Goal: Task Accomplishment & Management: Use online tool/utility

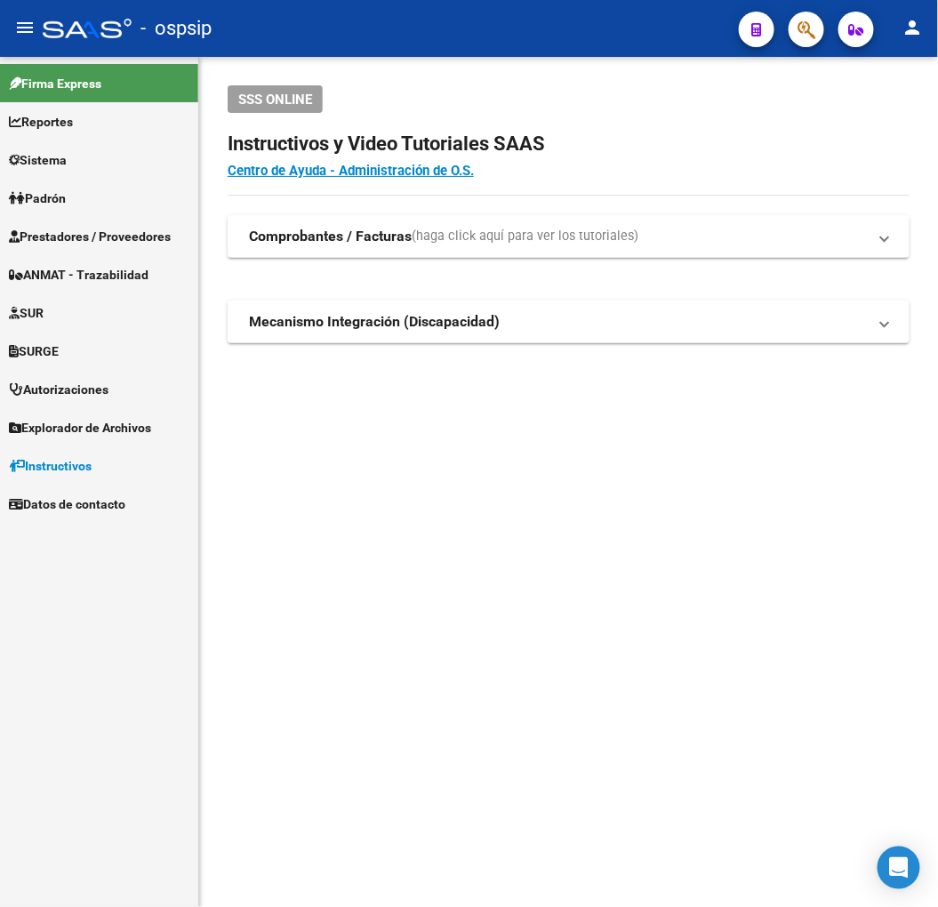
click at [253, 569] on mat-sidenav-content "SSS ONLINE Instructivos y Video Tutoriales SAAS Centro de Ayuda - Administració…" at bounding box center [568, 482] width 739 height 850
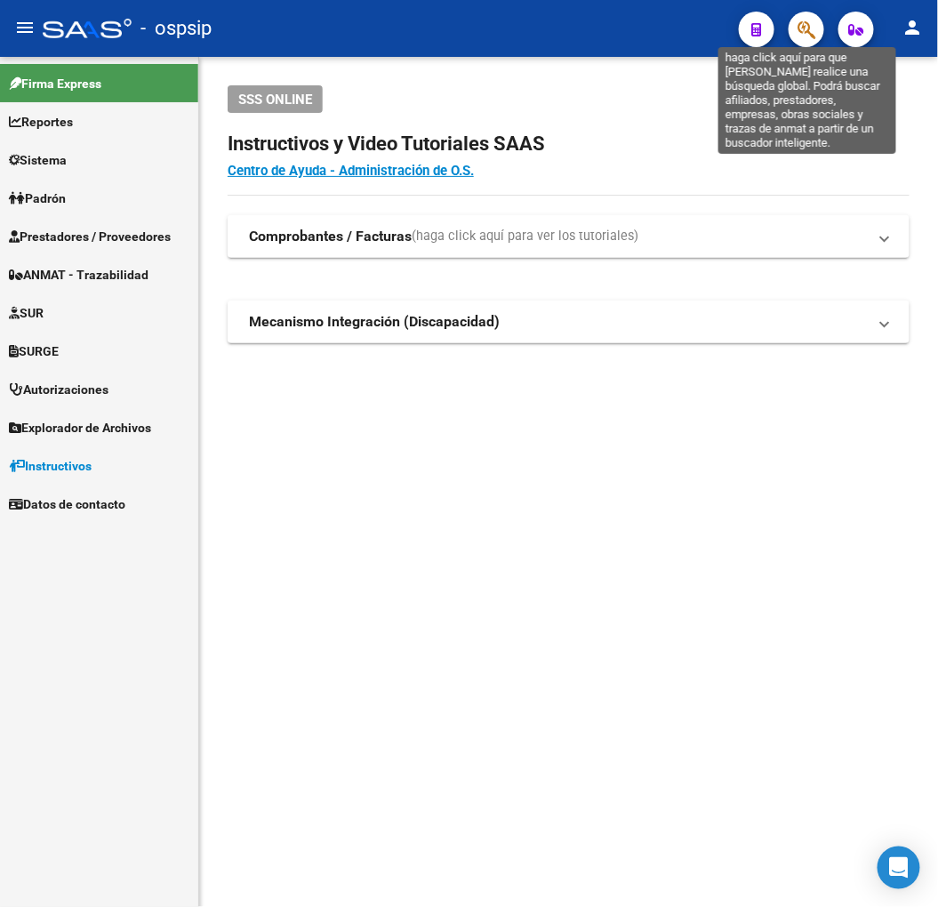
click at [801, 34] on icon "button" at bounding box center [807, 30] width 18 height 20
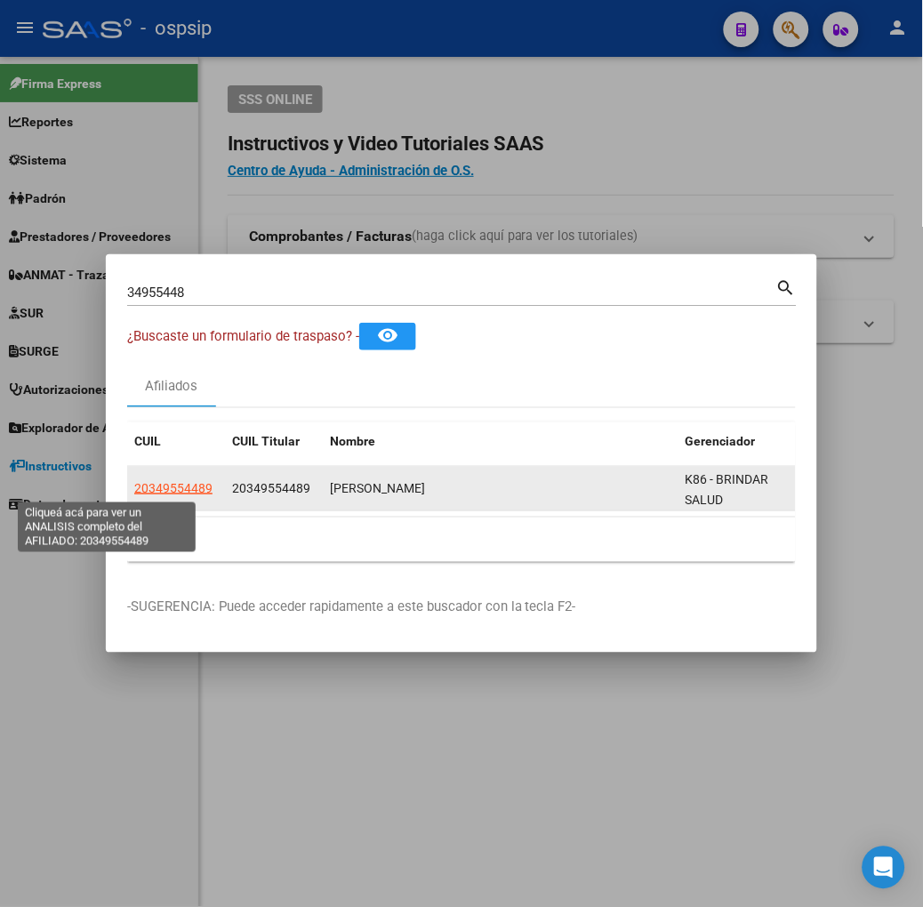
click at [134, 486] on span "20349554489" at bounding box center [173, 488] width 78 height 14
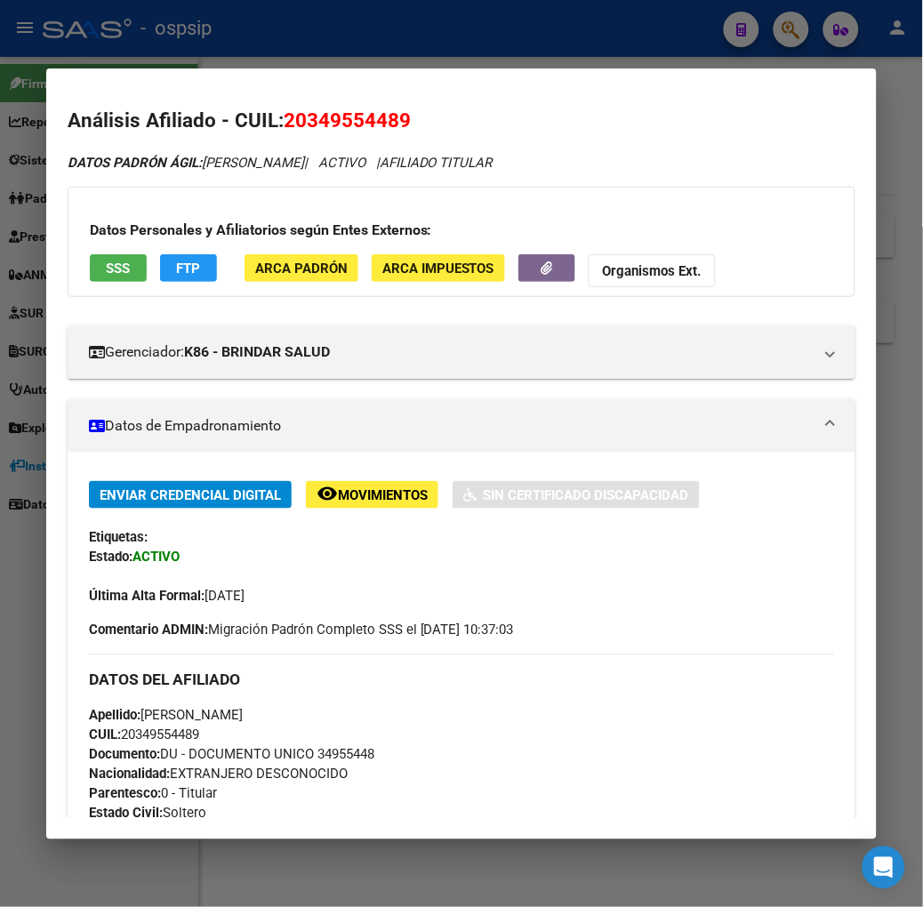
click at [106, 273] on span "SSS" at bounding box center [118, 269] width 24 height 16
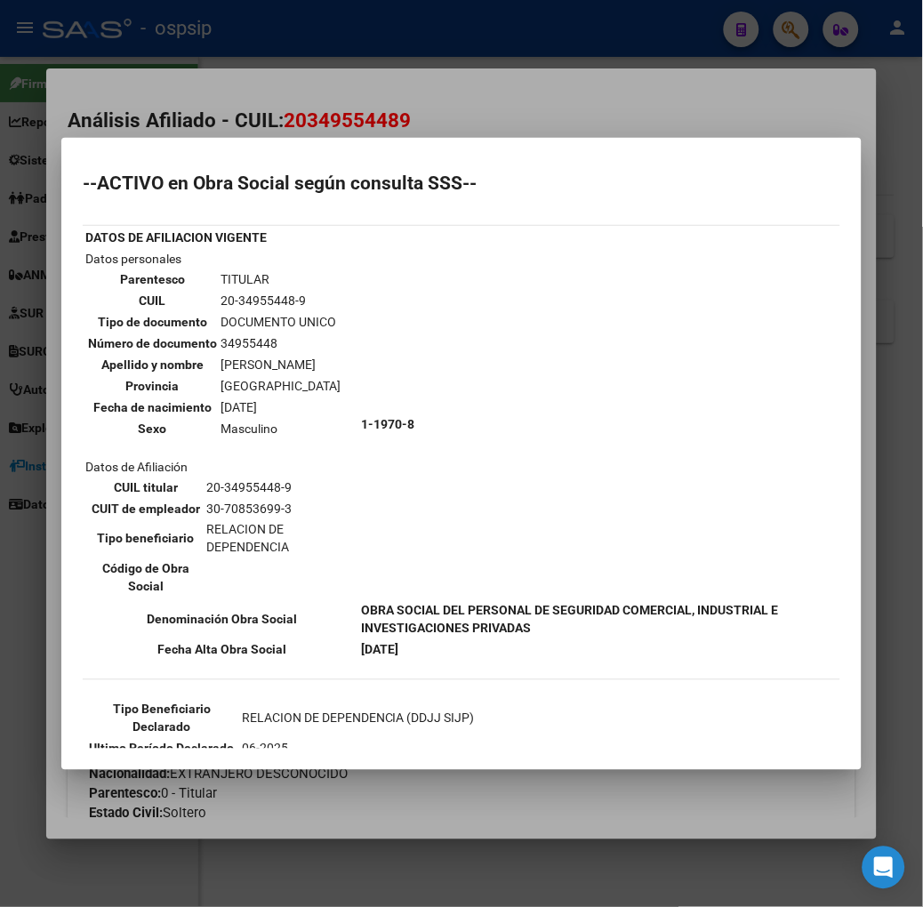
scroll to position [169, 0]
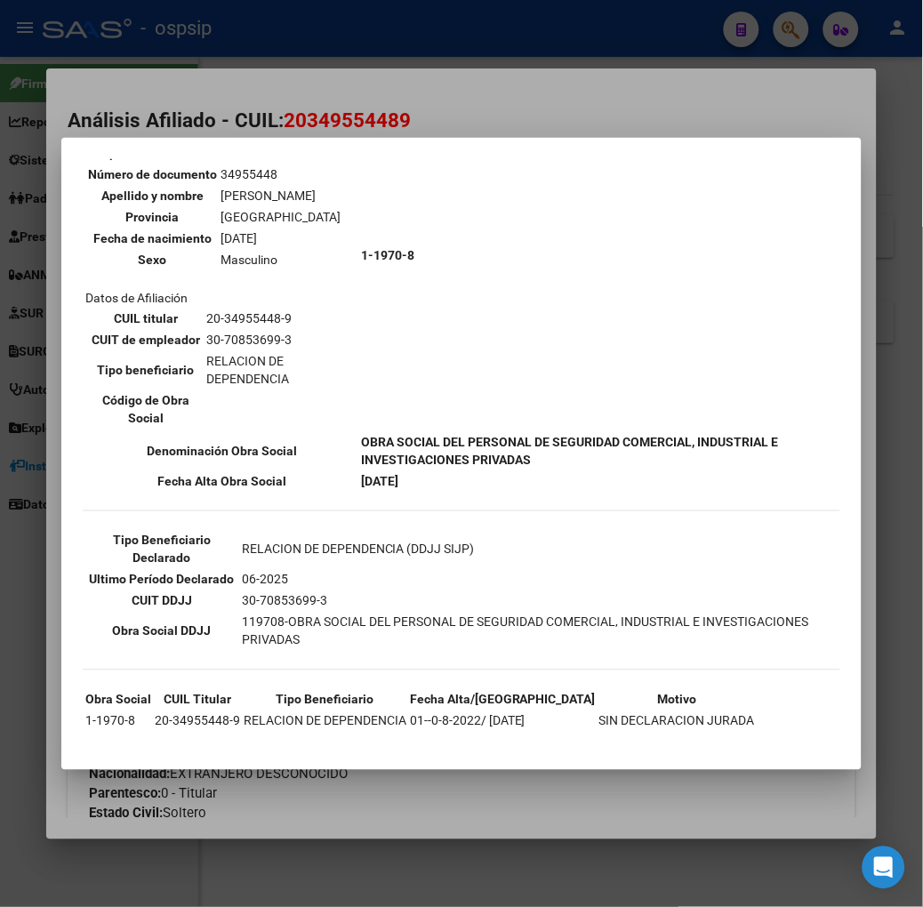
click at [259, 75] on div at bounding box center [461, 453] width 923 height 907
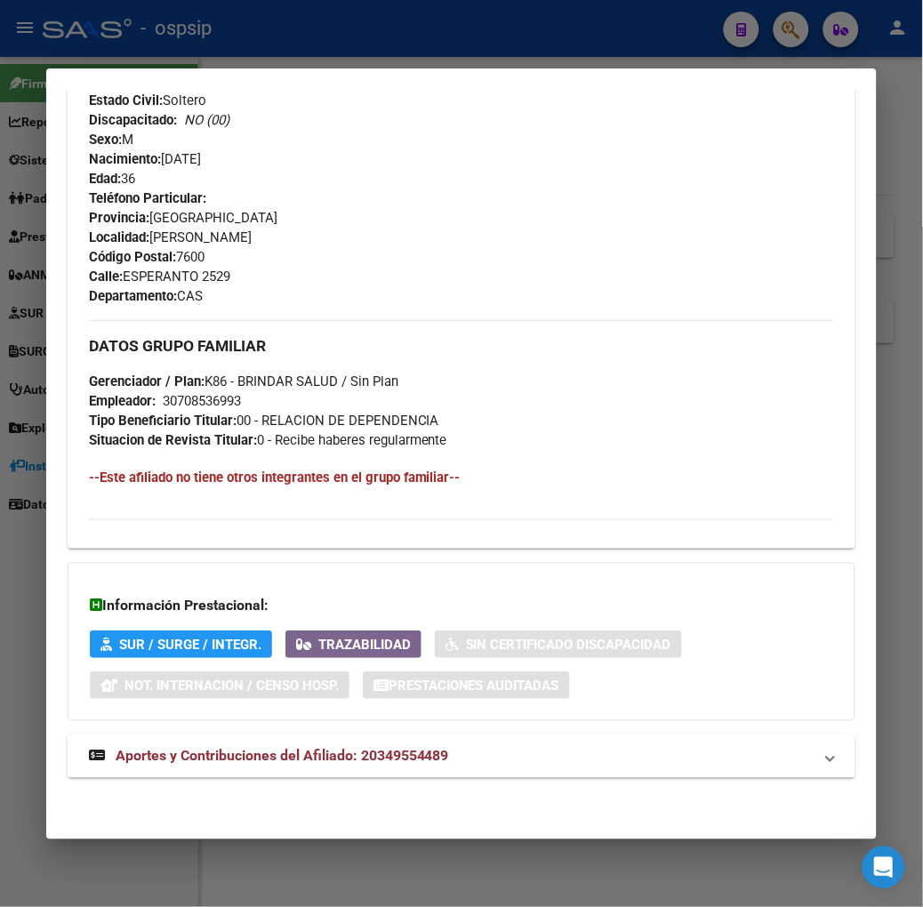
click at [267, 746] on strong "Aportes y Contribuciones del Afiliado: 20349554489" at bounding box center [269, 756] width 360 height 21
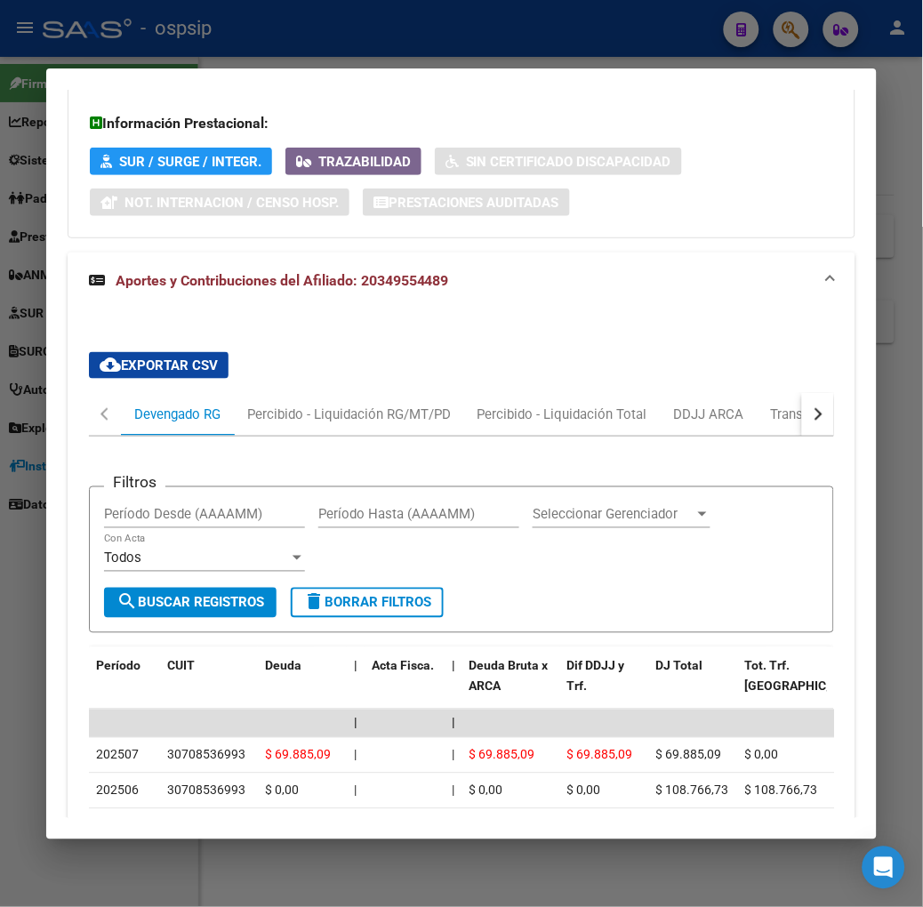
scroll to position [1626, 0]
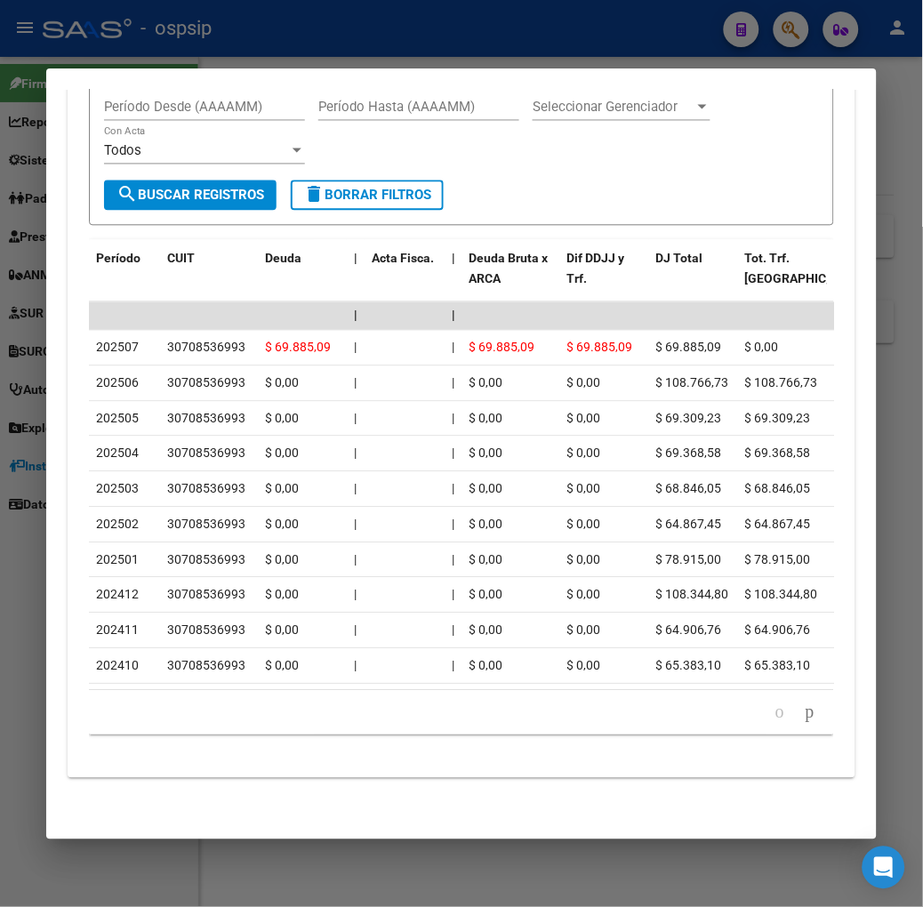
click at [203, 60] on div at bounding box center [461, 453] width 923 height 907
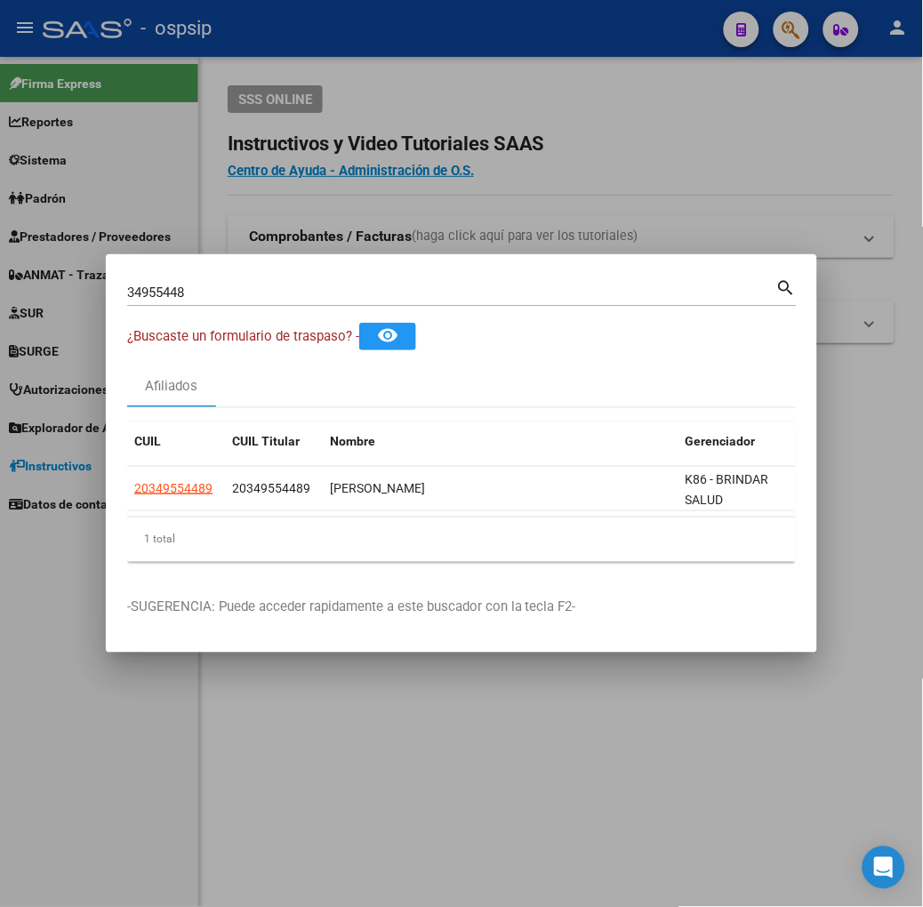
click at [173, 297] on input "34955448" at bounding box center [451, 293] width 649 height 16
type input "35336659"
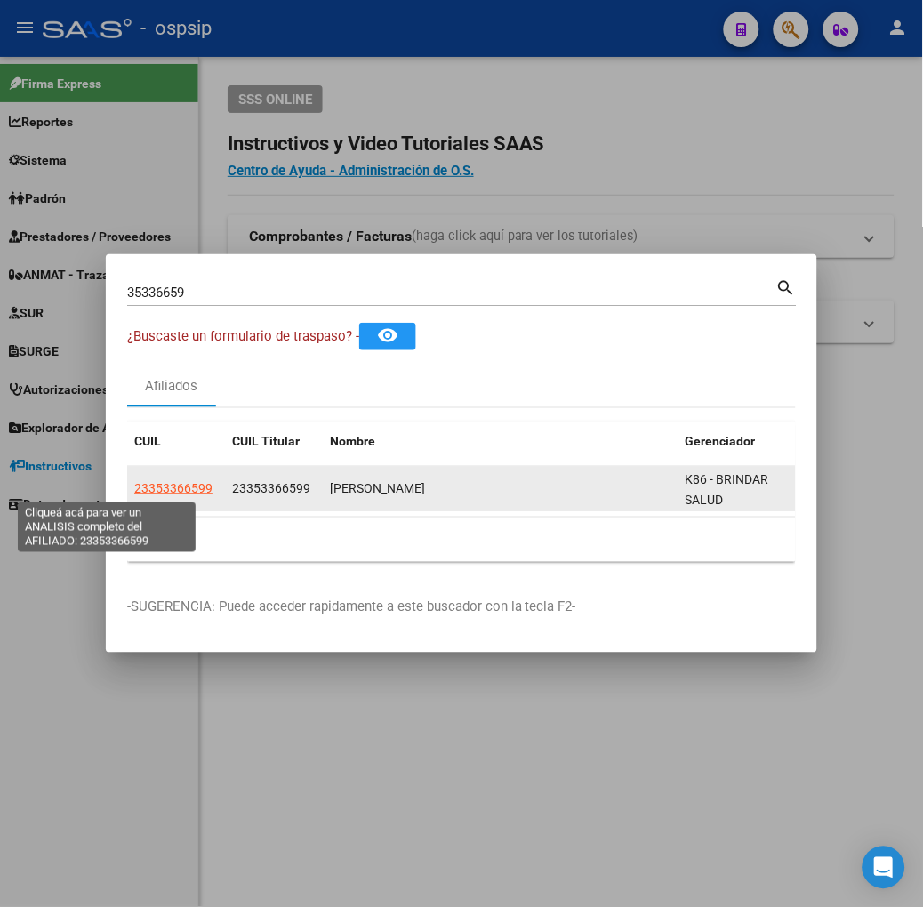
click at [134, 484] on span "23353366599" at bounding box center [173, 488] width 78 height 14
type textarea "23353366599"
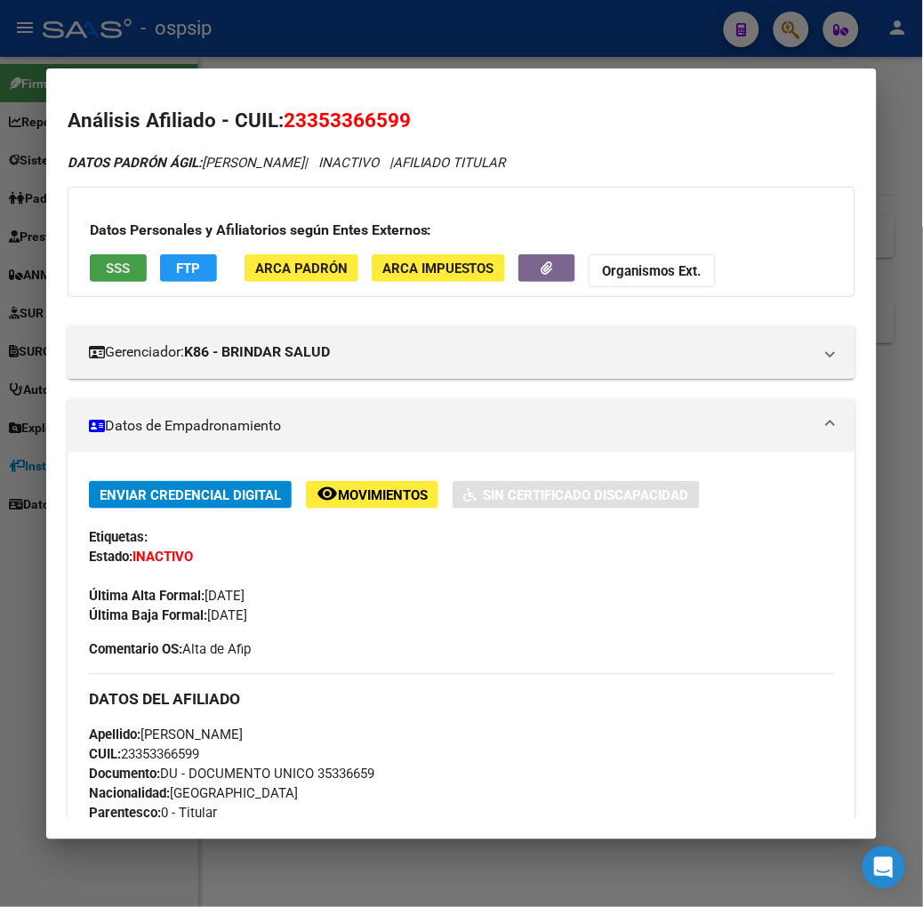
click at [106, 264] on span "SSS" at bounding box center [118, 269] width 24 height 16
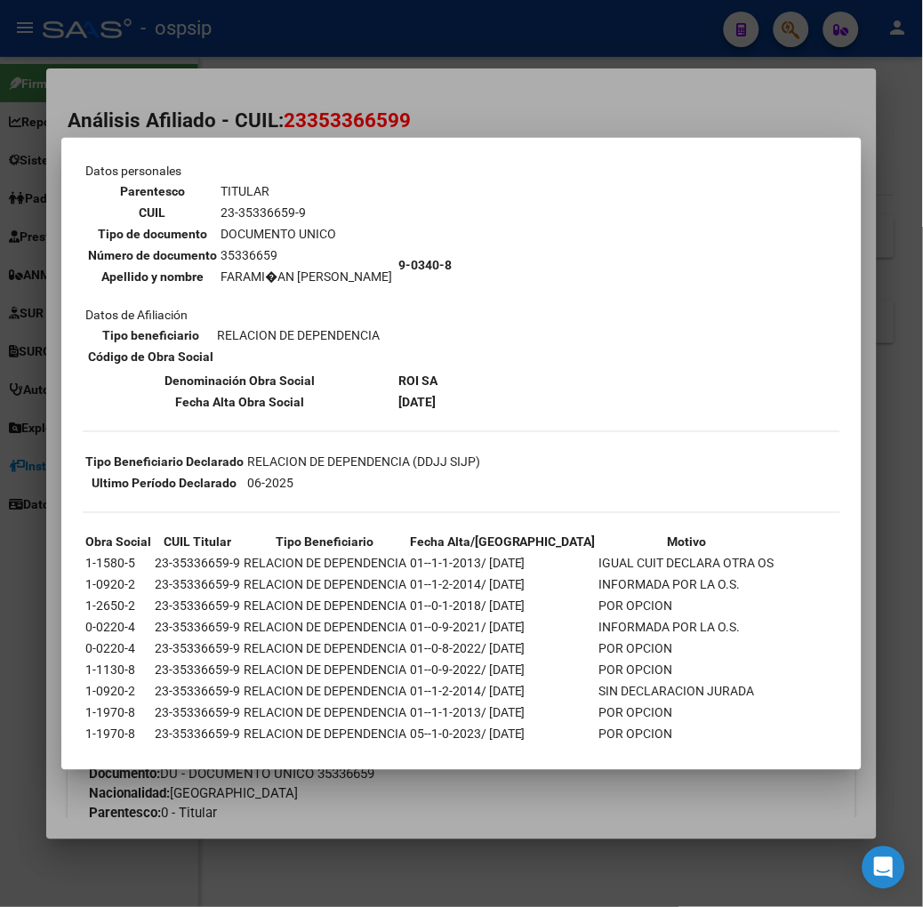
scroll to position [133, 0]
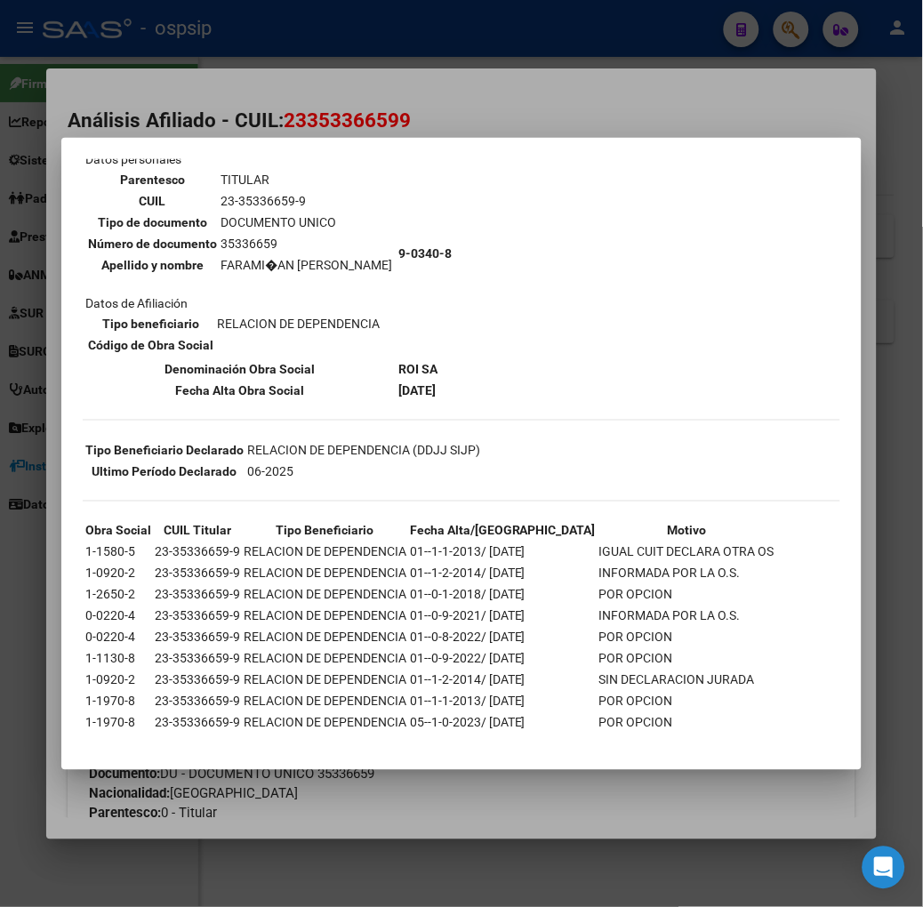
click at [251, 143] on mat-dialog-container "--INACTIVO en Obra Social-- --Se encuentra activo en el RNOS 903408-- DATOS DE …" at bounding box center [461, 454] width 801 height 632
click at [251, 123] on div at bounding box center [461, 453] width 923 height 907
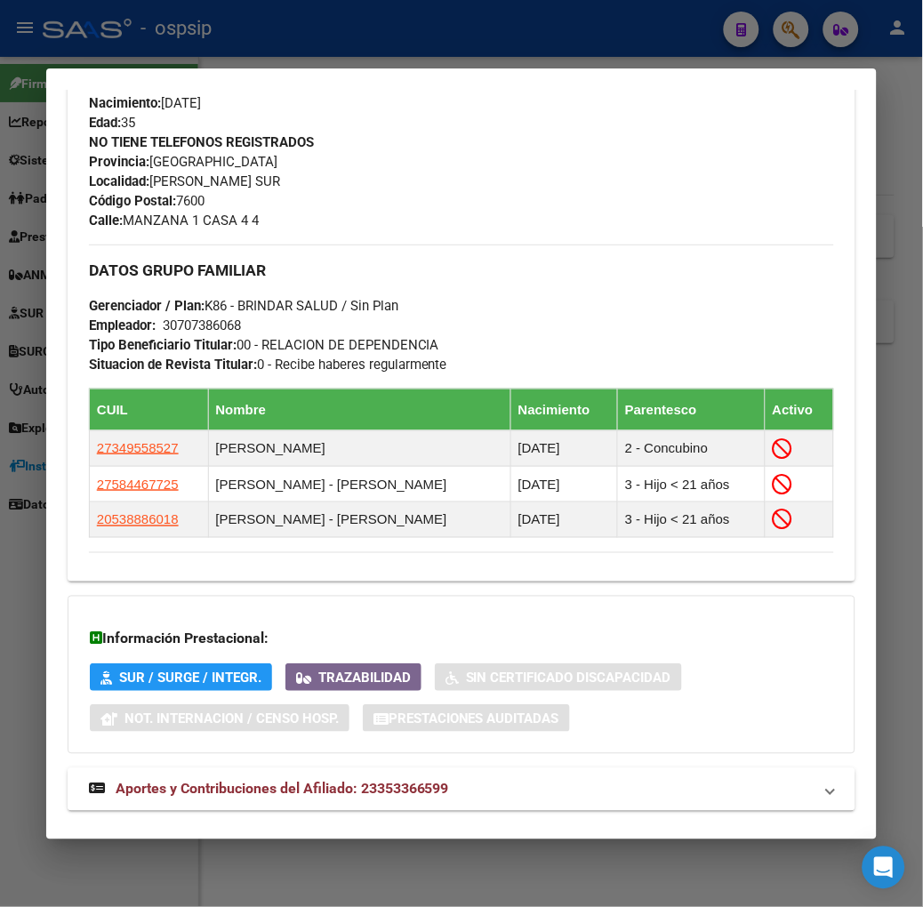
scroll to position [824, 0]
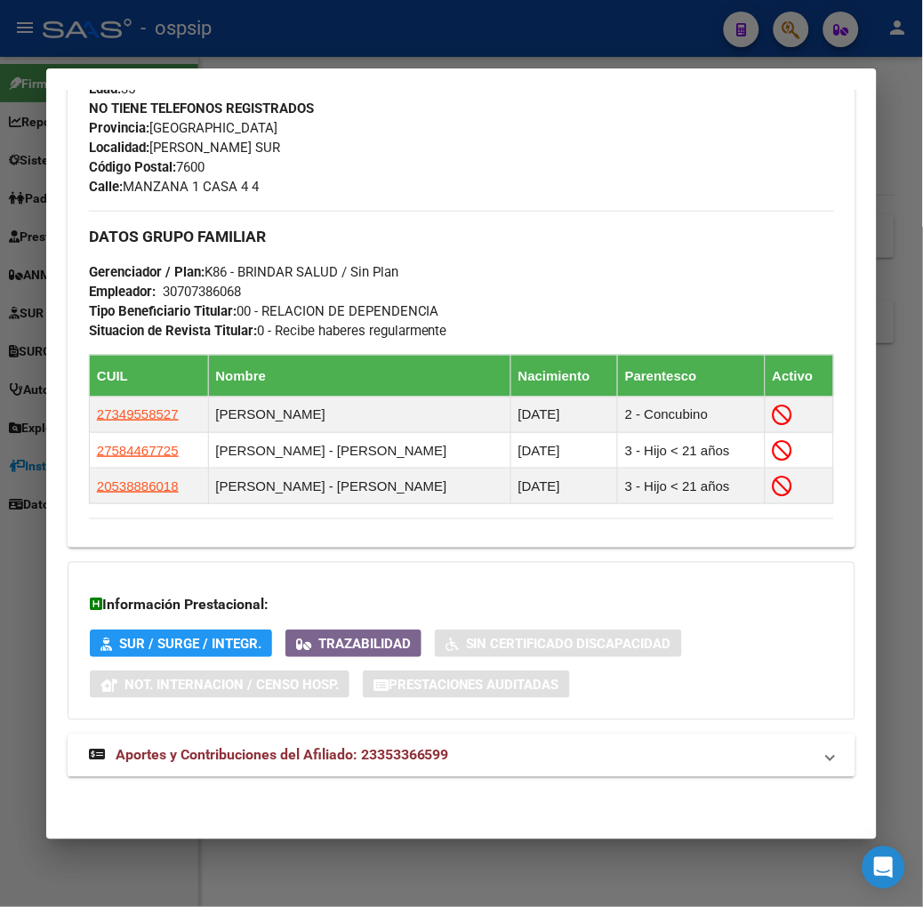
click at [250, 748] on span "Aportes y Contribuciones del Afiliado: 23353366599" at bounding box center [283, 755] width 334 height 17
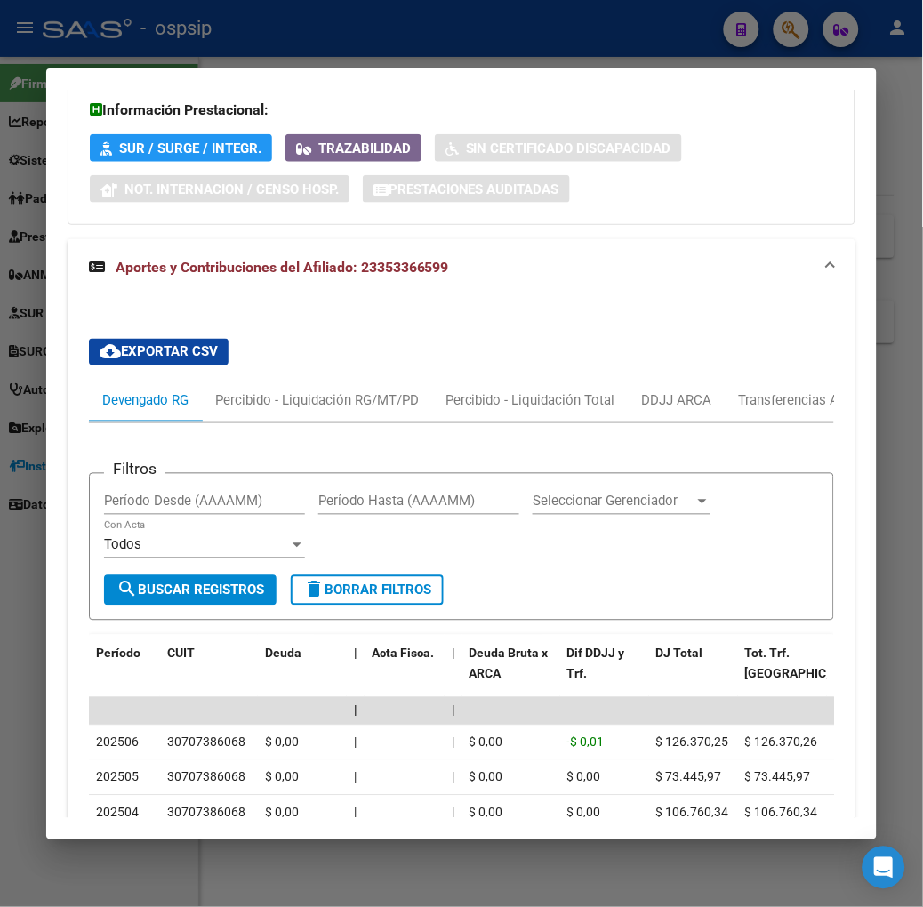
scroll to position [1614, 0]
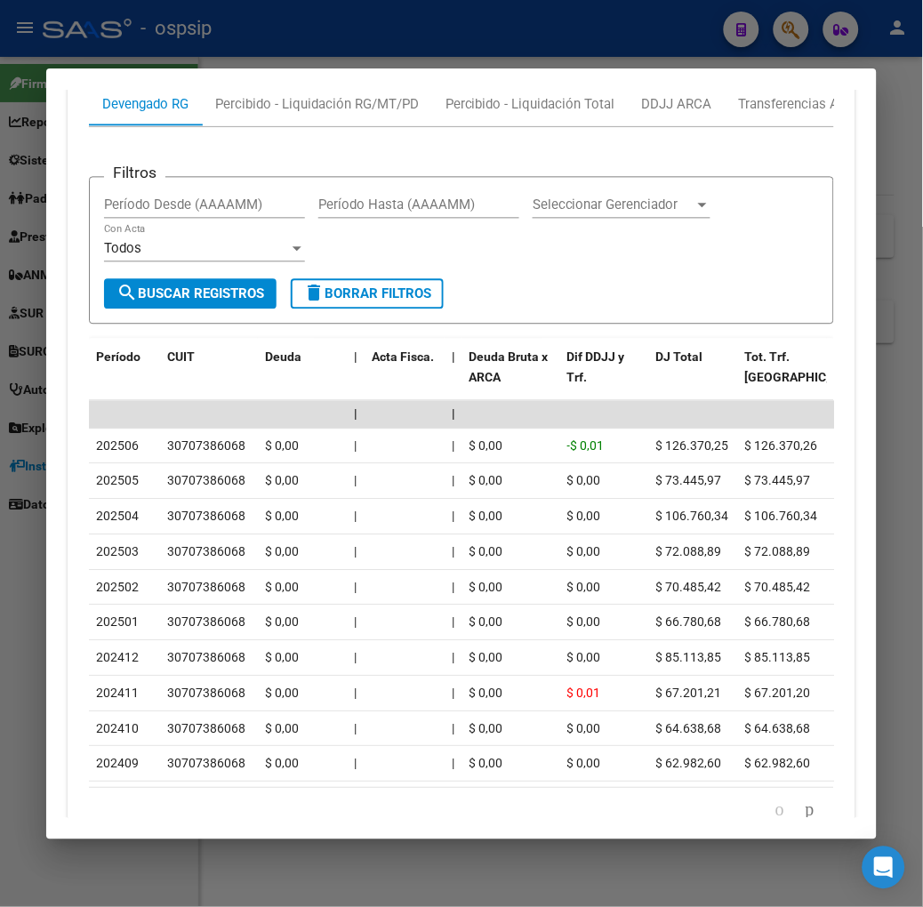
click at [272, 49] on div at bounding box center [461, 453] width 923 height 907
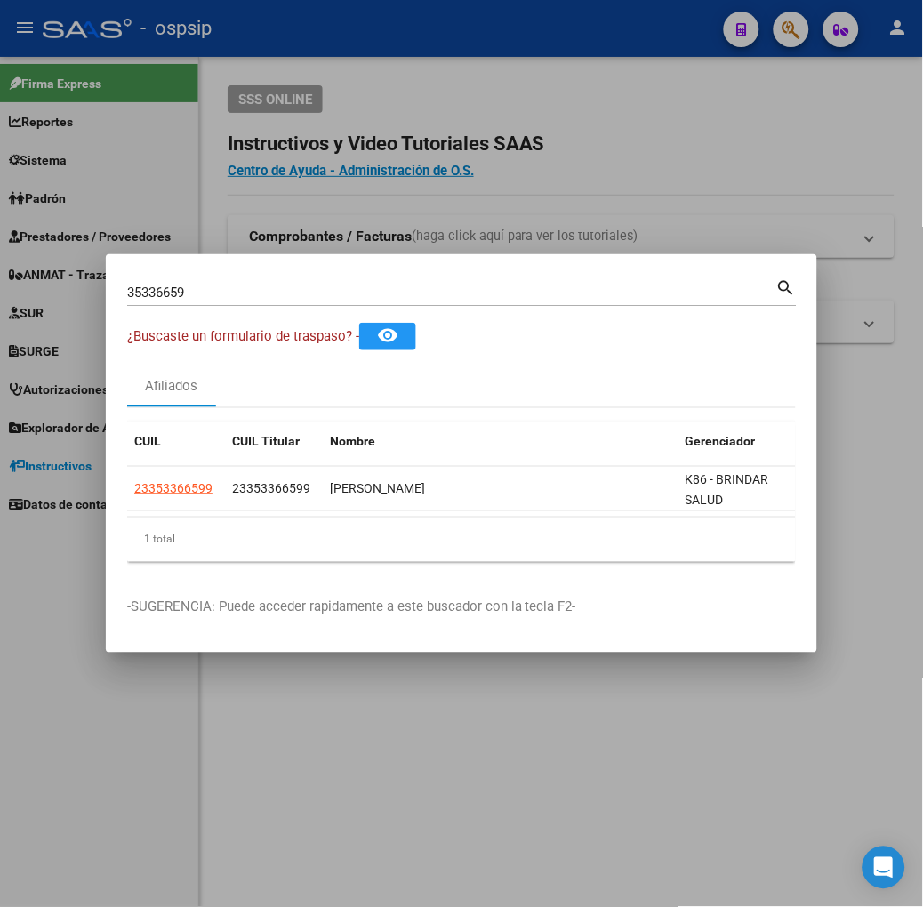
click at [213, 305] on div "35336659 Buscar (apellido, dni, [PERSON_NAME], [PERSON_NAME], cuit, obra social)" at bounding box center [451, 292] width 649 height 27
click at [202, 291] on input "35336659" at bounding box center [451, 293] width 649 height 16
type input "26541767"
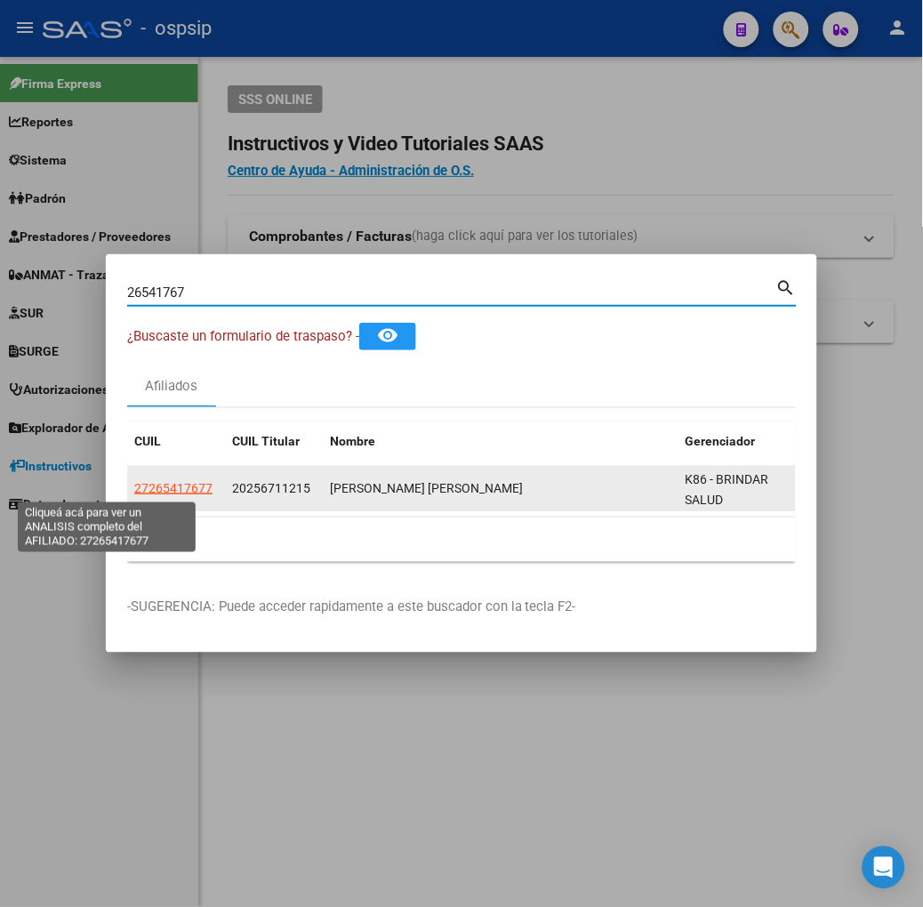
click at [134, 494] on span "27265417677" at bounding box center [173, 488] width 78 height 14
type textarea "27265417677"
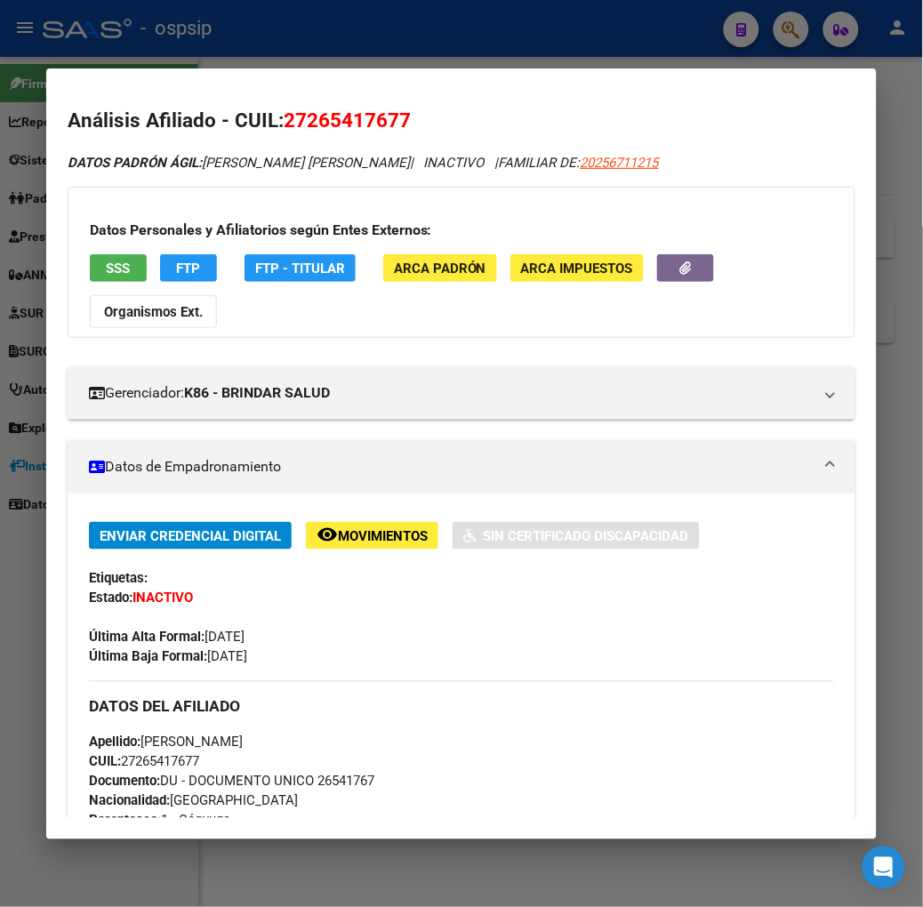
click at [106, 272] on span "SSS" at bounding box center [118, 269] width 24 height 16
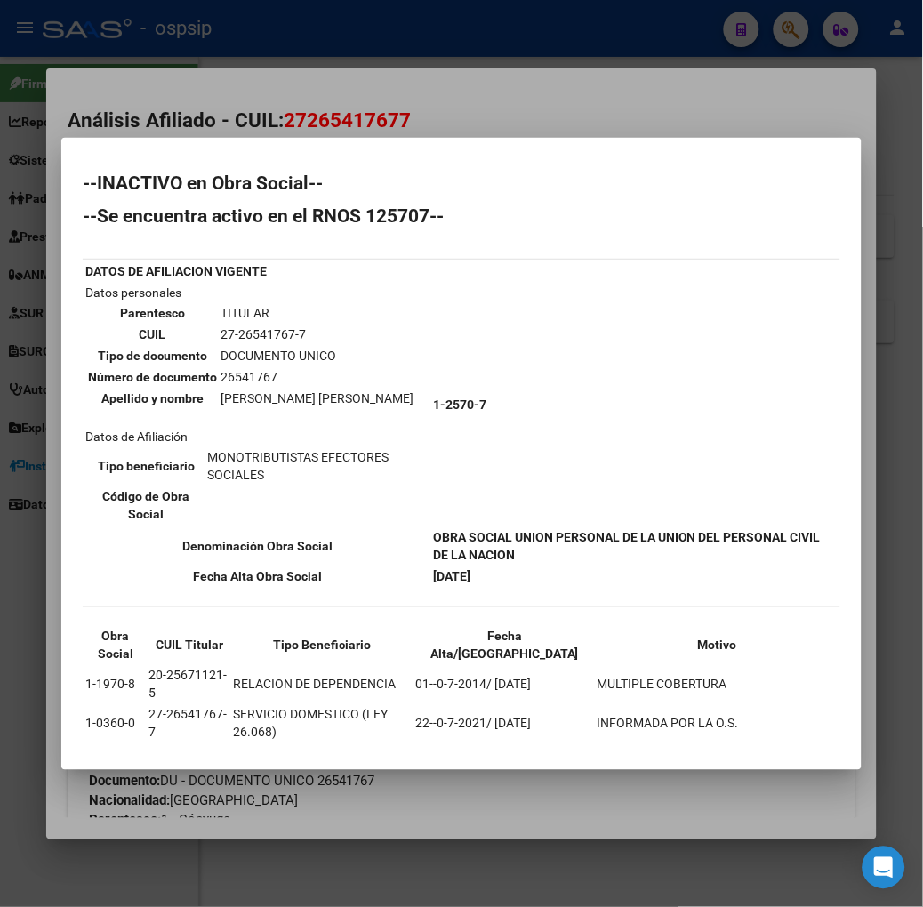
scroll to position [87, 0]
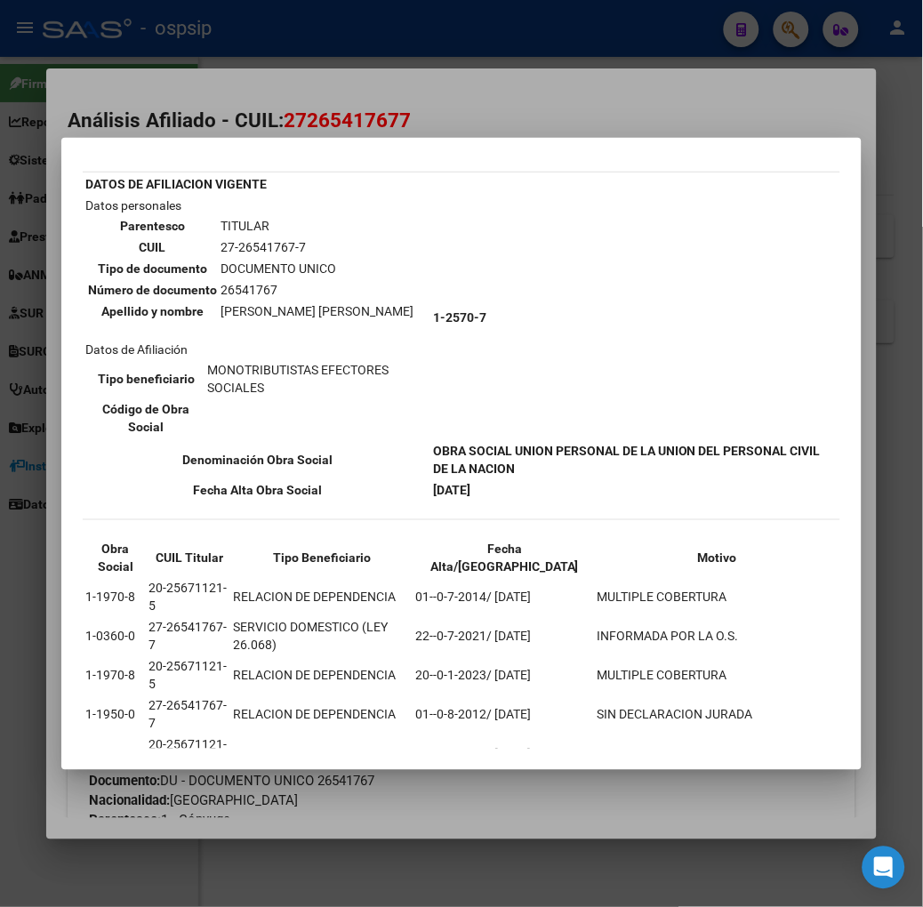
drag, startPoint x: 42, startPoint y: 600, endPoint x: 619, endPoint y: 594, distance: 577.3
click at [619, 657] on tr "1-1970-8 20-25671121-5 RELACION DE DEPENDENCIA 20--0-1-2023/ [DATE] MULTIPLE CO…" at bounding box center [462, 675] width 754 height 37
click at [427, 81] on div at bounding box center [461, 453] width 923 height 907
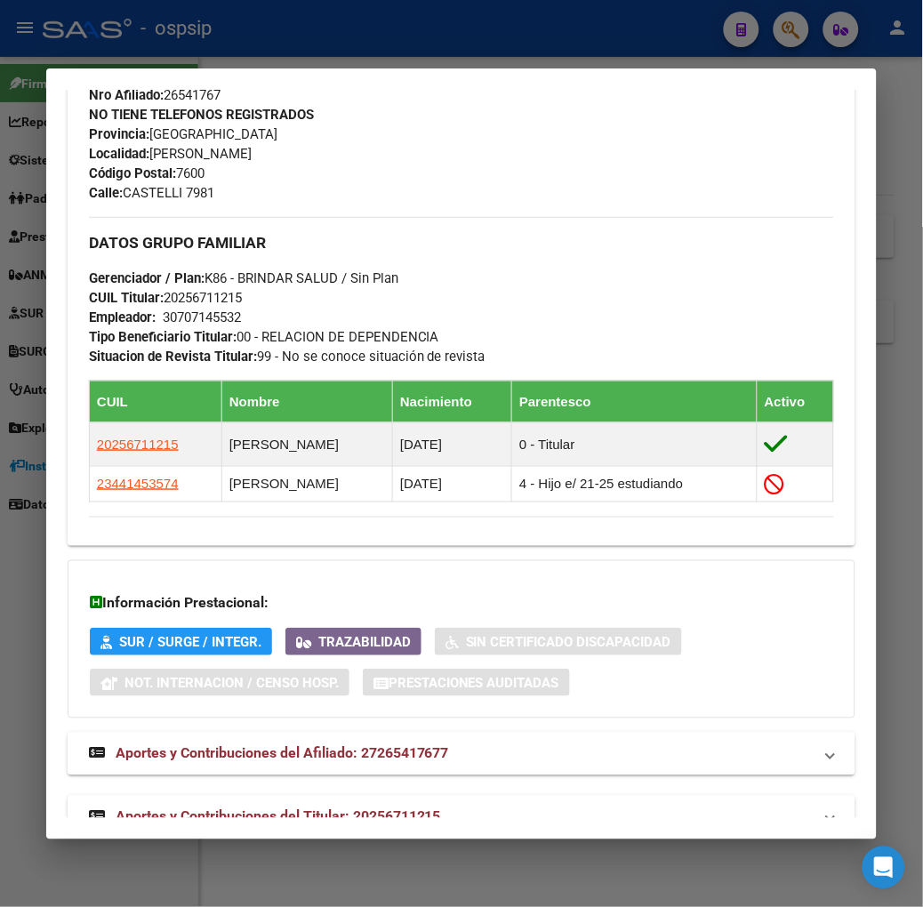
click at [387, 796] on mat-expansion-panel-header "Aportes y Contribuciones del Titular: 20256711215" at bounding box center [462, 817] width 788 height 43
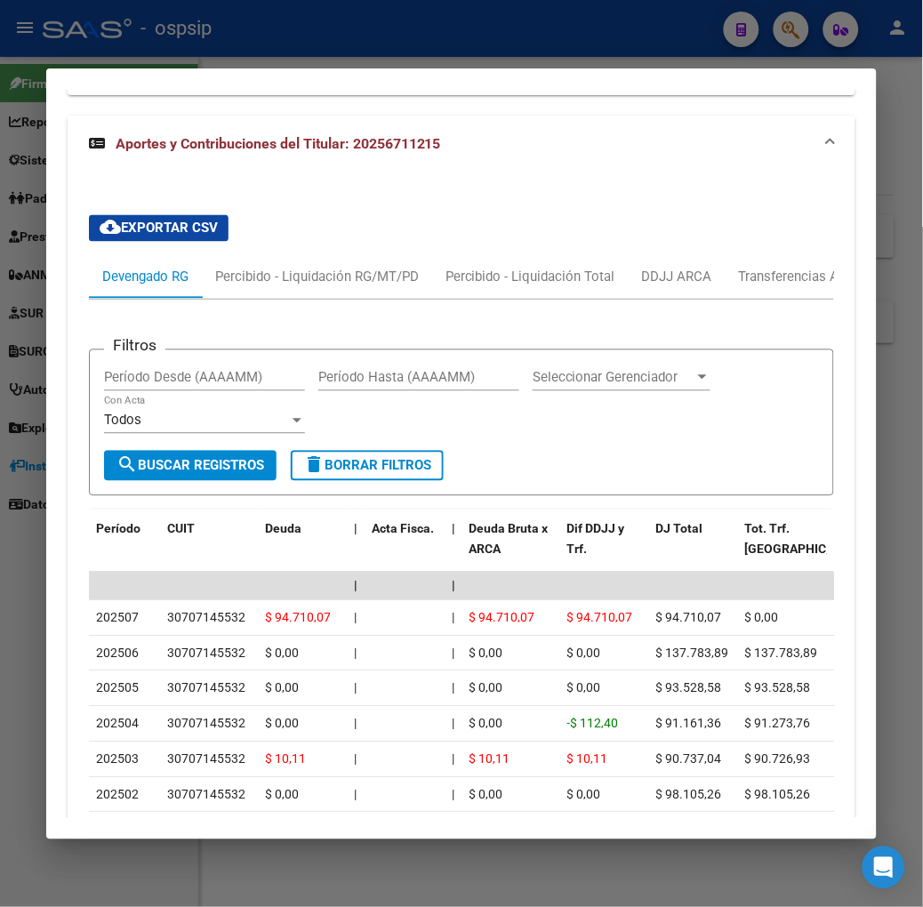
scroll to position [1525, 0]
click at [342, 43] on div at bounding box center [461, 453] width 923 height 907
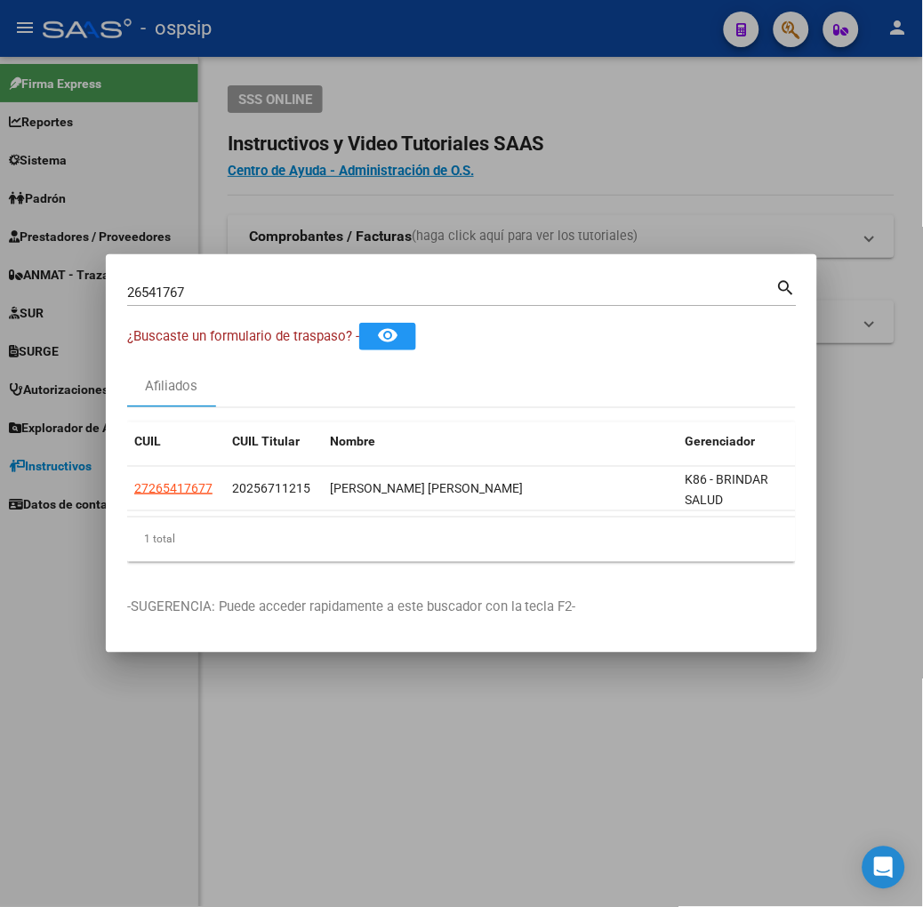
click at [253, 297] on input "26541767" at bounding box center [451, 293] width 649 height 16
type input "43456475"
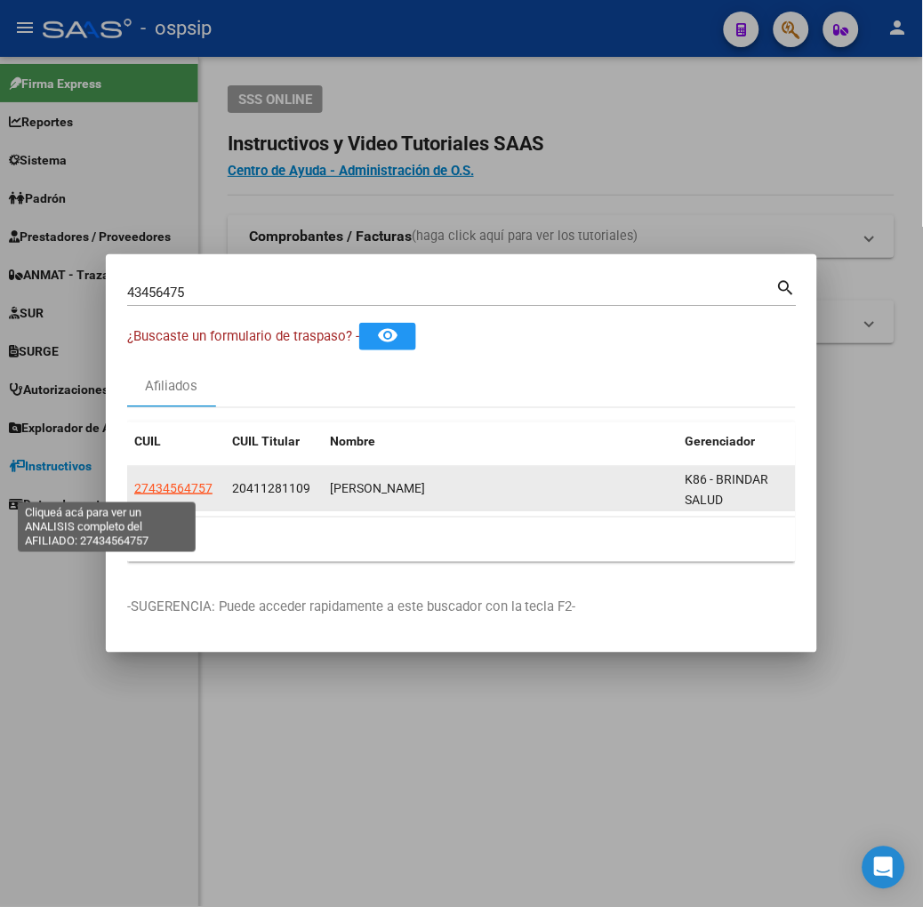
click at [134, 489] on span "27434564757" at bounding box center [173, 488] width 78 height 14
type textarea "27434564757"
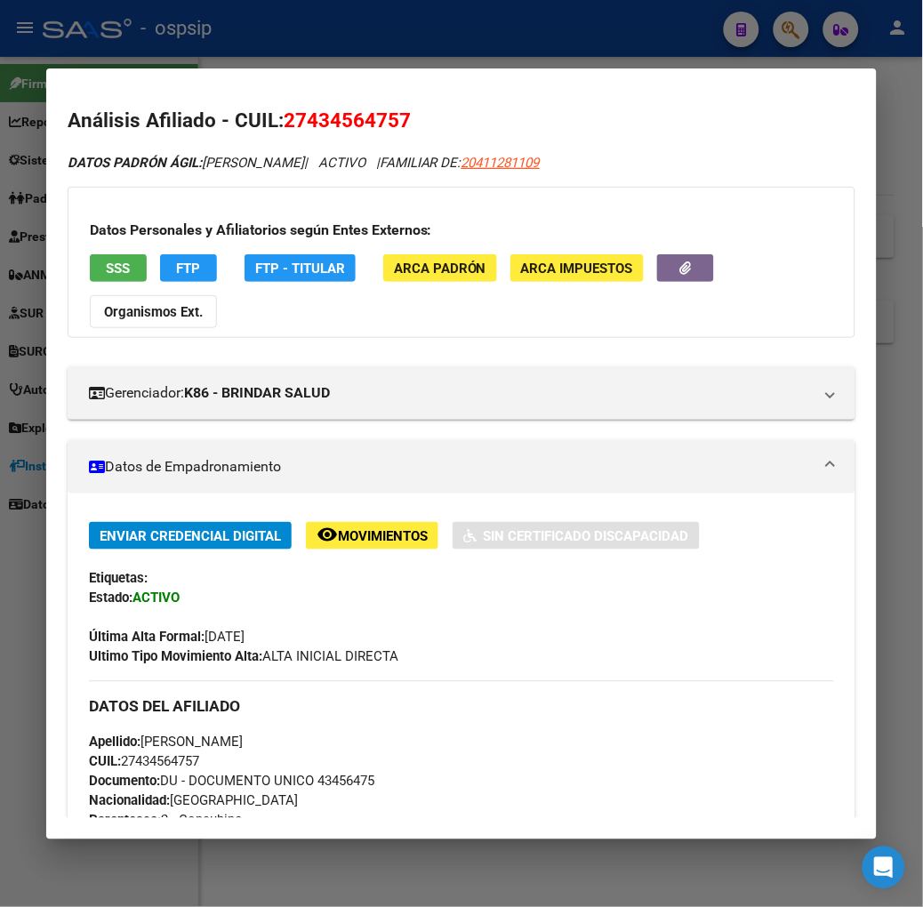
click at [95, 253] on div "Datos Personales y Afiliatorios según Entes Externos: SSS FTP FTP - Titular ARC…" at bounding box center [462, 262] width 788 height 151
click at [106, 262] on span "SSS" at bounding box center [118, 269] width 24 height 16
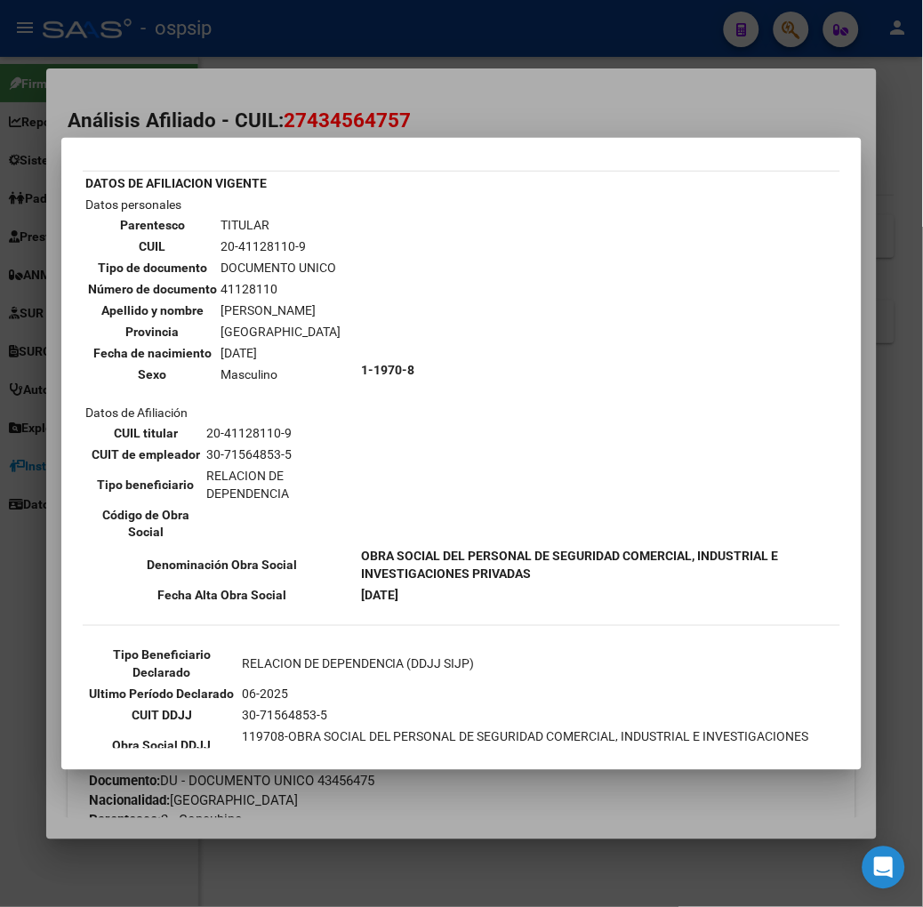
scroll to position [99, 0]
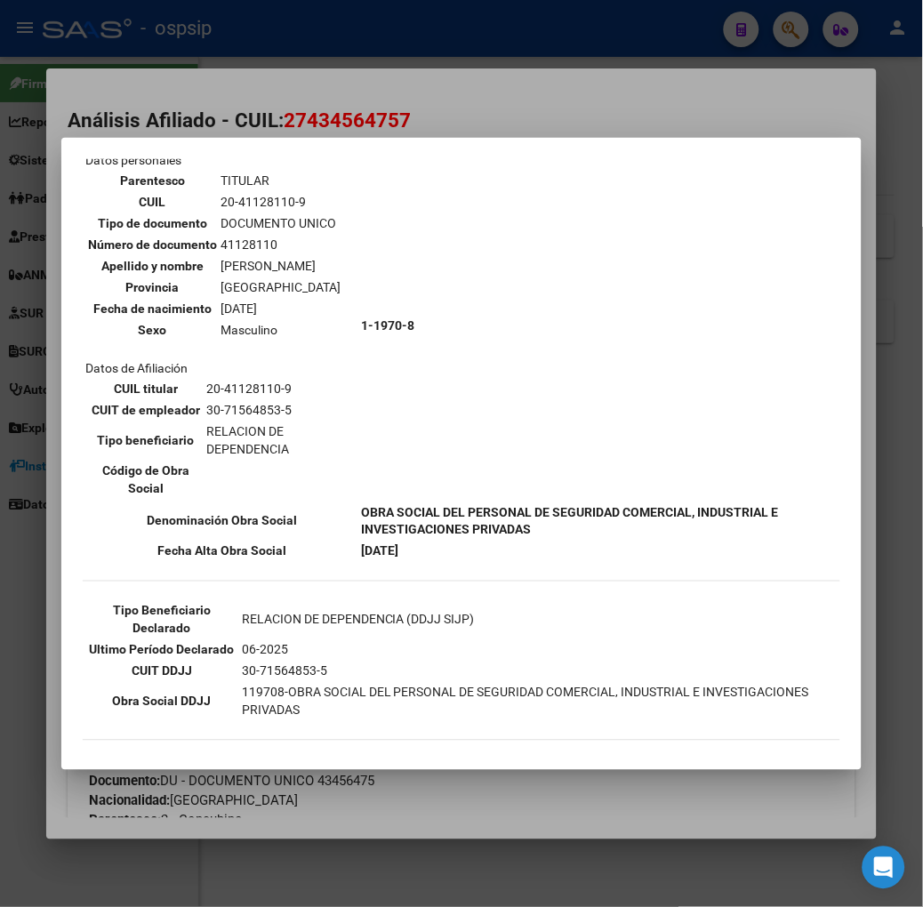
click at [221, 108] on div at bounding box center [461, 453] width 923 height 907
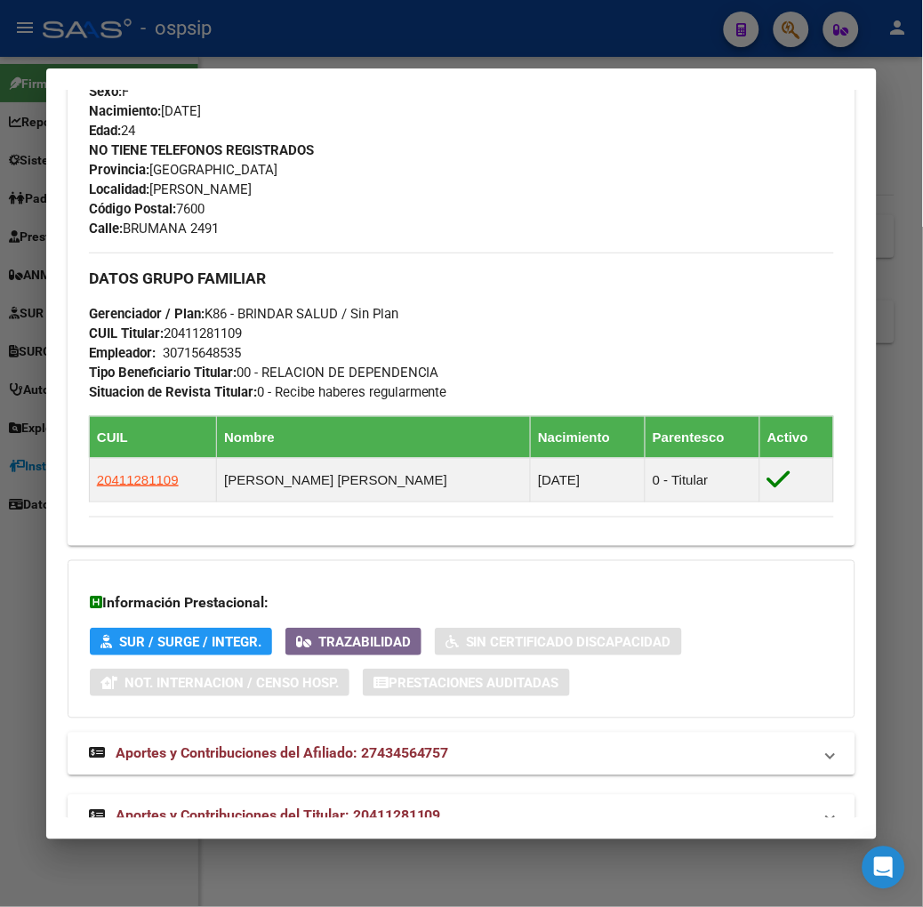
click at [326, 795] on mat-expansion-panel-header "Aportes y Contribuciones del Titular: 20411281109" at bounding box center [462, 816] width 788 height 43
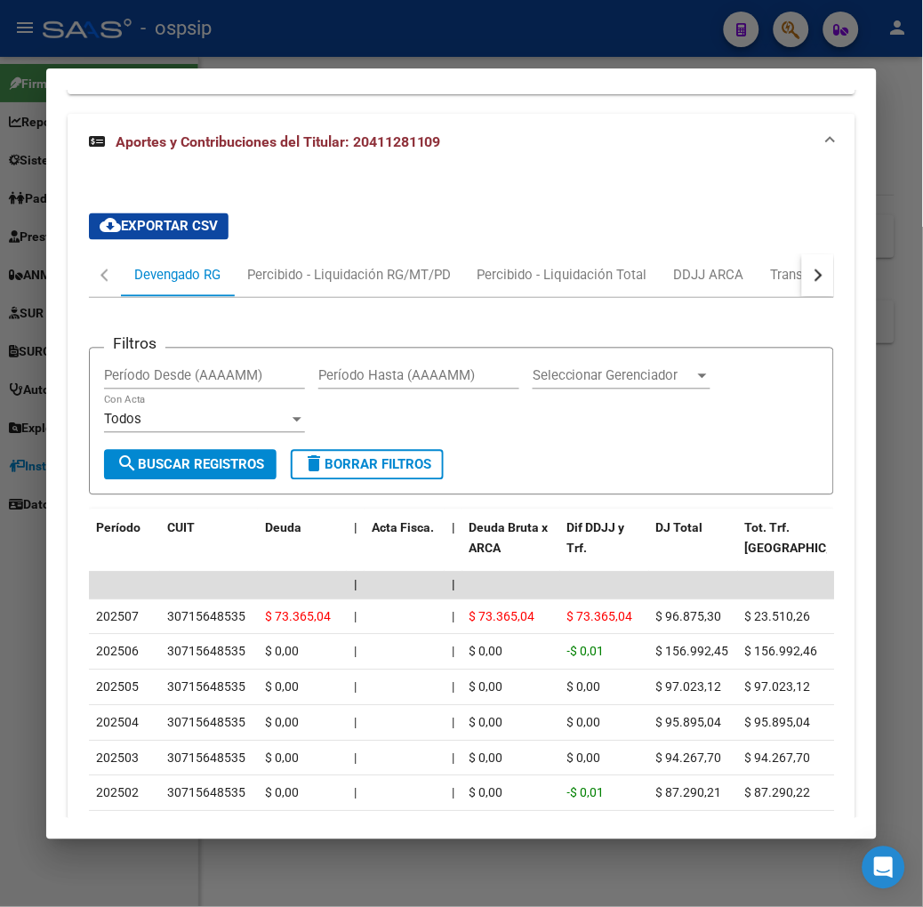
scroll to position [1701, 0]
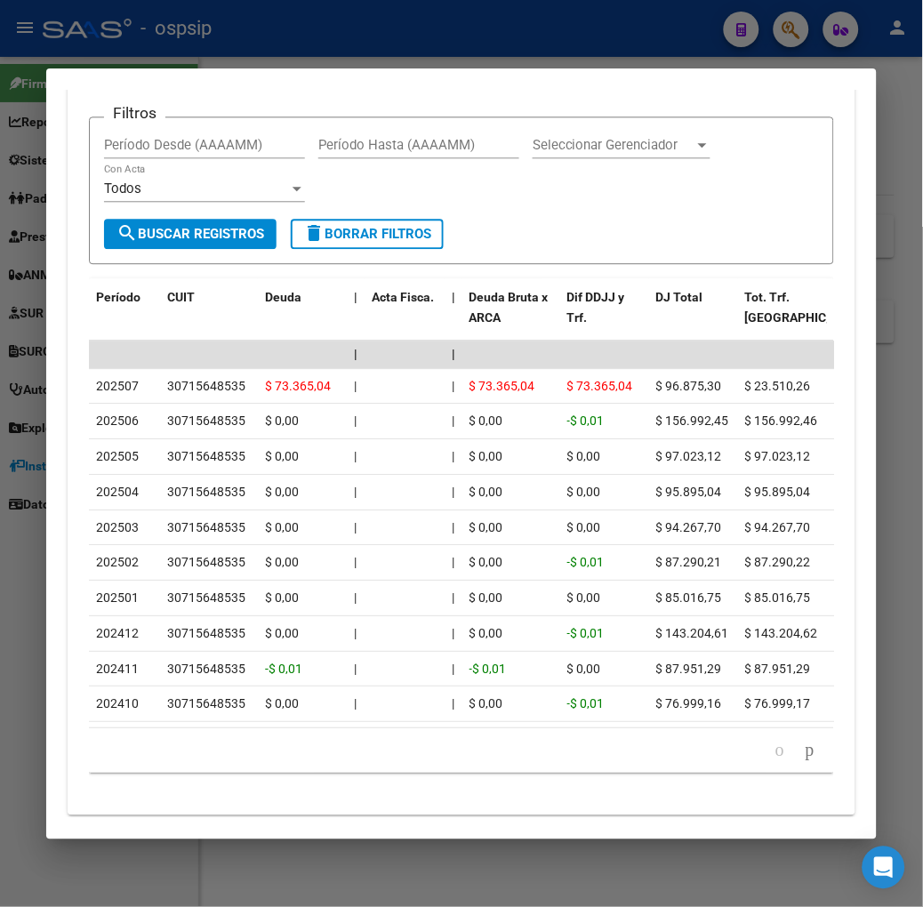
click at [416, 39] on div at bounding box center [461, 453] width 923 height 907
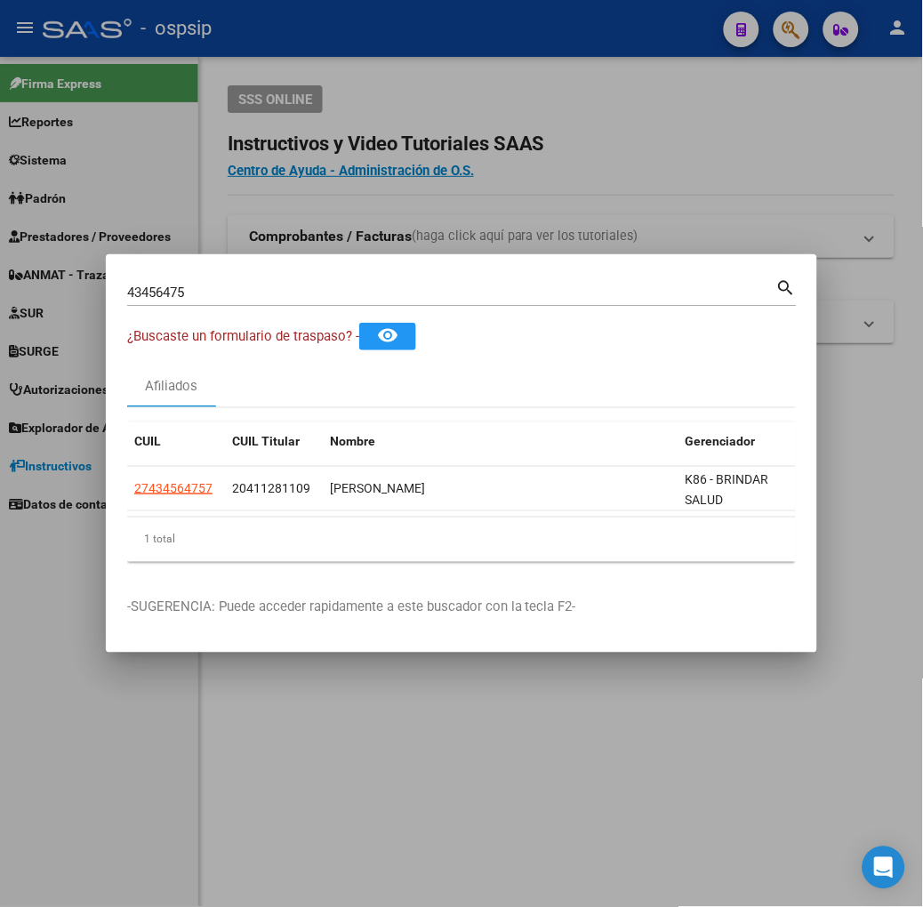
click at [253, 300] on input "43456475" at bounding box center [451, 293] width 649 height 16
click at [250, 290] on input "43456475" at bounding box center [451, 293] width 649 height 16
type input "18872829"
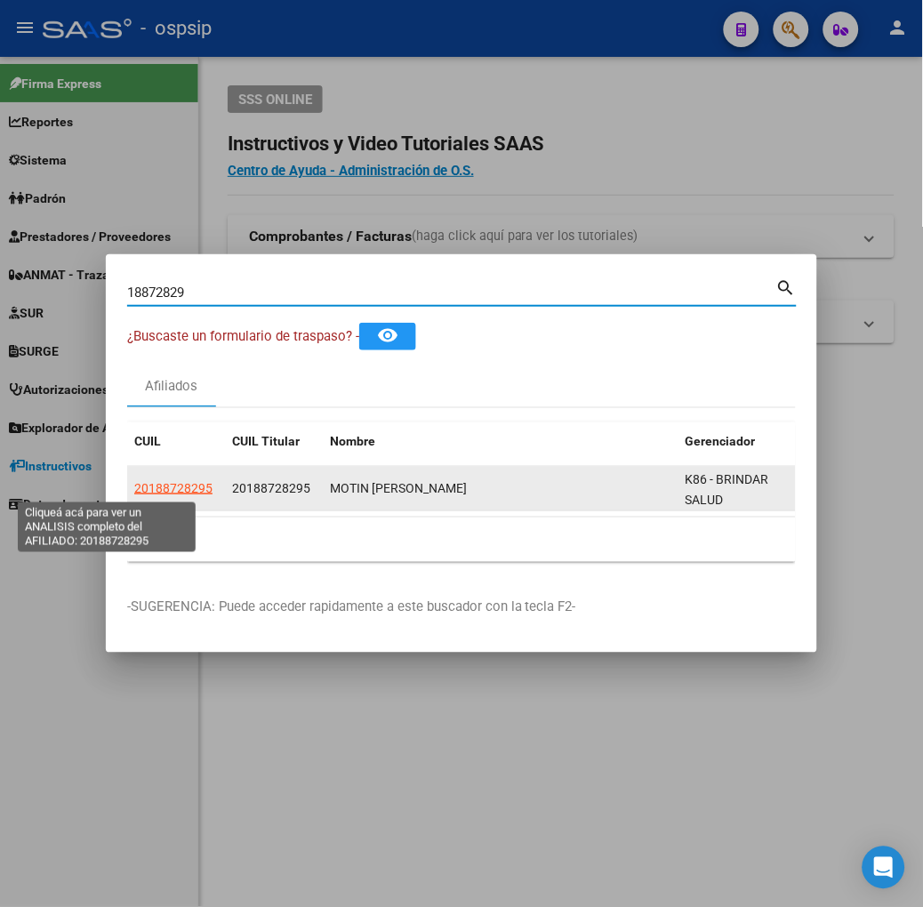
click at [134, 484] on span "20188728295" at bounding box center [173, 488] width 78 height 14
type textarea "20188728295"
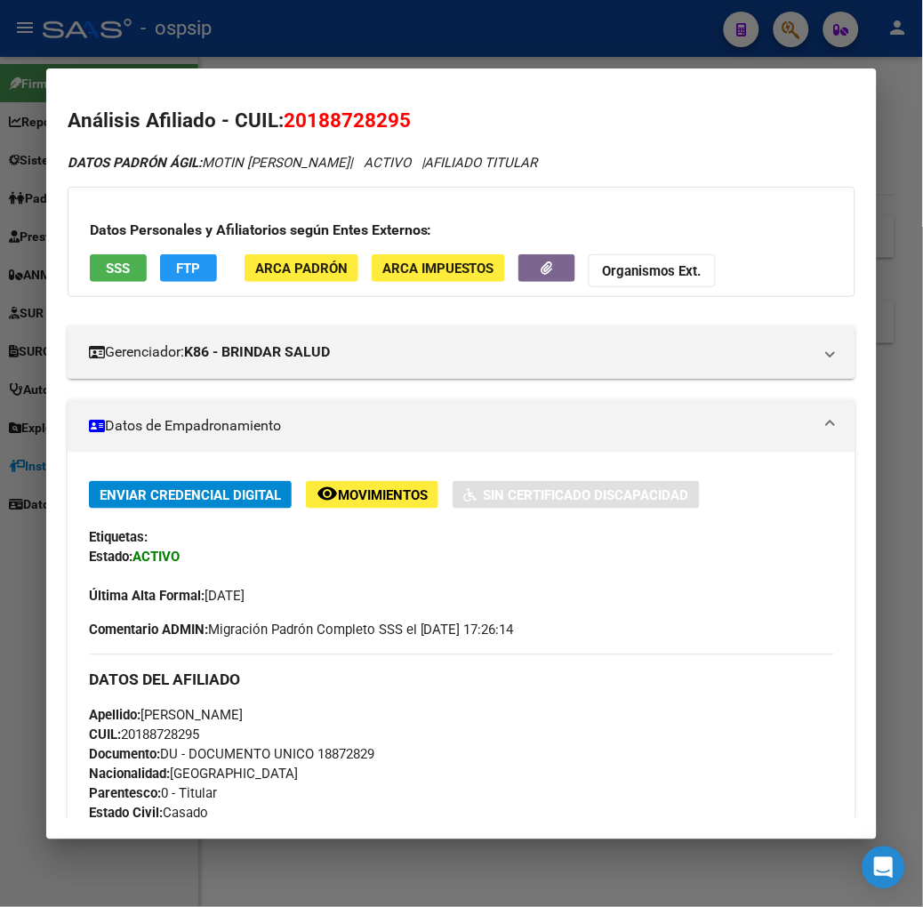
click at [106, 269] on span "SSS" at bounding box center [118, 269] width 24 height 16
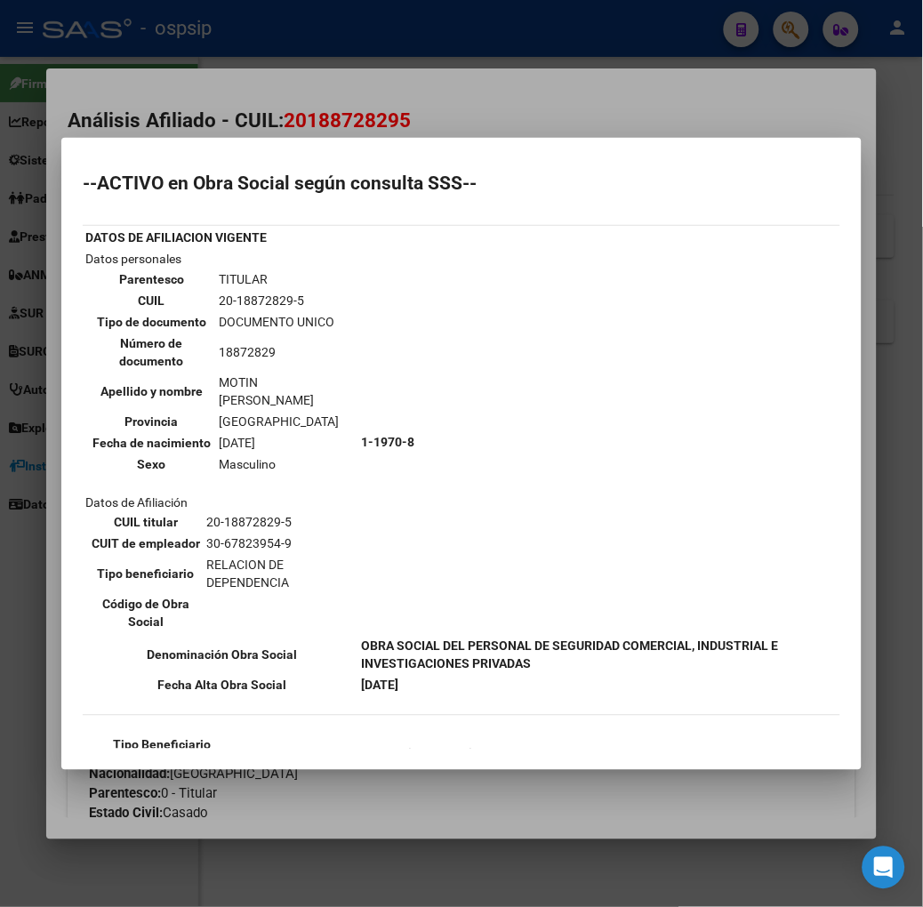
scroll to position [197, 0]
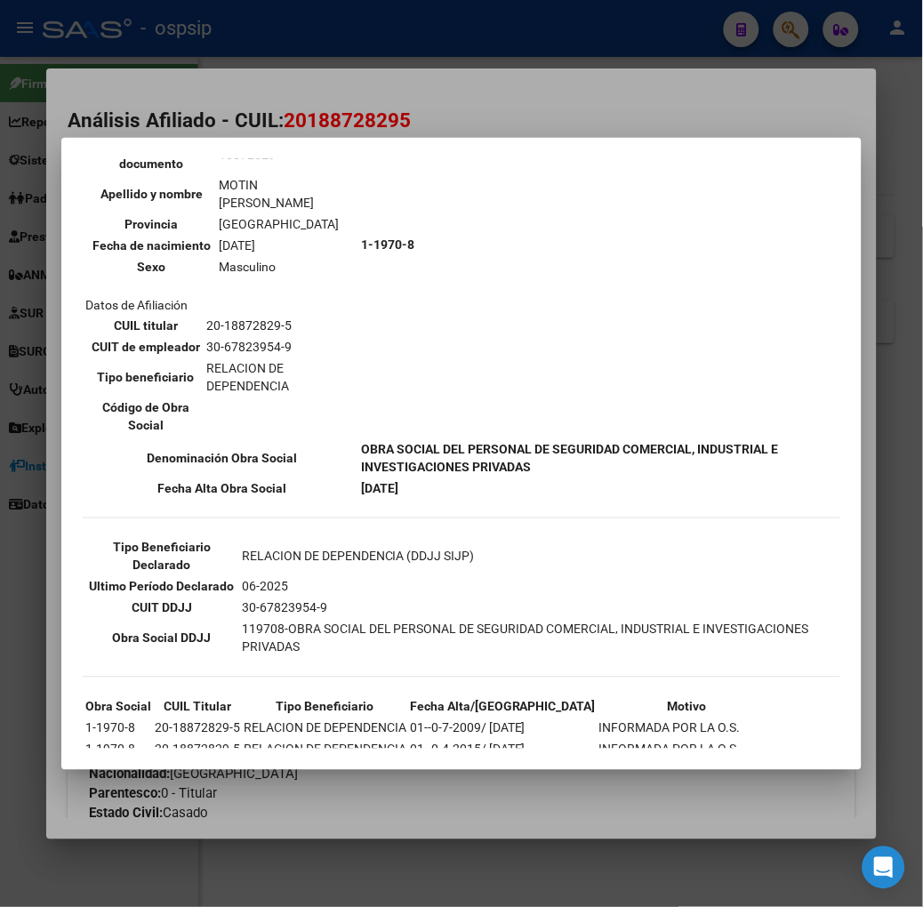
click at [210, 138] on mat-dialog-container "--ACTIVO en Obra Social según consulta SSS-- DATOS DE AFILIACION VIGENTE Datos …" at bounding box center [461, 454] width 801 height 632
click at [205, 121] on div at bounding box center [461, 453] width 923 height 907
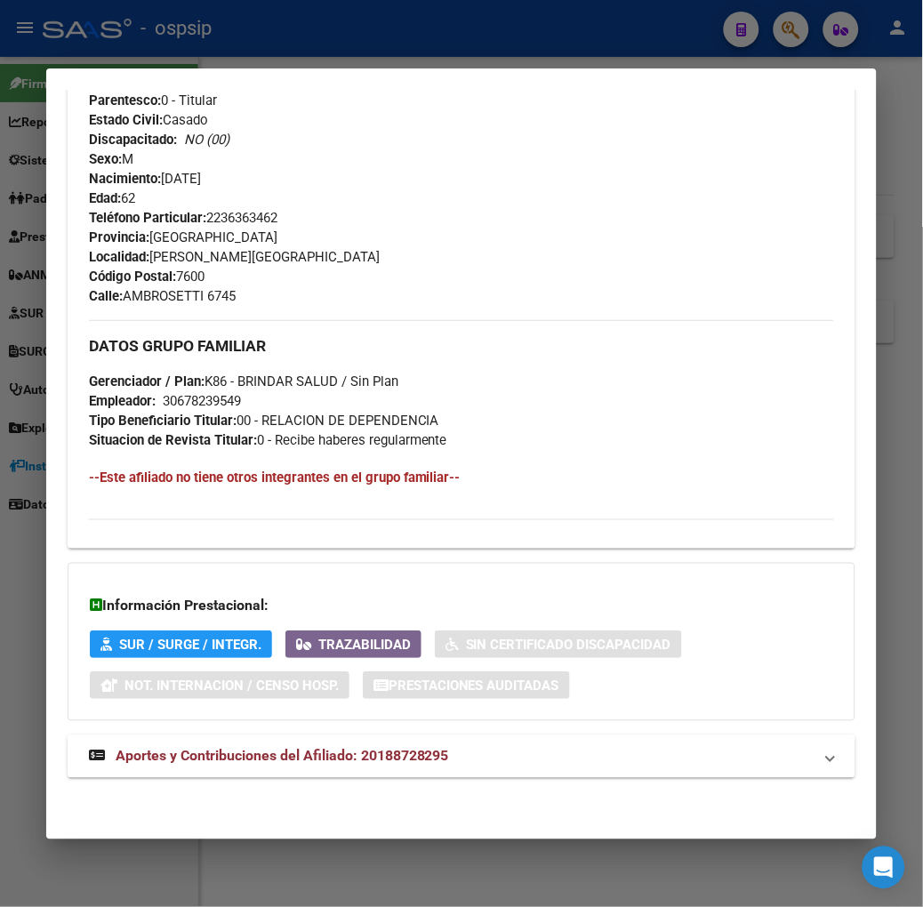
click at [318, 738] on mat-expansion-panel-header "Aportes y Contribuciones del Afiliado: 20188728295" at bounding box center [462, 757] width 788 height 43
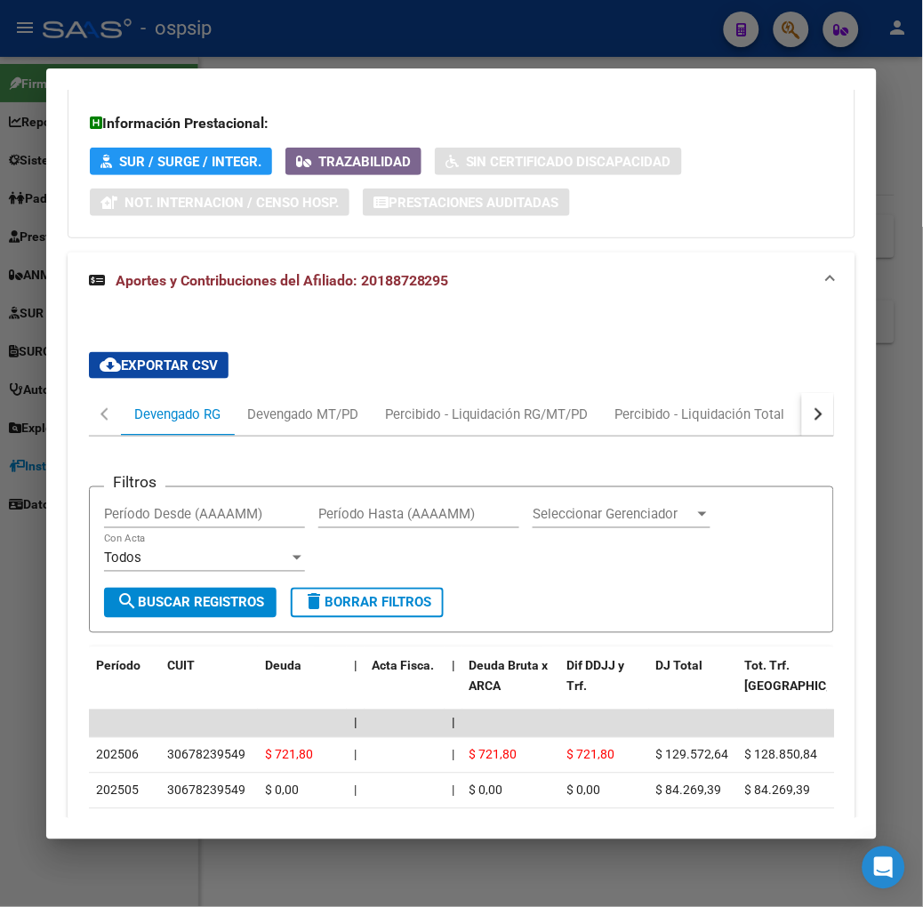
scroll to position [1374, 0]
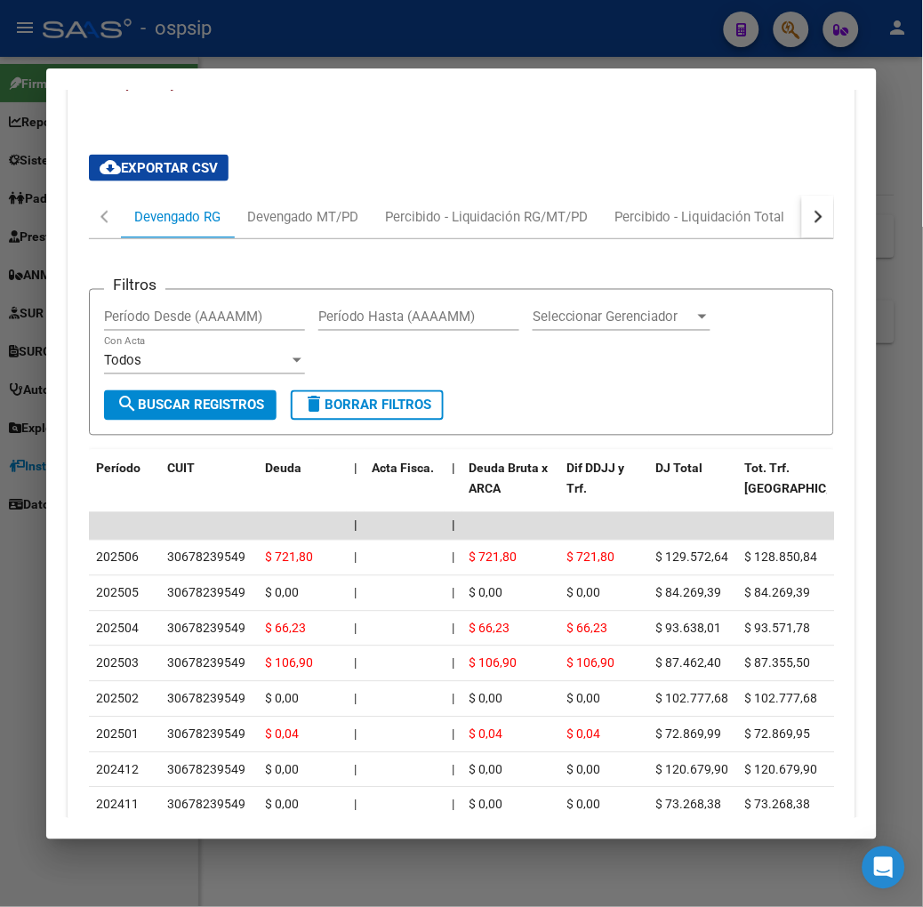
click at [387, 33] on div at bounding box center [461, 453] width 923 height 907
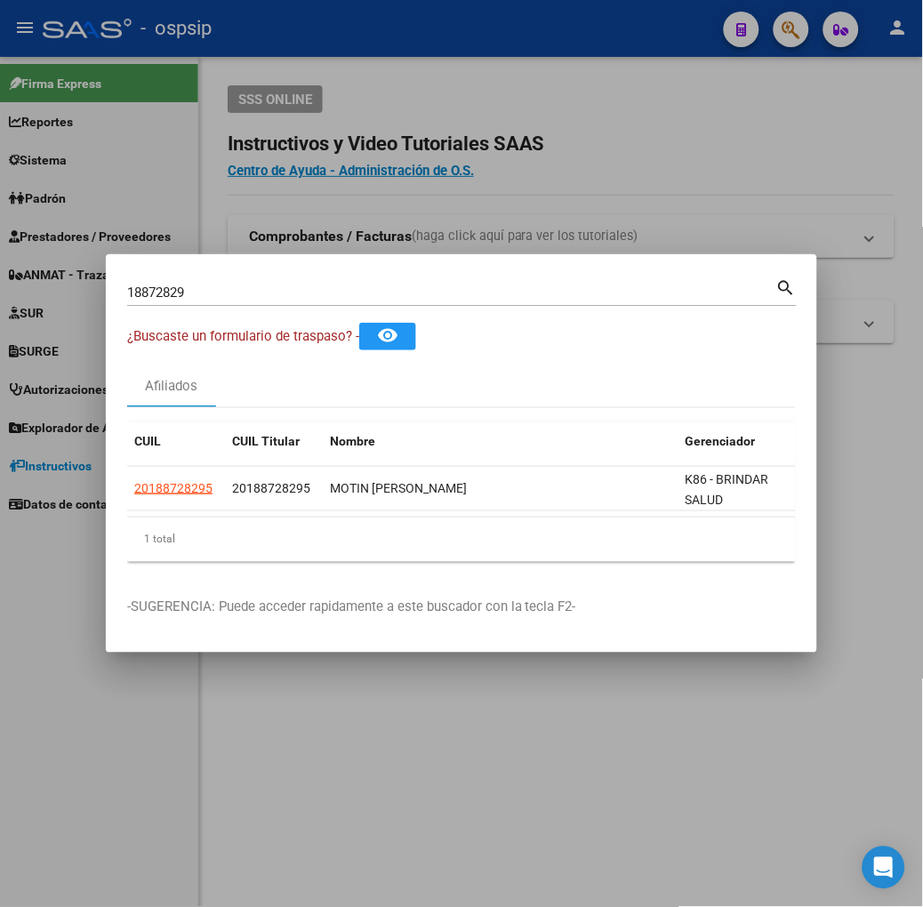
click at [127, 294] on input "18872829" at bounding box center [451, 293] width 649 height 16
type input "48702930"
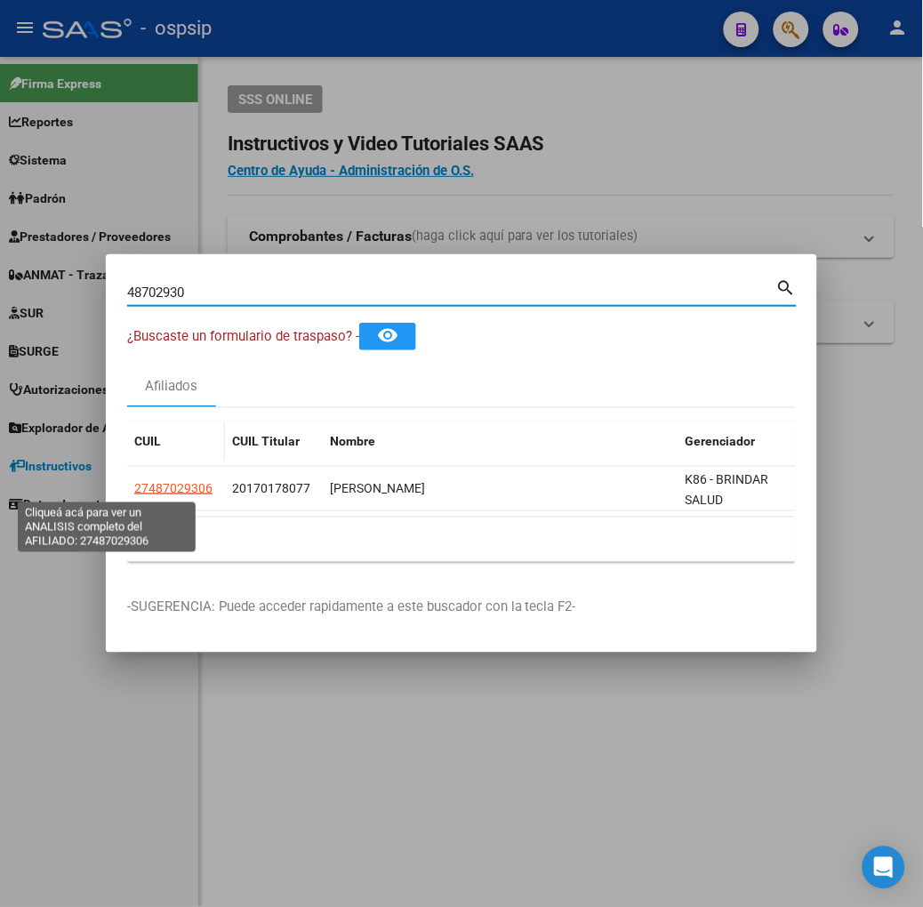
click at [134, 489] on span "27487029306" at bounding box center [173, 488] width 78 height 14
type textarea "27487029306"
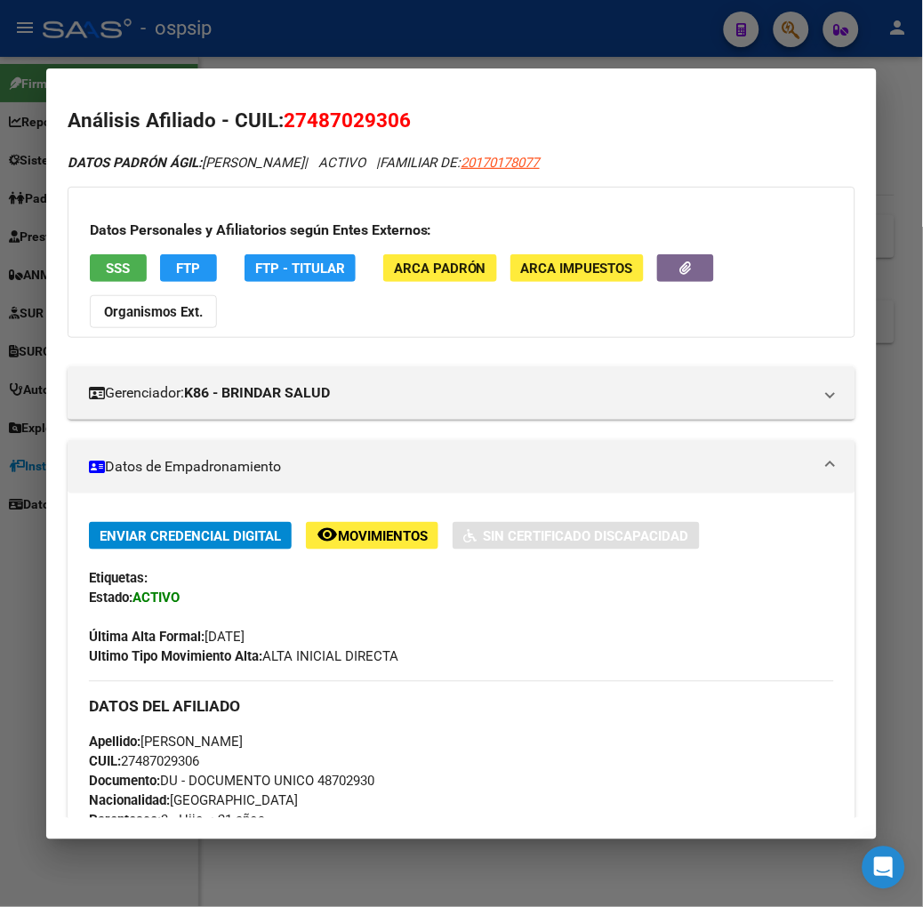
click at [106, 270] on span "SSS" at bounding box center [118, 269] width 24 height 16
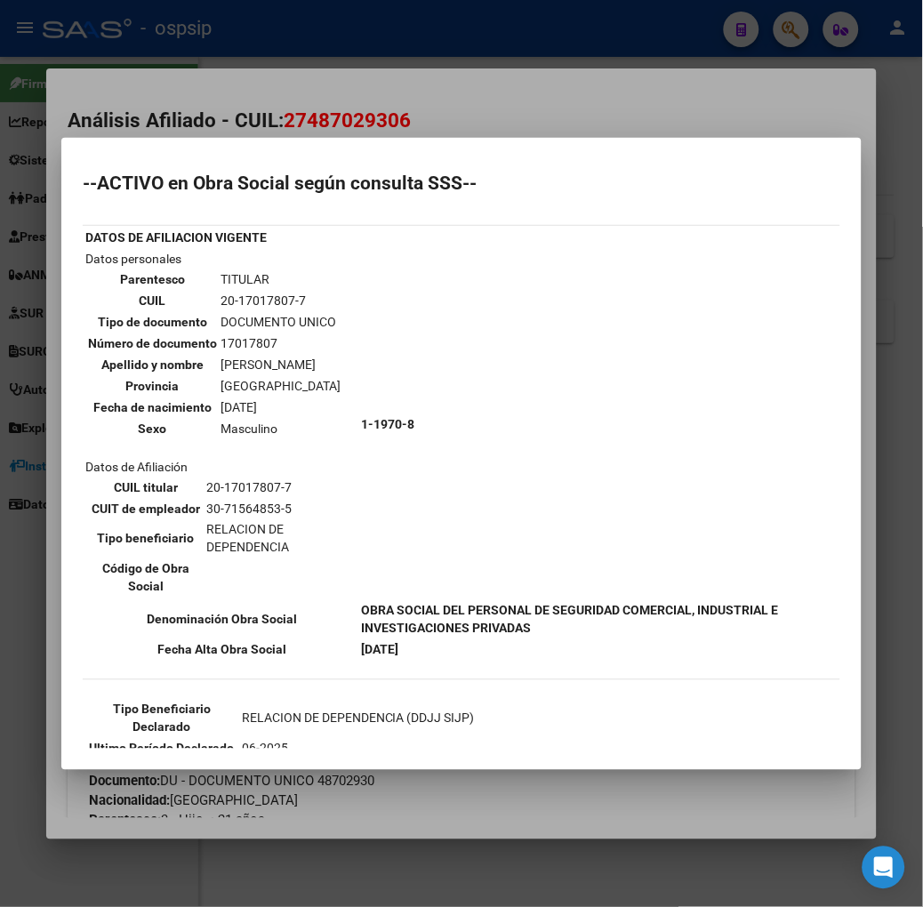
scroll to position [99, 0]
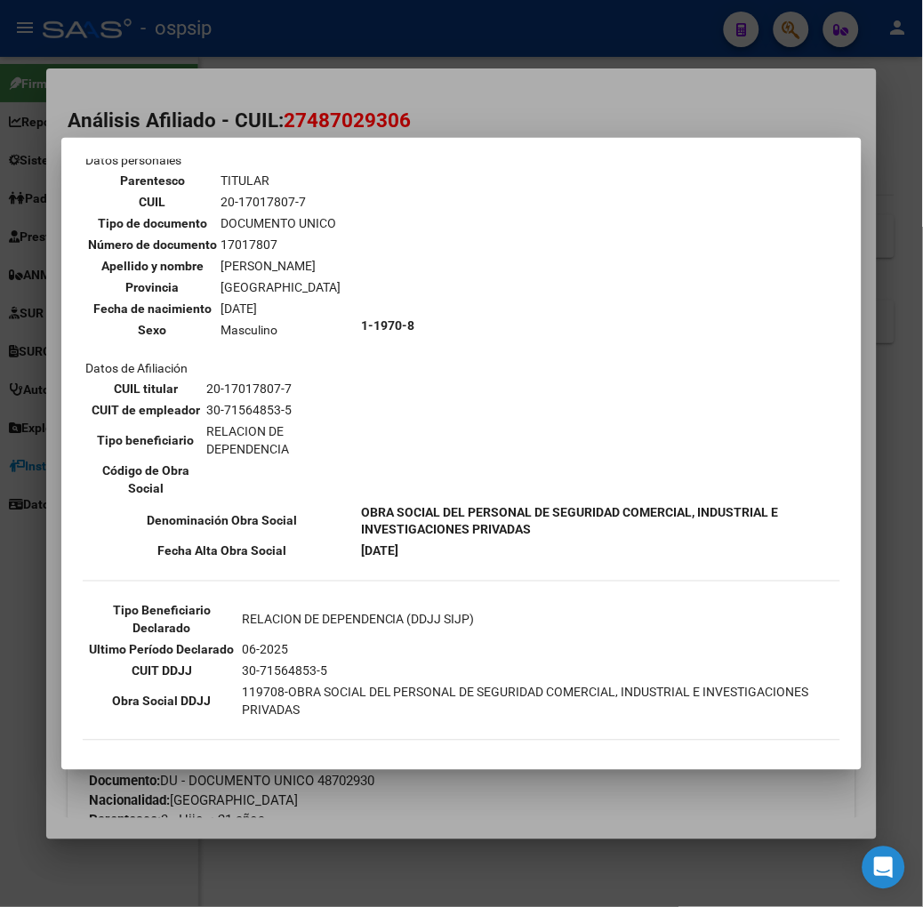
click at [244, 37] on div at bounding box center [461, 453] width 923 height 907
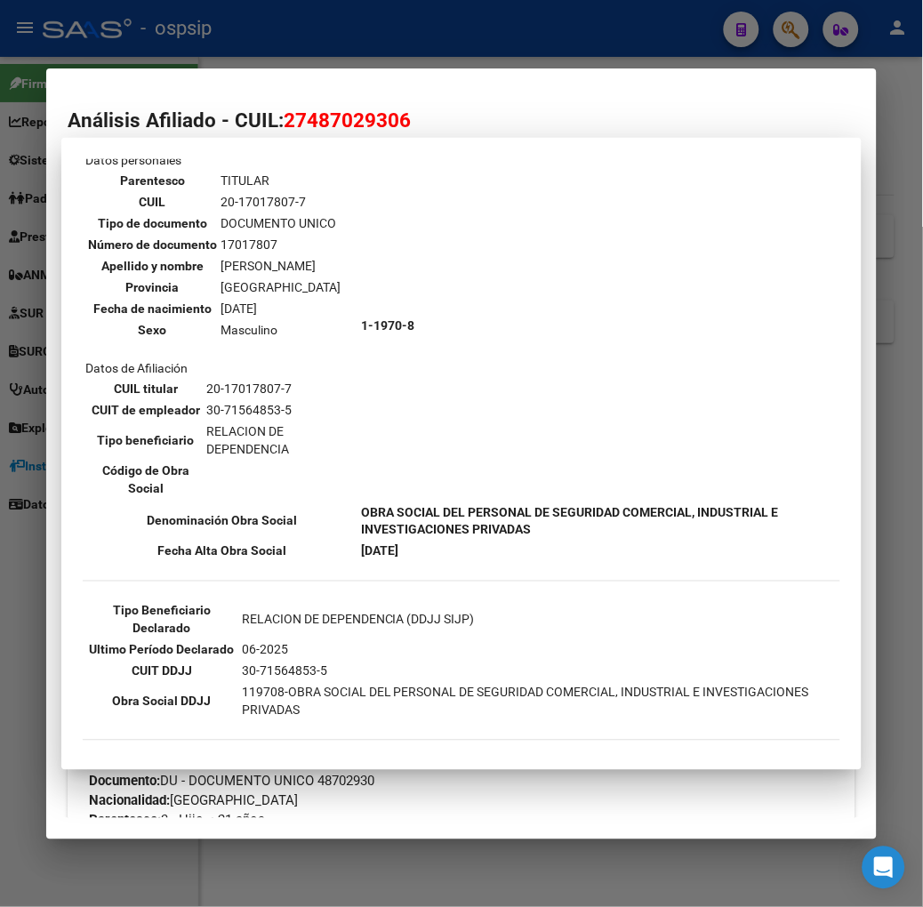
click at [244, 37] on div at bounding box center [461, 453] width 923 height 907
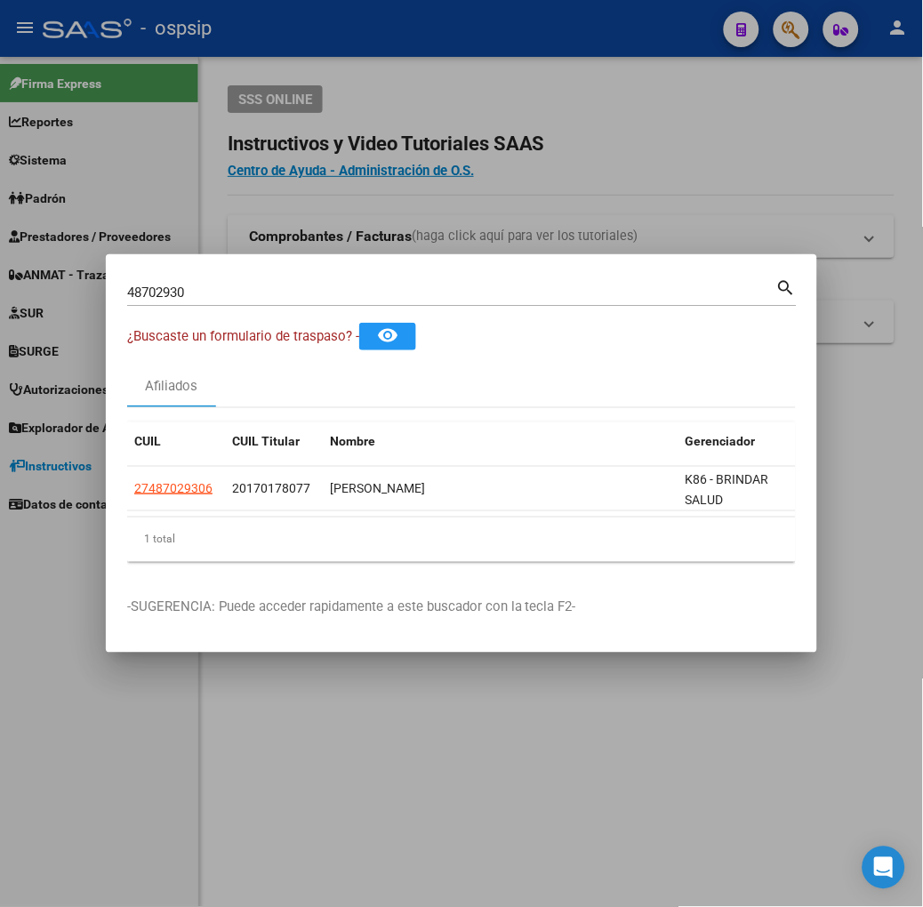
click at [226, 289] on input "48702930" at bounding box center [451, 293] width 649 height 16
type input "28441671"
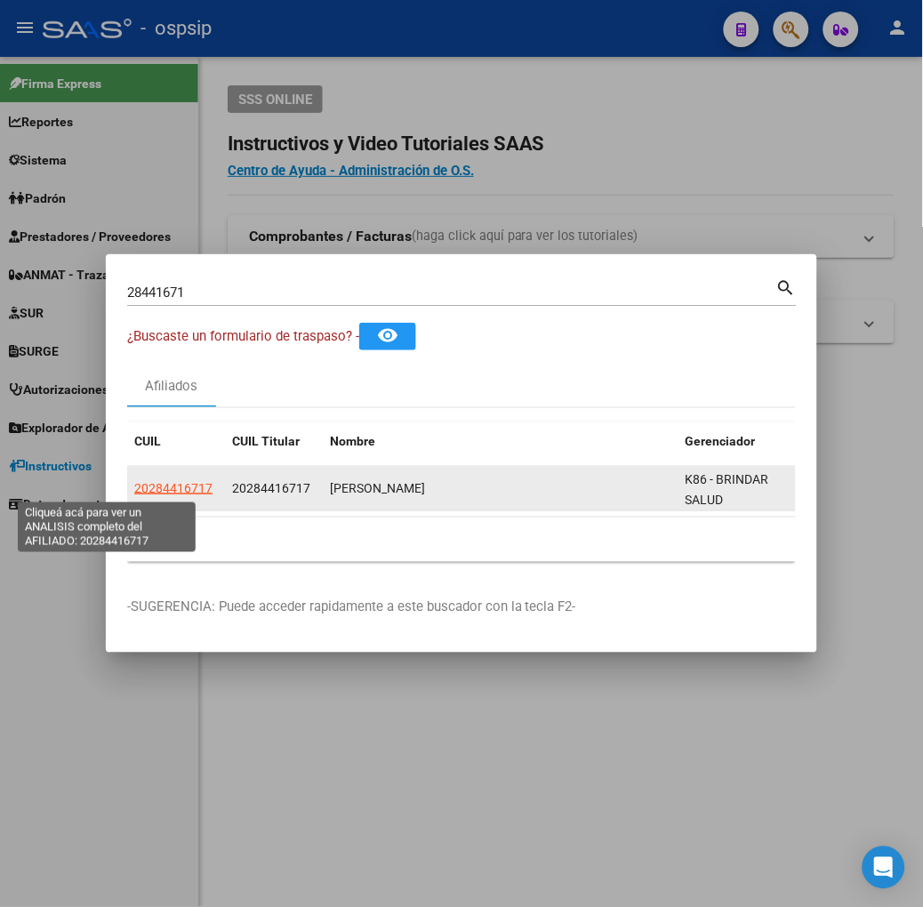
click at [134, 494] on span "20284416717" at bounding box center [173, 488] width 78 height 14
type textarea "20284416717"
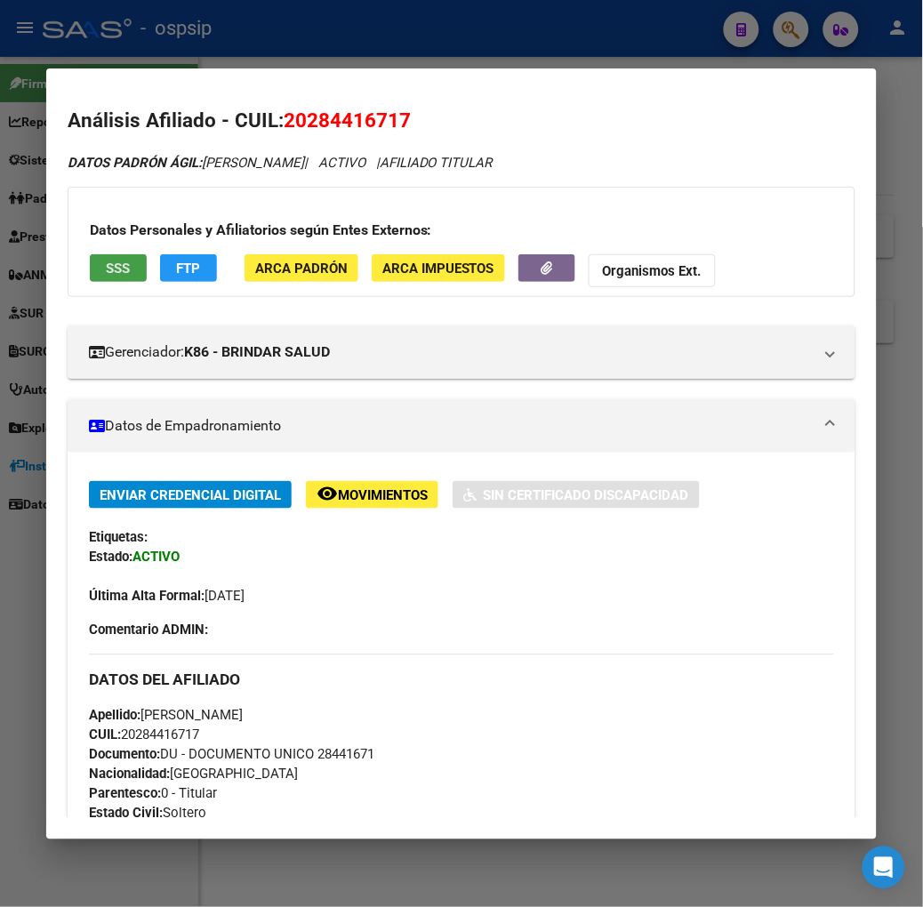
click at [96, 277] on button "SSS" at bounding box center [118, 268] width 57 height 28
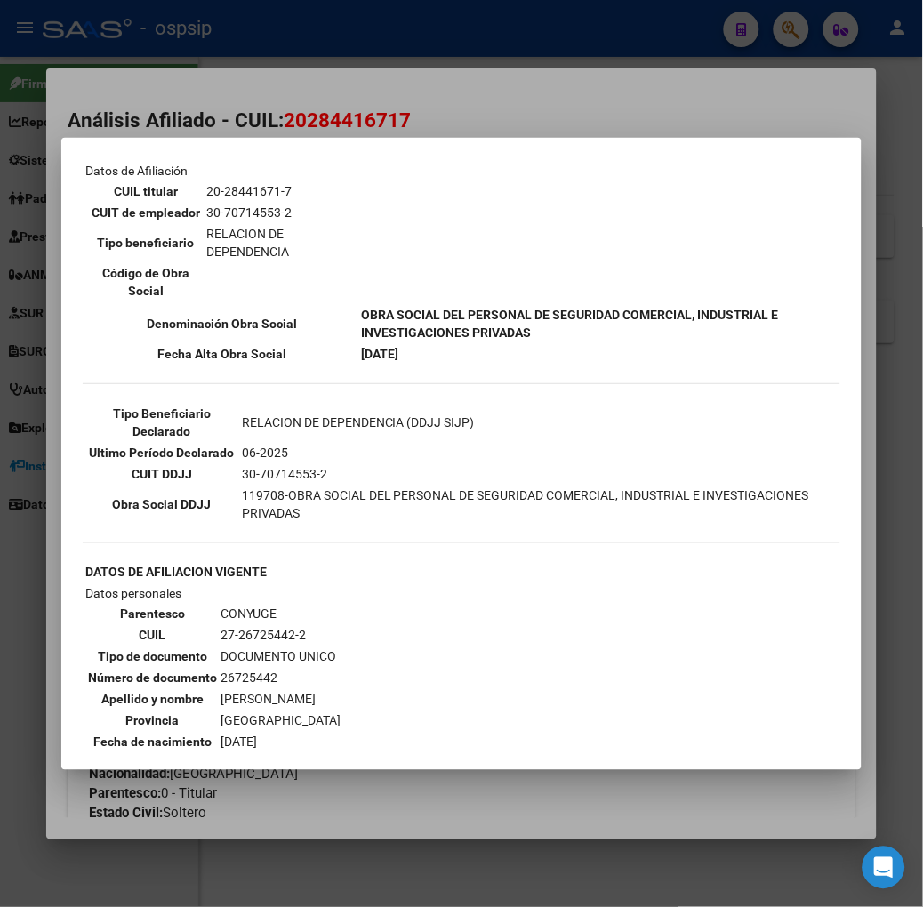
scroll to position [395, 0]
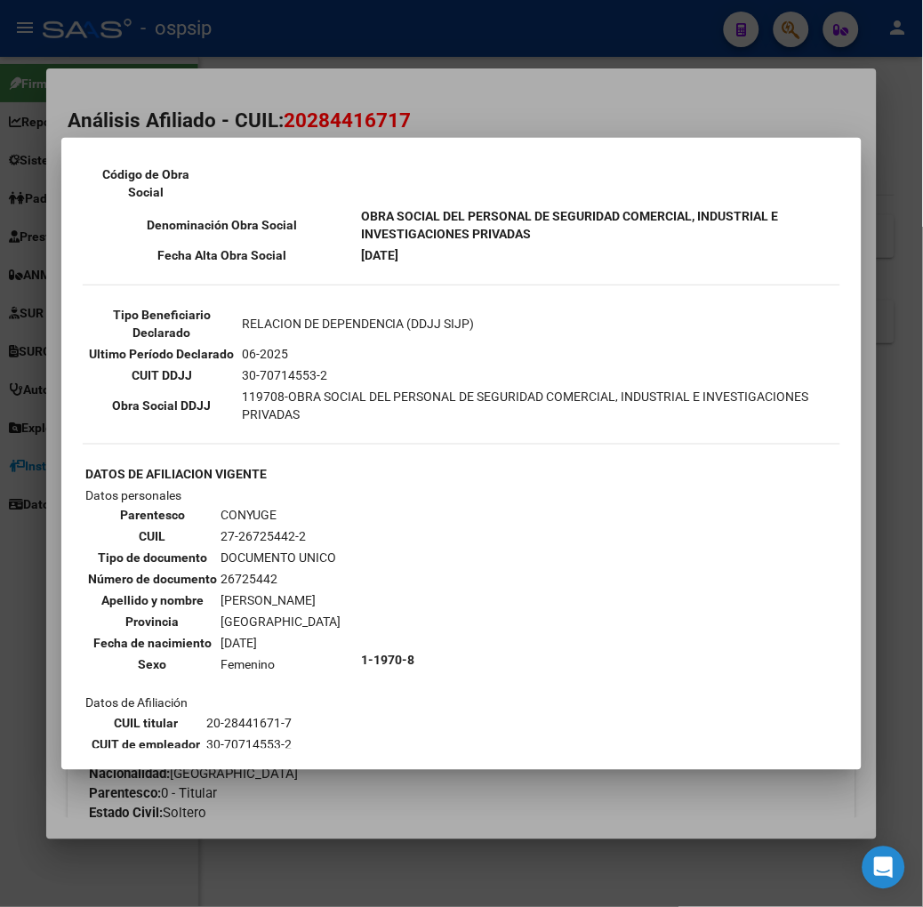
click at [287, 123] on div at bounding box center [461, 453] width 923 height 907
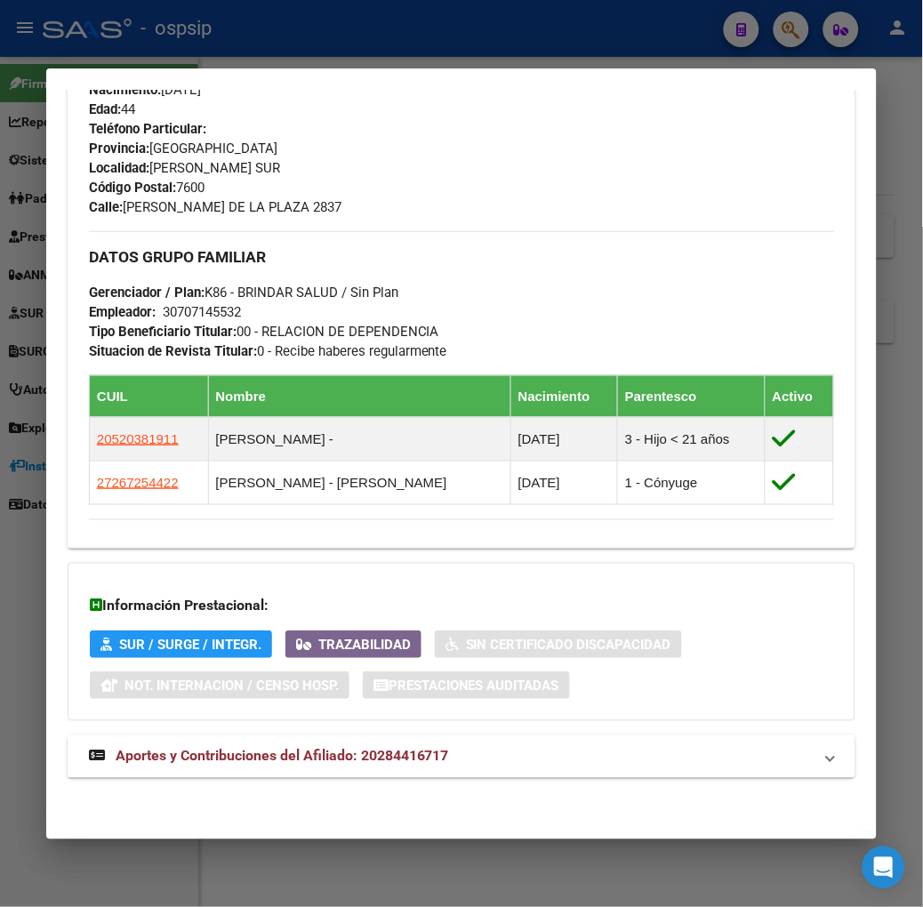
click at [269, 757] on span "Aportes y Contribuciones del Afiliado: 20284416717" at bounding box center [283, 756] width 334 height 17
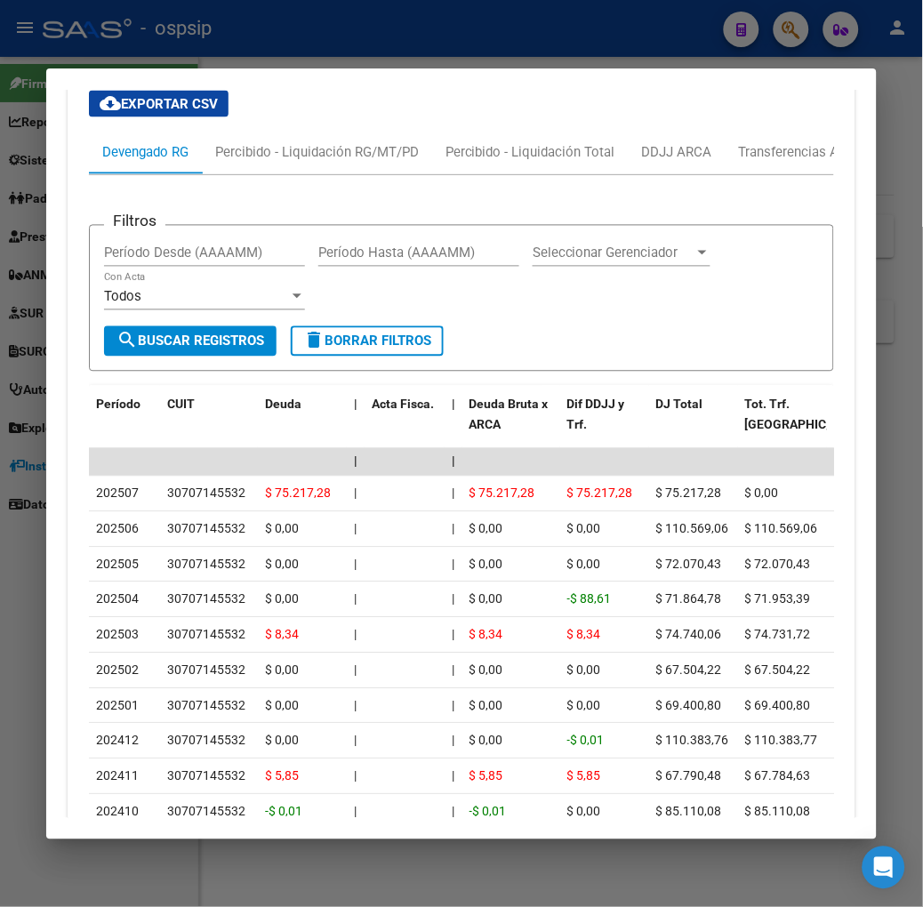
scroll to position [1563, 0]
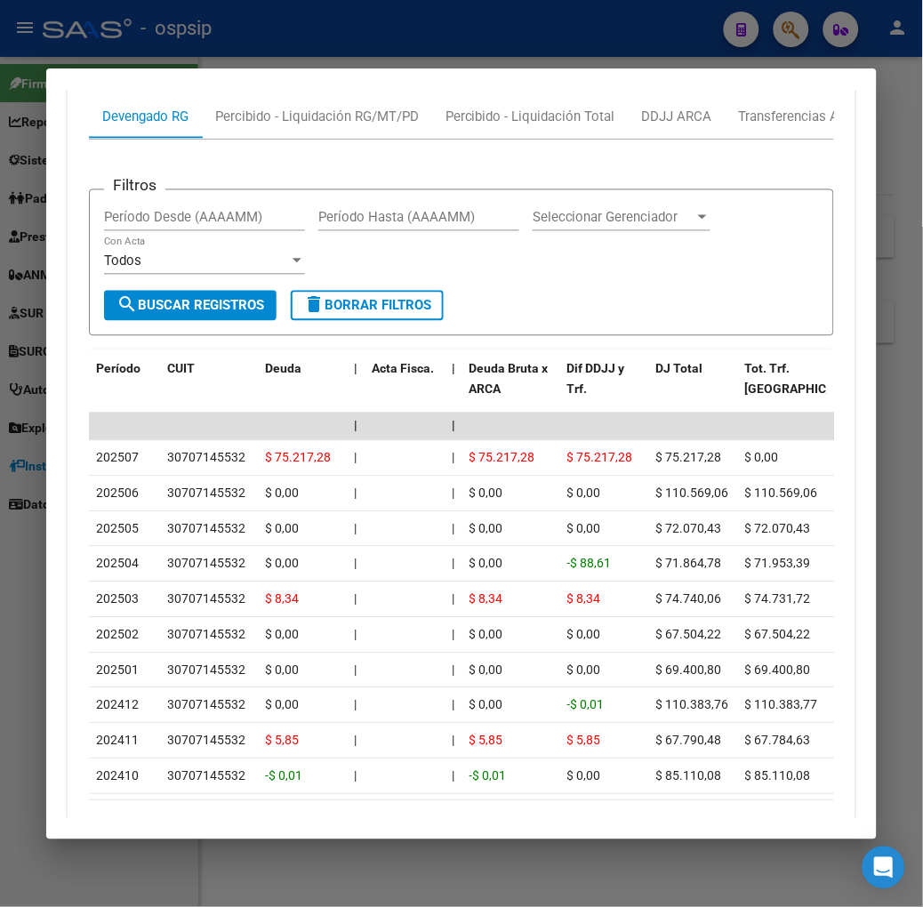
click at [201, 56] on div at bounding box center [461, 453] width 923 height 907
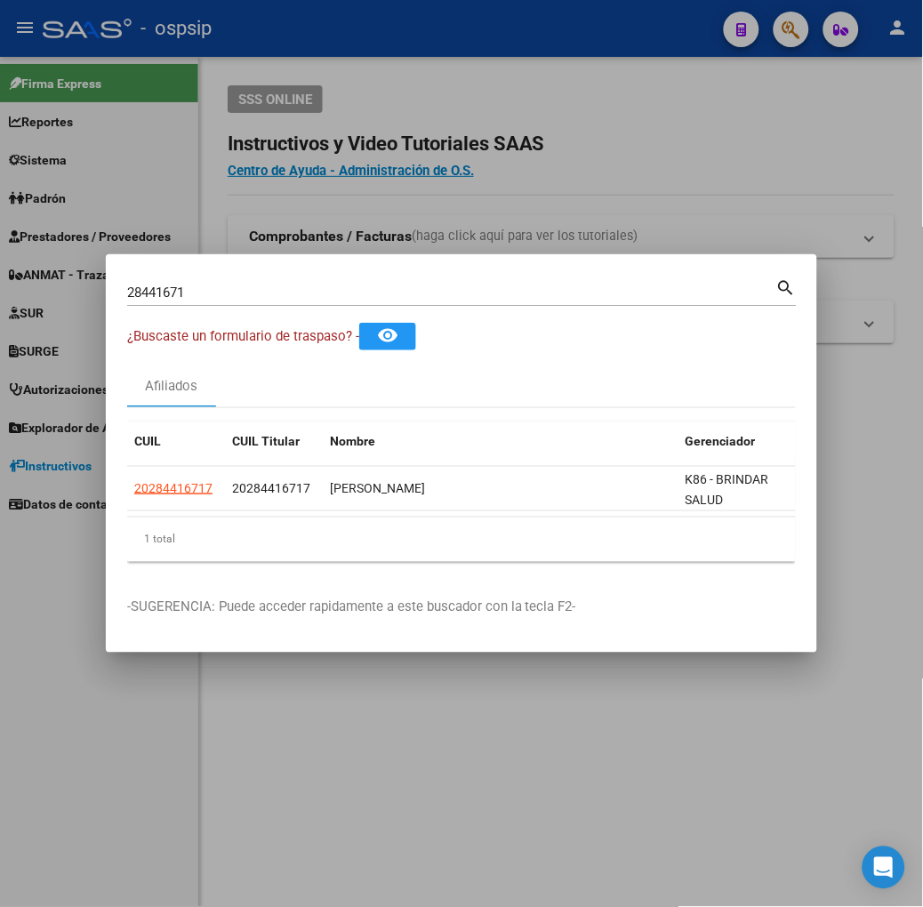
click at [170, 294] on input "28441671" at bounding box center [451, 293] width 649 height 16
type input "45902629"
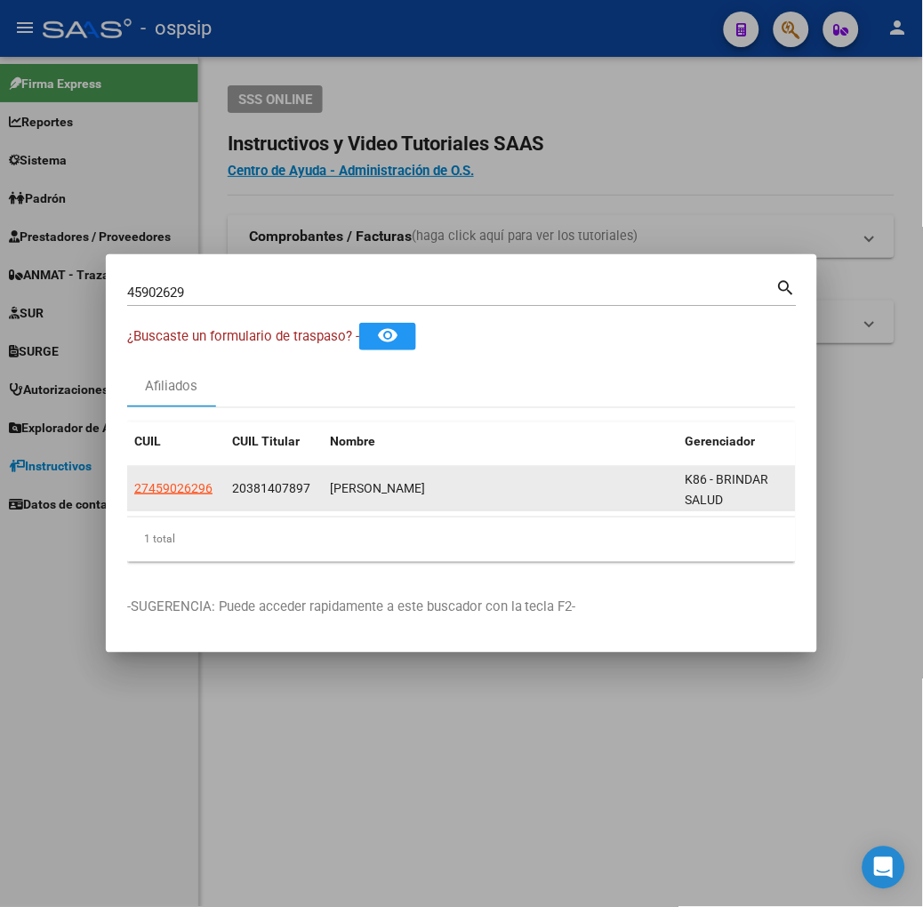
click at [145, 485] on div "27459026296" at bounding box center [176, 489] width 84 height 20
click at [134, 487] on span "27459026296" at bounding box center [173, 488] width 78 height 14
type textarea "27459026296"
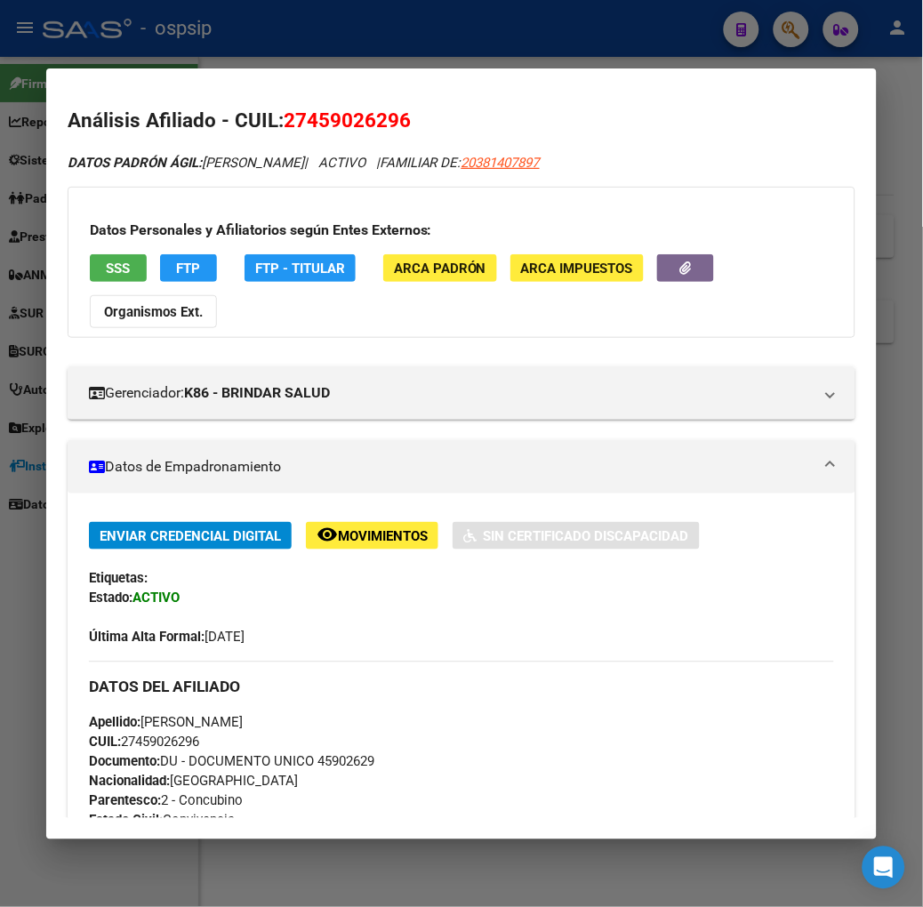
click at [94, 254] on button "SSS" at bounding box center [118, 268] width 57 height 28
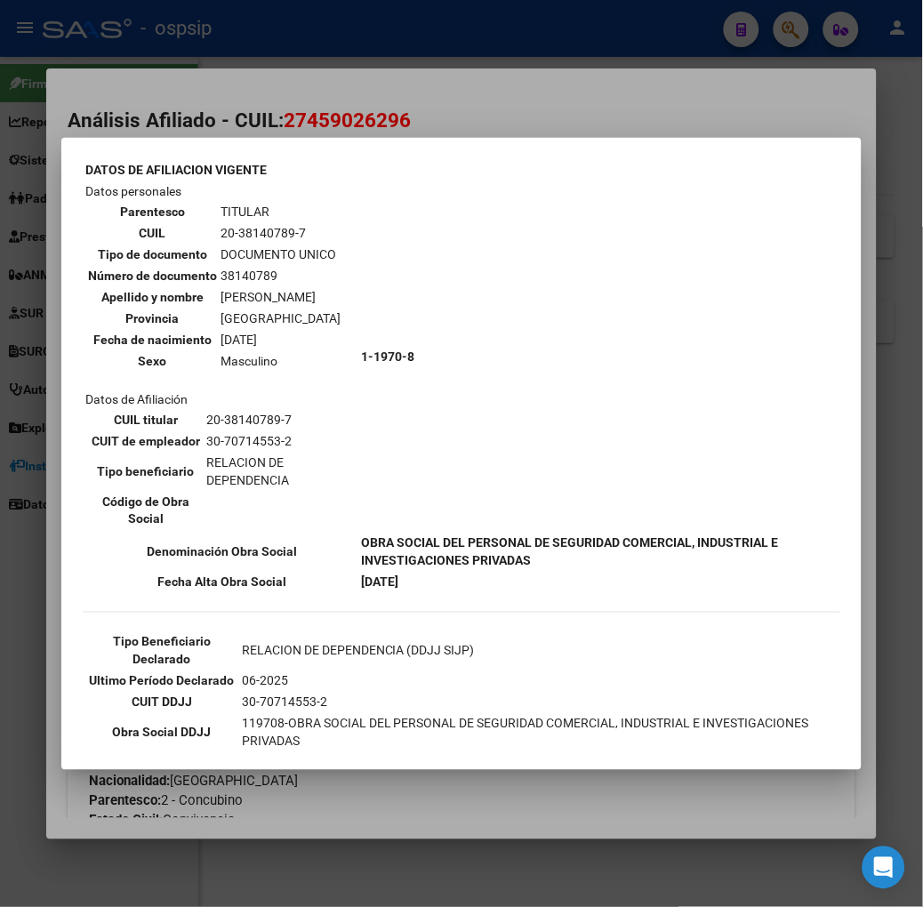
scroll to position [99, 0]
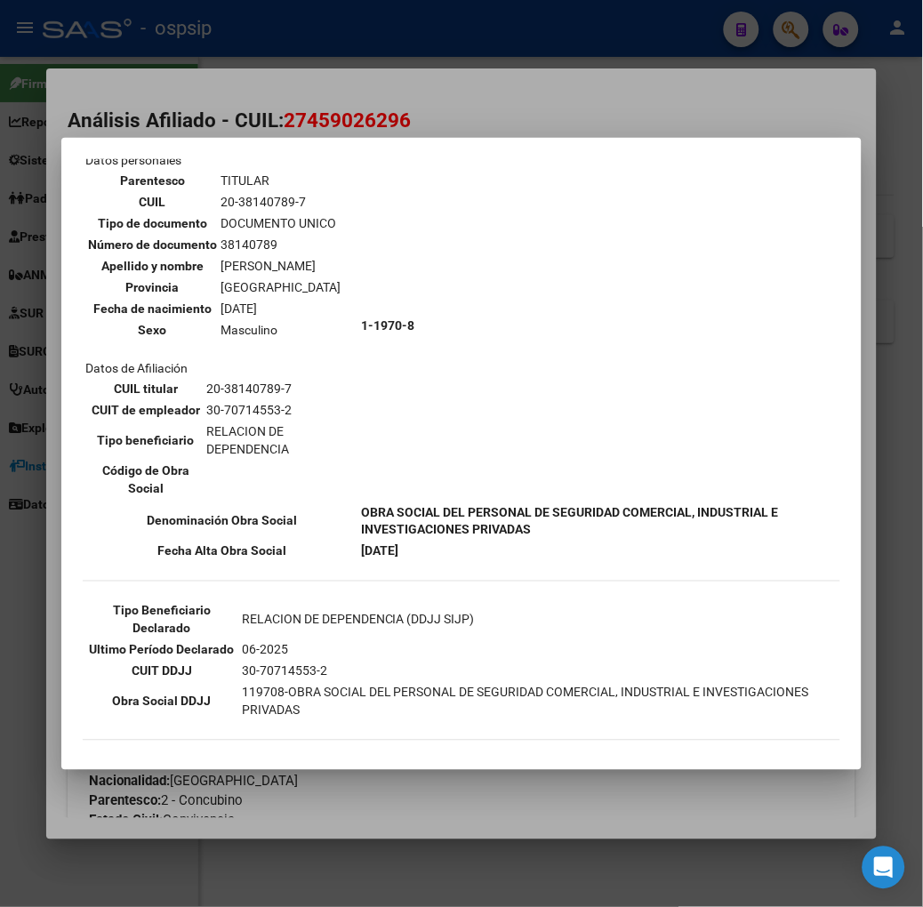
click at [300, 130] on div at bounding box center [461, 453] width 923 height 907
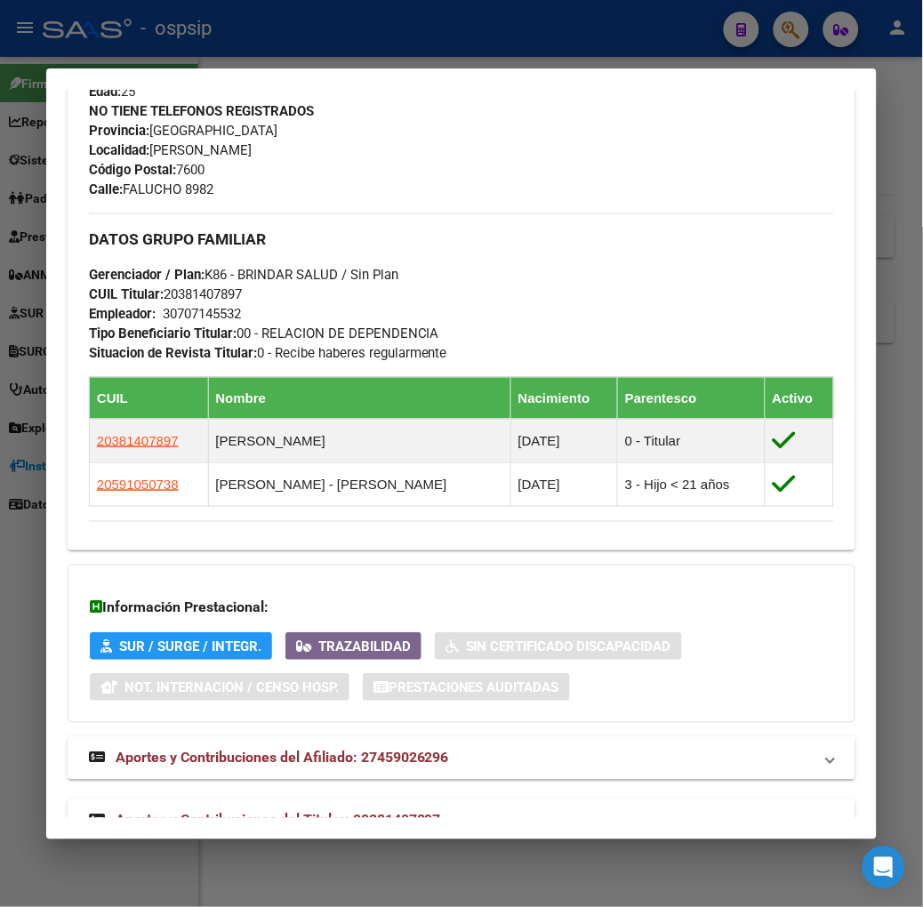
scroll to position [812, 0]
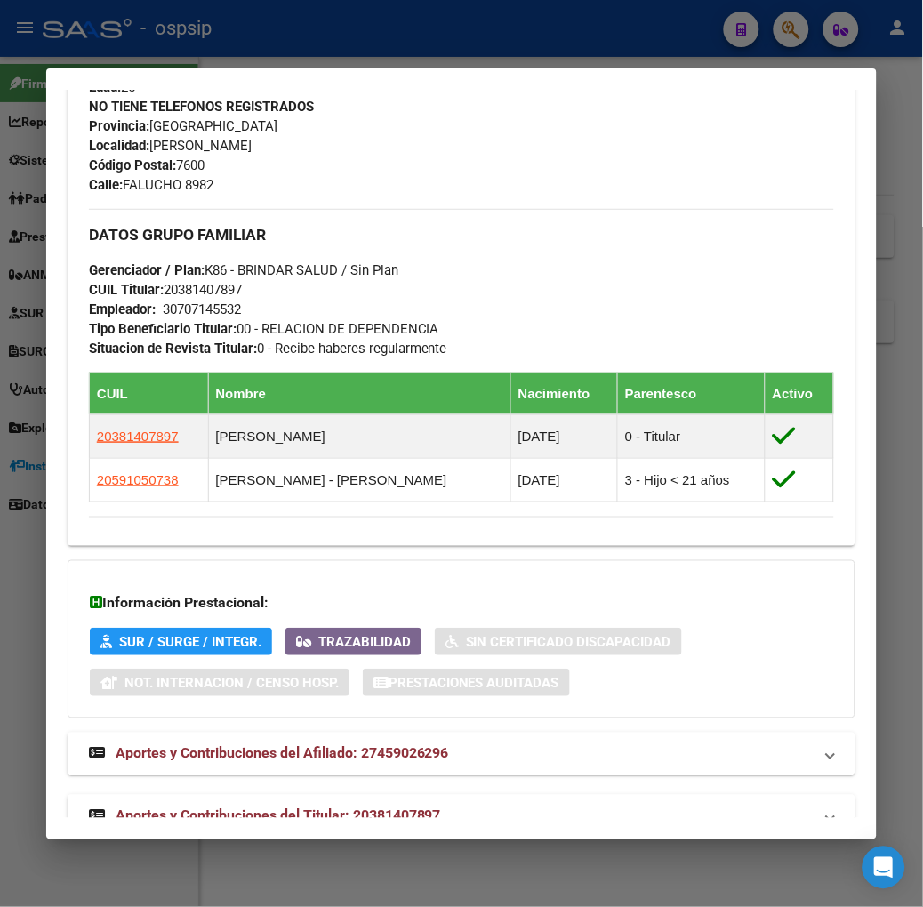
click at [379, 808] on span "Aportes y Contribuciones del Titular: 20381407897" at bounding box center [279, 816] width 326 height 17
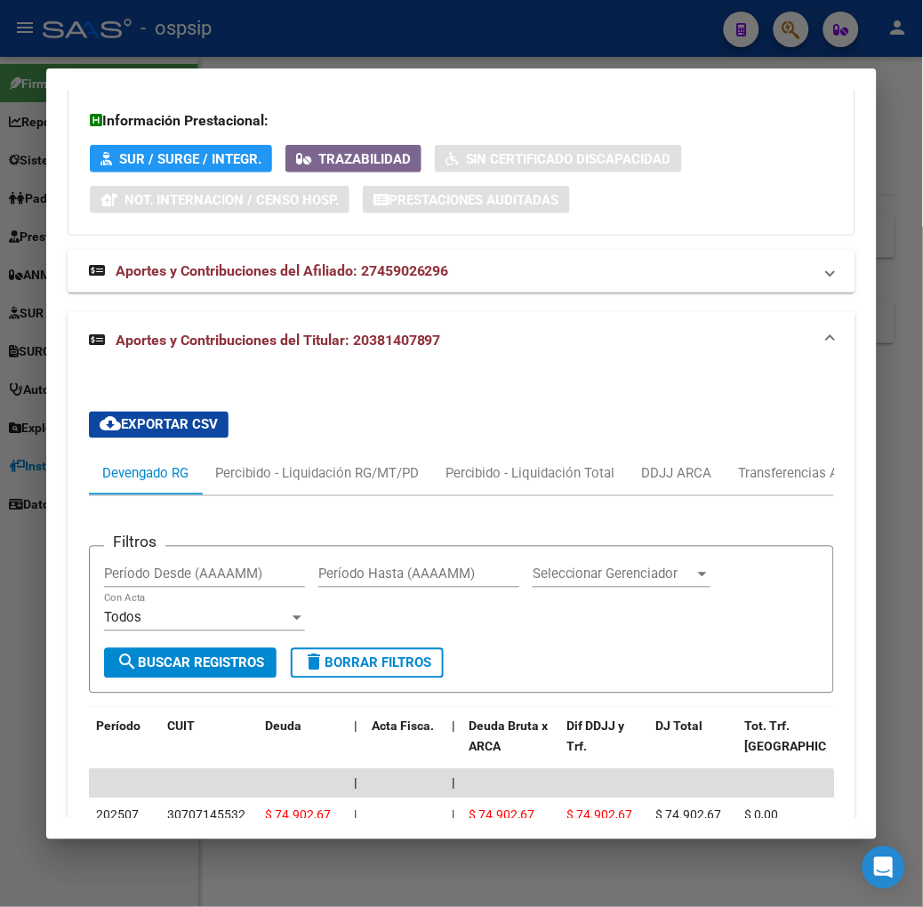
scroll to position [1493, 0]
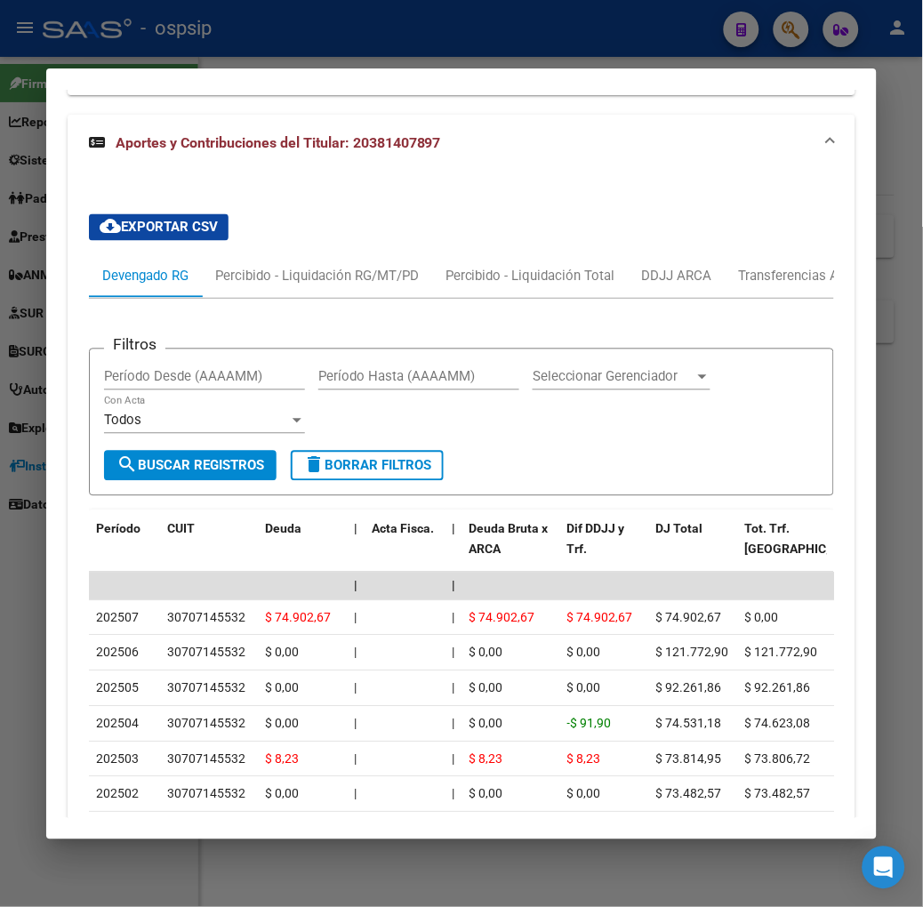
click at [290, 68] on mat-dialog-container "Análisis Afiliado - CUIL: 27459026296 DATOS PADRÓN ÁGIL: [PERSON_NAME] | ACTIVO…" at bounding box center [461, 453] width 831 height 771
click at [288, 50] on div at bounding box center [461, 453] width 923 height 907
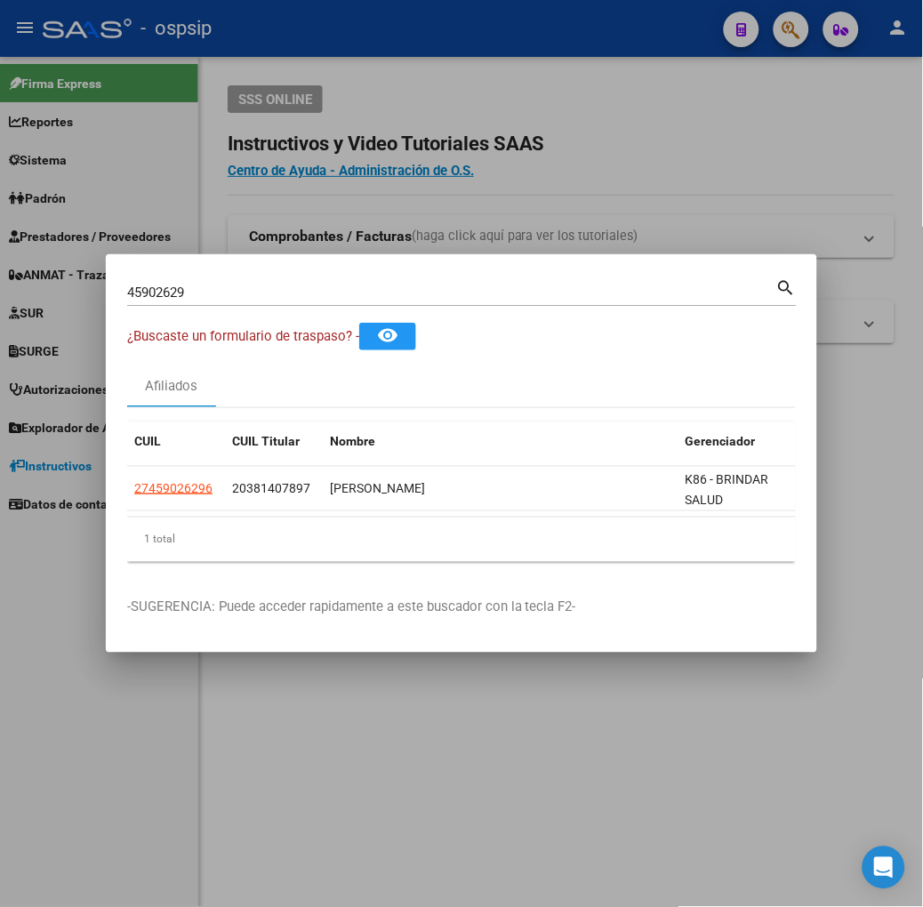
click at [246, 286] on input "45902629" at bounding box center [451, 293] width 649 height 16
type input "55023092"
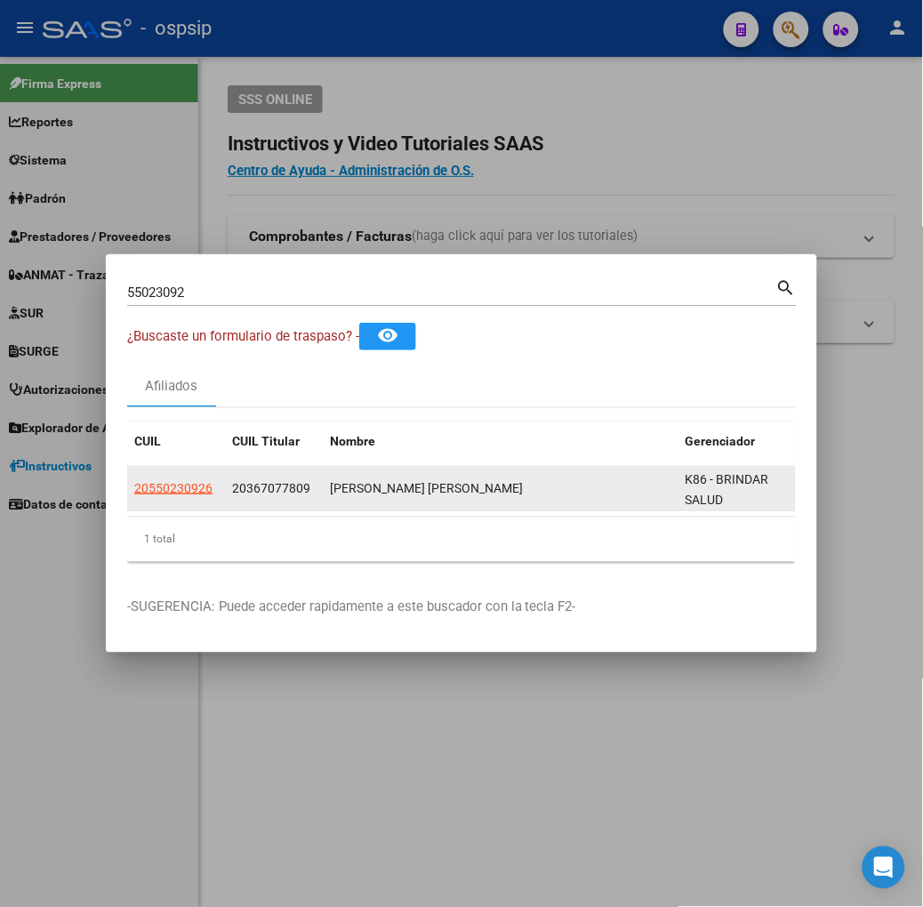
click at [127, 473] on datatable-body-cell "20550230926" at bounding box center [176, 489] width 98 height 44
click at [134, 487] on span "20550230926" at bounding box center [173, 488] width 78 height 14
type textarea "20550230926"
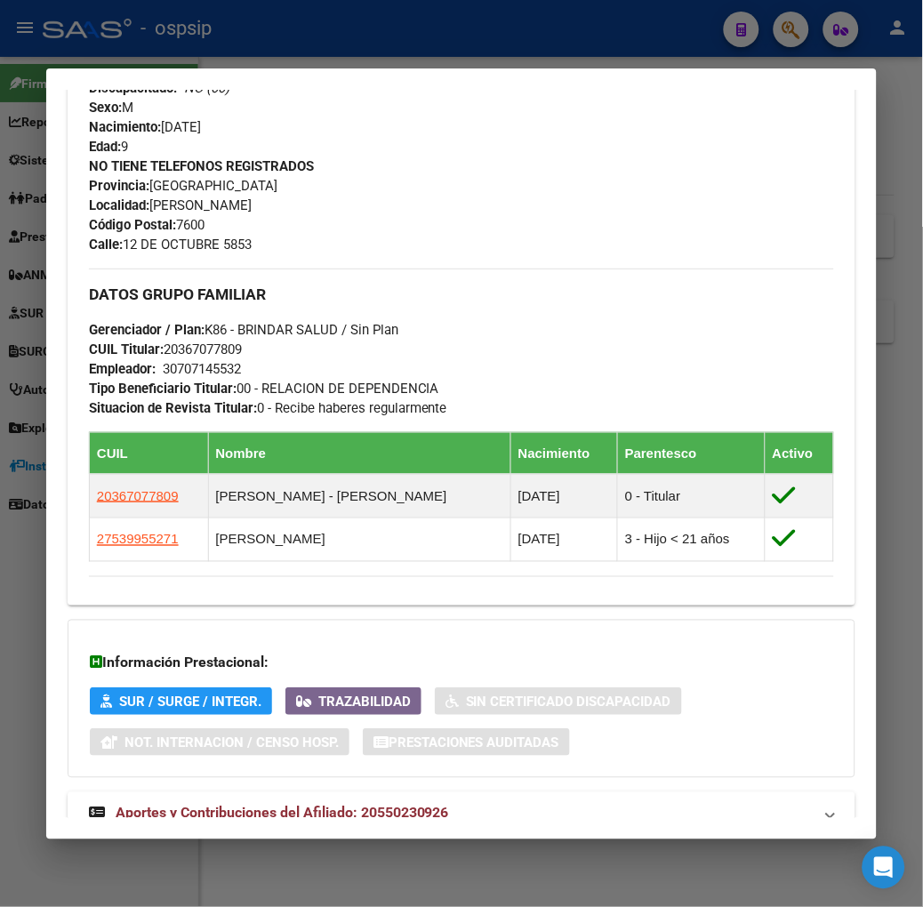
scroll to position [832, 0]
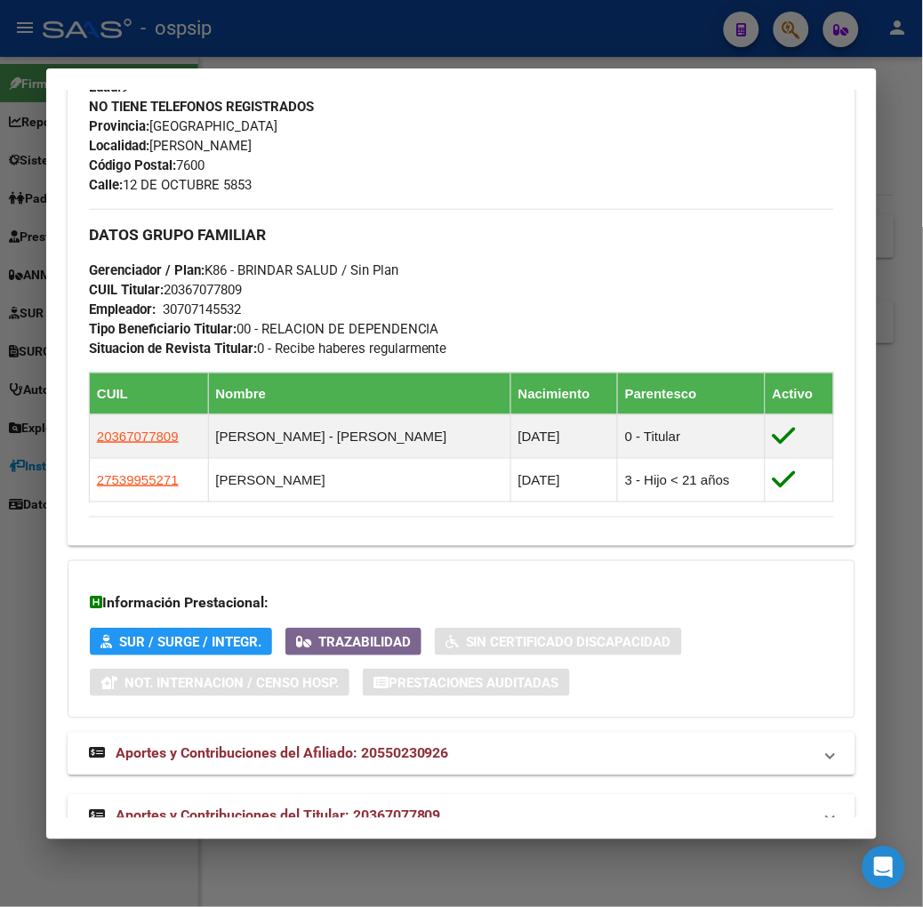
click at [379, 808] on span "Aportes y Contribuciones del Titular: 20367077809" at bounding box center [279, 816] width 326 height 17
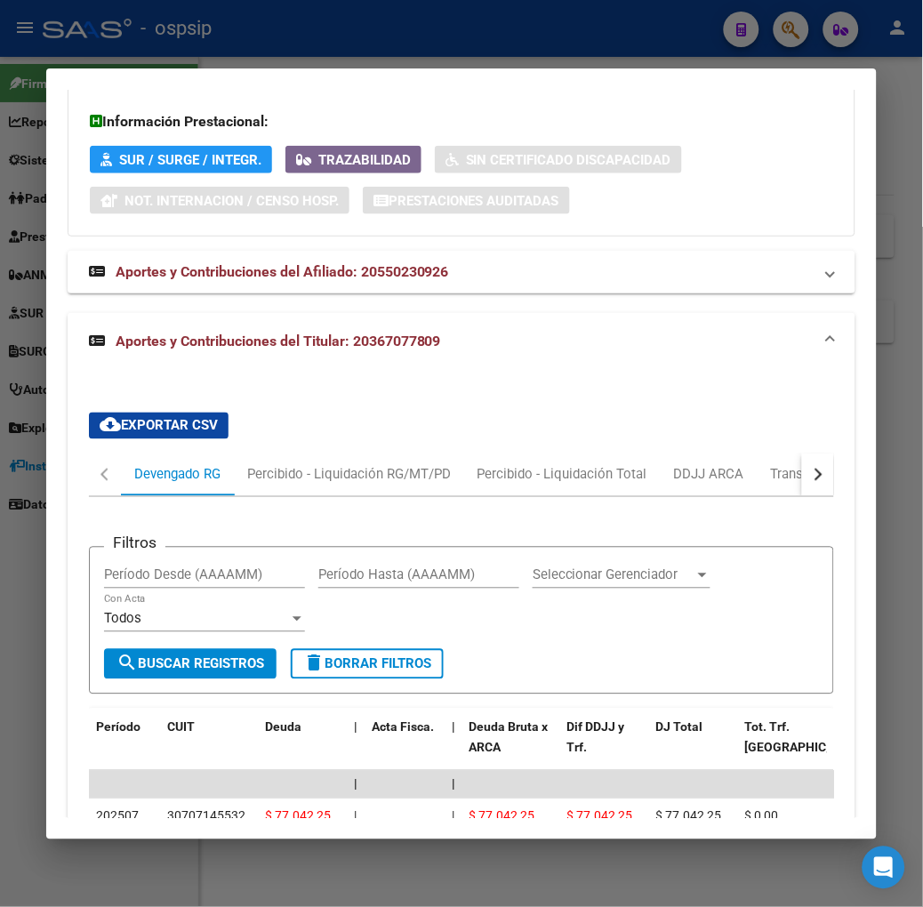
scroll to position [1744, 0]
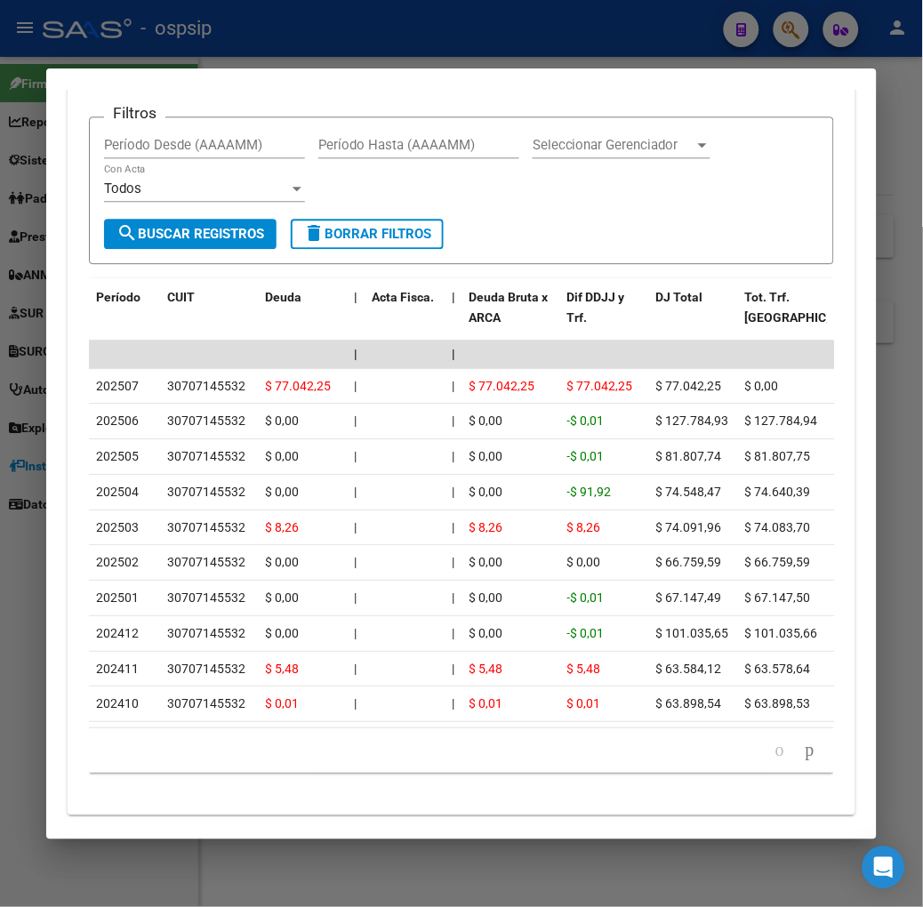
click at [189, 53] on div at bounding box center [461, 453] width 923 height 907
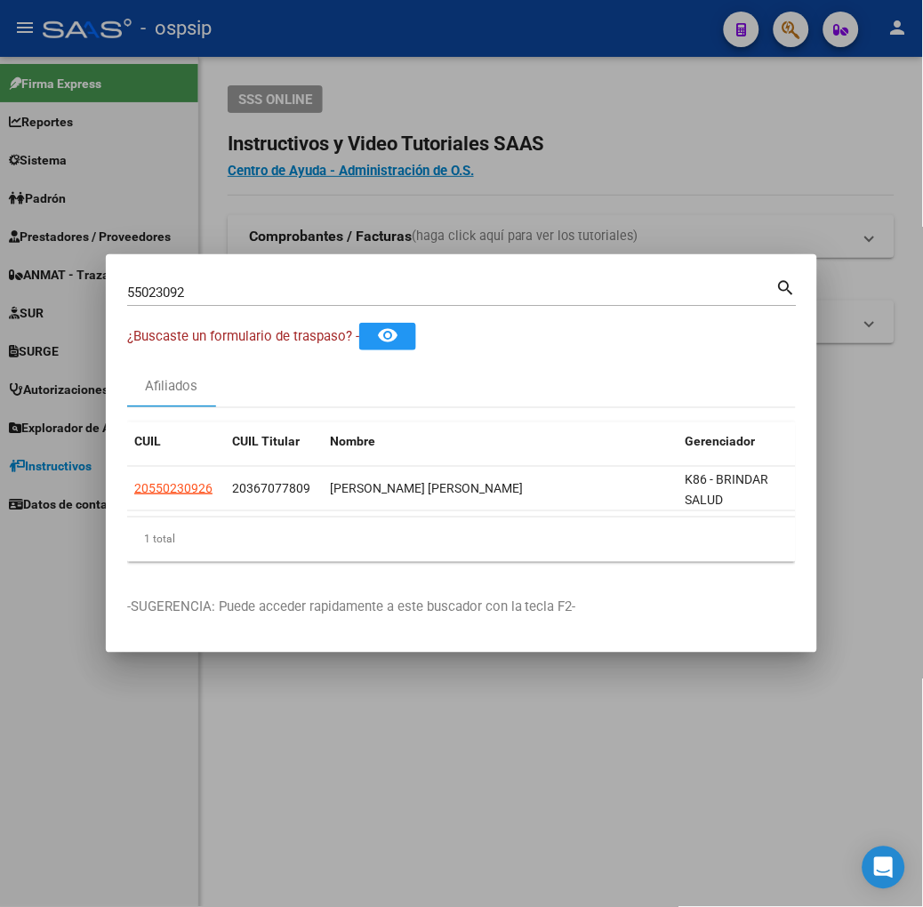
click at [254, 283] on div "55023092 Buscar (apellido, dni, [PERSON_NAME], [PERSON_NAME], cuit, obra social)" at bounding box center [451, 292] width 649 height 27
click at [254, 289] on input "55023092" at bounding box center [451, 293] width 649 height 16
click at [262, 303] on div "55023092 Buscar (apellido, dni, [PERSON_NAME], [PERSON_NAME], cuit, obra social)" at bounding box center [451, 292] width 649 height 27
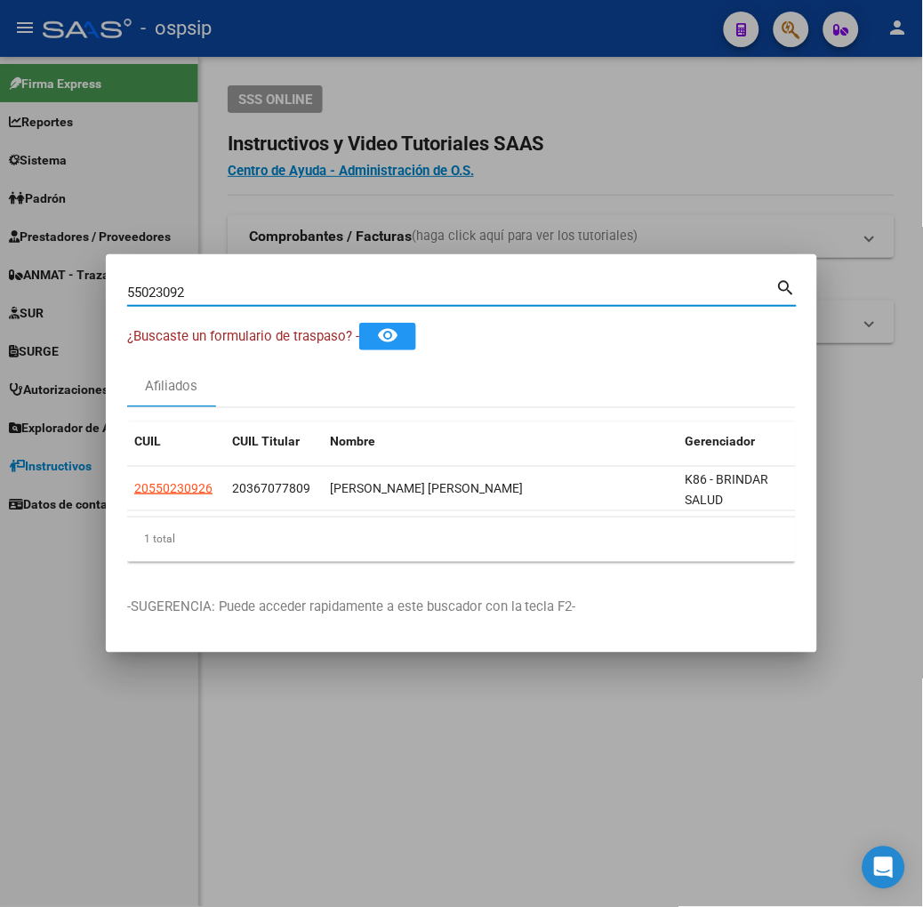
click at [262, 303] on div "55023092 Buscar (apellido, dni, [PERSON_NAME], [PERSON_NAME], cuit, obra social)" at bounding box center [451, 292] width 649 height 27
click at [259, 300] on input "55023092" at bounding box center [451, 293] width 649 height 16
type input "43456475"
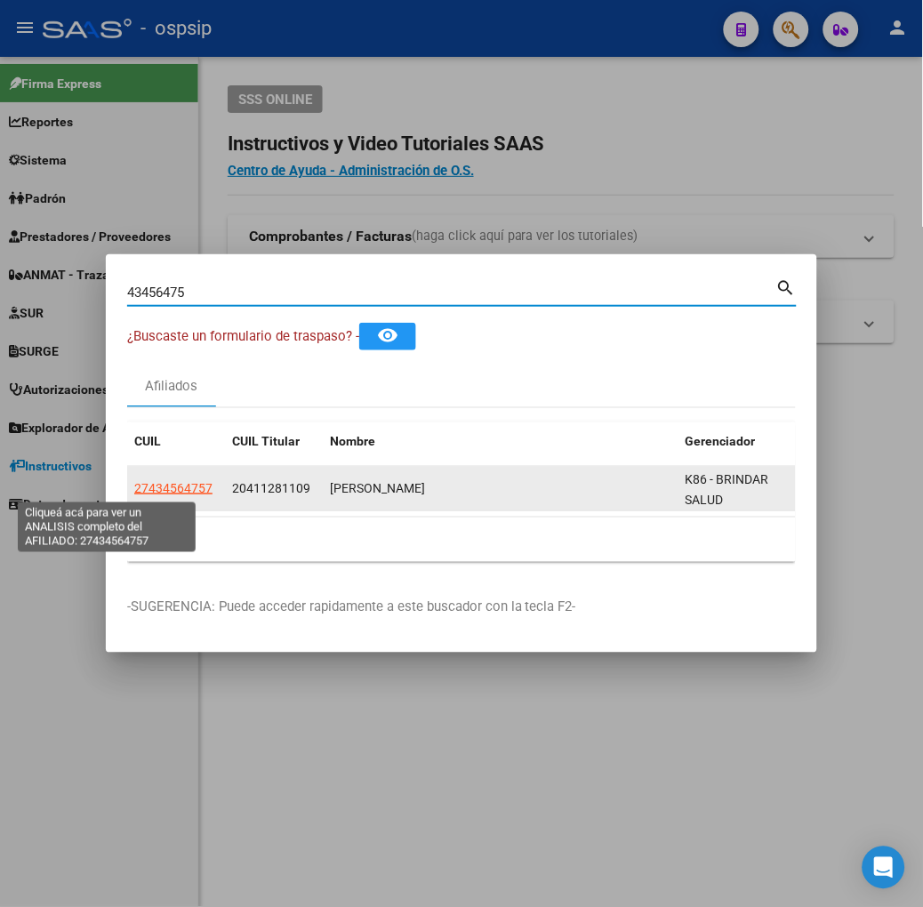
click at [134, 490] on span "27434564757" at bounding box center [173, 488] width 78 height 14
type textarea "27434564757"
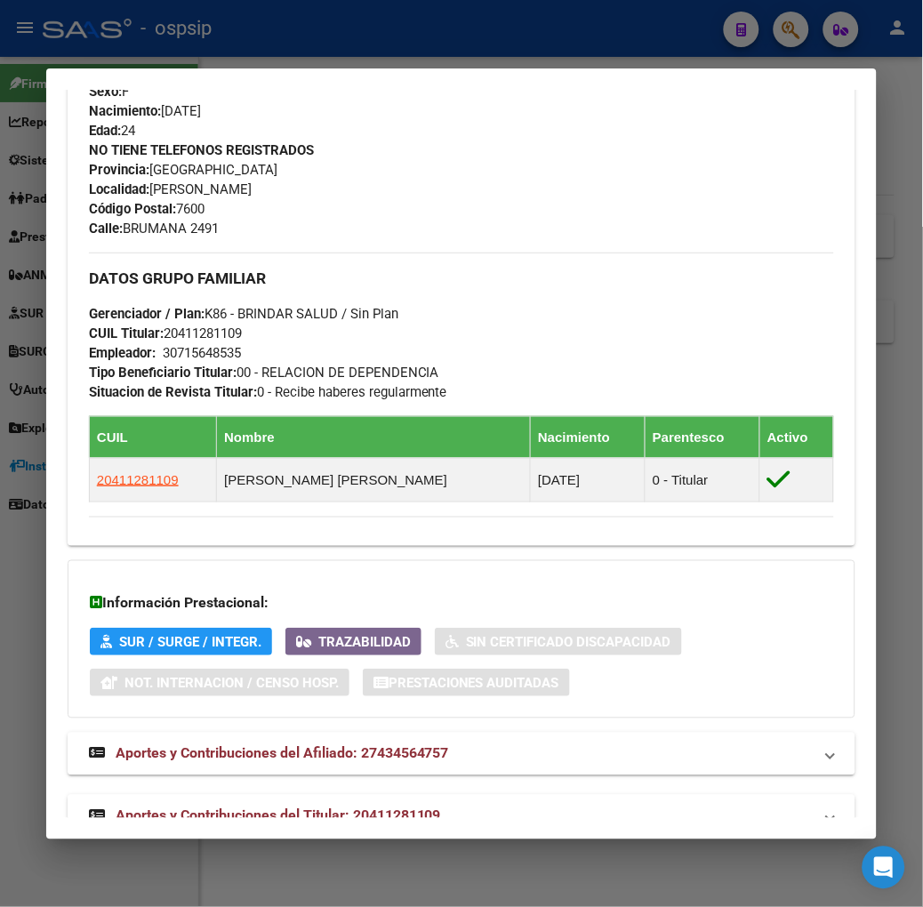
click at [280, 795] on mat-expansion-panel-header "Aportes y Contribuciones del Titular: 20411281109" at bounding box center [462, 816] width 788 height 43
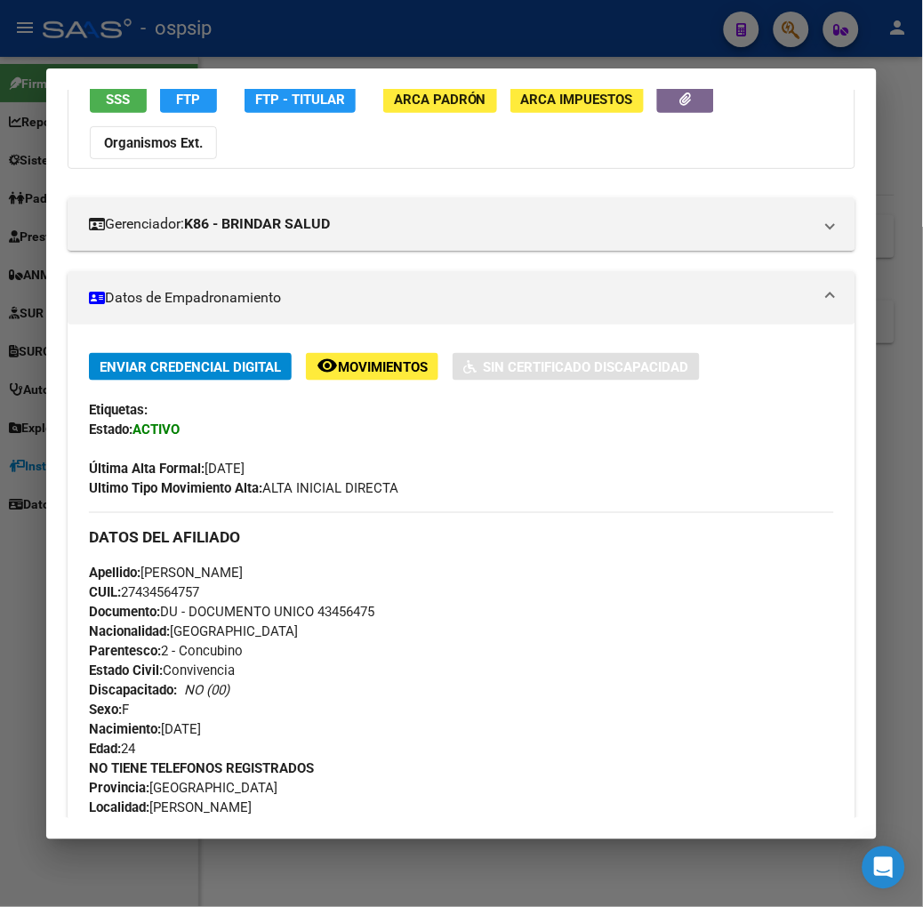
scroll to position [0, 0]
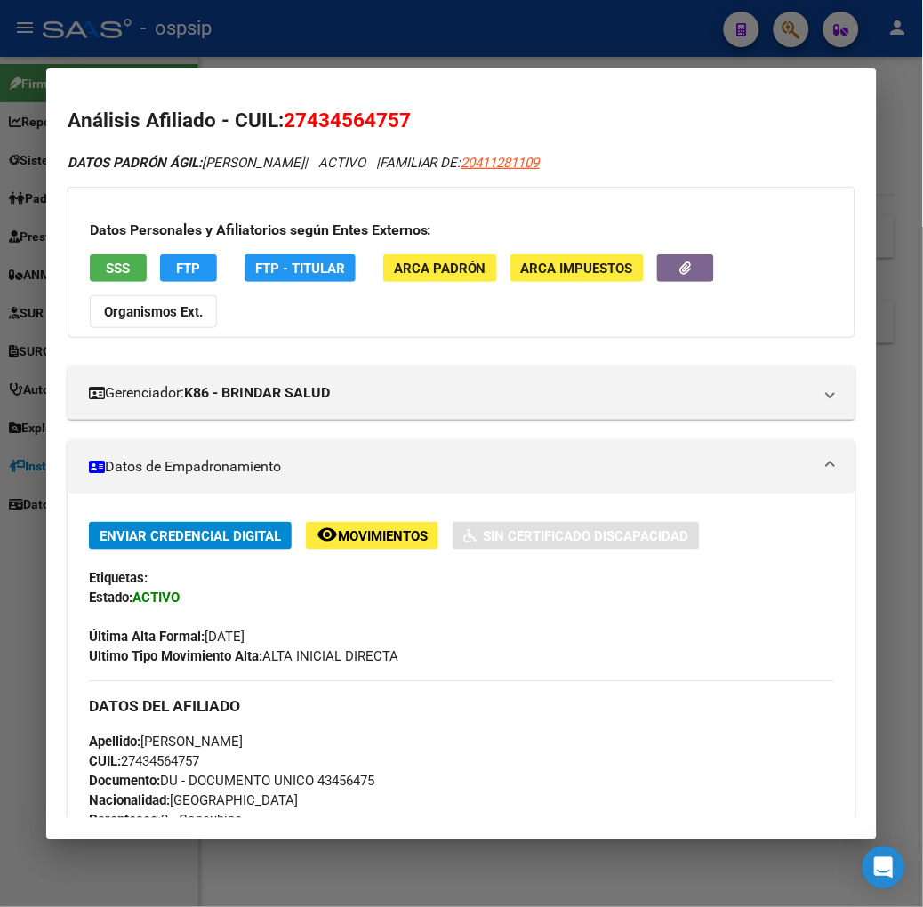
click at [103, 267] on button "SSS" at bounding box center [118, 268] width 57 height 28
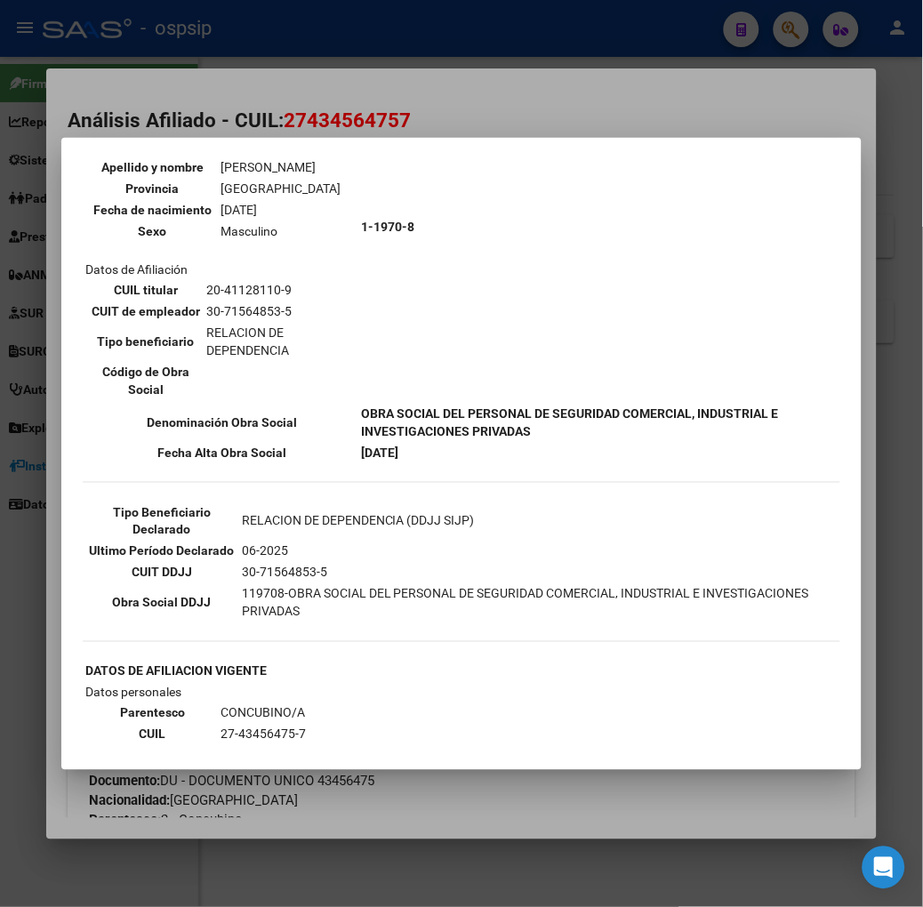
scroll to position [296, 0]
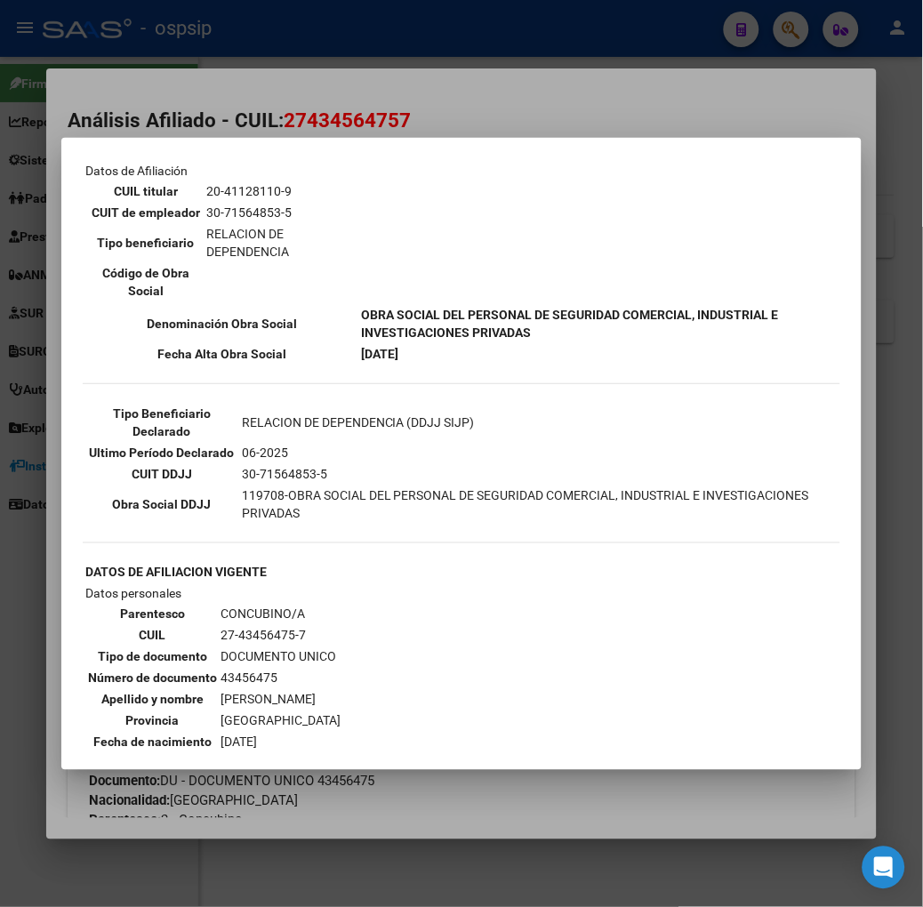
click at [320, 110] on div at bounding box center [461, 453] width 923 height 907
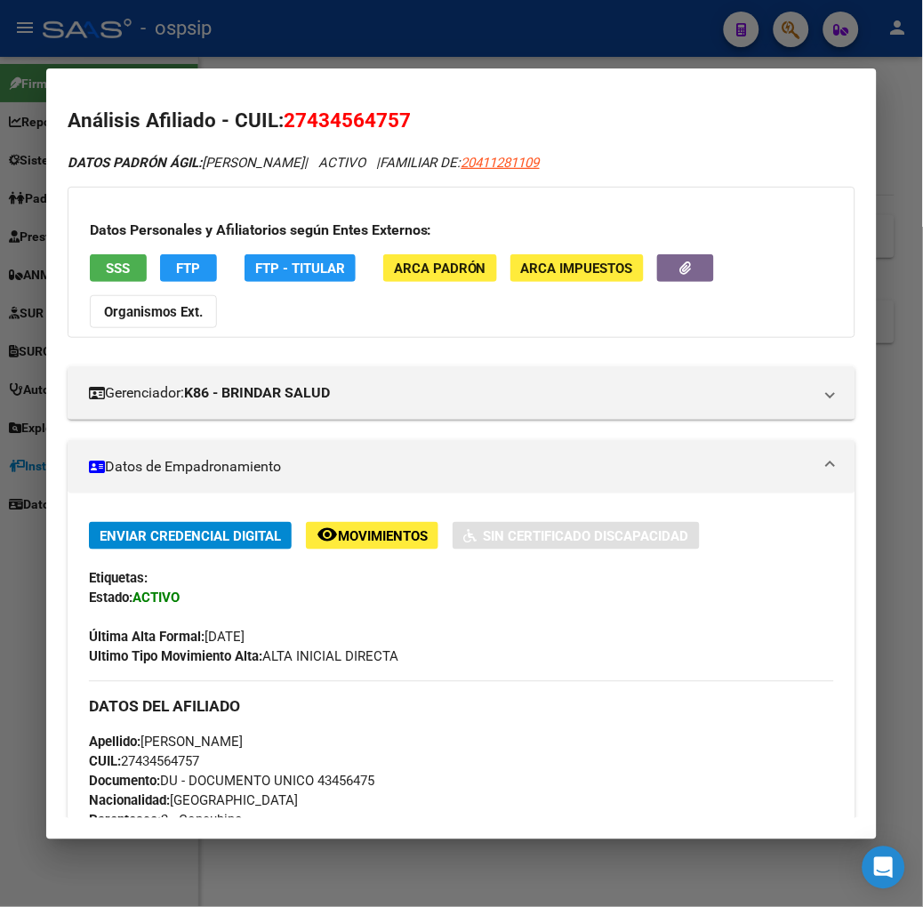
click at [371, 48] on div at bounding box center [461, 453] width 923 height 907
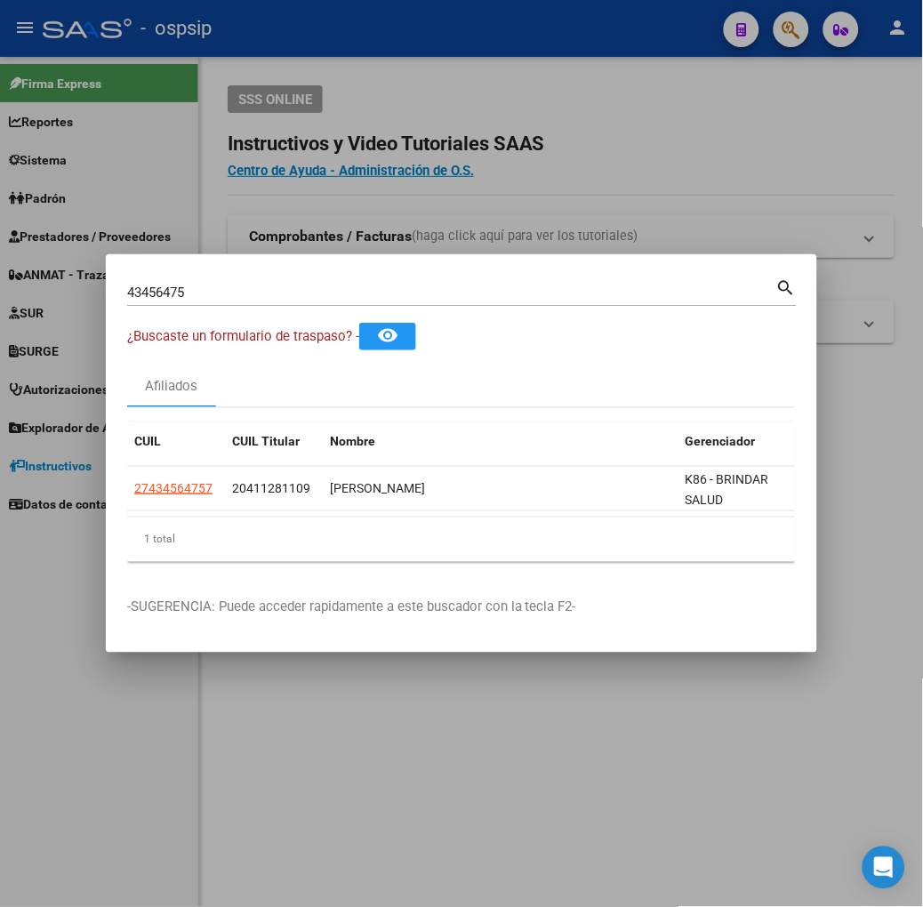
click at [291, 294] on input "43456475" at bounding box center [451, 293] width 649 height 16
type input "59130776"
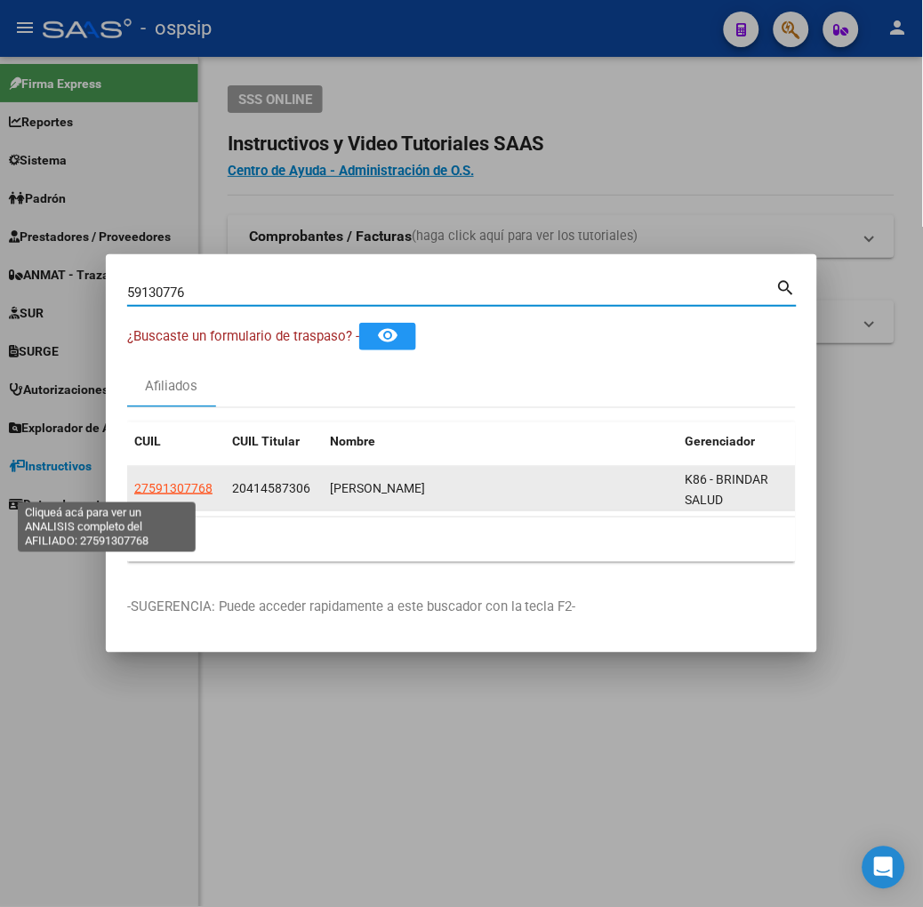
click at [134, 490] on span "27591307768" at bounding box center [173, 488] width 78 height 14
type textarea "27591307768"
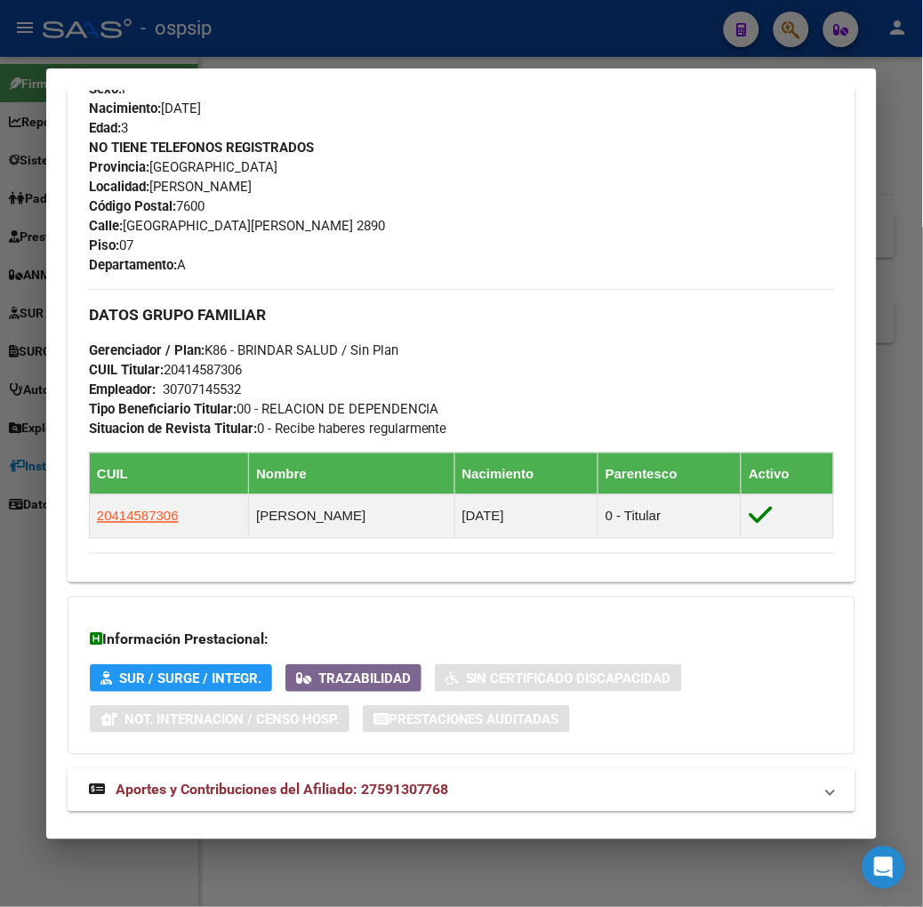
scroll to position [847, 0]
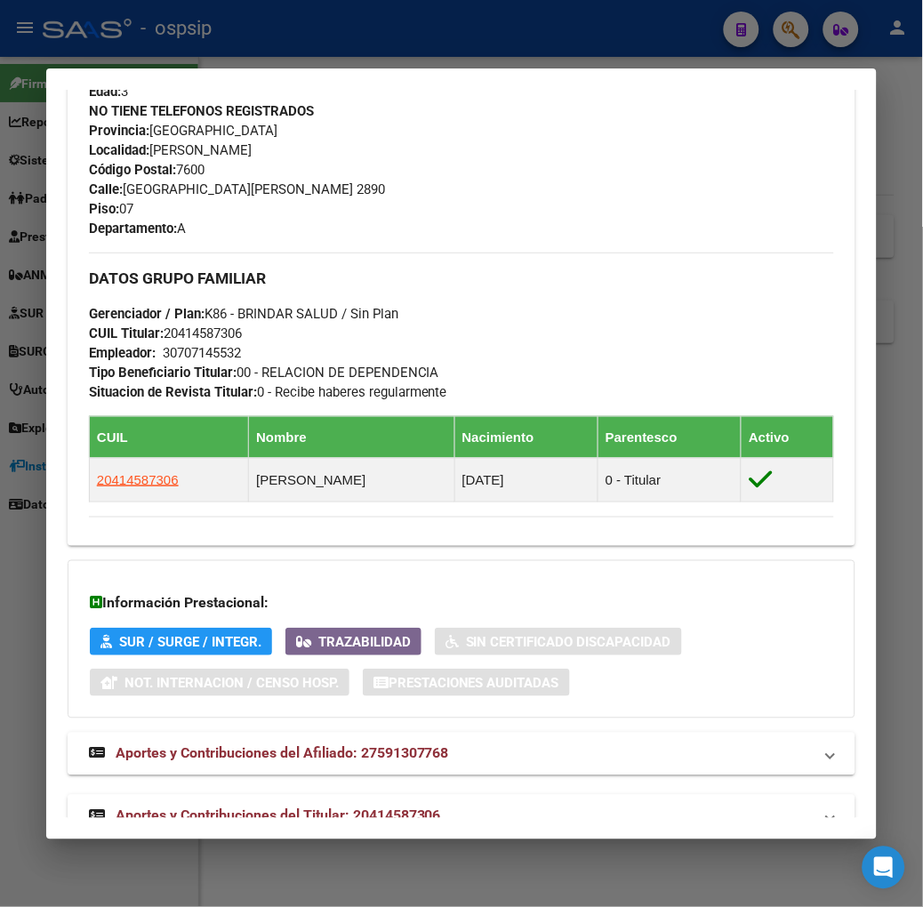
click at [291, 808] on span "Aportes y Contribuciones del Titular: 20414587306" at bounding box center [279, 816] width 326 height 17
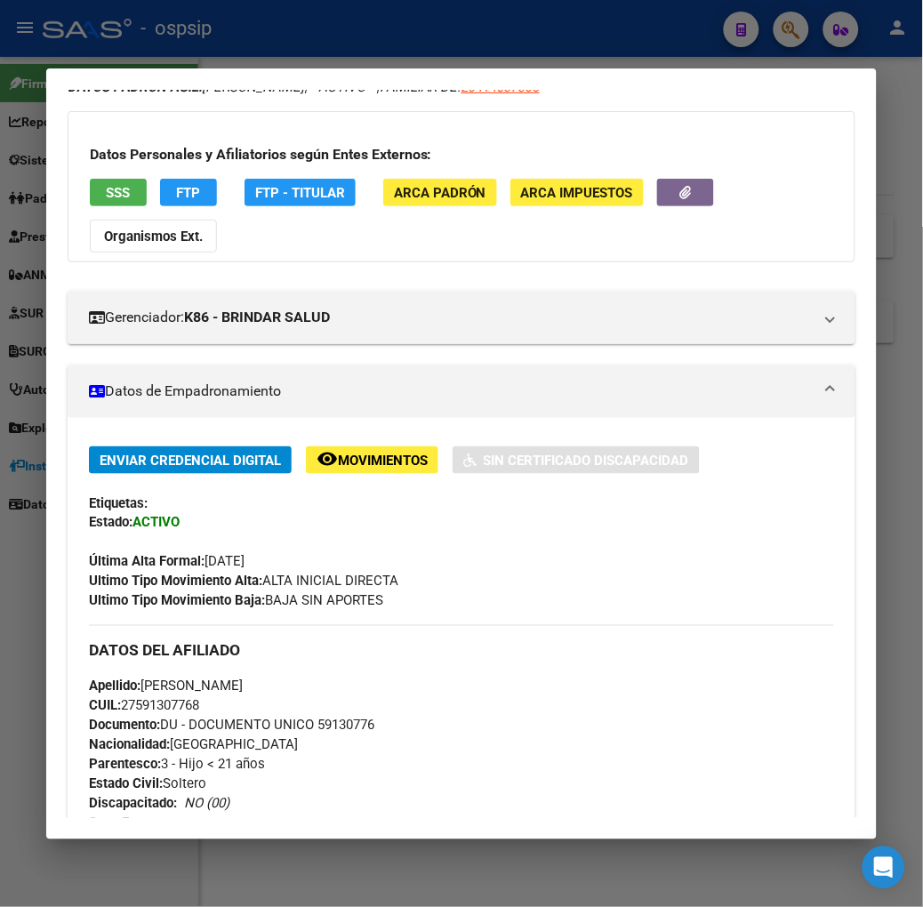
scroll to position [0, 0]
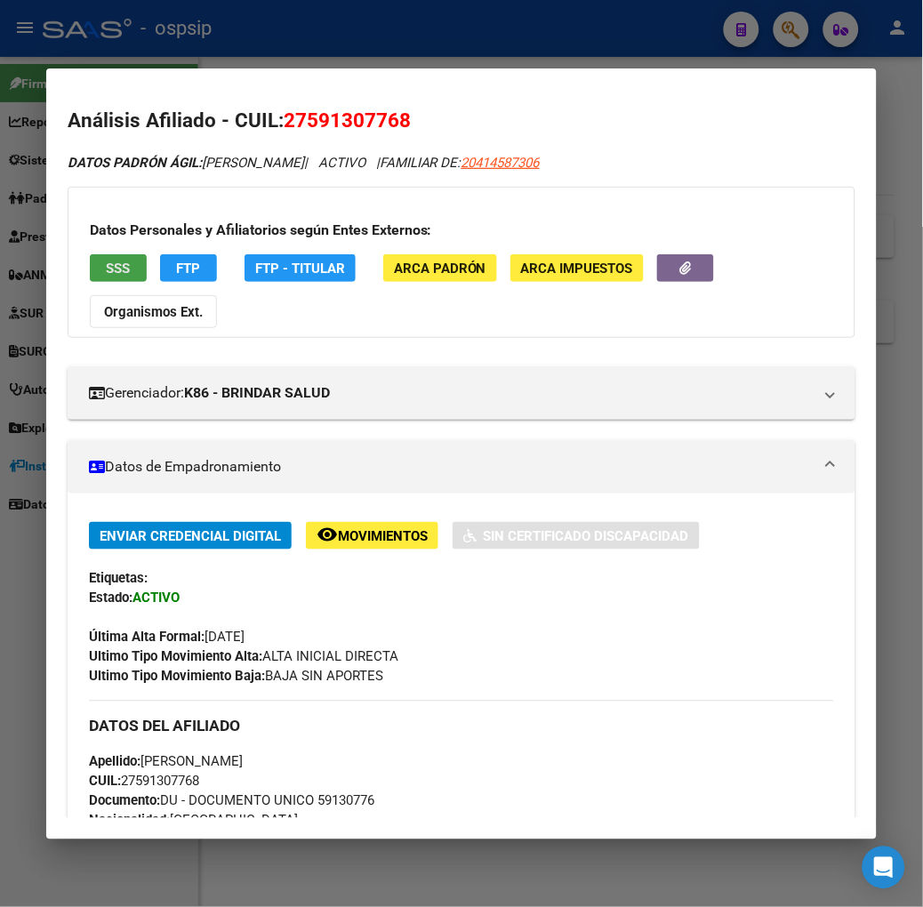
click at [106, 274] on span "SSS" at bounding box center [118, 269] width 24 height 16
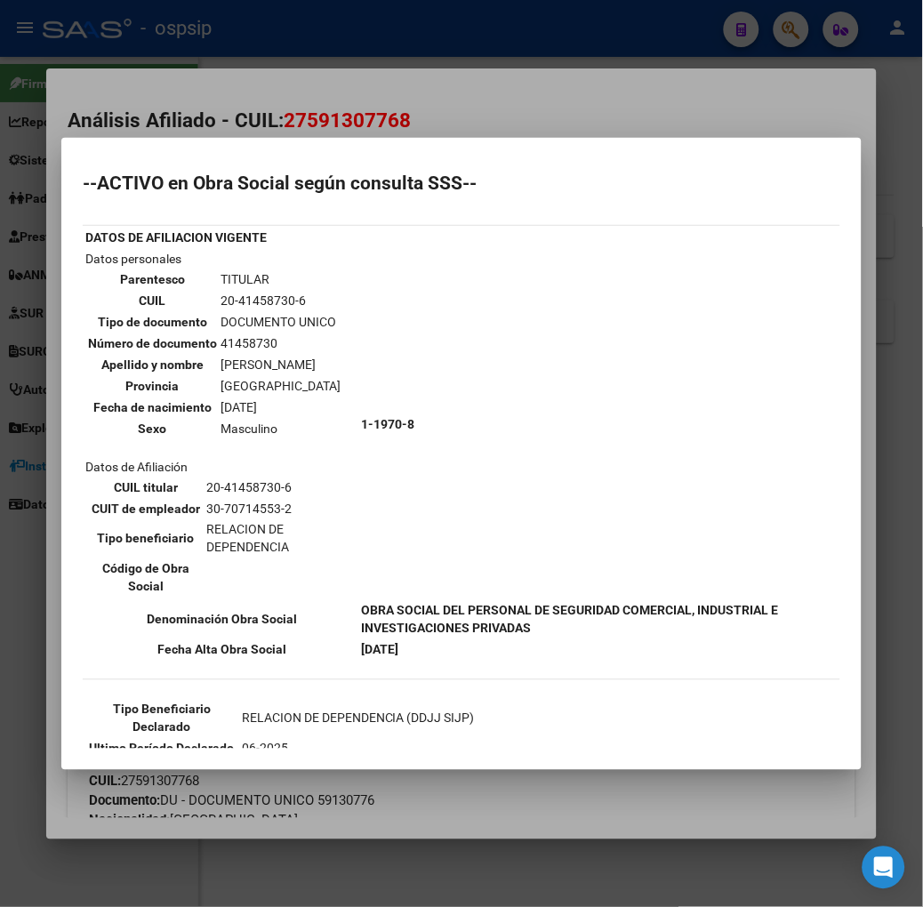
scroll to position [99, 0]
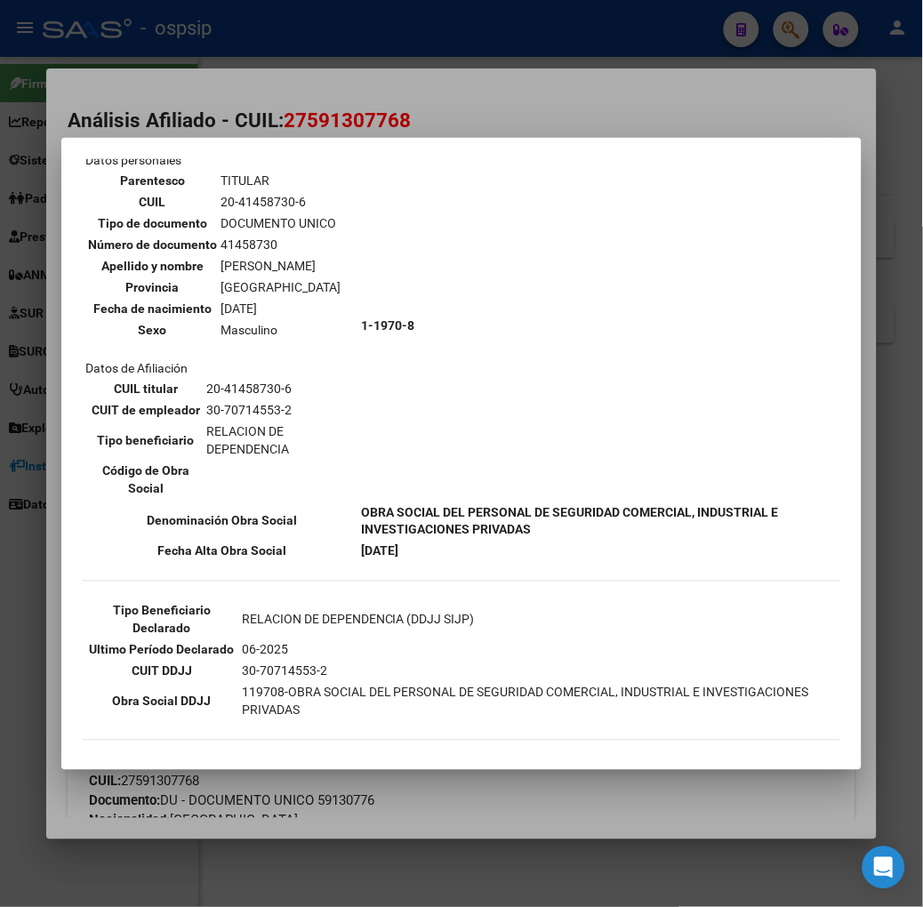
click at [236, 161] on td "Datos personales Parentesco TITULAR CUIL 20-41458730-6 Tipo de documento DOCUME…" at bounding box center [222, 325] width 275 height 350
click at [224, 105] on div at bounding box center [461, 453] width 923 height 907
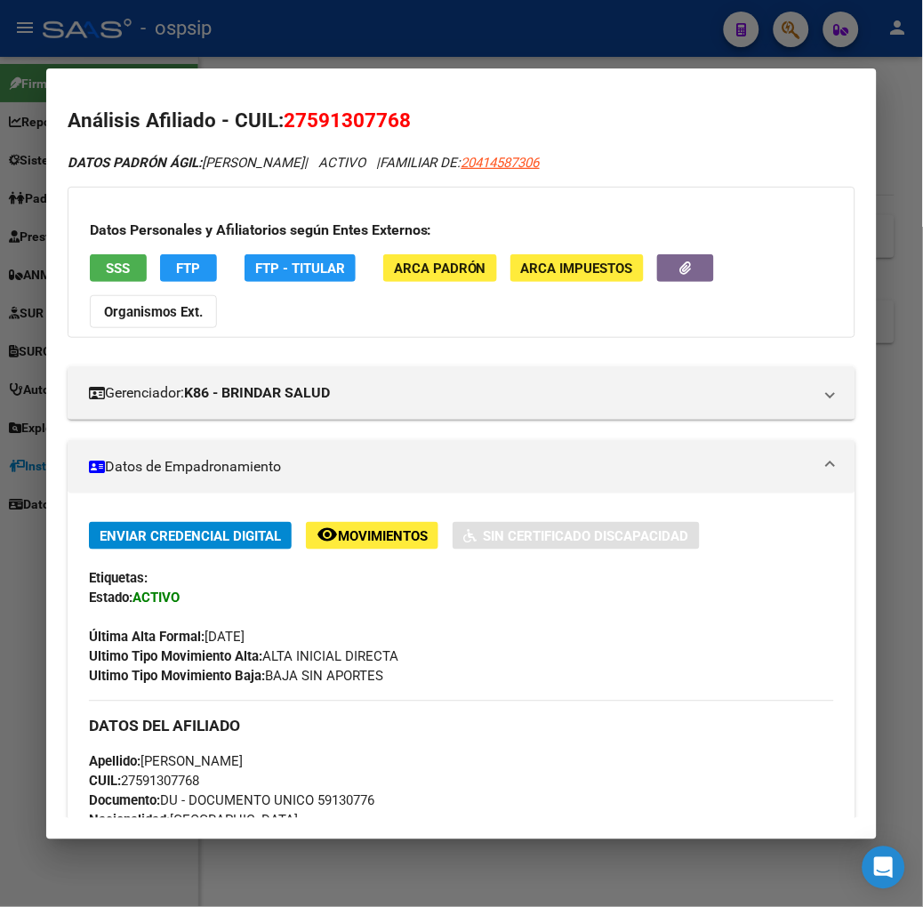
click at [191, 57] on div at bounding box center [461, 453] width 923 height 907
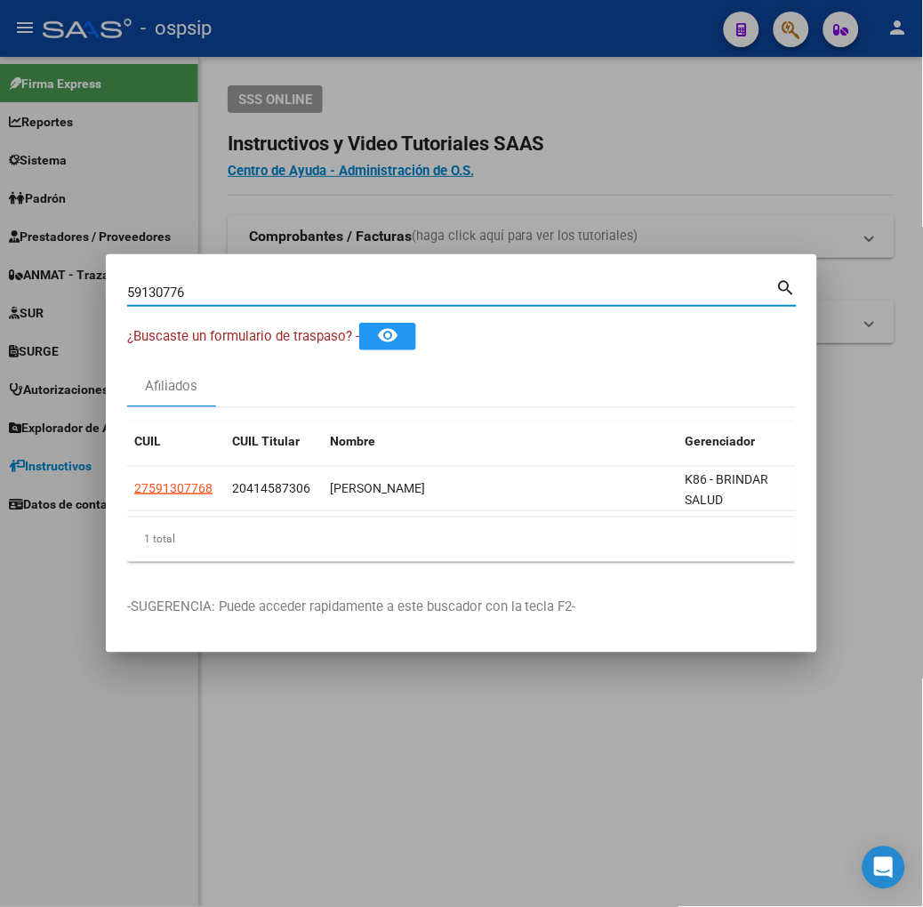
click at [187, 296] on input "59130776" at bounding box center [451, 293] width 649 height 16
type input "24244897"
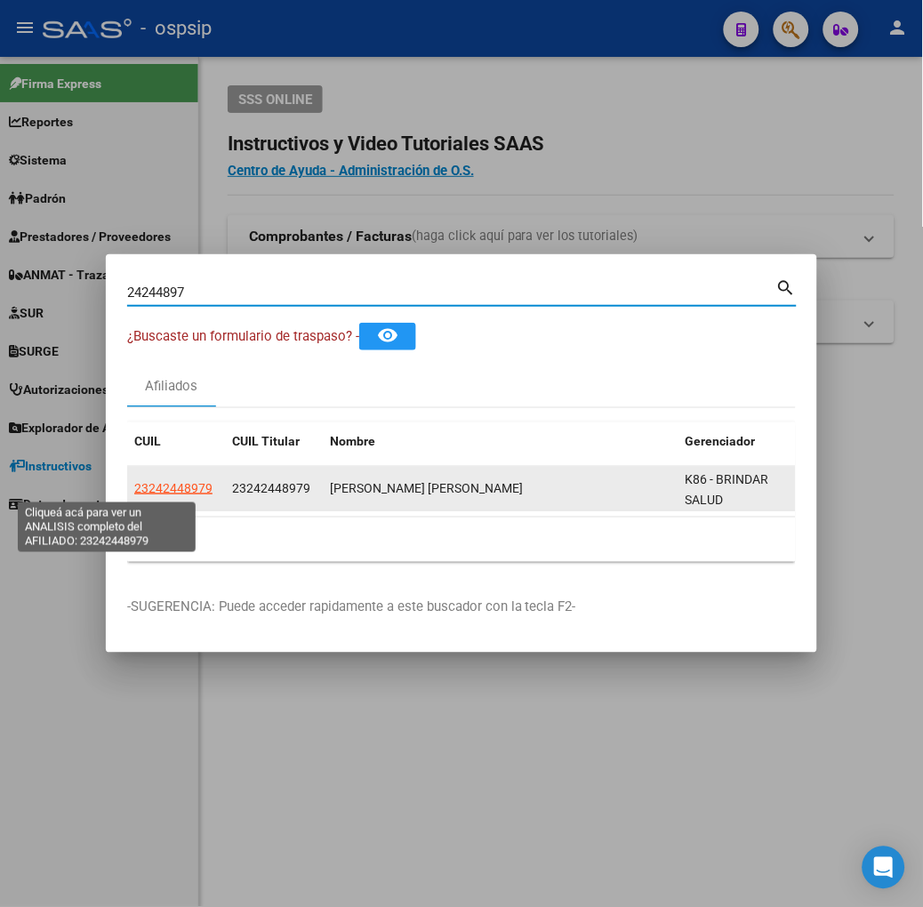
click at [134, 487] on span "23242448979" at bounding box center [173, 488] width 78 height 14
type textarea "23242448979"
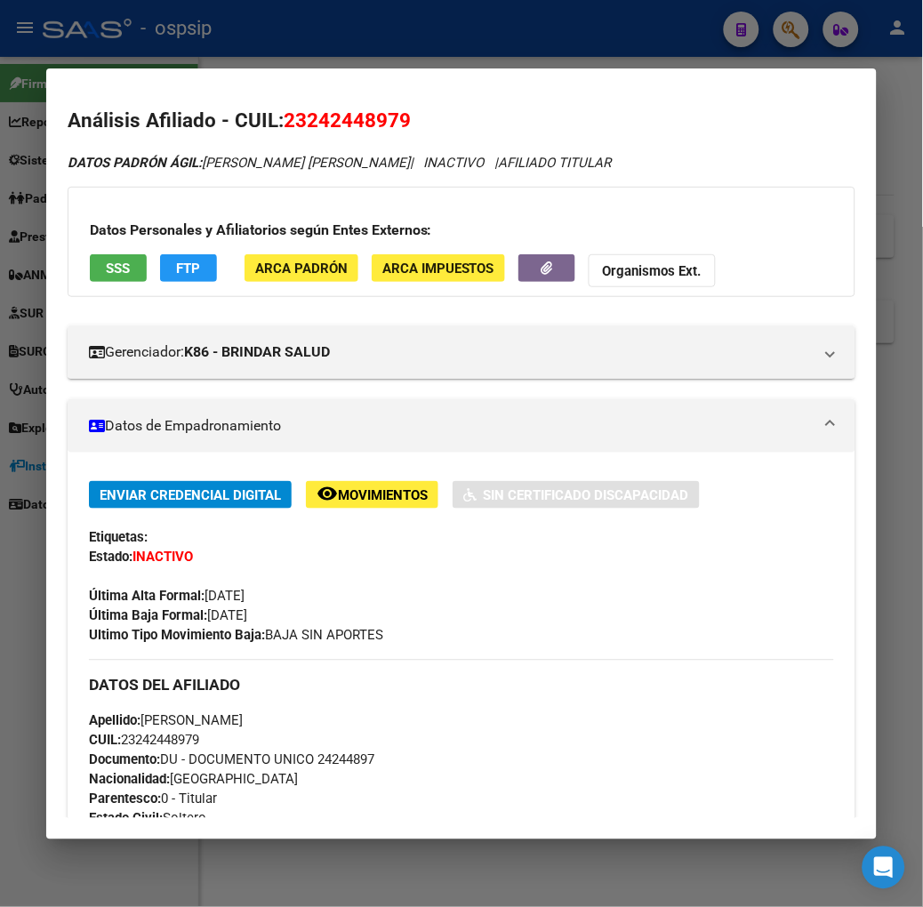
click at [102, 273] on button "SSS" at bounding box center [118, 268] width 57 height 28
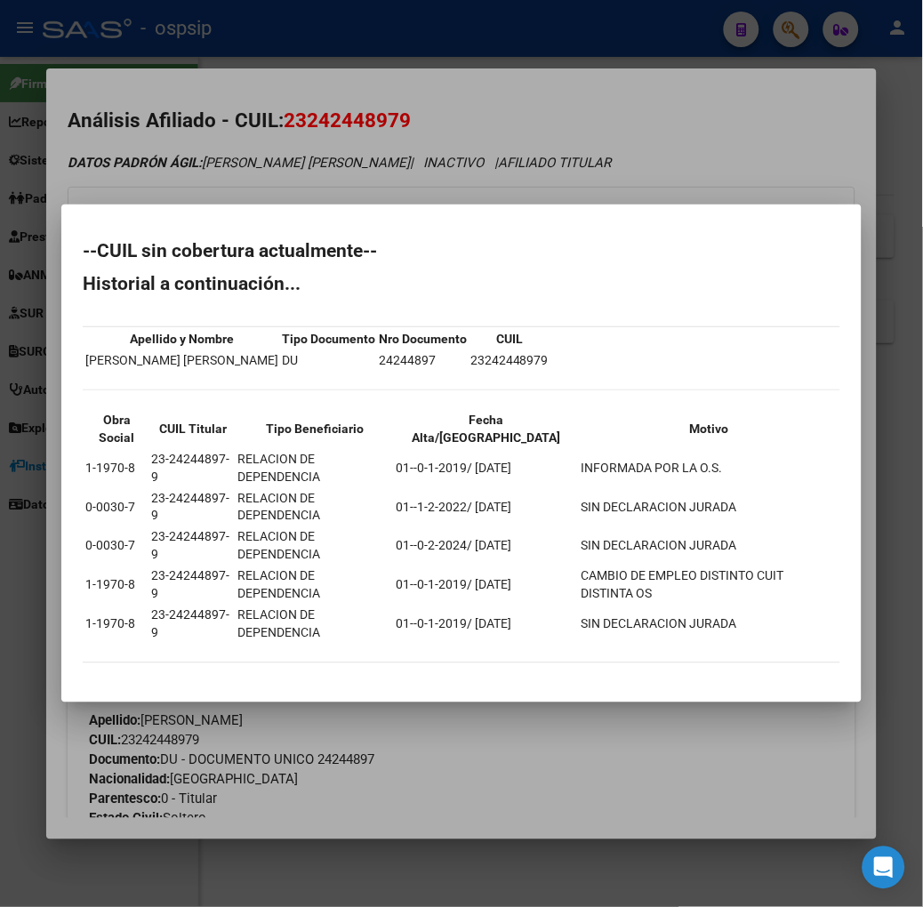
click at [252, 198] on div at bounding box center [461, 453] width 923 height 907
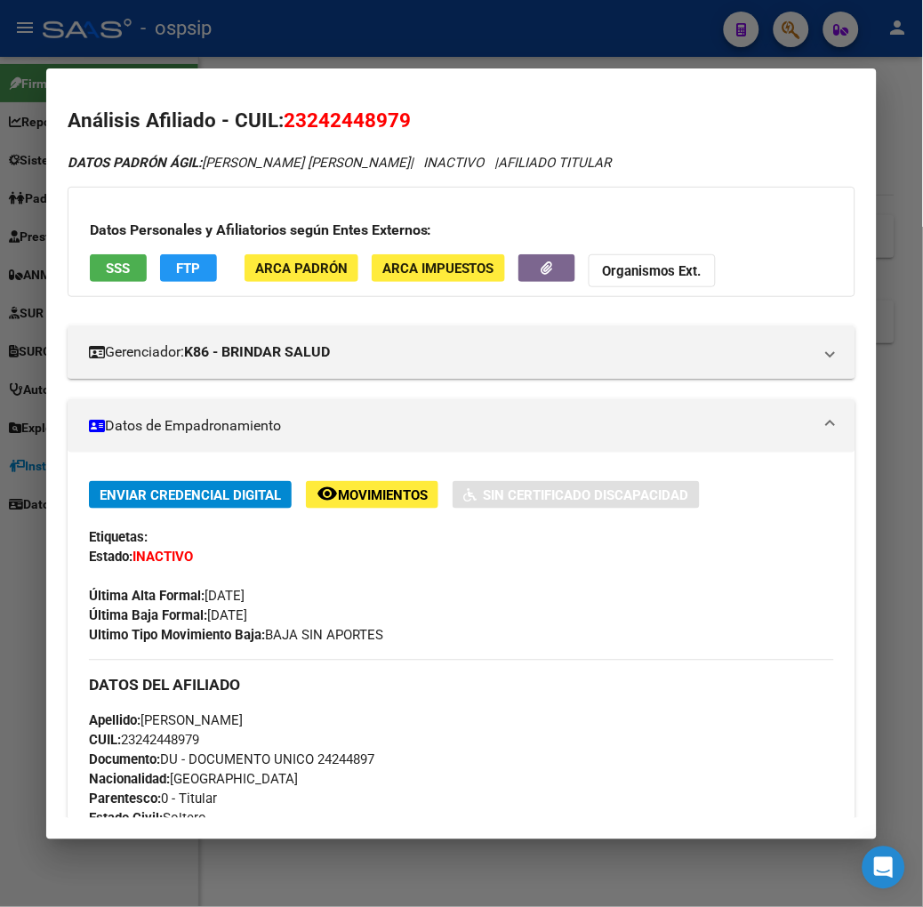
click at [246, 78] on mat-dialog-container "Análisis Afiliado - CUIL: 23242448979 DATOS PADRÓN ÁGIL: [PERSON_NAME] [PERSON_…" at bounding box center [461, 453] width 831 height 771
click at [241, 63] on div at bounding box center [461, 453] width 923 height 907
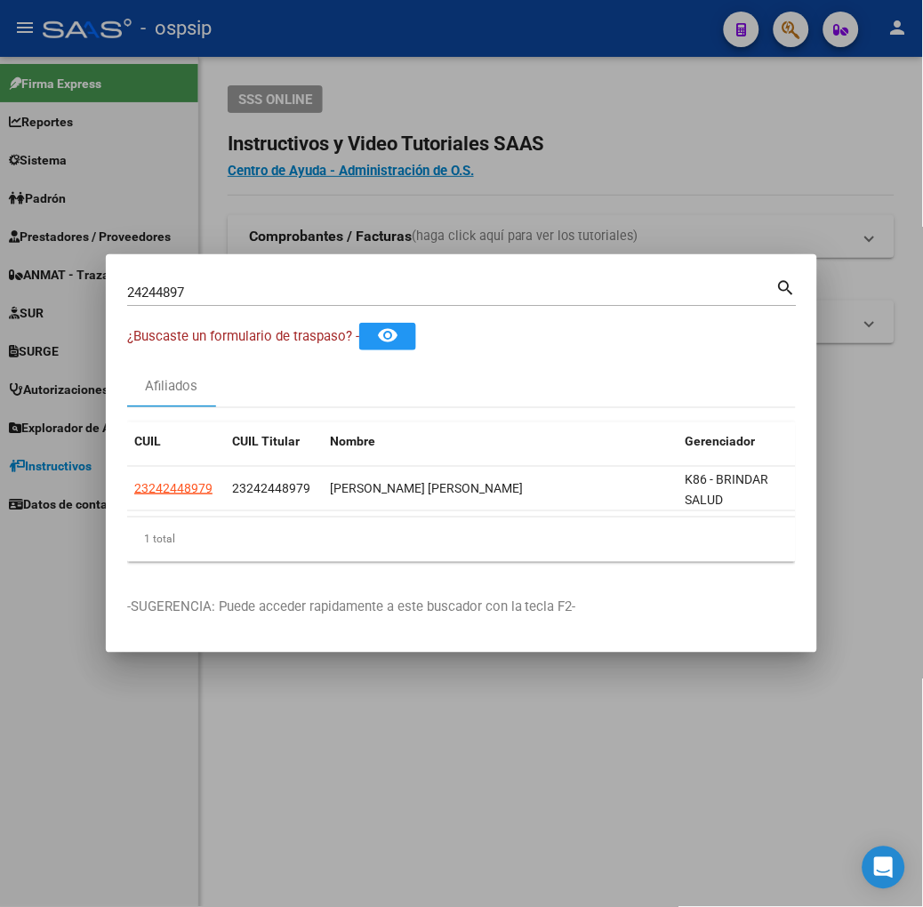
click at [246, 295] on input "24244897" at bounding box center [451, 293] width 649 height 16
type input "39511754"
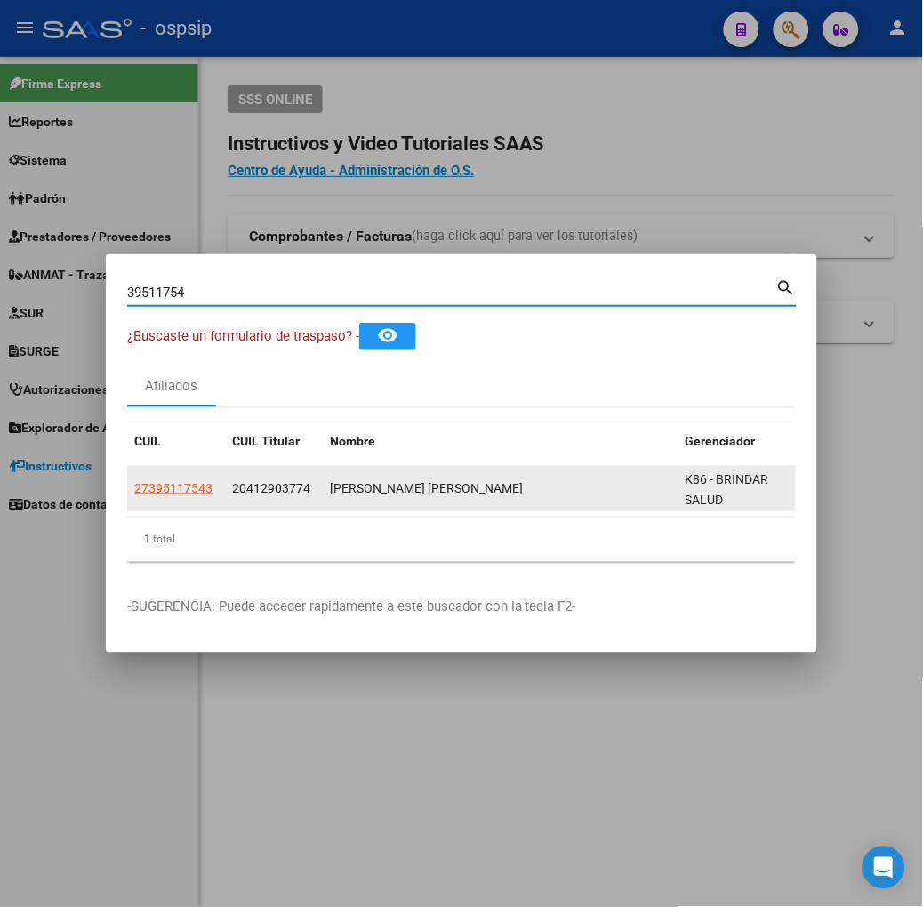
click at [134, 489] on span "27395117543" at bounding box center [173, 488] width 78 height 14
type textarea "27395117543"
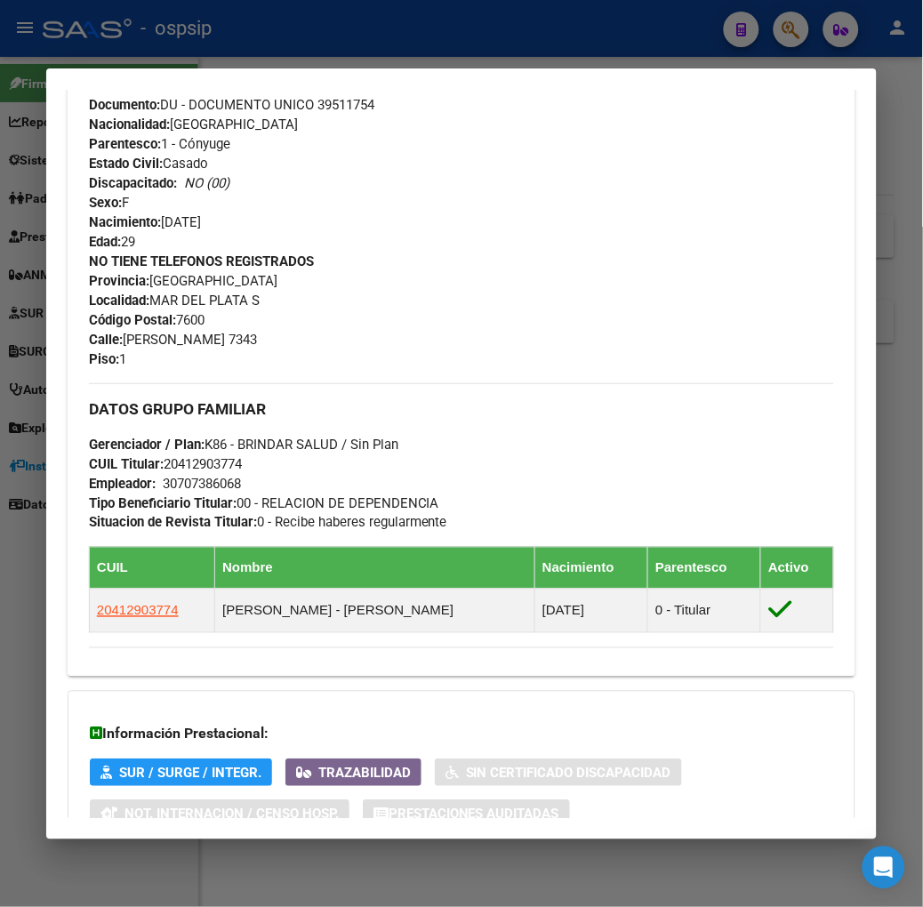
scroll to position [822, 0]
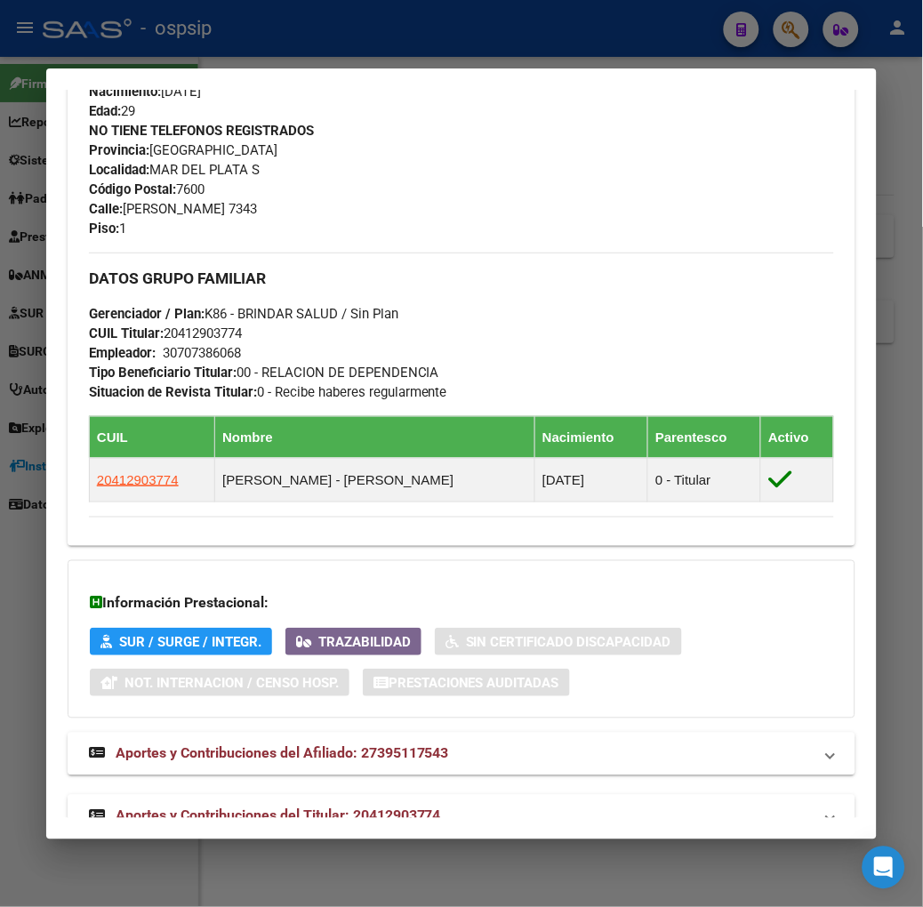
click at [347, 808] on span "Aportes y Contribuciones del Titular: 20412903774" at bounding box center [279, 816] width 326 height 17
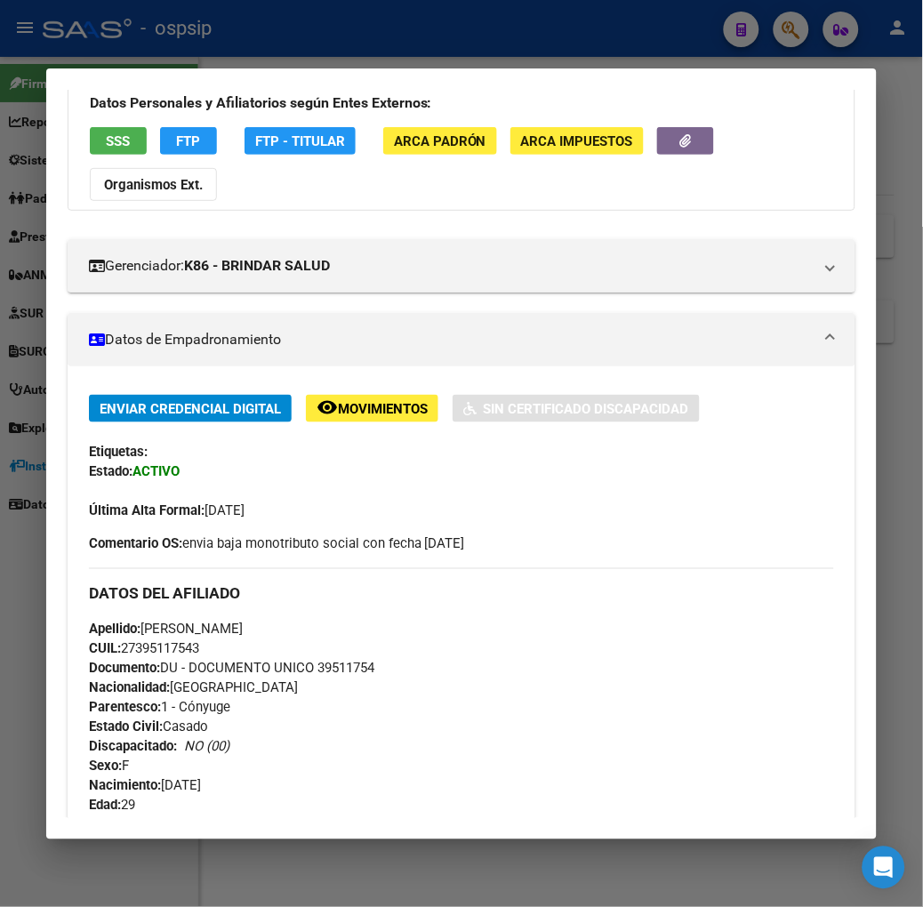
scroll to position [0, 0]
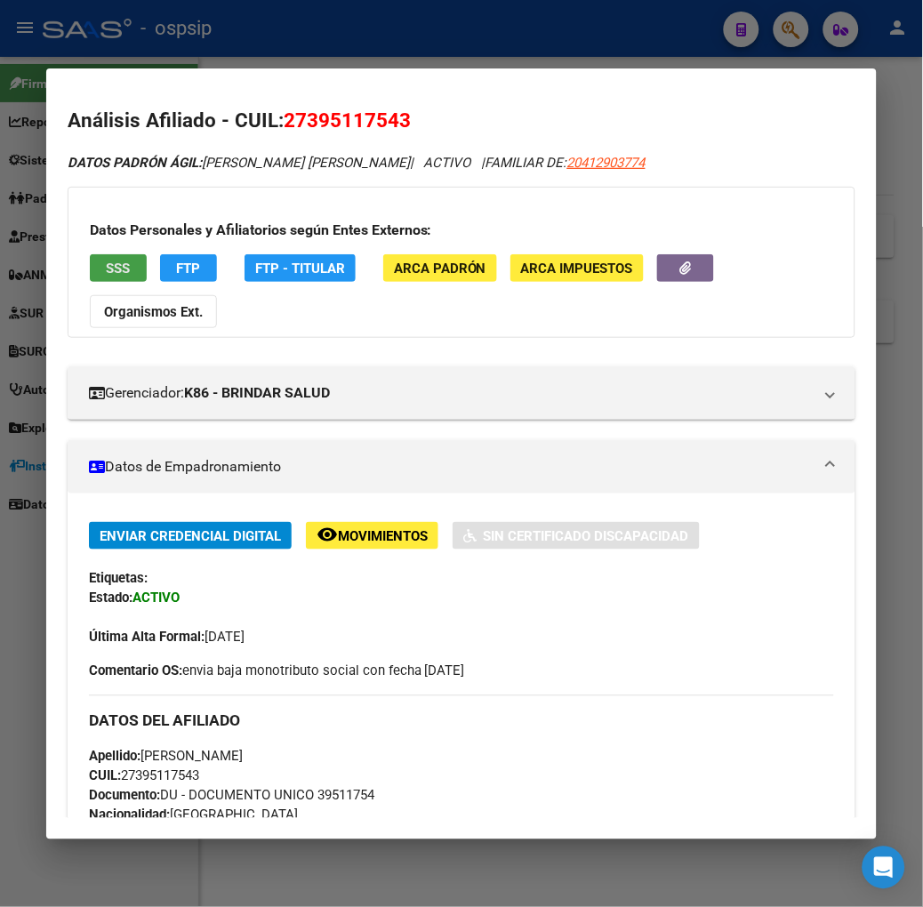
click at [90, 255] on button "SSS" at bounding box center [118, 268] width 57 height 28
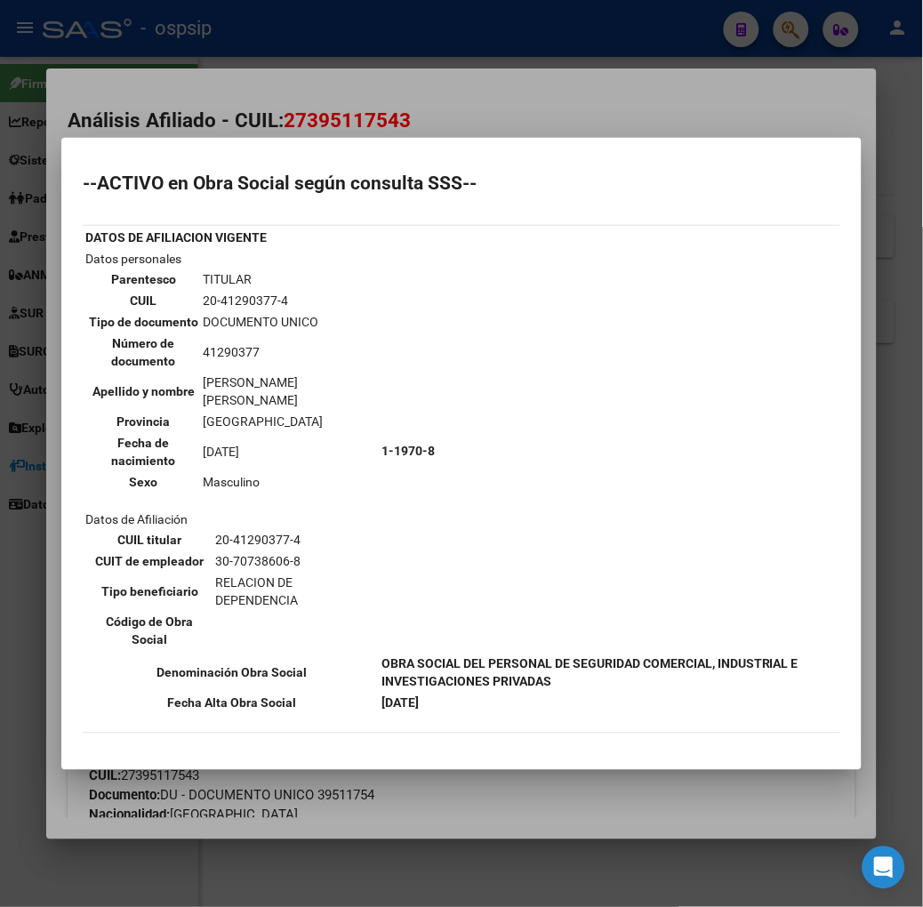
scroll to position [197, 0]
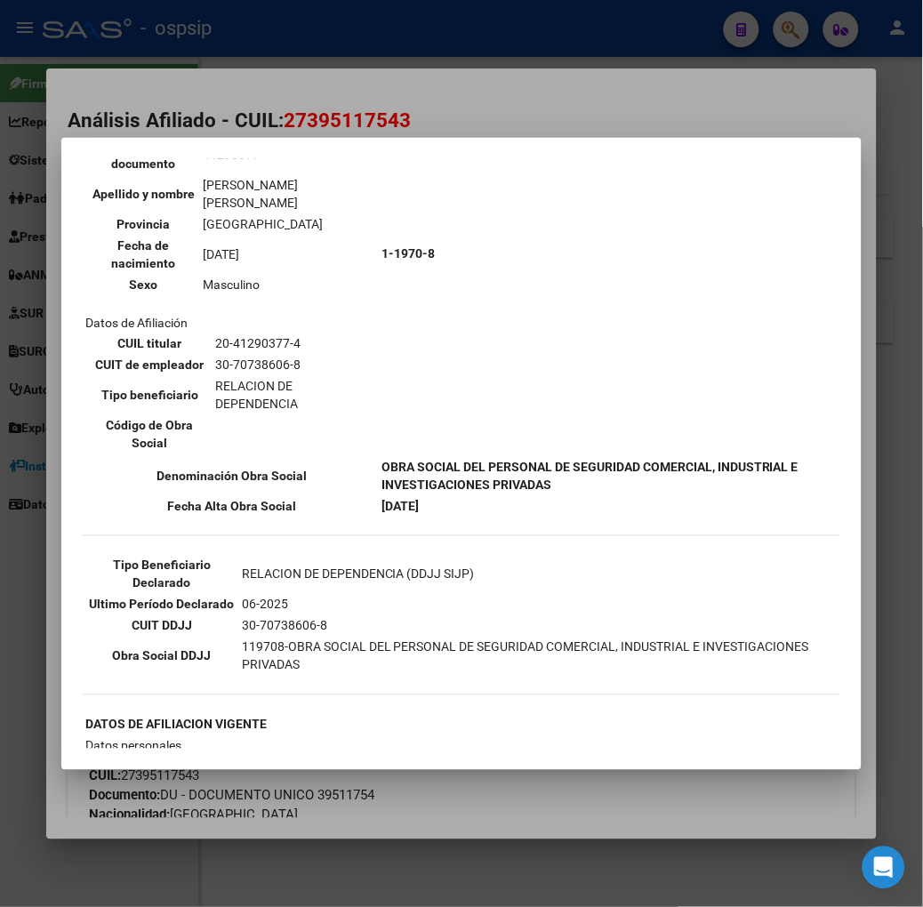
click at [228, 13] on div at bounding box center [461, 453] width 923 height 907
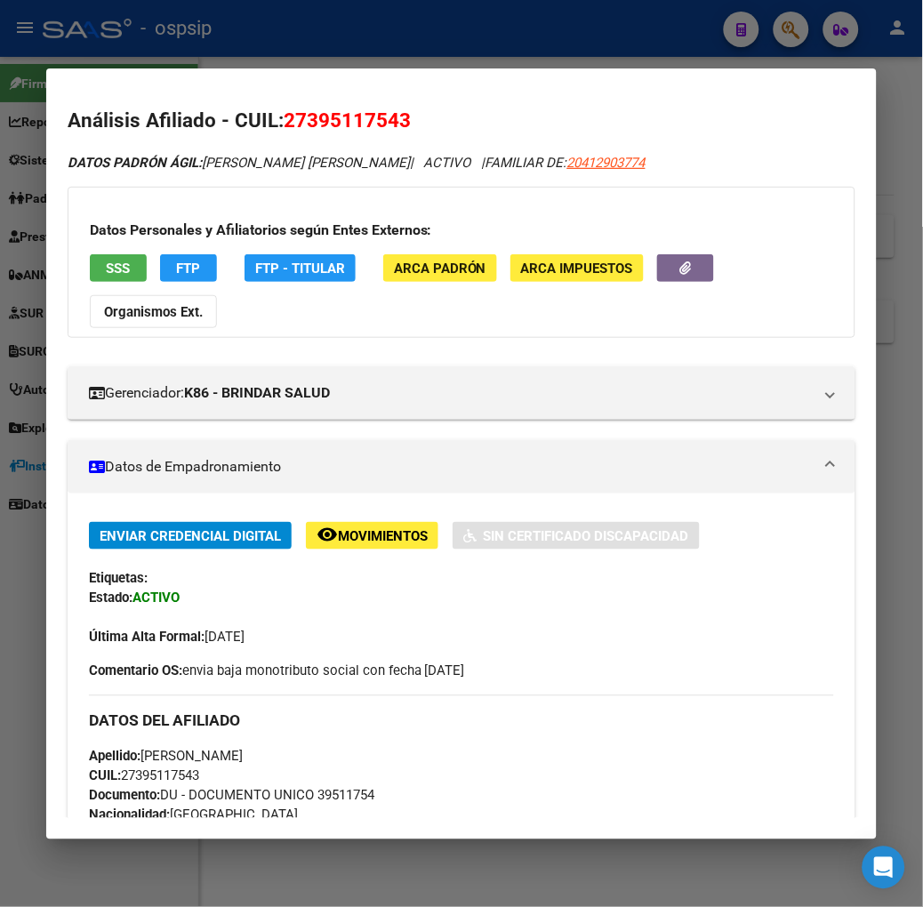
click at [232, 34] on div at bounding box center [461, 453] width 923 height 907
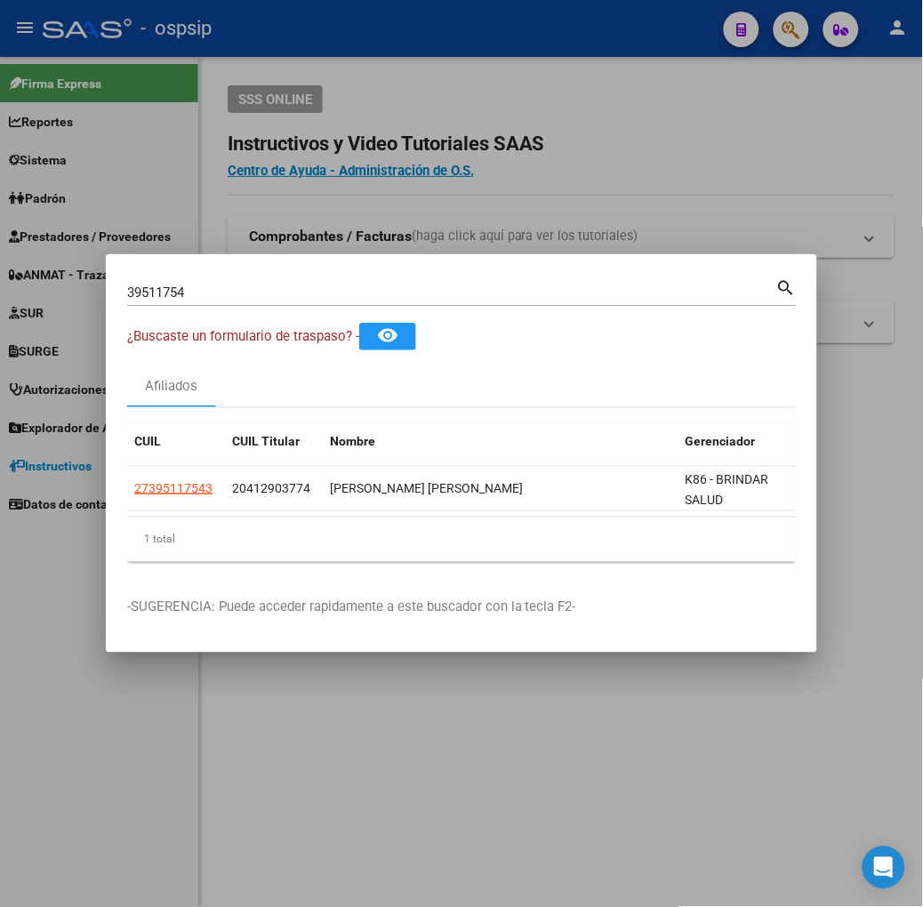
click at [251, 295] on input "39511754" at bounding box center [451, 293] width 649 height 16
click at [250, 296] on input "39511754" at bounding box center [451, 293] width 649 height 16
type input "27976915"
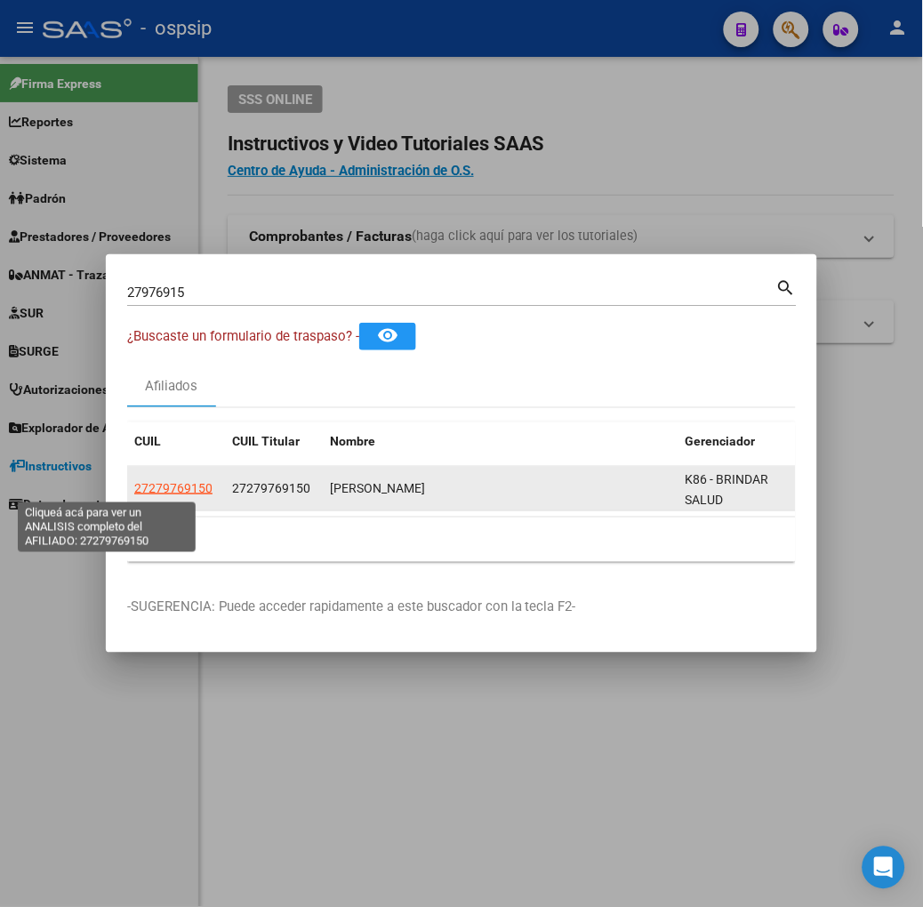
click at [135, 484] on span "27279769150" at bounding box center [173, 488] width 78 height 14
type textarea "27279769150"
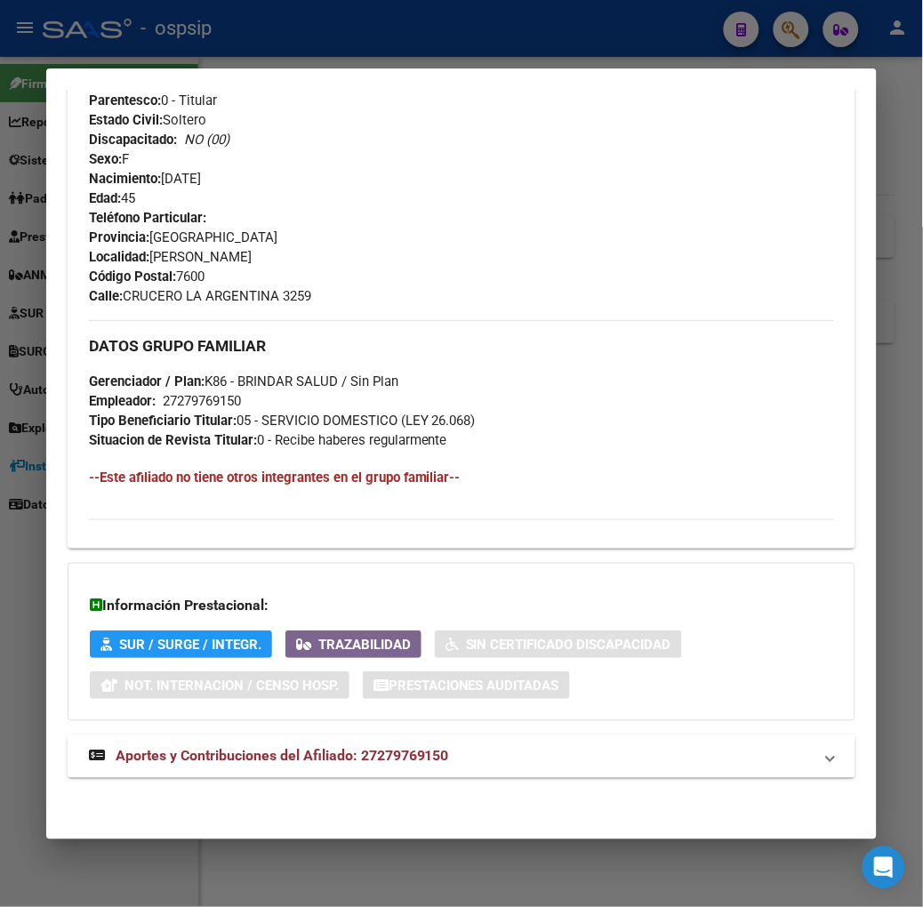
click at [407, 765] on span "Aportes y Contribuciones del Afiliado: 27279769150" at bounding box center [283, 756] width 334 height 17
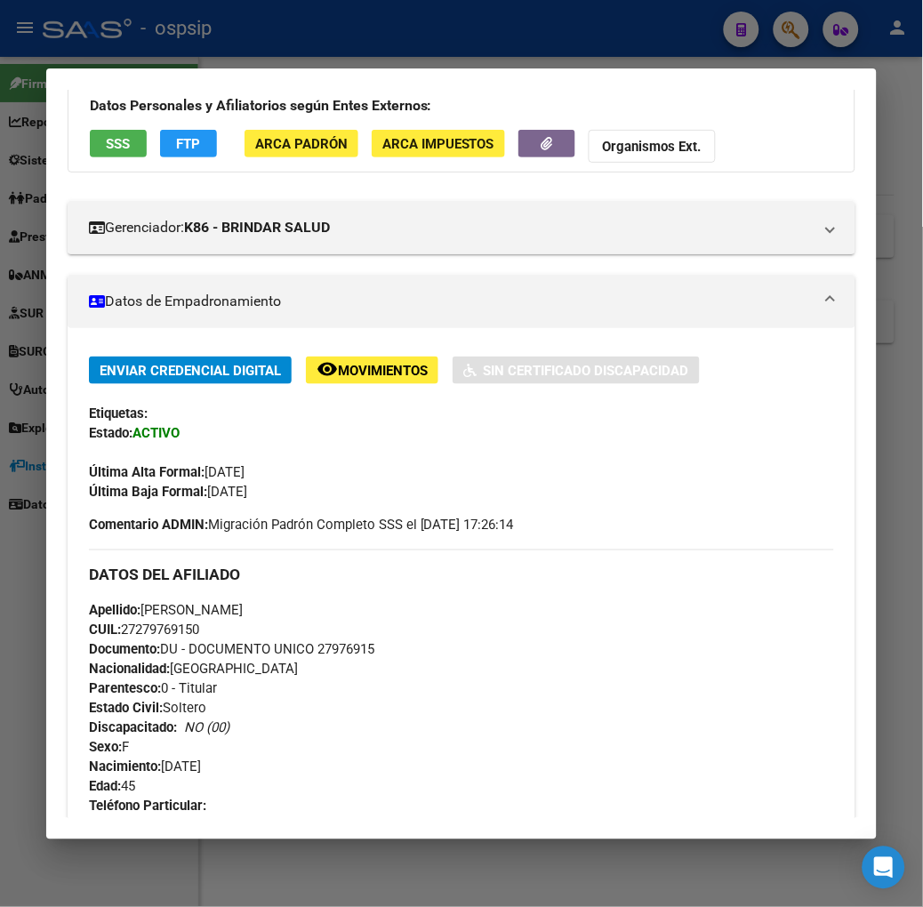
scroll to position [0, 0]
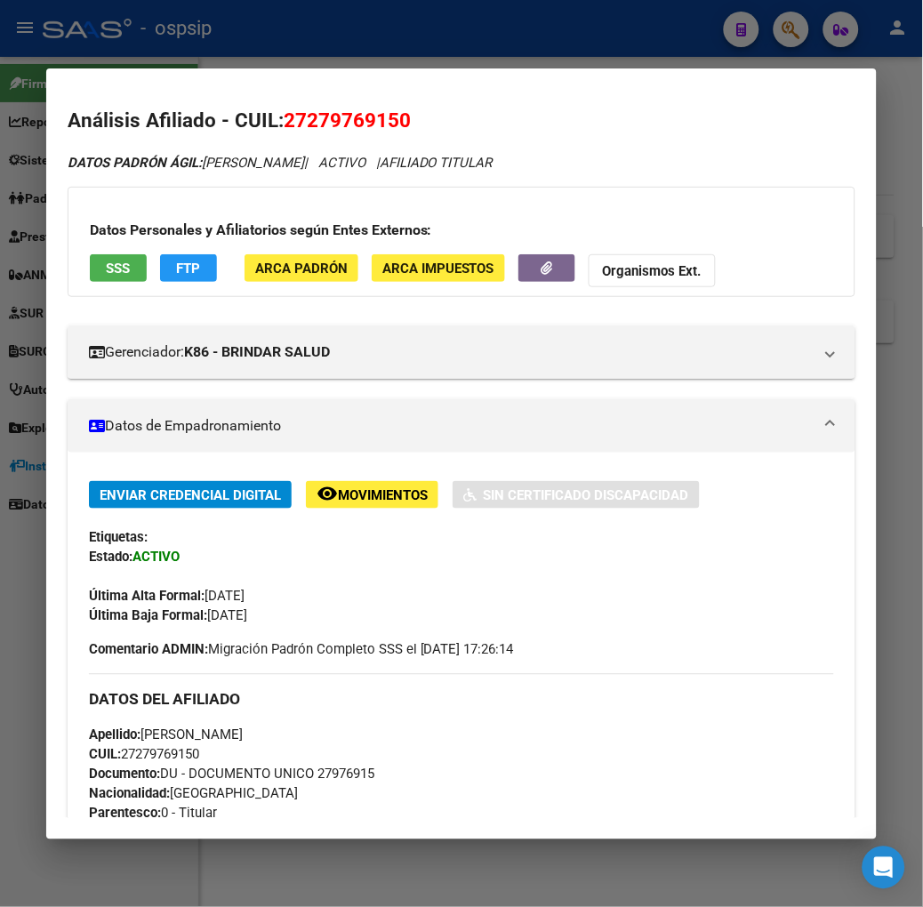
click at [106, 262] on span "SSS" at bounding box center [118, 269] width 24 height 16
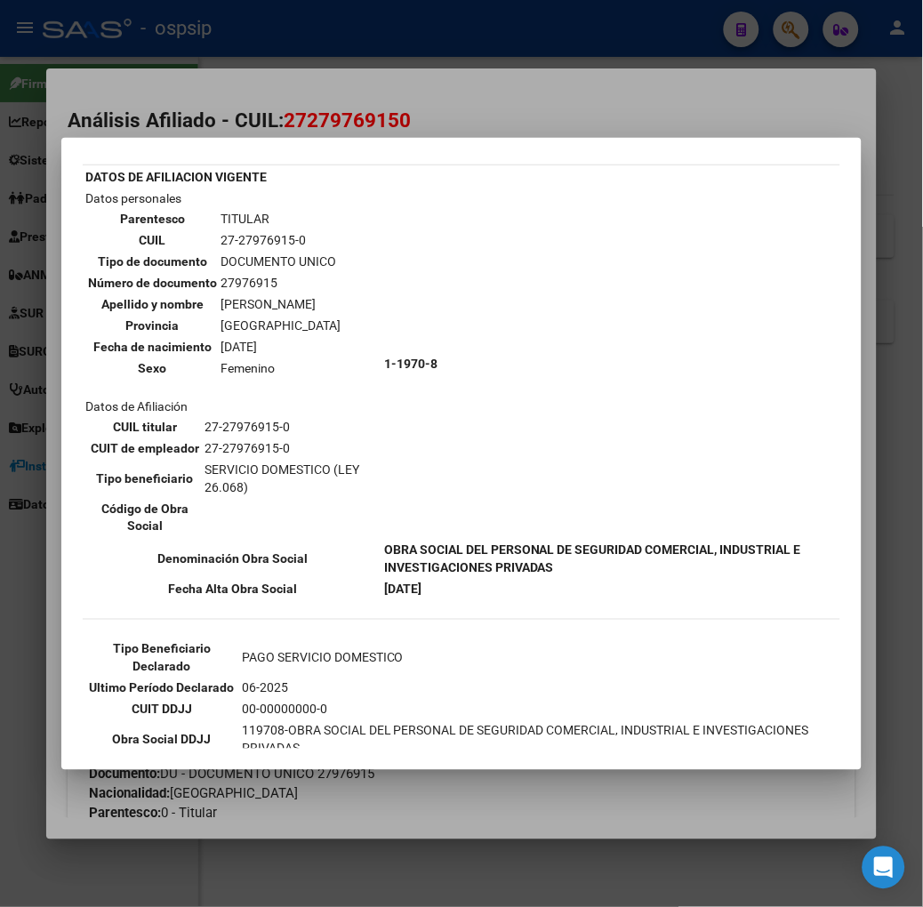
scroll to position [197, 0]
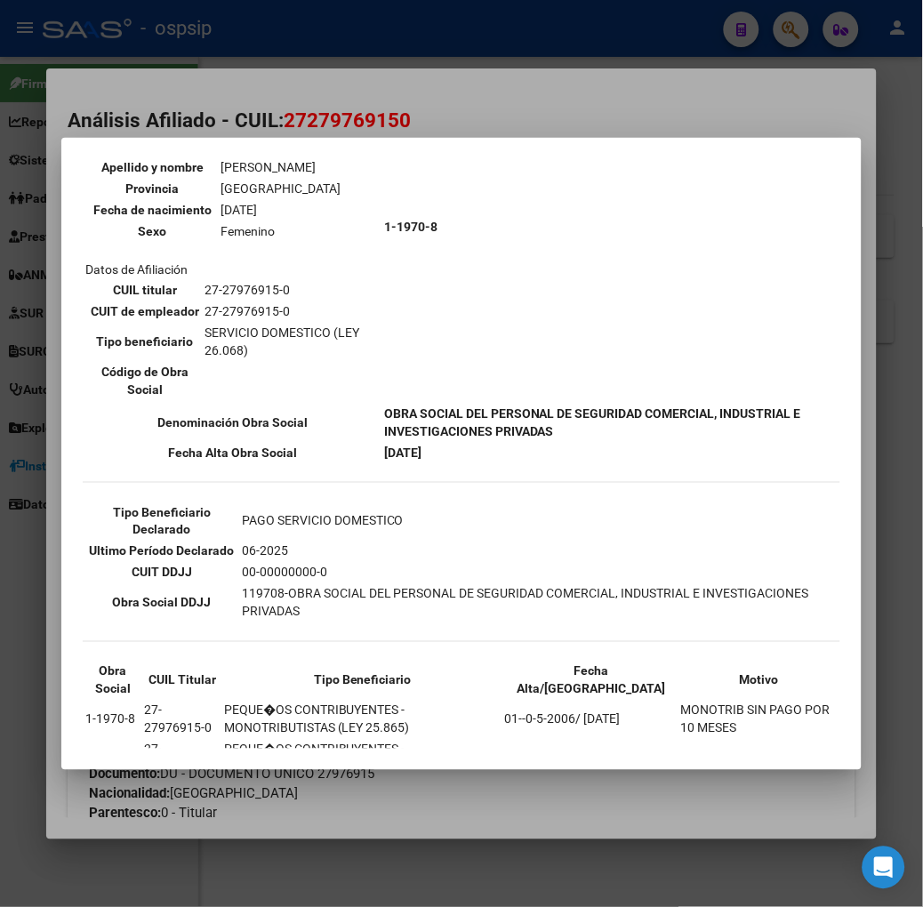
click at [262, 72] on div at bounding box center [461, 453] width 923 height 907
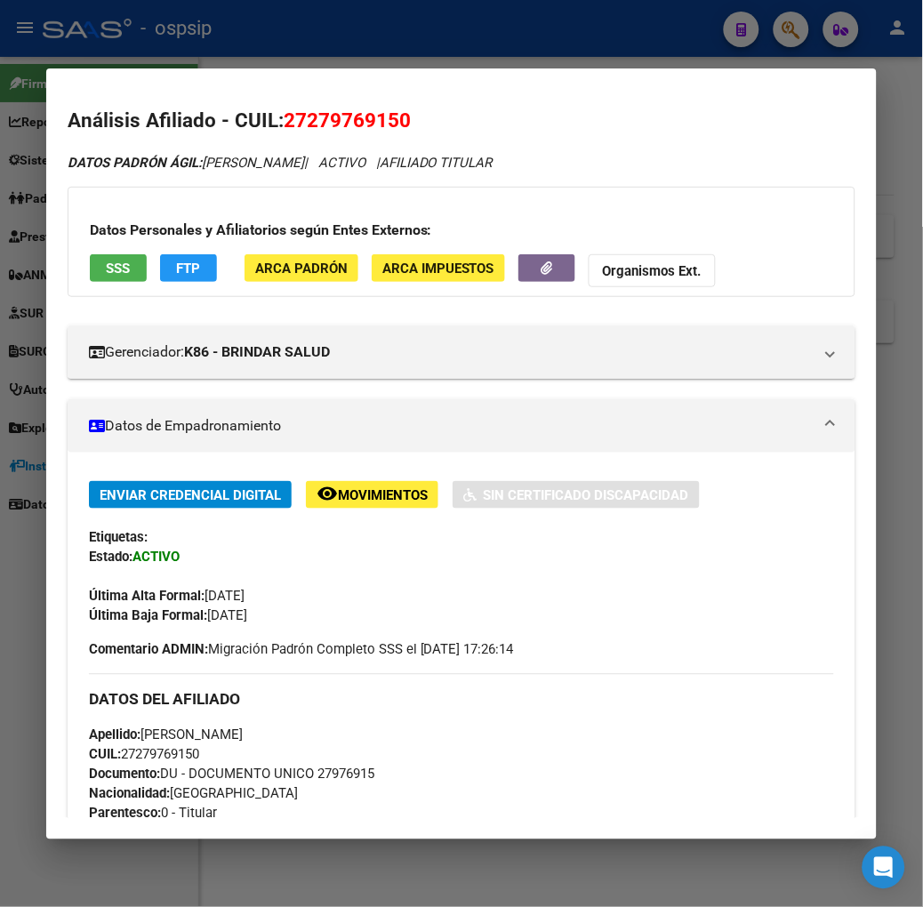
click at [262, 72] on mat-dialog-container "Análisis Afiliado - CUIL: 27279769150 DATOS PADRÓN ÁGIL: [PERSON_NAME] | ACTIVO…" at bounding box center [461, 453] width 831 height 771
click at [260, 40] on div at bounding box center [461, 453] width 923 height 907
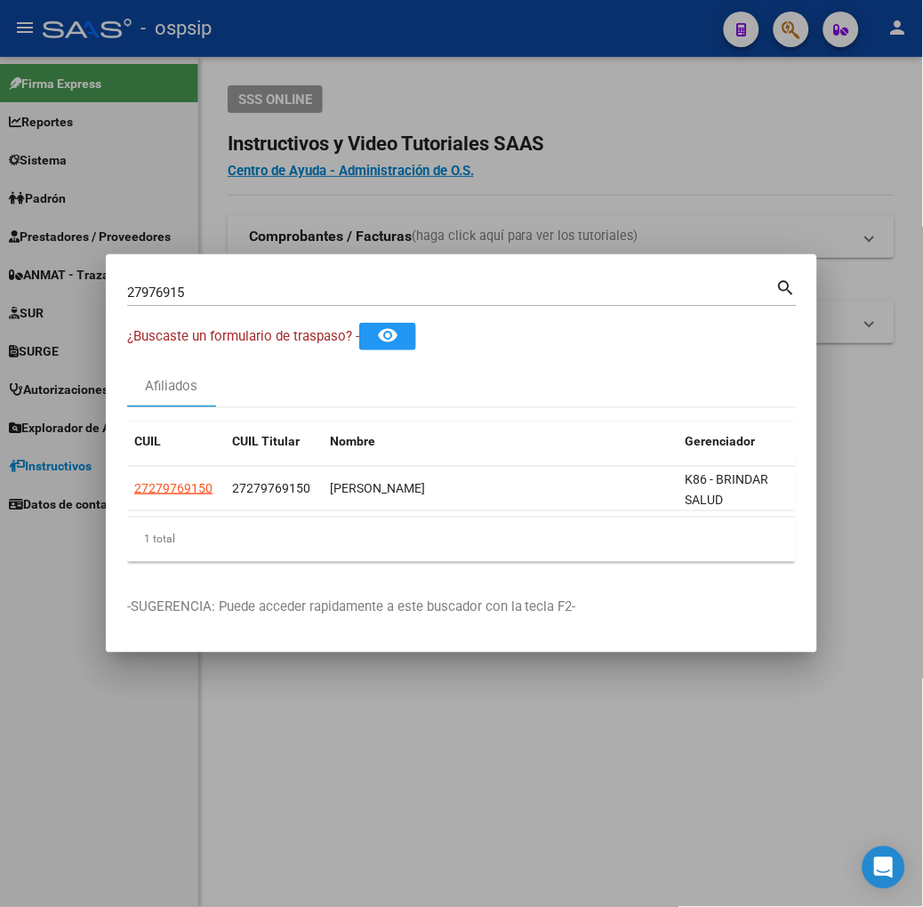
click at [278, 302] on div "27976915 Buscar (apellido, dni, [PERSON_NAME], [PERSON_NAME], cuit, obra social)" at bounding box center [451, 292] width 649 height 27
click at [276, 294] on input "27976915" at bounding box center [451, 293] width 649 height 16
type input "48702930"
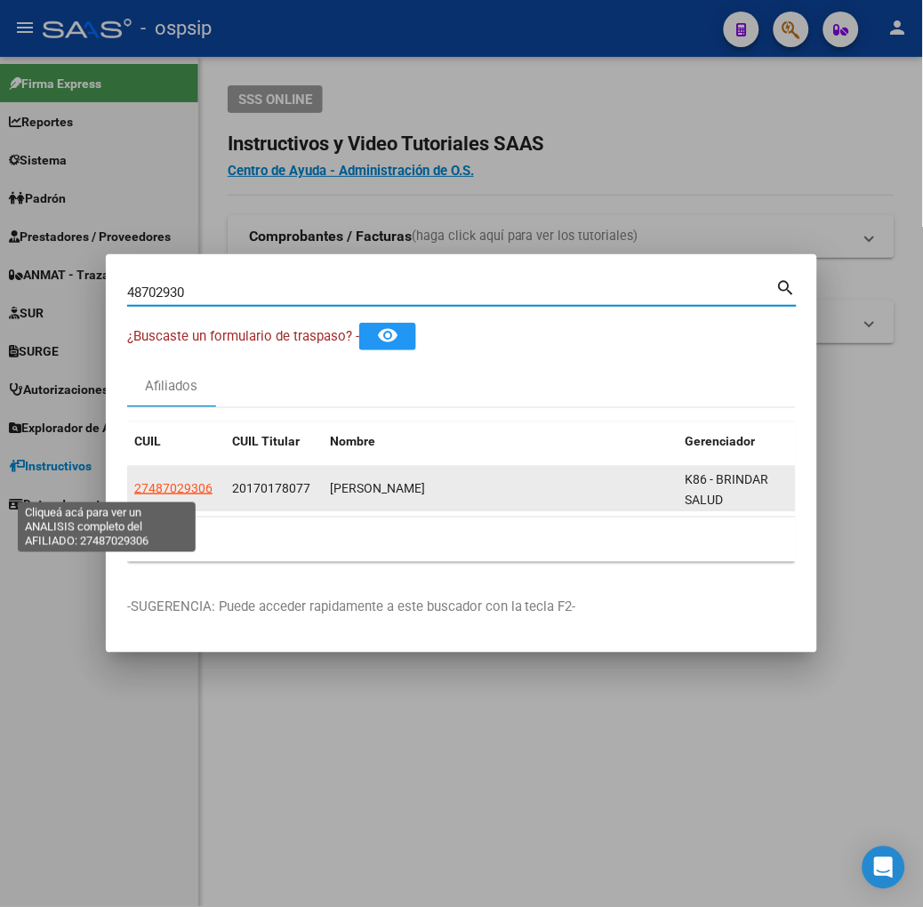
click at [134, 485] on span "27487029306" at bounding box center [173, 488] width 78 height 14
type textarea "27487029306"
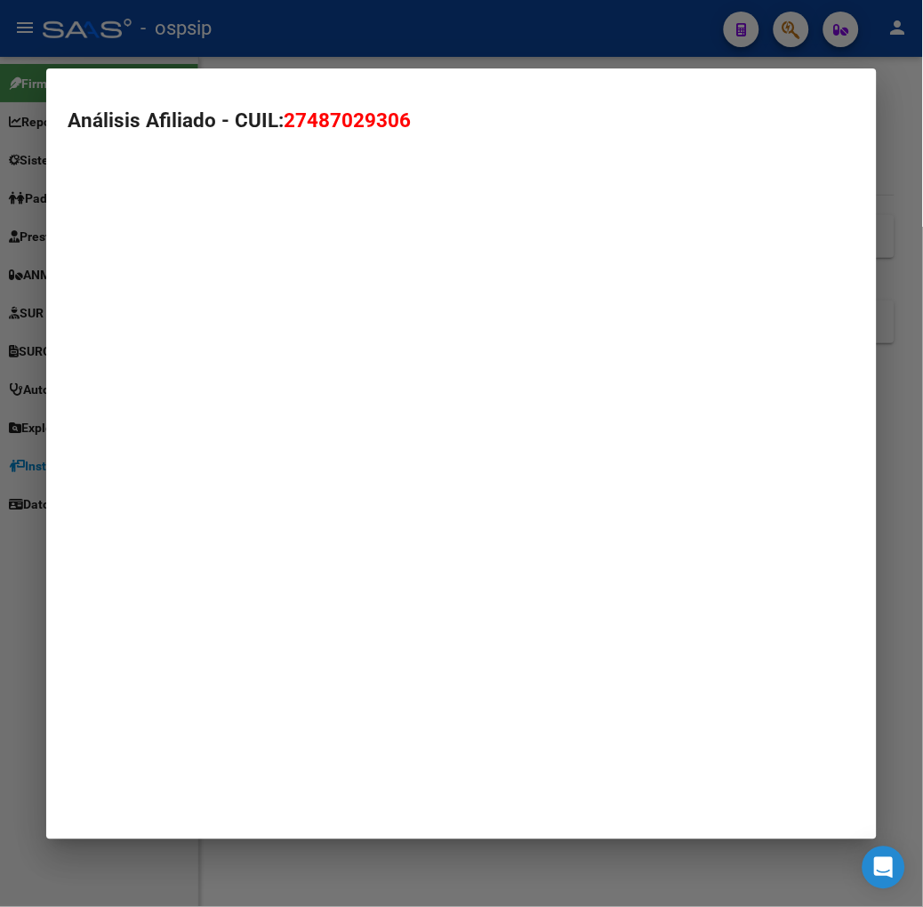
click at [127, 498] on mat-dialog-container "Análisis Afiliado - CUIL: 27487029306" at bounding box center [461, 453] width 831 height 771
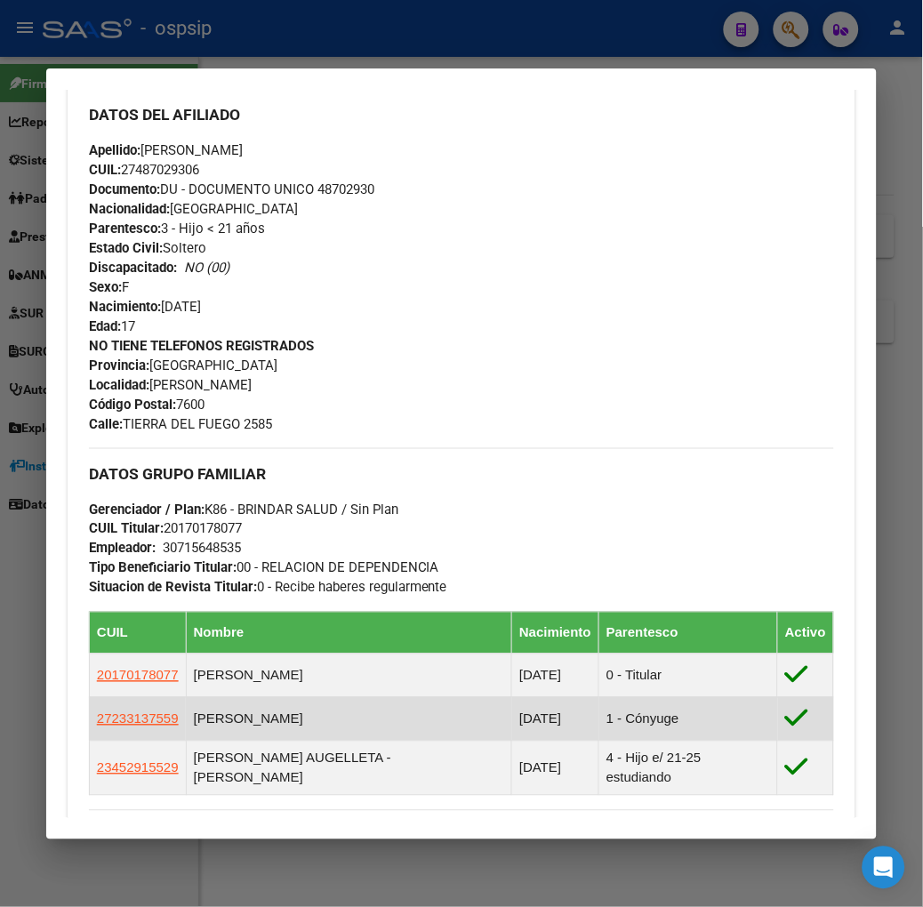
scroll to position [875, 0]
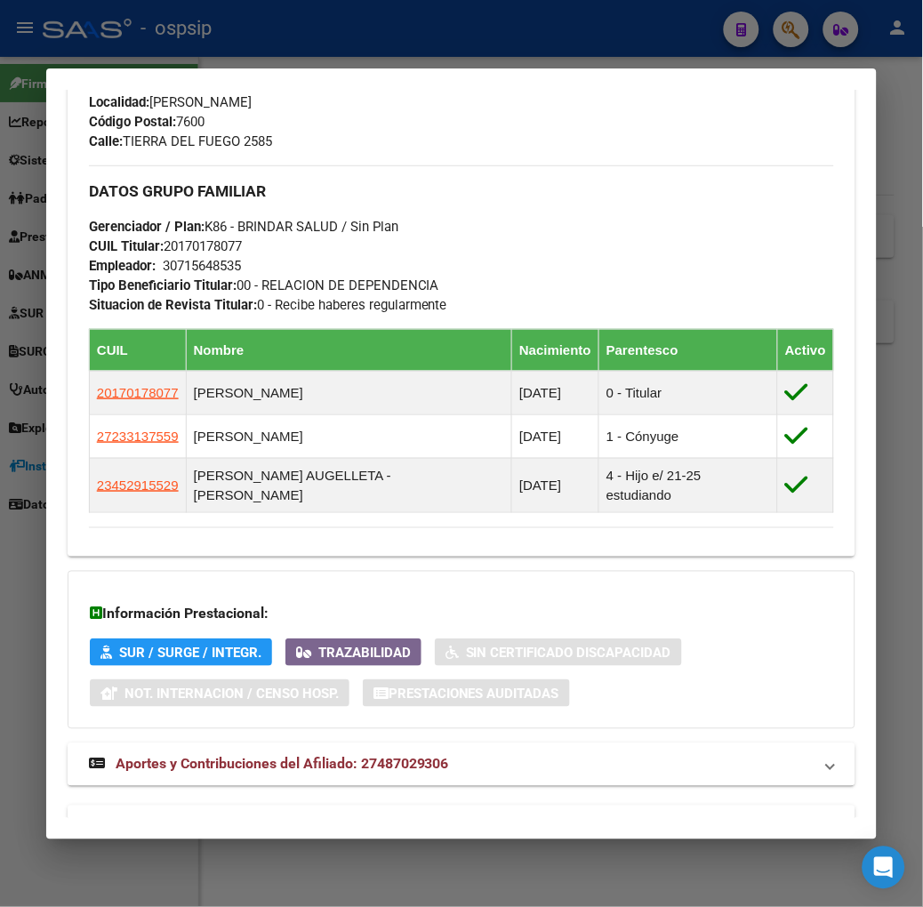
click at [331, 744] on mat-expansion-panel-header "Aportes y Contribuciones del Afiliado: 27487029306" at bounding box center [462, 765] width 788 height 43
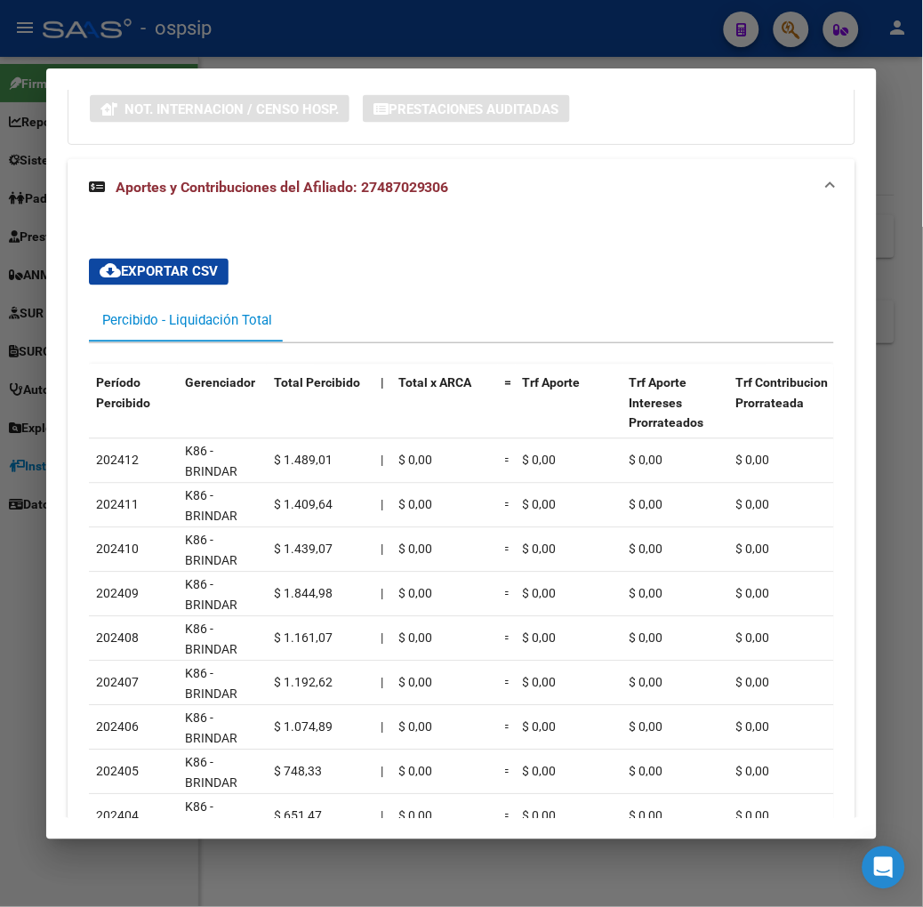
scroll to position [1666, 0]
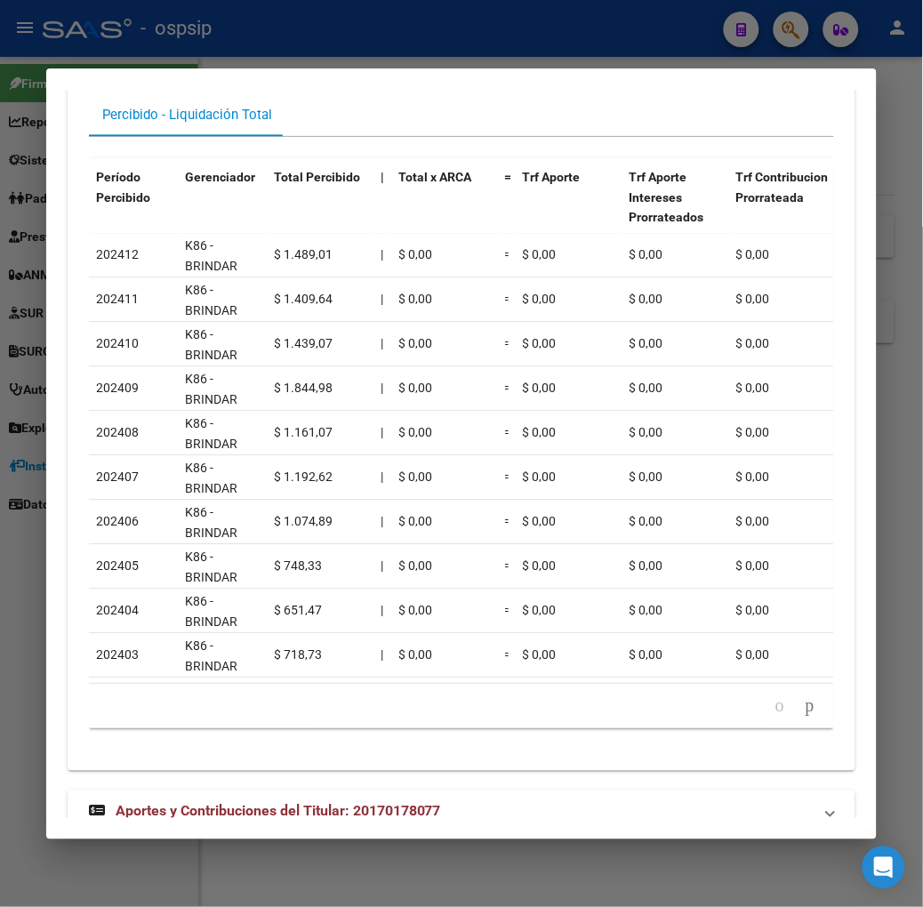
click at [336, 803] on span "Aportes y Contribuciones del Titular: 20170178077" at bounding box center [279, 811] width 326 height 17
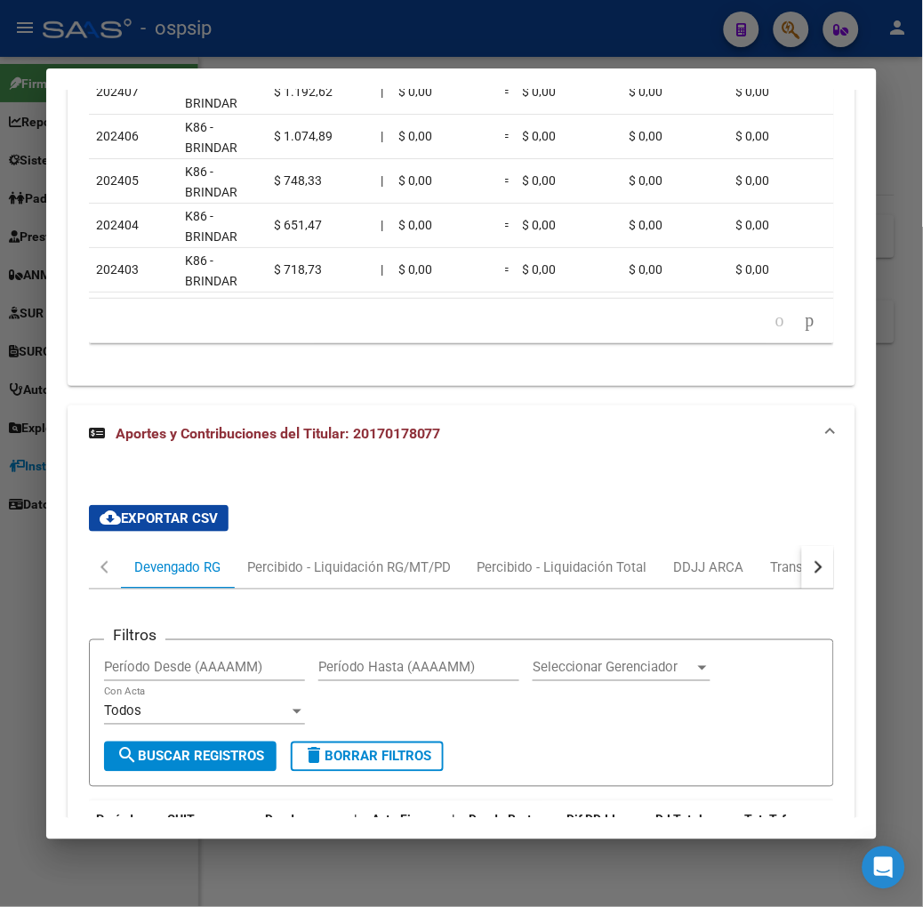
scroll to position [2363, 0]
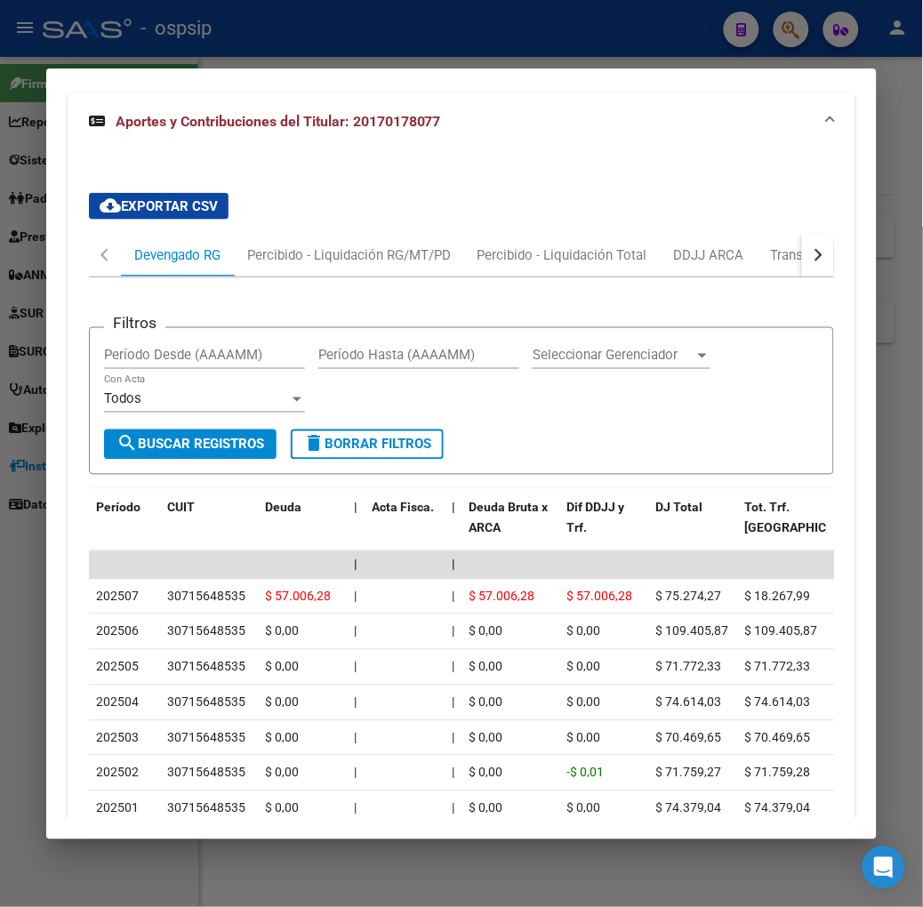
click at [521, 59] on div at bounding box center [461, 453] width 923 height 907
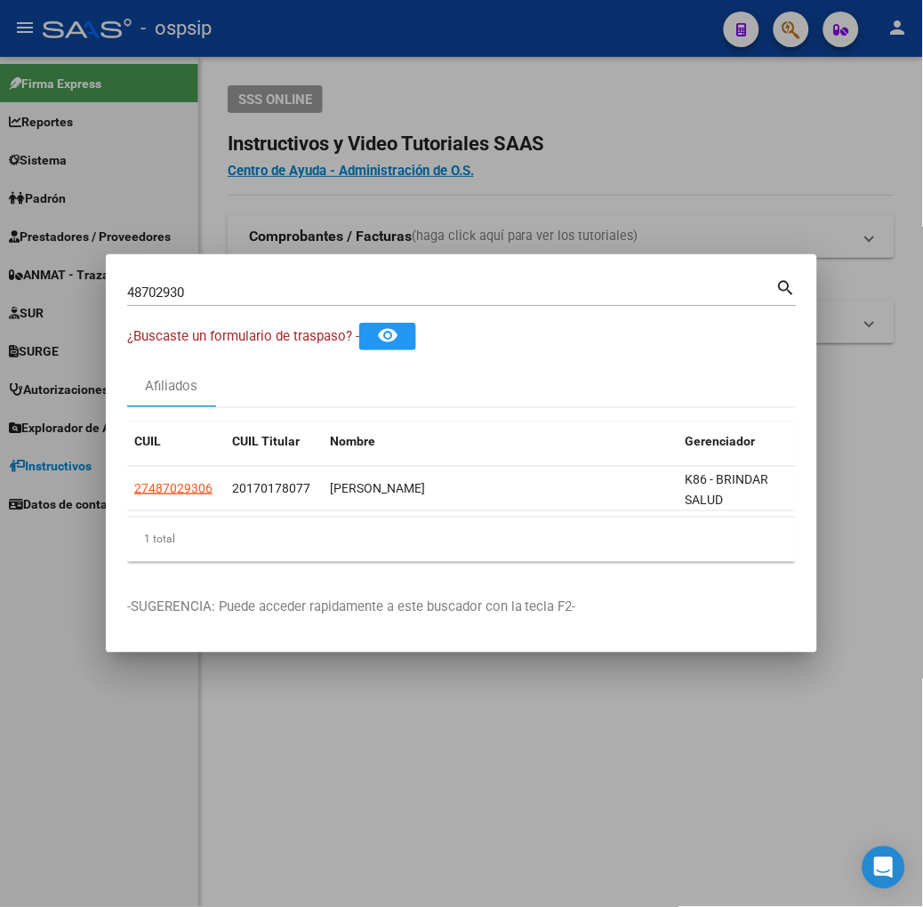
click at [241, 285] on input "48702930" at bounding box center [451, 293] width 649 height 16
type input "56258195"
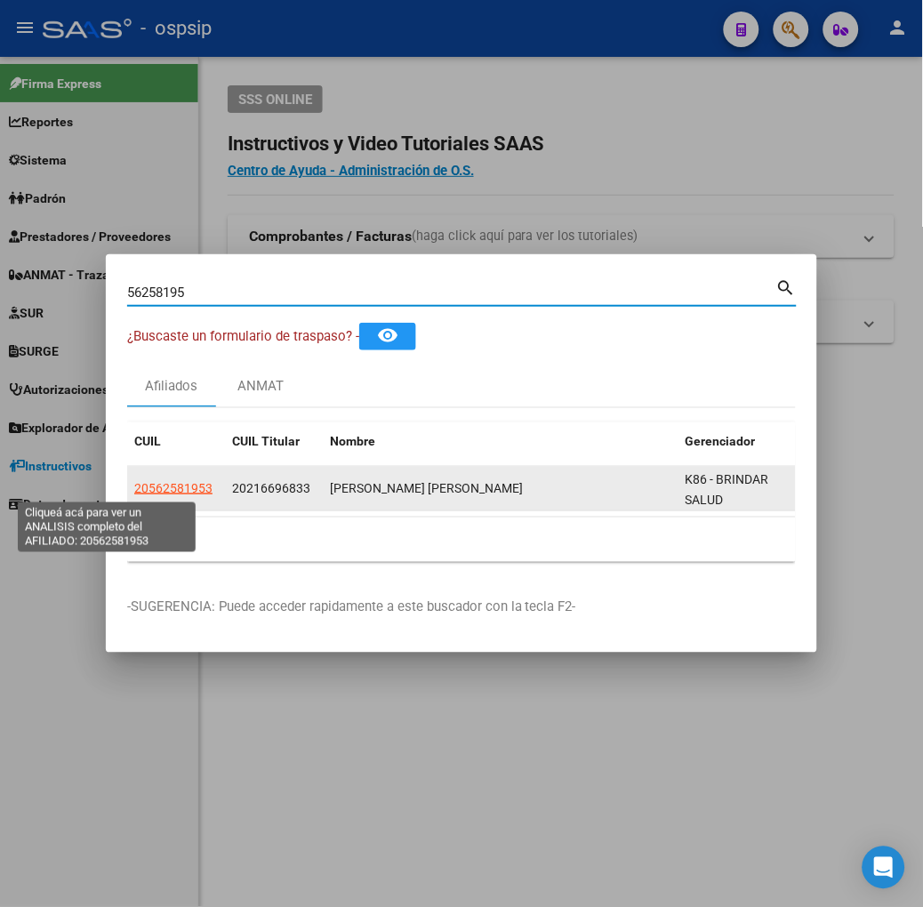
click at [134, 484] on span "20562581953" at bounding box center [173, 488] width 78 height 14
type textarea "20562581953"
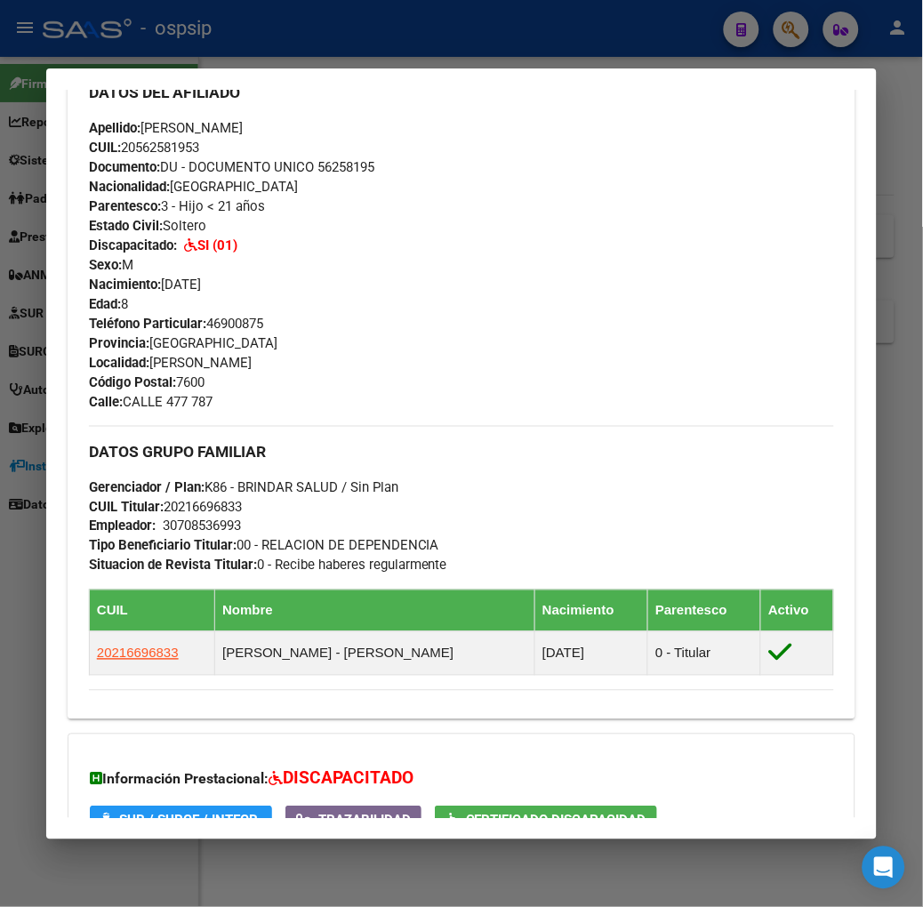
scroll to position [806, 0]
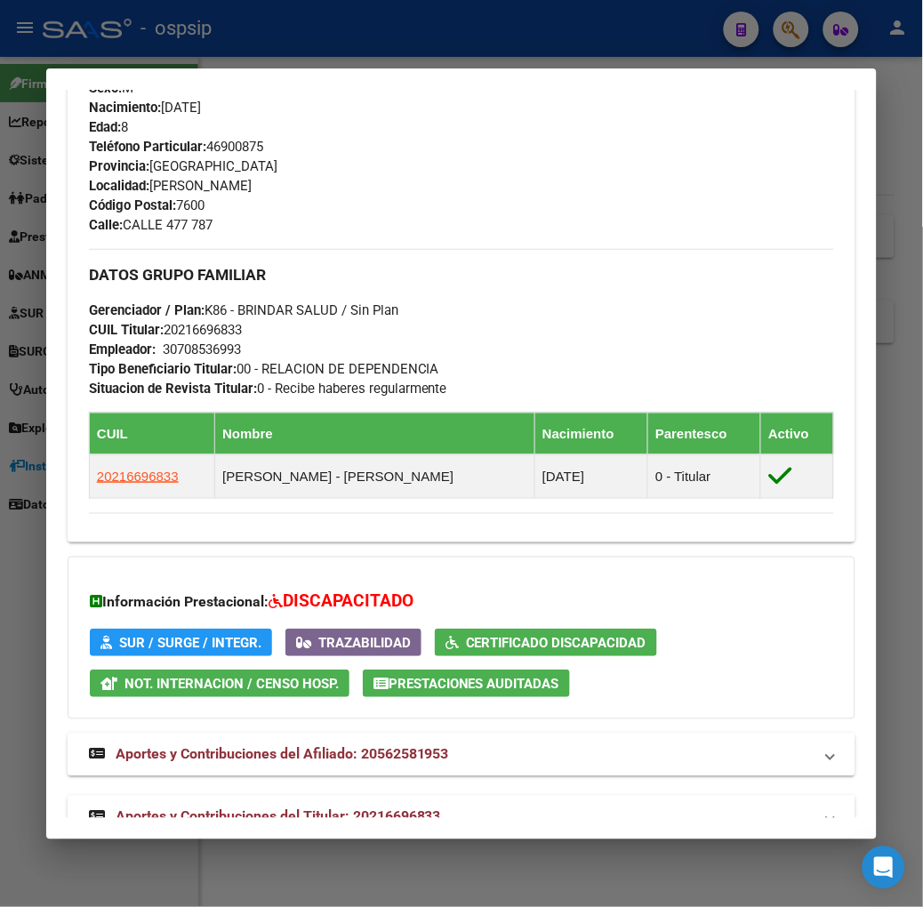
click at [330, 796] on mat-expansion-panel-header "Aportes y Contribuciones del Titular: 20216696833" at bounding box center [462, 817] width 788 height 43
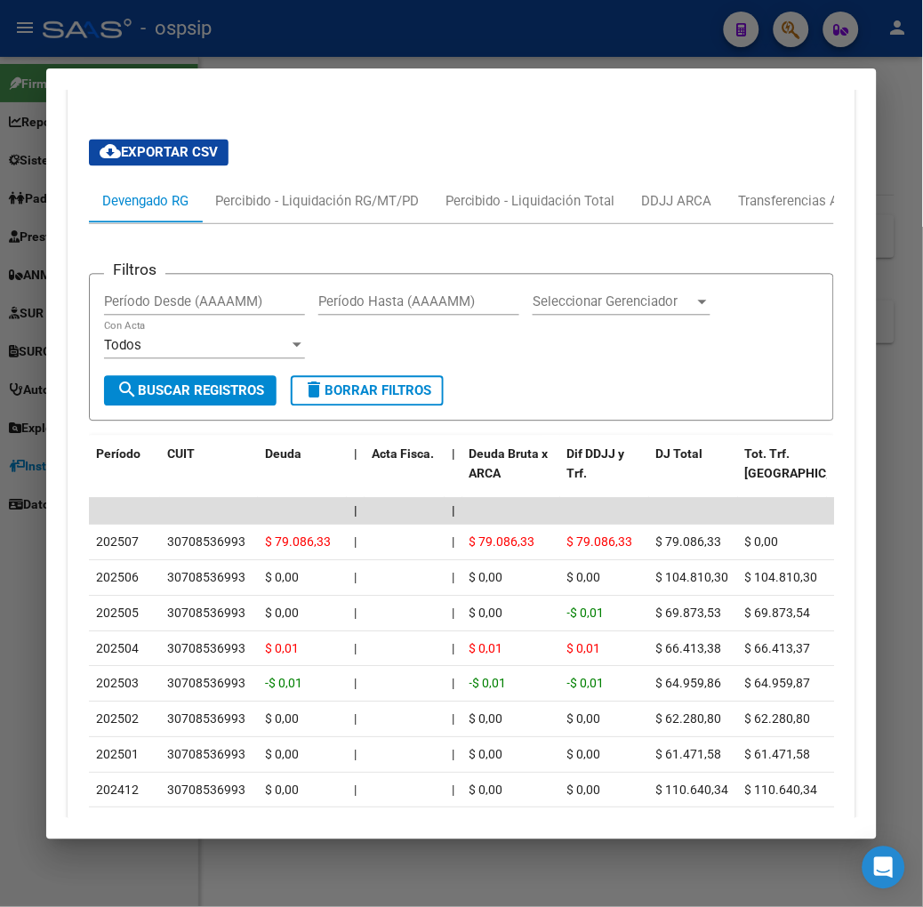
scroll to position [1719, 0]
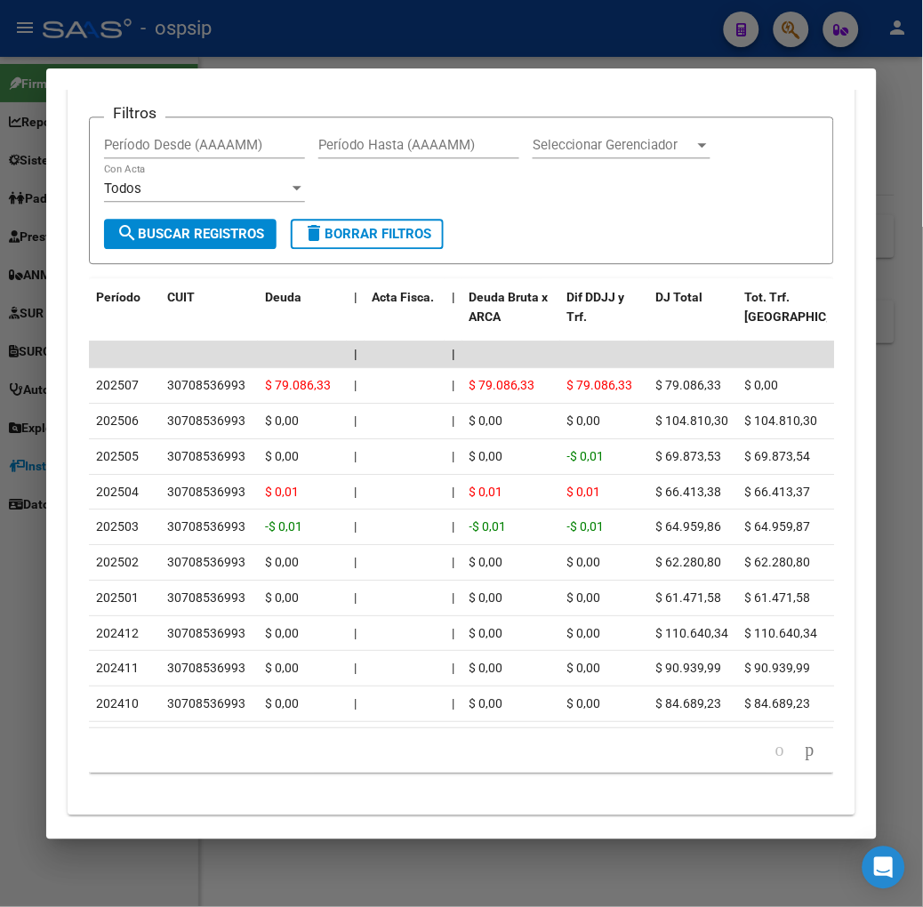
click at [288, 46] on div at bounding box center [461, 453] width 923 height 907
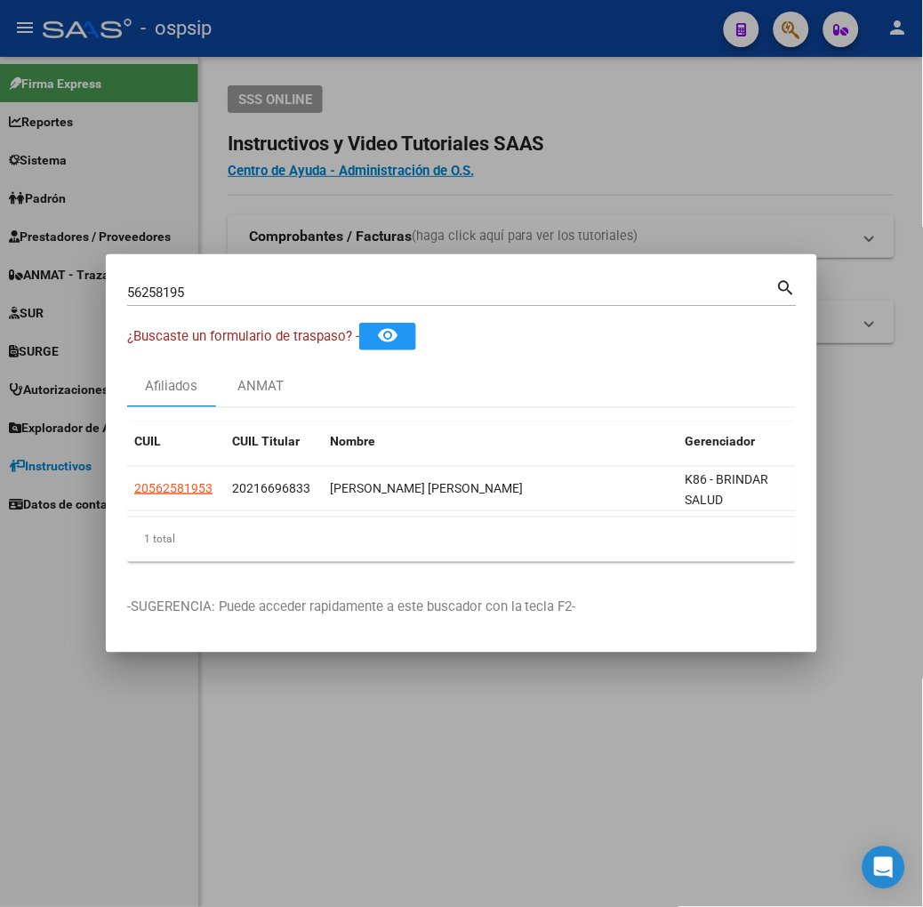
click at [250, 278] on div "56258195 Buscar (apellido, dni, [PERSON_NAME], [PERSON_NAME], cuit, obra social…" at bounding box center [462, 291] width 670 height 30
click at [250, 298] on input "56258195" at bounding box center [451, 293] width 649 height 16
type input "92969697"
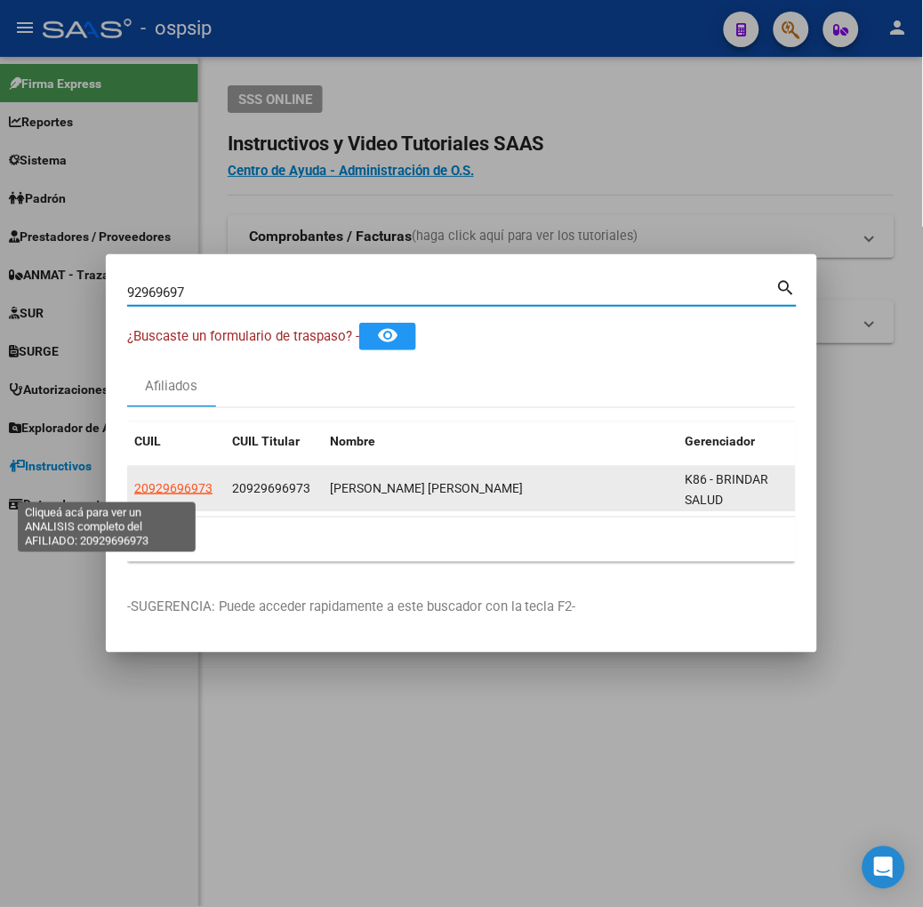
click at [134, 483] on span "20929696973" at bounding box center [173, 488] width 78 height 14
type textarea "20929696973"
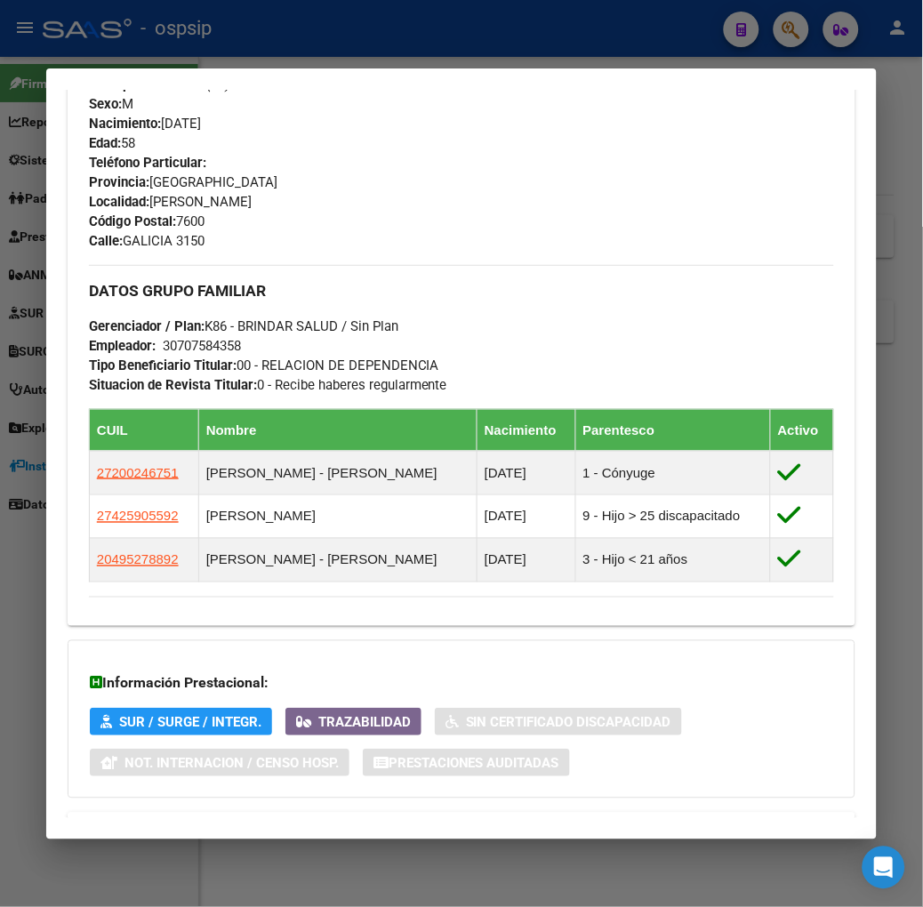
scroll to position [793, 0]
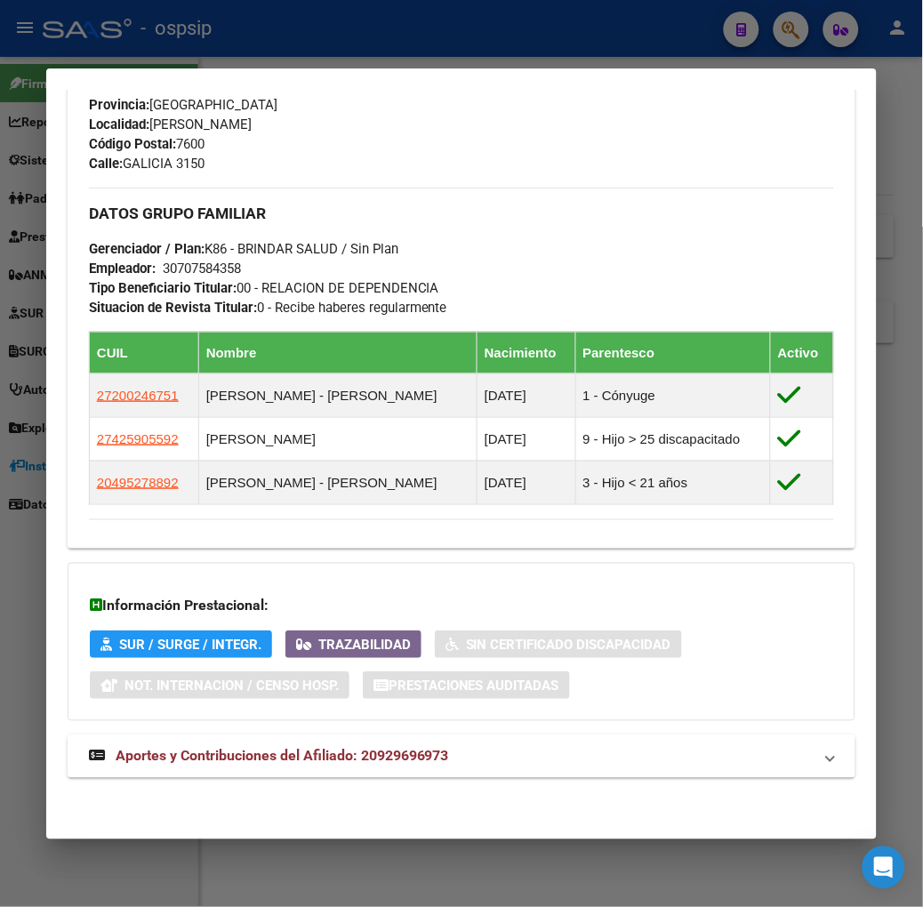
click at [325, 772] on mat-expansion-panel-header "Aportes y Contribuciones del Afiliado: 20929696973" at bounding box center [462, 757] width 788 height 43
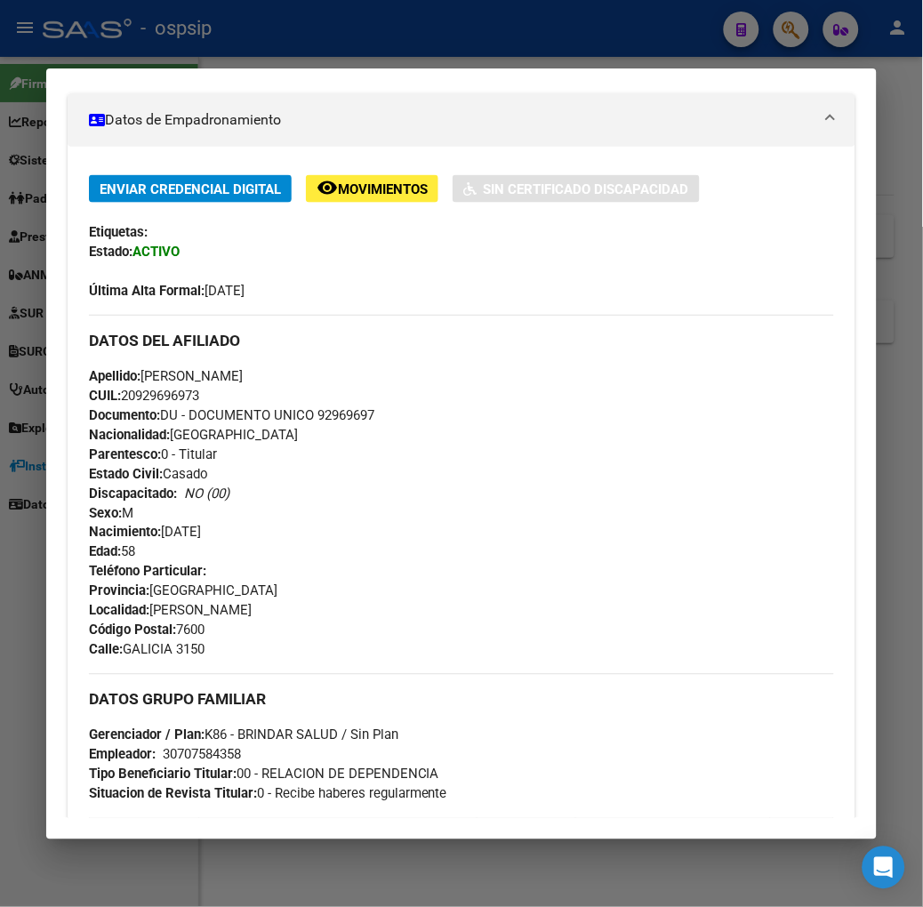
scroll to position [0, 0]
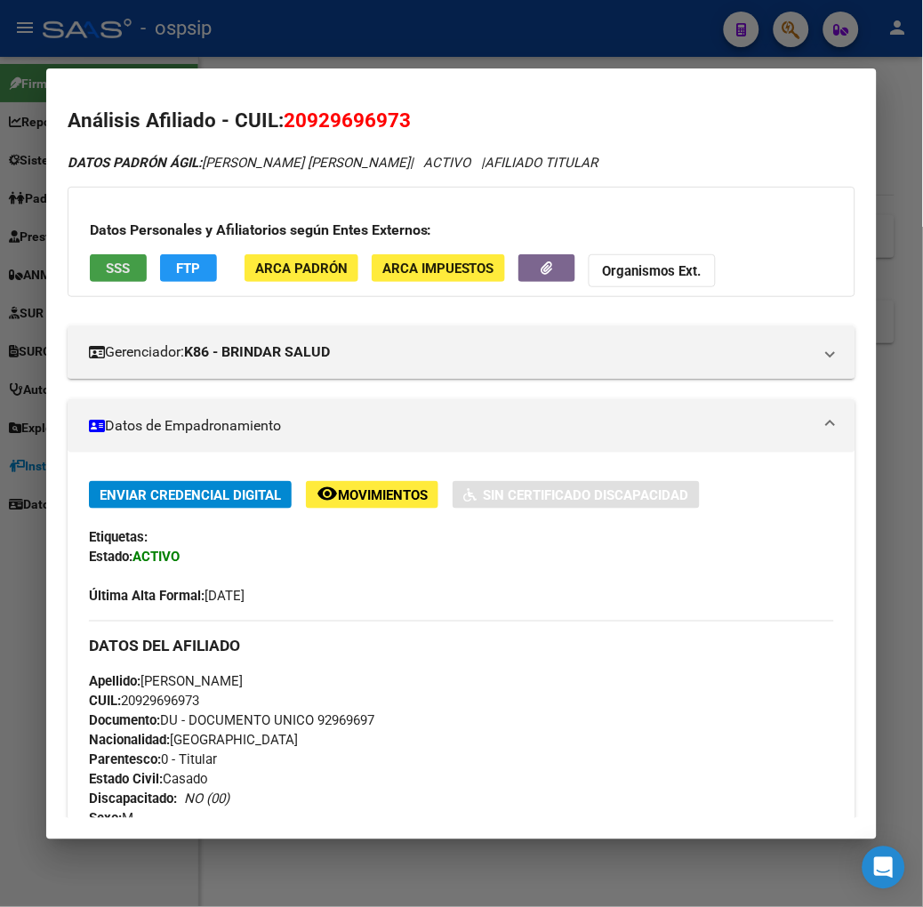
click at [90, 256] on button "SSS" at bounding box center [118, 268] width 57 height 28
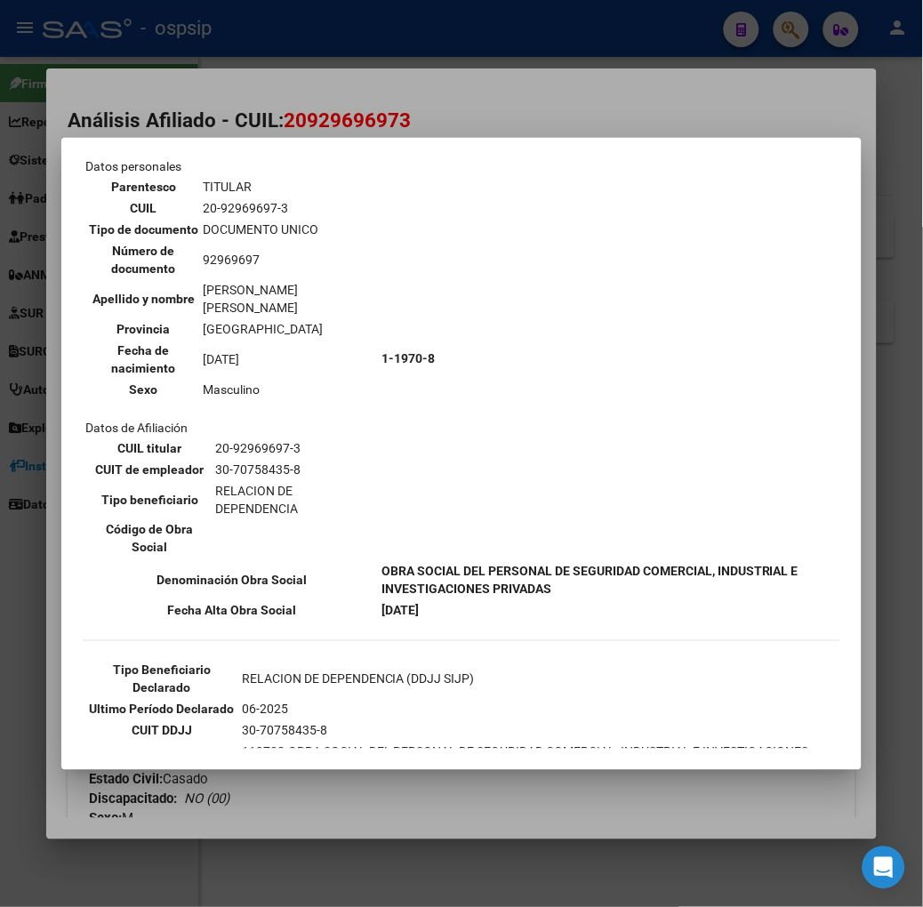
scroll to position [197, 0]
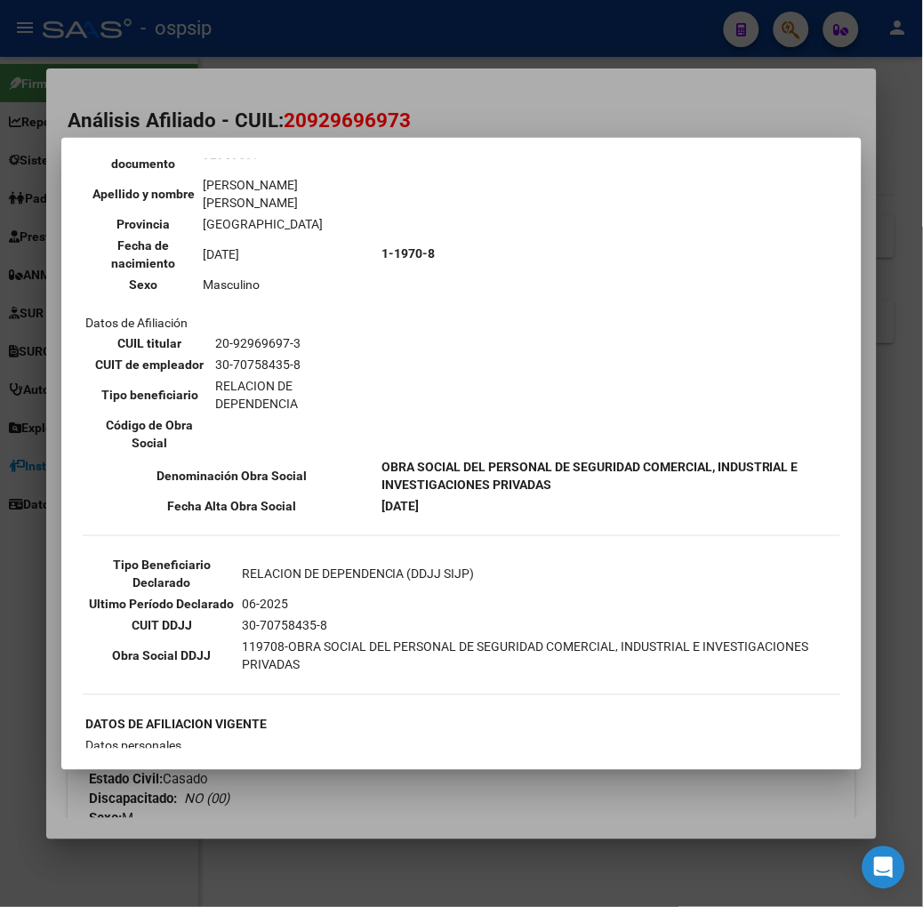
click at [301, 134] on div at bounding box center [461, 453] width 923 height 907
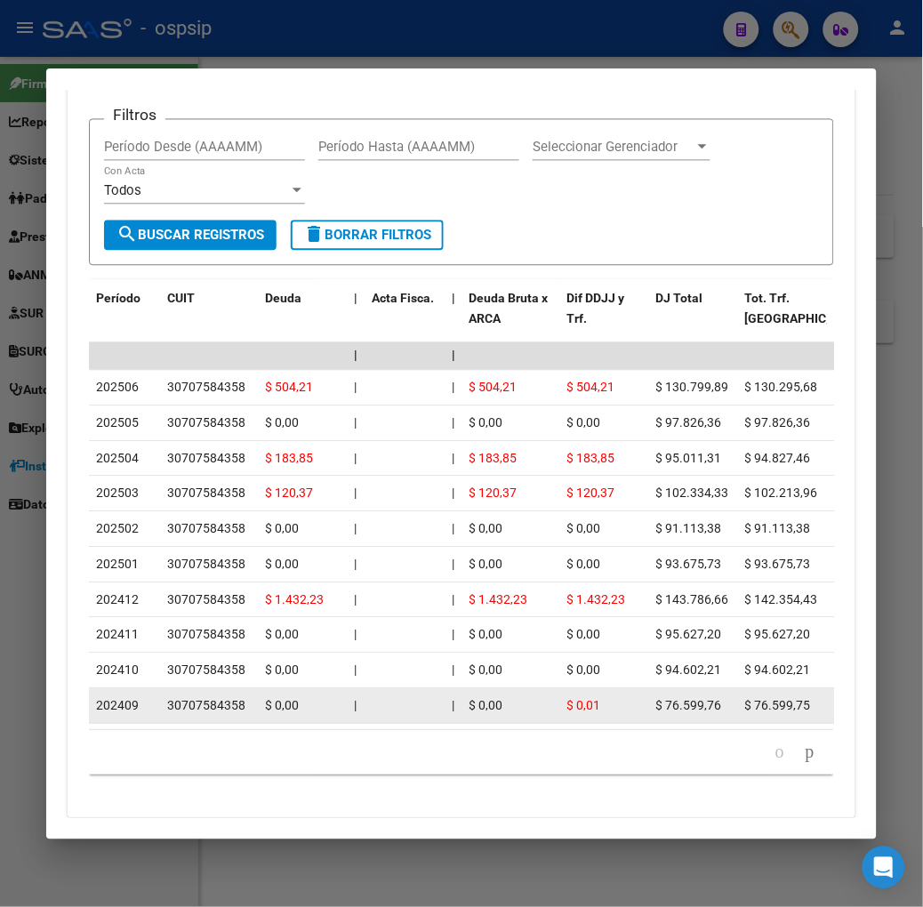
scroll to position [1706, 0]
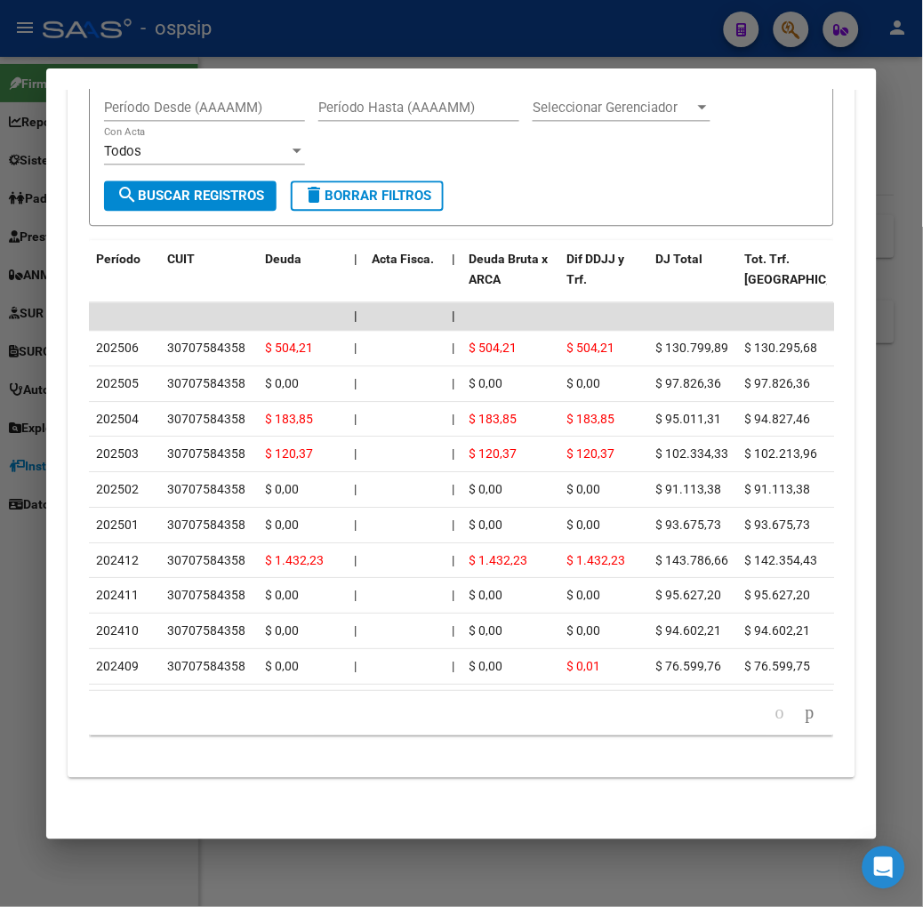
click at [240, 49] on div at bounding box center [461, 453] width 923 height 907
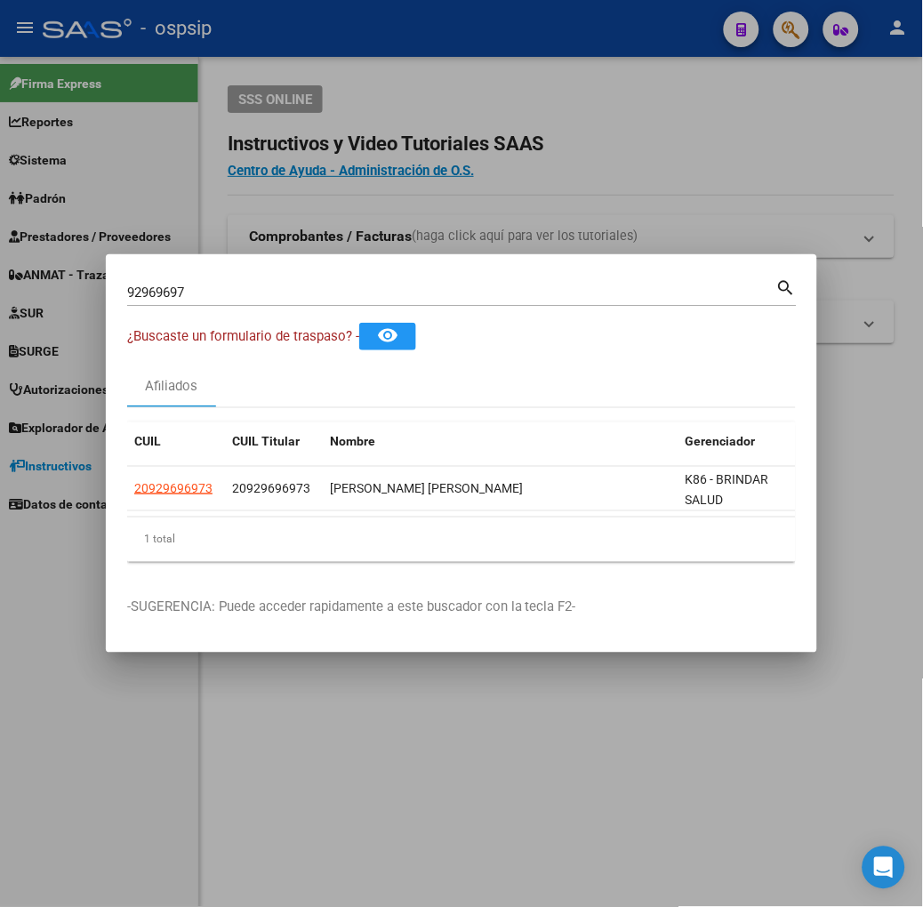
click at [233, 279] on div "92969697 Buscar (apellido, dni, [PERSON_NAME], [PERSON_NAME], cuit, obra social)" at bounding box center [451, 292] width 649 height 27
click at [228, 297] on input "92969697" at bounding box center [451, 293] width 649 height 16
type input "53821871"
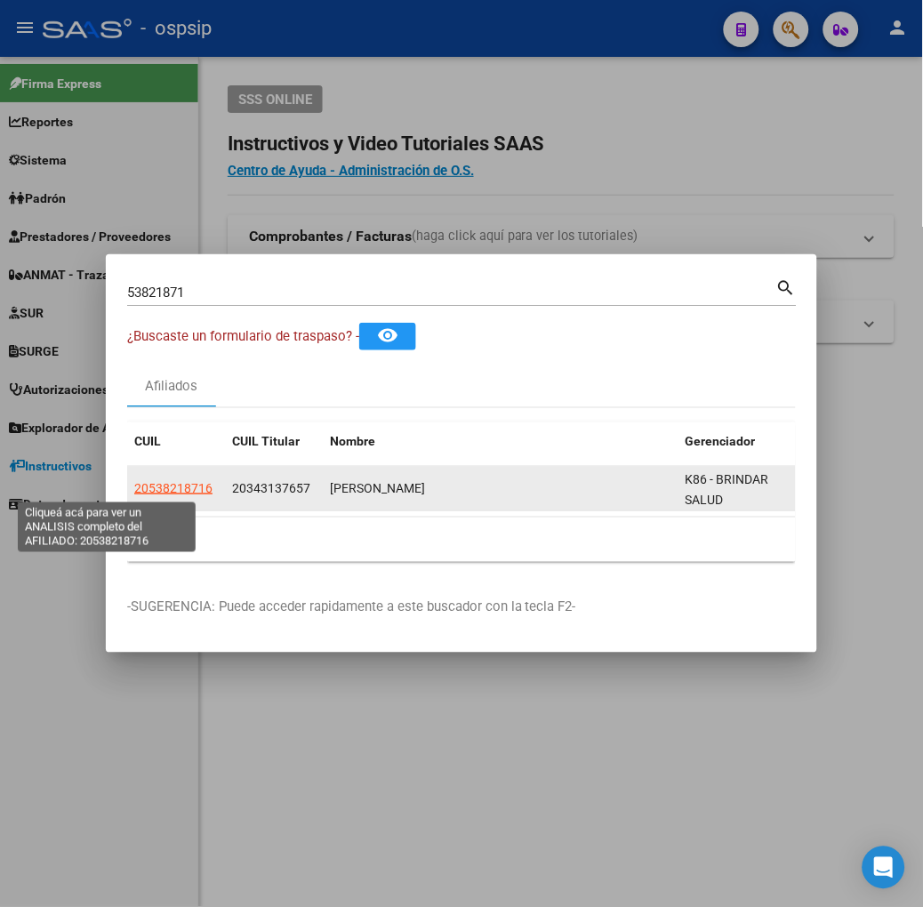
click at [134, 487] on span "20538218716" at bounding box center [173, 488] width 78 height 14
type textarea "20538218716"
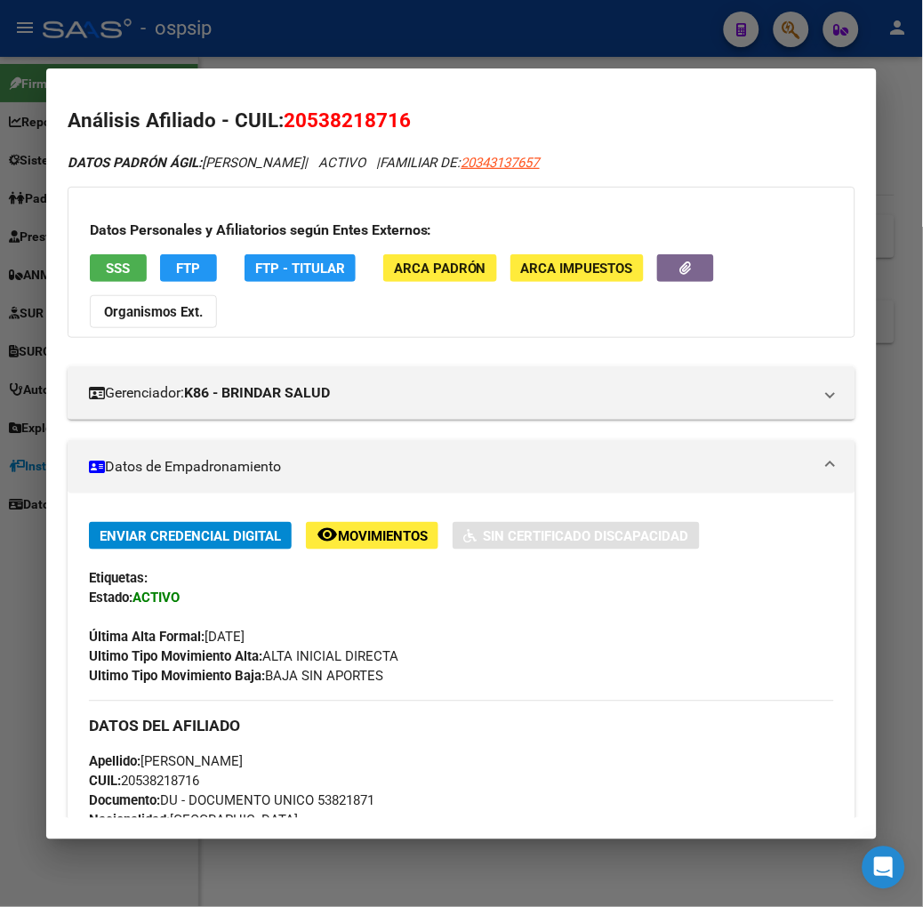
click at [106, 263] on span "SSS" at bounding box center [118, 269] width 24 height 16
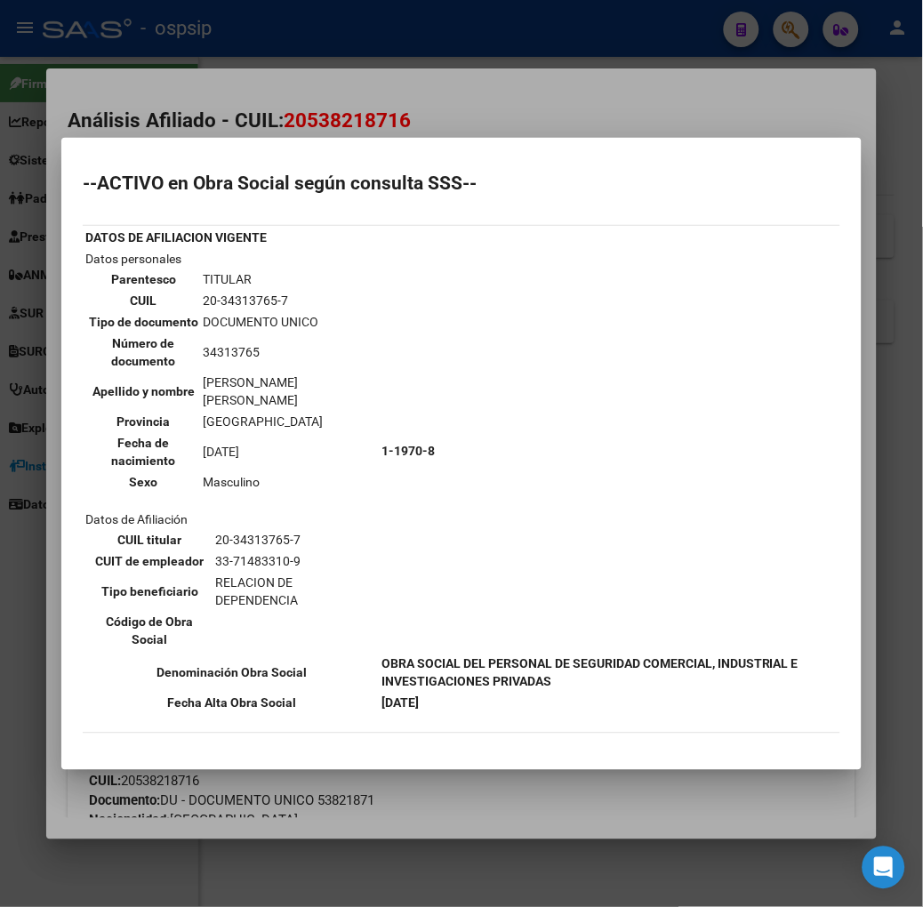
click at [265, 110] on div at bounding box center [461, 453] width 923 height 907
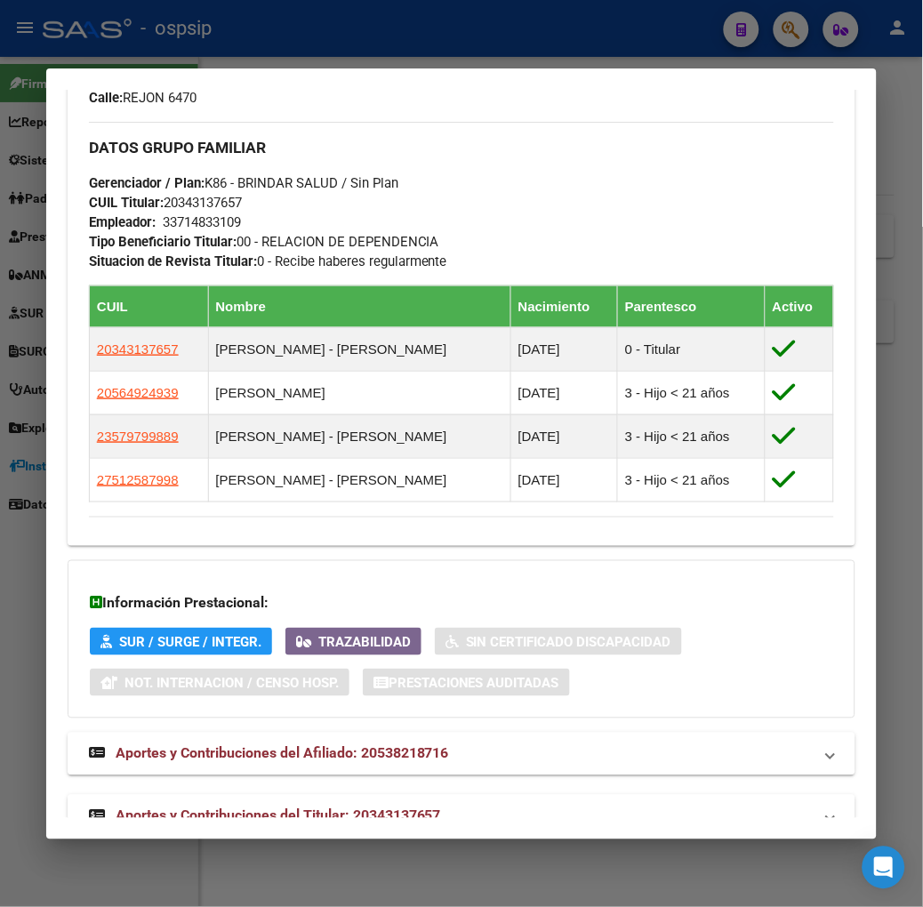
click at [332, 808] on span "Aportes y Contribuciones del Titular: 20343137657" at bounding box center [279, 816] width 326 height 17
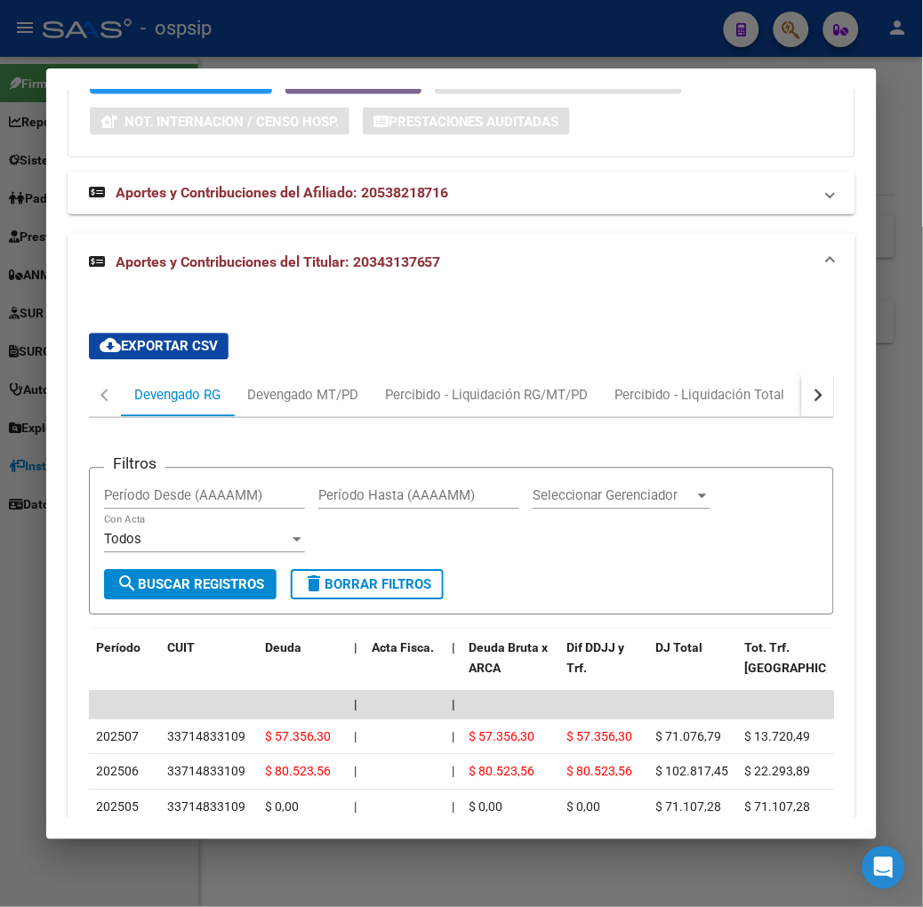
scroll to position [1536, 0]
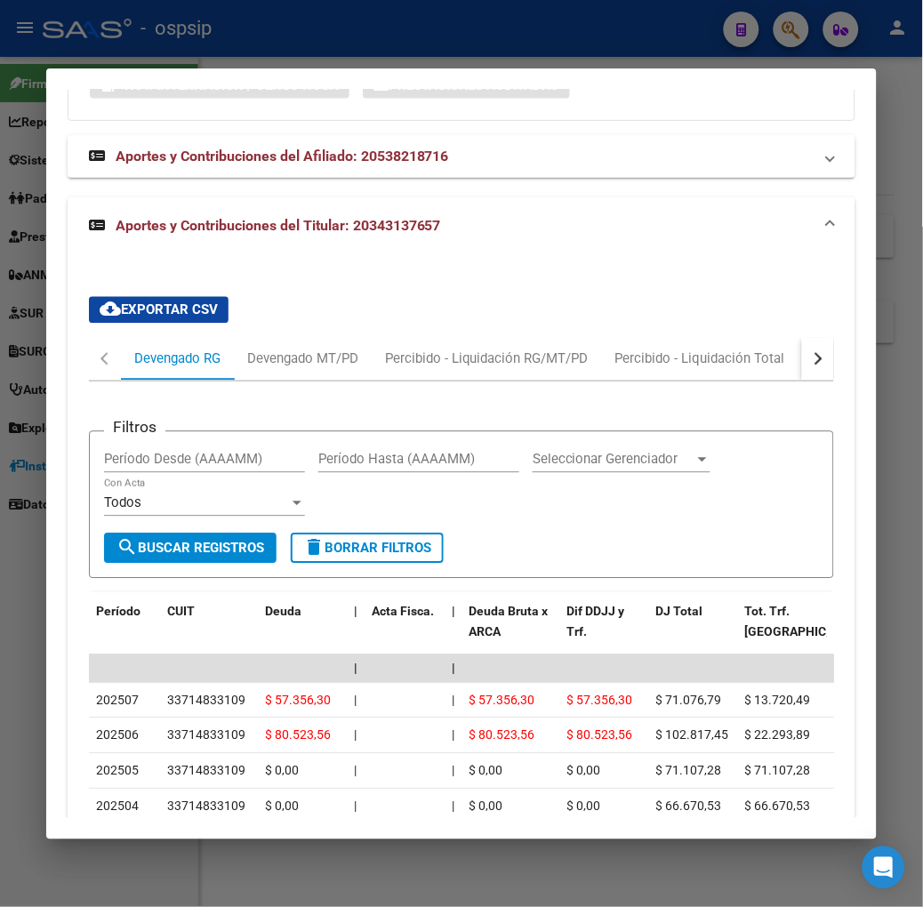
click at [374, 37] on div at bounding box center [461, 453] width 923 height 907
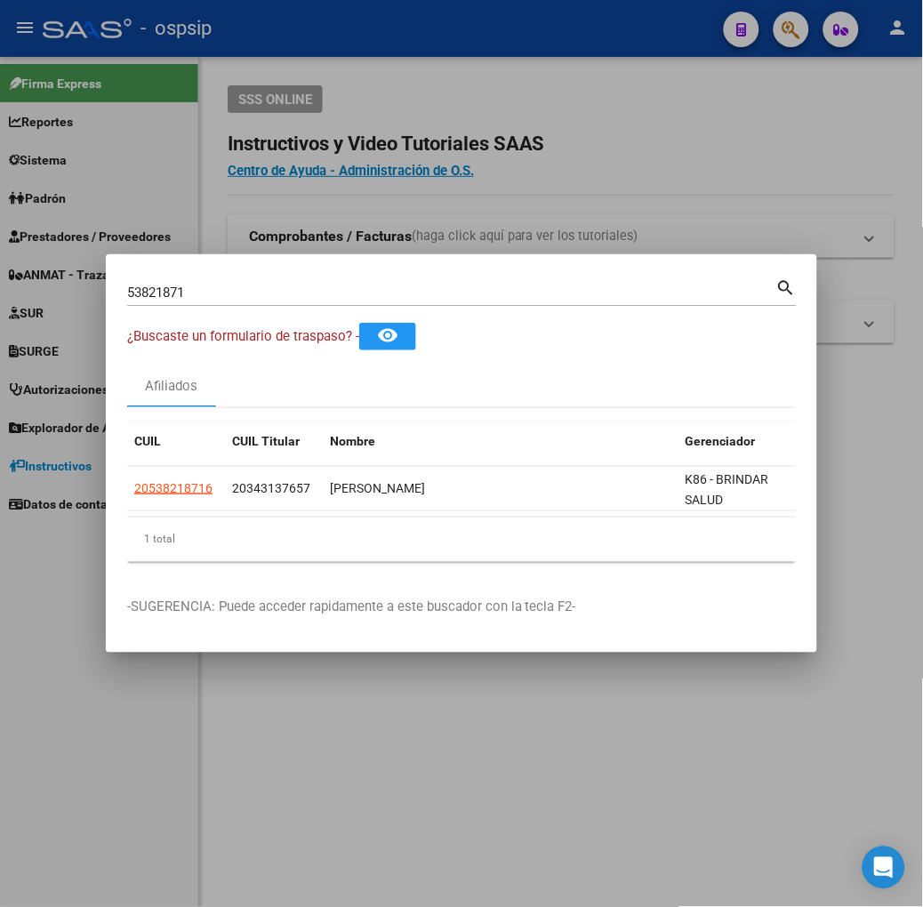
click at [206, 289] on input "53821871" at bounding box center [451, 293] width 649 height 16
type input "37624820"
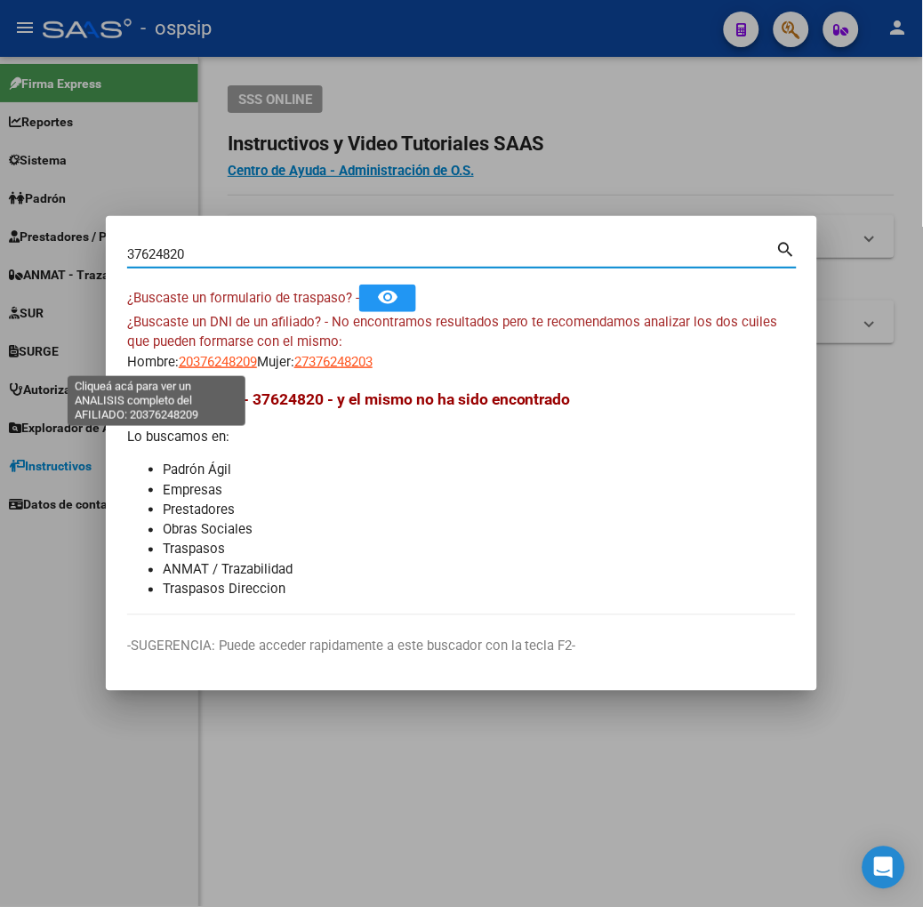
click at [179, 361] on span "20376248209" at bounding box center [218, 362] width 78 height 16
type textarea "20376248209"
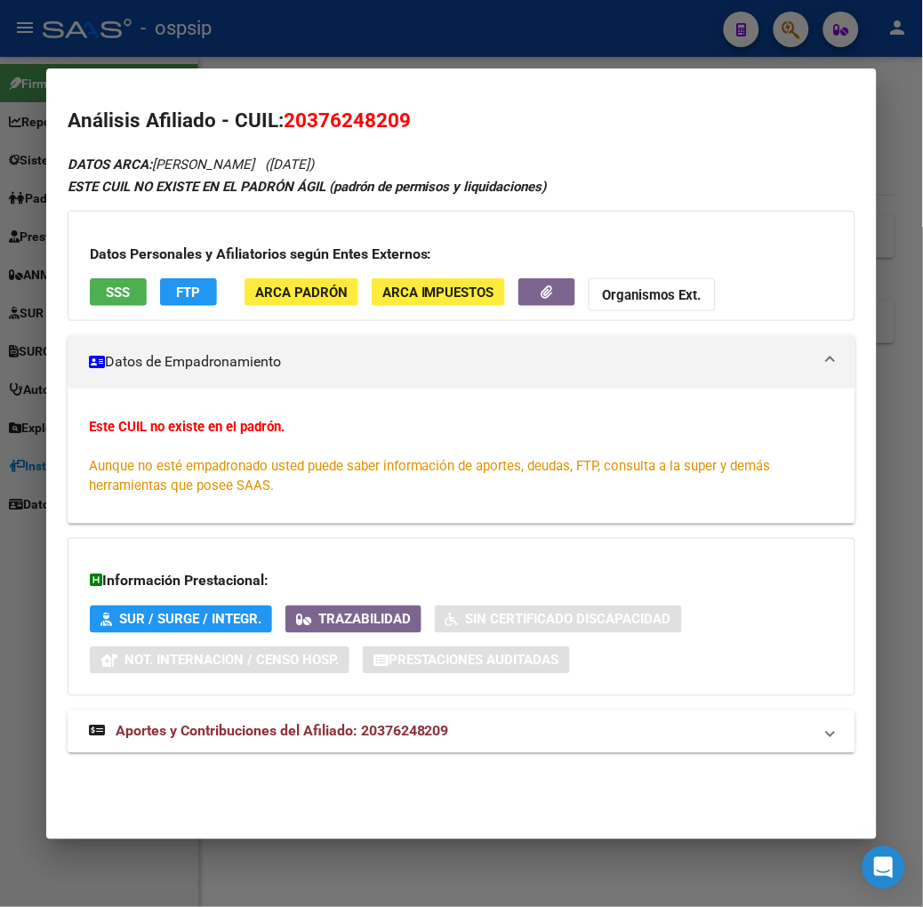
click at [90, 294] on button "SSS" at bounding box center [118, 292] width 57 height 28
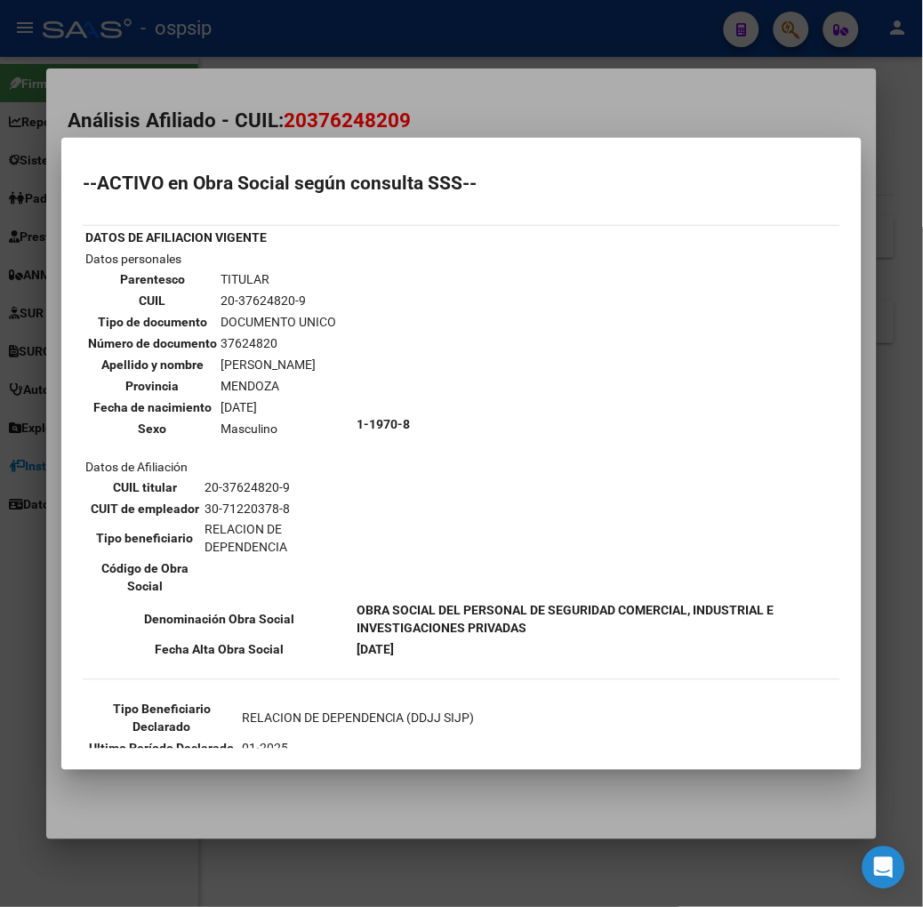
scroll to position [197, 0]
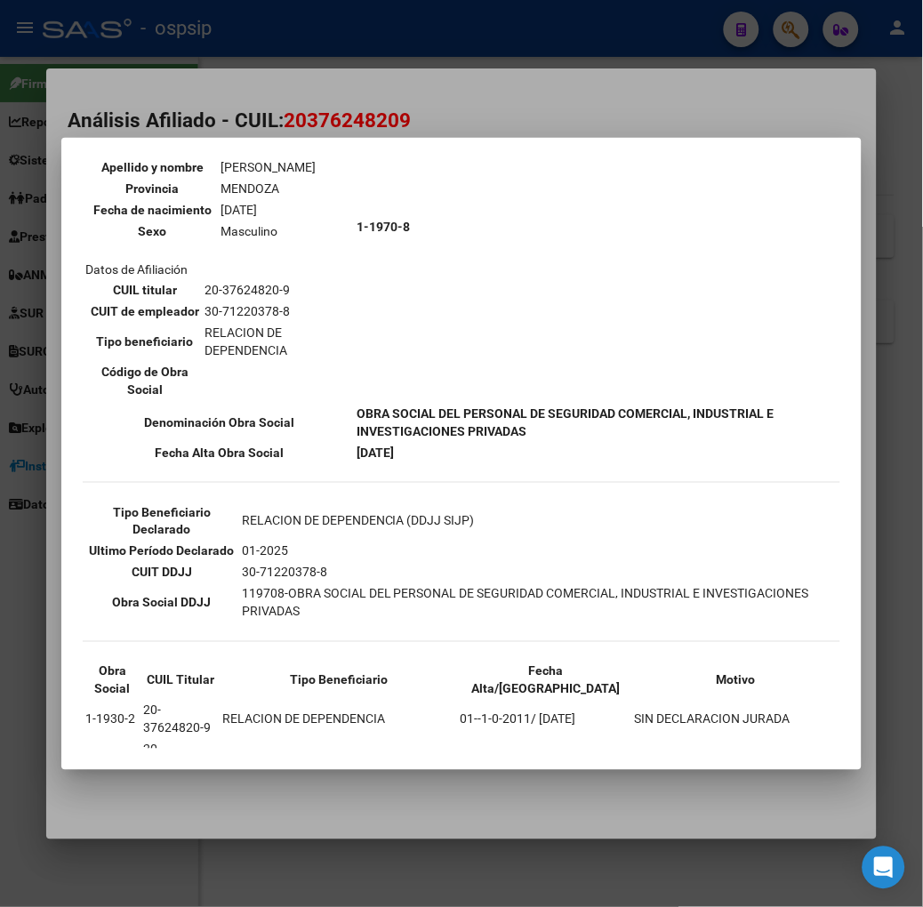
click at [206, 93] on div at bounding box center [461, 453] width 923 height 907
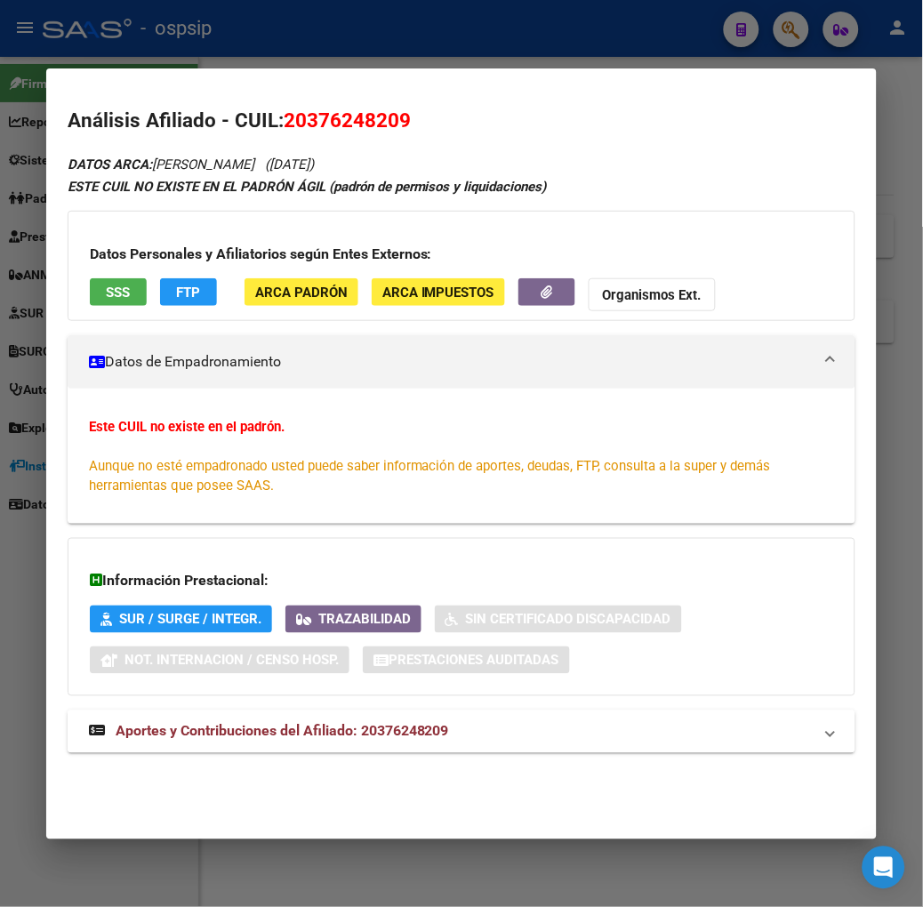
click at [304, 745] on mat-expansion-panel-header "Aportes y Contribuciones del Afiliado: 20376248209" at bounding box center [462, 732] width 788 height 43
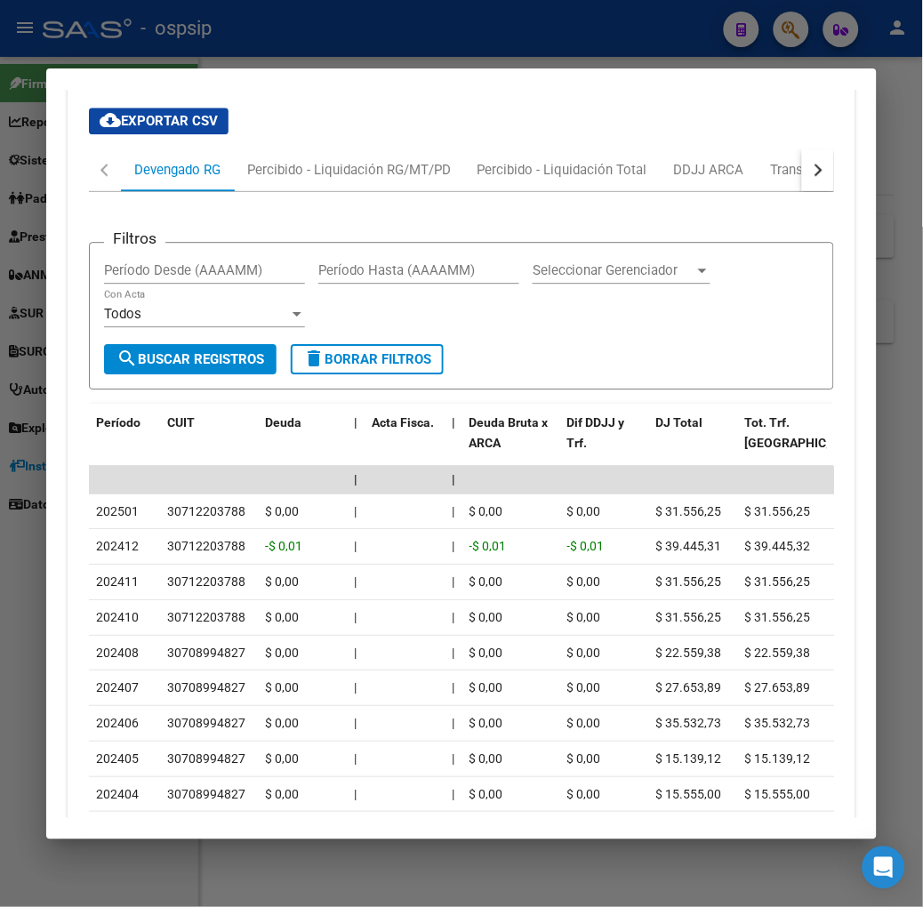
scroll to position [656, 0]
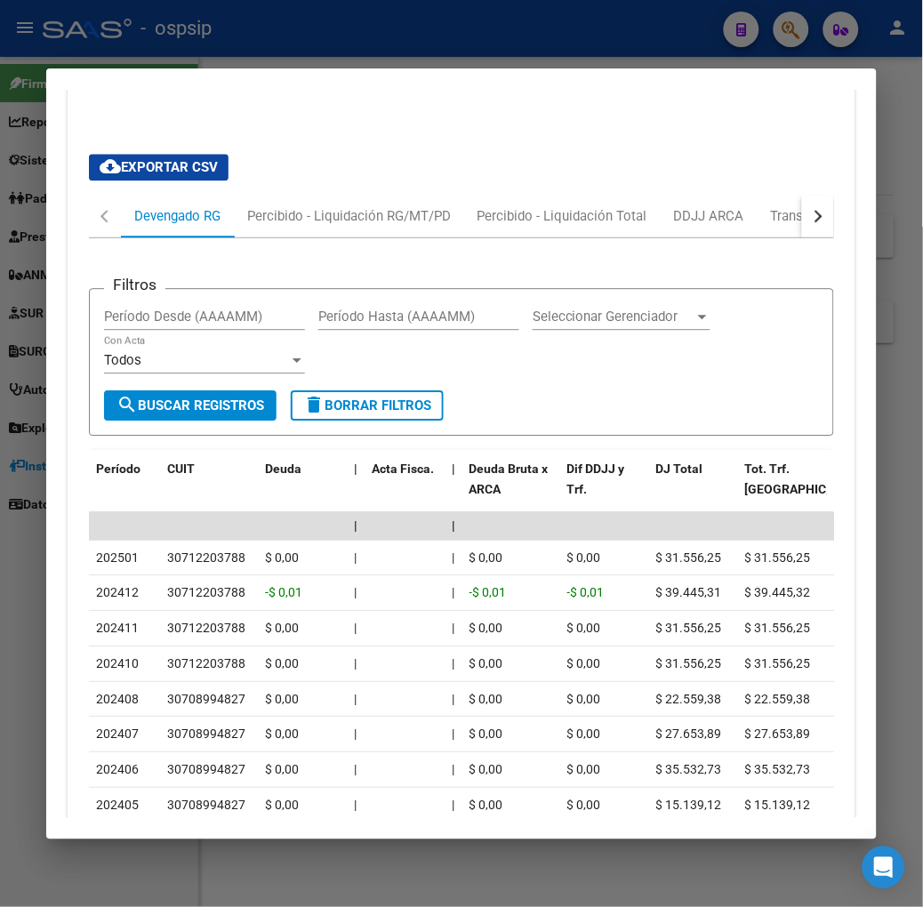
click at [851, 213] on div "cloud_download Exportar CSV Devengado RG Percibido - Liquidación RG/MT/PD Perci…" at bounding box center [462, 556] width 788 height 833
click at [834, 218] on button "button" at bounding box center [818, 216] width 32 height 43
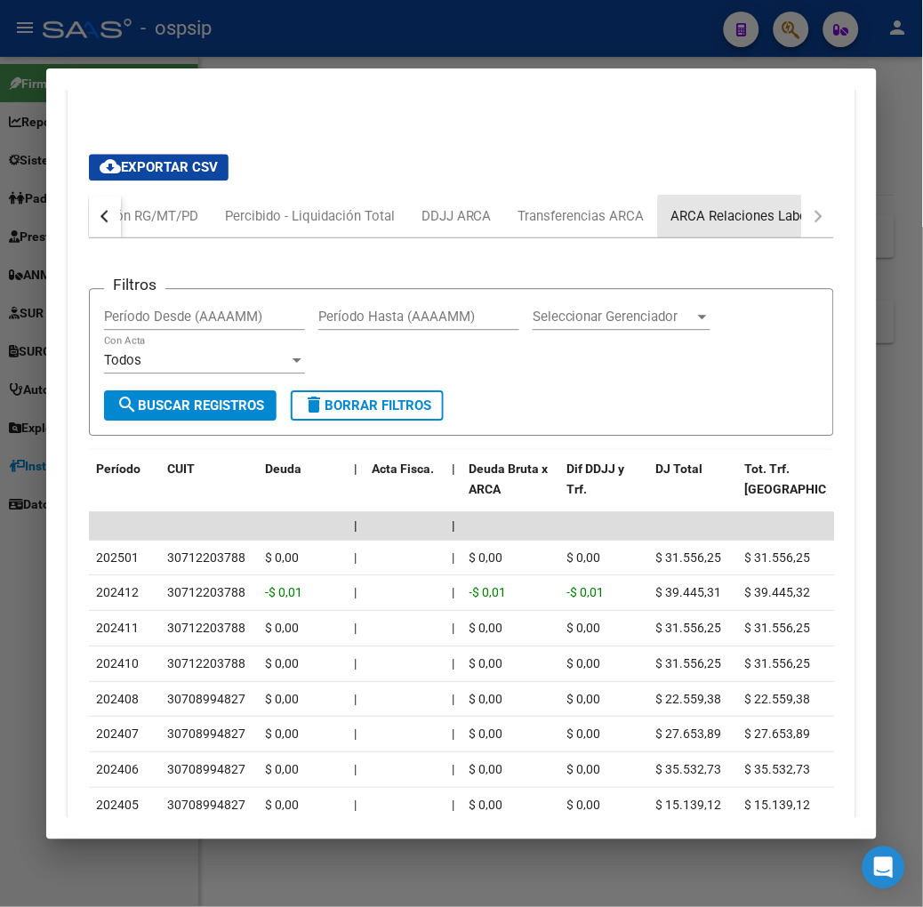
click at [748, 217] on div "ARCA Relaciones Laborales" at bounding box center [755, 216] width 166 height 20
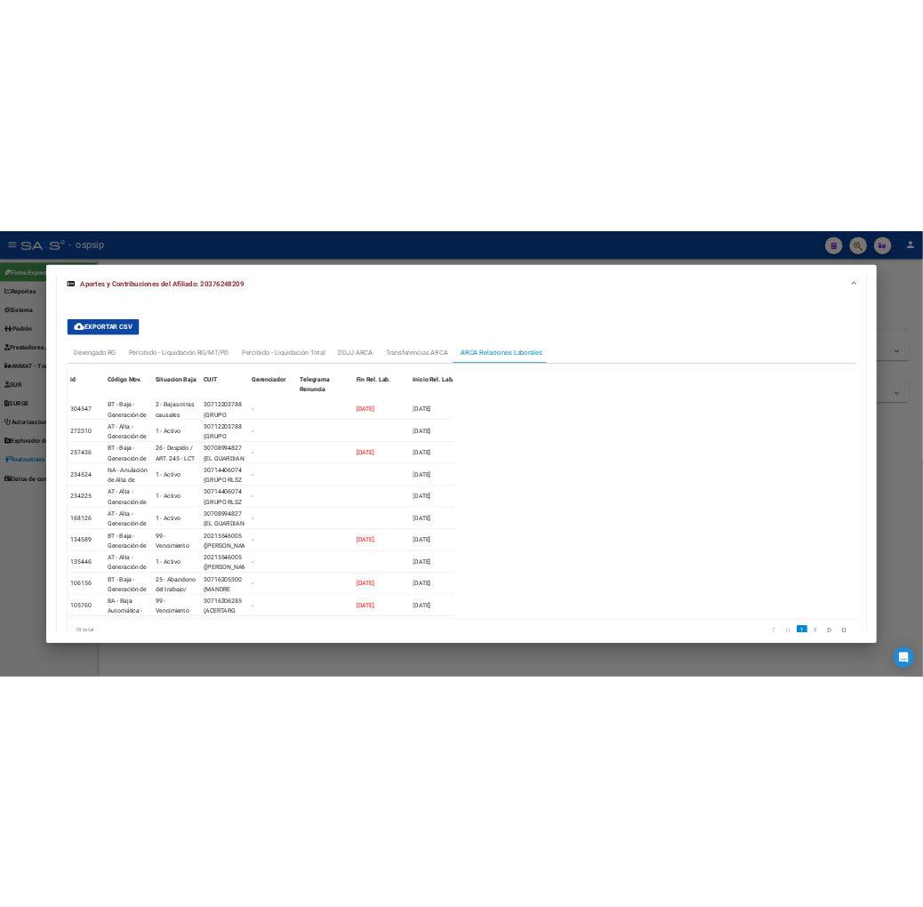
scroll to position [632, 0]
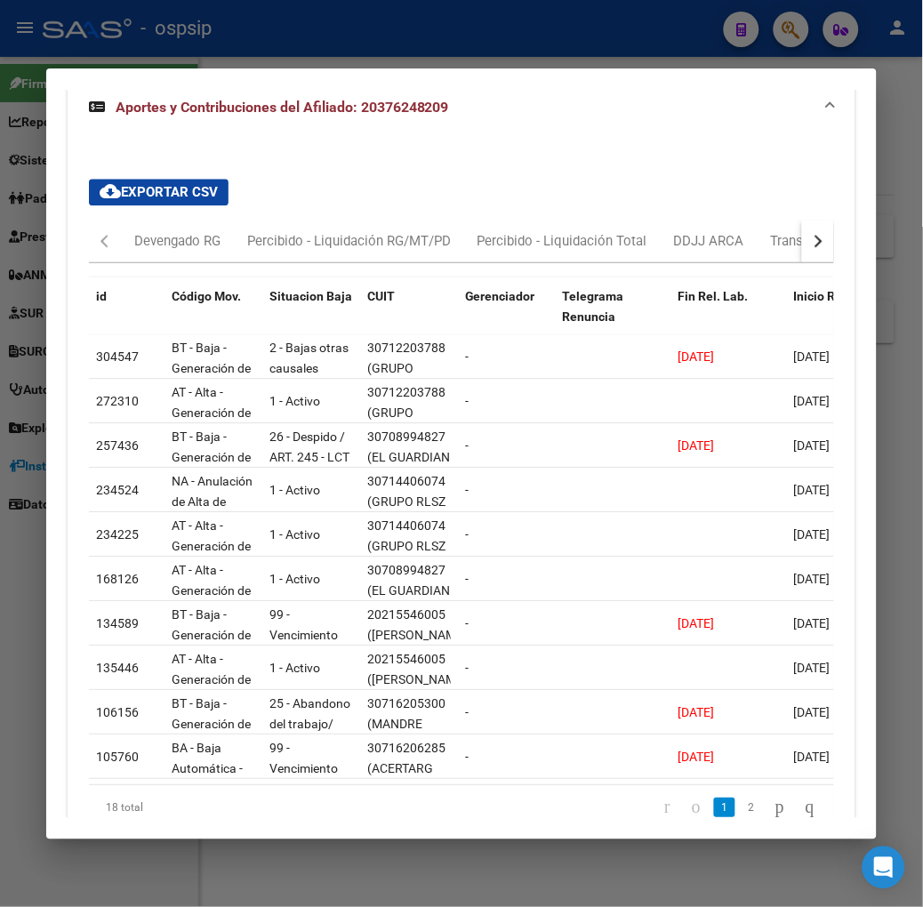
click at [205, 54] on div at bounding box center [461, 453] width 923 height 907
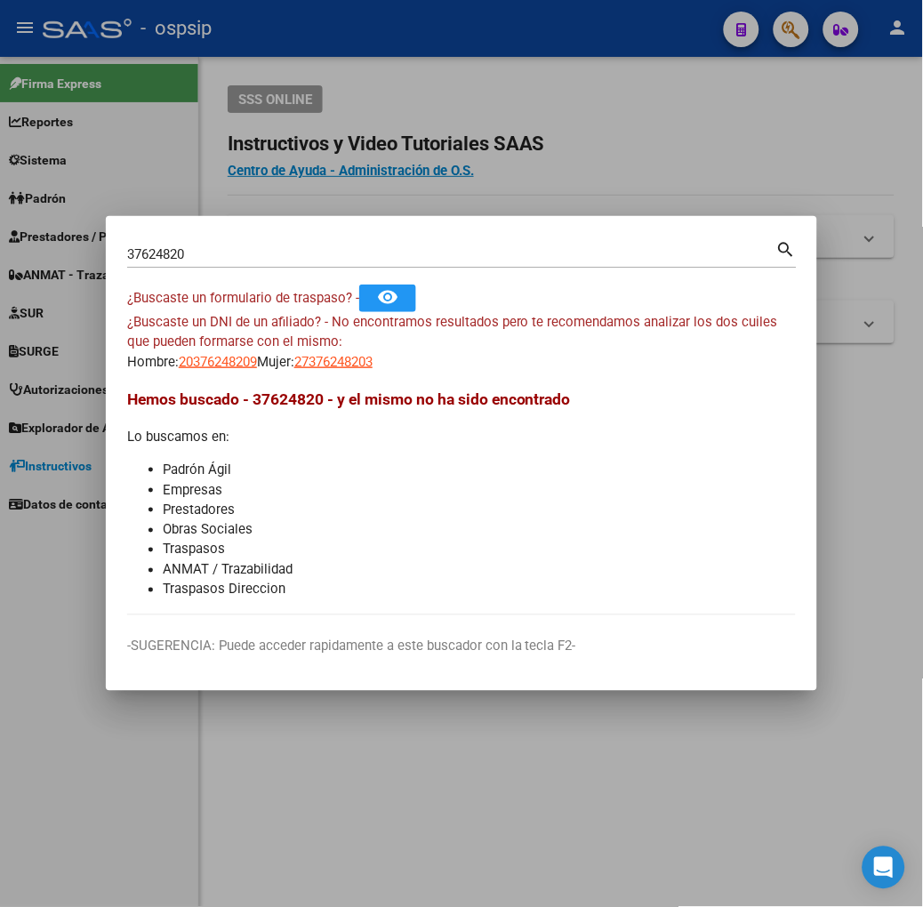
click at [194, 251] on input "37624820" at bounding box center [451, 254] width 649 height 16
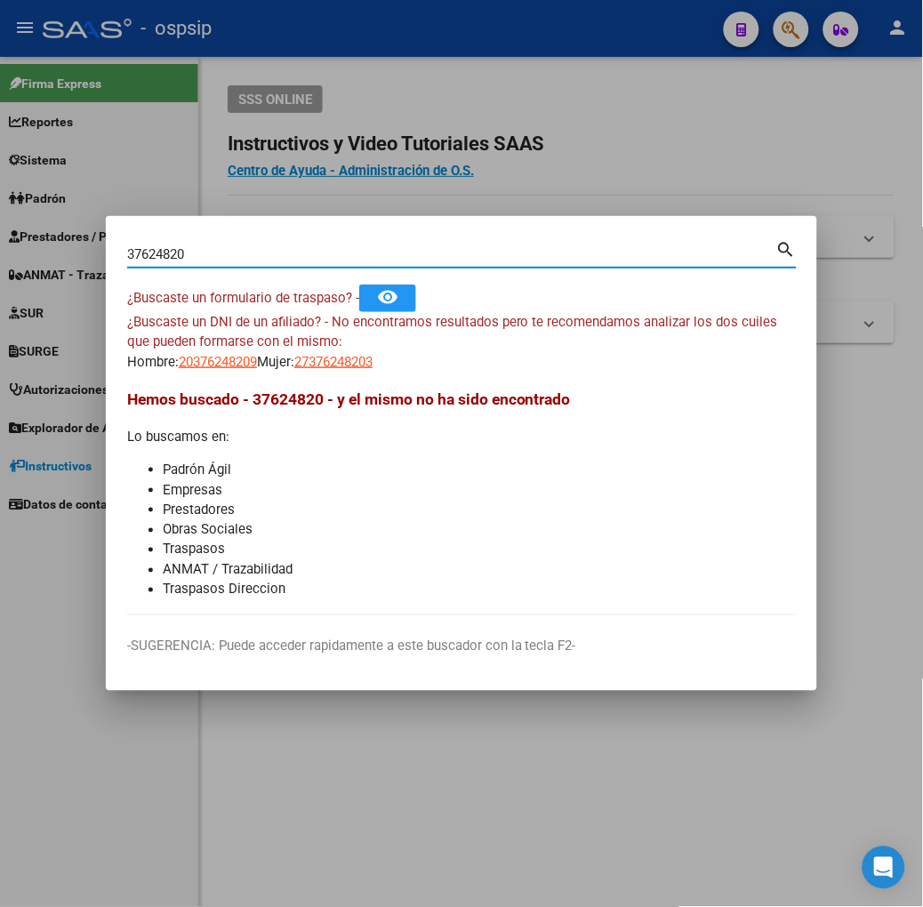
click at [194, 251] on input "37624820" at bounding box center [451, 254] width 649 height 16
type input "40827704"
click at [179, 357] on span "20376248209" at bounding box center [218, 362] width 78 height 16
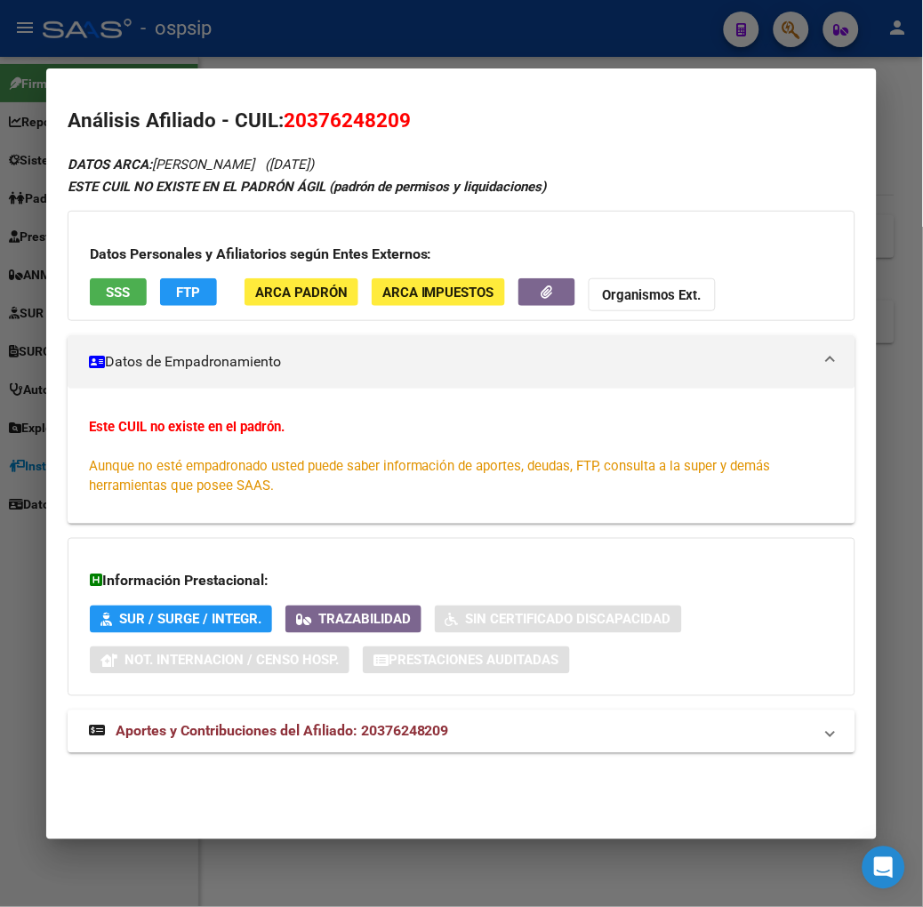
click at [233, 48] on div at bounding box center [461, 453] width 923 height 907
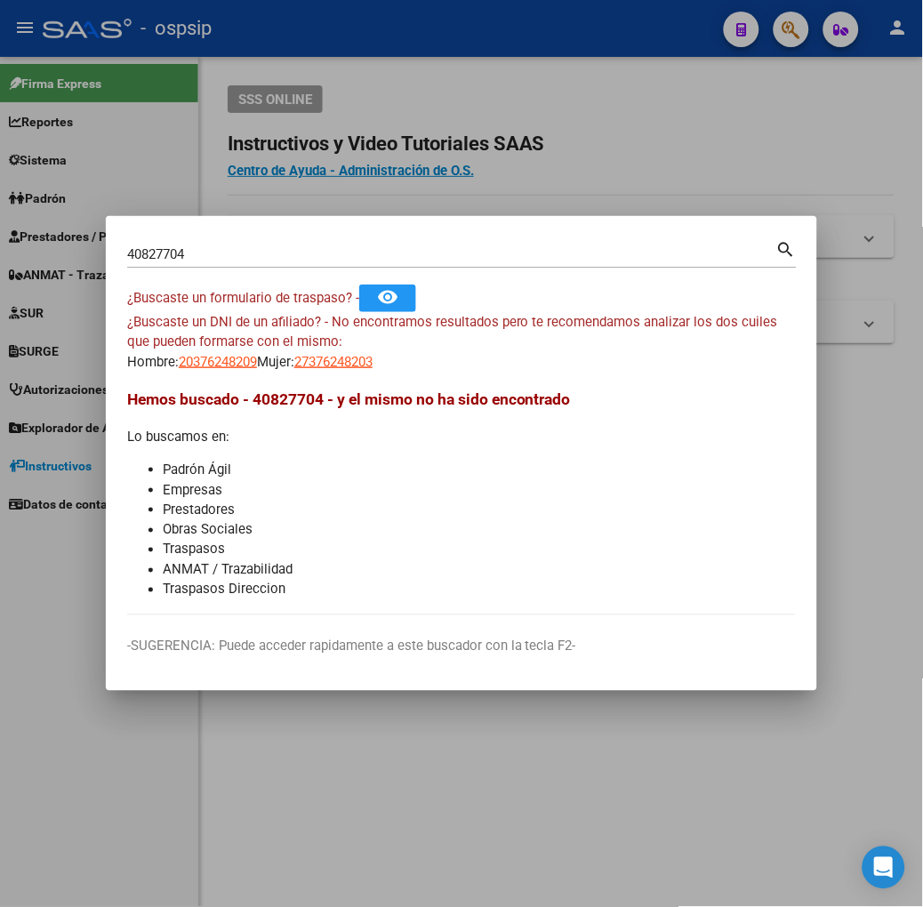
click at [157, 224] on mat-dialog-container "40827704 Buscar (apellido, dni, cuil, nro traspaso, cuit, obra social) search ¿…" at bounding box center [462, 453] width 712 height 475
click at [155, 264] on div "40827704 Buscar (apellido, dni, [PERSON_NAME], [PERSON_NAME], cuit, obra social)" at bounding box center [451, 254] width 649 height 27
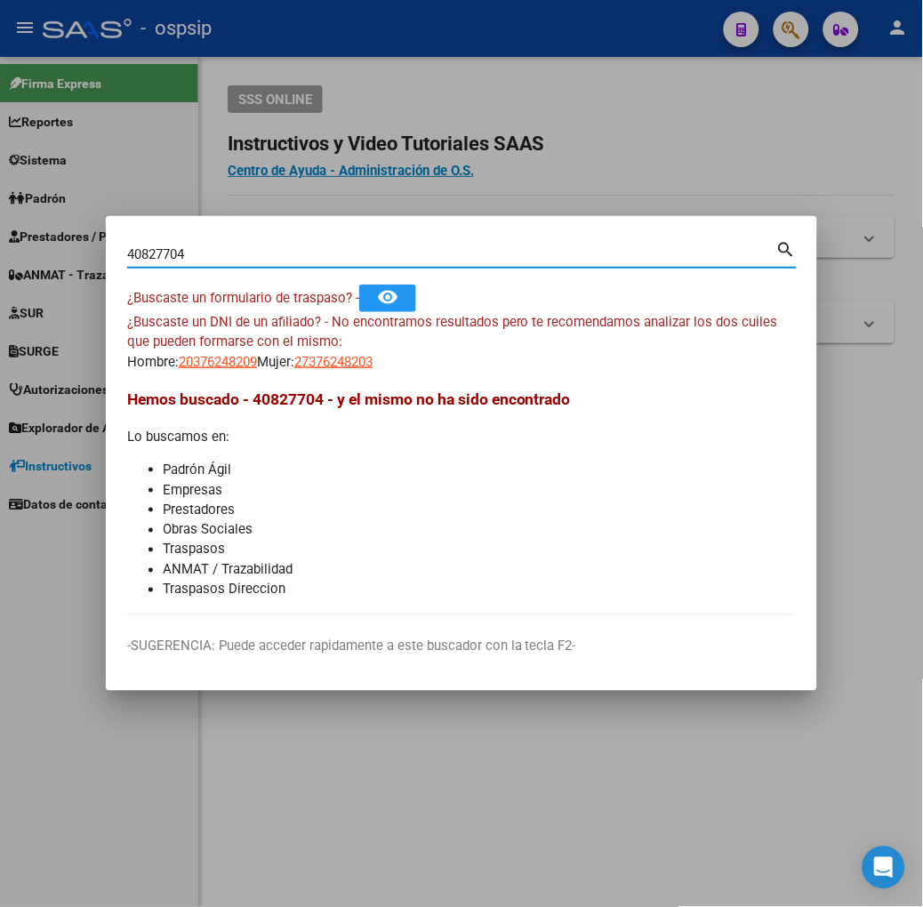
click at [155, 258] on input "40827704" at bounding box center [451, 254] width 649 height 16
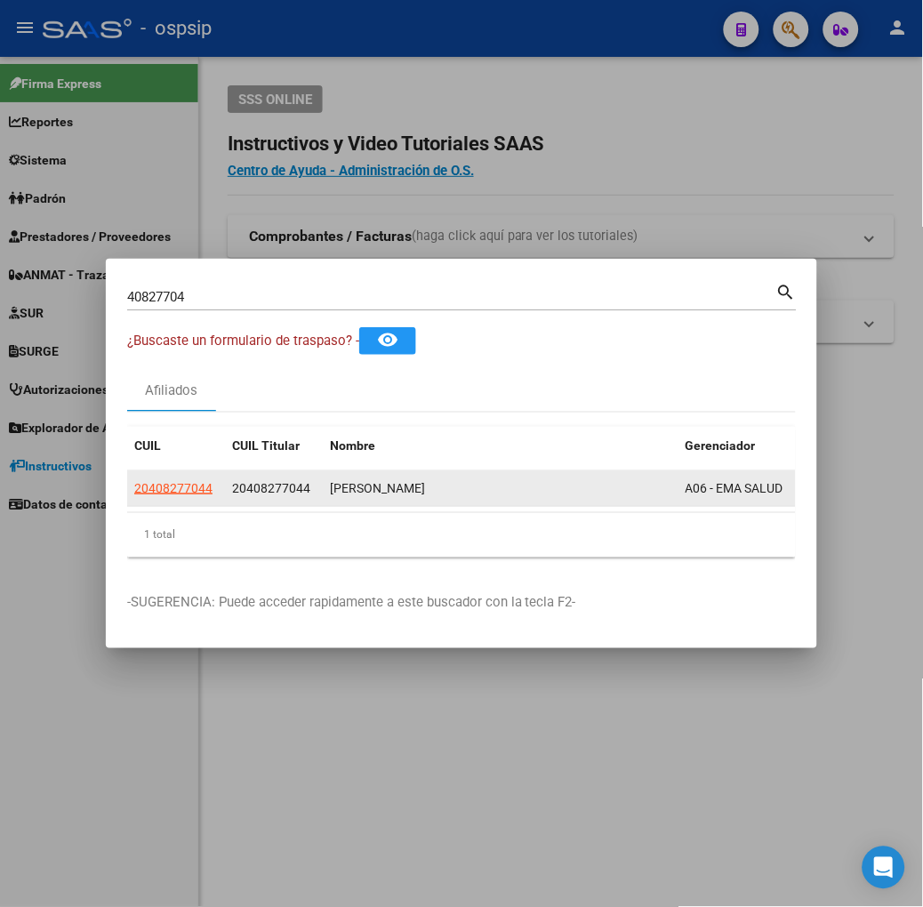
click at [129, 504] on datatable-body-cell "20408277044" at bounding box center [176, 488] width 98 height 35
click at [134, 494] on span "20408277044" at bounding box center [173, 488] width 78 height 14
type textarea "20408277044"
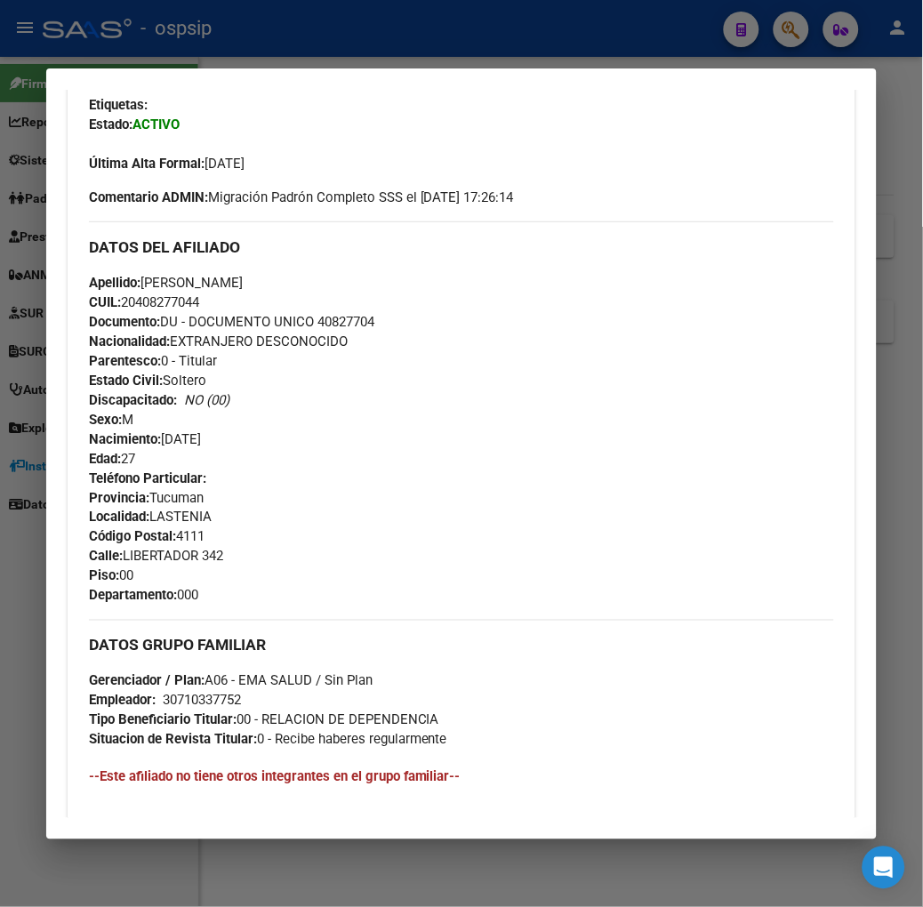
scroll to position [733, 0]
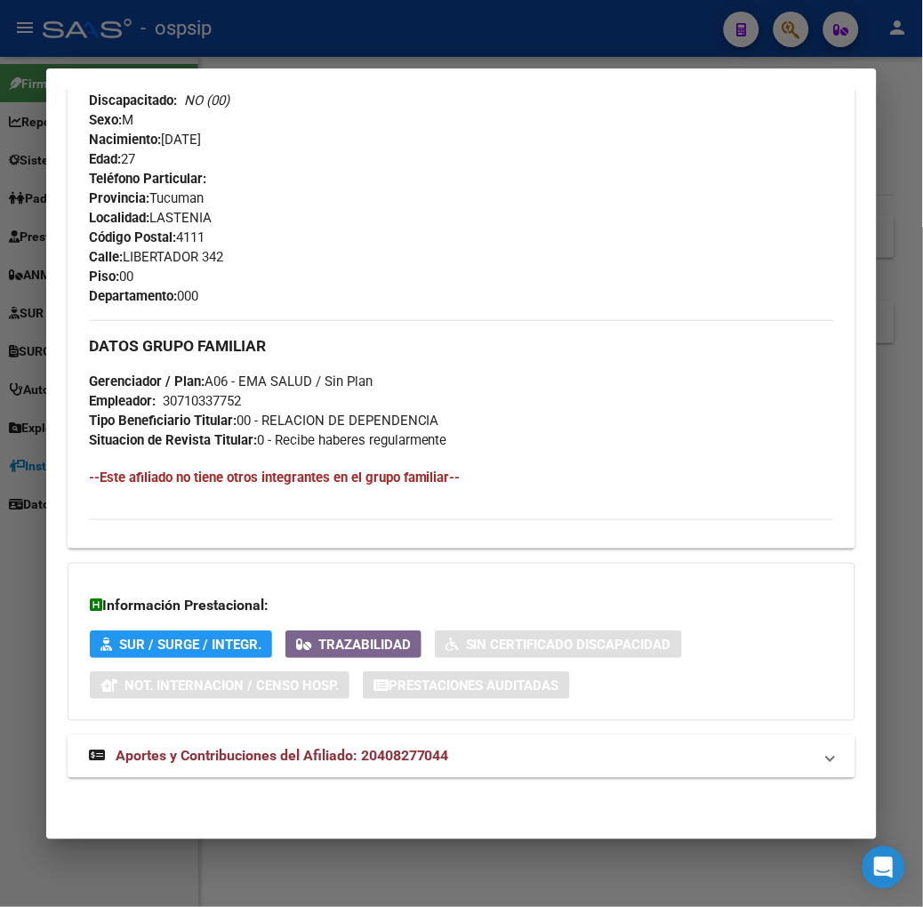
click at [308, 771] on mat-expansion-panel-header "Aportes y Contribuciones del Afiliado: 20408277044" at bounding box center [462, 757] width 788 height 43
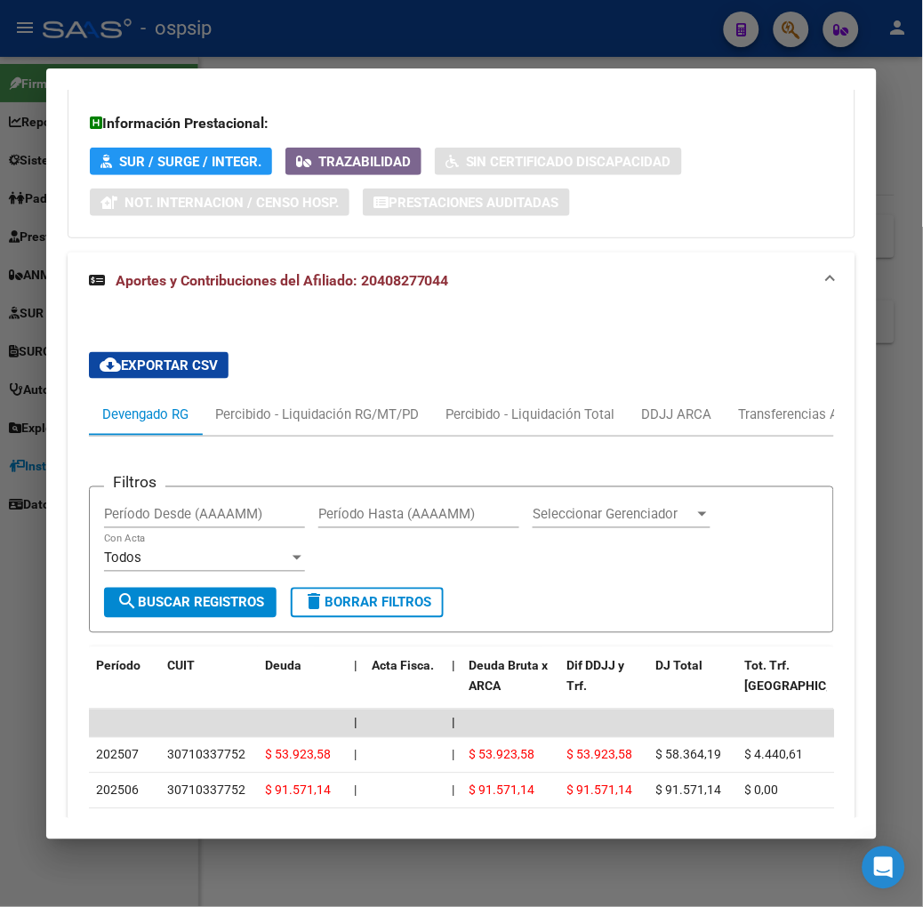
scroll to position [1647, 0]
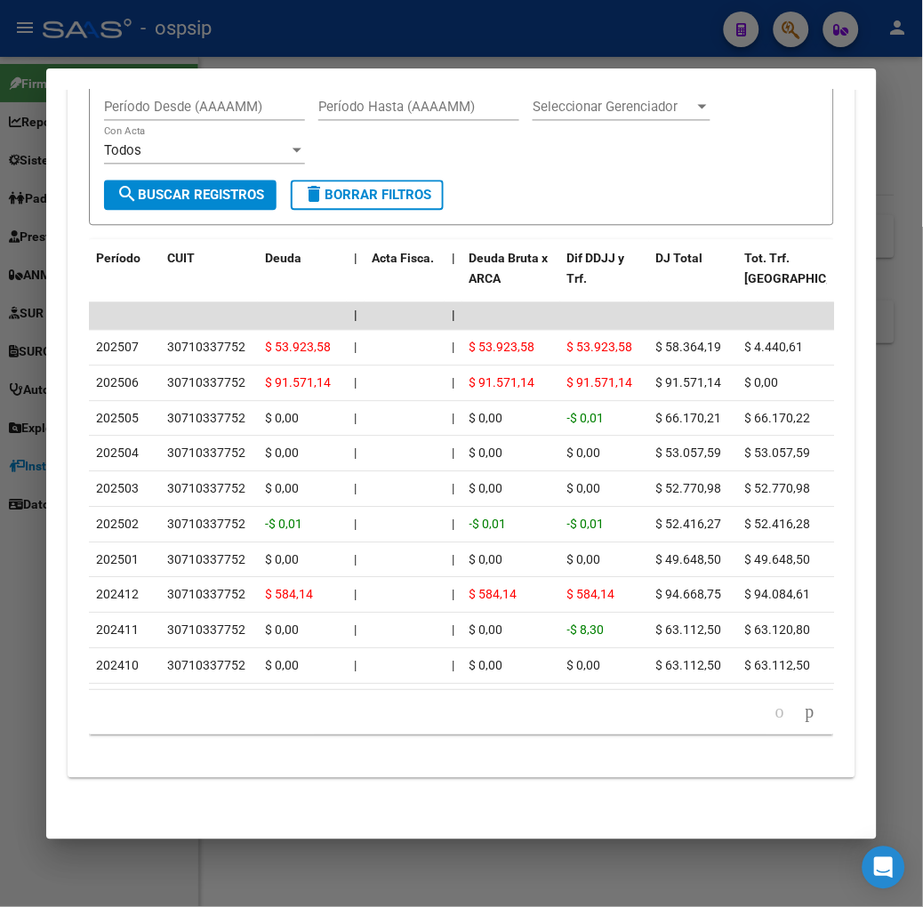
click at [231, 51] on div at bounding box center [461, 453] width 923 height 907
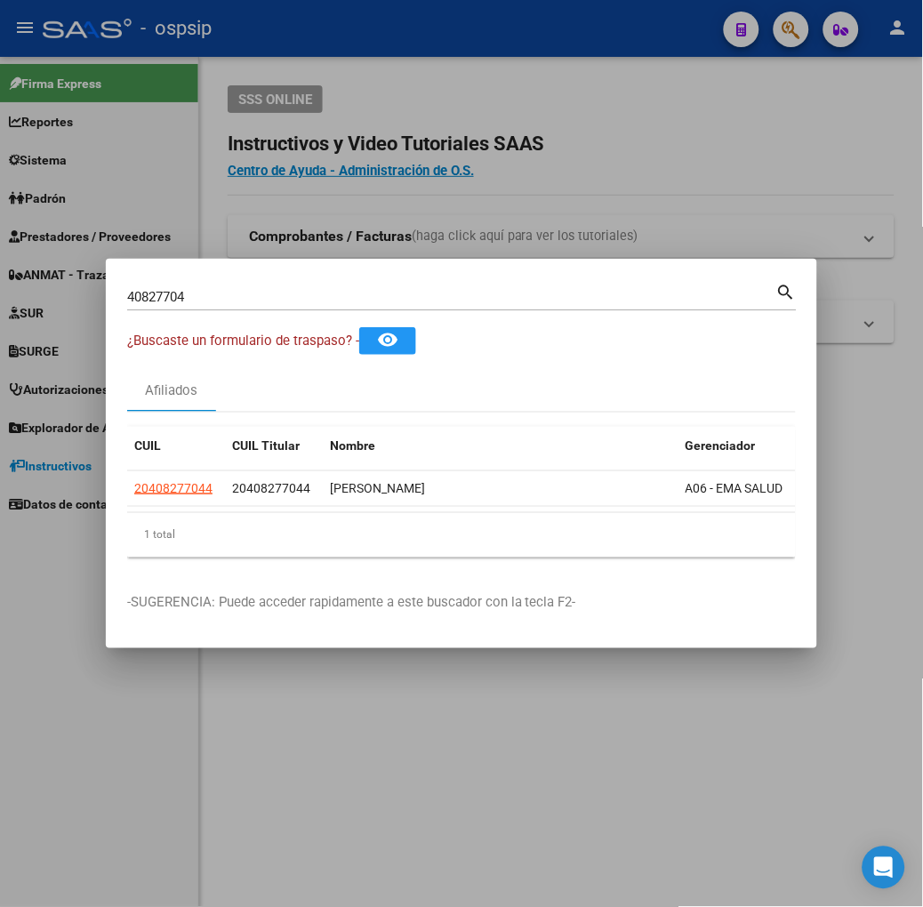
click at [208, 294] on input "40827704" at bounding box center [451, 297] width 649 height 16
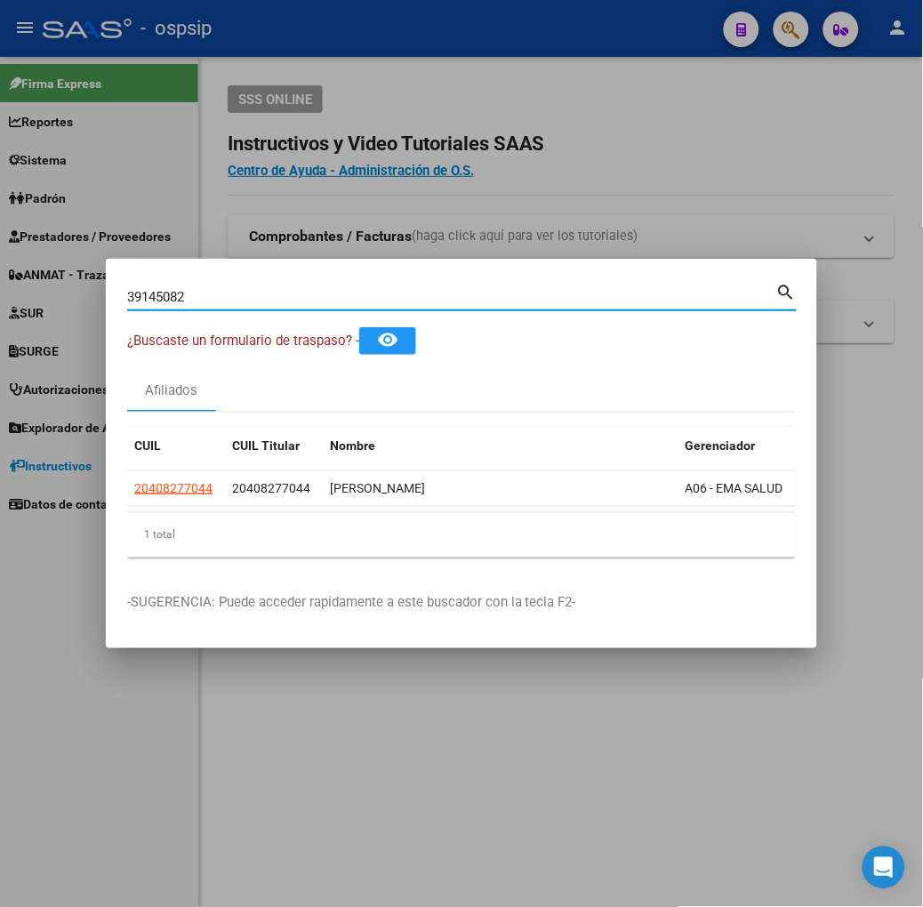
type input "39145082"
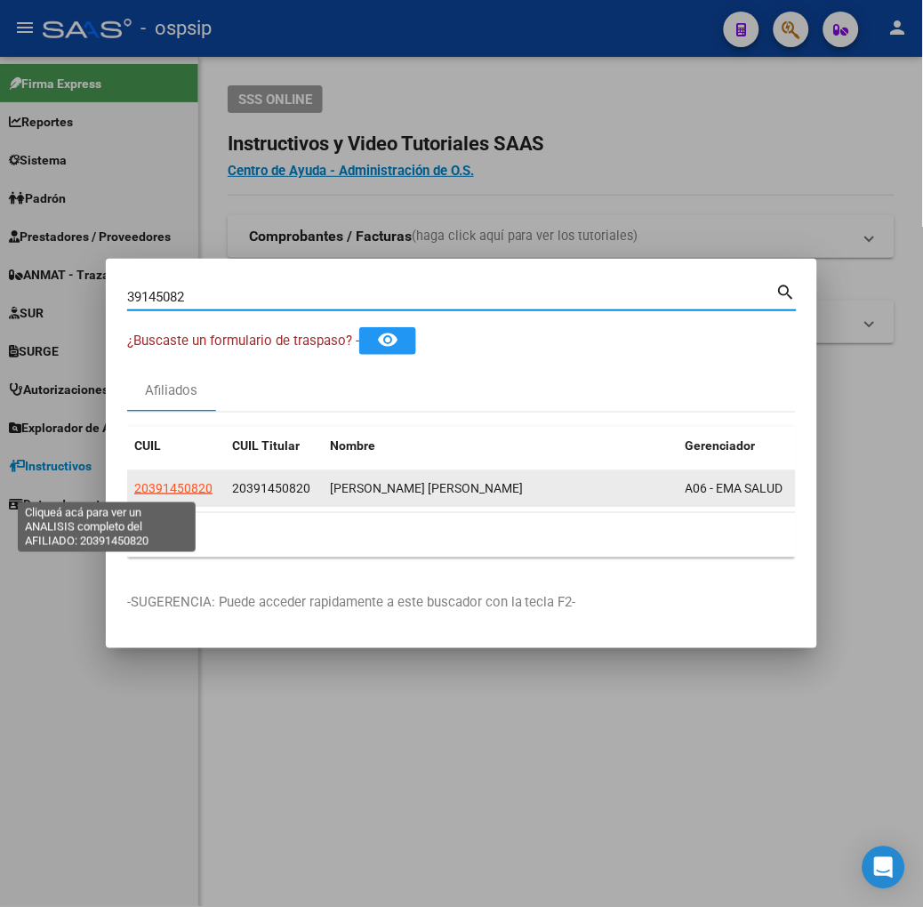
click at [138, 484] on span "20391450820" at bounding box center [173, 488] width 78 height 14
type textarea "20391450820"
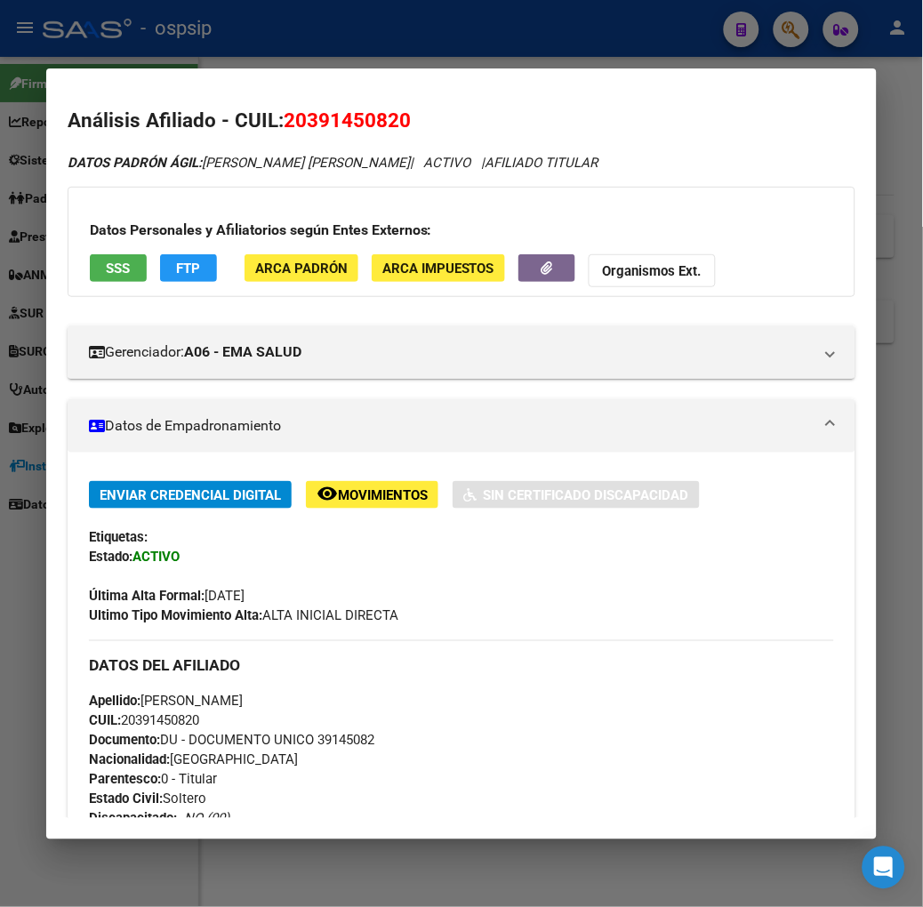
click at [90, 260] on button "SSS" at bounding box center [118, 268] width 57 height 28
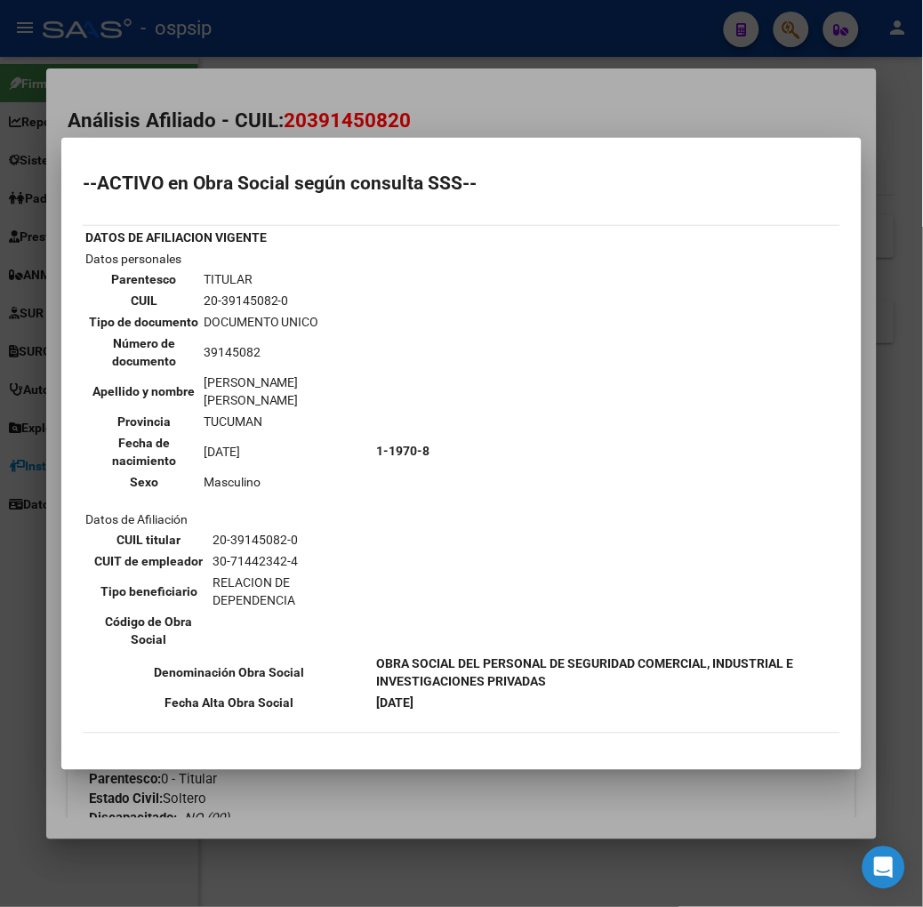
click at [286, 107] on div at bounding box center [461, 453] width 923 height 907
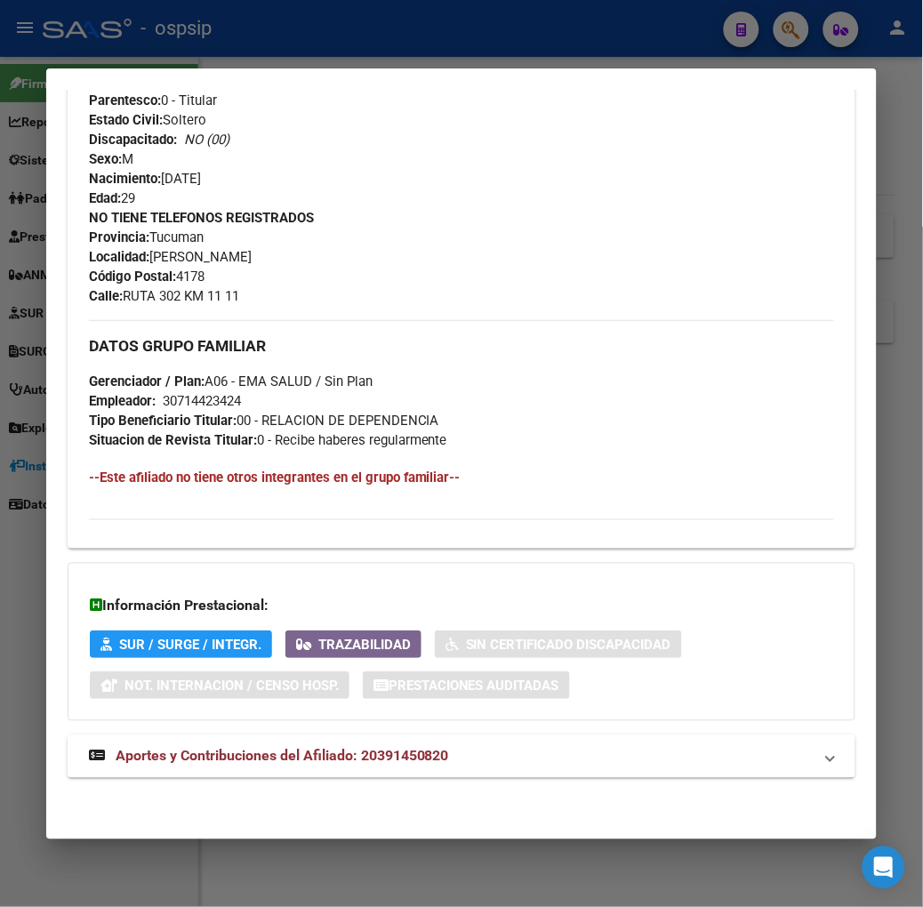
click at [331, 758] on span "Aportes y Contribuciones del Afiliado: 20391450820" at bounding box center [283, 756] width 334 height 17
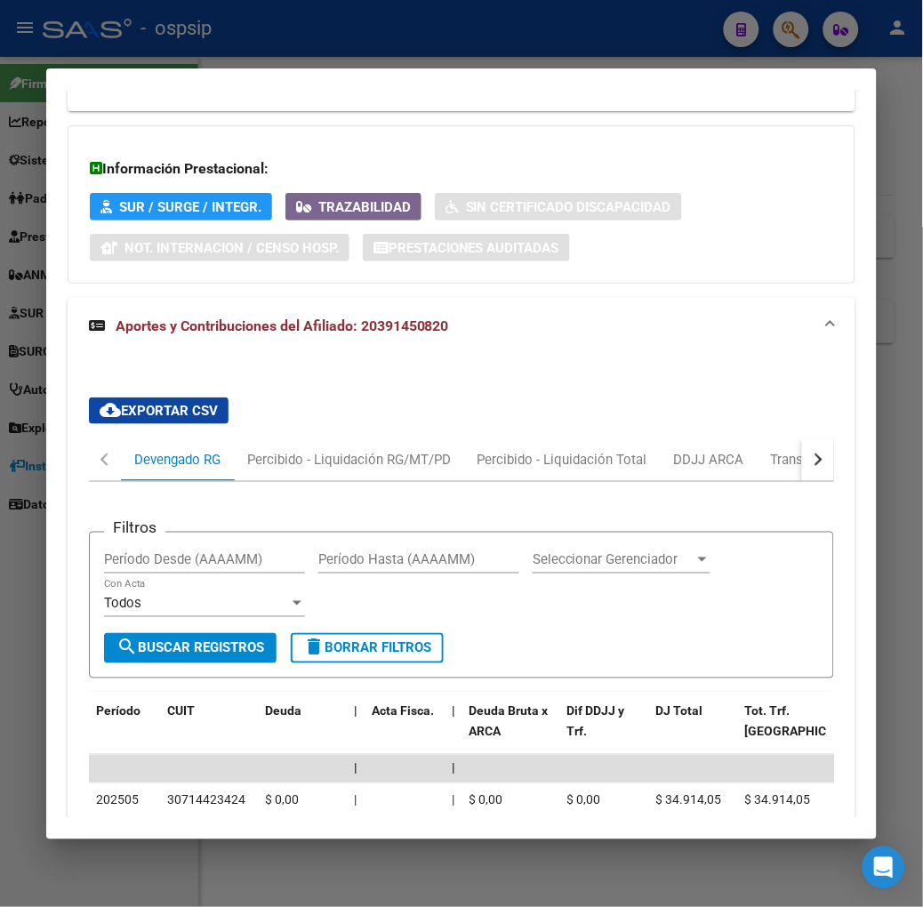
scroll to position [1460, 0]
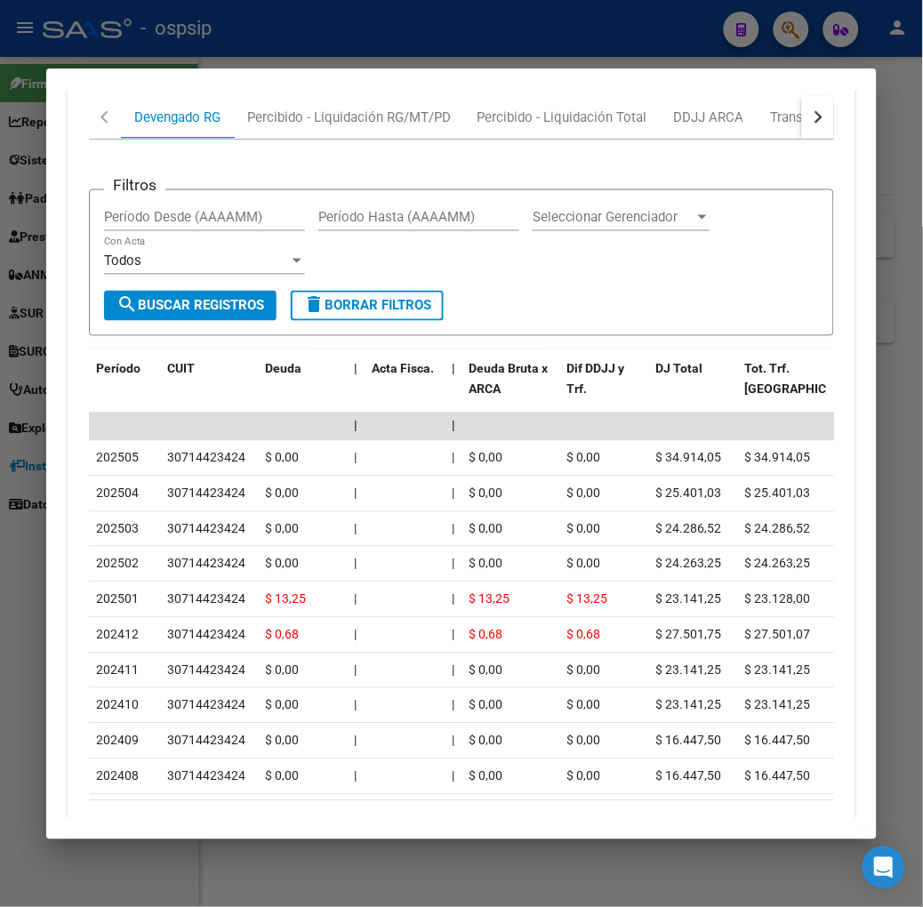
click at [834, 105] on button "button" at bounding box center [818, 117] width 32 height 43
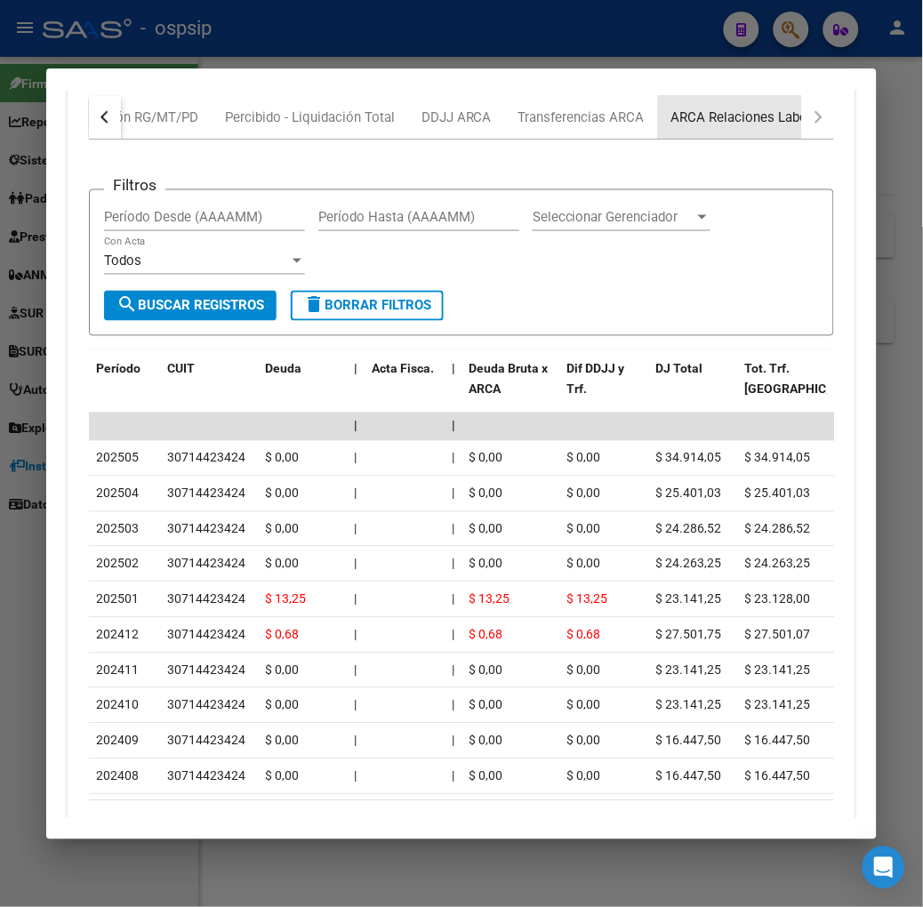
click at [790, 122] on div "ARCA Relaciones Laborales" at bounding box center [755, 118] width 166 height 20
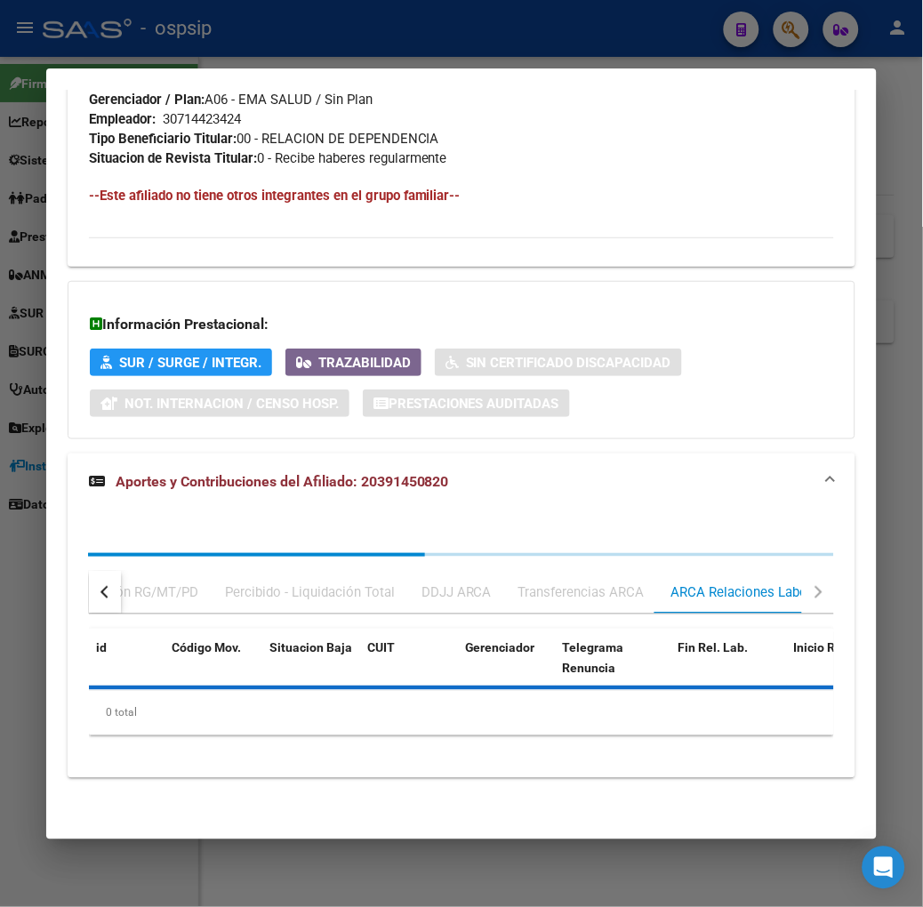
scroll to position [1091, 0]
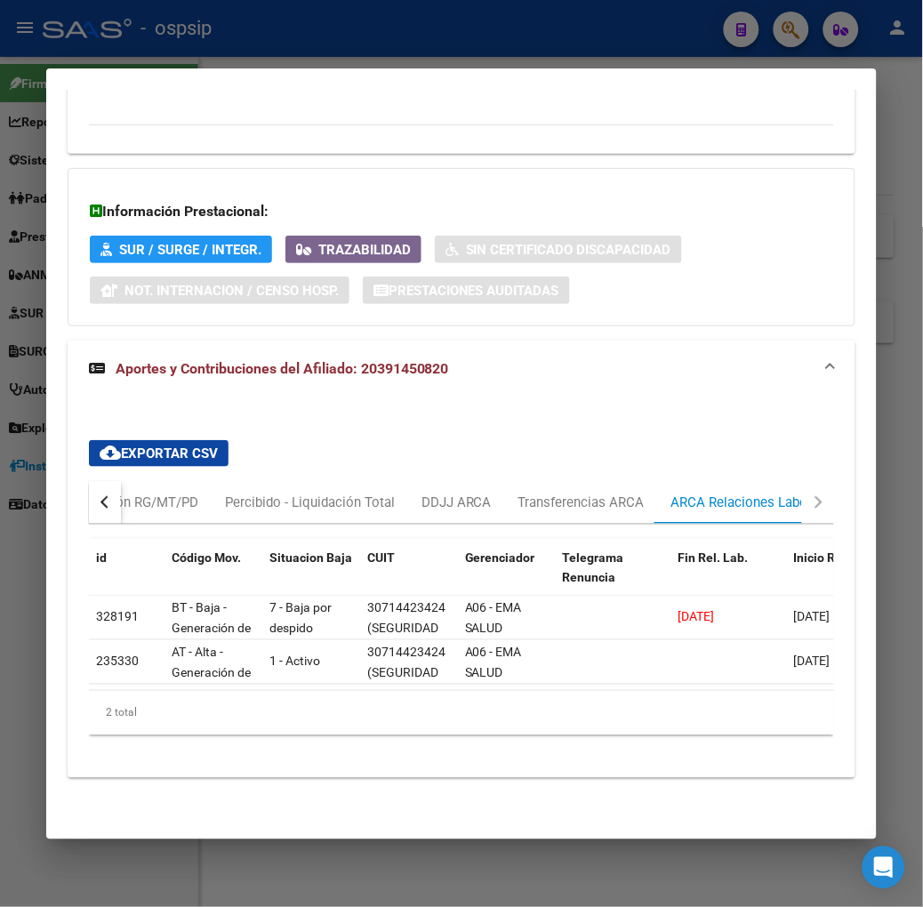
click at [287, 57] on div at bounding box center [461, 453] width 923 height 907
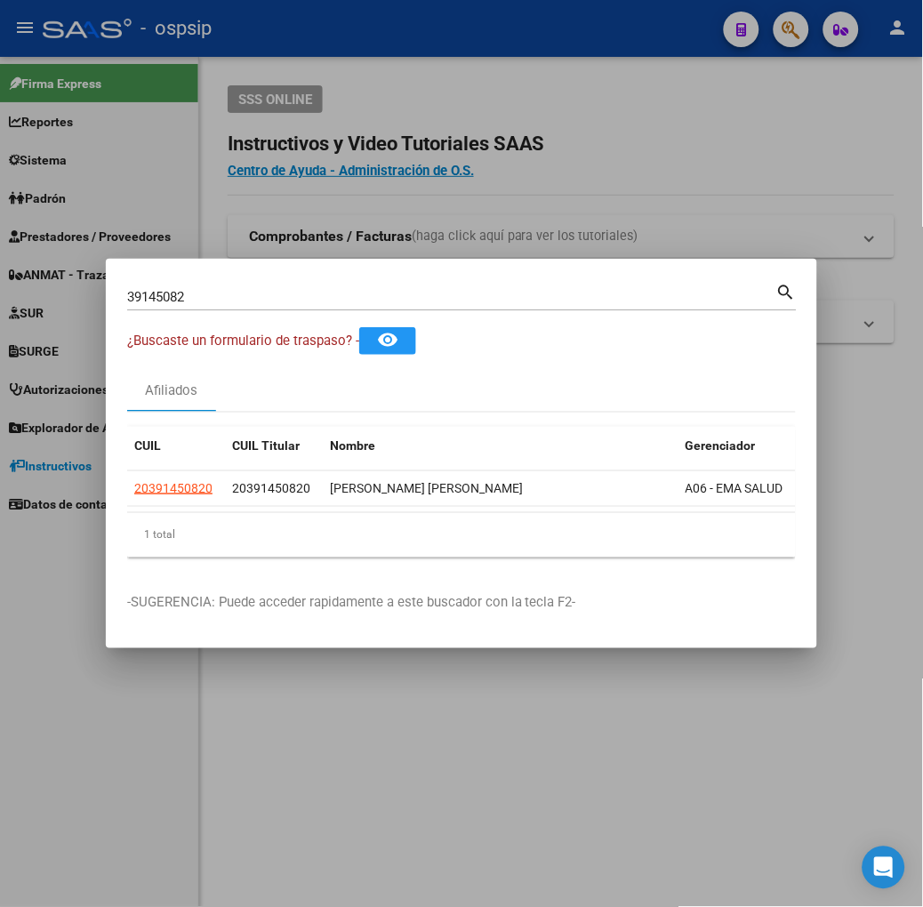
click at [261, 301] on input "39145082" at bounding box center [451, 297] width 649 height 16
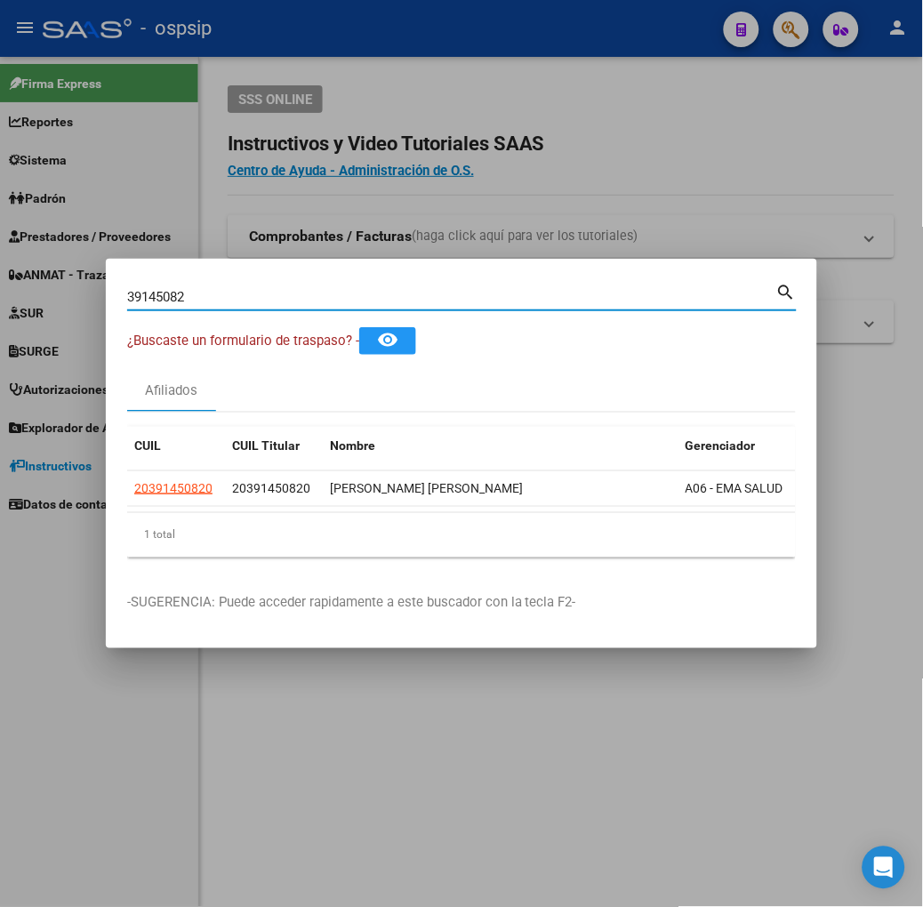
click at [261, 301] on input "39145082" at bounding box center [451, 297] width 649 height 16
type input "57918591"
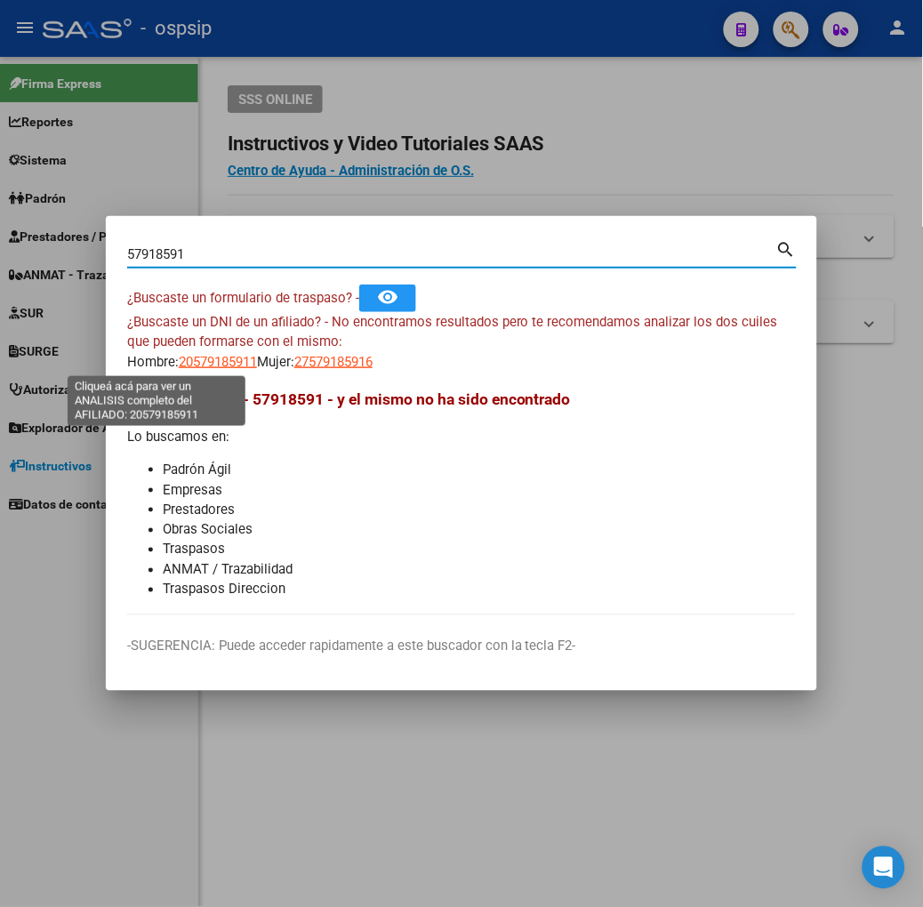
click at [179, 359] on span "20579185911" at bounding box center [218, 362] width 78 height 16
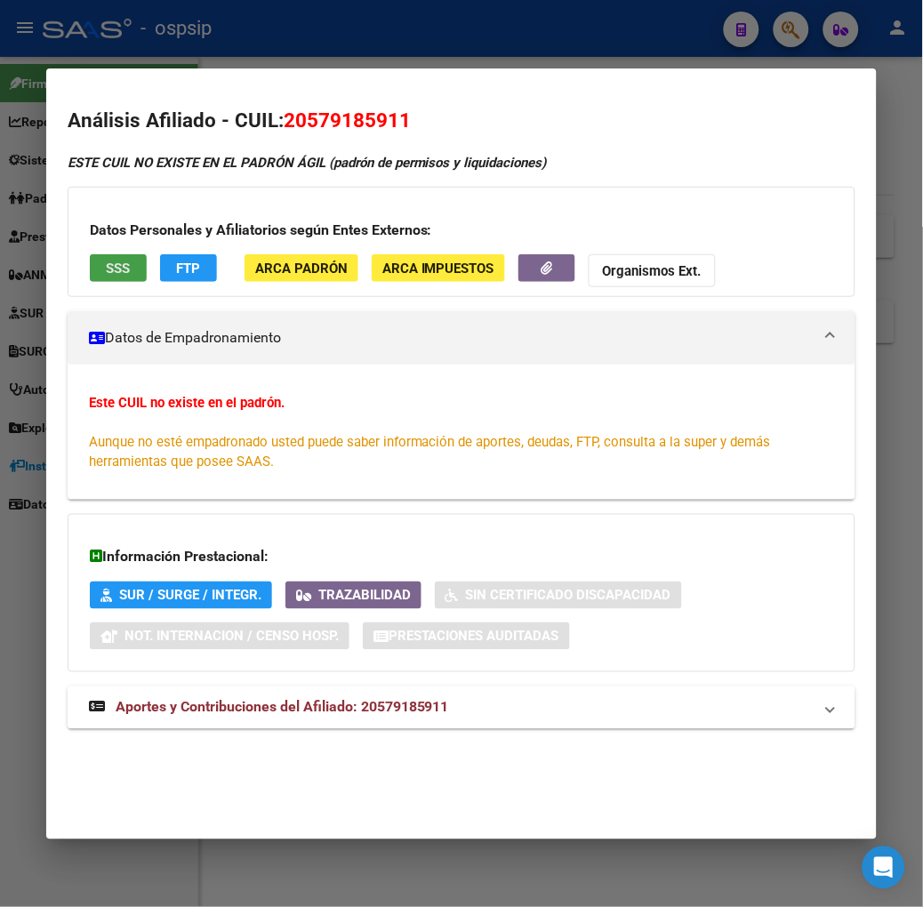
click at [106, 262] on span "SSS" at bounding box center [118, 269] width 24 height 16
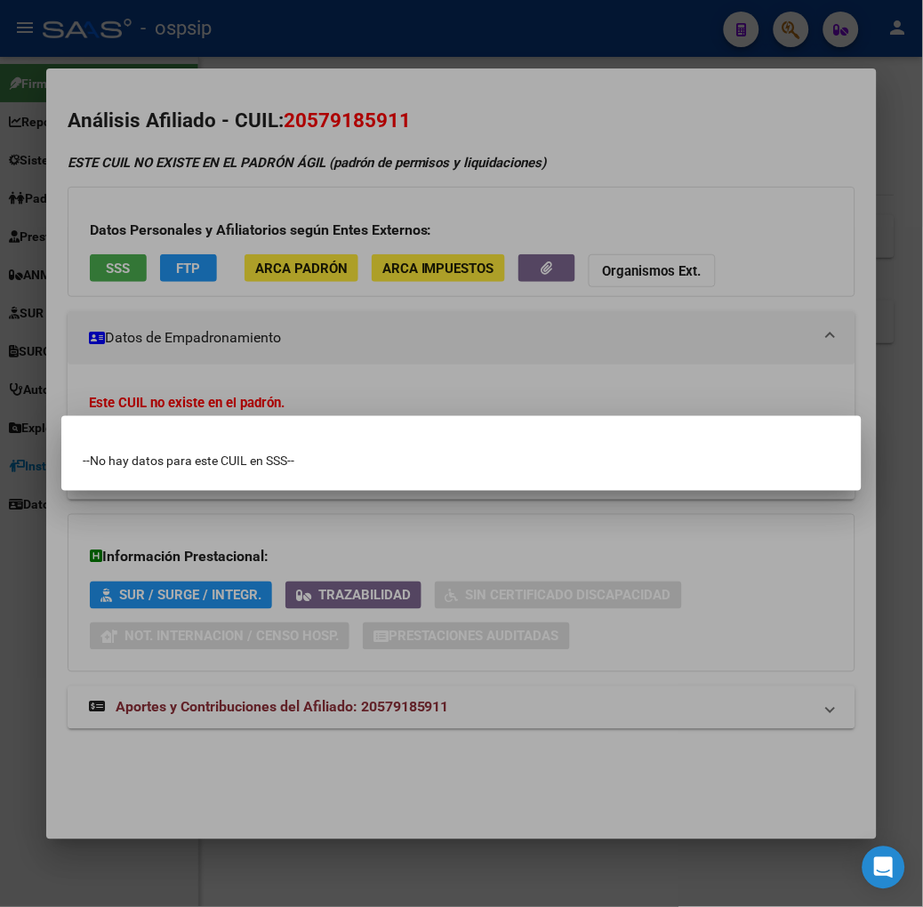
click at [108, 262] on div at bounding box center [461, 453] width 923 height 907
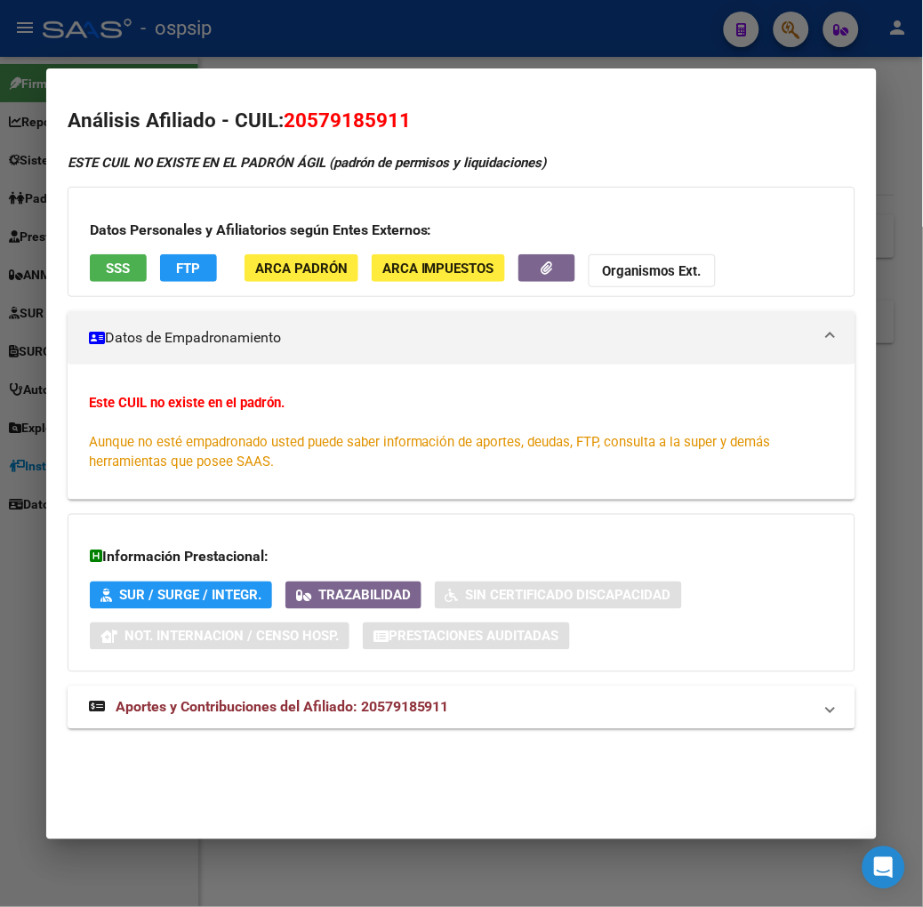
click at [189, 55] on div at bounding box center [461, 453] width 923 height 907
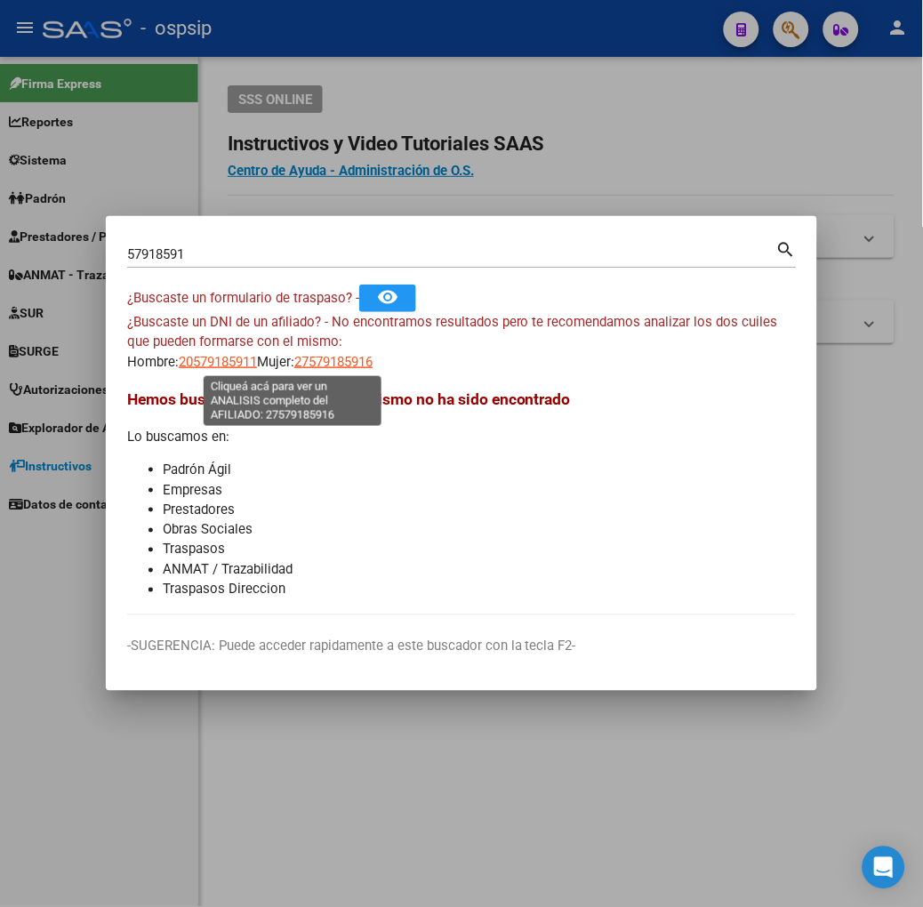
click at [294, 360] on span "27579185916" at bounding box center [333, 362] width 78 height 16
type textarea "27579185916"
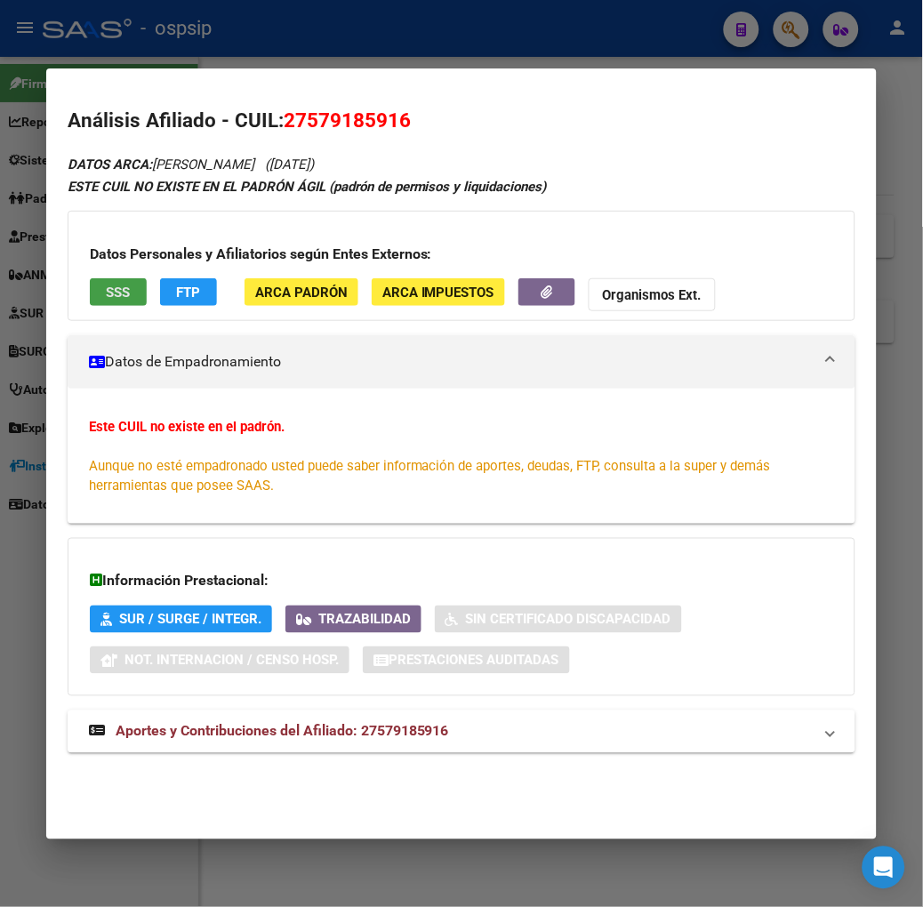
click at [90, 286] on button "SSS" at bounding box center [118, 292] width 57 height 28
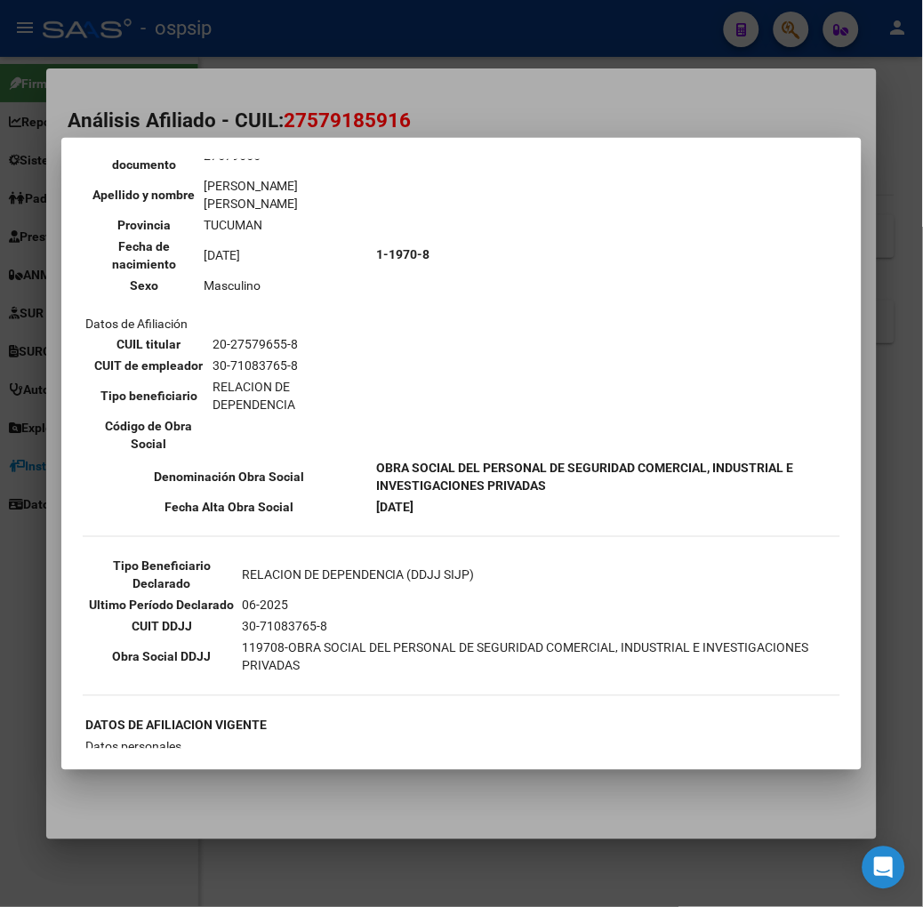
scroll to position [197, 0]
click at [341, 108] on div at bounding box center [461, 453] width 923 height 907
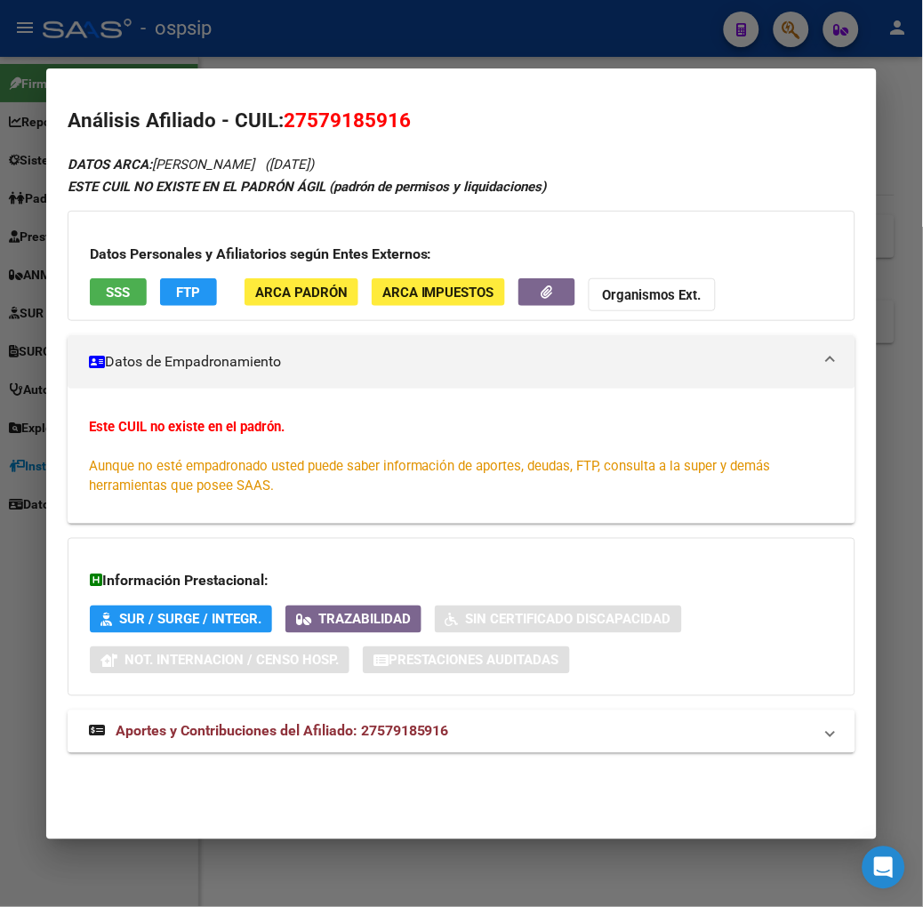
click at [324, 714] on mat-expansion-panel-header "Aportes y Contribuciones del Afiliado: 27579185916" at bounding box center [462, 732] width 788 height 43
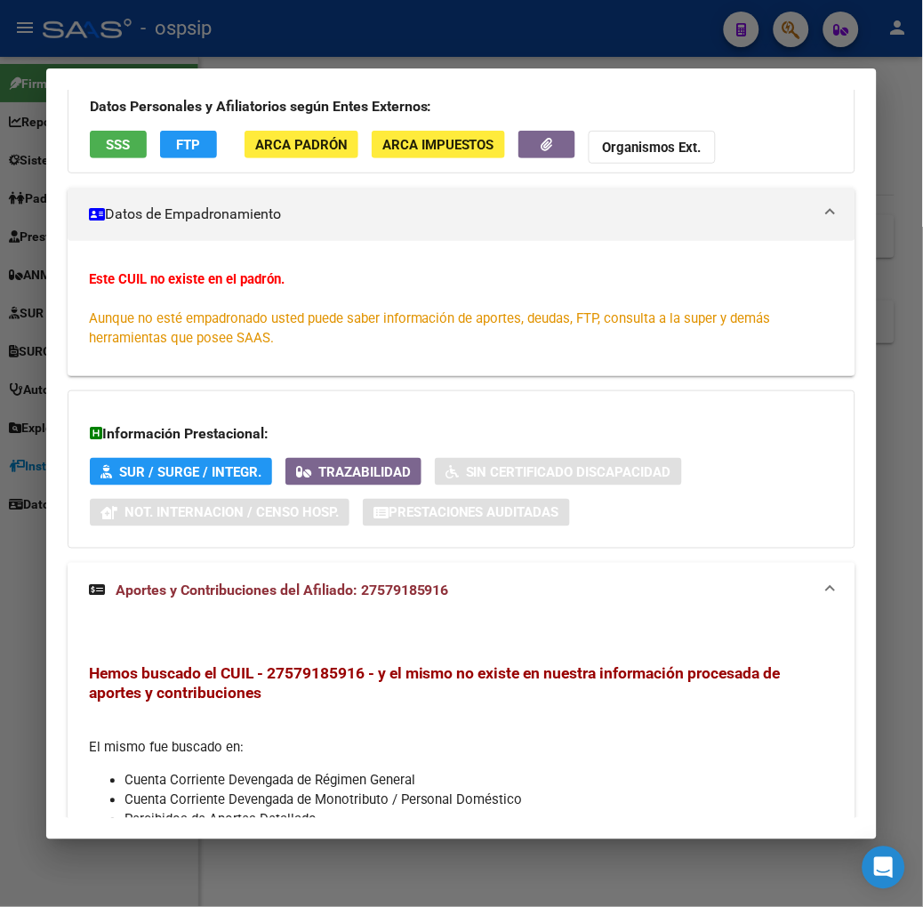
scroll to position [0, 0]
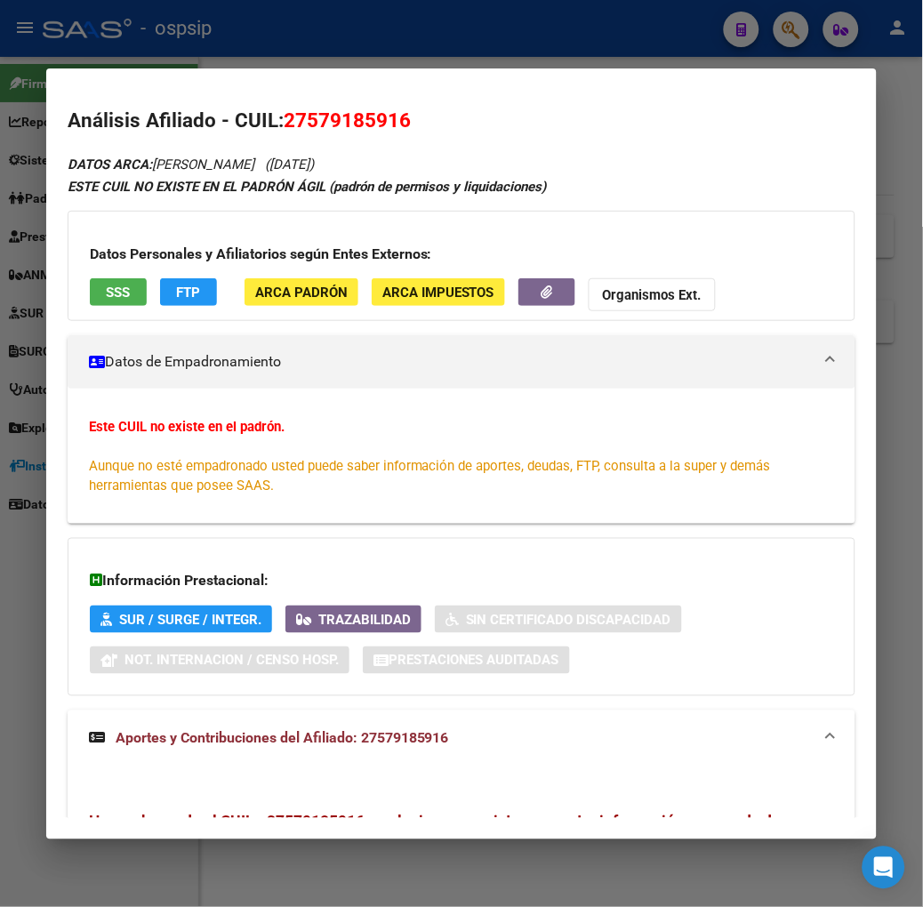
click at [92, 304] on button "SSS" at bounding box center [118, 292] width 57 height 28
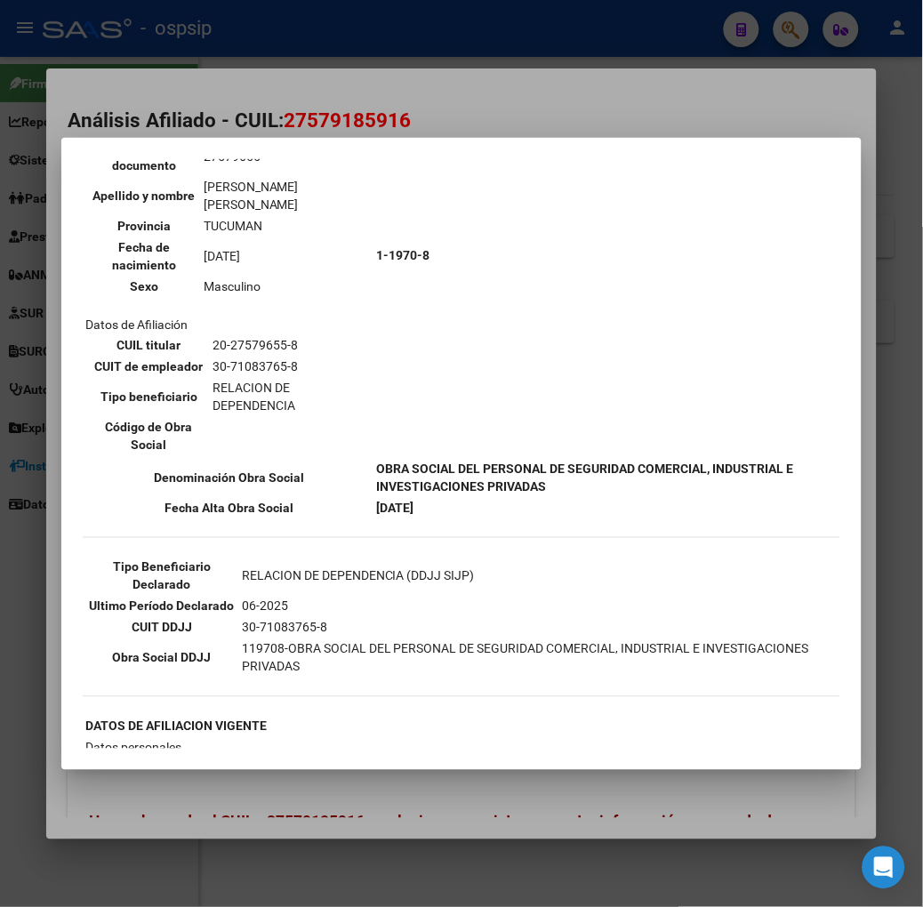
scroll to position [197, 0]
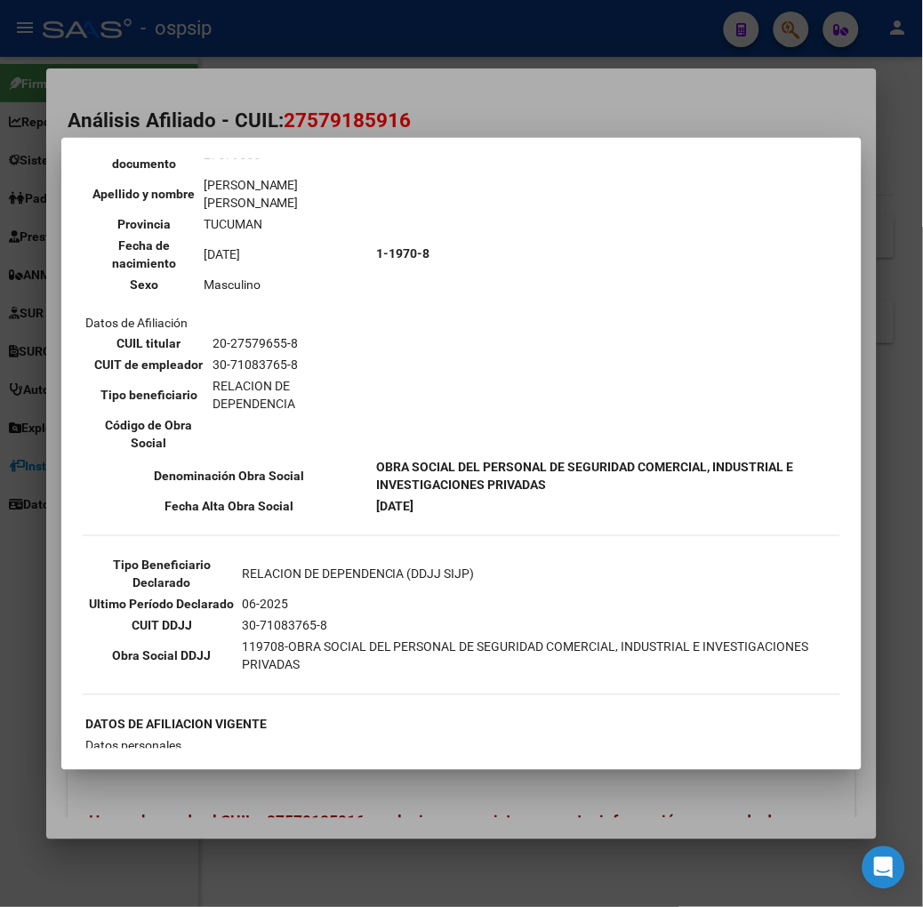
click at [247, 52] on div at bounding box center [461, 453] width 923 height 907
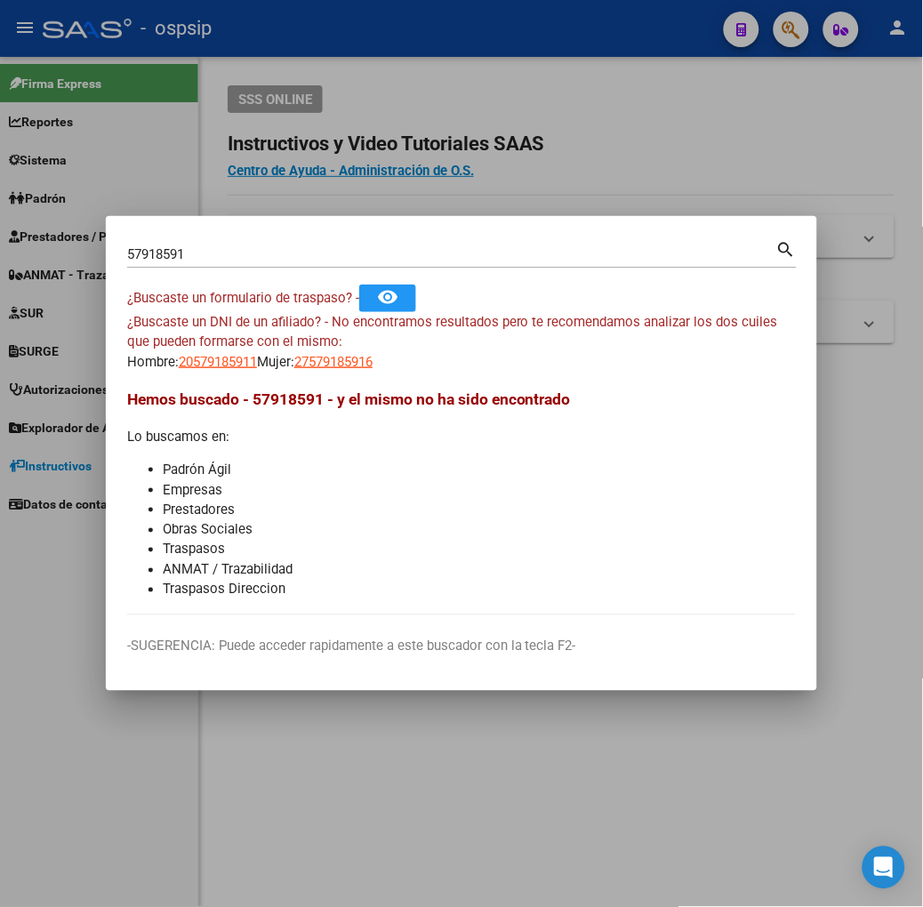
click at [138, 246] on input "57918591" at bounding box center [451, 254] width 649 height 16
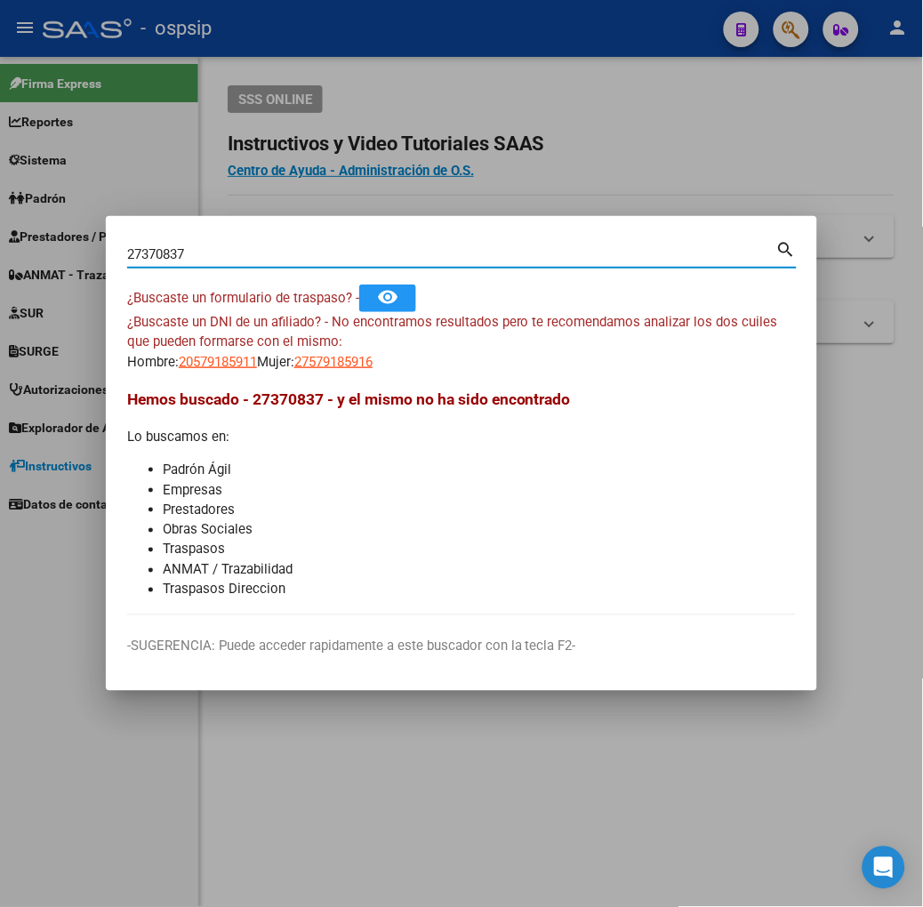
type input "27370837"
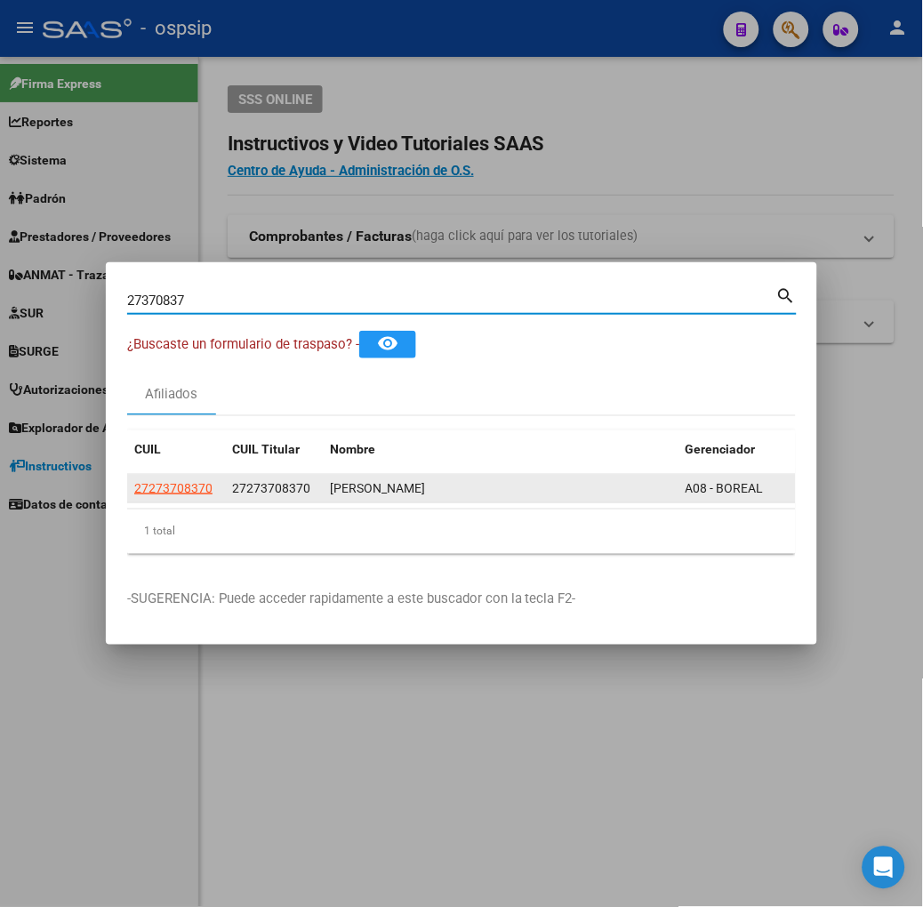
click at [134, 495] on app-link-go-to "27273708370" at bounding box center [173, 489] width 78 height 20
click at [134, 492] on span "27273708370" at bounding box center [173, 488] width 78 height 14
type textarea "27273708370"
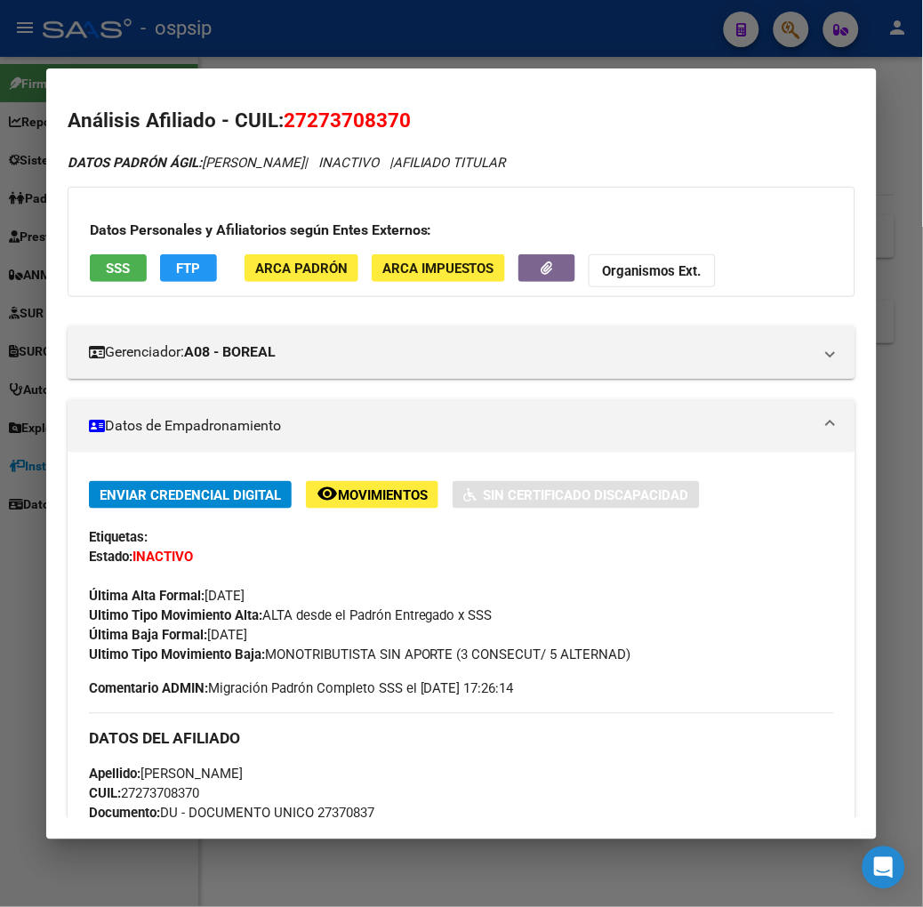
click at [106, 268] on span "SSS" at bounding box center [118, 269] width 24 height 16
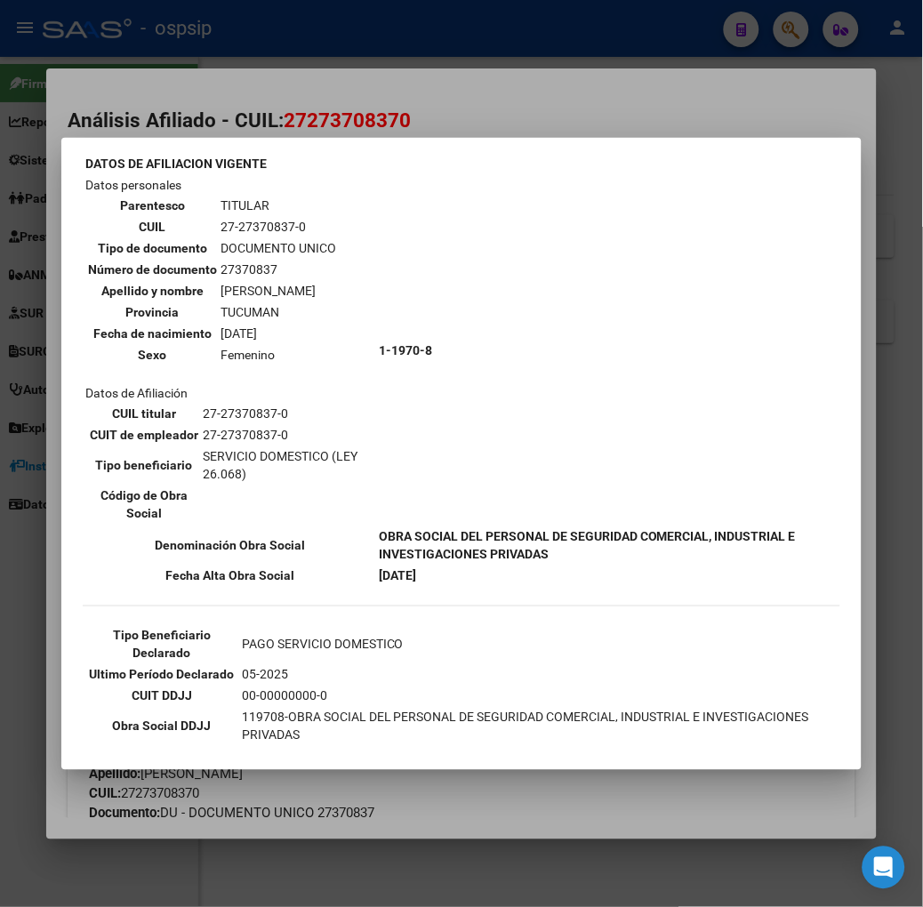
scroll to position [194, 0]
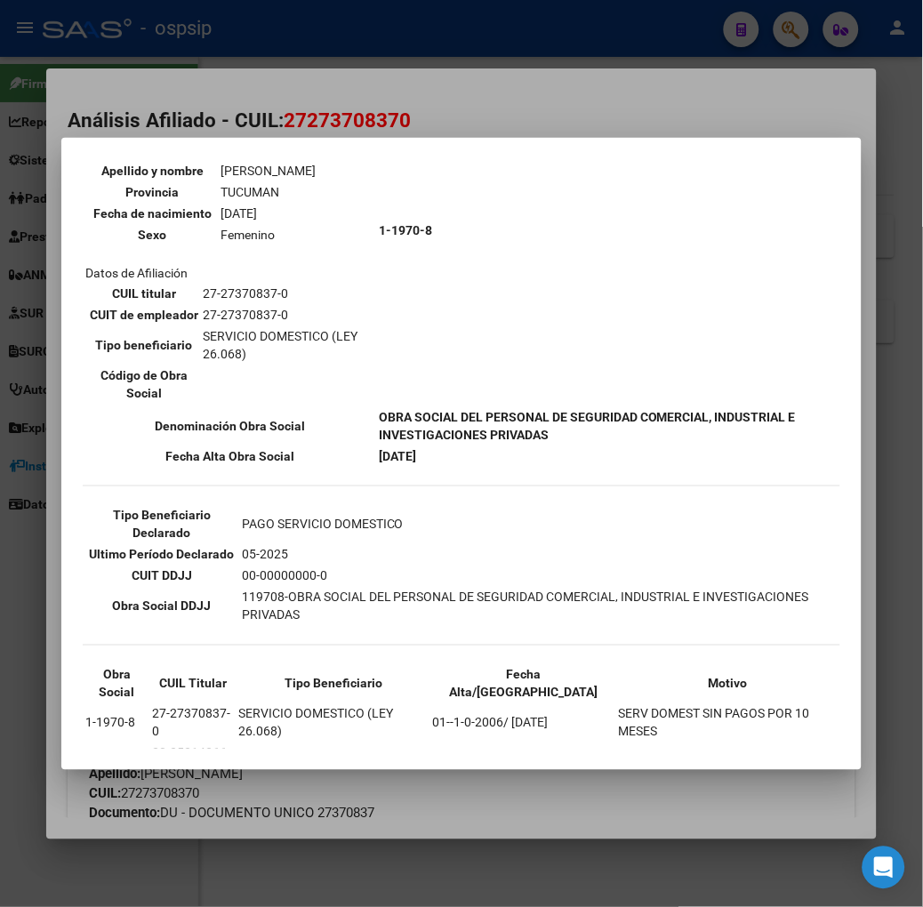
click at [270, 108] on div at bounding box center [461, 453] width 923 height 907
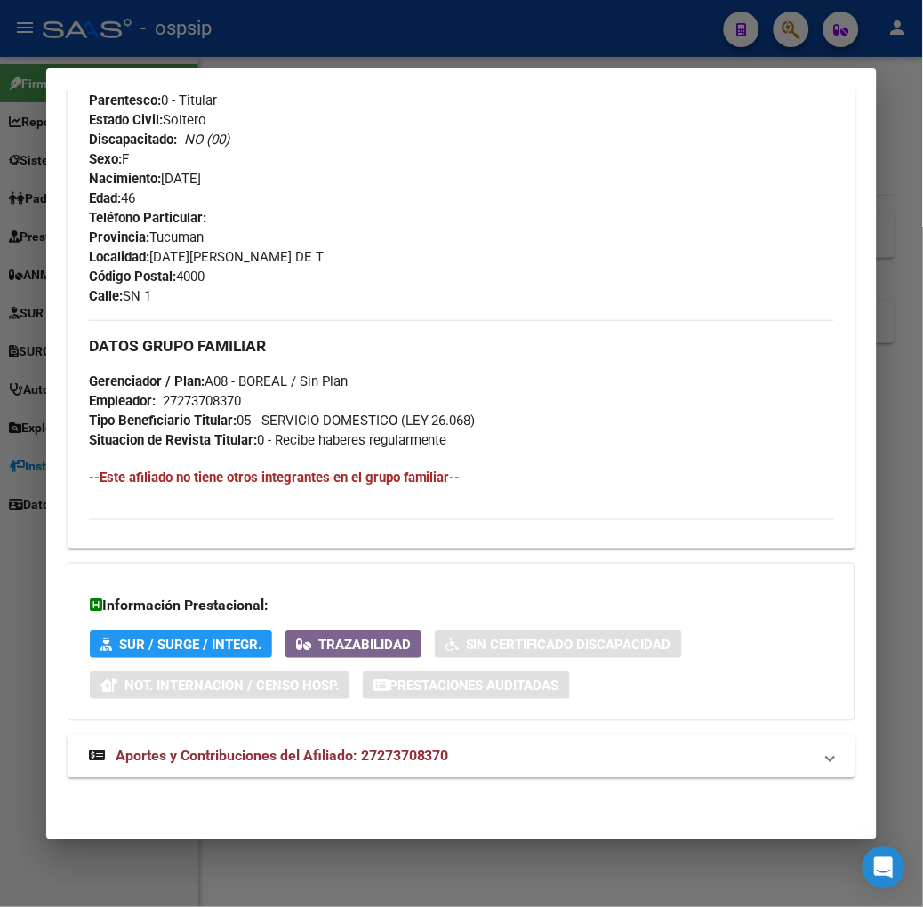
scroll to position [0, 0]
click at [344, 744] on mat-expansion-panel-header "Aportes y Contribuciones del Afiliado: 27273708370" at bounding box center [462, 757] width 788 height 43
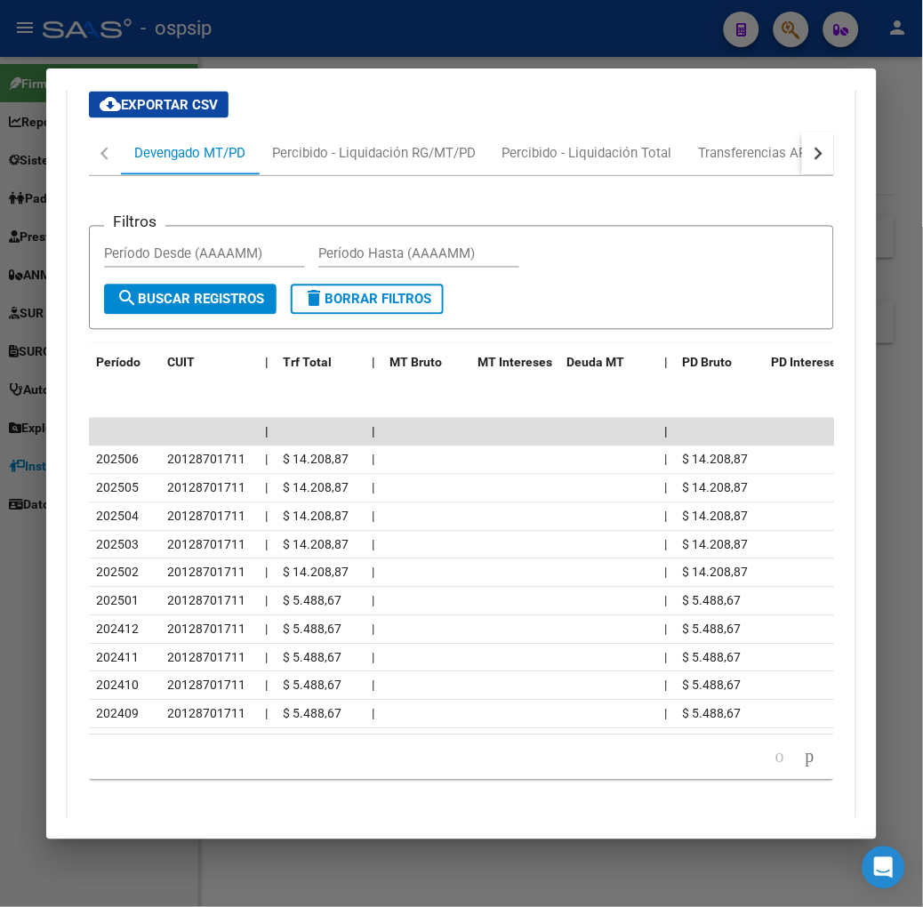
scroll to position [1502, 0]
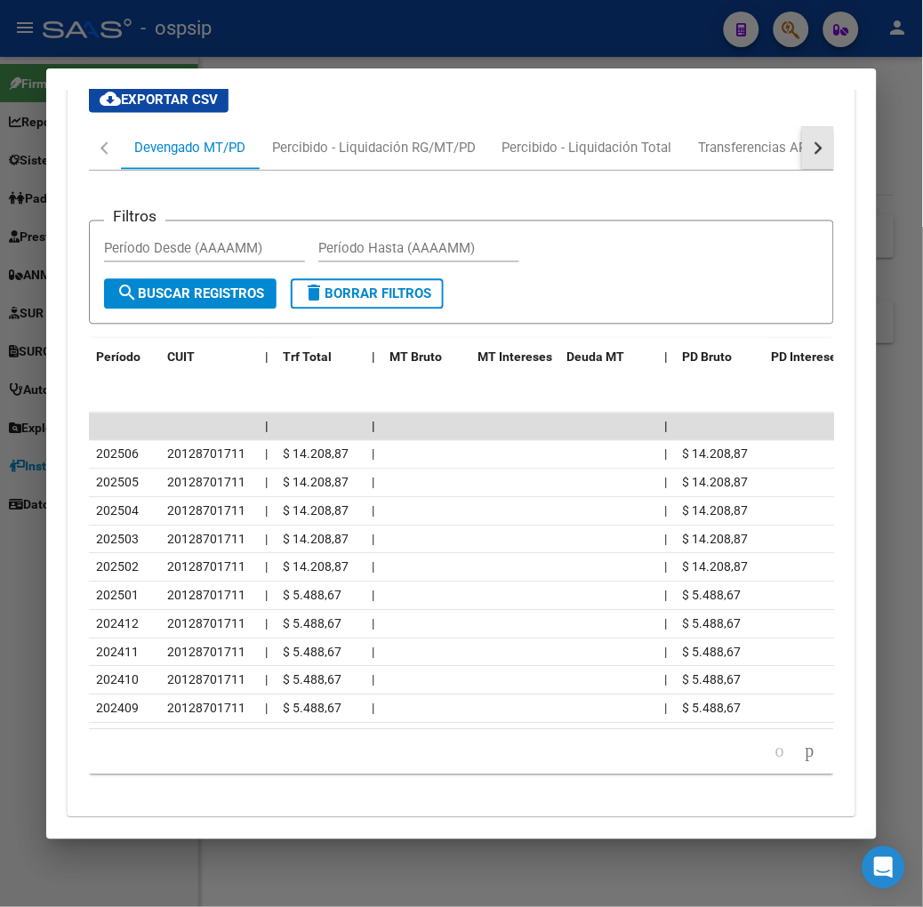
click at [834, 138] on button "button" at bounding box center [818, 148] width 32 height 43
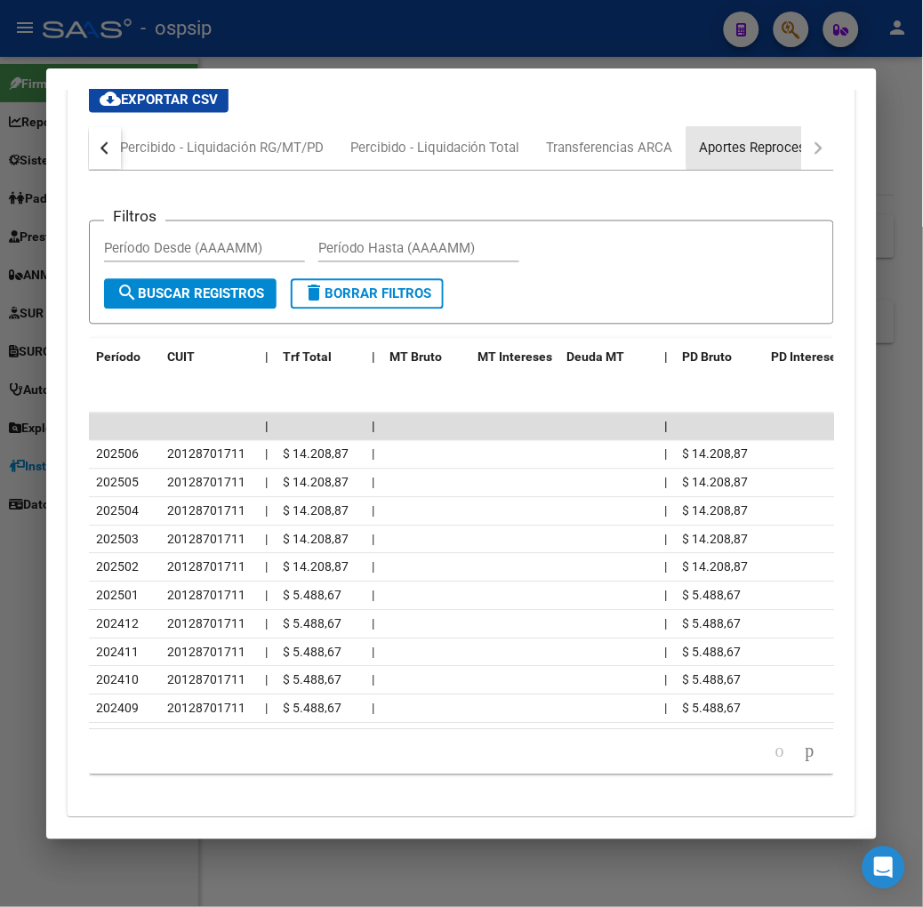
click at [809, 147] on div "Aportes Reprocesados" at bounding box center [768, 148] width 163 height 43
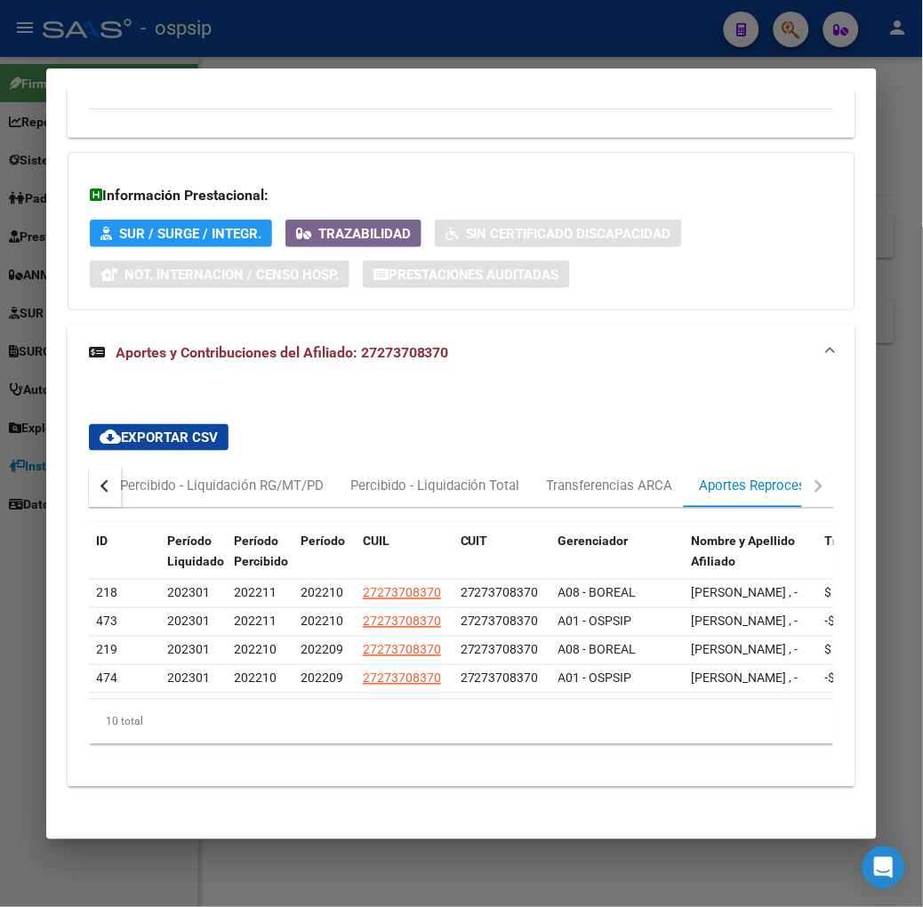
scroll to position [1212, 0]
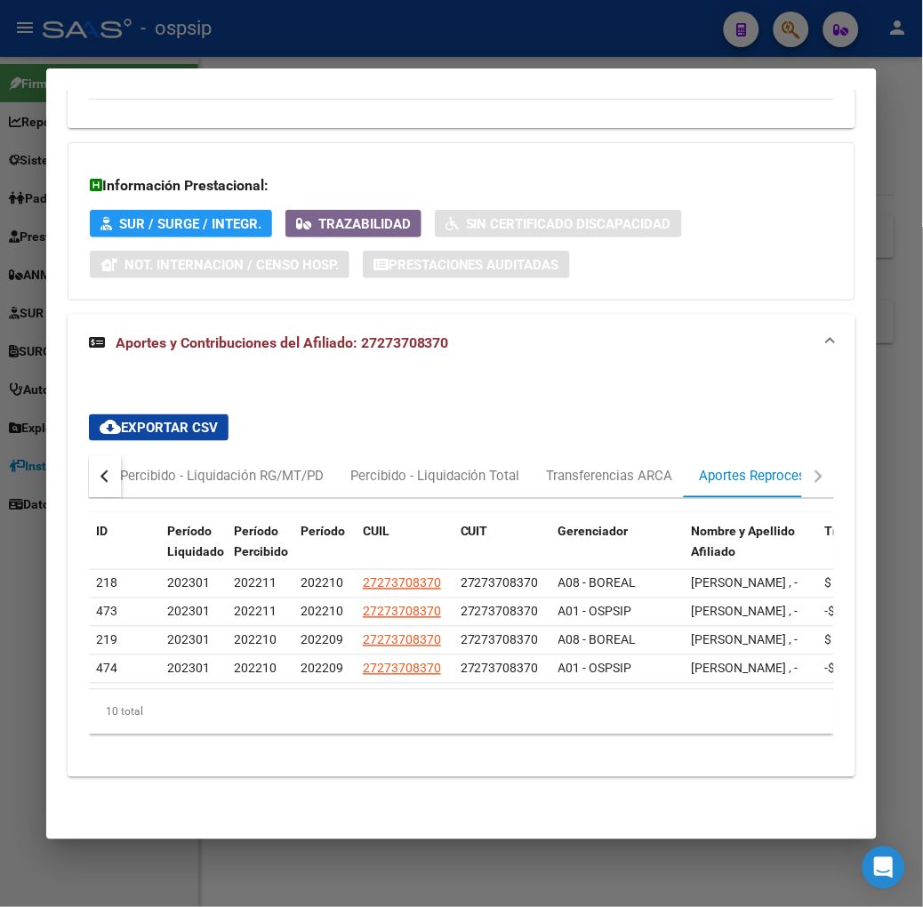
click at [429, 36] on div at bounding box center [461, 453] width 923 height 907
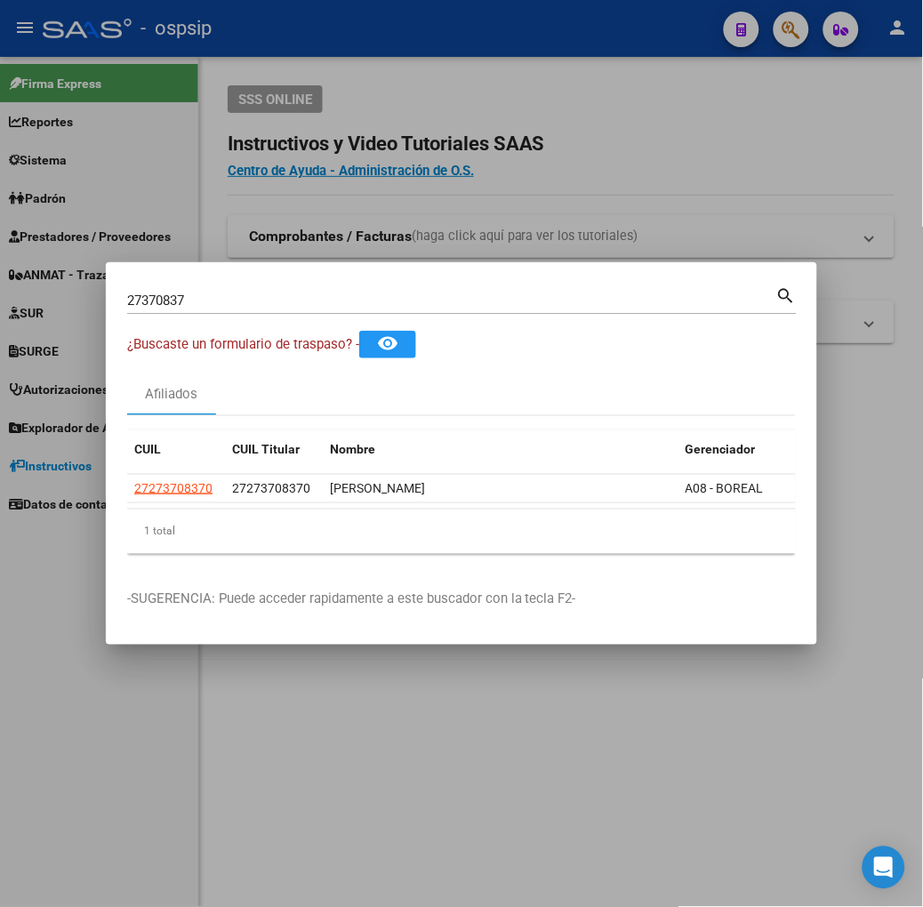
click at [261, 307] on input "27370837" at bounding box center [451, 301] width 649 height 16
click at [246, 288] on div "27370837 Buscar (apellido, dni, [PERSON_NAME], [PERSON_NAME], cuit, obra social)" at bounding box center [451, 300] width 649 height 27
click at [247, 298] on input "27370837" at bounding box center [451, 301] width 649 height 16
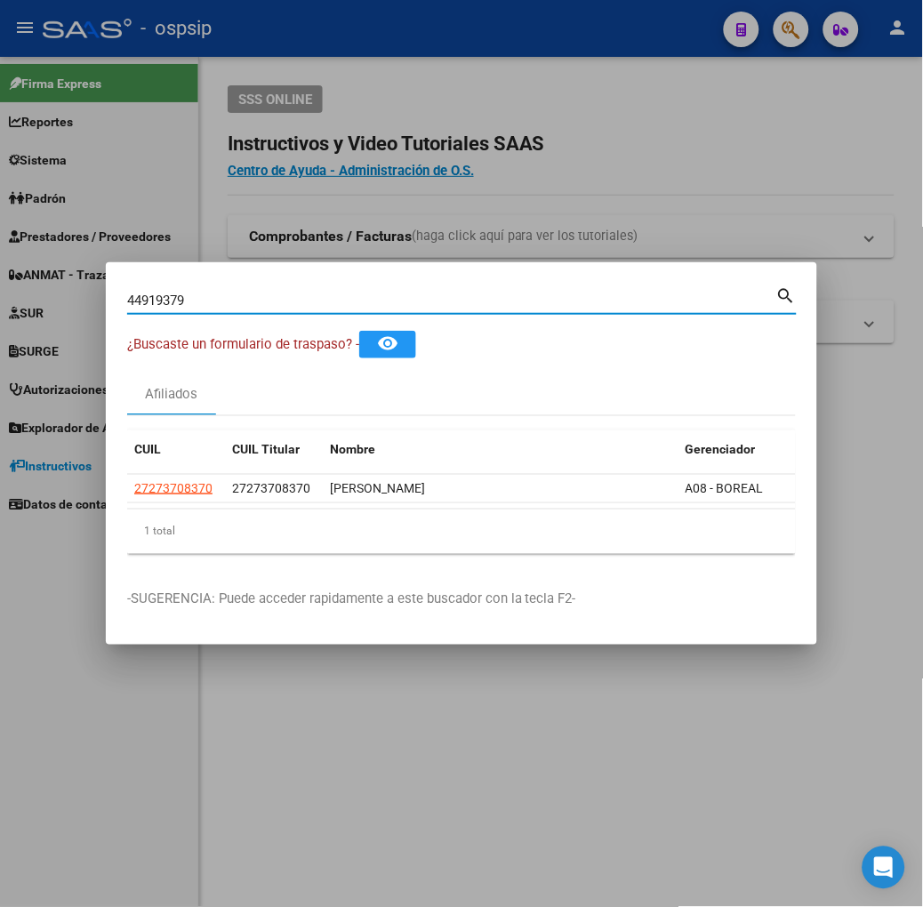
type input "44919379"
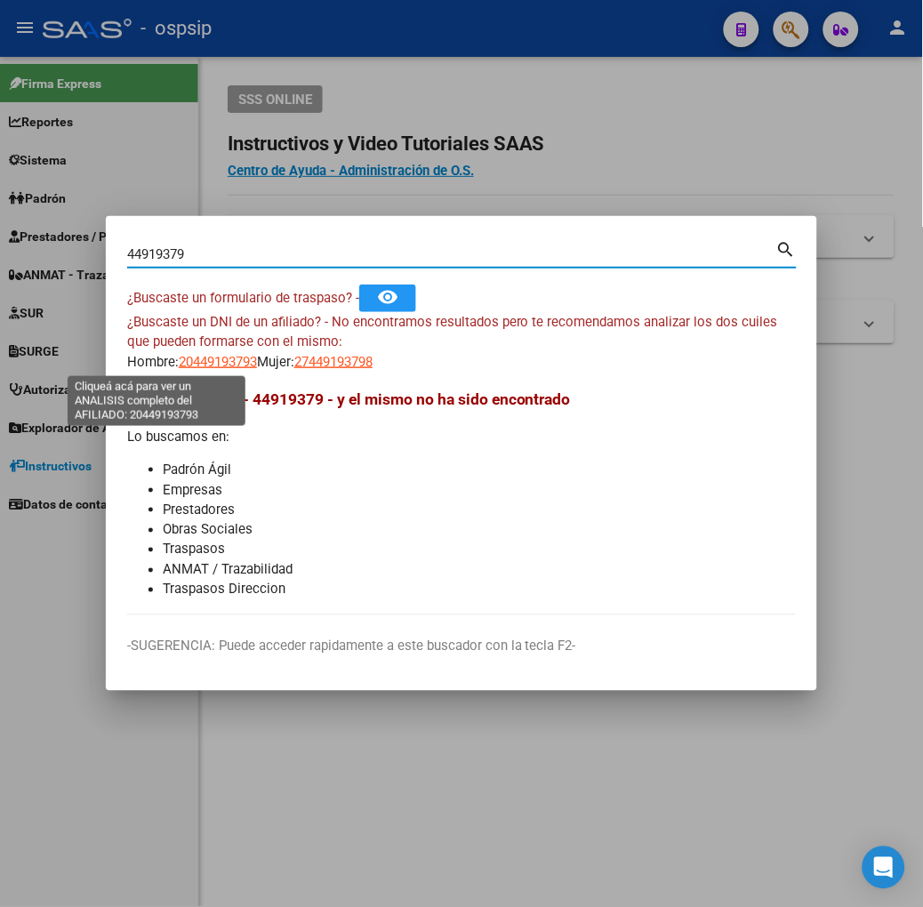
click at [179, 363] on span "20449193793" at bounding box center [218, 362] width 78 height 16
type textarea "20449193793"
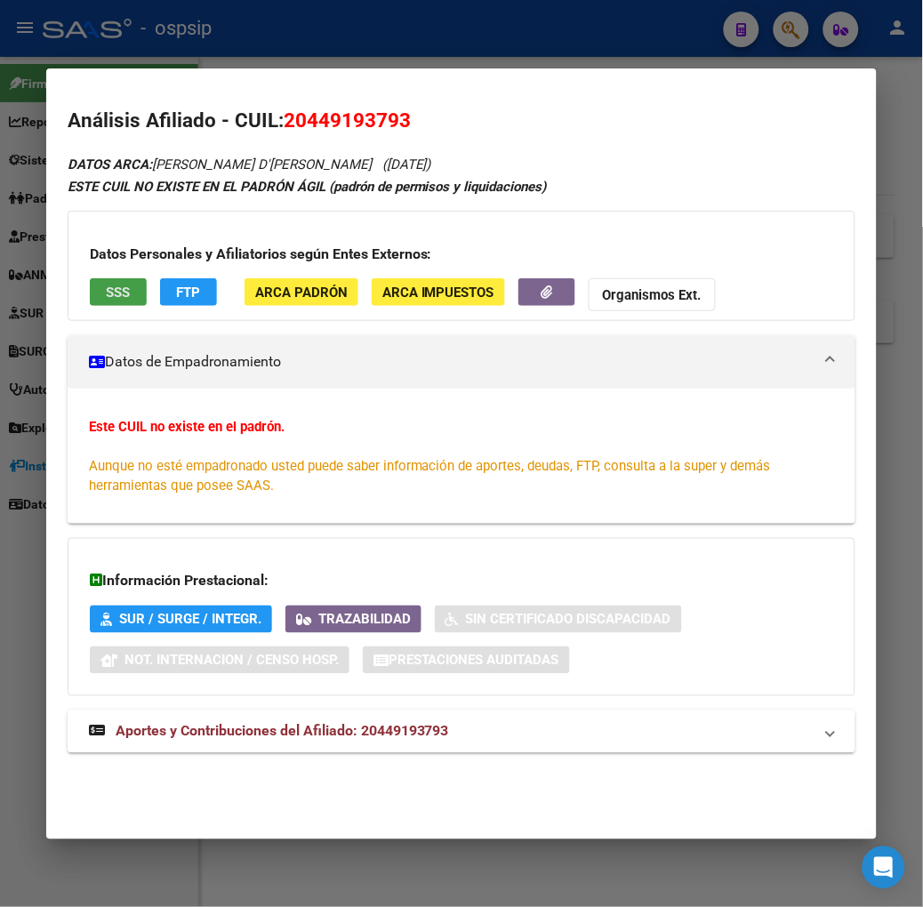
click at [112, 286] on button "SSS" at bounding box center [118, 292] width 57 height 28
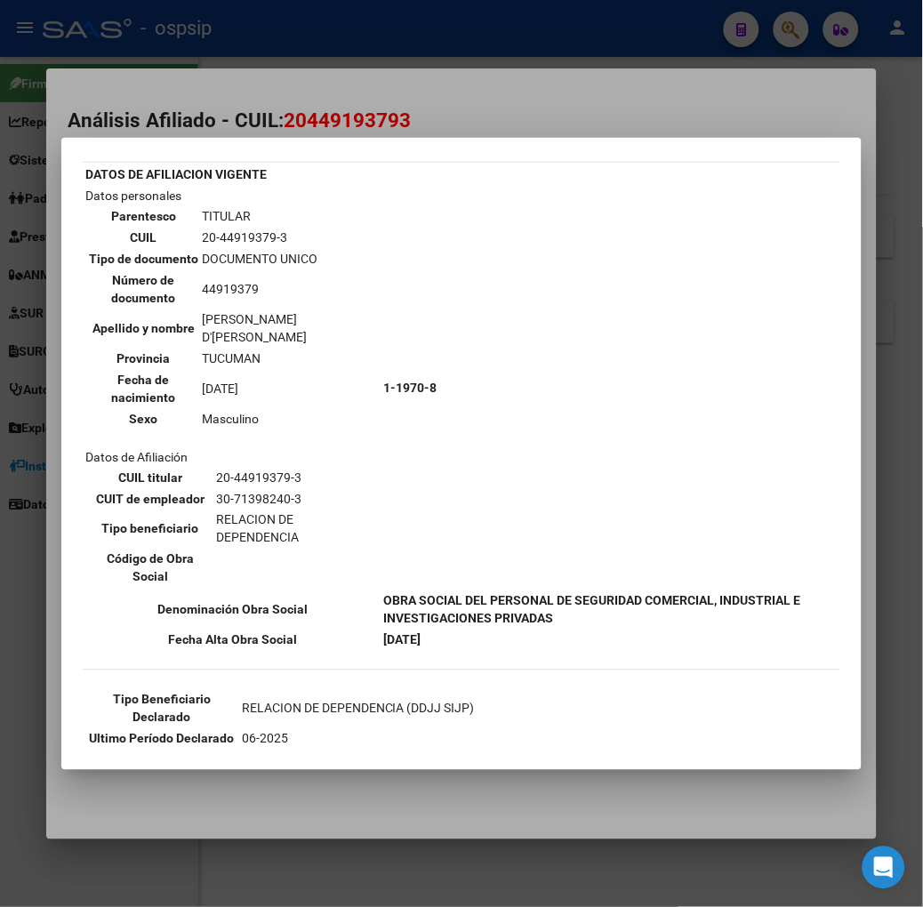
scroll to position [90, 0]
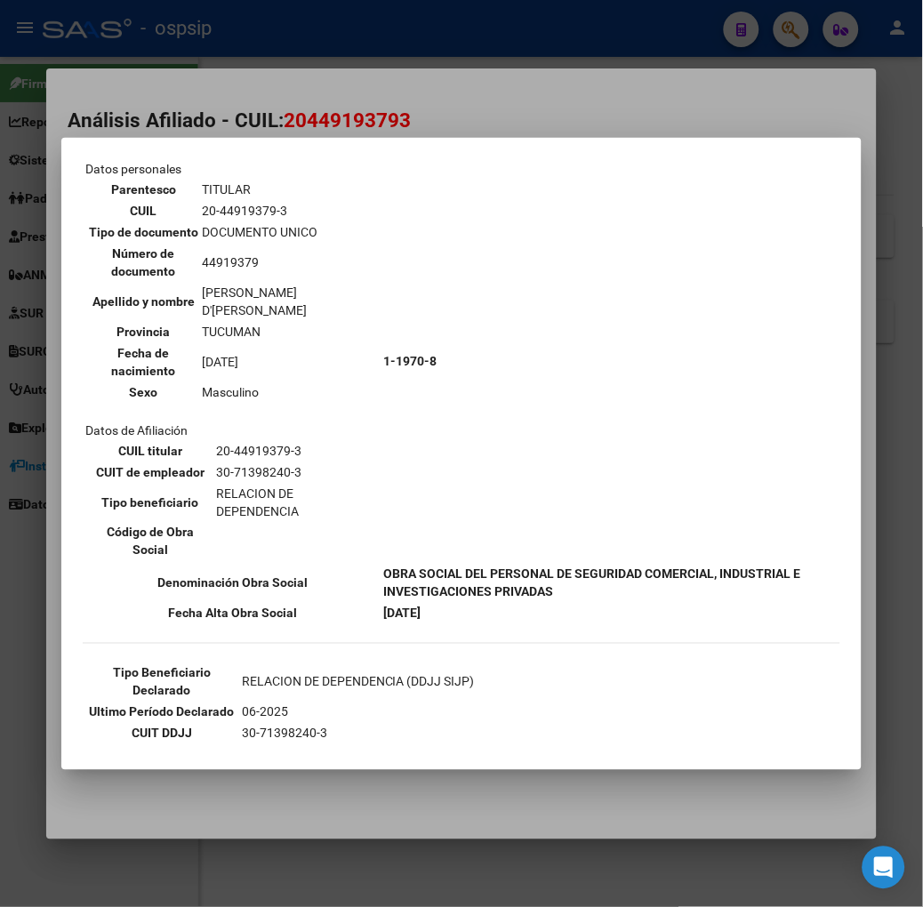
click at [286, 122] on div at bounding box center [461, 453] width 923 height 907
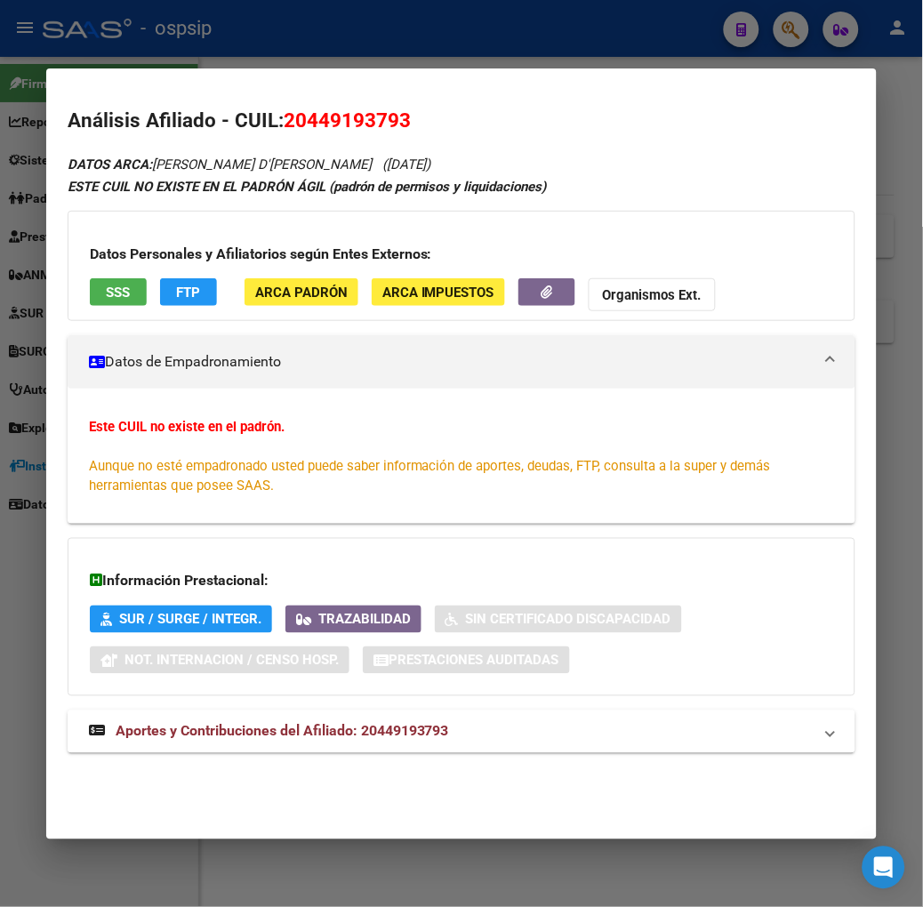
click at [310, 738] on span "Aportes y Contribuciones del Afiliado: 20449193793" at bounding box center [283, 731] width 334 height 17
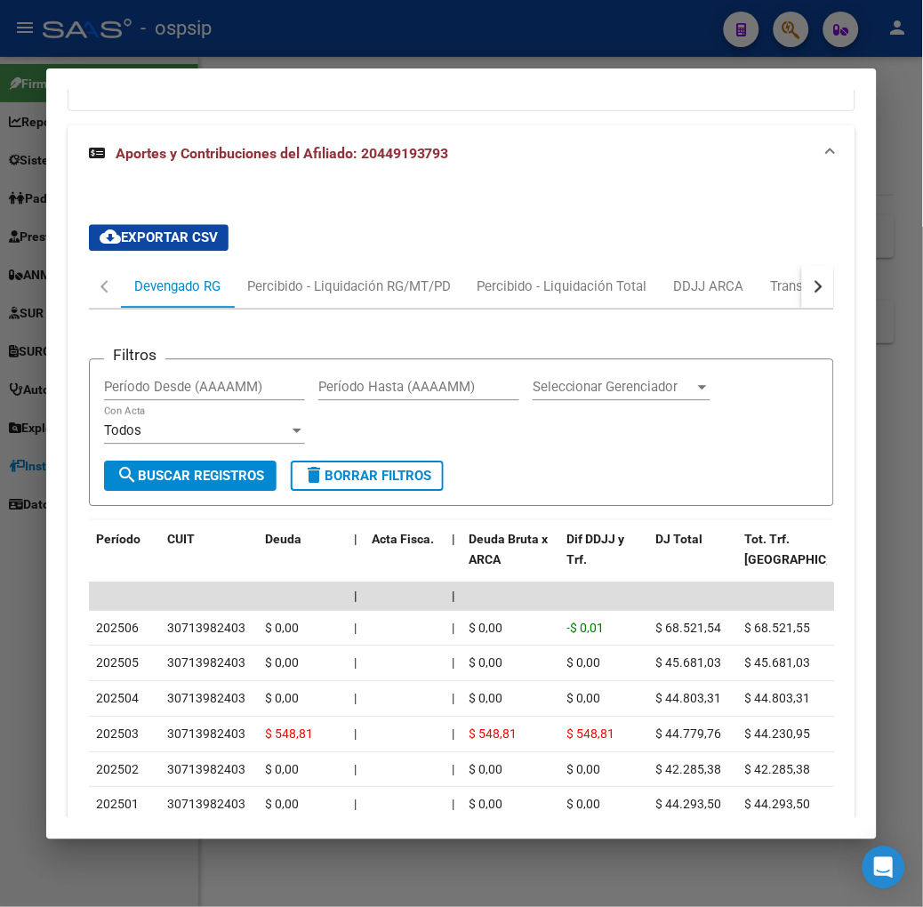
scroll to position [756, 0]
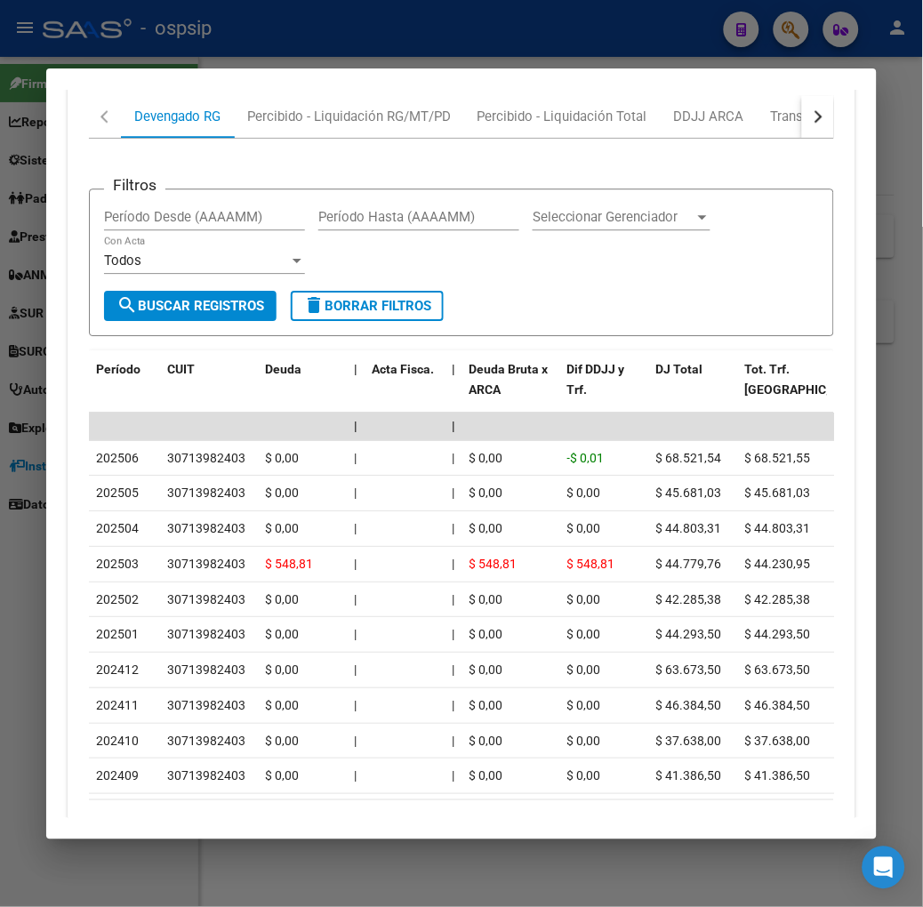
click at [834, 121] on button "button" at bounding box center [818, 116] width 32 height 43
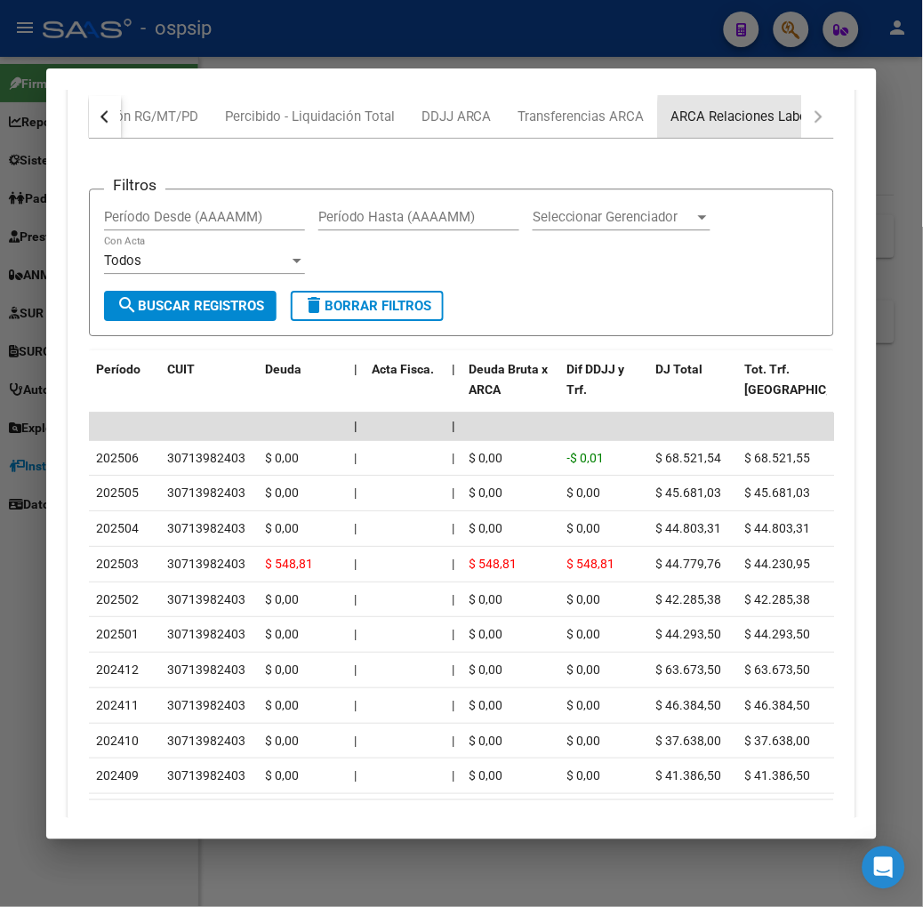
click at [799, 121] on div "ARCA Relaciones Laborales" at bounding box center [755, 117] width 166 height 20
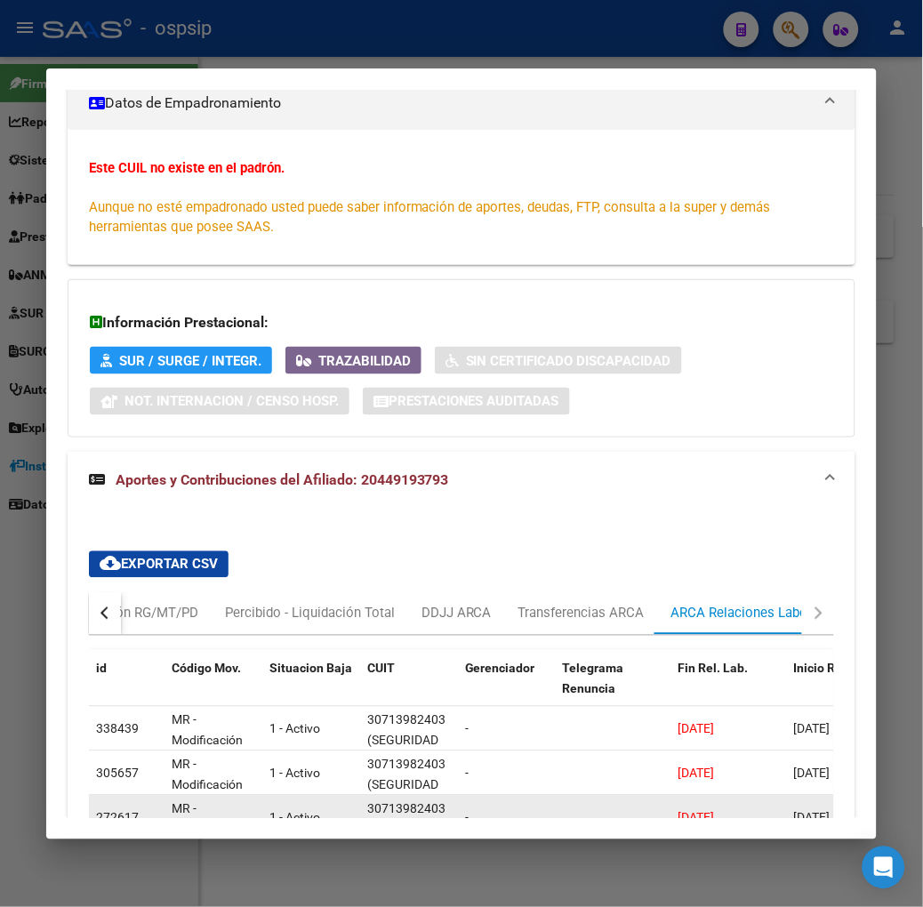
scroll to position [609, 0]
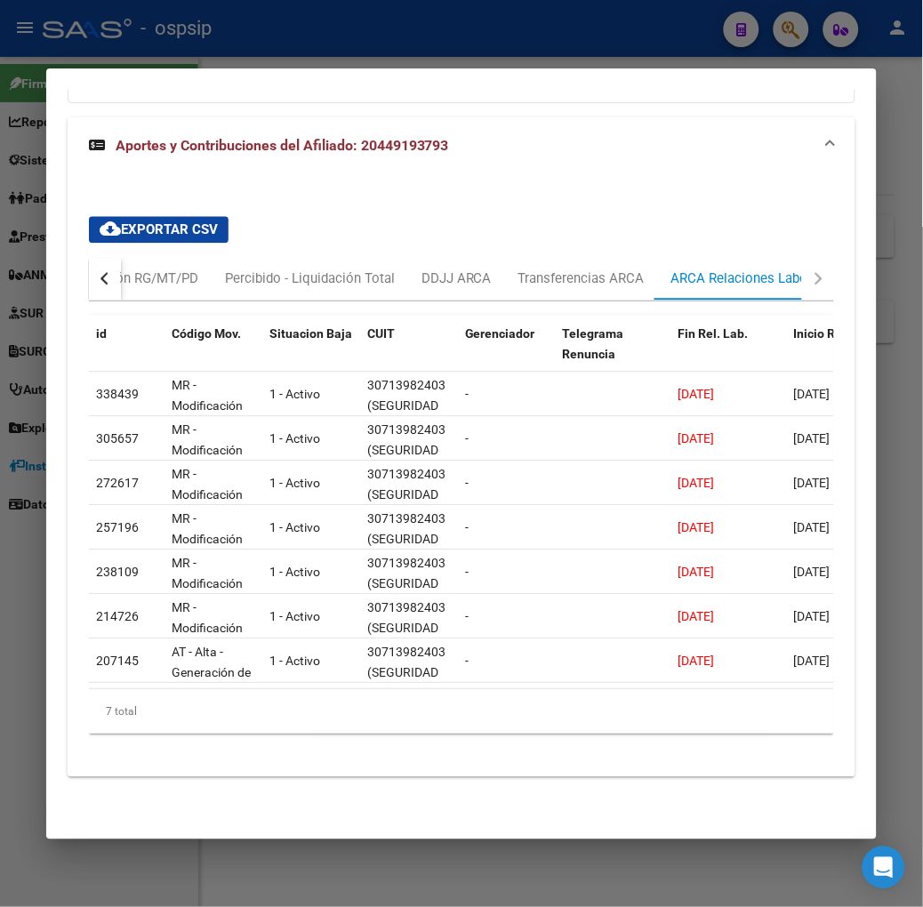
click at [276, 47] on div at bounding box center [461, 453] width 923 height 907
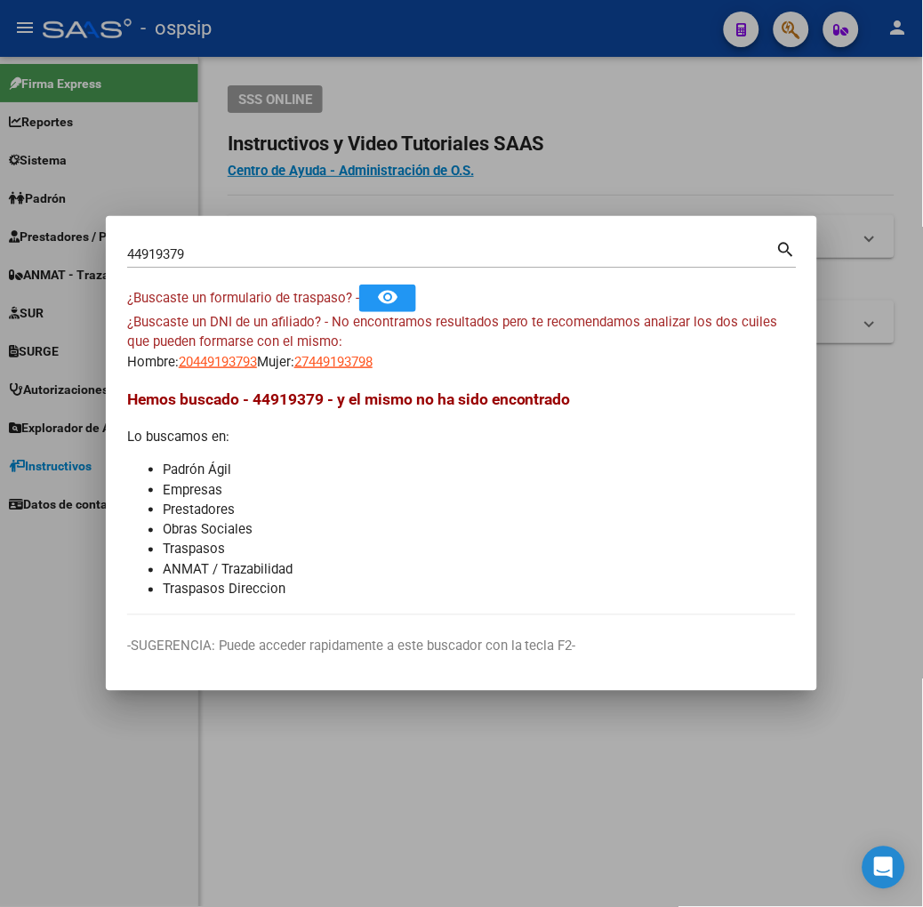
click at [165, 254] on input "44919379" at bounding box center [451, 254] width 649 height 16
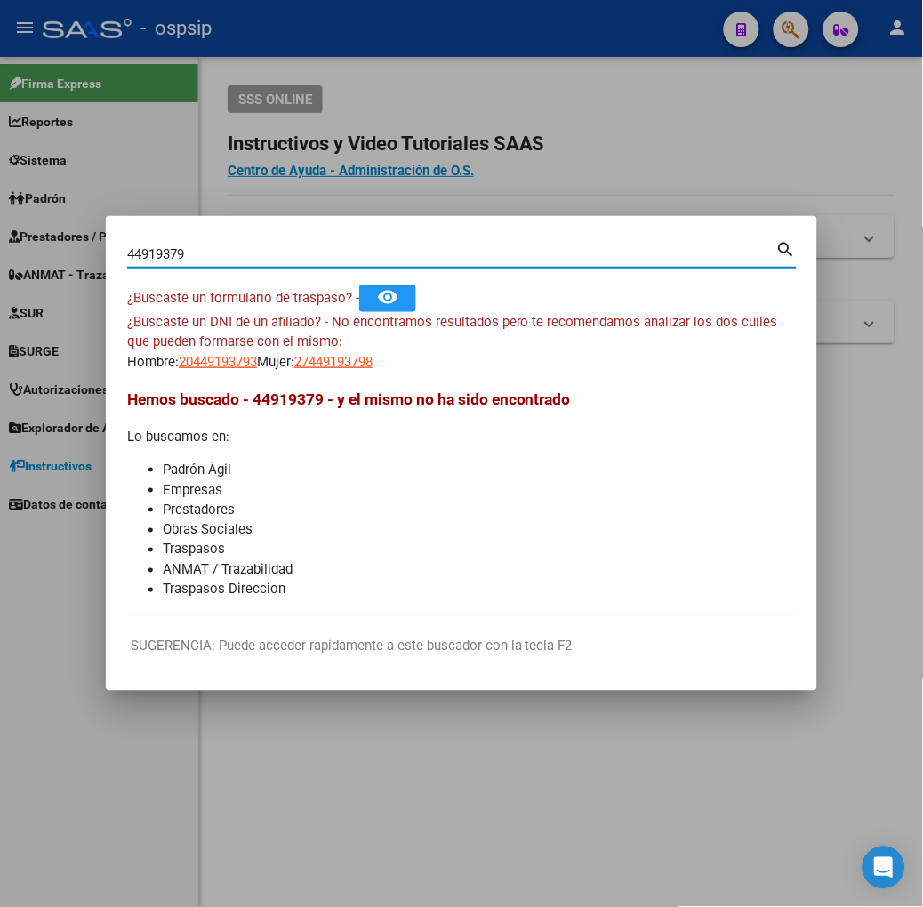
click at [165, 254] on input "44919379" at bounding box center [451, 254] width 649 height 16
type input "41358473"
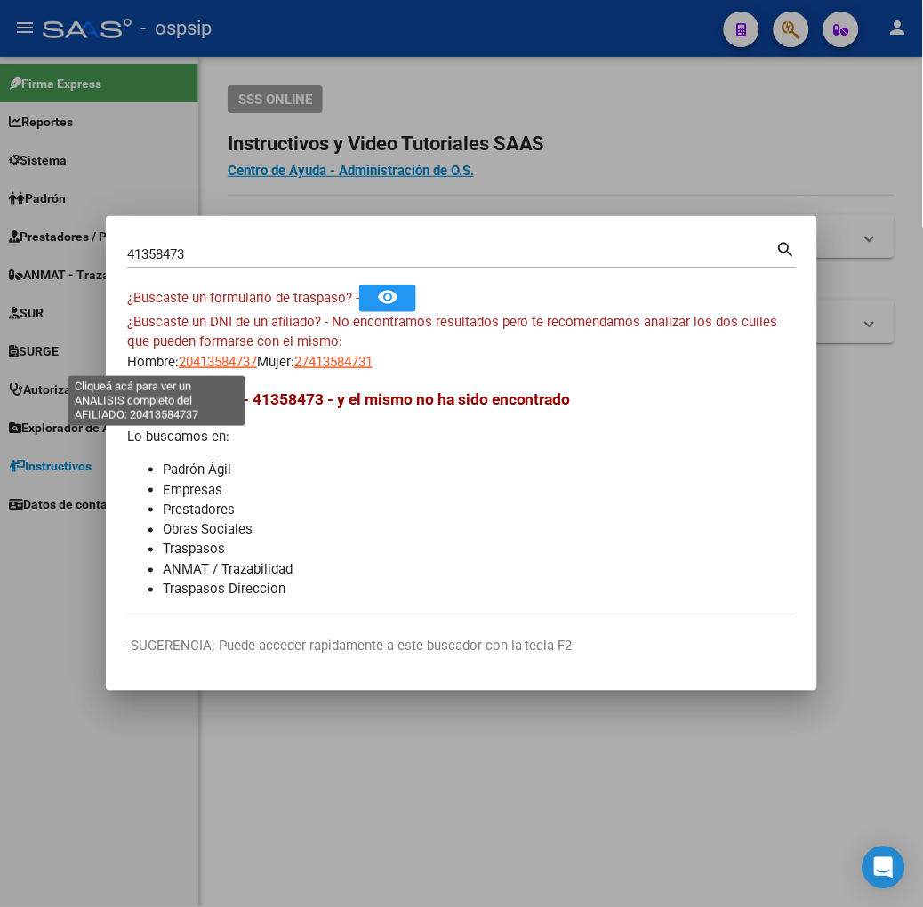
click at [179, 354] on span "20413584737" at bounding box center [218, 362] width 78 height 16
type textarea "20413584737"
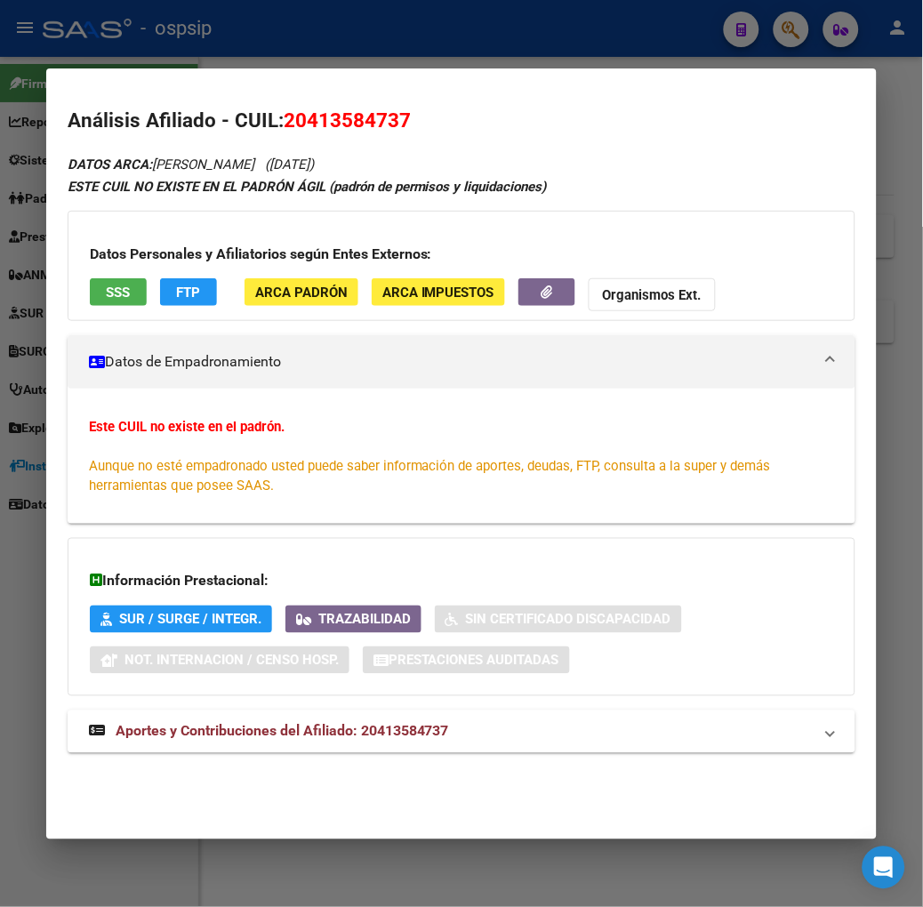
click at [106, 286] on span "SSS" at bounding box center [118, 293] width 24 height 16
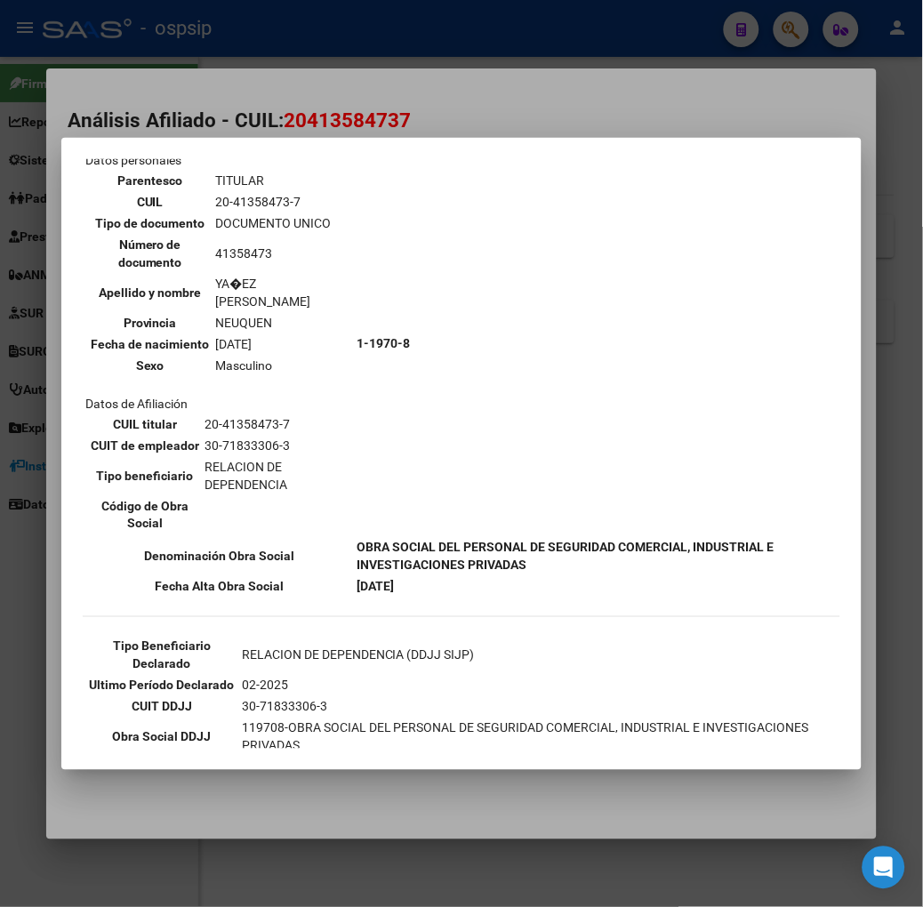
scroll to position [133, 0]
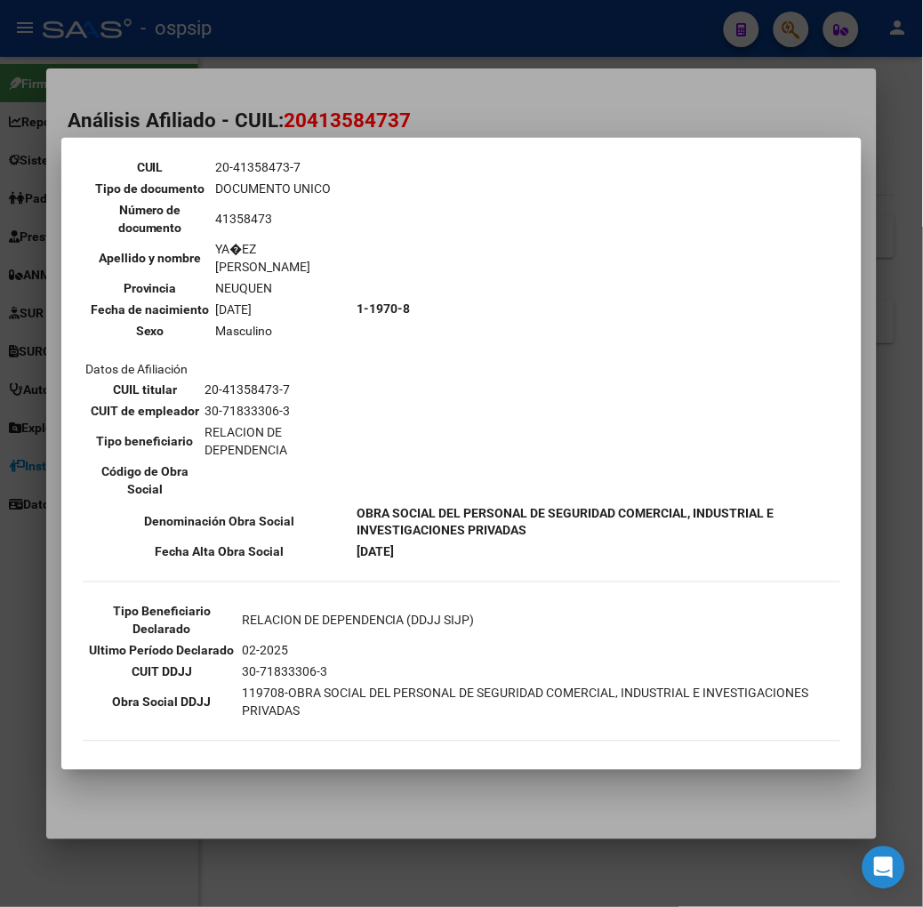
click at [272, 89] on div at bounding box center [461, 453] width 923 height 907
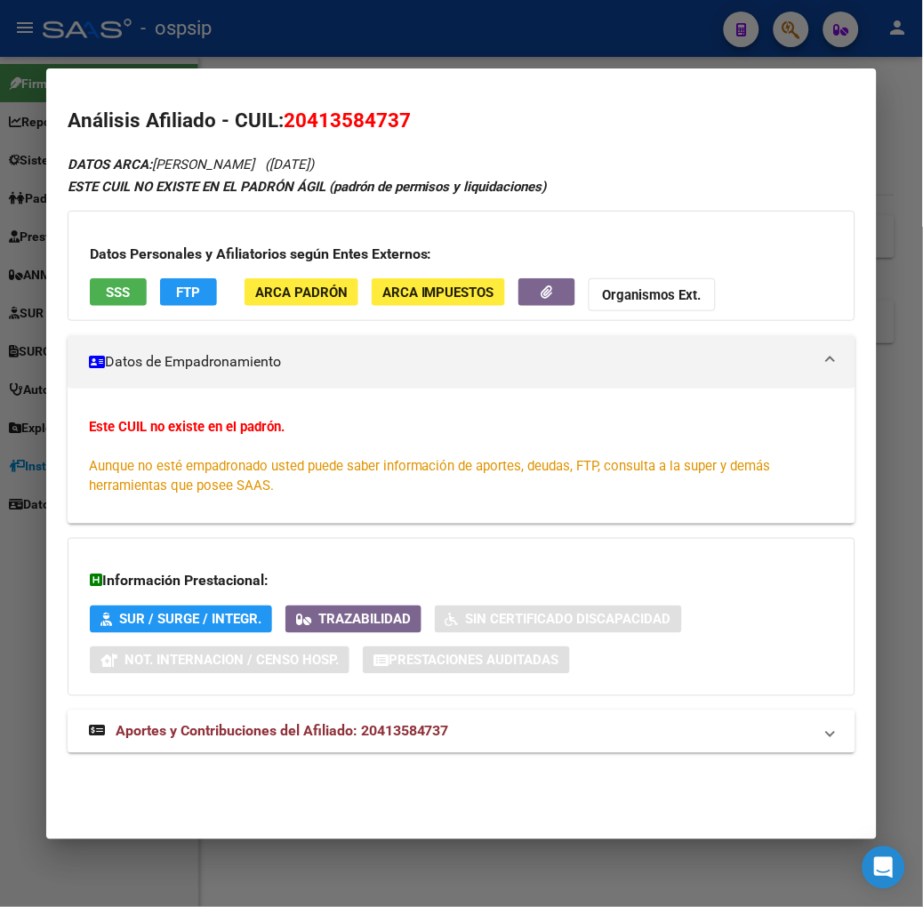
click at [277, 725] on span "Aportes y Contribuciones del Afiliado: 20413584737" at bounding box center [283, 731] width 334 height 17
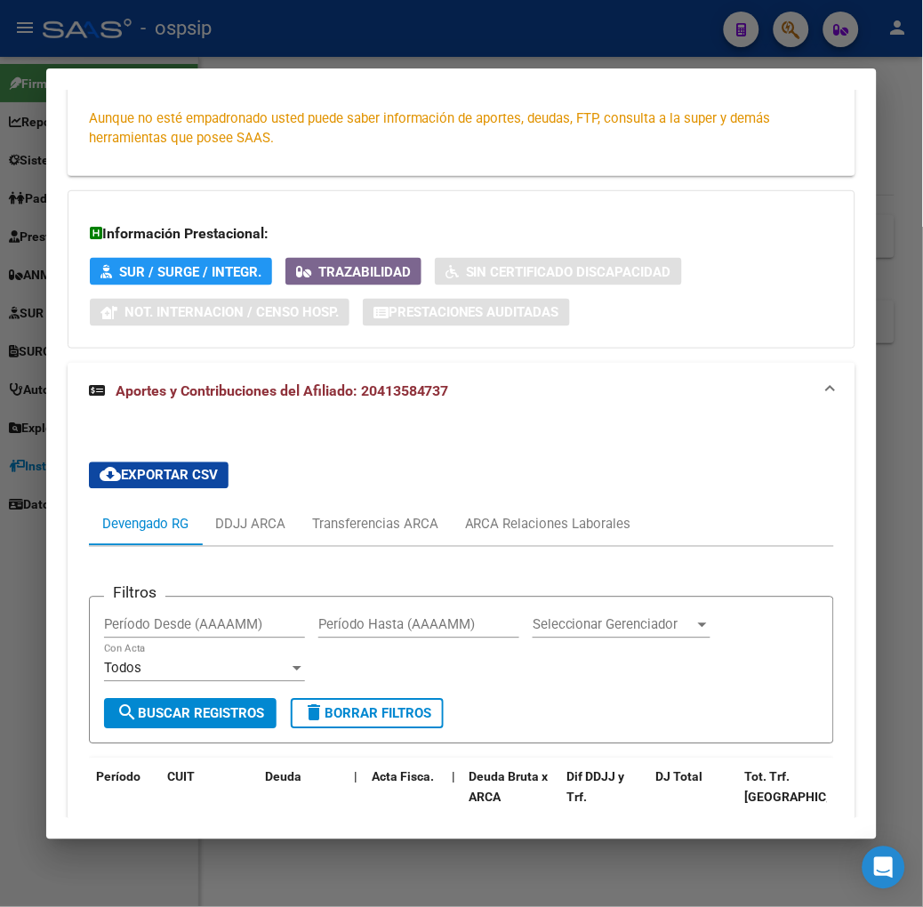
scroll to position [563, 0]
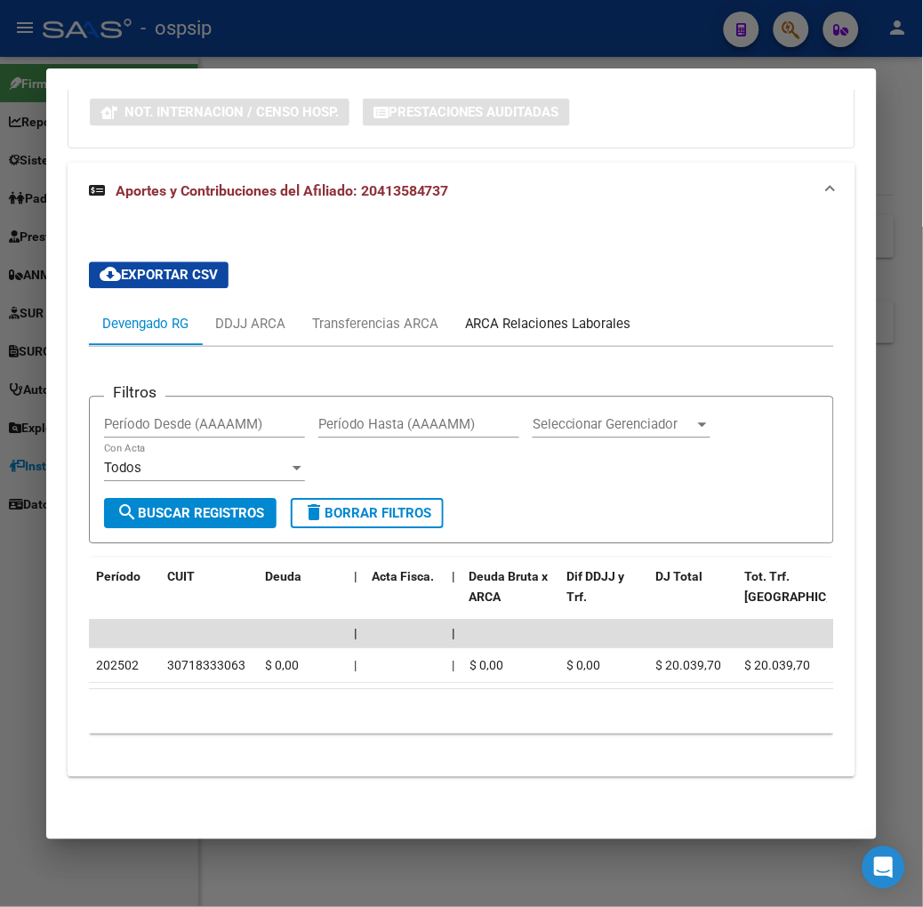
click at [483, 329] on div "ARCA Relaciones Laborales" at bounding box center [548, 324] width 193 height 43
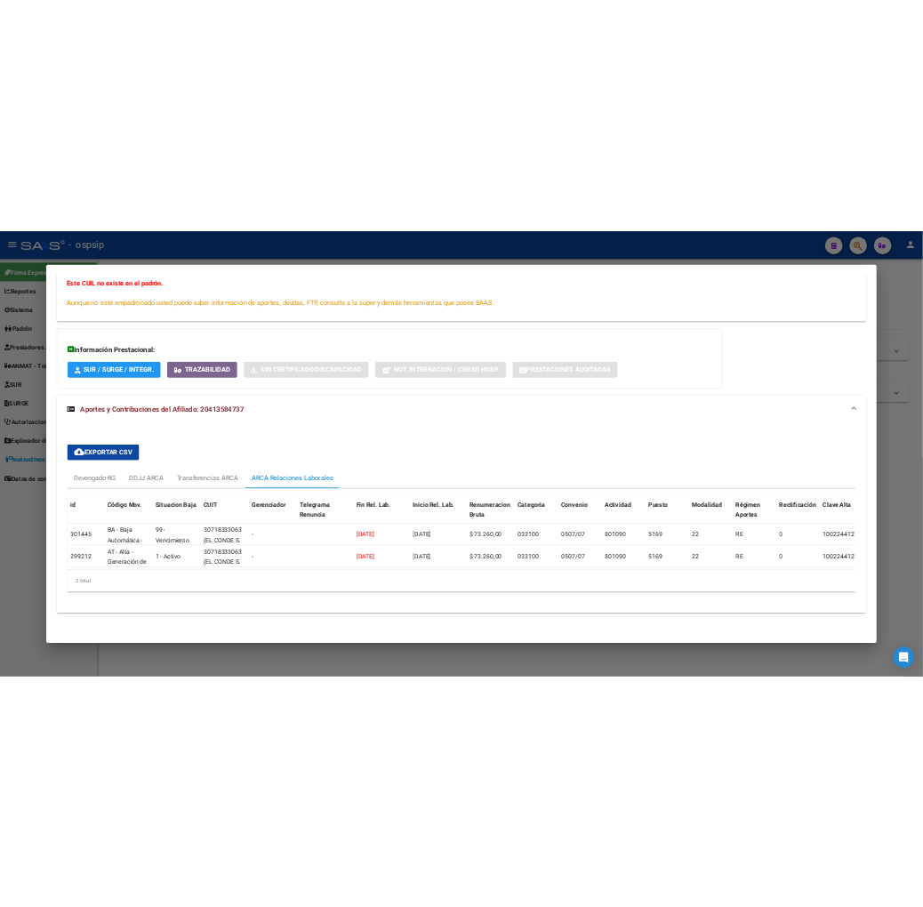
scroll to position [335, 0]
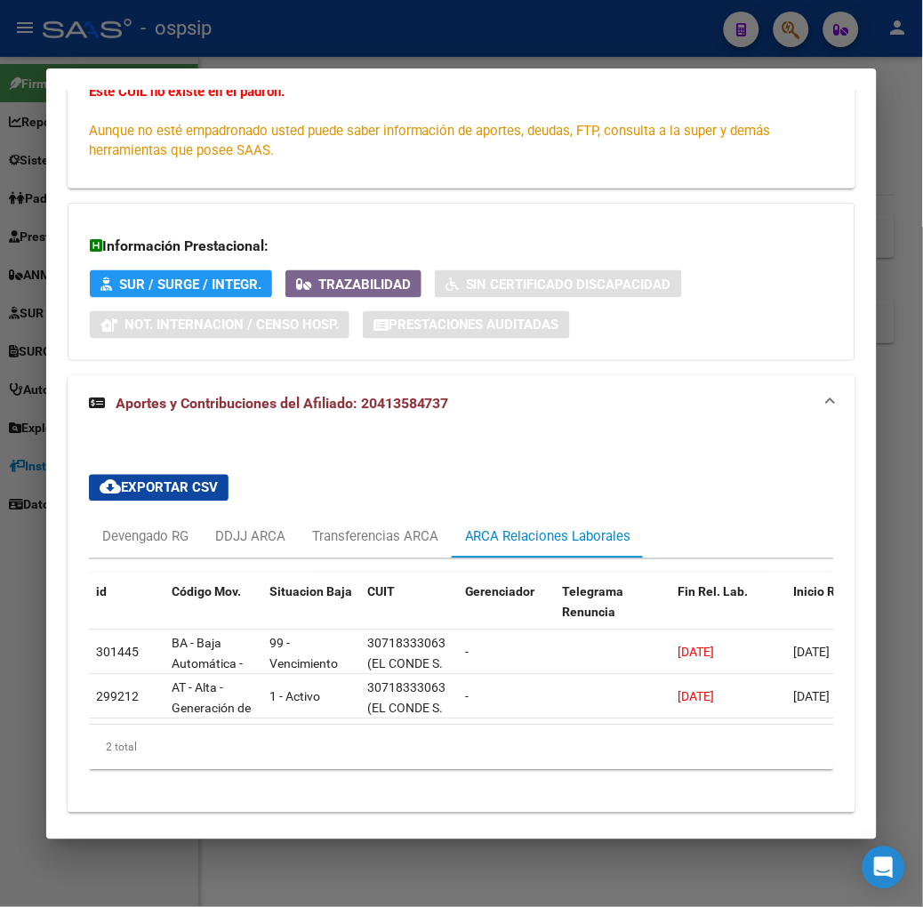
click at [236, 14] on div at bounding box center [461, 453] width 923 height 907
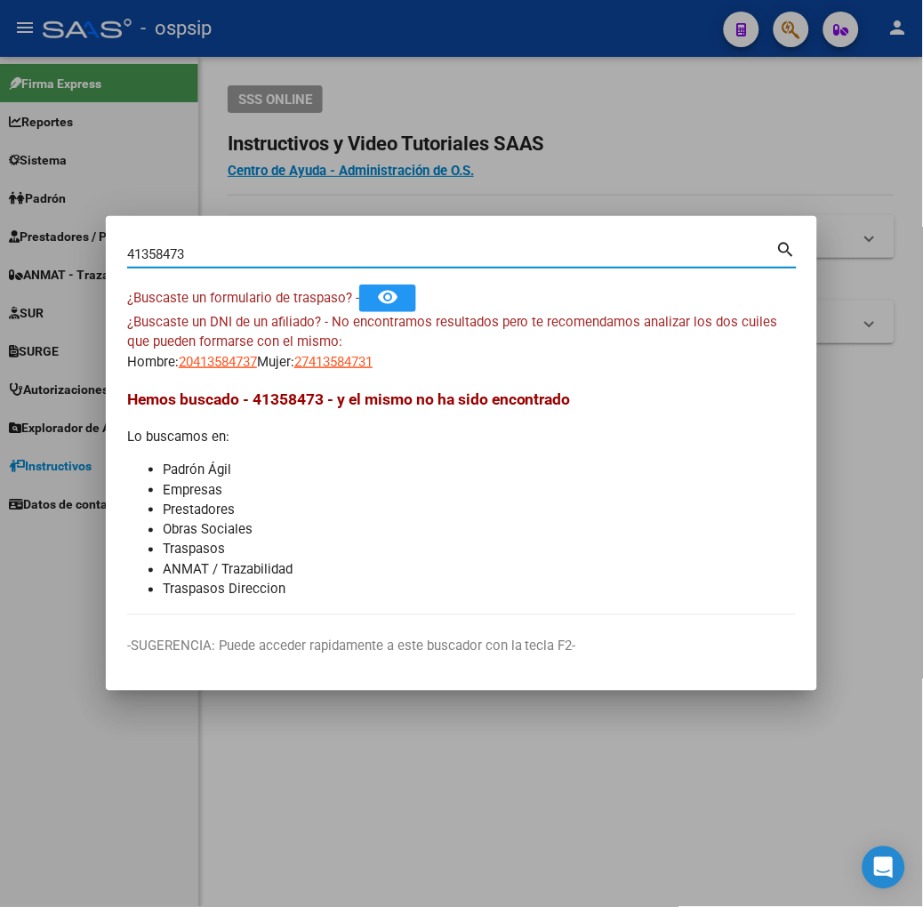
click at [243, 251] on input "41358473" at bounding box center [451, 254] width 649 height 16
type input "49205709"
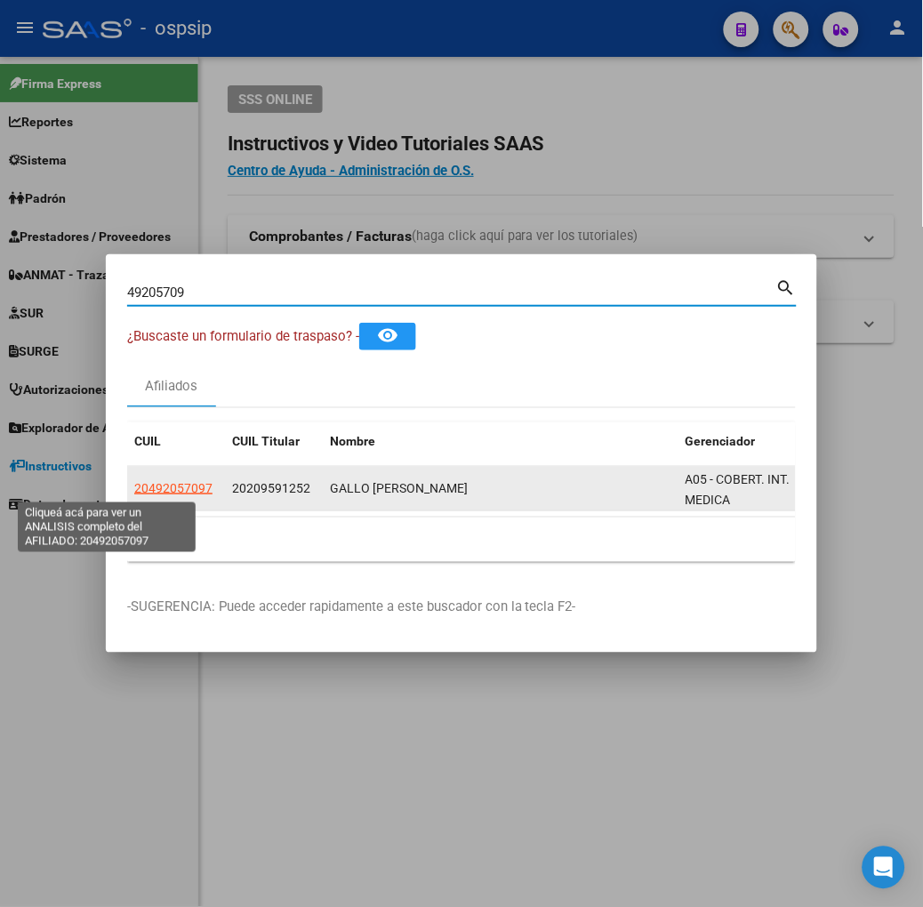
click at [134, 483] on span "20492057097" at bounding box center [173, 488] width 78 height 14
type textarea "20492057097"
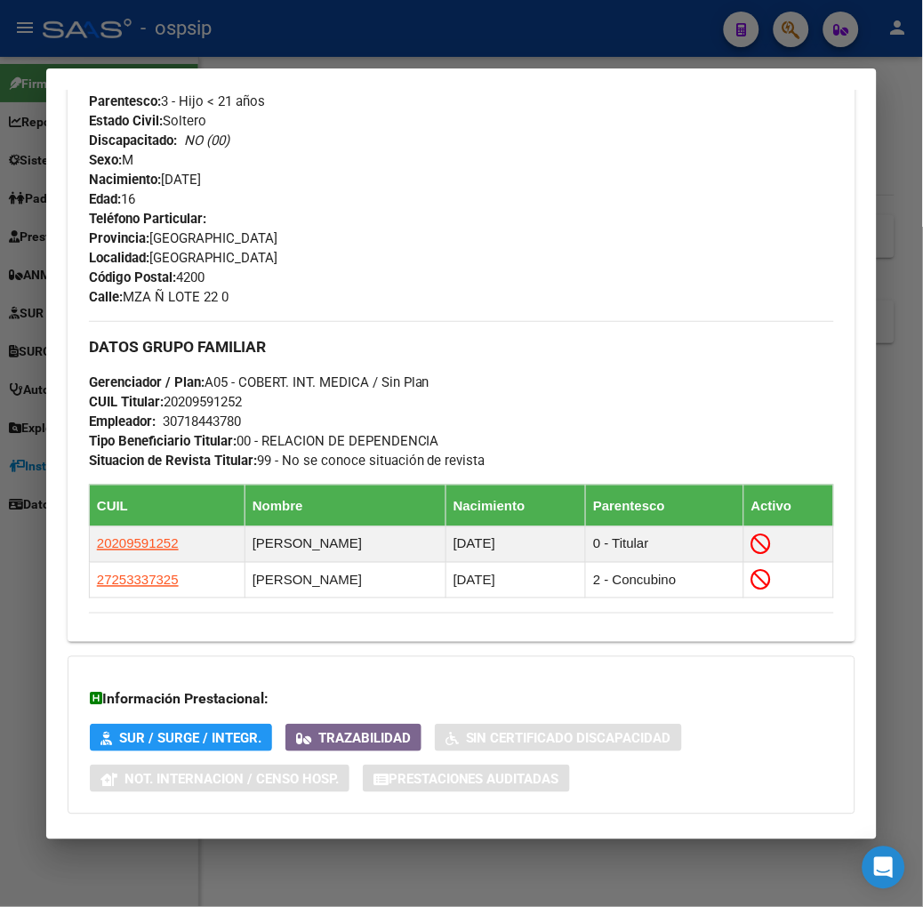
scroll to position [890, 0]
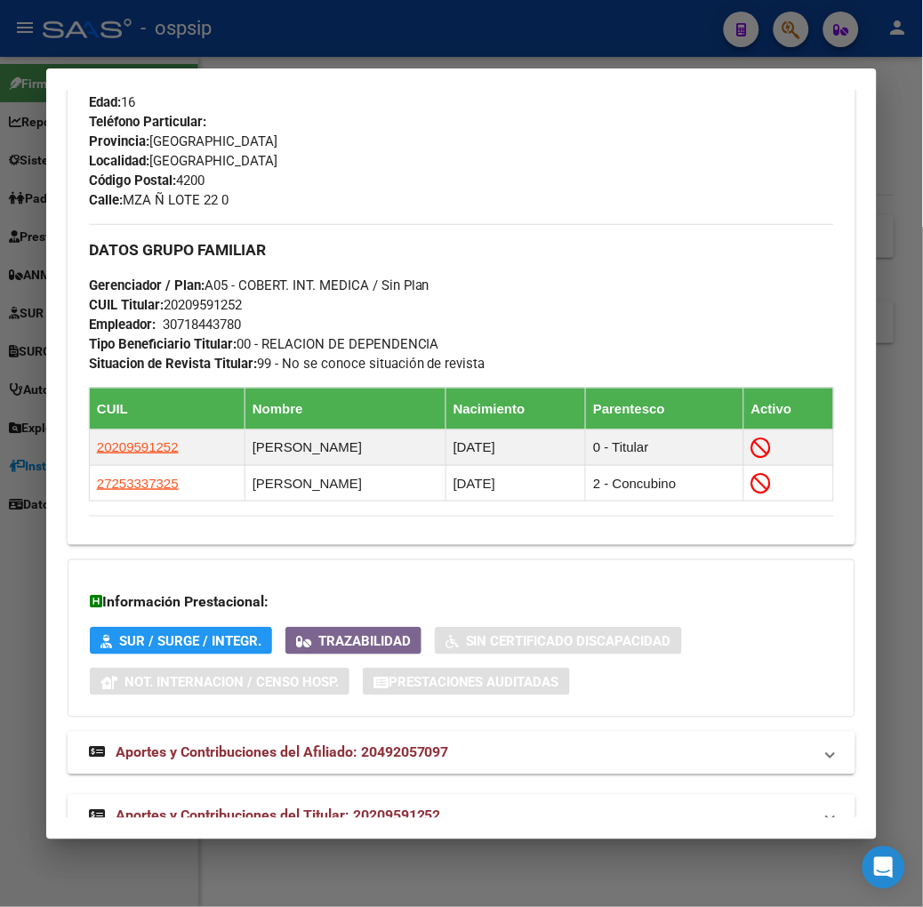
click at [308, 808] on span "Aportes y Contribuciones del Titular: 20209591252" at bounding box center [279, 816] width 326 height 17
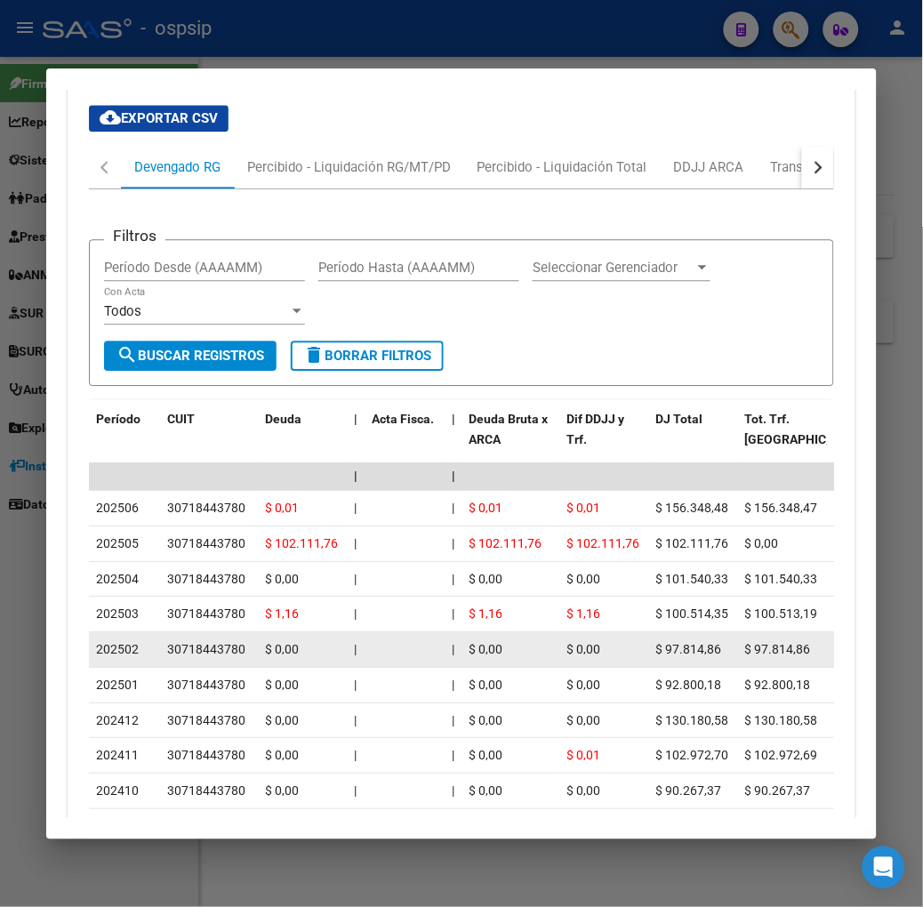
scroll to position [988, 0]
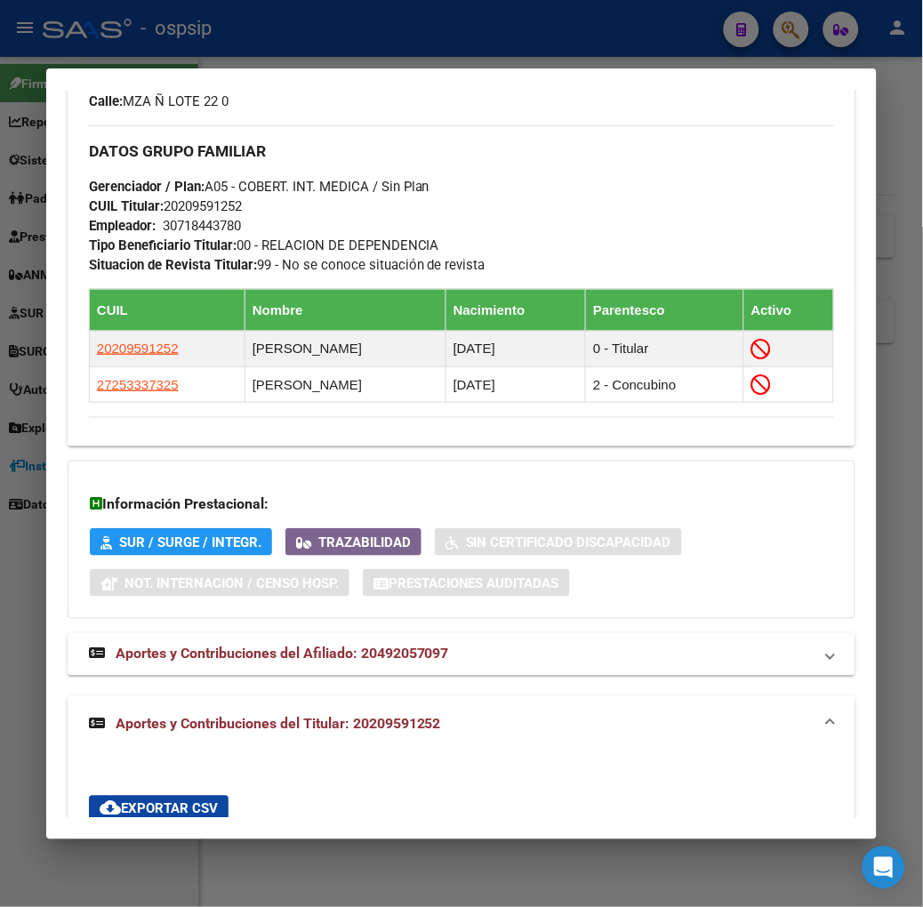
click at [423, 44] on div at bounding box center [461, 453] width 923 height 907
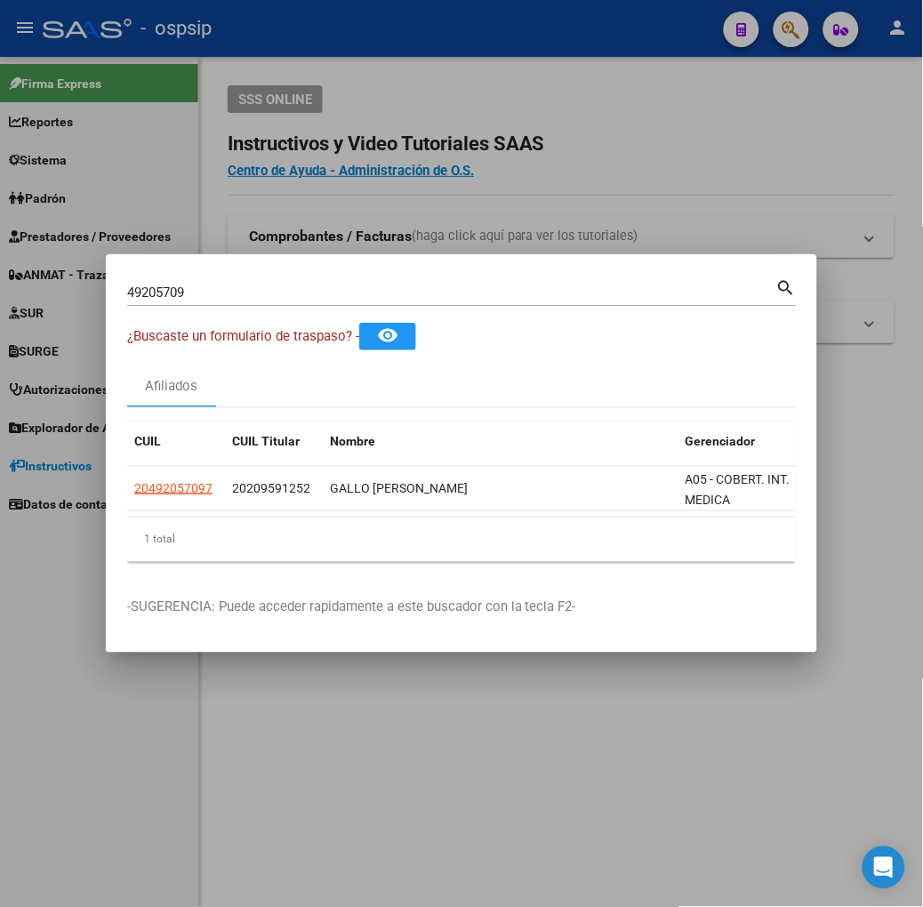
click at [251, 289] on input "49205709" at bounding box center [451, 293] width 649 height 16
type input "25333732"
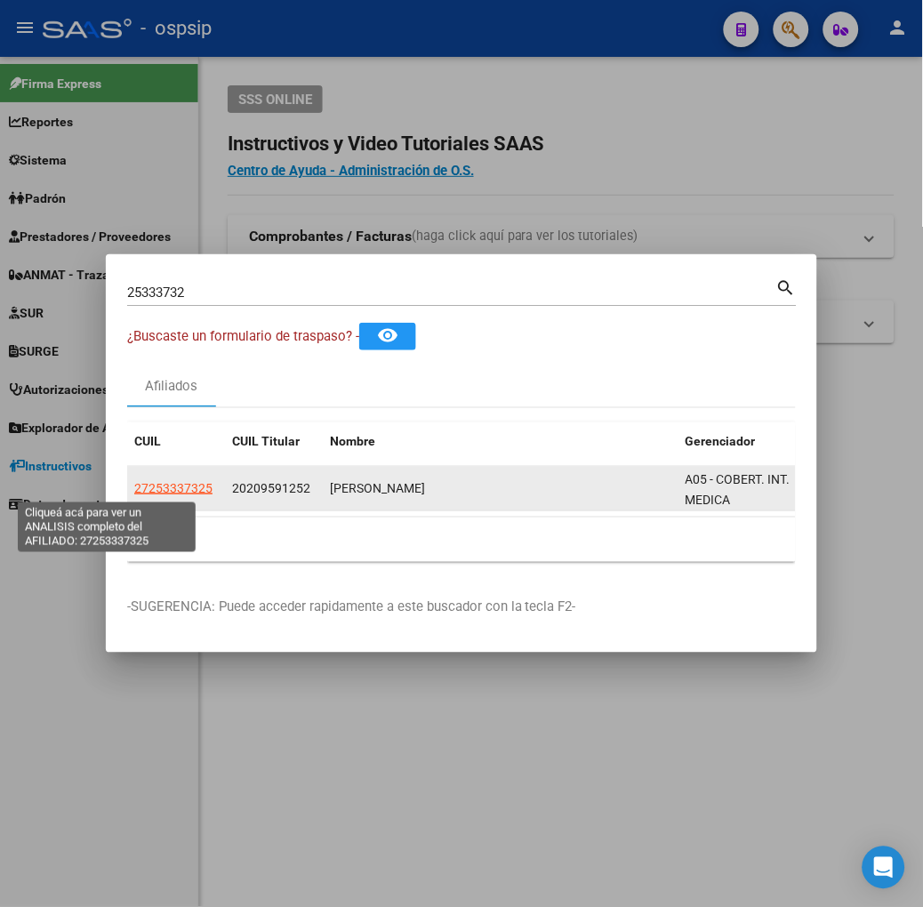
click at [134, 493] on span "27253337325" at bounding box center [173, 488] width 78 height 14
type textarea "27253337325"
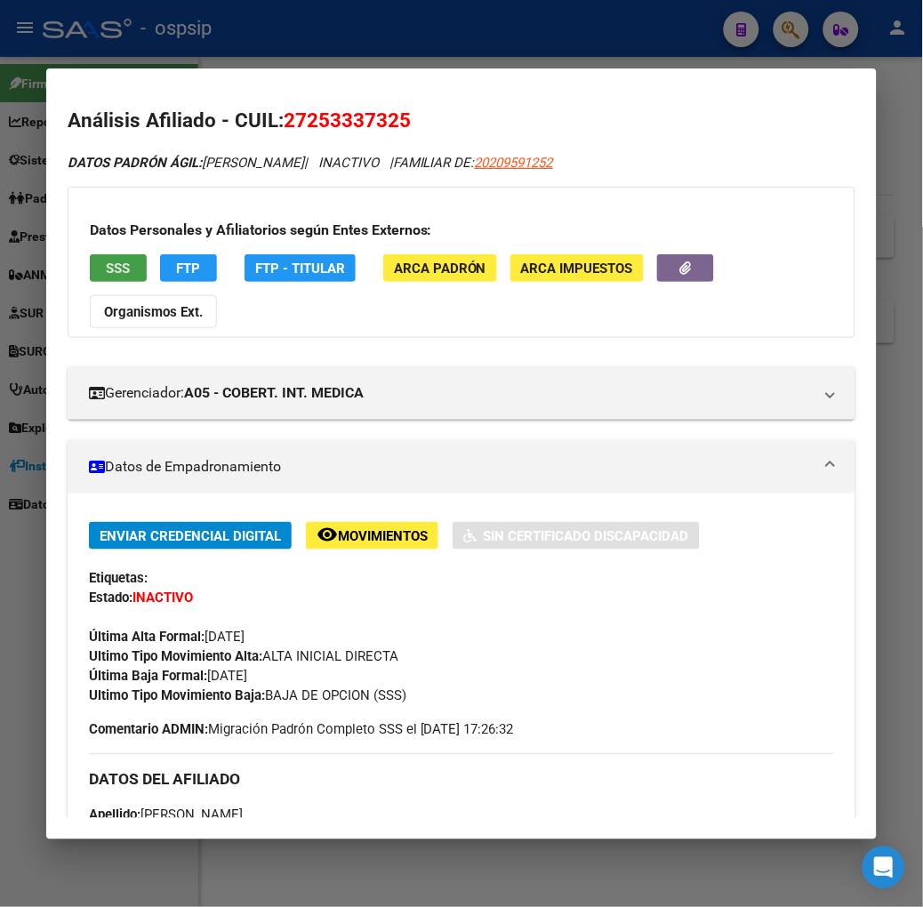
click at [106, 262] on span "SSS" at bounding box center [118, 269] width 24 height 16
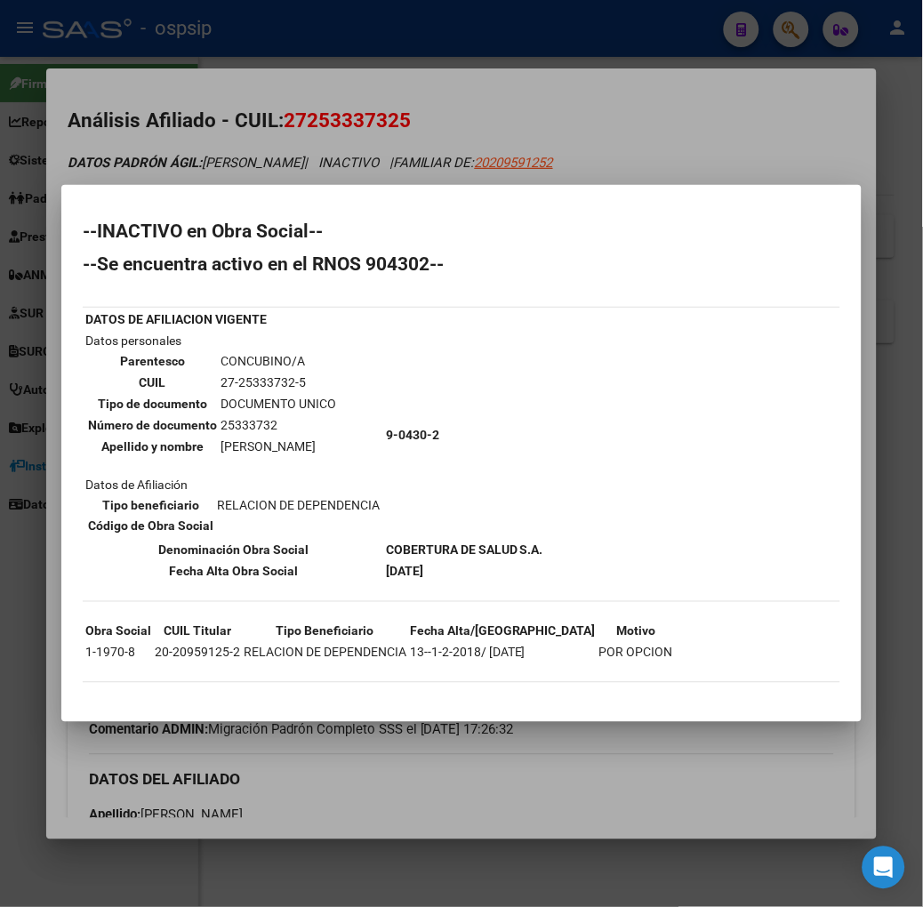
click at [282, 130] on div at bounding box center [461, 453] width 923 height 907
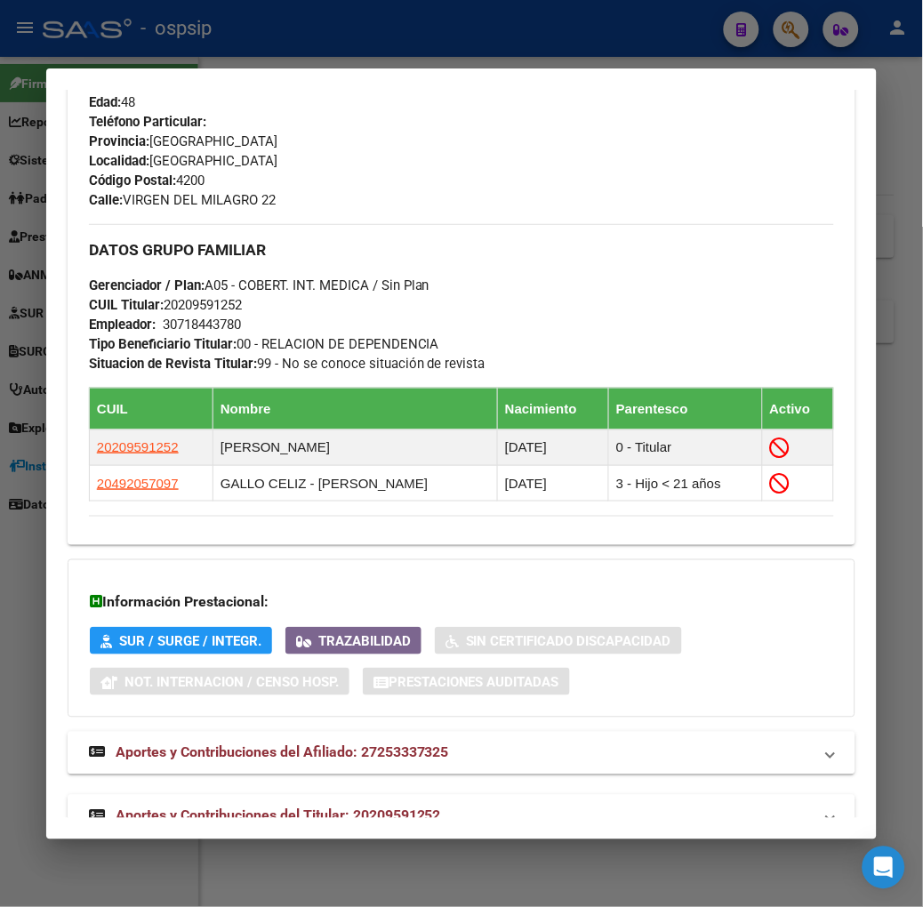
click at [407, 808] on span "Aportes y Contribuciones del Titular: 20209591252" at bounding box center [279, 816] width 326 height 17
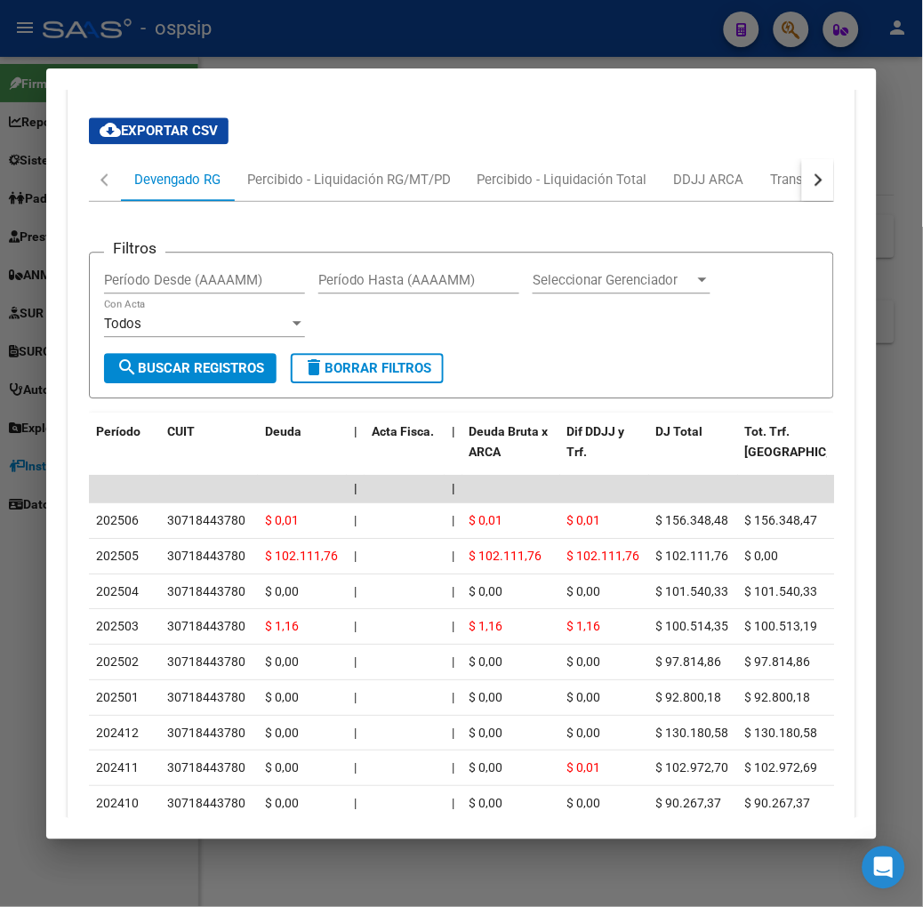
scroll to position [1669, 0]
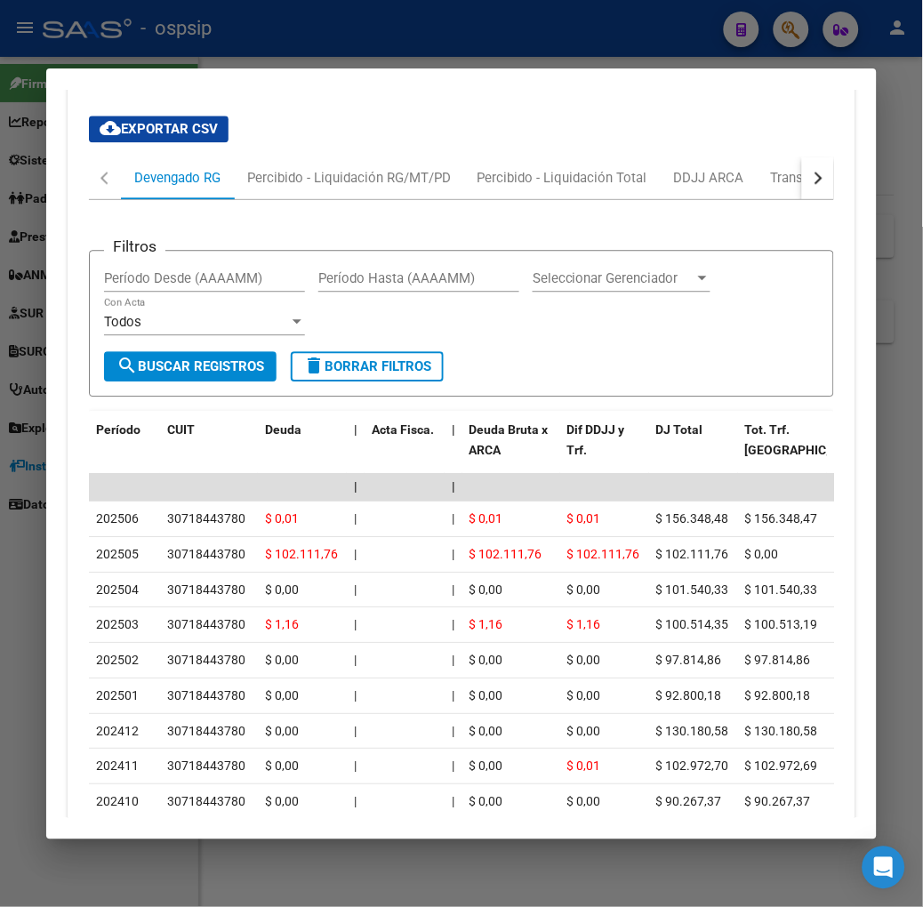
click at [243, 50] on div at bounding box center [461, 453] width 923 height 907
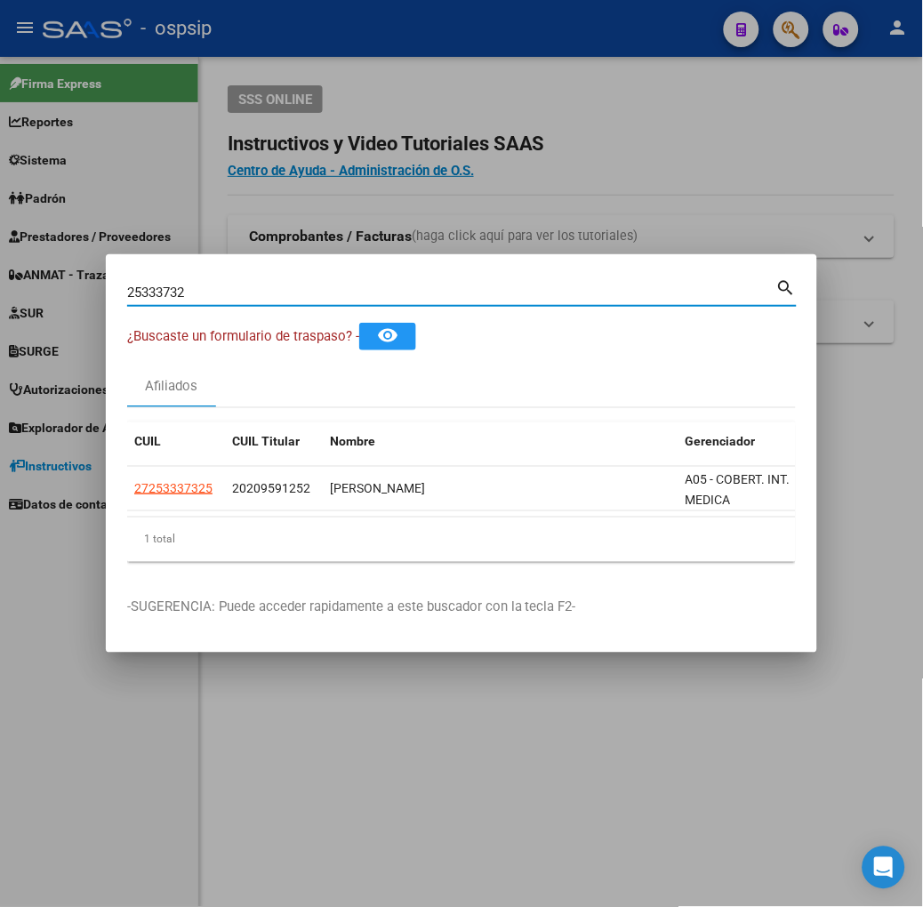
click at [227, 298] on input "25333732" at bounding box center [451, 293] width 649 height 16
type input "20959125"
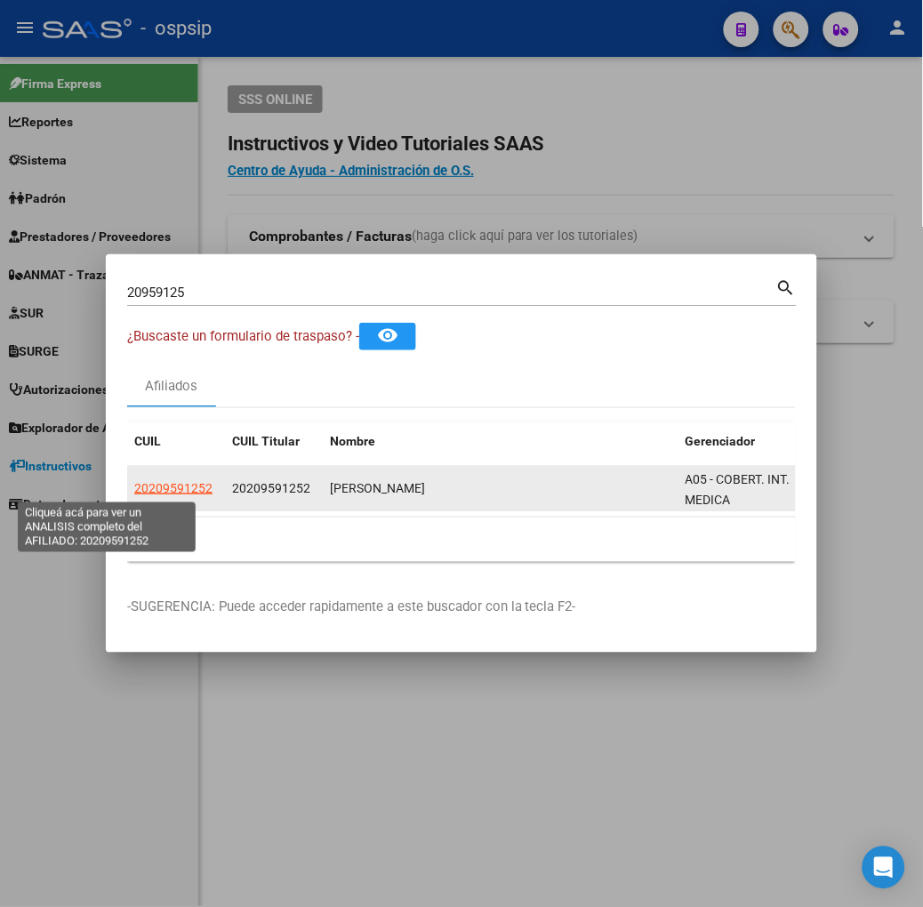
click at [134, 481] on span "20209591252" at bounding box center [173, 488] width 78 height 14
type textarea "20209591252"
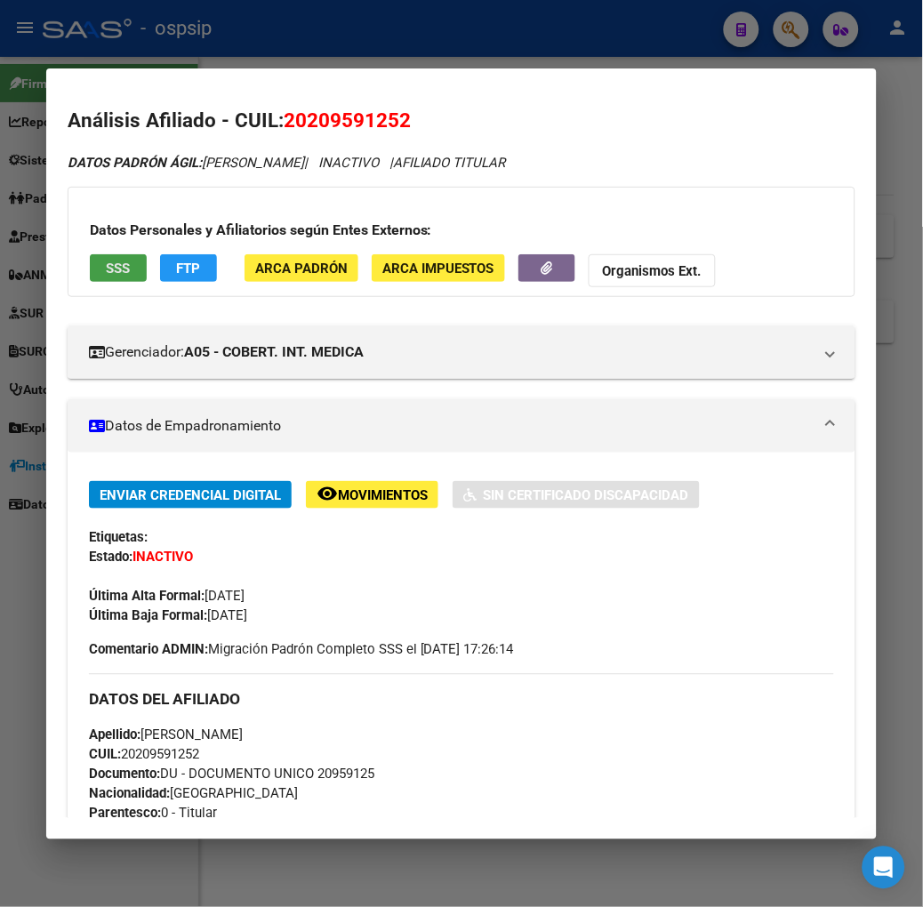
click at [90, 278] on button "SSS" at bounding box center [118, 268] width 57 height 28
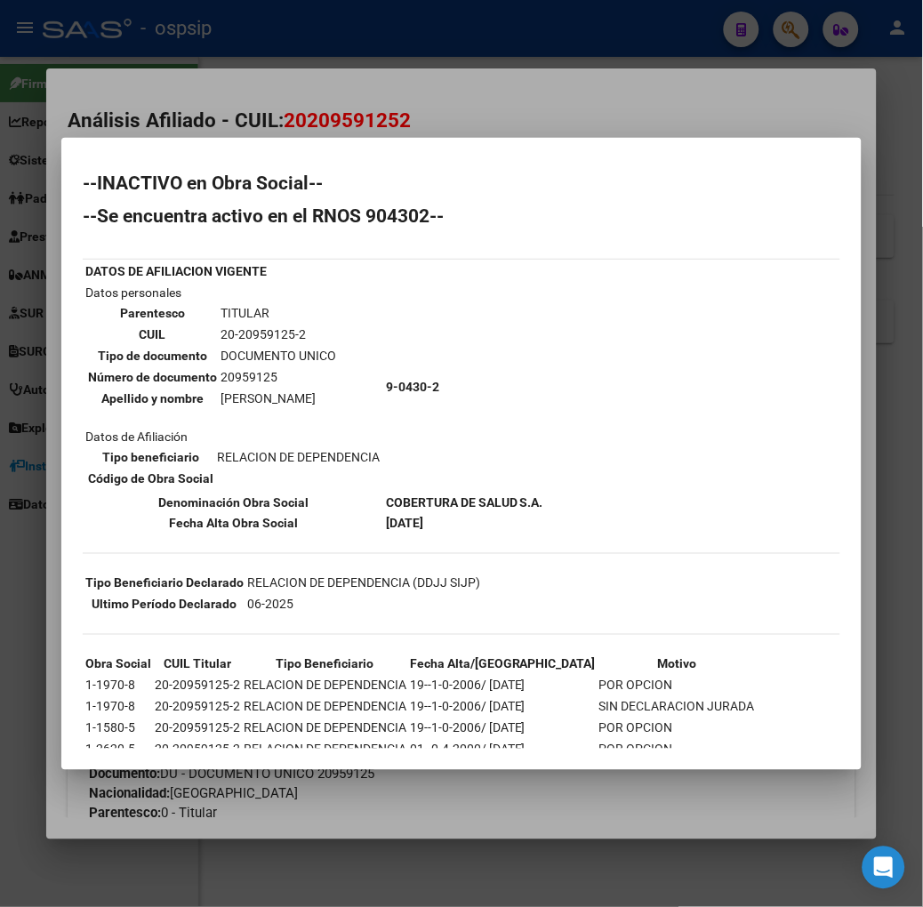
scroll to position [51, 0]
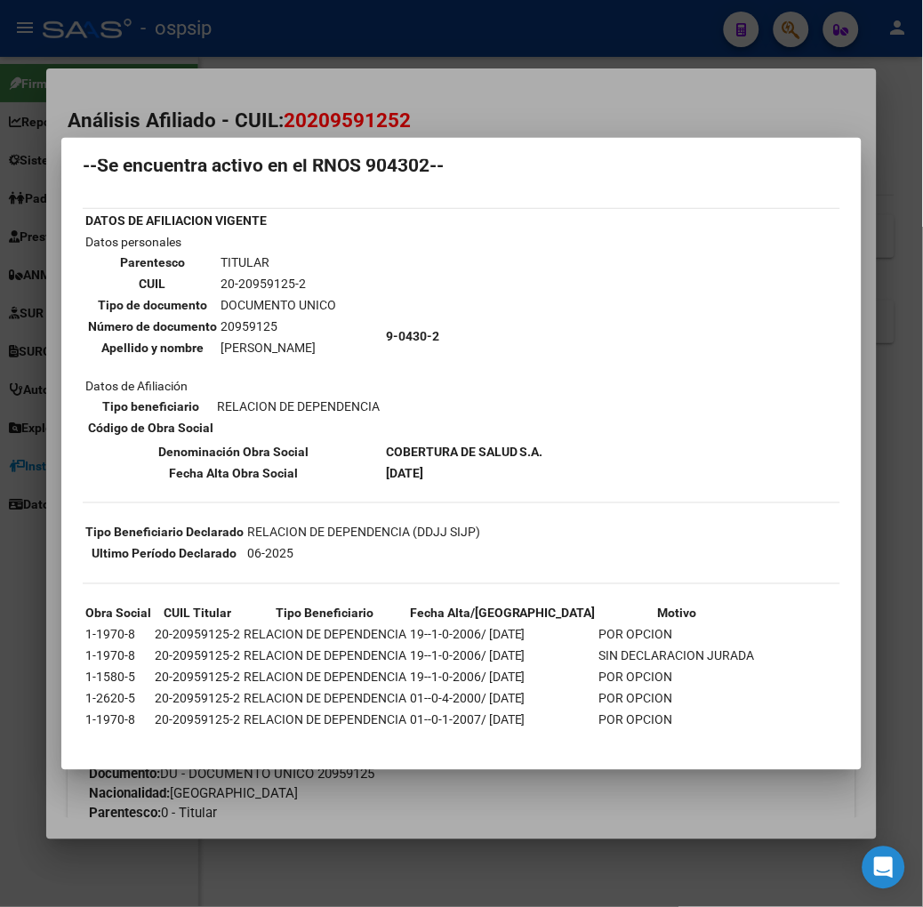
click at [324, 18] on div at bounding box center [461, 453] width 923 height 907
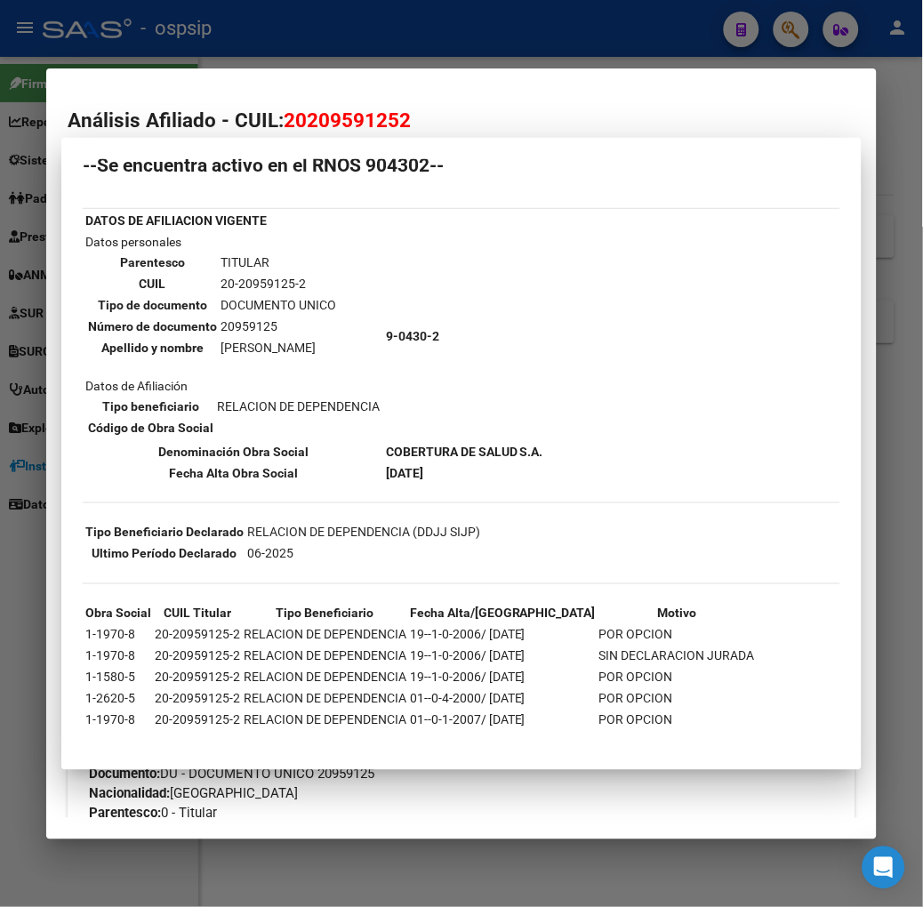
click at [324, 18] on div at bounding box center [461, 453] width 923 height 907
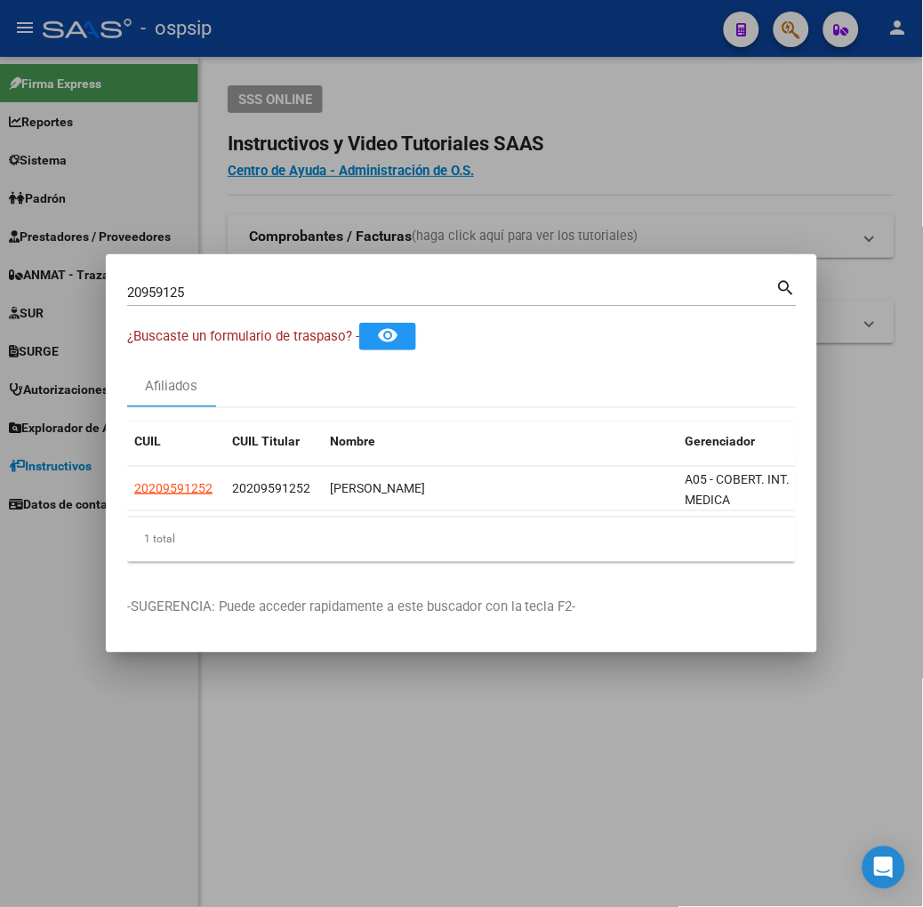
click at [207, 298] on input "20959125" at bounding box center [451, 293] width 649 height 16
type input "44799526"
click at [134, 494] on span "27447995269" at bounding box center [173, 488] width 78 height 14
type textarea "27447995269"
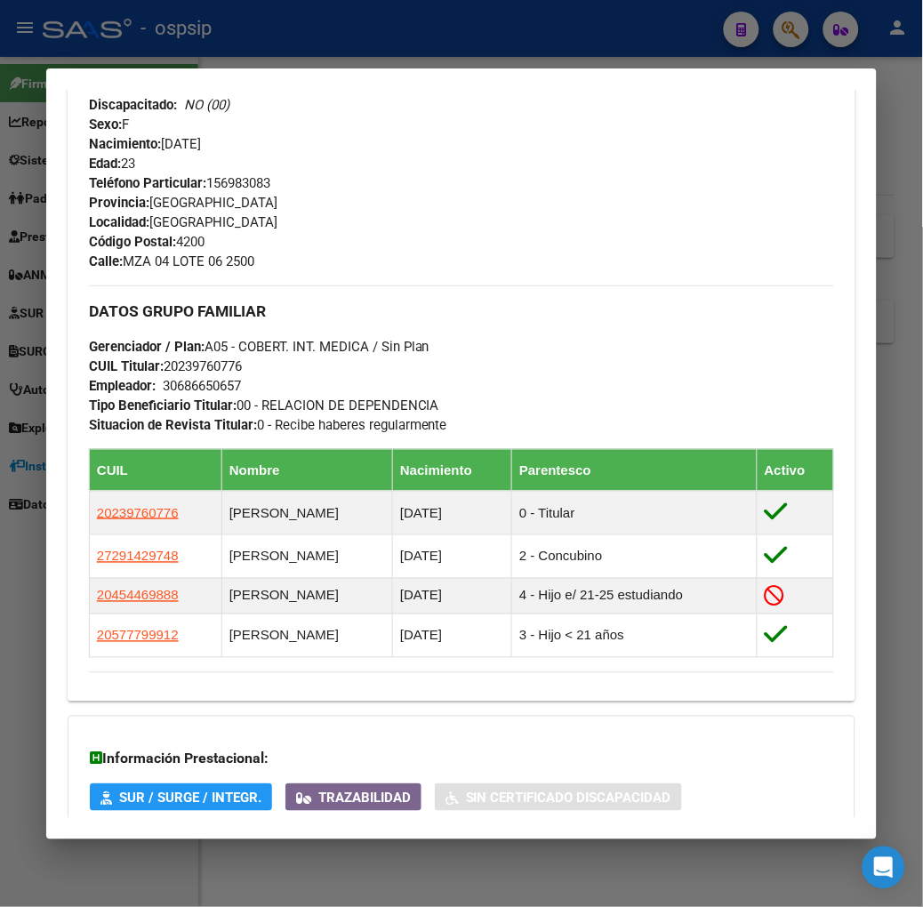
scroll to position [790, 0]
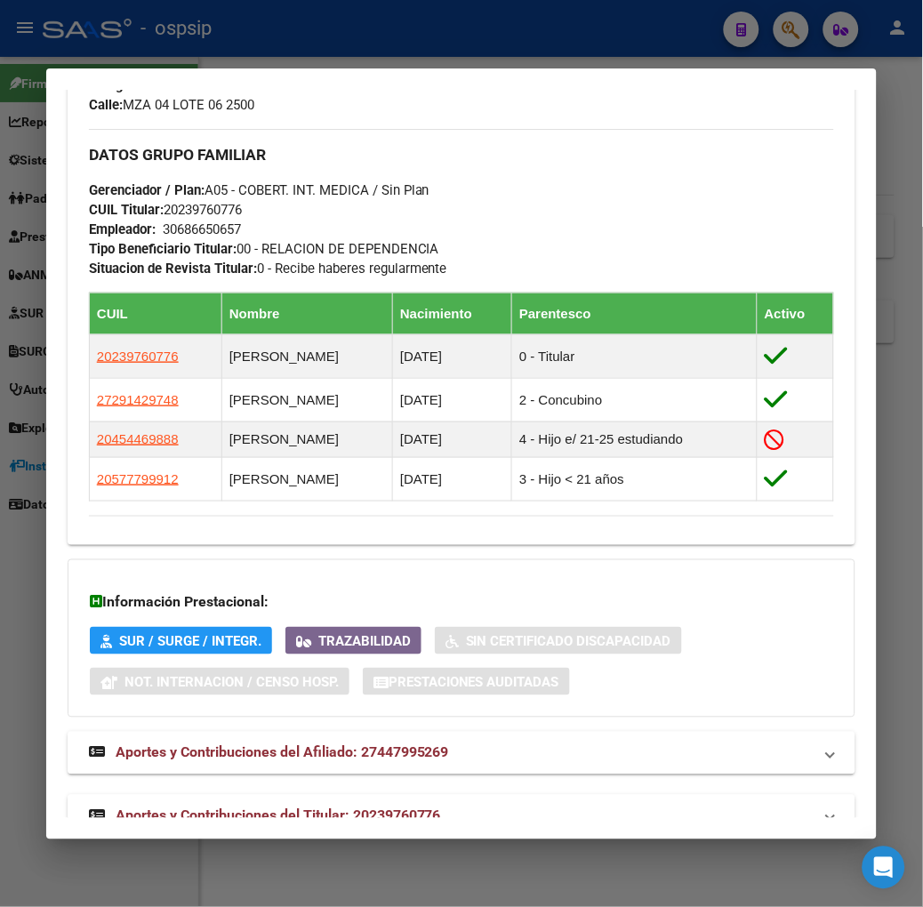
click at [286, 808] on span "Aportes y Contribuciones del Titular: 20239760776" at bounding box center [279, 816] width 326 height 17
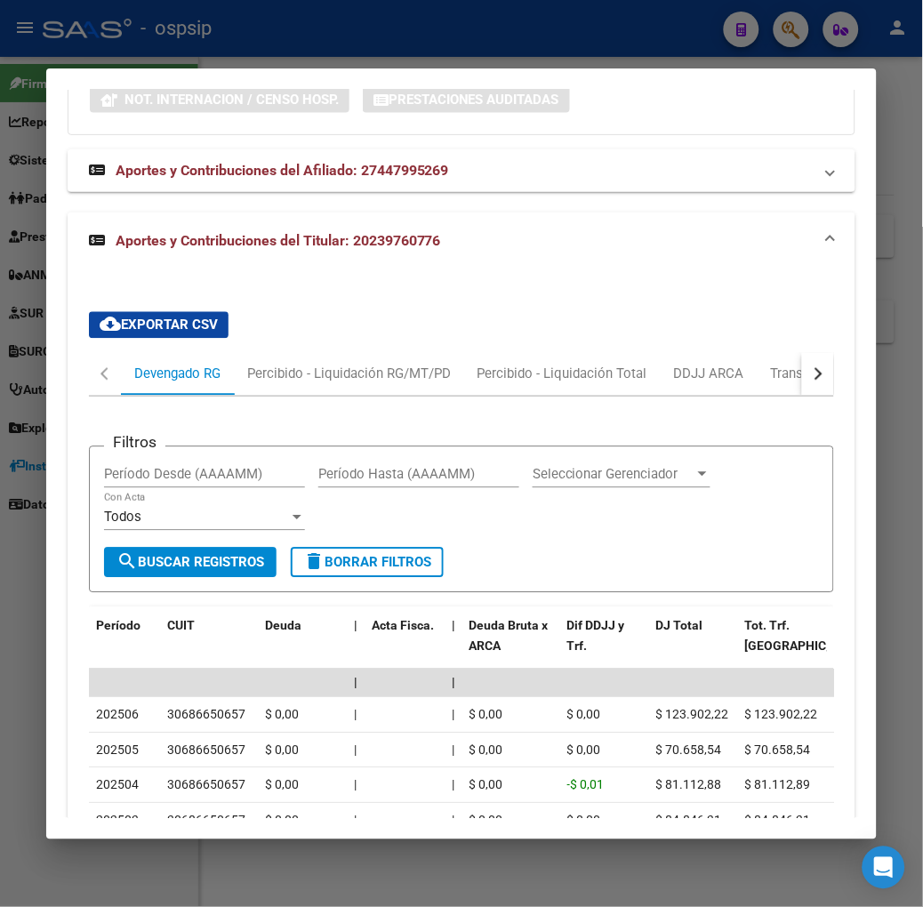
scroll to position [1625, 0]
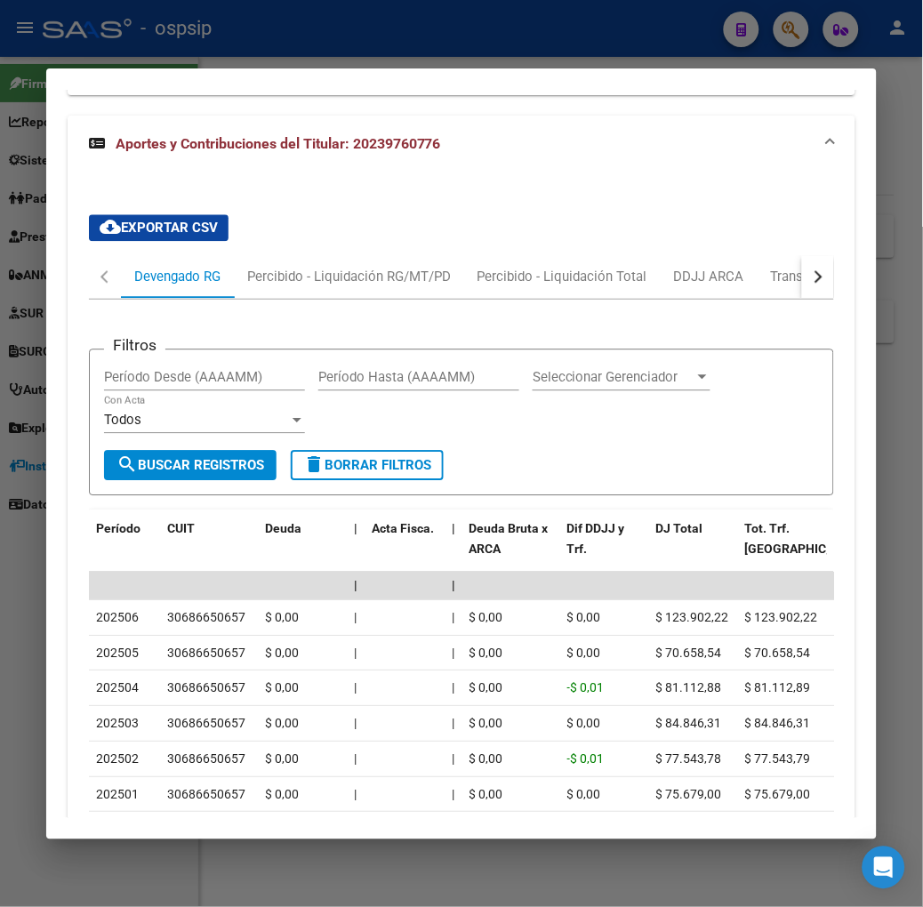
click at [407, 62] on div at bounding box center [461, 453] width 923 height 907
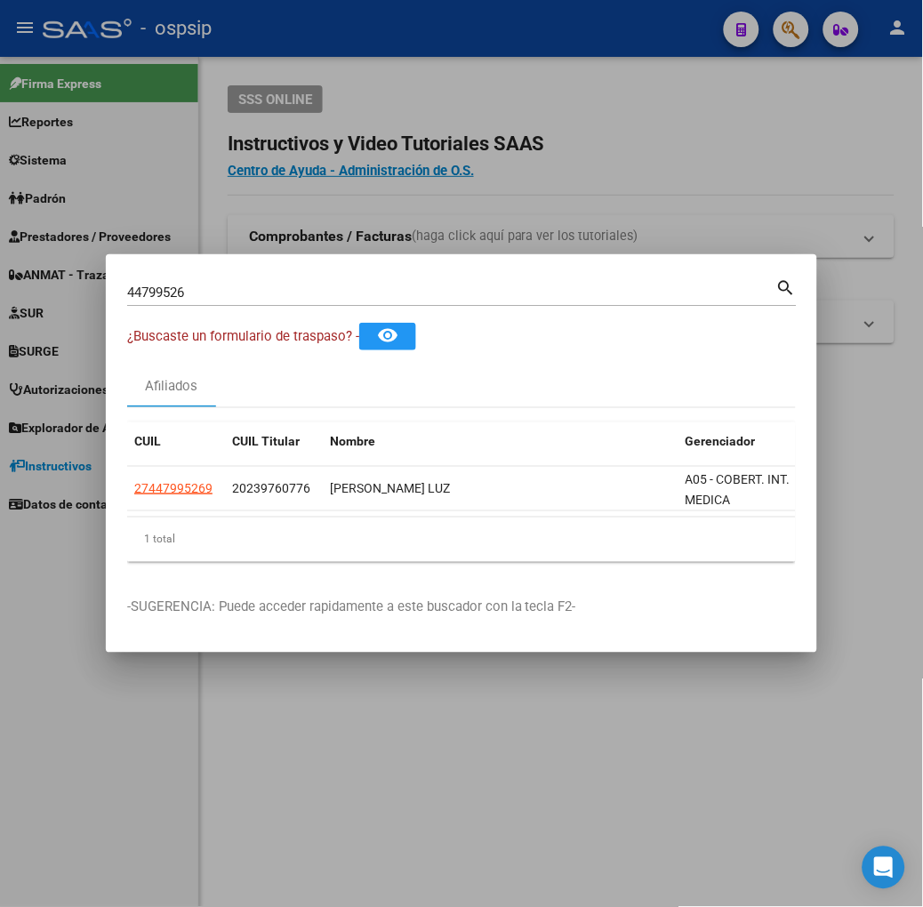
click at [359, 289] on input "44799526" at bounding box center [451, 293] width 649 height 16
type input "47935238"
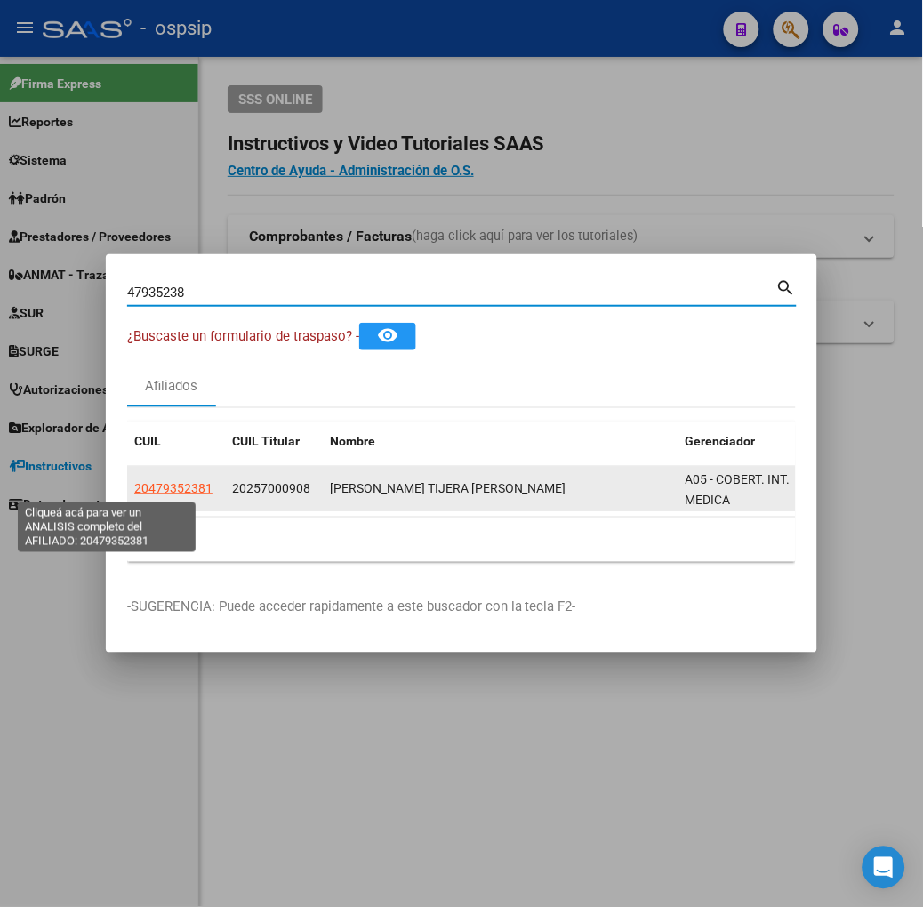
click at [134, 484] on span "20479352381" at bounding box center [173, 488] width 78 height 14
type textarea "20479352381"
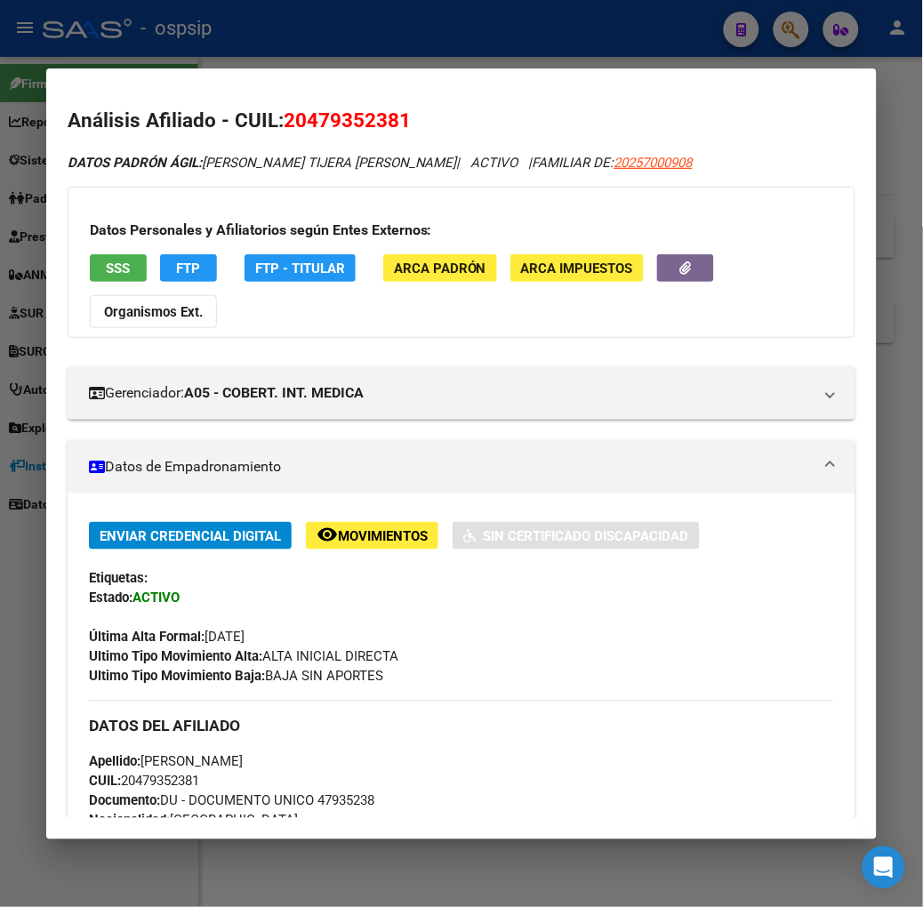
click at [106, 268] on span "SSS" at bounding box center [118, 269] width 24 height 16
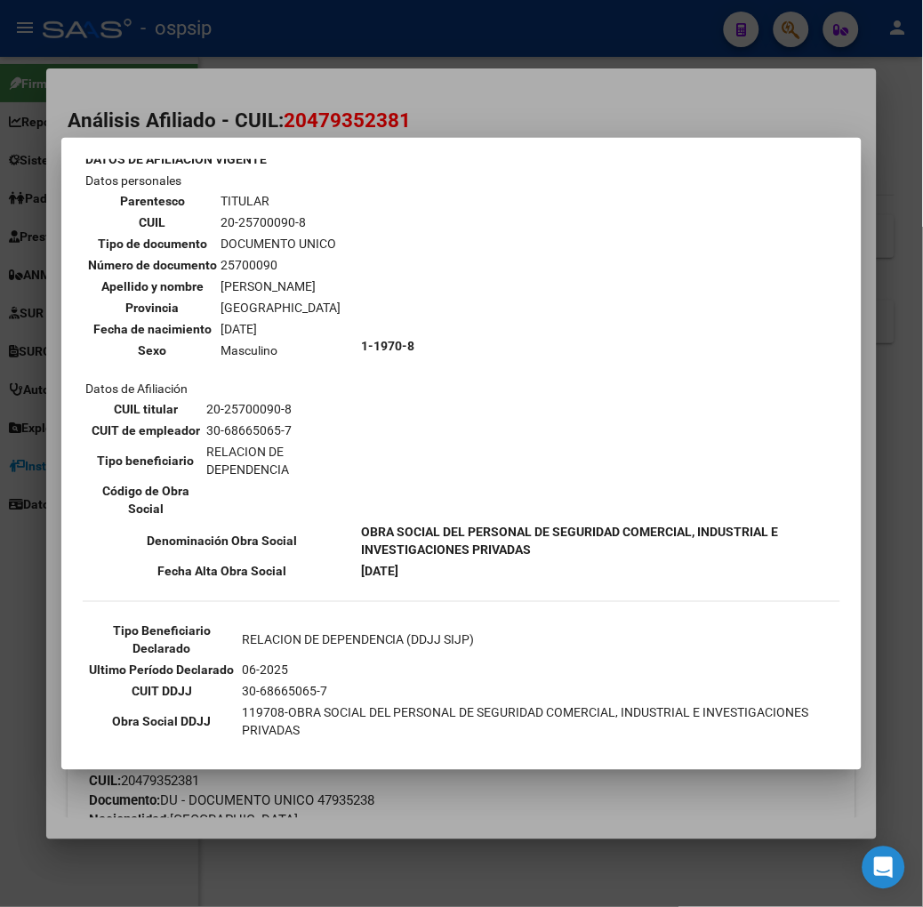
scroll to position [197, 0]
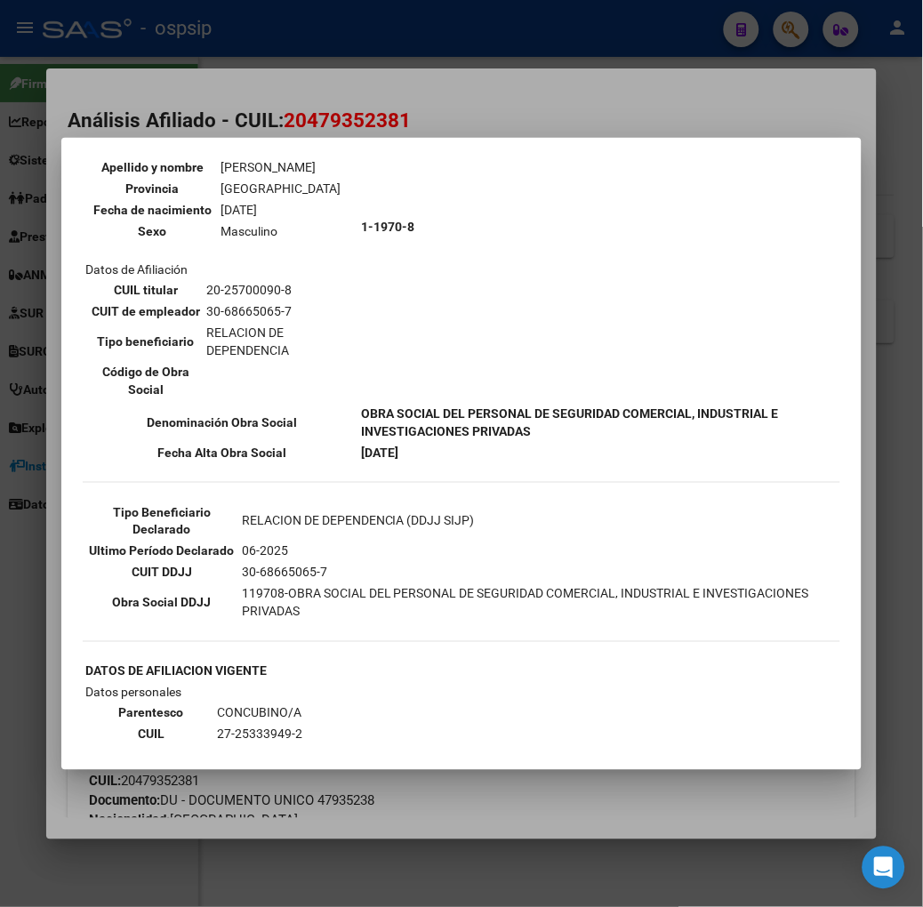
click at [300, 71] on div at bounding box center [461, 453] width 923 height 907
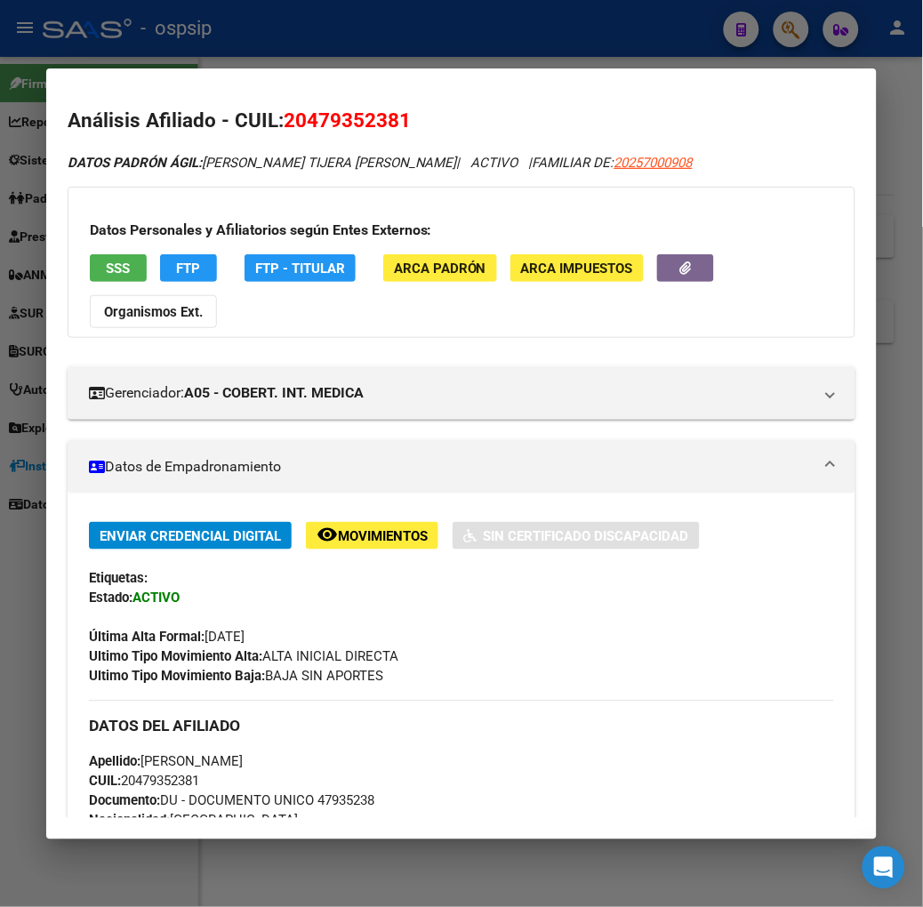
click at [286, 63] on div at bounding box center [461, 453] width 923 height 907
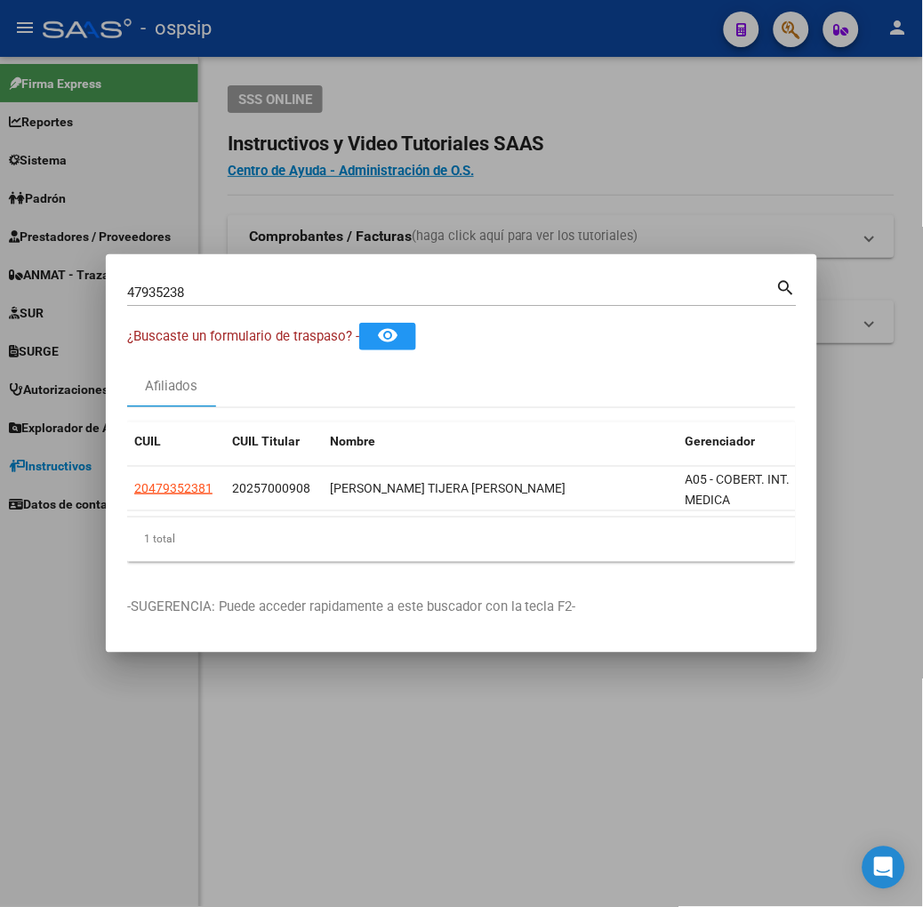
click at [193, 287] on input "47935238" at bounding box center [451, 293] width 649 height 16
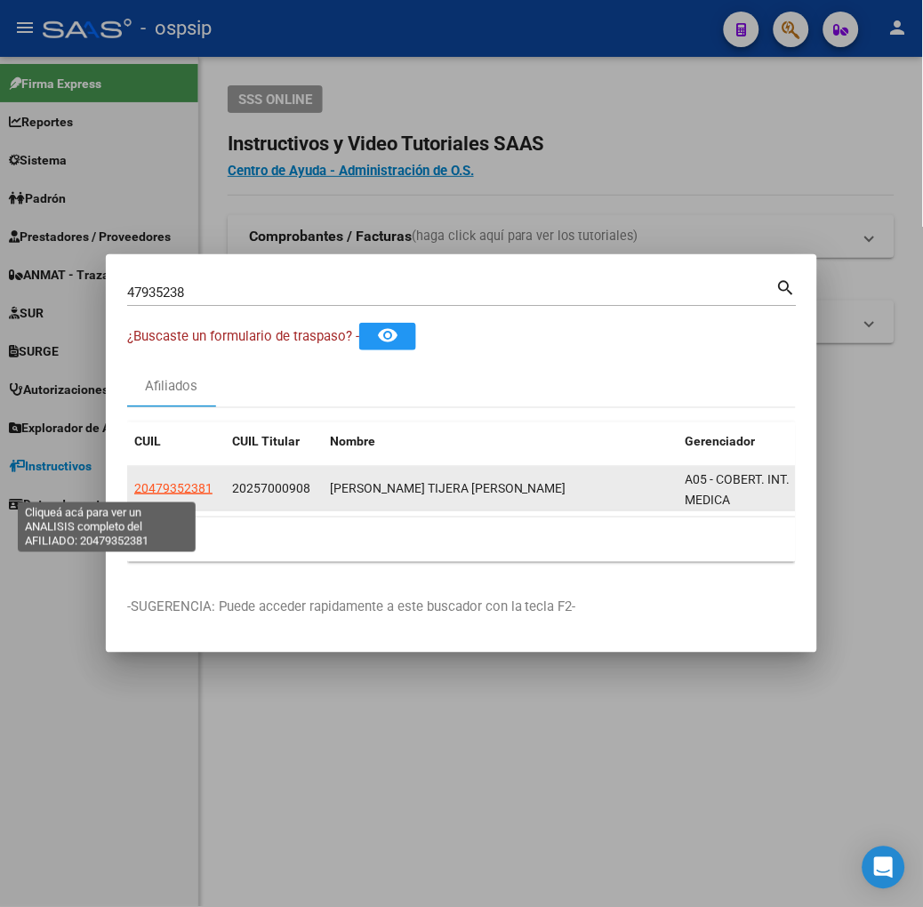
click at [134, 485] on span "20479352381" at bounding box center [173, 488] width 78 height 14
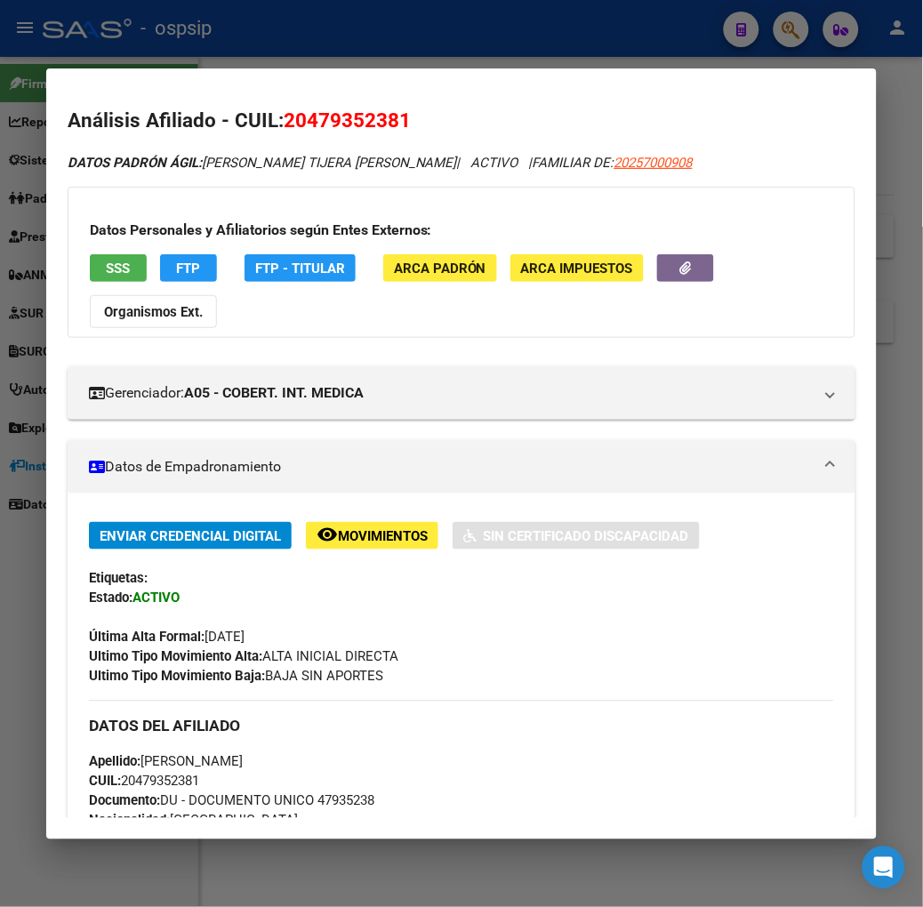
click at [99, 277] on button "SSS" at bounding box center [118, 268] width 57 height 28
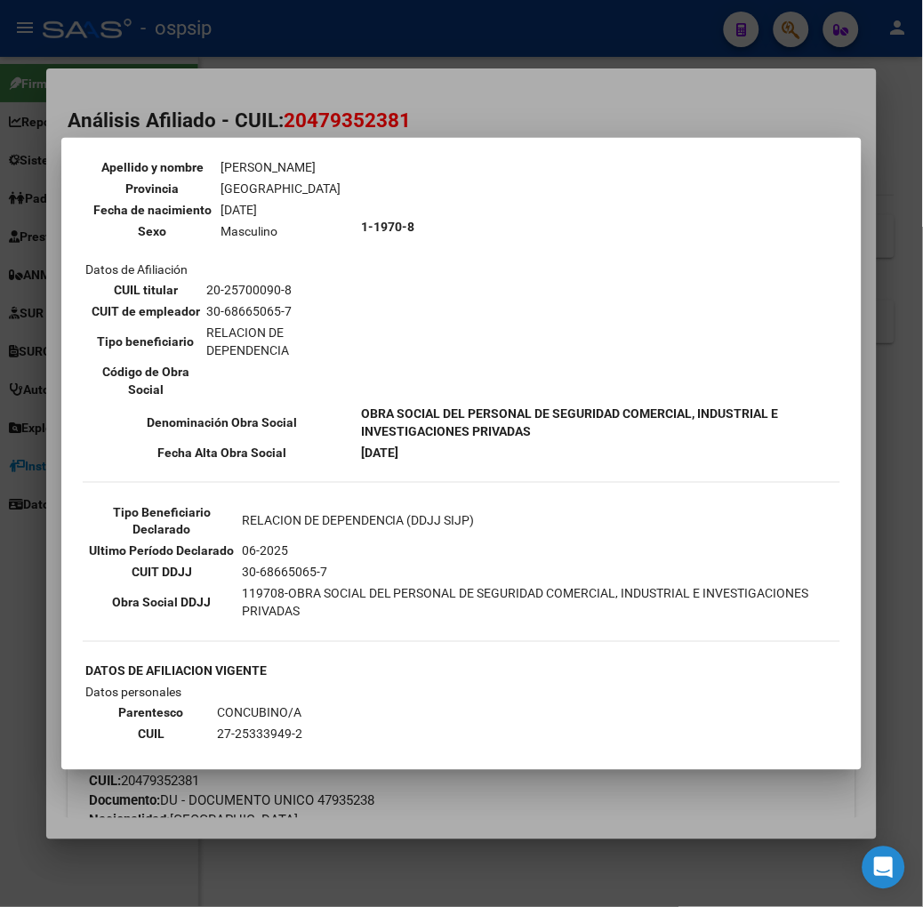
click at [329, 110] on div at bounding box center [461, 453] width 923 height 907
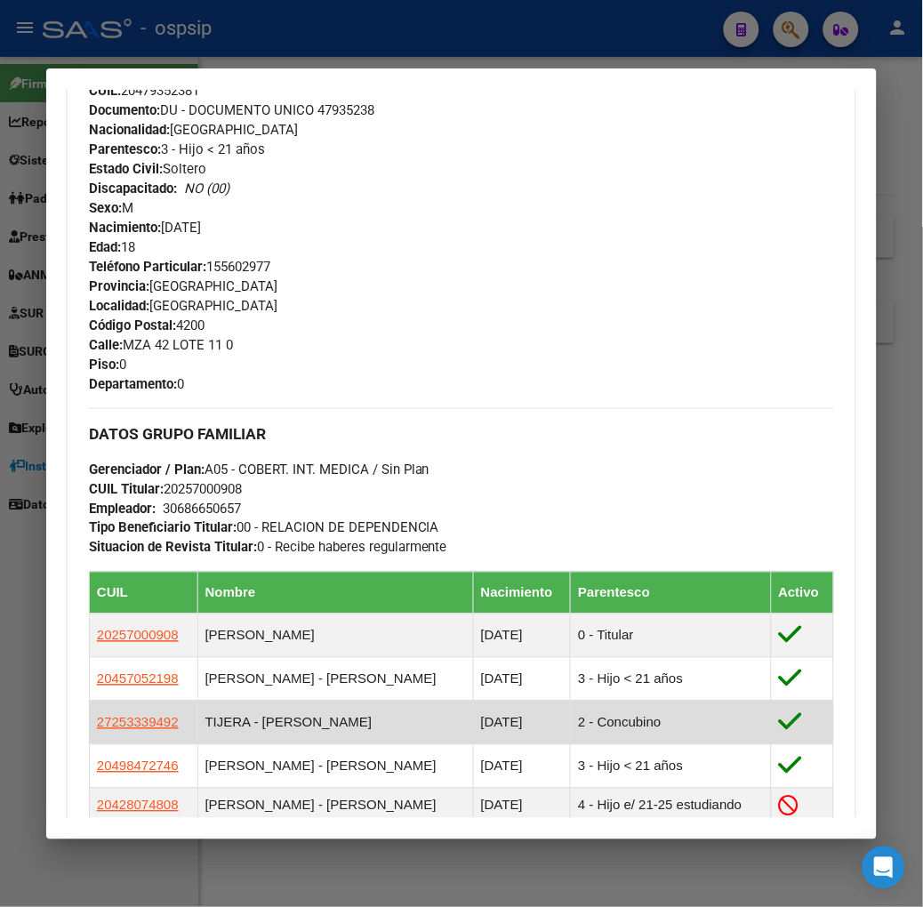
scroll to position [1014, 0]
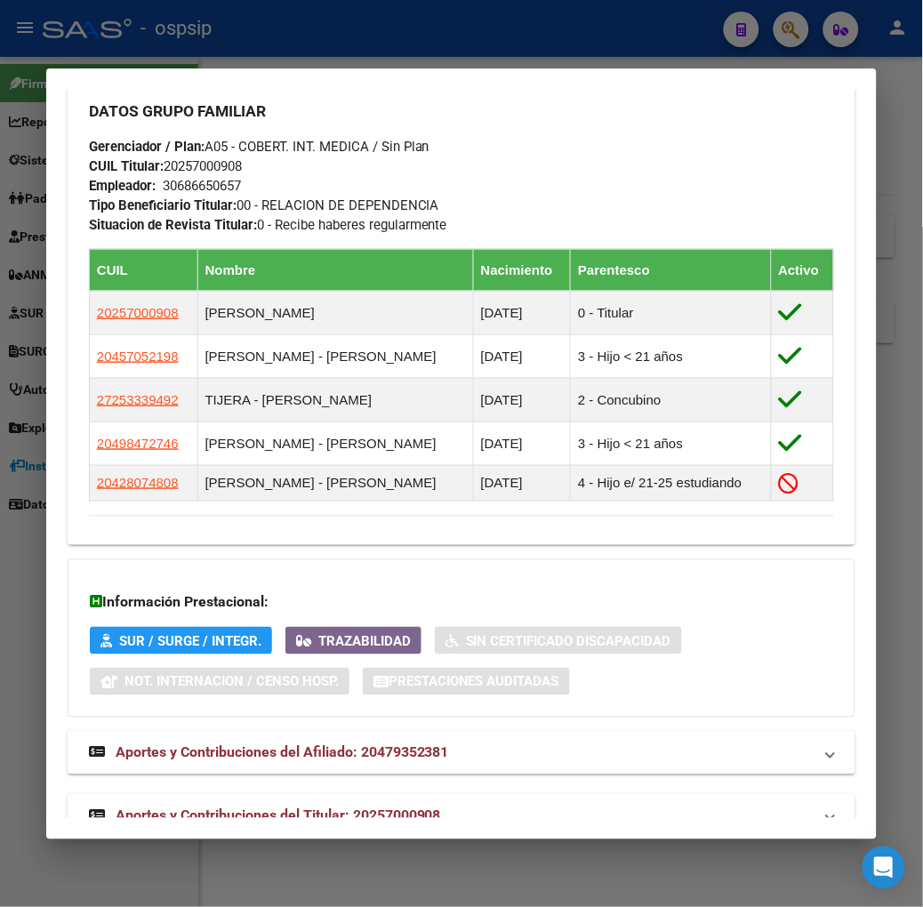
click at [447, 806] on mat-panel-title "Aportes y Contribuciones del Titular: 20257000908" at bounding box center [451, 816] width 724 height 21
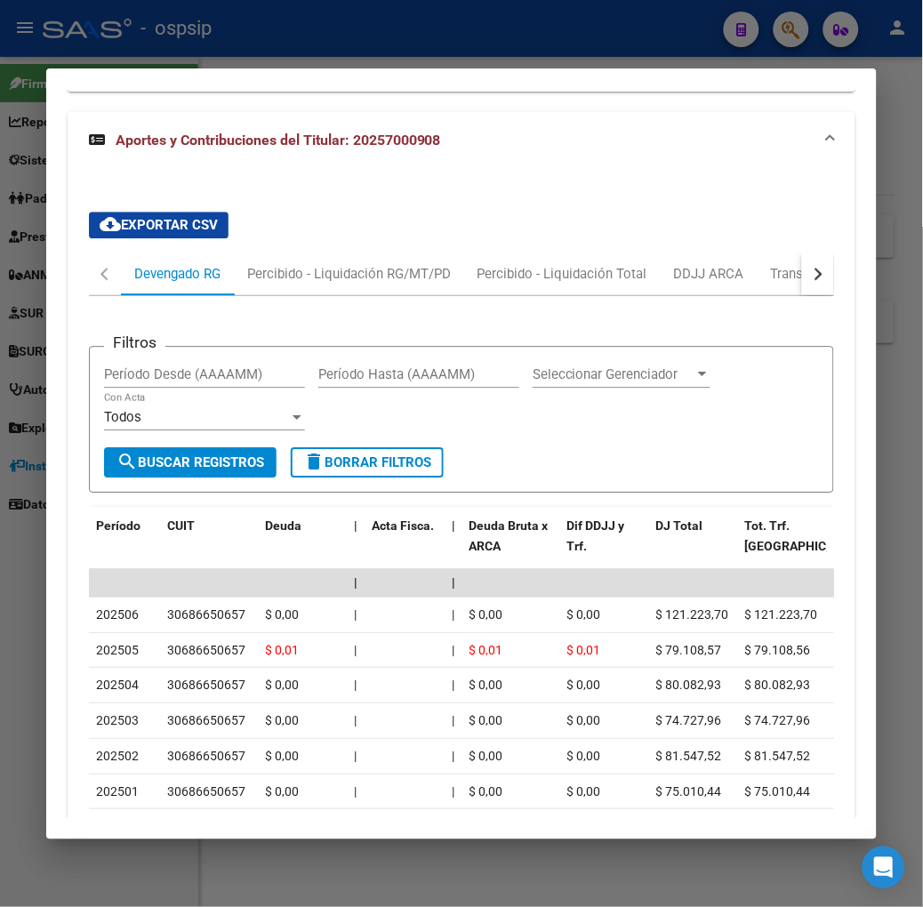
scroll to position [1892, 0]
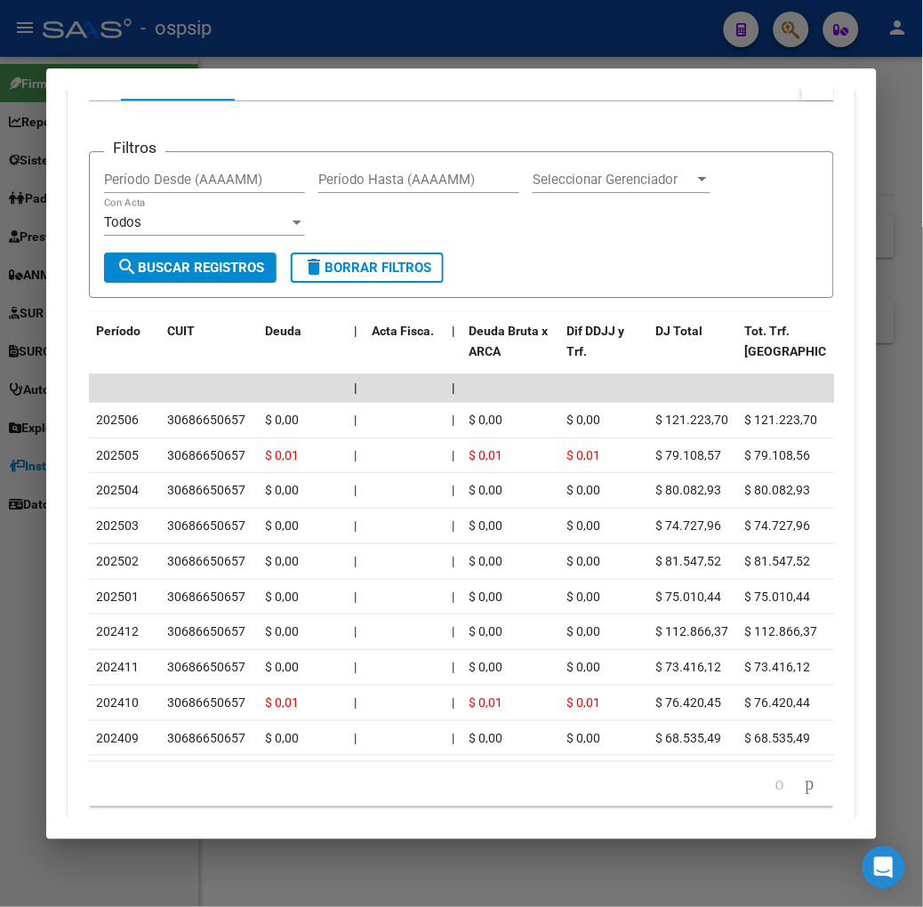
click at [345, 47] on div at bounding box center [461, 453] width 923 height 907
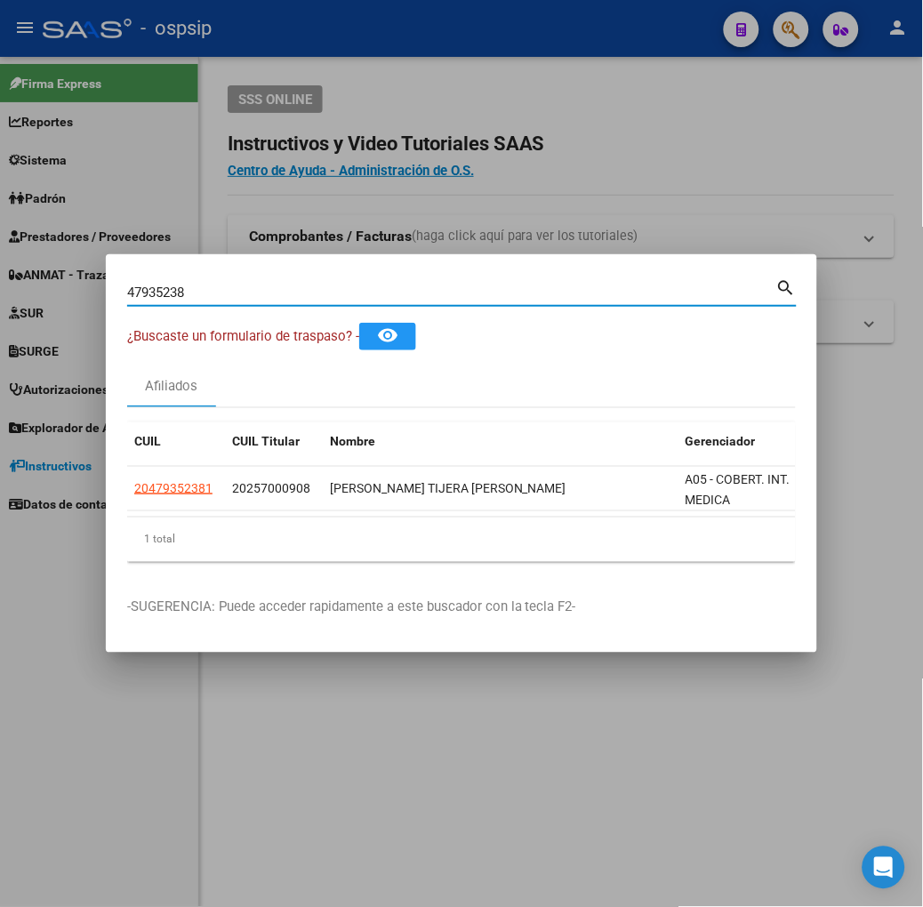
click at [246, 299] on input "47935238" at bounding box center [451, 293] width 649 height 16
type input "35843616"
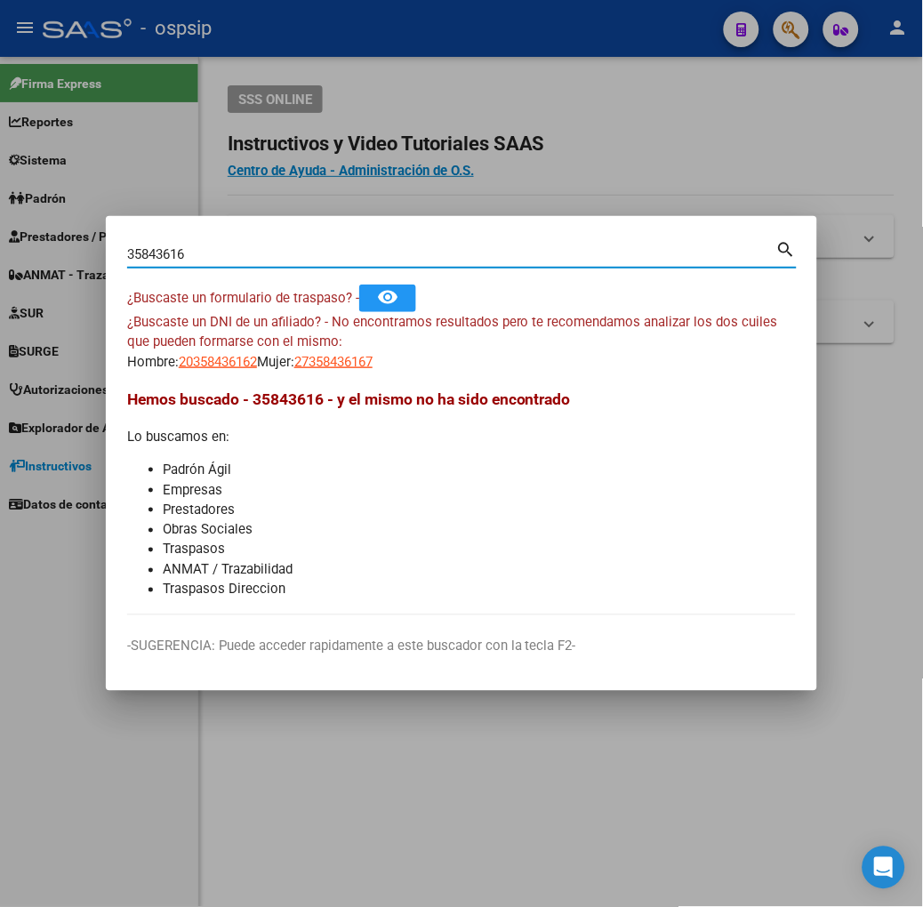
click at [173, 372] on mat-dialog-content "35843616 Buscar (apellido, dni, cuil, nro traspaso, cuit, obra social) search ¿…" at bounding box center [462, 427] width 712 height 378
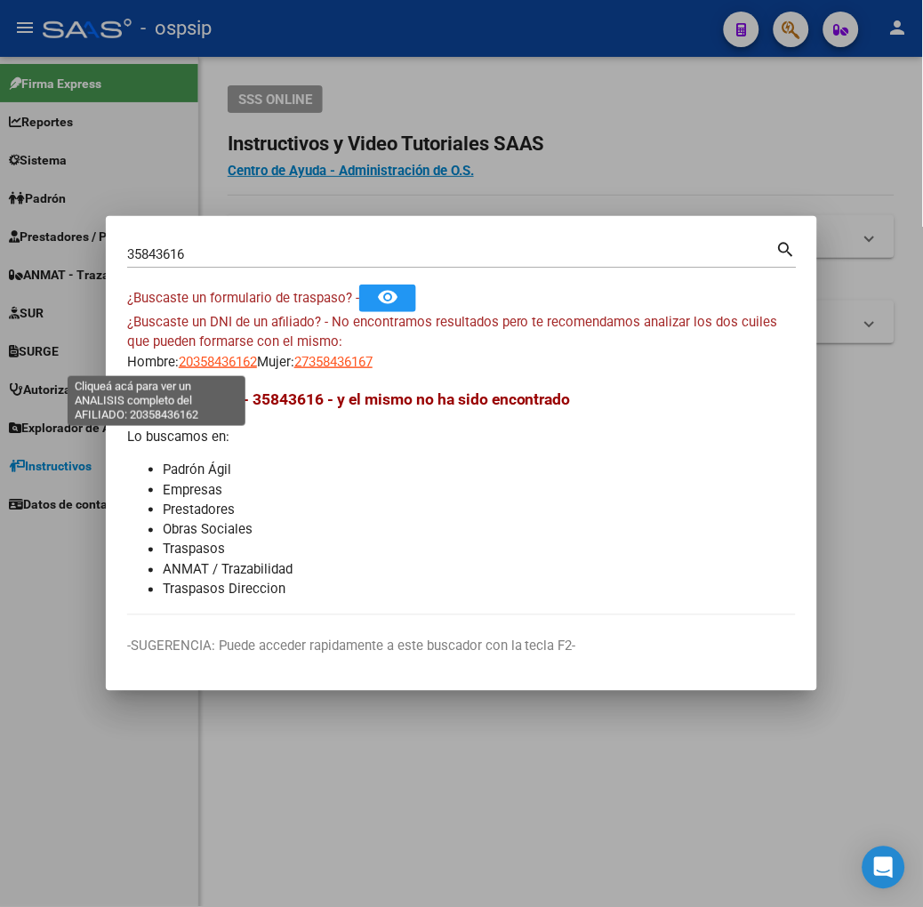
click at [179, 366] on span "20358436162" at bounding box center [218, 362] width 78 height 16
type textarea "20358436162"
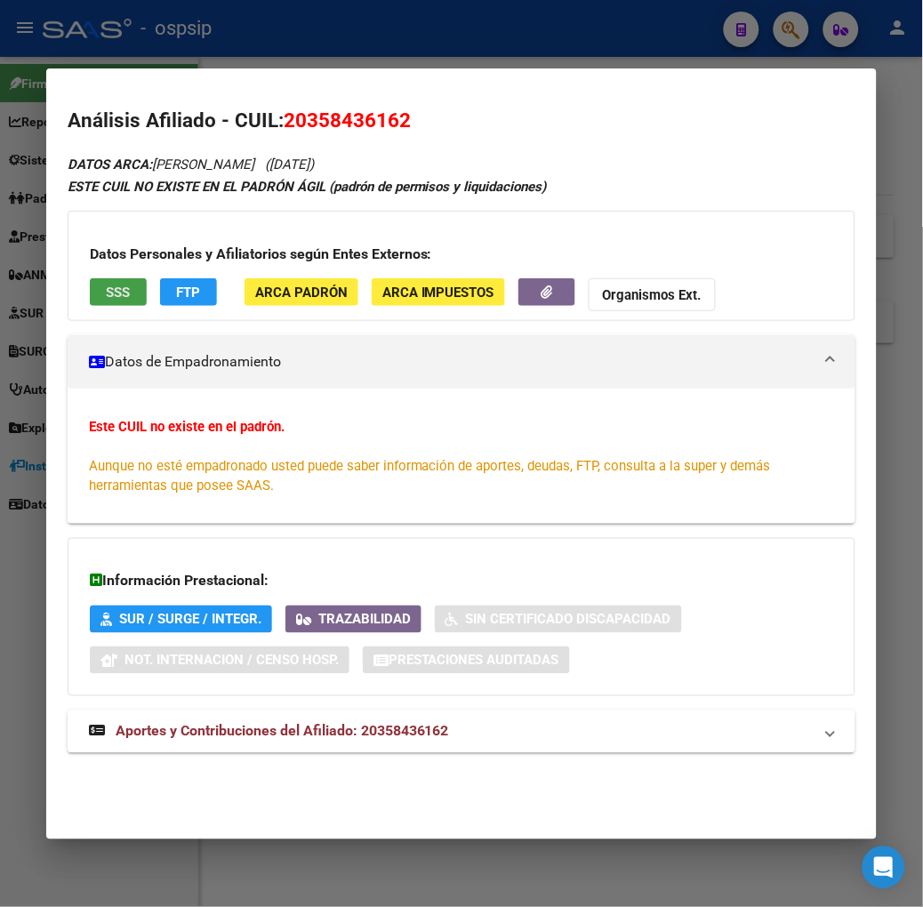
click at [106, 297] on span "SSS" at bounding box center [118, 293] width 24 height 16
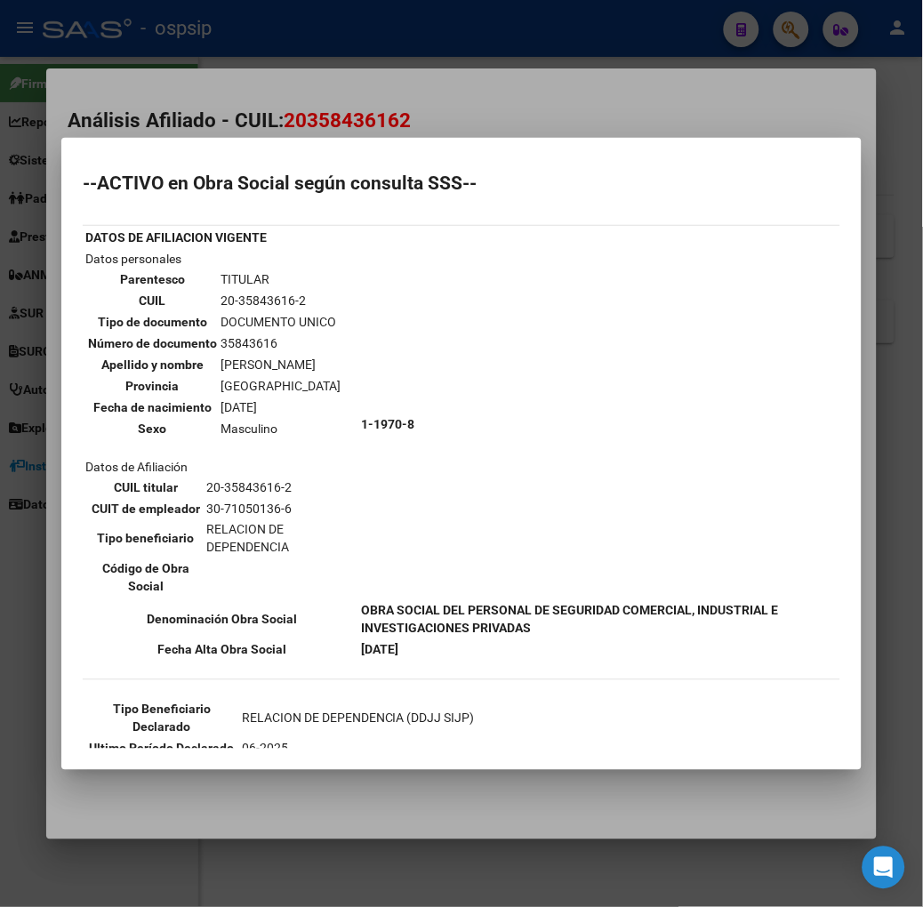
scroll to position [90, 0]
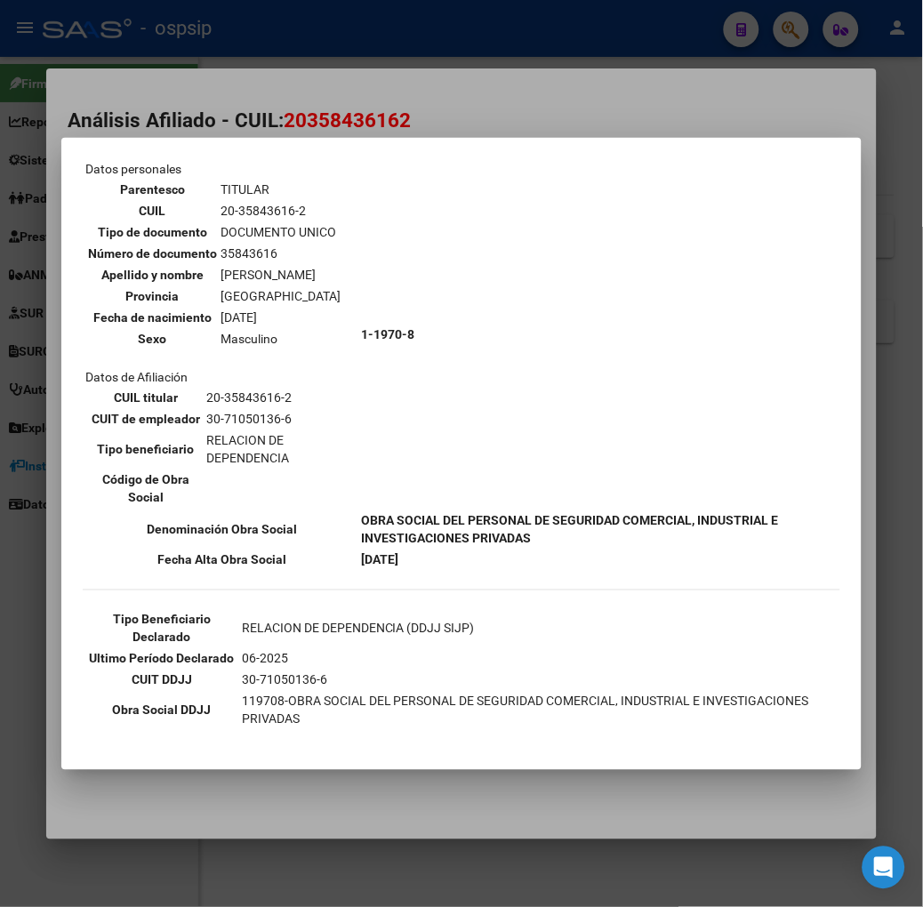
click at [301, 104] on div at bounding box center [461, 453] width 923 height 907
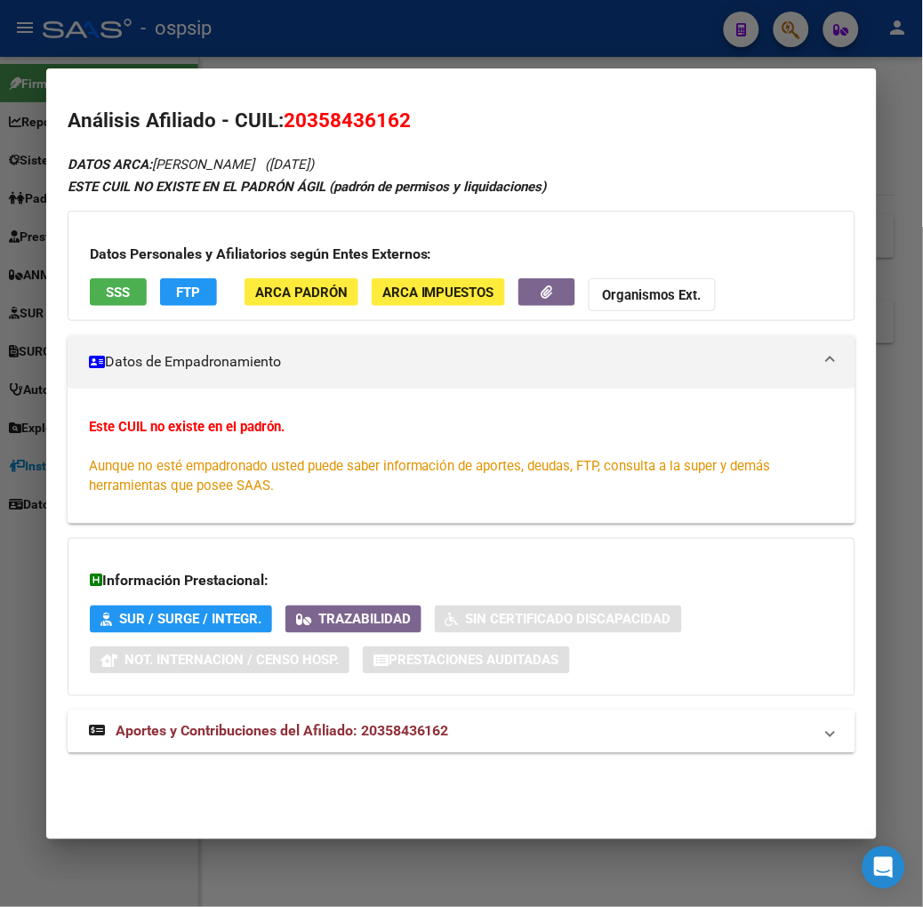
click at [352, 726] on span "Aportes y Contribuciones del Afiliado: 20358436162" at bounding box center [283, 731] width 334 height 17
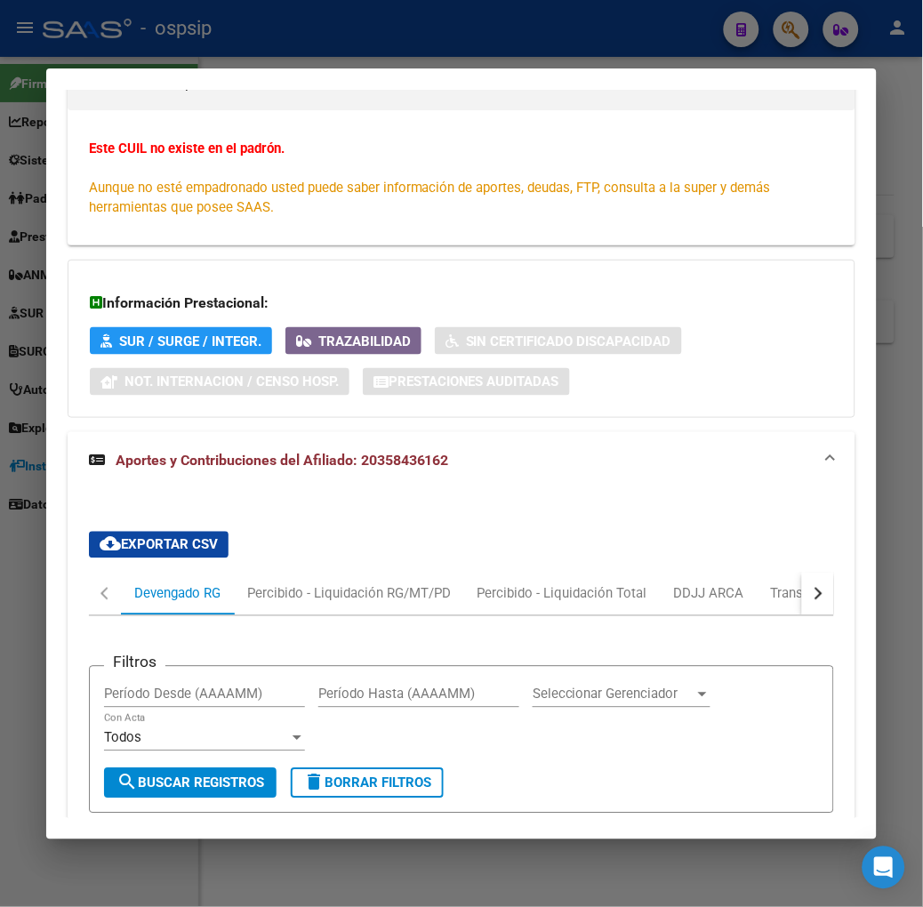
scroll to position [574, 0]
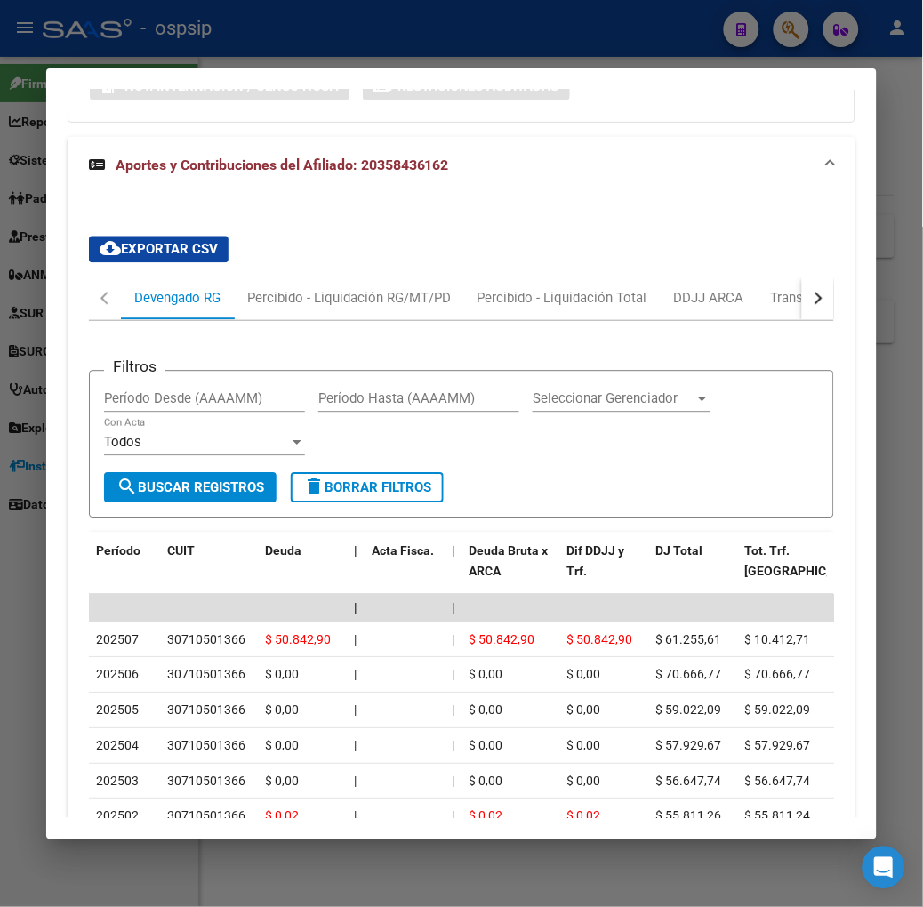
click at [423, 28] on div at bounding box center [461, 453] width 923 height 907
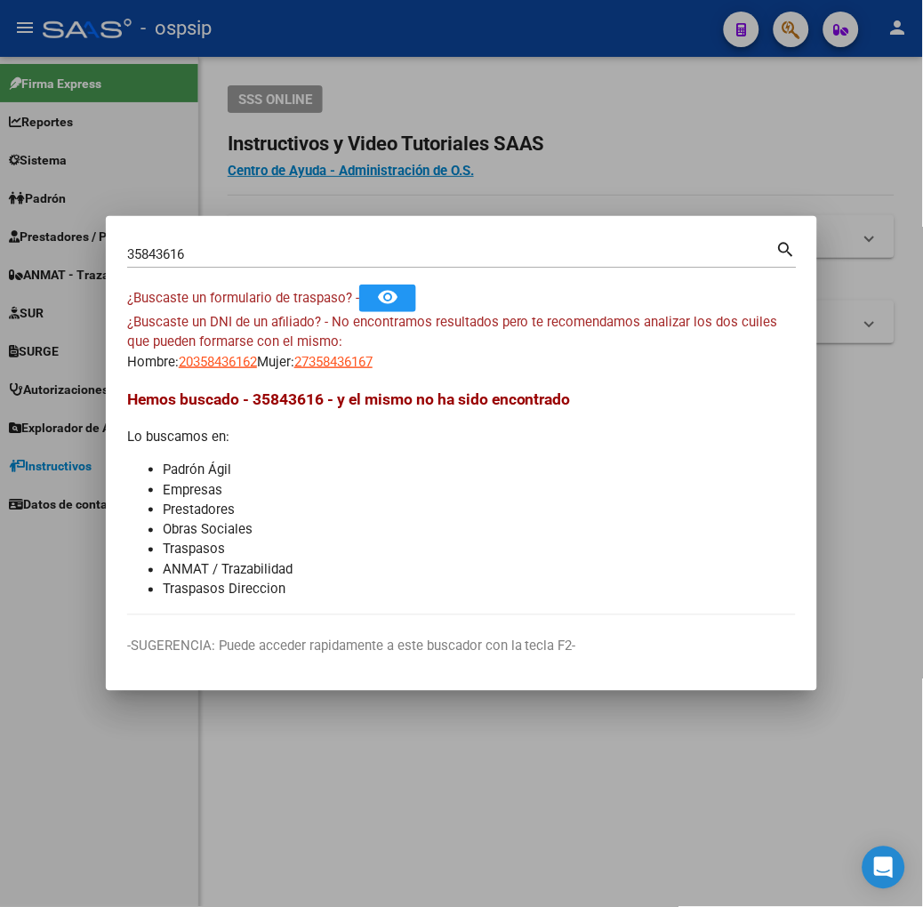
click at [340, 241] on div "35843616 Buscar (apellido, dni, [PERSON_NAME], [PERSON_NAME], cuit, obra social)" at bounding box center [451, 254] width 649 height 27
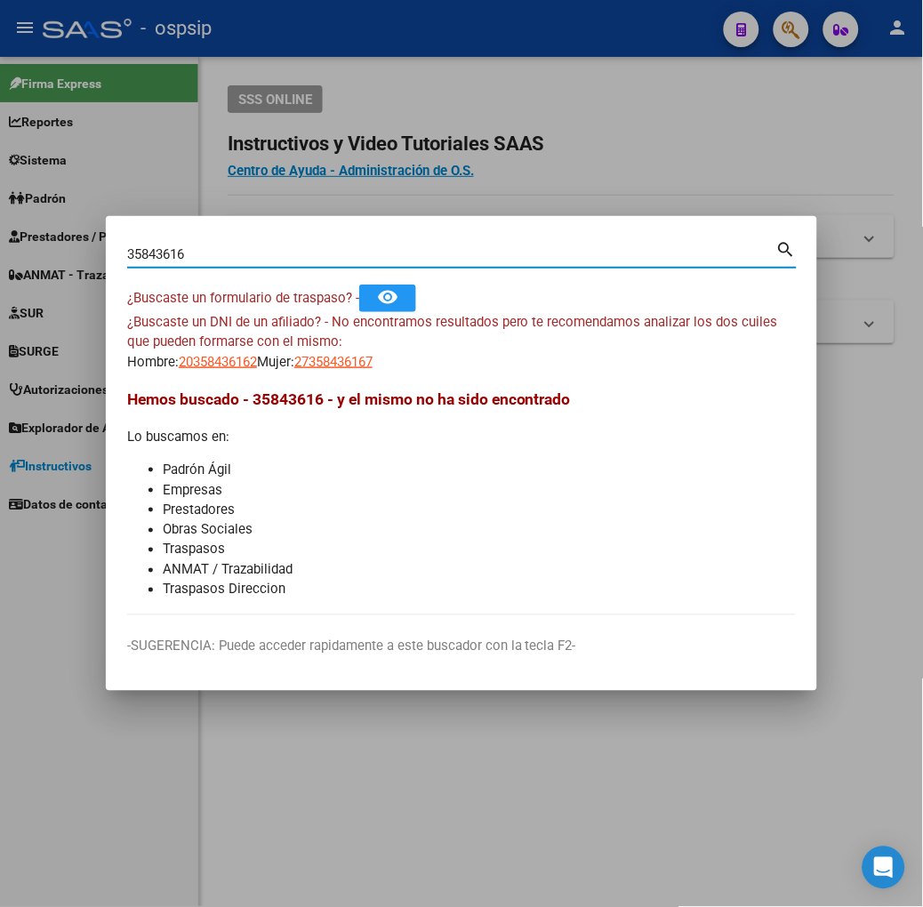
click at [341, 255] on input "35843616" at bounding box center [451, 254] width 649 height 16
type input "20564957"
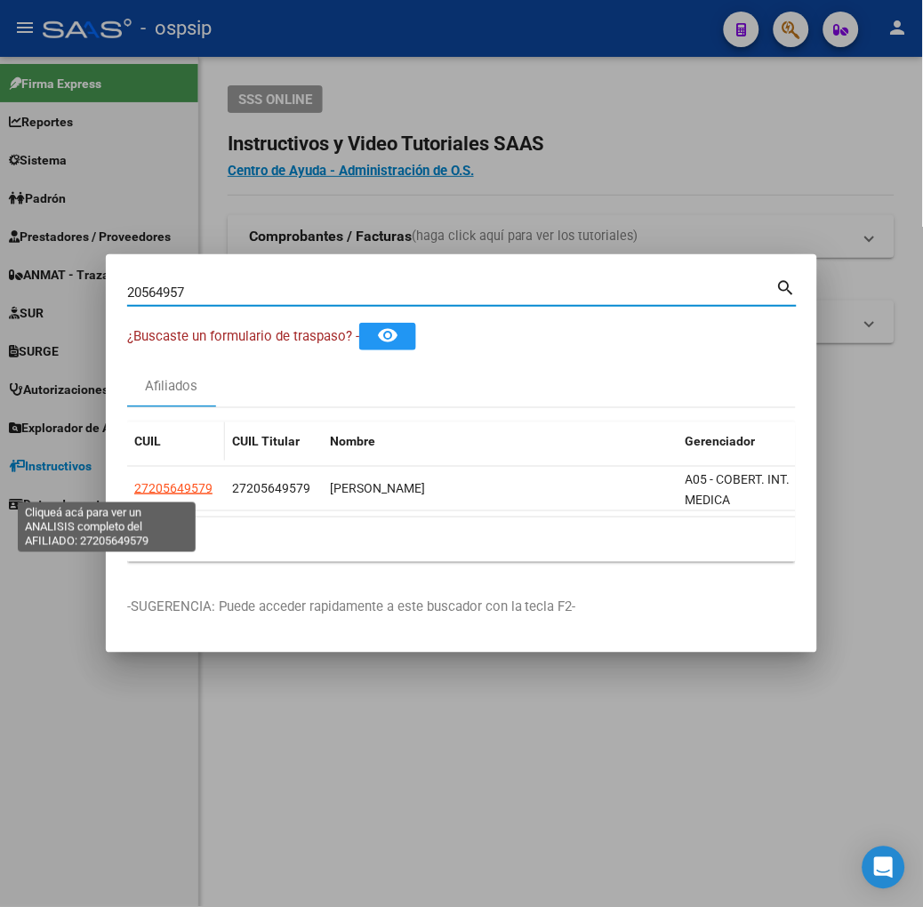
click at [134, 492] on span "27205649579" at bounding box center [173, 488] width 78 height 14
type textarea "27205649579"
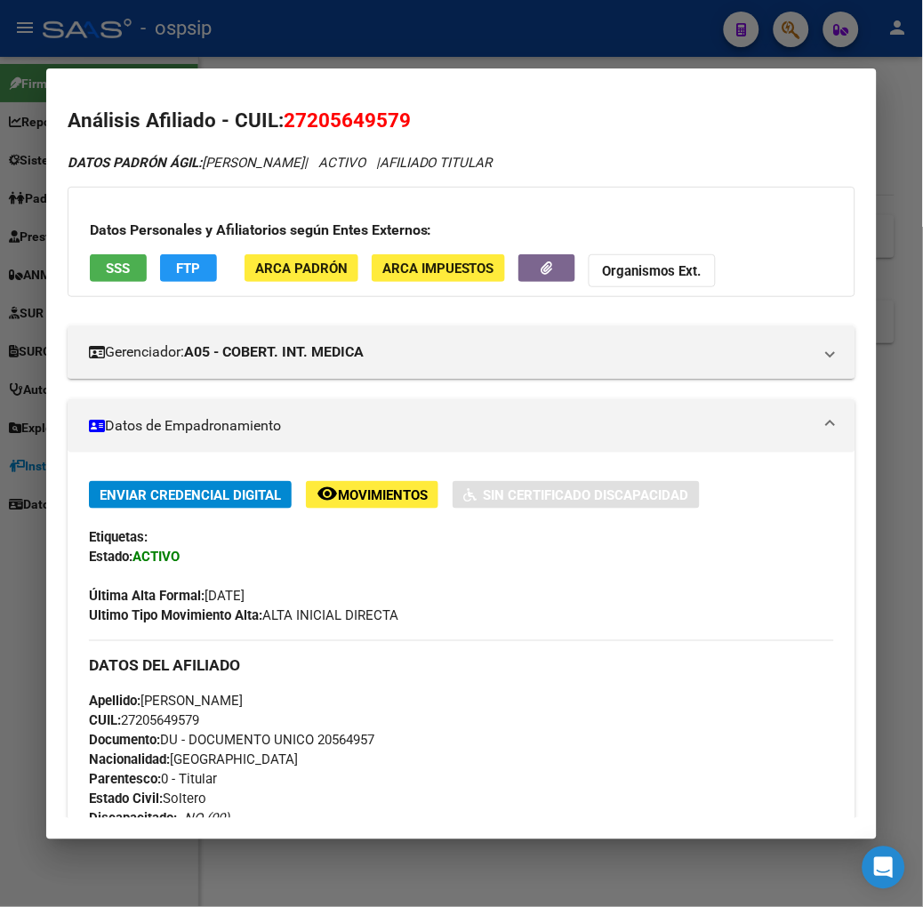
click at [107, 264] on button "SSS" at bounding box center [118, 268] width 57 height 28
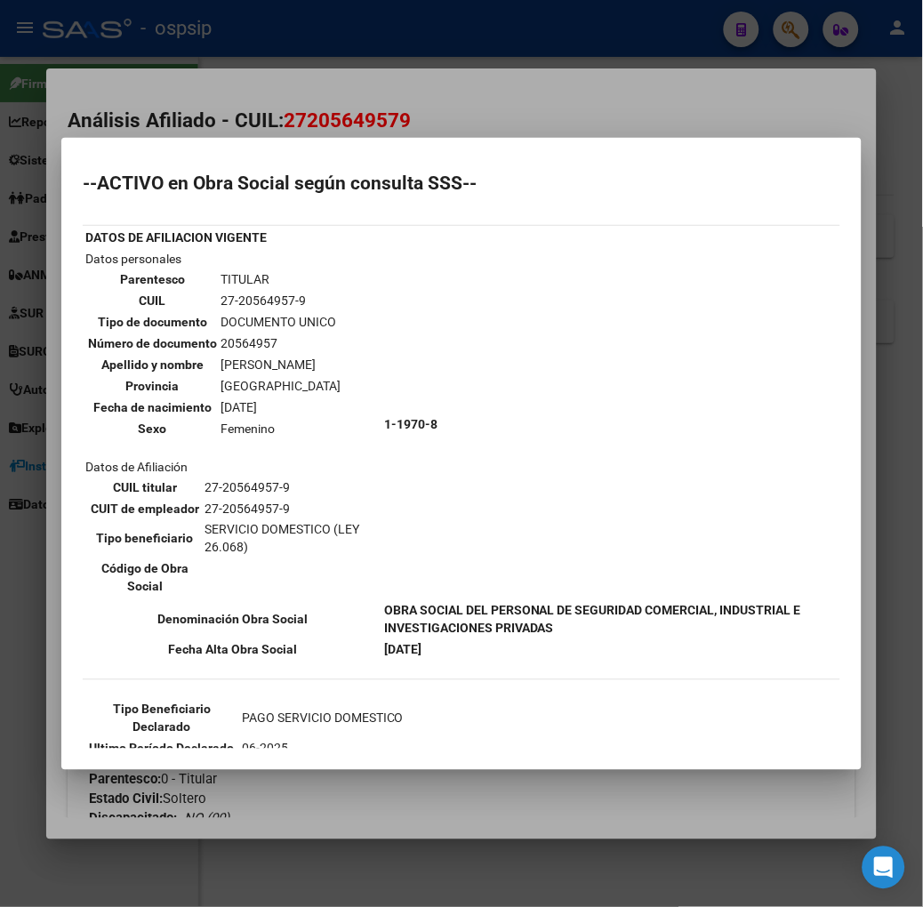
click at [254, 86] on div at bounding box center [461, 453] width 923 height 907
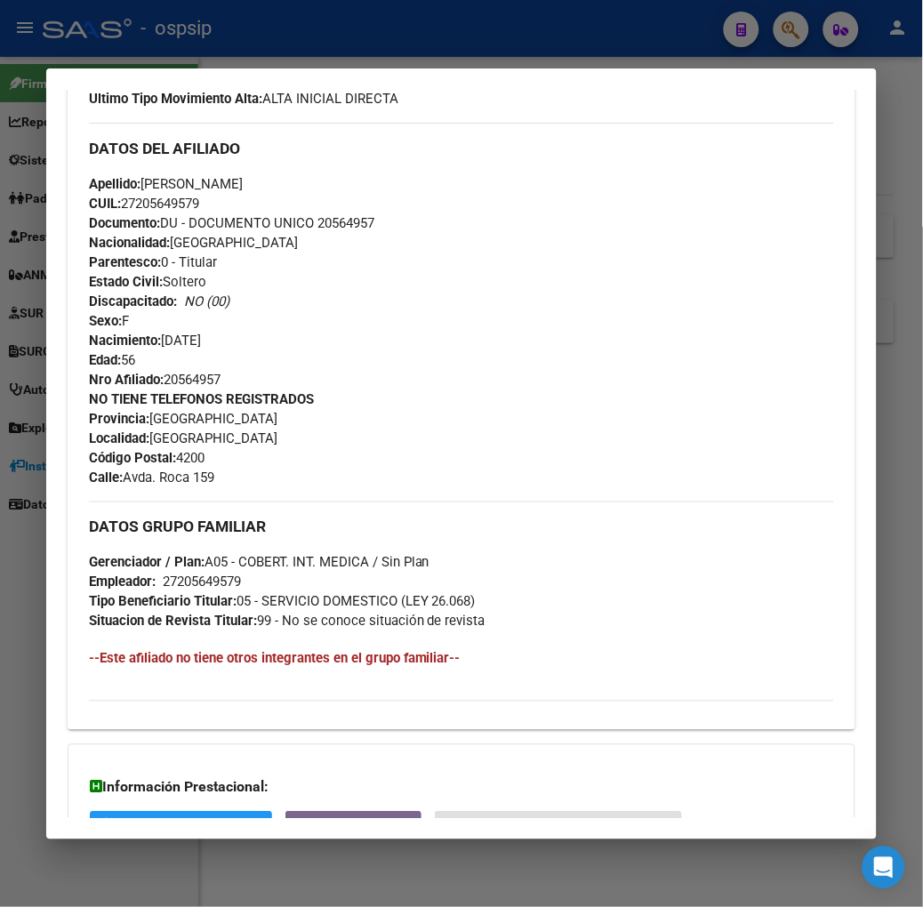
scroll to position [699, 0]
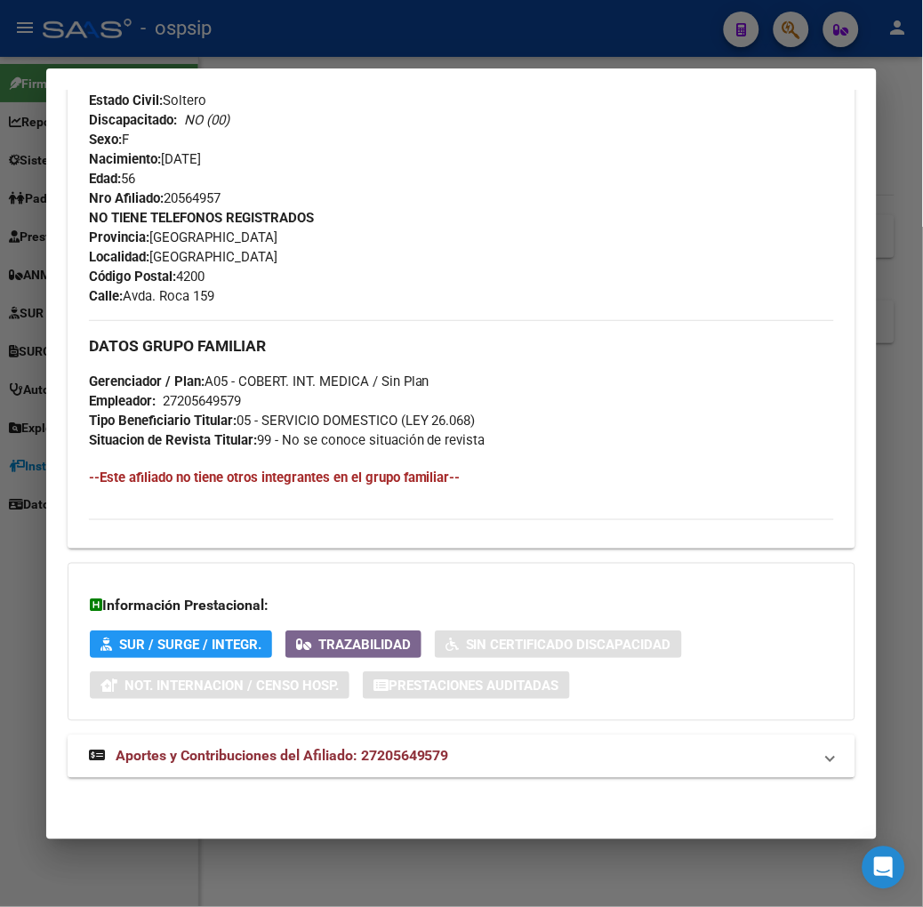
click at [374, 768] on mat-expansion-panel-header "Aportes y Contribuciones del Afiliado: 27205649579" at bounding box center [462, 757] width 788 height 43
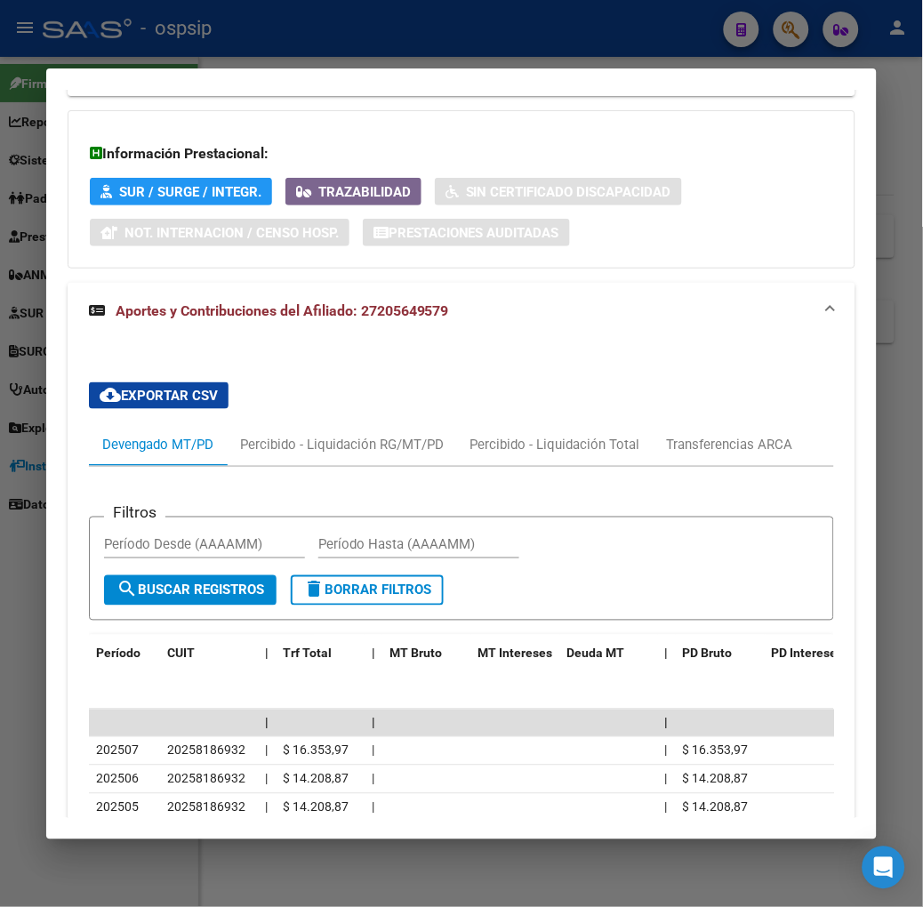
scroll to position [1251, 0]
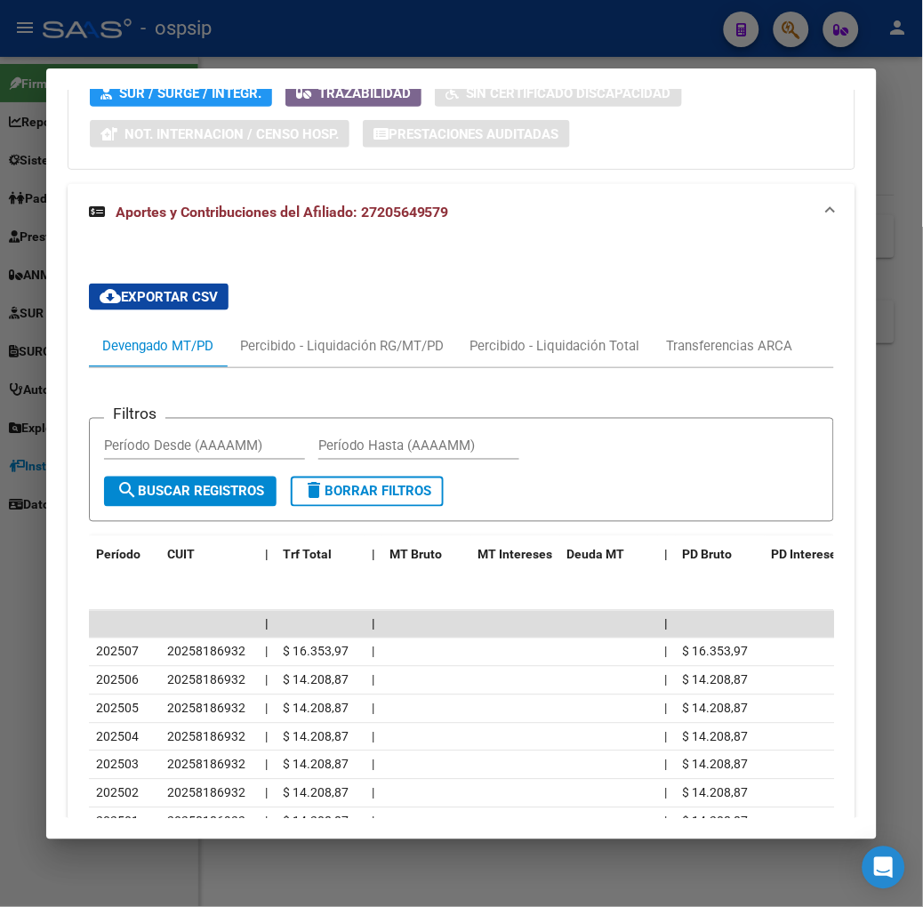
click at [321, 44] on div at bounding box center [461, 453] width 923 height 907
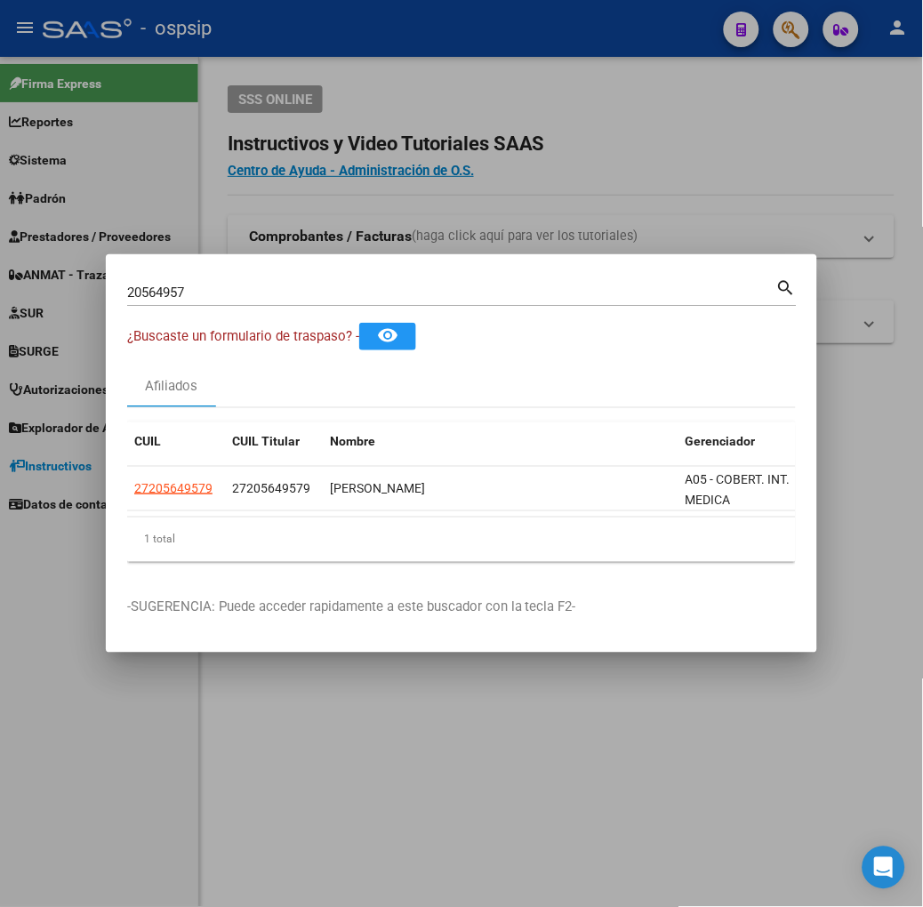
click at [193, 294] on input "20564957" at bounding box center [451, 293] width 649 height 16
type input "23411317"
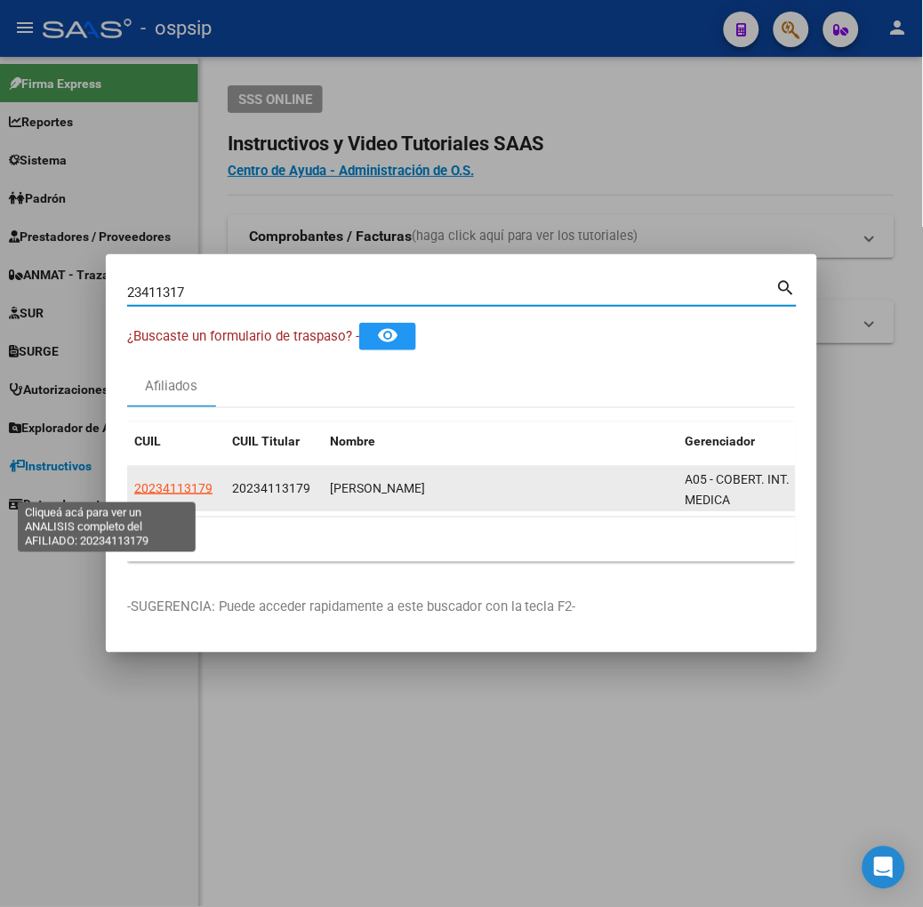
click at [134, 495] on span "20234113179" at bounding box center [173, 488] width 78 height 14
type textarea "20234113179"
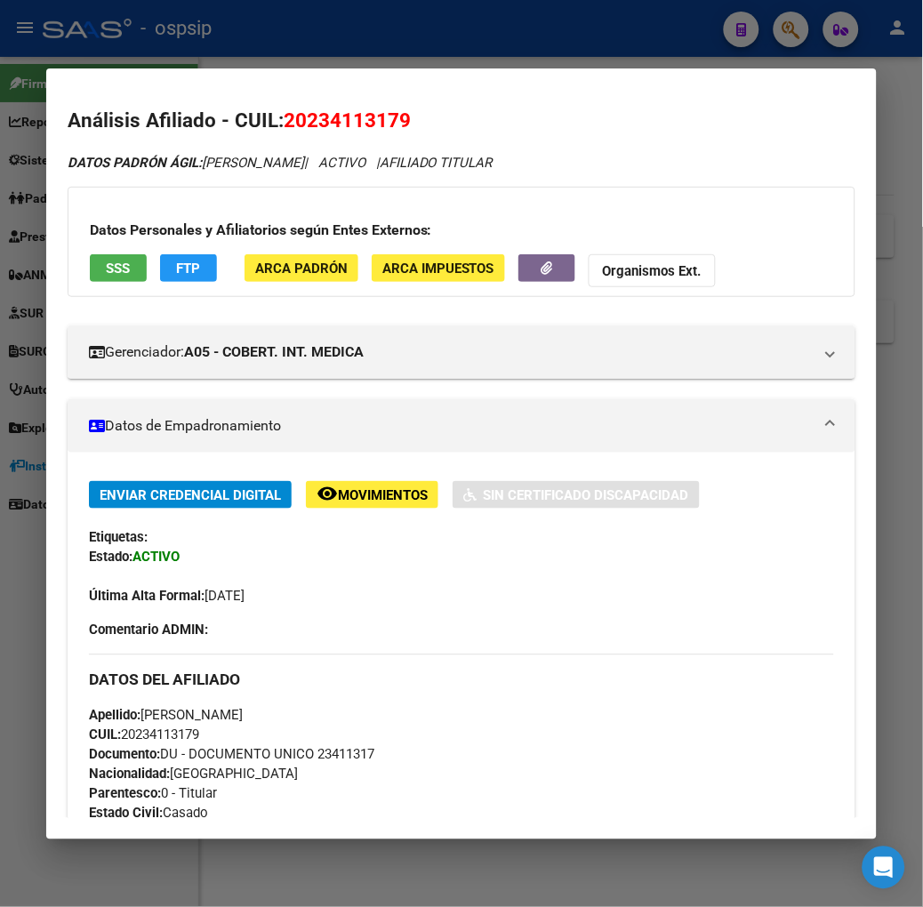
click at [93, 256] on button "SSS" at bounding box center [118, 268] width 57 height 28
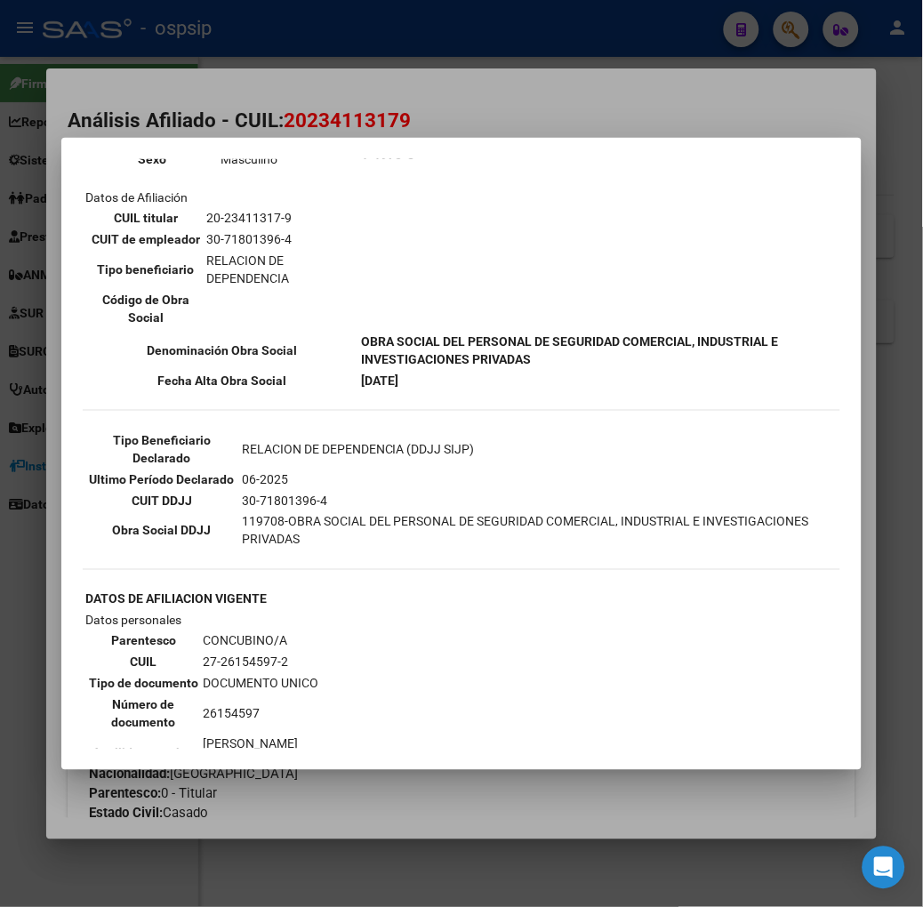
scroll to position [296, 0]
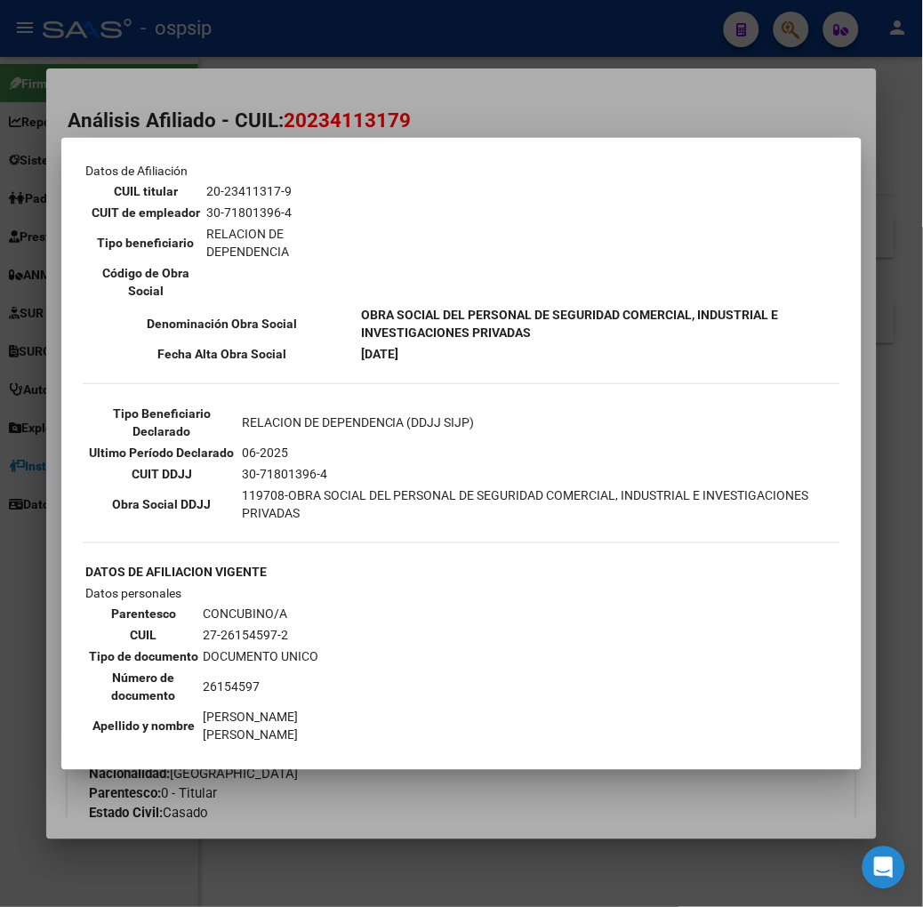
click at [270, 95] on div at bounding box center [461, 453] width 923 height 907
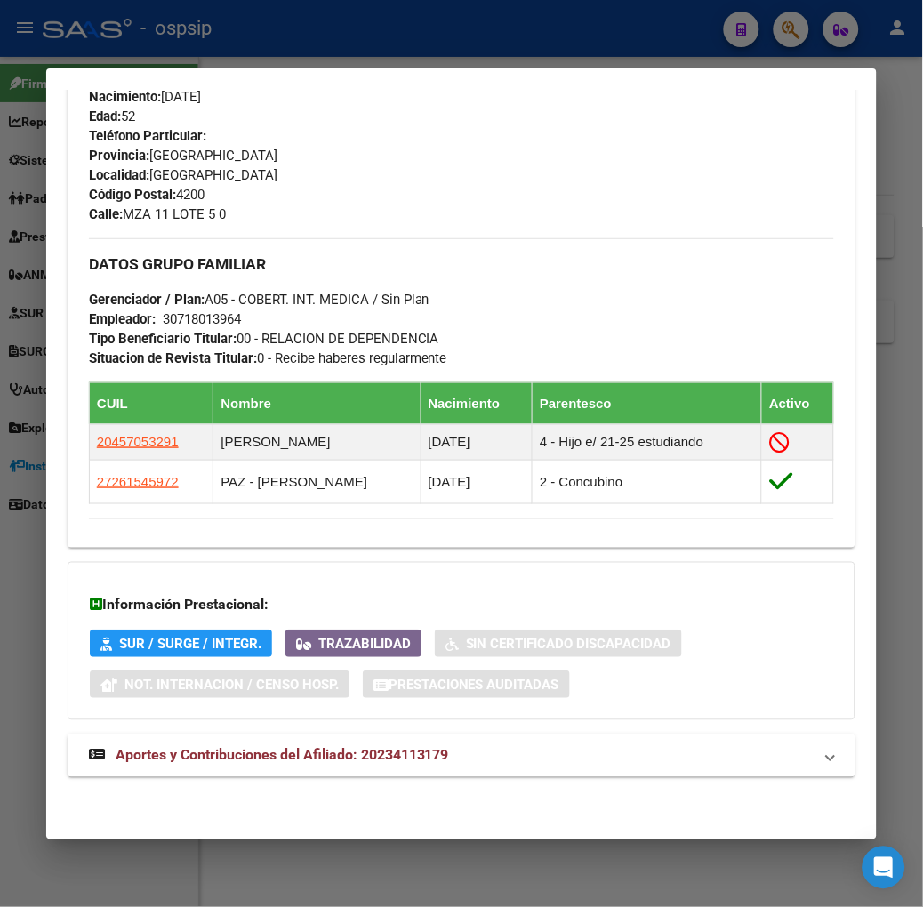
click at [331, 757] on span "Aportes y Contribuciones del Afiliado: 20234113179" at bounding box center [283, 755] width 334 height 17
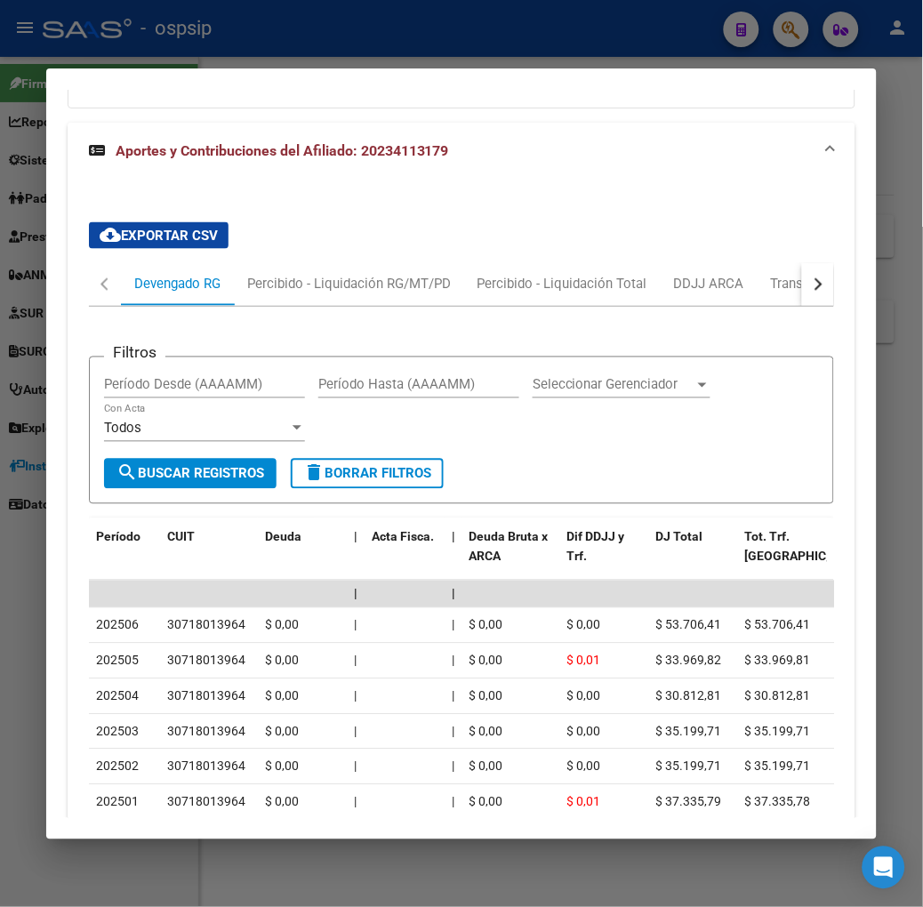
scroll to position [1555, 0]
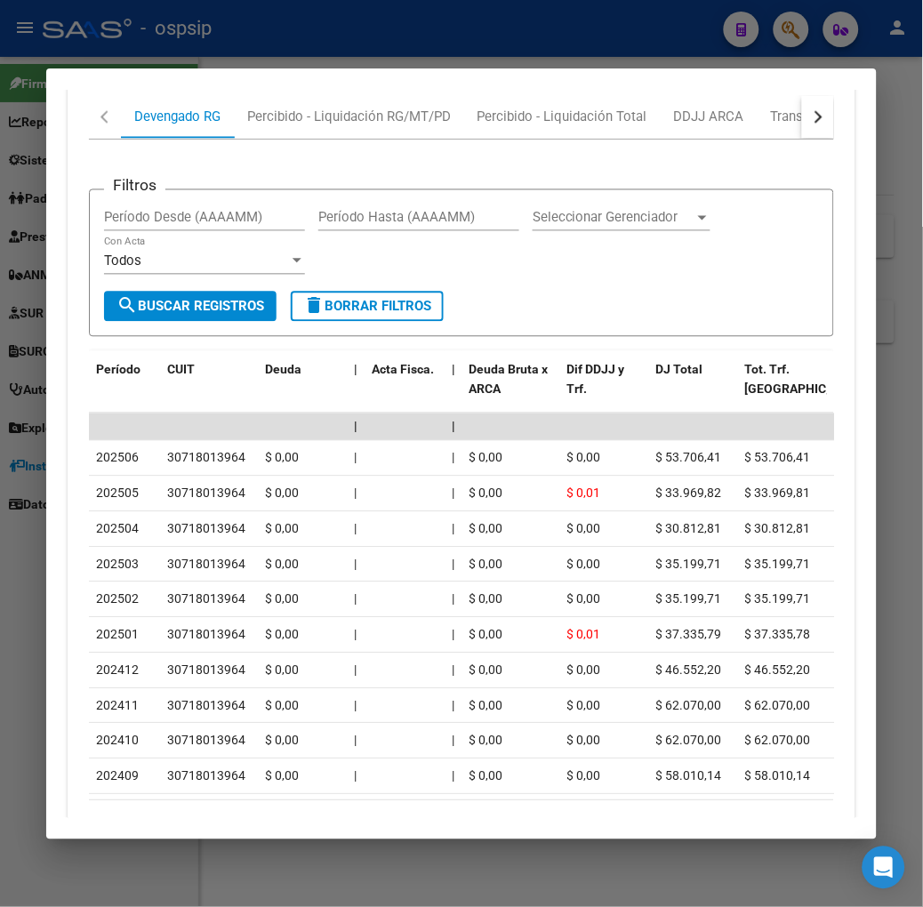
click at [205, 41] on div at bounding box center [461, 453] width 923 height 907
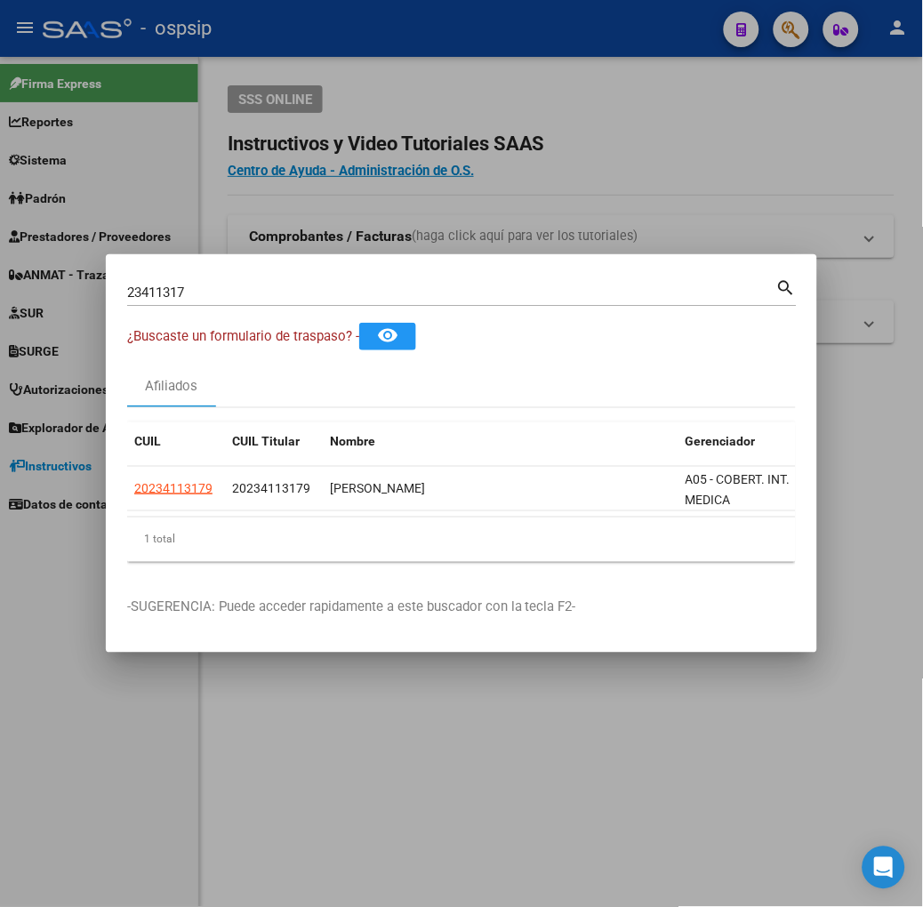
click at [178, 290] on input "23411317" at bounding box center [451, 293] width 649 height 16
type input "20564957"
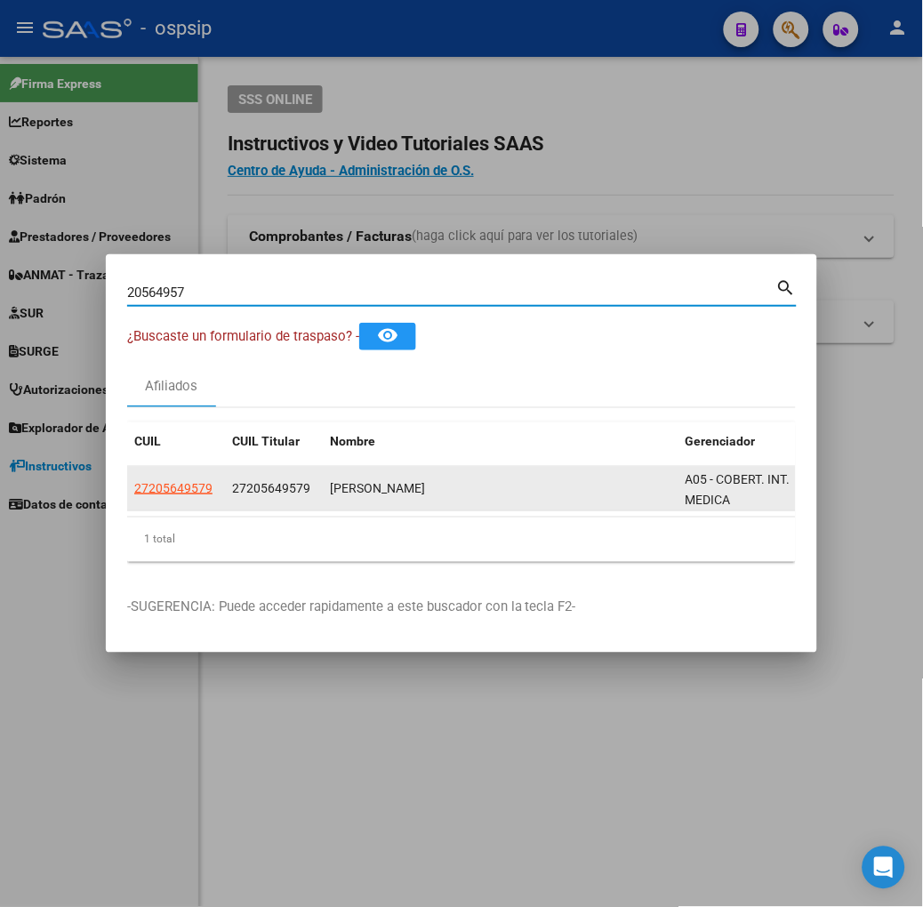
click at [134, 495] on app-link-go-to "27205649579" at bounding box center [173, 489] width 78 height 20
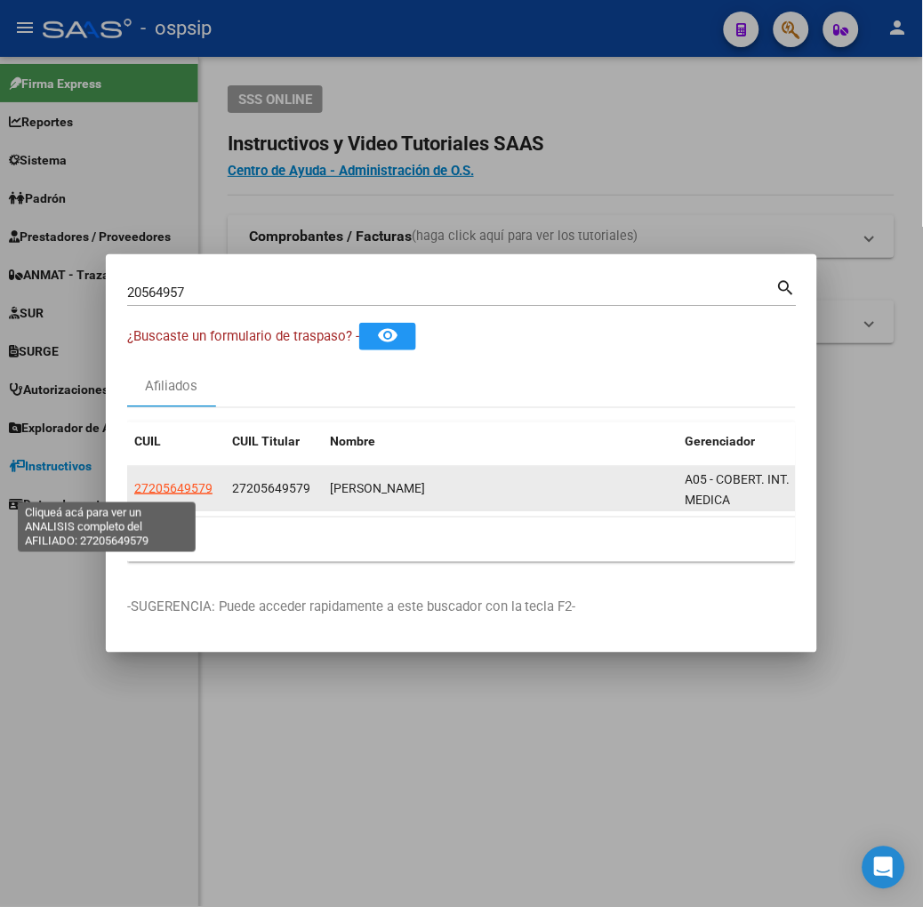
click at [134, 491] on span "27205649579" at bounding box center [173, 488] width 78 height 14
type textarea "27205649579"
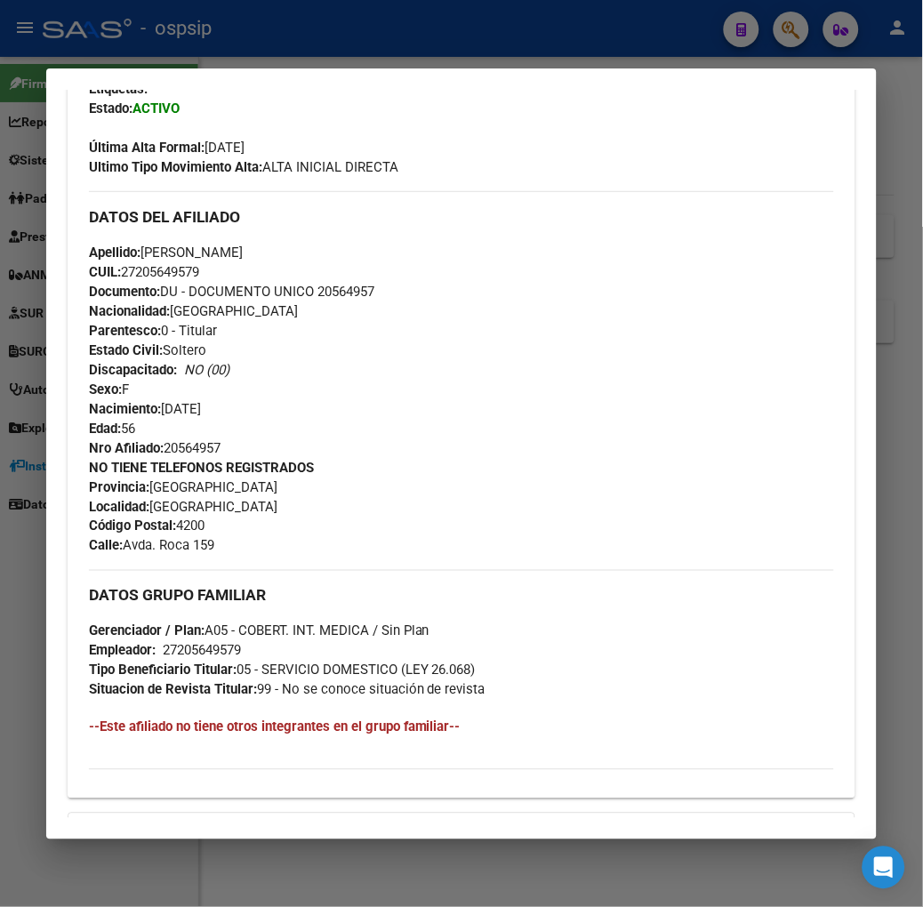
scroll to position [699, 0]
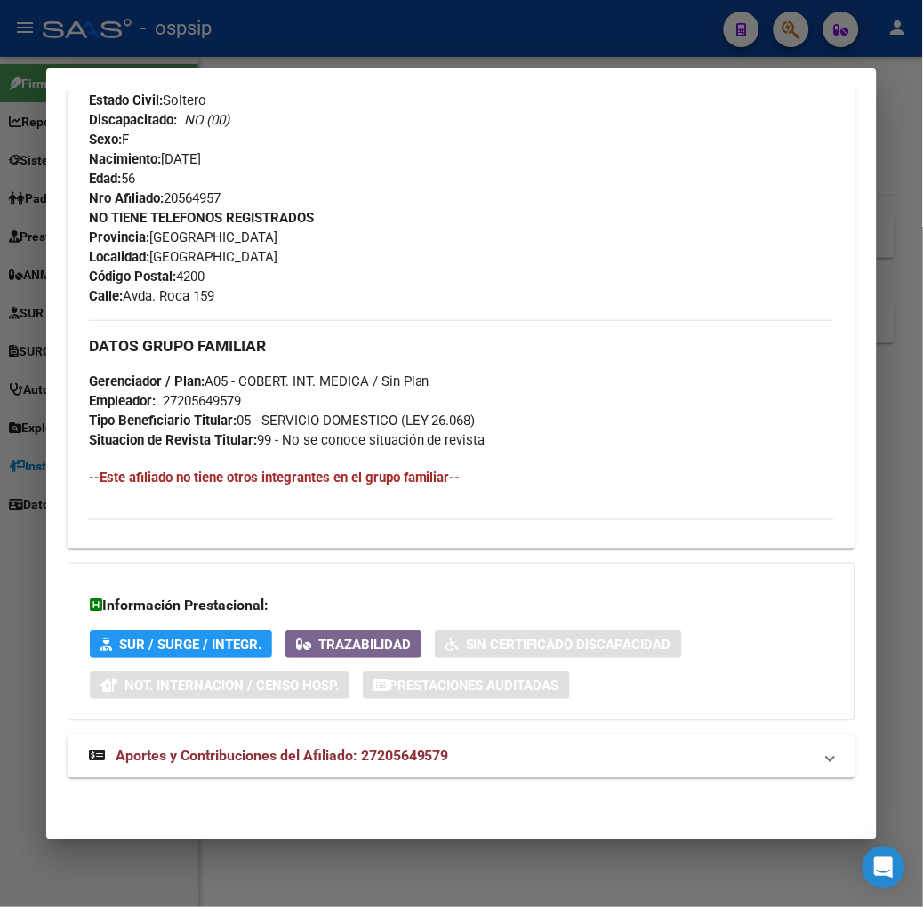
click at [200, 759] on span "Aportes y Contribuciones del Afiliado: 27205649579" at bounding box center [283, 756] width 334 height 17
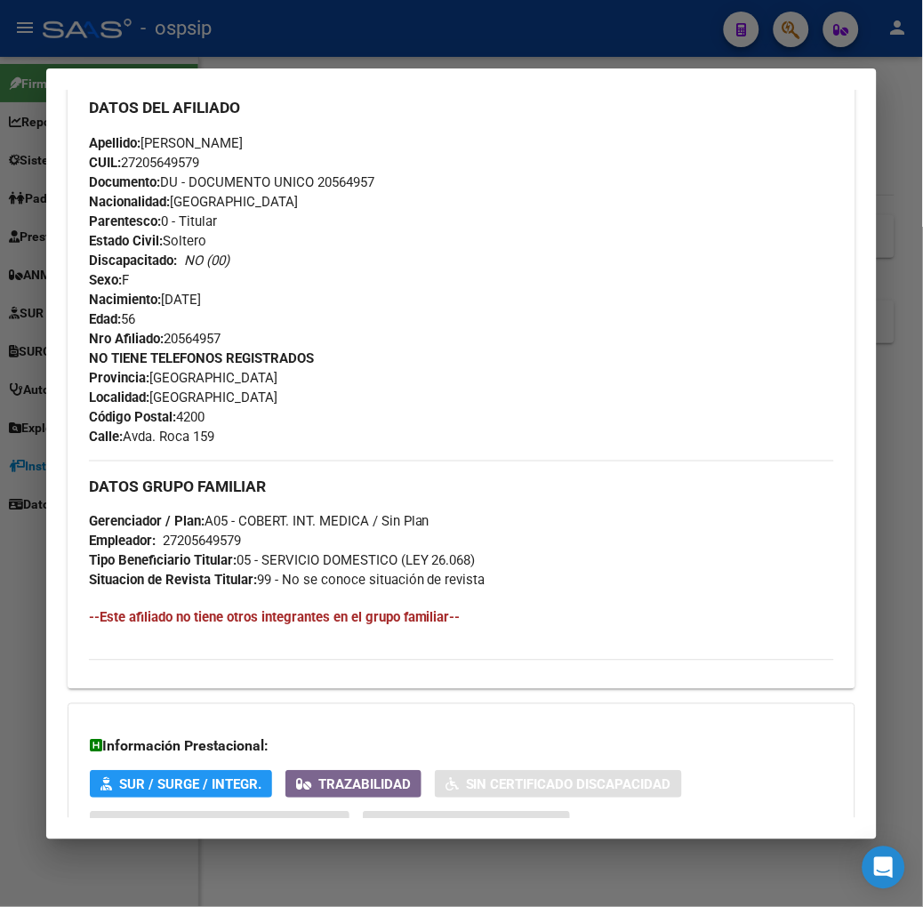
scroll to position [0, 0]
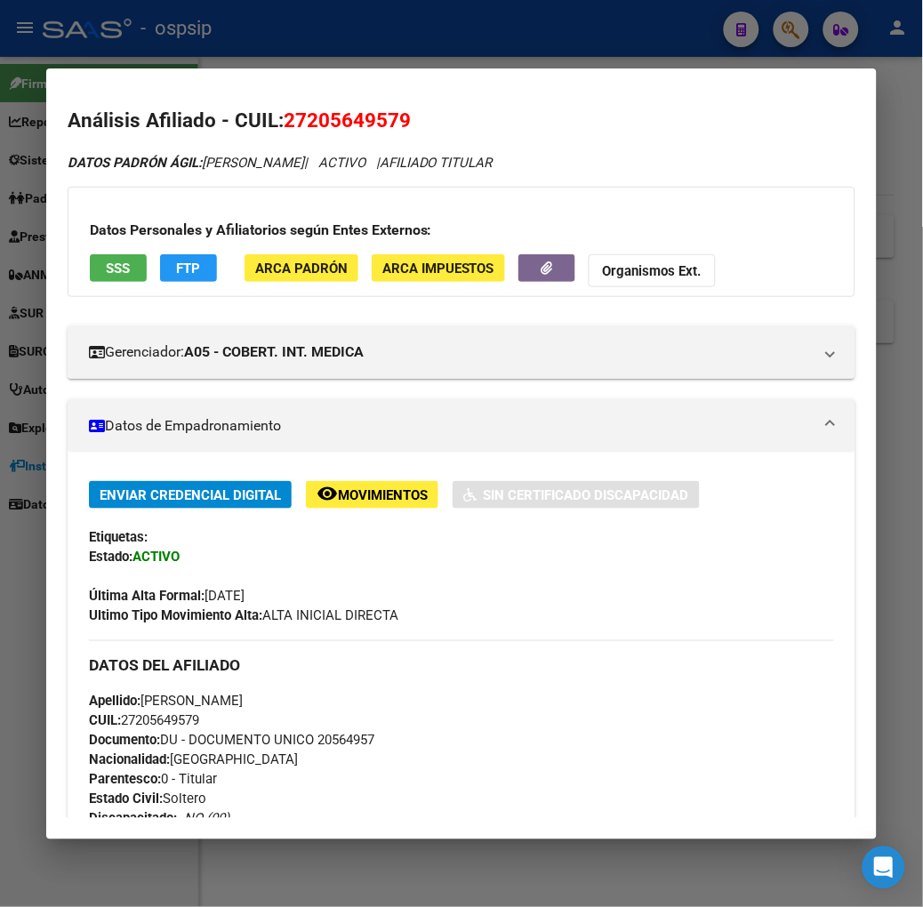
click at [106, 274] on span "SSS" at bounding box center [118, 269] width 24 height 16
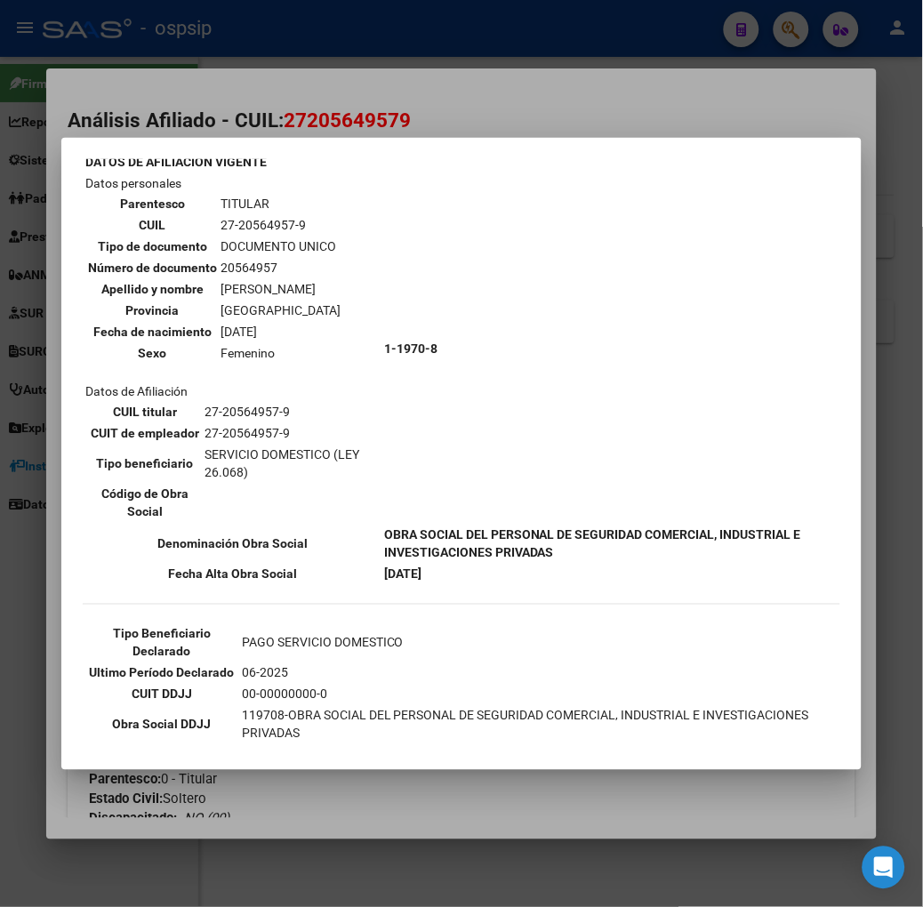
scroll to position [173, 0]
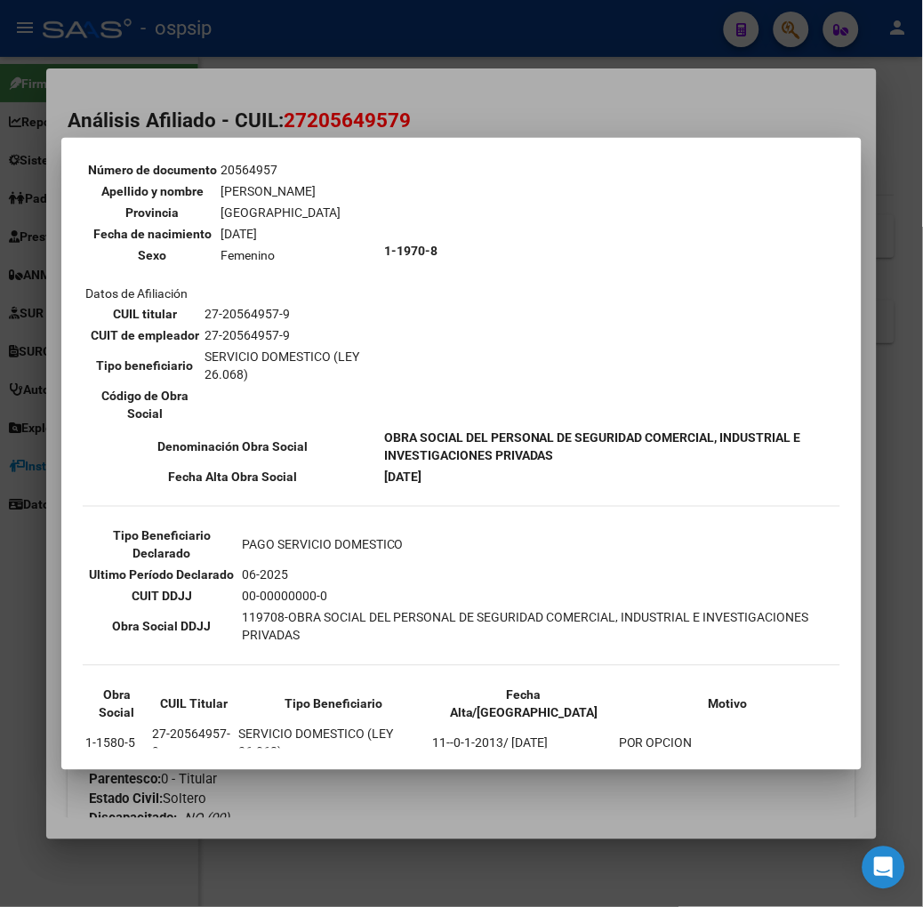
click at [223, 60] on div at bounding box center [461, 453] width 923 height 907
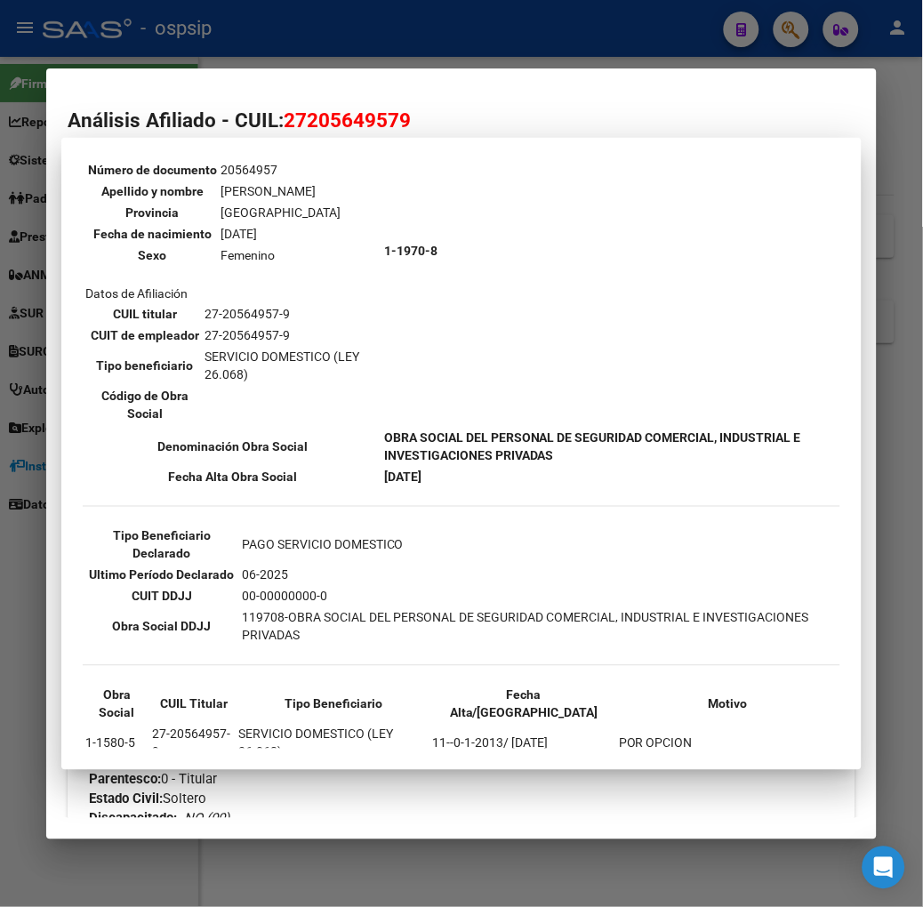
click at [223, 60] on div at bounding box center [461, 453] width 923 height 907
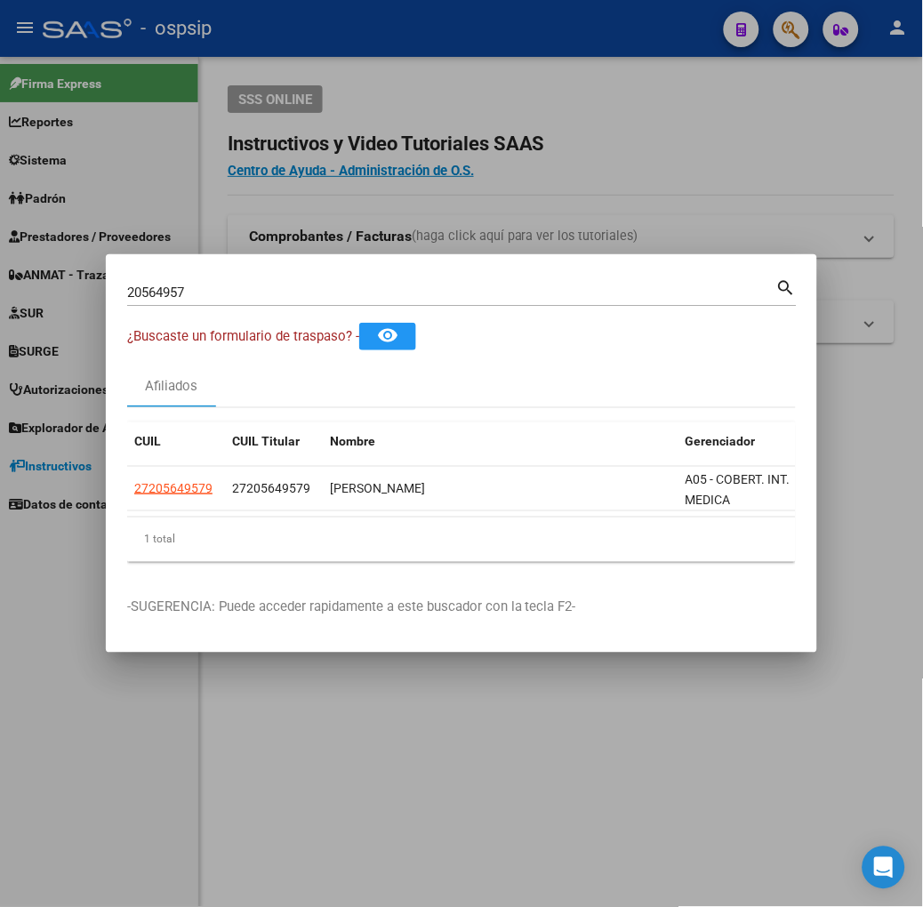
click at [219, 277] on div "20564957 Buscar (apellido, dni, [PERSON_NAME], [PERSON_NAME], cuit, obra social…" at bounding box center [462, 291] width 670 height 30
click at [219, 281] on div "20564957 Buscar (apellido, dni, [PERSON_NAME], nro traspaso, cuit, obra social)" at bounding box center [451, 292] width 649 height 27
click at [223, 289] on input "20564957" at bounding box center [451, 293] width 649 height 16
type input "44133033"
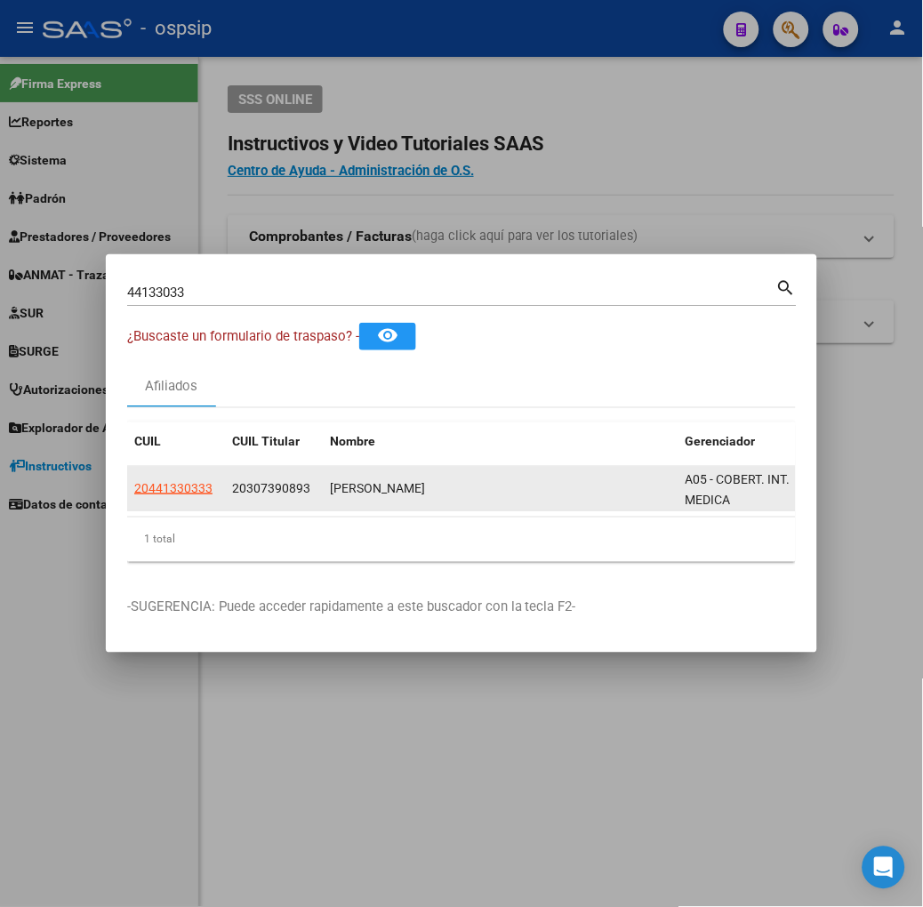
click at [127, 502] on datatable-body-cell "20441330333" at bounding box center [176, 489] width 98 height 44
click at [134, 496] on app-link-go-to "20441330333" at bounding box center [173, 489] width 78 height 20
click at [134, 489] on span "20441330333" at bounding box center [173, 488] width 78 height 14
type textarea "20441330333"
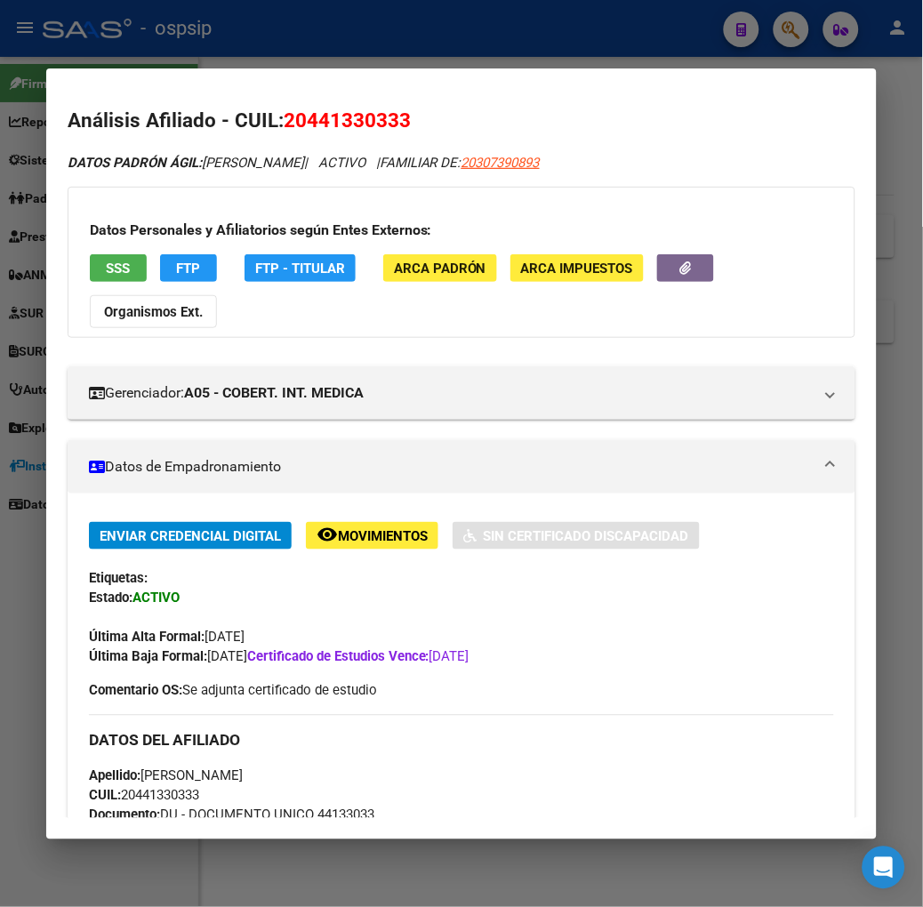
click at [106, 272] on span "SSS" at bounding box center [118, 269] width 24 height 16
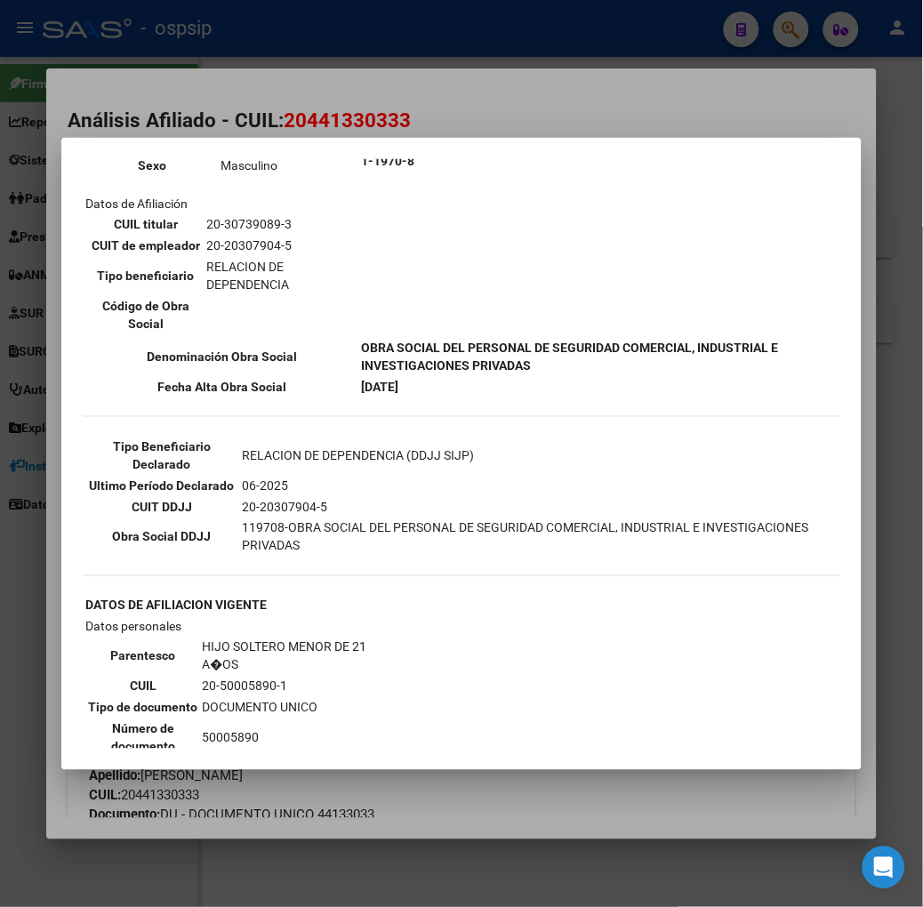
scroll to position [296, 0]
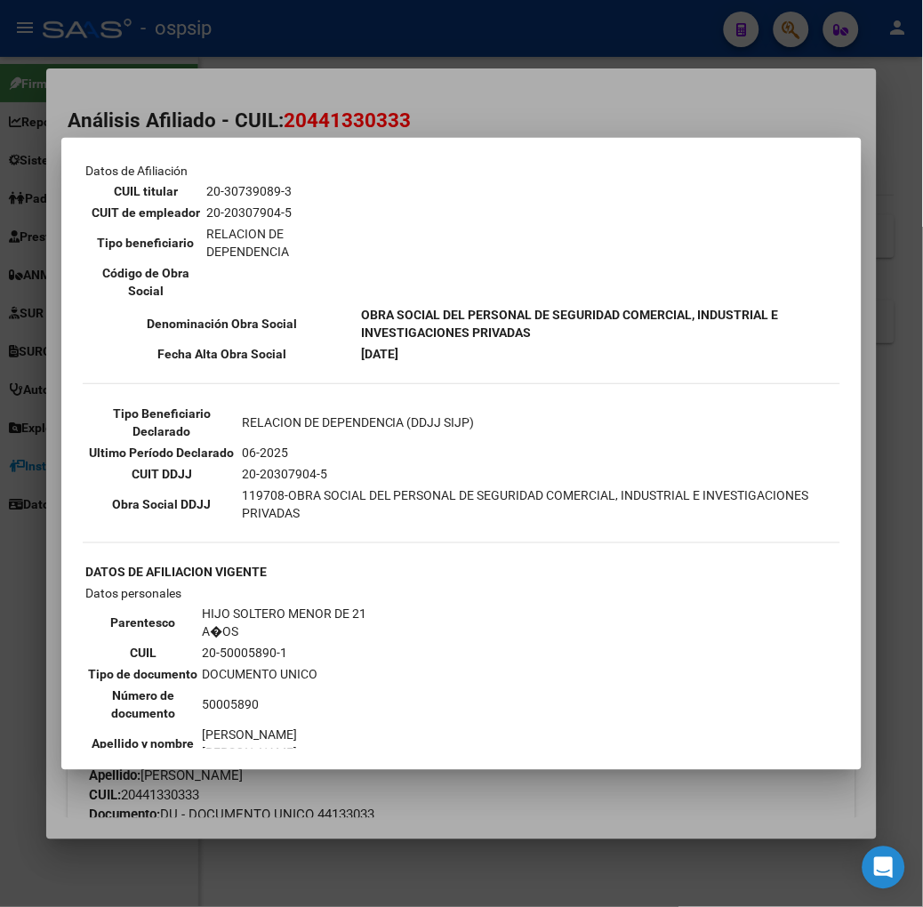
click at [303, 116] on div at bounding box center [461, 453] width 923 height 907
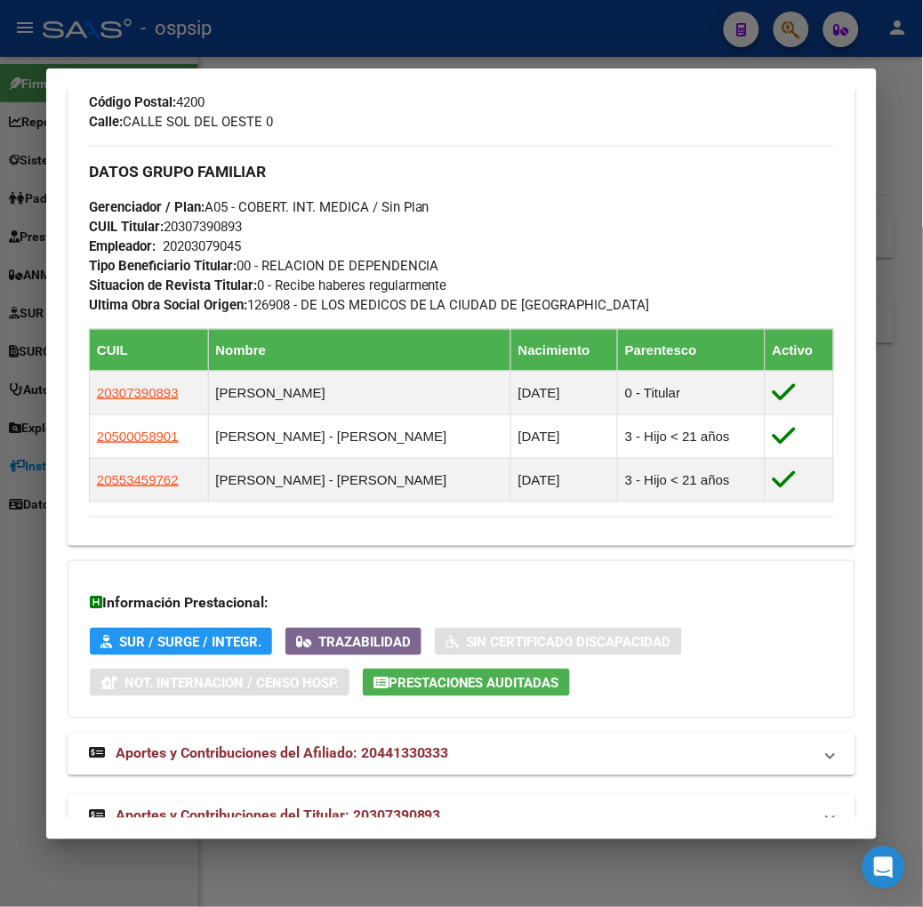
click at [306, 795] on mat-expansion-panel-header "Aportes y Contribuciones del Titular: 20307390893" at bounding box center [462, 816] width 788 height 43
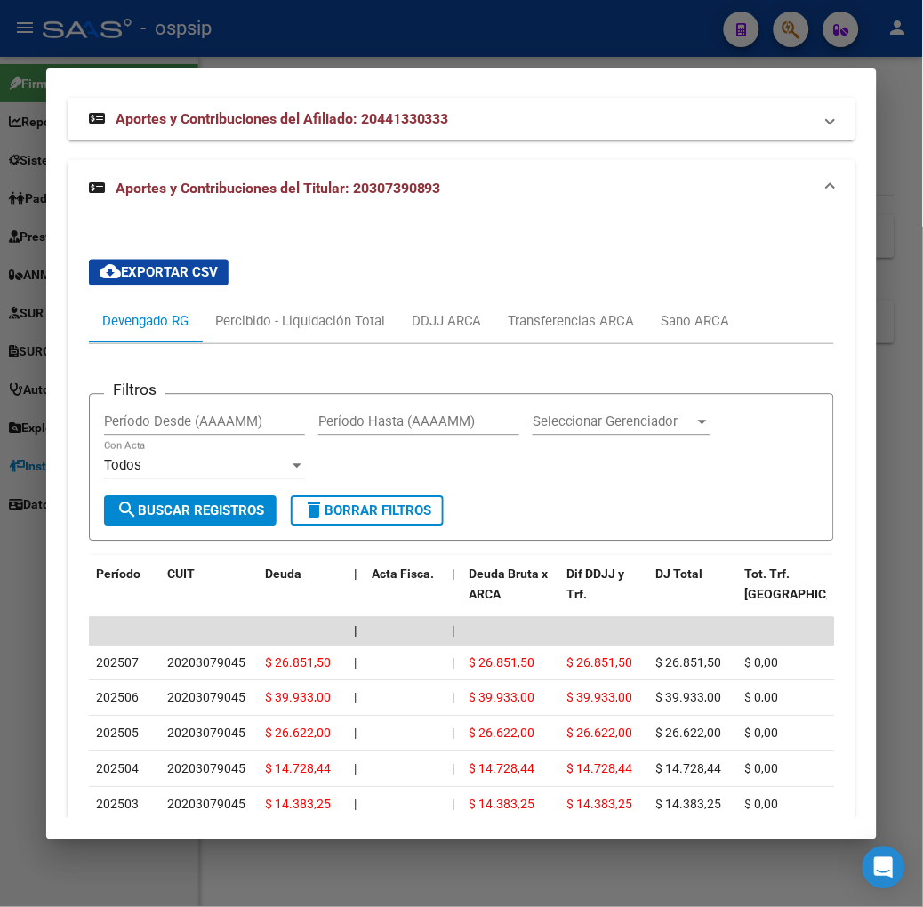
scroll to position [1709, 0]
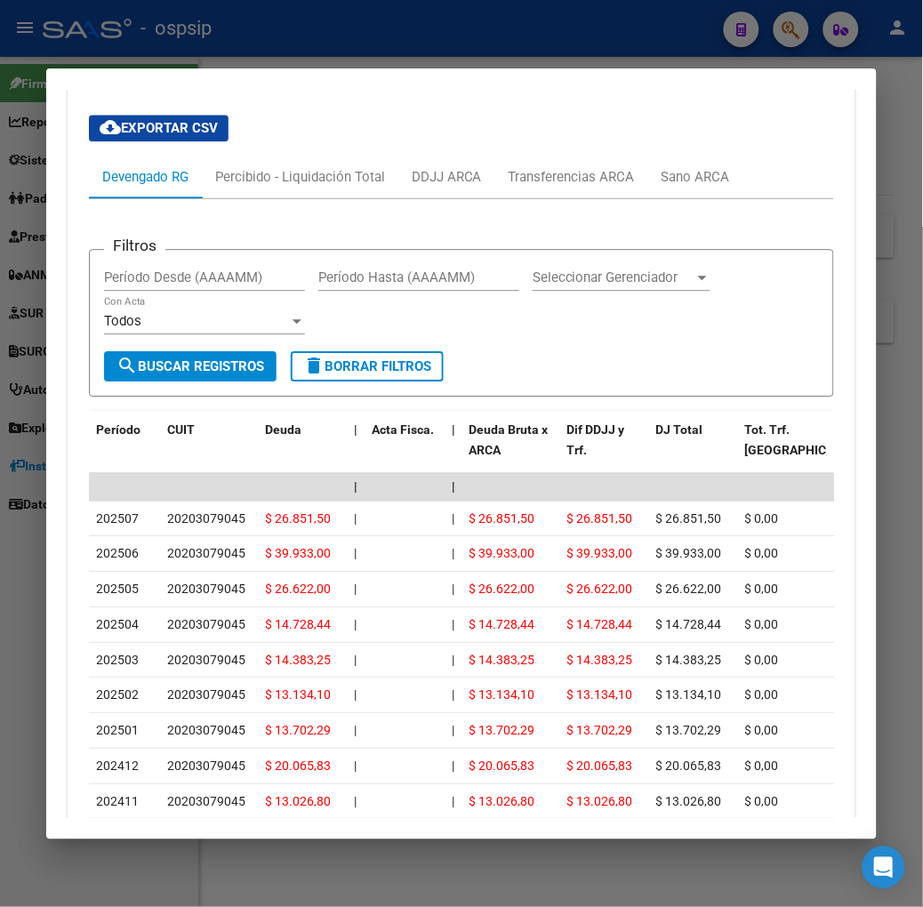
click at [101, 57] on div at bounding box center [461, 453] width 923 height 907
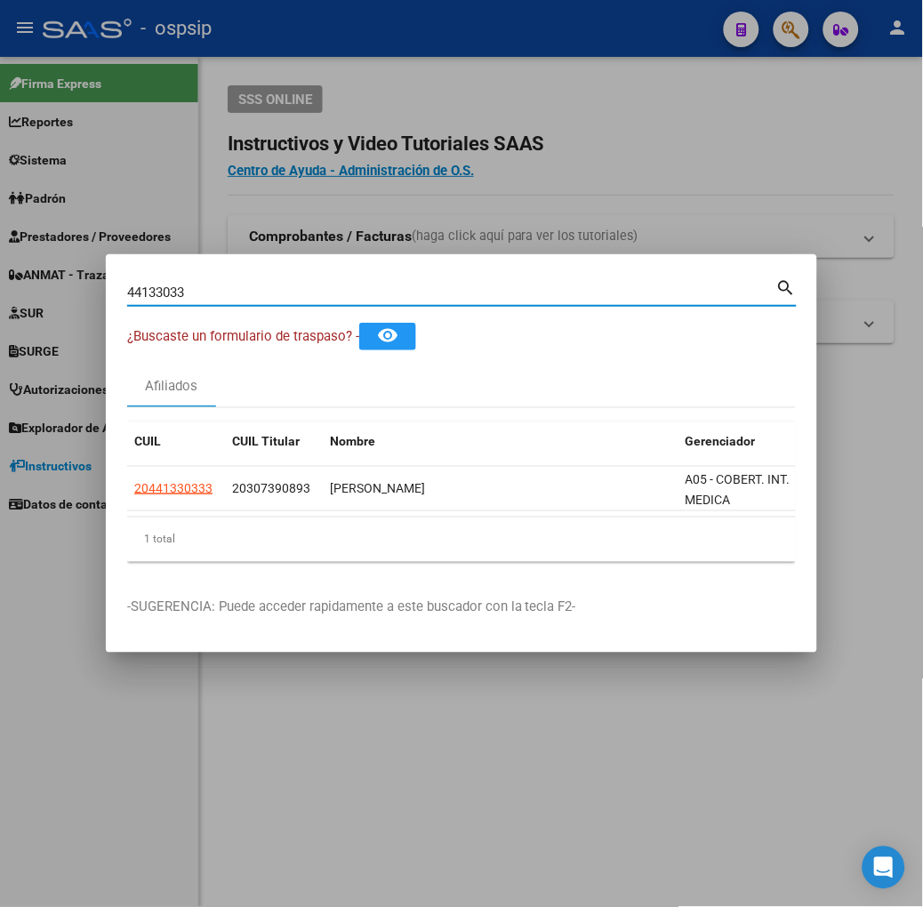
click at [170, 294] on input "44133033" at bounding box center [451, 293] width 649 height 16
type input "43073103"
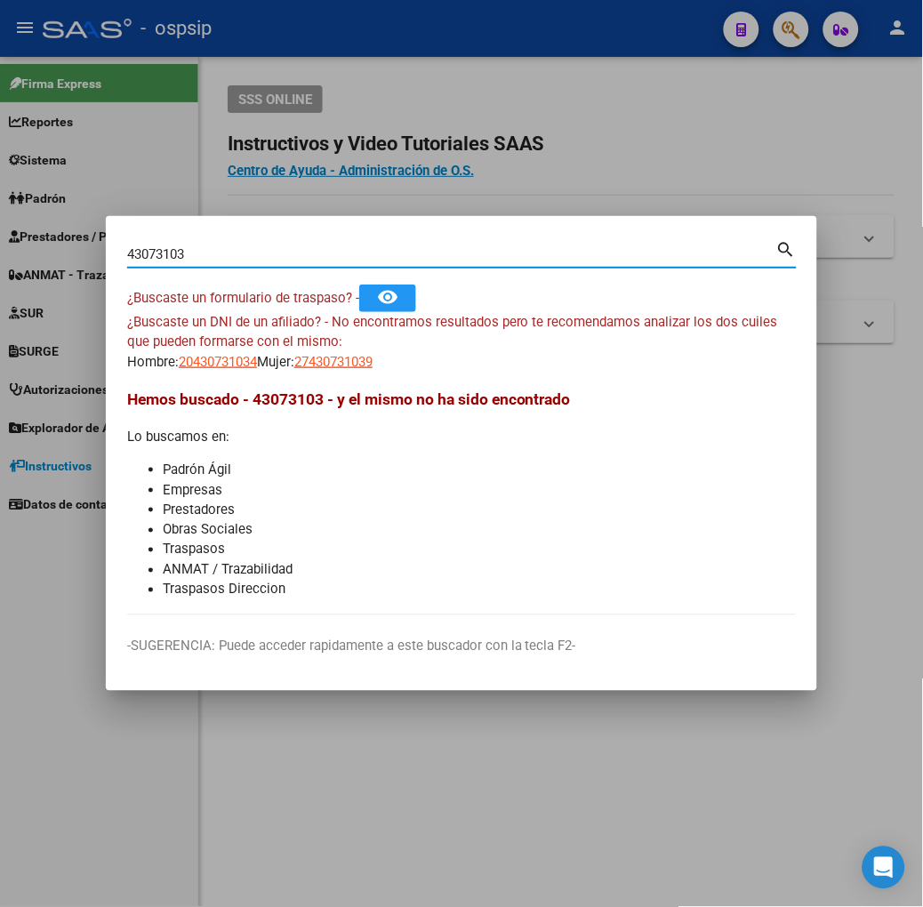
click at [178, 388] on h3 "Hemos buscado - 43073103 - y el mismo no ha sido encontrado" at bounding box center [461, 399] width 669 height 23
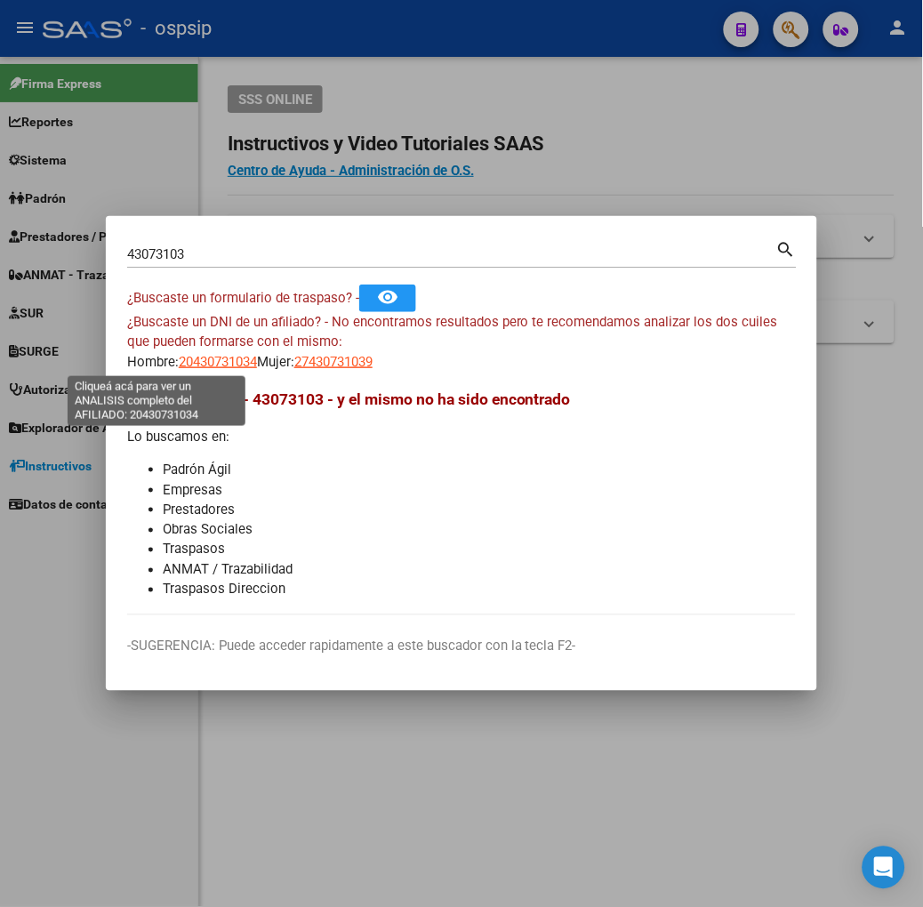
click at [179, 365] on span "20430731034" at bounding box center [218, 362] width 78 height 16
type textarea "20430731034"
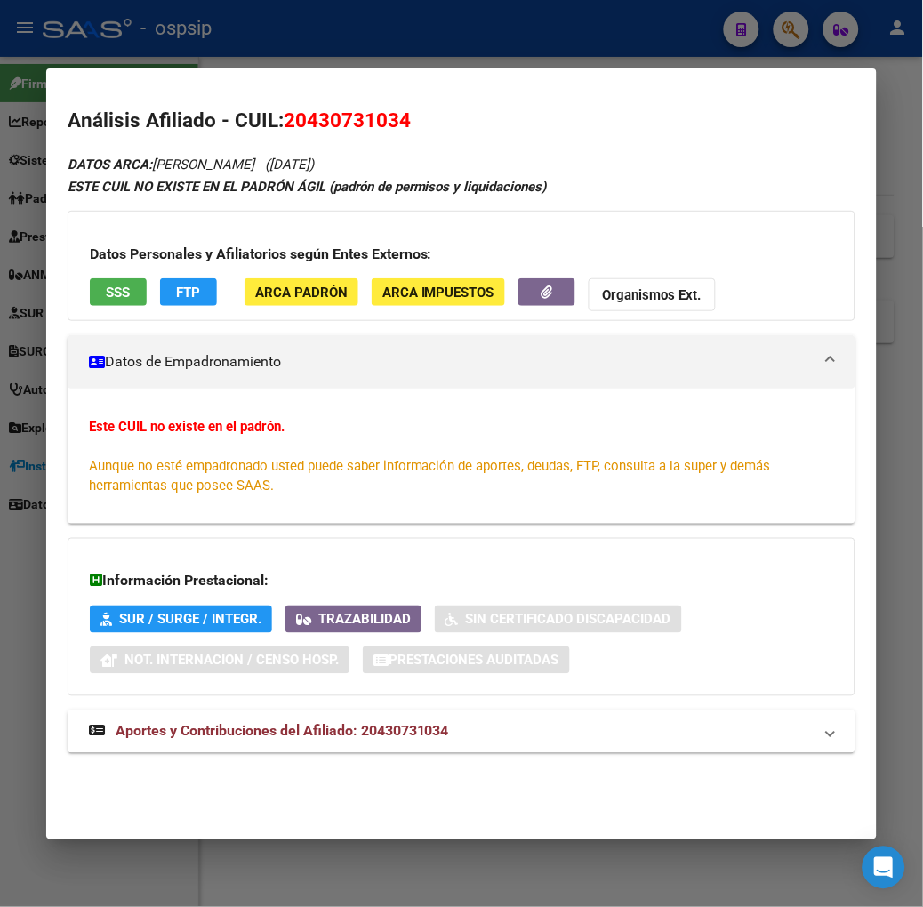
click at [90, 301] on button "SSS" at bounding box center [118, 292] width 57 height 28
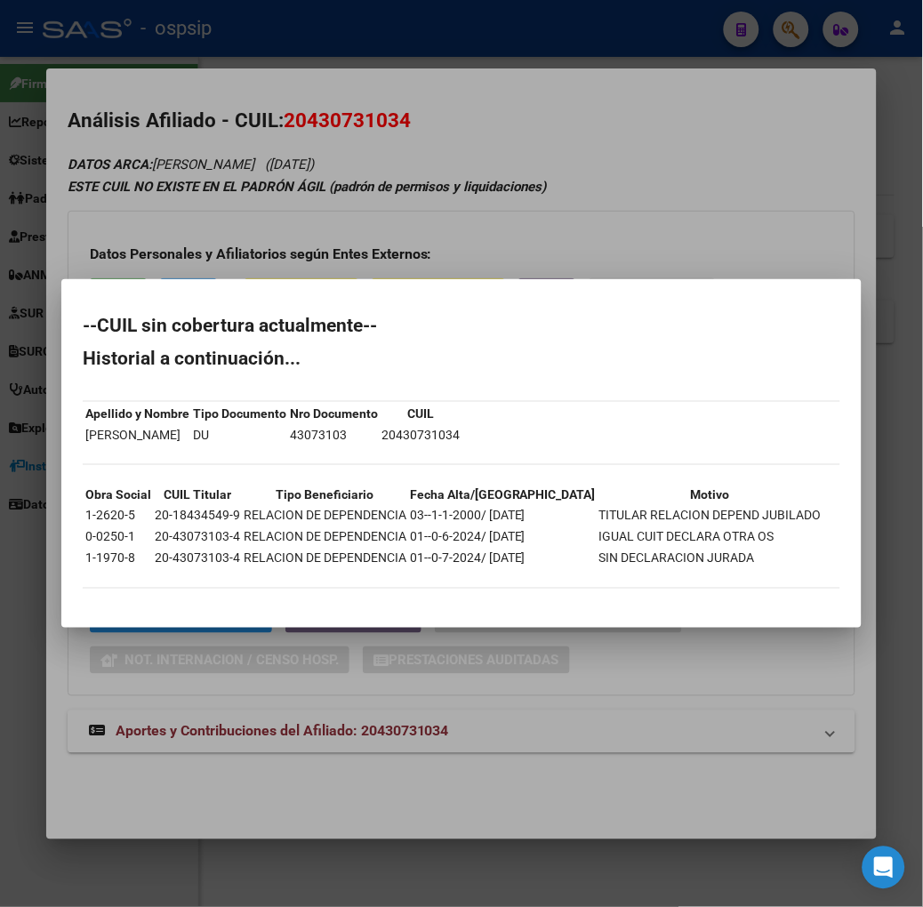
click at [202, 272] on div at bounding box center [461, 453] width 923 height 907
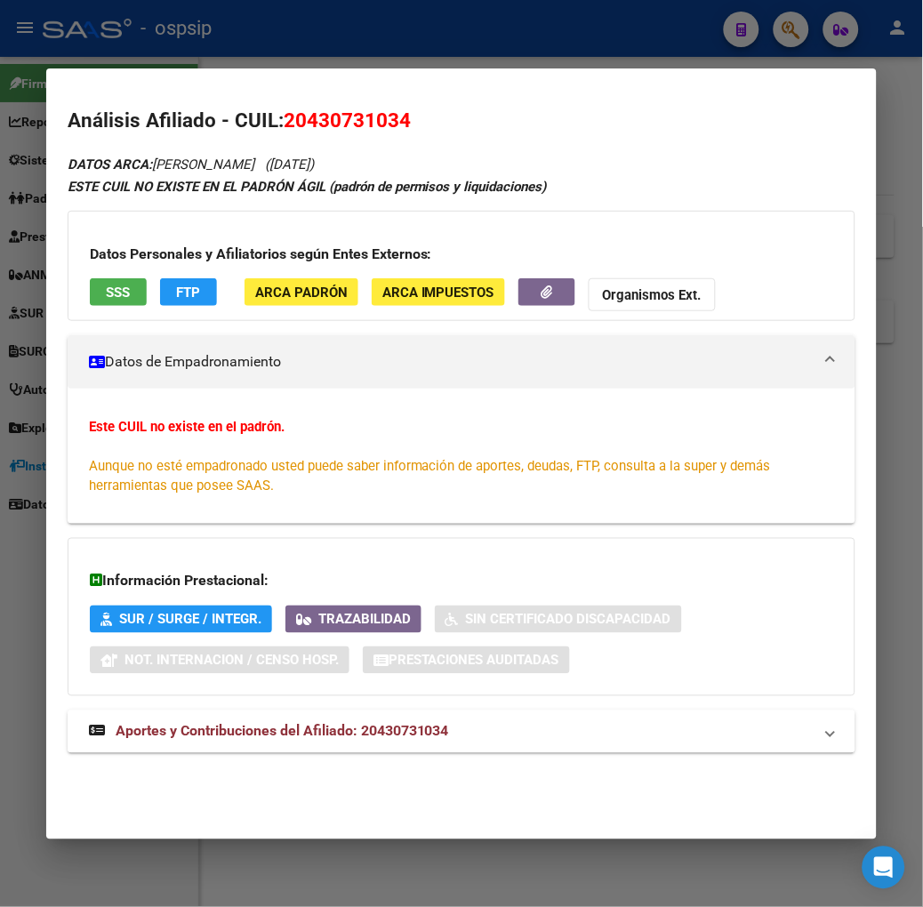
click at [294, 717] on mat-expansion-panel-header "Aportes y Contribuciones del Afiliado: 20430731034" at bounding box center [462, 732] width 788 height 43
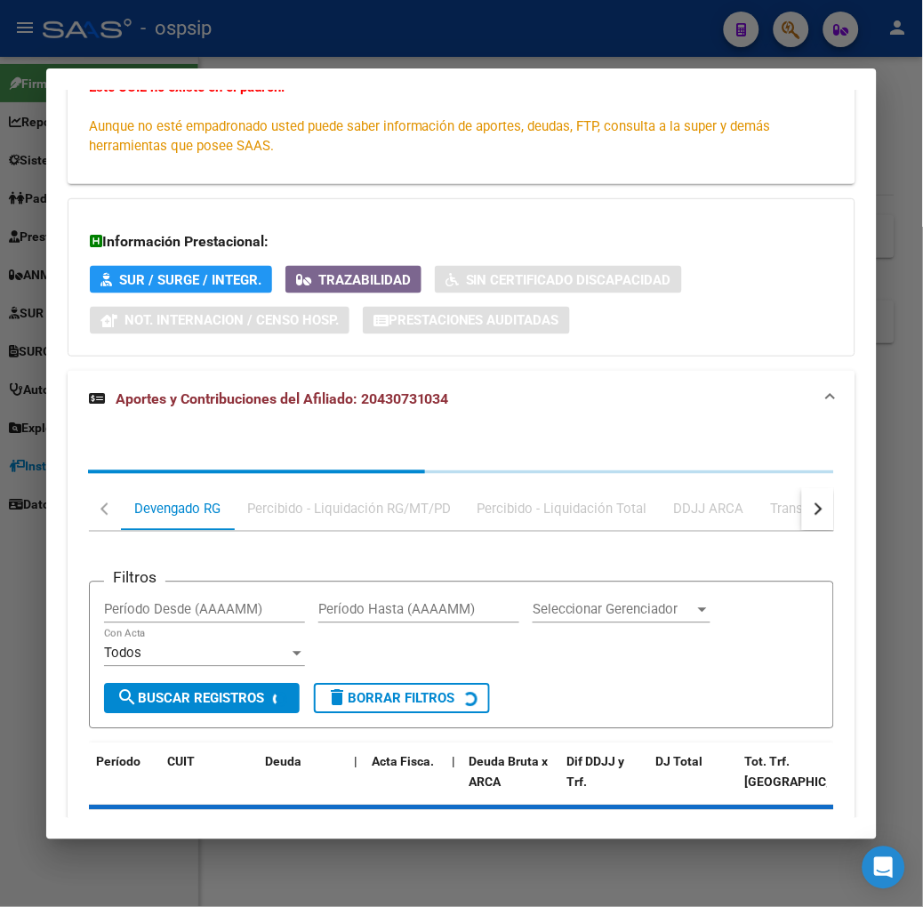
scroll to position [459, 0]
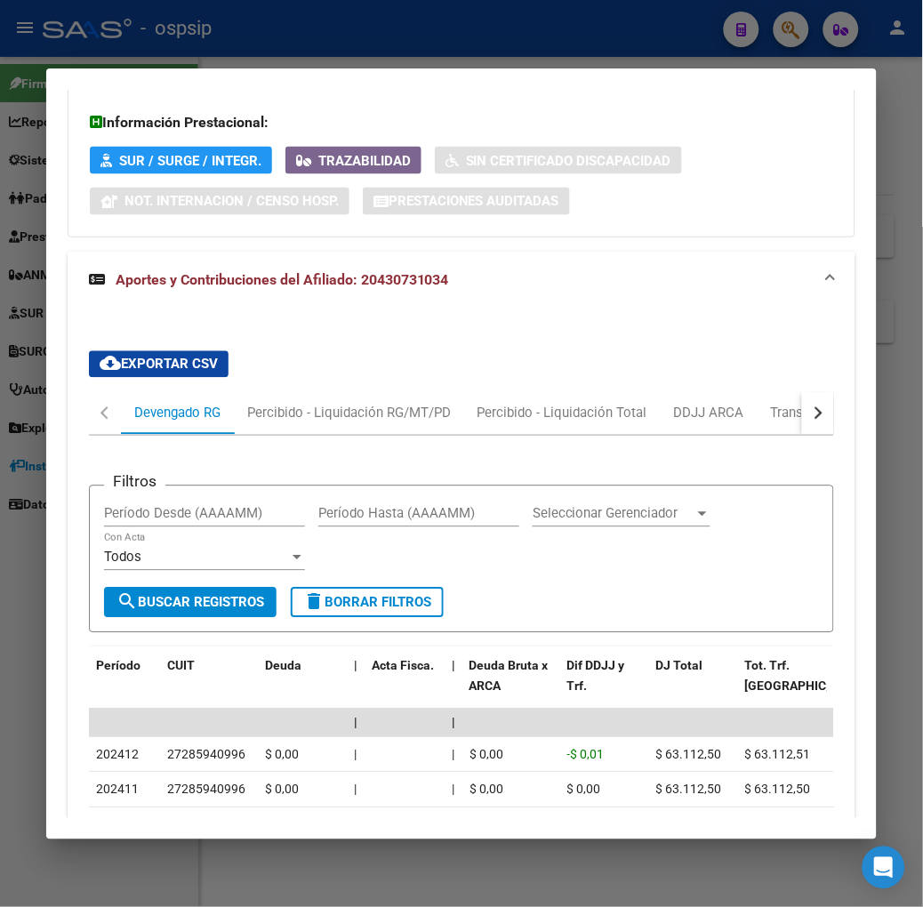
click at [825, 415] on button "button" at bounding box center [818, 413] width 32 height 43
click at [804, 409] on div "ARCA Relaciones Laborales" at bounding box center [754, 413] width 193 height 43
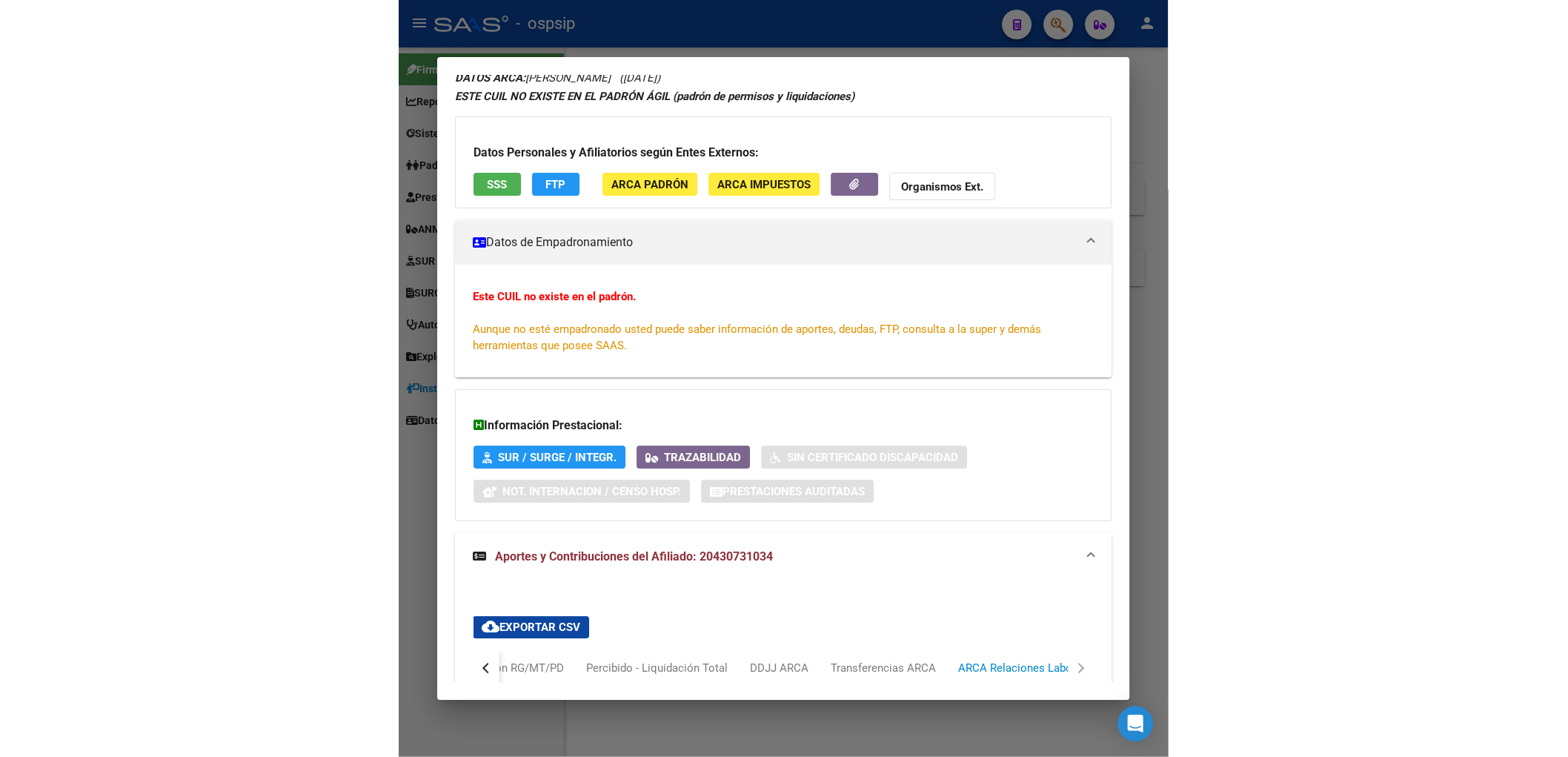
scroll to position [0, 0]
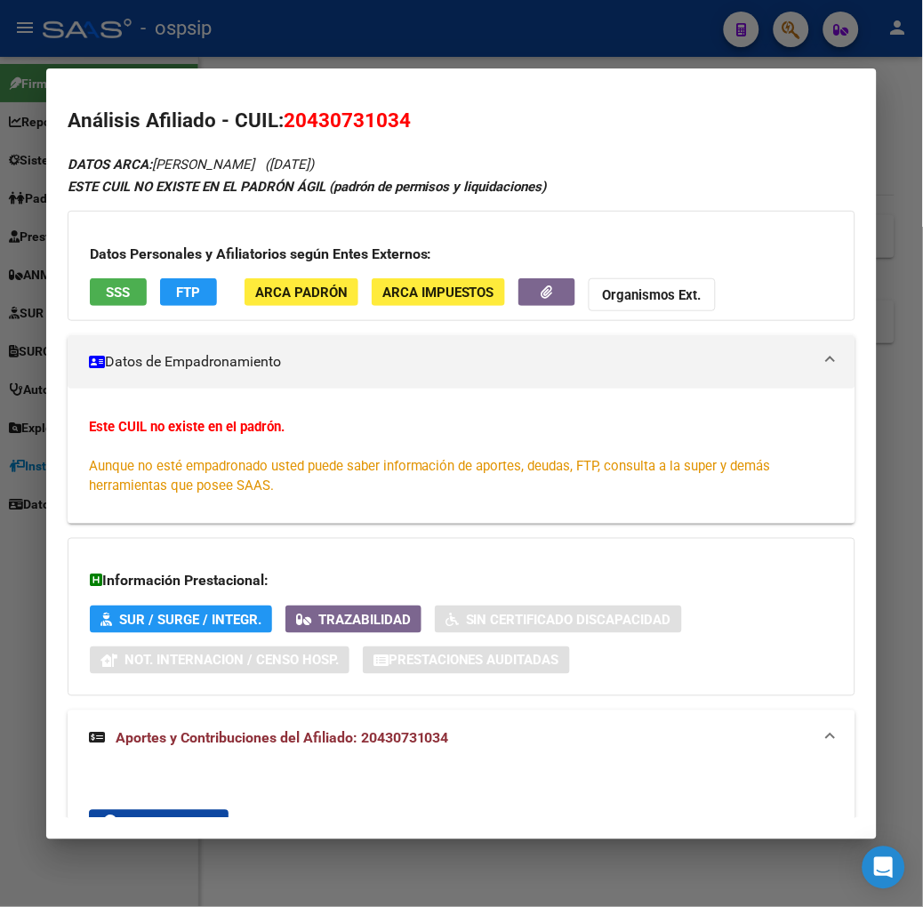
click at [101, 281] on button "SSS" at bounding box center [118, 292] width 57 height 28
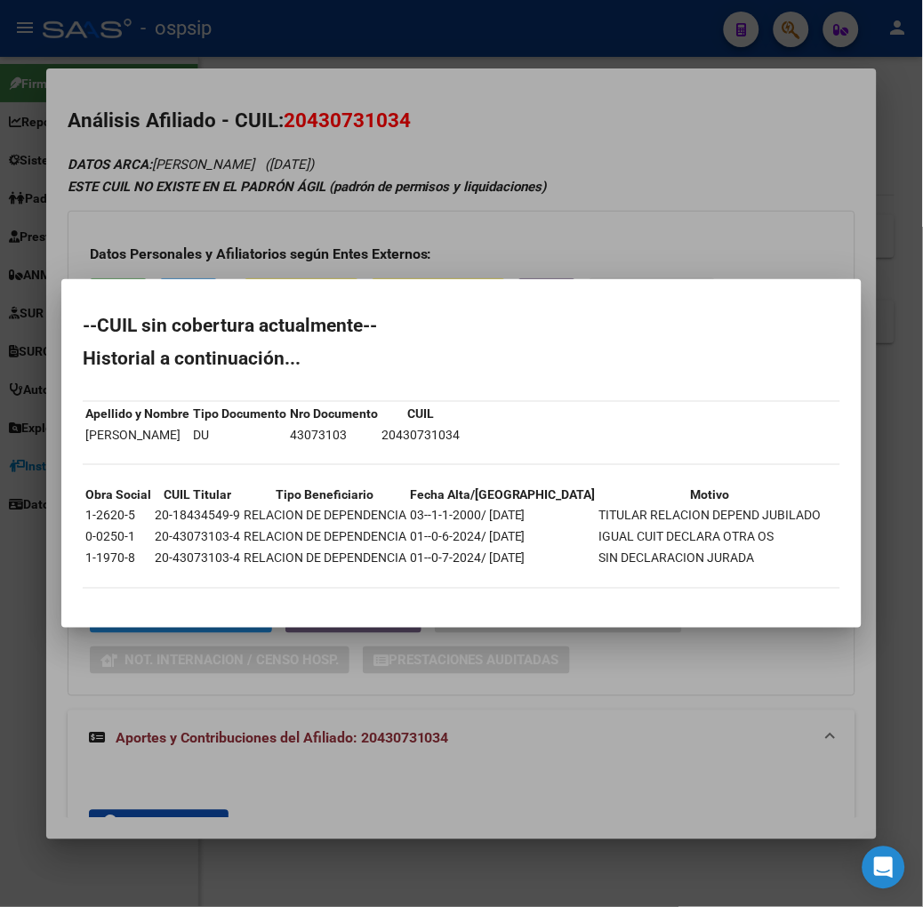
click at [439, 206] on div at bounding box center [461, 453] width 923 height 907
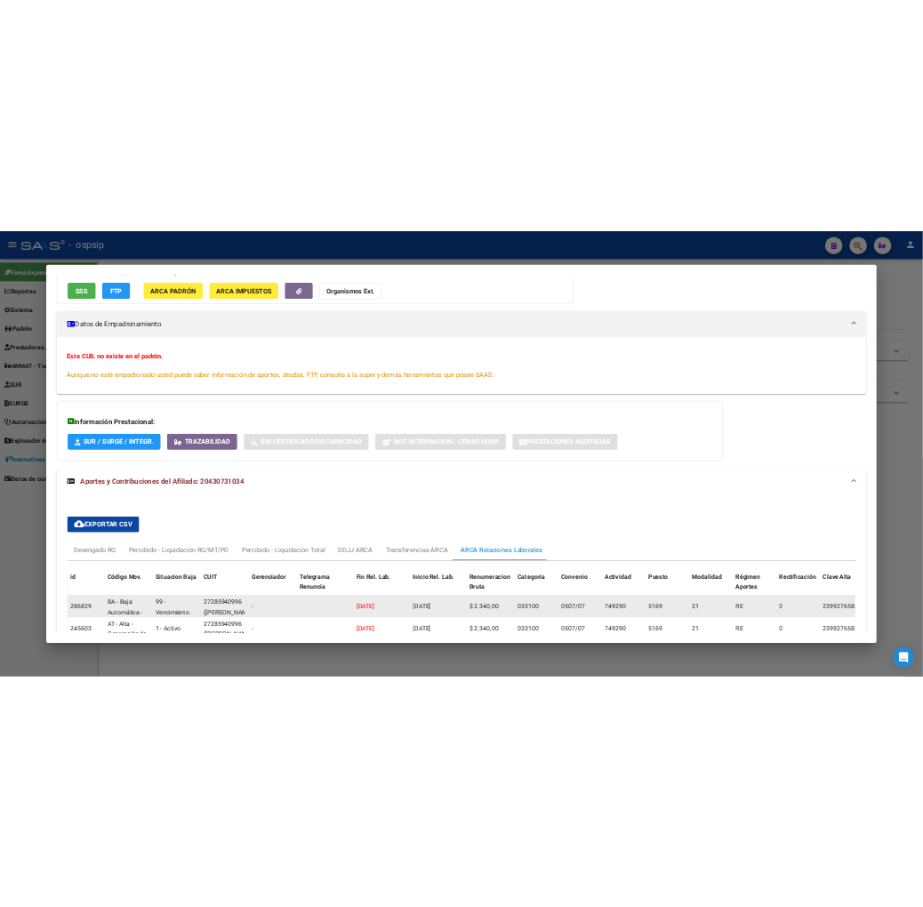
scroll to position [335, 0]
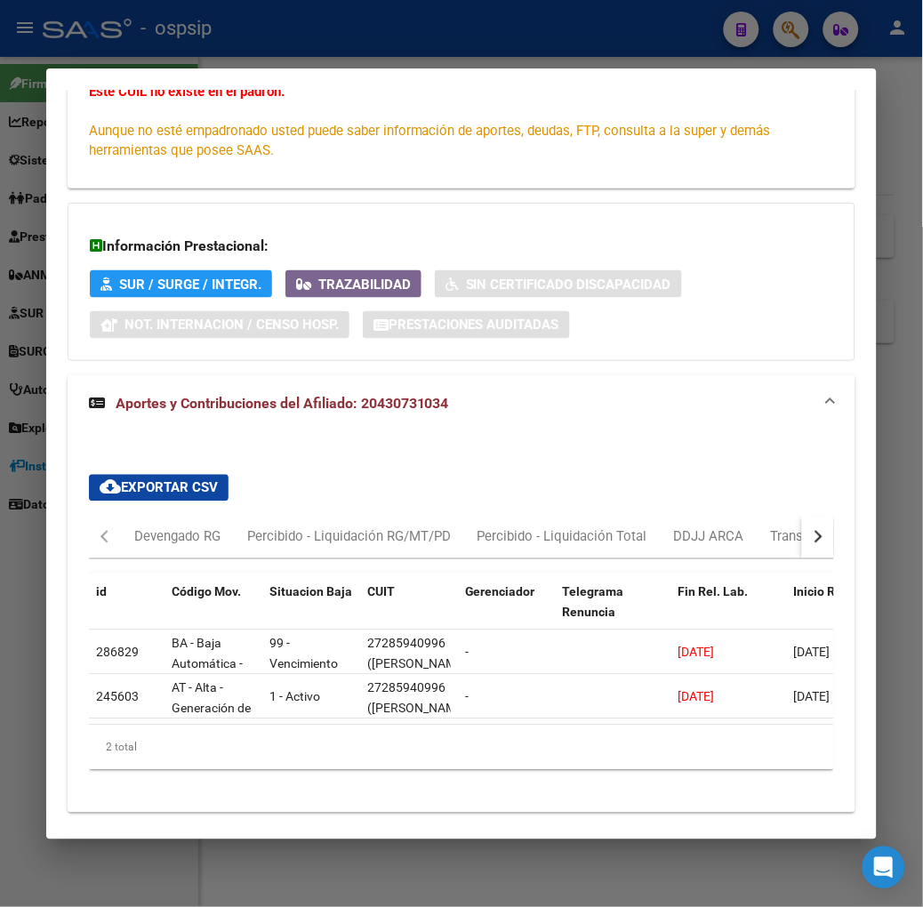
click at [221, 34] on div at bounding box center [461, 453] width 923 height 907
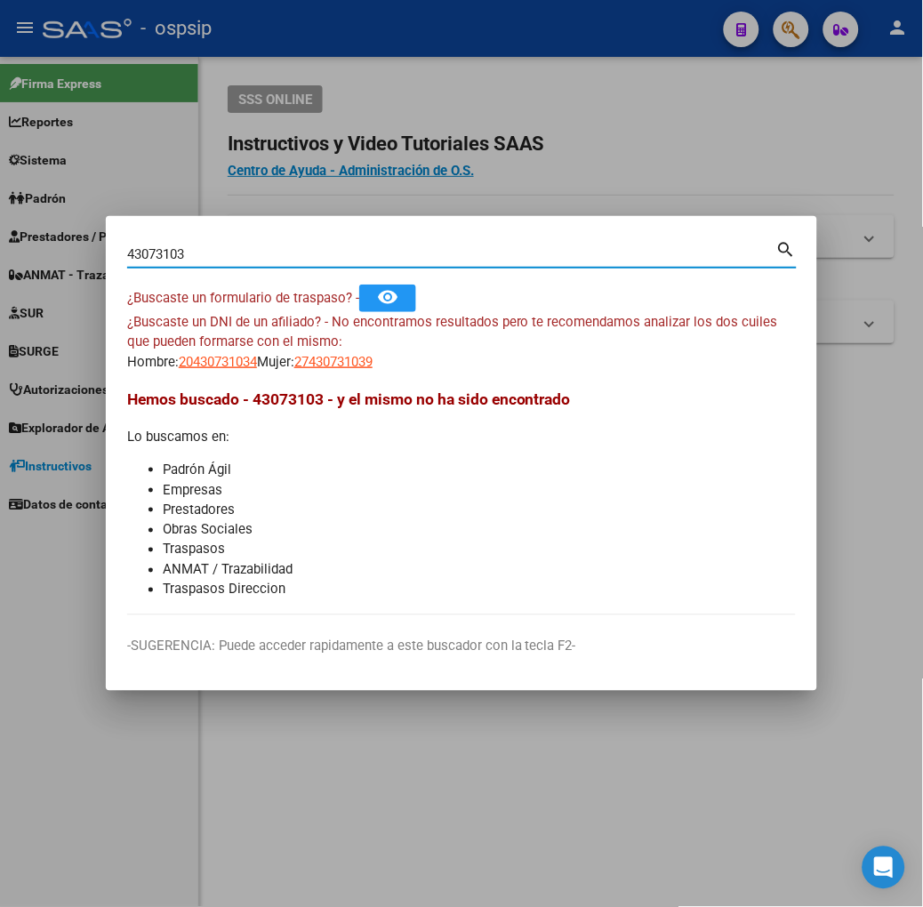
click at [243, 252] on input "43073103" at bounding box center [451, 254] width 649 height 16
type input "5"
type input "27530607"
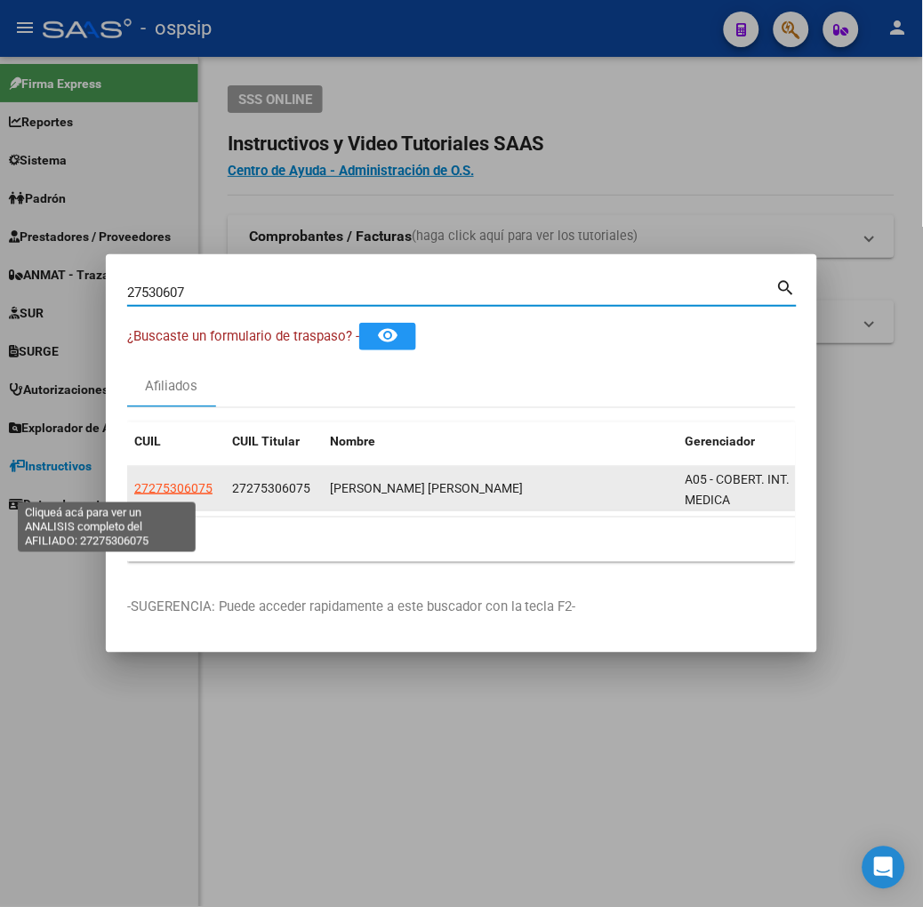
click at [134, 486] on span "27275306075" at bounding box center [173, 488] width 78 height 14
type textarea "27275306075"
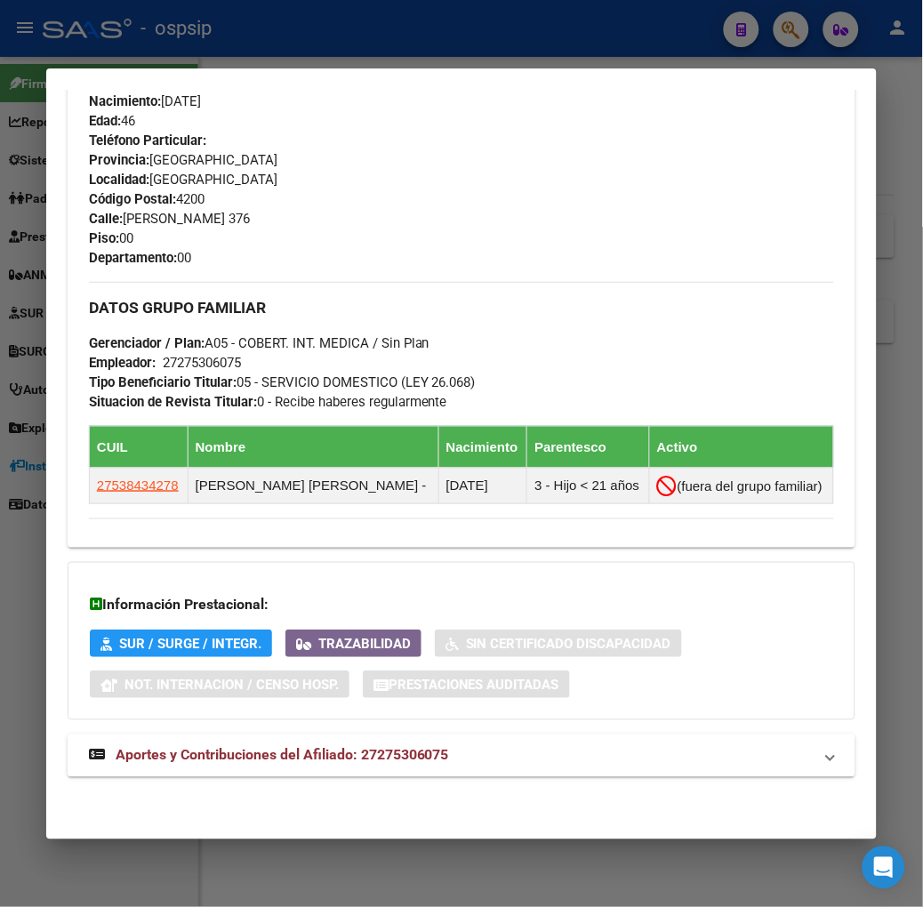
click at [324, 750] on span "Aportes y Contribuciones del Afiliado: 27275306075" at bounding box center [283, 755] width 334 height 17
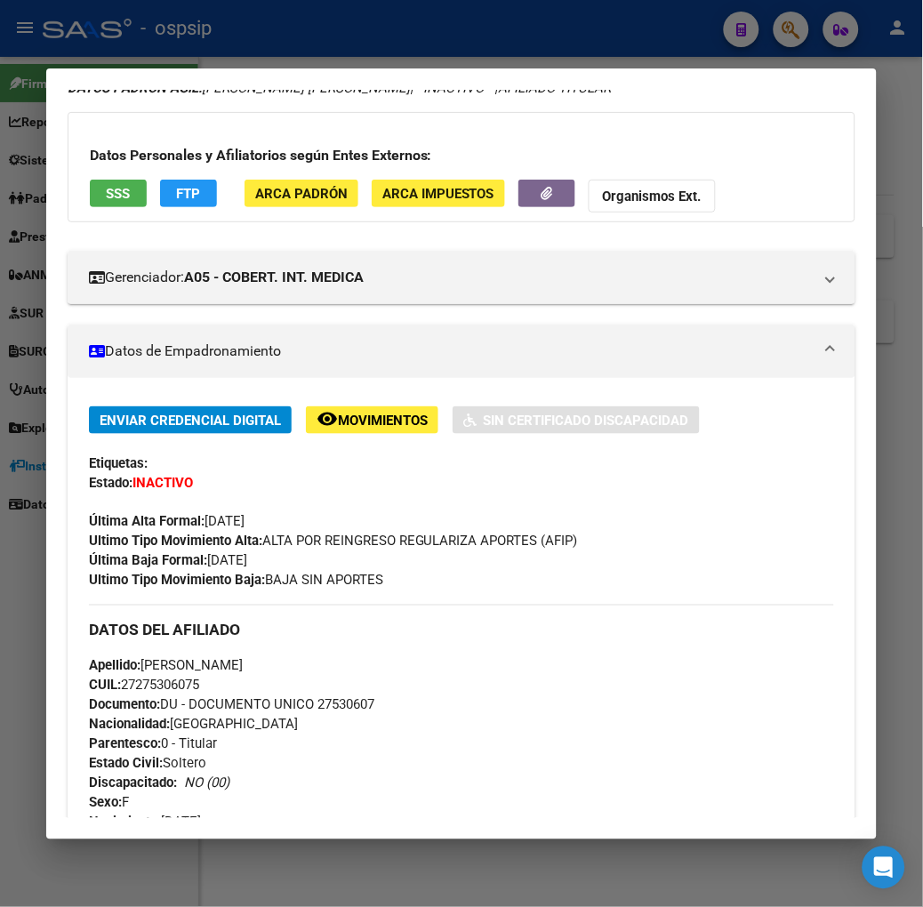
scroll to position [0, 0]
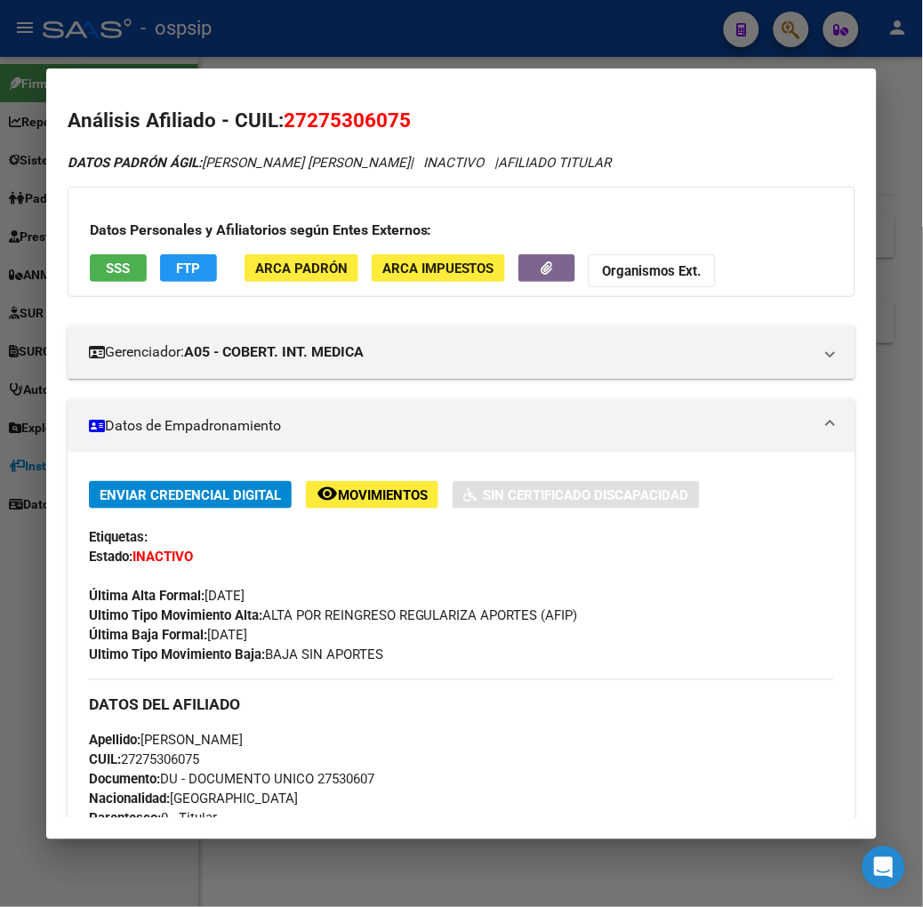
click at [90, 276] on button "SSS" at bounding box center [118, 268] width 57 height 28
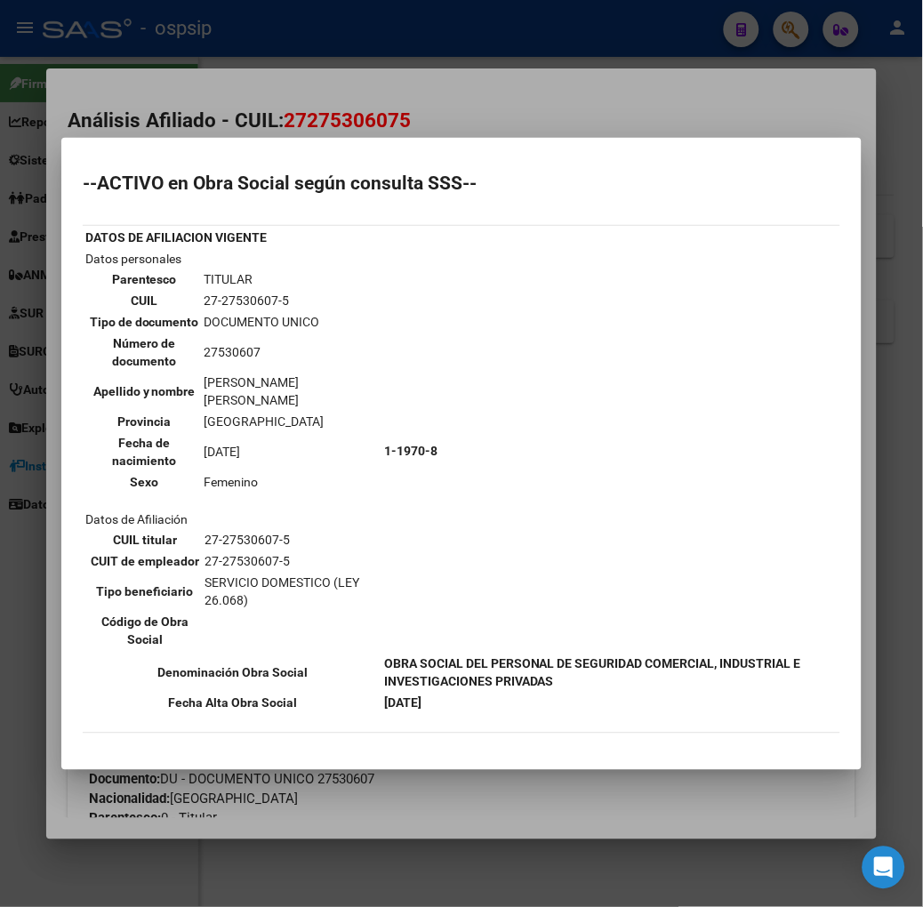
scroll to position [99, 0]
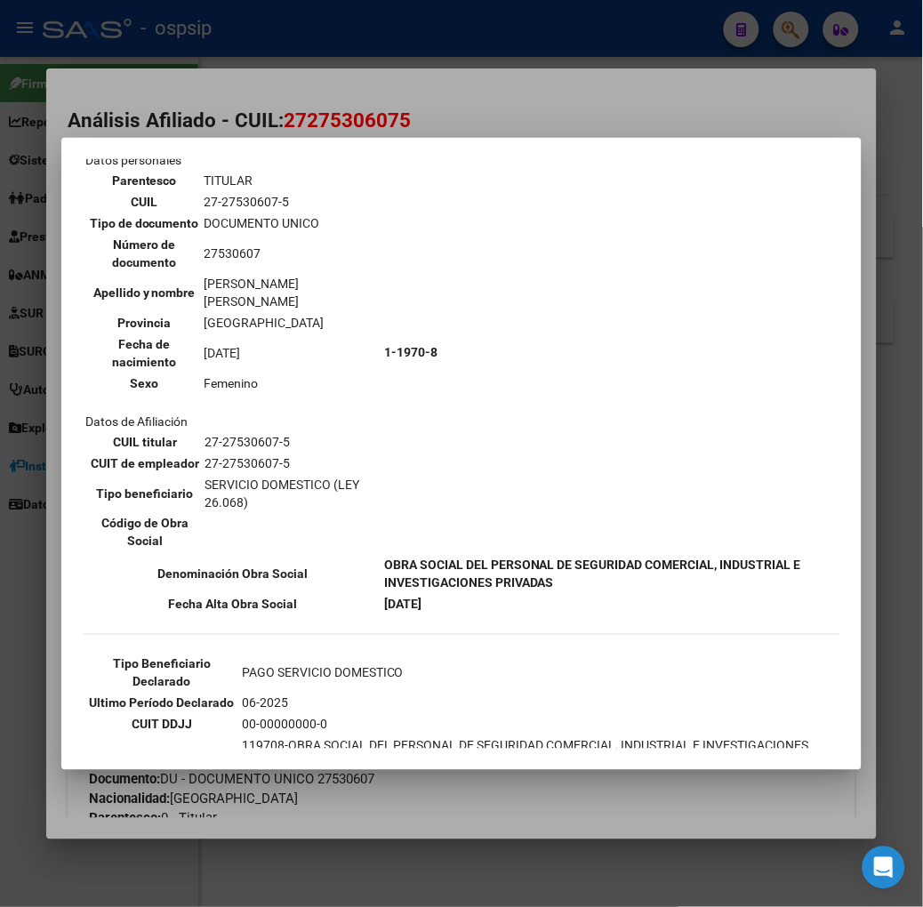
click at [376, 68] on div at bounding box center [461, 453] width 923 height 907
click at [376, 68] on mat-dialog-container "Análisis Afiliado - CUIL: 27275306075 DATOS PADRÓN ÁGIL: [PERSON_NAME] [PERSON_…" at bounding box center [461, 453] width 831 height 771
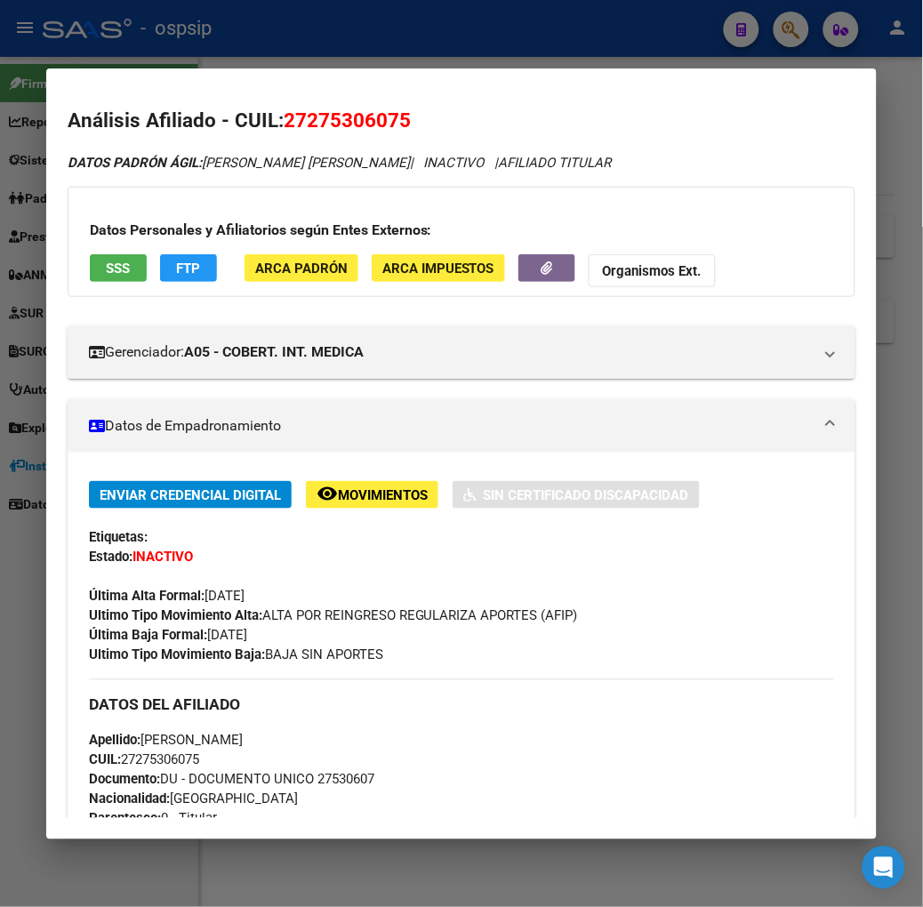
click at [309, 50] on div at bounding box center [461, 453] width 923 height 907
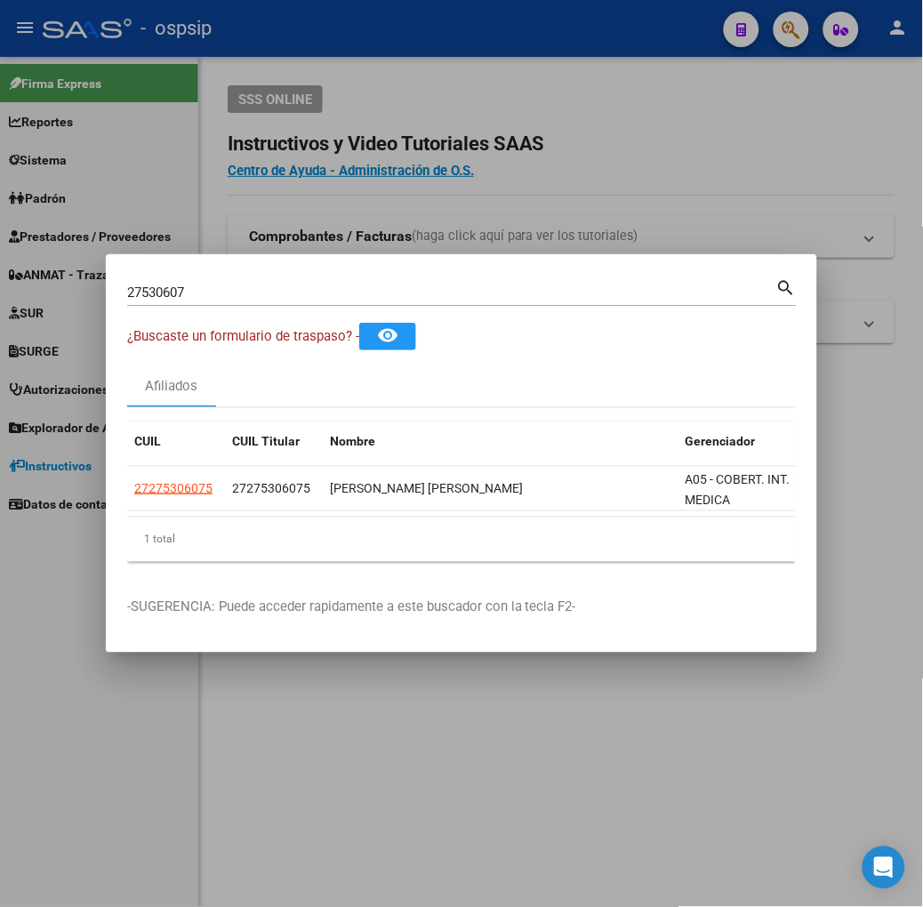
click at [234, 288] on input "27530607" at bounding box center [451, 293] width 649 height 16
type input "38736547"
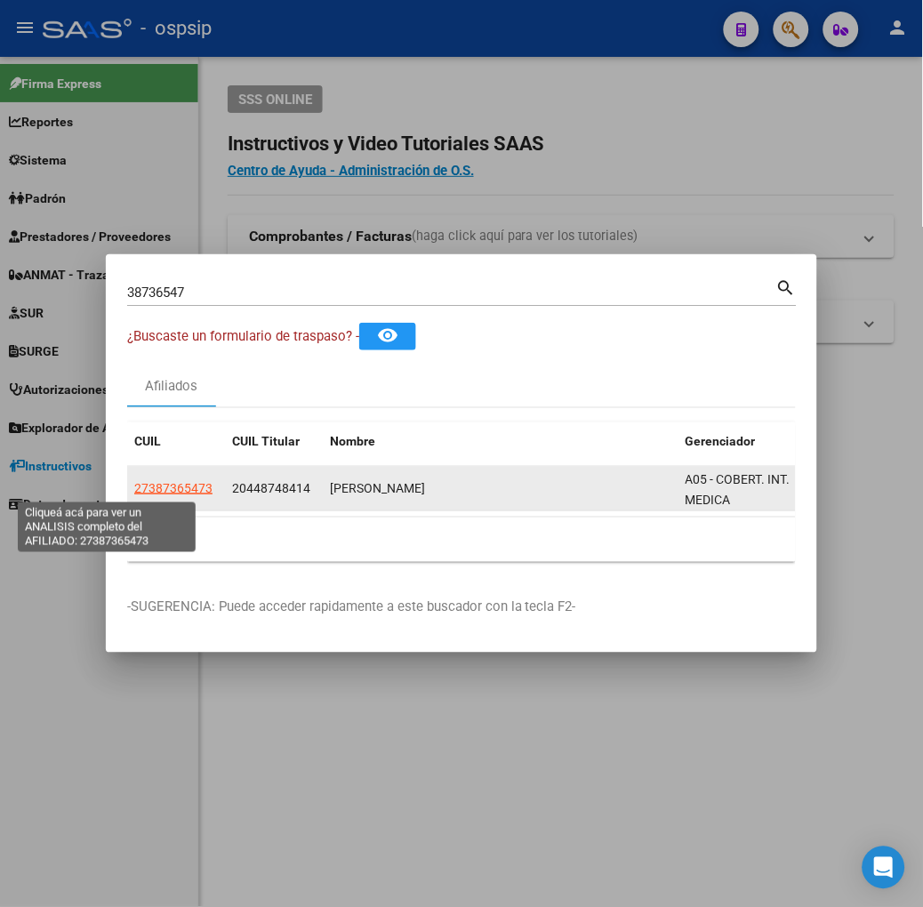
click at [134, 483] on span "27387365473" at bounding box center [173, 488] width 78 height 14
type textarea "27387365473"
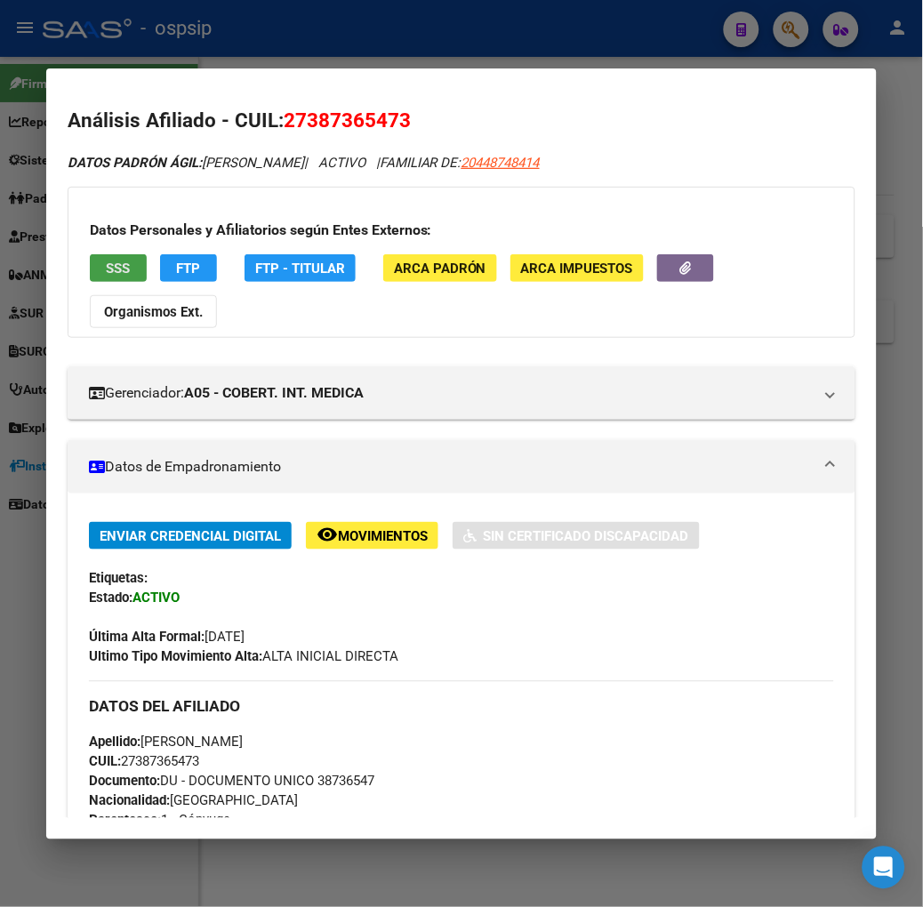
click at [102, 270] on button "SSS" at bounding box center [118, 268] width 57 height 28
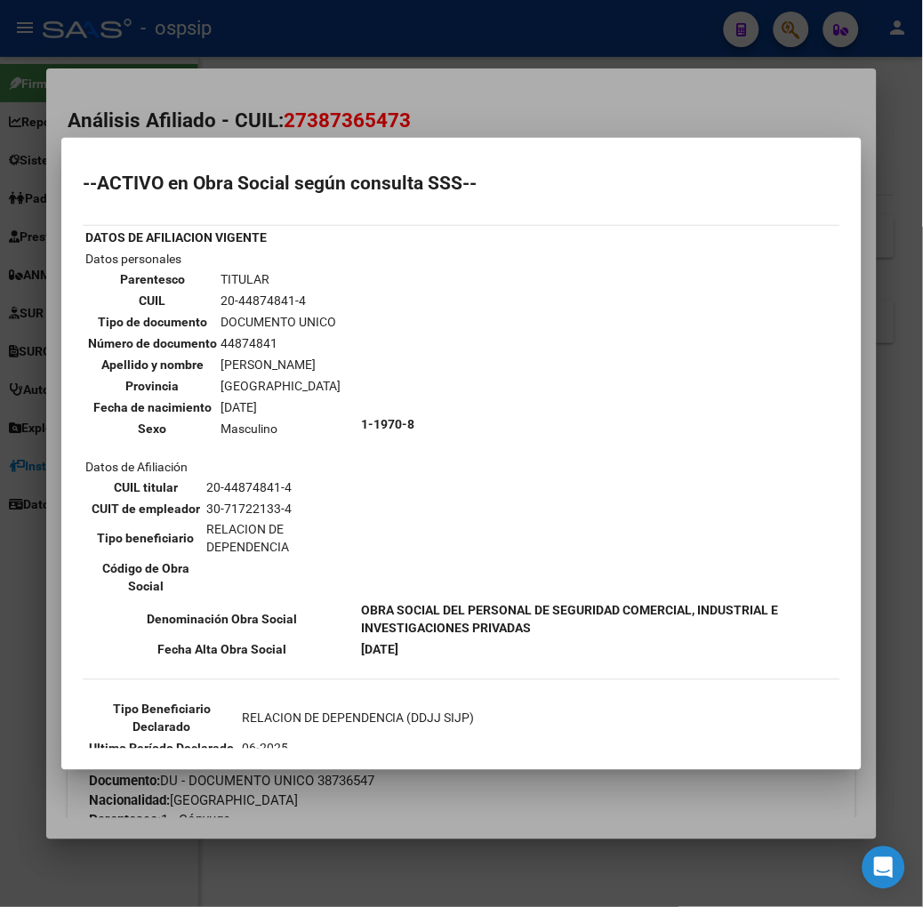
click at [221, 128] on div at bounding box center [461, 453] width 923 height 907
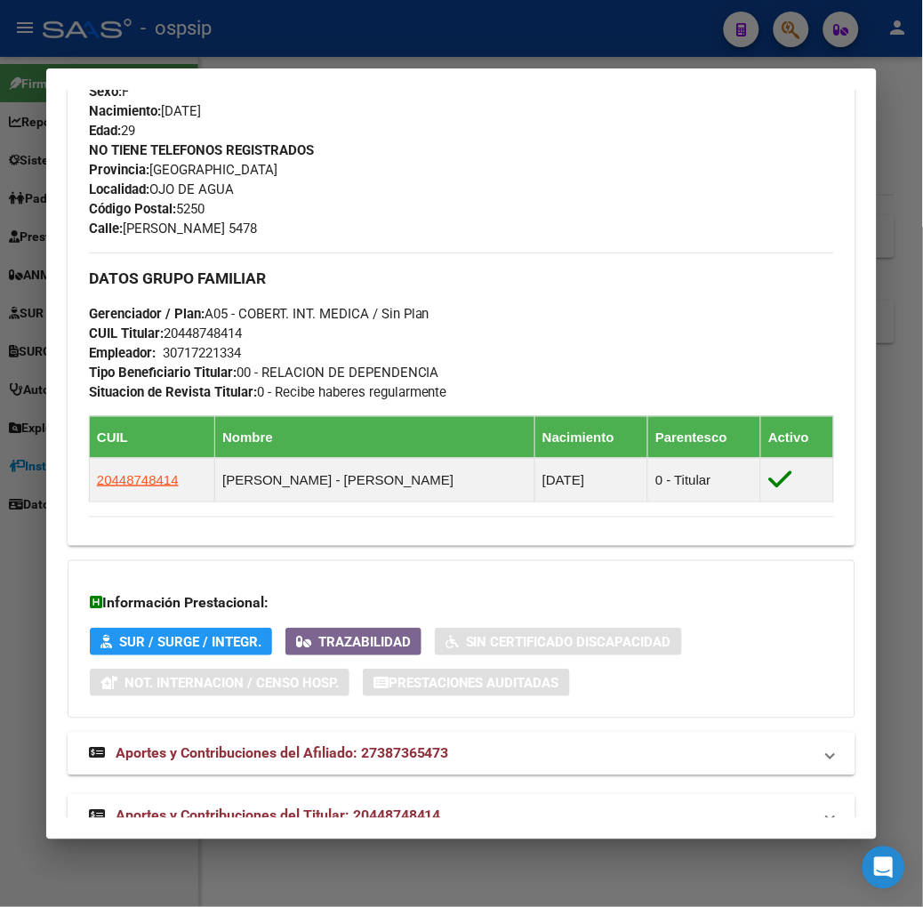
click at [371, 806] on strong "Aportes y Contribuciones del Titular: 20448748414" at bounding box center [265, 816] width 352 height 21
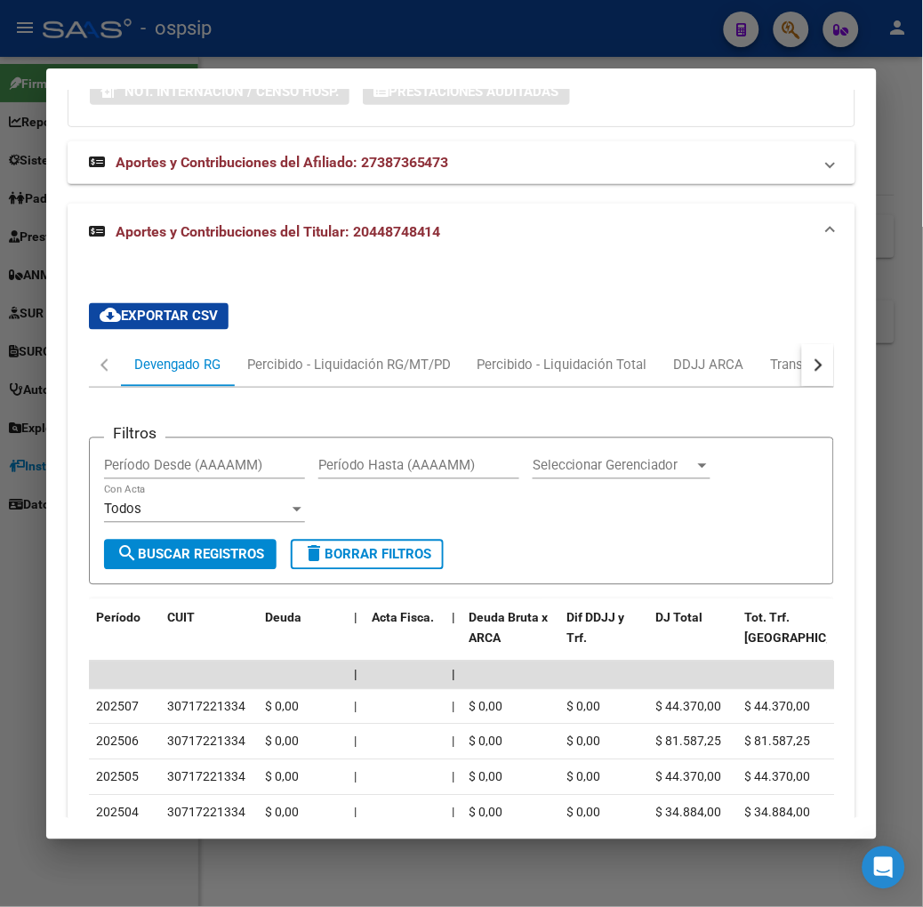
scroll to position [1469, 0]
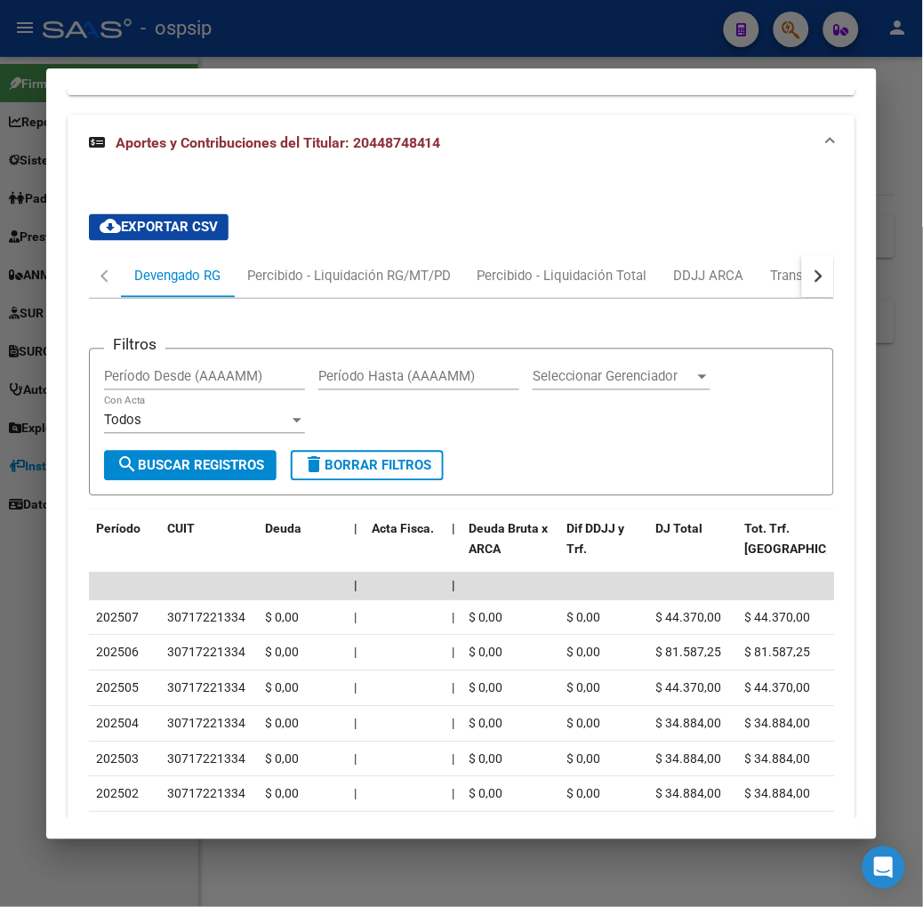
click at [341, 51] on div at bounding box center [461, 453] width 923 height 907
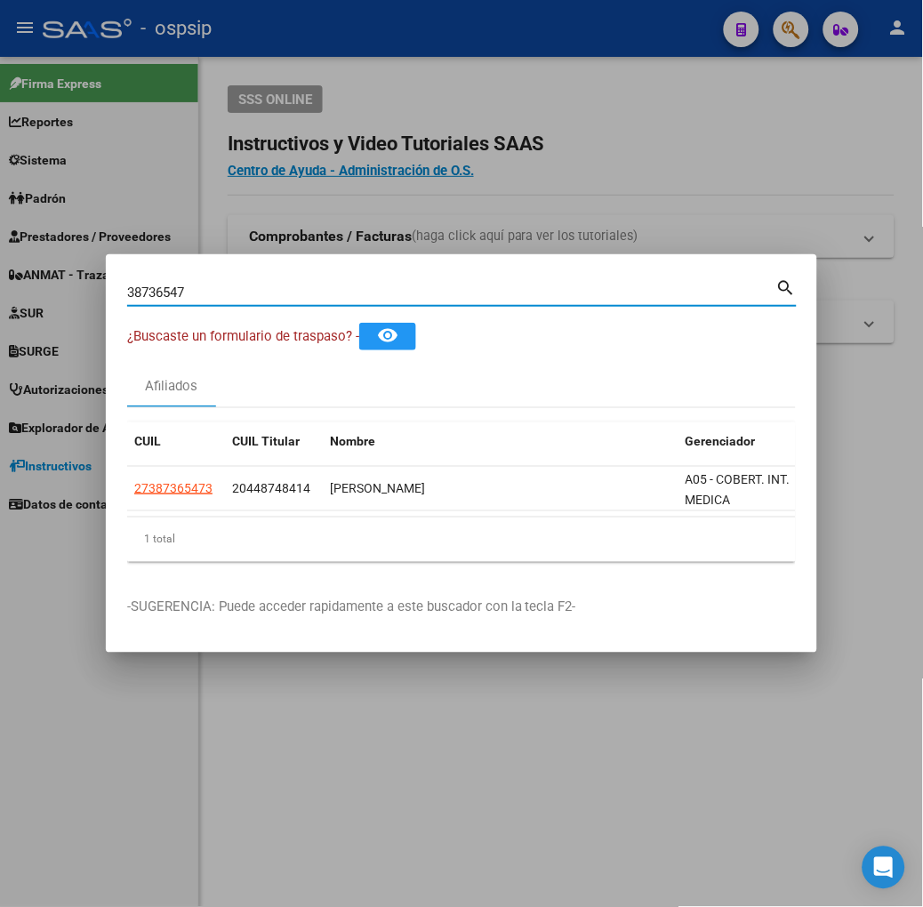
click at [263, 295] on input "38736547" at bounding box center [451, 293] width 649 height 16
type input "38019004"
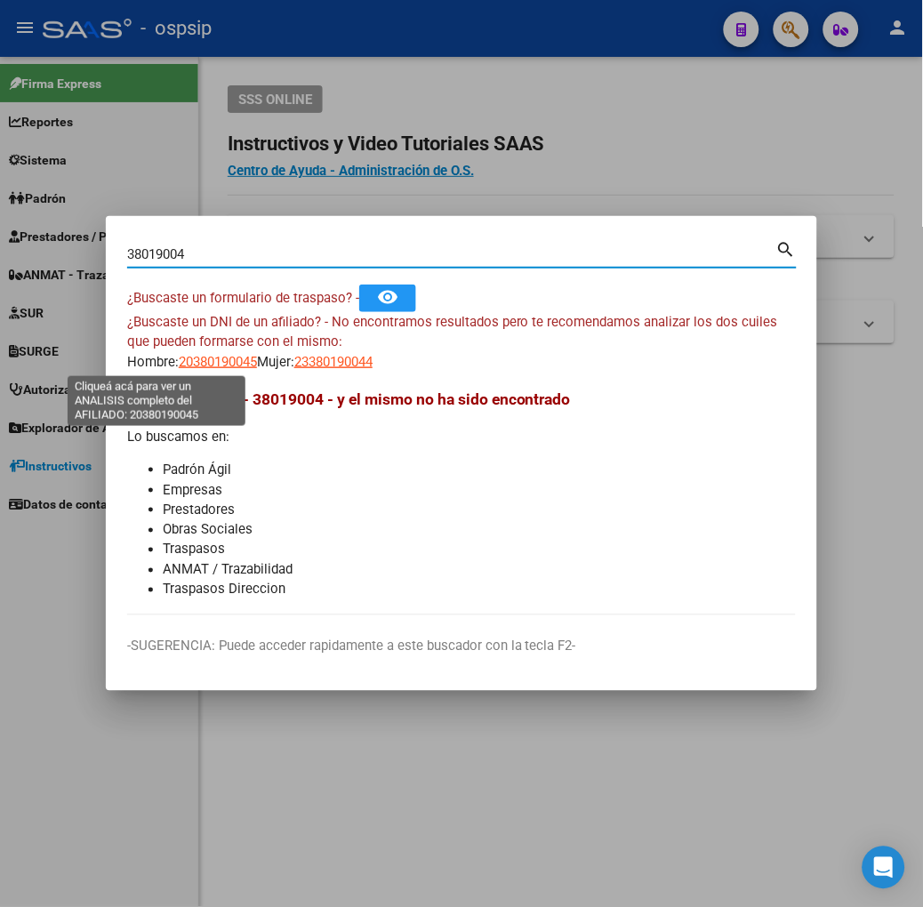
click at [179, 367] on span "20380190045" at bounding box center [218, 362] width 78 height 16
type textarea "20380190045"
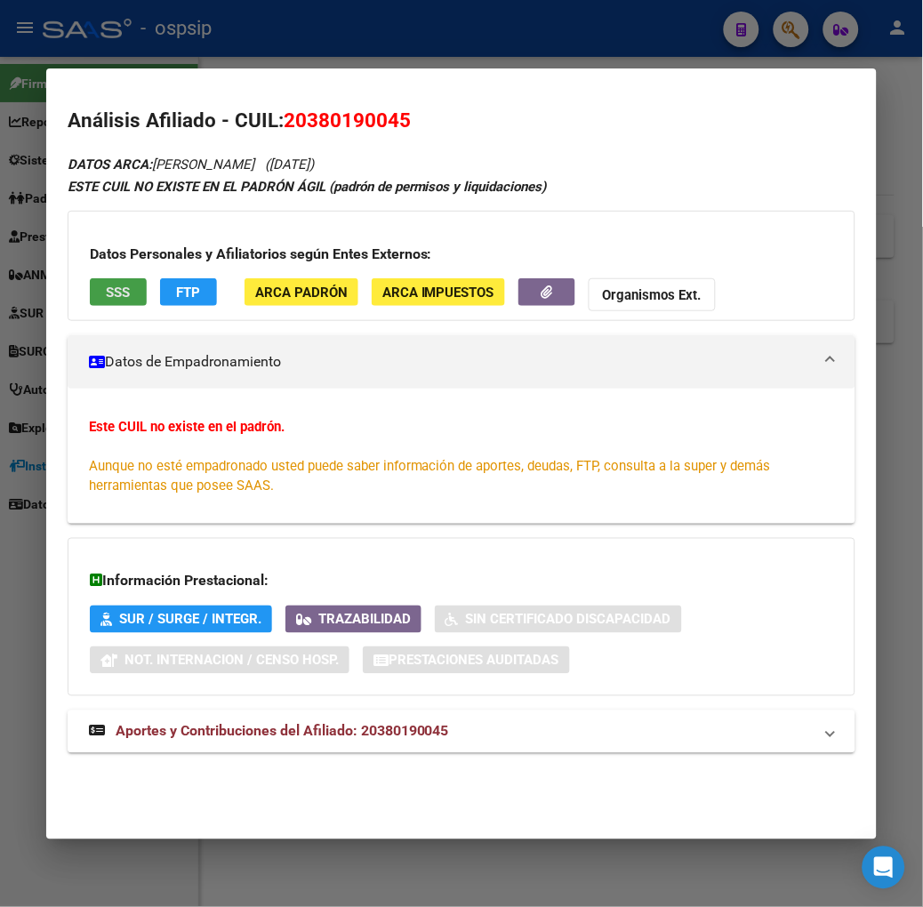
click at [106, 287] on span "SSS" at bounding box center [118, 293] width 24 height 16
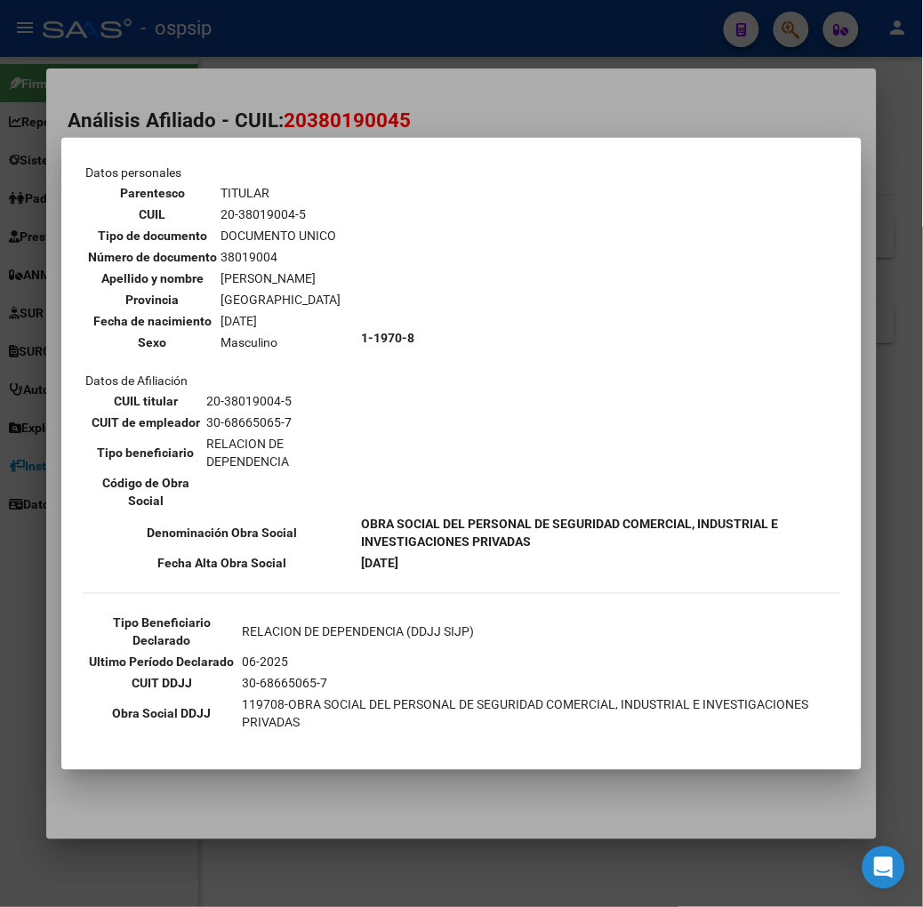
scroll to position [189, 0]
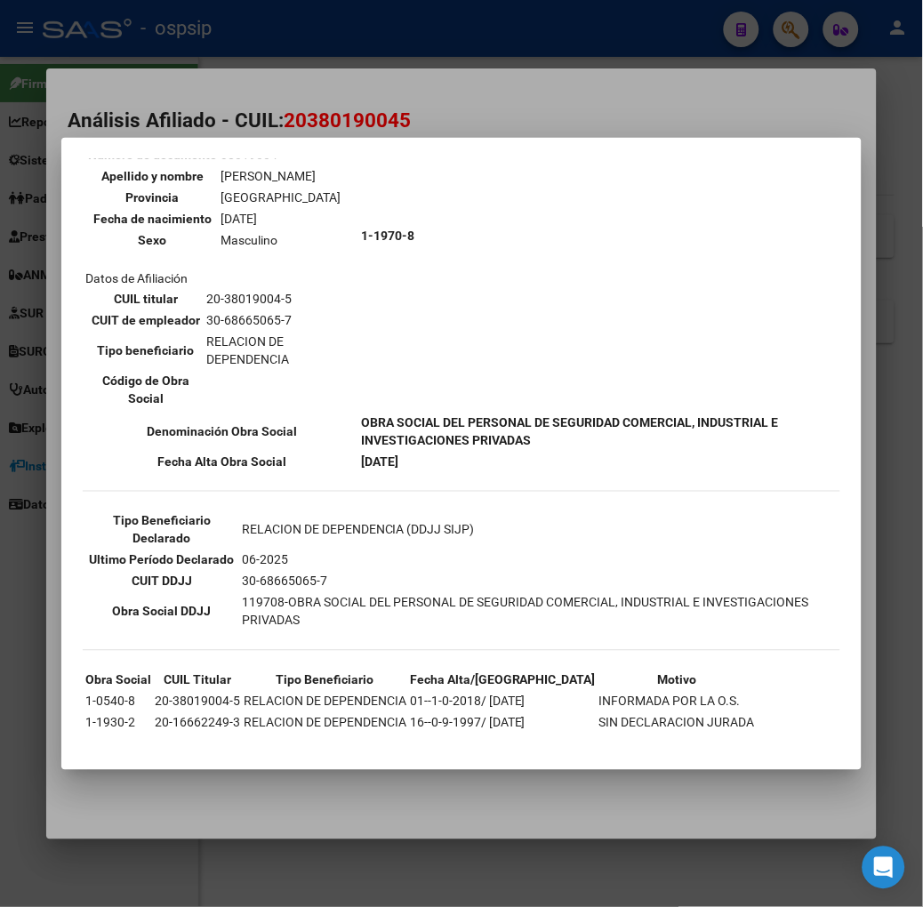
click at [199, 130] on div at bounding box center [461, 453] width 923 height 907
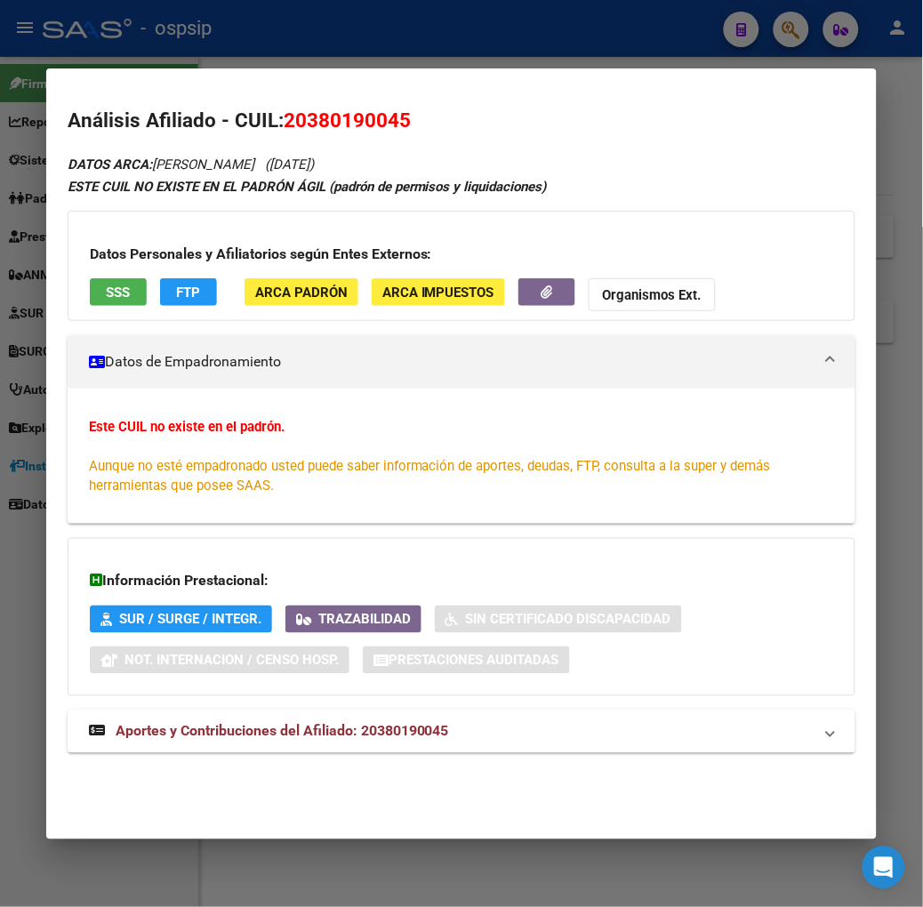
click at [313, 748] on mat-expansion-panel-header "Aportes y Contribuciones del Afiliado: 20380190045" at bounding box center [462, 732] width 788 height 43
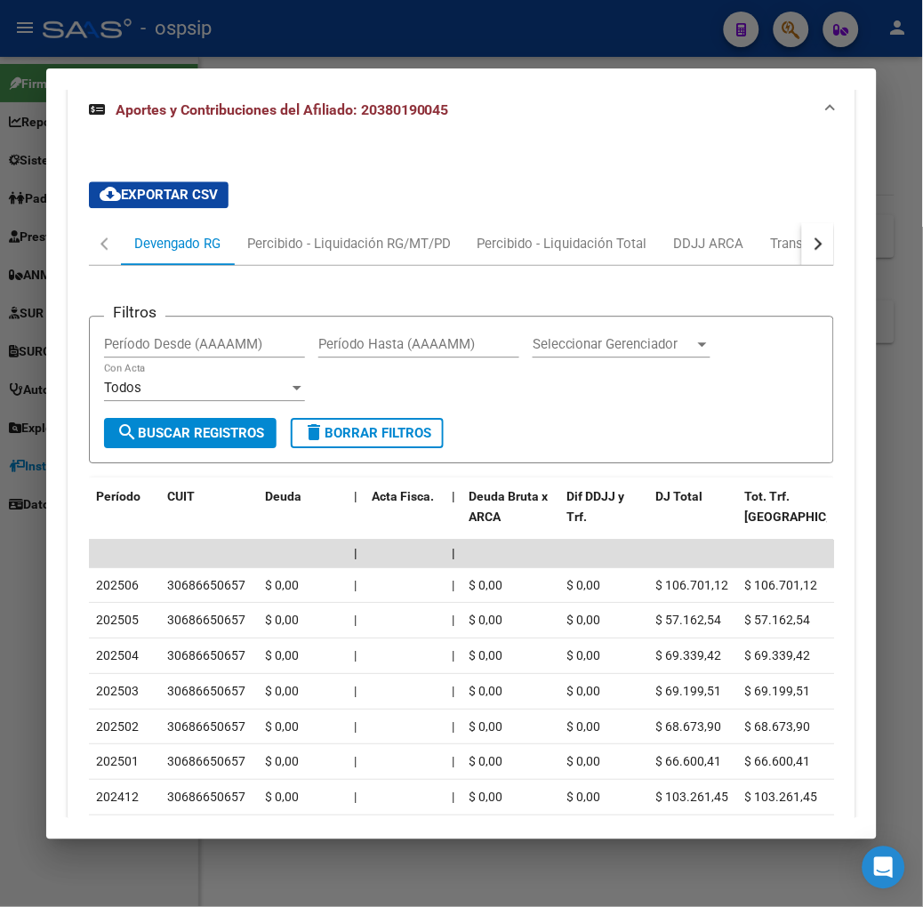
scroll to position [656, 0]
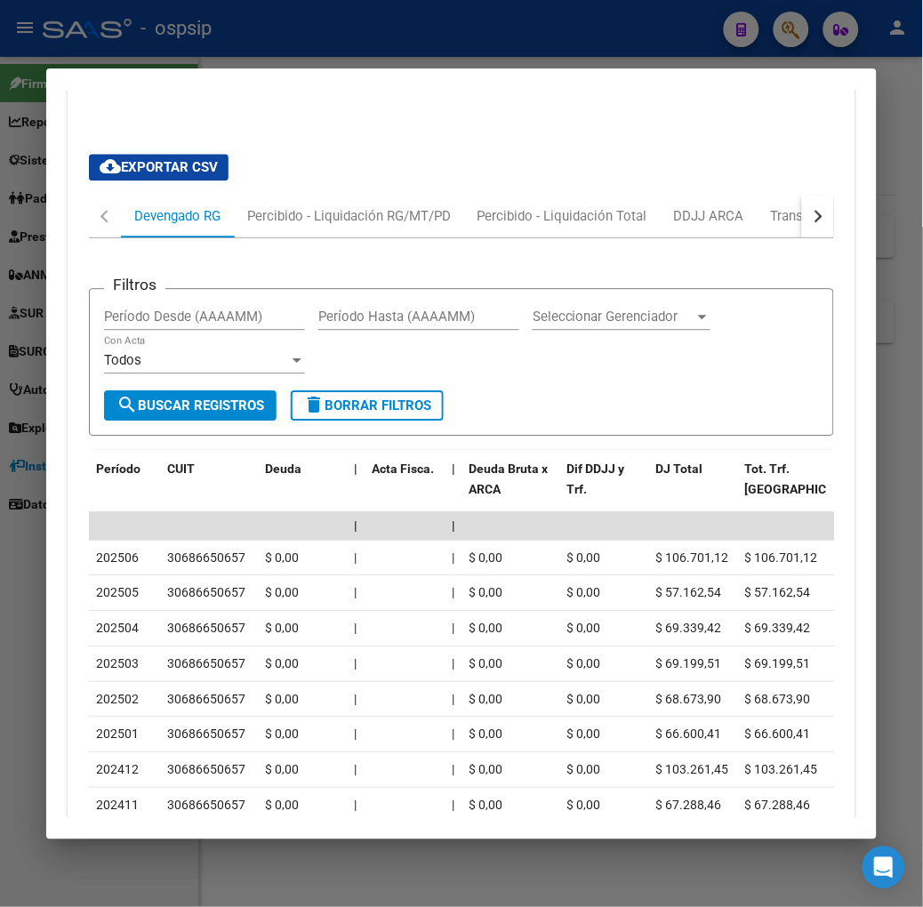
click at [269, 53] on div at bounding box center [461, 453] width 923 height 907
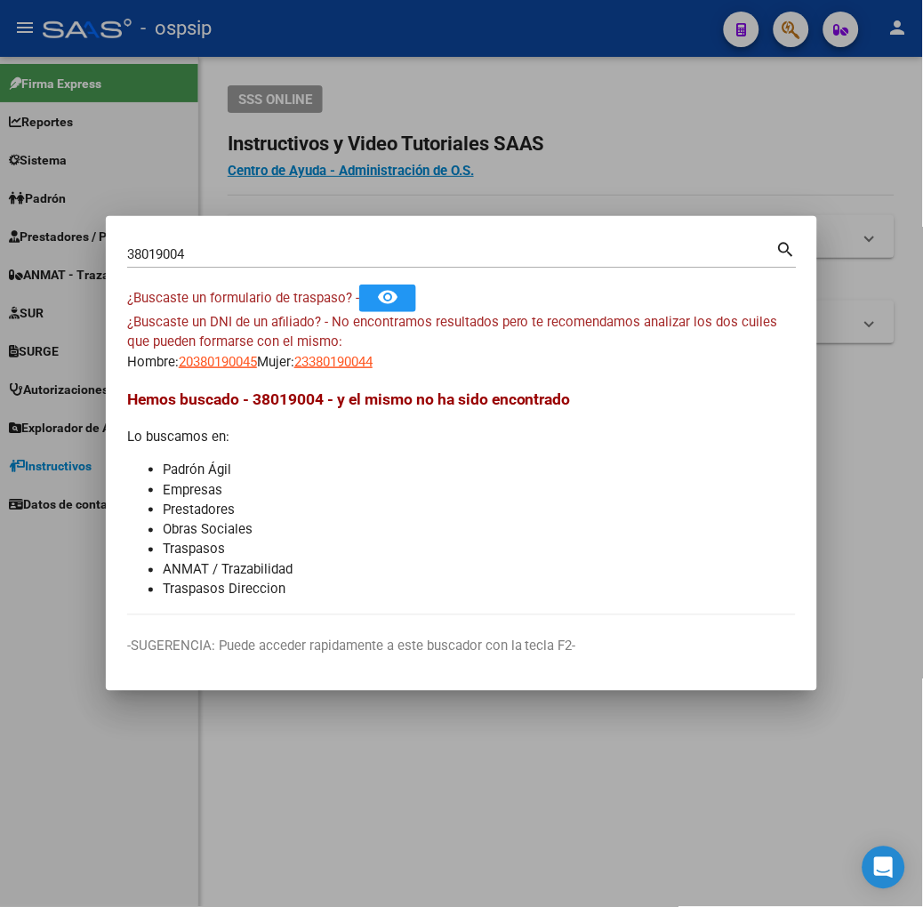
click at [179, 259] on input "38019004" at bounding box center [451, 254] width 649 height 16
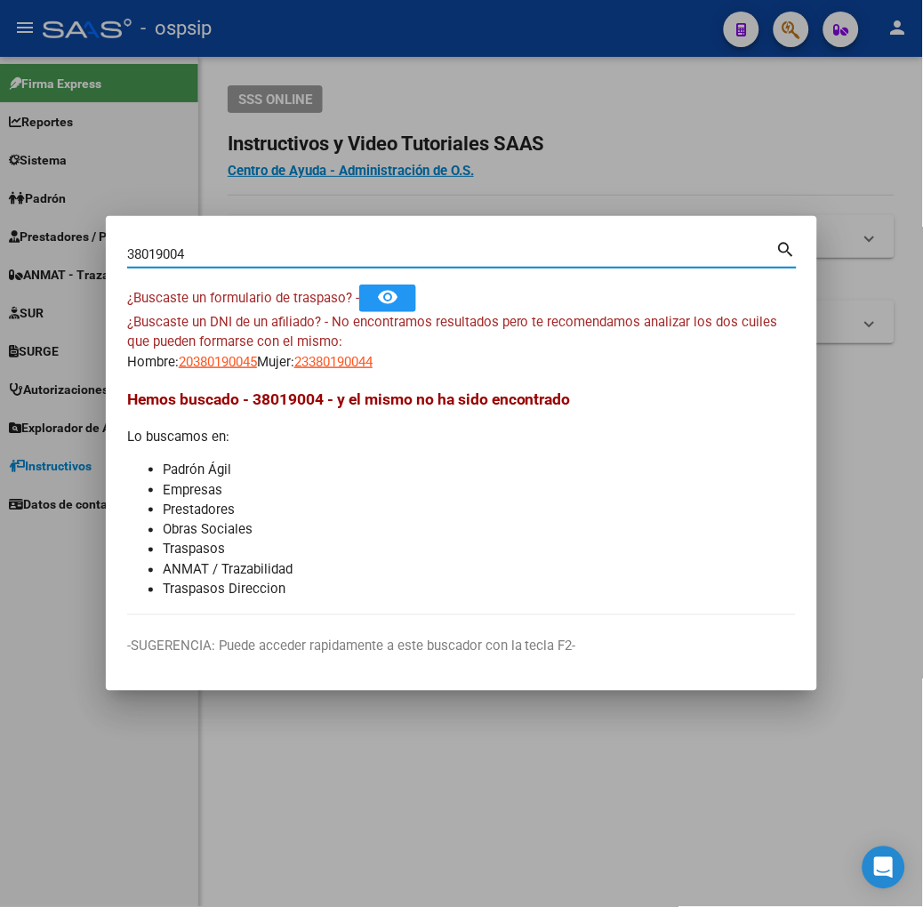
click at [179, 259] on input "38019004" at bounding box center [451, 254] width 649 height 16
type input "23041123"
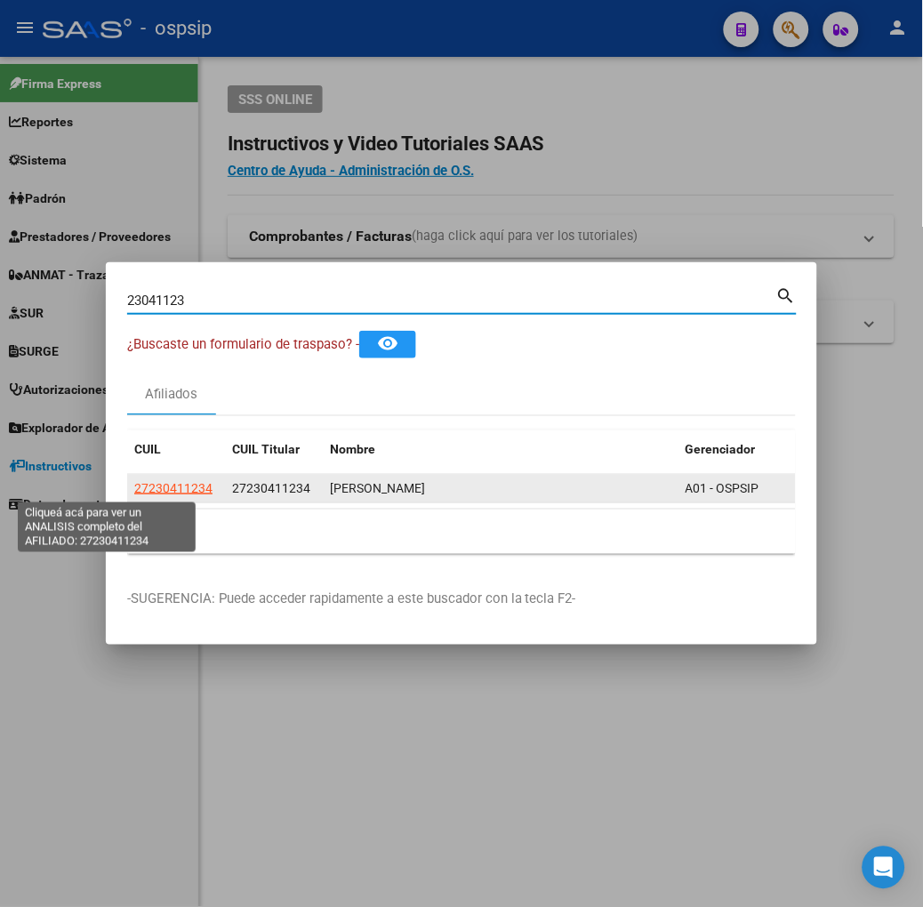
click at [134, 492] on span "27230411234" at bounding box center [173, 488] width 78 height 14
type textarea "27230411234"
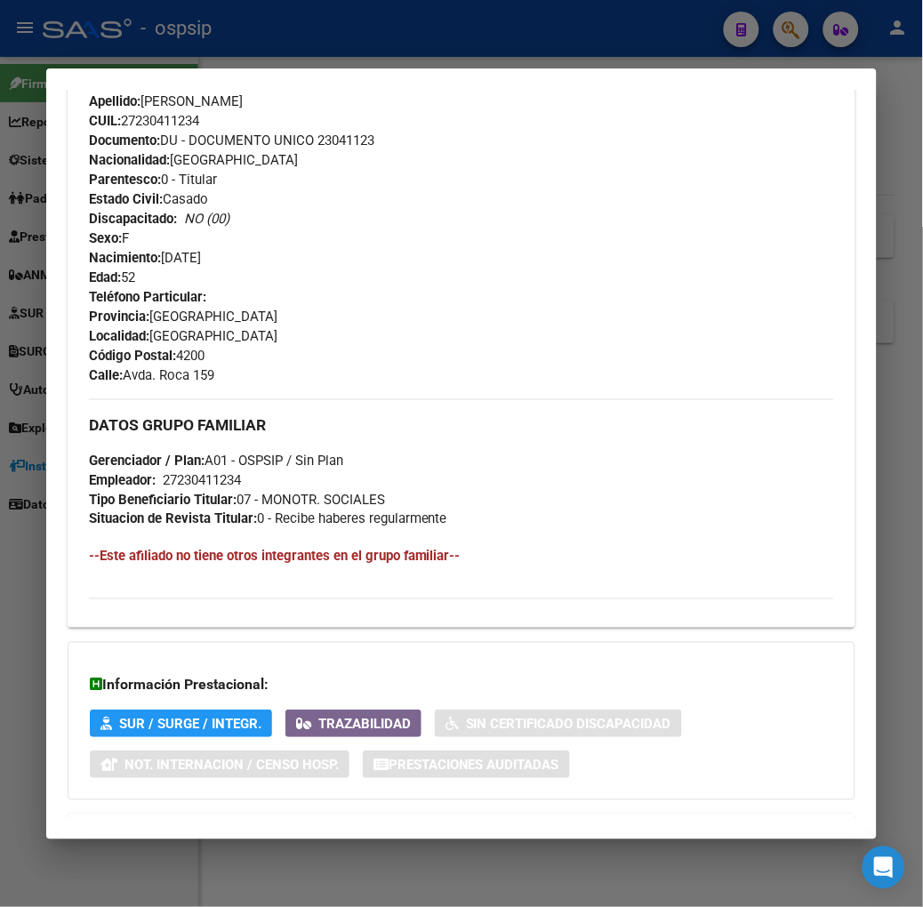
scroll to position [753, 0]
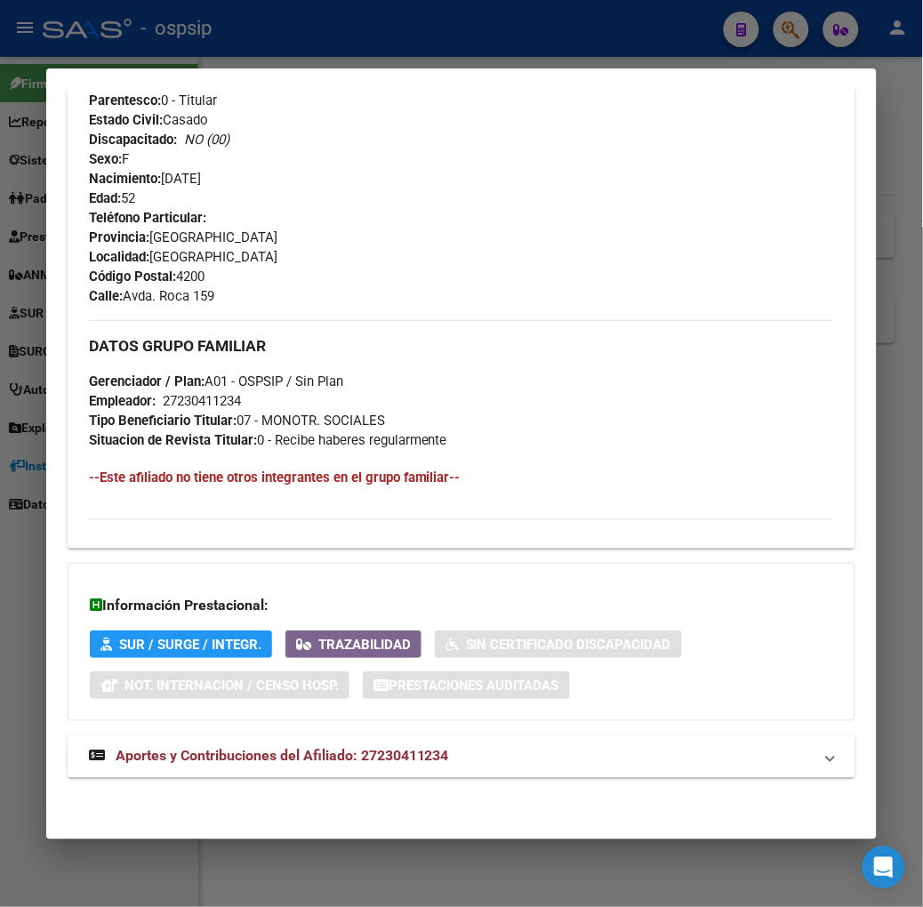
click at [343, 778] on div "DATOS PADRÓN ÁGIL: [PERSON_NAME] | INACTIVO | AFILIADO TITULAR Datos Personales…" at bounding box center [462, 99] width 788 height 1398
click at [344, 768] on mat-expansion-panel-header "Aportes y Contribuciones del Afiliado: 27230411234" at bounding box center [462, 757] width 788 height 43
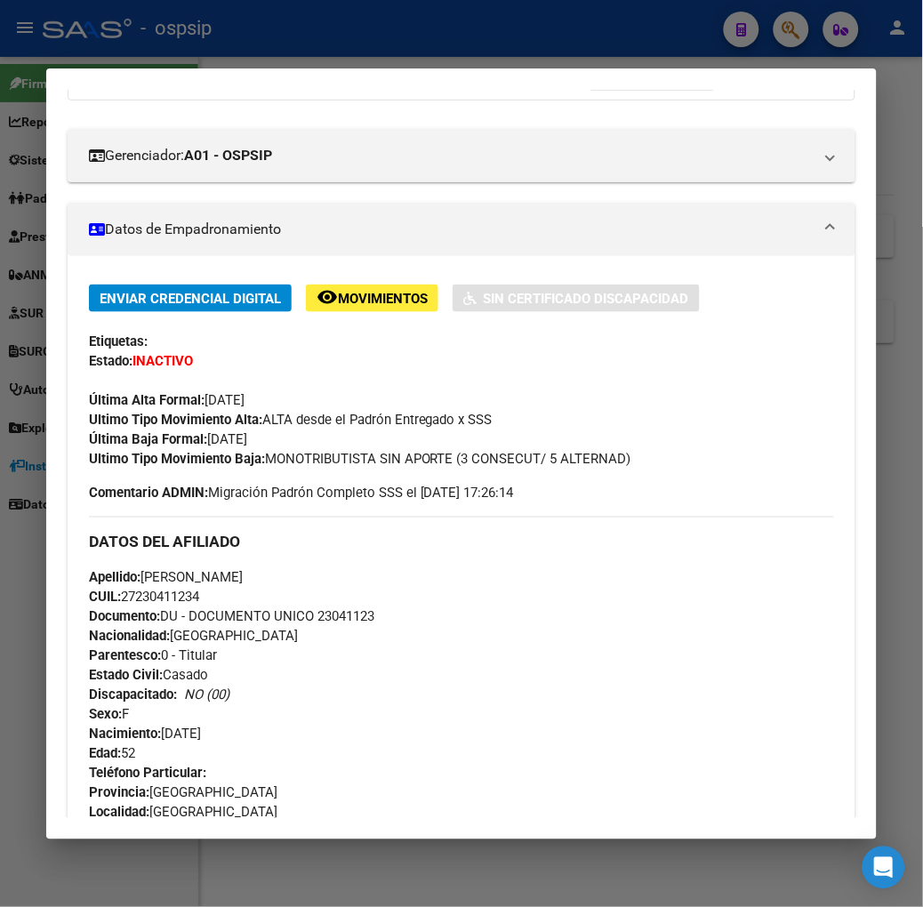
scroll to position [0, 0]
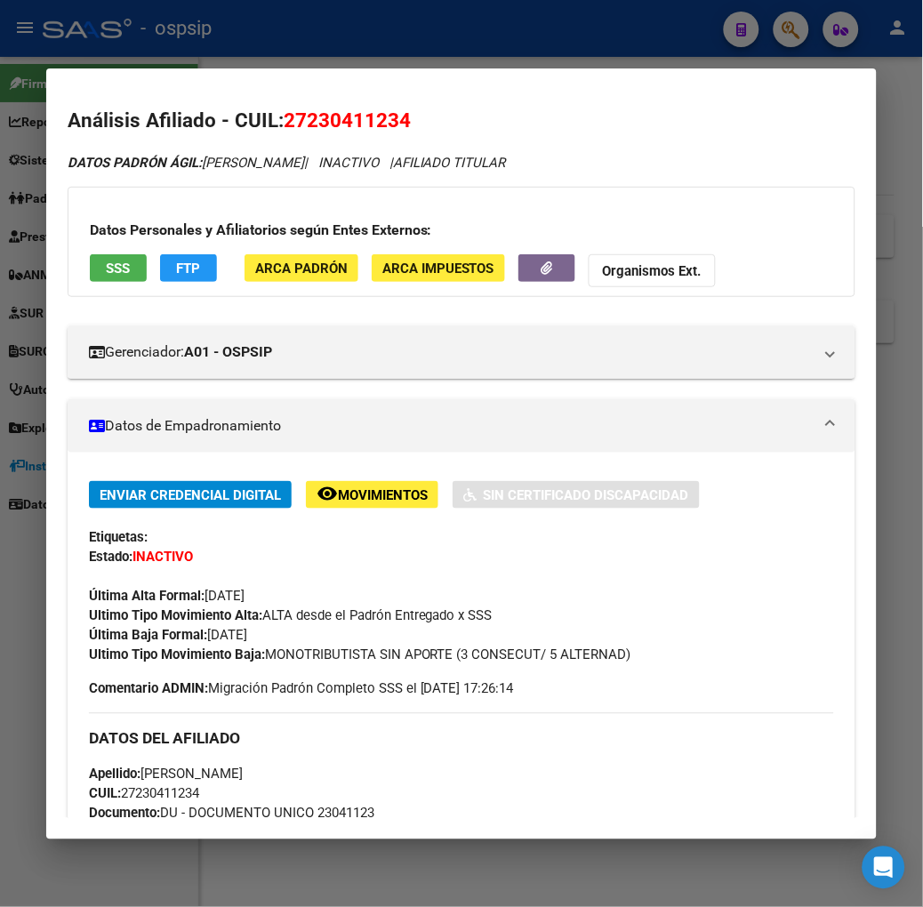
click at [106, 270] on span "SSS" at bounding box center [118, 269] width 24 height 16
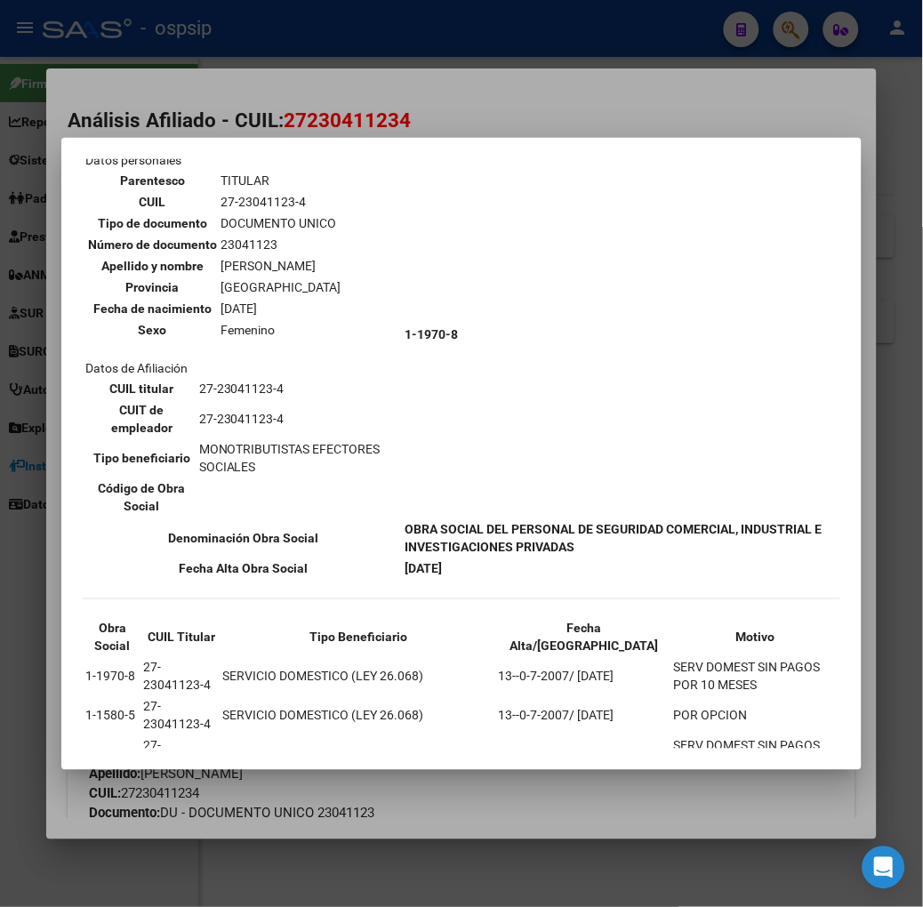
scroll to position [164, 0]
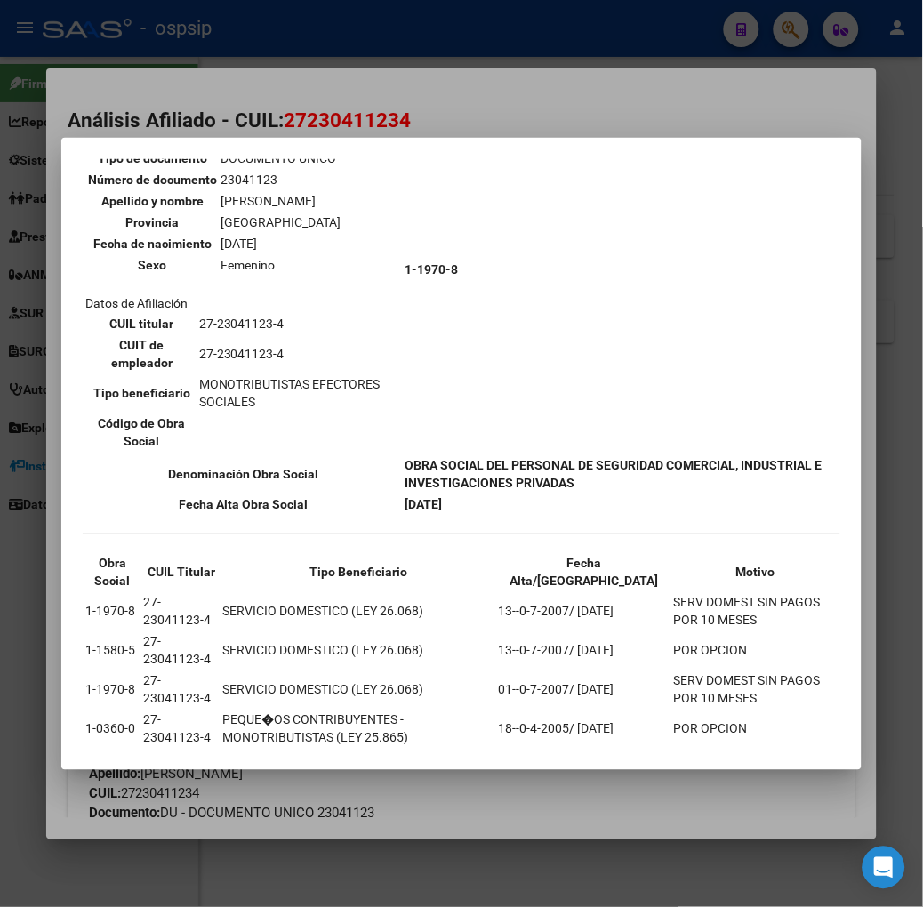
click at [288, 126] on div at bounding box center [461, 453] width 923 height 907
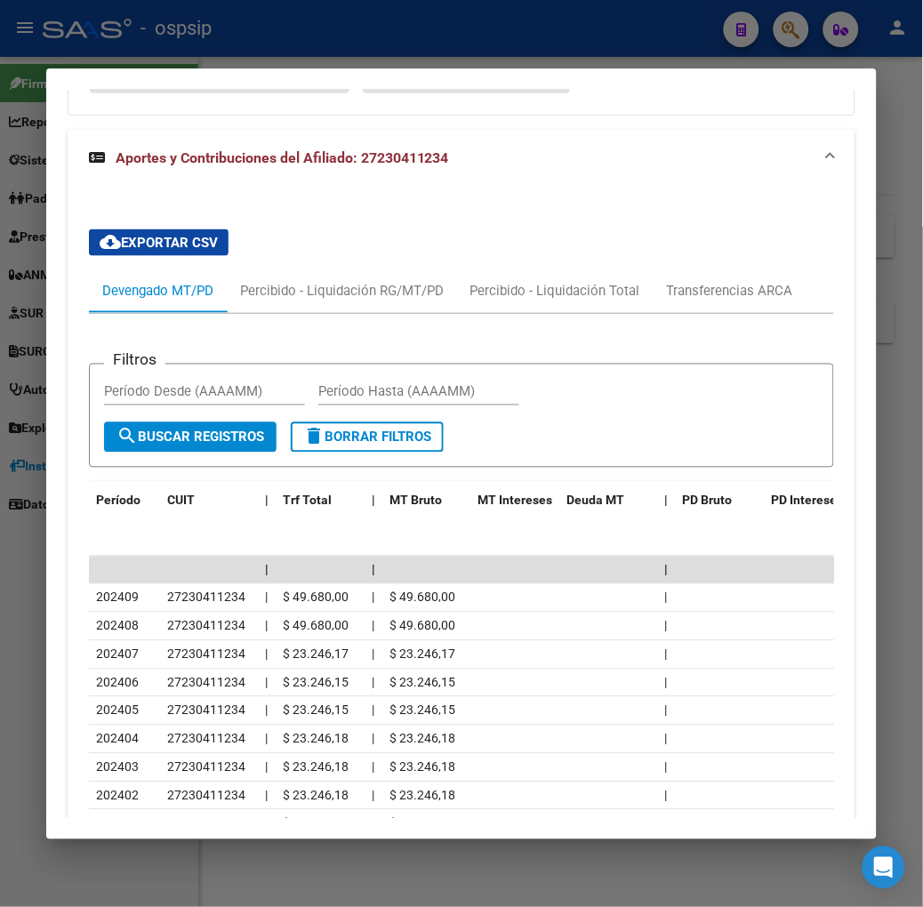
scroll to position [1357, 0]
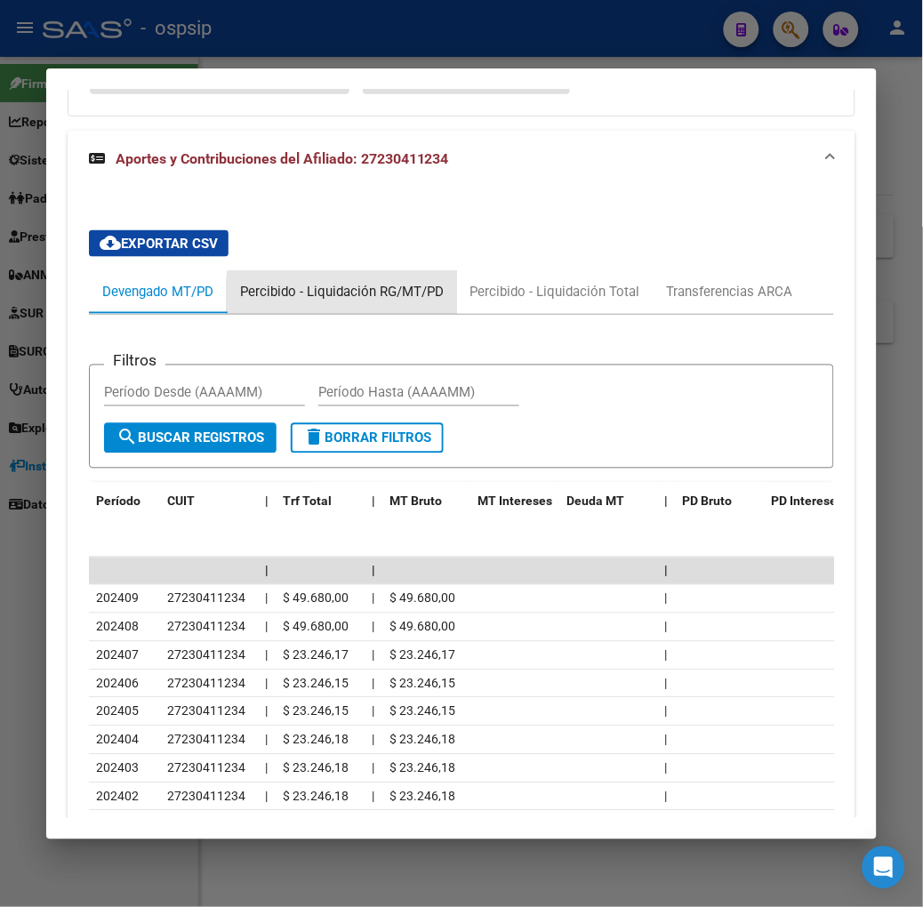
click at [365, 298] on div "Percibido - Liquidación RG/MT/PD" at bounding box center [342, 293] width 204 height 20
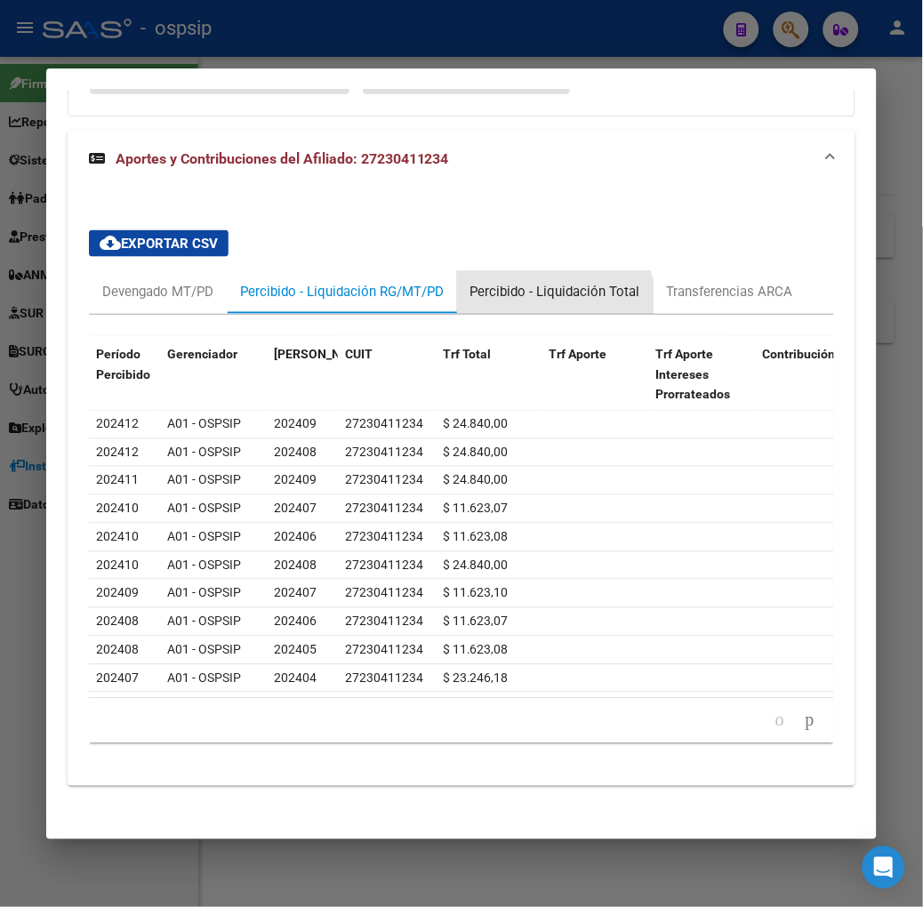
click at [521, 302] on div "Percibido - Liquidación Total" at bounding box center [556, 293] width 170 height 20
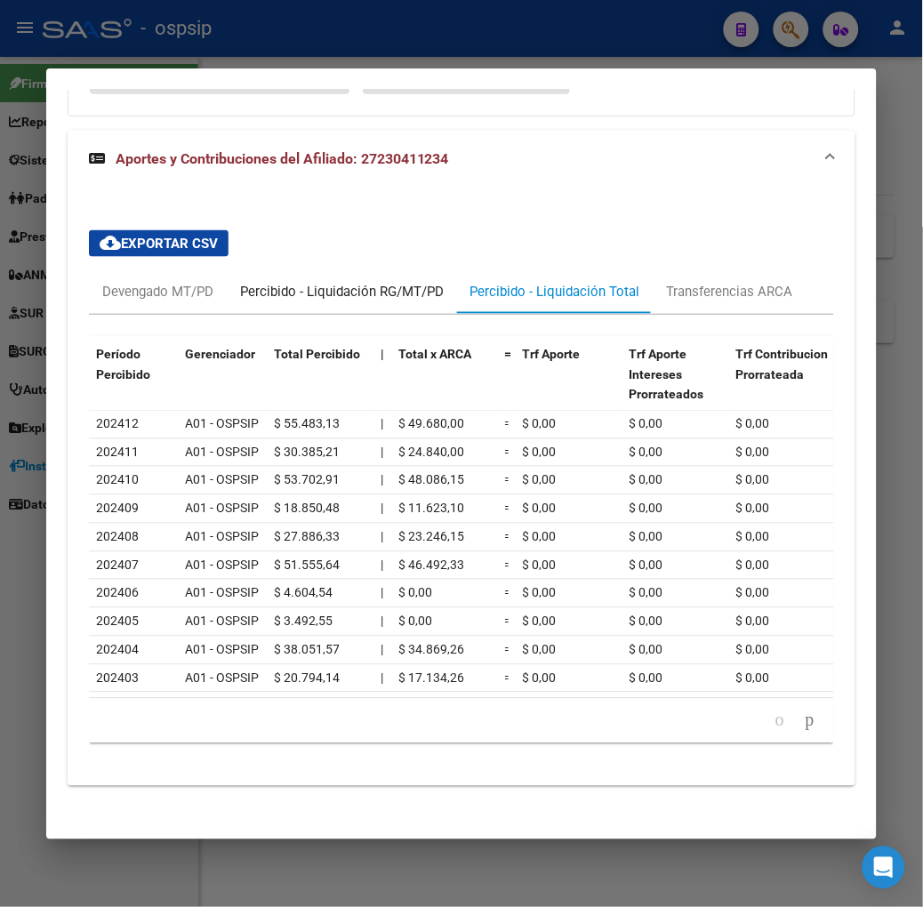
click at [347, 292] on div "Percibido - Liquidación RG/MT/PD" at bounding box center [342, 293] width 204 height 20
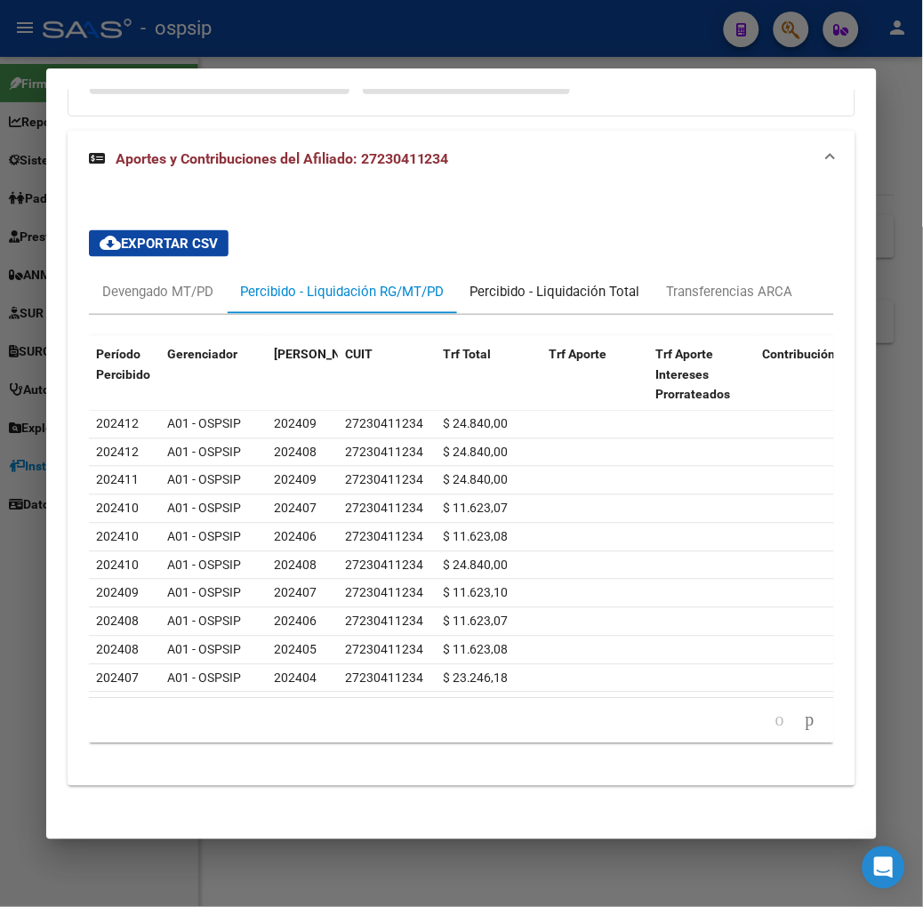
click at [485, 292] on div "Percibido - Liquidación Total" at bounding box center [556, 293] width 170 height 20
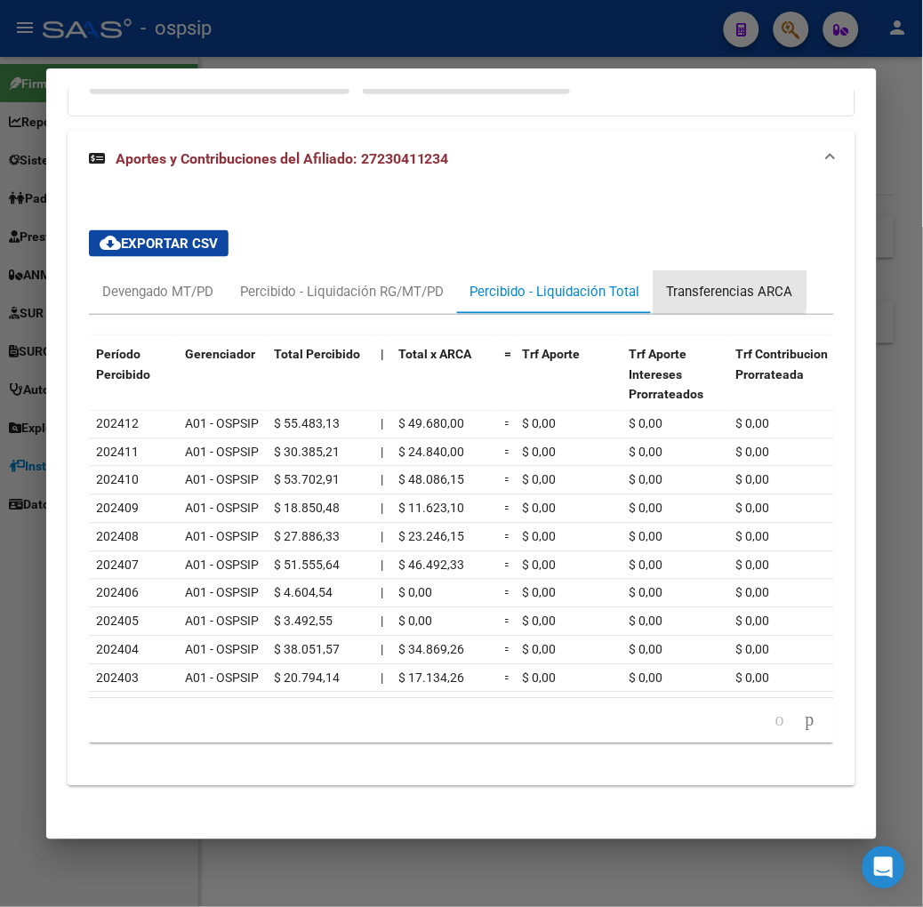
click at [667, 283] on div "Transferencias ARCA" at bounding box center [730, 293] width 126 height 20
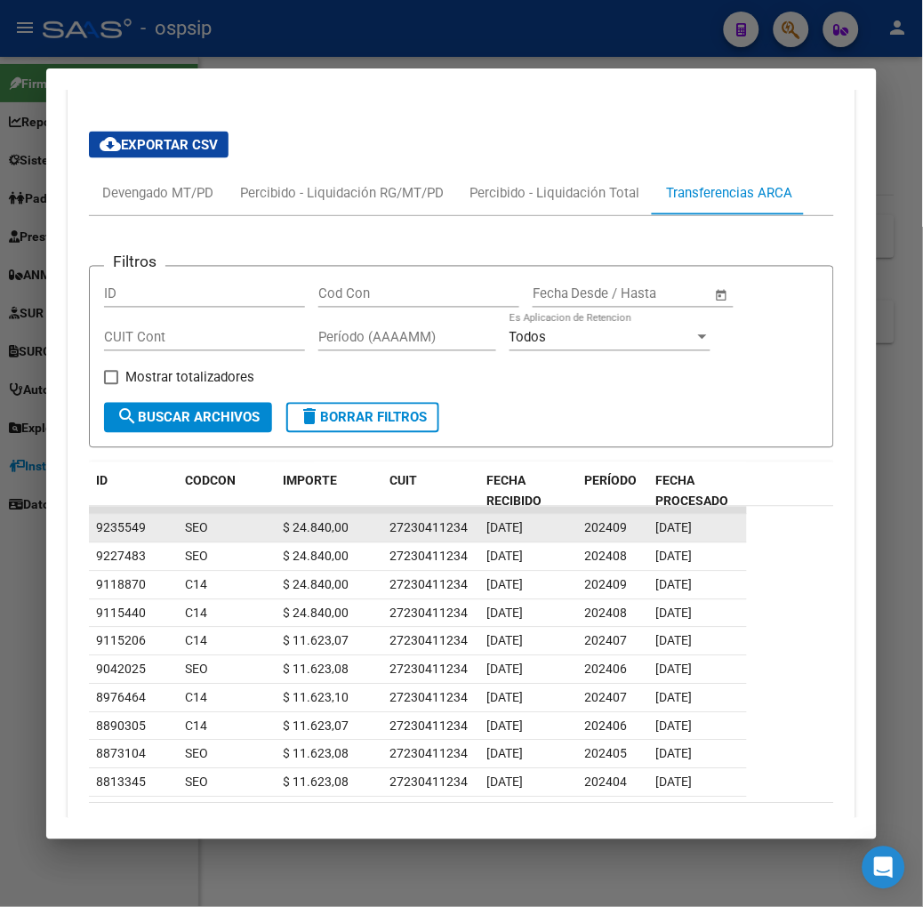
scroll to position [1555, 0]
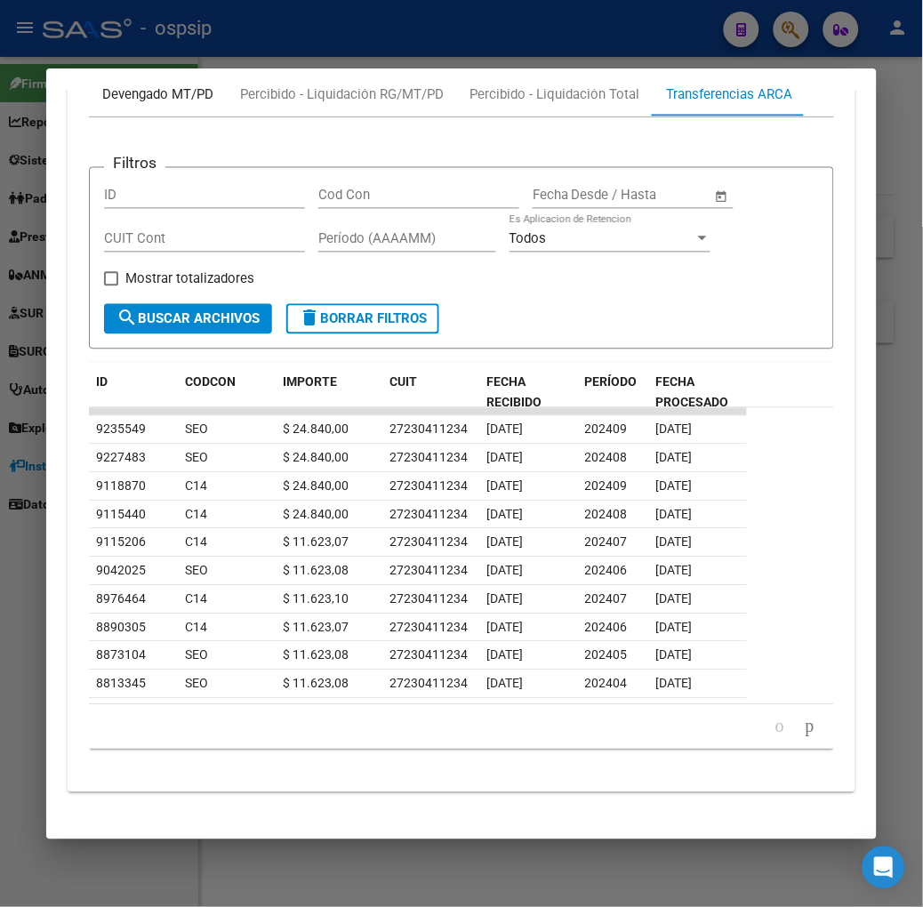
click at [102, 100] on div "Devengado MT/PD" at bounding box center [157, 95] width 111 height 20
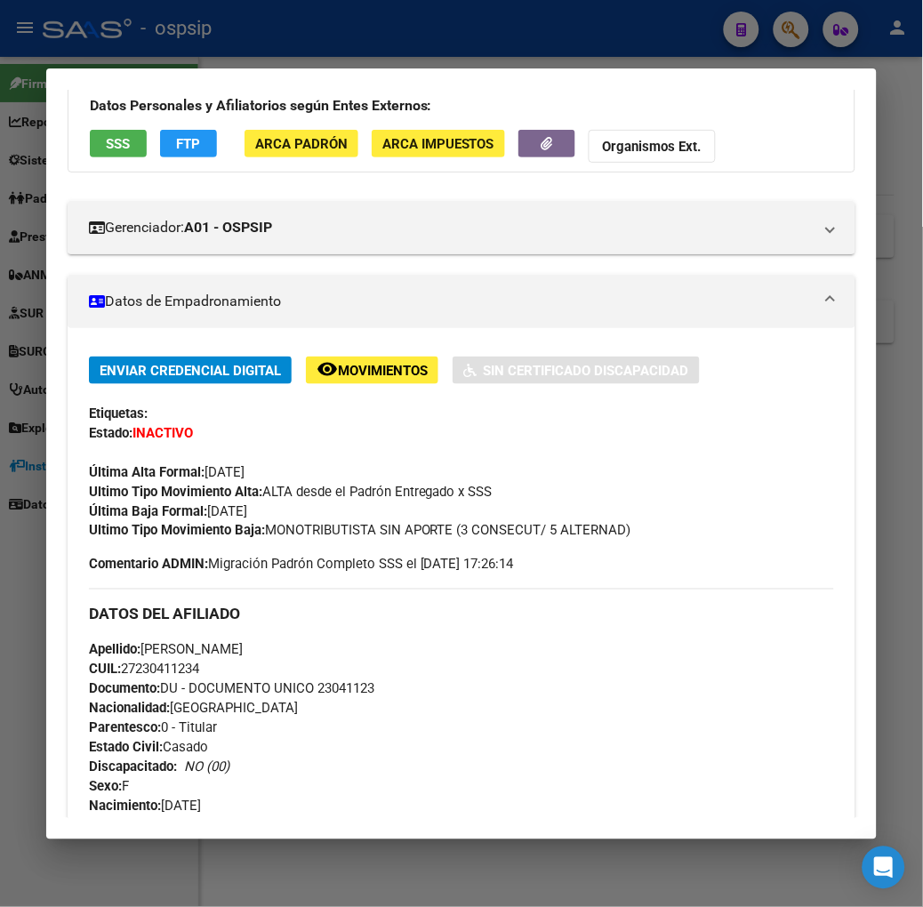
scroll to position [0, 0]
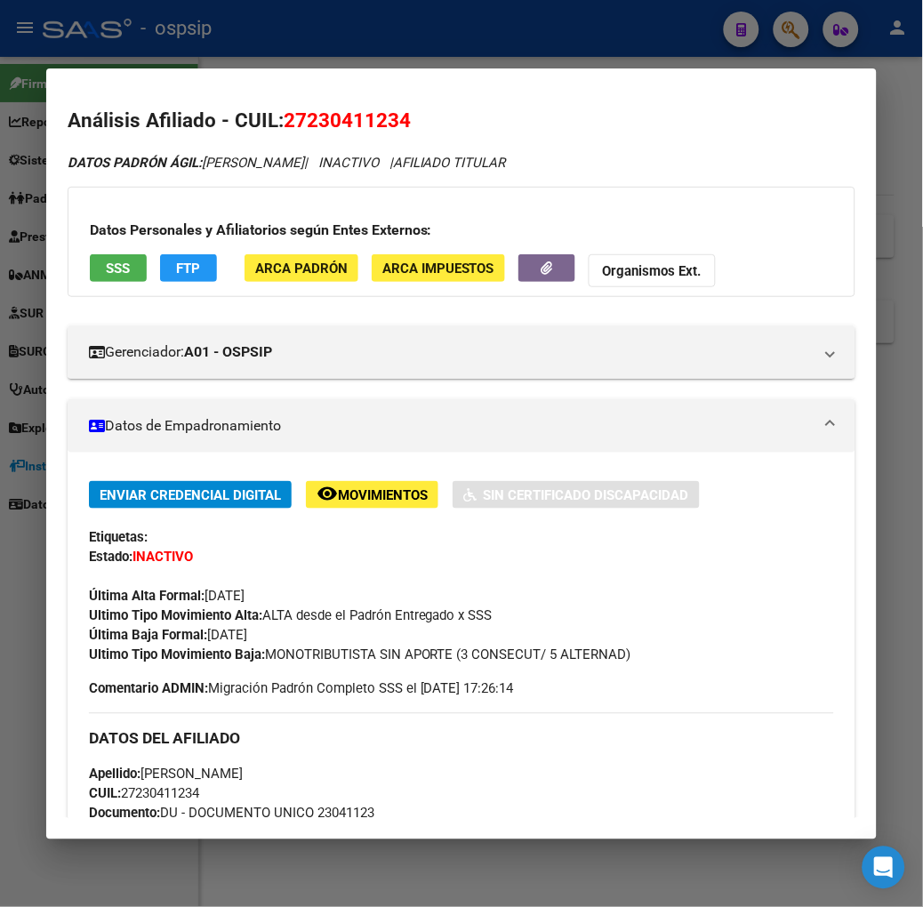
click at [249, 27] on div at bounding box center [461, 453] width 923 height 907
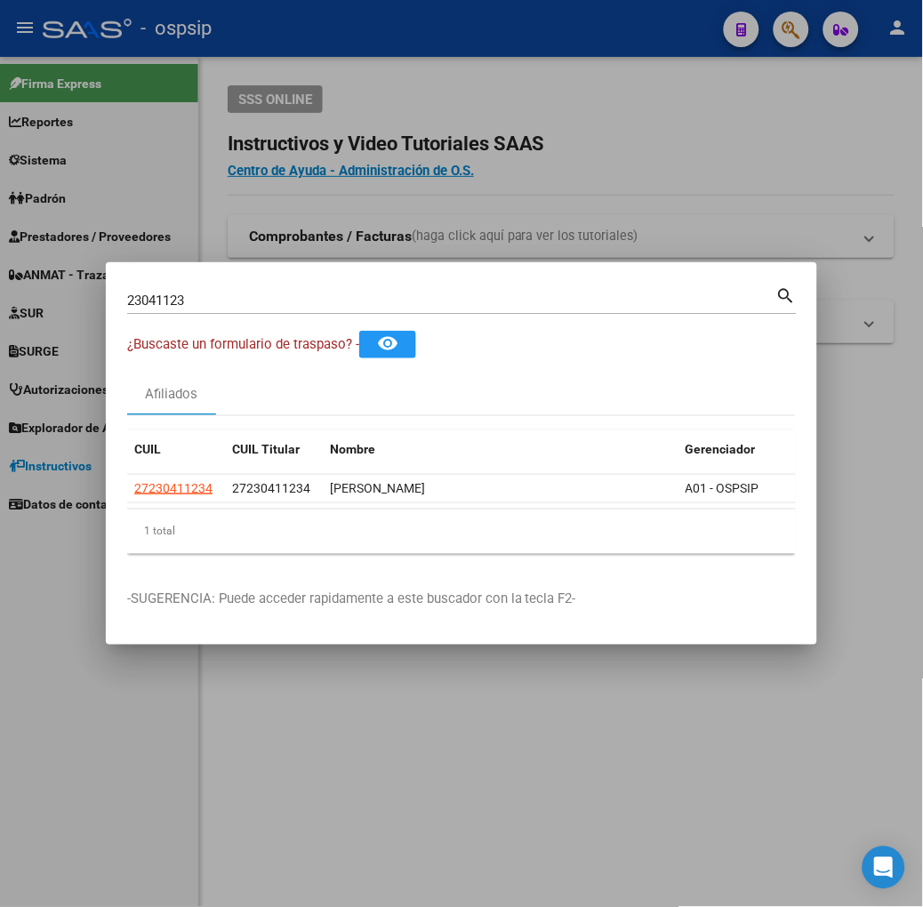
click at [193, 302] on input "23041123" at bounding box center [451, 301] width 649 height 16
click at [192, 303] on input "23041123" at bounding box center [451, 301] width 649 height 16
type input "36121189"
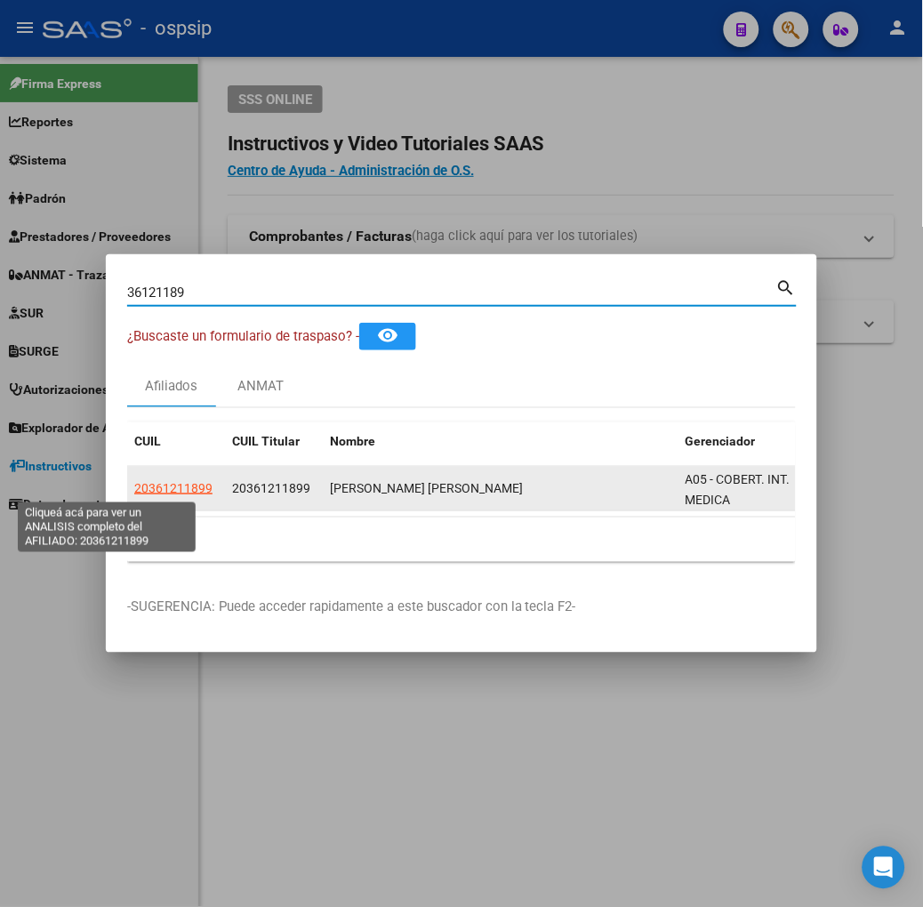
click at [134, 490] on span "20361211899" at bounding box center [173, 488] width 78 height 14
type textarea "20361211899"
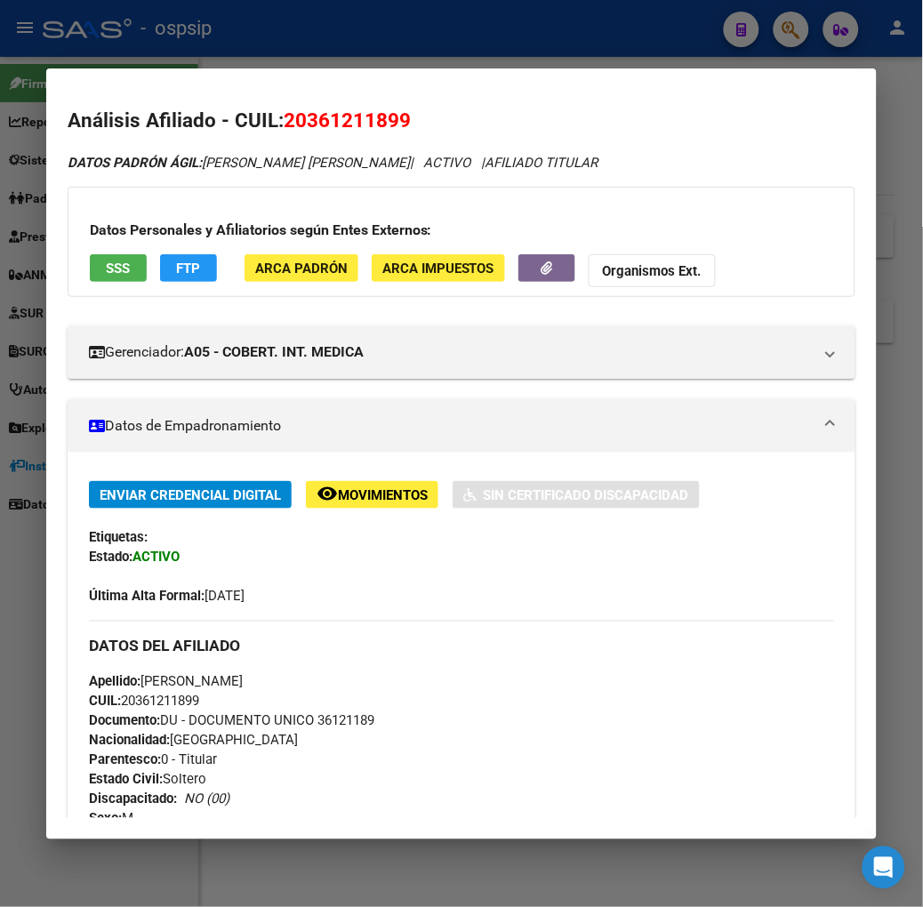
click at [106, 276] on span "SSS" at bounding box center [118, 269] width 24 height 16
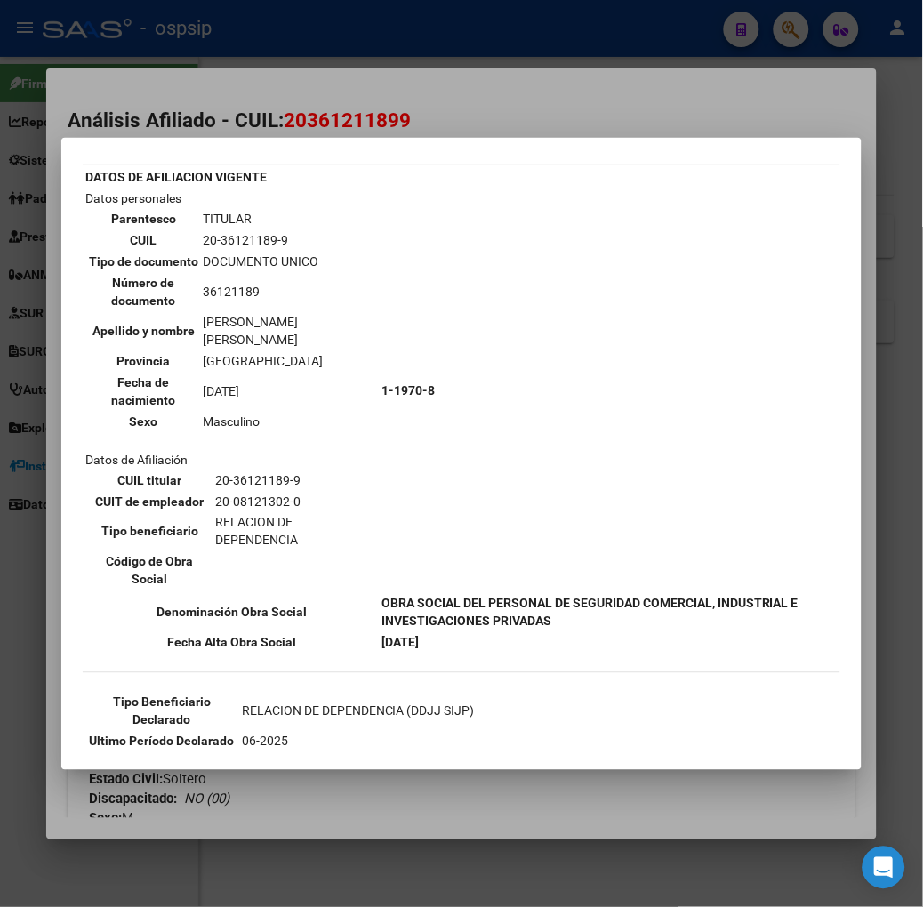
scroll to position [90, 0]
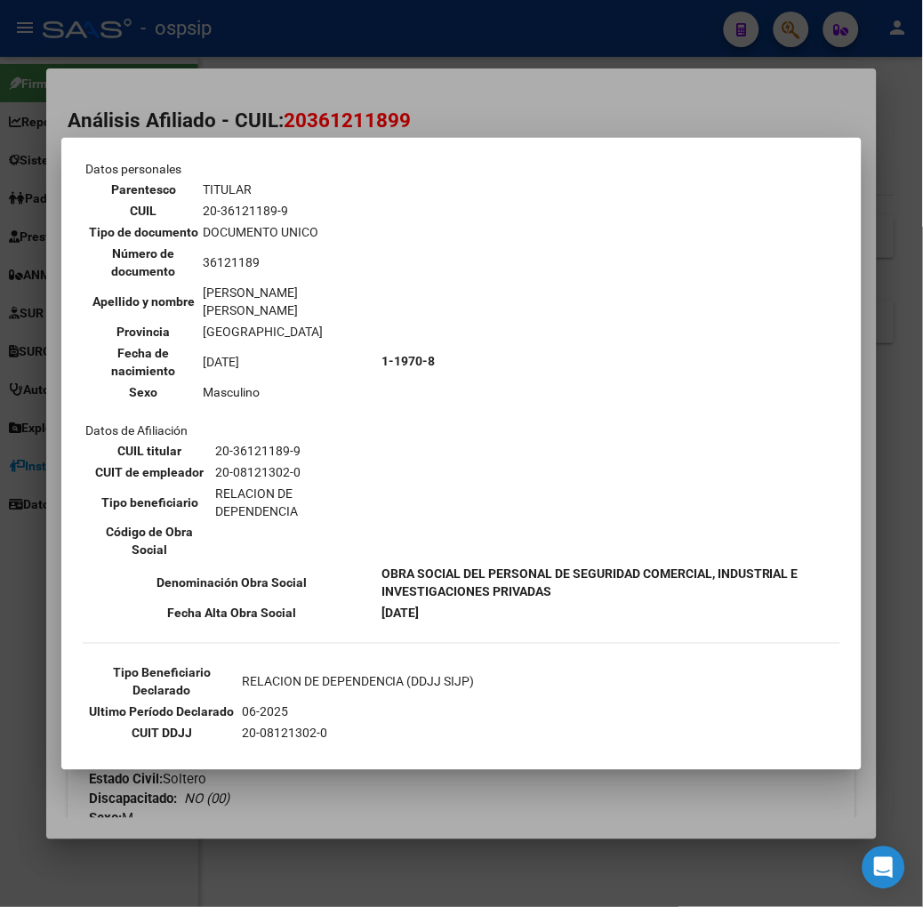
click at [213, 104] on div at bounding box center [461, 453] width 923 height 907
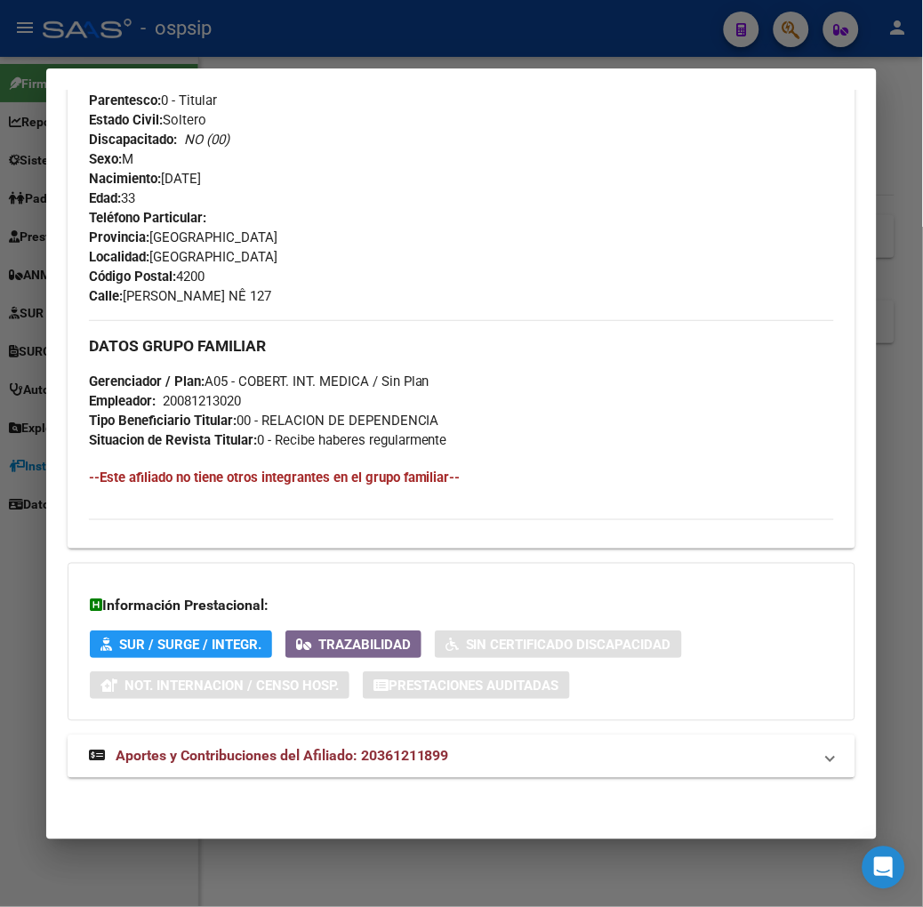
click at [290, 742] on mat-expansion-panel-header "Aportes y Contribuciones del Afiliado: 20361211899" at bounding box center [462, 757] width 788 height 43
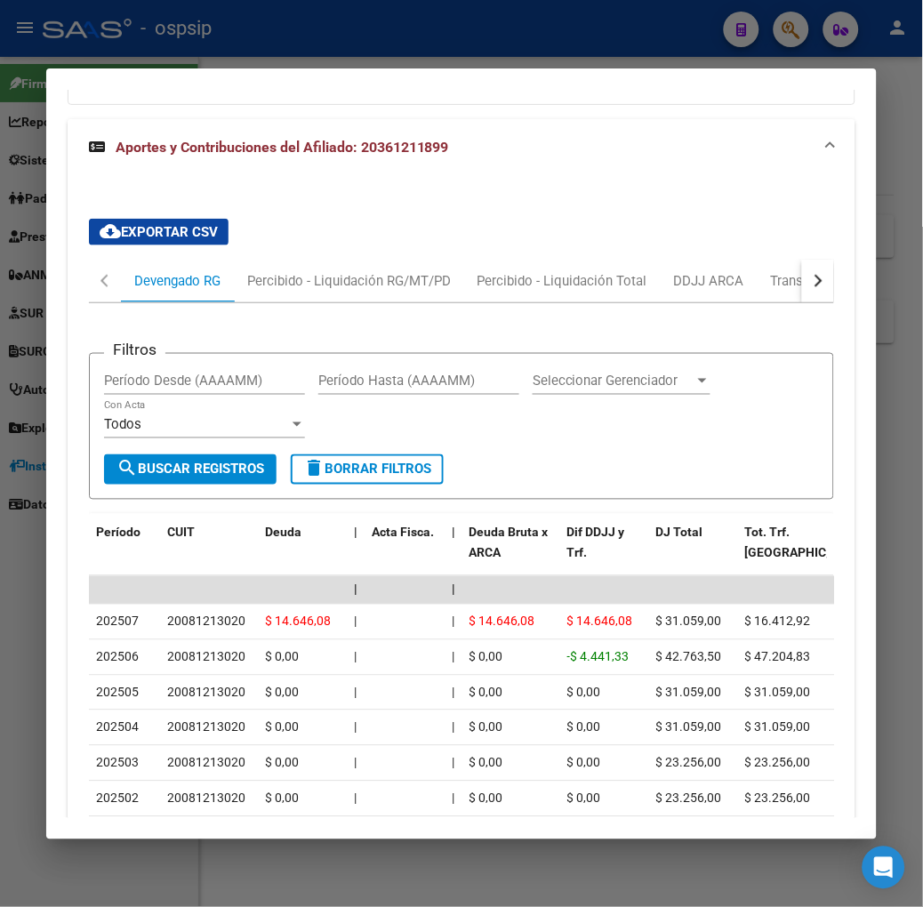
scroll to position [1539, 0]
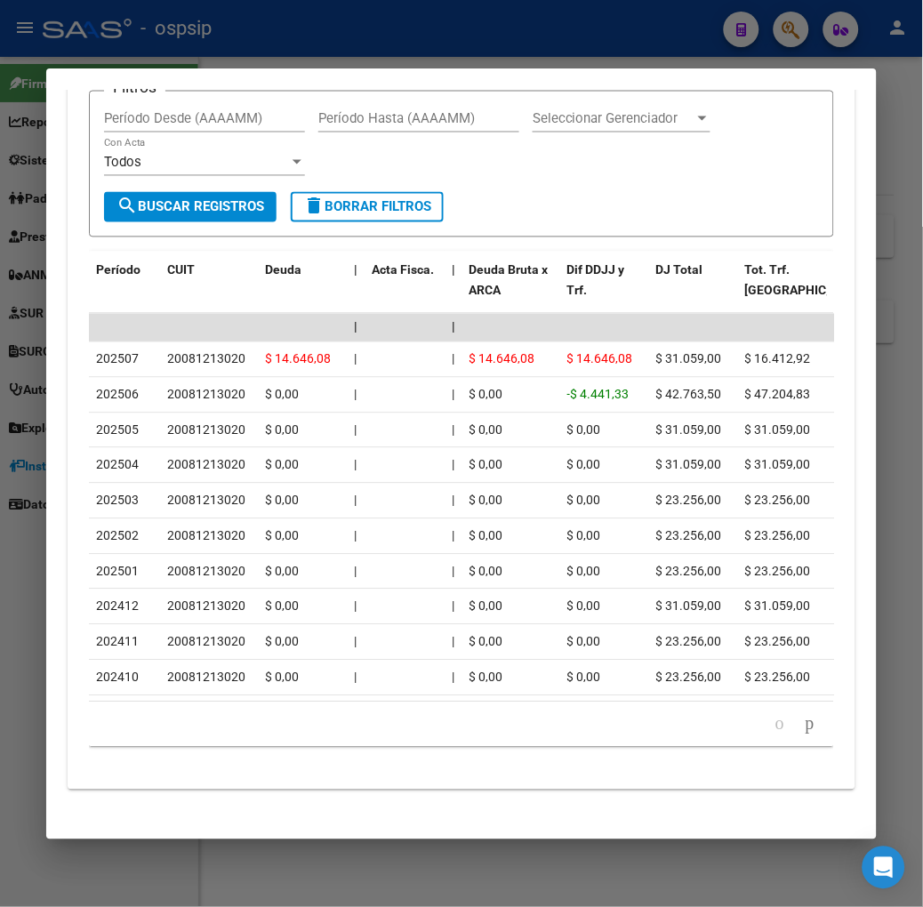
click at [68, 68] on mat-dialog-container "Análisis Afiliado - CUIL: 20361211899 DATOS PADRÓN ÁGIL: [PERSON_NAME] [PERSON_…" at bounding box center [461, 453] width 831 height 771
click at [129, 58] on div at bounding box center [461, 453] width 923 height 907
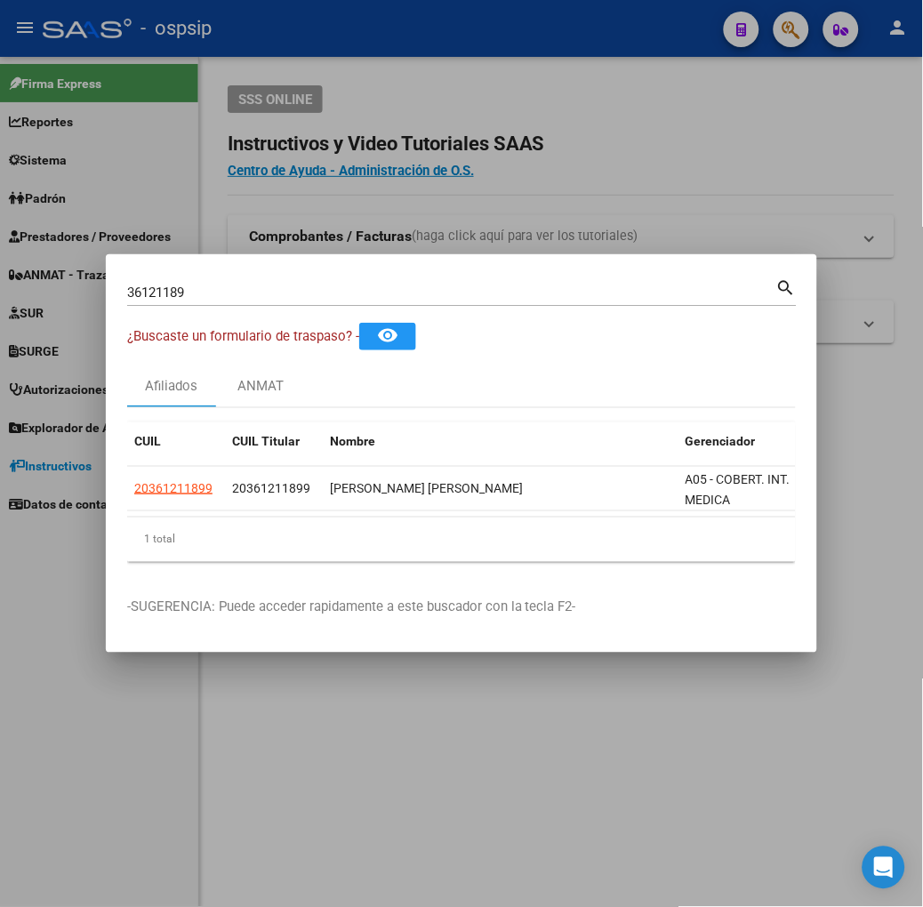
click at [140, 281] on div "36121189 Buscar (apellido, dni, cuil, nro traspaso, cuit, obra social)" at bounding box center [451, 292] width 649 height 27
click at [149, 290] on input "36121189" at bounding box center [451, 293] width 649 height 16
type input "23042238"
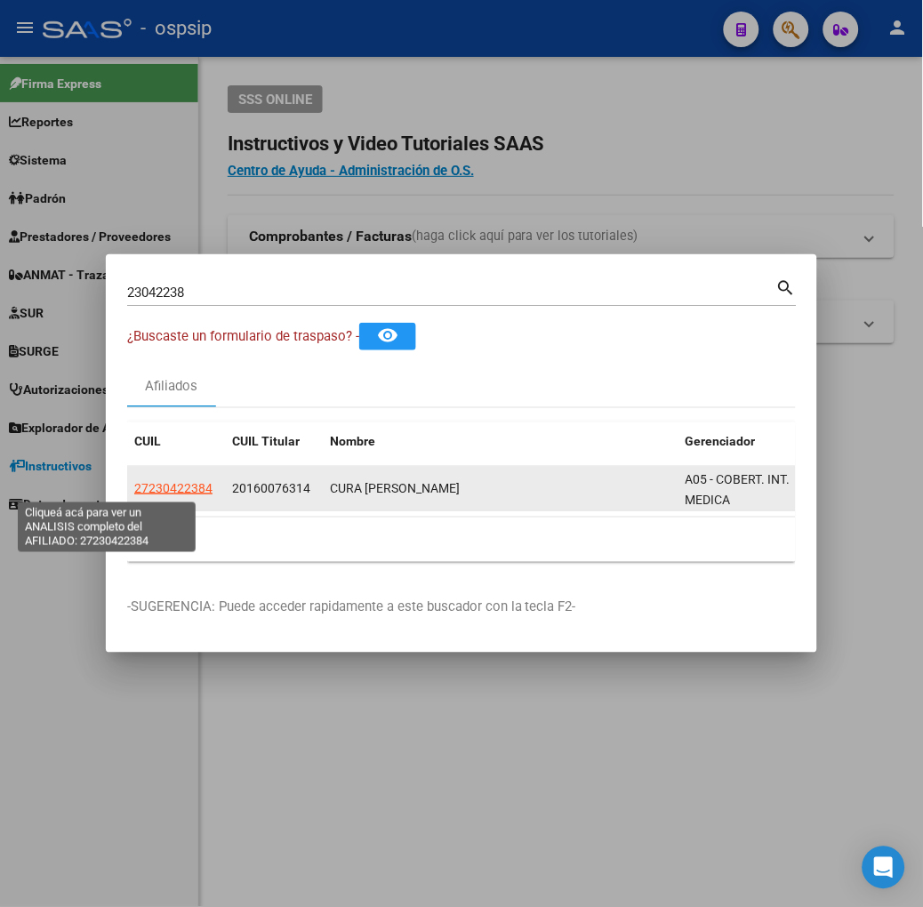
click at [134, 489] on span "27230422384" at bounding box center [173, 488] width 78 height 14
type textarea "27230422384"
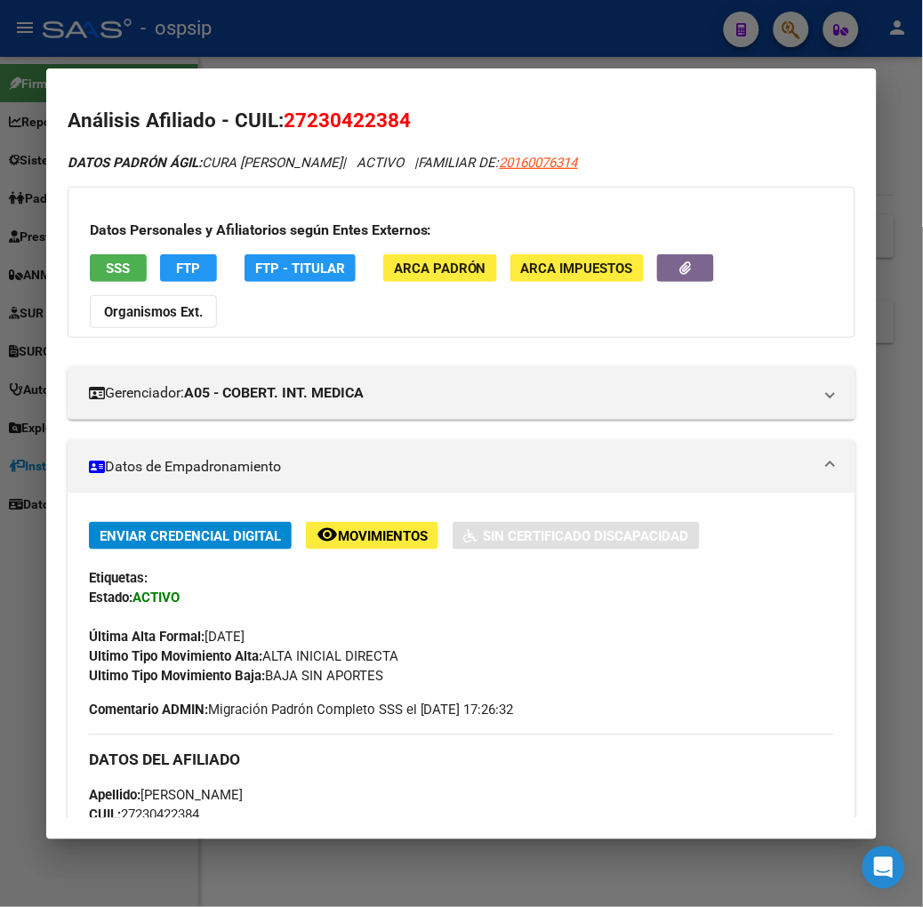
click at [90, 277] on button "SSS" at bounding box center [118, 268] width 57 height 28
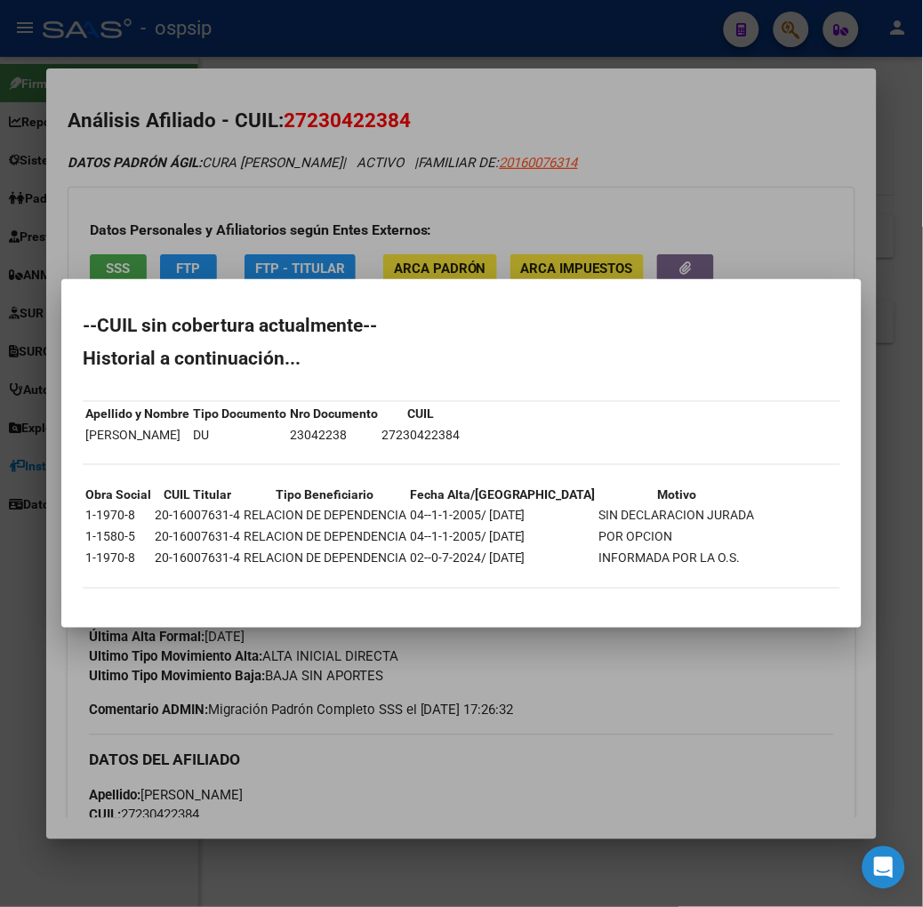
click at [362, 252] on div at bounding box center [461, 453] width 923 height 907
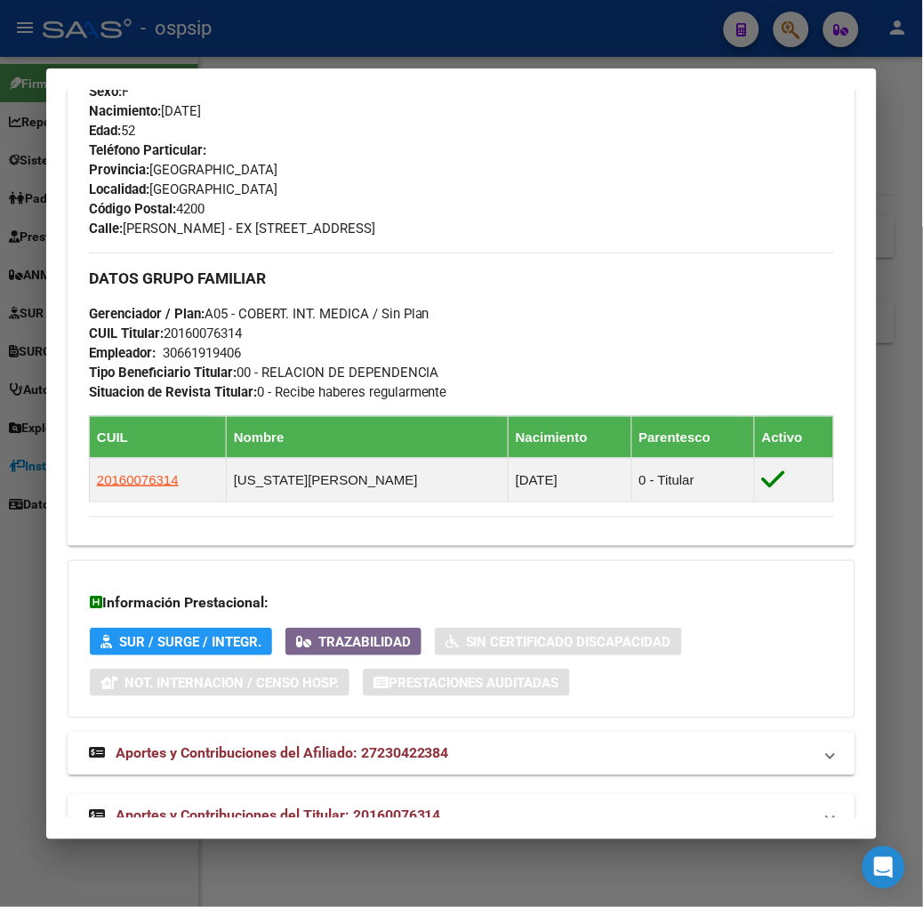
click at [413, 808] on span "Aportes y Contribuciones del Titular: 20160076314" at bounding box center [279, 816] width 326 height 17
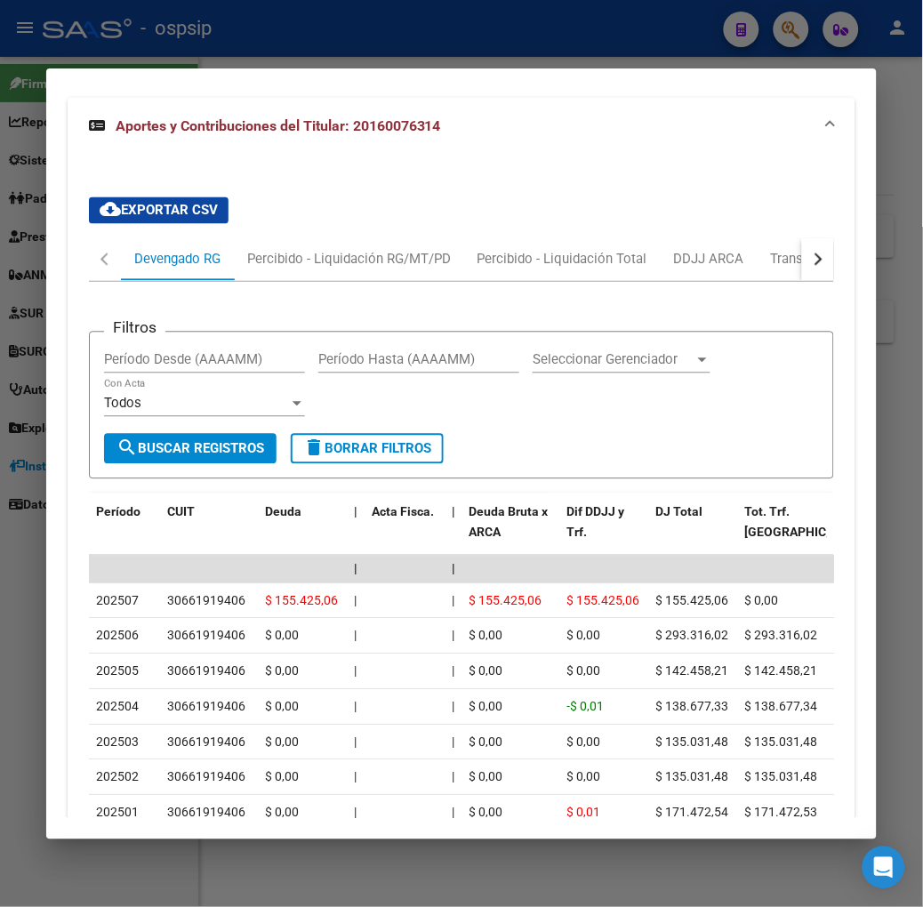
click at [262, 53] on div at bounding box center [461, 453] width 923 height 907
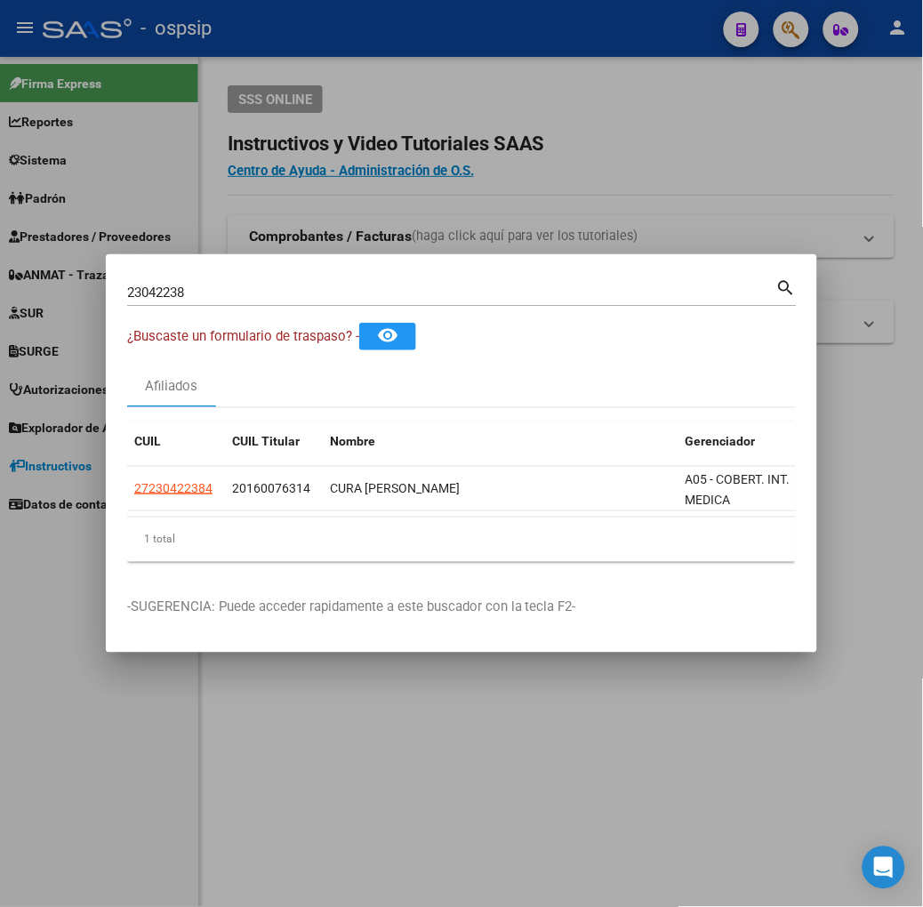
click at [205, 290] on input "23042238" at bounding box center [451, 293] width 649 height 16
type input "55345976"
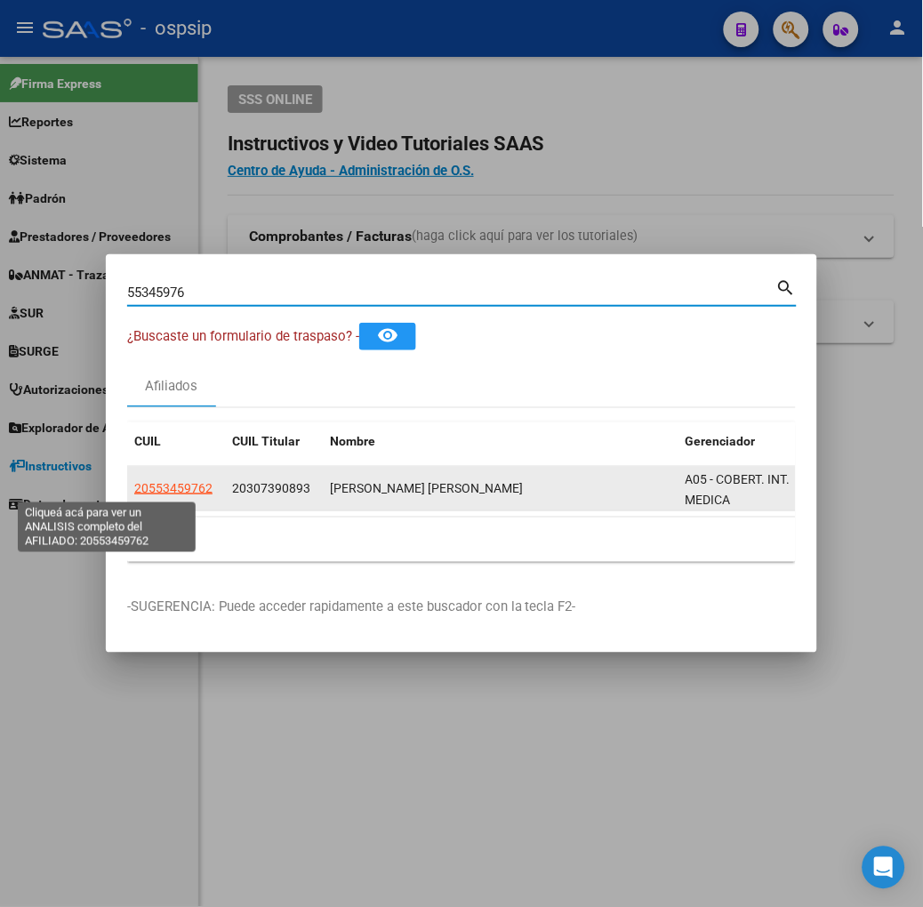
click at [141, 483] on span "20553459762" at bounding box center [173, 488] width 78 height 14
type textarea "20553459762"
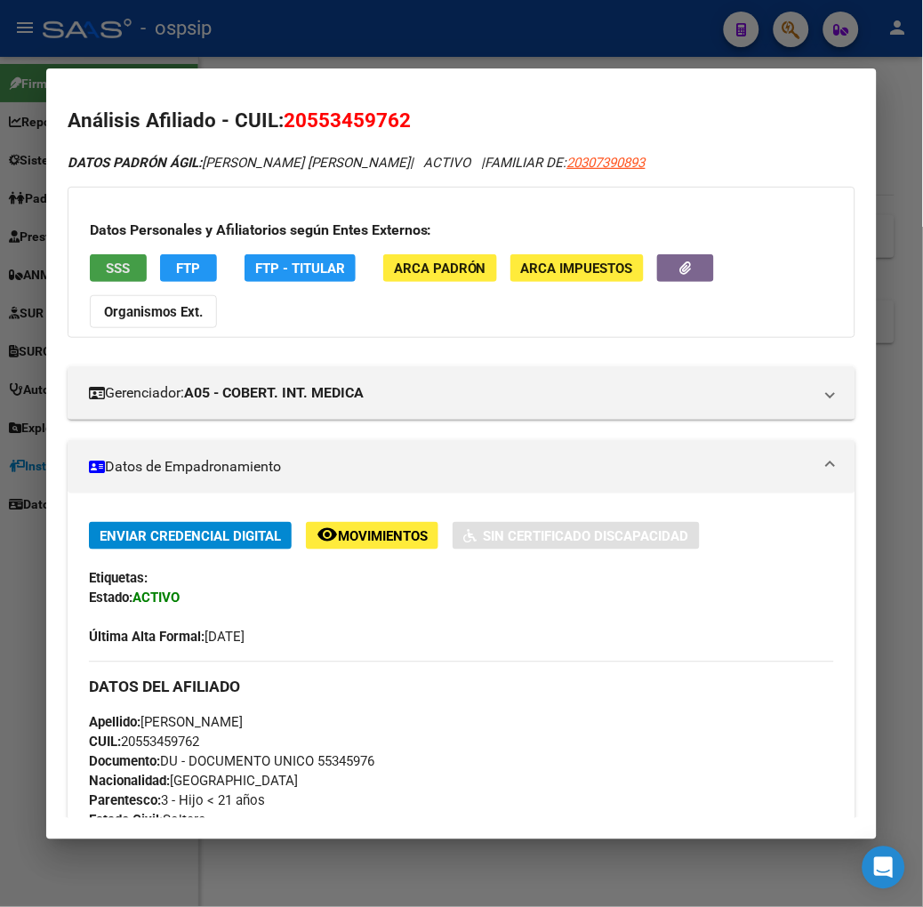
click at [90, 277] on button "SSS" at bounding box center [118, 268] width 57 height 28
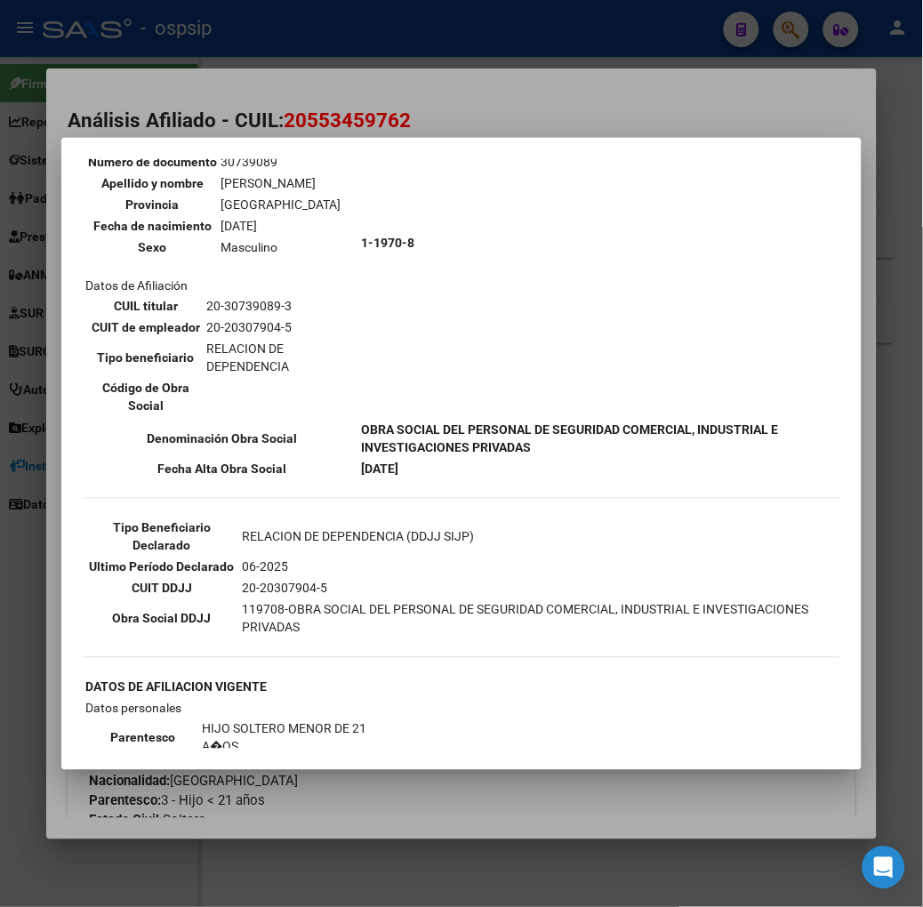
scroll to position [197, 0]
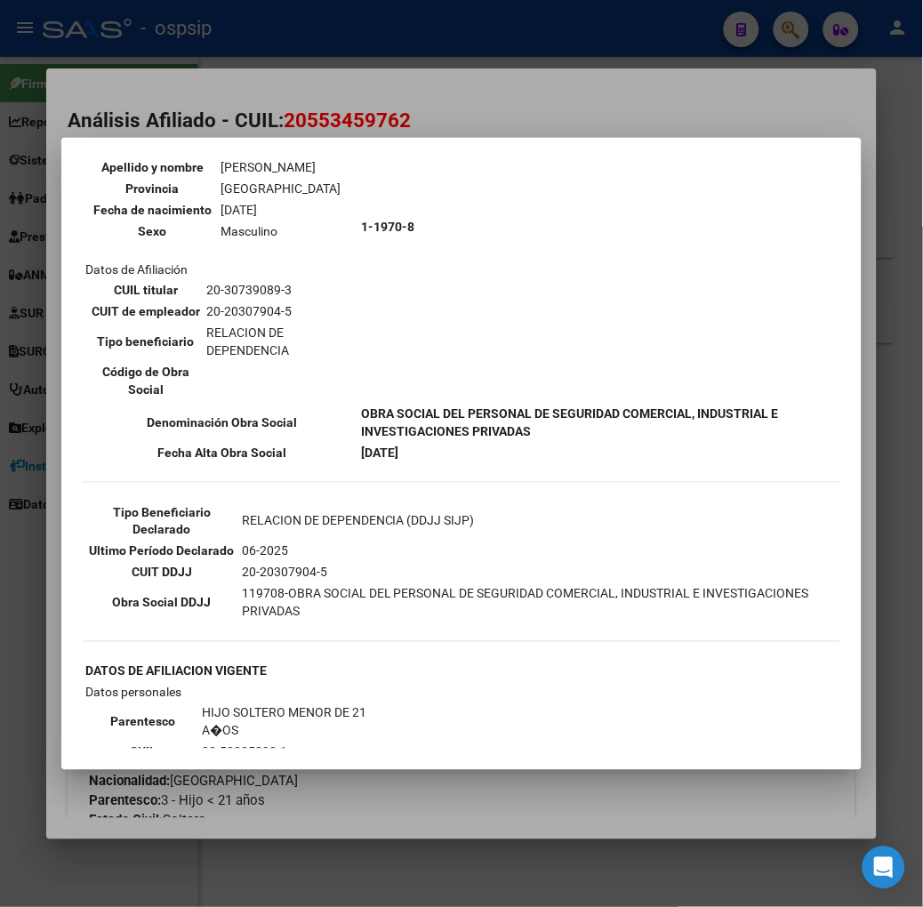
click at [233, 87] on div at bounding box center [461, 453] width 923 height 907
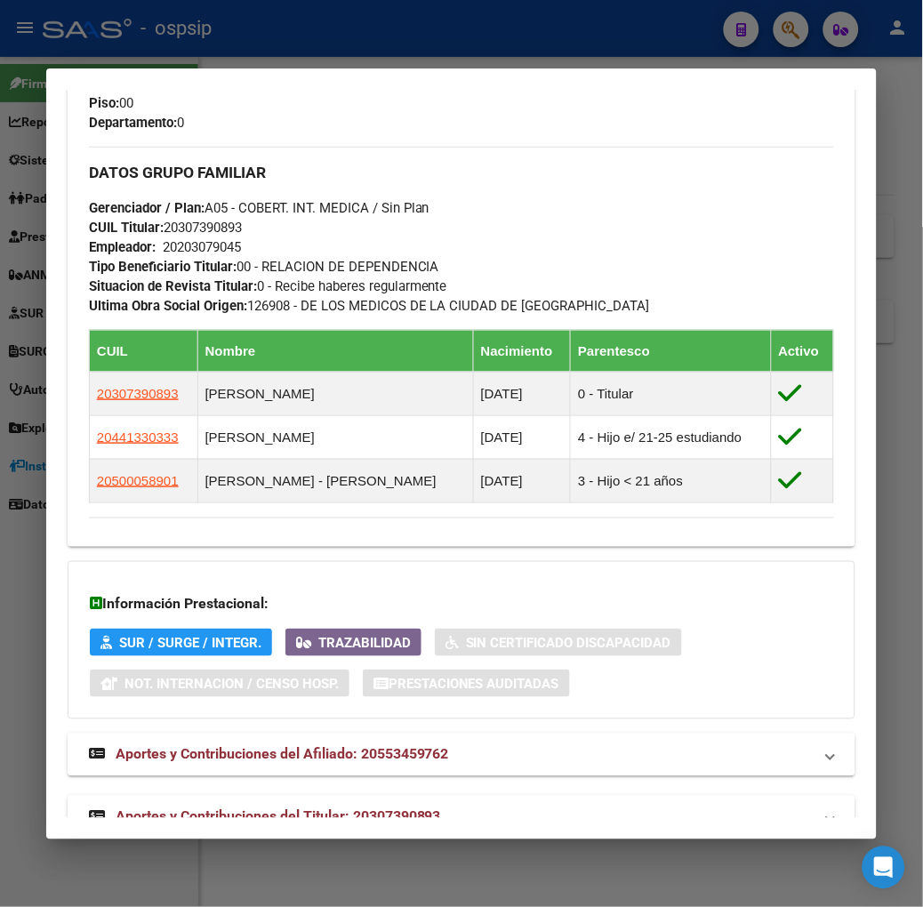
click at [418, 796] on mat-expansion-panel-header "Aportes y Contribuciones del Titular: 20307390893" at bounding box center [462, 817] width 788 height 43
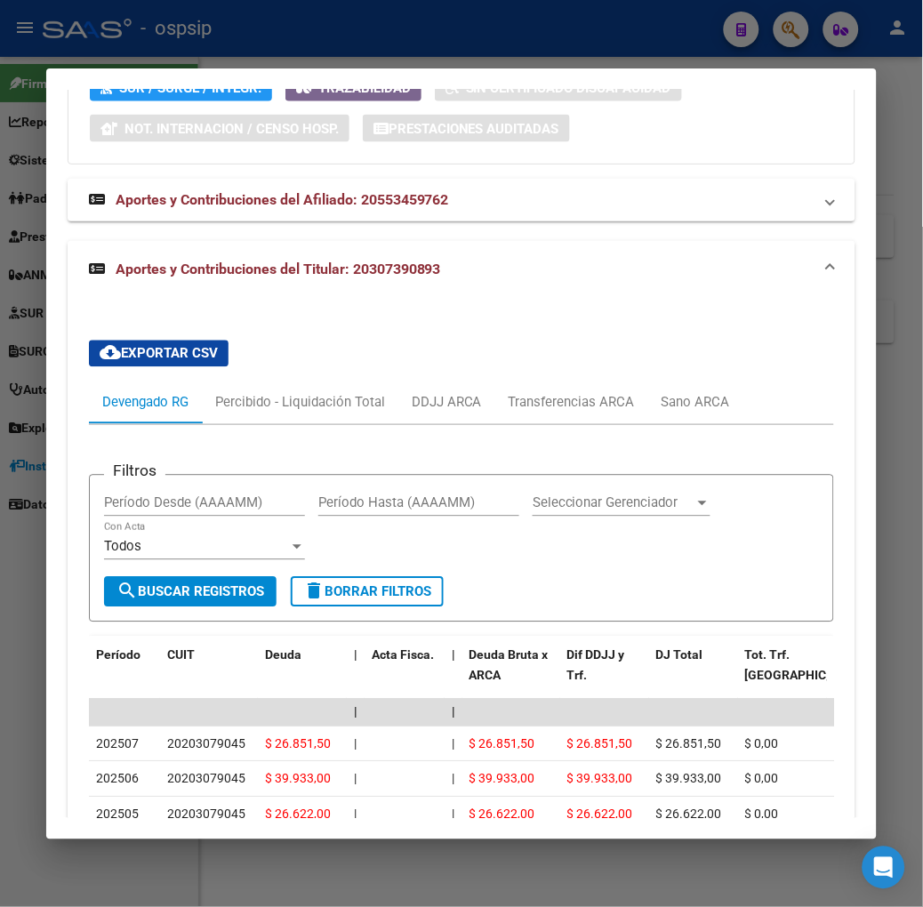
scroll to position [1595, 0]
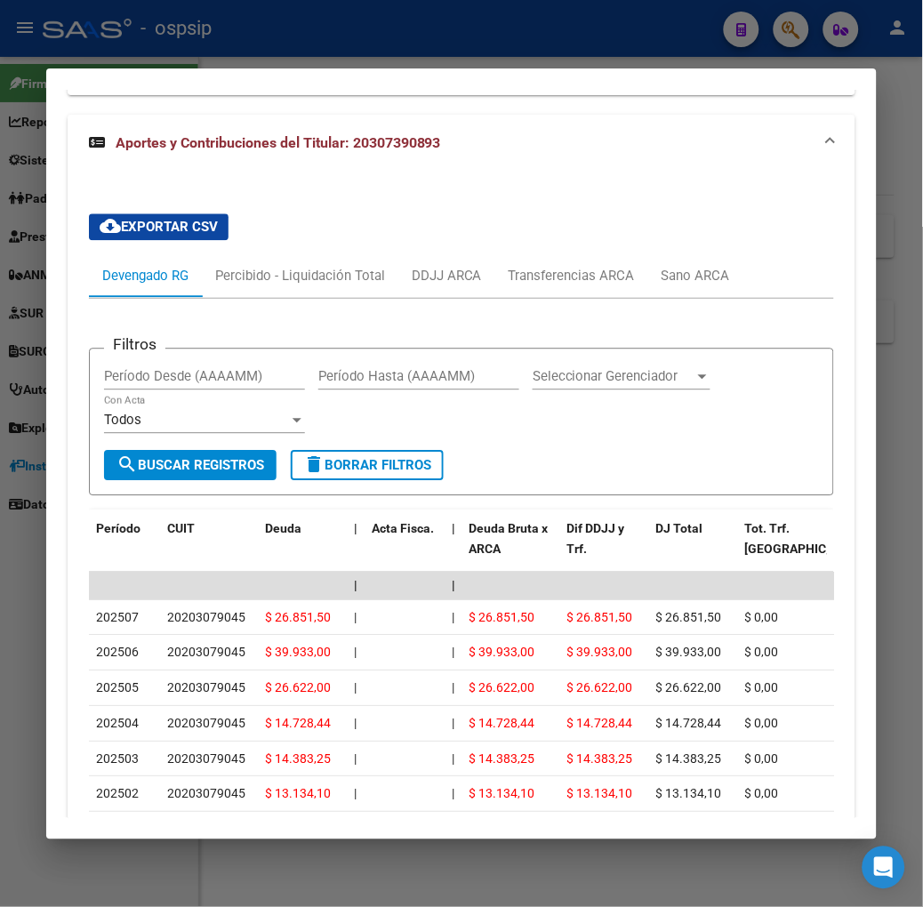
click at [278, 59] on div at bounding box center [461, 453] width 923 height 907
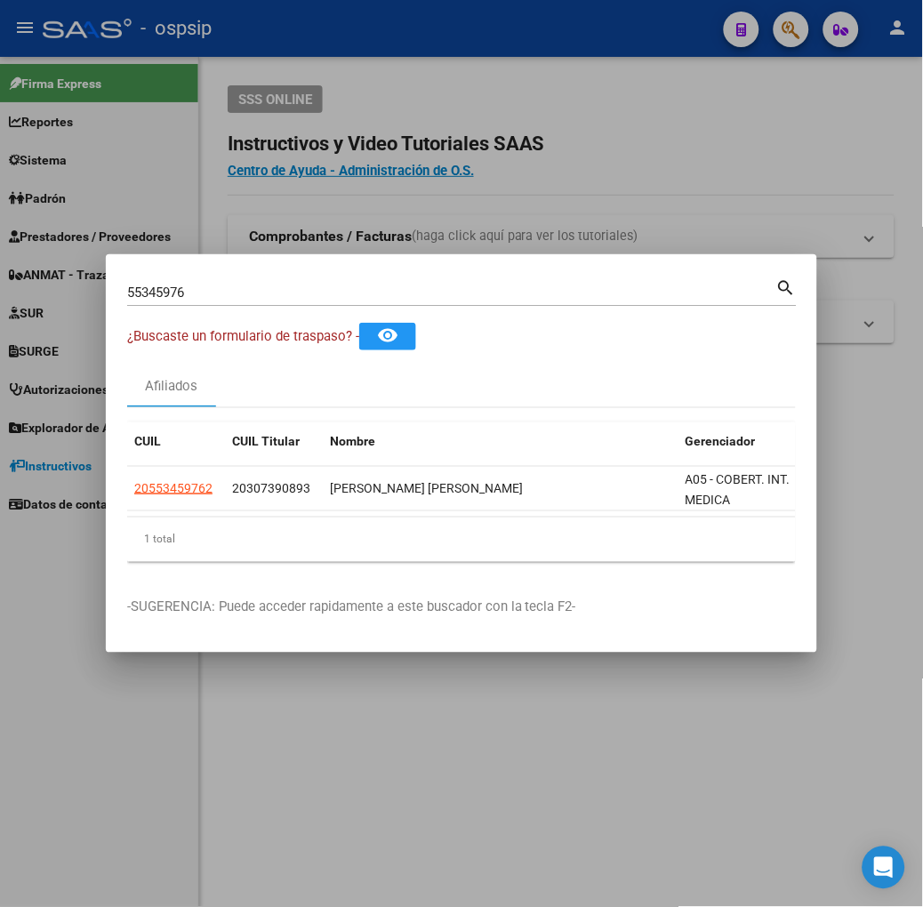
click at [235, 299] on input "55345976" at bounding box center [451, 293] width 649 height 16
type input "59940670"
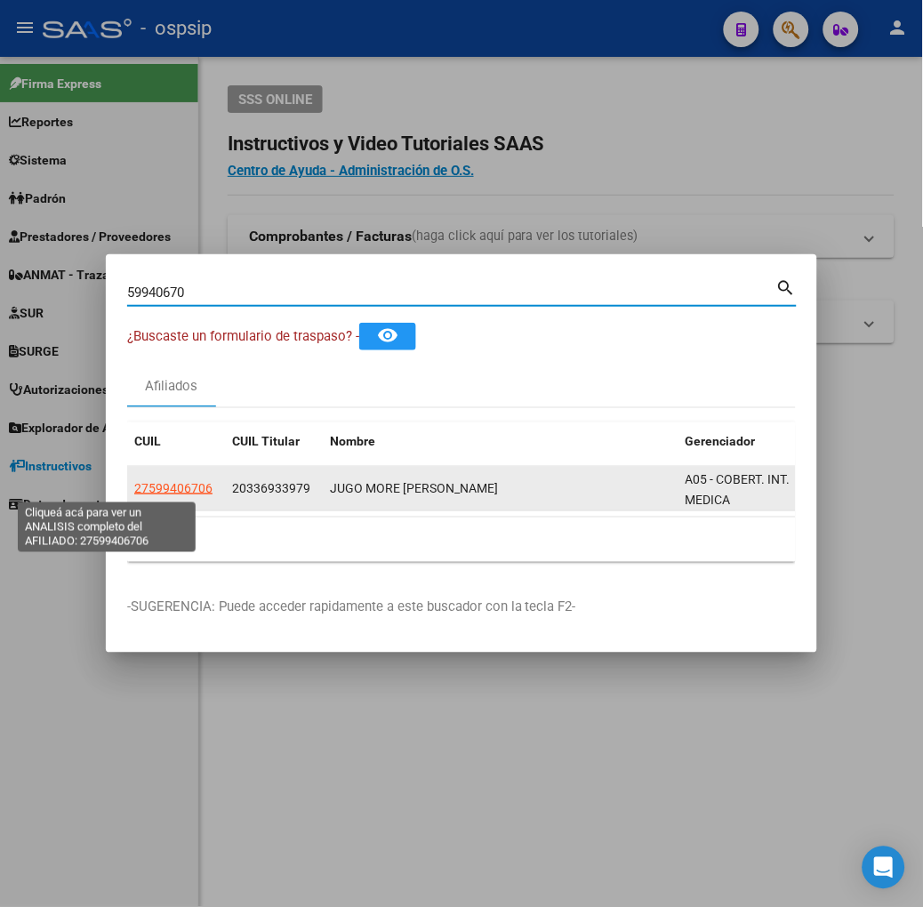
click at [134, 491] on span "27599406706" at bounding box center [173, 488] width 78 height 14
type textarea "27599406706"
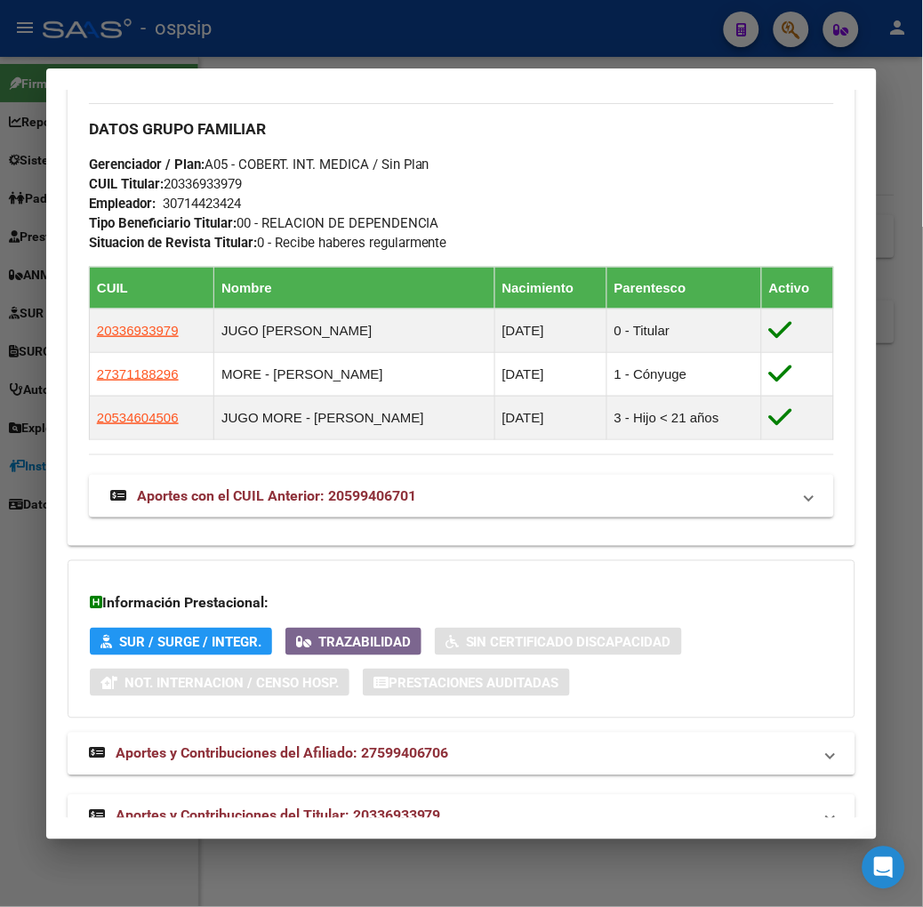
click at [298, 808] on span "Aportes y Contribuciones del Titular: 20336933979" at bounding box center [279, 816] width 326 height 17
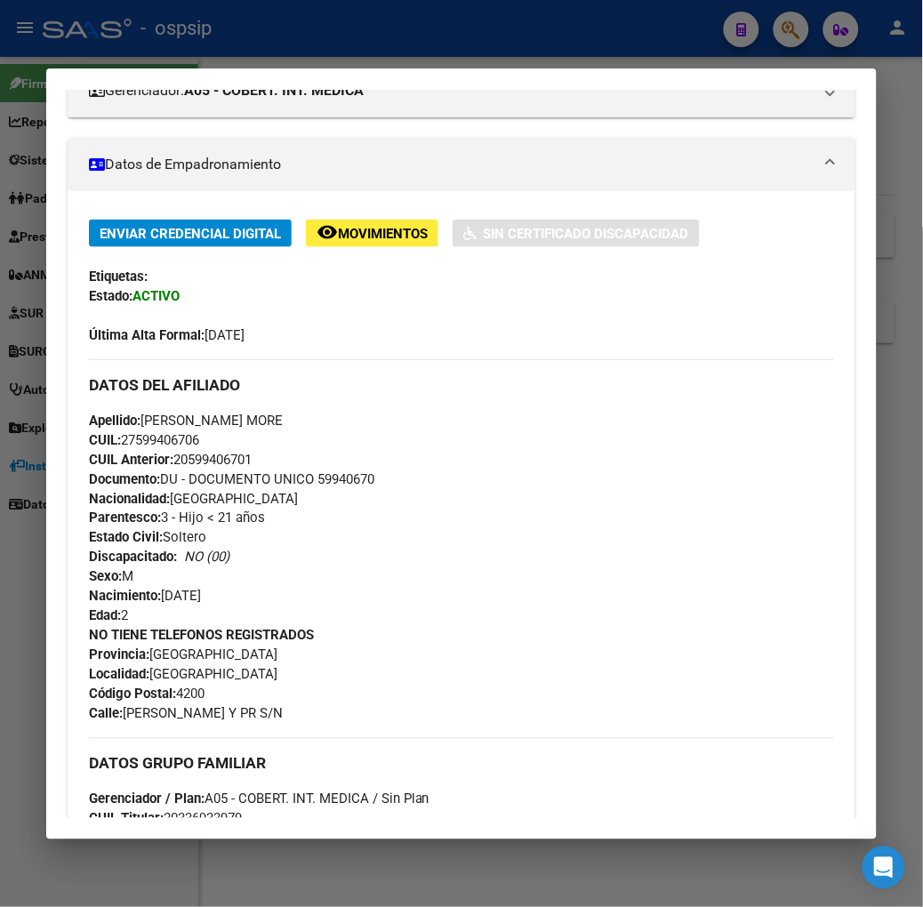
scroll to position [37, 0]
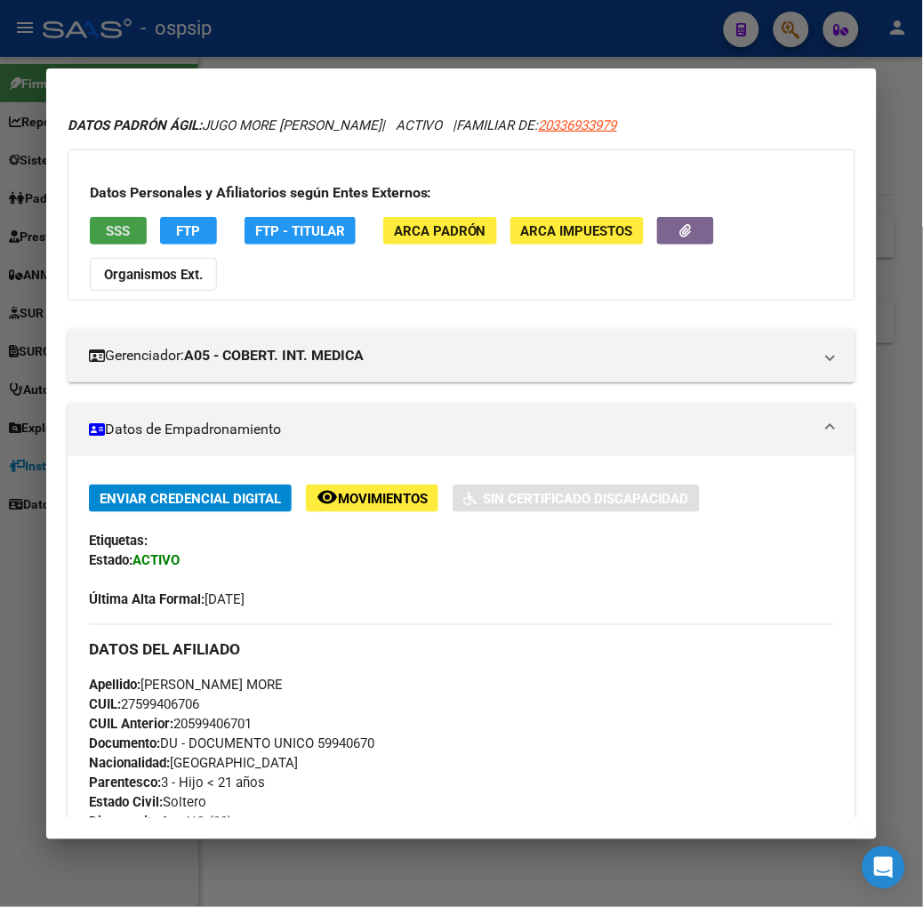
click at [108, 238] on button "SSS" at bounding box center [118, 231] width 57 height 28
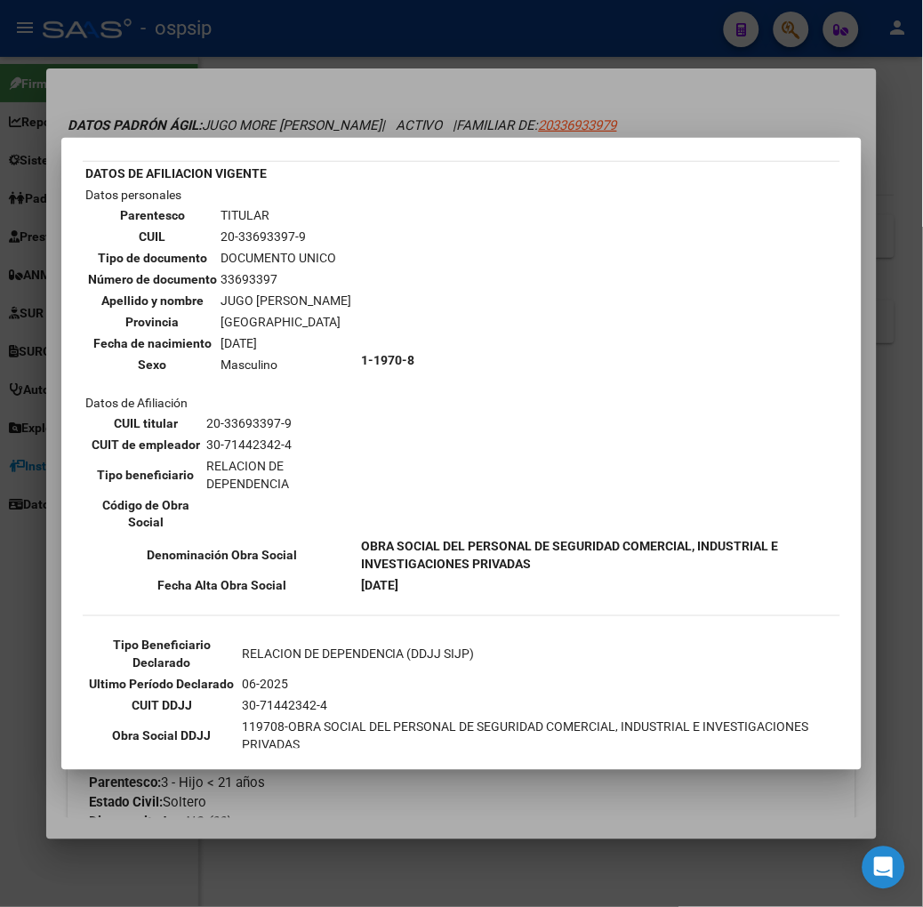
scroll to position [99, 0]
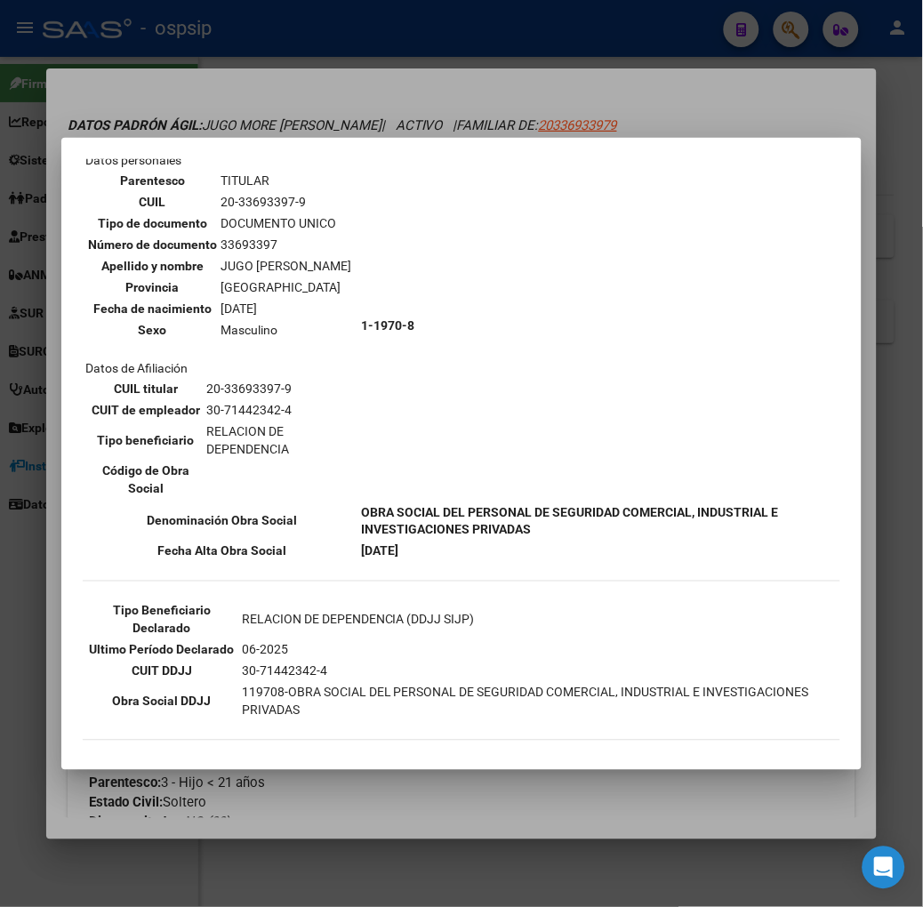
click at [222, 136] on div at bounding box center [461, 453] width 923 height 907
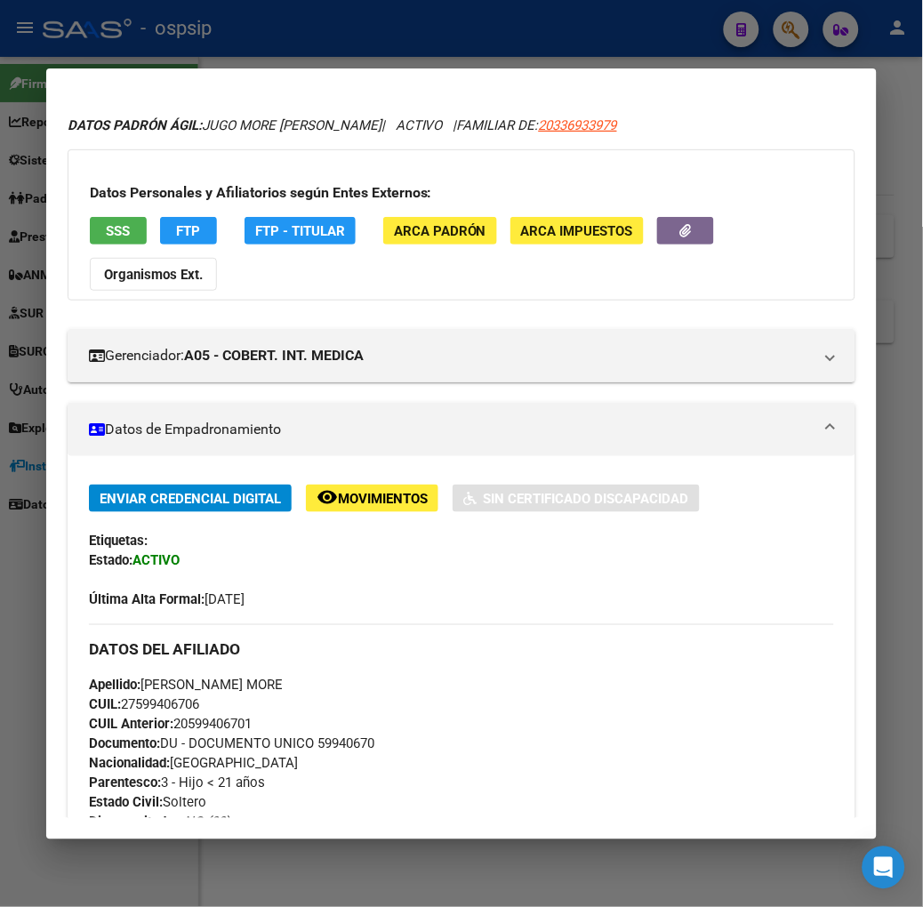
click at [247, 53] on div at bounding box center [461, 453] width 923 height 907
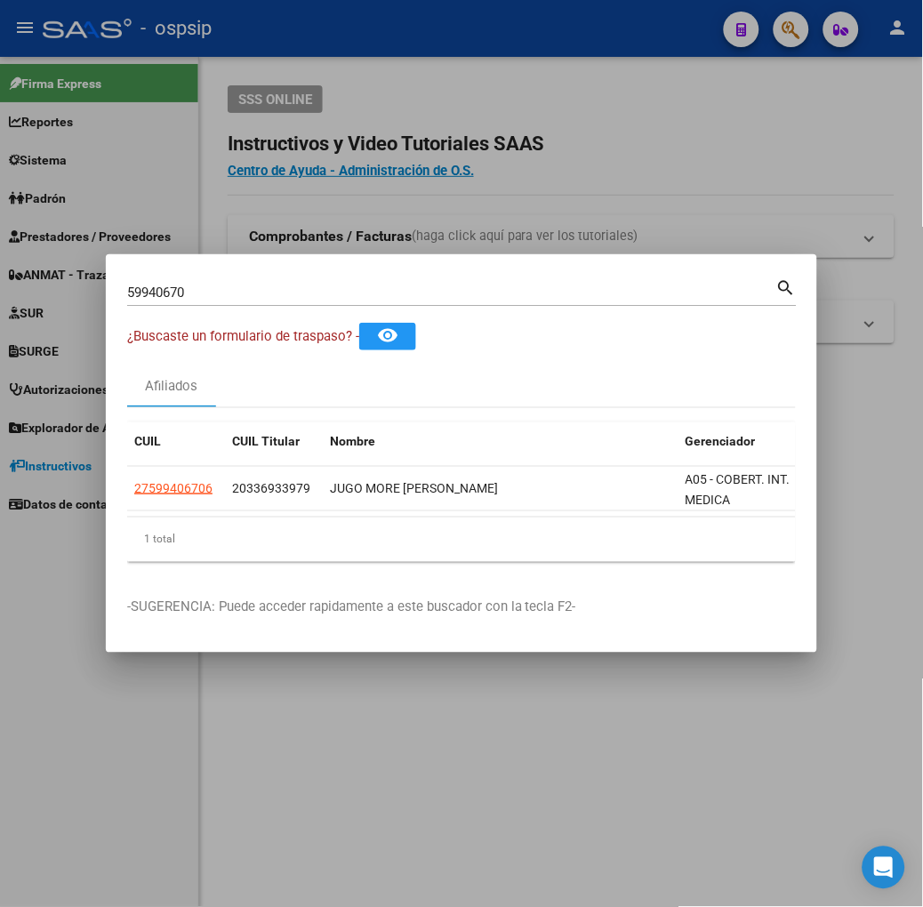
click at [227, 292] on input "59940670" at bounding box center [451, 293] width 649 height 16
type input "38718918"
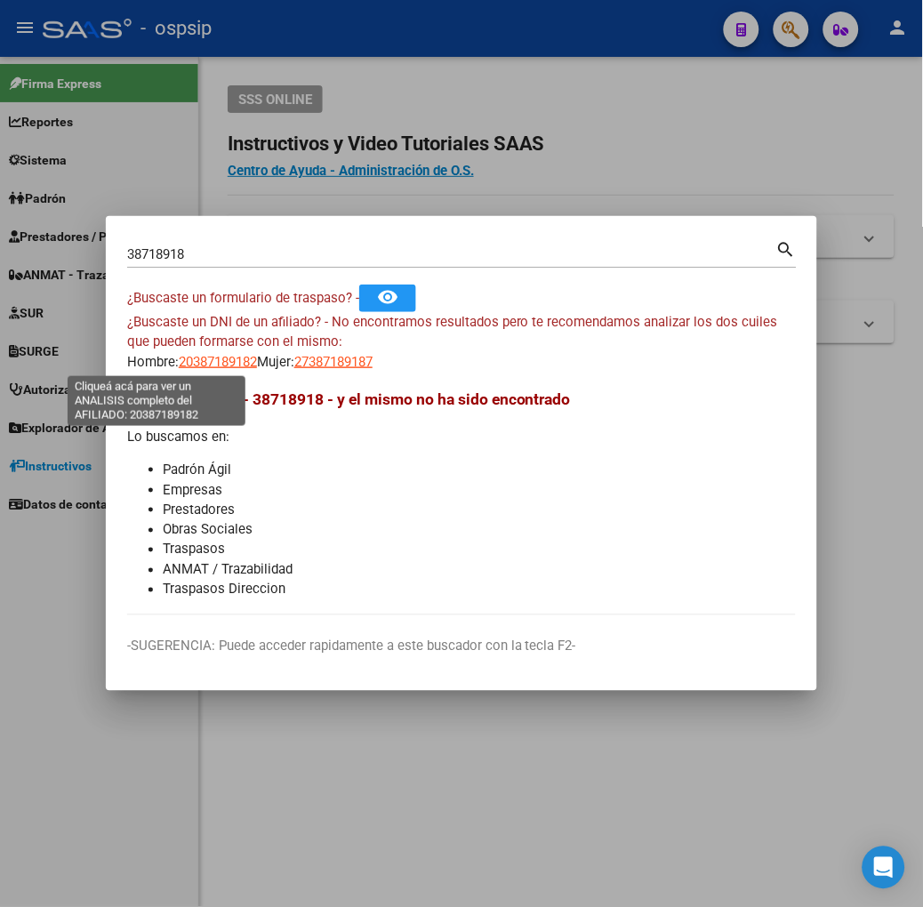
click at [179, 366] on span "20387189182" at bounding box center [218, 362] width 78 height 16
type textarea "20387189182"
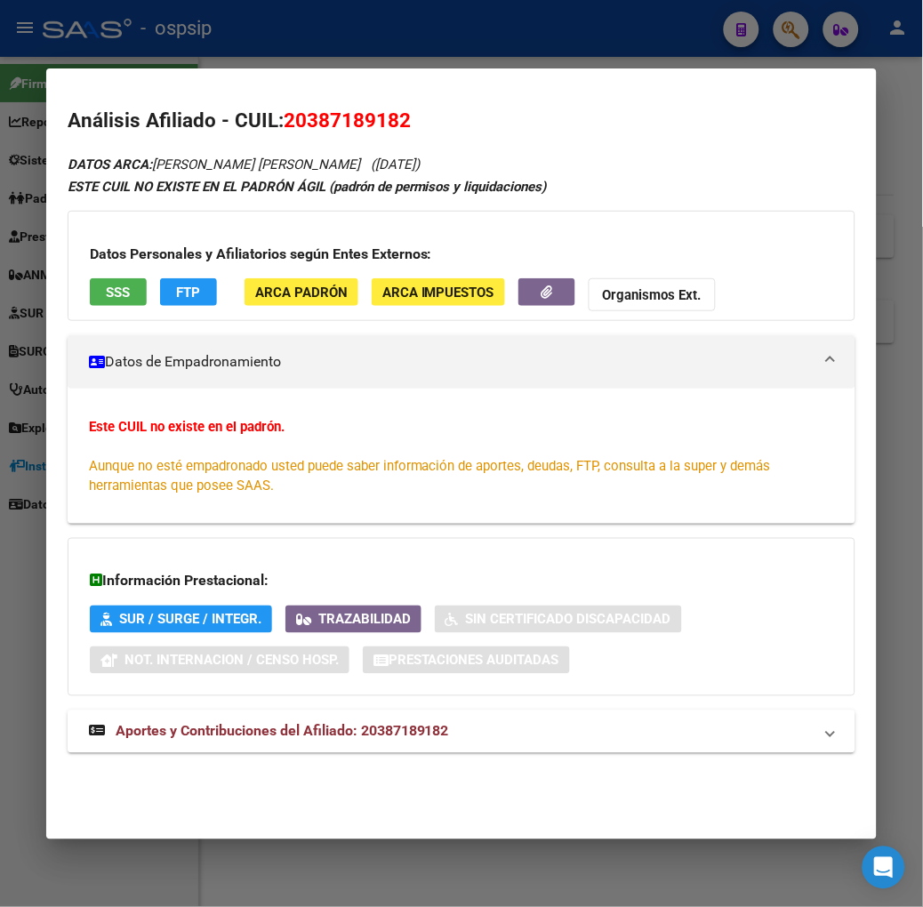
click at [104, 254] on h3 "Datos Personales y Afiliatorios según Entes Externos:" at bounding box center [462, 254] width 744 height 21
click at [104, 273] on div "Datos Personales y Afiliatorios según Entes Externos: SSS FTP ARCA Padrón ARCA …" at bounding box center [462, 266] width 788 height 110
click at [104, 286] on button "SSS" at bounding box center [118, 292] width 57 height 28
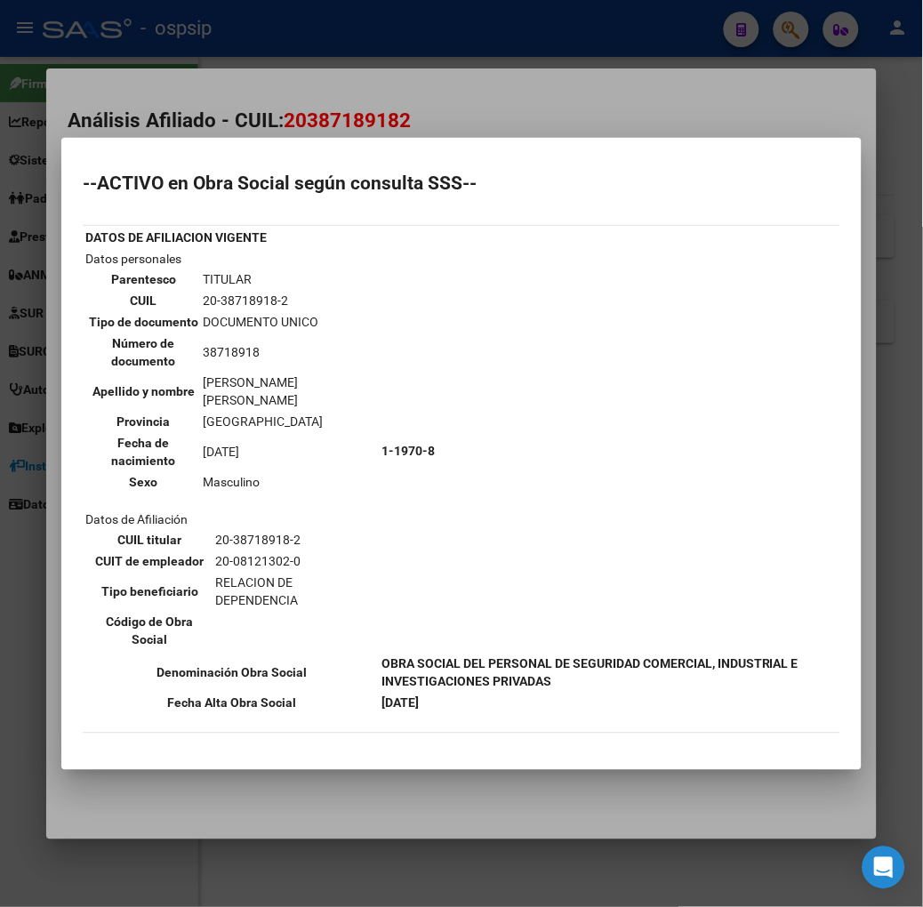
scroll to position [54, 0]
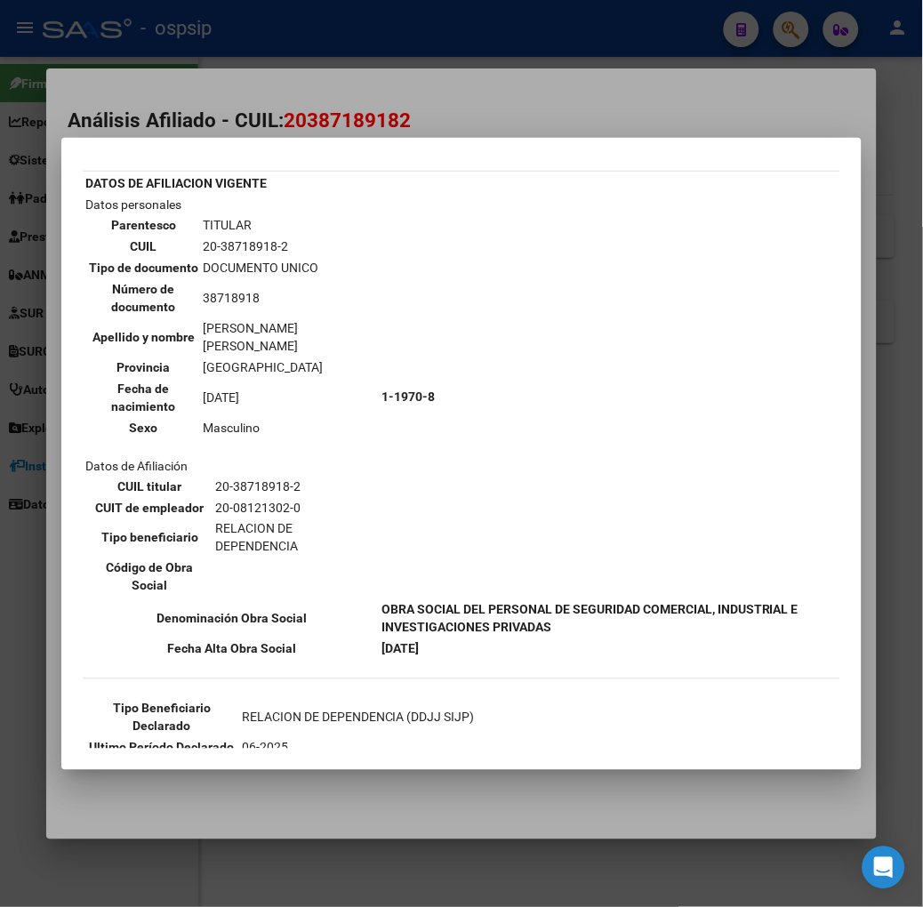
click at [229, 105] on div at bounding box center [461, 453] width 923 height 907
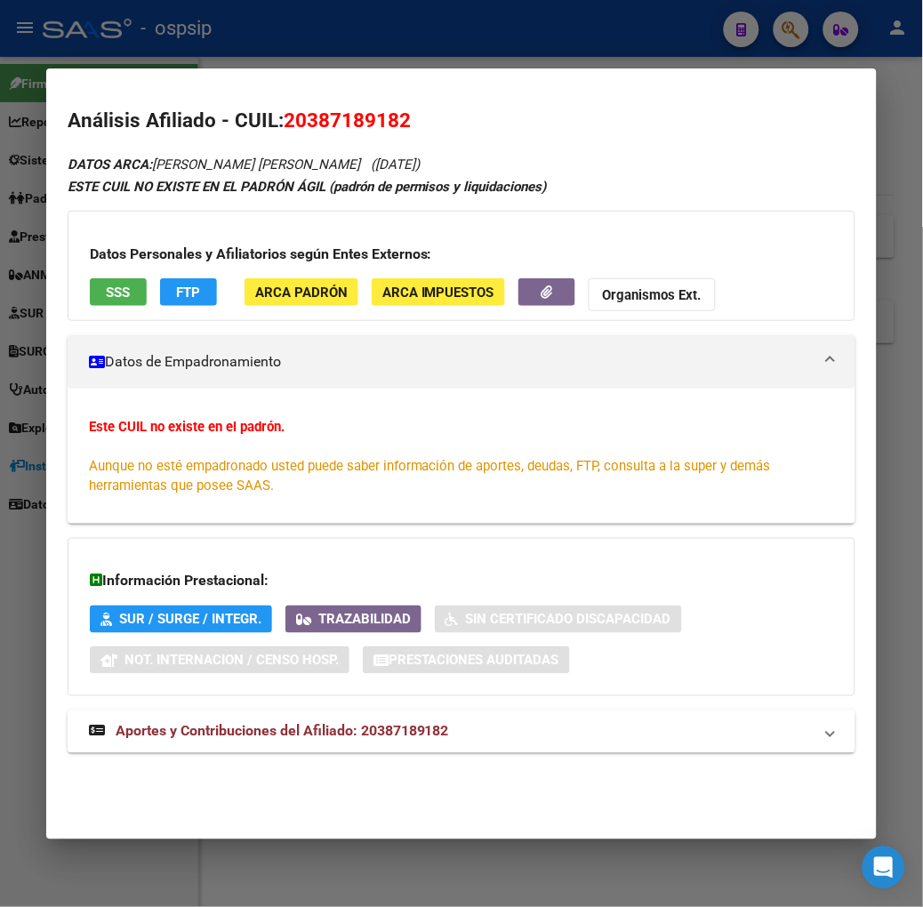
click at [286, 734] on span "Aportes y Contribuciones del Afiliado: 20387189182" at bounding box center [283, 731] width 334 height 17
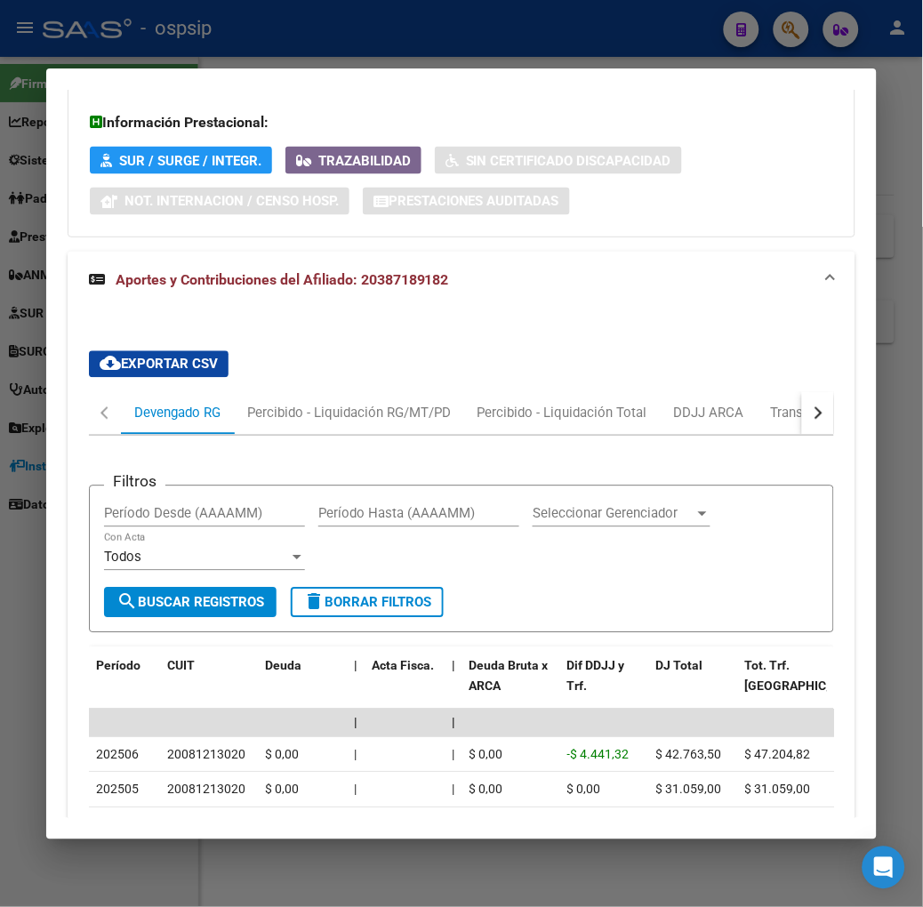
scroll to position [558, 0]
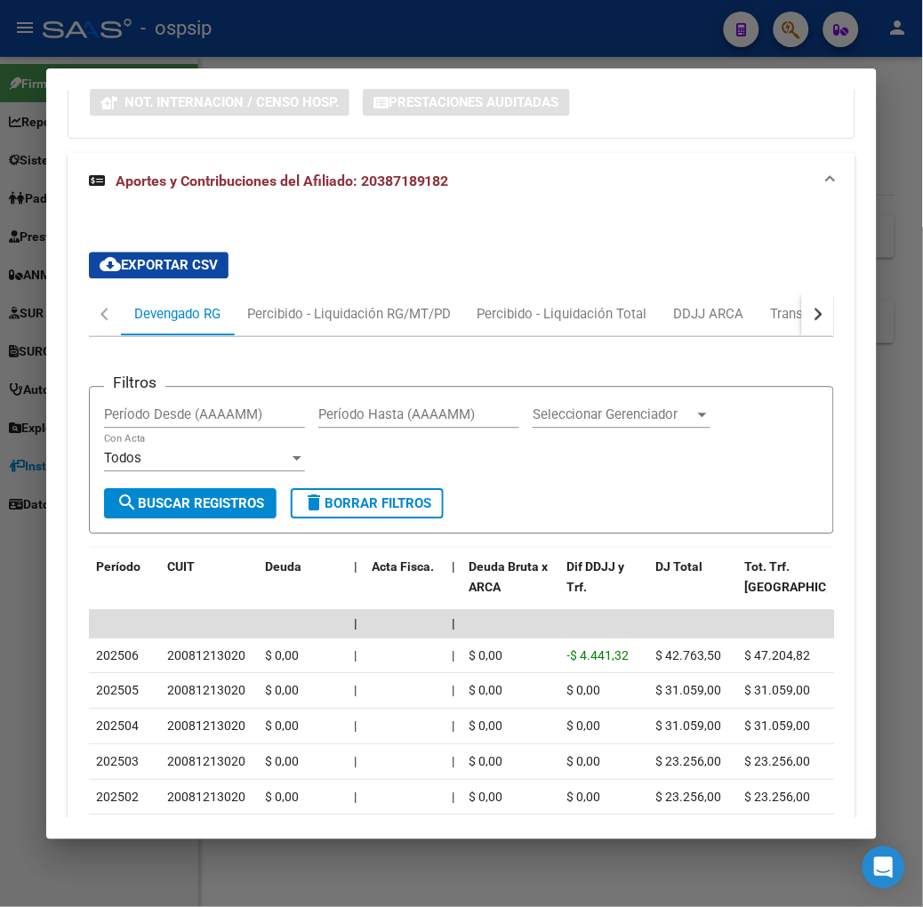
click at [386, 14] on div at bounding box center [461, 453] width 923 height 907
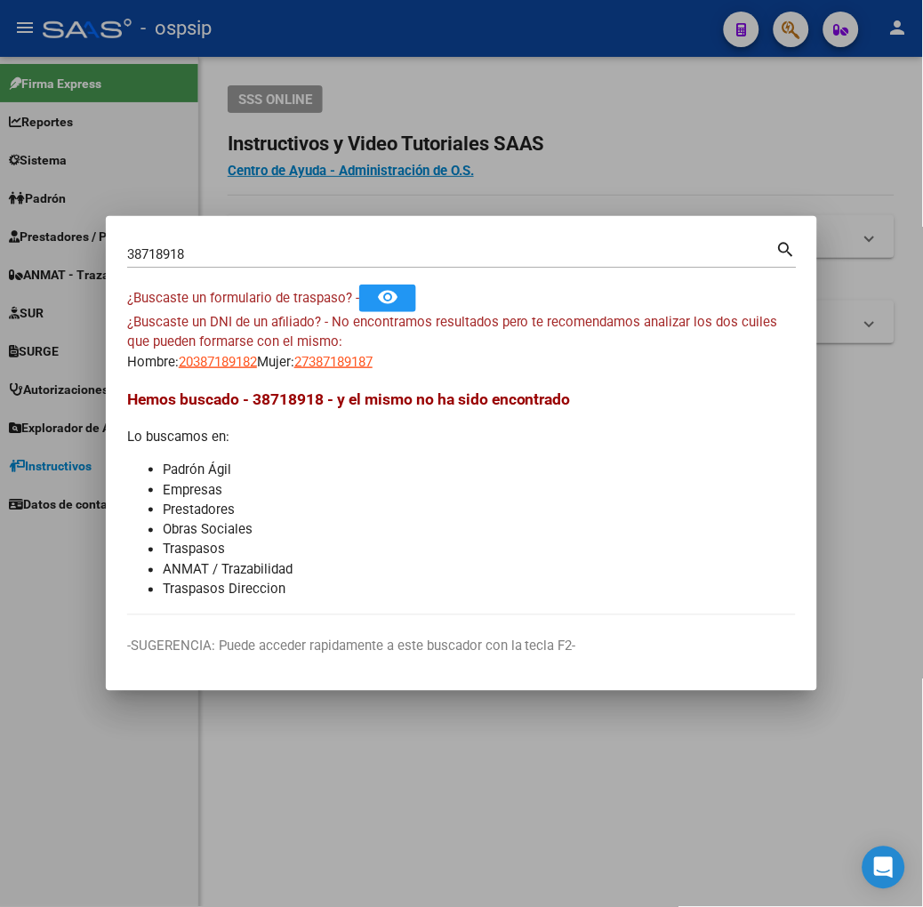
click at [301, 262] on input "38718918" at bounding box center [451, 254] width 649 height 16
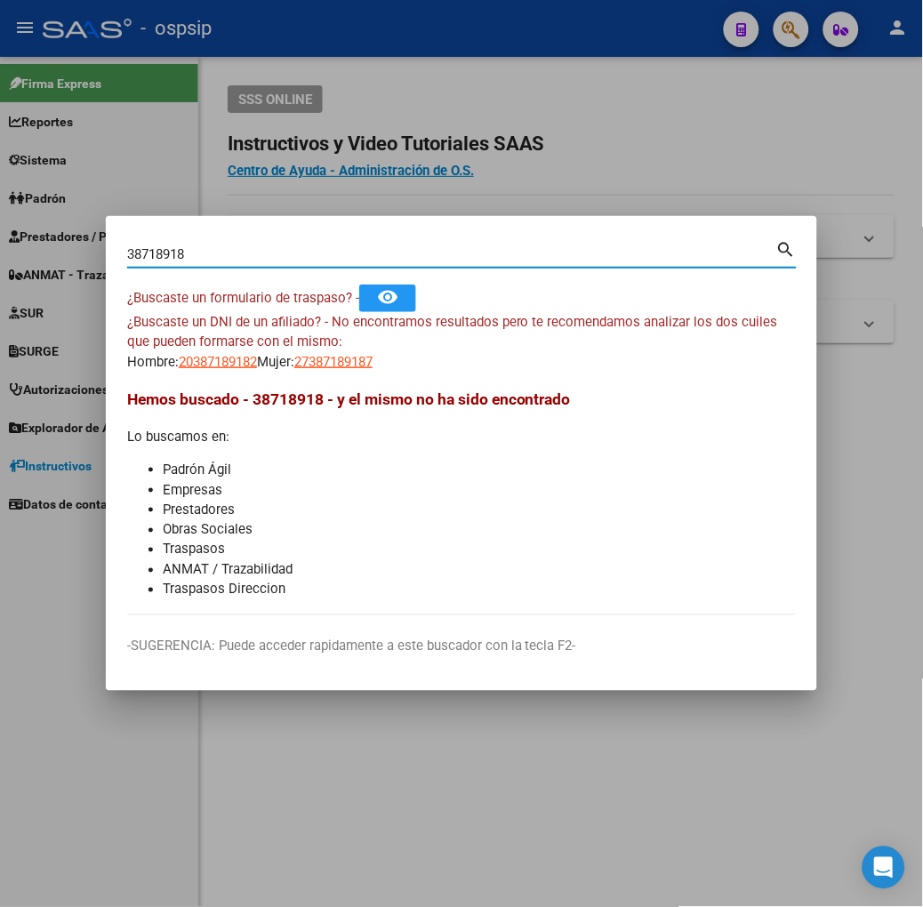
click at [298, 251] on input "38718918" at bounding box center [451, 254] width 649 height 16
type input "53460450"
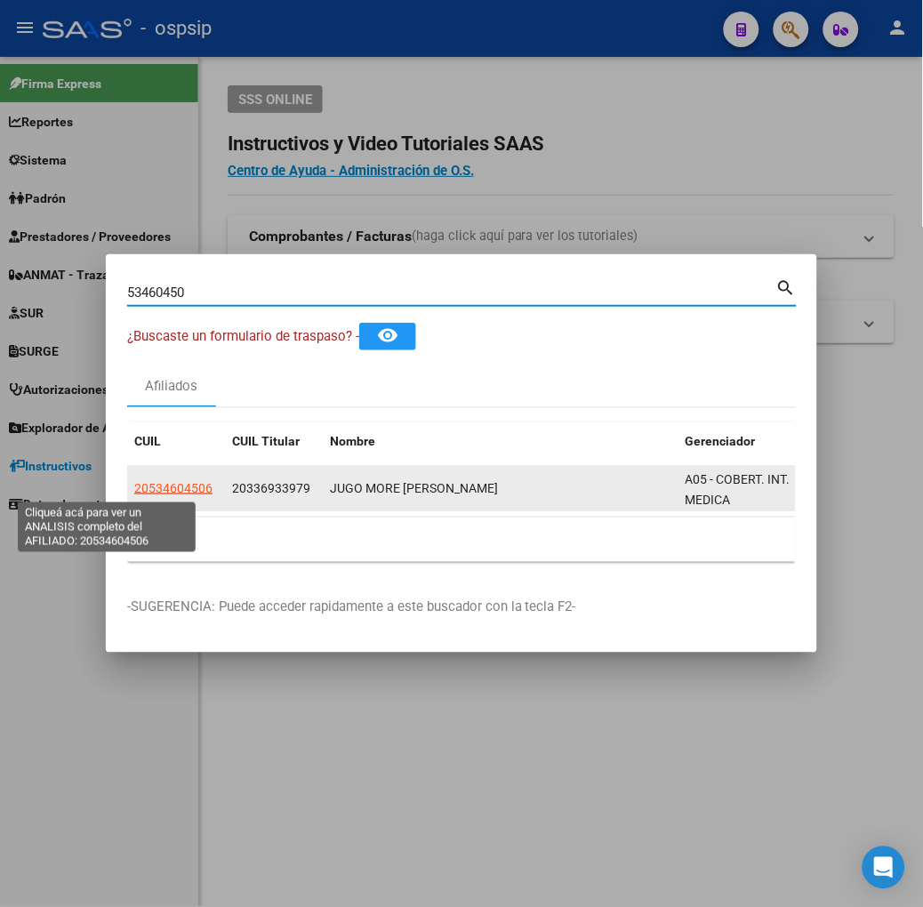
click at [134, 489] on span "20534604506" at bounding box center [173, 488] width 78 height 14
type textarea "20534604506"
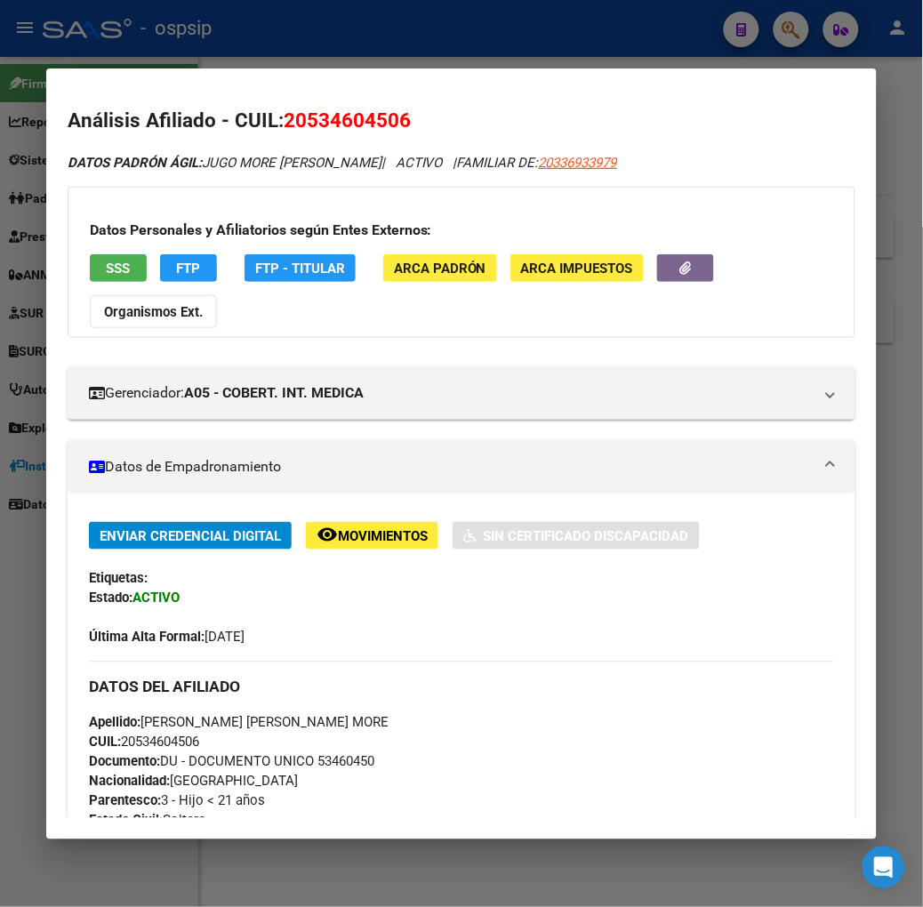
click at [90, 282] on app-consulta-sss-html "SSS" at bounding box center [118, 268] width 57 height 28
click at [90, 280] on app-consulta-sss-html "SSS" at bounding box center [118, 268] width 57 height 28
click at [90, 280] on button "SSS" at bounding box center [118, 268] width 57 height 28
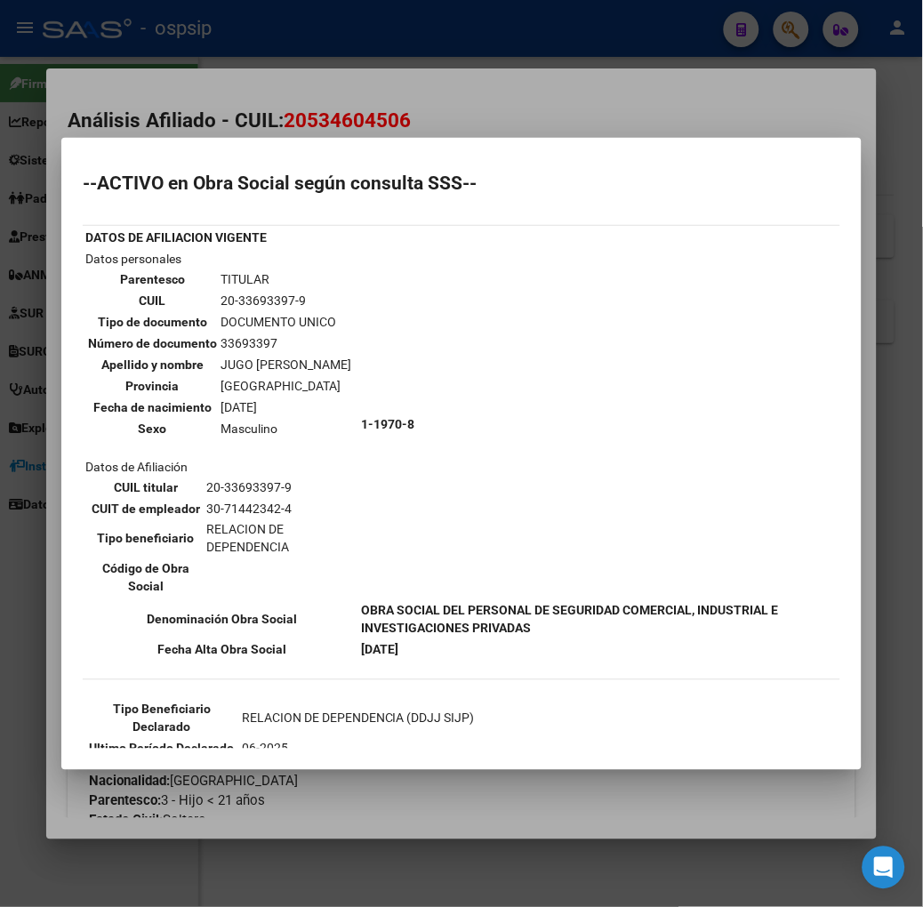
scroll to position [197, 0]
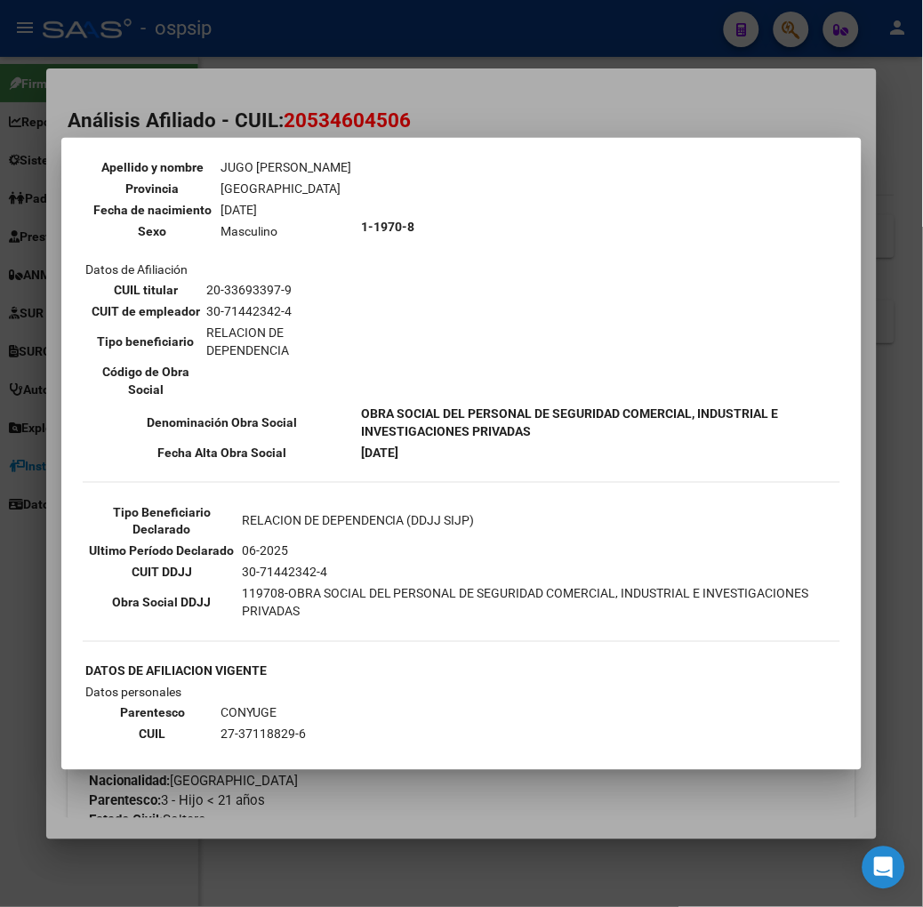
click at [305, 103] on div at bounding box center [461, 453] width 923 height 907
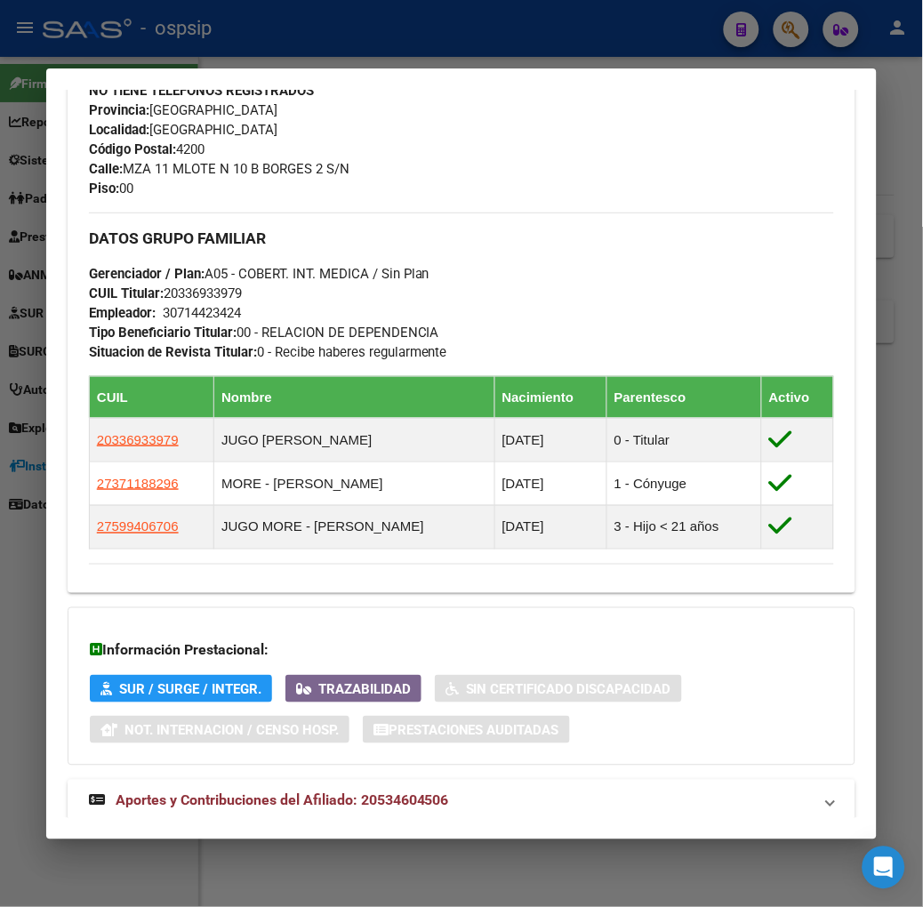
scroll to position [895, 0]
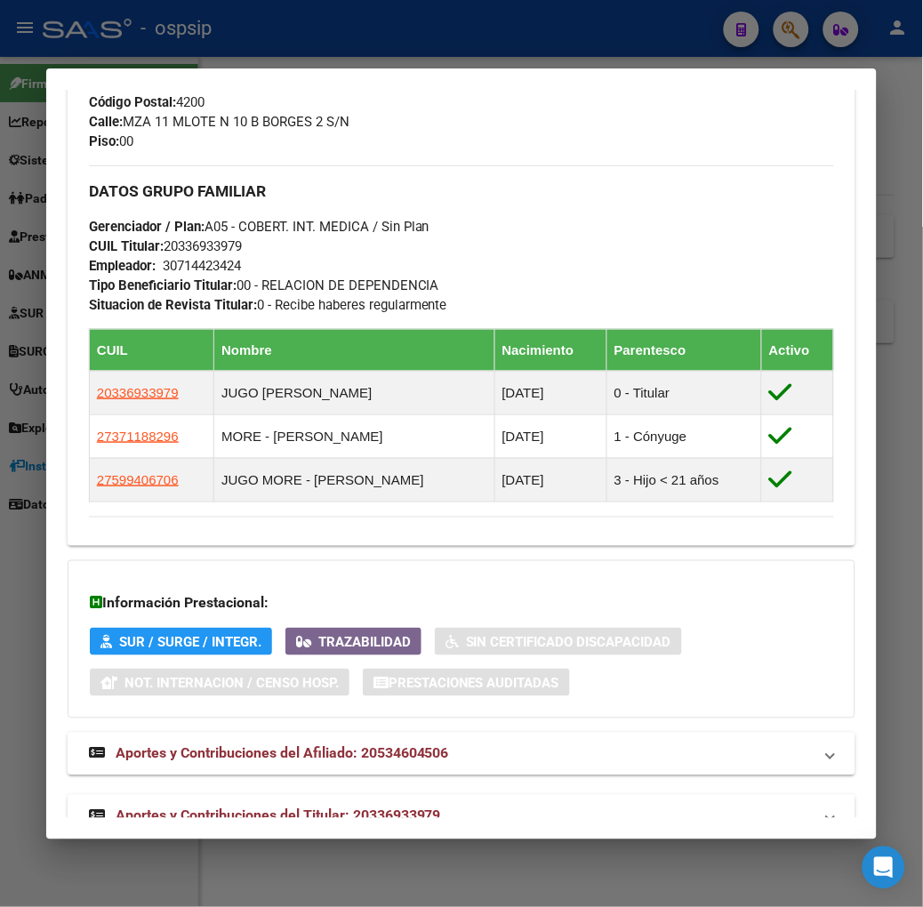
click at [350, 801] on div "Análisis Afiliado - CUIL: 20534604506 DATOS PADRÓN ÁGIL: JUGO MORE [PERSON_NAME…" at bounding box center [462, 34] width 788 height 1647
click at [350, 795] on mat-expansion-panel-header "Aportes y Contribuciones del Titular: 20336933979" at bounding box center [462, 816] width 788 height 43
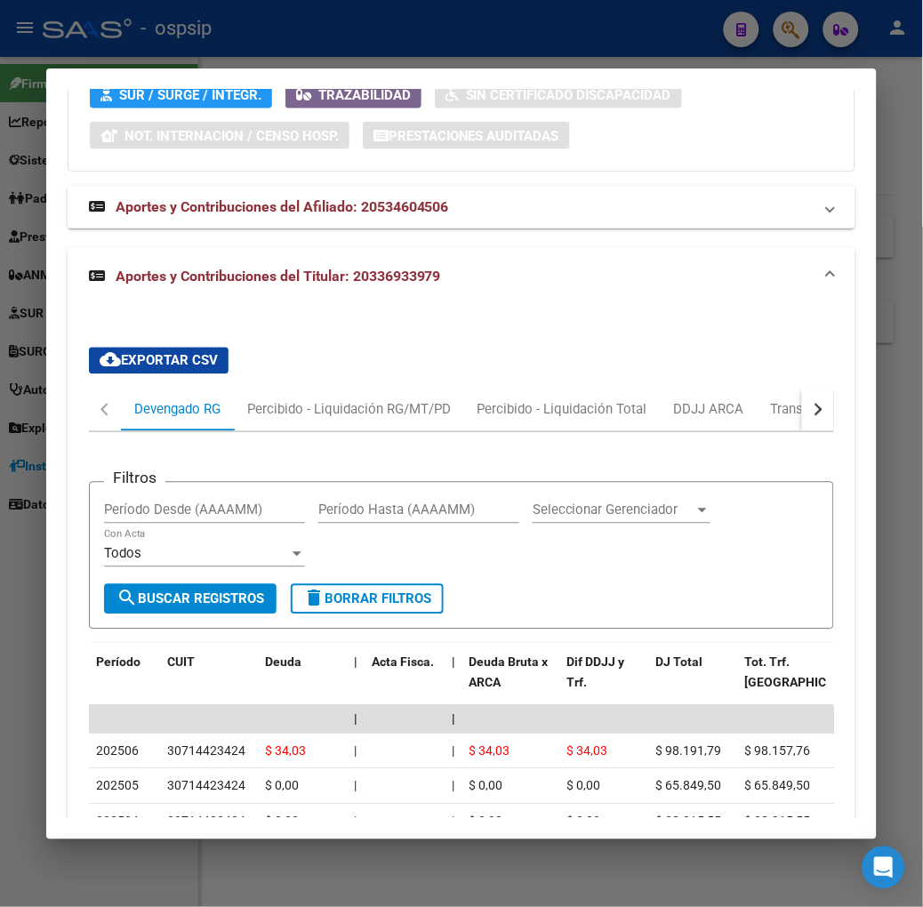
scroll to position [1477, 0]
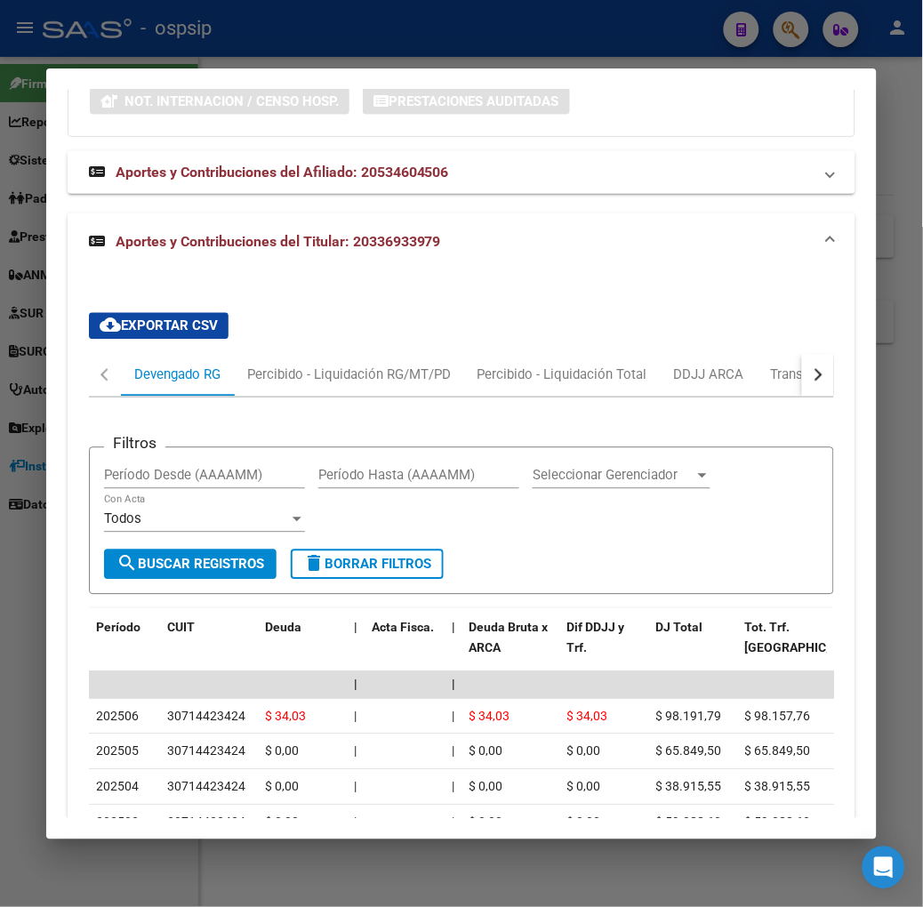
click at [348, 46] on div at bounding box center [461, 453] width 923 height 907
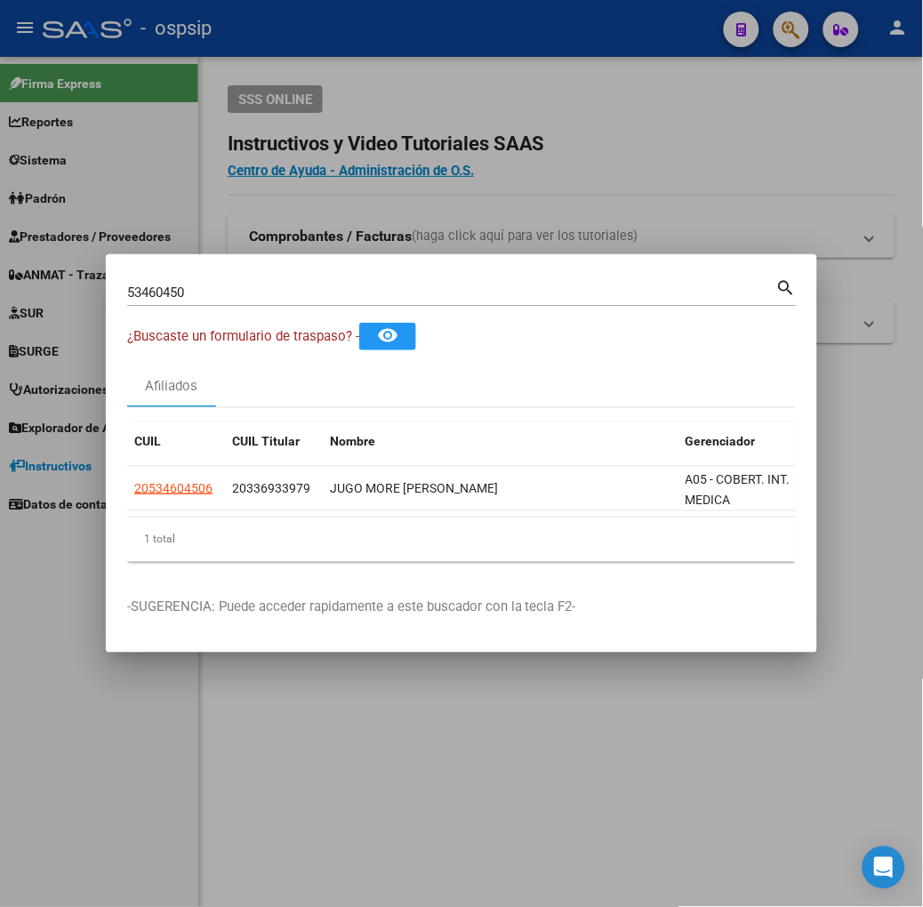
click at [241, 292] on input "53460450" at bounding box center [451, 293] width 649 height 16
type input "50119592"
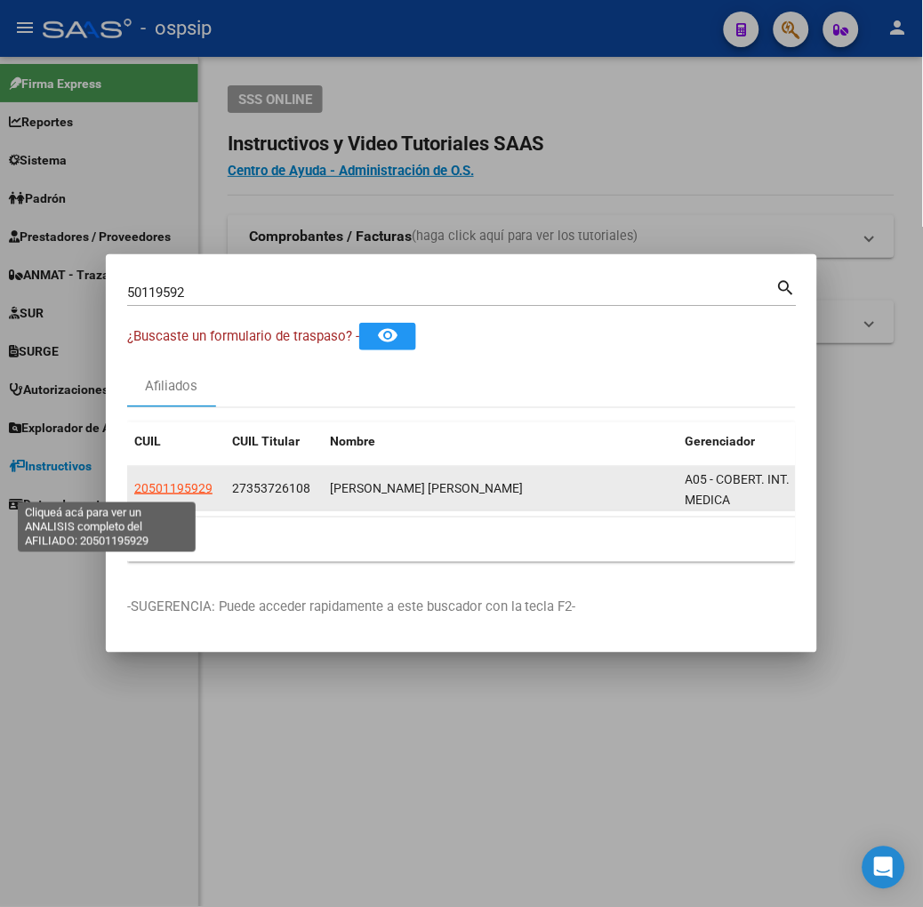
click at [137, 481] on span "20501195929" at bounding box center [173, 488] width 78 height 14
type textarea "20501195929"
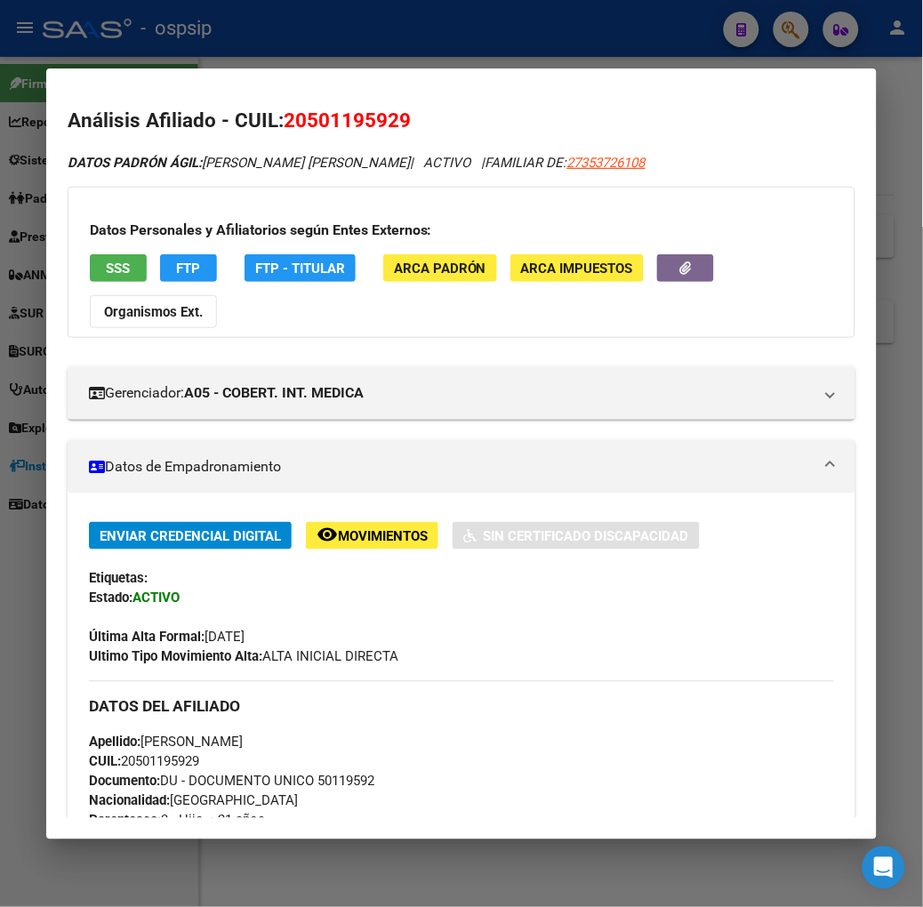
click at [107, 276] on button "SSS" at bounding box center [118, 268] width 57 height 28
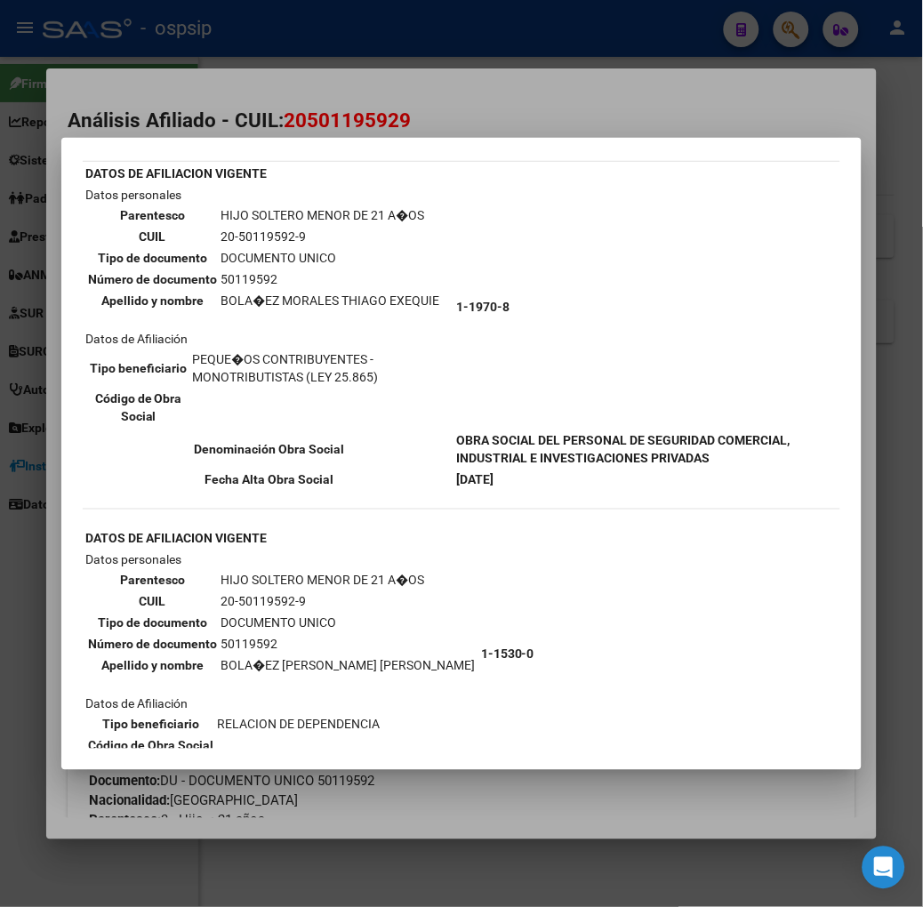
scroll to position [99, 0]
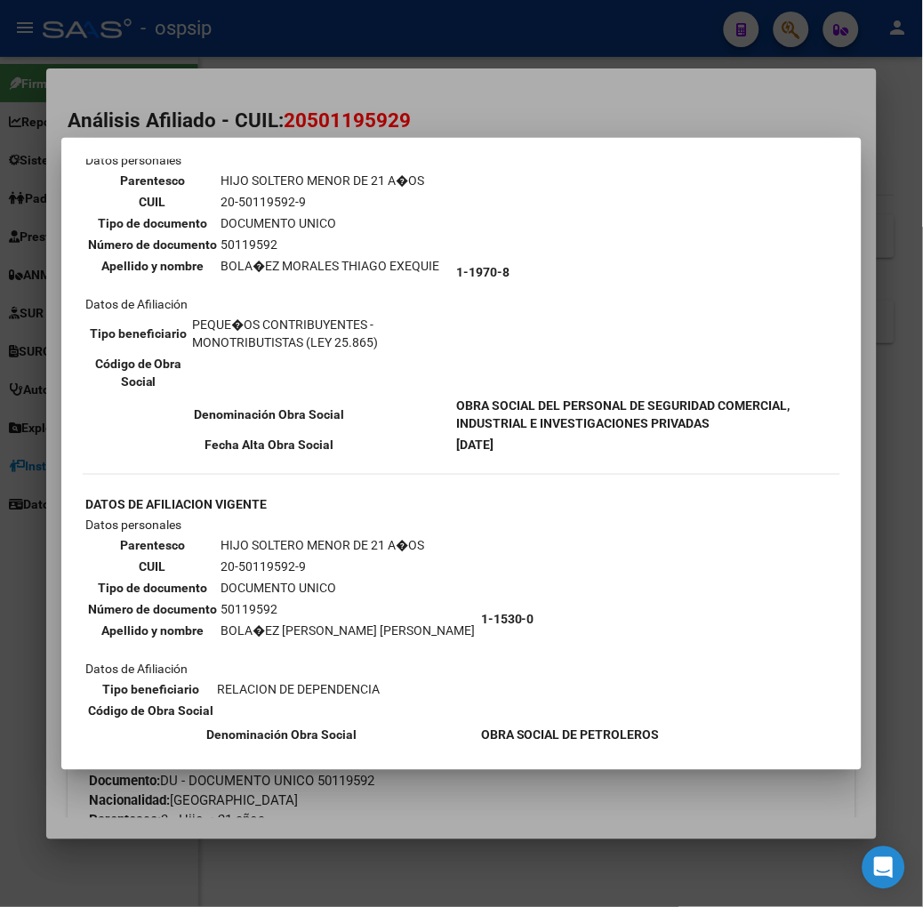
click at [276, 110] on div at bounding box center [461, 453] width 923 height 907
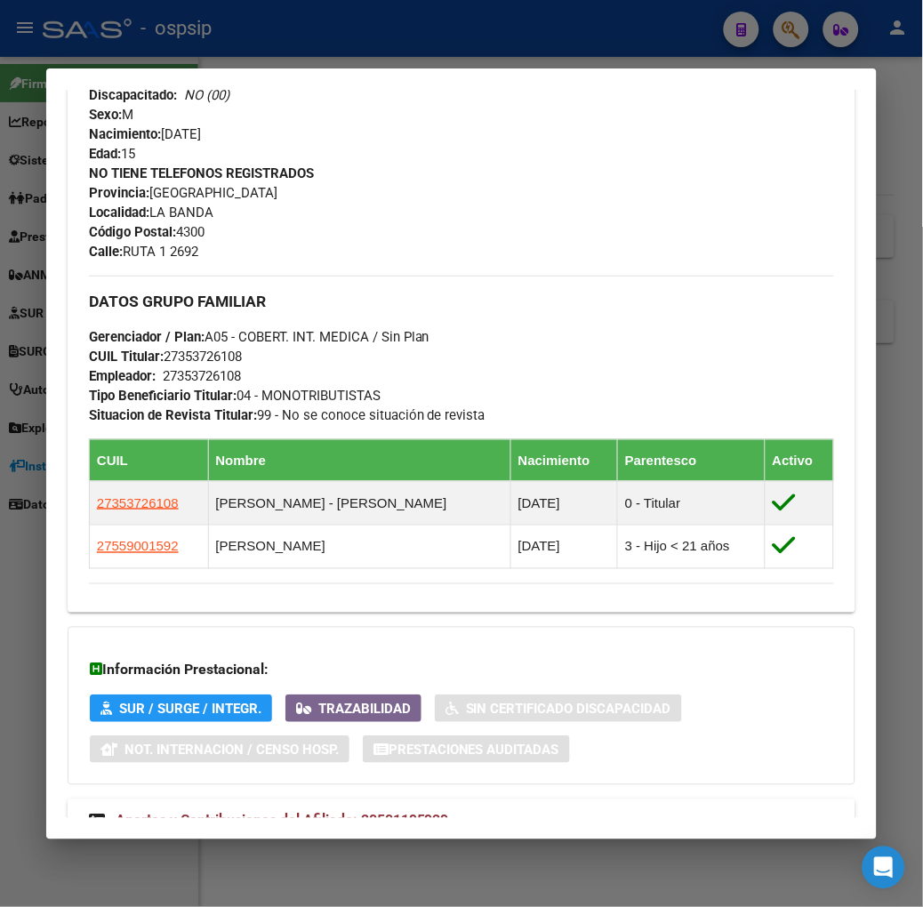
scroll to position [832, 0]
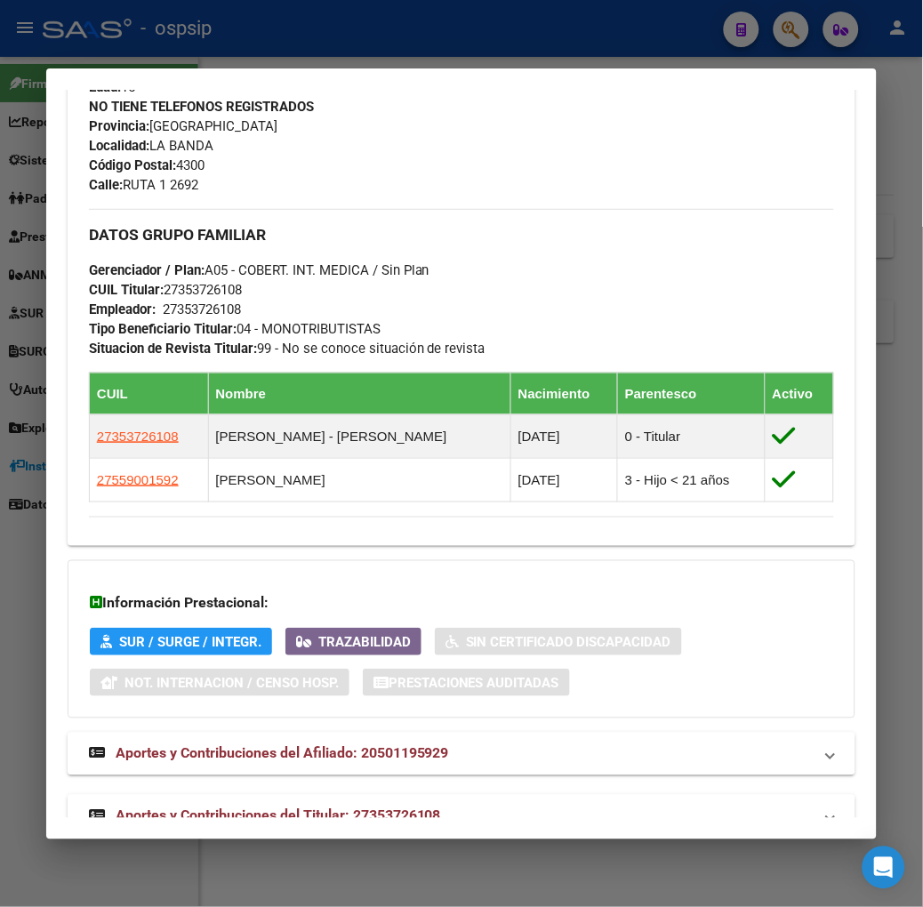
click at [369, 808] on span "Aportes y Contribuciones del Titular: 27353726108" at bounding box center [279, 816] width 326 height 17
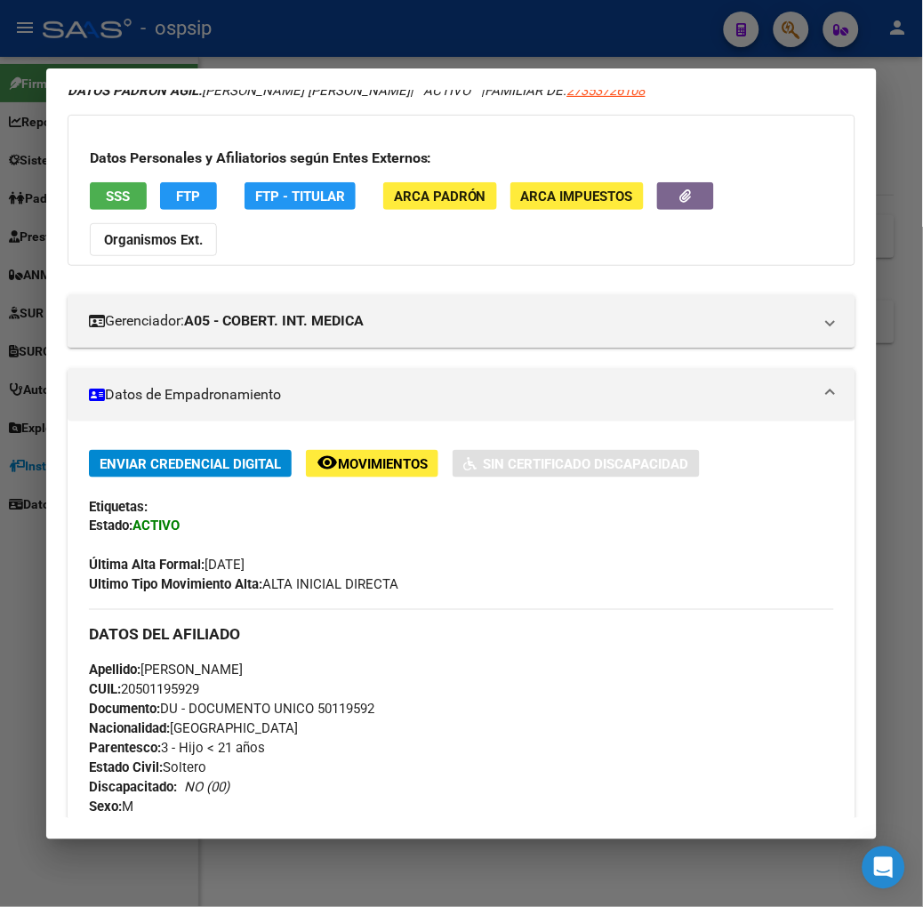
scroll to position [0, 0]
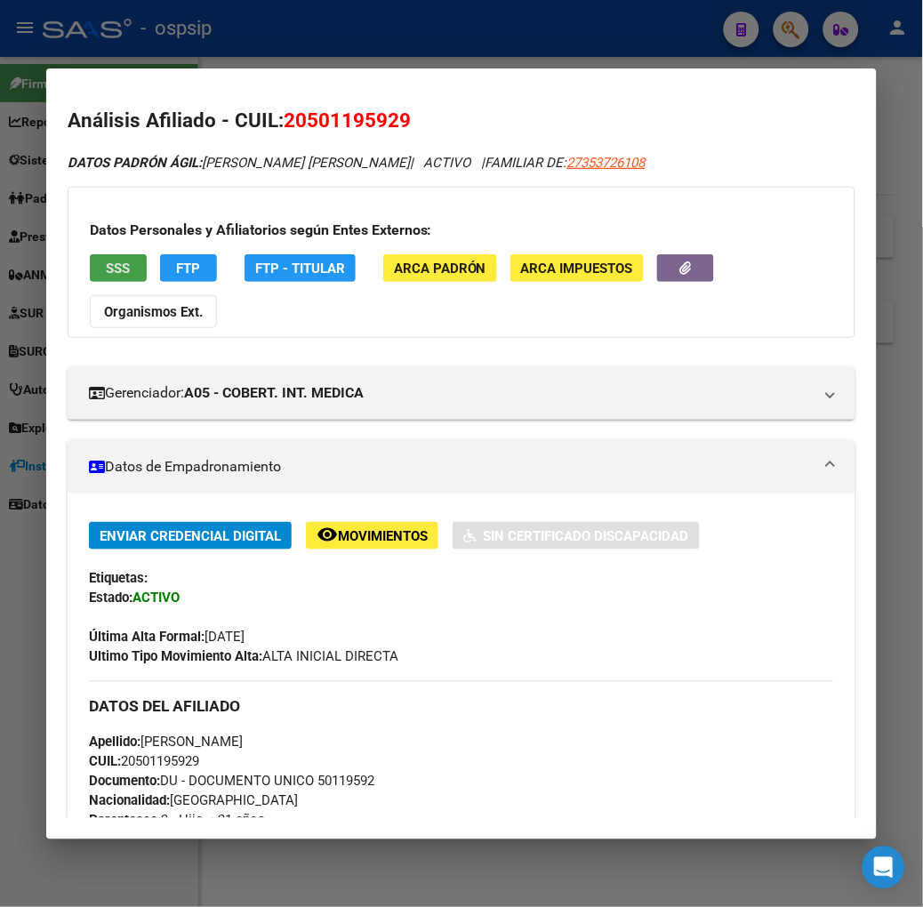
click at [104, 260] on button "SSS" at bounding box center [118, 268] width 57 height 28
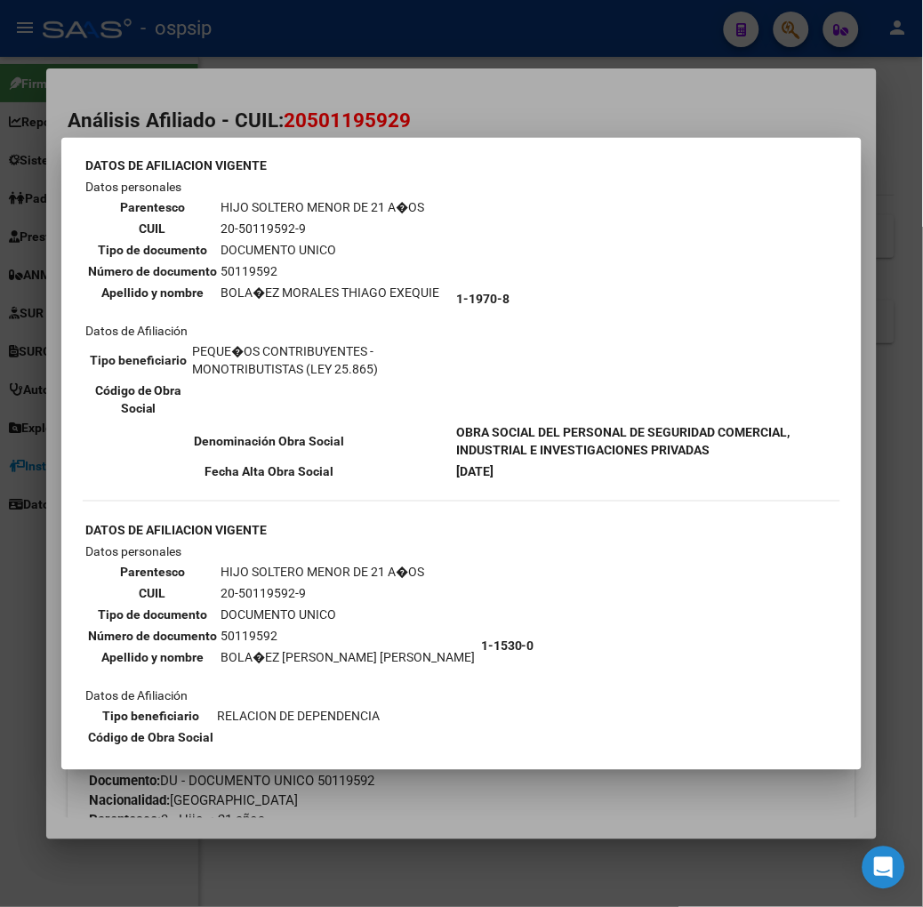
scroll to position [133, 0]
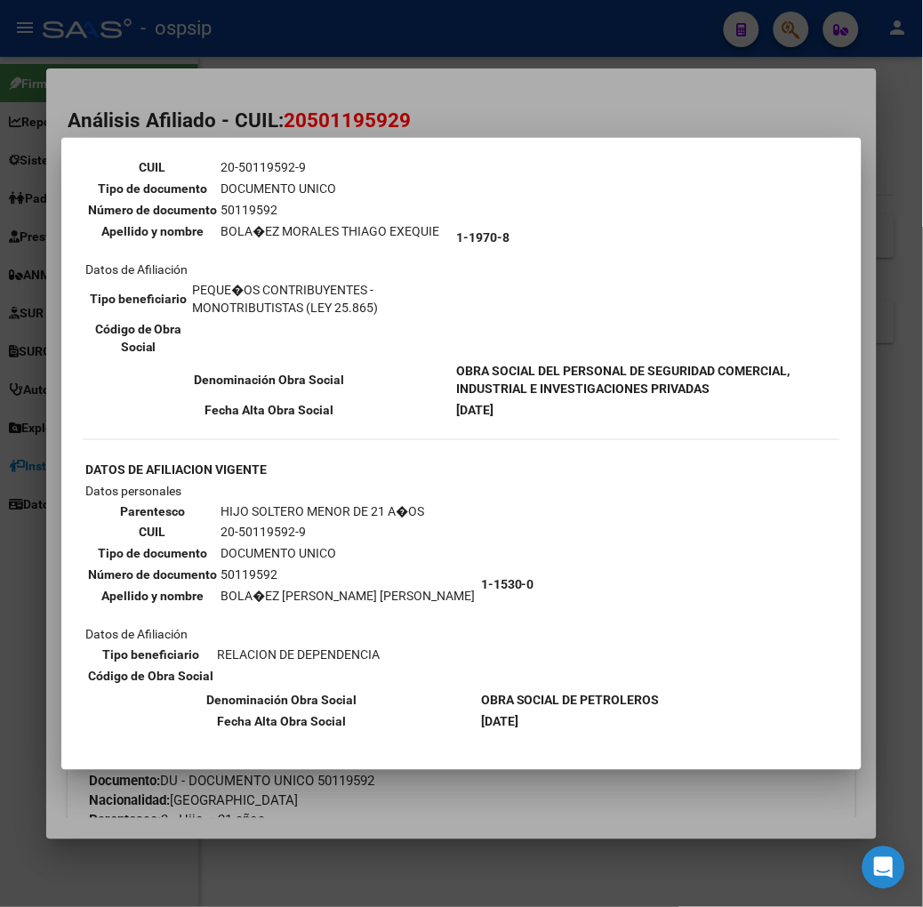
click at [365, 116] on div at bounding box center [461, 453] width 923 height 907
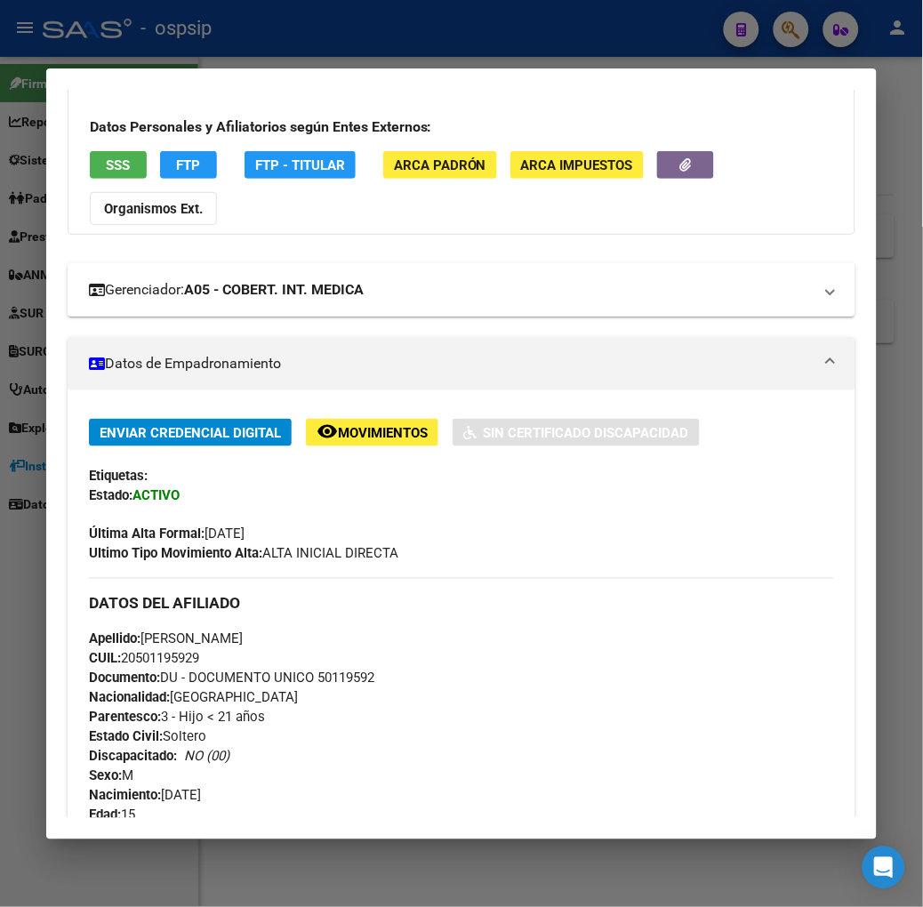
scroll to position [0, 0]
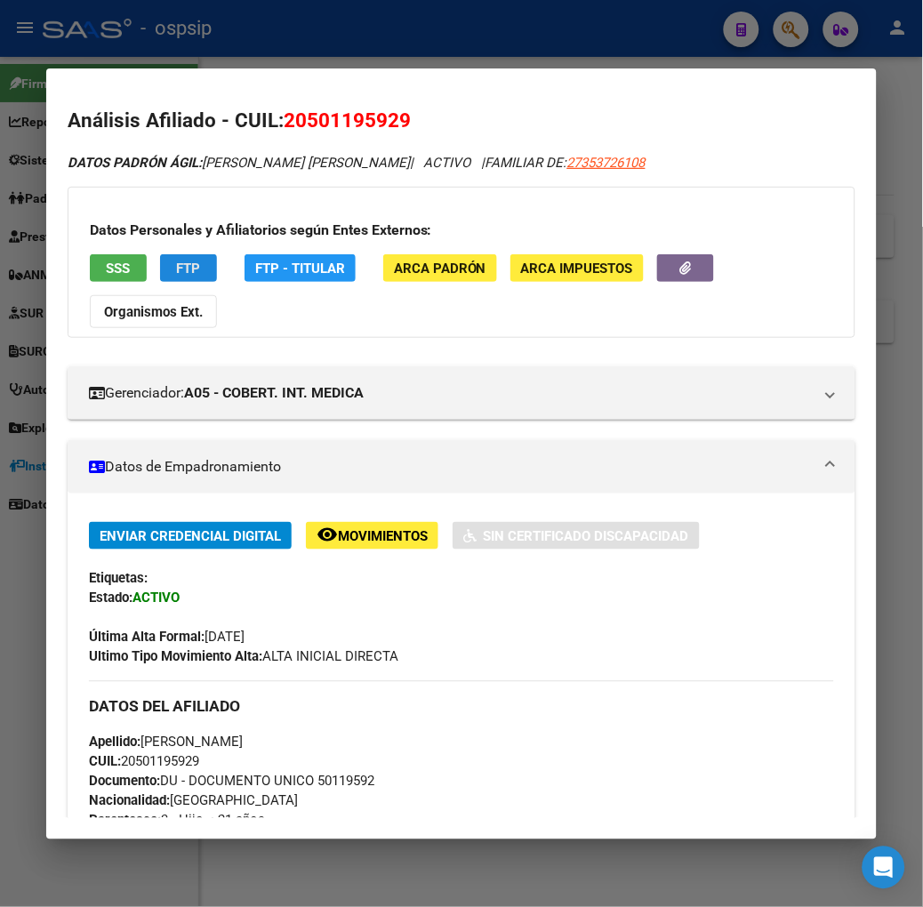
click at [174, 270] on button "FTP" at bounding box center [188, 268] width 57 height 28
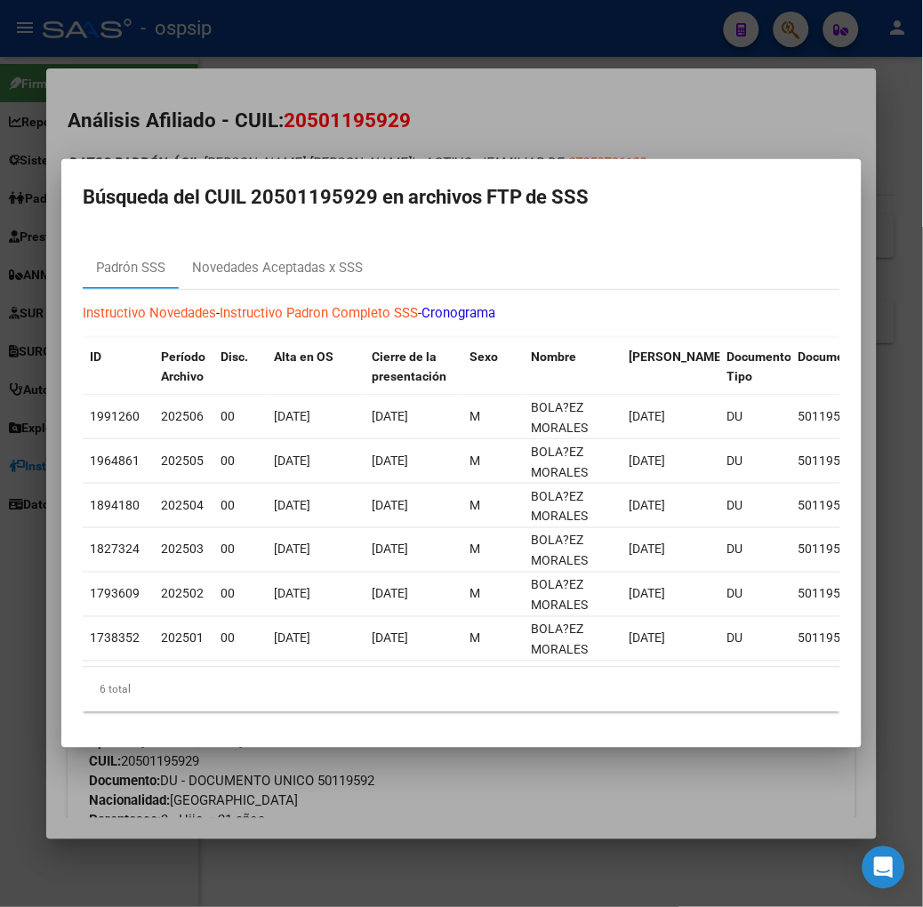
click at [287, 118] on div at bounding box center [461, 453] width 923 height 907
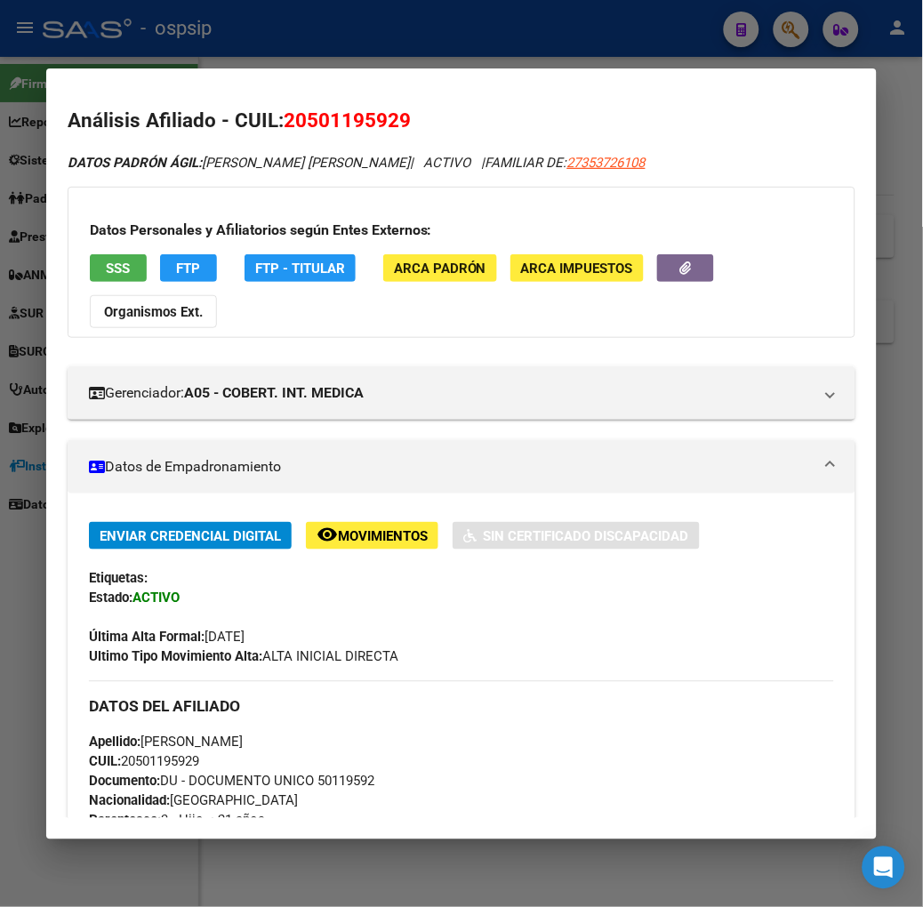
click at [104, 255] on button "SSS" at bounding box center [118, 268] width 57 height 28
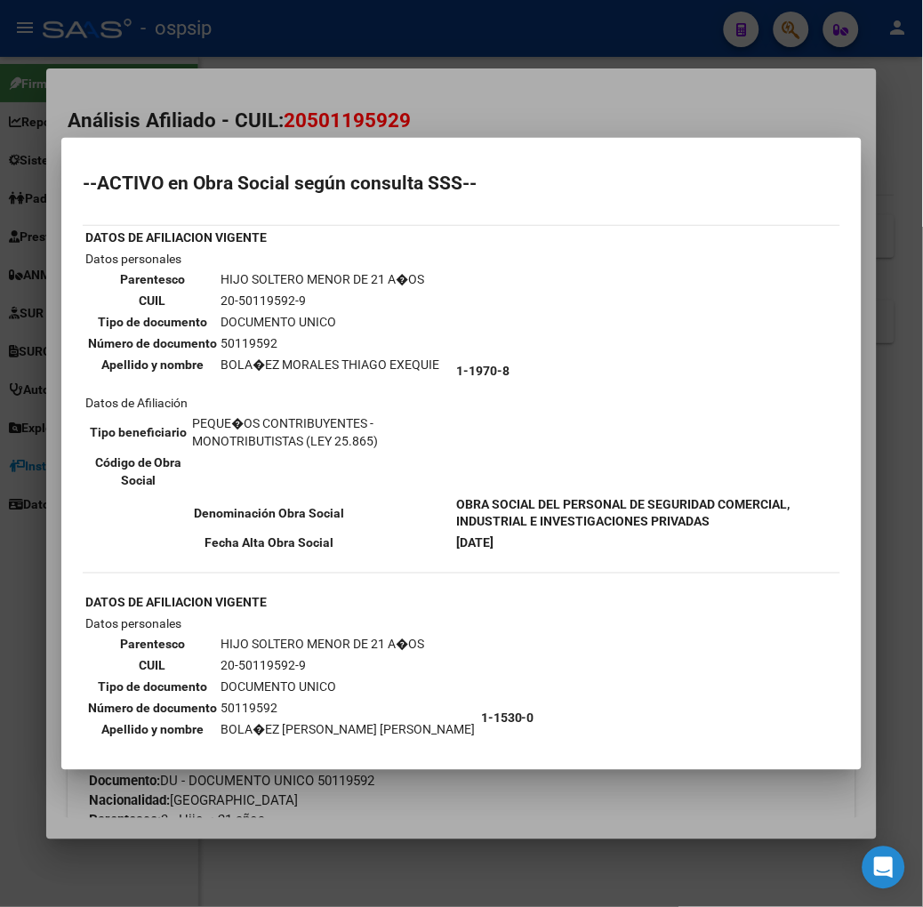
click at [137, 131] on div at bounding box center [461, 453] width 923 height 907
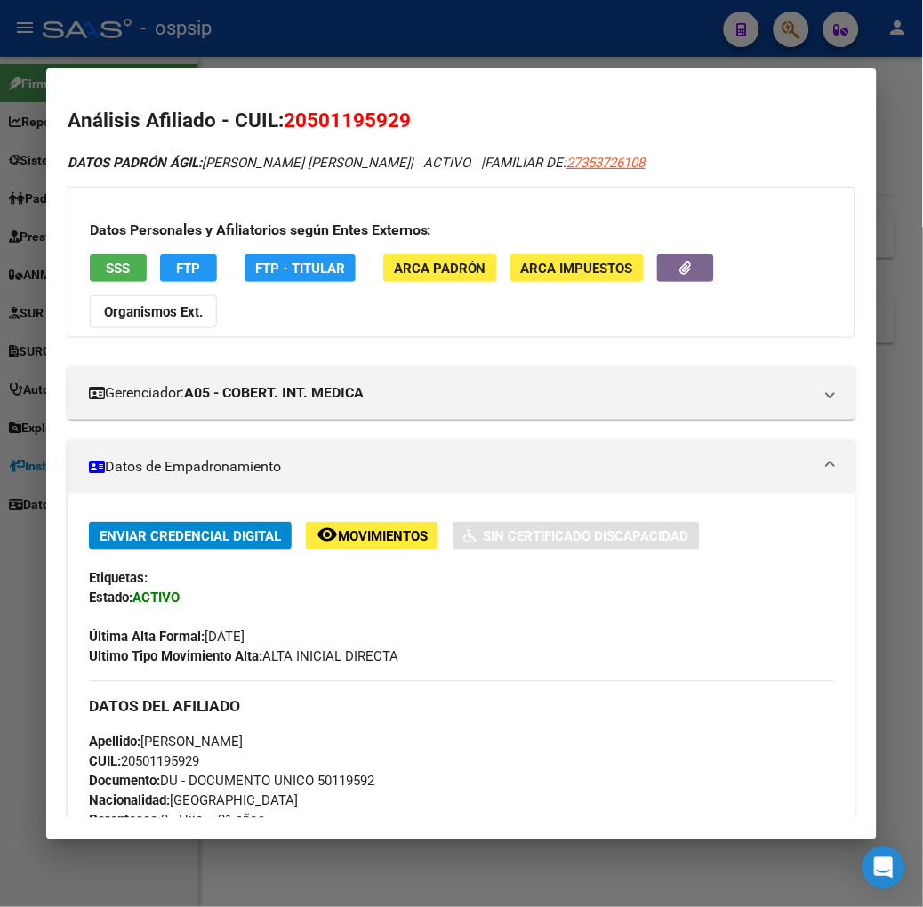
click at [347, 54] on div at bounding box center [461, 453] width 923 height 907
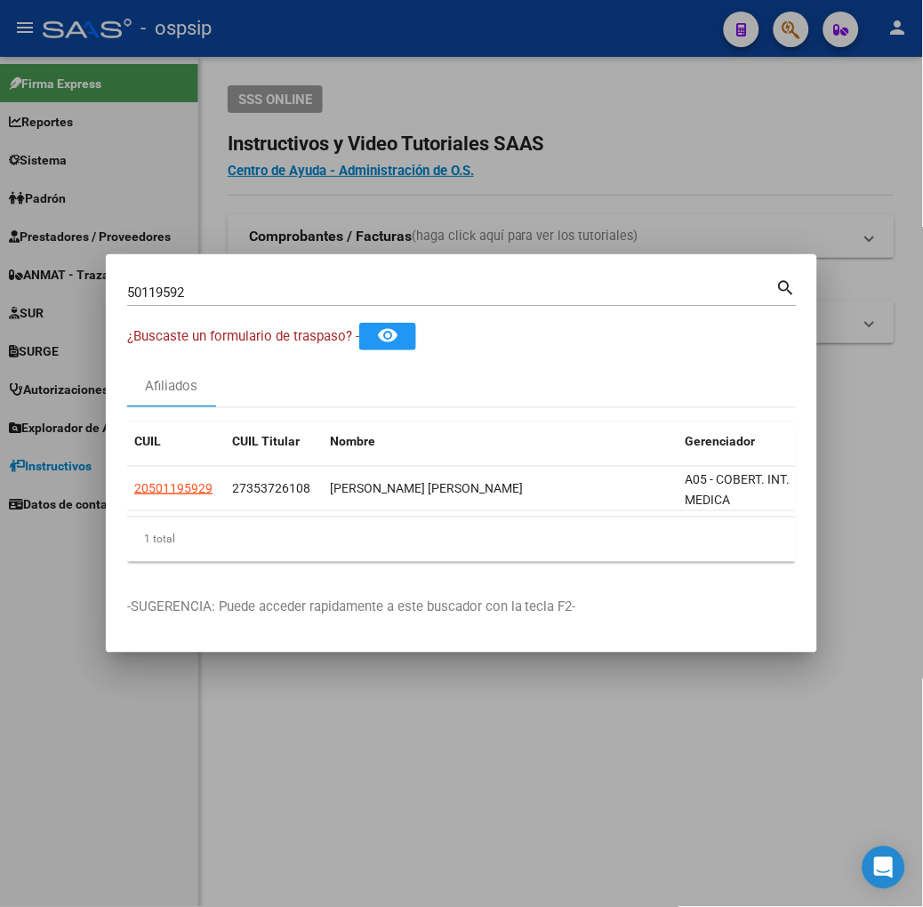
click at [323, 298] on input "50119592" at bounding box center [451, 293] width 649 height 16
type input "36642686"
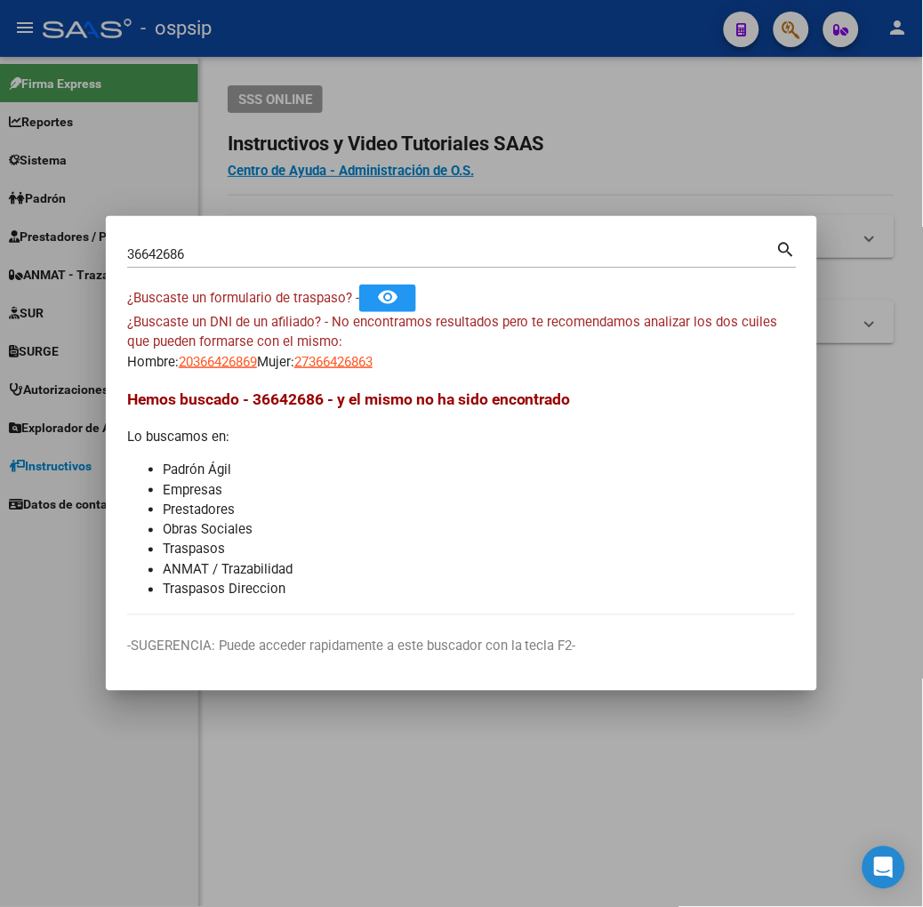
click at [179, 370] on app-link-go-to "20366426869" at bounding box center [218, 362] width 78 height 20
click at [179, 359] on span "20366426869" at bounding box center [218, 362] width 78 height 16
copy span "6"
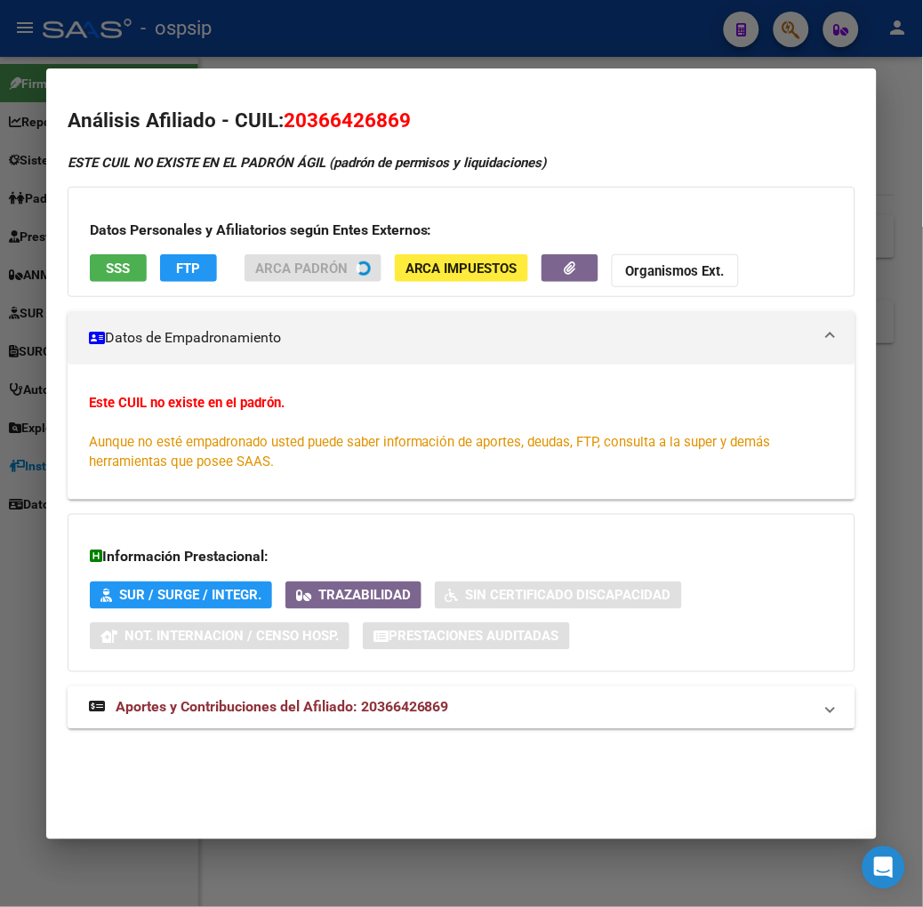
click at [229, 39] on div at bounding box center [461, 453] width 923 height 907
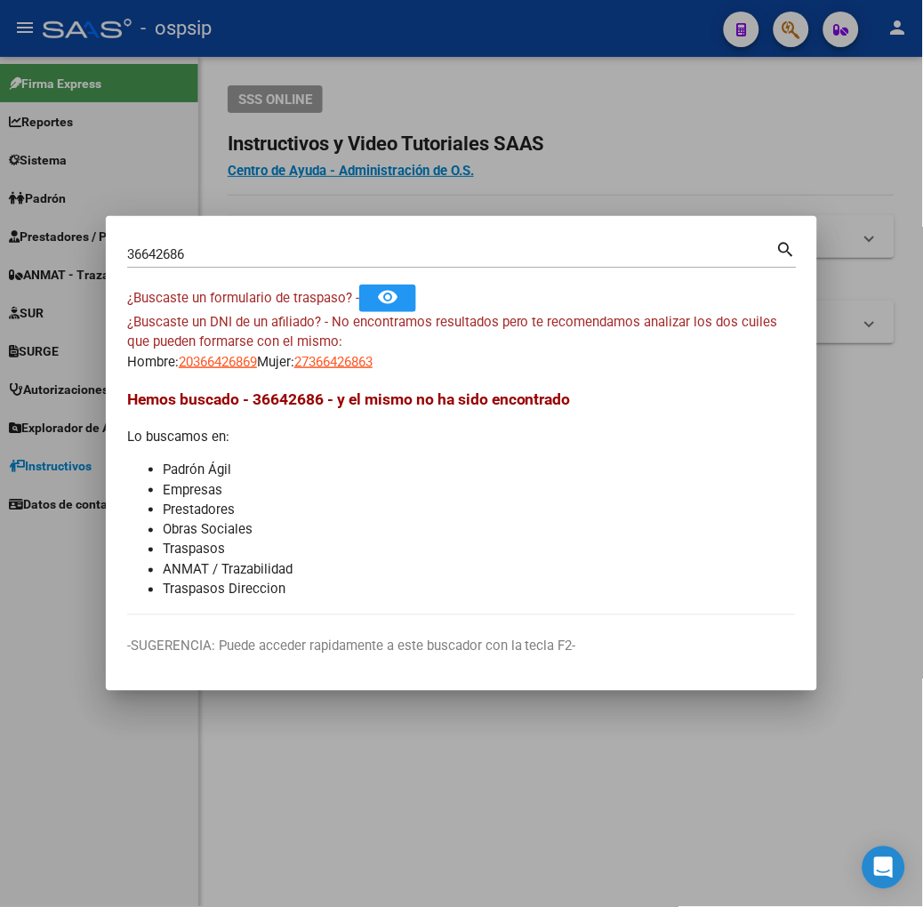
click at [294, 366] on span "27366426863" at bounding box center [333, 362] width 78 height 16
type textarea "27366426863"
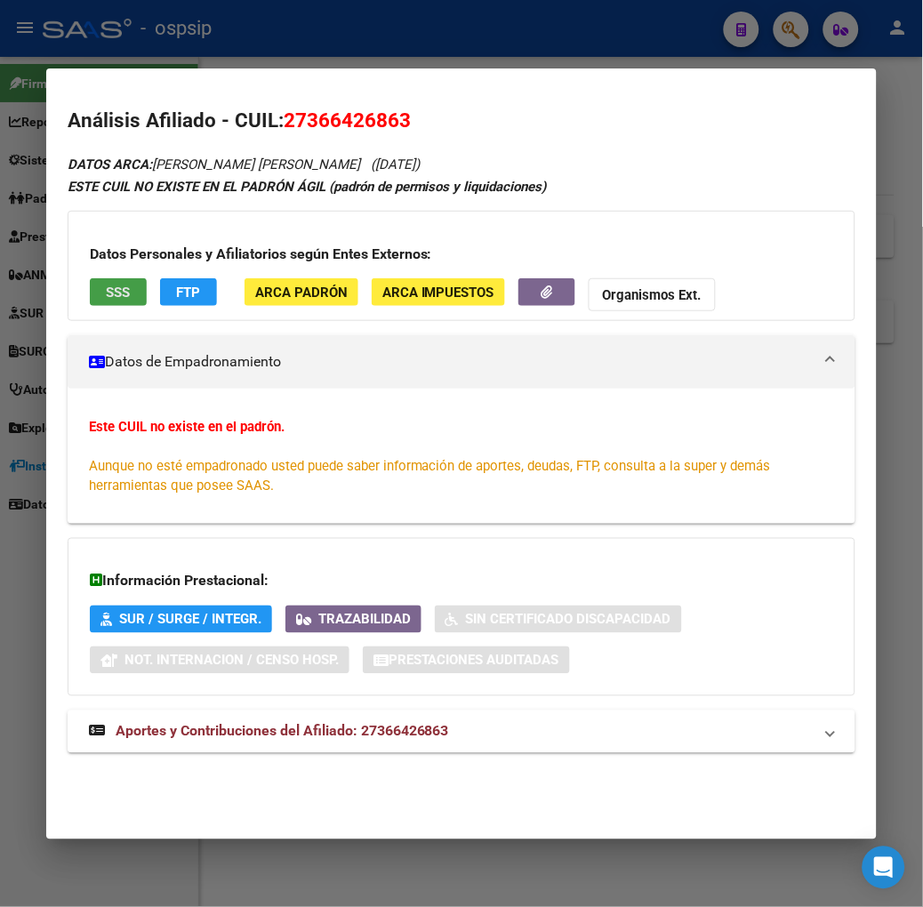
click at [106, 289] on span "SSS" at bounding box center [118, 293] width 24 height 16
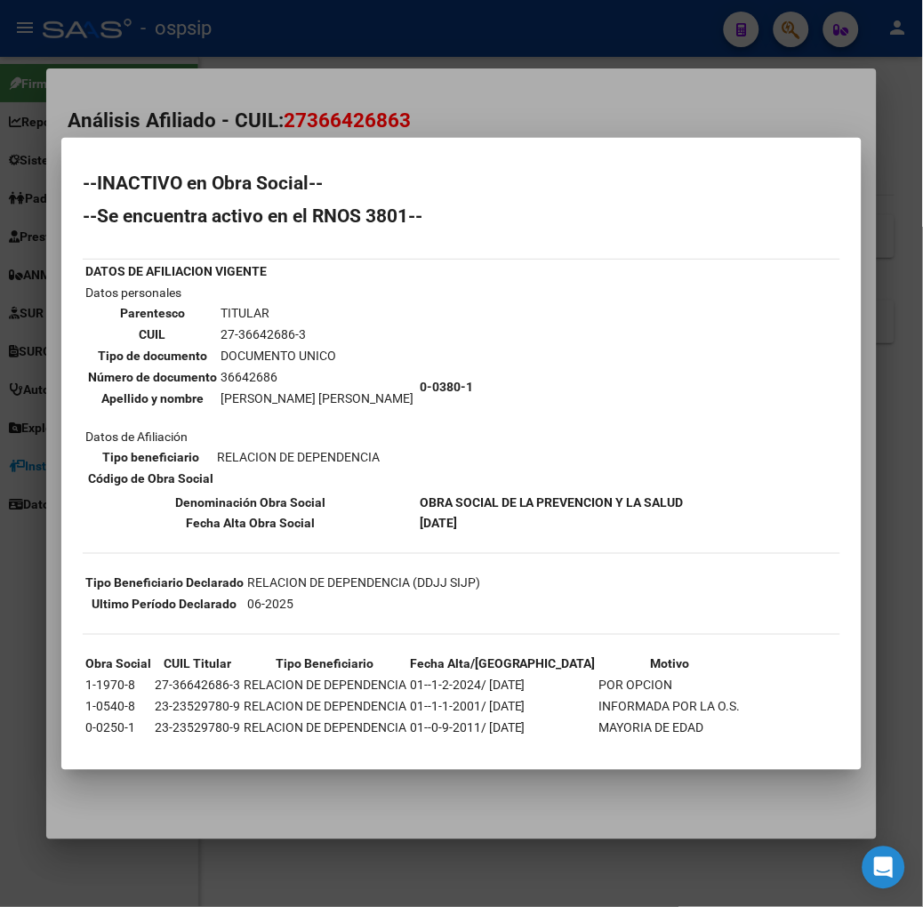
click at [336, 134] on div at bounding box center [461, 453] width 923 height 907
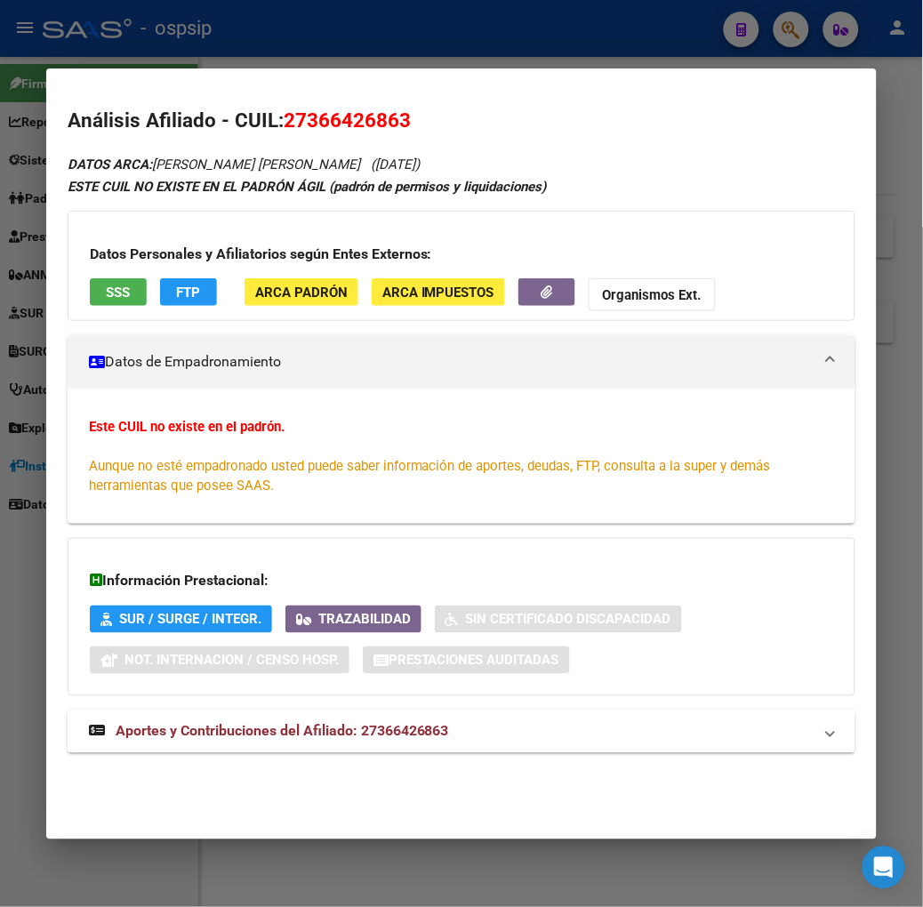
click at [368, 753] on mat-expansion-panel-header "Aportes y Contribuciones del Afiliado: 27366426863" at bounding box center [462, 732] width 788 height 43
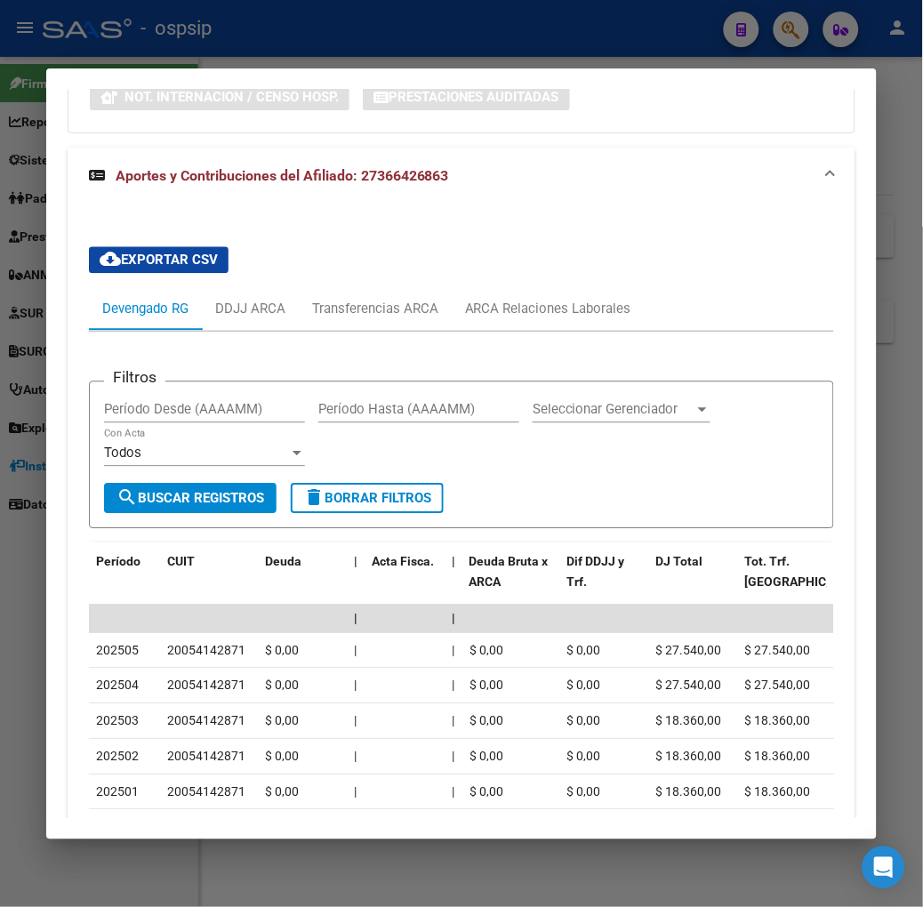
scroll to position [656, 0]
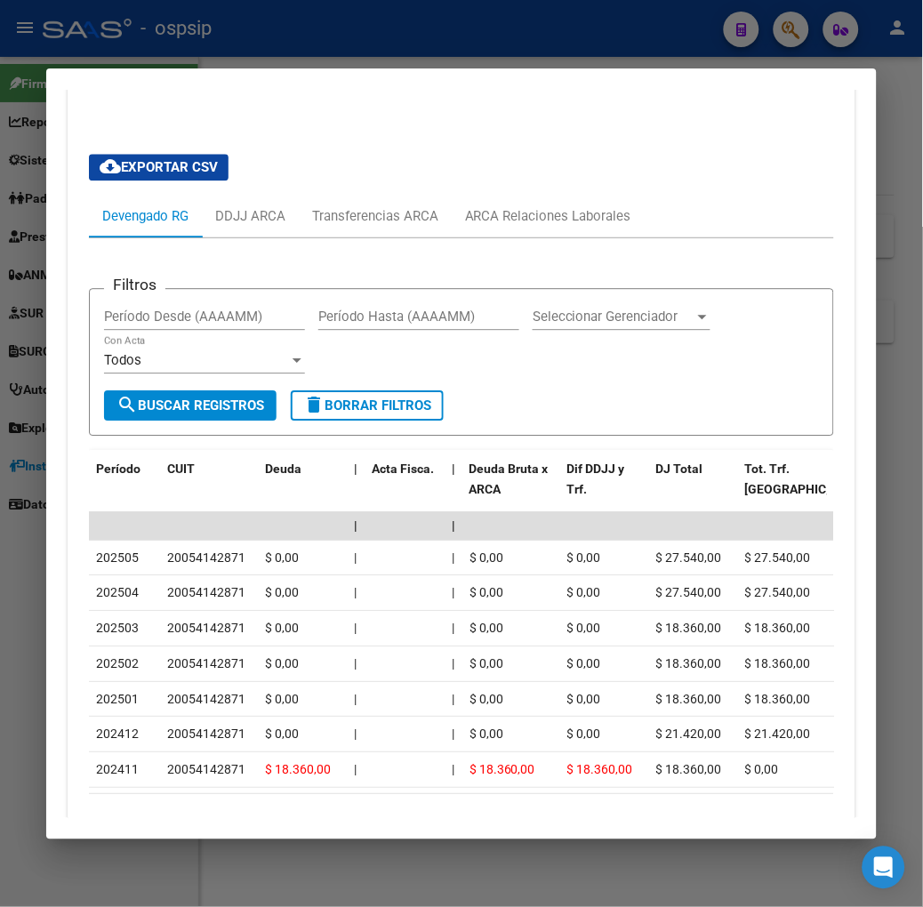
click at [318, 36] on div at bounding box center [461, 453] width 923 height 907
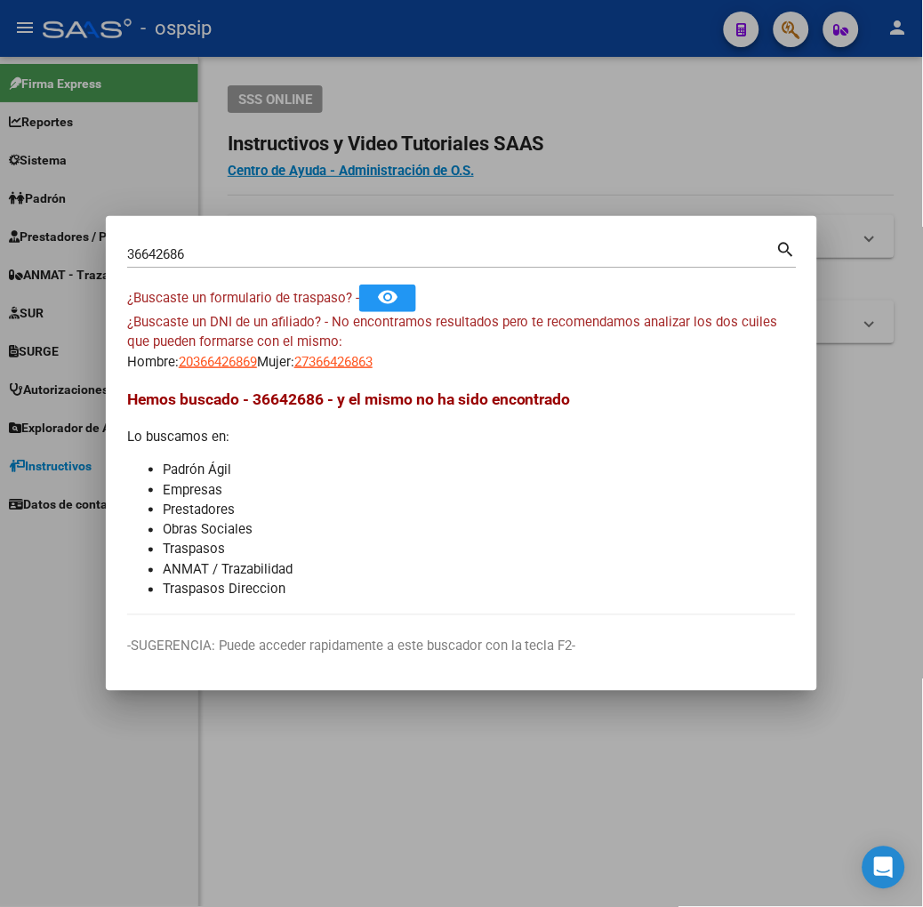
click at [322, 246] on input "36642686" at bounding box center [451, 254] width 649 height 16
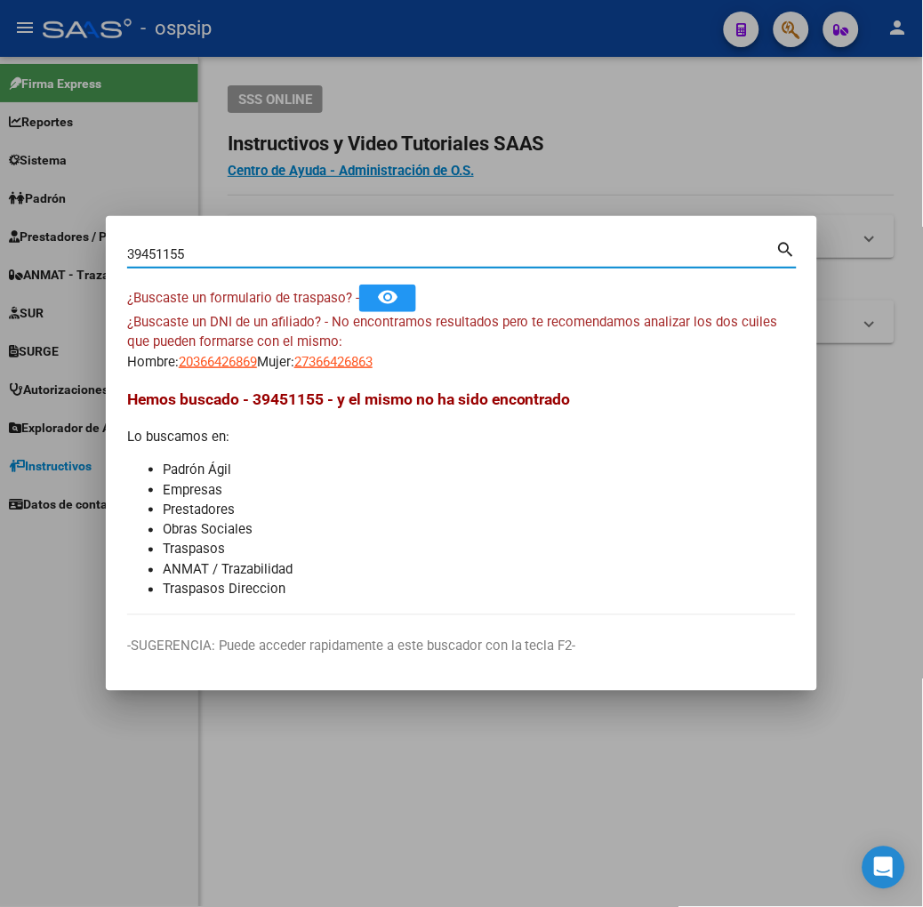
type input "39451155"
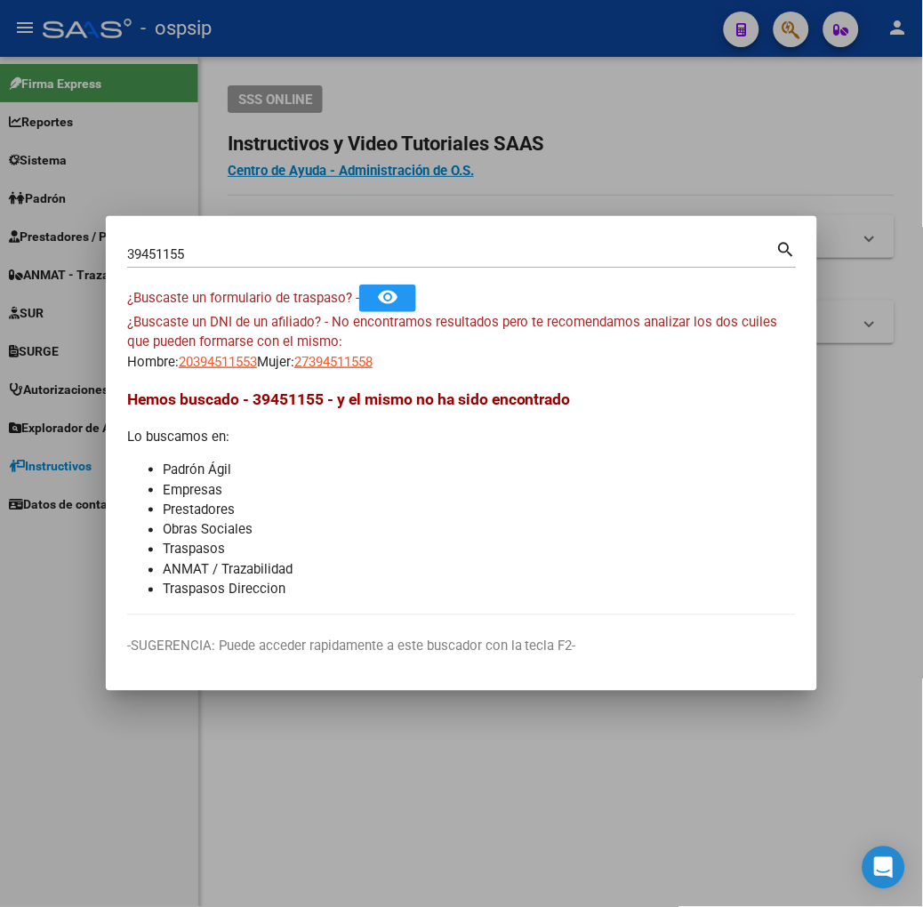
click at [286, 382] on mat-dialog-content "39451155 Buscar (apellido, dni, cuil, nro traspaso, cuit, obra social) search ¿…" at bounding box center [462, 427] width 712 height 378
click at [286, 374] on mat-dialog-content "39451155 Buscar (apellido, dni, cuil, nro traspaso, cuit, obra social) search ¿…" at bounding box center [462, 427] width 712 height 378
click at [294, 366] on span "27394511558" at bounding box center [333, 362] width 78 height 16
type textarea "27394511558"
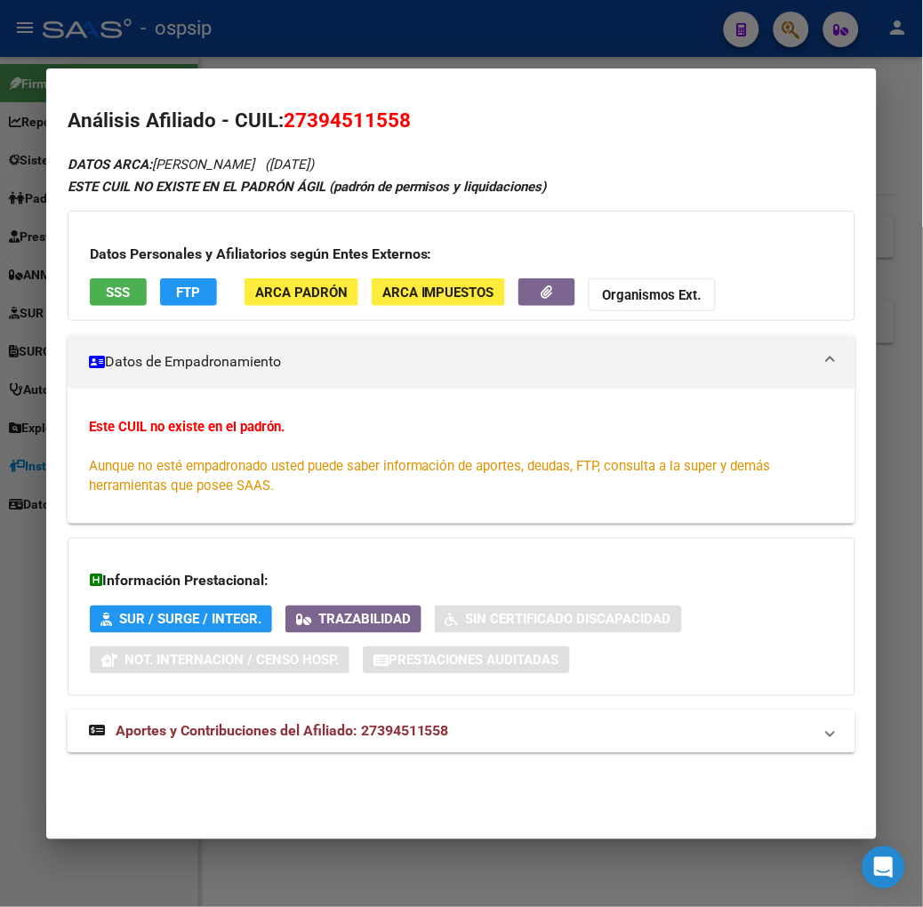
click at [90, 294] on button "SSS" at bounding box center [118, 292] width 57 height 28
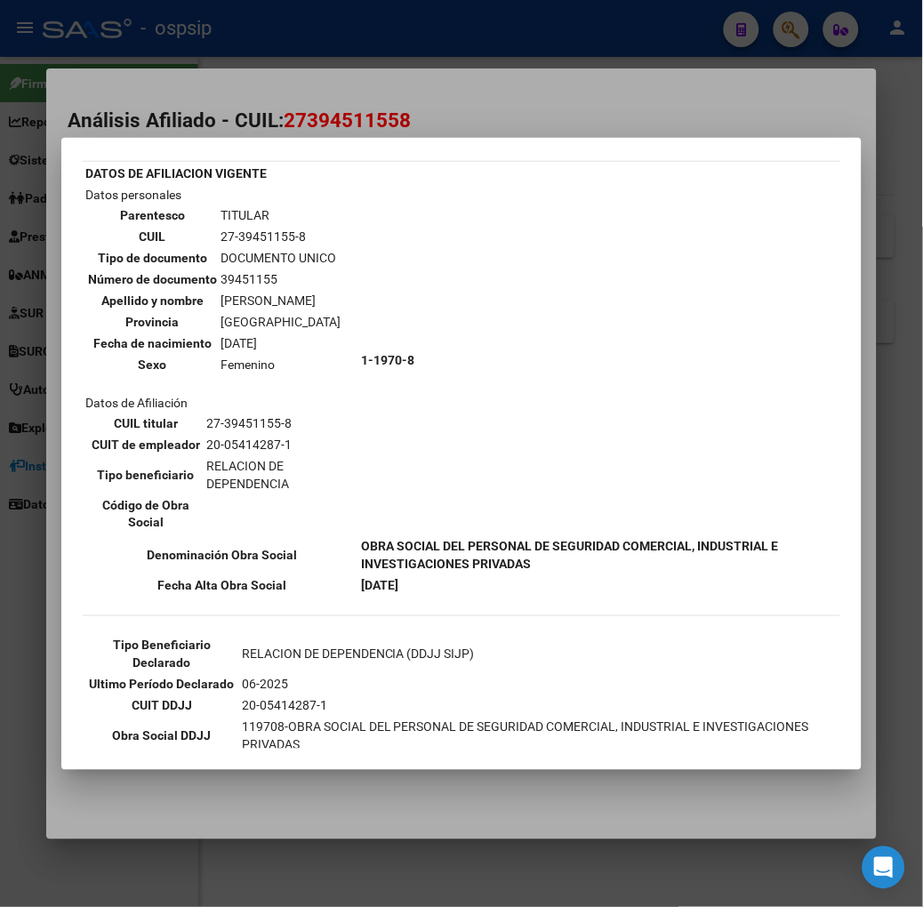
scroll to position [99, 0]
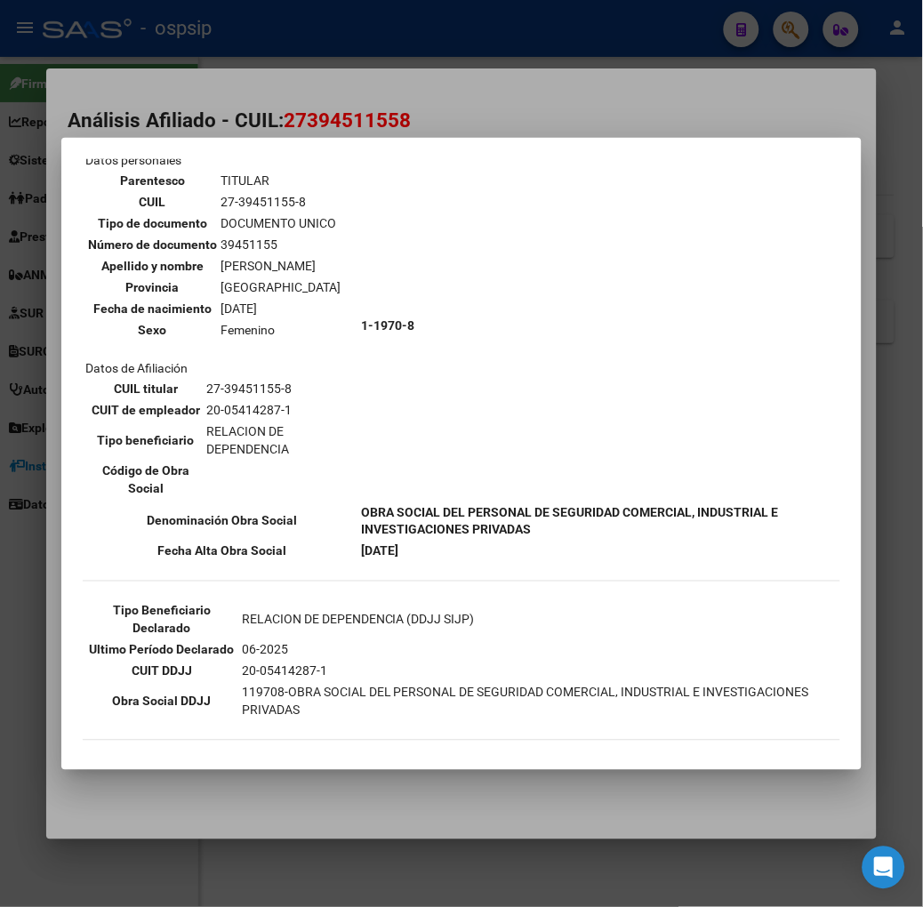
click at [215, 122] on div at bounding box center [461, 453] width 923 height 907
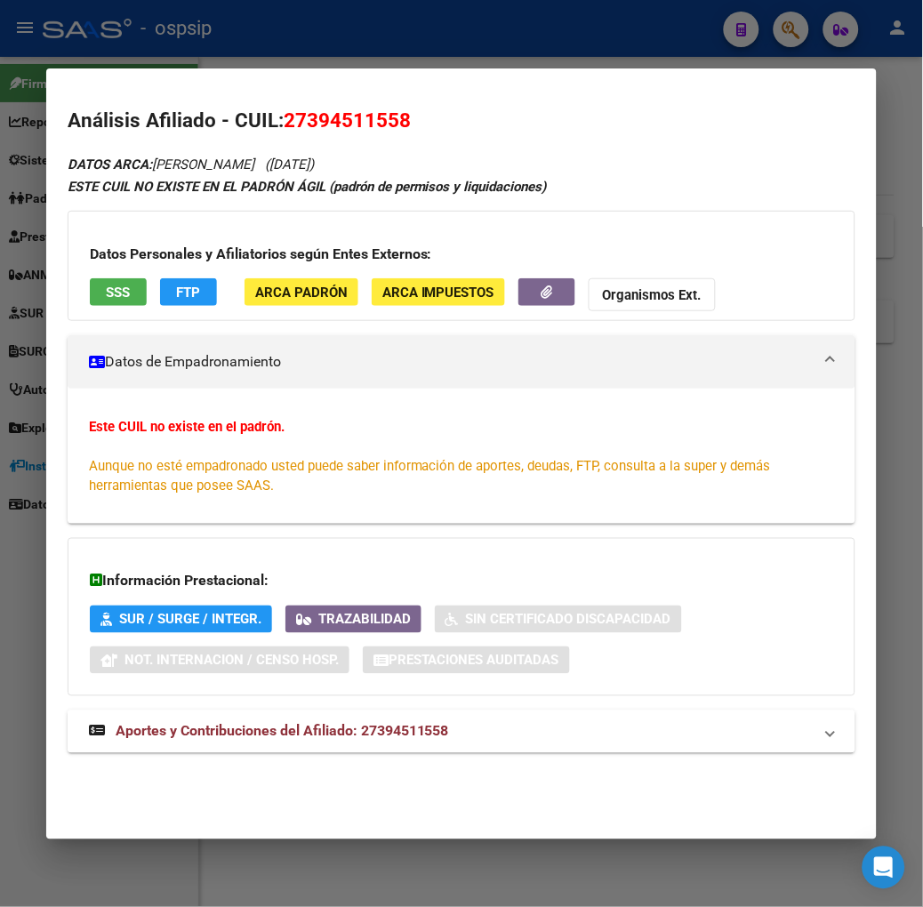
click at [295, 727] on span "Aportes y Contribuciones del Afiliado: 27394511558" at bounding box center [283, 731] width 334 height 17
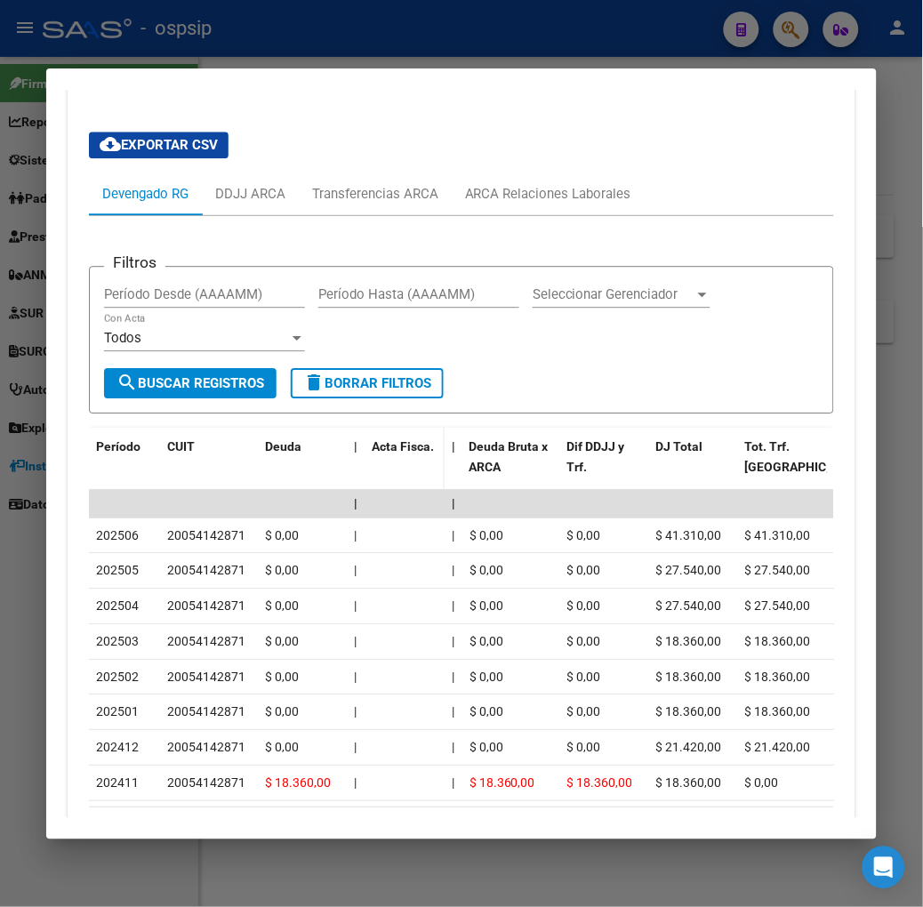
scroll to position [816, 0]
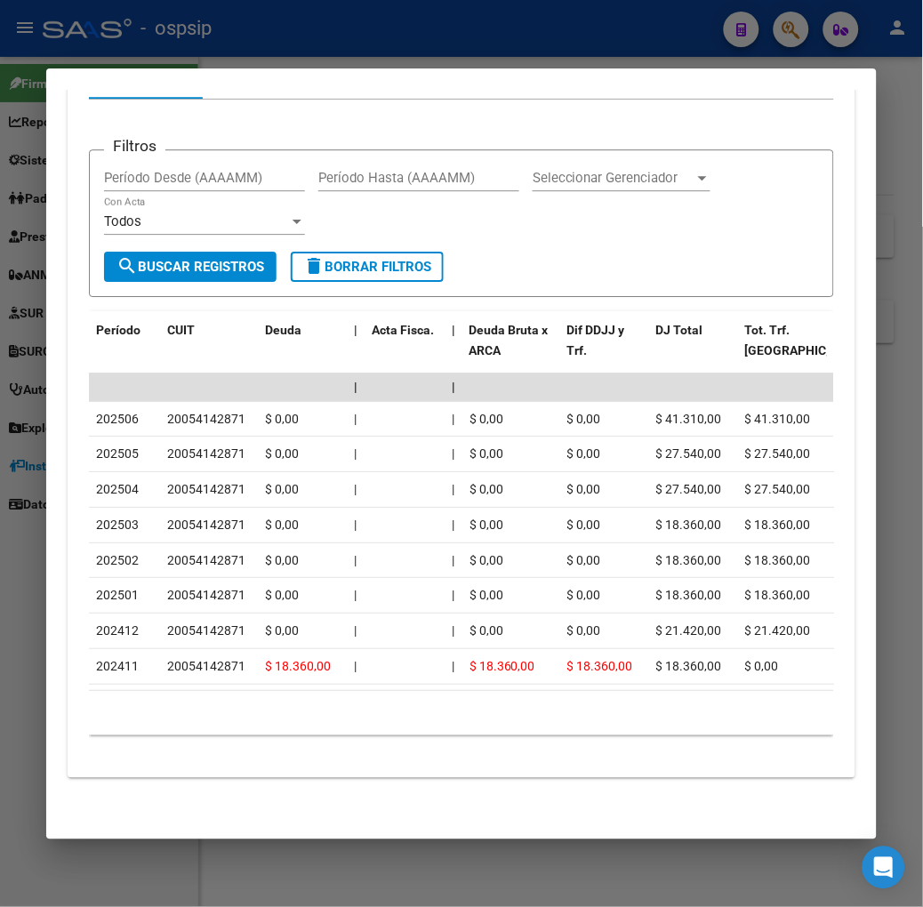
click at [261, 45] on div at bounding box center [461, 453] width 923 height 907
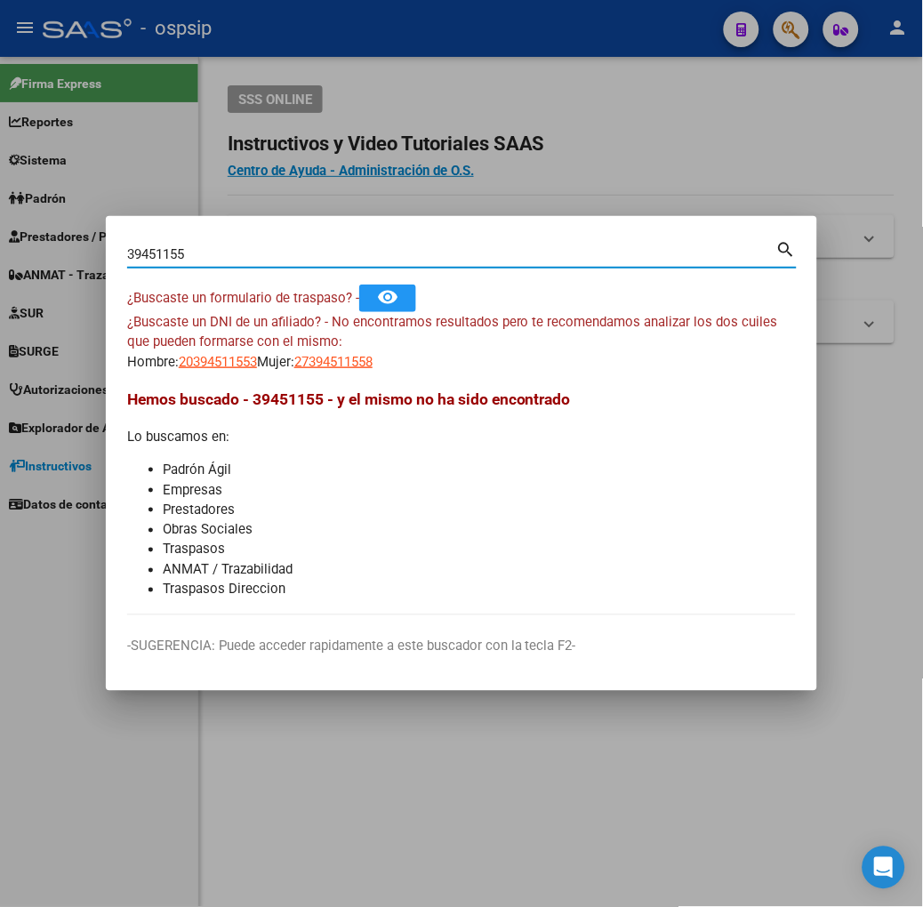
click at [261, 247] on input "39451155" at bounding box center [451, 254] width 649 height 16
type input "31417744"
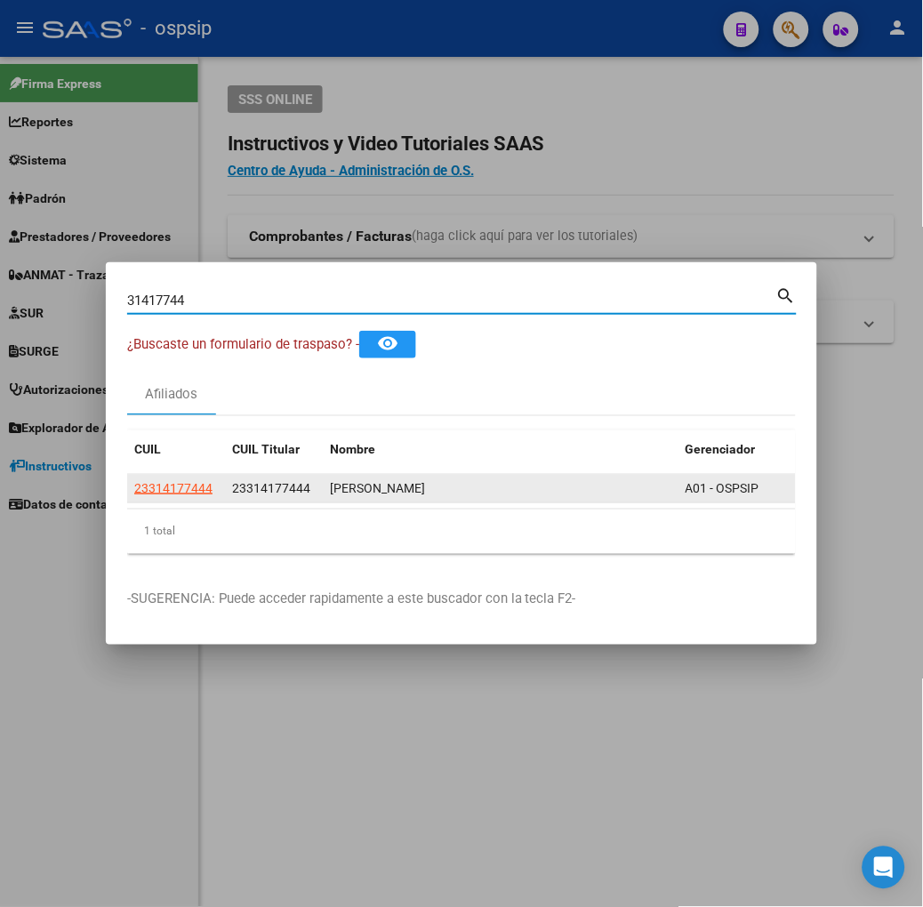
click at [134, 485] on span "23314177444" at bounding box center [173, 488] width 78 height 14
type textarea "23314177444"
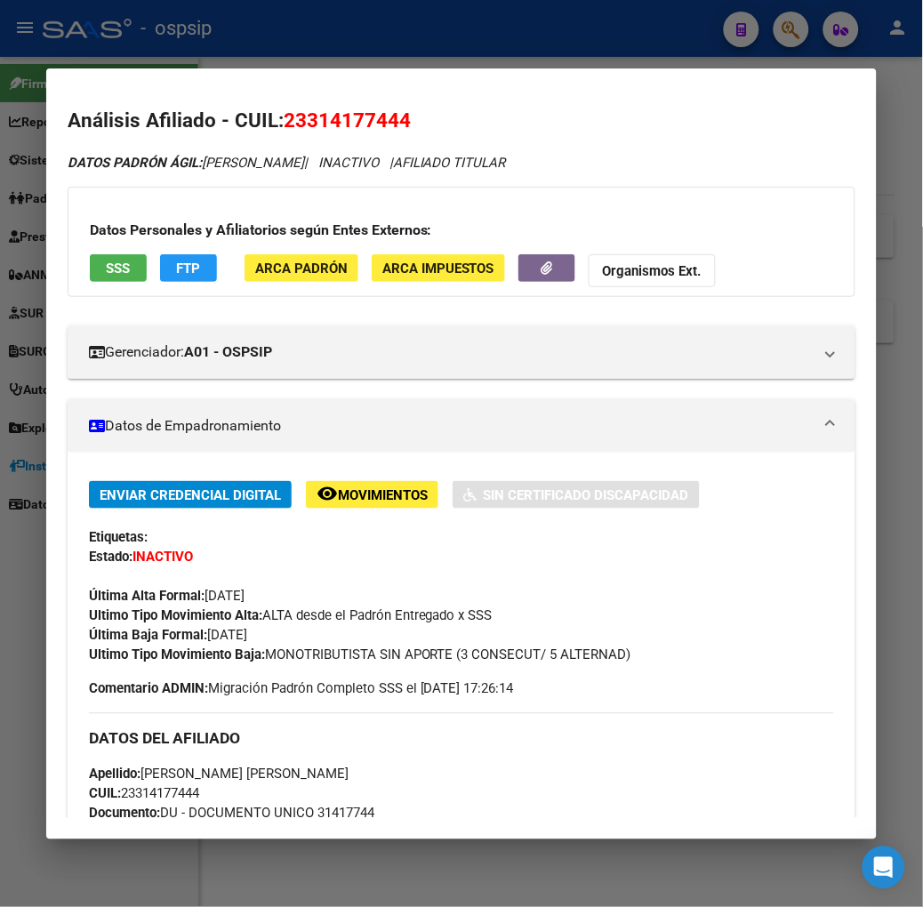
click at [99, 278] on button "SSS" at bounding box center [118, 268] width 57 height 28
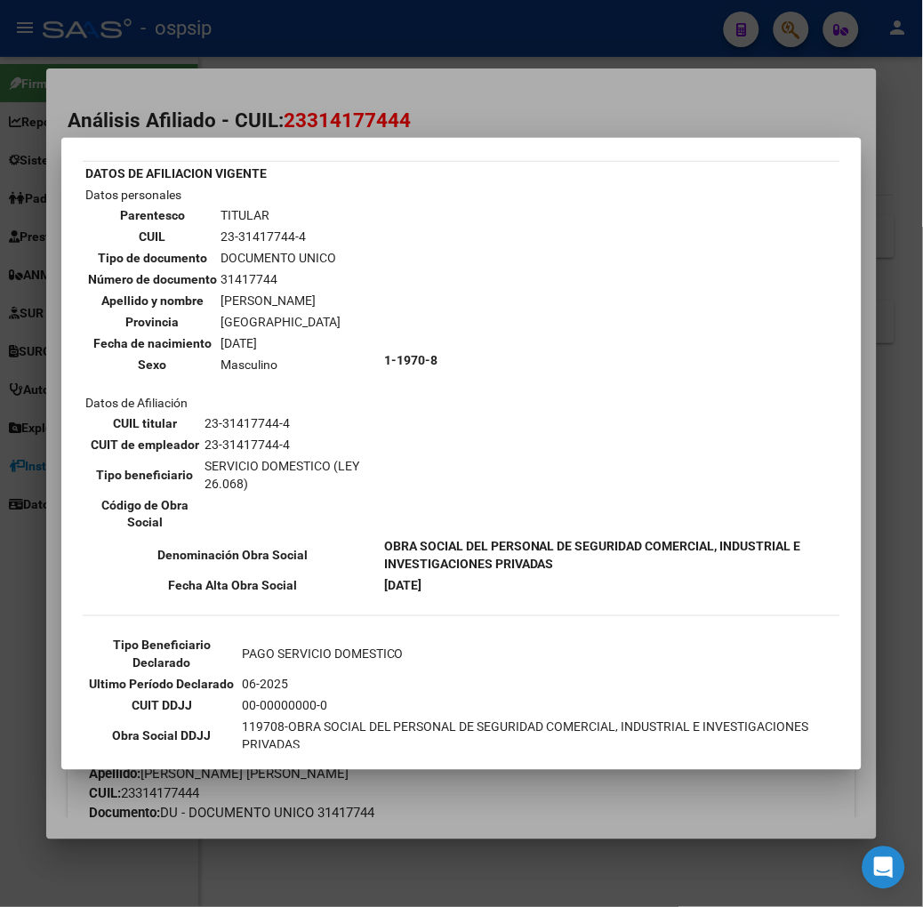
scroll to position [99, 0]
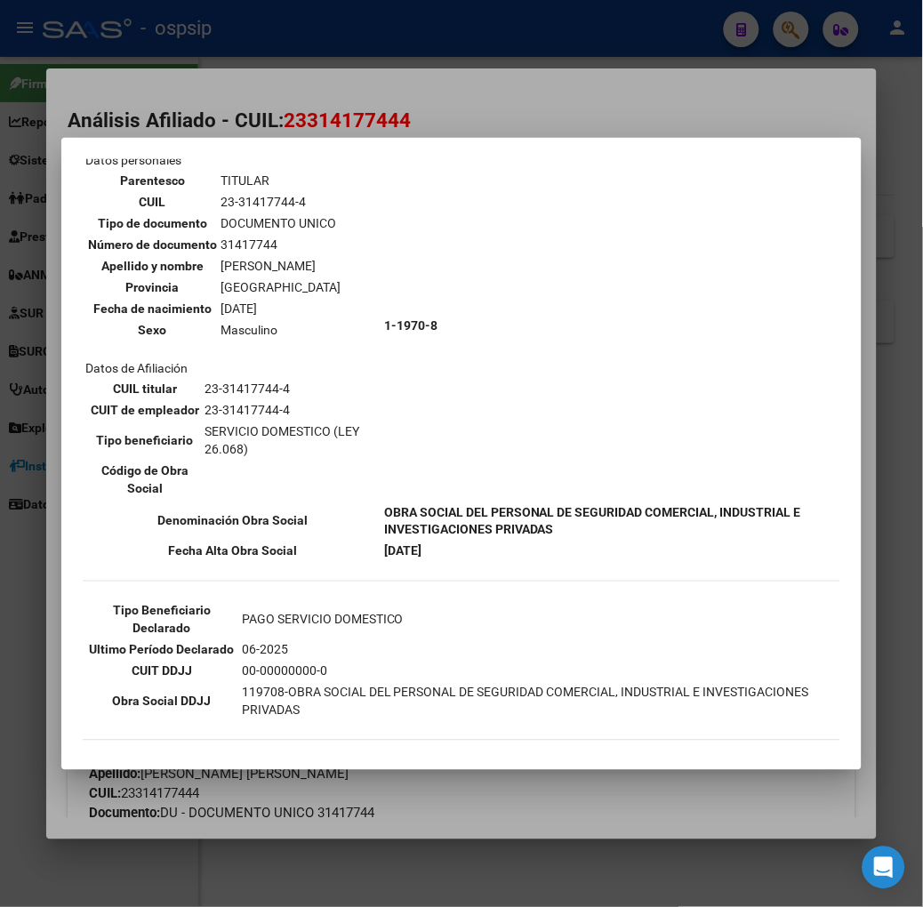
click at [265, 152] on mat-dialog-container "--ACTIVO en Obra Social según consulta SSS-- DATOS DE AFILIACION VIGENTE Datos …" at bounding box center [461, 454] width 801 height 632
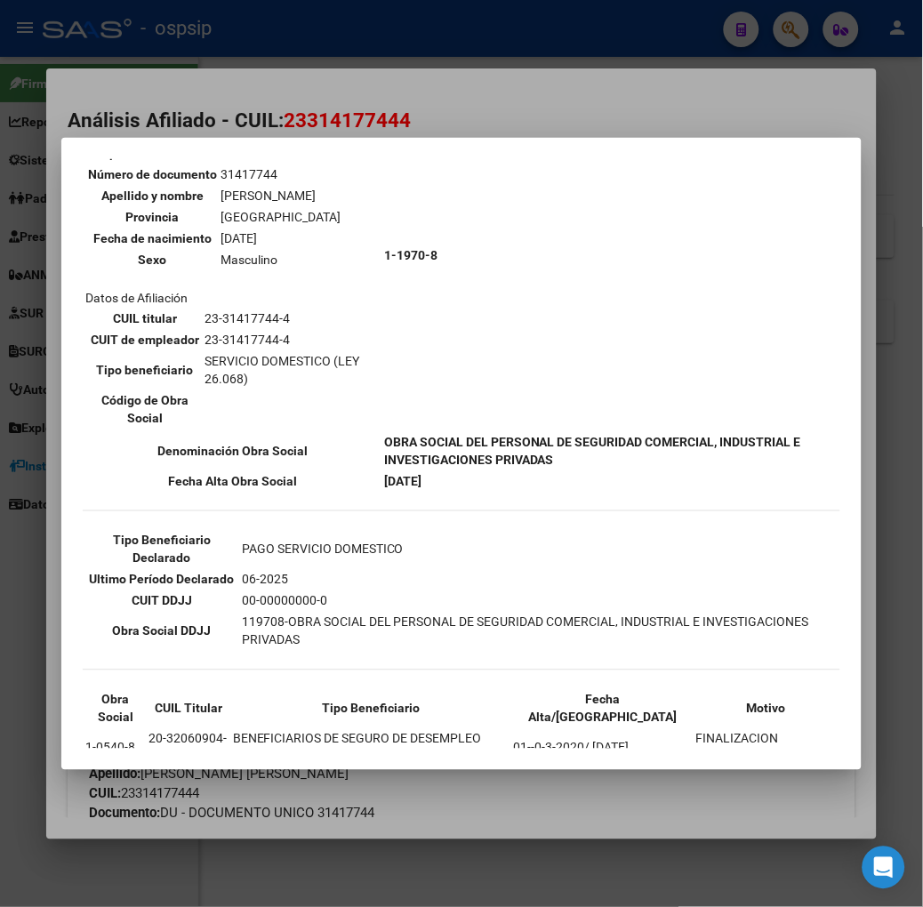
click at [252, 109] on div at bounding box center [461, 453] width 923 height 907
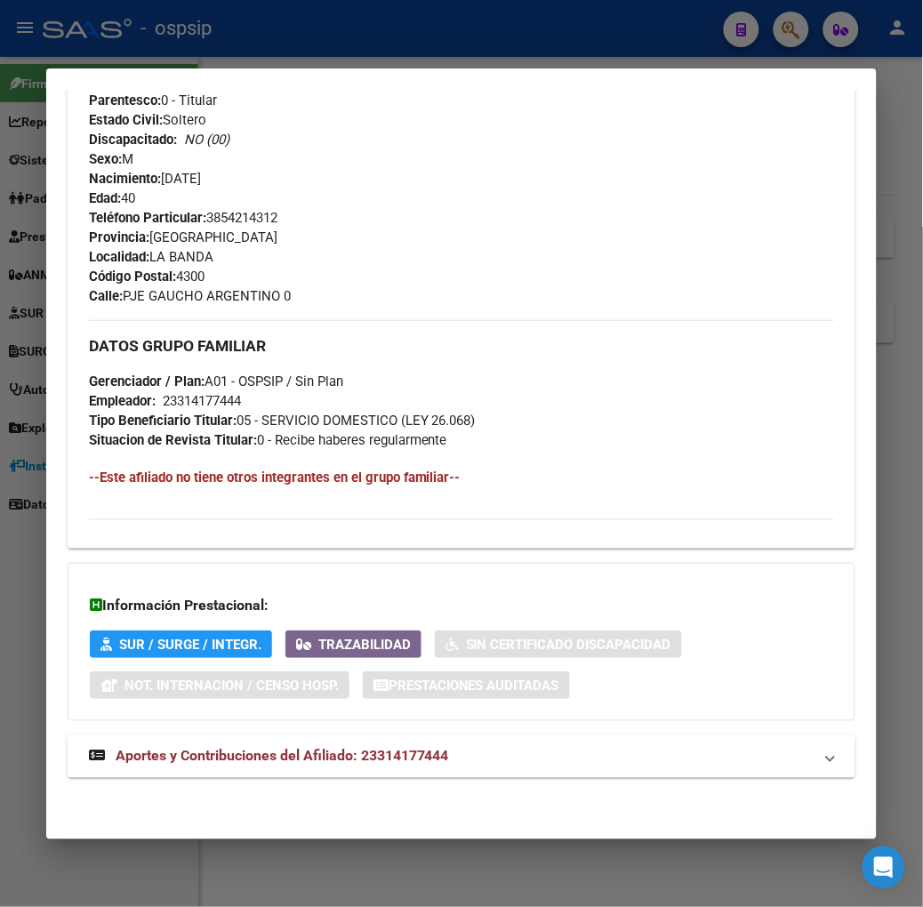
click at [295, 751] on span "Aportes y Contribuciones del Afiliado: 23314177444" at bounding box center [283, 756] width 334 height 17
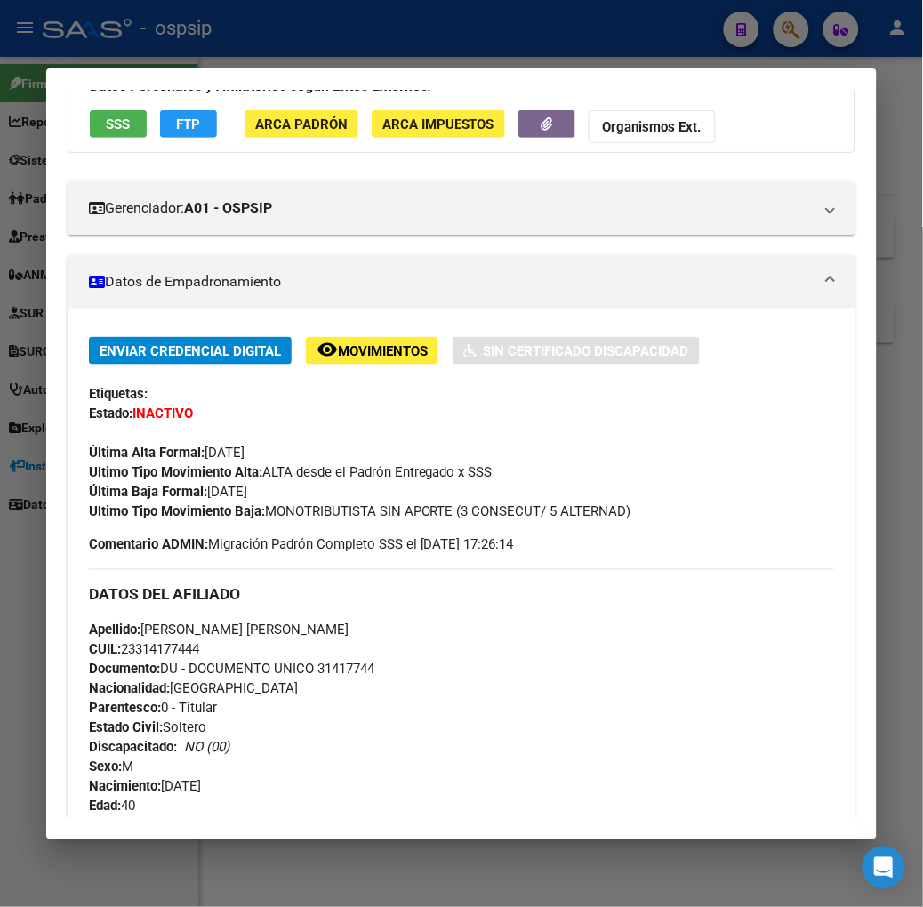
scroll to position [20, 0]
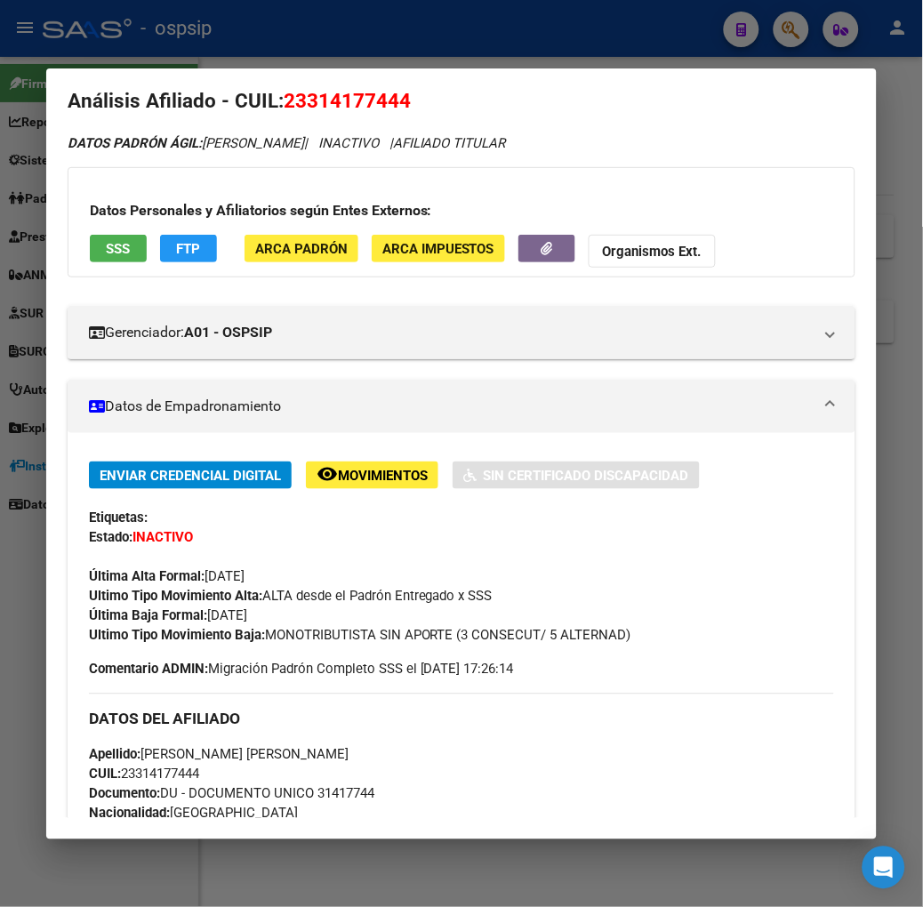
click at [160, 60] on div at bounding box center [461, 453] width 923 height 907
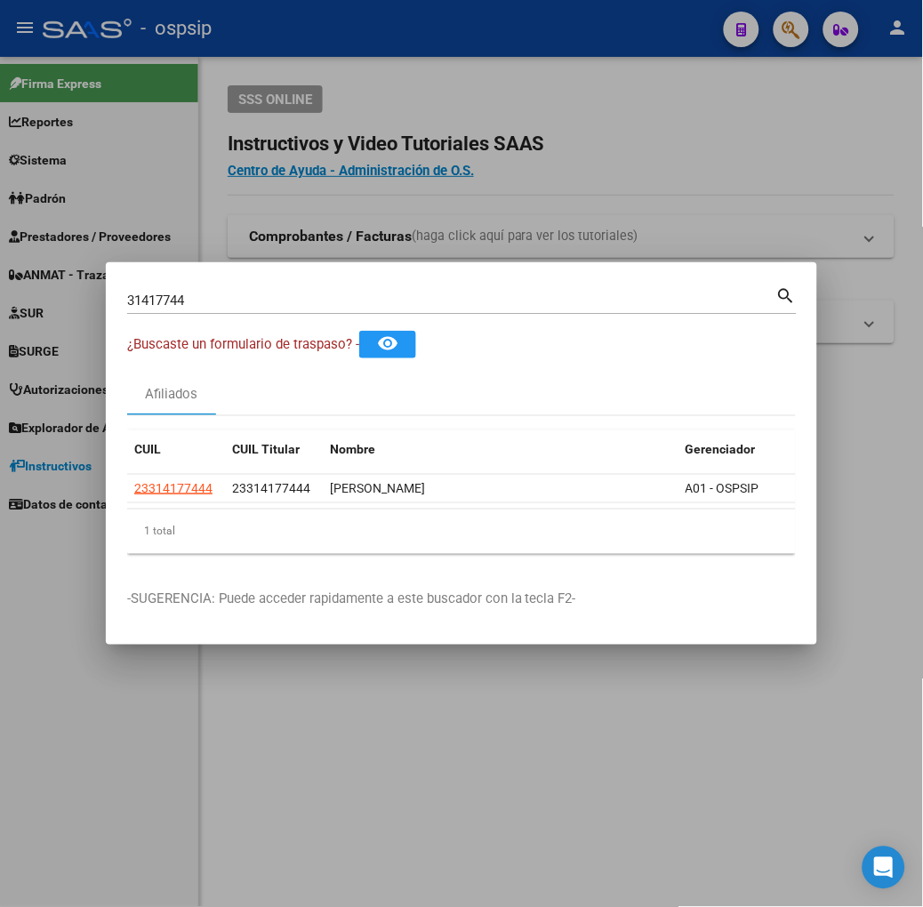
click at [189, 306] on input "31417744" at bounding box center [451, 301] width 649 height 16
type input "30507239"
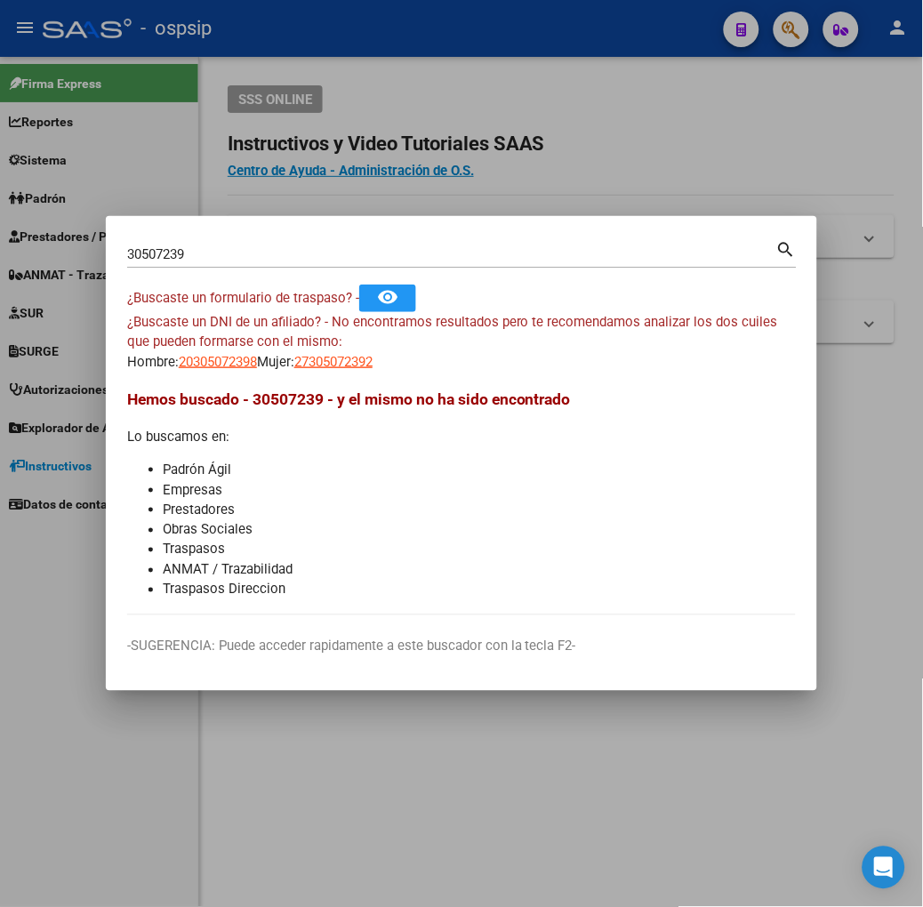
click at [317, 371] on app-link-go-to "27305072392" at bounding box center [333, 362] width 78 height 20
click at [311, 367] on span "27305072392" at bounding box center [333, 362] width 78 height 16
type textarea "27305072392"
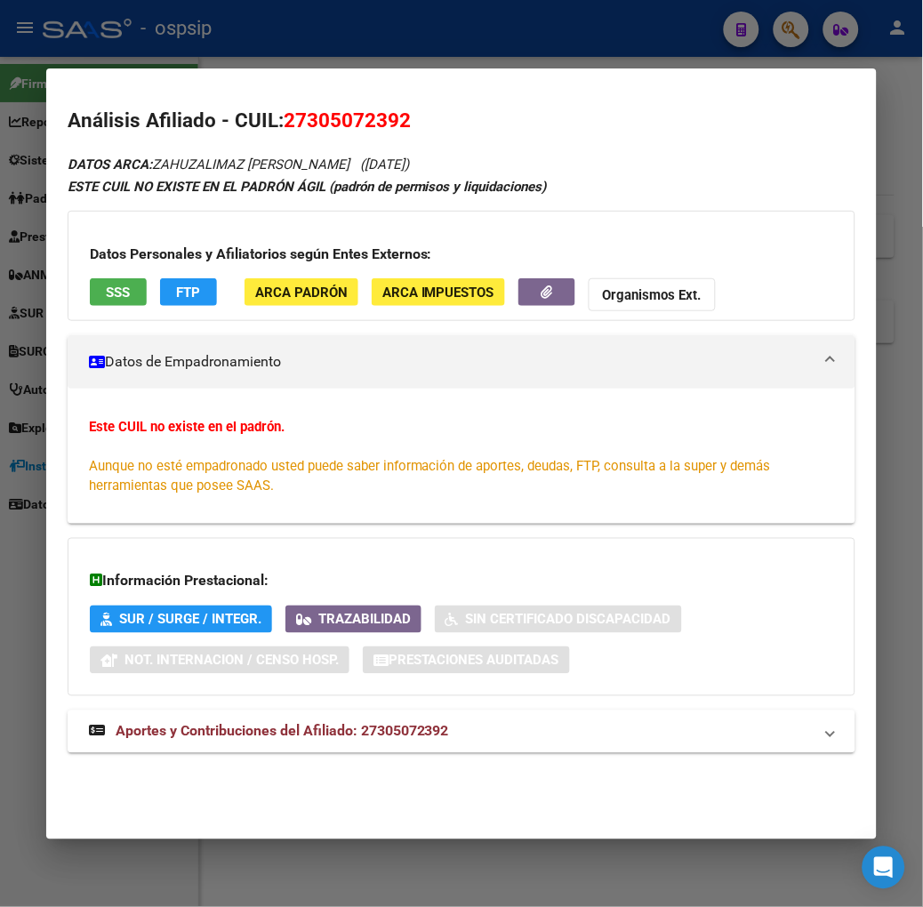
click at [116, 307] on app-consulta-sss-html "SSS" at bounding box center [118, 294] width 57 height 33
click at [102, 299] on button "SSS" at bounding box center [118, 292] width 57 height 28
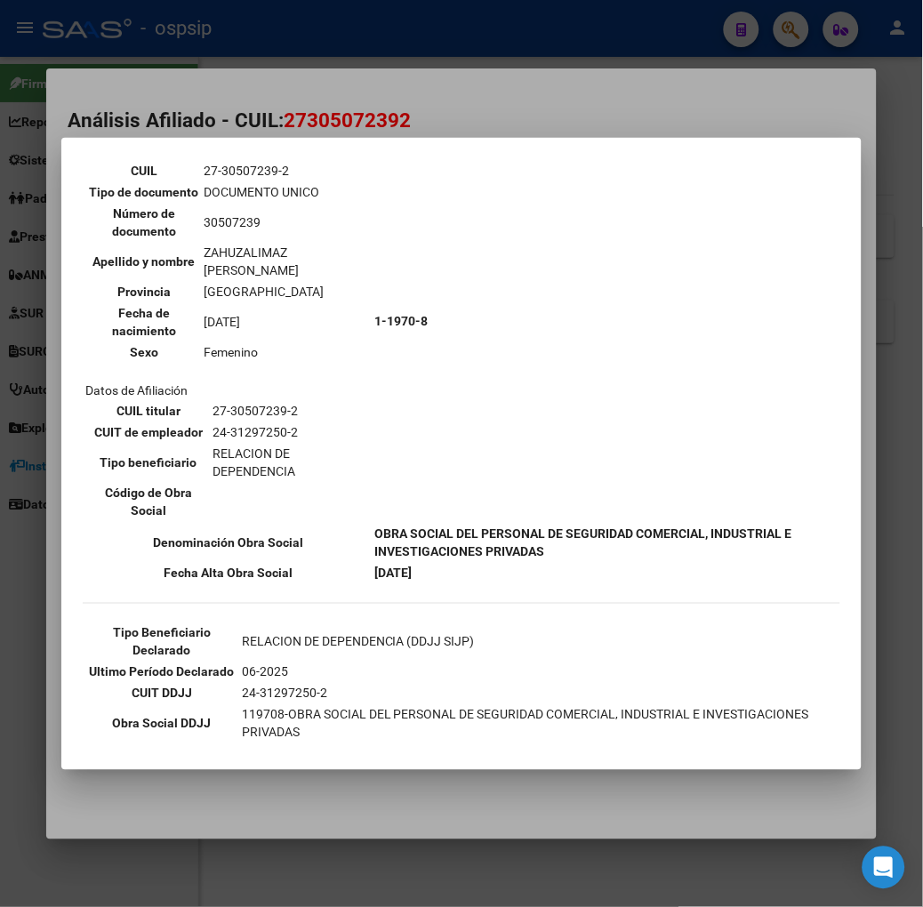
scroll to position [133, 0]
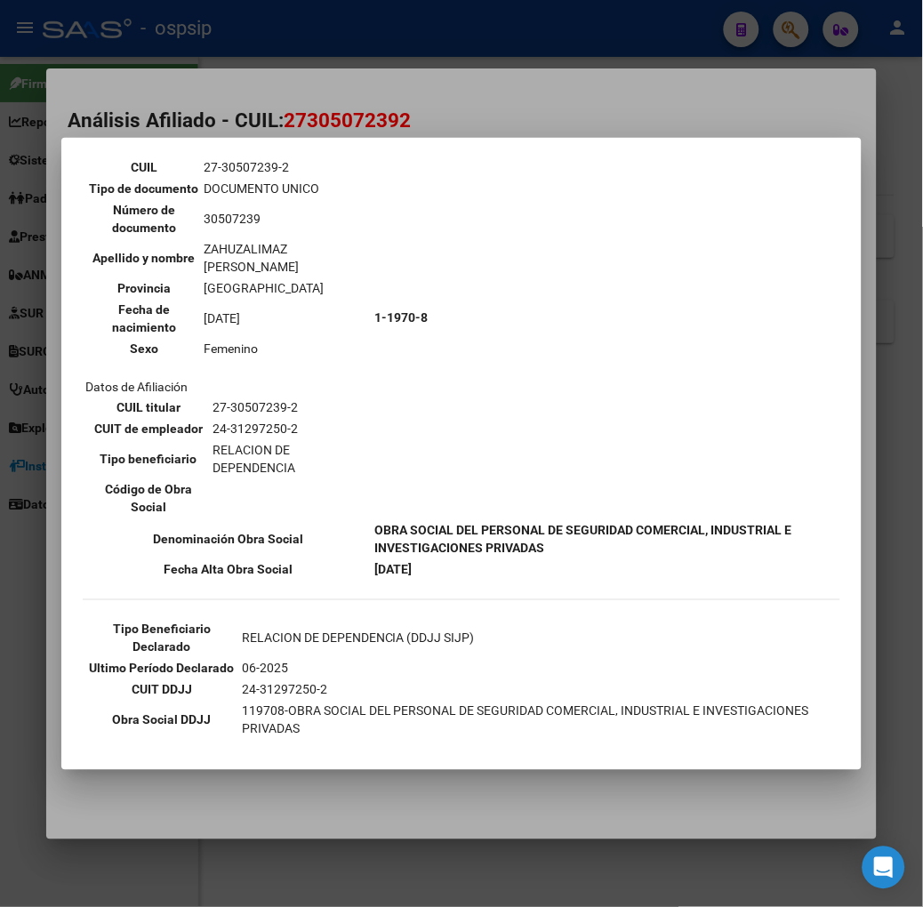
click at [258, 136] on div at bounding box center [461, 453] width 923 height 907
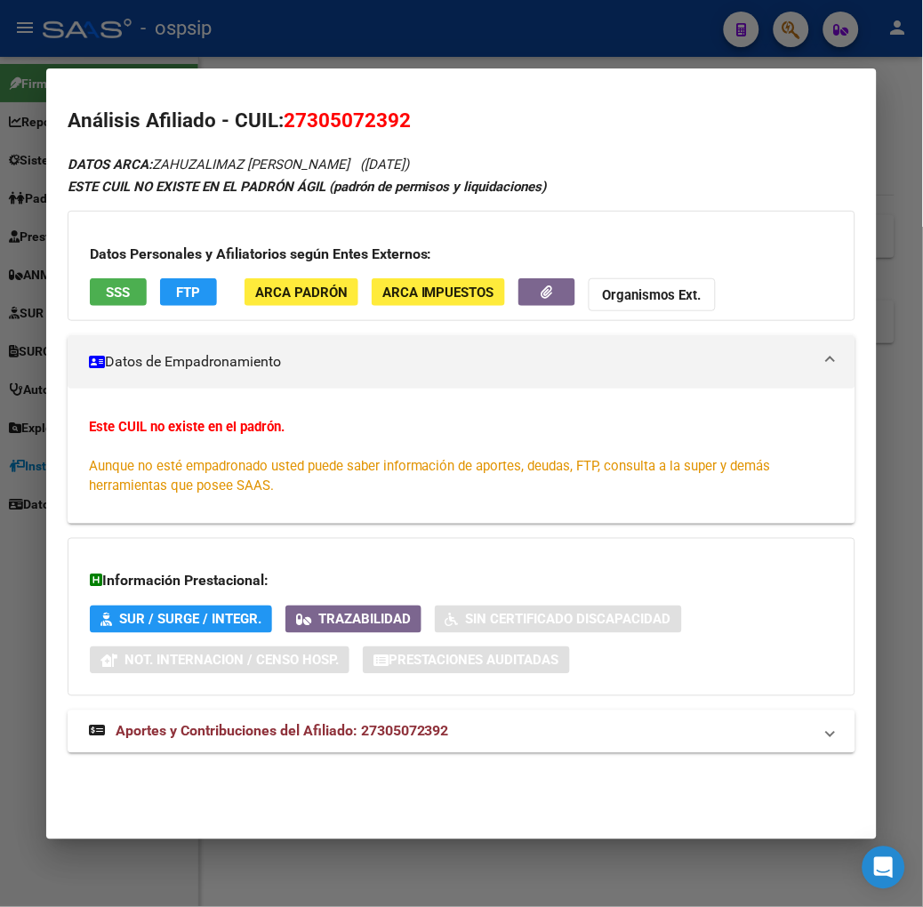
click at [314, 700] on div "DATOS ARCA: ZAHUZALIMAZ [PERSON_NAME] ([DATE]) ESTE CUIL NO EXISTE EN EL PADRÓN…" at bounding box center [462, 463] width 788 height 621
click at [322, 716] on mat-expansion-panel-header "Aportes y Contribuciones del Afiliado: 27305072392" at bounding box center [462, 732] width 788 height 43
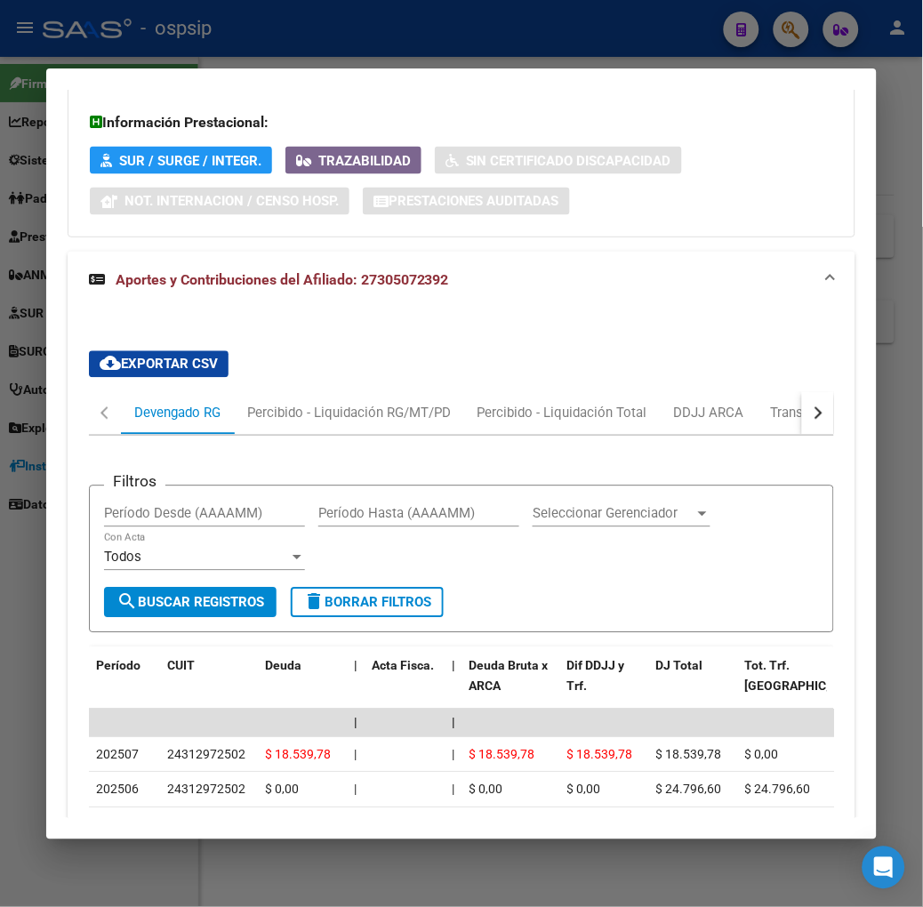
scroll to position [888, 0]
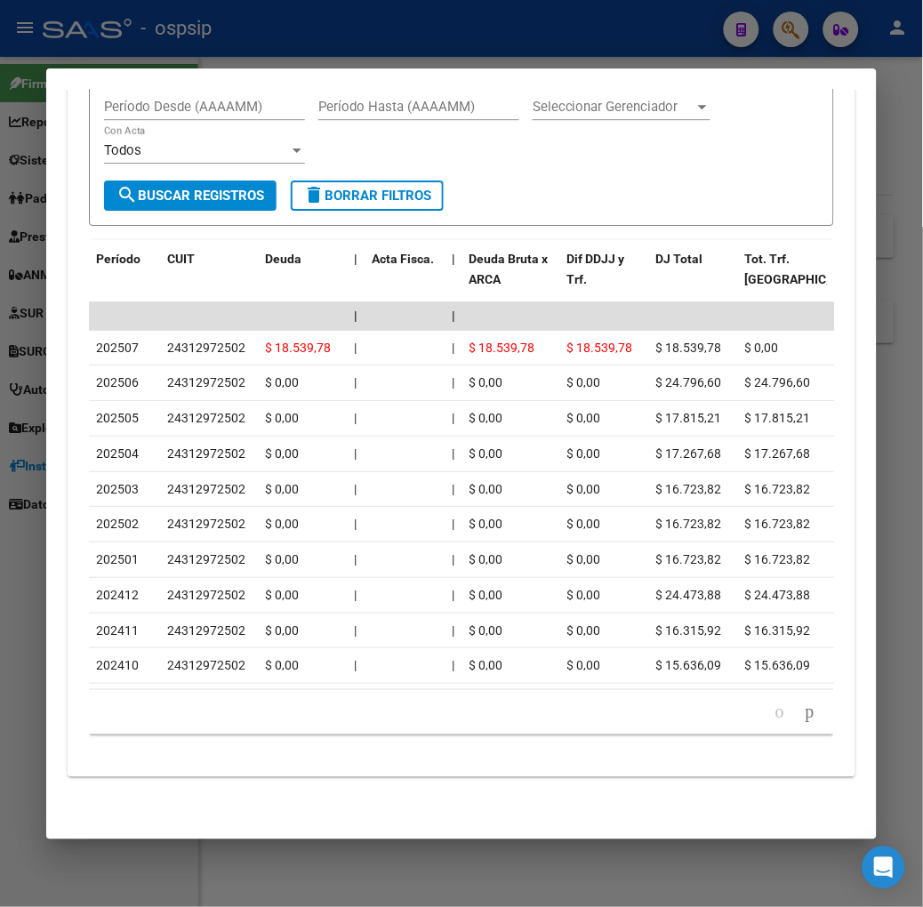
click at [439, 49] on div at bounding box center [461, 453] width 923 height 907
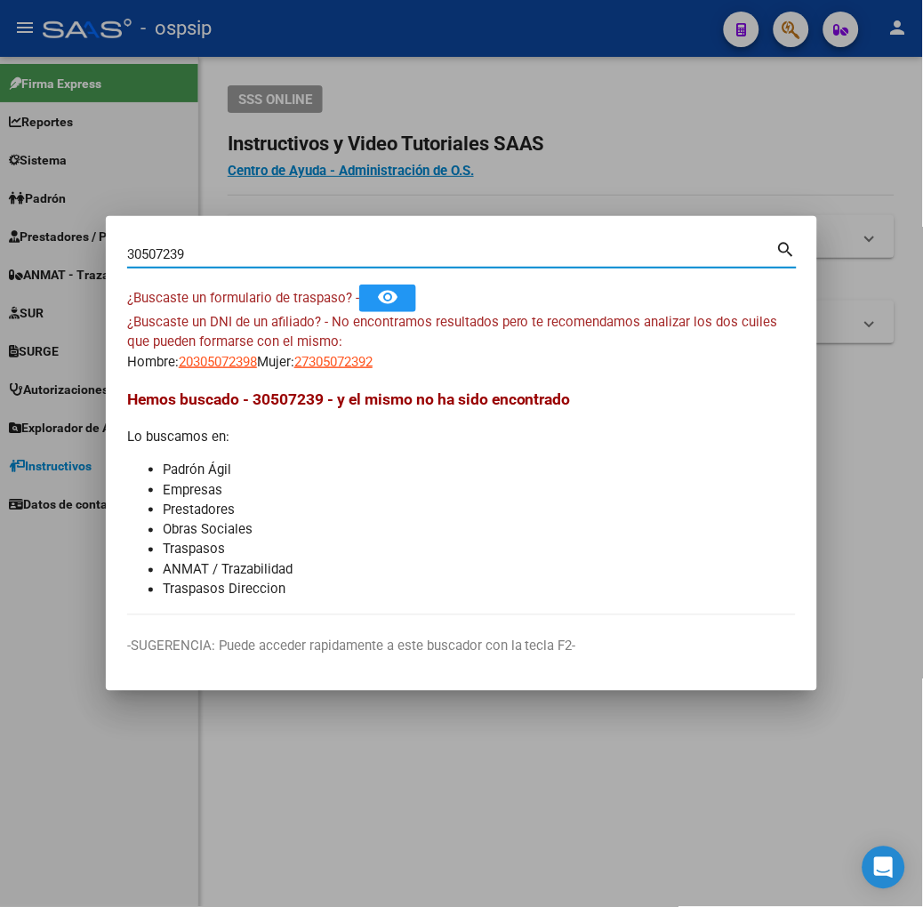
click at [247, 256] on input "30507239" at bounding box center [451, 254] width 649 height 16
type input "22243035"
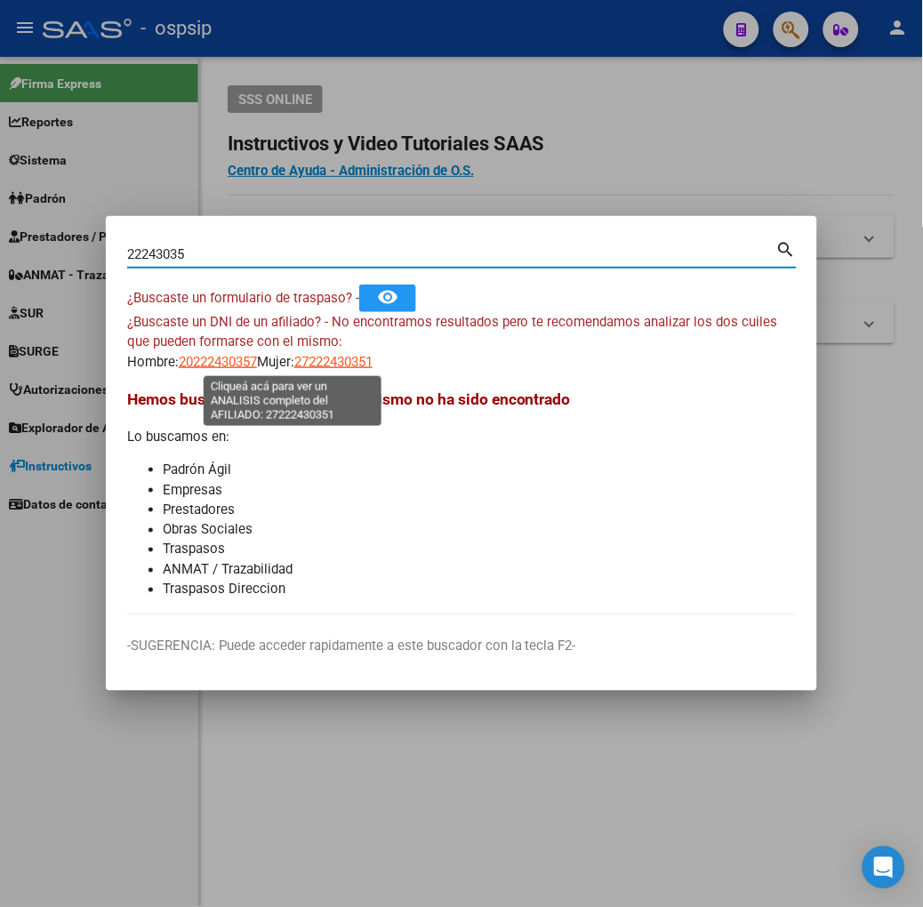
click at [294, 361] on span "27222430351" at bounding box center [333, 362] width 78 height 16
type textarea "27222430351"
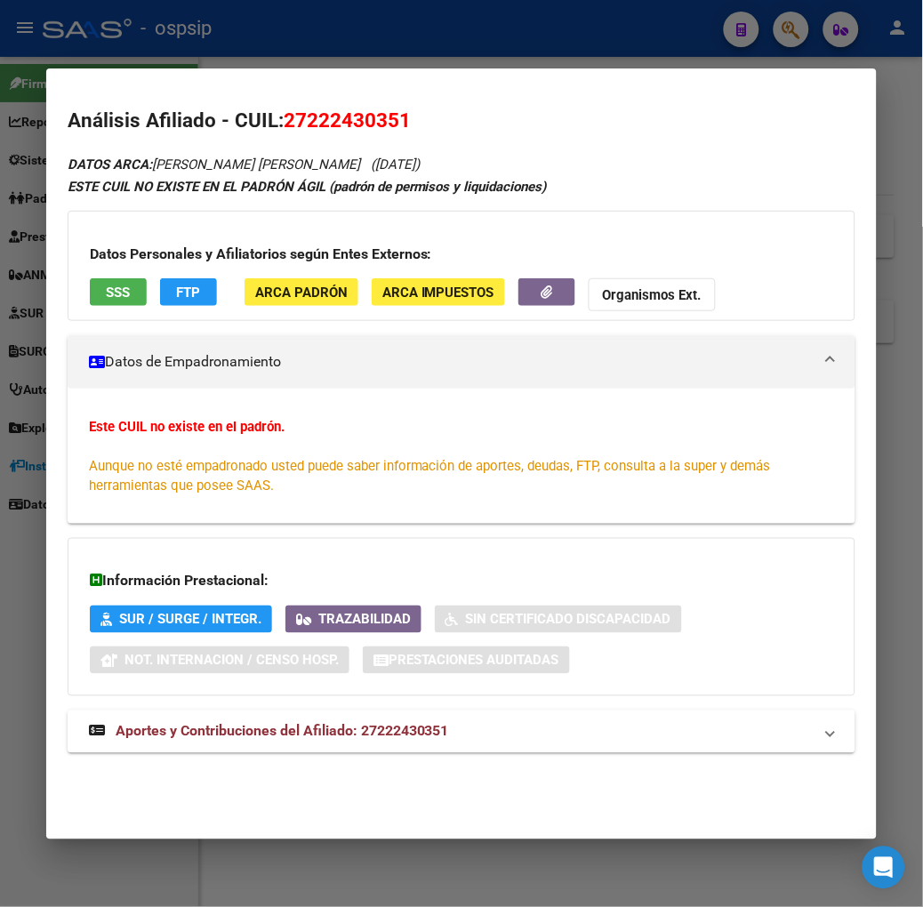
click at [106, 286] on span "SSS" at bounding box center [118, 293] width 24 height 16
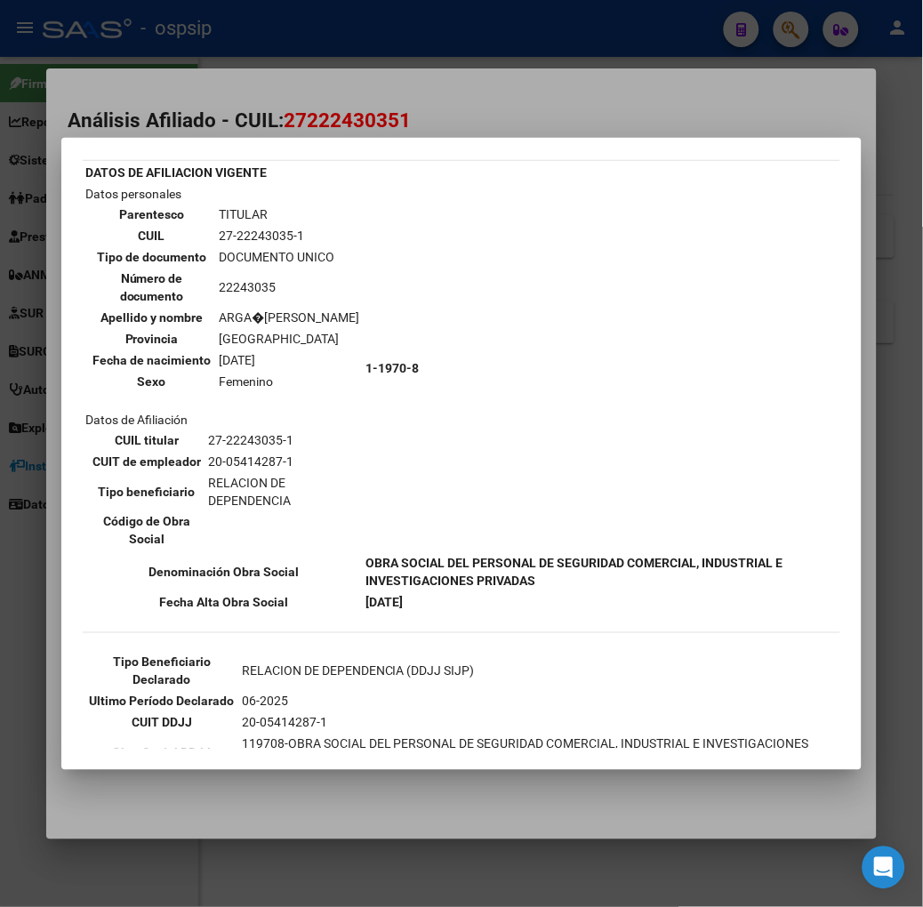
scroll to position [99, 0]
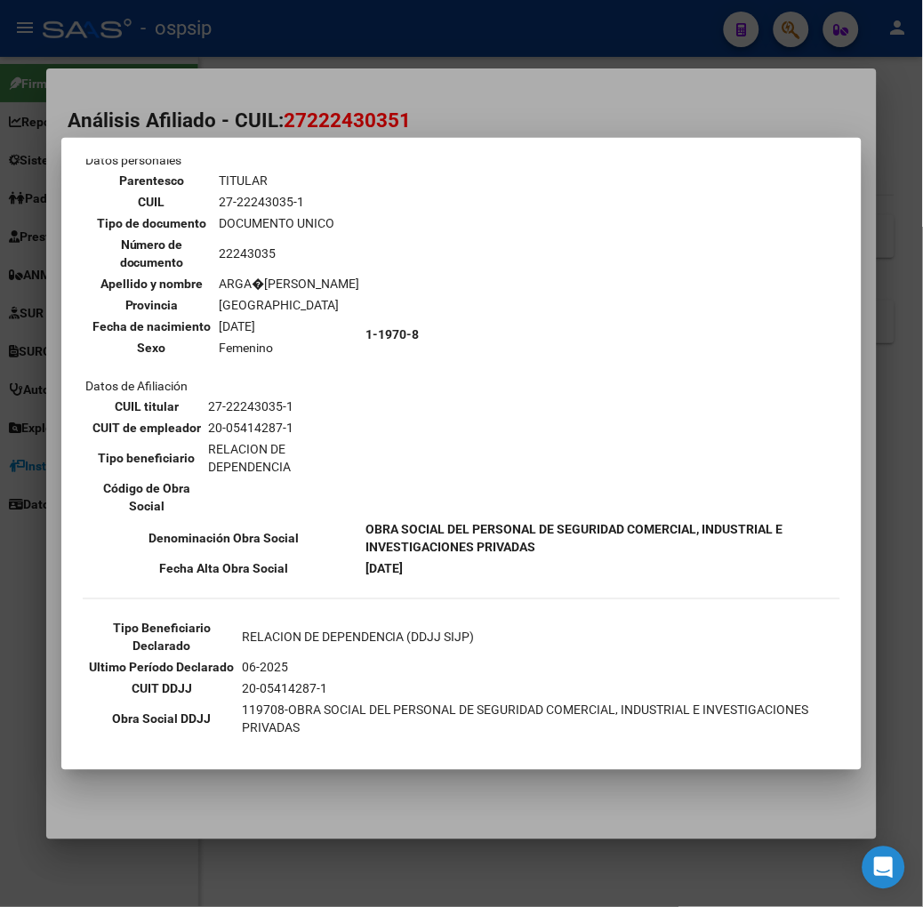
click at [238, 126] on div at bounding box center [461, 453] width 923 height 907
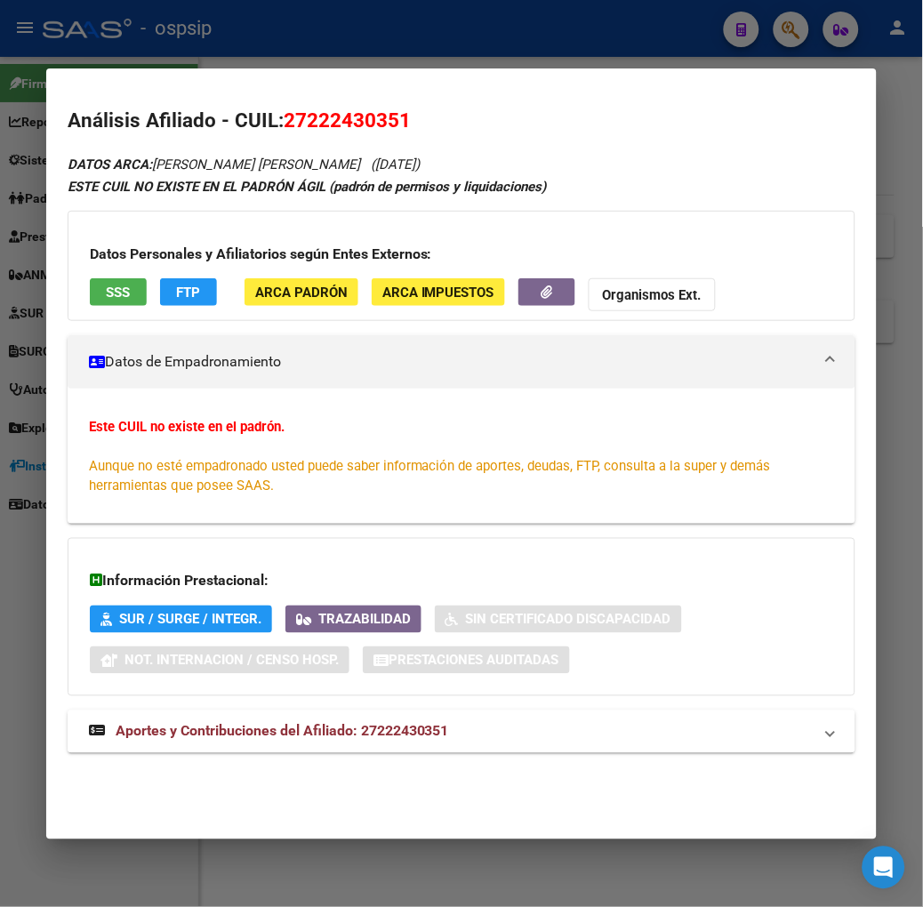
click at [325, 745] on mat-expansion-panel-header "Aportes y Contribuciones del Afiliado: 27222430351" at bounding box center [462, 732] width 788 height 43
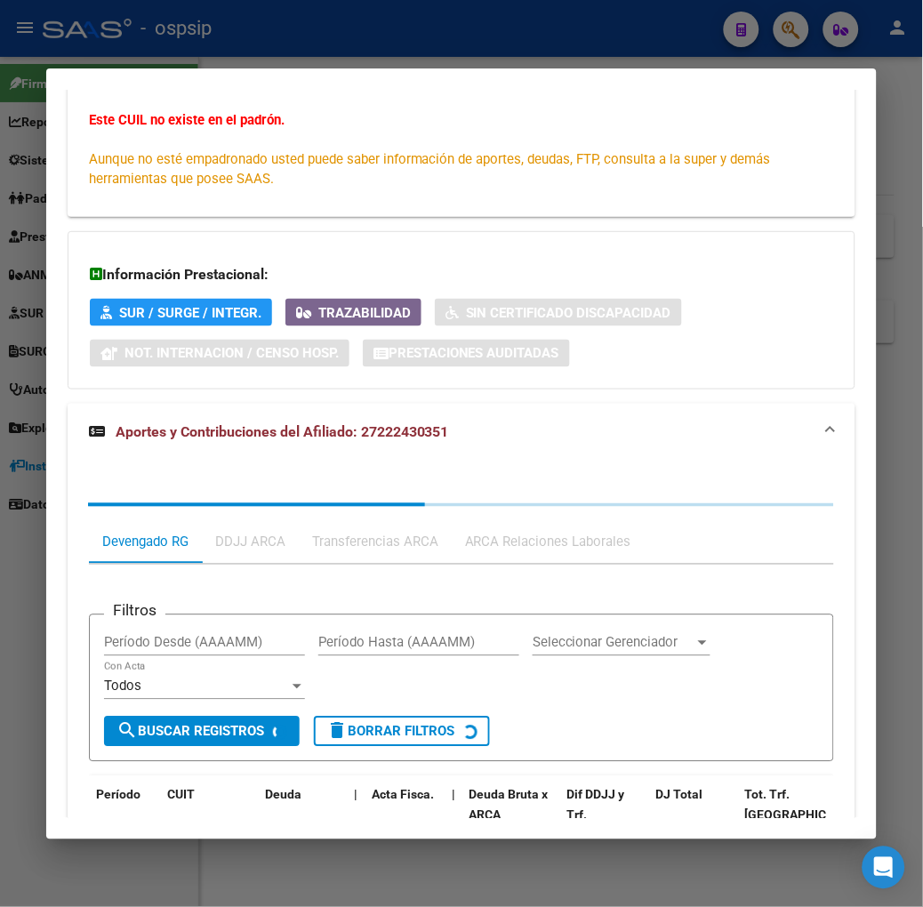
scroll to position [459, 0]
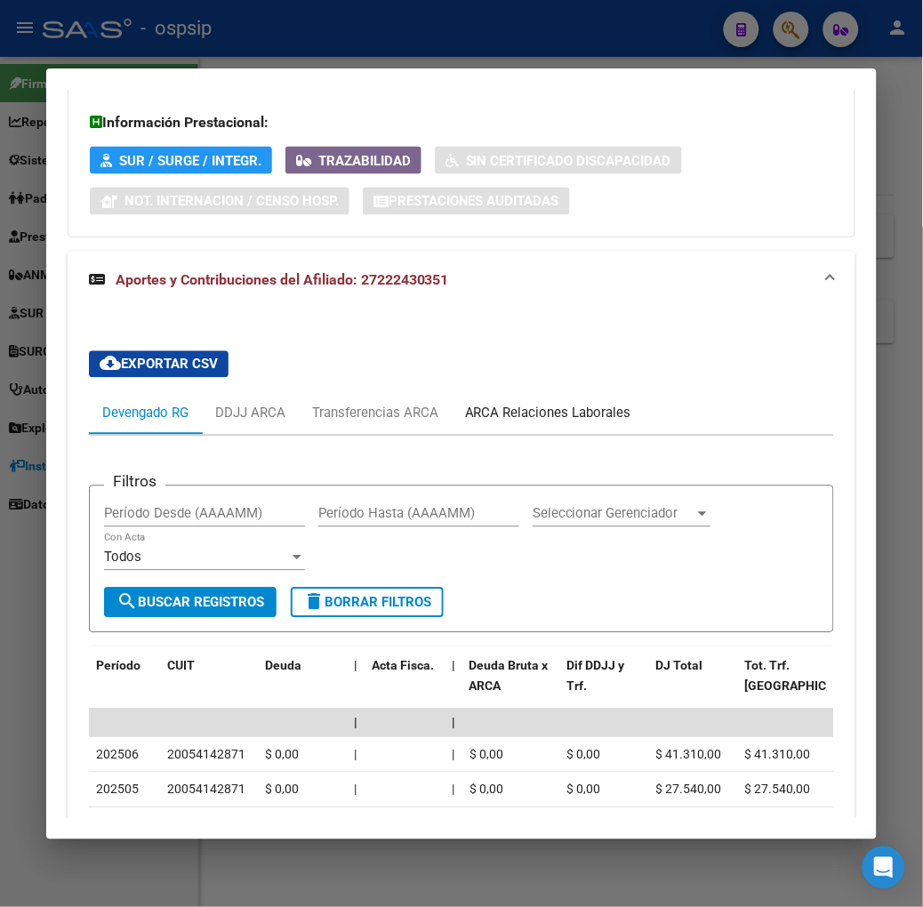
click at [483, 397] on div "ARCA Relaciones Laborales" at bounding box center [548, 413] width 193 height 43
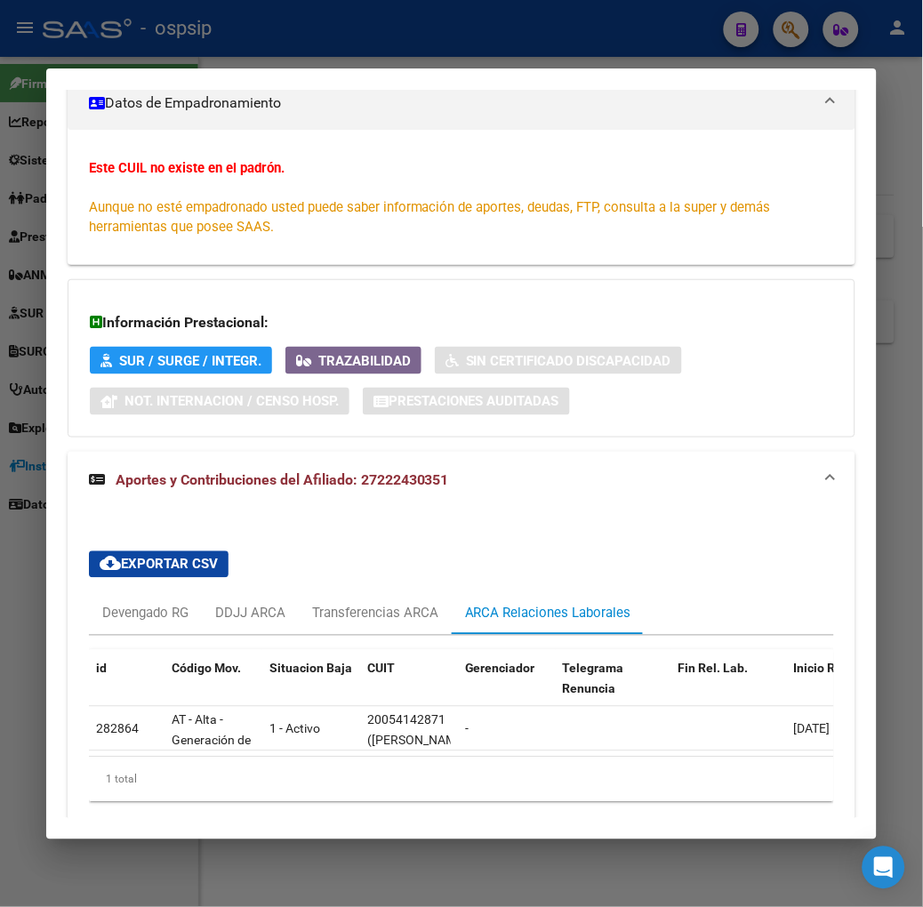
scroll to position [342, 0]
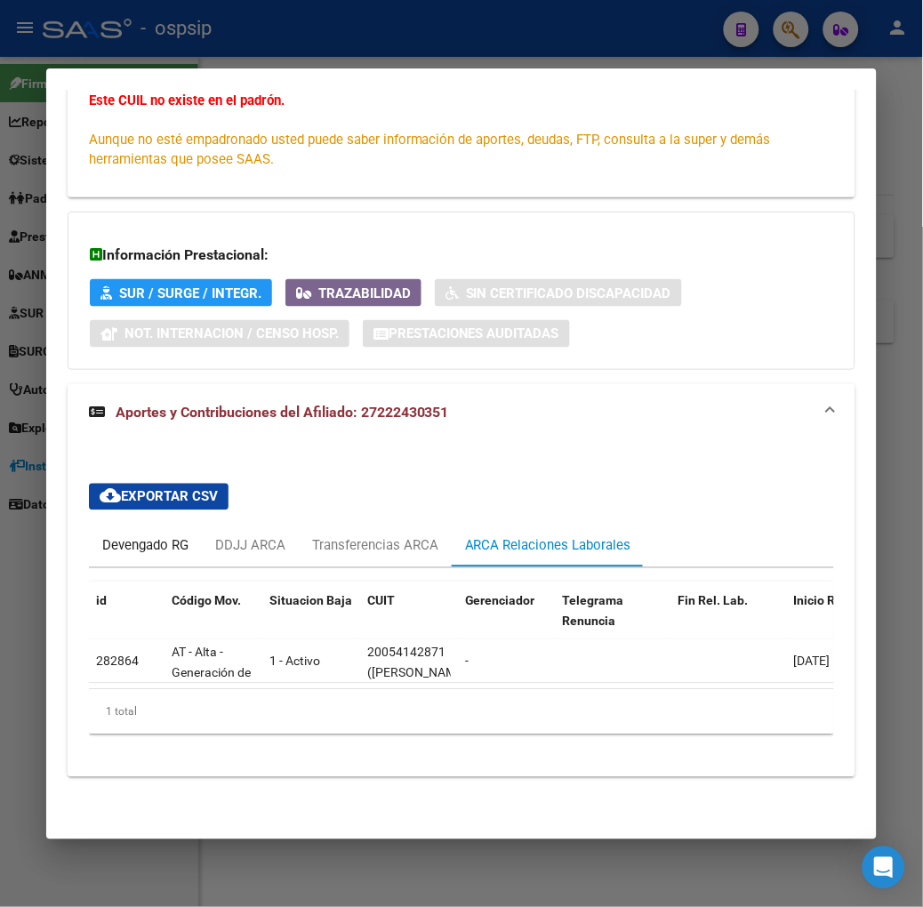
click at [128, 536] on div "Devengado RG" at bounding box center [145, 546] width 86 height 20
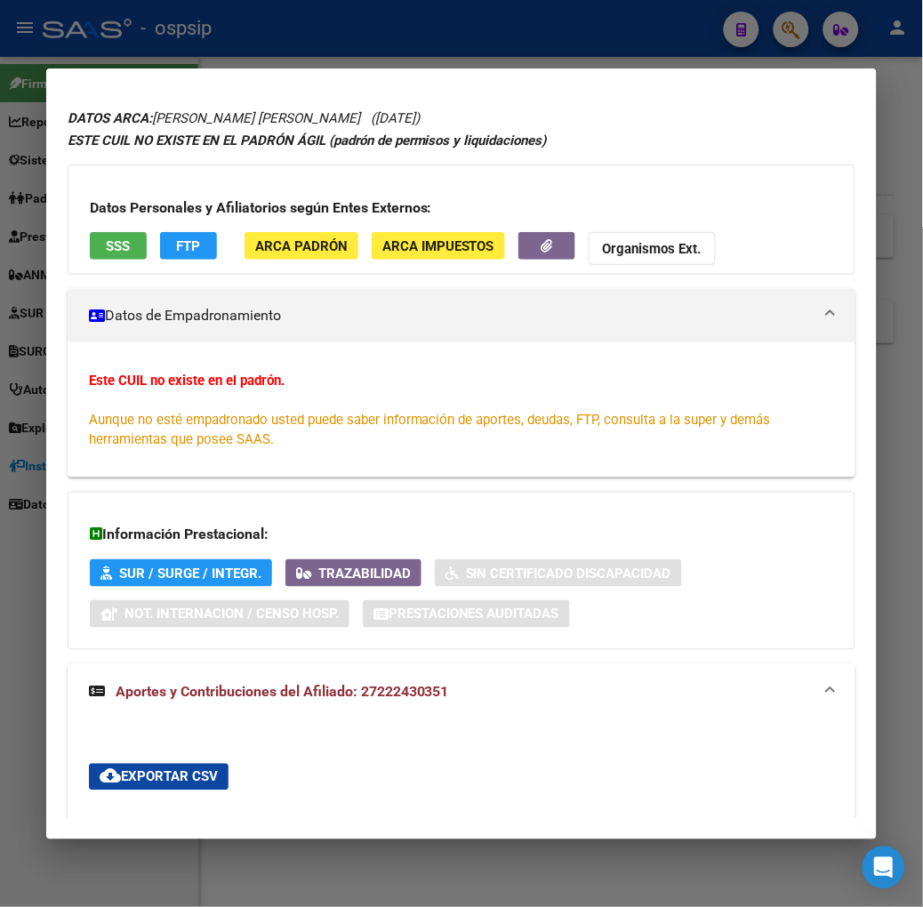
scroll to position [0, 0]
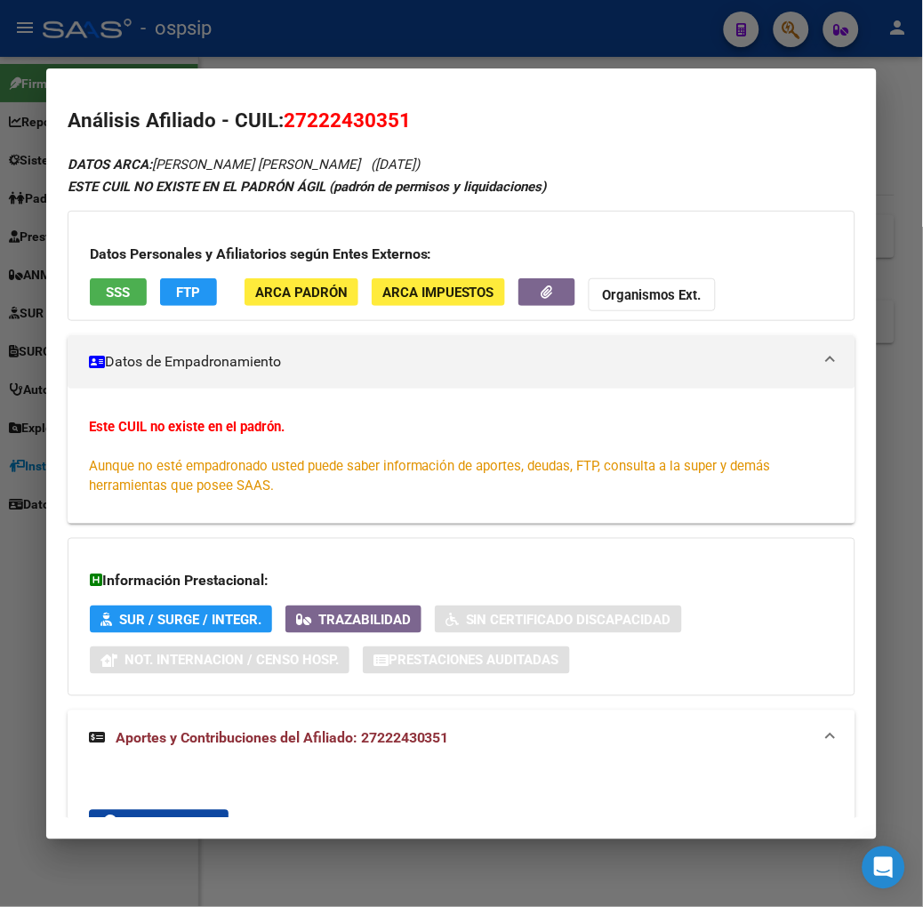
click at [220, 68] on mat-dialog-container "Análisis Afiliado - CUIL: 27222430351 DATOS ARCA: [PERSON_NAME] [PERSON_NAME] (…" at bounding box center [461, 453] width 831 height 771
click at [191, 52] on div at bounding box center [461, 453] width 923 height 907
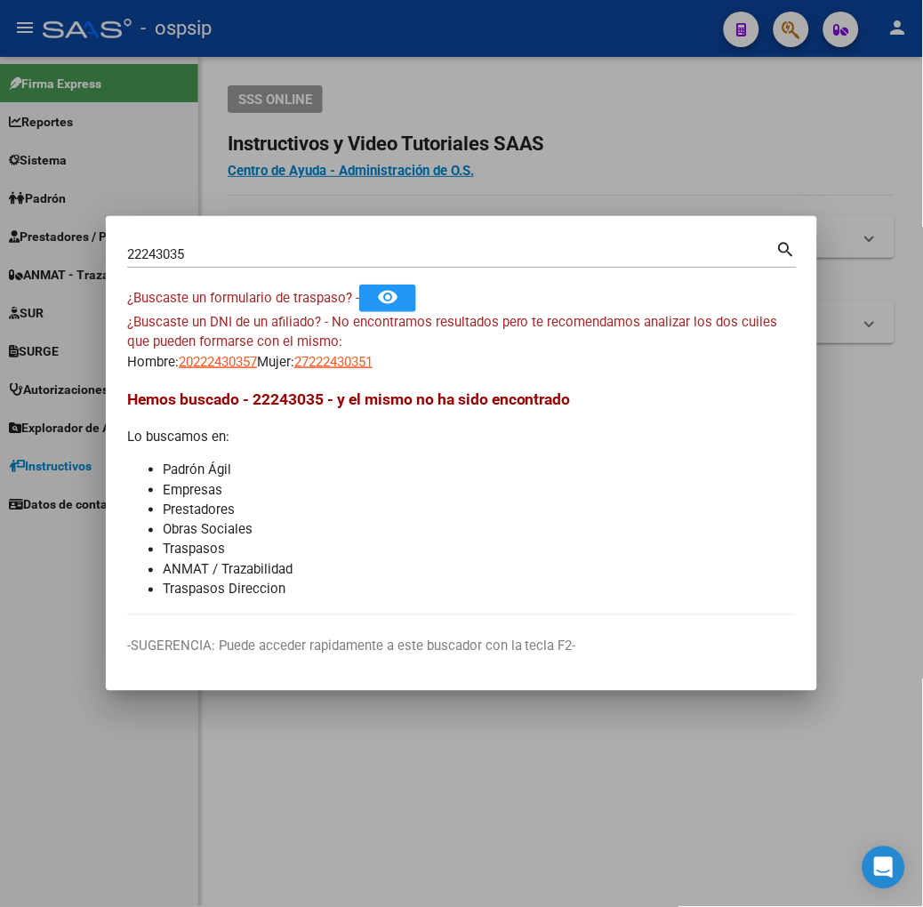
click at [238, 247] on input "22243035" at bounding box center [451, 254] width 649 height 16
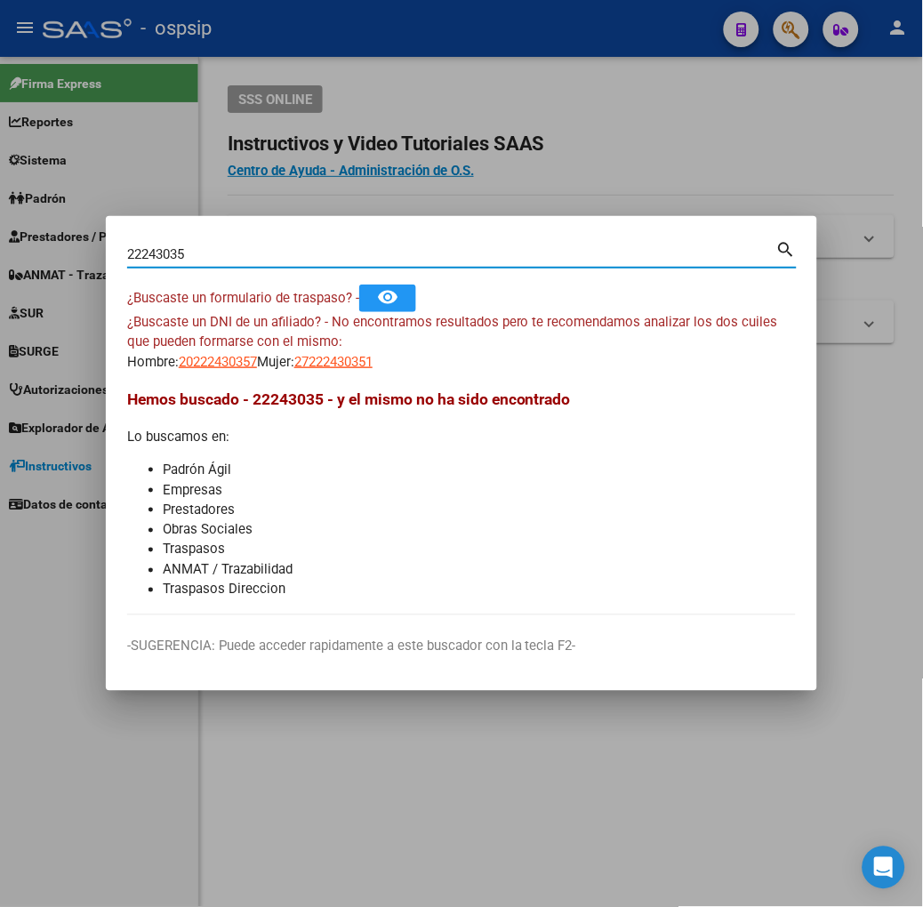
click at [238, 247] on input "22243035" at bounding box center [451, 254] width 649 height 16
type input "57442727"
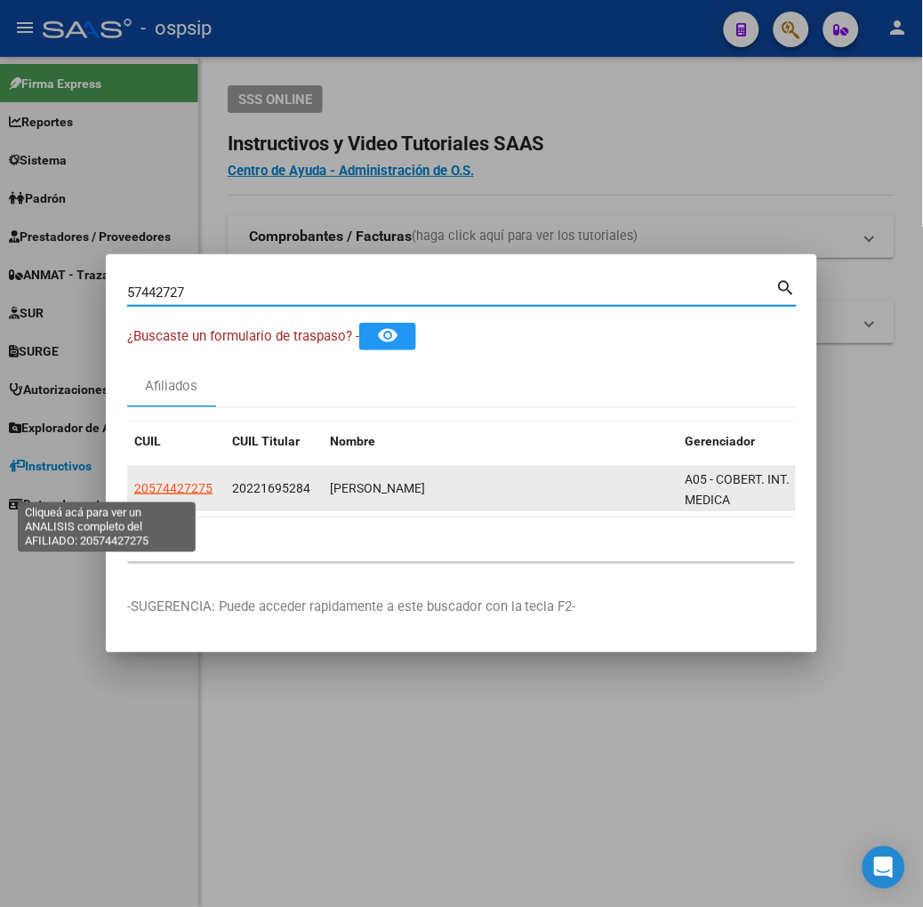
click at [134, 487] on span "20574427275" at bounding box center [173, 488] width 78 height 14
type textarea "20574427275"
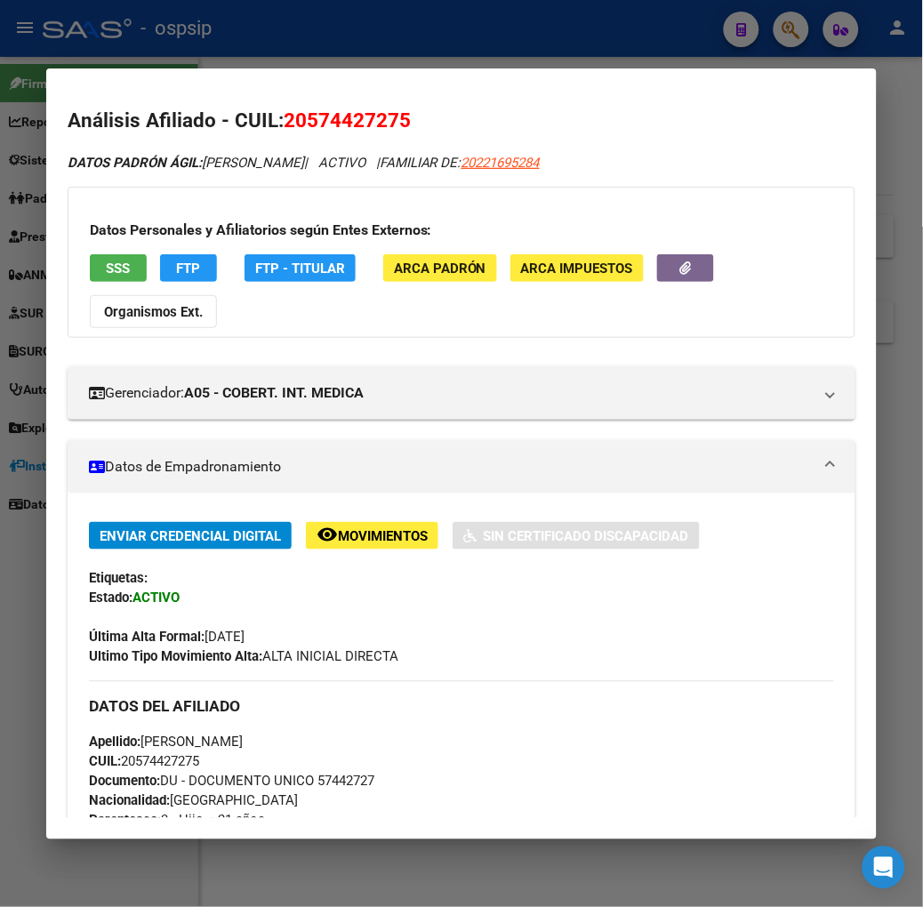
click at [106, 260] on span "SSS" at bounding box center [118, 268] width 24 height 16
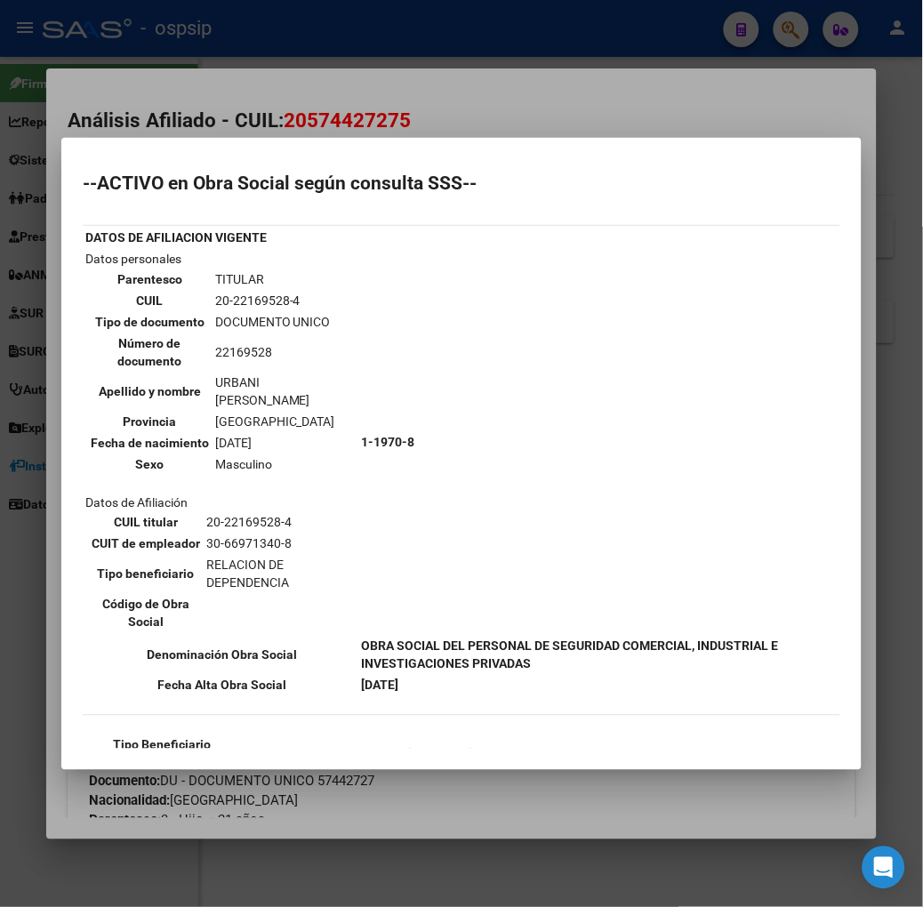
scroll to position [99, 0]
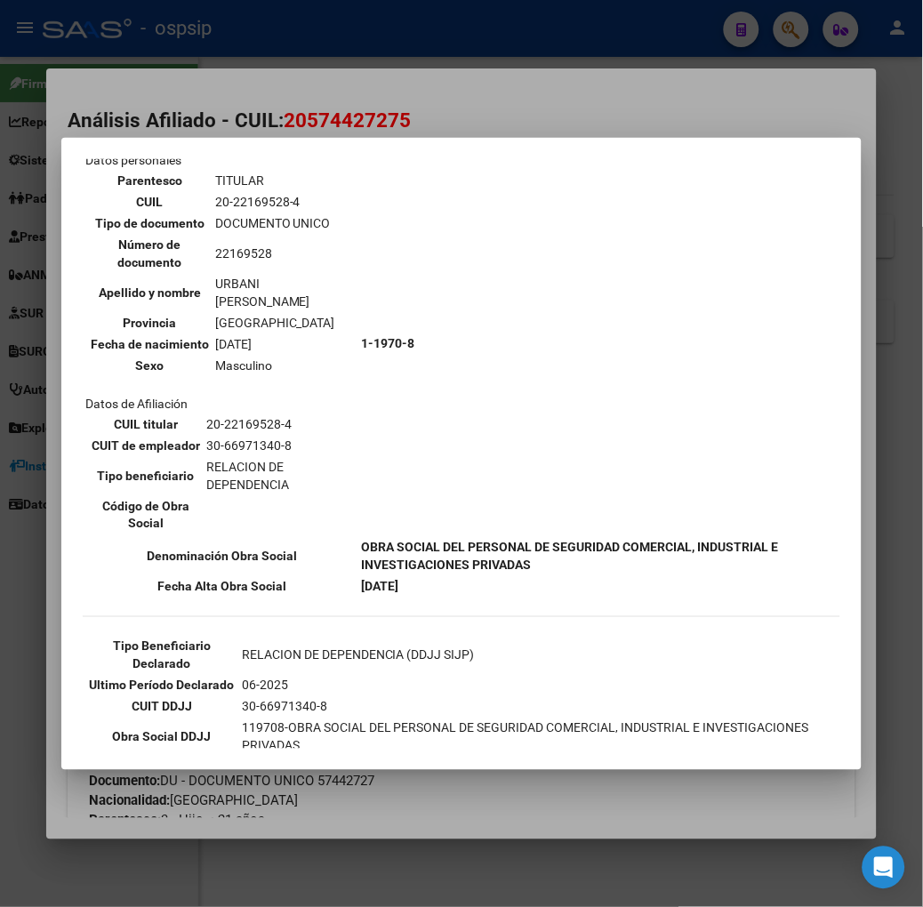
click at [261, 111] on div at bounding box center [461, 453] width 923 height 907
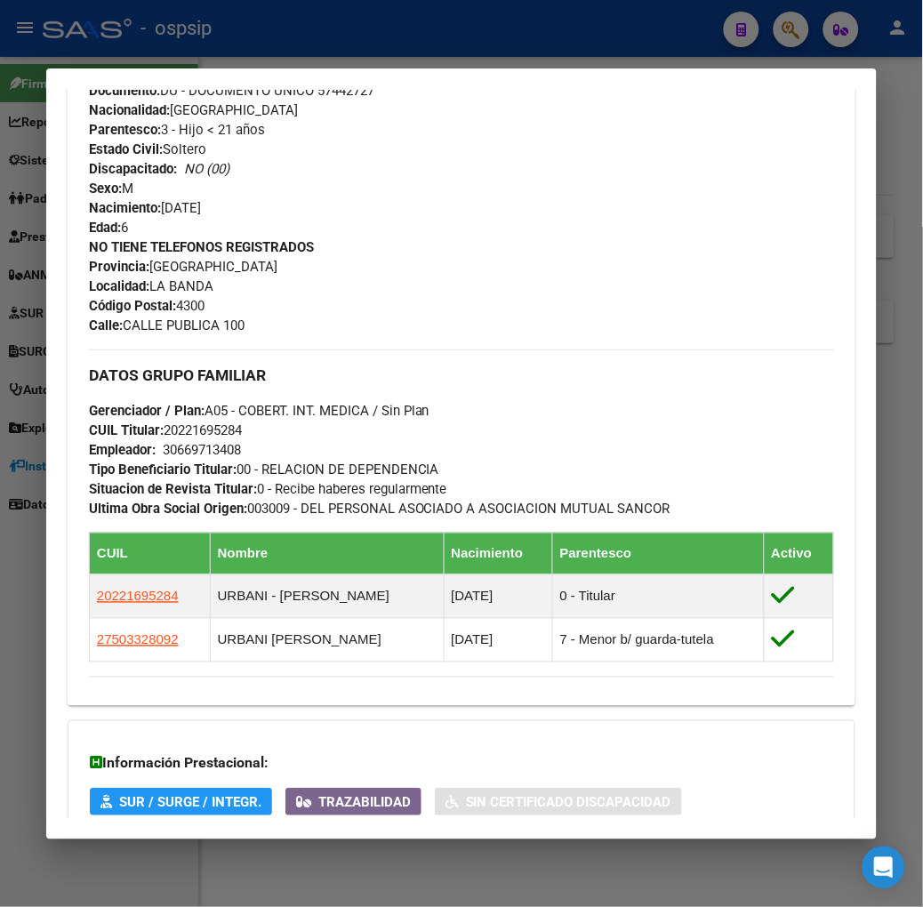
scroll to position [850, 0]
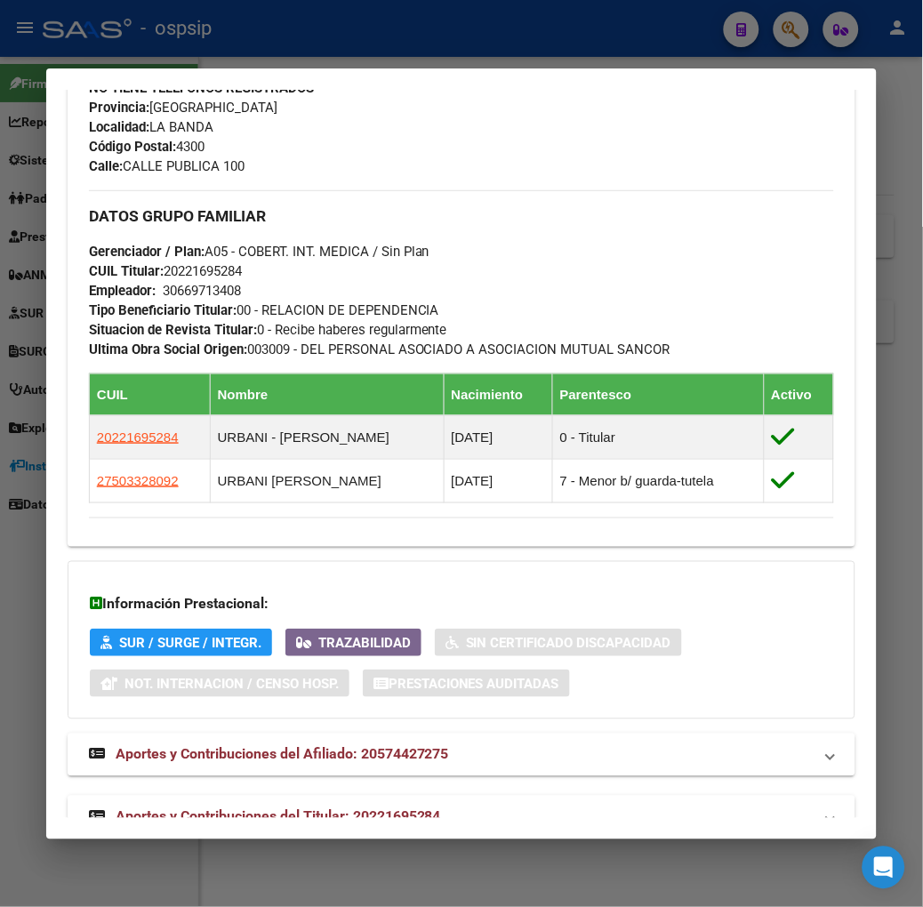
click at [357, 809] on span "Aportes y Contribuciones del Titular: 20221695284" at bounding box center [279, 817] width 326 height 17
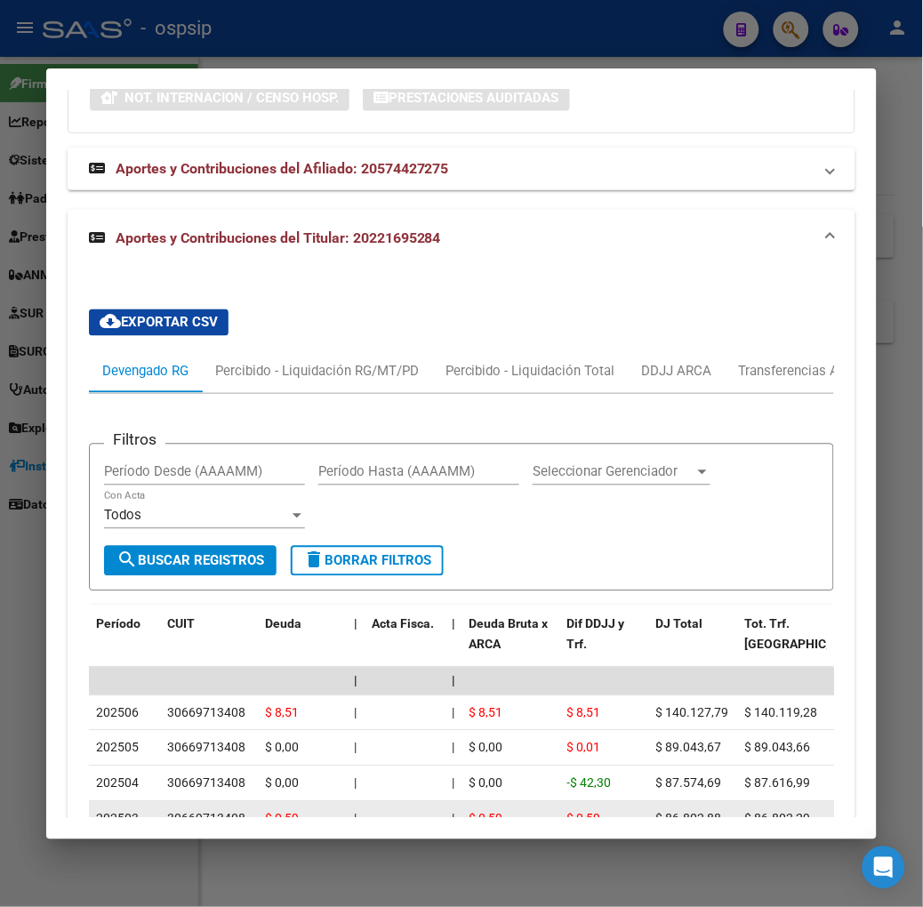
scroll to position [1641, 0]
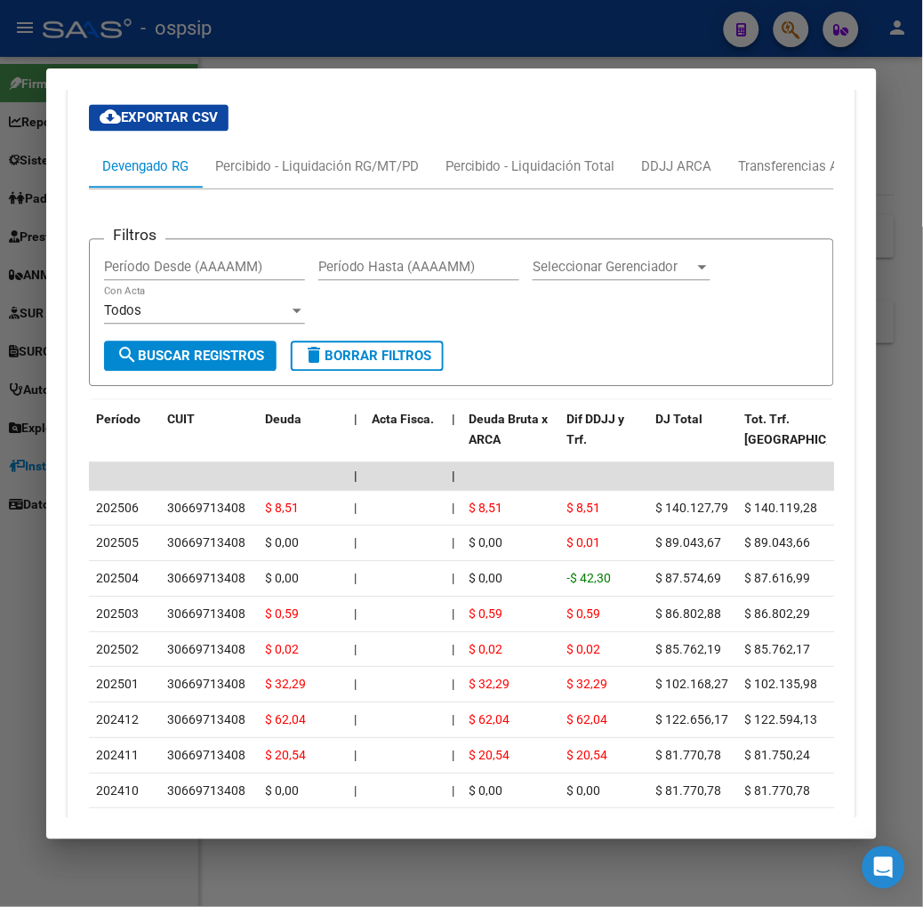
click at [267, 37] on div at bounding box center [461, 453] width 923 height 907
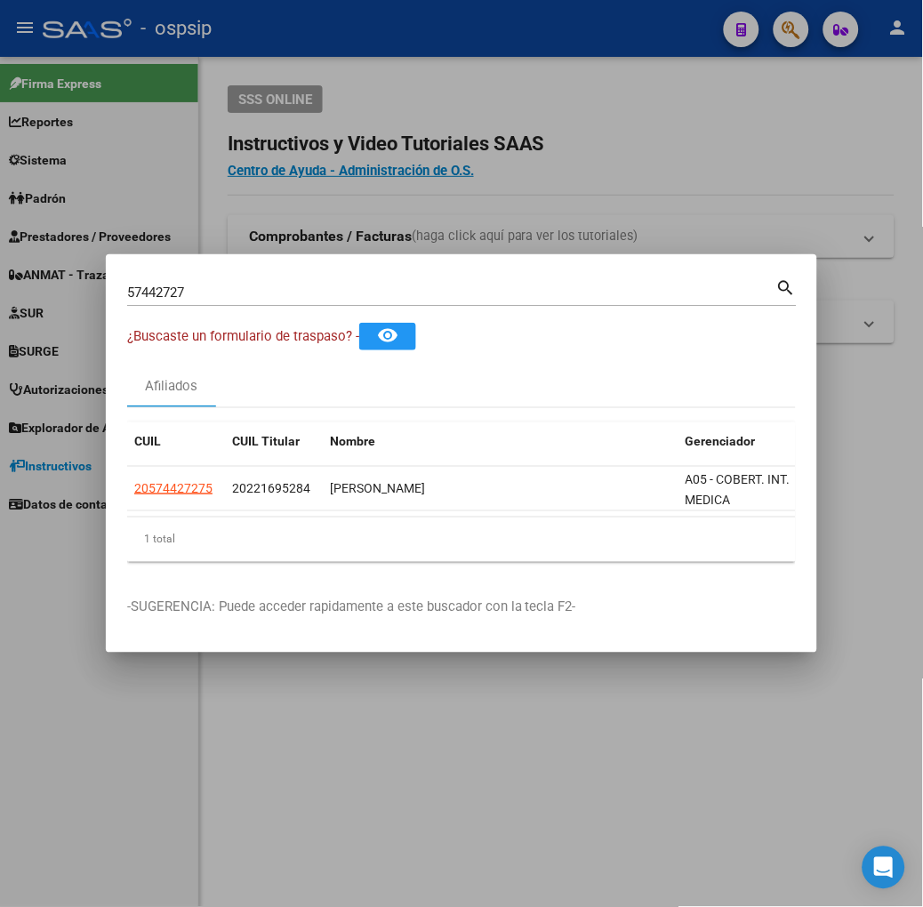
drag, startPoint x: 235, startPoint y: 281, endPoint x: 235, endPoint y: 295, distance: 14.2
click at [235, 286] on div "57442727 Buscar (apellido, dni, [PERSON_NAME], [PERSON_NAME], cuit, obra social)" at bounding box center [451, 292] width 649 height 27
click at [235, 307] on div "57442727 Buscar (apellido, dni, [PERSON_NAME], [PERSON_NAME], cuit, obra social…" at bounding box center [462, 299] width 670 height 47
click at [235, 294] on input "57442727" at bounding box center [451, 293] width 649 height 16
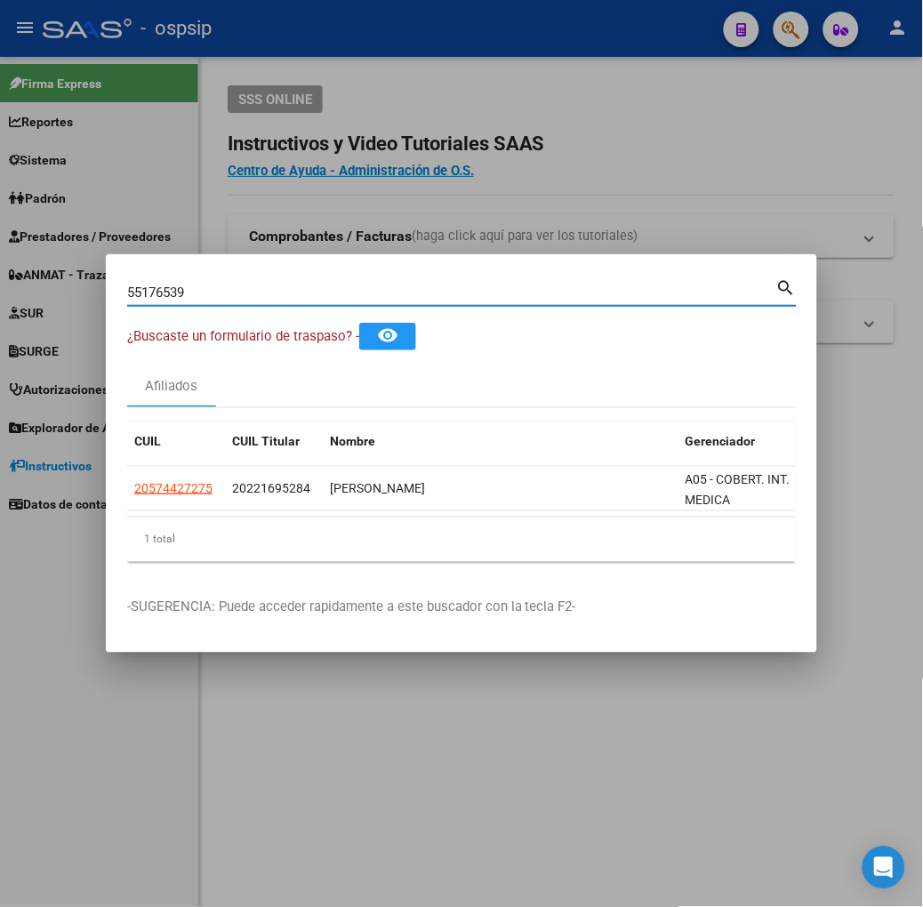
type input "55176539"
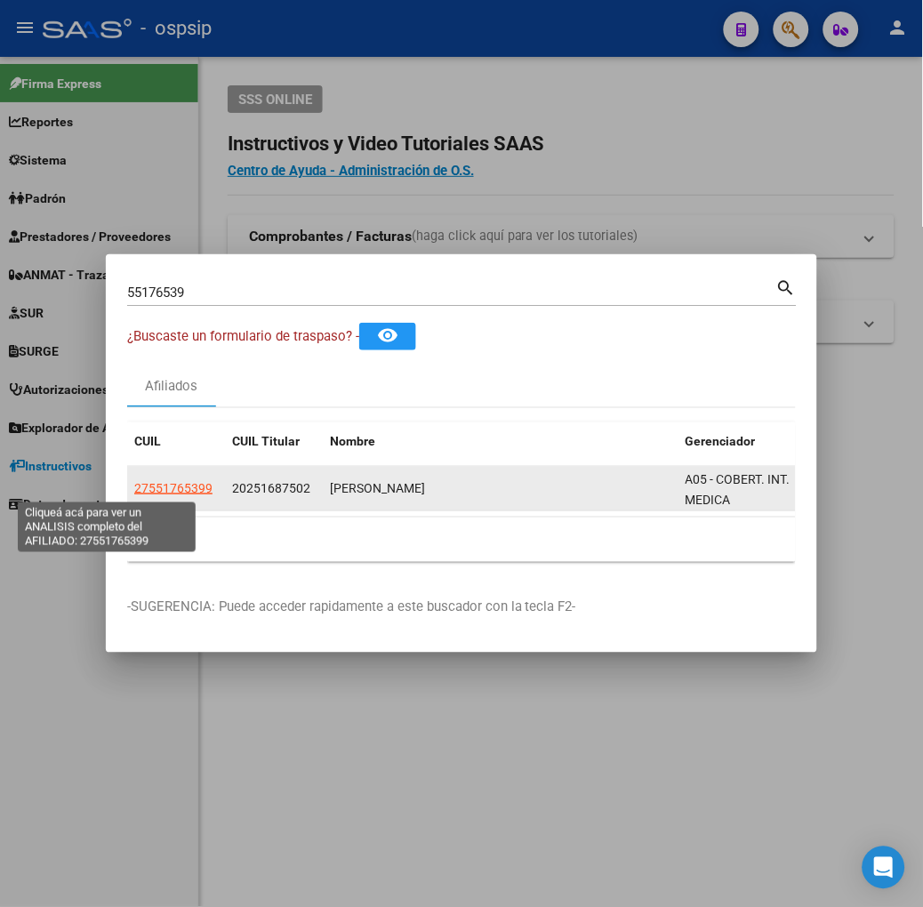
click at [137, 489] on span "27551765399" at bounding box center [173, 488] width 78 height 14
type textarea "27551765399"
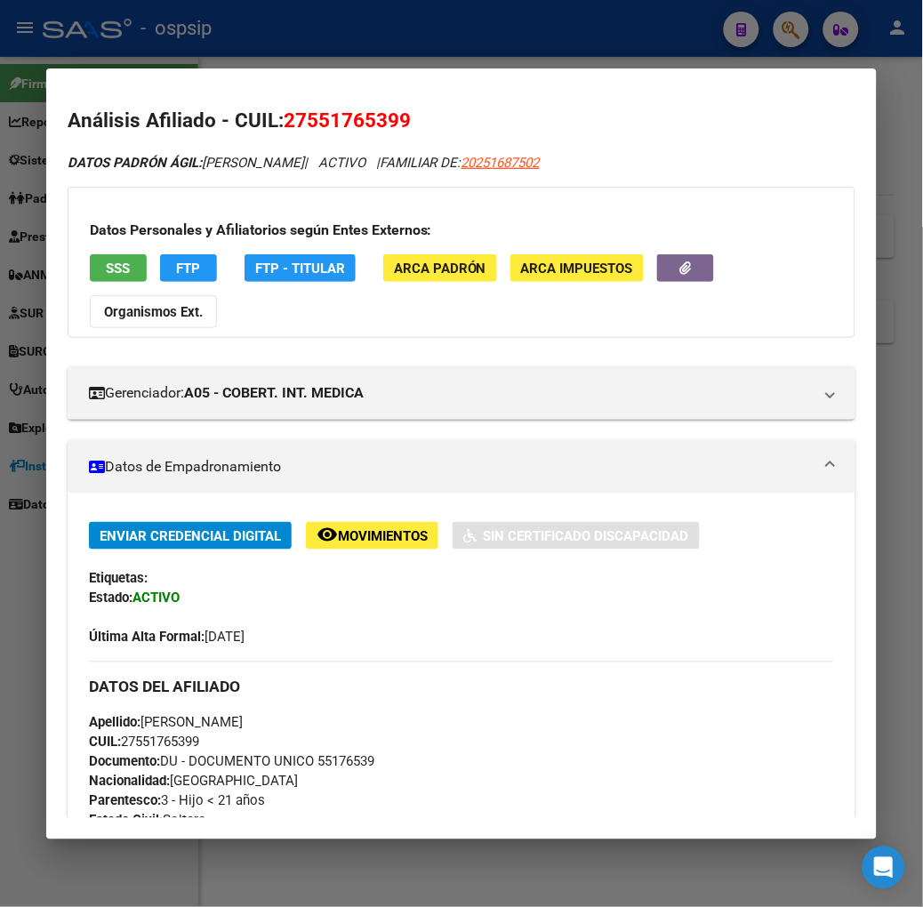
click at [101, 269] on button "SSS" at bounding box center [118, 268] width 57 height 28
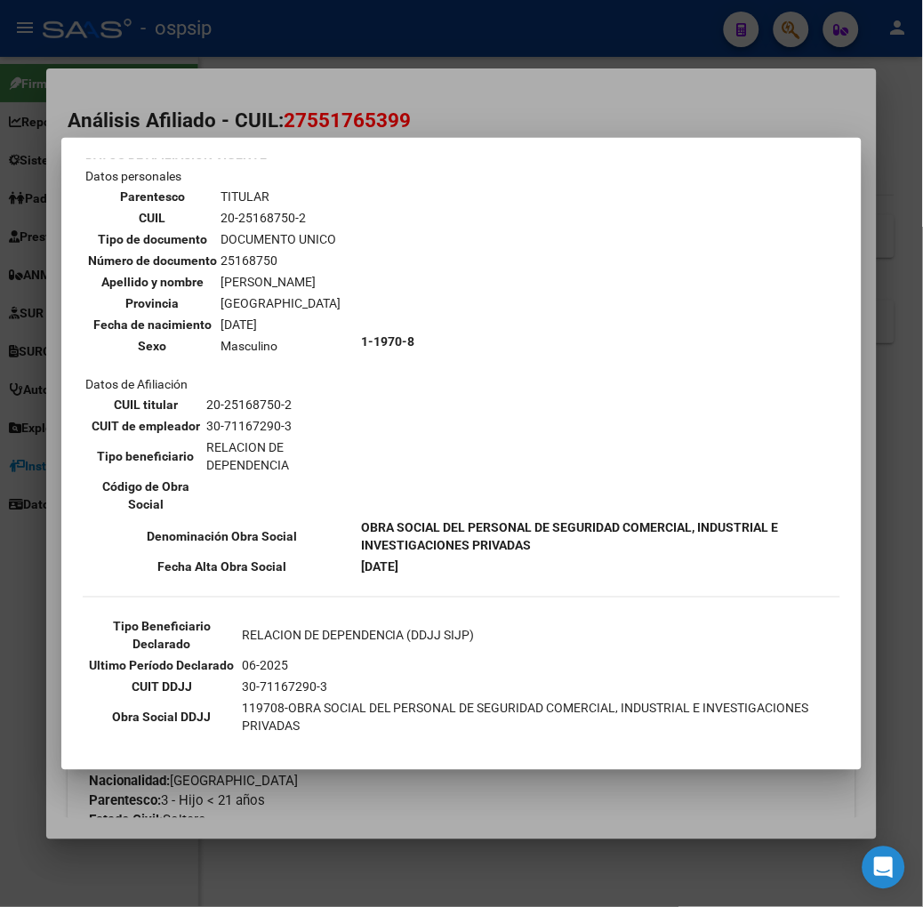
scroll to position [197, 0]
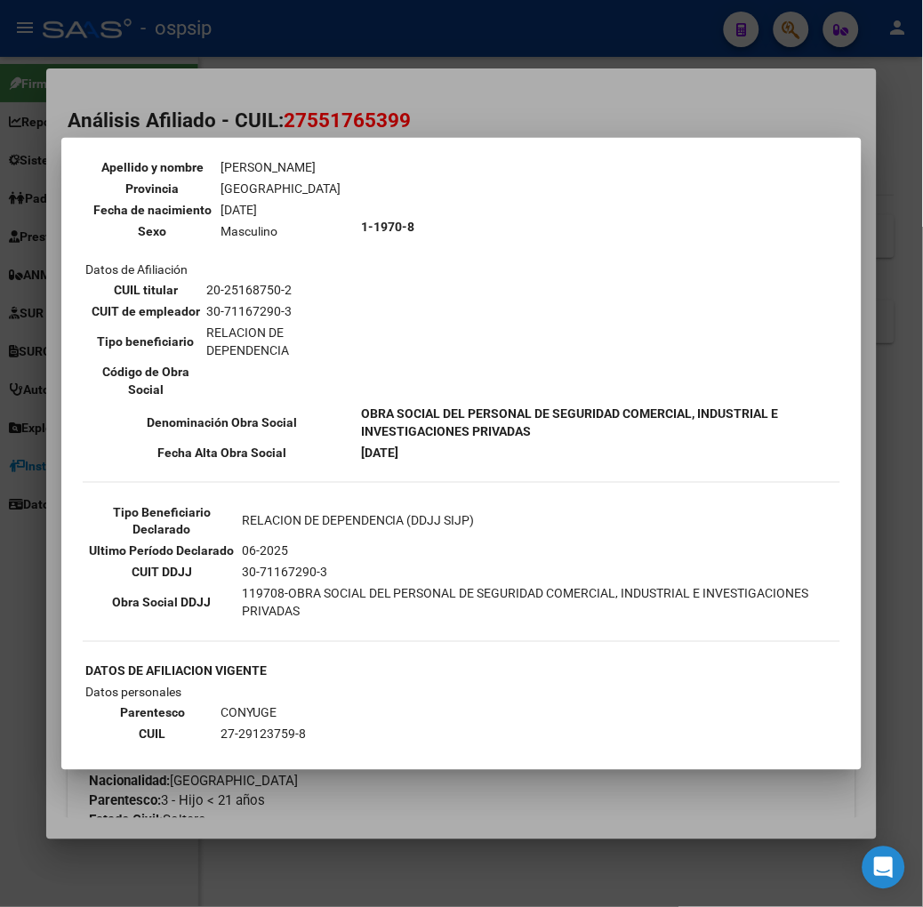
click at [313, 108] on div at bounding box center [461, 453] width 923 height 907
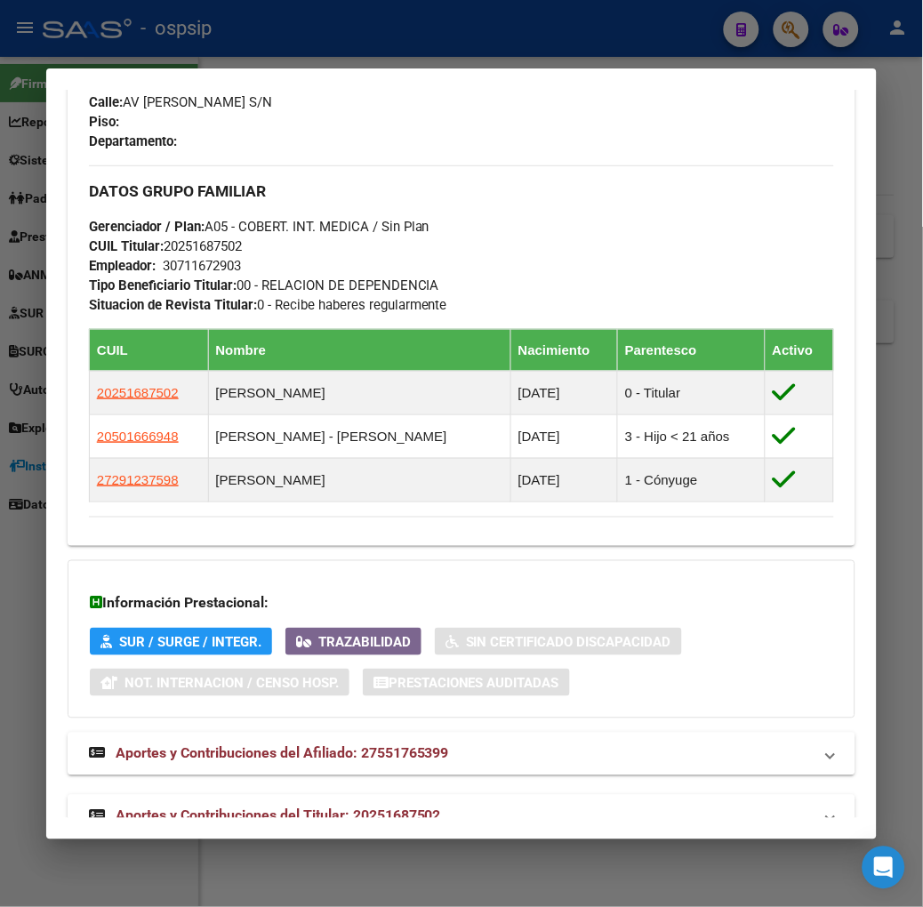
click at [407, 795] on mat-expansion-panel-header "Aportes y Contribuciones del Titular: 20251687502" at bounding box center [462, 816] width 788 height 43
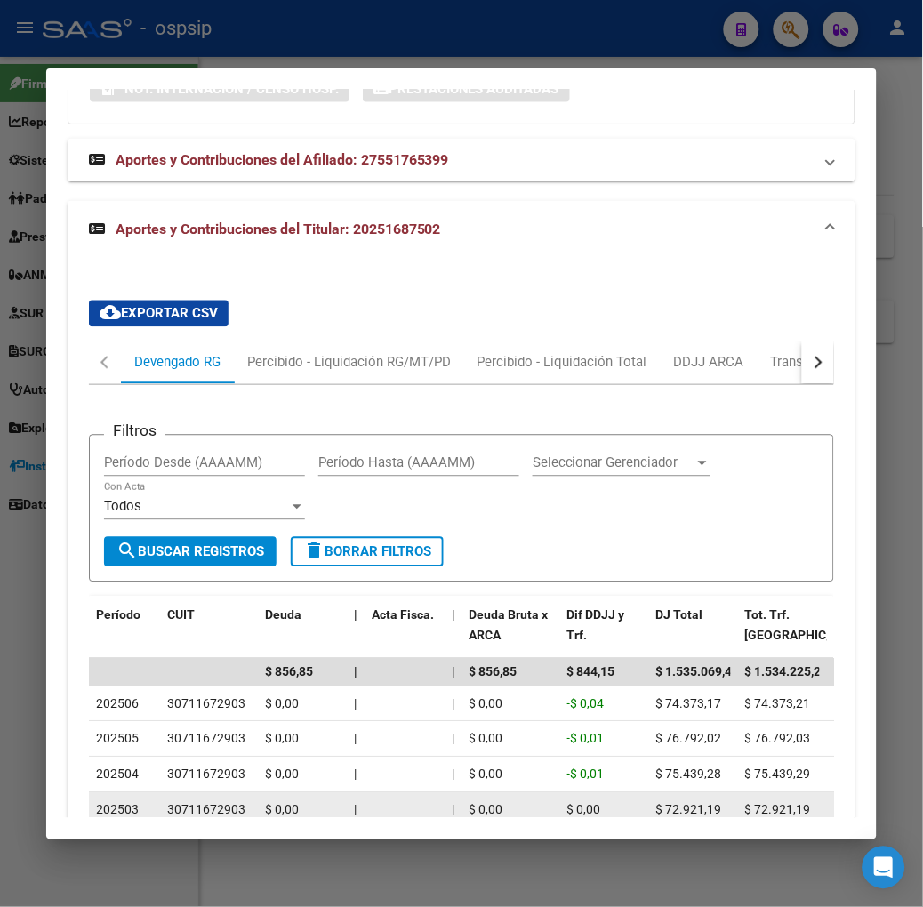
scroll to position [1691, 0]
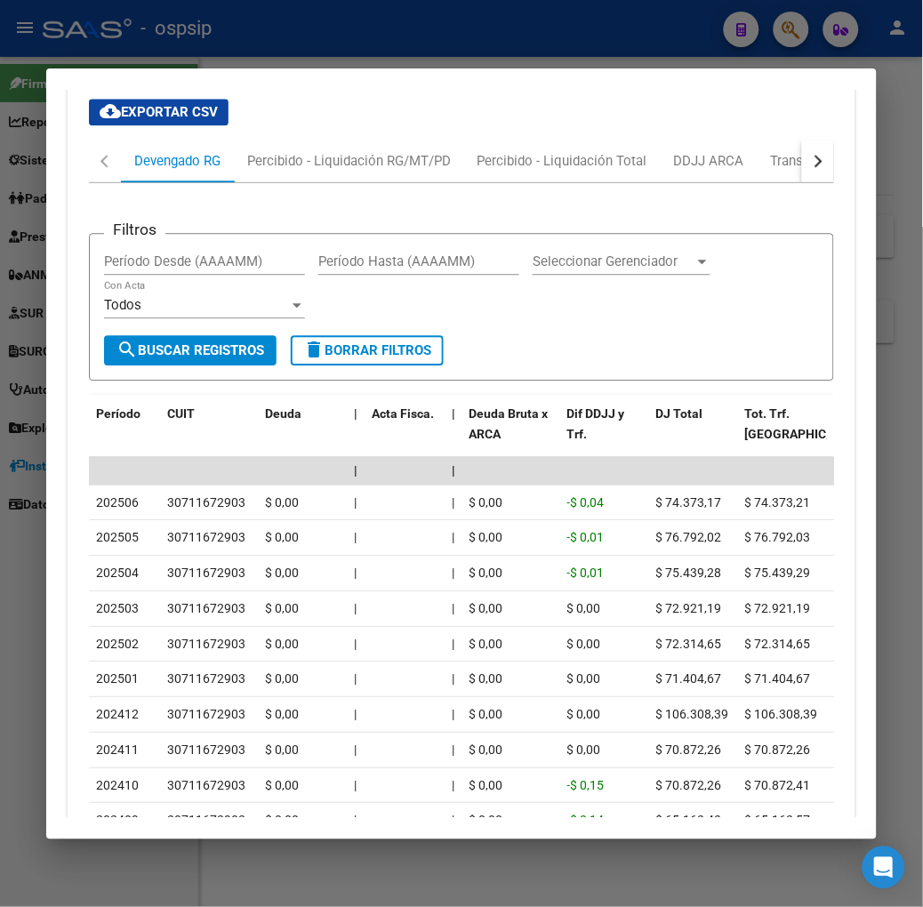
click at [359, 37] on div at bounding box center [461, 453] width 923 height 907
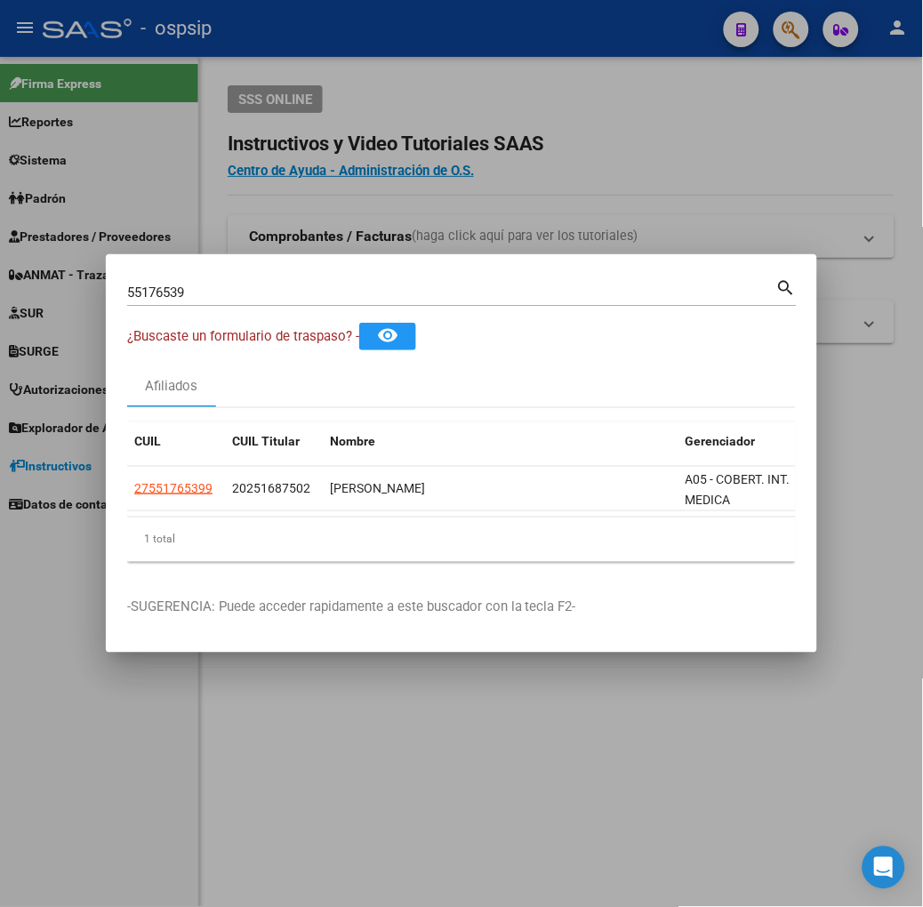
click at [235, 295] on input "55176539" at bounding box center [451, 293] width 649 height 16
type input "36044866"
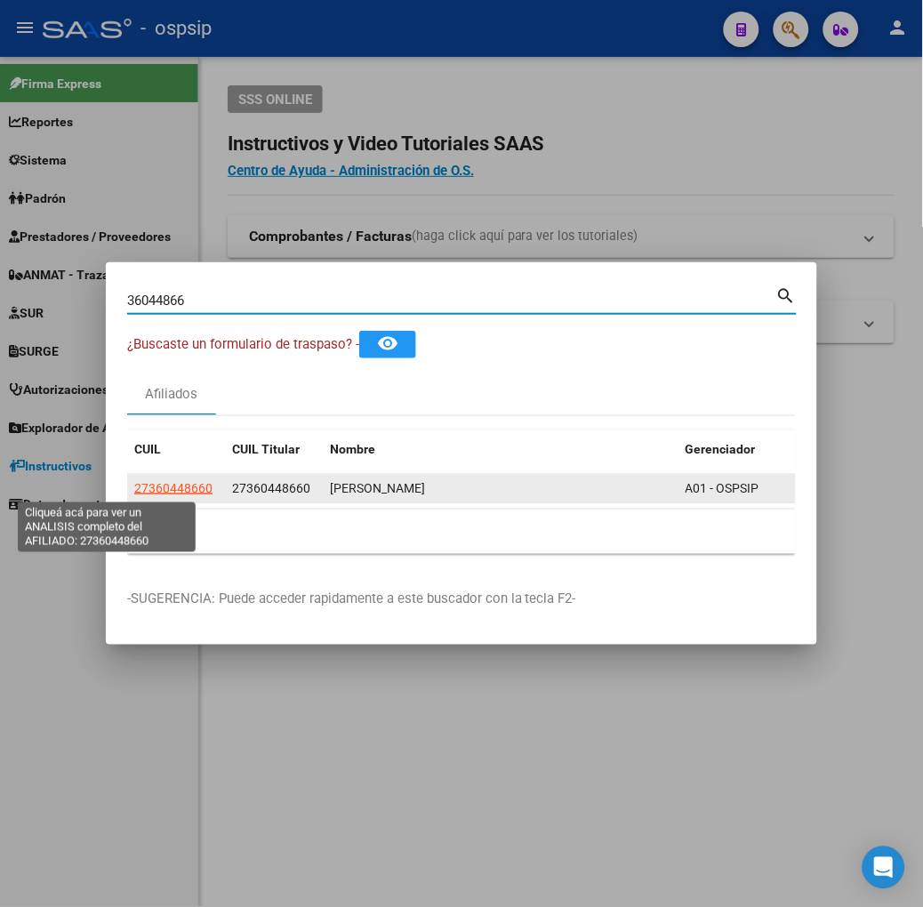
click at [134, 490] on span "27360448660" at bounding box center [173, 488] width 78 height 14
type textarea "27360448660"
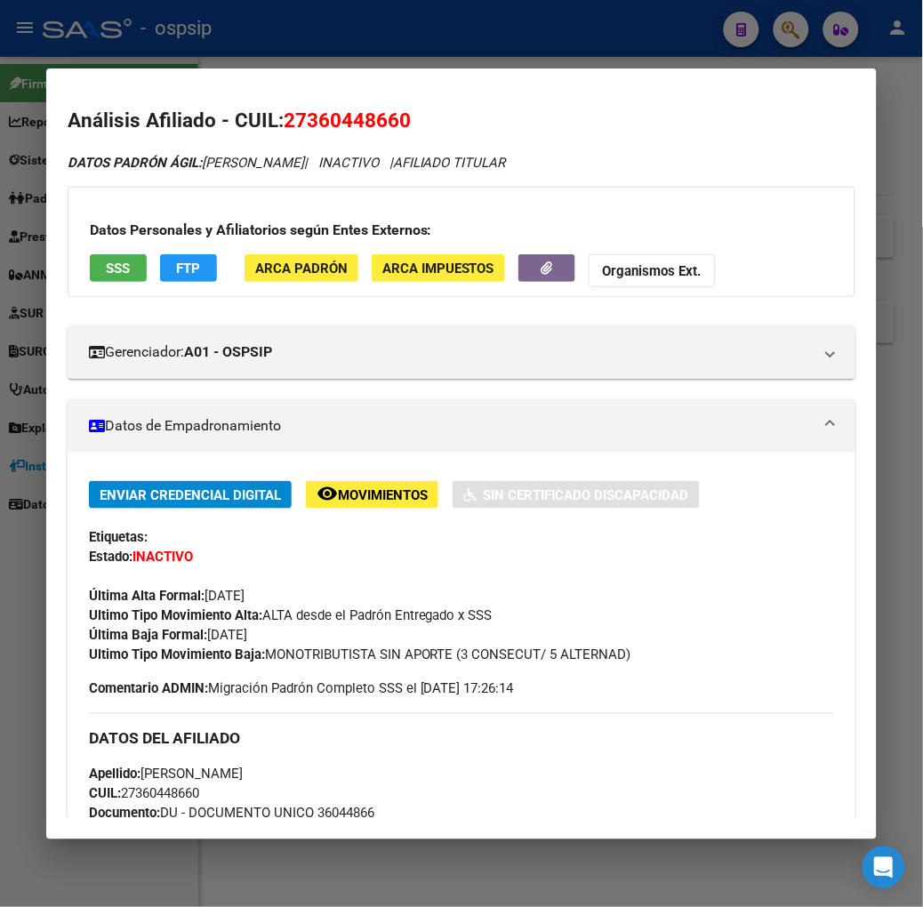
click at [106, 265] on span "SSS" at bounding box center [118, 269] width 24 height 16
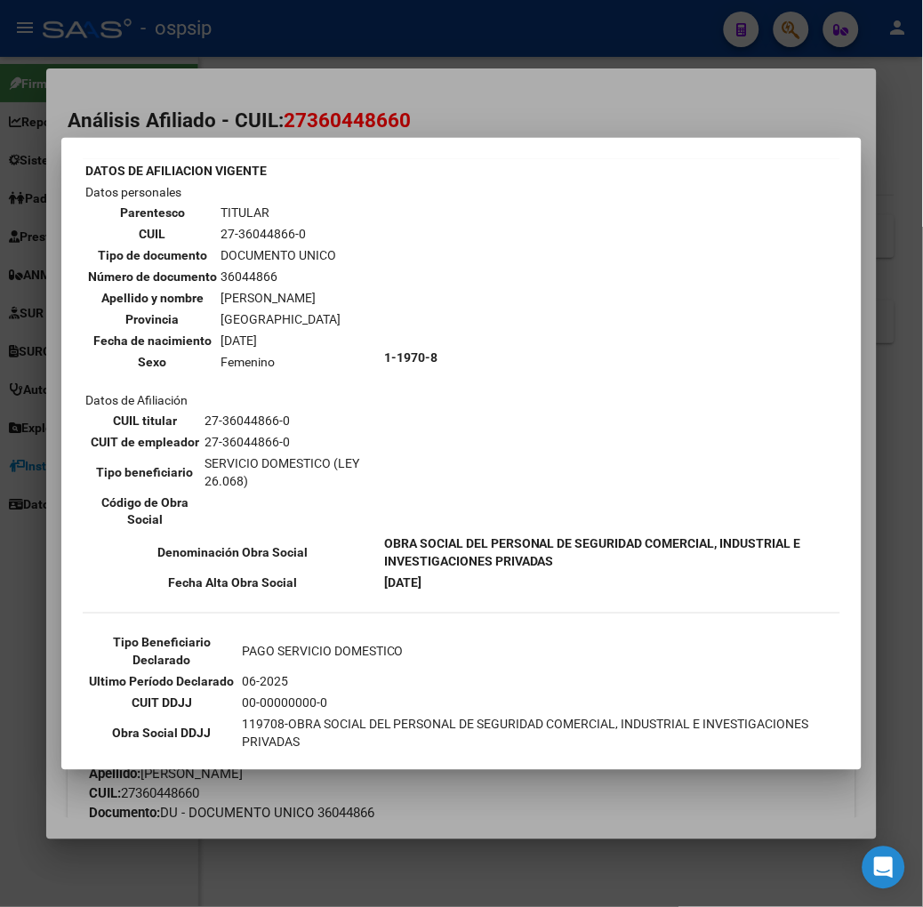
scroll to position [99, 0]
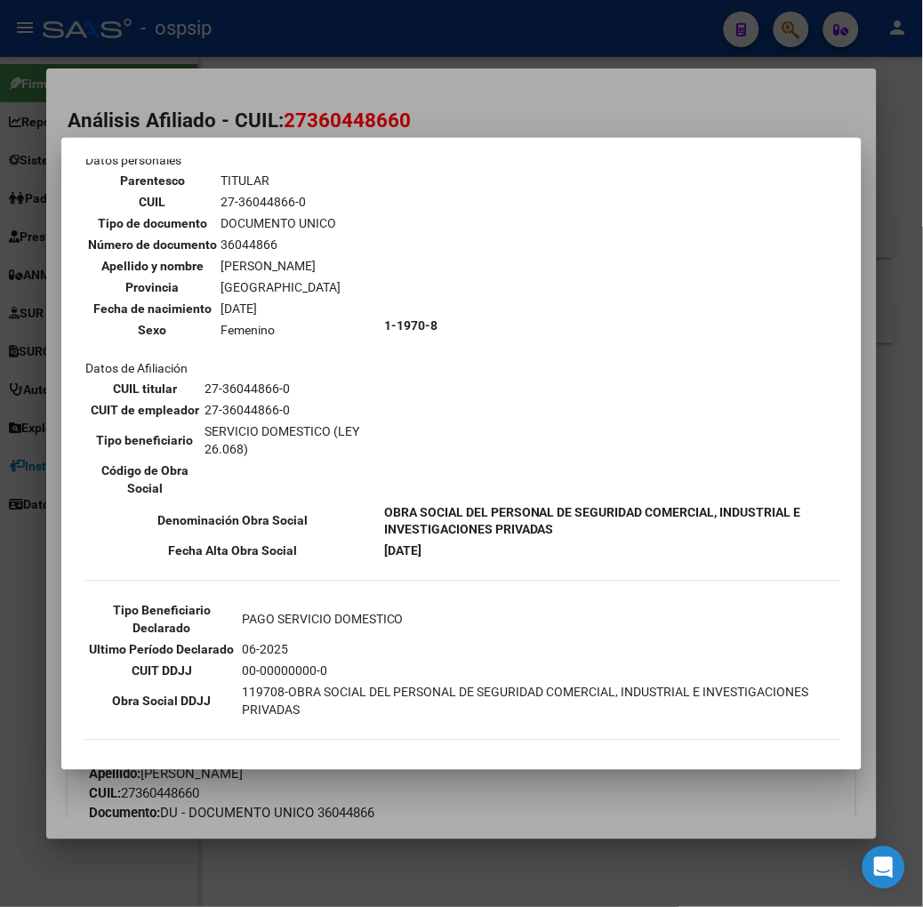
click at [226, 91] on div at bounding box center [461, 453] width 923 height 907
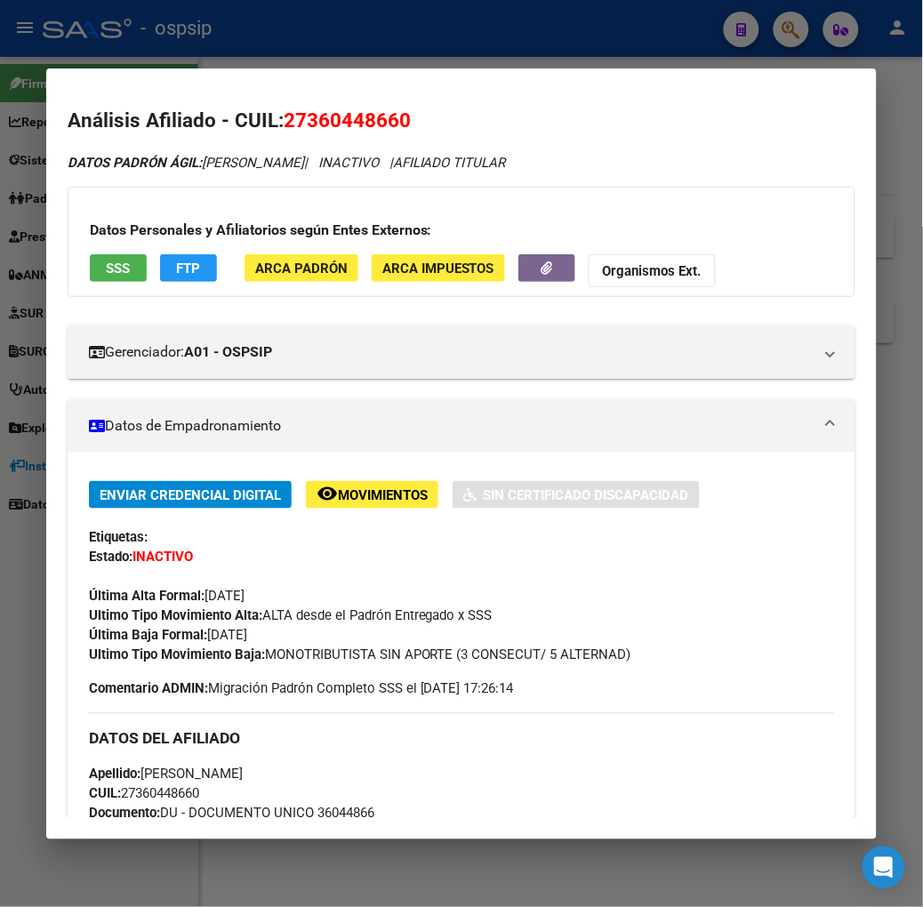
scroll to position [753, 0]
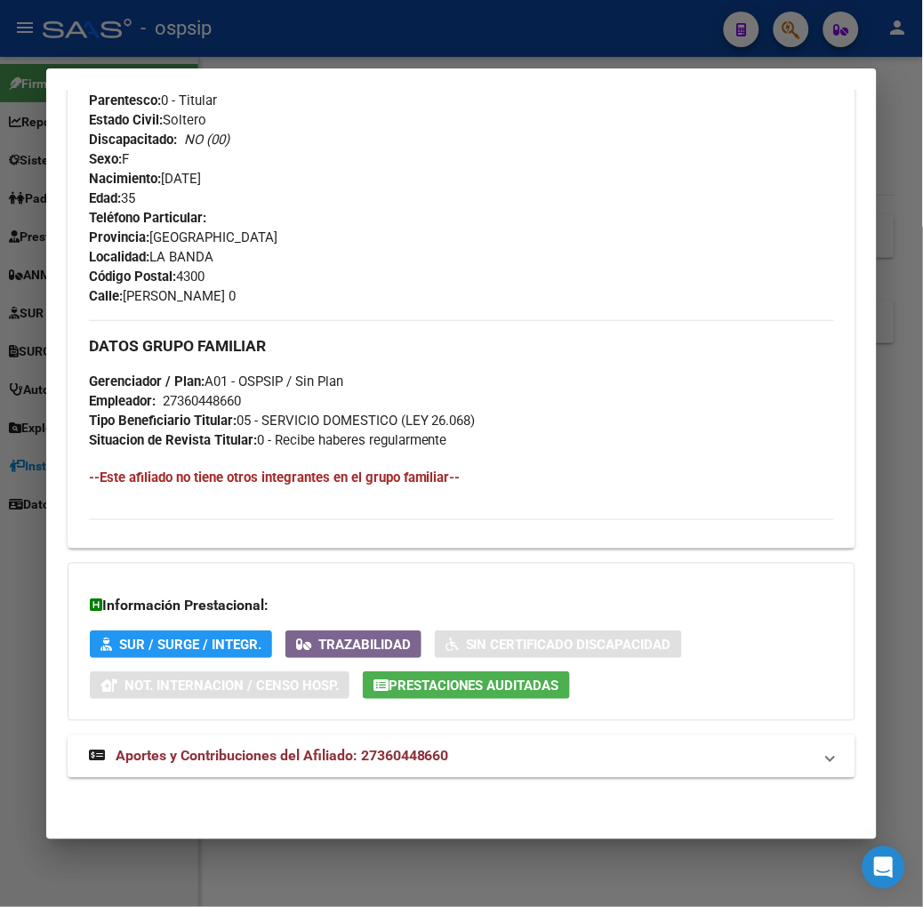
click at [314, 728] on div "DATOS PADRÓN ÁGIL: [PERSON_NAME] | INACTIVO | AFILIADO TITULAR Datos Personales…" at bounding box center [462, 99] width 788 height 1398
click at [335, 762] on span "Aportes y Contribuciones del Afiliado: 27360448660" at bounding box center [283, 756] width 334 height 17
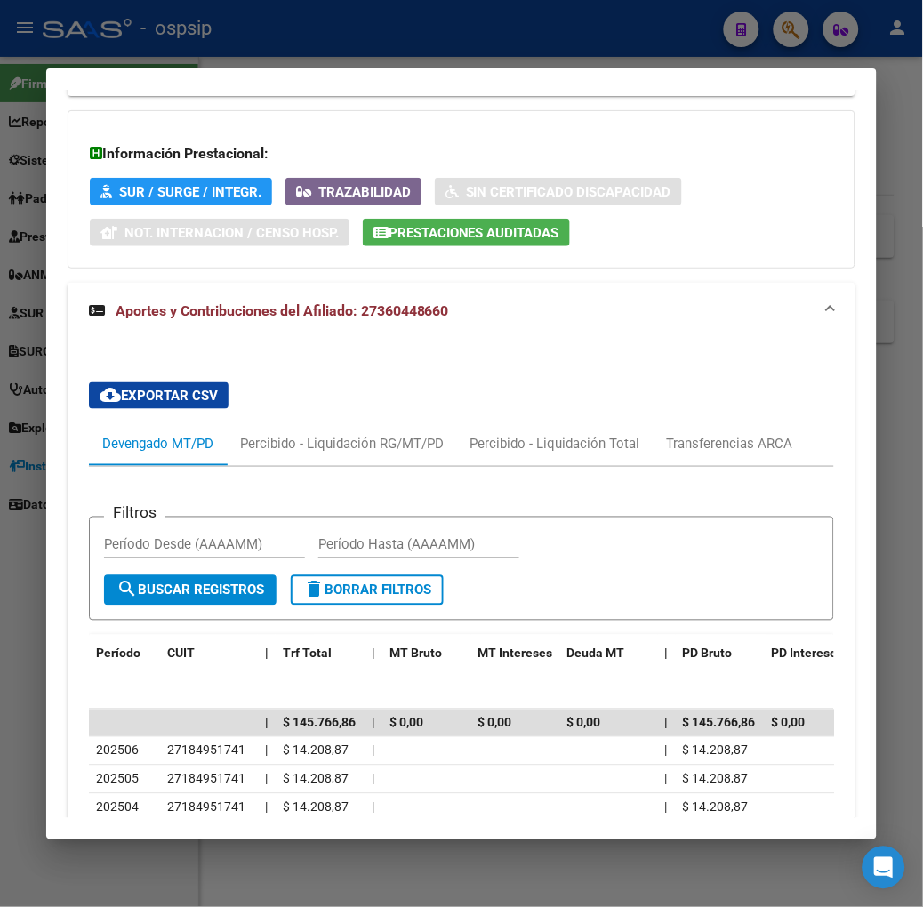
scroll to position [1502, 0]
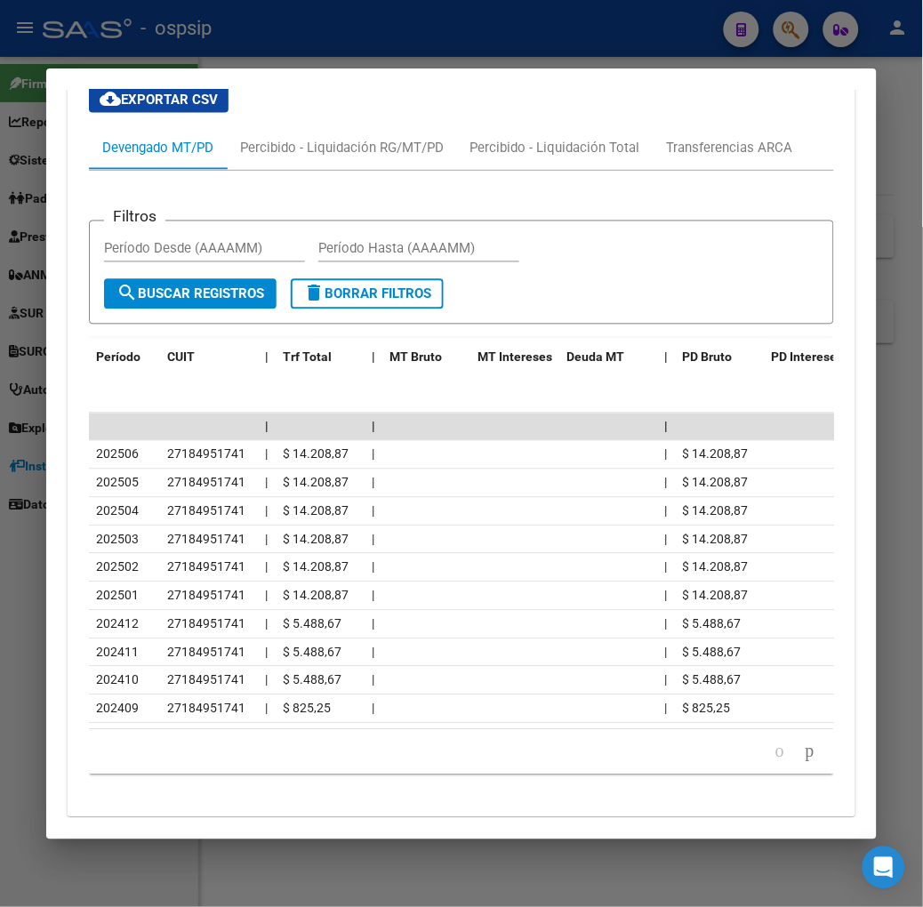
click at [170, 53] on div at bounding box center [461, 453] width 923 height 907
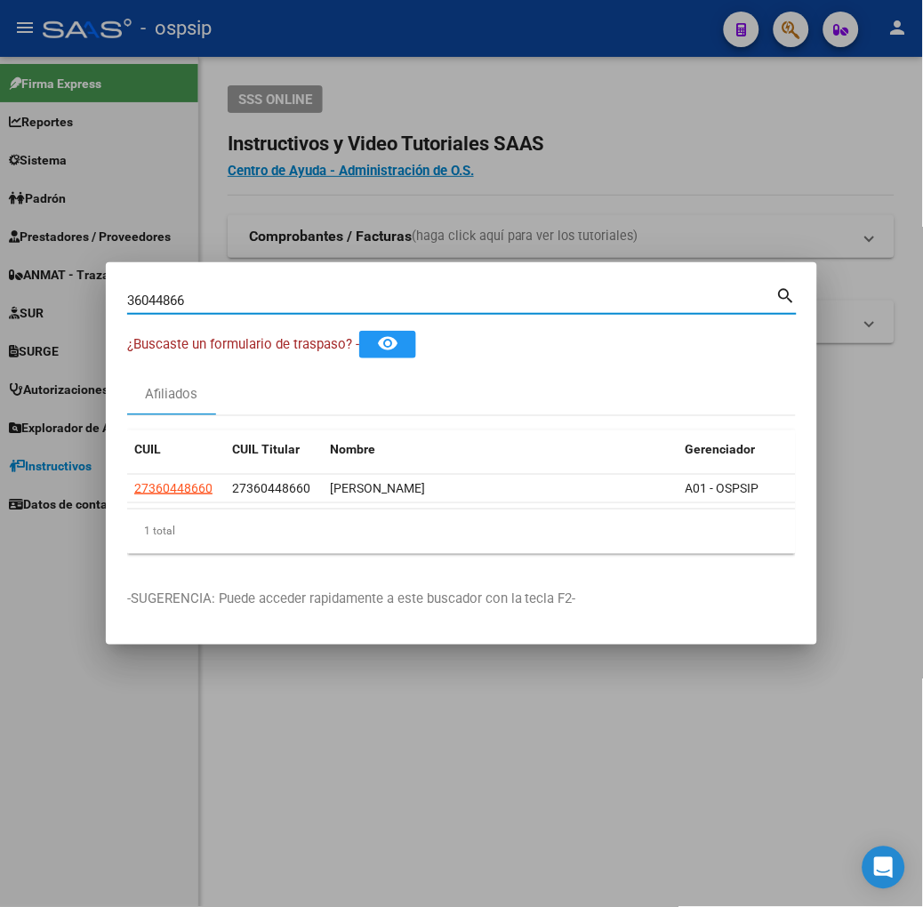
click at [188, 295] on input "36044866" at bounding box center [451, 301] width 649 height 16
type input "40984729"
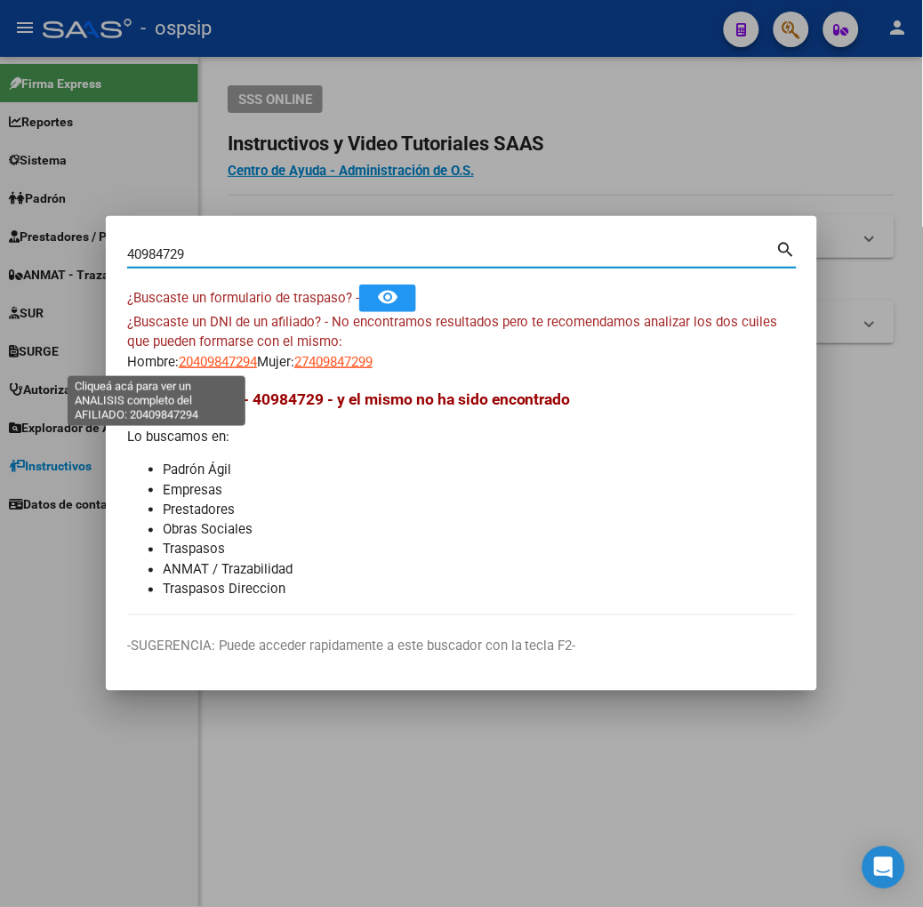
click at [179, 363] on span "20409847294" at bounding box center [218, 362] width 78 height 16
type textarea "20409847294"
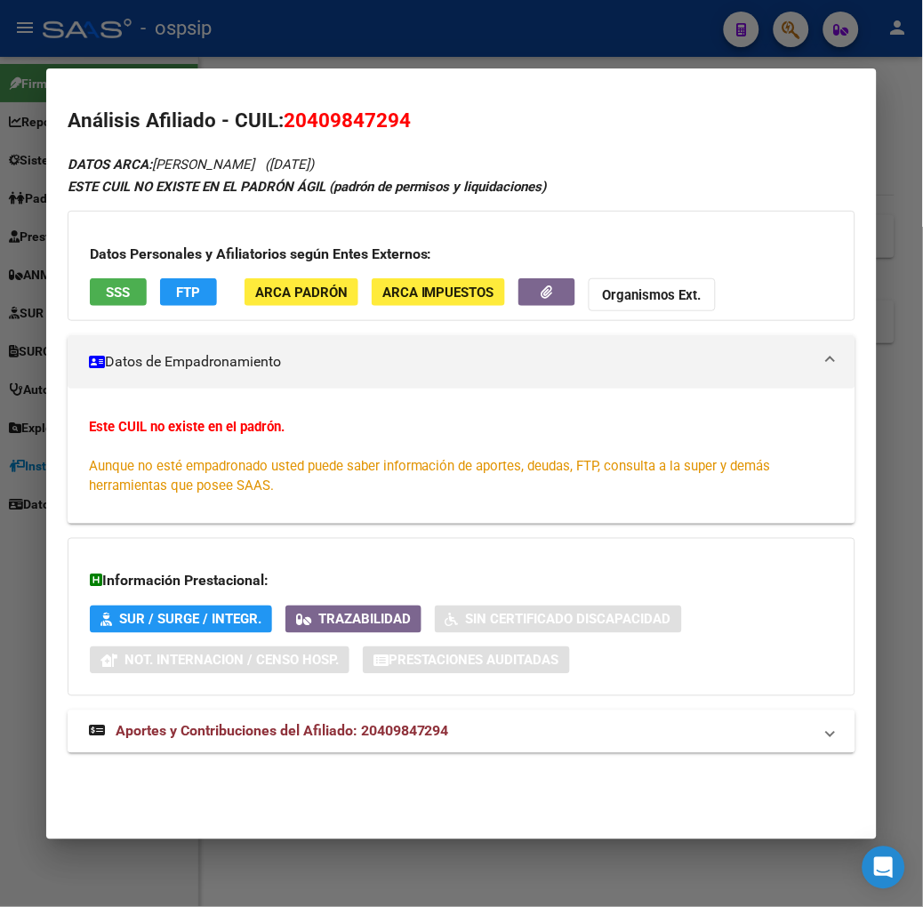
click at [233, 749] on mat-expansion-panel-header "Aportes y Contribuciones del Afiliado: 20409847294" at bounding box center [462, 732] width 788 height 43
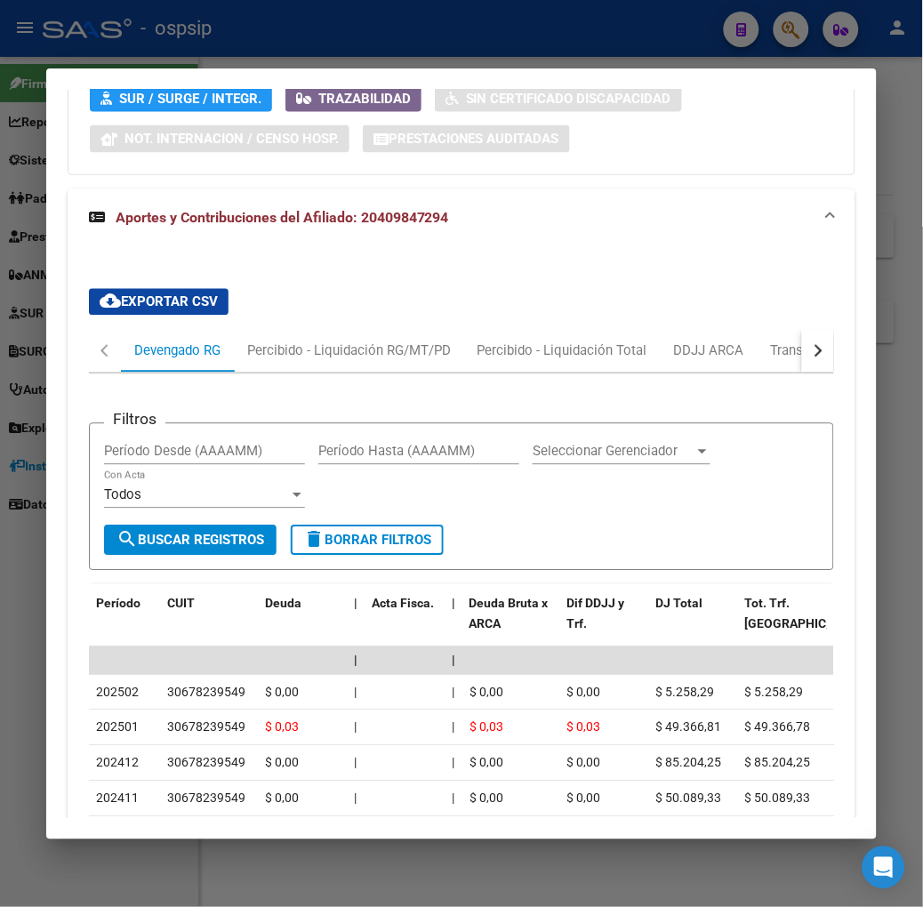
scroll to position [671, 0]
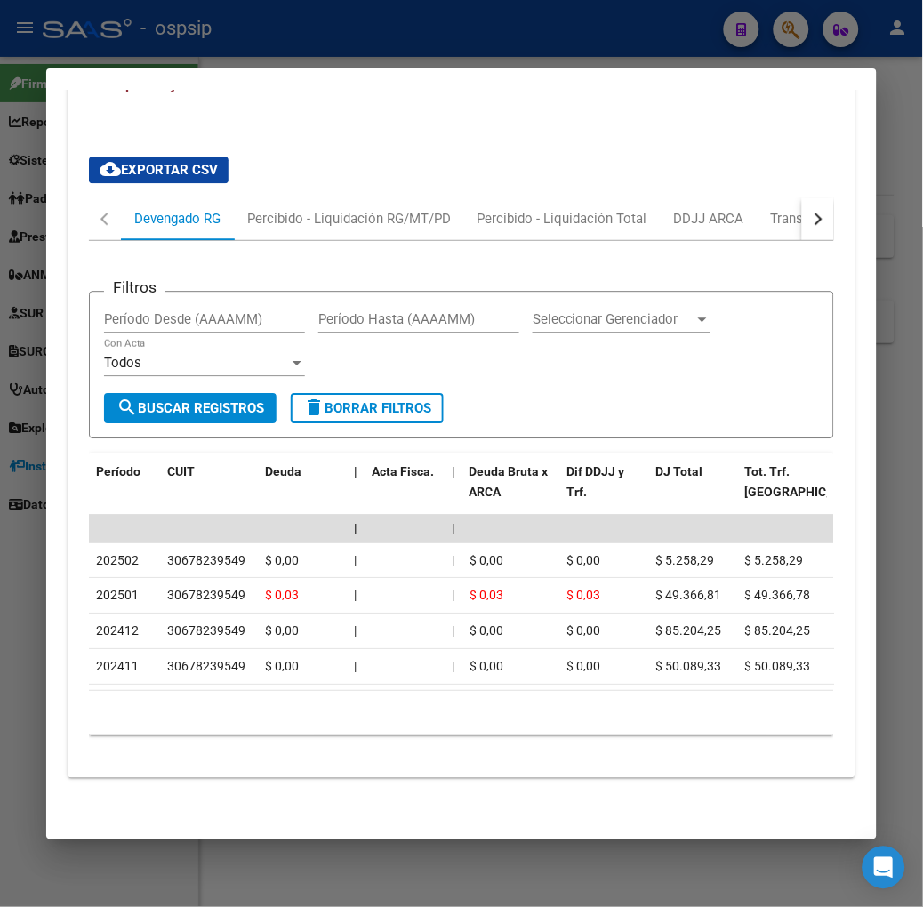
click at [834, 197] on button "button" at bounding box center [818, 218] width 32 height 43
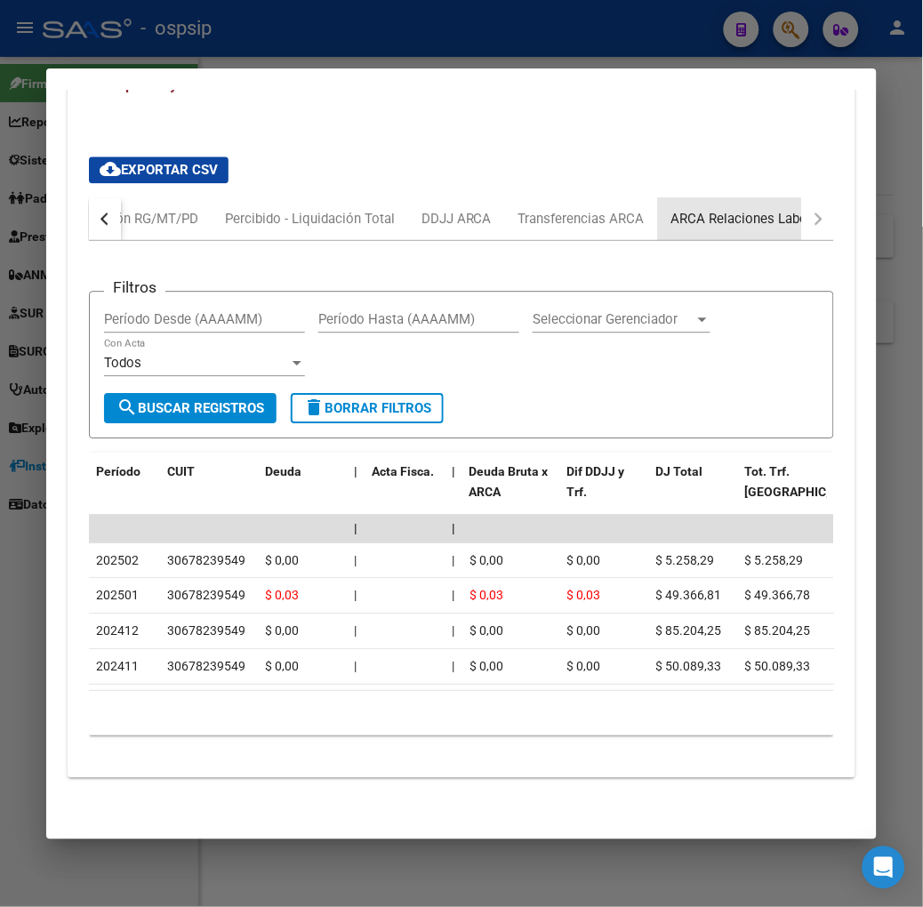
click at [810, 197] on div "ARCA Relaciones Laborales" at bounding box center [754, 218] width 193 height 43
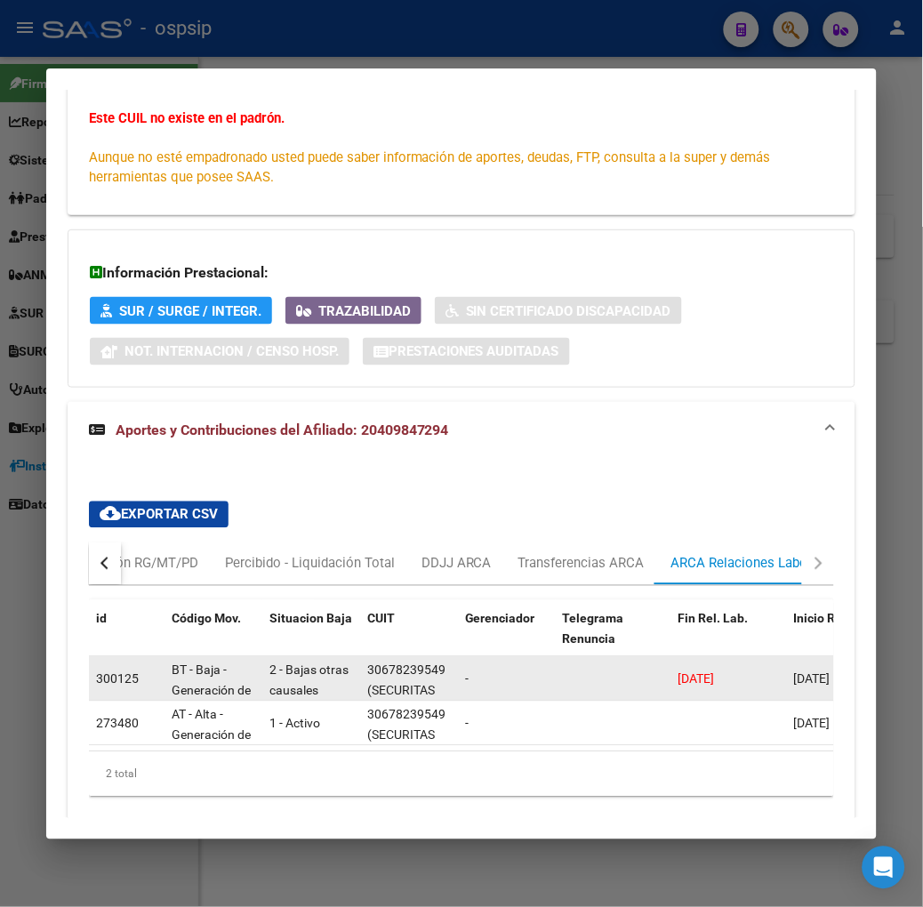
scroll to position [386, 0]
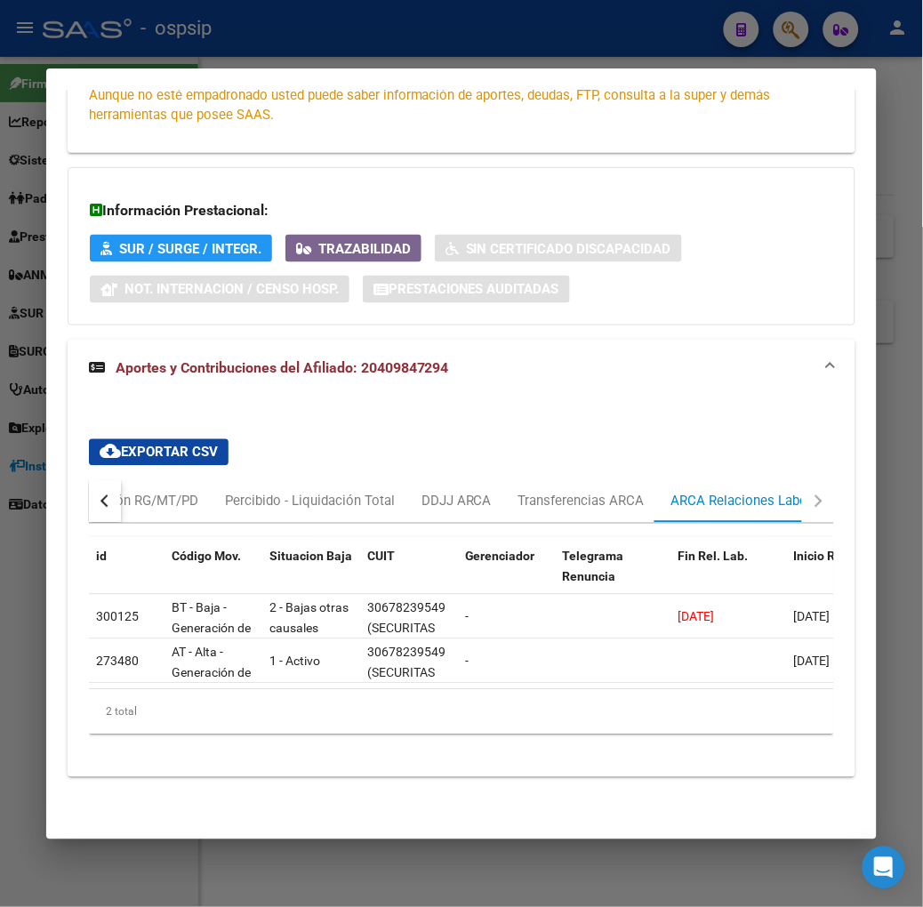
click at [264, 49] on div at bounding box center [461, 453] width 923 height 907
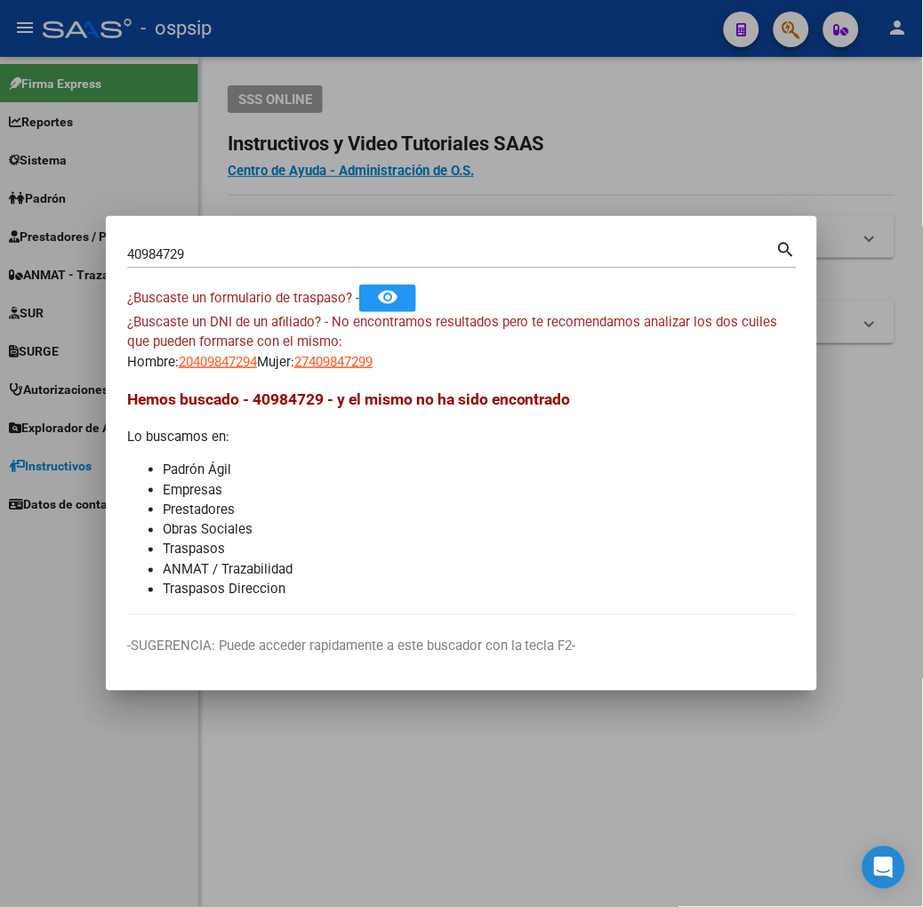
click at [247, 251] on input "40984729" at bounding box center [451, 254] width 649 height 16
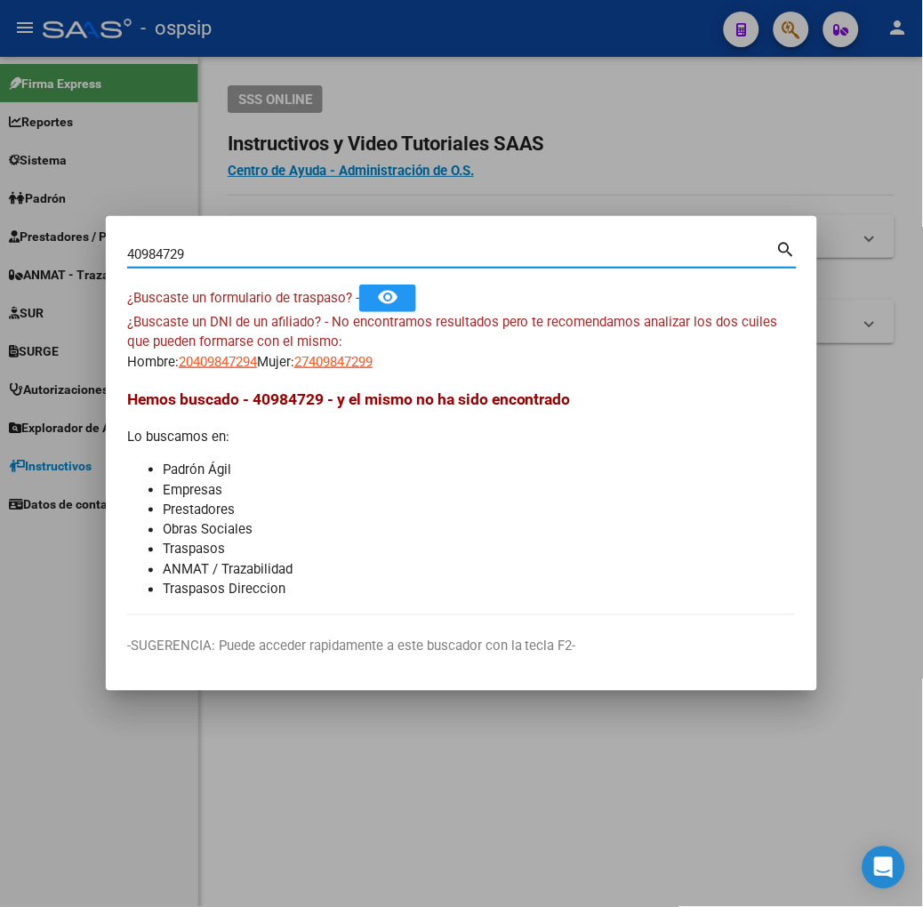
click at [247, 251] on input "40984729" at bounding box center [451, 254] width 649 height 16
type input "46157155"
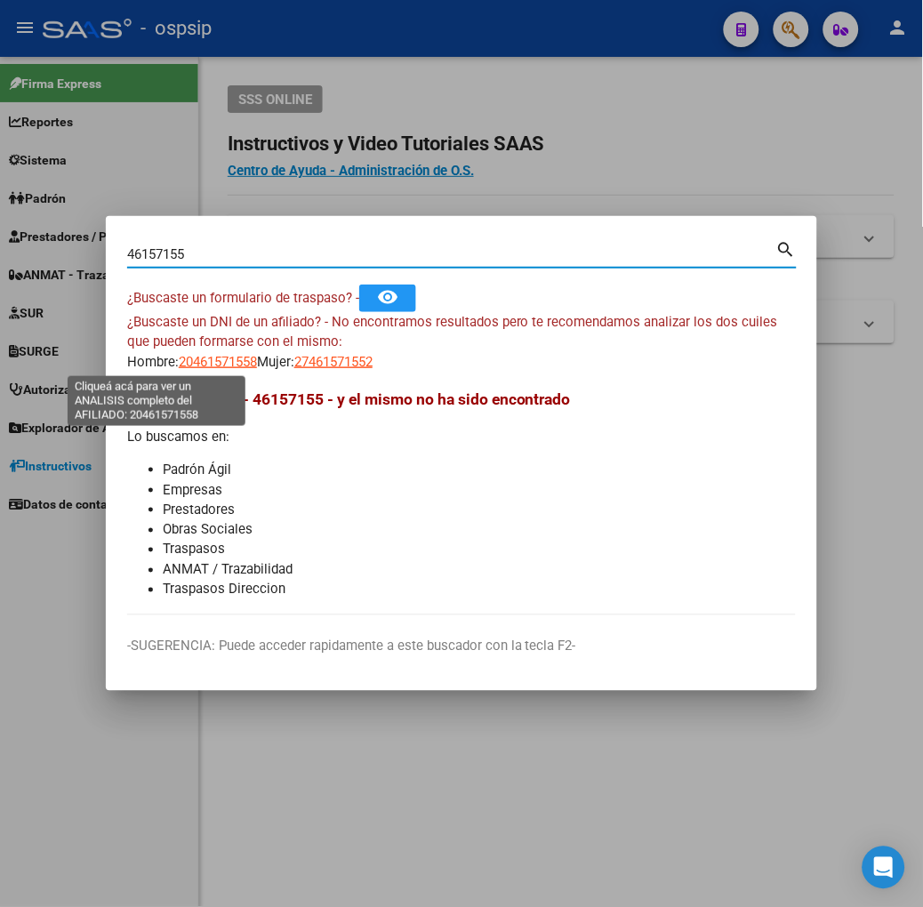
click at [182, 356] on span "20461571558" at bounding box center [218, 362] width 78 height 16
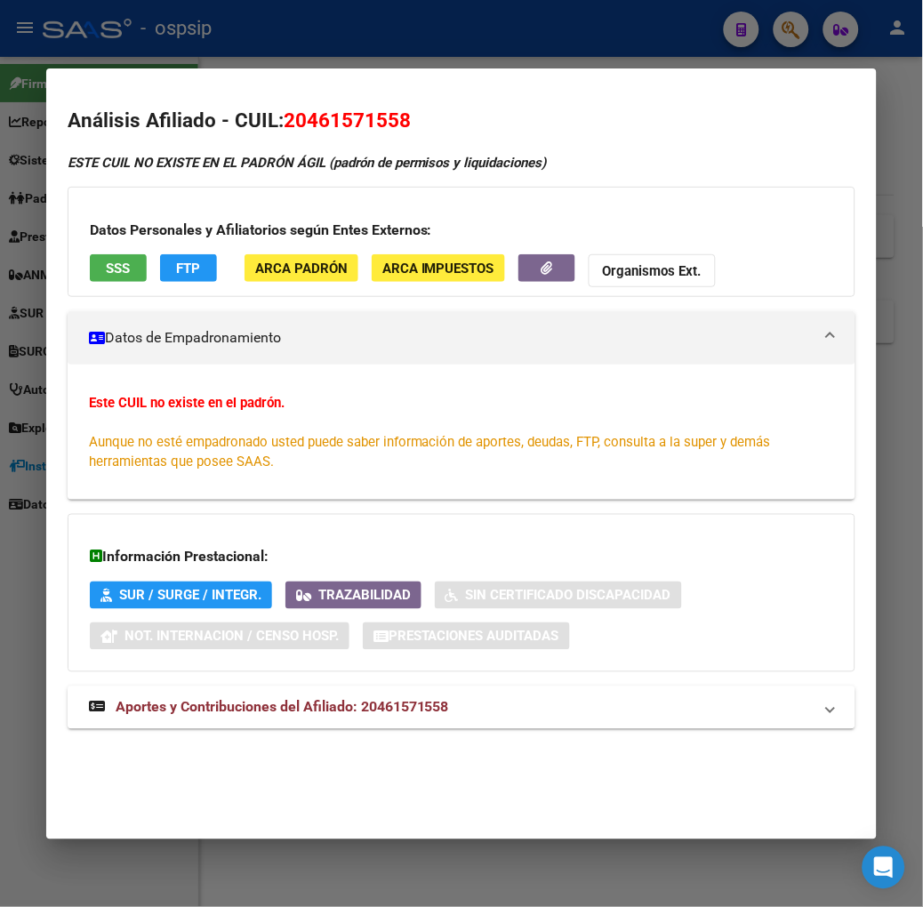
click at [223, 39] on div at bounding box center [461, 453] width 923 height 907
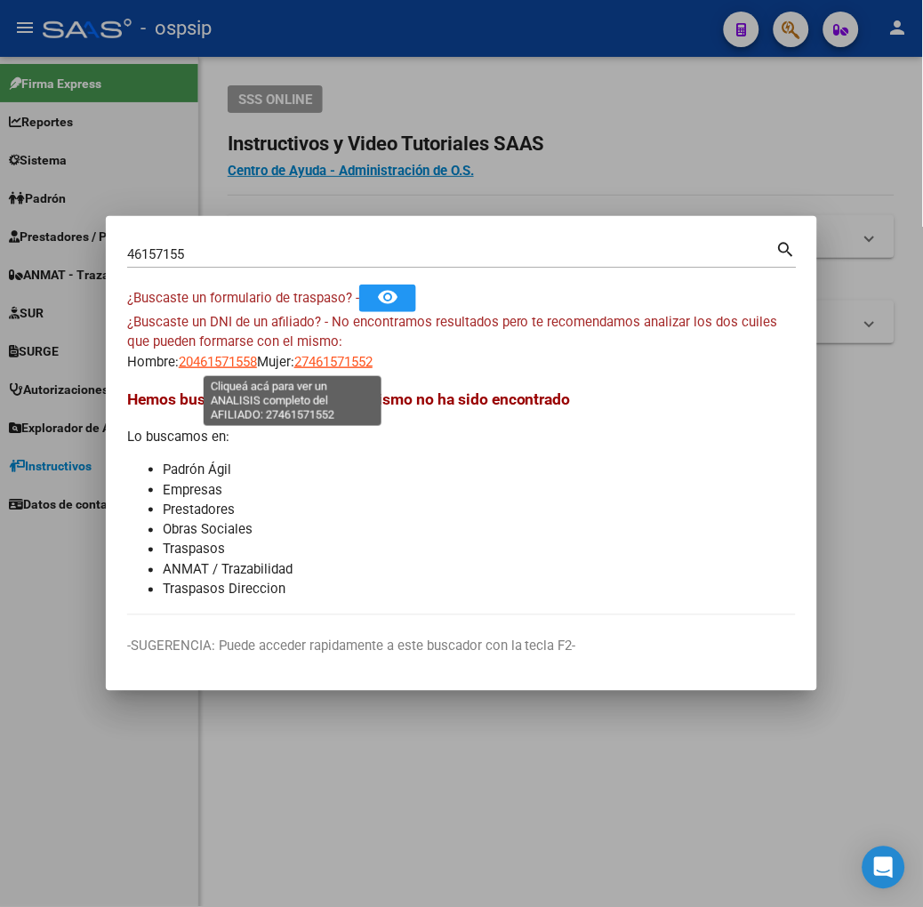
click at [294, 354] on span "27461571552" at bounding box center [333, 362] width 78 height 16
type textarea "27461571552"
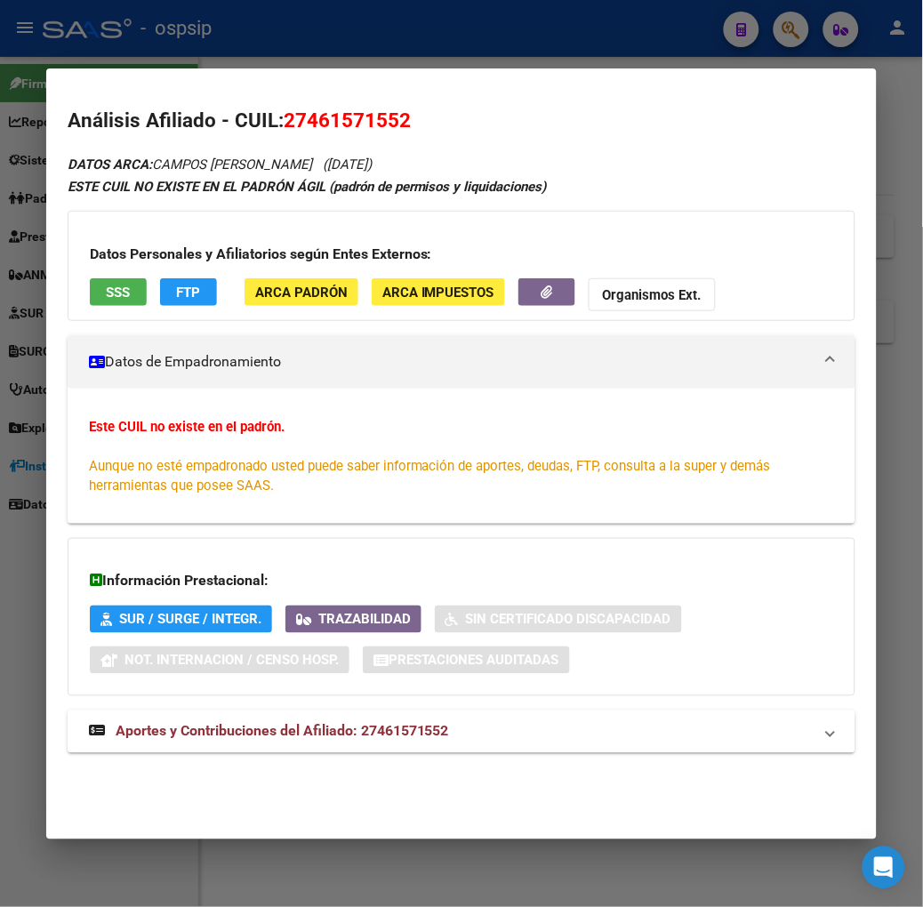
click at [111, 273] on div "Datos Personales y Afiliatorios según Entes Externos: SSS FTP ARCA Padrón ARCA …" at bounding box center [462, 266] width 788 height 110
click at [105, 285] on button "SSS" at bounding box center [118, 292] width 57 height 28
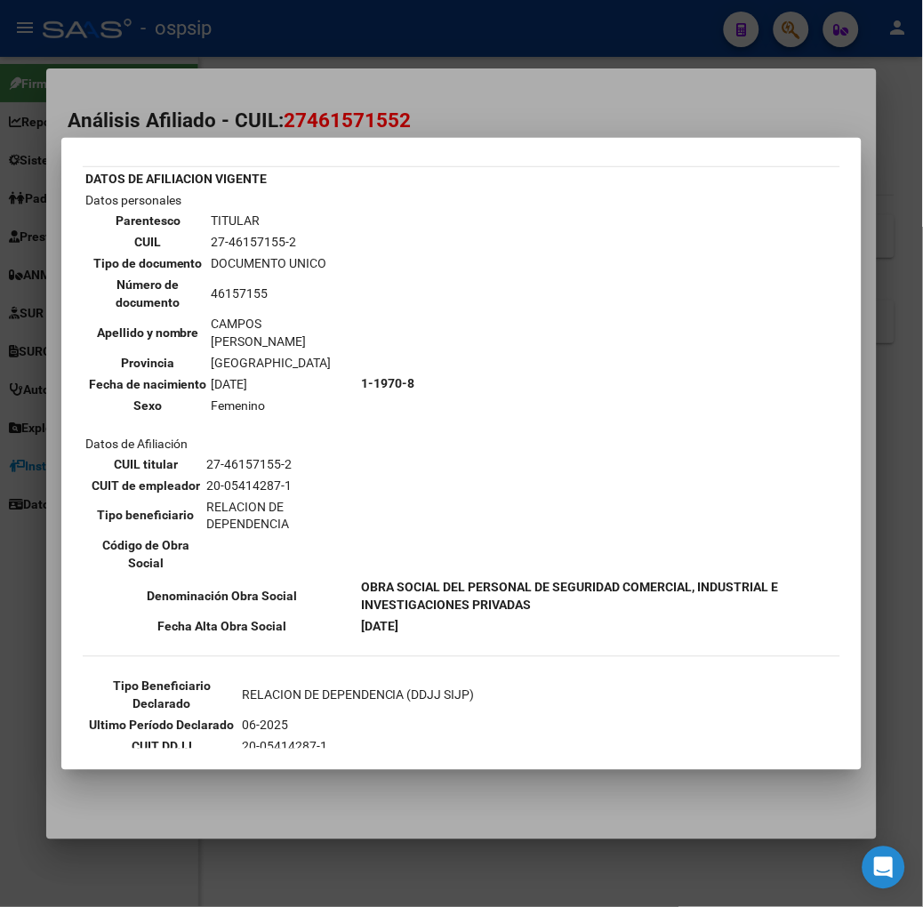
scroll to position [90, 0]
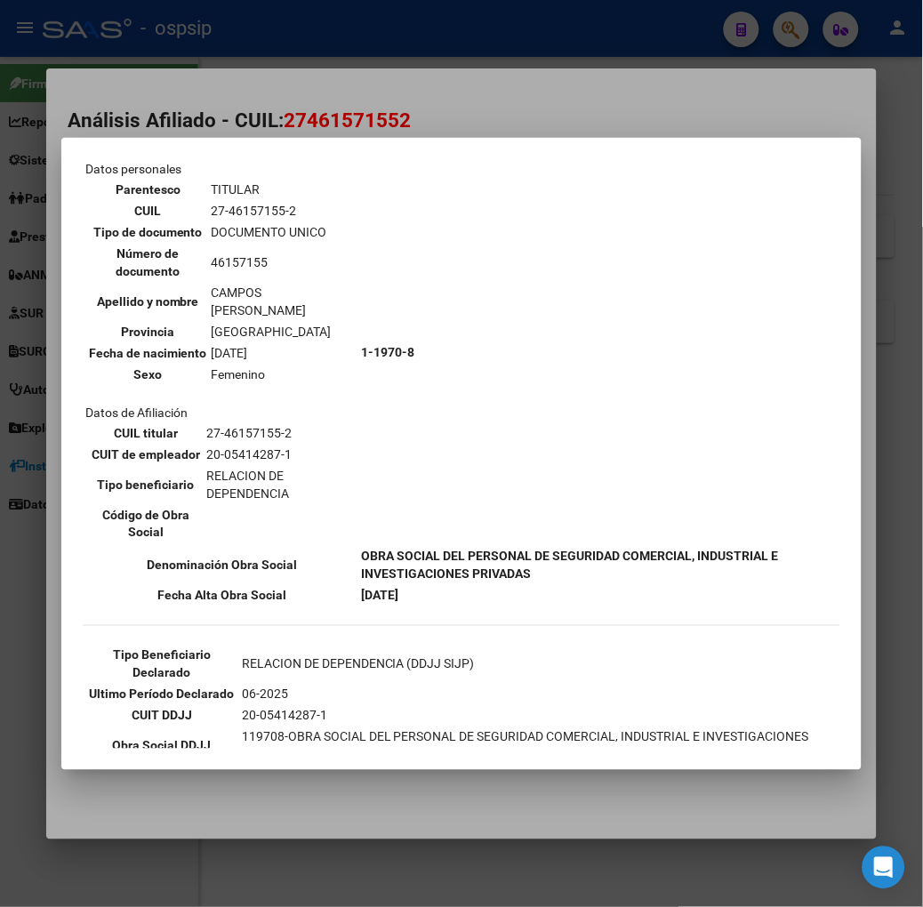
click at [254, 173] on td "Datos personales Parentesco TITULAR CUIL 27-46157155-2 Tipo de documento DOCUME…" at bounding box center [222, 352] width 275 height 386
click at [320, 105] on div at bounding box center [461, 453] width 923 height 907
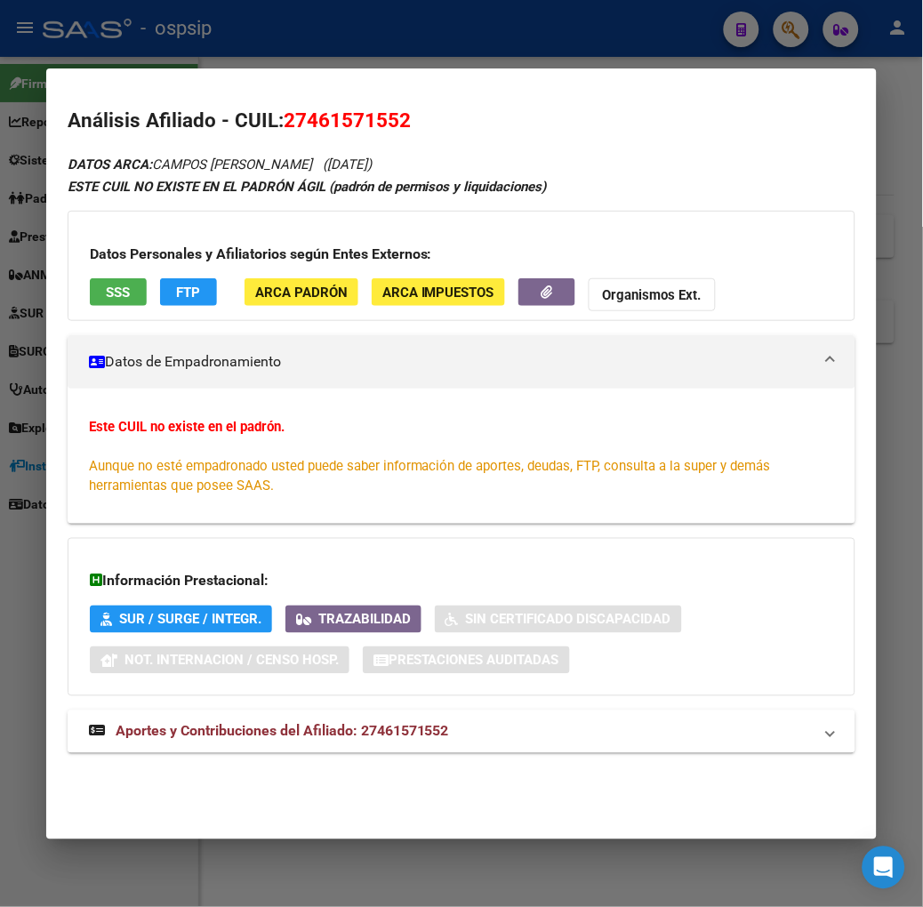
click at [301, 728] on span "Aportes y Contribuciones del Afiliado: 27461571552" at bounding box center [283, 731] width 334 height 17
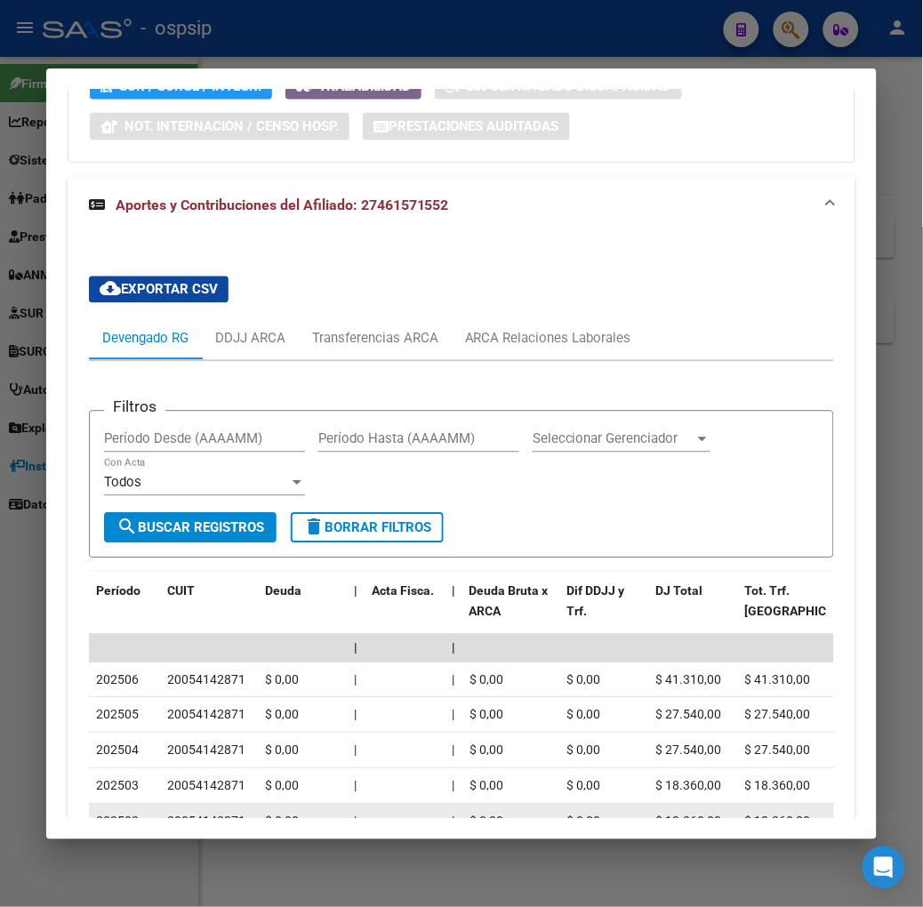
scroll to position [656, 0]
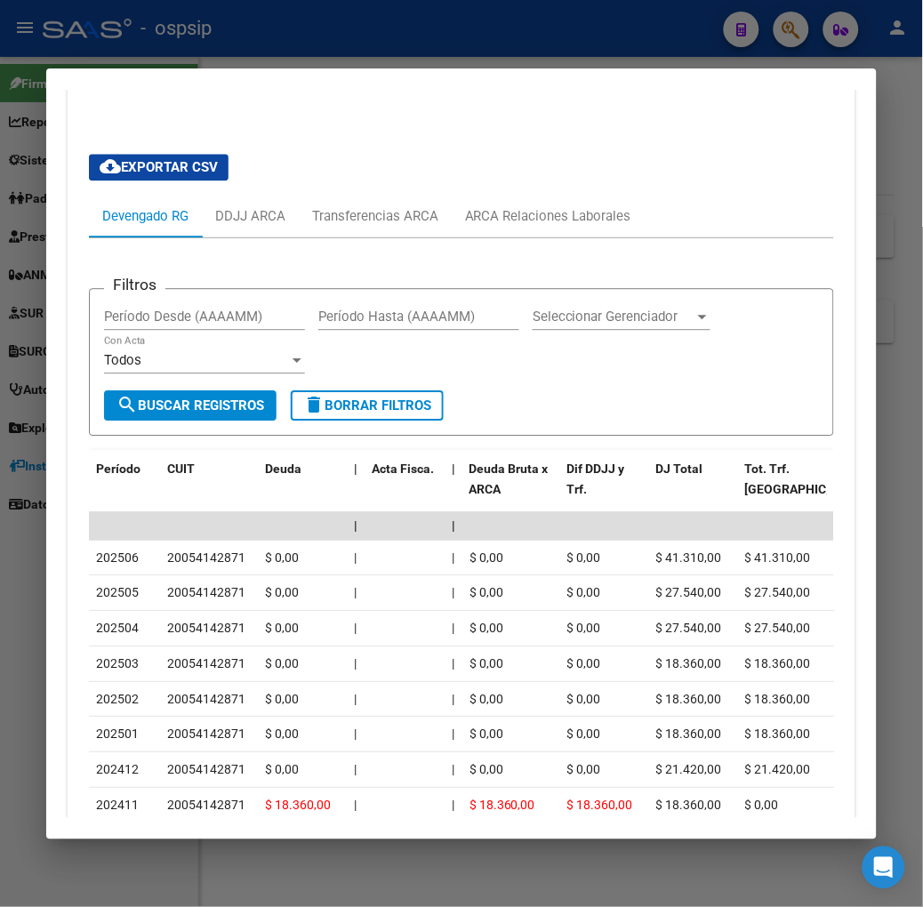
click at [218, 45] on div at bounding box center [461, 453] width 923 height 907
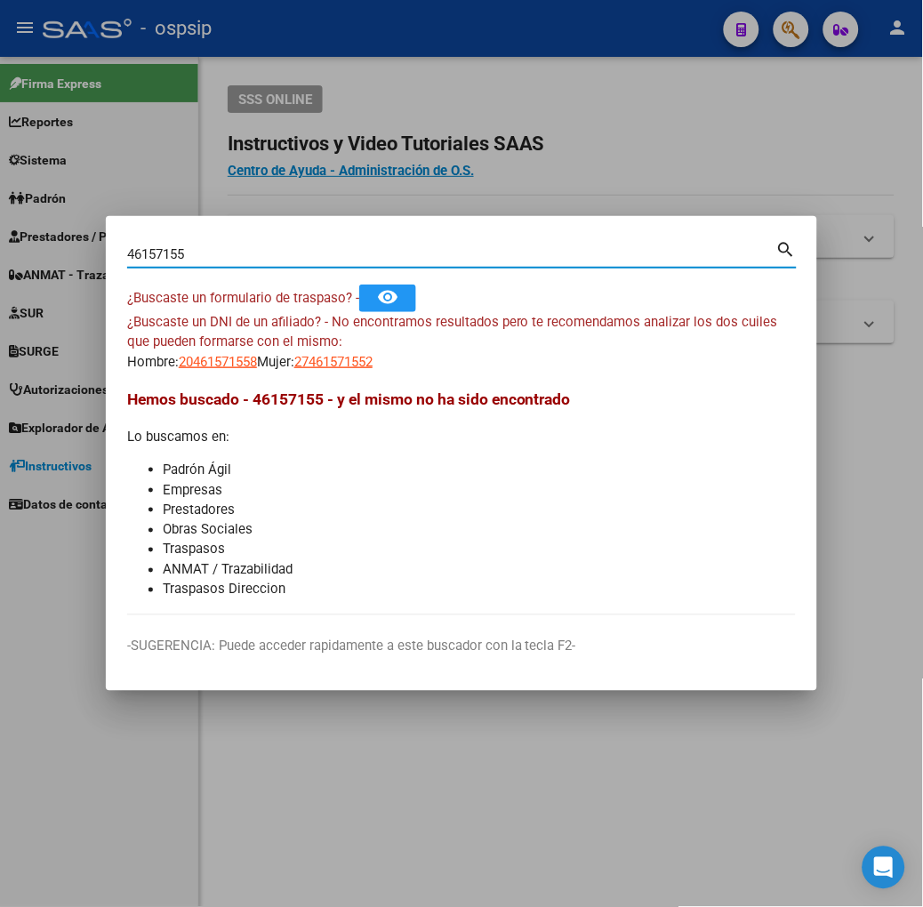
click at [265, 256] on input "46157155" at bounding box center [451, 254] width 649 height 16
type input "42348221"
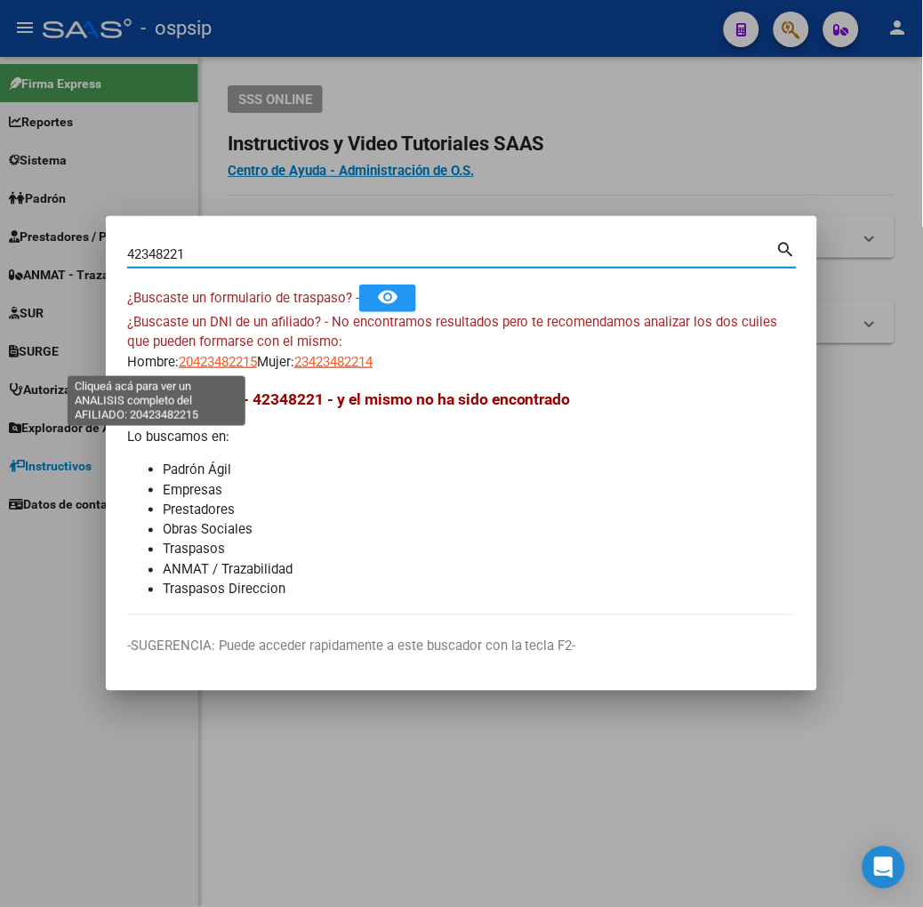
click at [179, 357] on span "20423482215" at bounding box center [218, 362] width 78 height 16
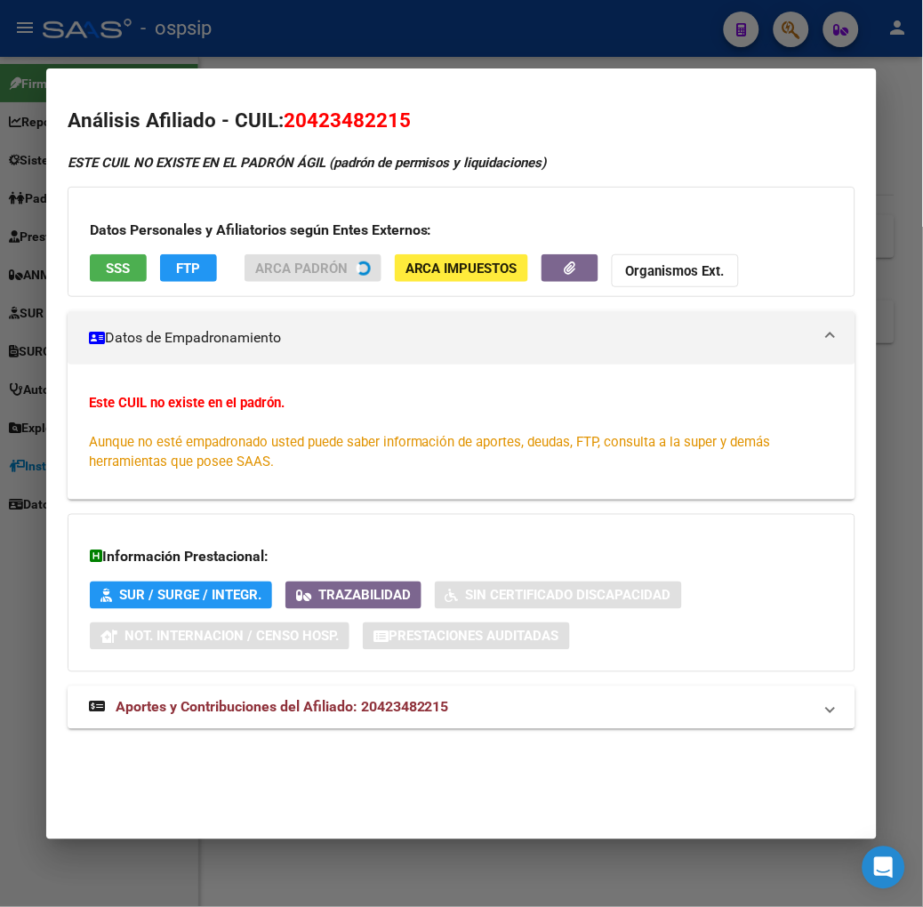
click at [229, 57] on div at bounding box center [461, 453] width 923 height 907
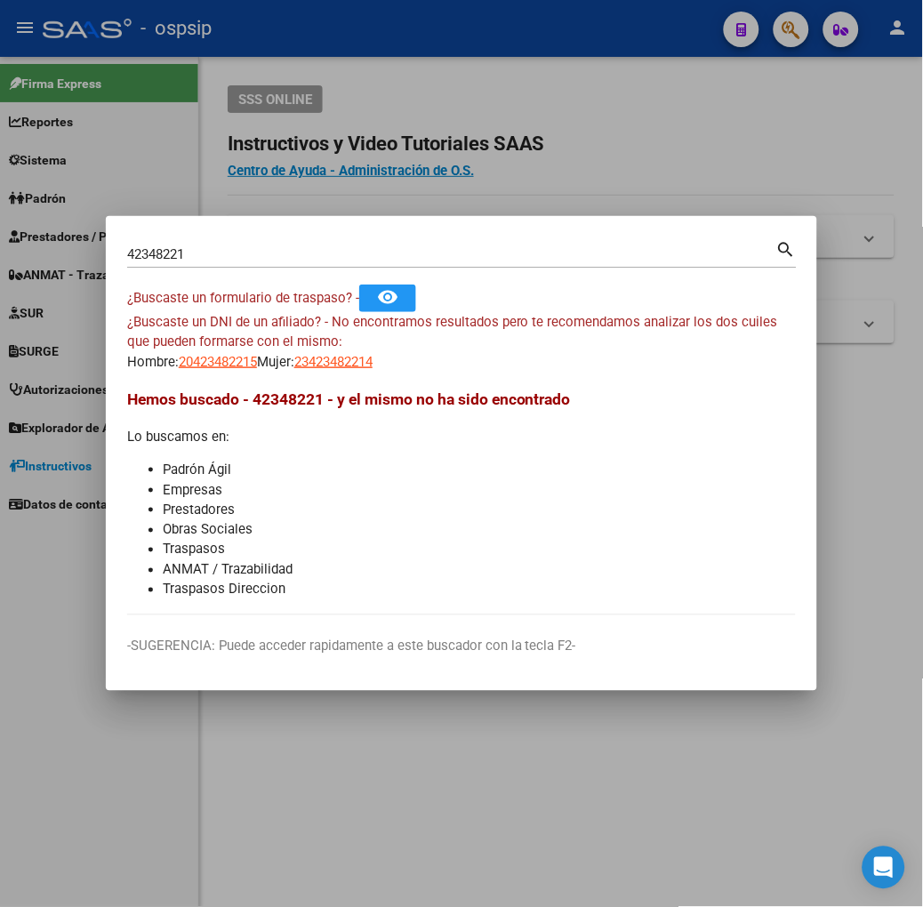
click at [310, 349] on div "¿Buscaste un DNI de un afiliado? - No encontramos resultados pero te recomendam…" at bounding box center [461, 342] width 669 height 60
click at [310, 359] on span "23423482214" at bounding box center [333, 362] width 78 height 16
type textarea "23423482214"
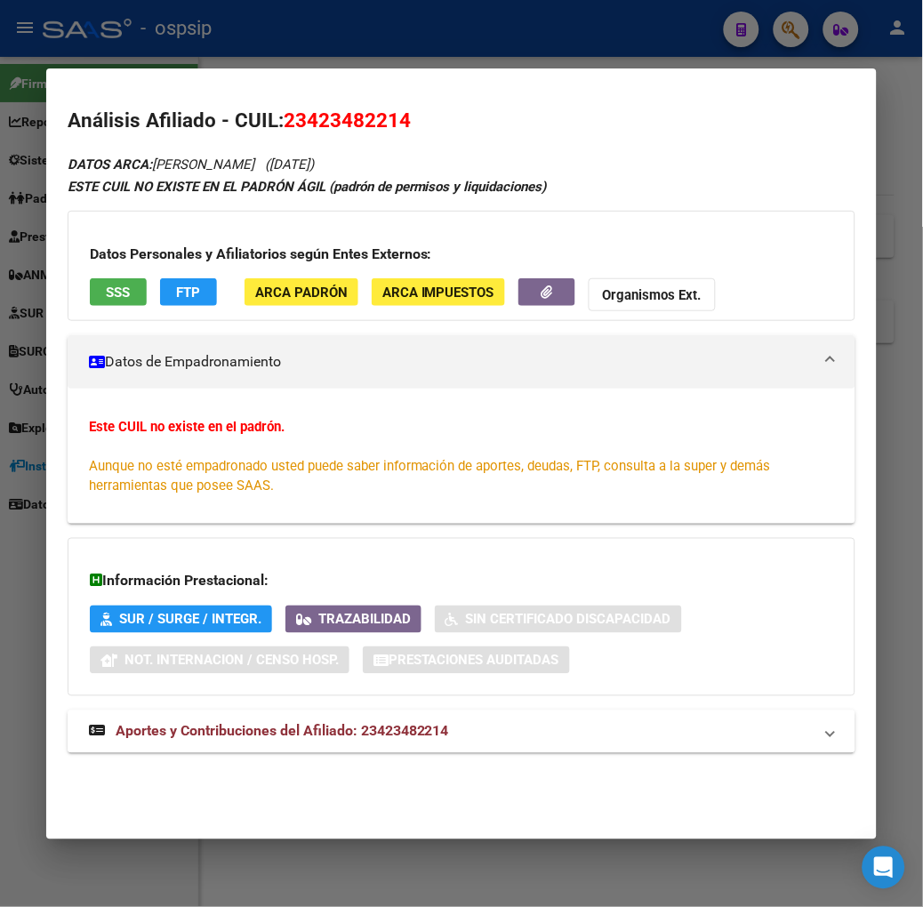
click at [298, 726] on span "Aportes y Contribuciones del Afiliado: 23423482214" at bounding box center [283, 731] width 334 height 17
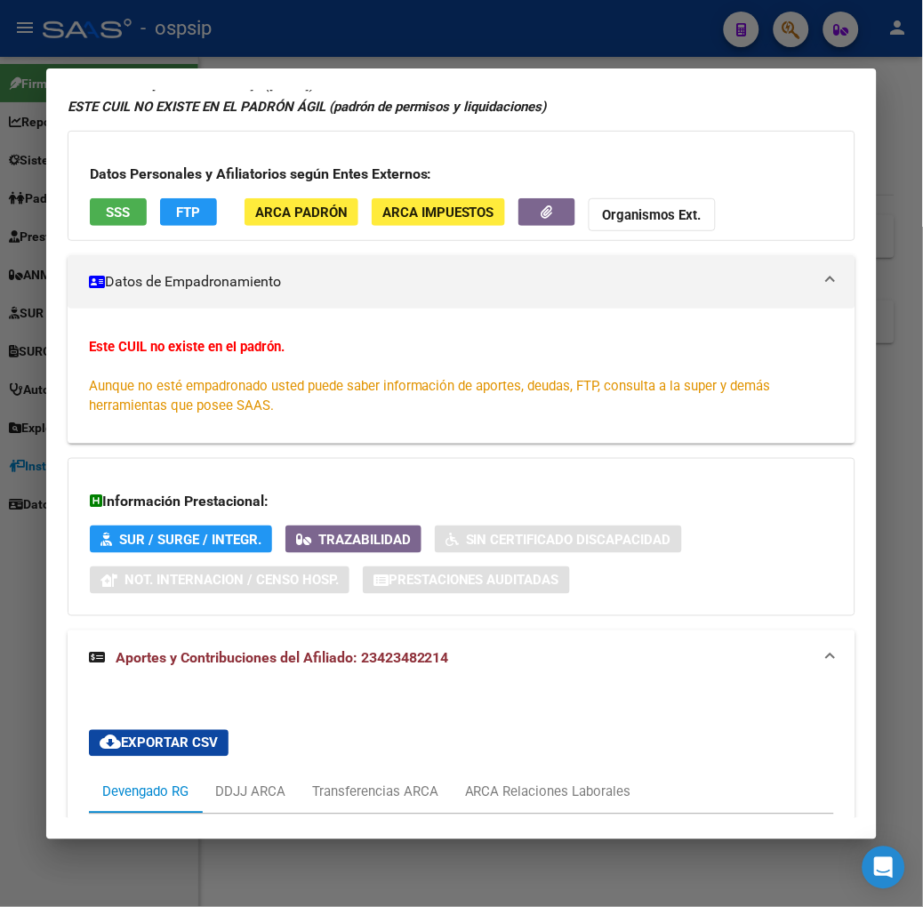
scroll to position [635, 0]
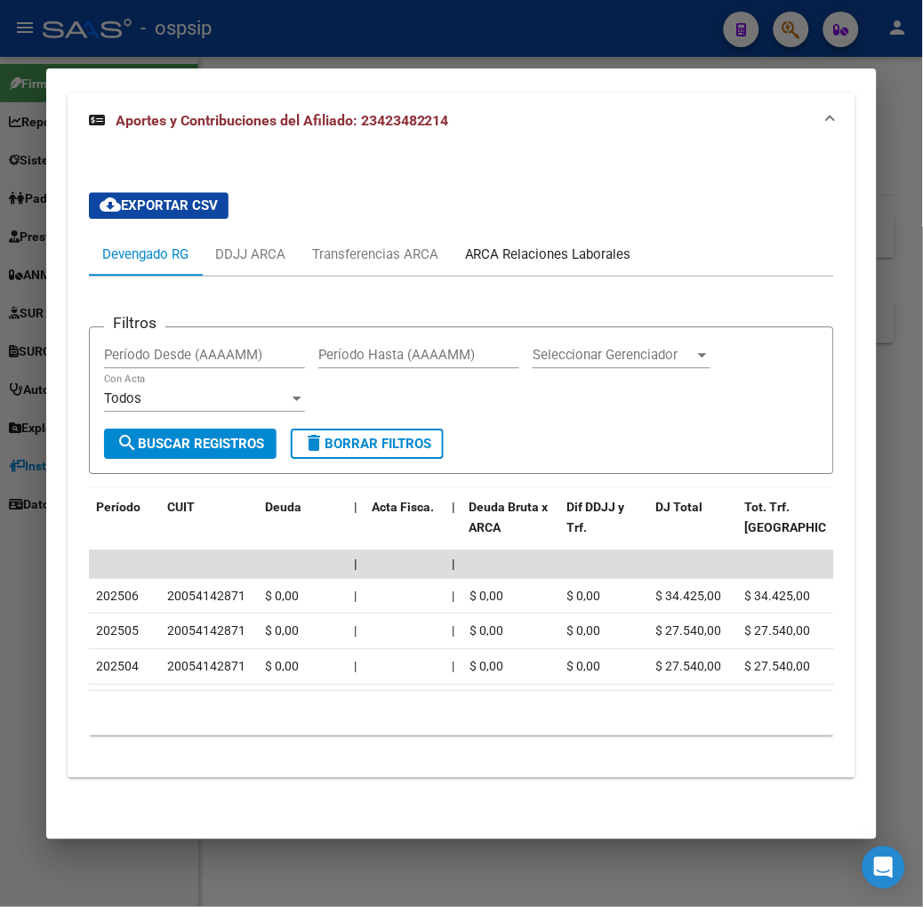
click at [519, 245] on div "ARCA Relaciones Laborales" at bounding box center [548, 255] width 166 height 20
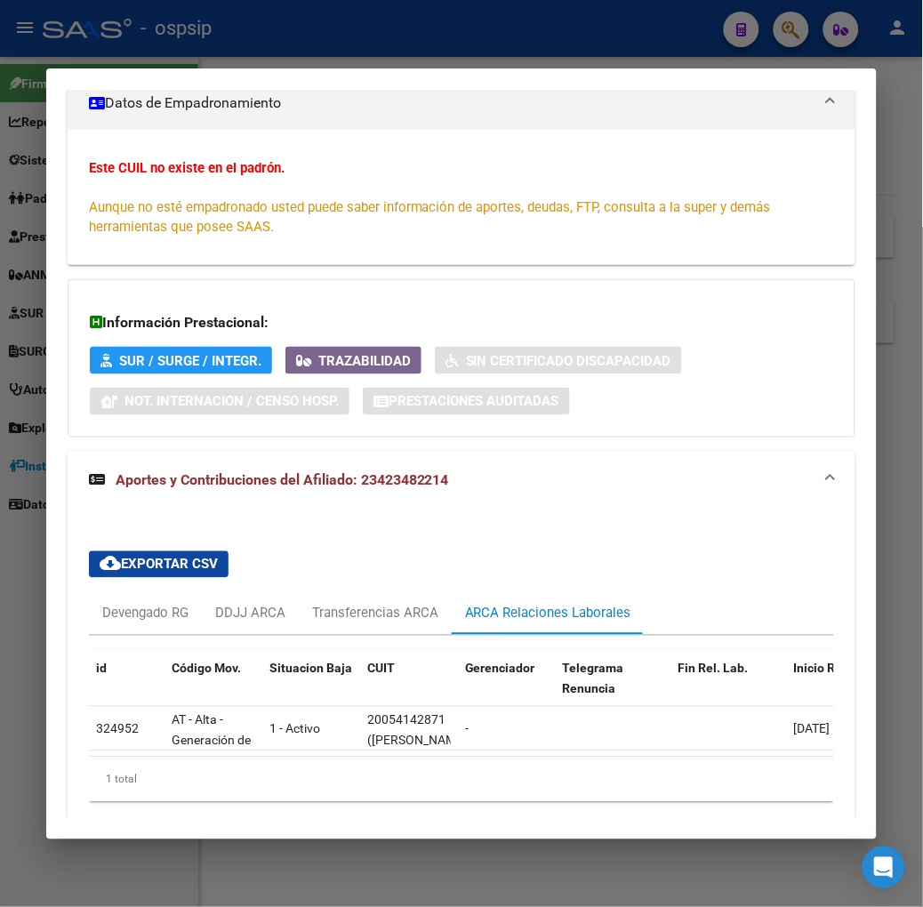
scroll to position [342, 0]
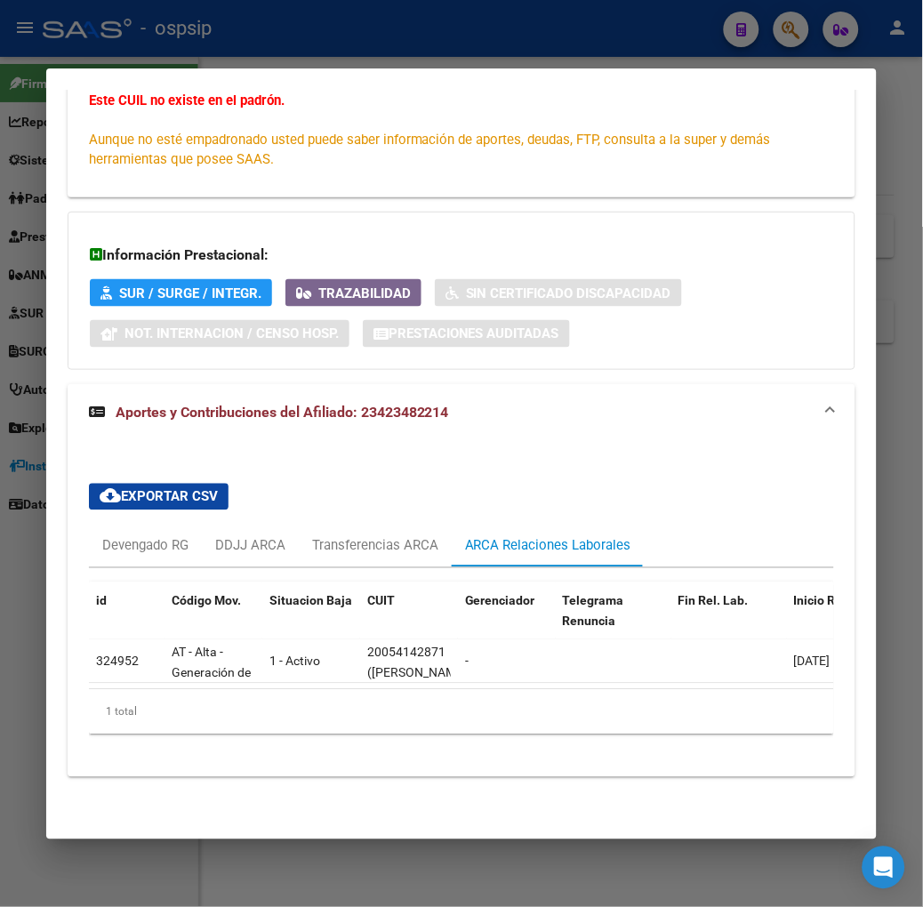
click at [378, 16] on div at bounding box center [461, 453] width 923 height 907
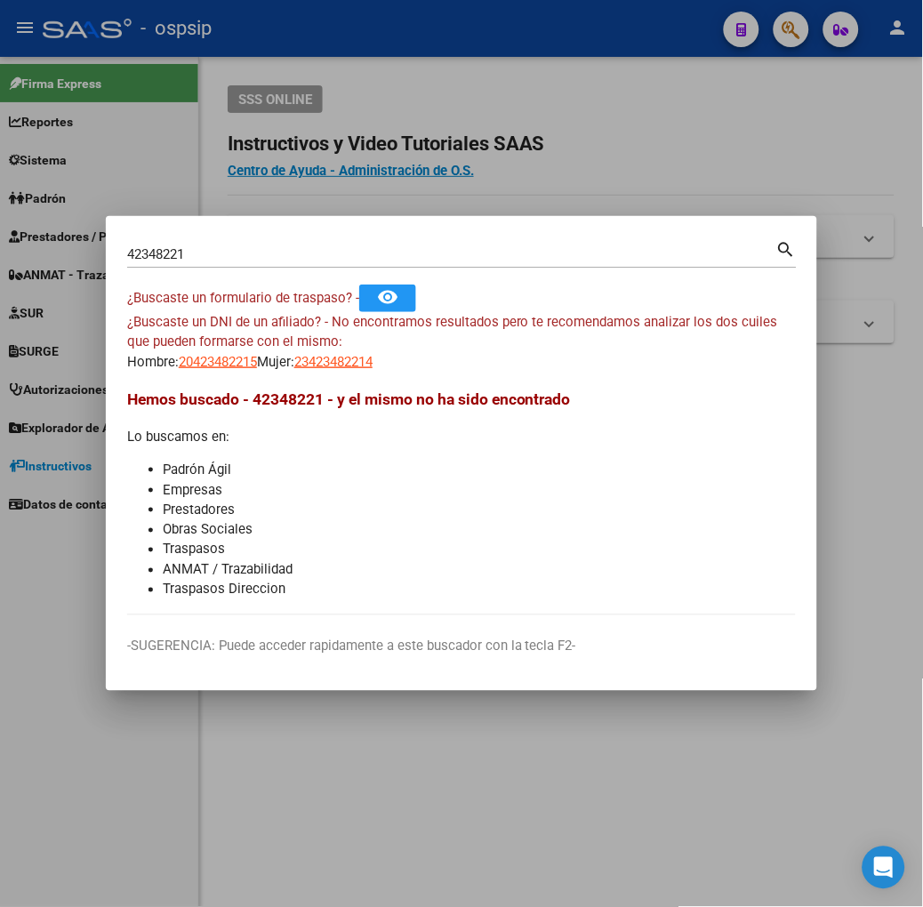
click at [311, 255] on input "42348221" at bounding box center [451, 254] width 649 height 16
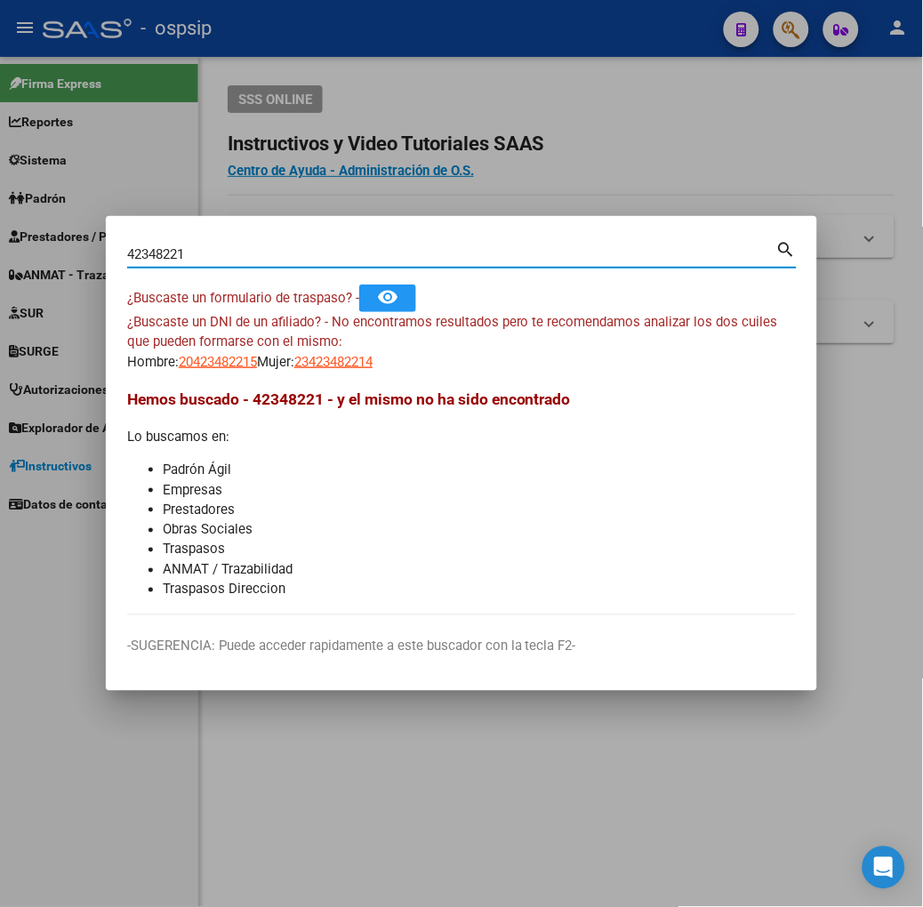
click at [311, 255] on input "42348221" at bounding box center [451, 254] width 649 height 16
type input "50870079"
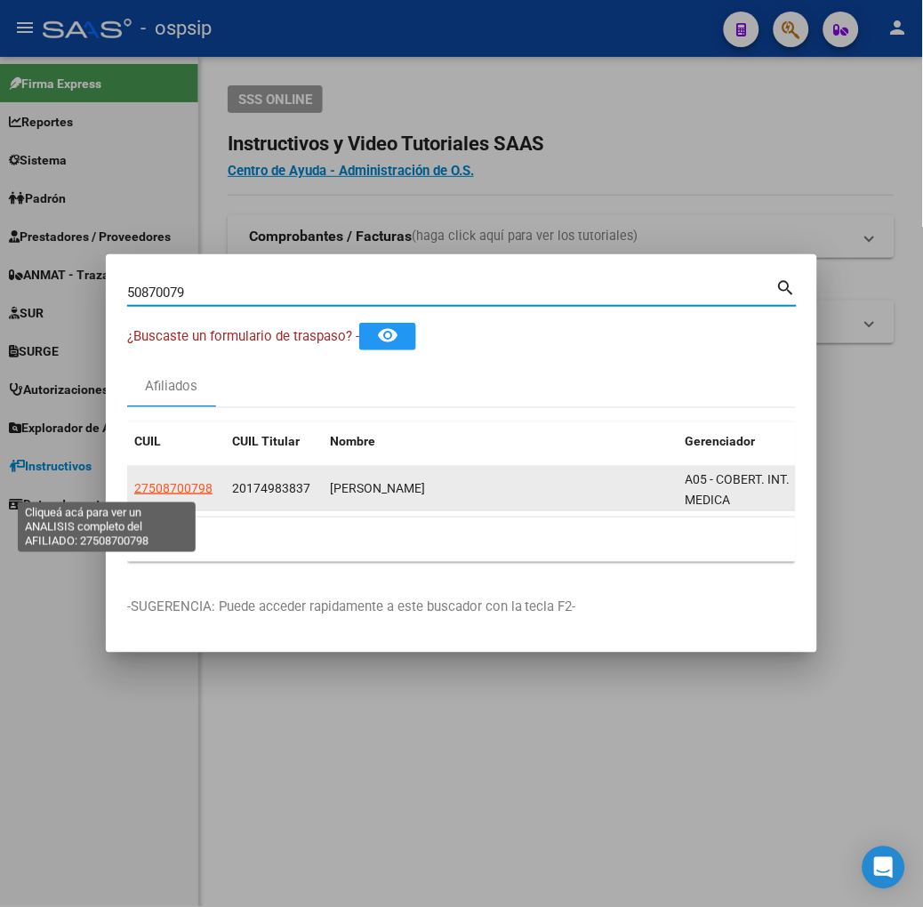
click at [134, 487] on span "27508700798" at bounding box center [173, 488] width 78 height 14
type textarea "27508700798"
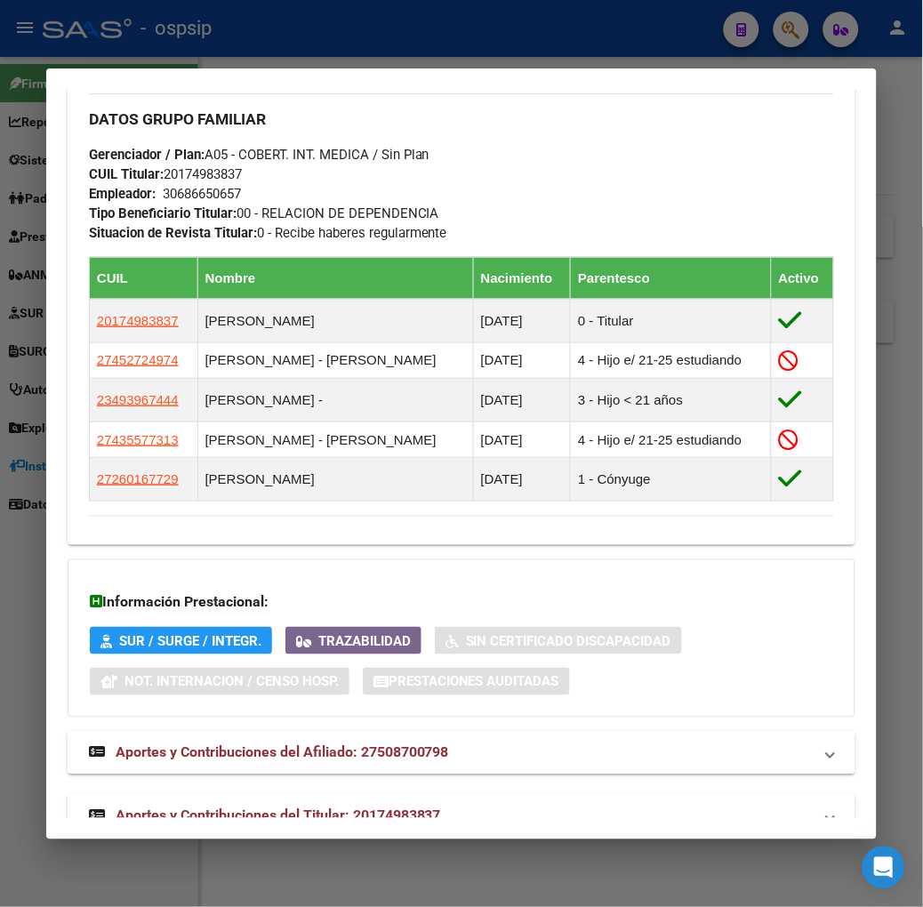
click at [321, 808] on span "Aportes y Contribuciones del Titular: 20174983837" at bounding box center [279, 816] width 326 height 17
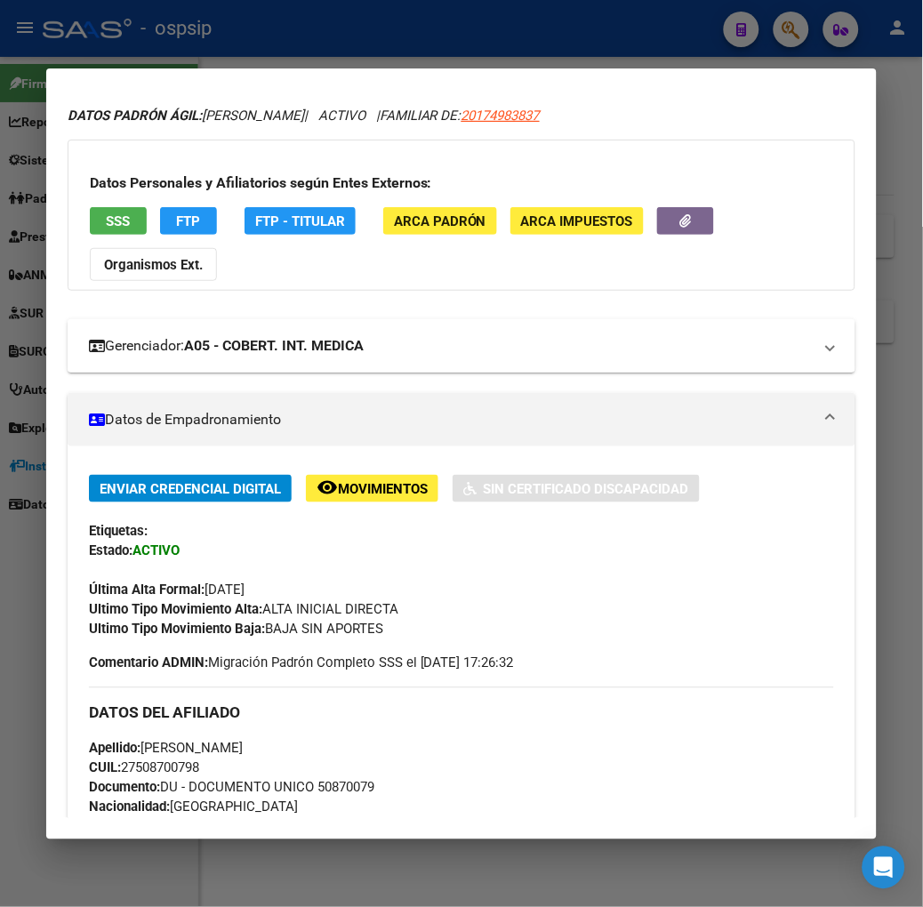
scroll to position [0, 0]
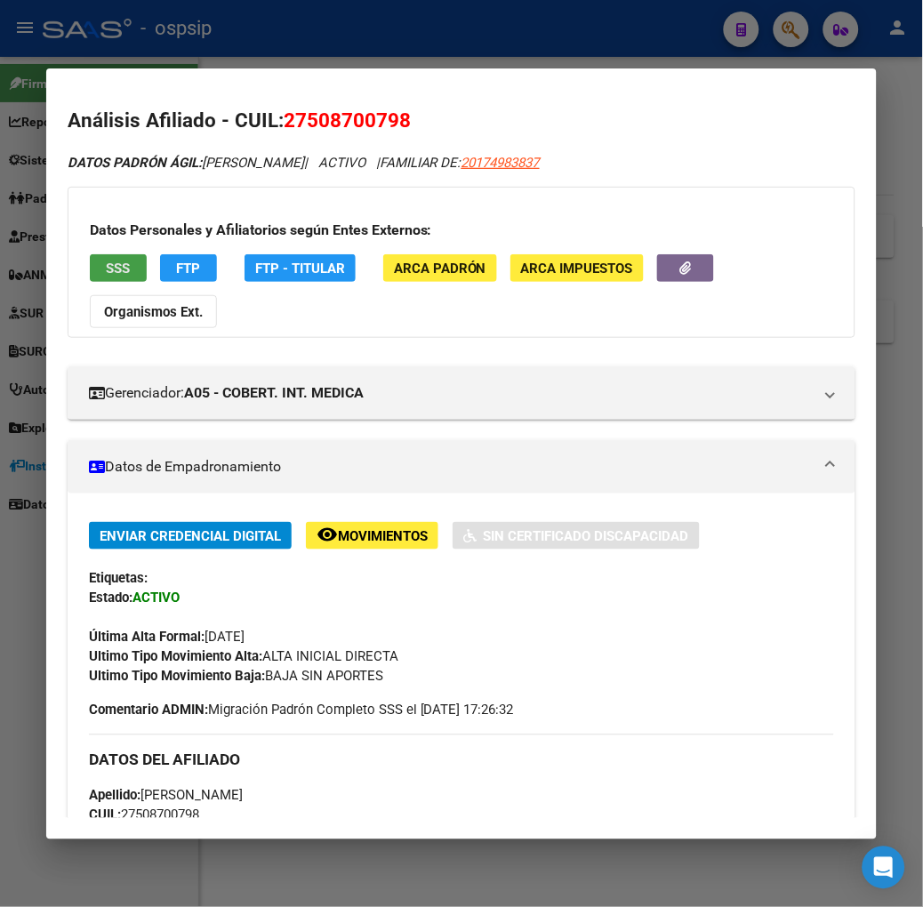
click at [106, 272] on span "SSS" at bounding box center [118, 269] width 24 height 16
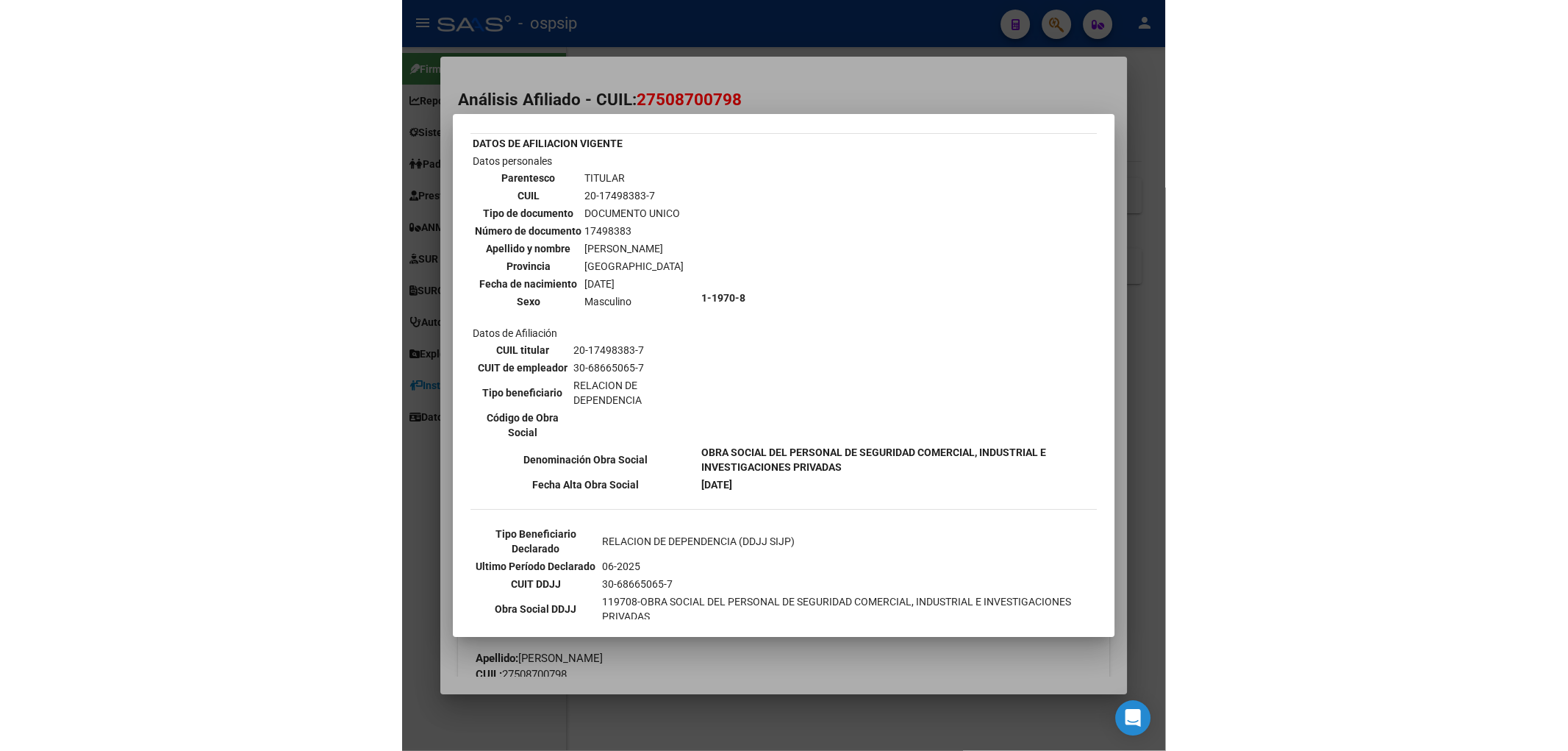
scroll to position [82, 0]
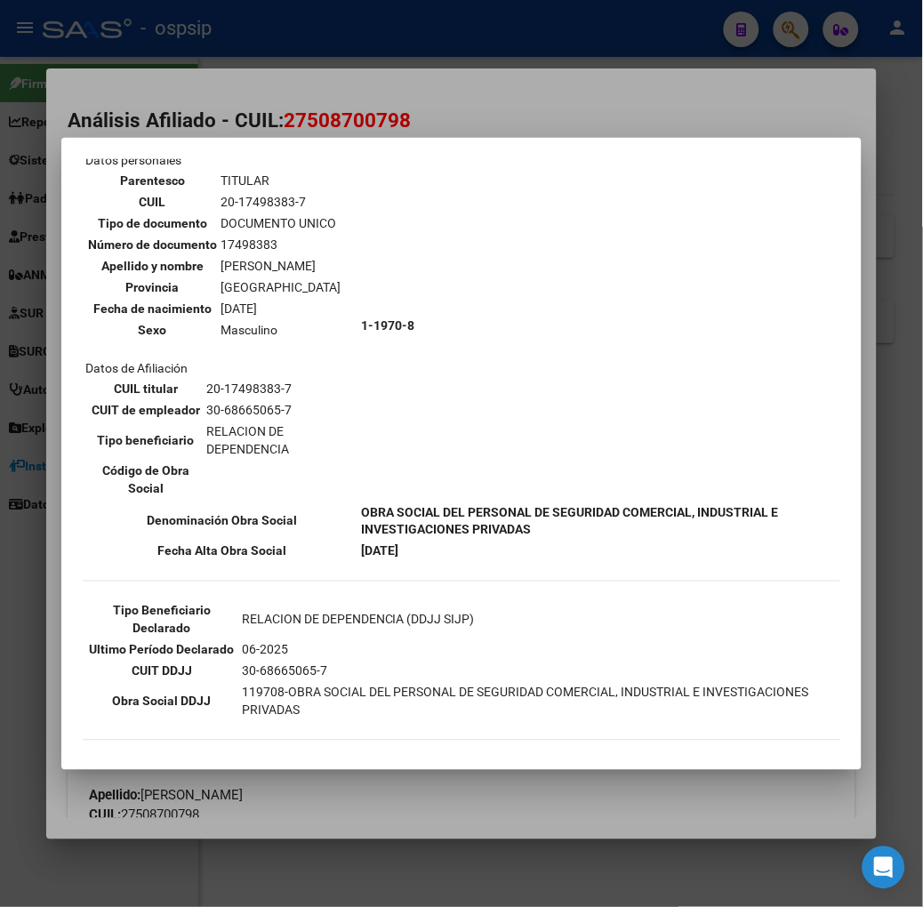
click at [188, 78] on div at bounding box center [461, 453] width 923 height 907
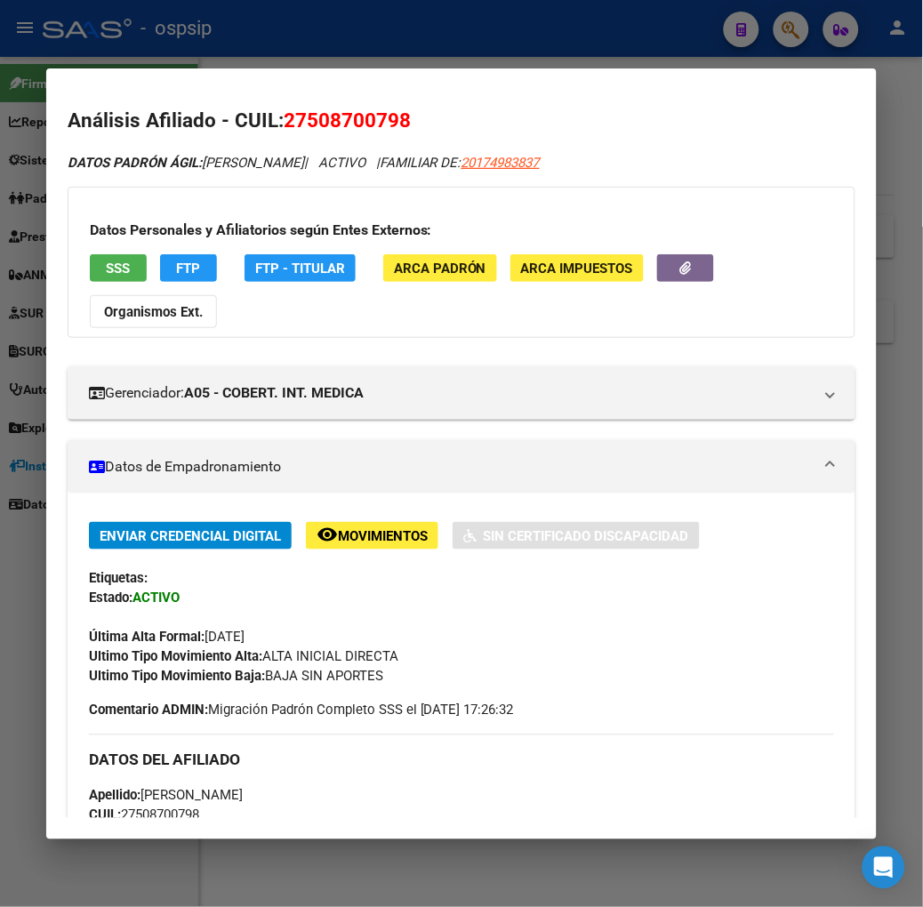
click at [211, 24] on div at bounding box center [461, 453] width 923 height 907
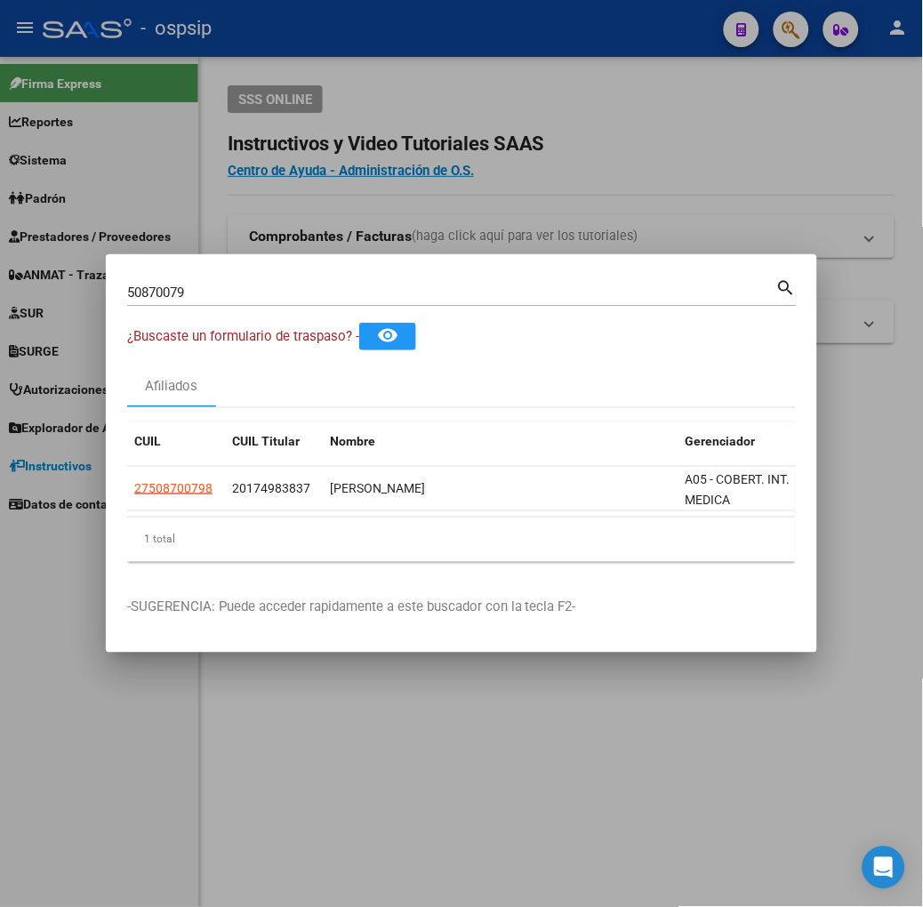
drag, startPoint x: 117, startPoint y: 19, endPoint x: 95, endPoint y: 27, distance: 22.8
click at [114, 19] on div at bounding box center [461, 453] width 923 height 907
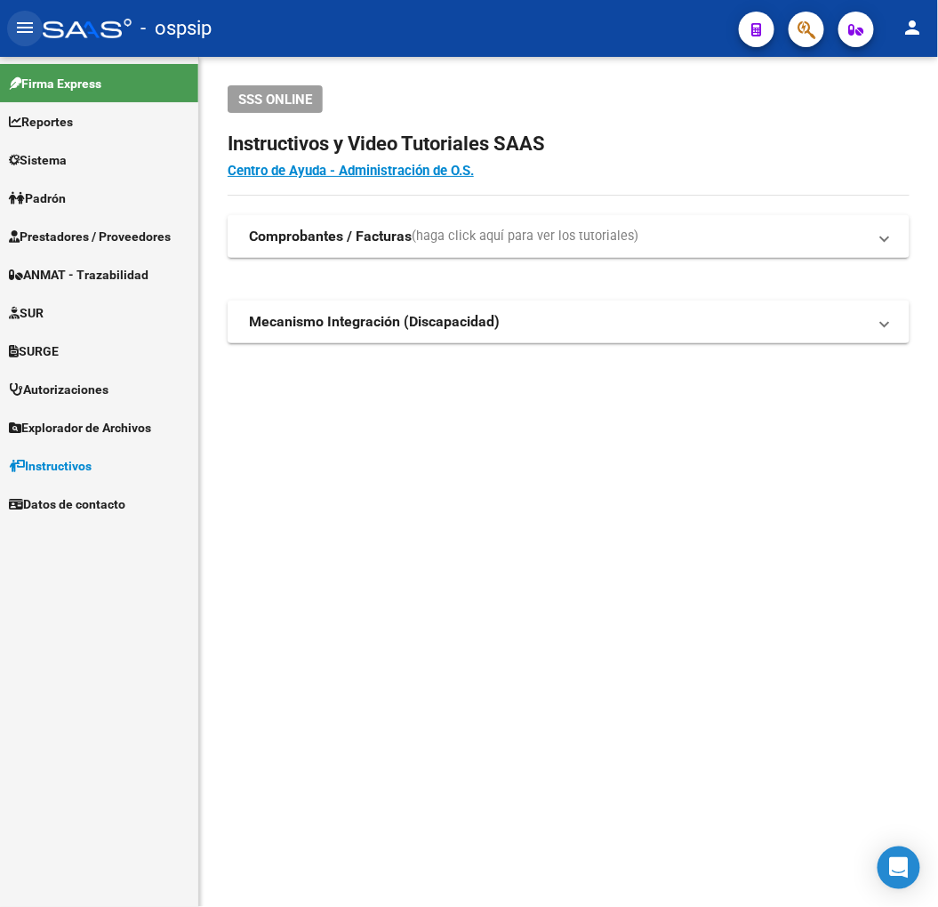
click at [28, 37] on mat-icon "menu" at bounding box center [24, 27] width 21 height 21
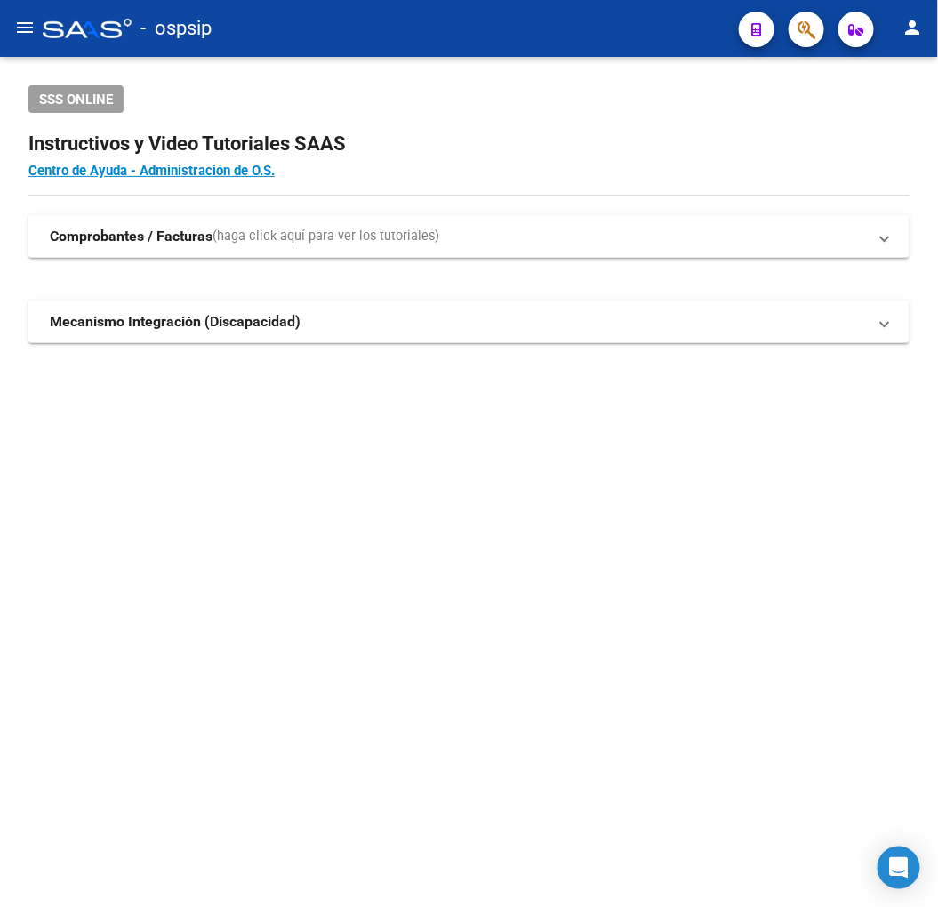
click at [39, 30] on button "menu" at bounding box center [25, 29] width 36 height 36
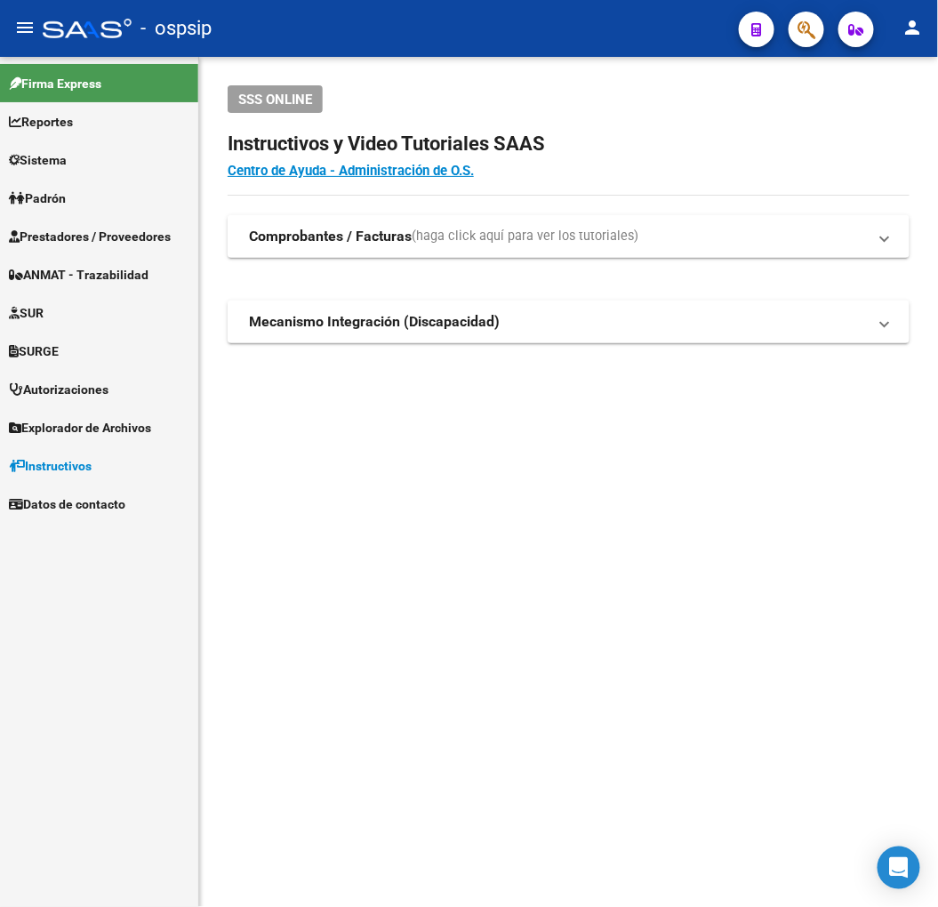
click at [94, 229] on span "Prestadores / Proveedores" at bounding box center [90, 237] width 162 height 20
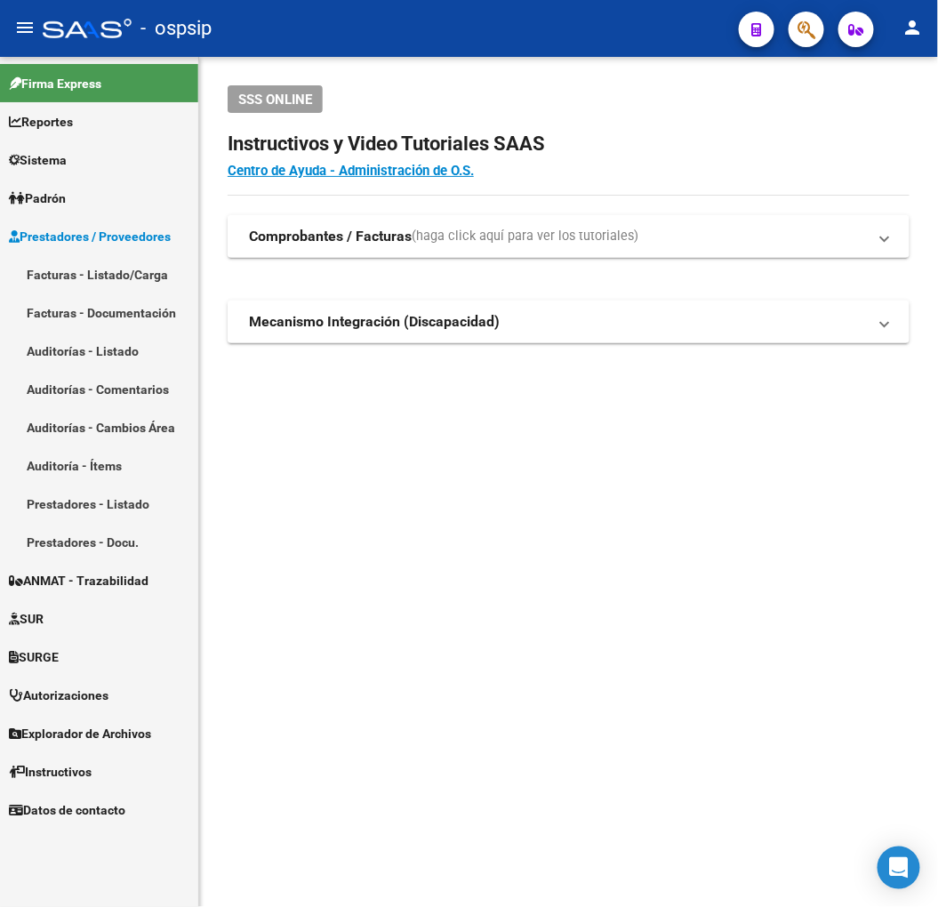
click at [98, 273] on link "Facturas - Listado/Carga" at bounding box center [99, 274] width 198 height 38
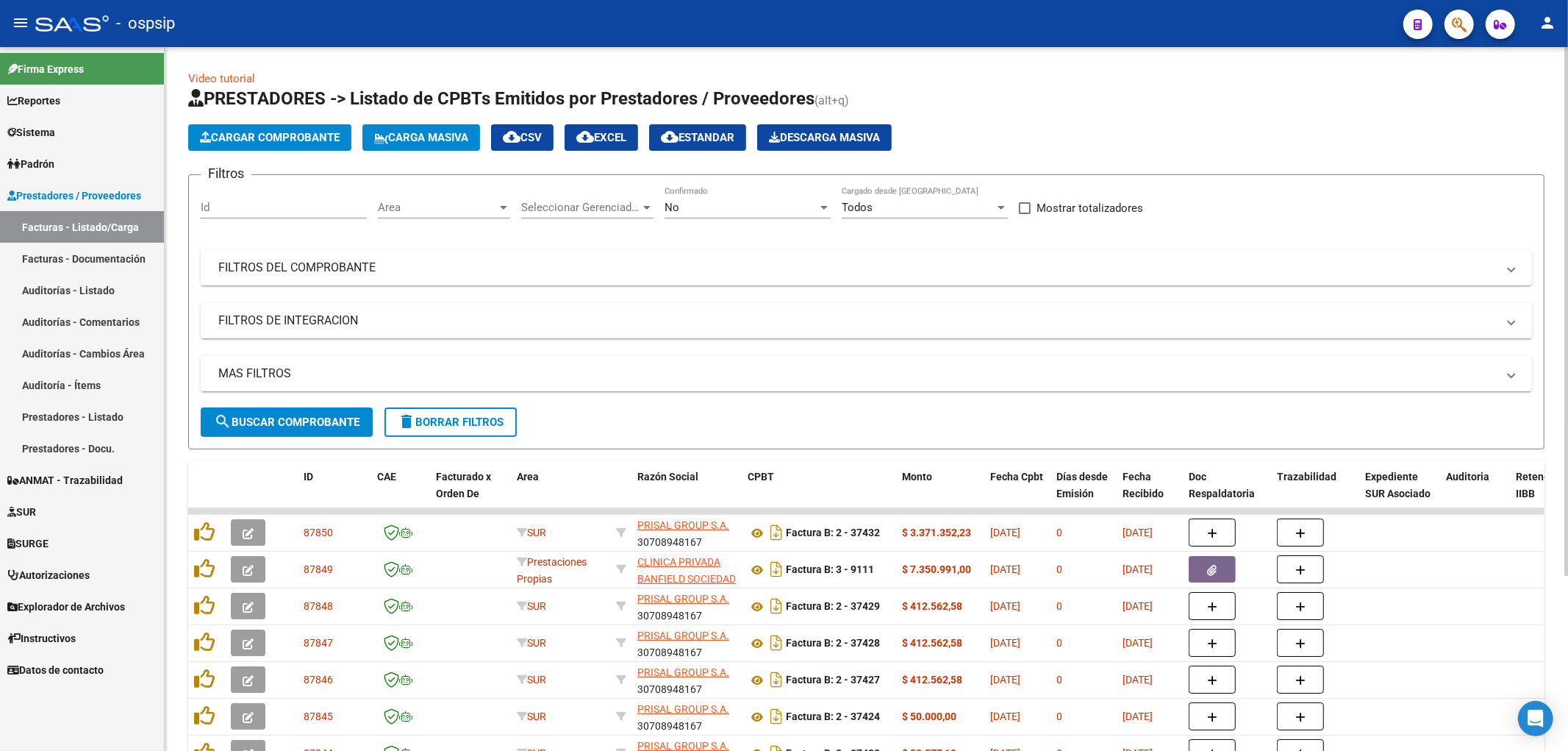
click at [278, 423] on span "search Buscar Comprobante" at bounding box center [287, 423] width 145 height 13
click at [262, 202] on input "Id" at bounding box center [284, 208] width 166 height 13
click at [300, 351] on div "Filtros Id Area Area Seleccionar Gerenciador Seleccionar Gerenciador No Confirm…" at bounding box center [866, 297] width 1332 height 221
click at [307, 362] on mat-expansion-panel-header "MAS FILTROS" at bounding box center [866, 374] width 1332 height 36
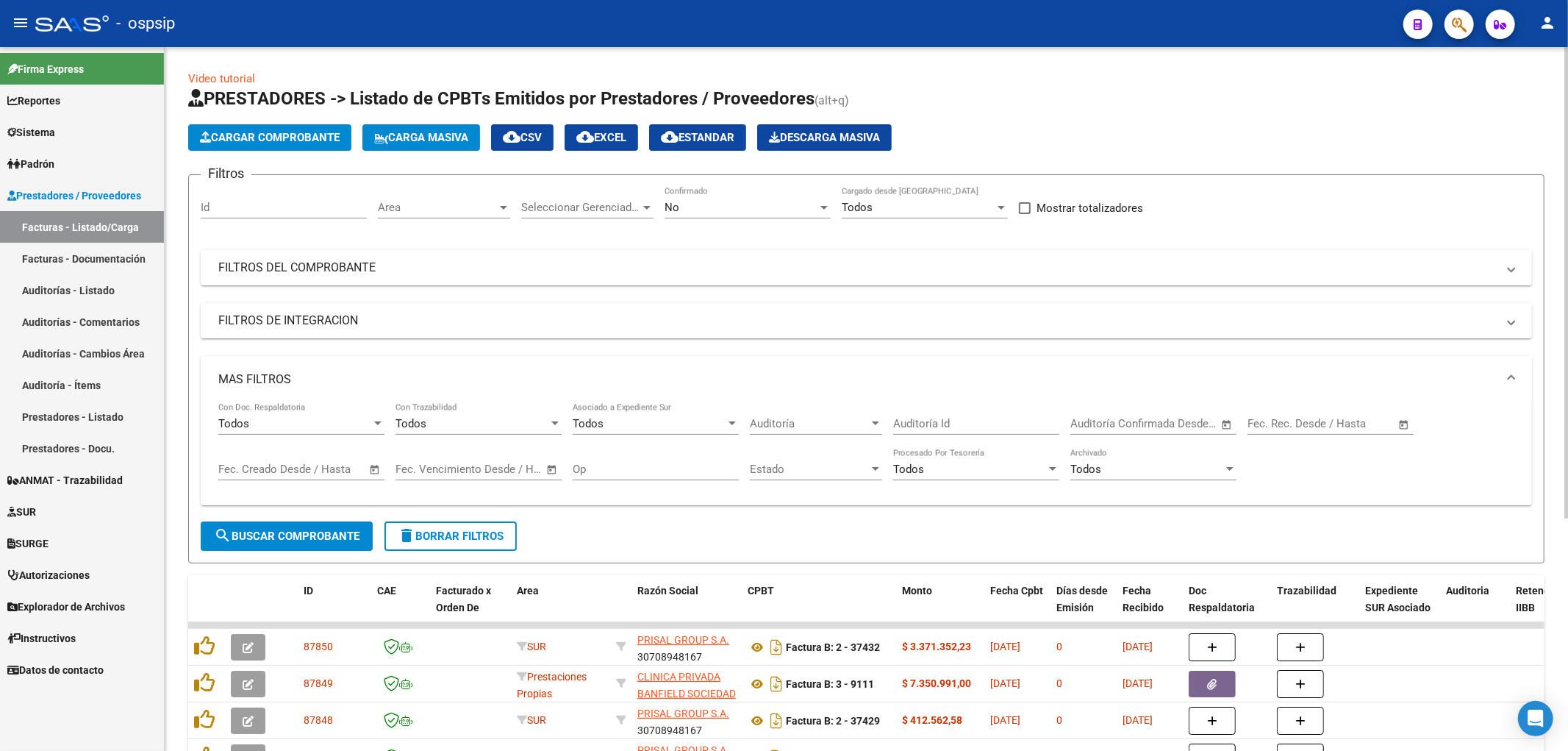
click at [307, 362] on mat-expansion-panel-header "MAS FILTROS" at bounding box center [866, 380] width 1332 height 47
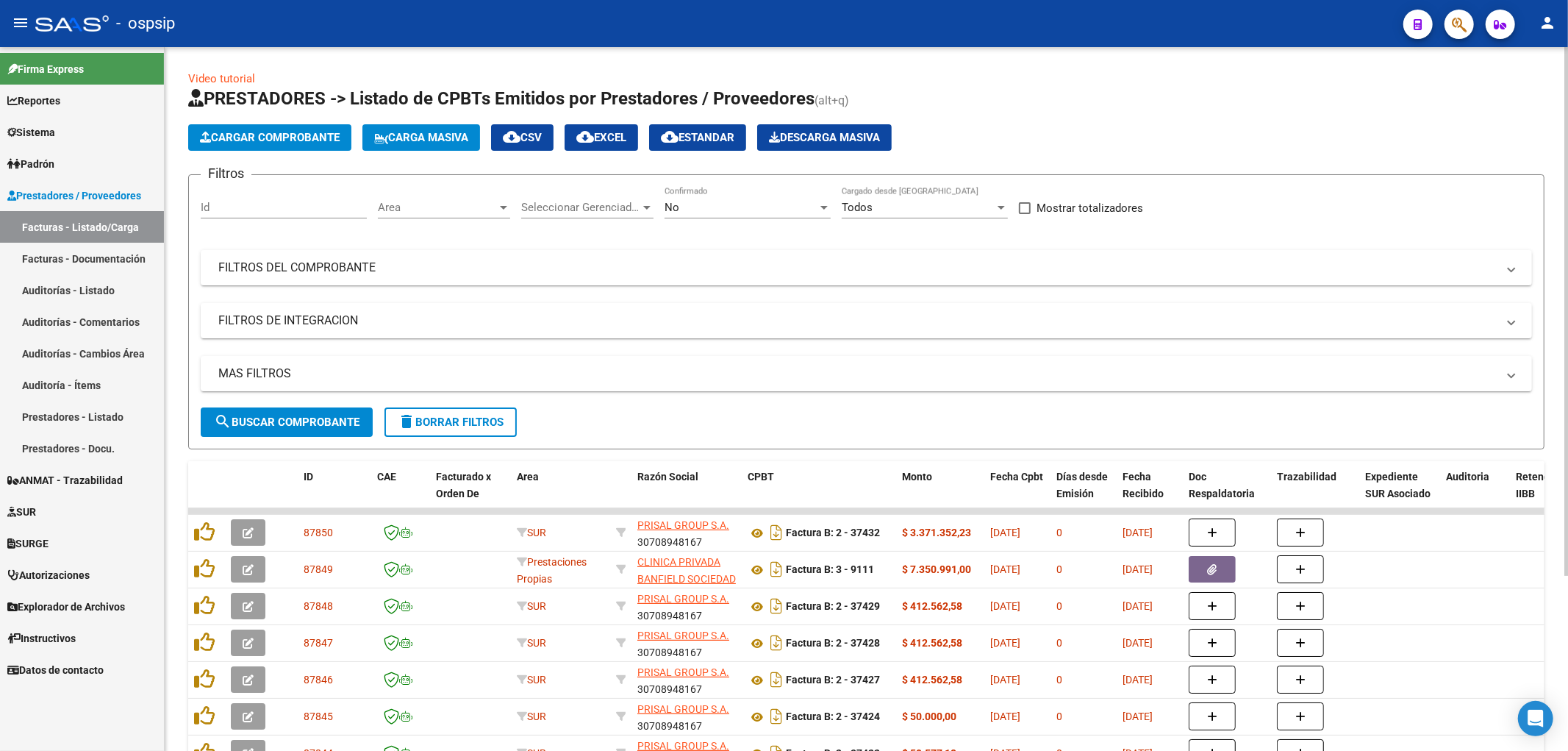
click at [298, 203] on input "Id" at bounding box center [284, 208] width 166 height 13
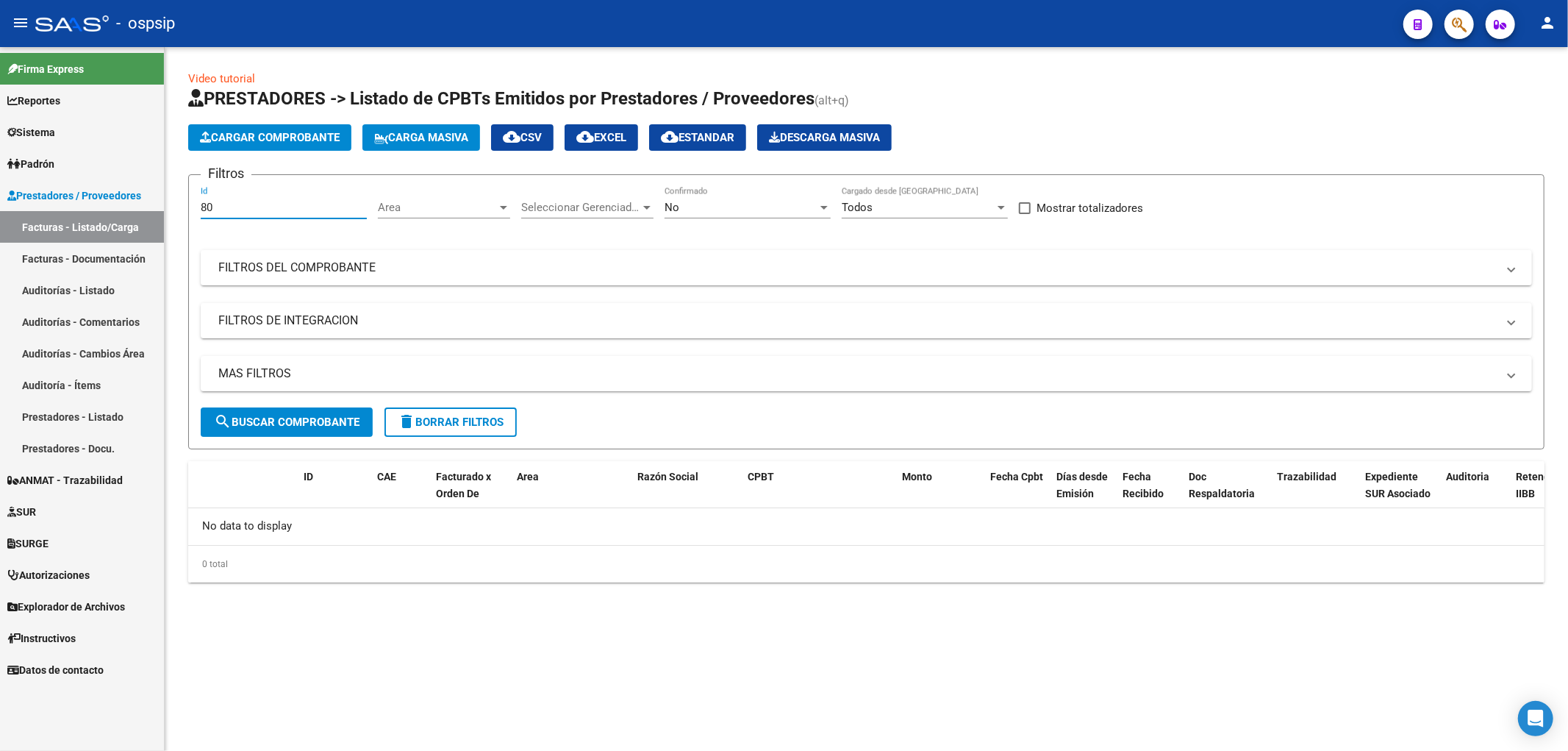
click at [316, 213] on input "80" at bounding box center [284, 208] width 166 height 13
type input "8"
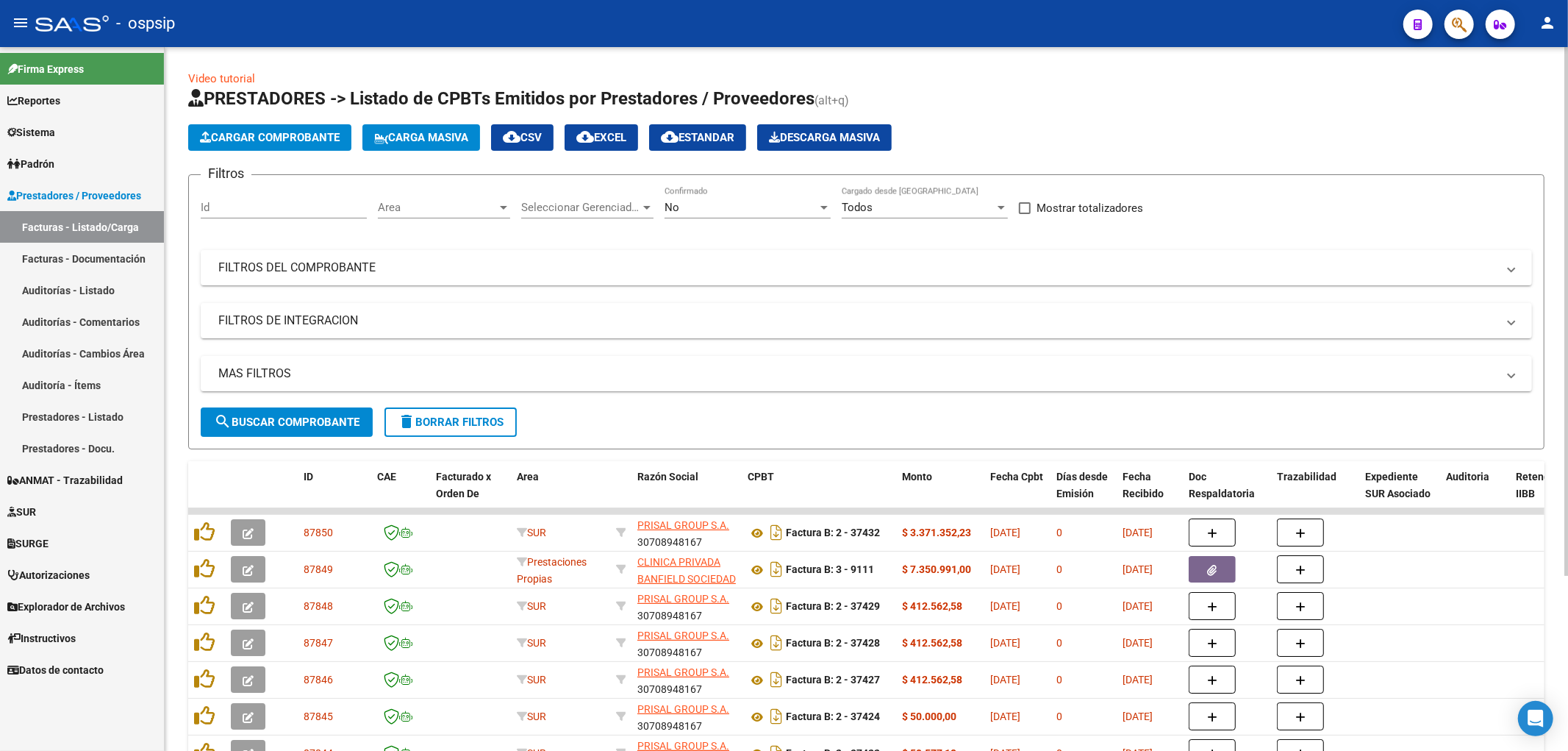
click at [363, 288] on div "Filtros Id Area Area Seleccionar Gerenciador Seleccionar Gerenciador No Confirm…" at bounding box center [866, 297] width 1332 height 221
click at [365, 274] on mat-panel-title "FILTROS DEL COMPROBANTE" at bounding box center [857, 268] width 1279 height 17
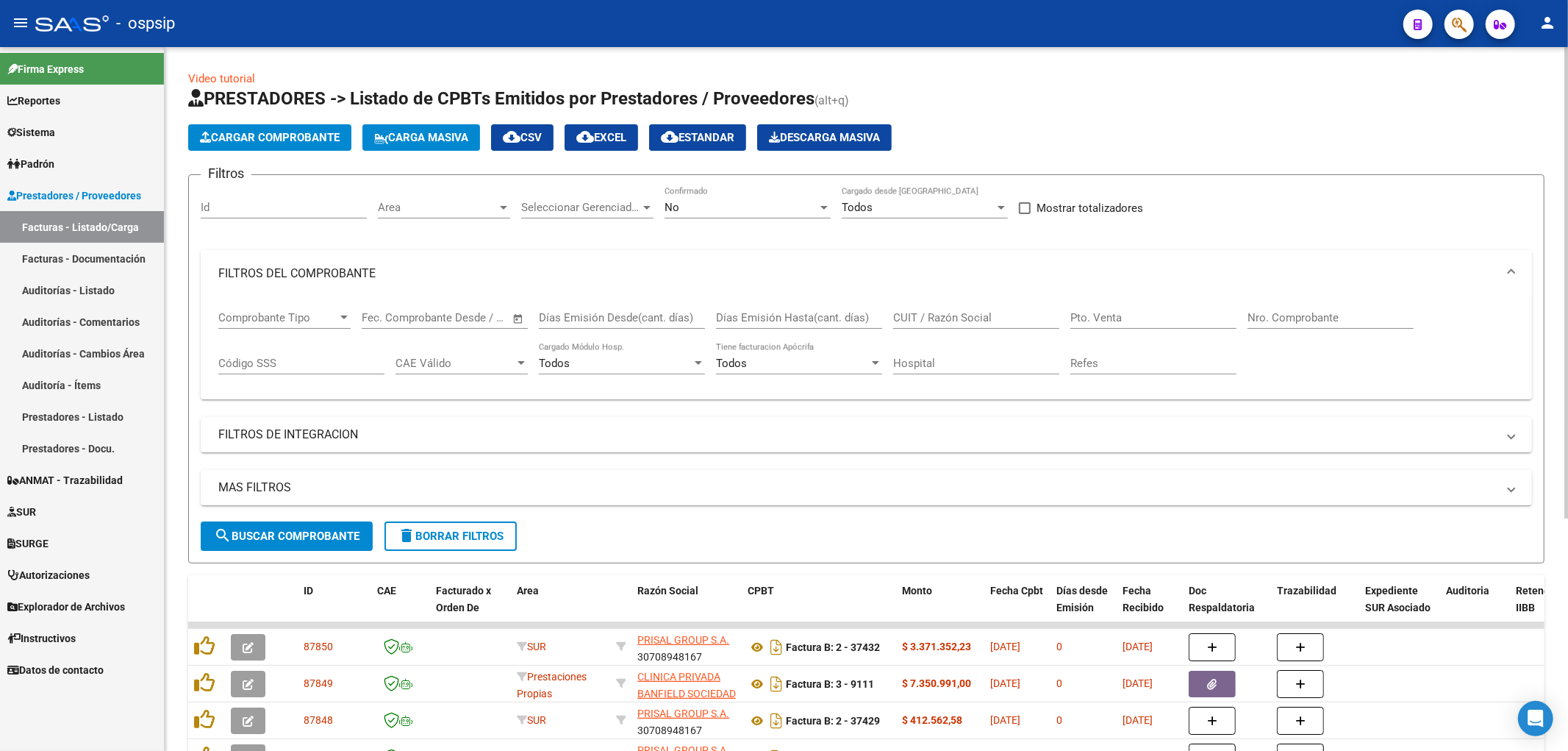
click at [365, 274] on mat-panel-title "FILTROS DEL COMPROBANTE" at bounding box center [857, 274] width 1279 height 17
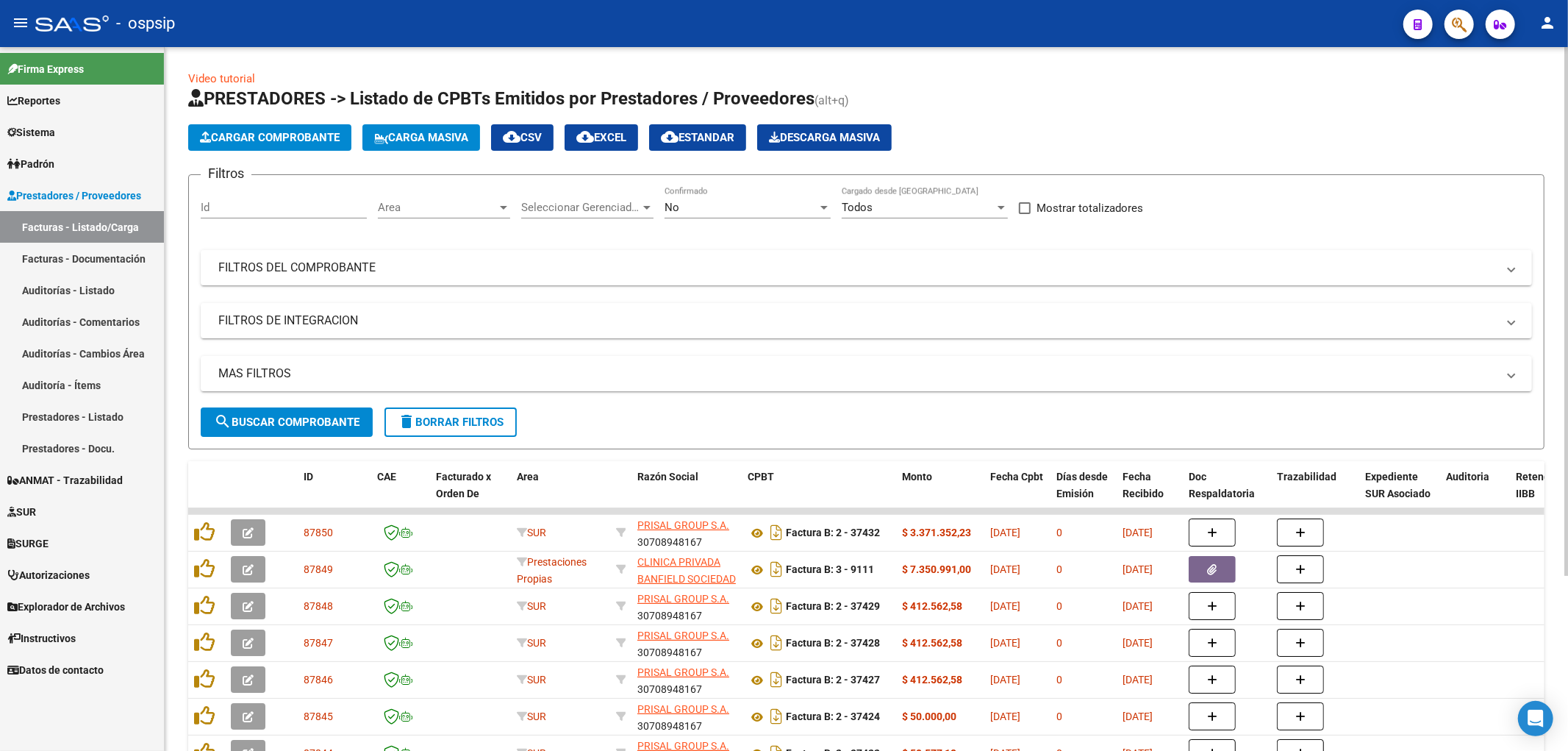
click at [379, 341] on div "Filtros Id Area Area Seleccionar Gerenciador Seleccionar Gerenciador No Confirm…" at bounding box center [866, 297] width 1332 height 221
click at [378, 337] on mat-expansion-panel-header "FILTROS DE INTEGRACION" at bounding box center [866, 320] width 1332 height 36
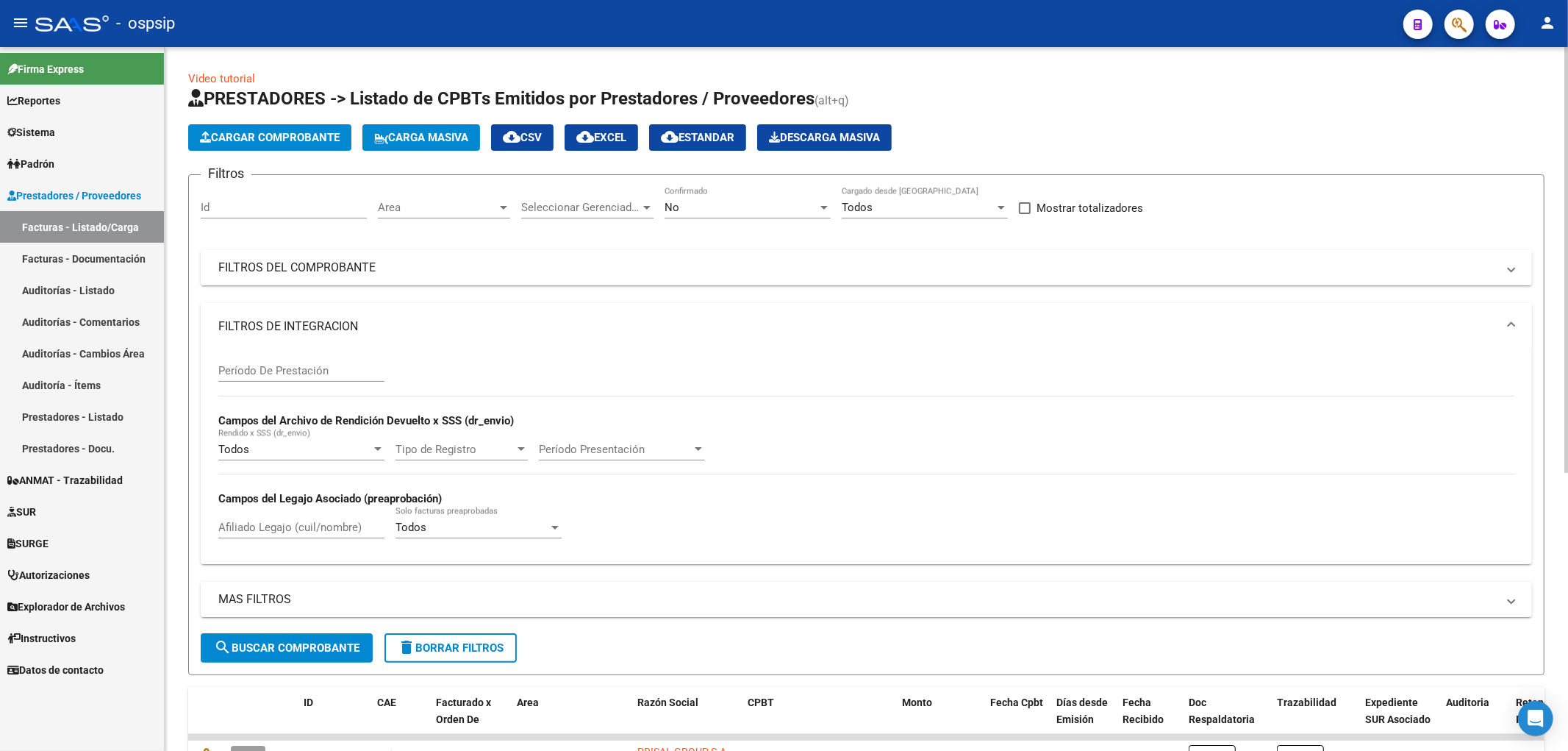
click at [378, 337] on mat-expansion-panel-header "FILTROS DE INTEGRACION" at bounding box center [866, 326] width 1332 height 47
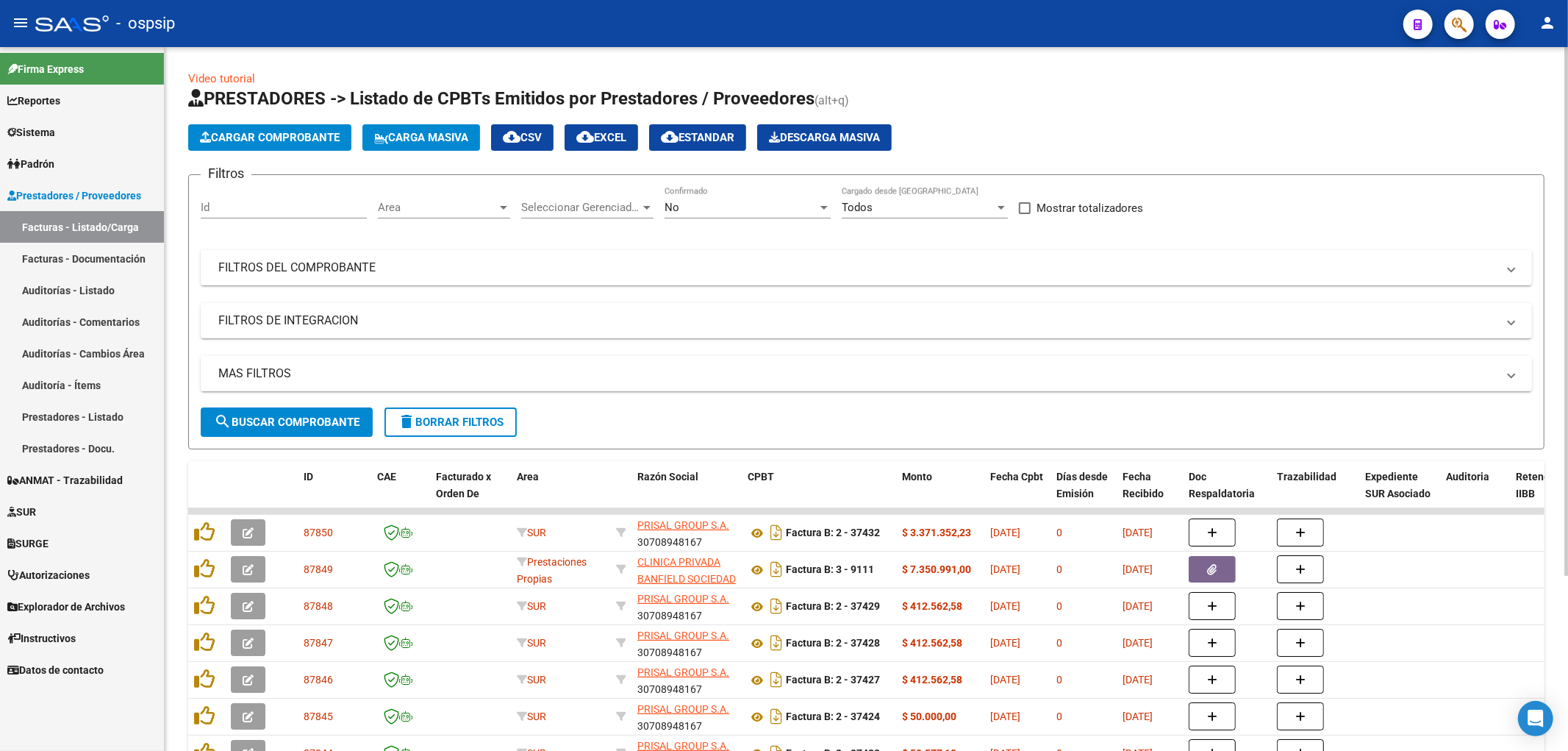
click at [358, 383] on mat-expansion-panel-header "MAS FILTROS" at bounding box center [866, 374] width 1332 height 36
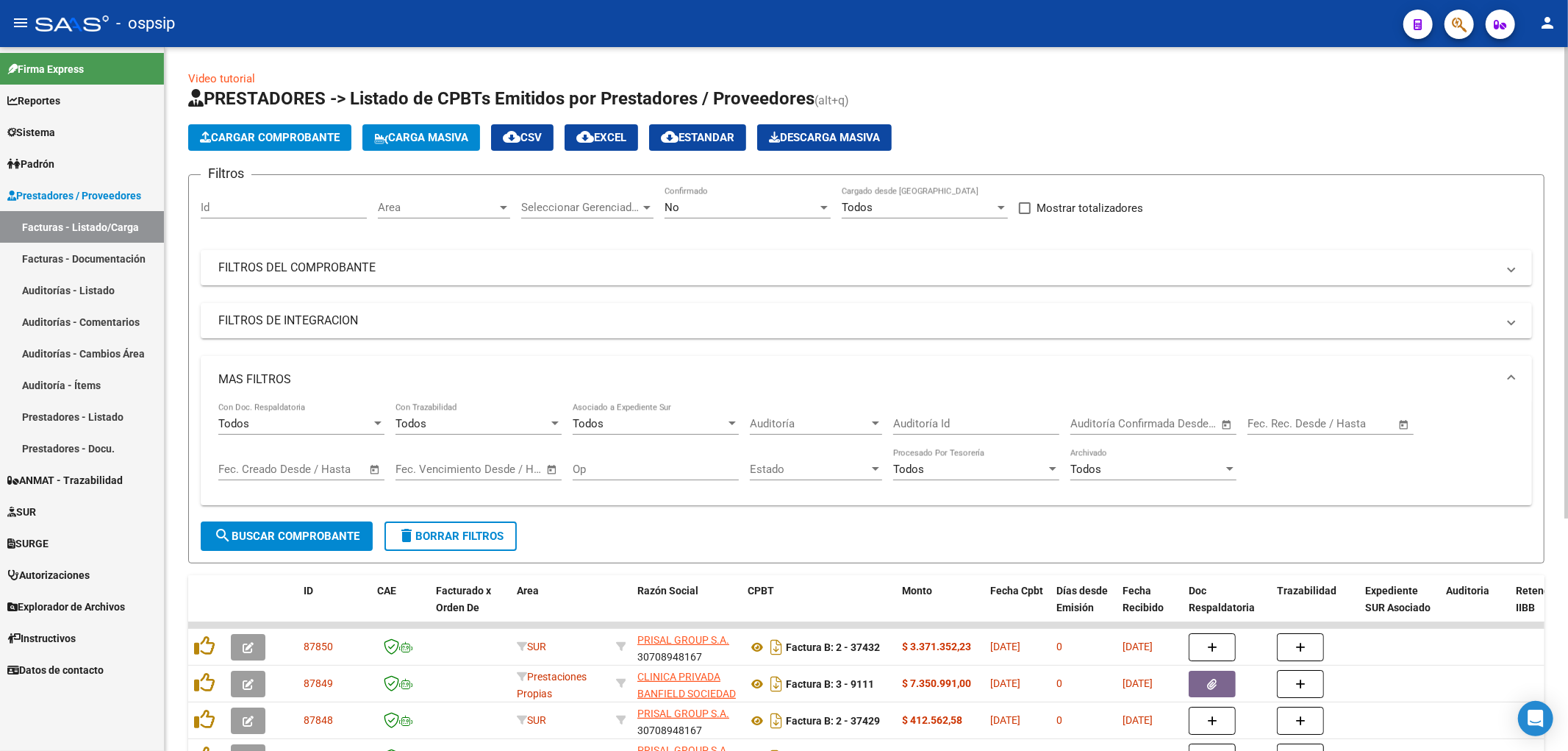
click at [358, 383] on mat-panel-title "MAS FILTROS" at bounding box center [857, 380] width 1279 height 17
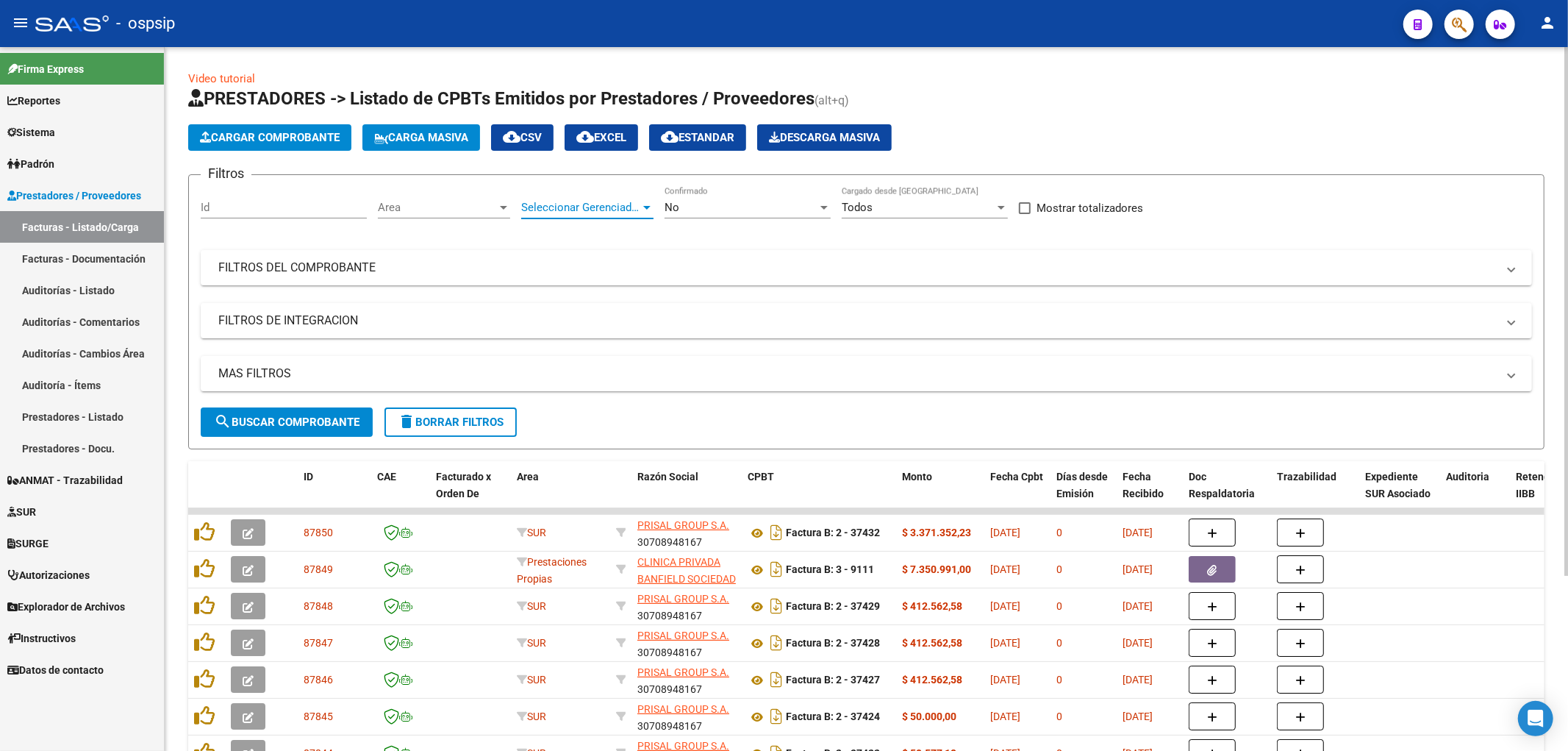
click at [600, 210] on span "Seleccionar Gerenciador" at bounding box center [581, 208] width 119 height 13
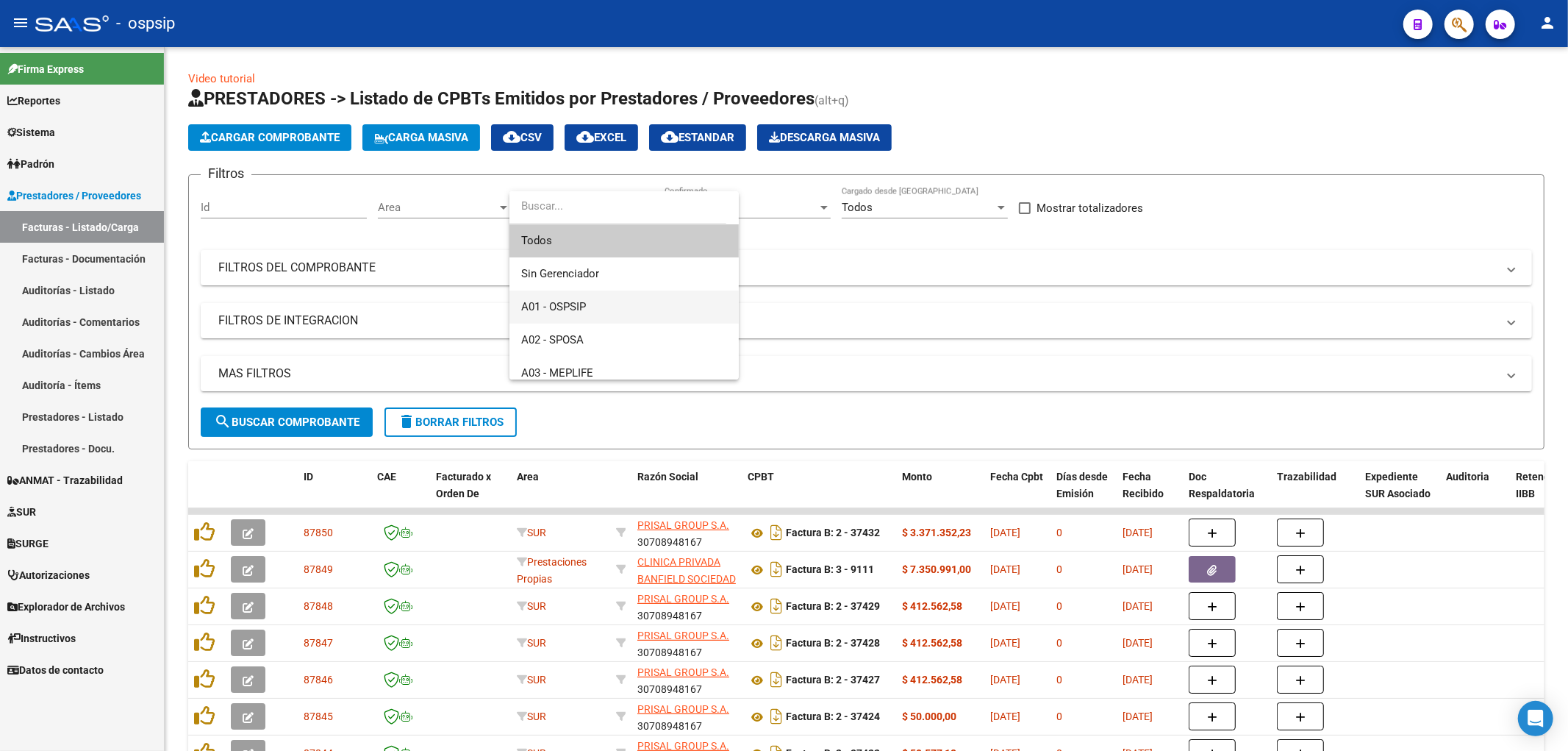
click at [591, 305] on span "A01 - OSPSIP" at bounding box center [624, 307] width 206 height 33
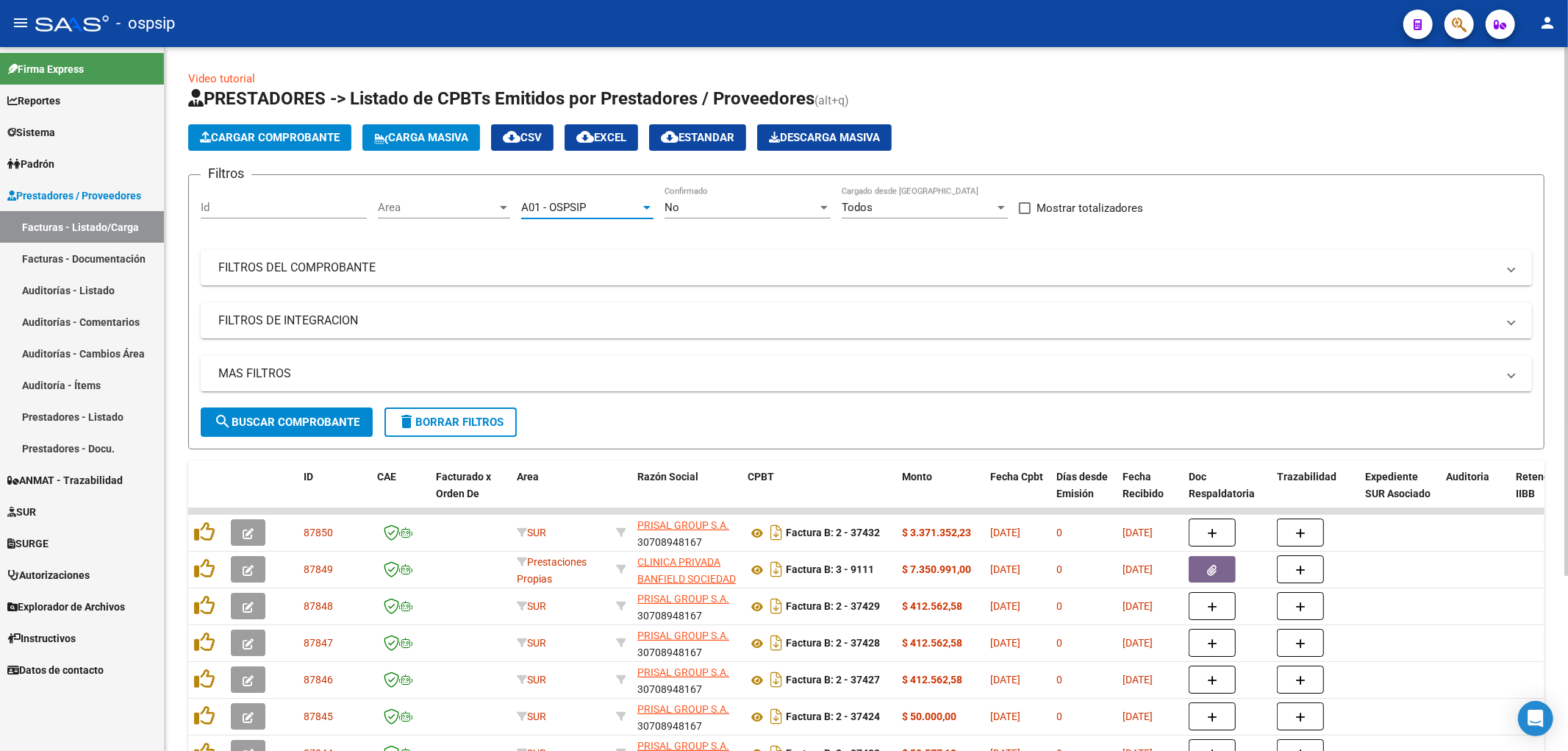
click at [415, 212] on span "Area" at bounding box center [437, 208] width 119 height 13
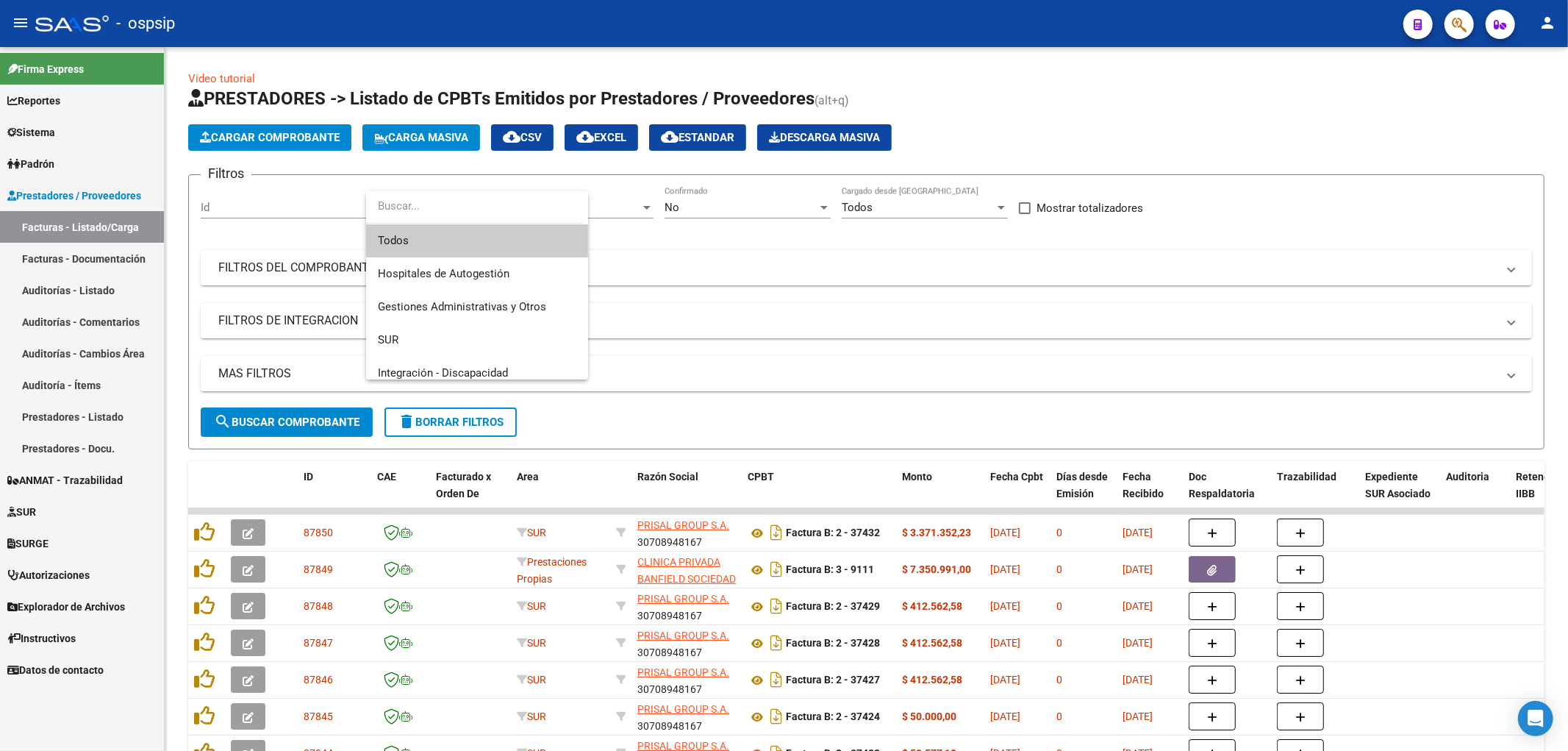
click at [344, 159] on div at bounding box center [784, 376] width 1568 height 751
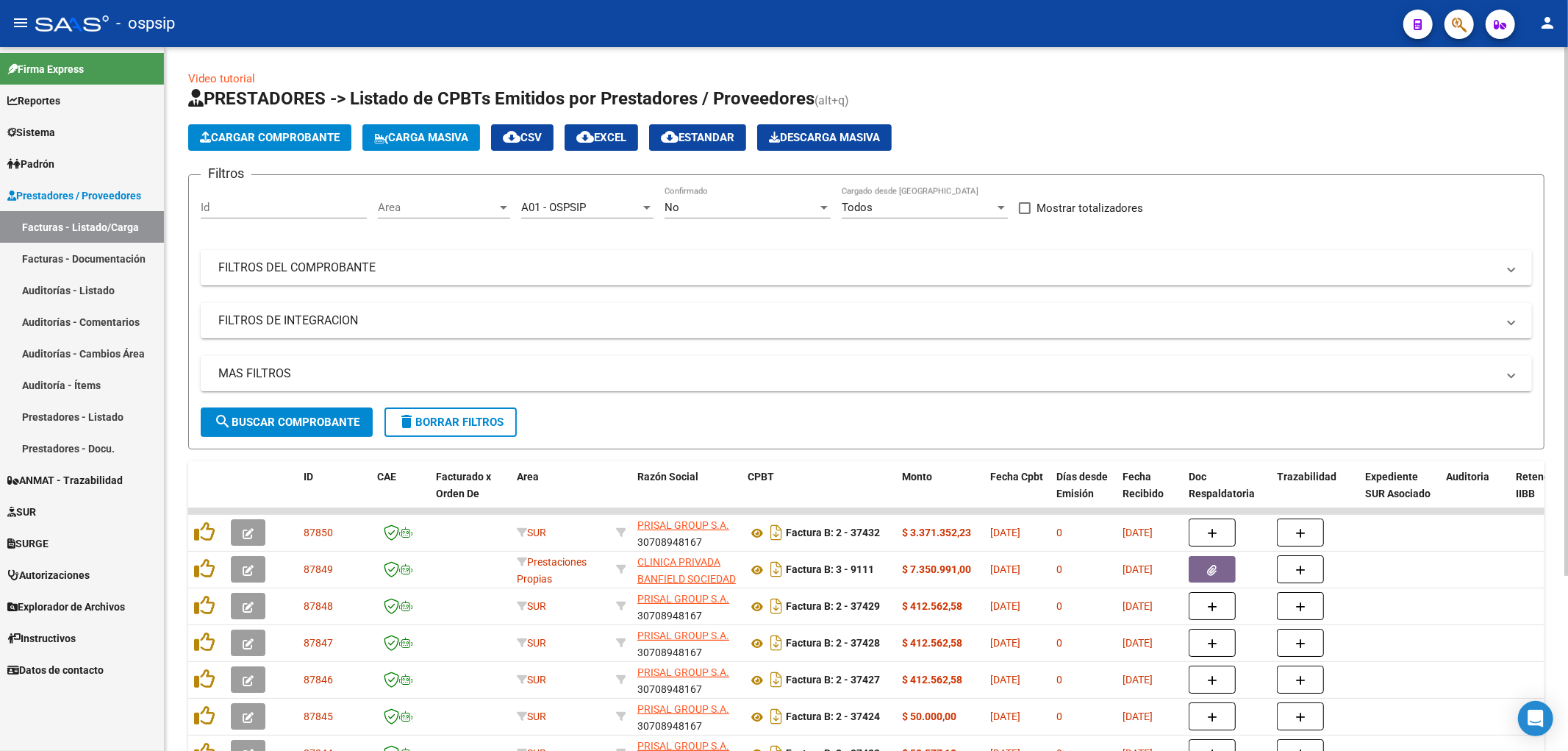
click at [254, 218] on div "Id" at bounding box center [284, 203] width 166 height 31
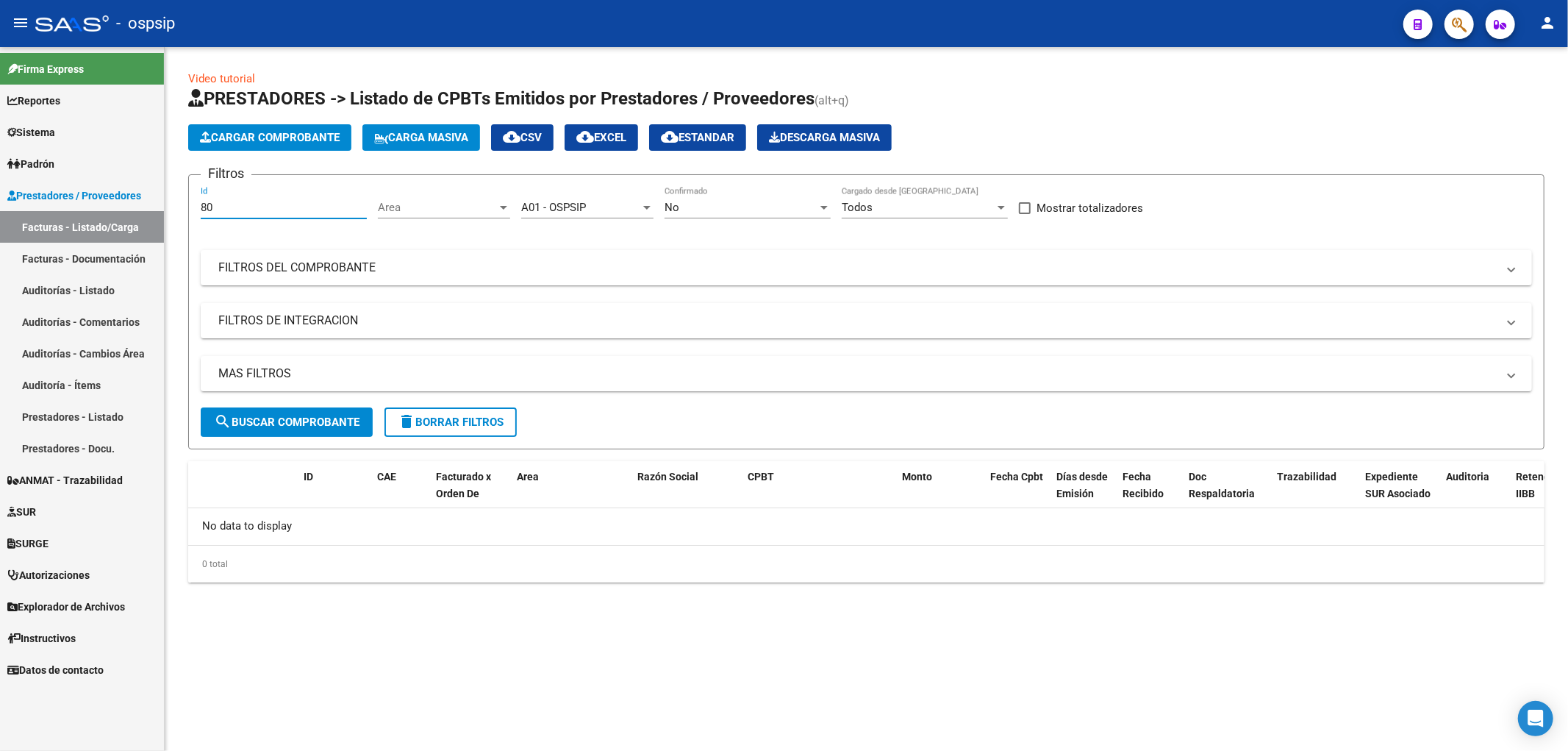
type input "8"
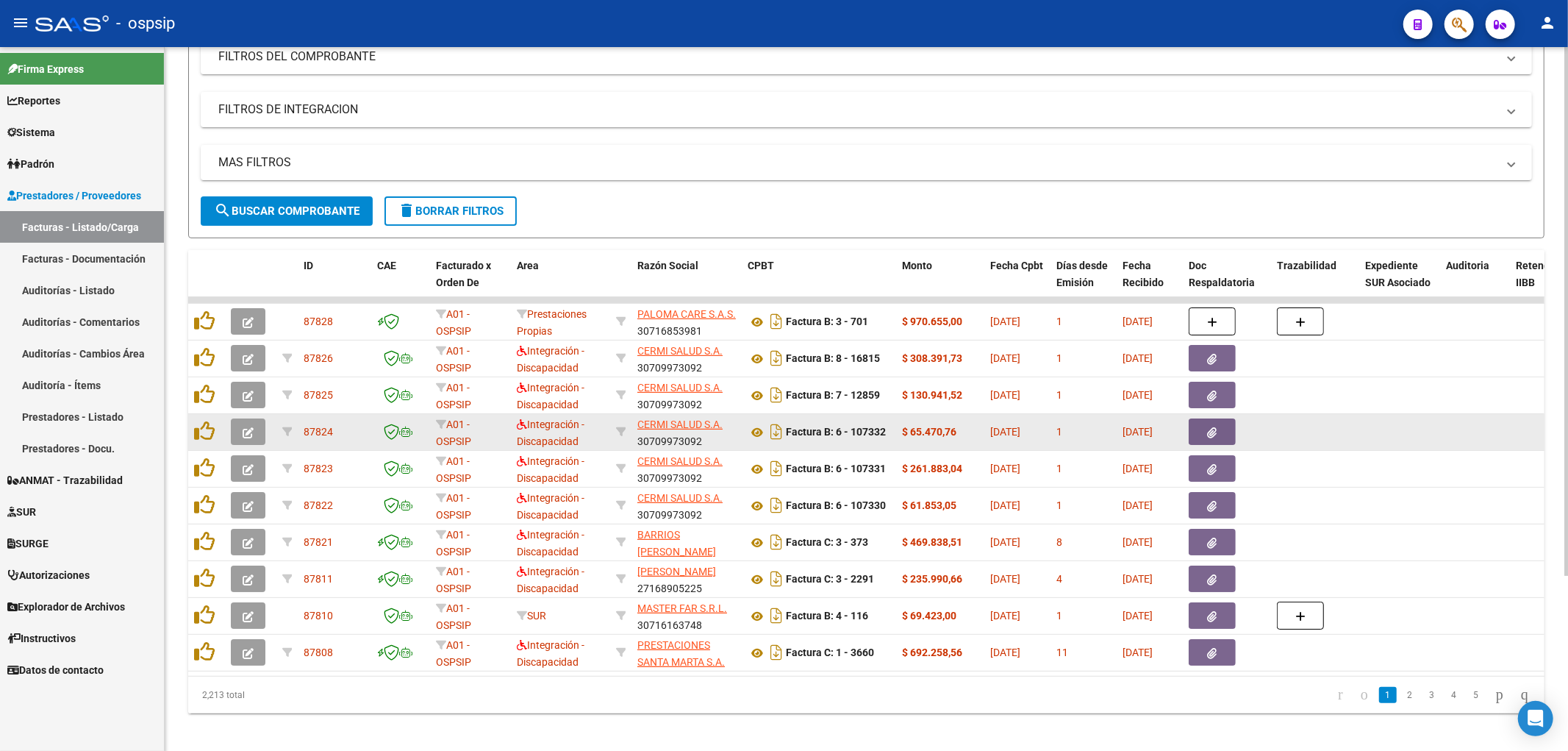
scroll to position [232, 0]
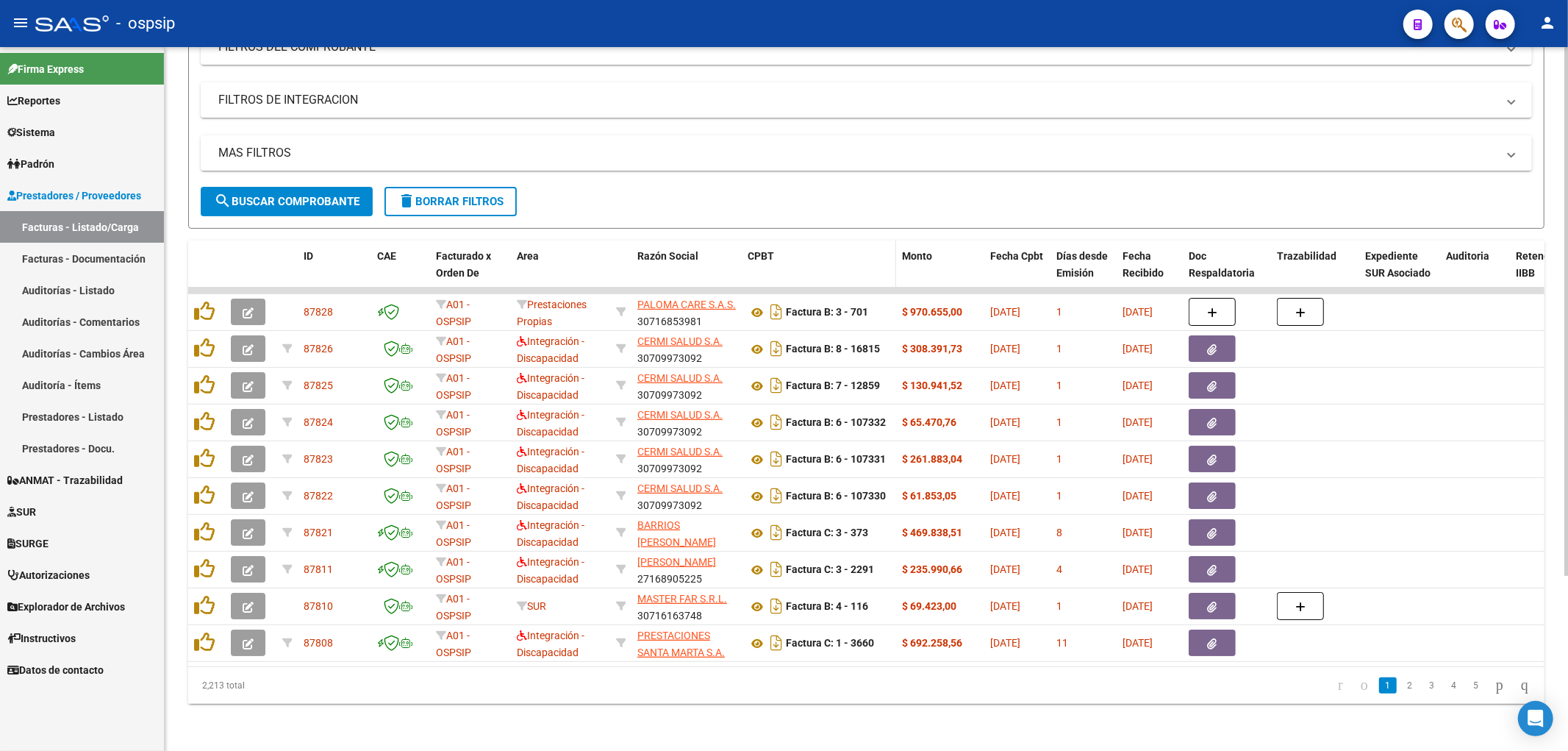
click at [774, 248] on div "CPBT" at bounding box center [819, 256] width 143 height 17
click at [769, 250] on span "CPBT" at bounding box center [761, 256] width 26 height 12
click at [775, 687] on link "2" at bounding box center [1409, 686] width 17 height 17
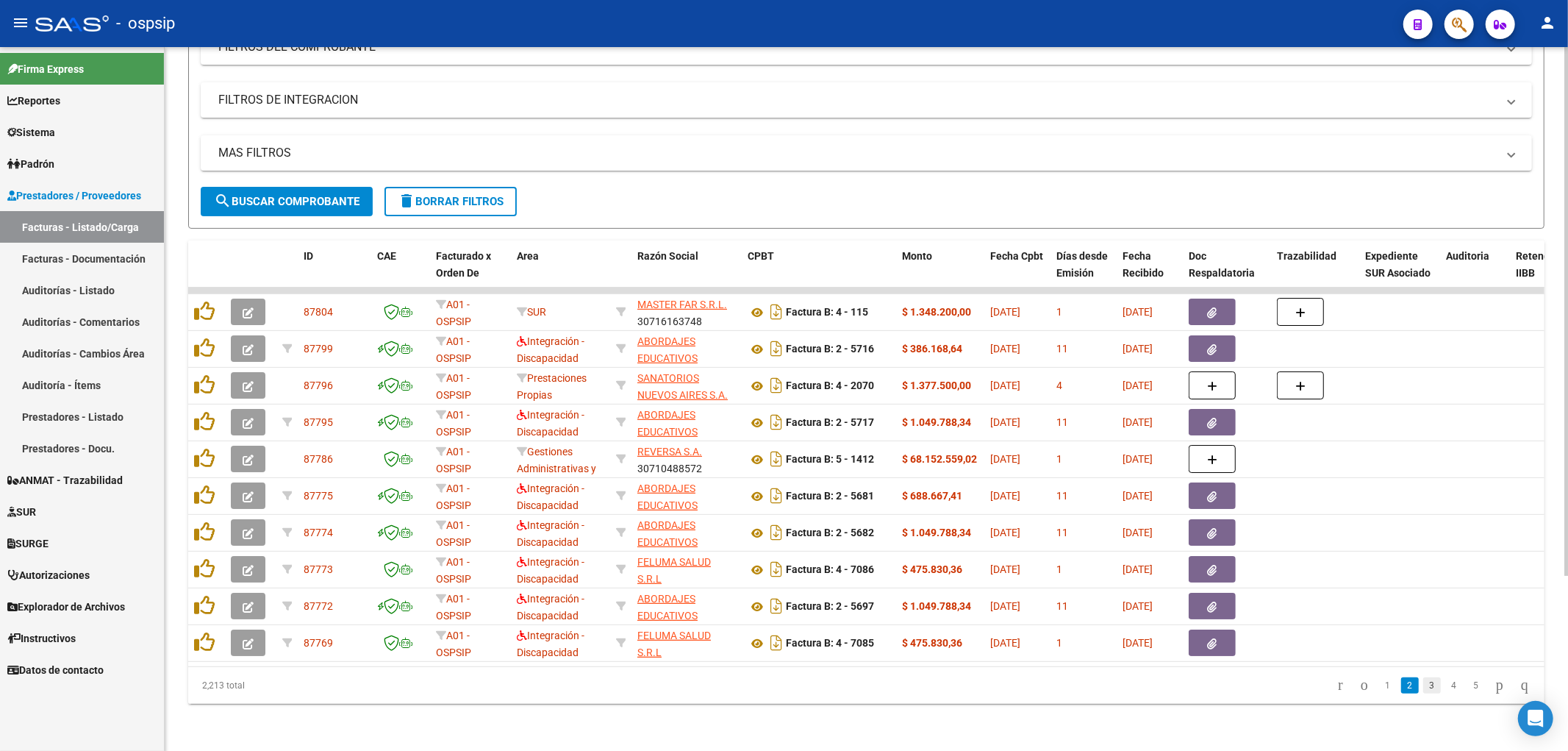
click at [775, 689] on link "3" at bounding box center [1432, 686] width 17 height 17
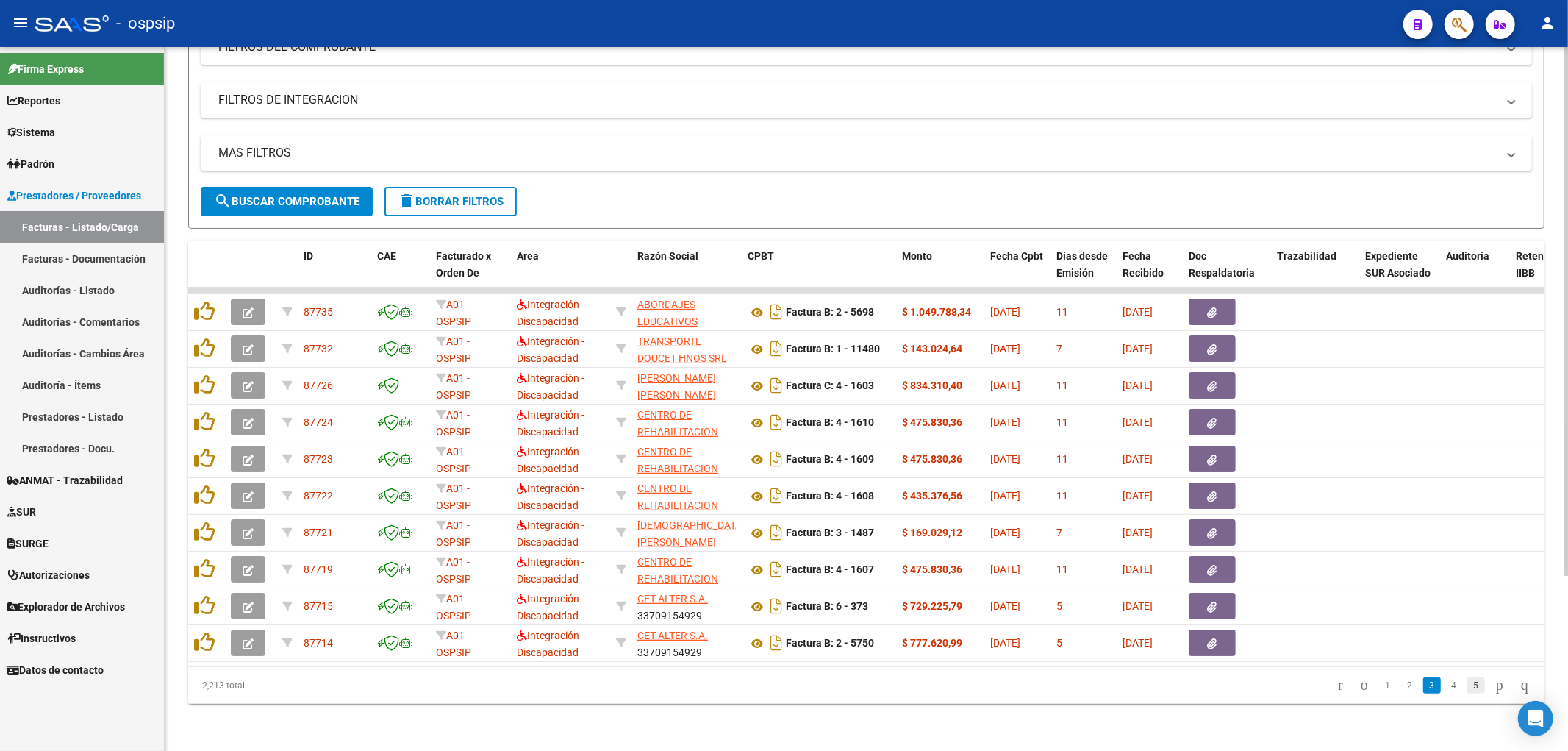
click at [775, 690] on link "5" at bounding box center [1476, 686] width 17 height 17
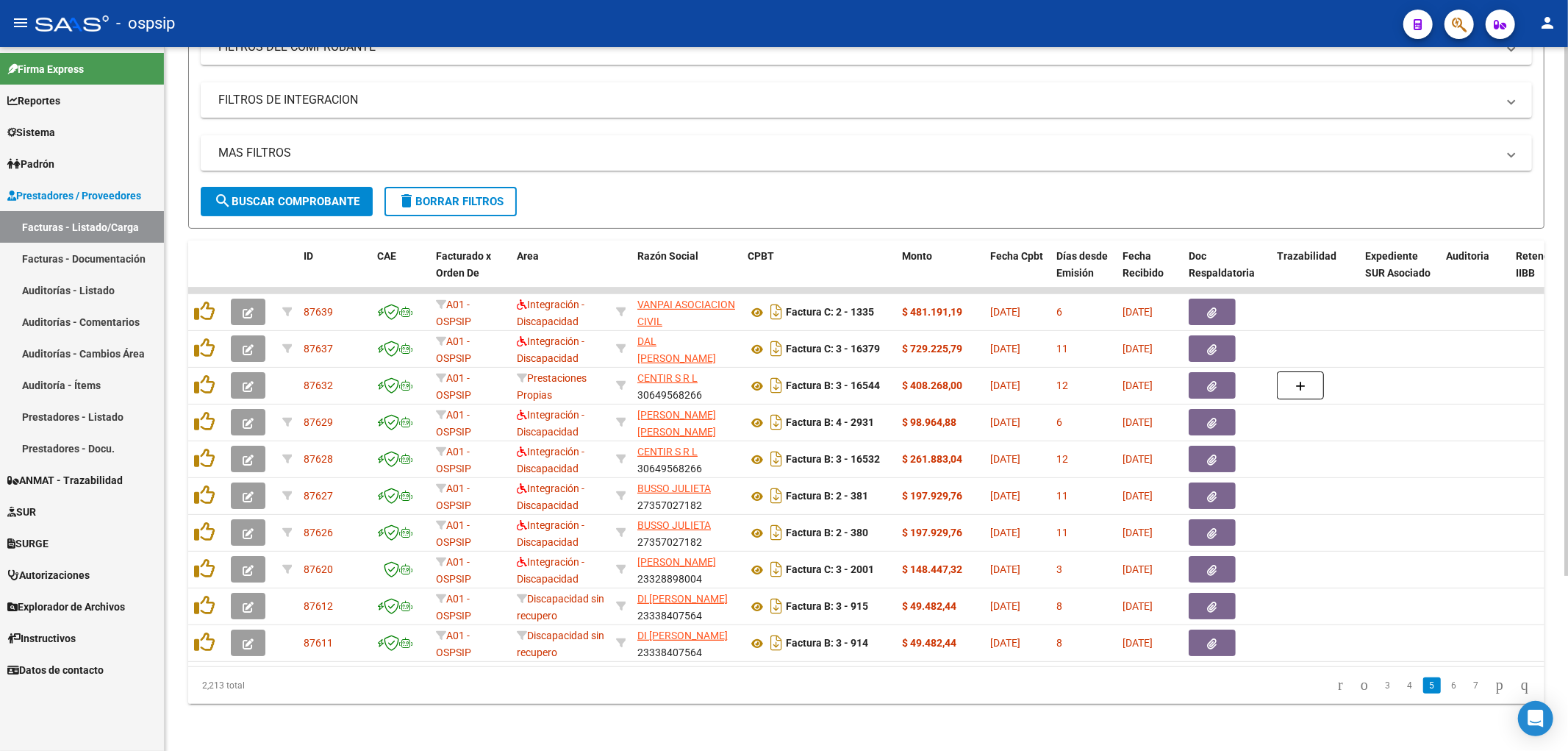
click at [775, 686] on li "6" at bounding box center [1454, 686] width 22 height 25
click at [775, 681] on link "4" at bounding box center [1409, 686] width 17 height 17
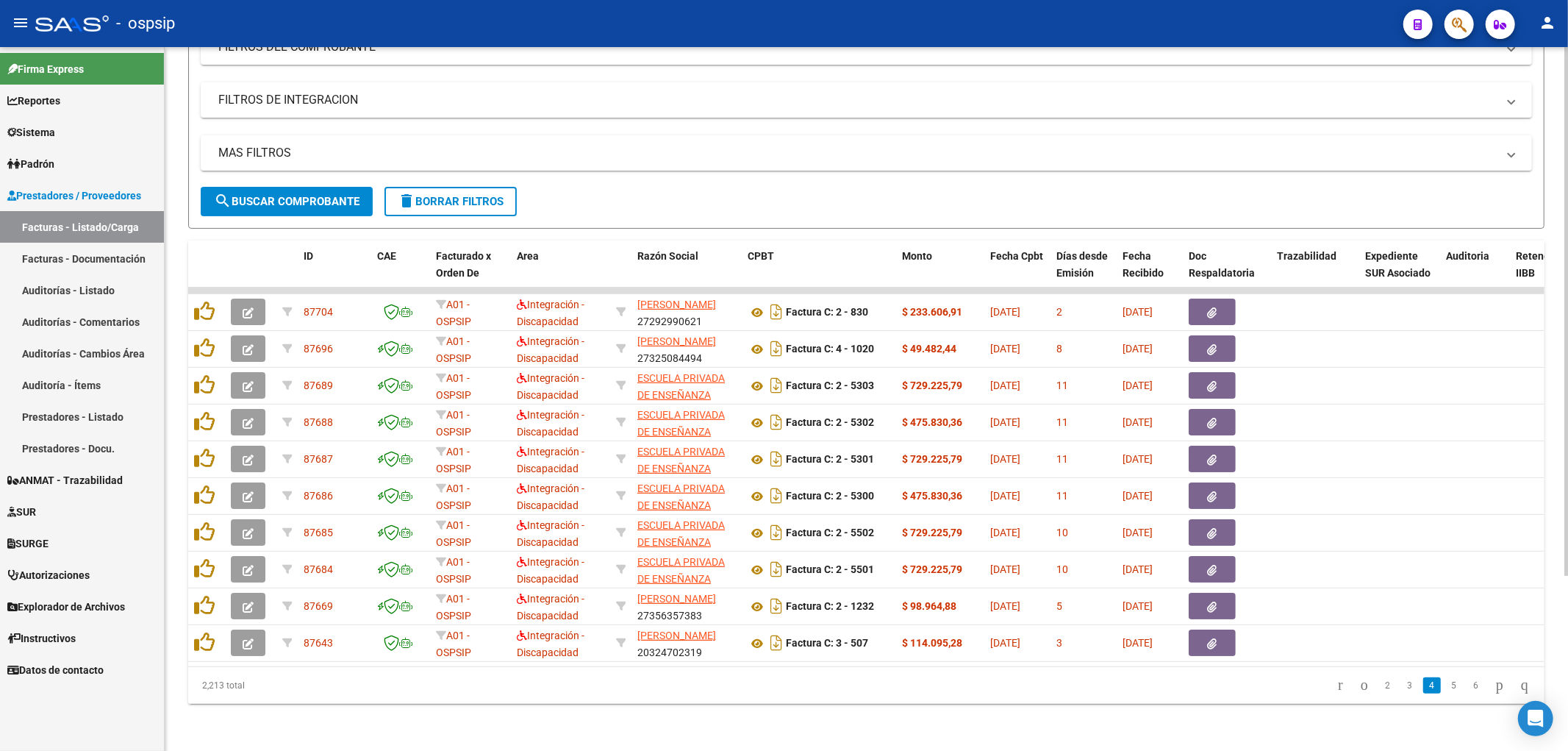
click at [775, 692] on li "6" at bounding box center [1476, 686] width 22 height 25
click at [775, 687] on link "6" at bounding box center [1476, 686] width 17 height 17
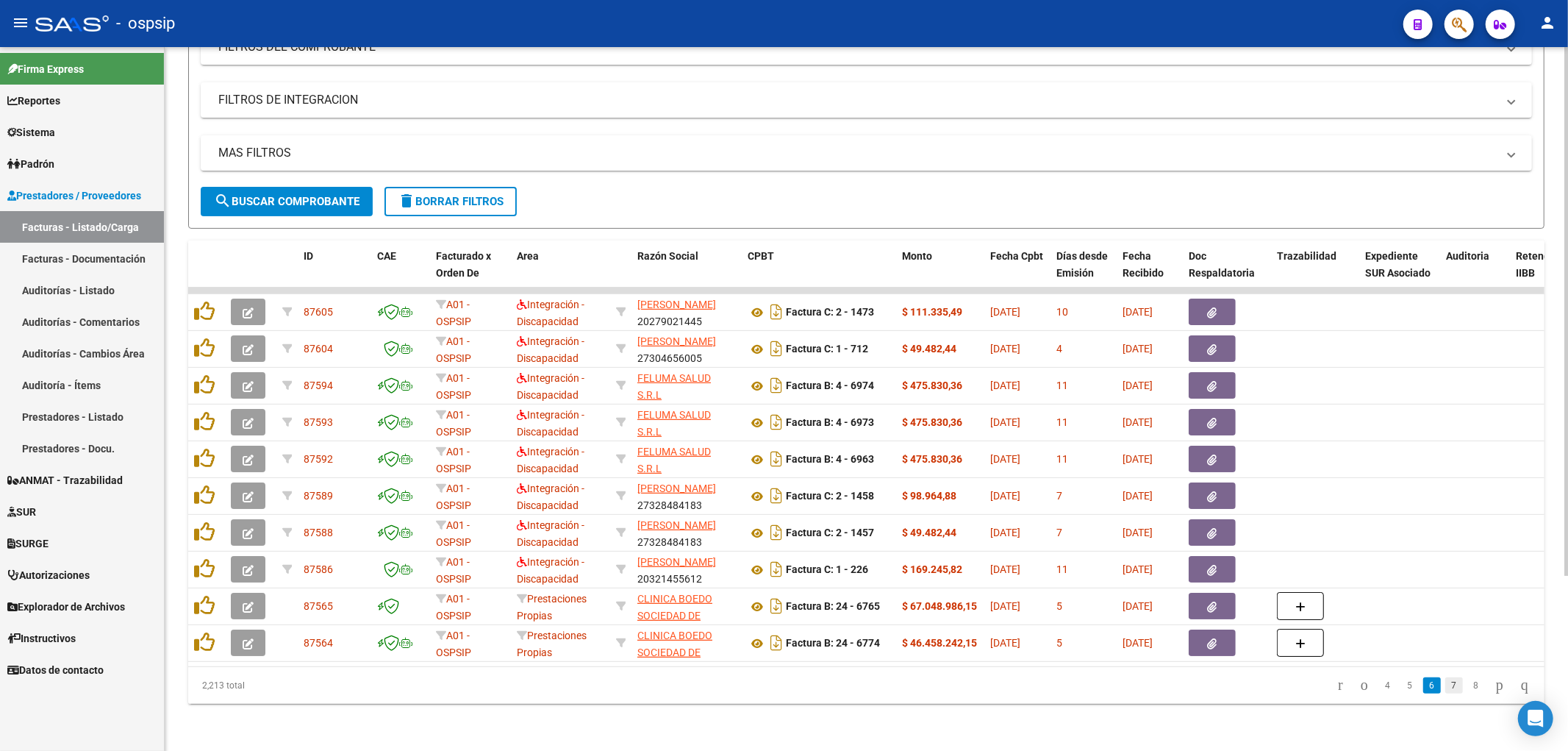
click at [775, 693] on link "7" at bounding box center [1454, 686] width 17 height 17
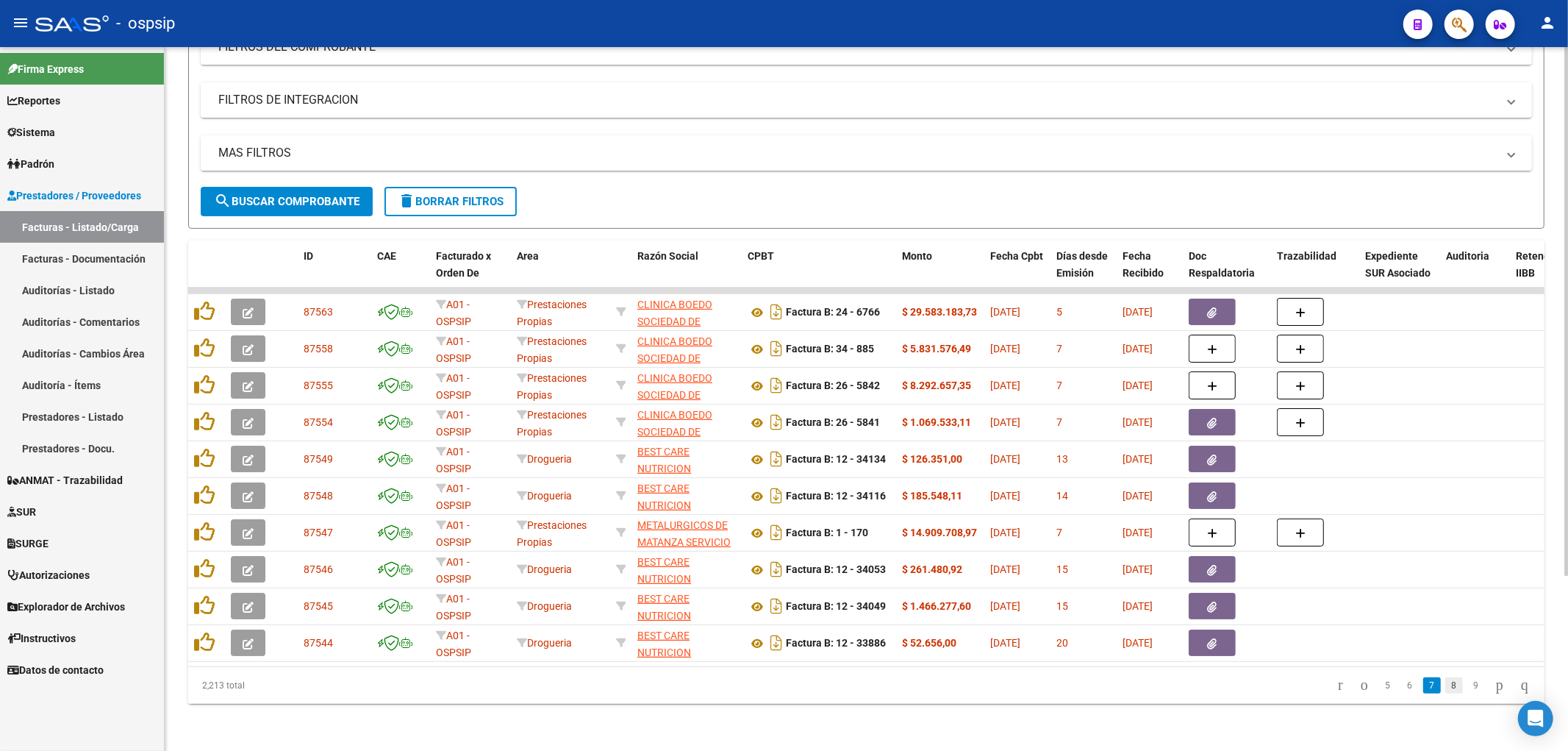
click at [775, 693] on link "8" at bounding box center [1454, 686] width 17 height 17
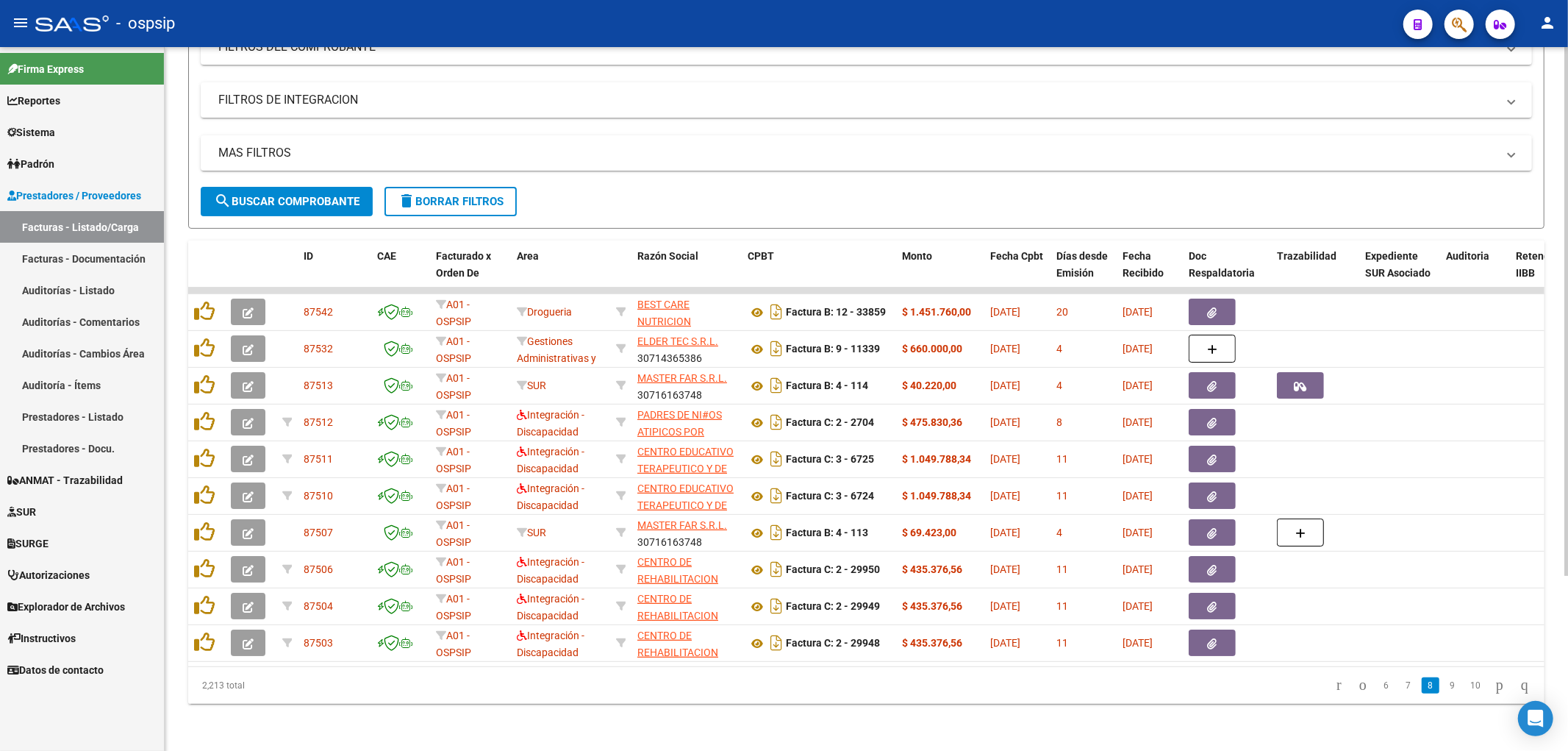
click at [775, 693] on link "9" at bounding box center [1452, 686] width 17 height 17
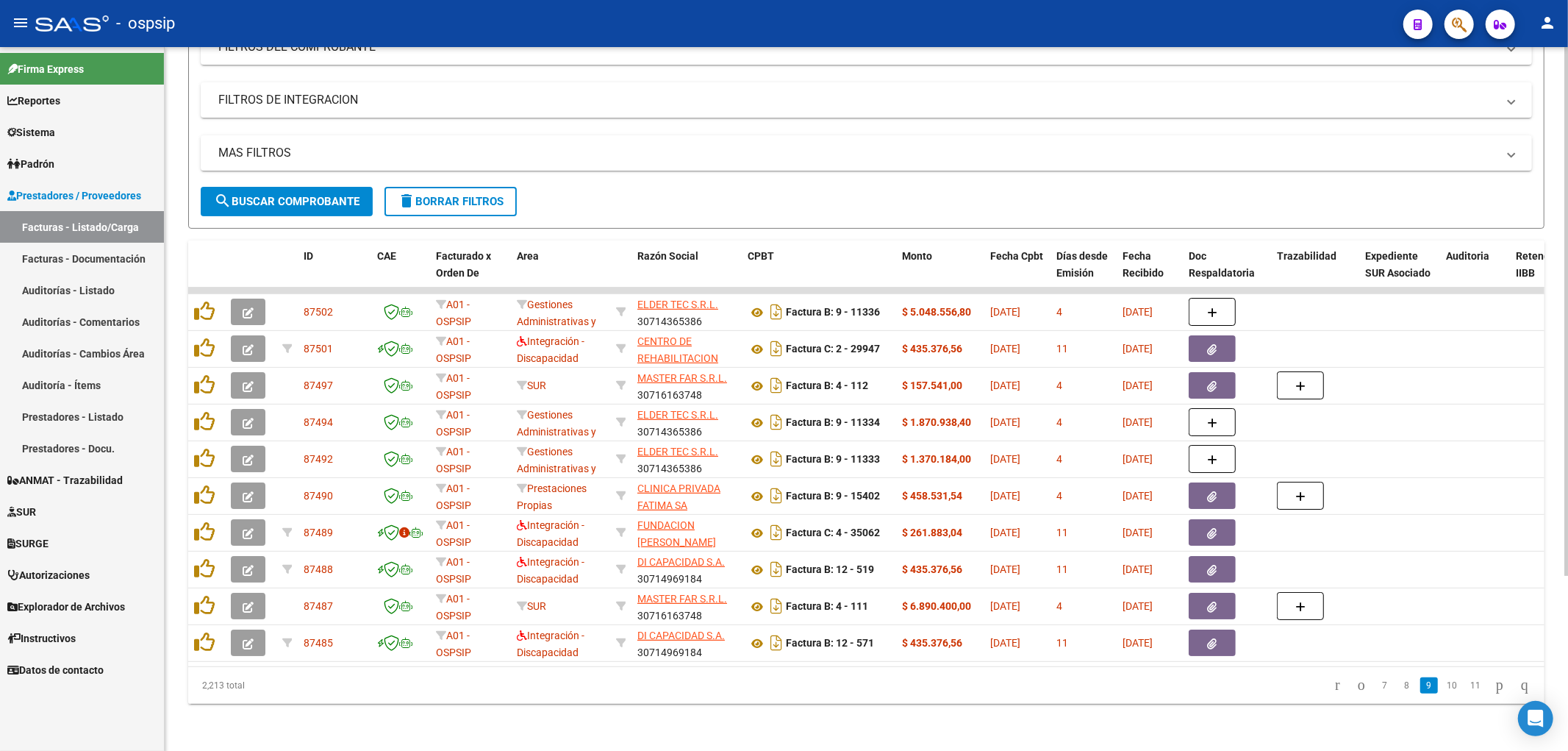
click at [775, 693] on link "10" at bounding box center [1451, 686] width 19 height 17
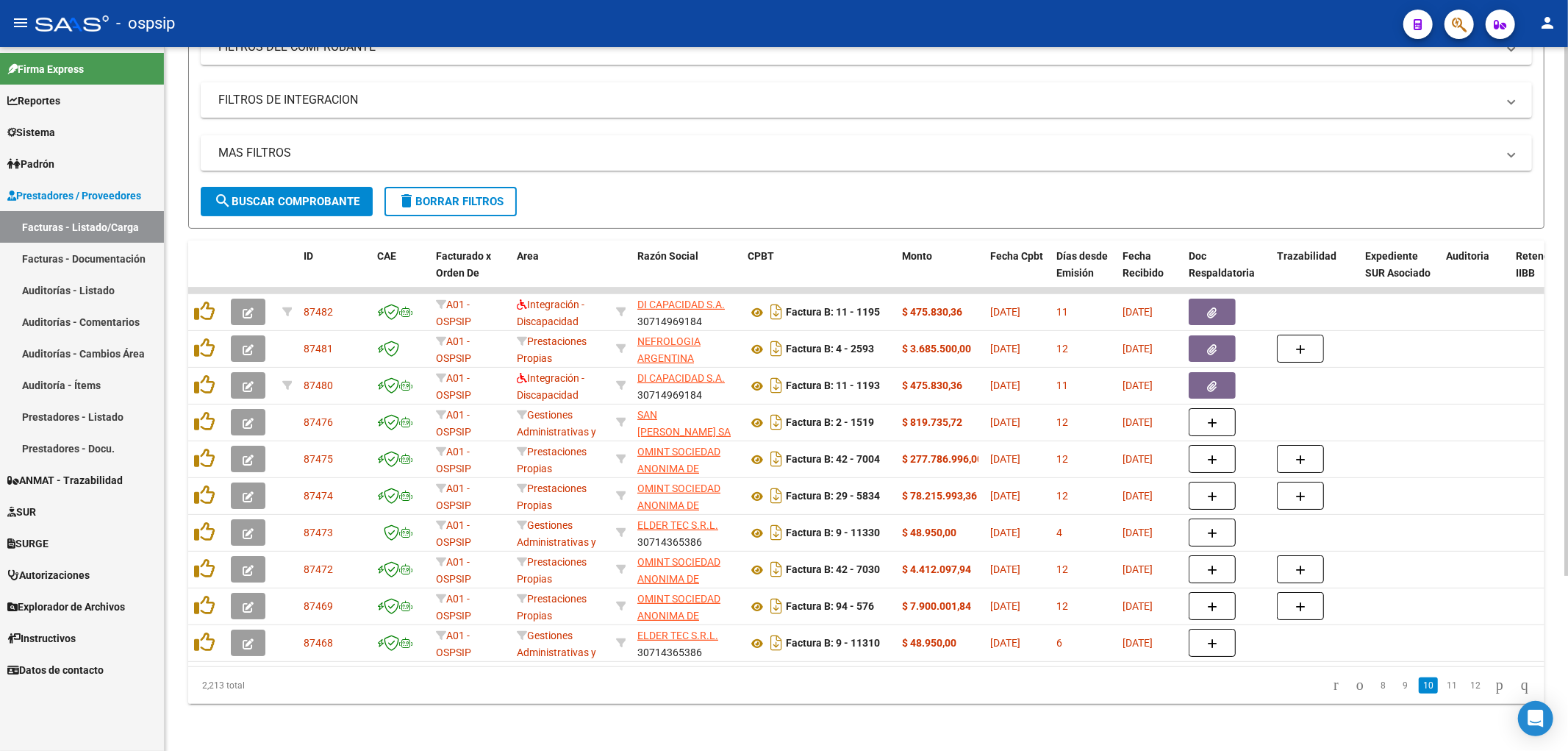
click at [775, 693] on link "11" at bounding box center [1451, 686] width 19 height 17
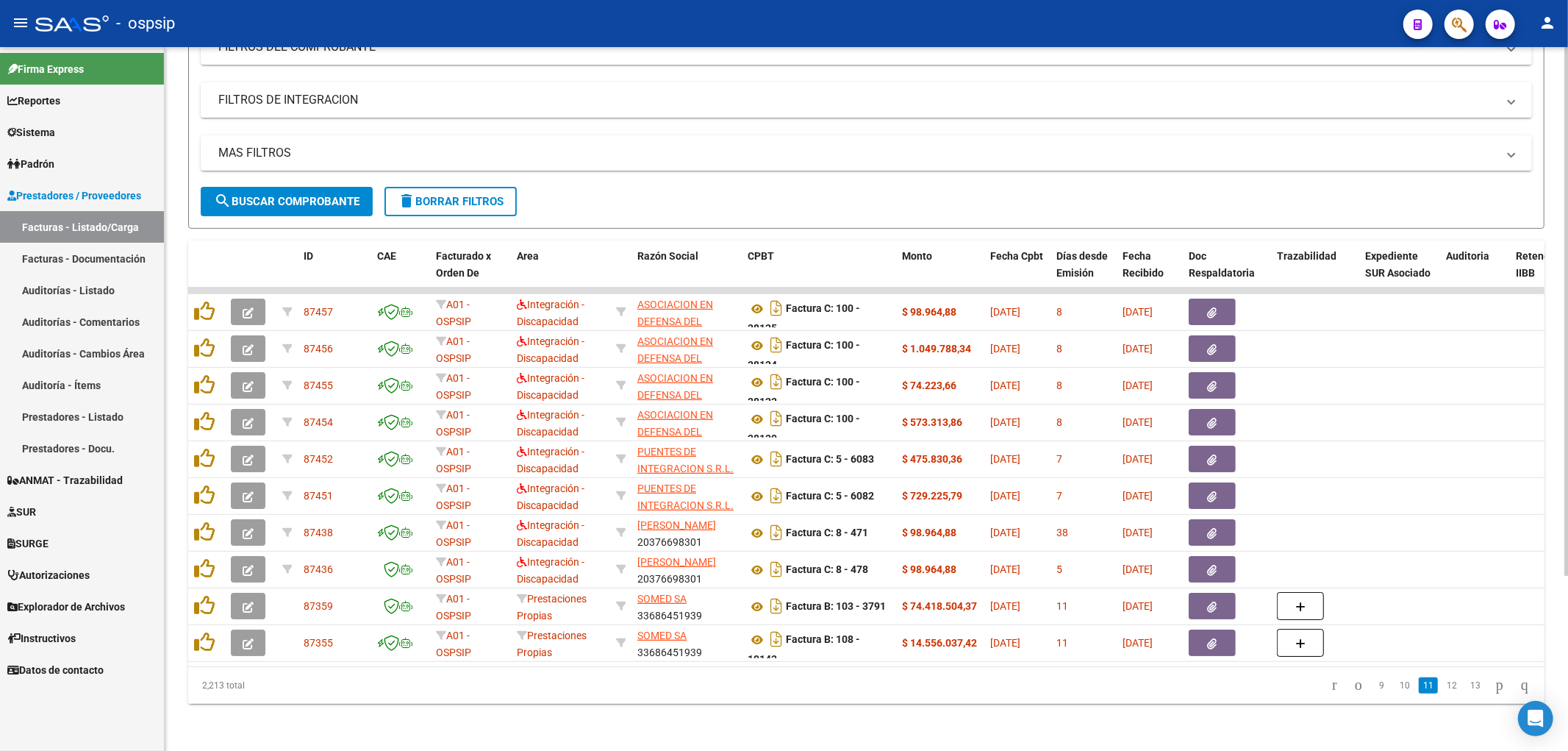
click at [775, 693] on link "12" at bounding box center [1451, 686] width 19 height 17
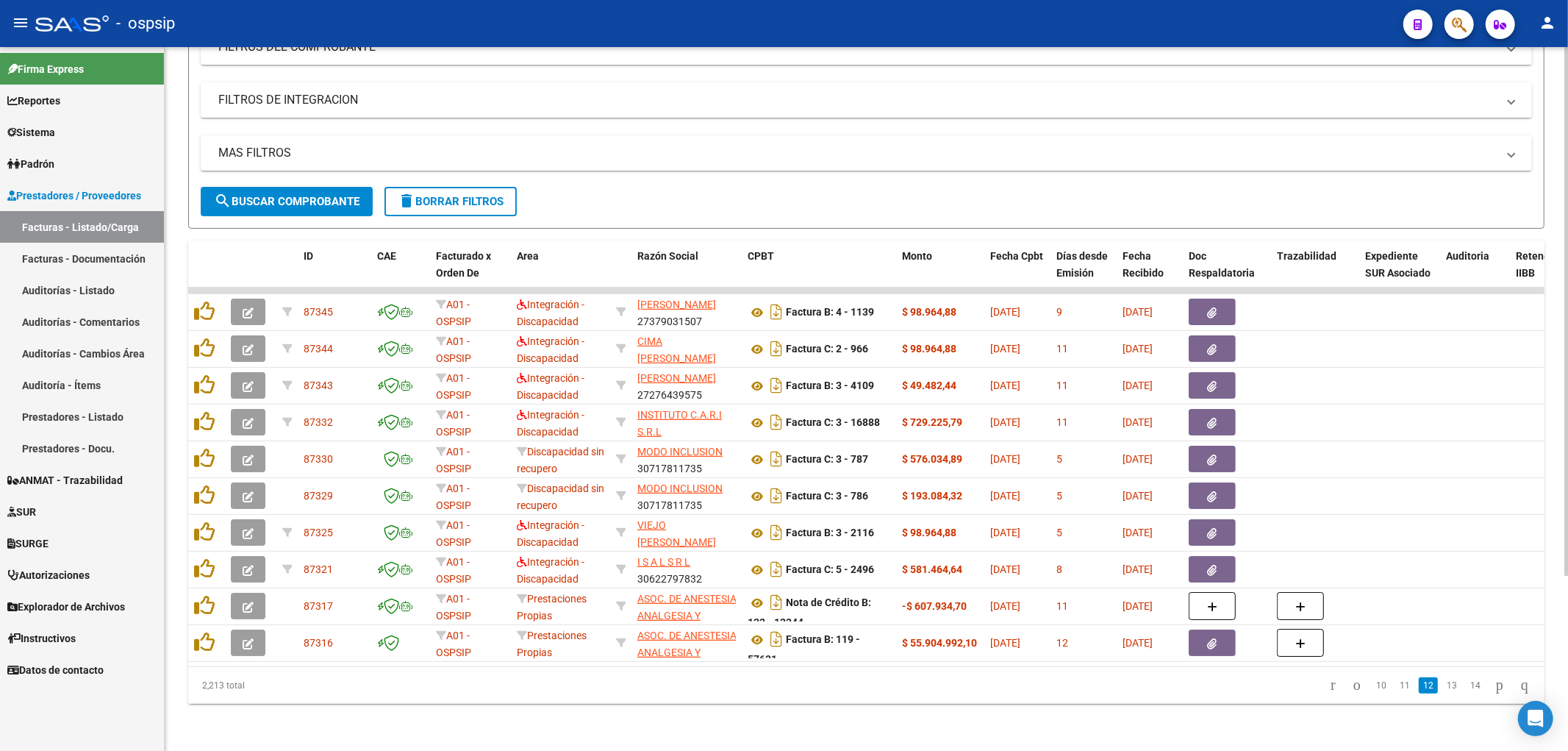
click at [775, 693] on link "13" at bounding box center [1451, 686] width 19 height 17
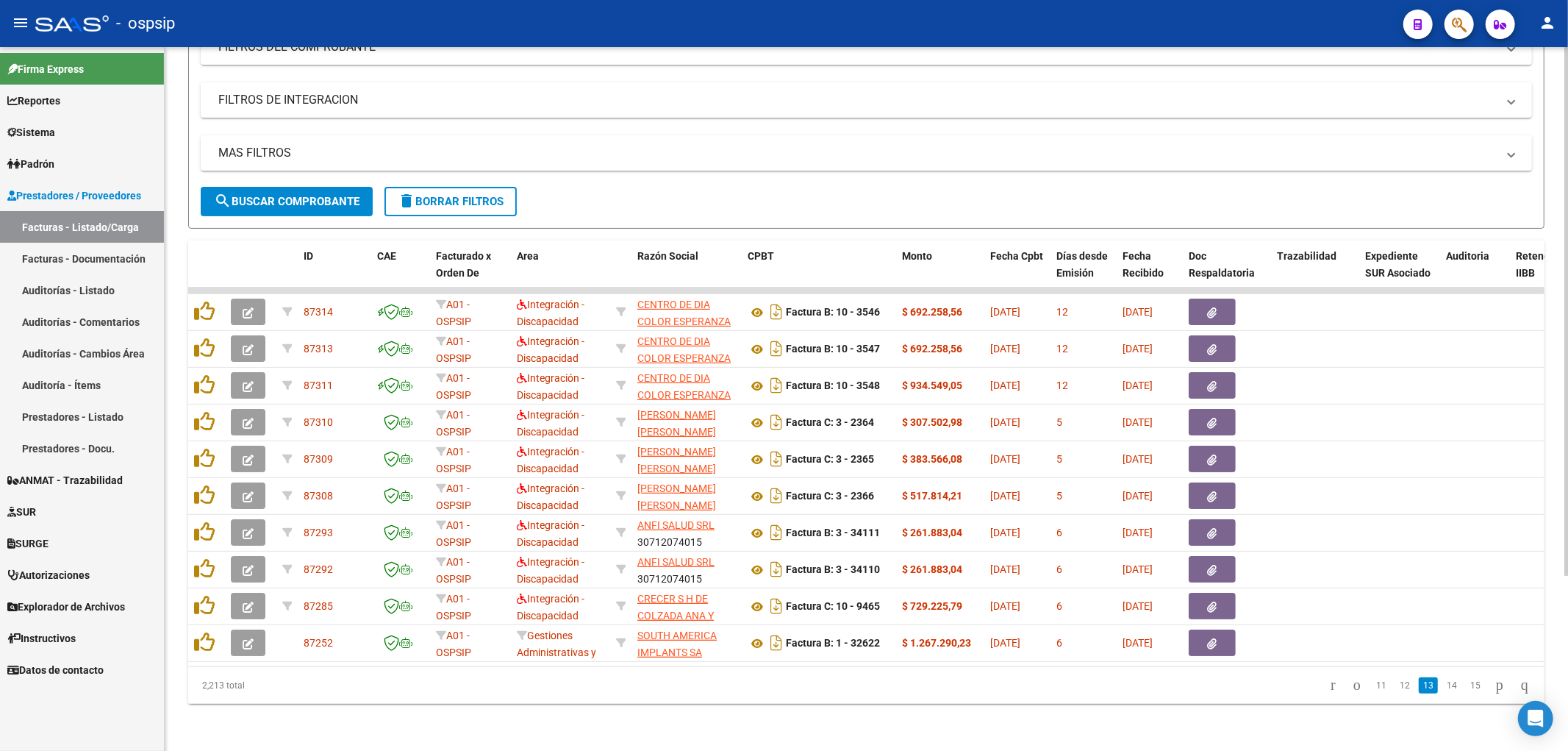
click at [775, 693] on link "14" at bounding box center [1451, 686] width 19 height 17
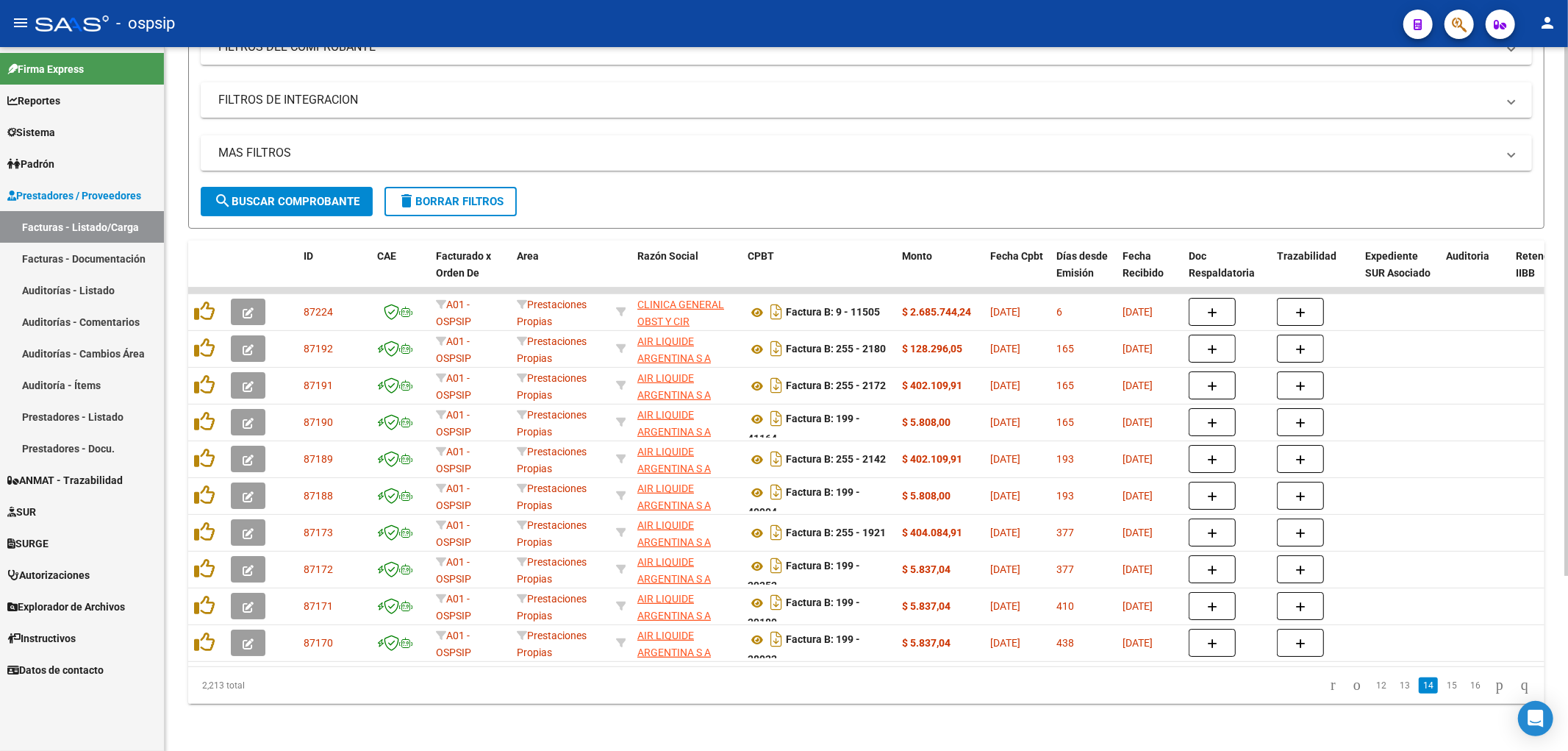
click at [775, 693] on link "15" at bounding box center [1451, 686] width 19 height 17
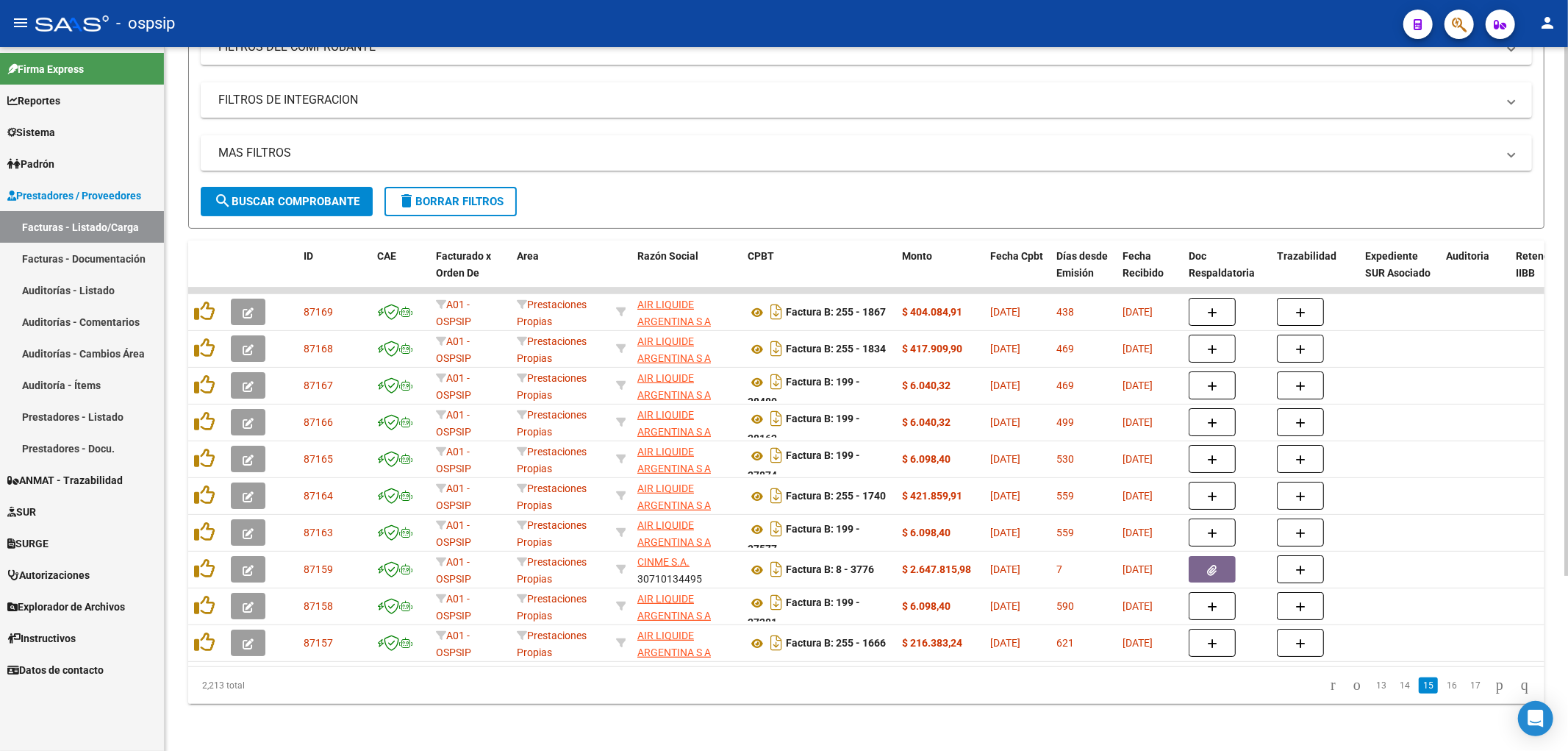
click at [775, 693] on link "16" at bounding box center [1451, 686] width 19 height 17
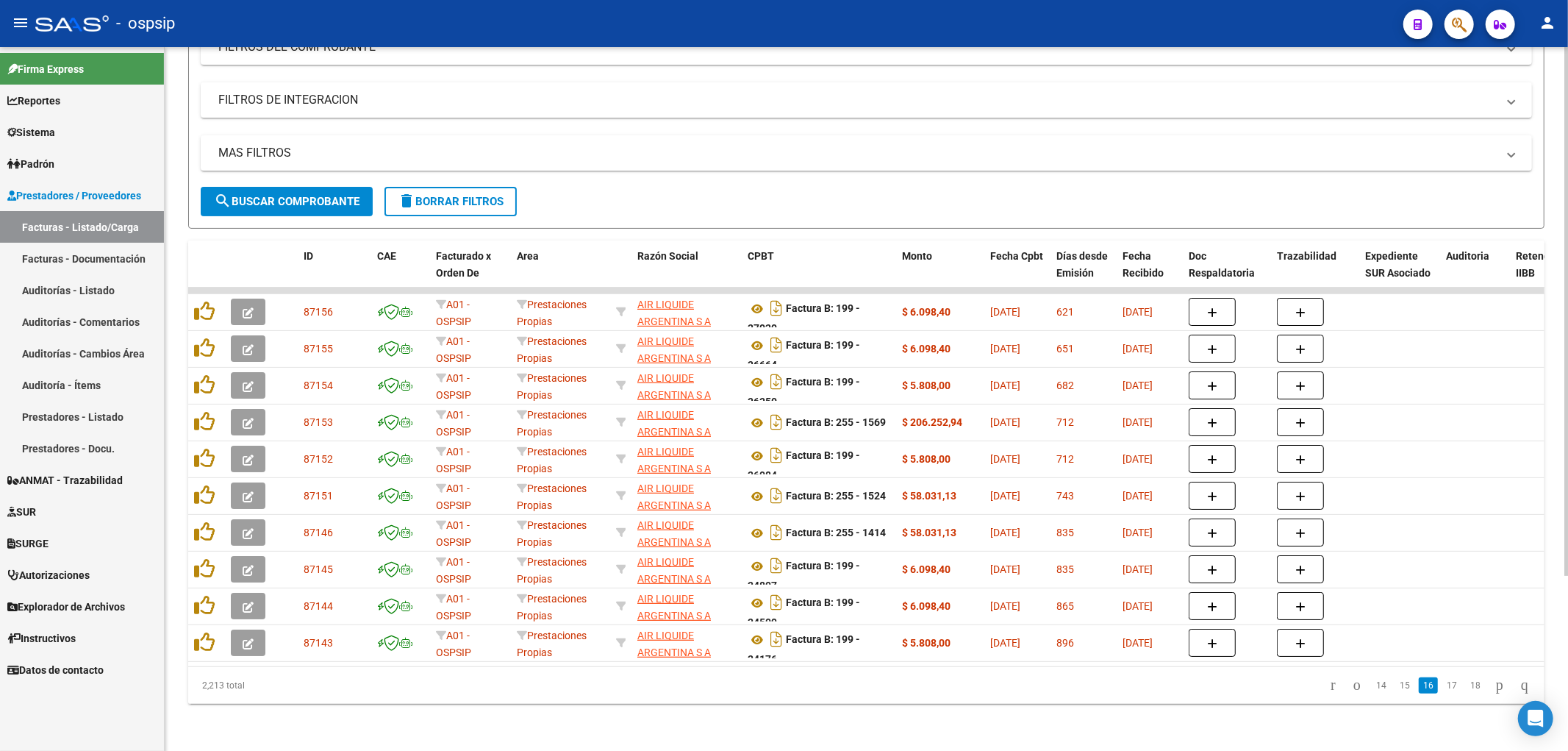
click at [775, 693] on link "17" at bounding box center [1451, 686] width 19 height 17
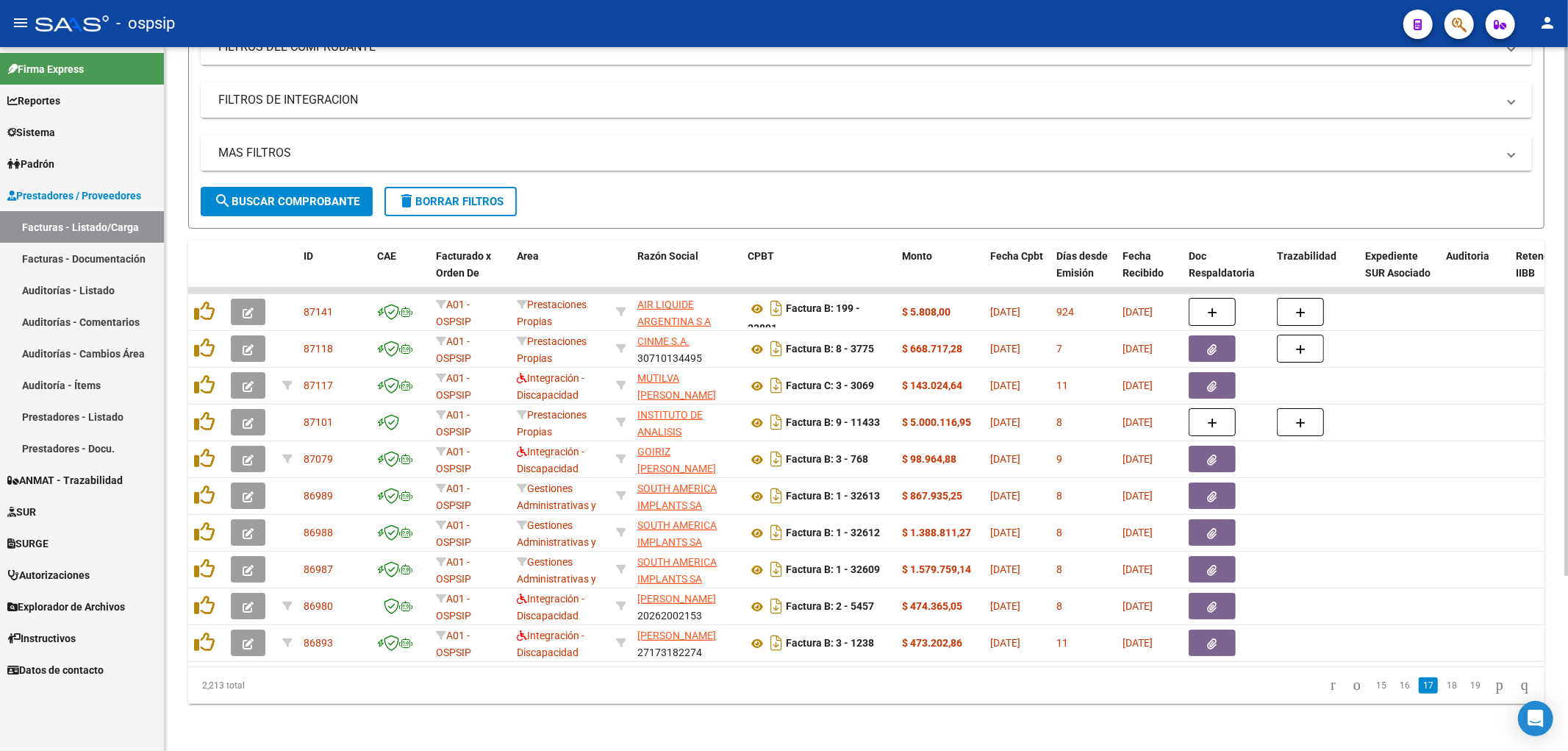
click at [775, 693] on link "18" at bounding box center [1451, 686] width 19 height 17
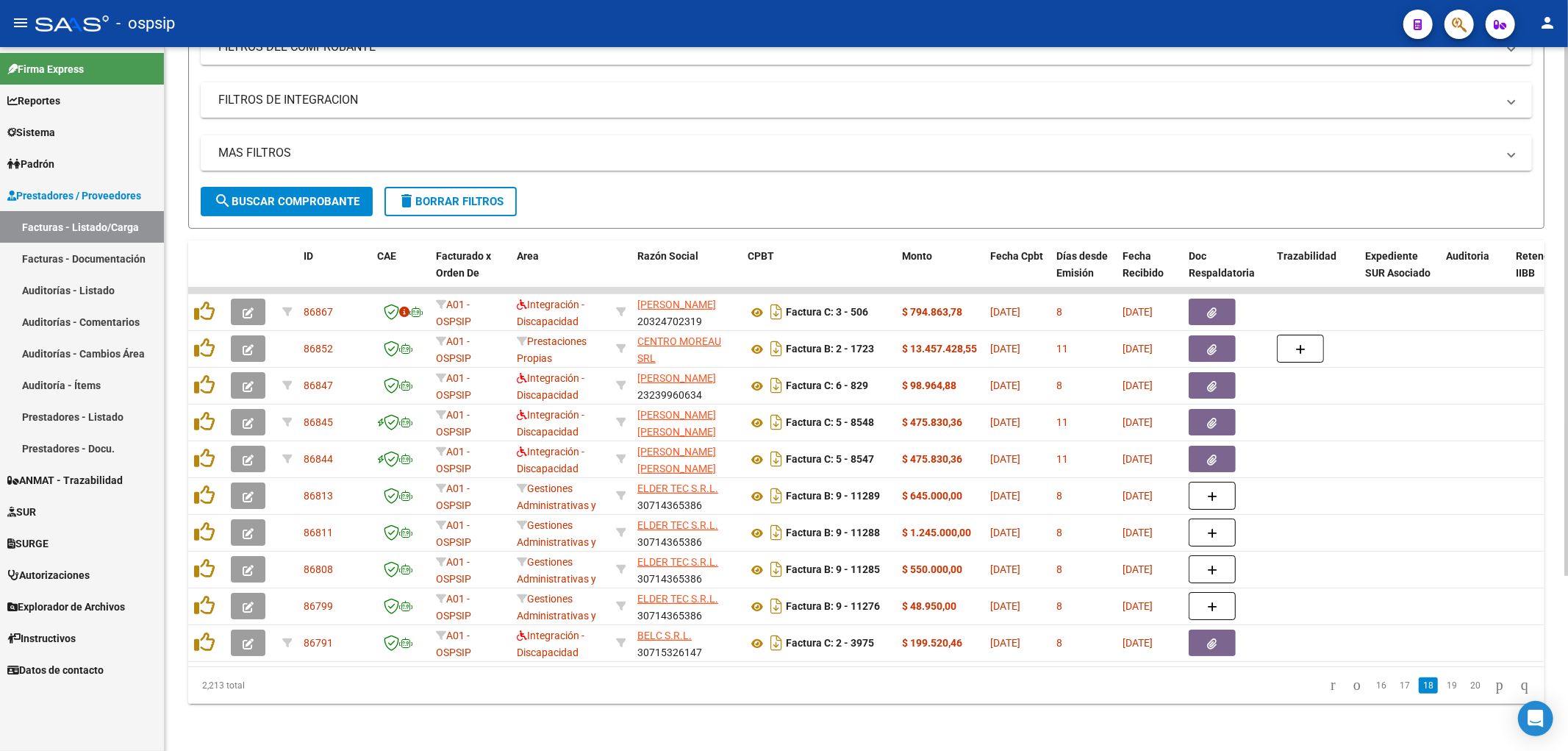
click at [775, 693] on link "19" at bounding box center [1451, 686] width 19 height 17
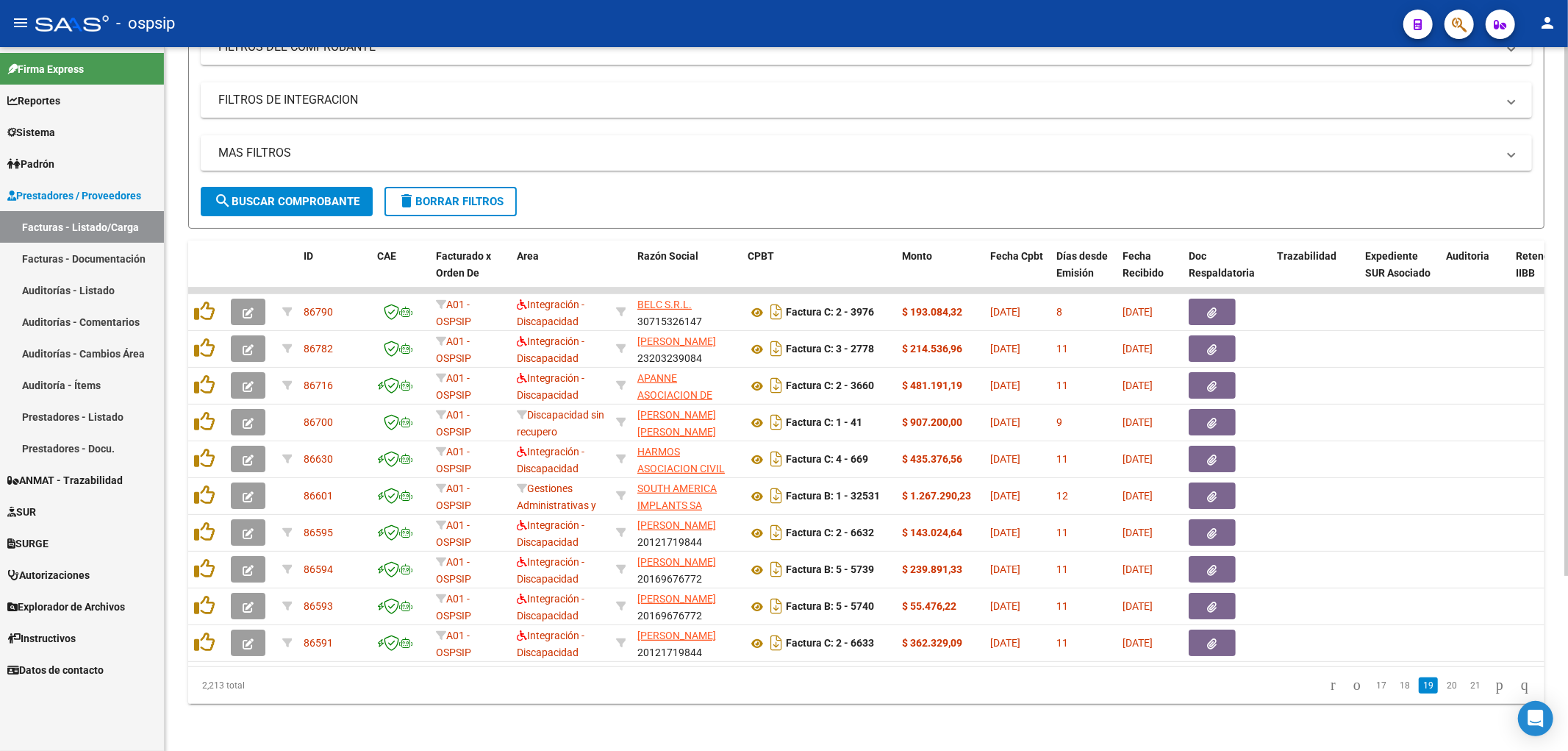
click at [775, 693] on link "20" at bounding box center [1451, 686] width 19 height 17
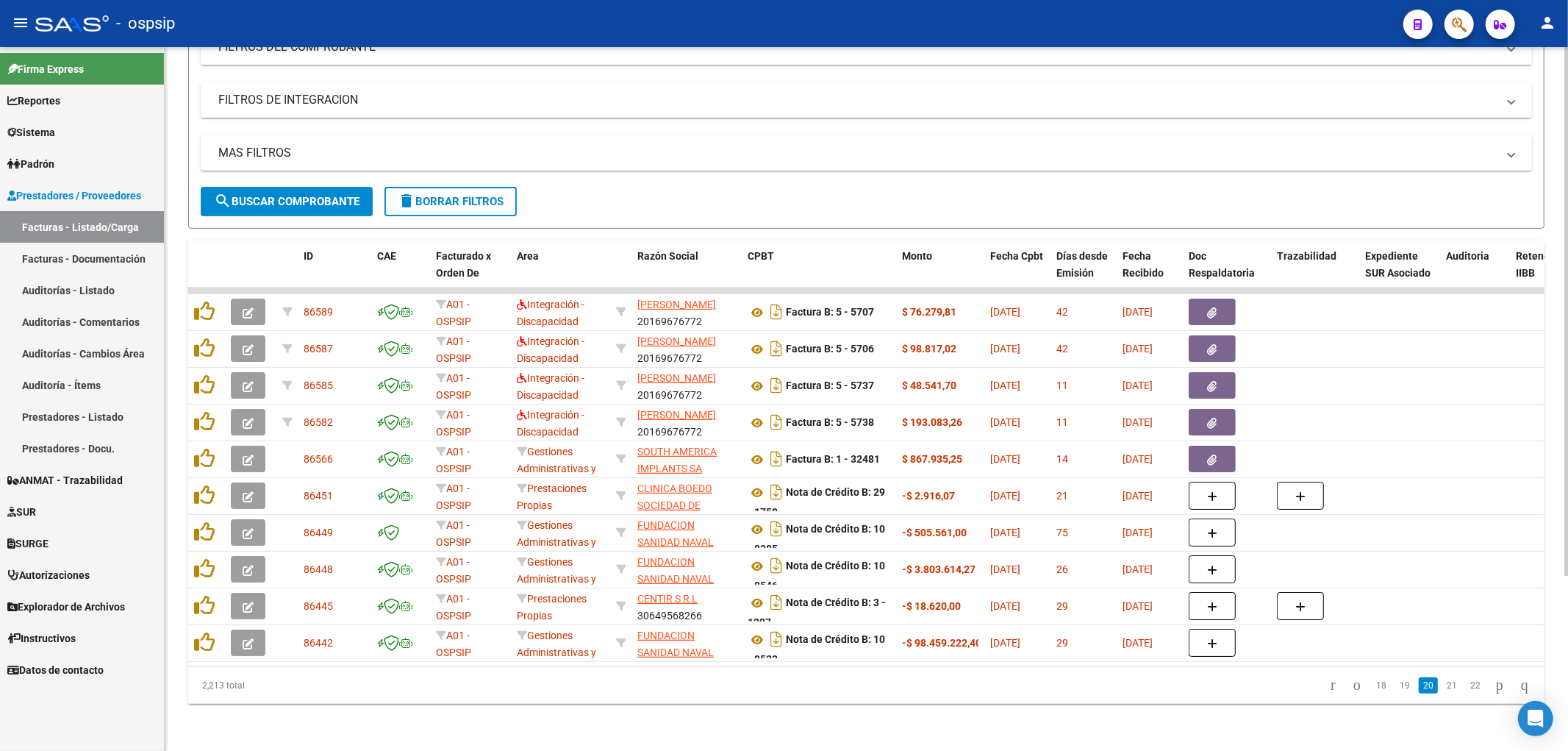
click at [775, 693] on link "21" at bounding box center [1451, 686] width 19 height 17
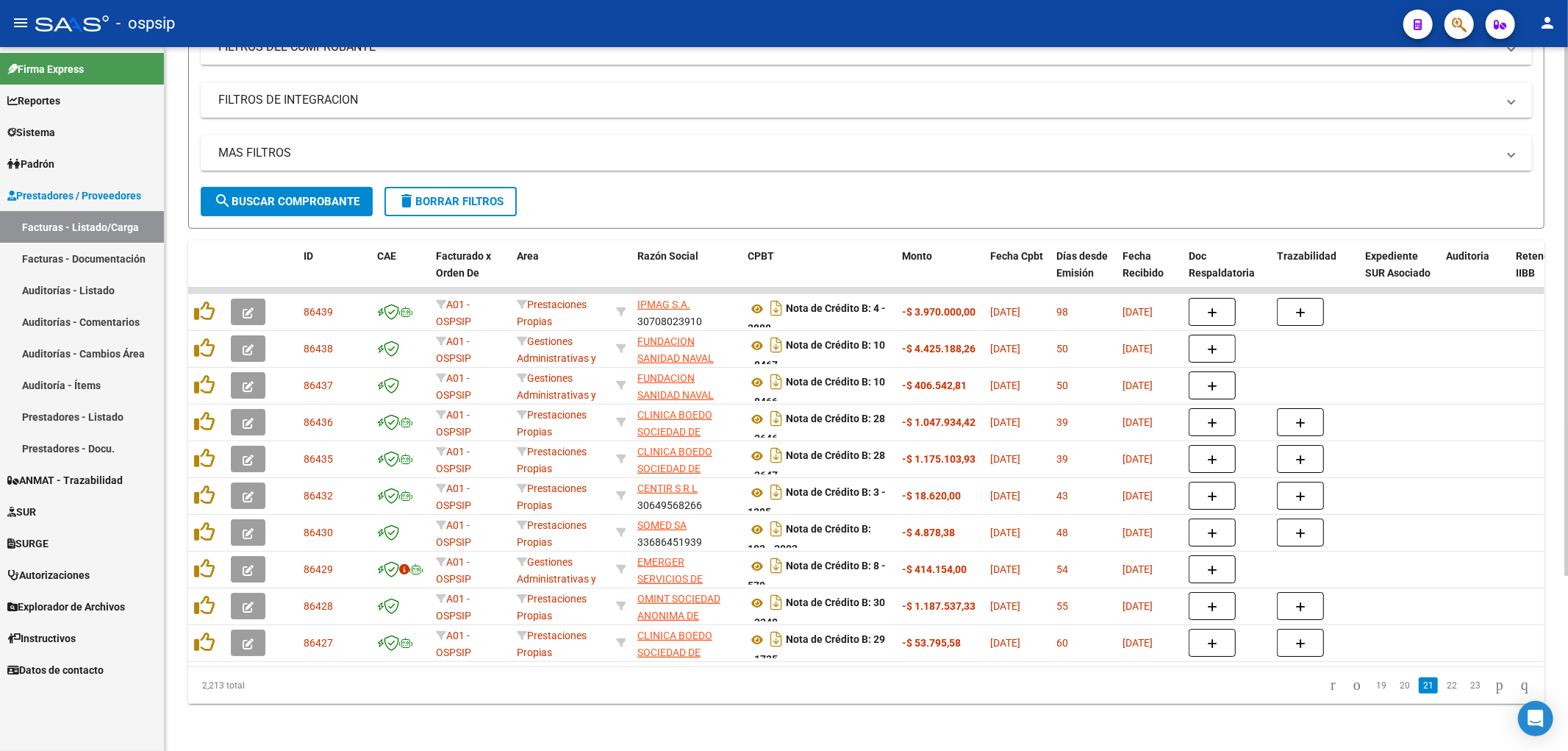
click at [775, 693] on link "22" at bounding box center [1451, 686] width 19 height 17
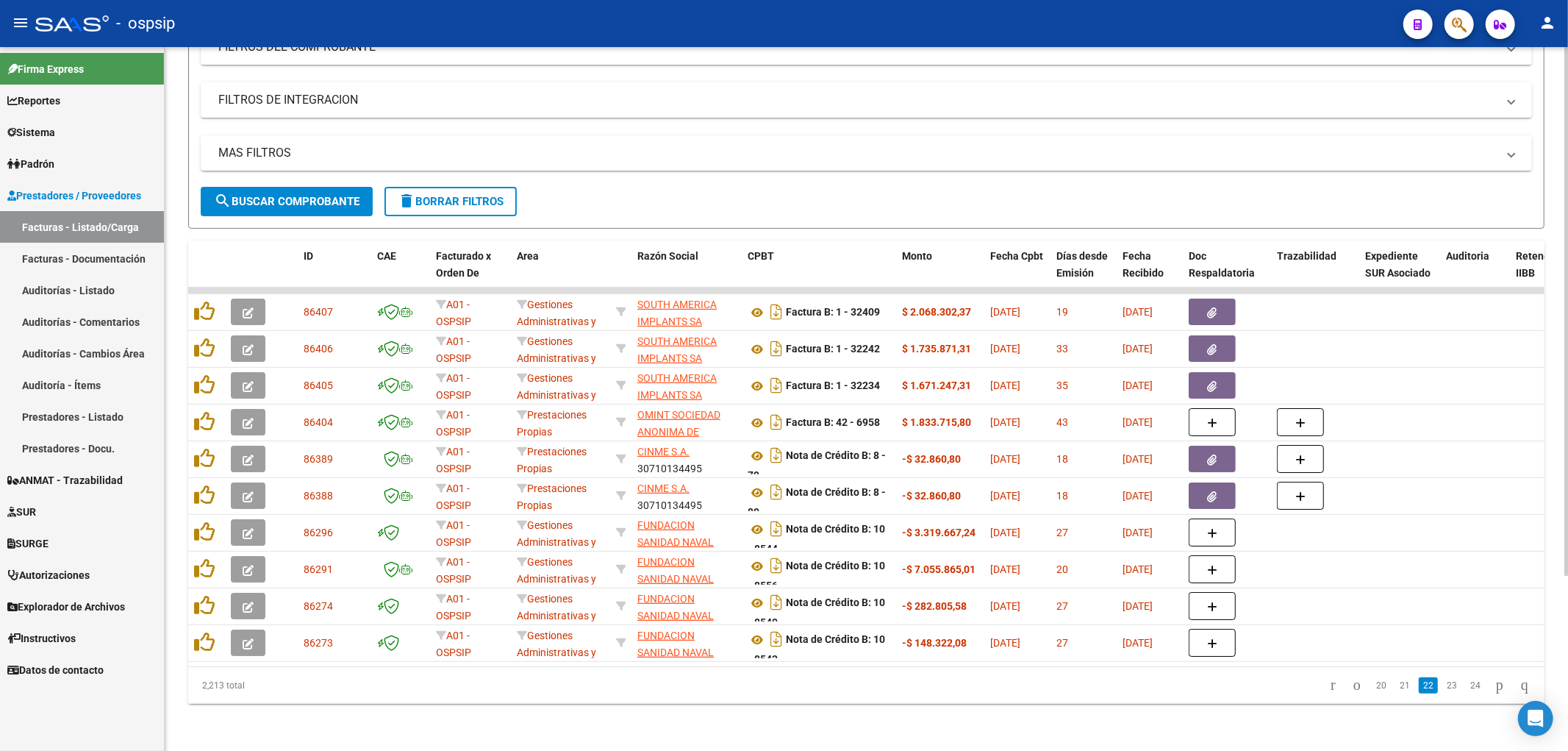
click at [775, 693] on link "23" at bounding box center [1451, 686] width 19 height 17
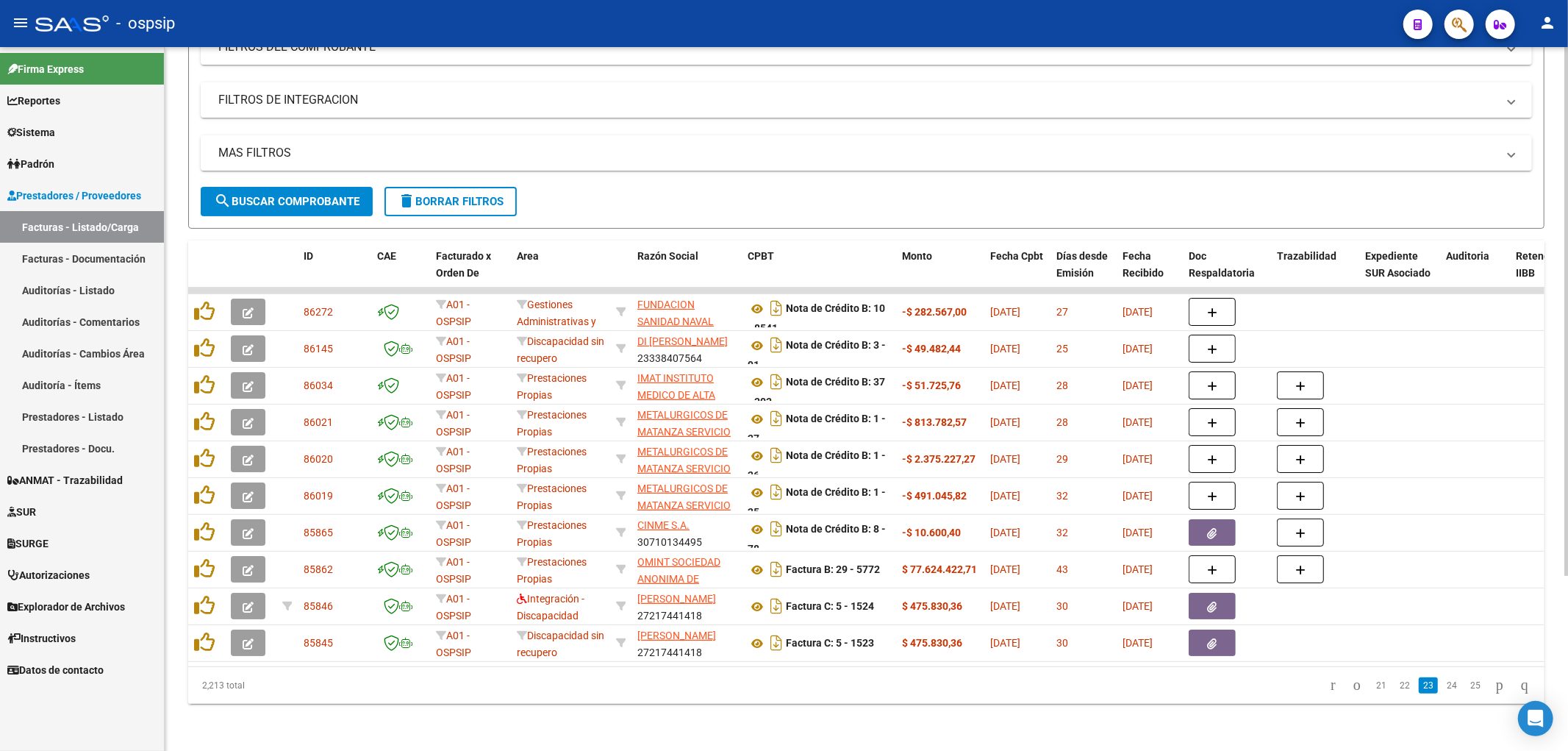
click at [775, 693] on link "24" at bounding box center [1451, 686] width 19 height 17
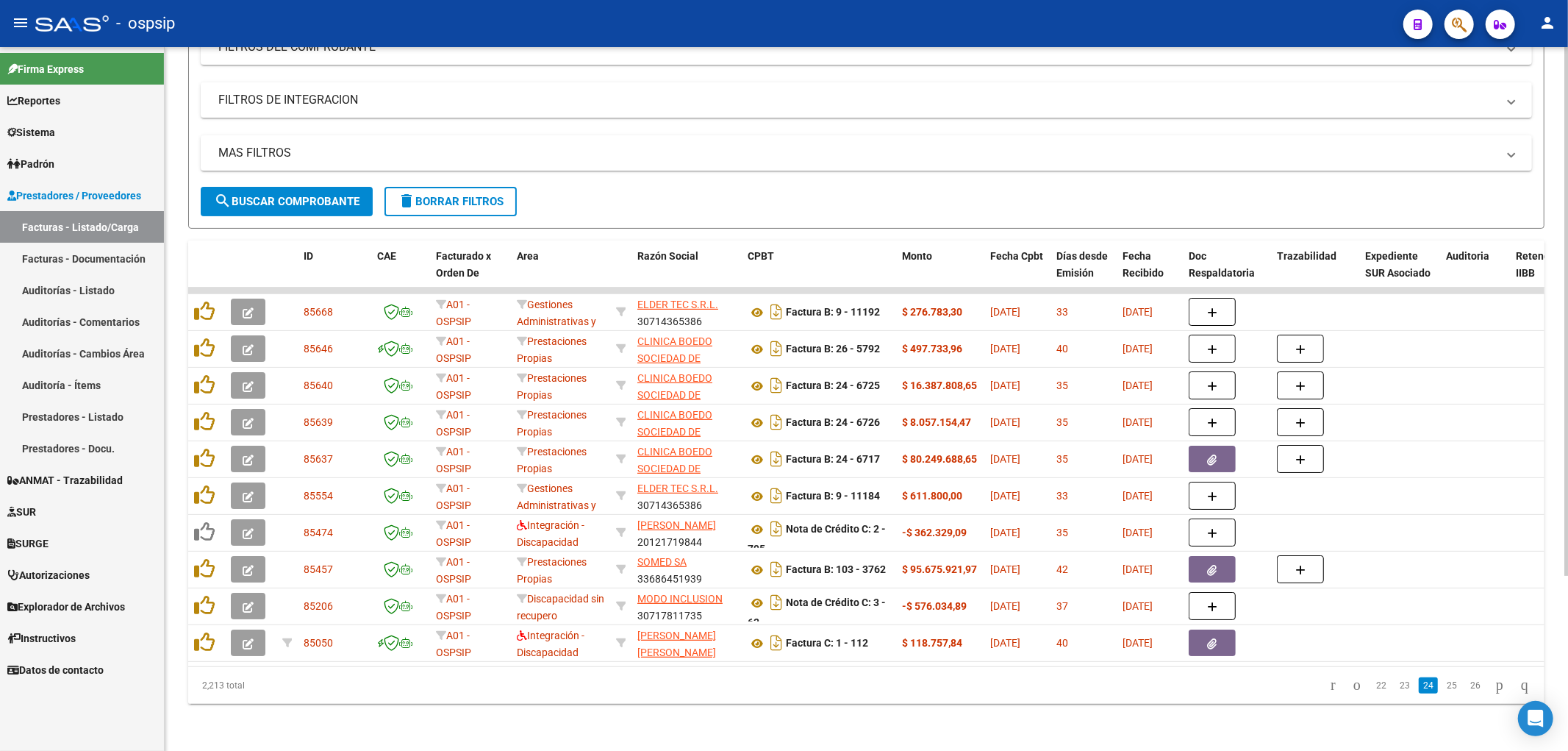
click at [775, 693] on link "25" at bounding box center [1451, 686] width 19 height 17
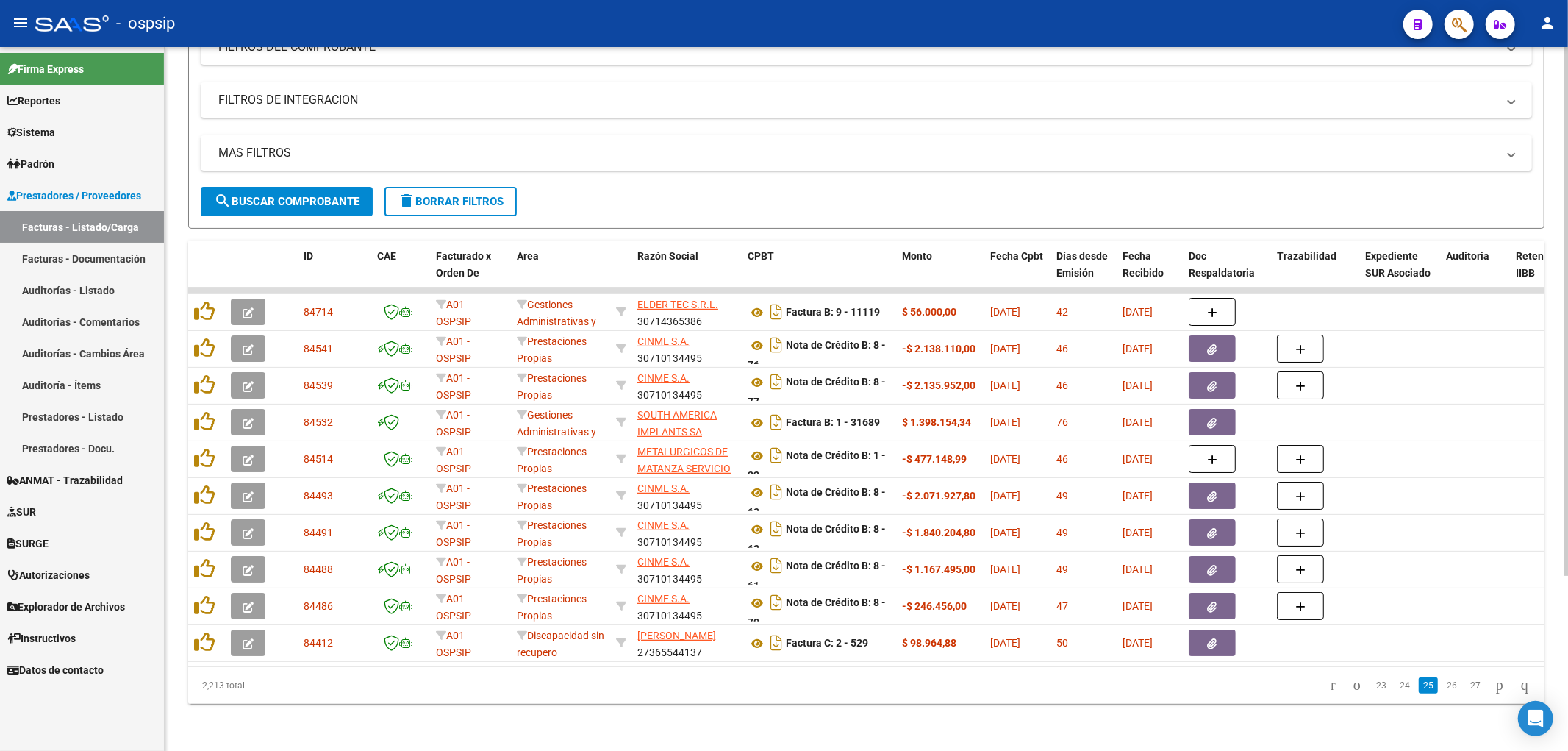
click at [775, 693] on link "26" at bounding box center [1451, 686] width 19 height 17
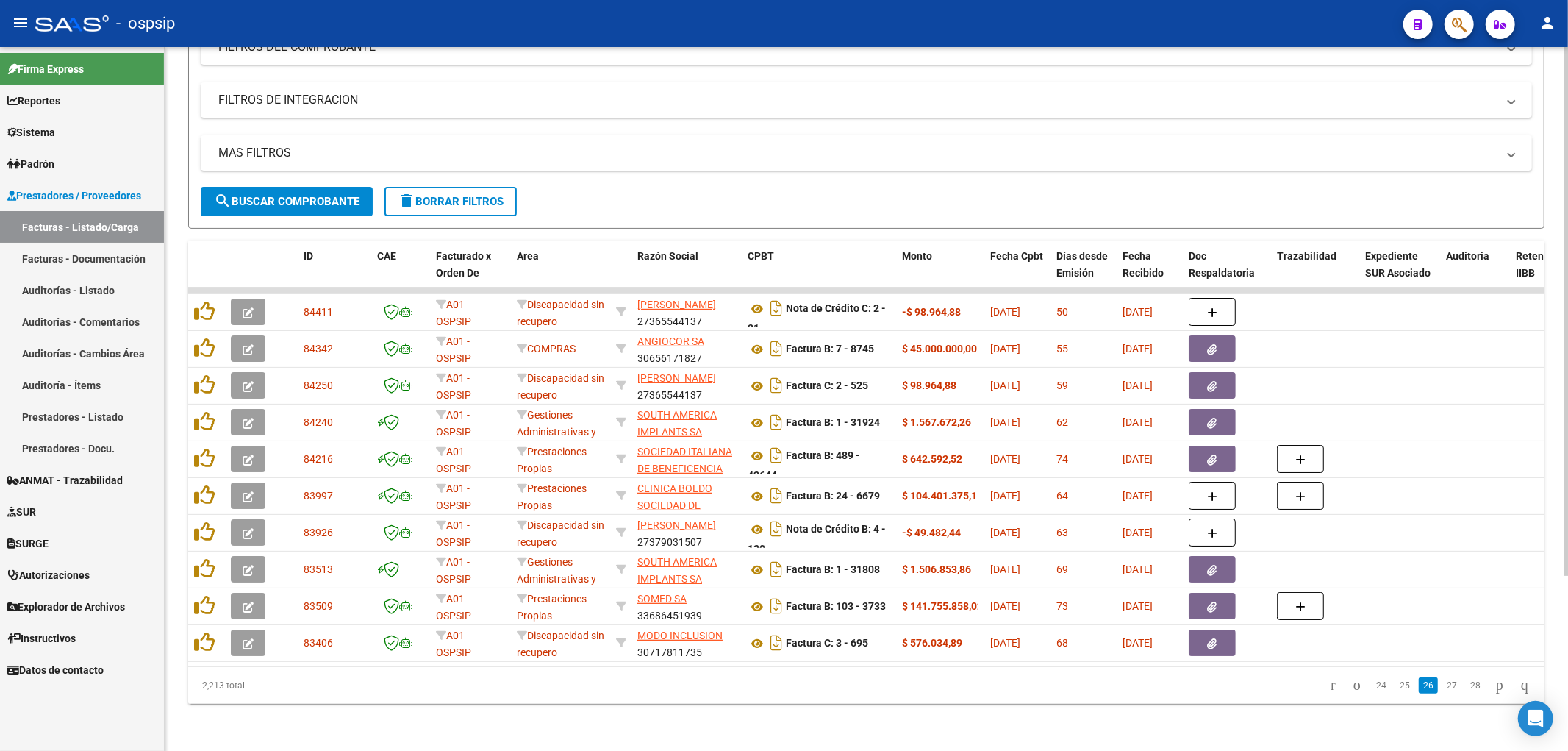
click at [775, 693] on link "27" at bounding box center [1451, 686] width 19 height 17
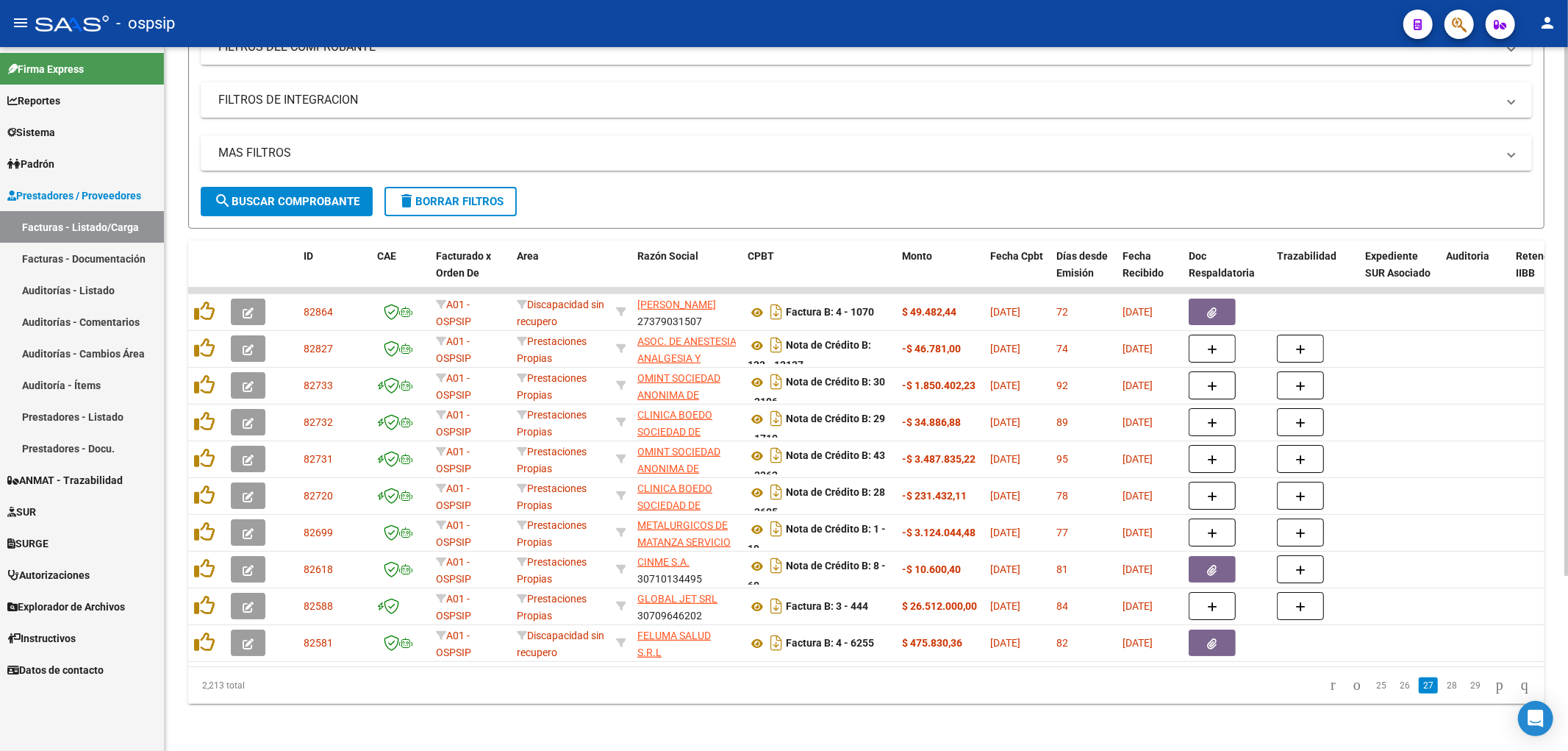
click at [775, 693] on link "28" at bounding box center [1451, 686] width 19 height 17
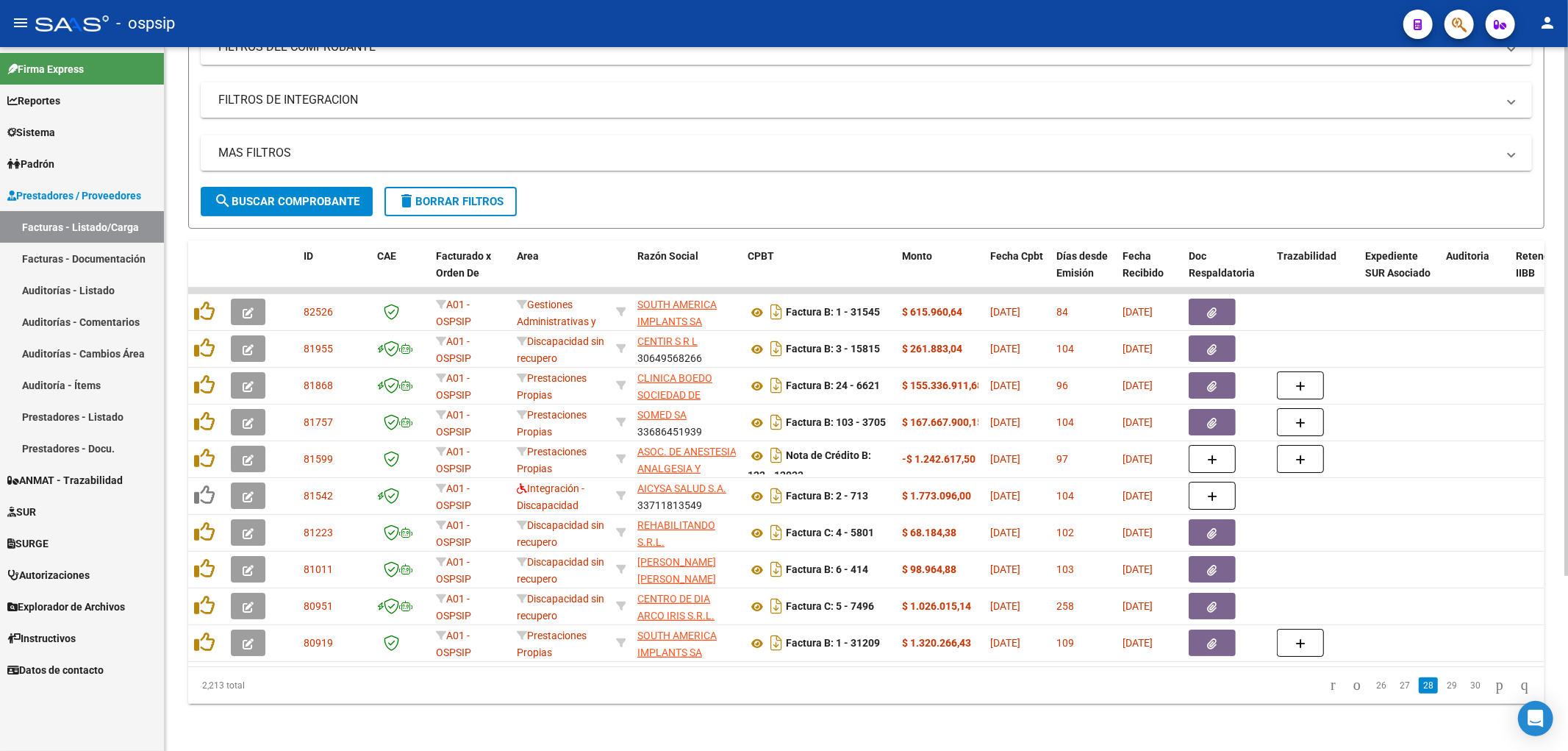
click at [775, 693] on link "29" at bounding box center [1451, 686] width 19 height 17
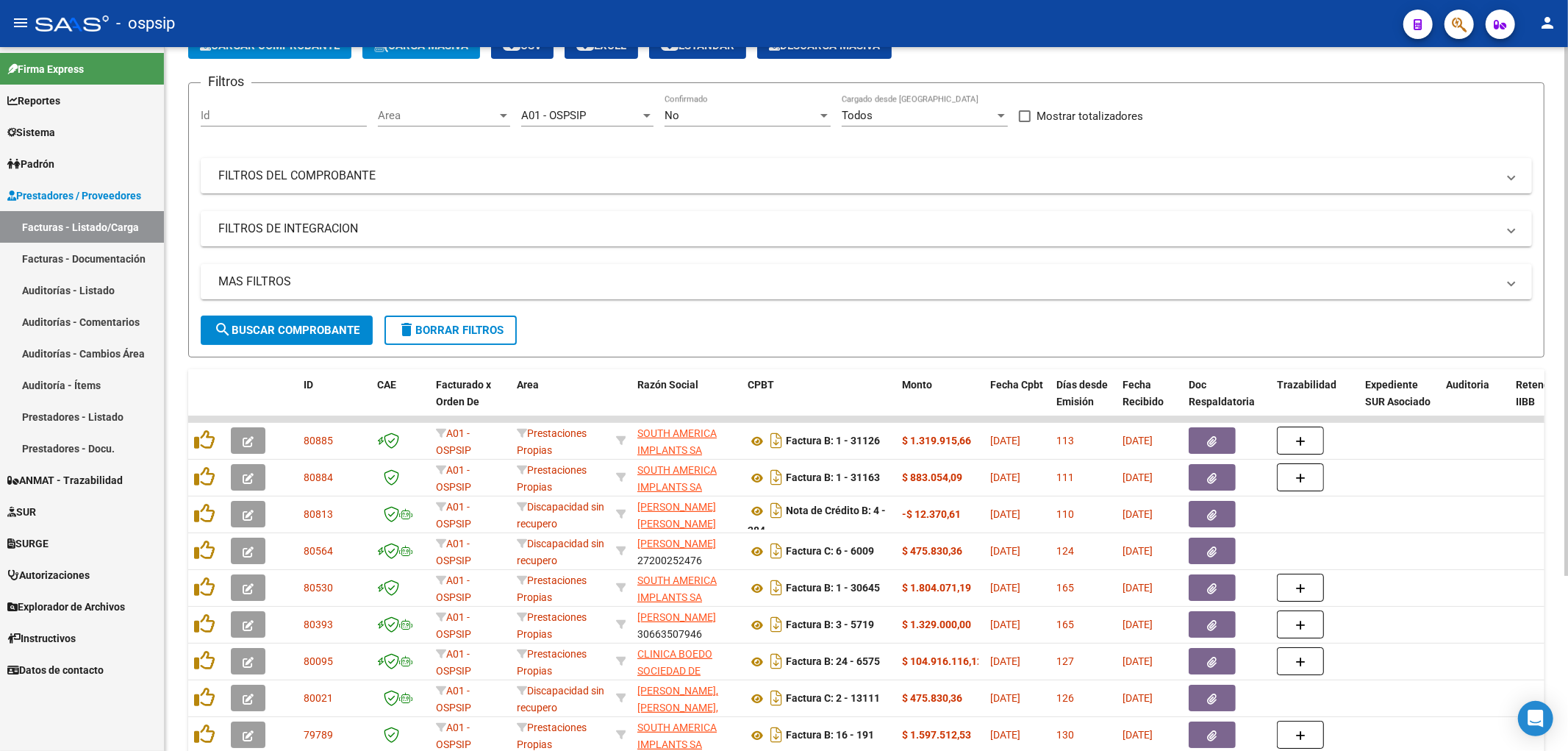
scroll to position [0, 0]
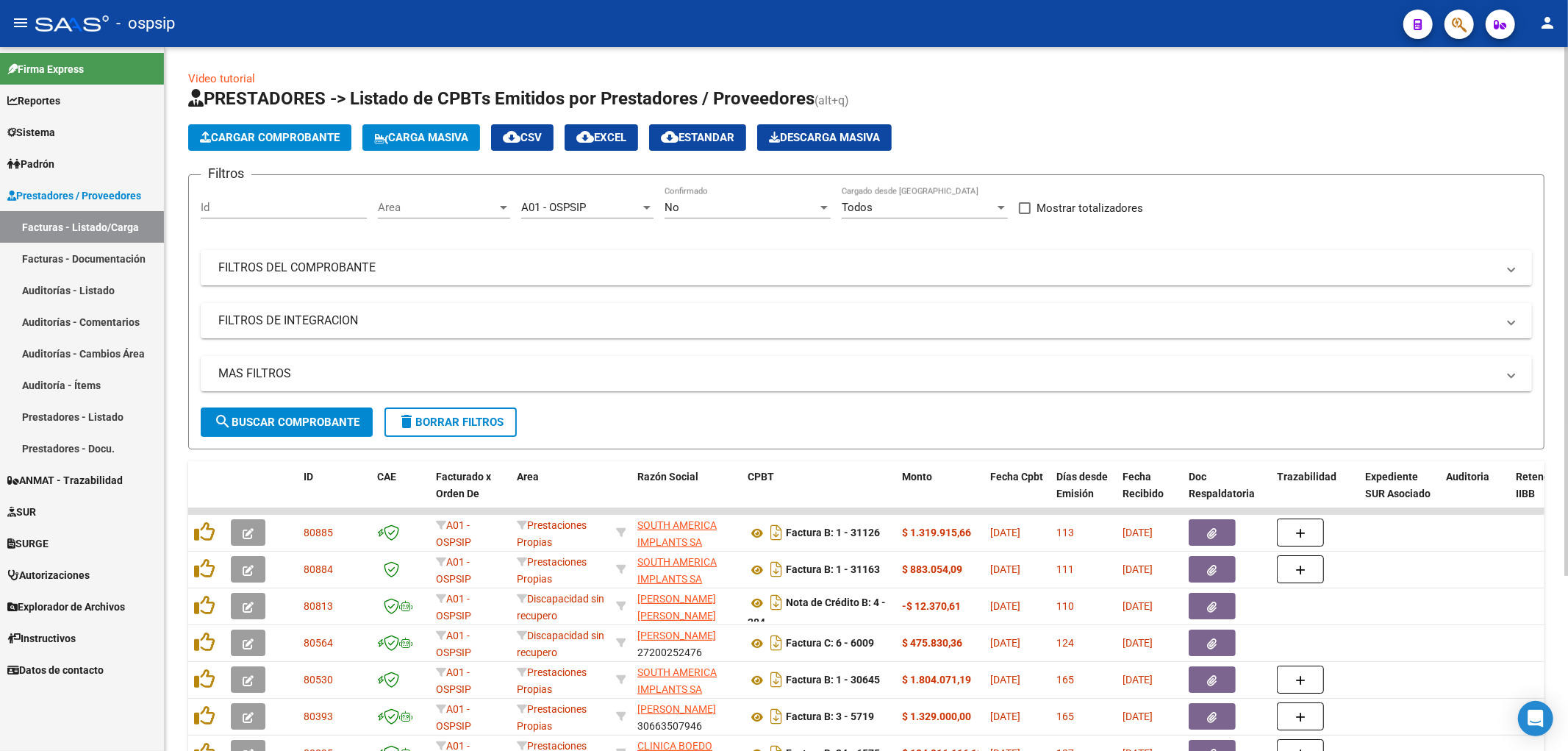
click at [427, 273] on mat-panel-title "FILTROS DEL COMPROBANTE" at bounding box center [857, 268] width 1279 height 17
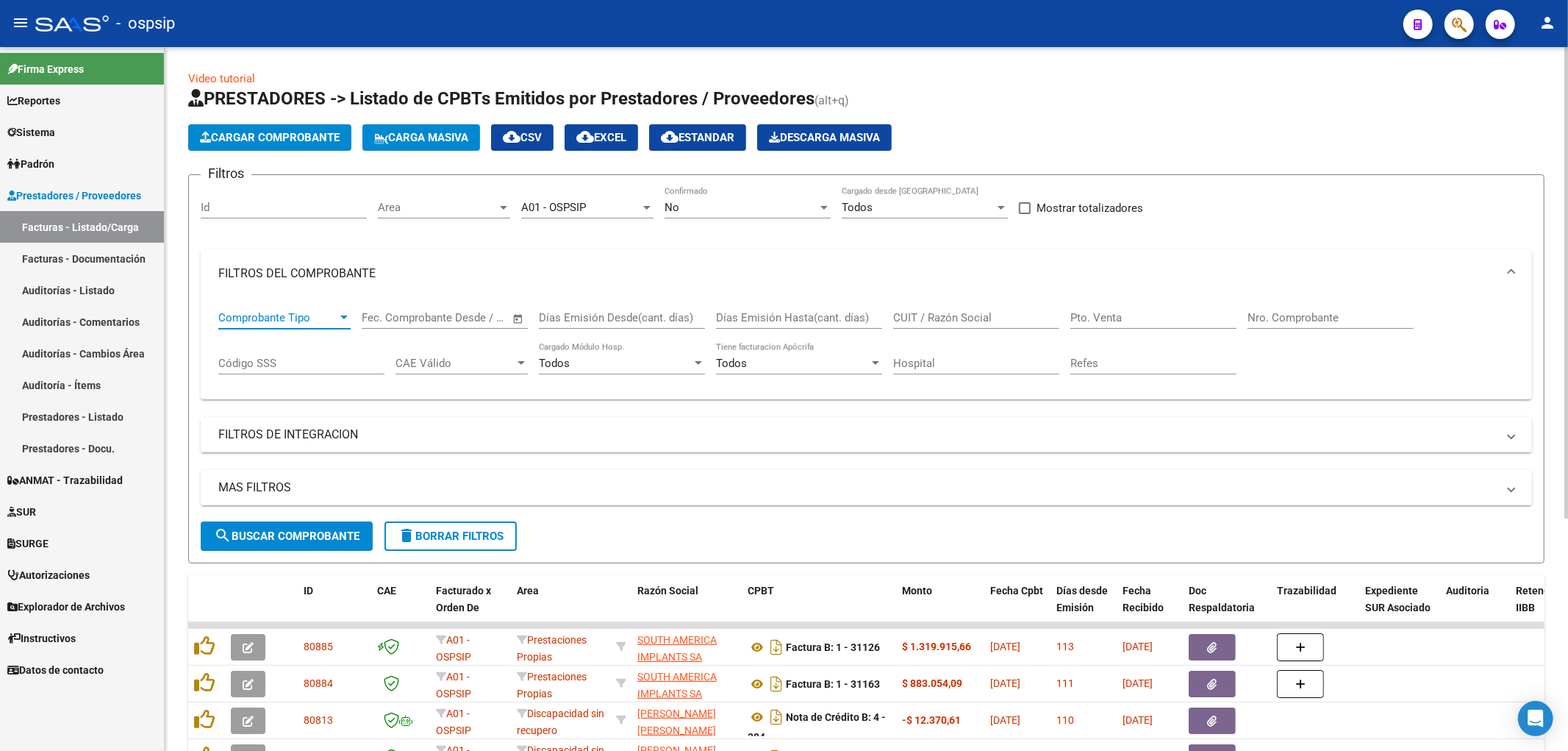
click at [306, 311] on span "Comprobante Tipo" at bounding box center [278, 318] width 119 height 13
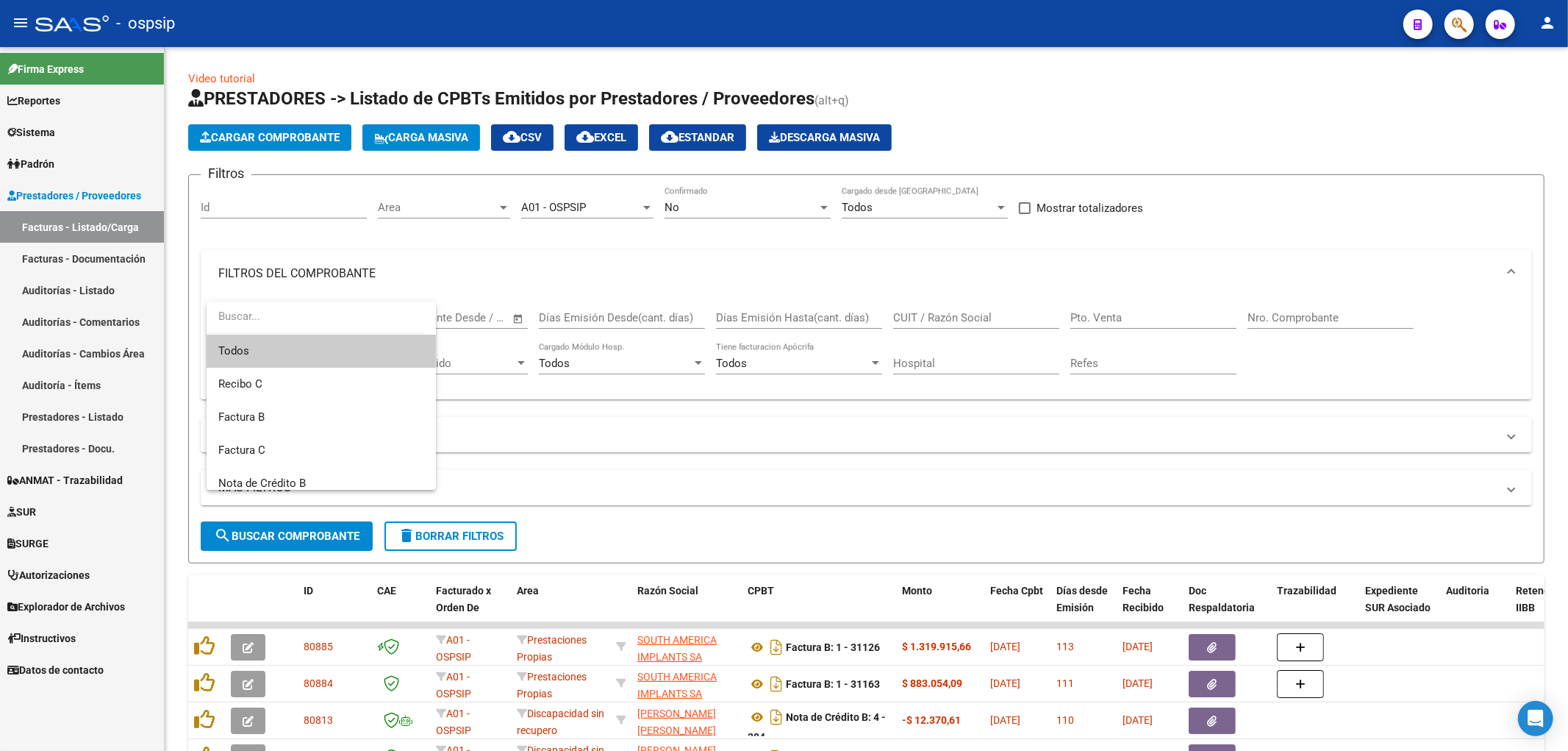
click at [403, 253] on div at bounding box center [784, 376] width 1568 height 751
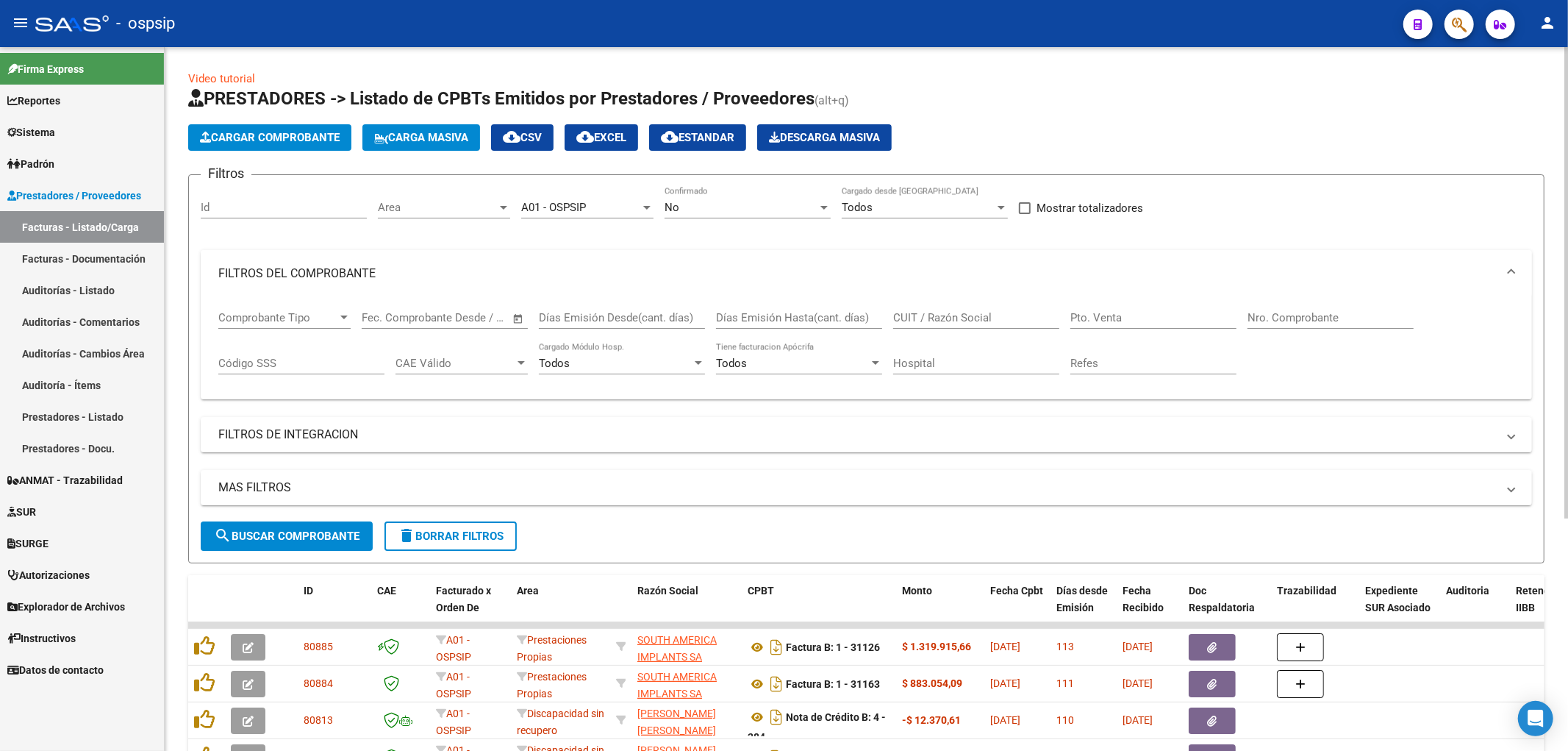
click at [355, 283] on mat-expansion-panel-header "FILTROS DEL COMPROBANTE" at bounding box center [866, 273] width 1332 height 47
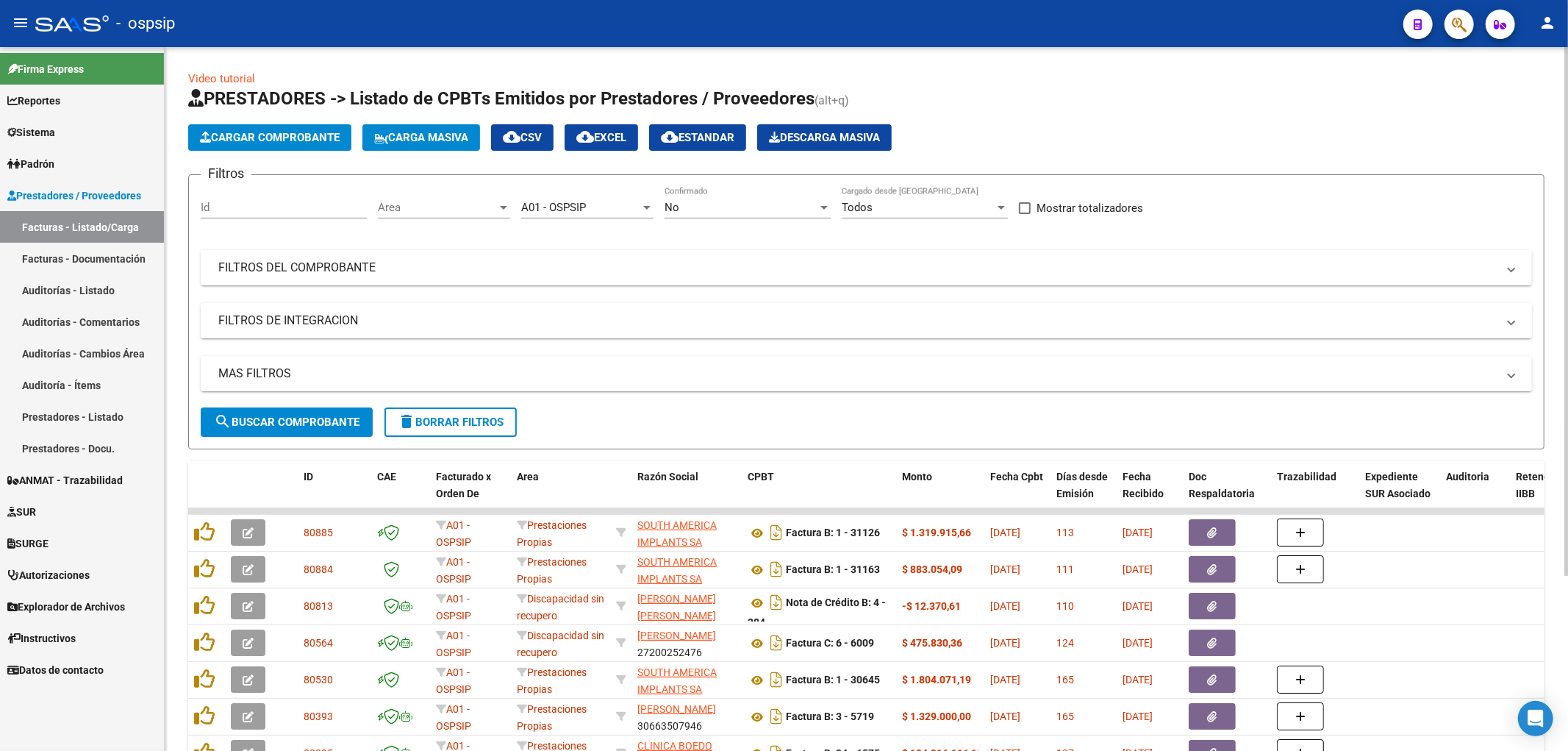
click at [339, 319] on mat-panel-title "FILTROS DE INTEGRACION" at bounding box center [857, 321] width 1279 height 17
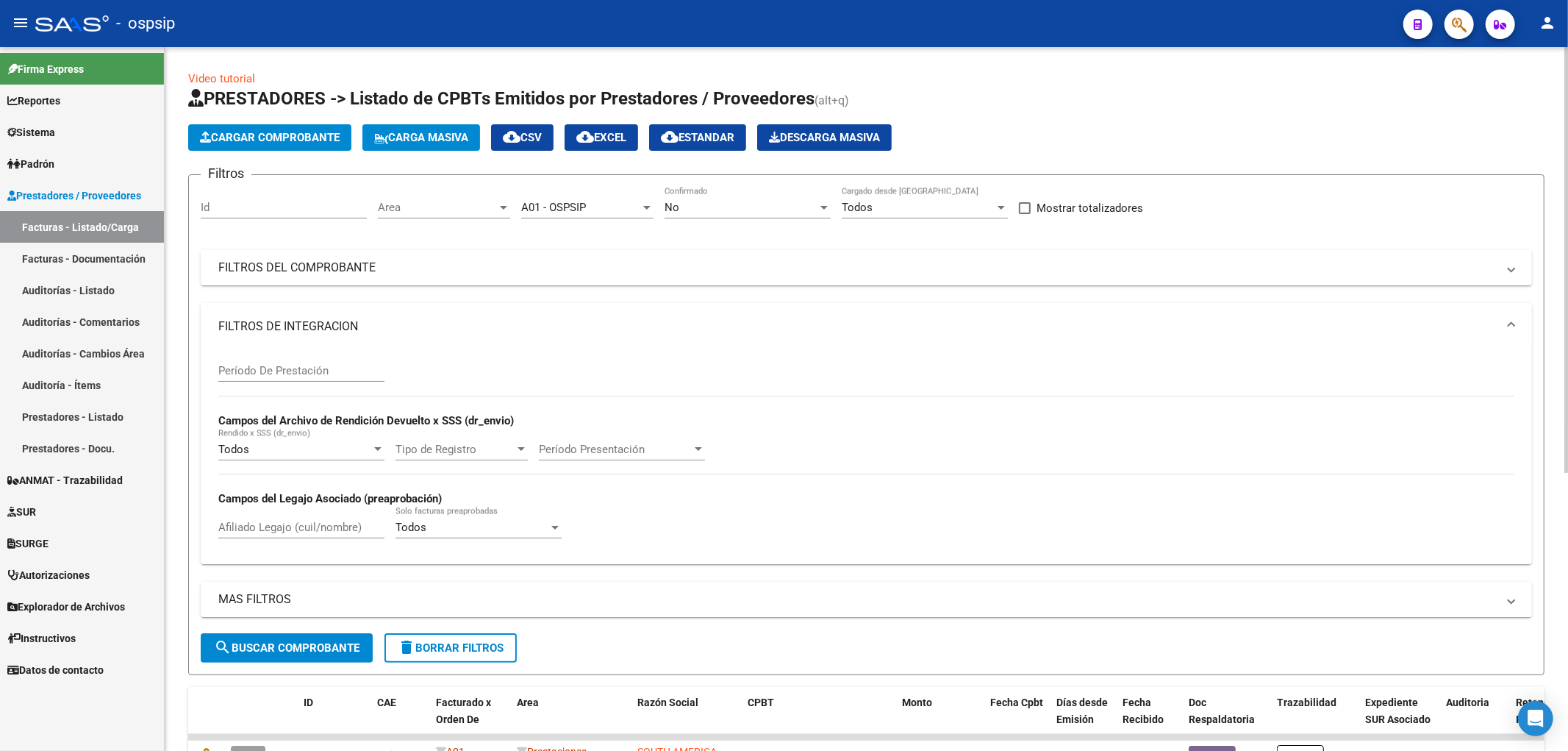
click at [339, 319] on mat-panel-title "FILTROS DE INTEGRACION" at bounding box center [857, 327] width 1279 height 17
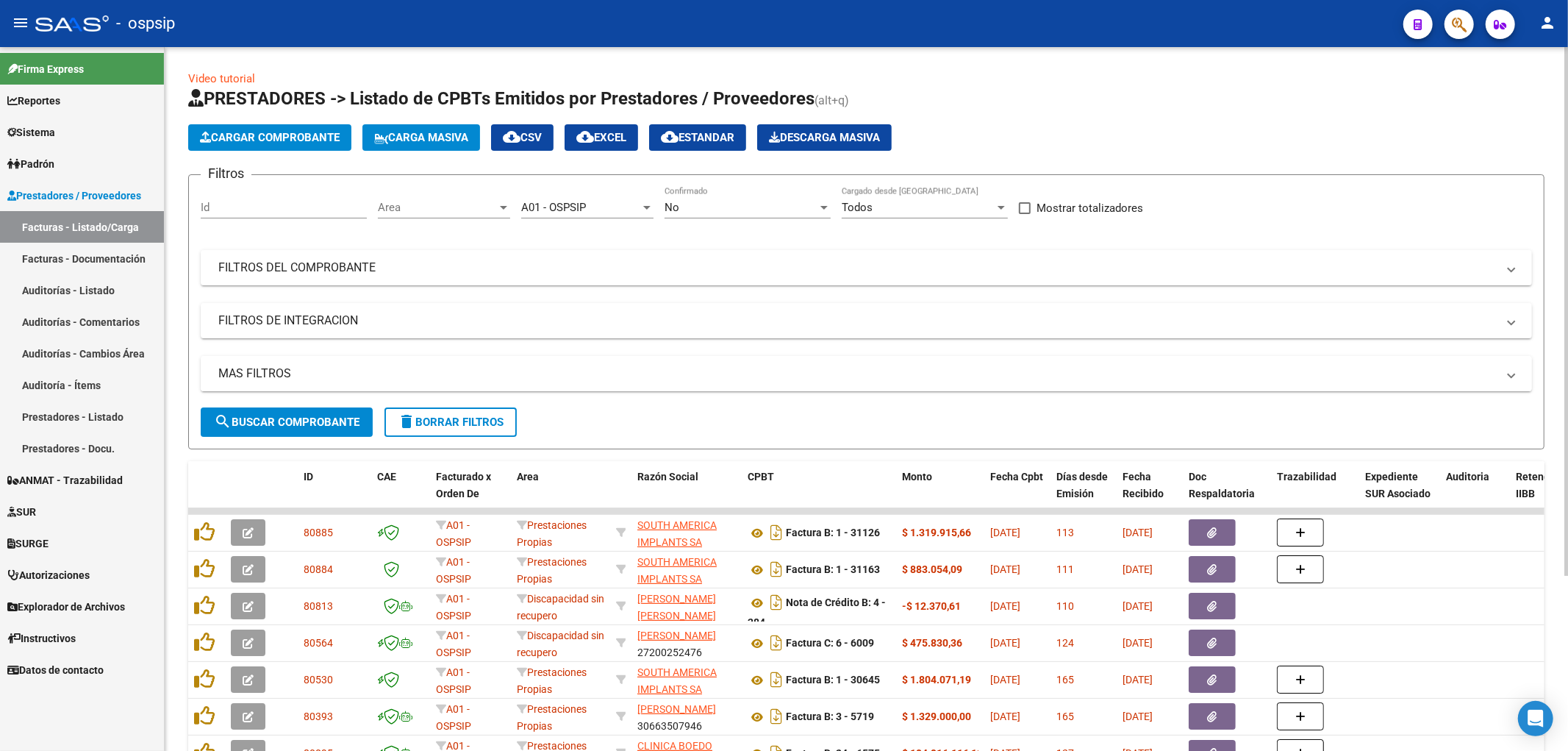
click at [349, 362] on mat-expansion-panel-header "MAS FILTROS" at bounding box center [866, 374] width 1332 height 36
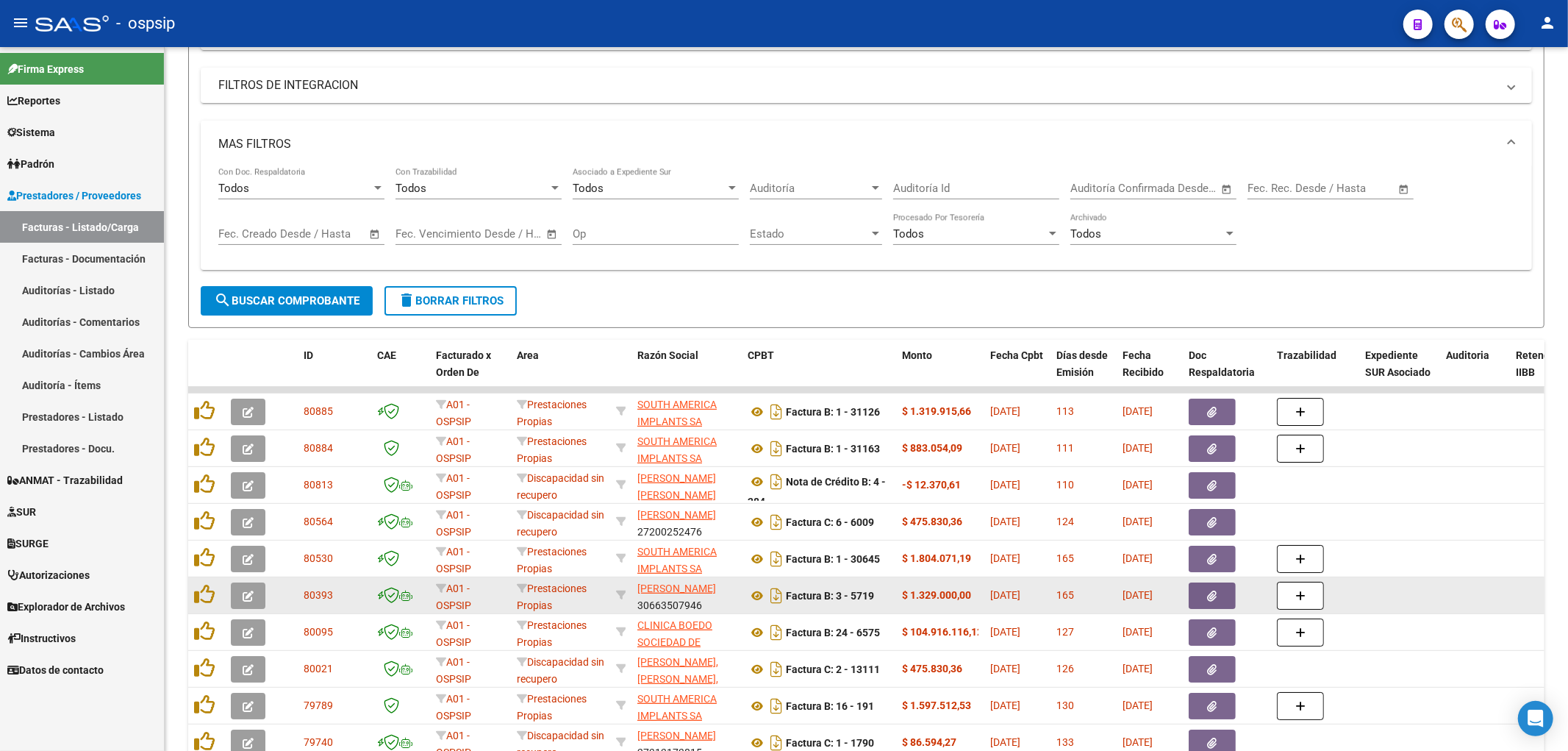
scroll to position [347, 0]
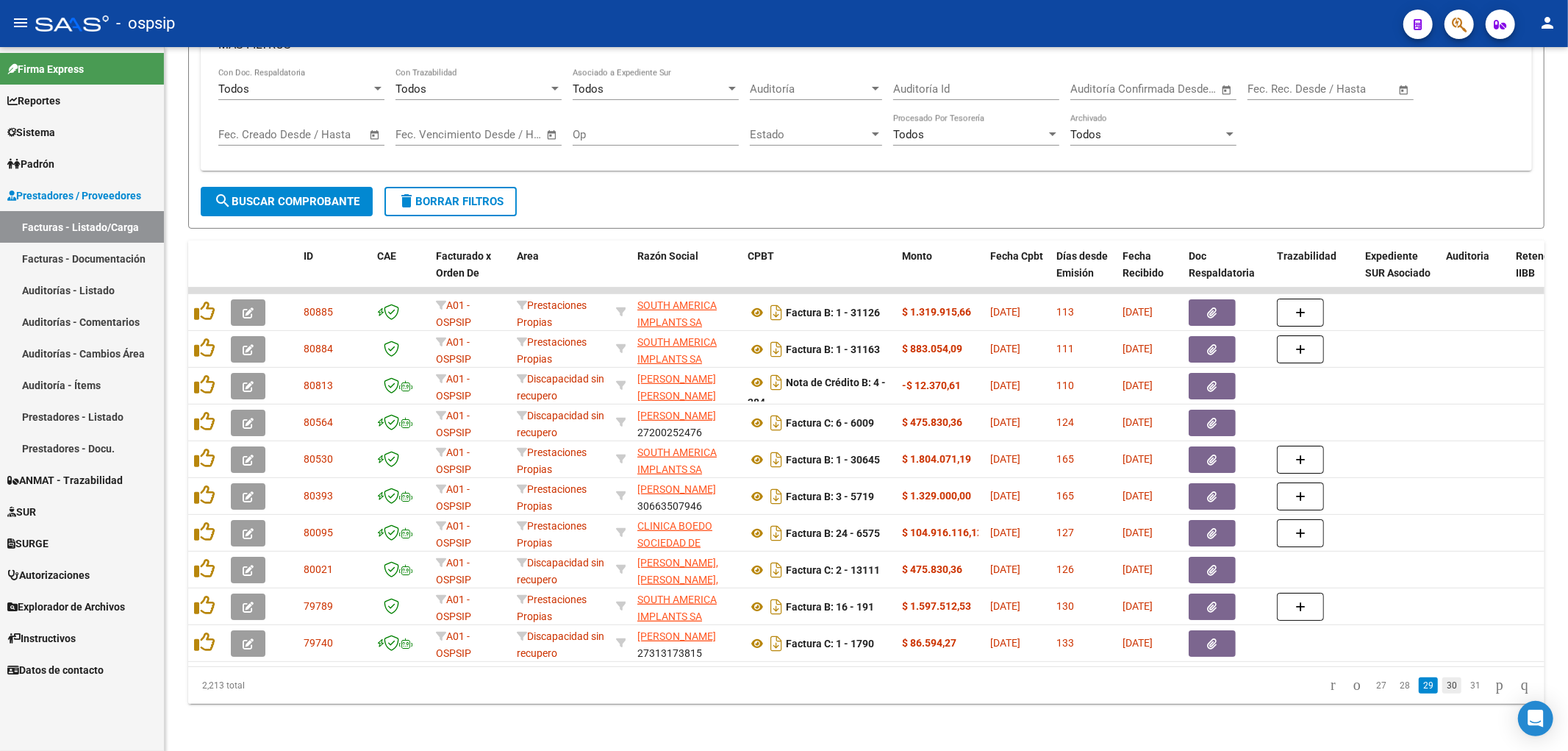
click at [775, 677] on link "30" at bounding box center [1451, 686] width 19 height 17
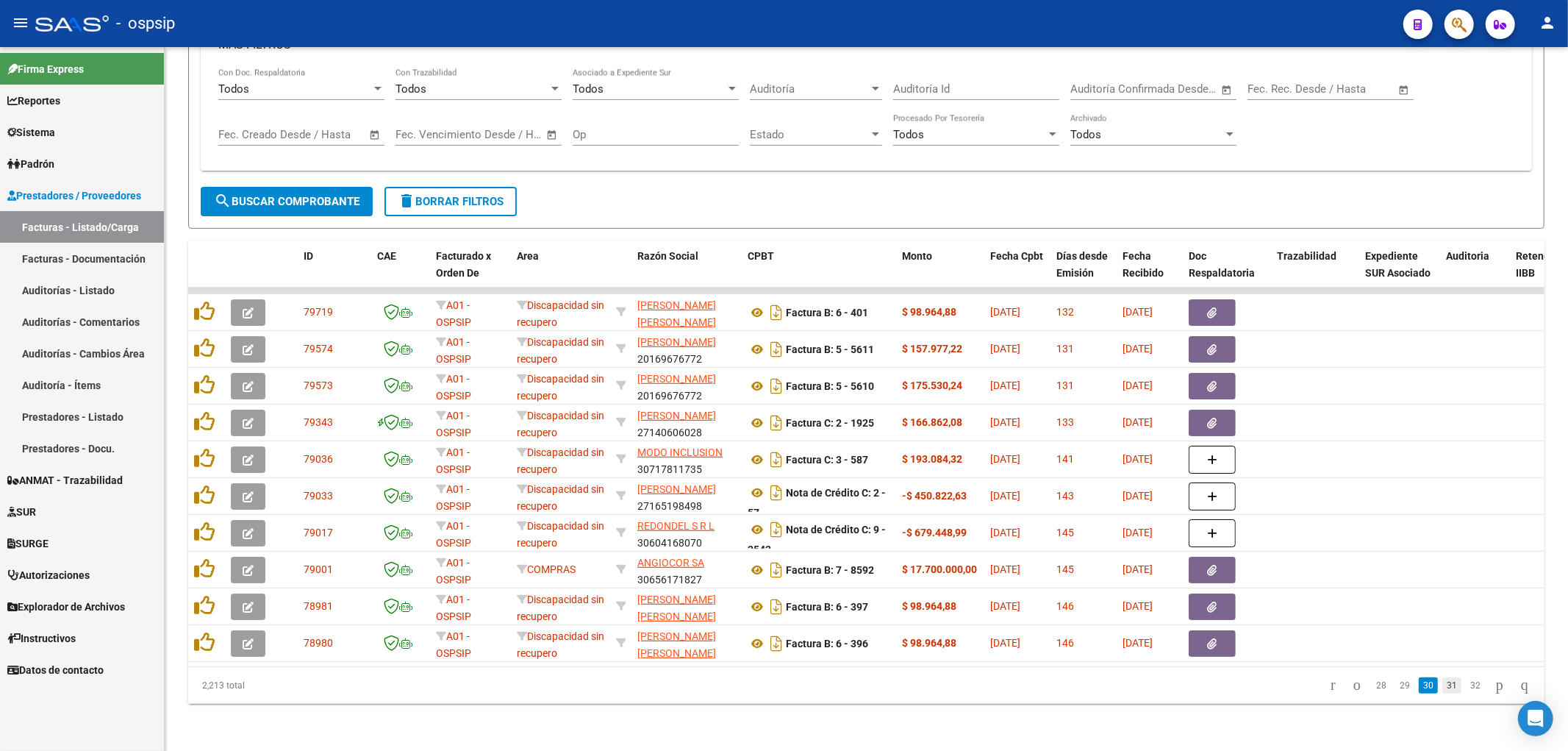
click at [775, 692] on link "31" at bounding box center [1451, 686] width 19 height 17
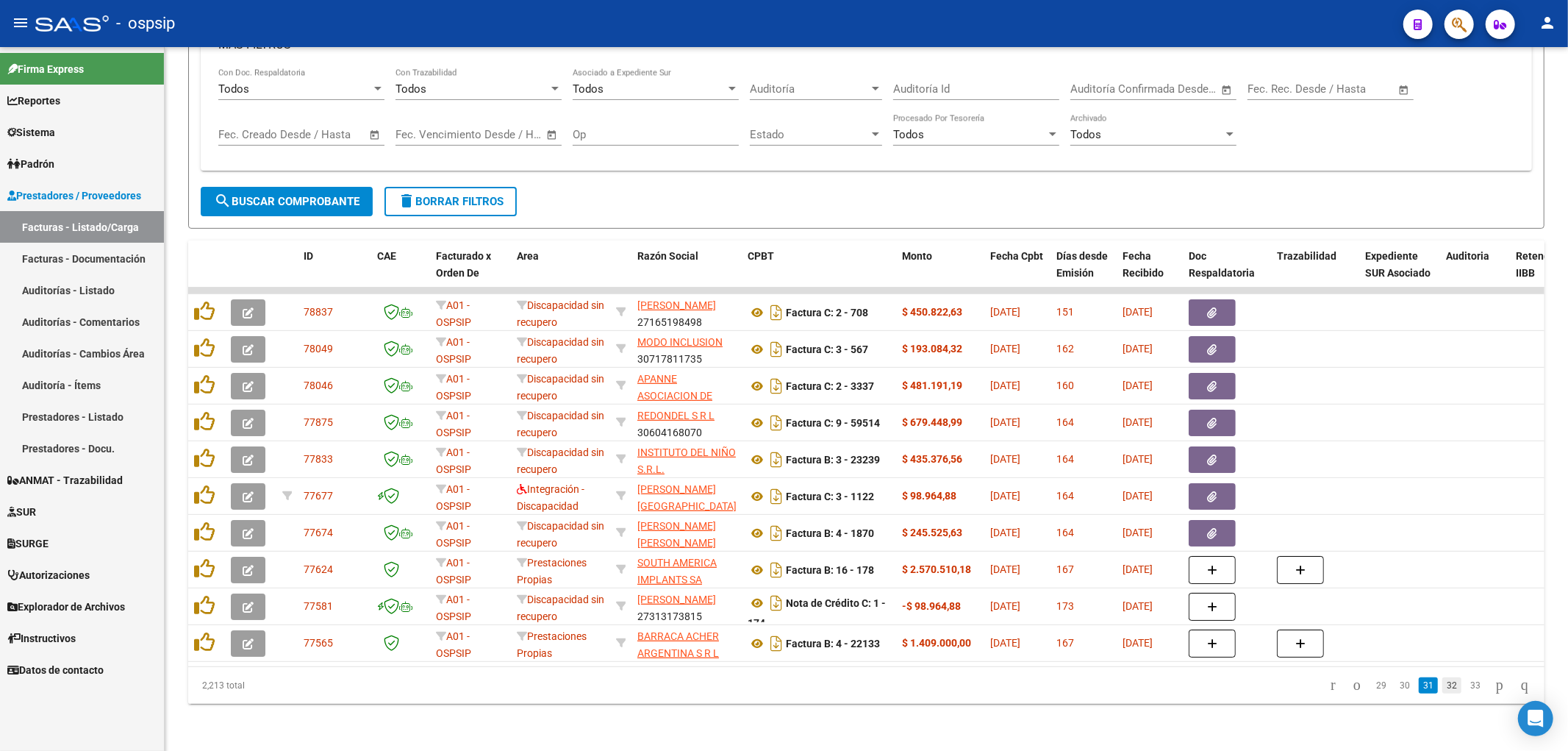
click at [775, 686] on link "32" at bounding box center [1451, 686] width 19 height 17
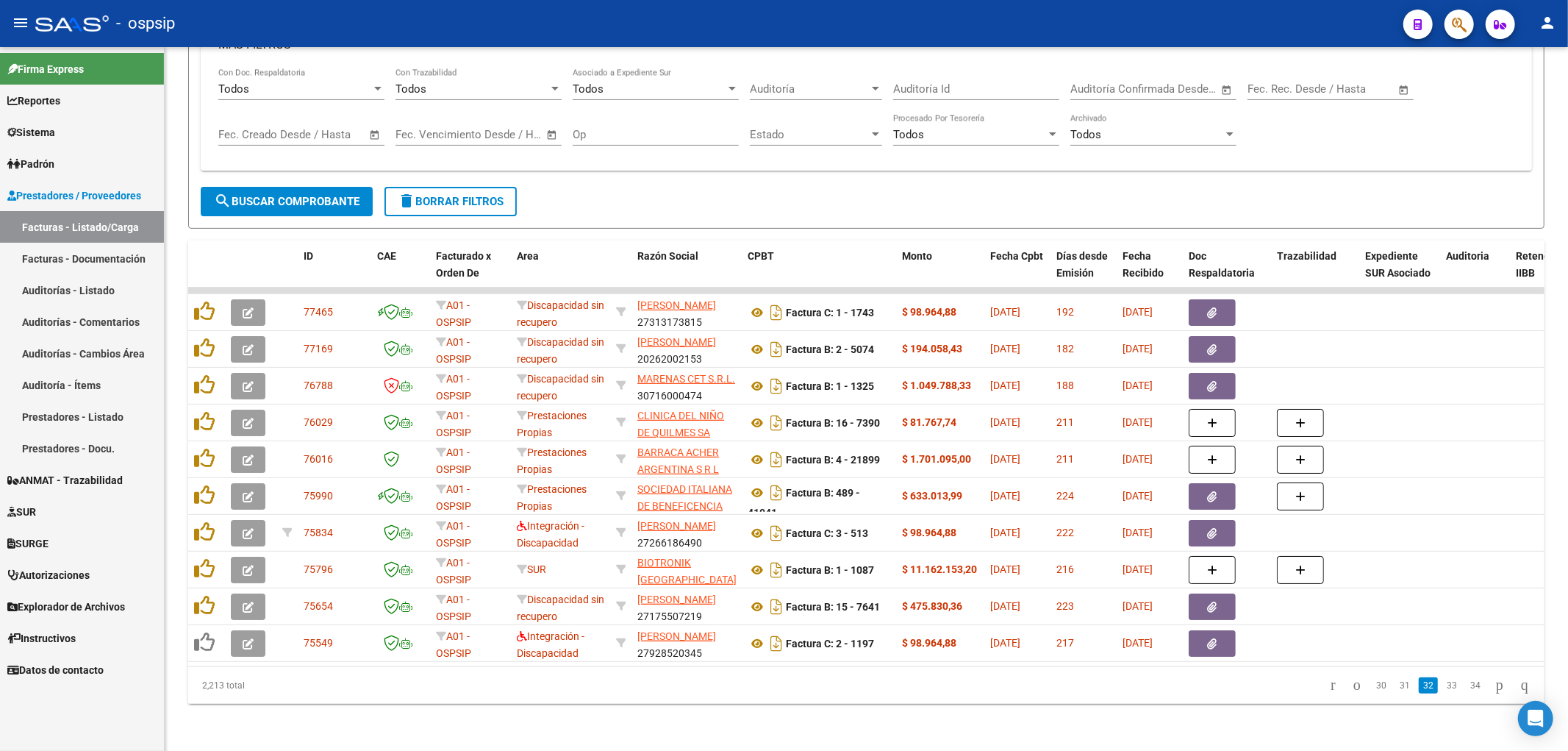
click at [775, 686] on link "33" at bounding box center [1451, 686] width 19 height 17
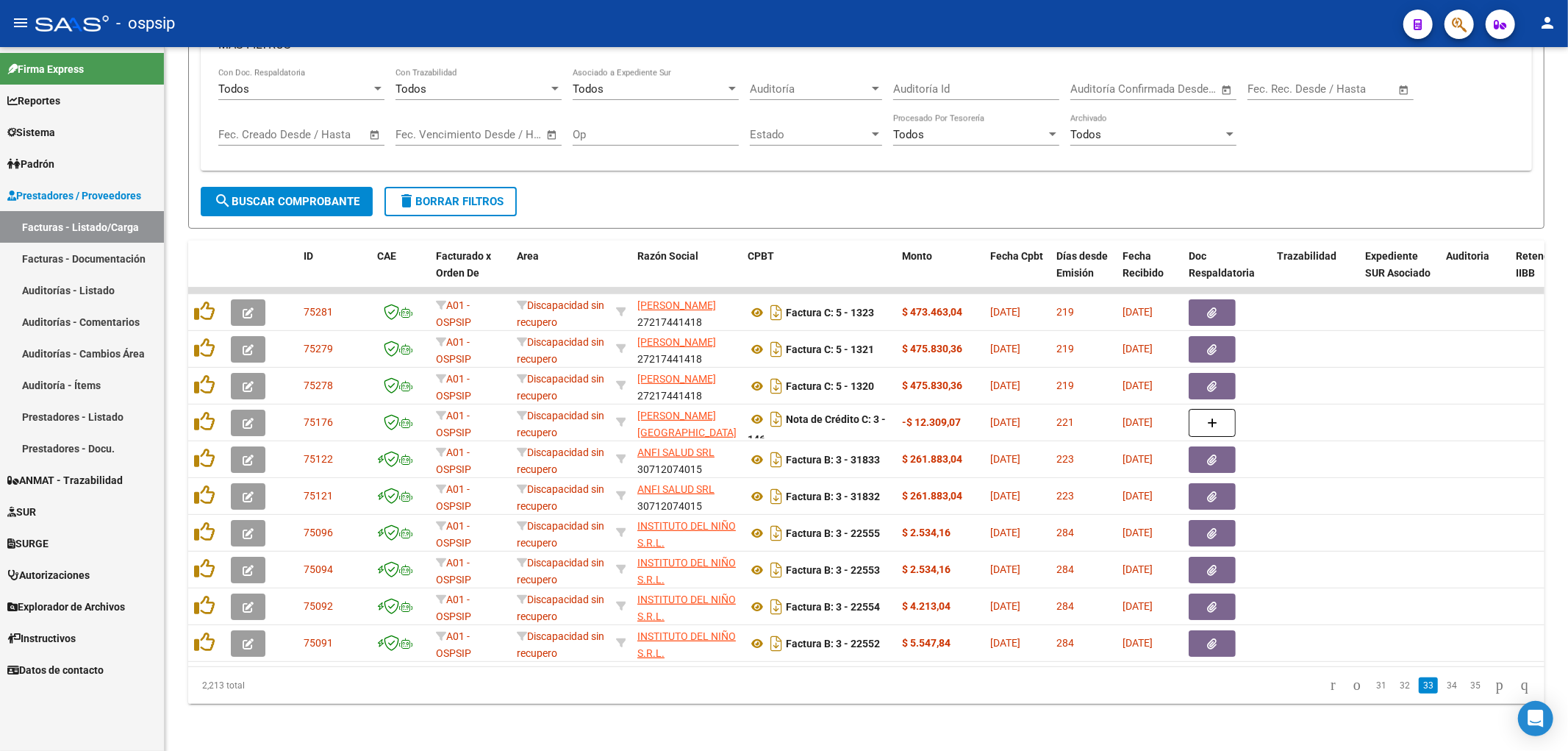
click at [775, 686] on link "34" at bounding box center [1451, 686] width 19 height 17
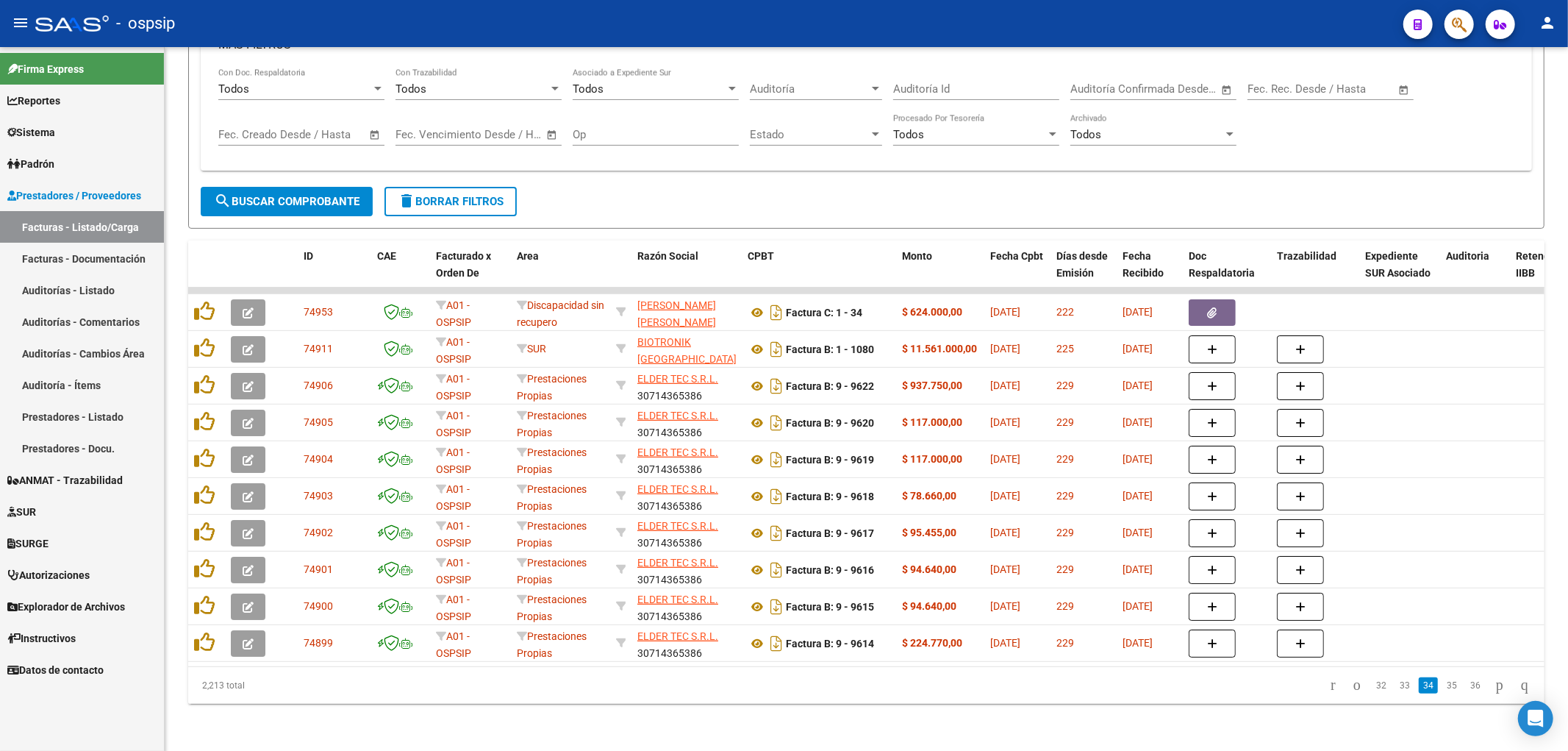
click at [775, 686] on link "35" at bounding box center [1451, 686] width 19 height 17
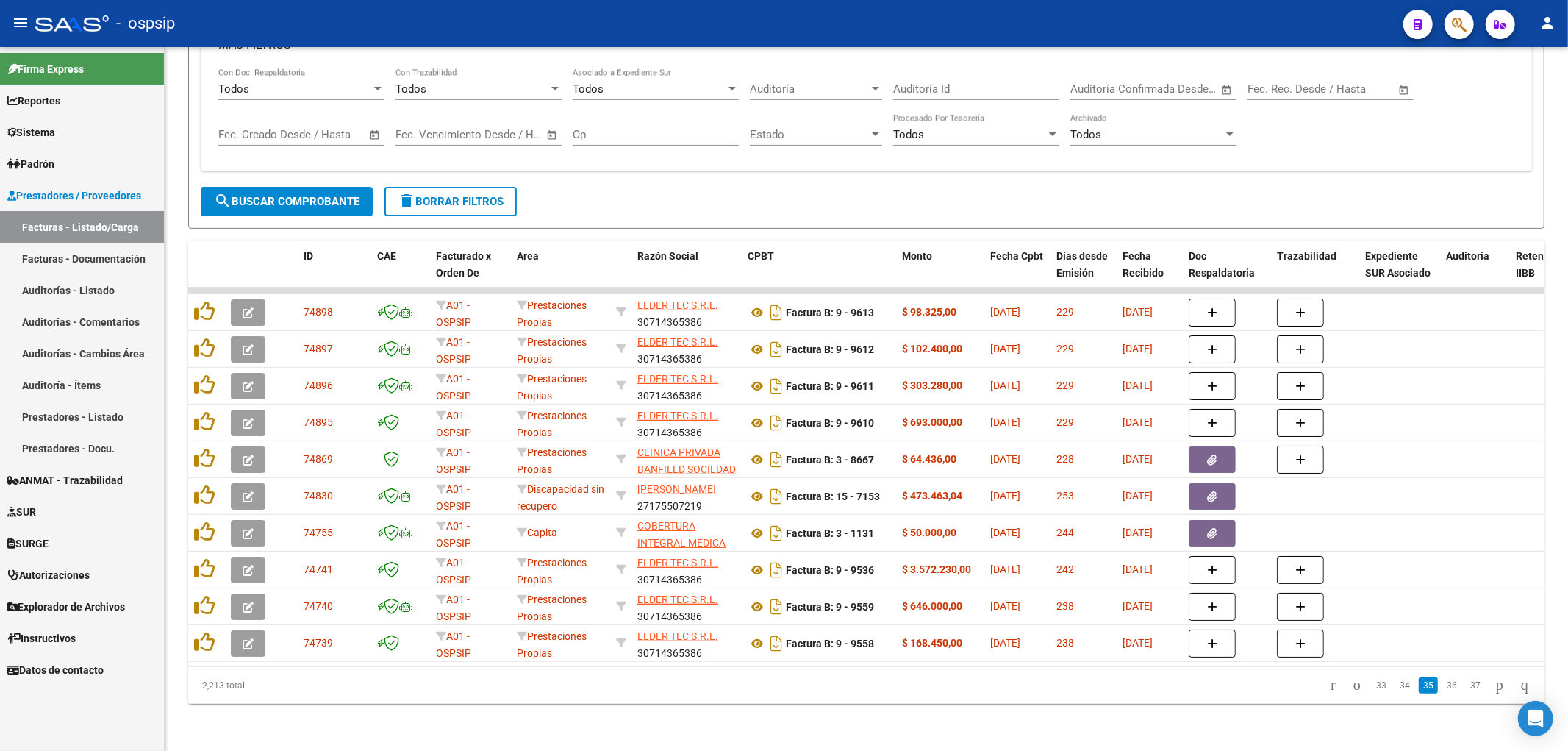
click at [775, 686] on link "36" at bounding box center [1451, 686] width 19 height 17
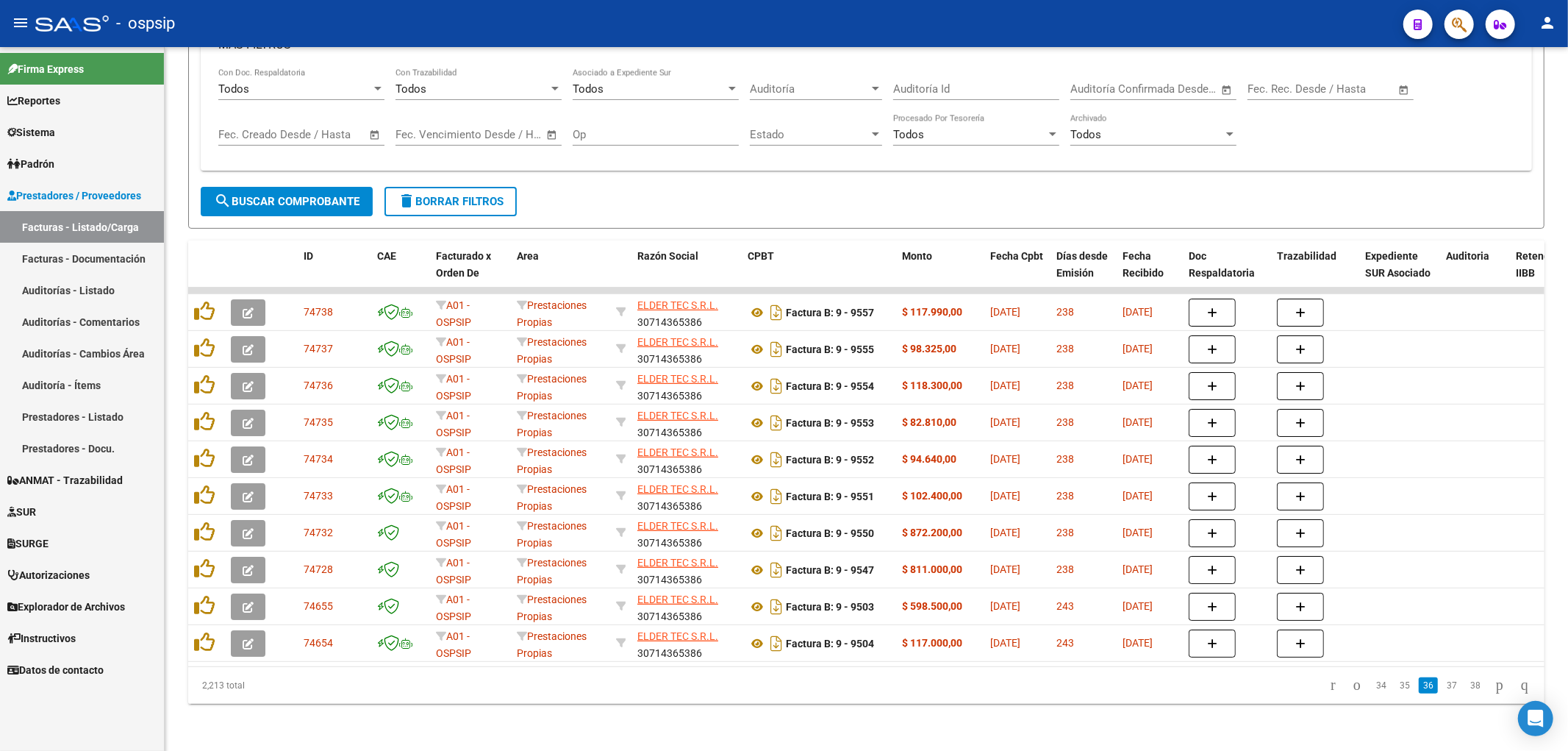
click at [775, 686] on link "37" at bounding box center [1451, 686] width 19 height 17
click at [775, 686] on link "38" at bounding box center [1451, 686] width 19 height 17
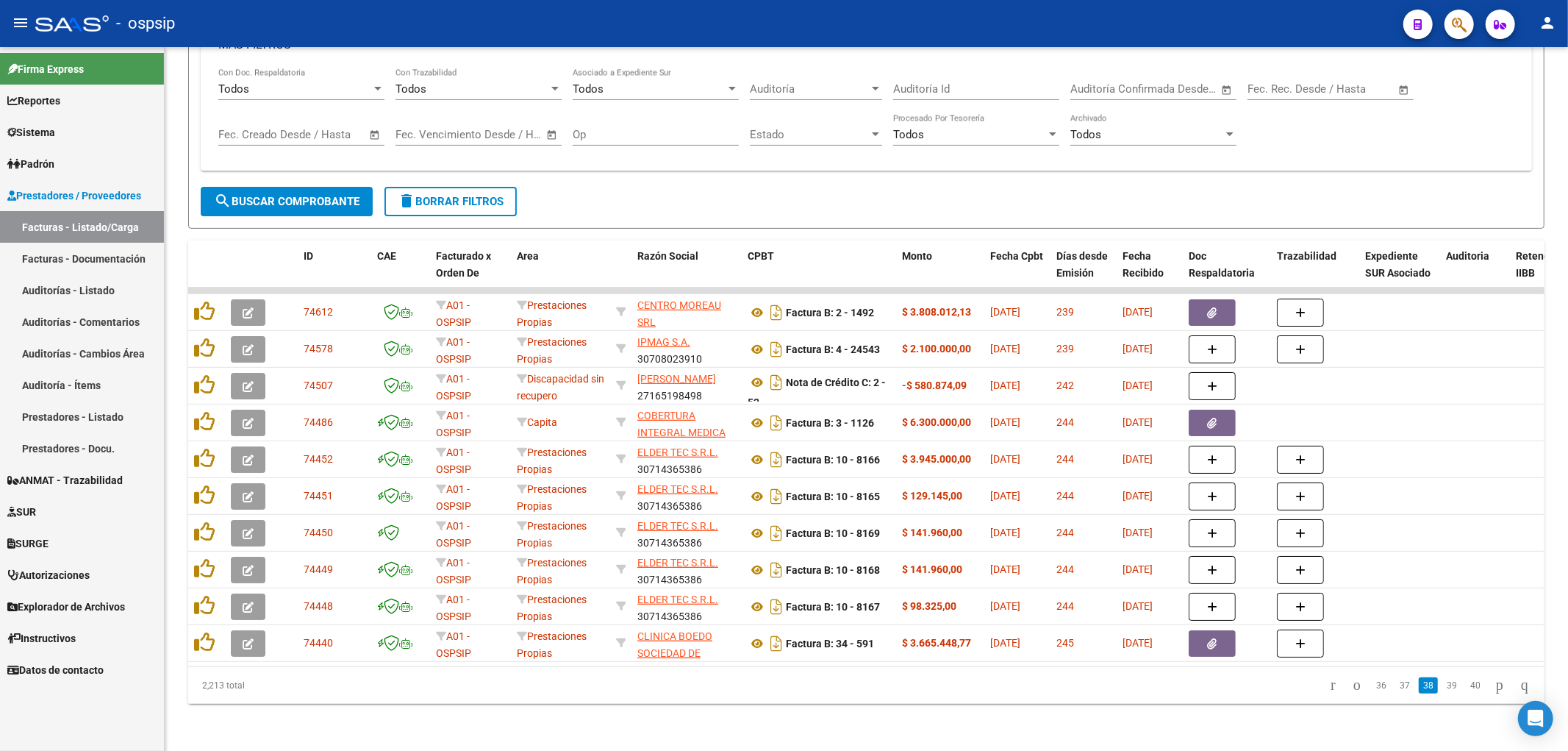
click at [775, 686] on link "39" at bounding box center [1451, 686] width 19 height 17
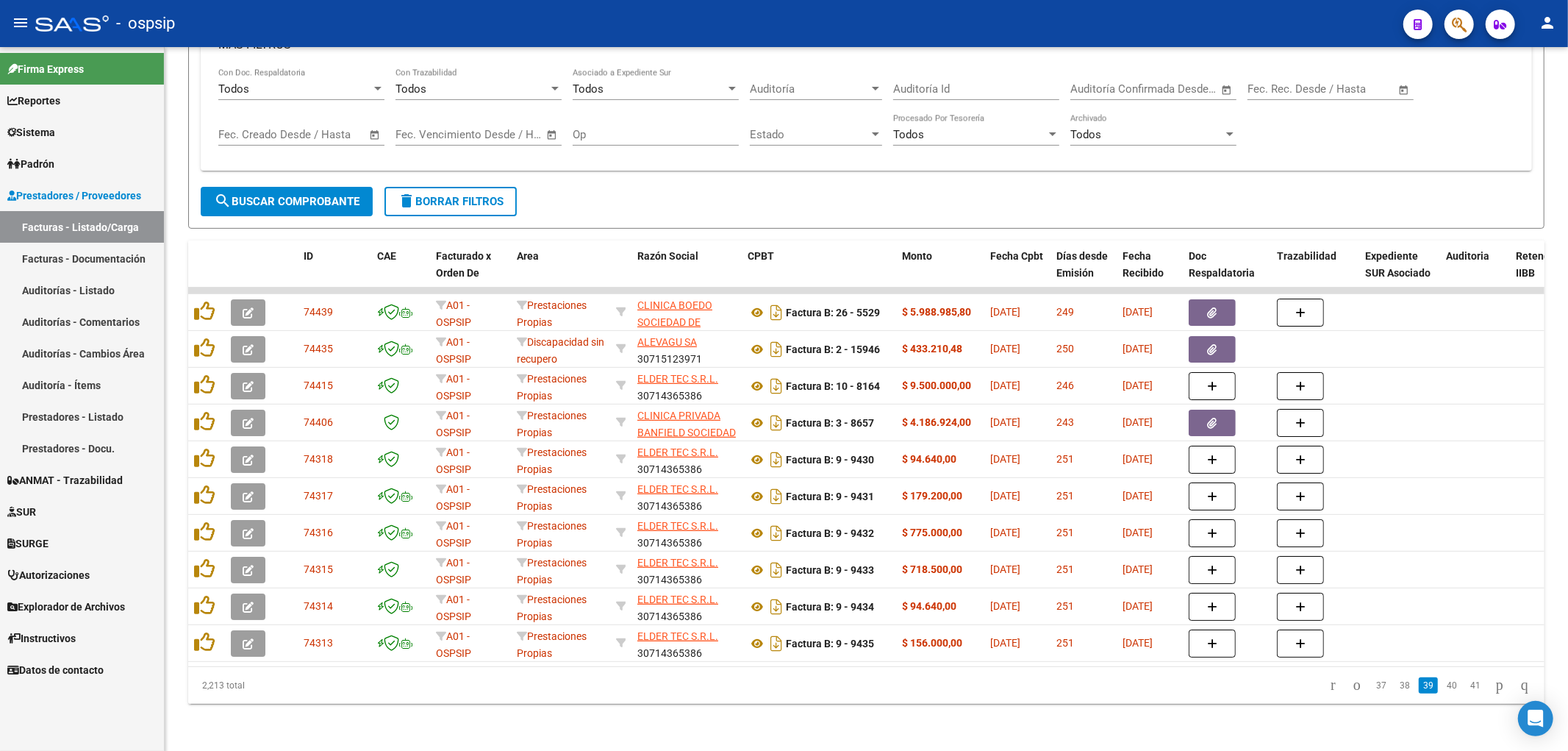
click at [775, 686] on link "40" at bounding box center [1451, 686] width 19 height 17
click at [775, 686] on link "41" at bounding box center [1451, 686] width 19 height 17
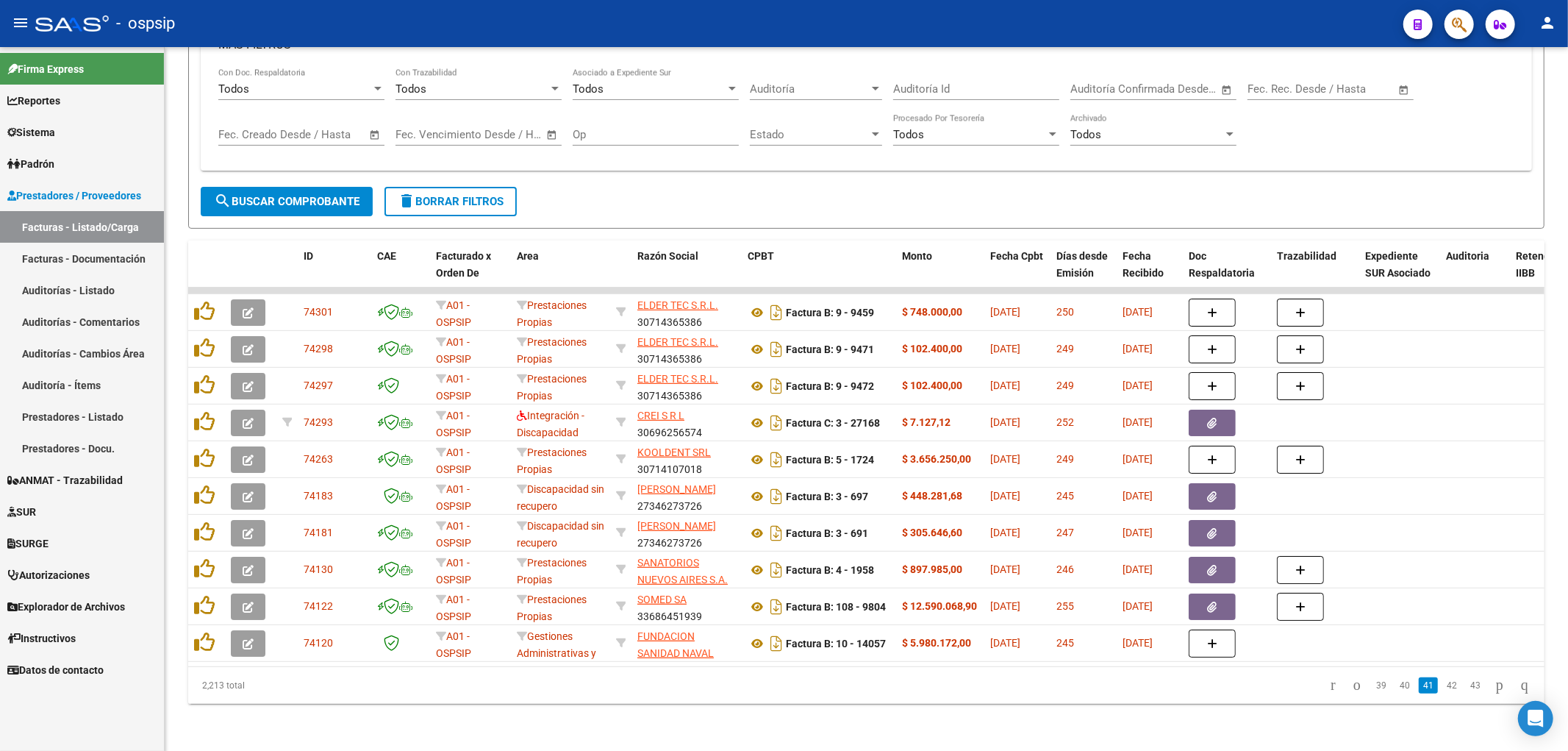
click at [775, 686] on link "42" at bounding box center [1451, 686] width 19 height 17
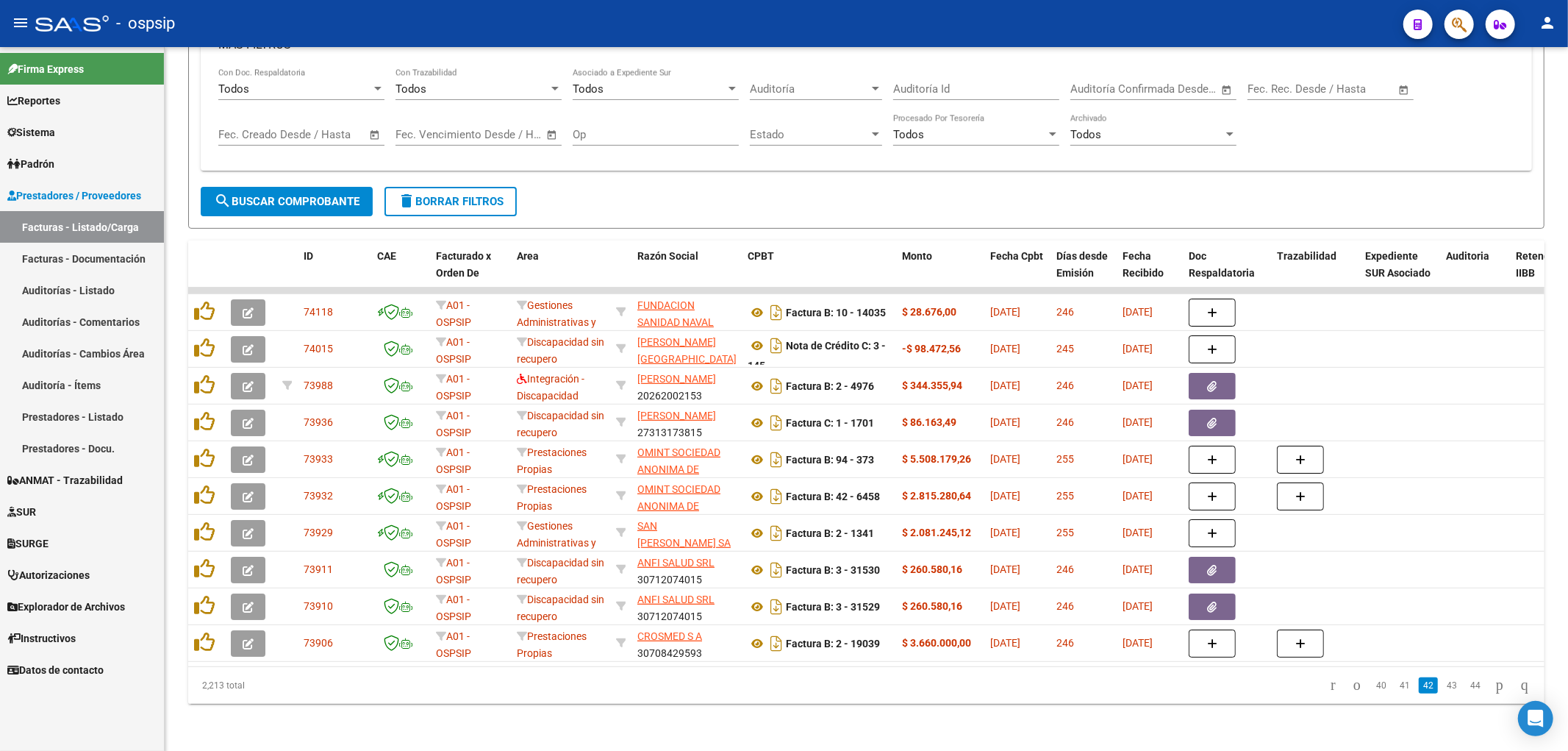
click at [775, 686] on link "43" at bounding box center [1451, 686] width 19 height 17
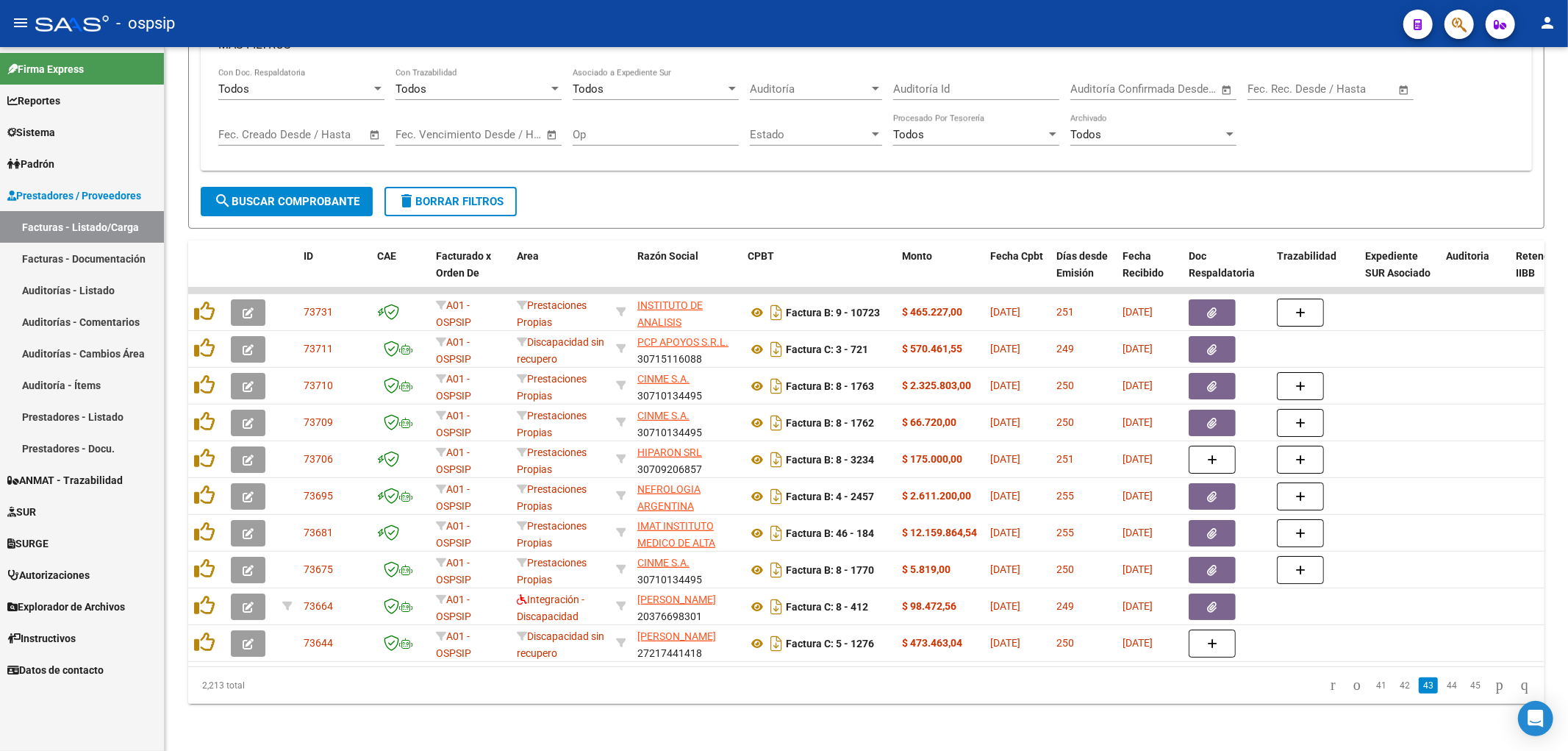
click at [775, 686] on link "44" at bounding box center [1451, 686] width 19 height 17
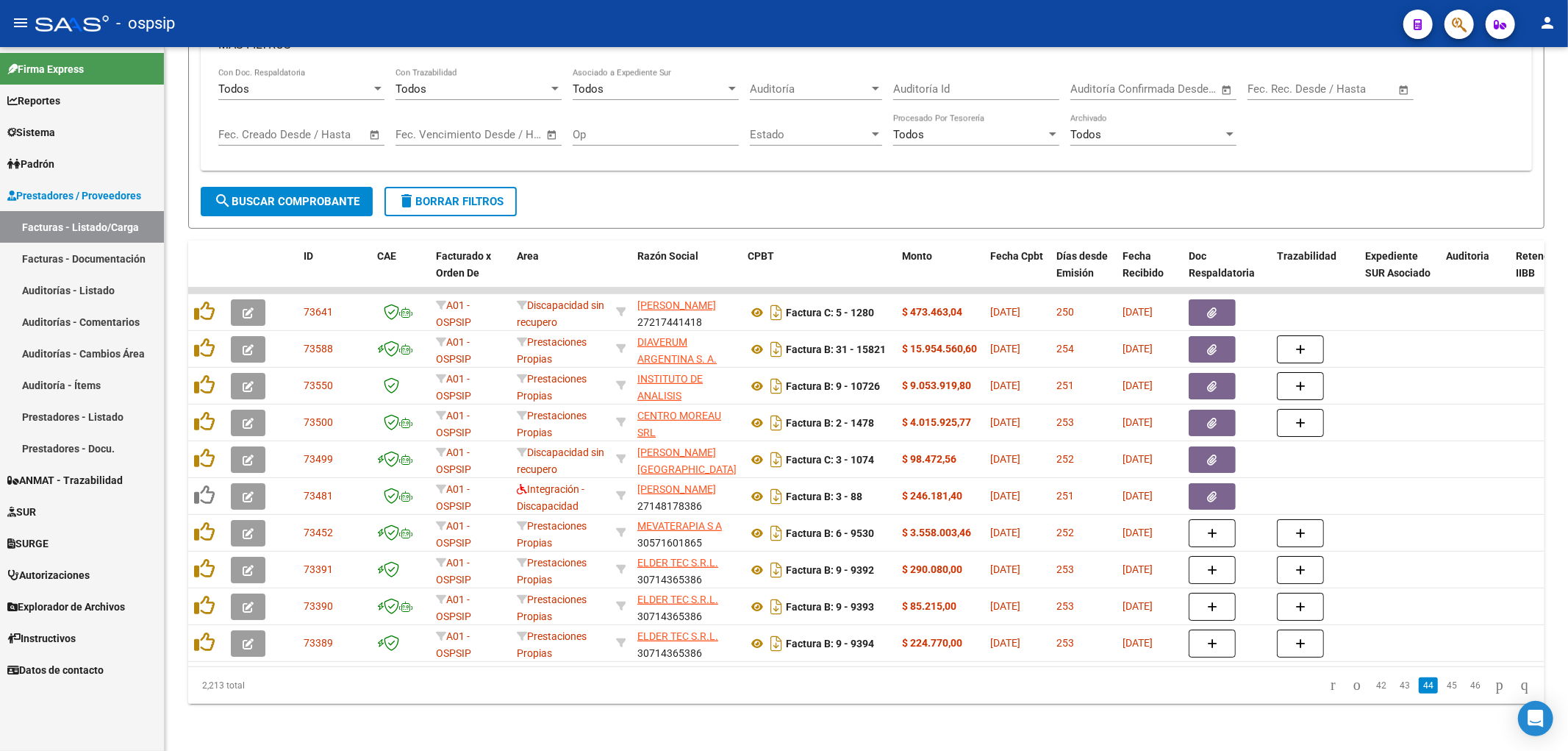
click at [775, 686] on link "45" at bounding box center [1451, 686] width 19 height 17
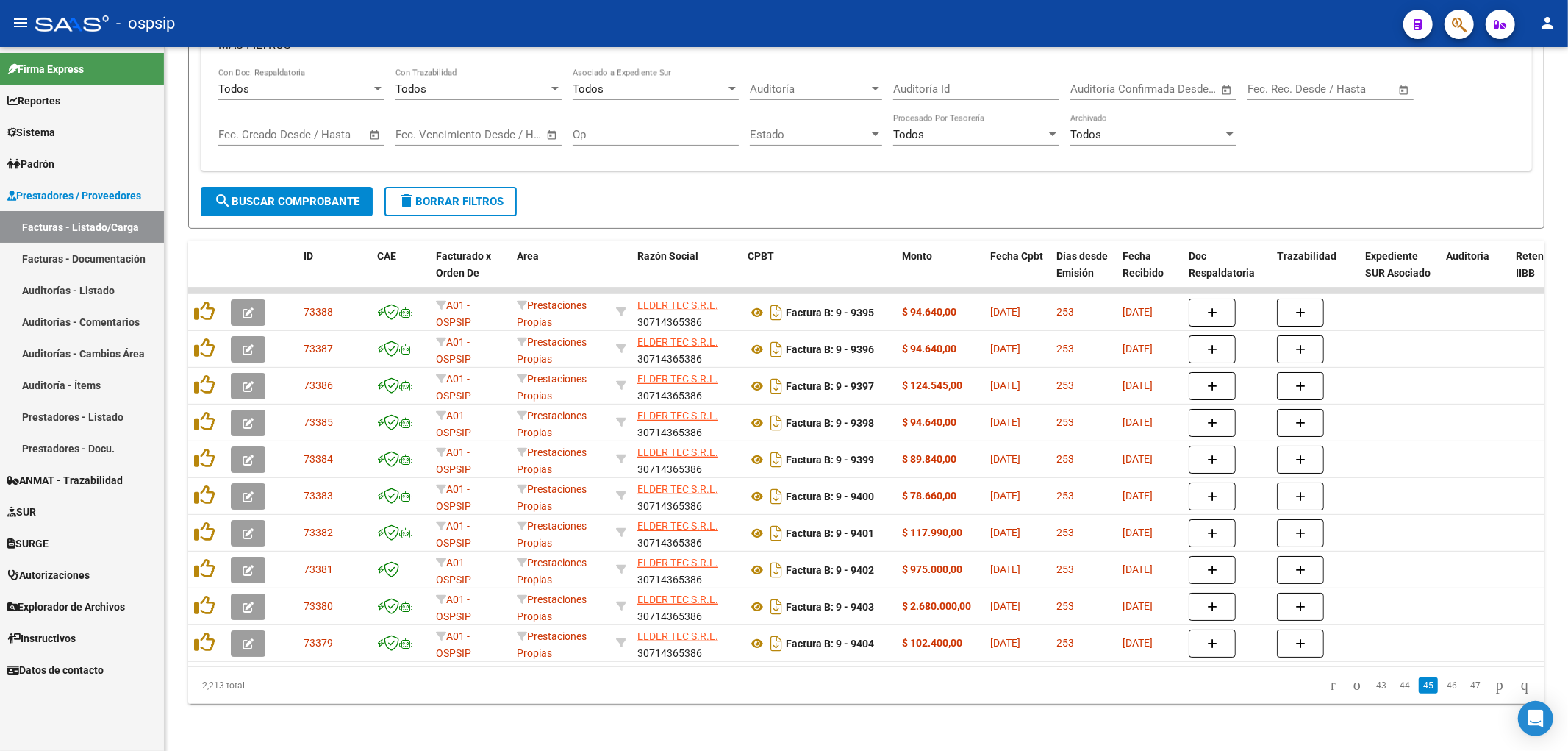
click at [775, 686] on link "46" at bounding box center [1451, 686] width 19 height 17
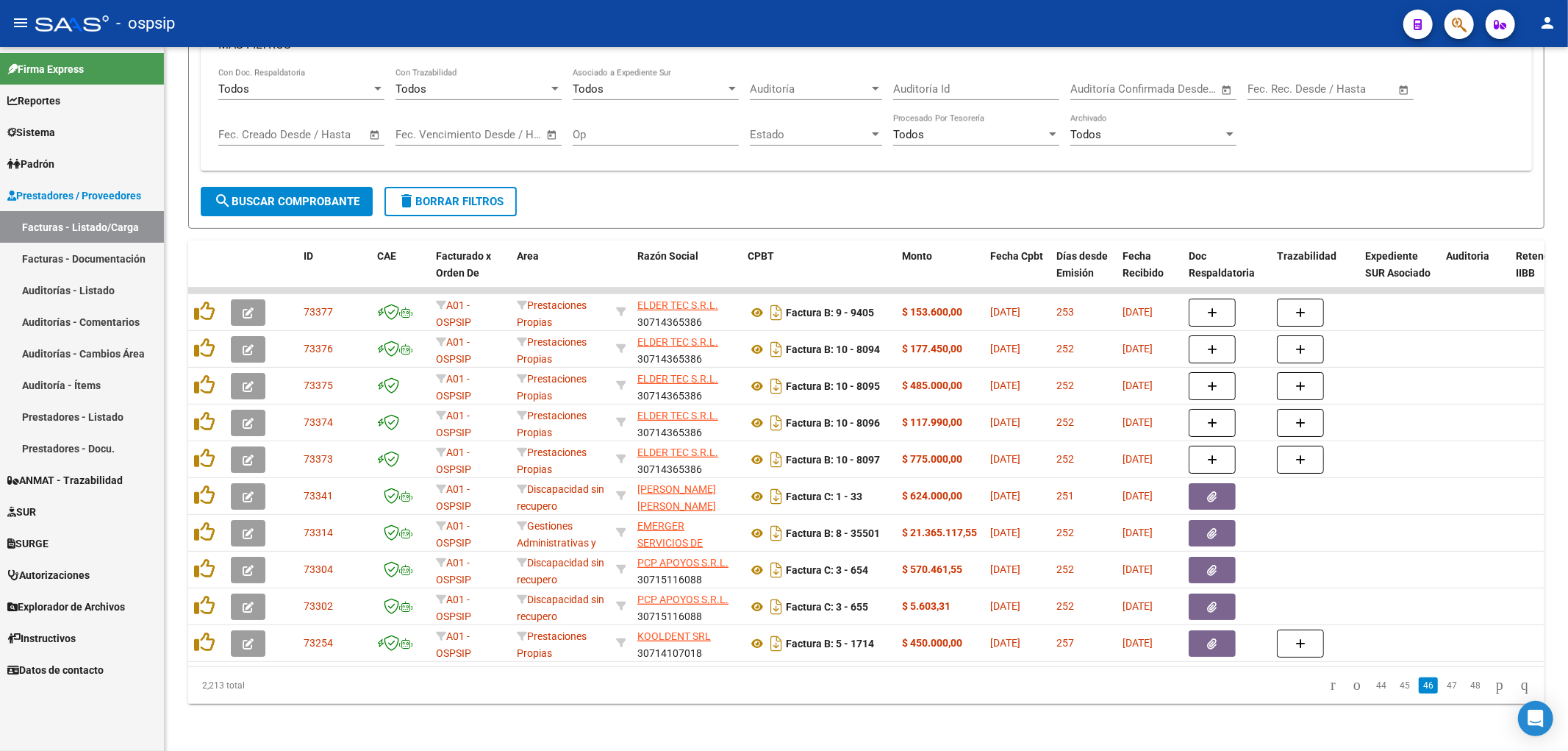
click at [775, 686] on link "47" at bounding box center [1451, 686] width 19 height 17
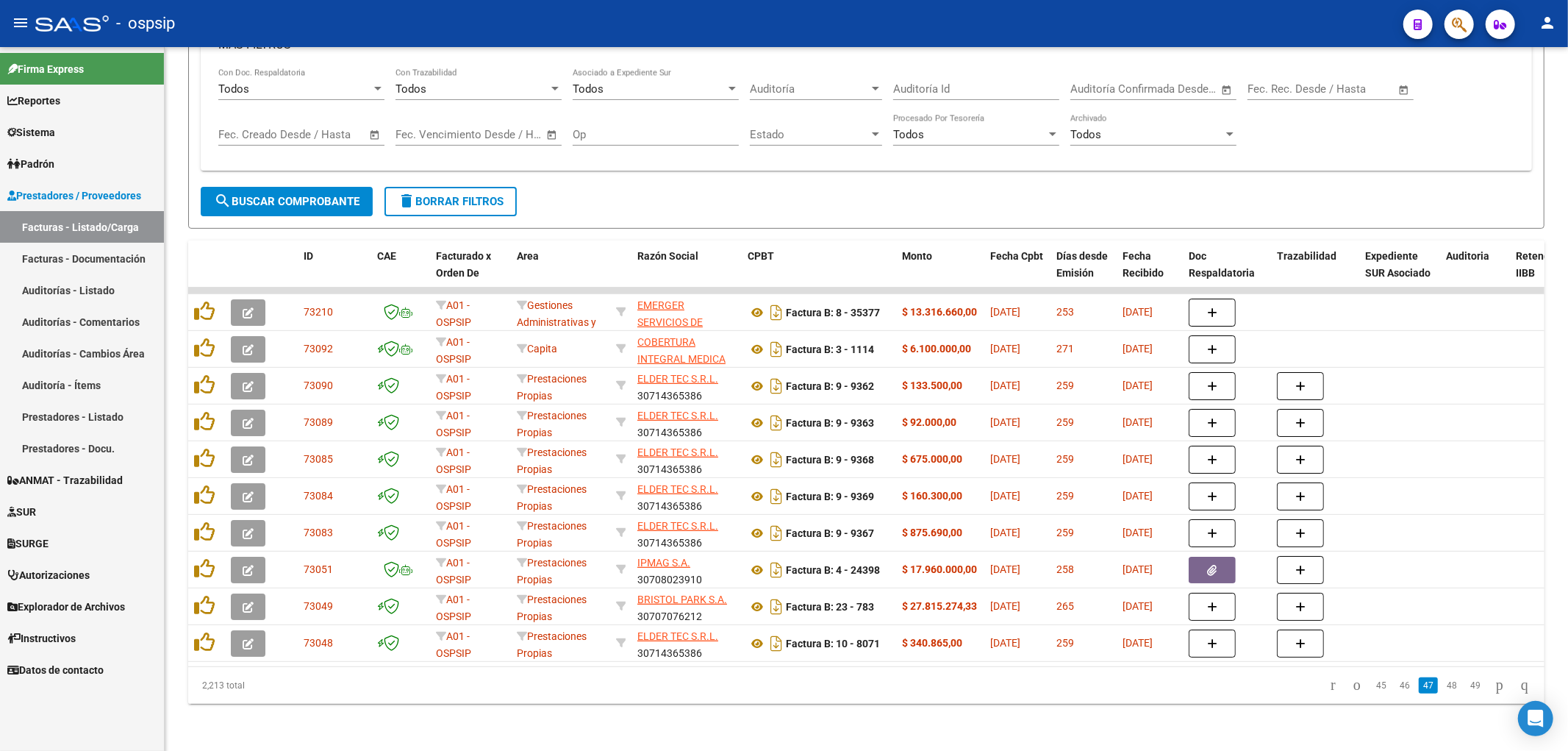
click at [775, 686] on link "48" at bounding box center [1451, 686] width 19 height 17
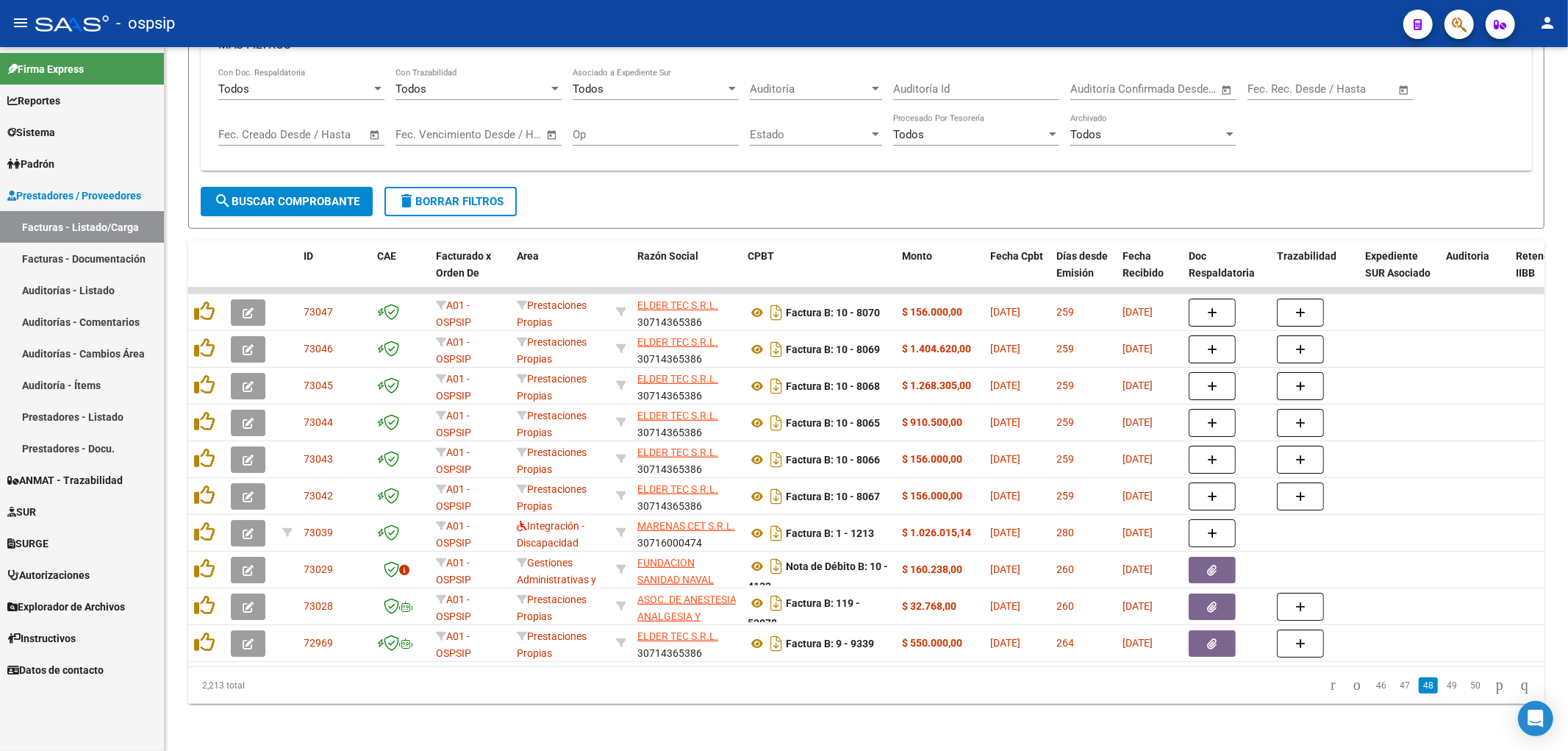
click at [775, 686] on link "49" at bounding box center [1451, 686] width 19 height 17
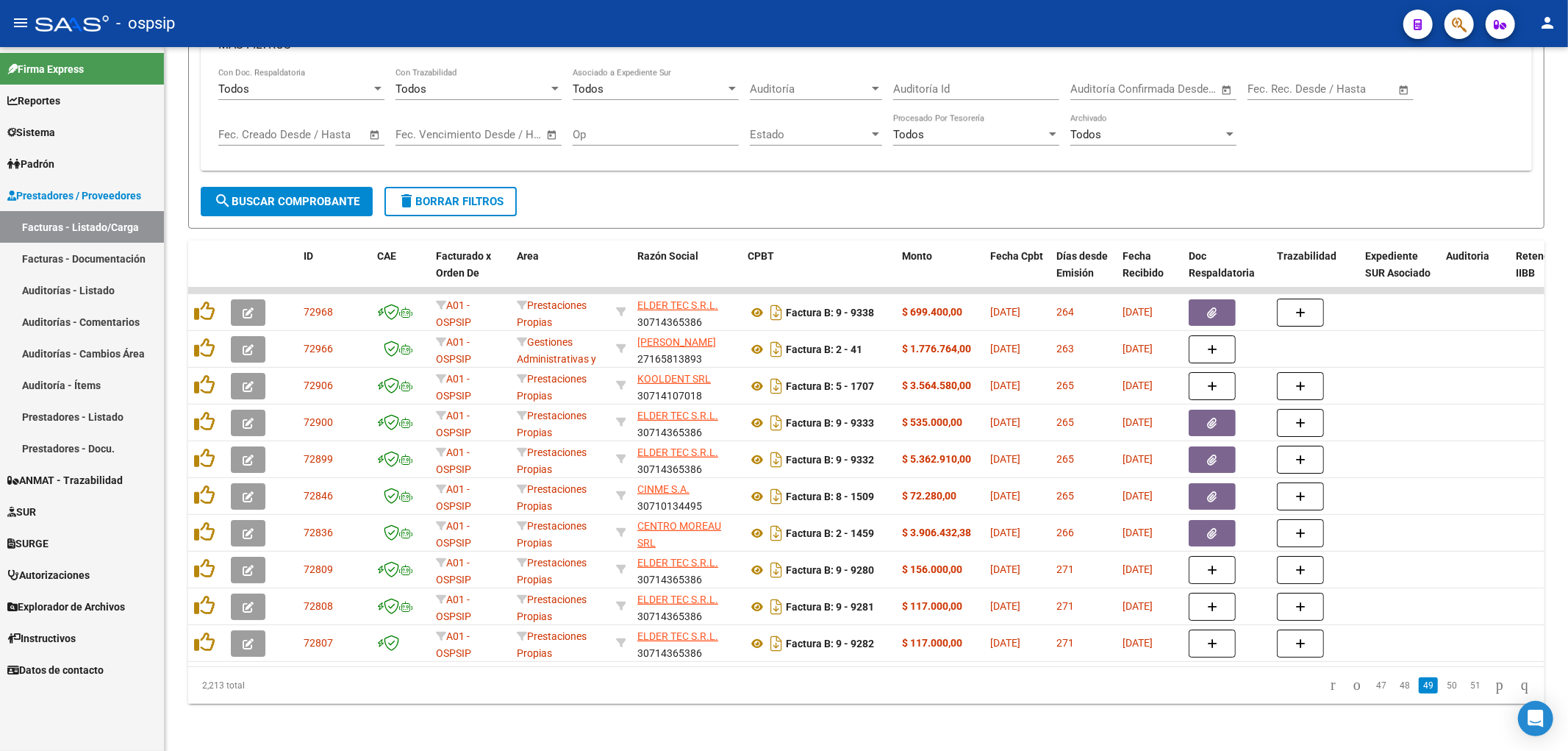
click at [775, 686] on link "50" at bounding box center [1451, 686] width 19 height 17
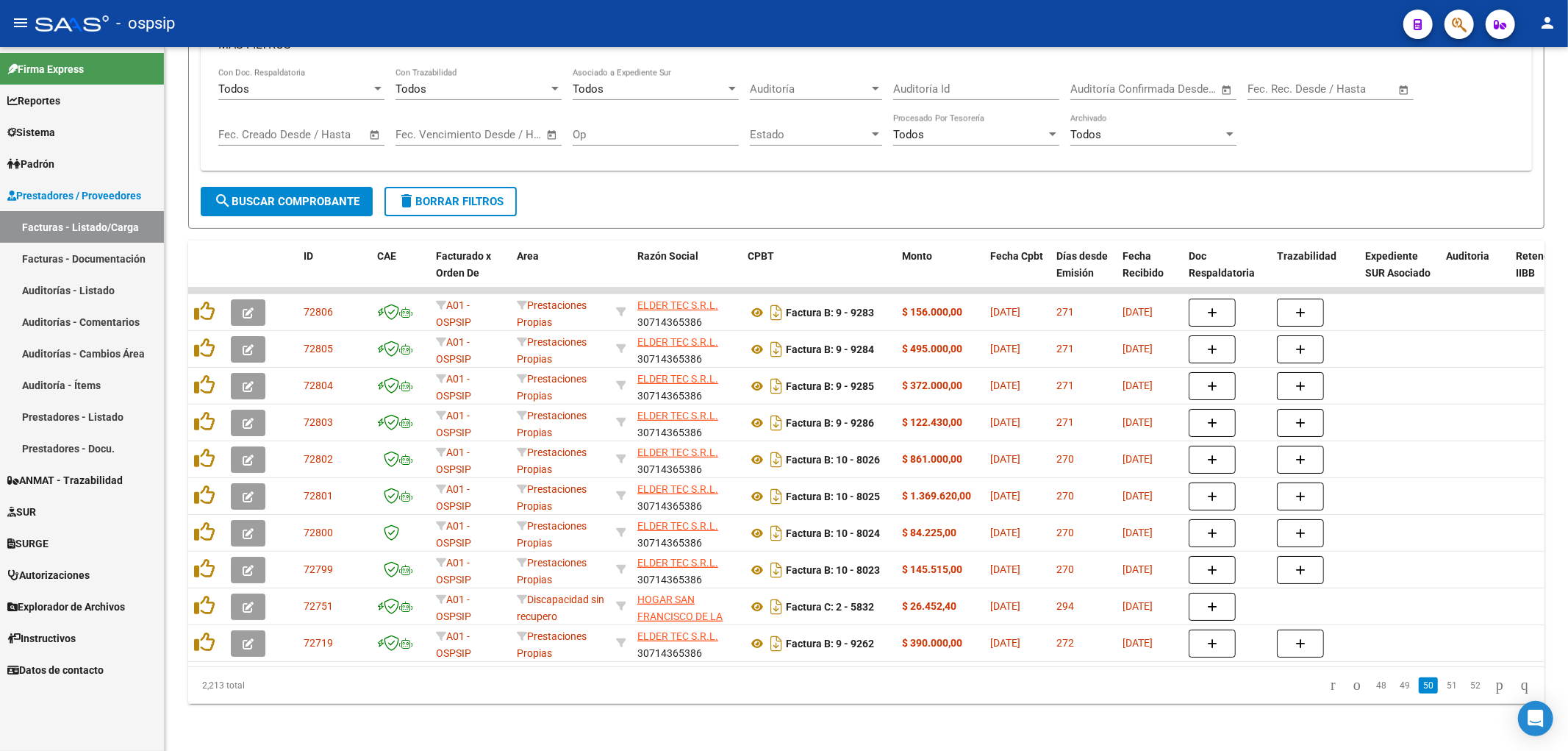
click at [775, 686] on link "51" at bounding box center [1451, 686] width 19 height 17
click at [775, 686] on link "52" at bounding box center [1451, 686] width 19 height 17
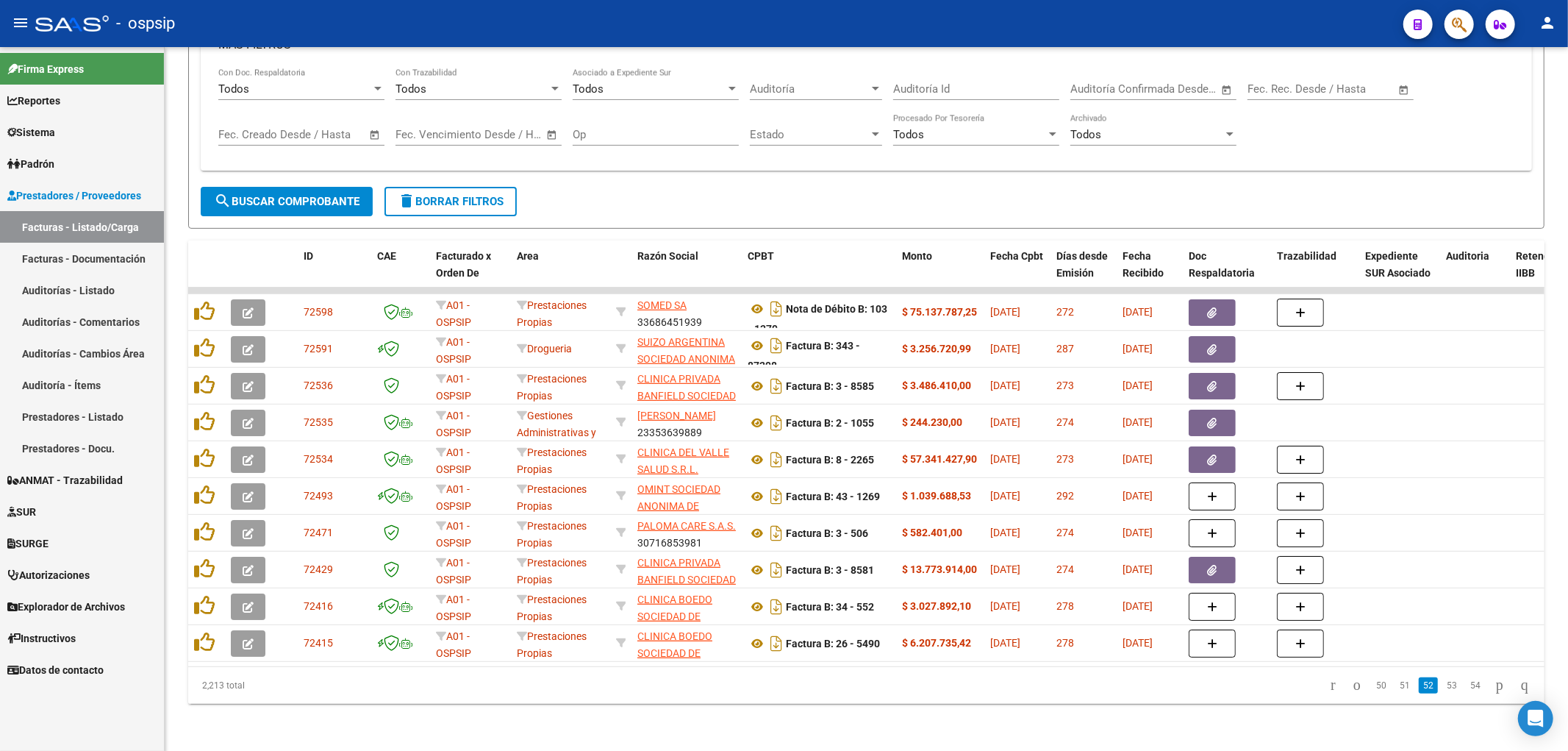
click at [775, 686] on link "53" at bounding box center [1451, 686] width 19 height 17
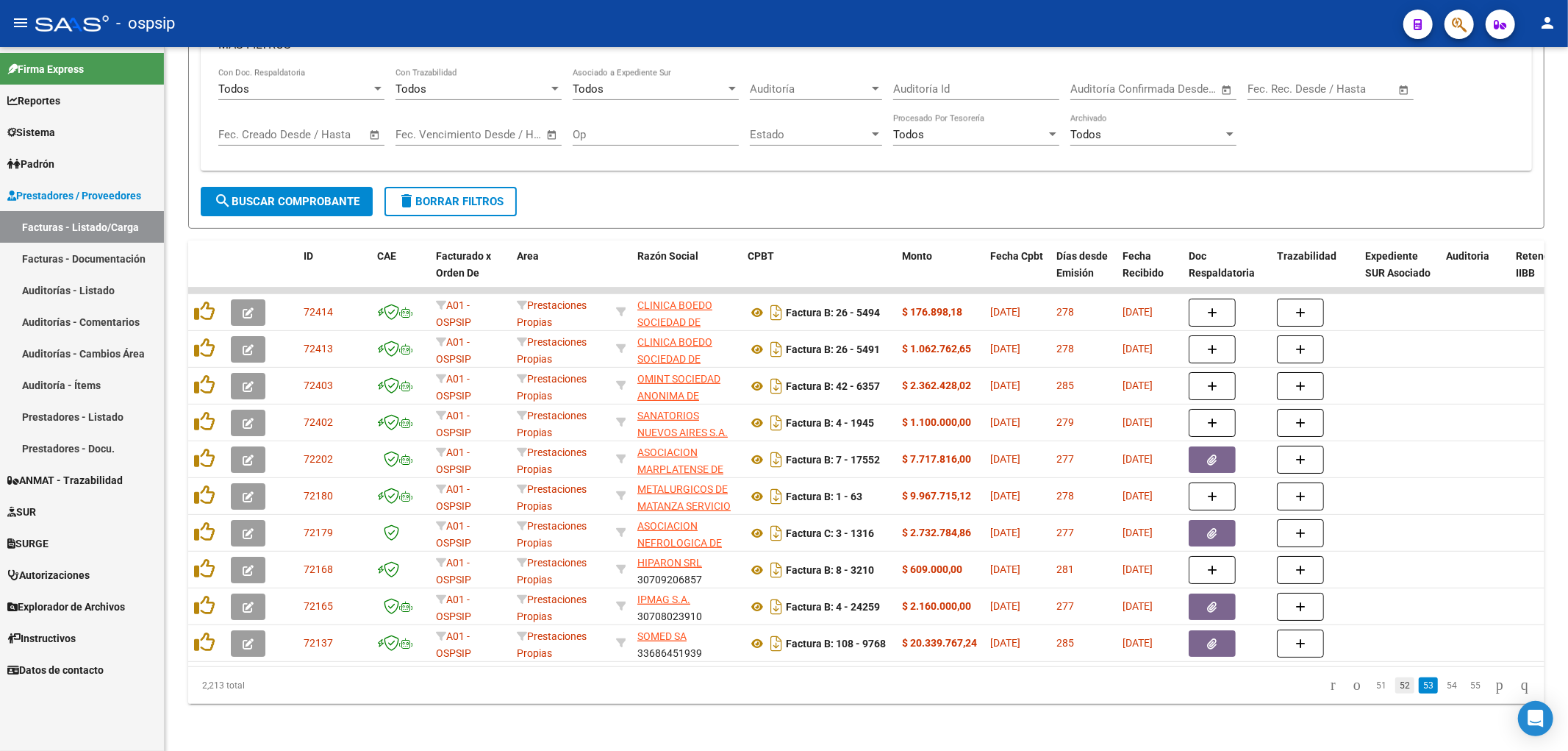
click at [775, 682] on link "52" at bounding box center [1404, 686] width 19 height 17
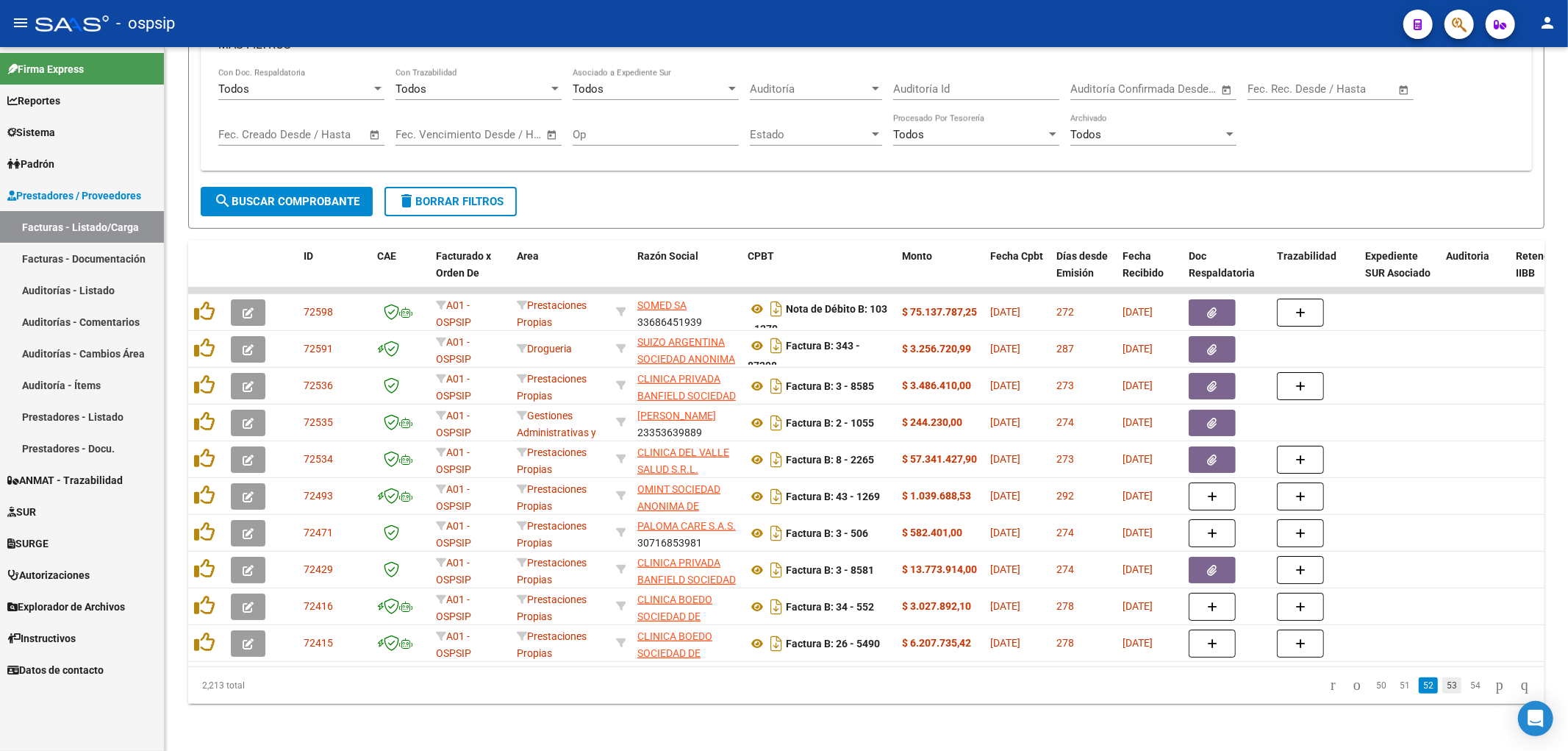
click at [775, 682] on link "53" at bounding box center [1451, 686] width 19 height 17
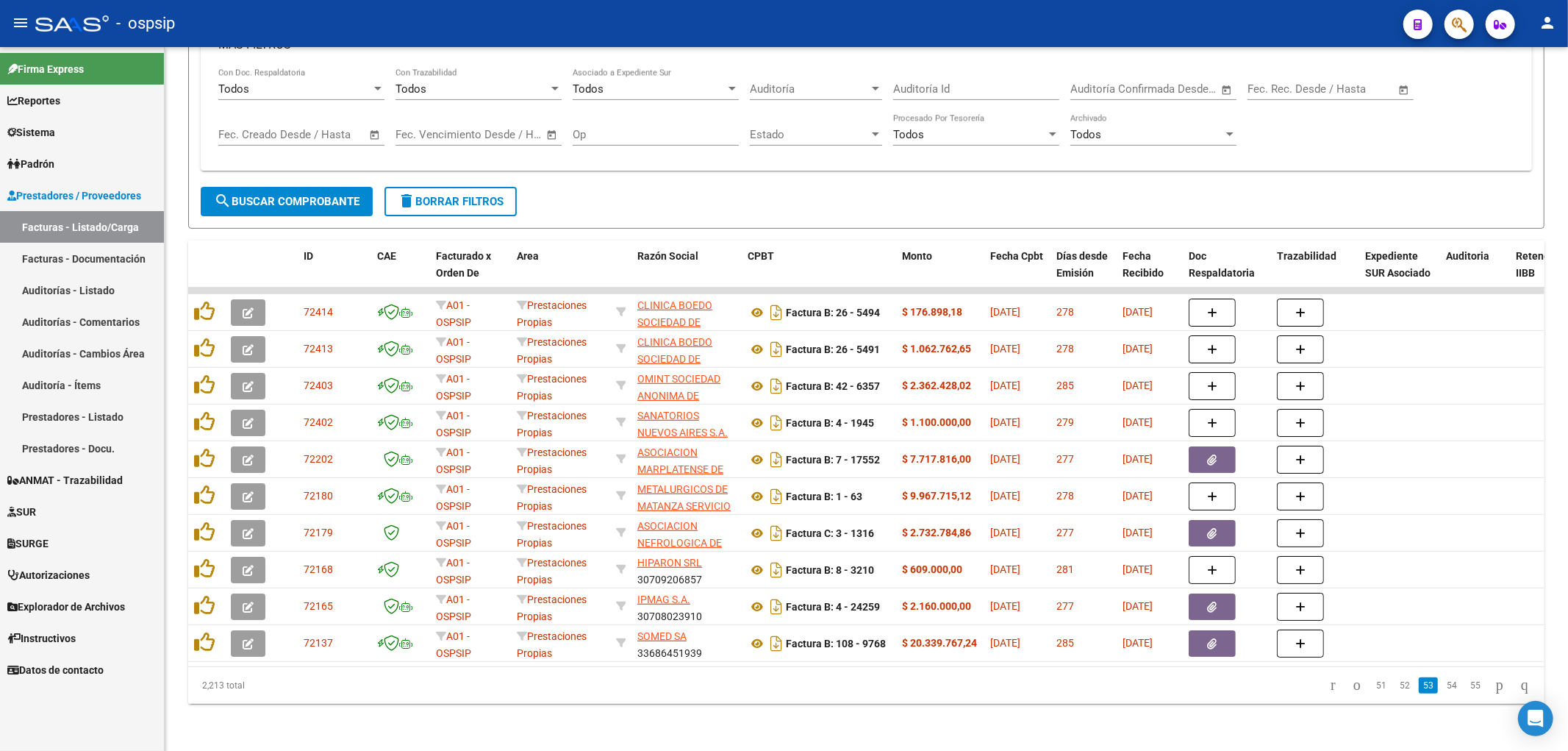
click at [775, 682] on link "54" at bounding box center [1451, 686] width 19 height 17
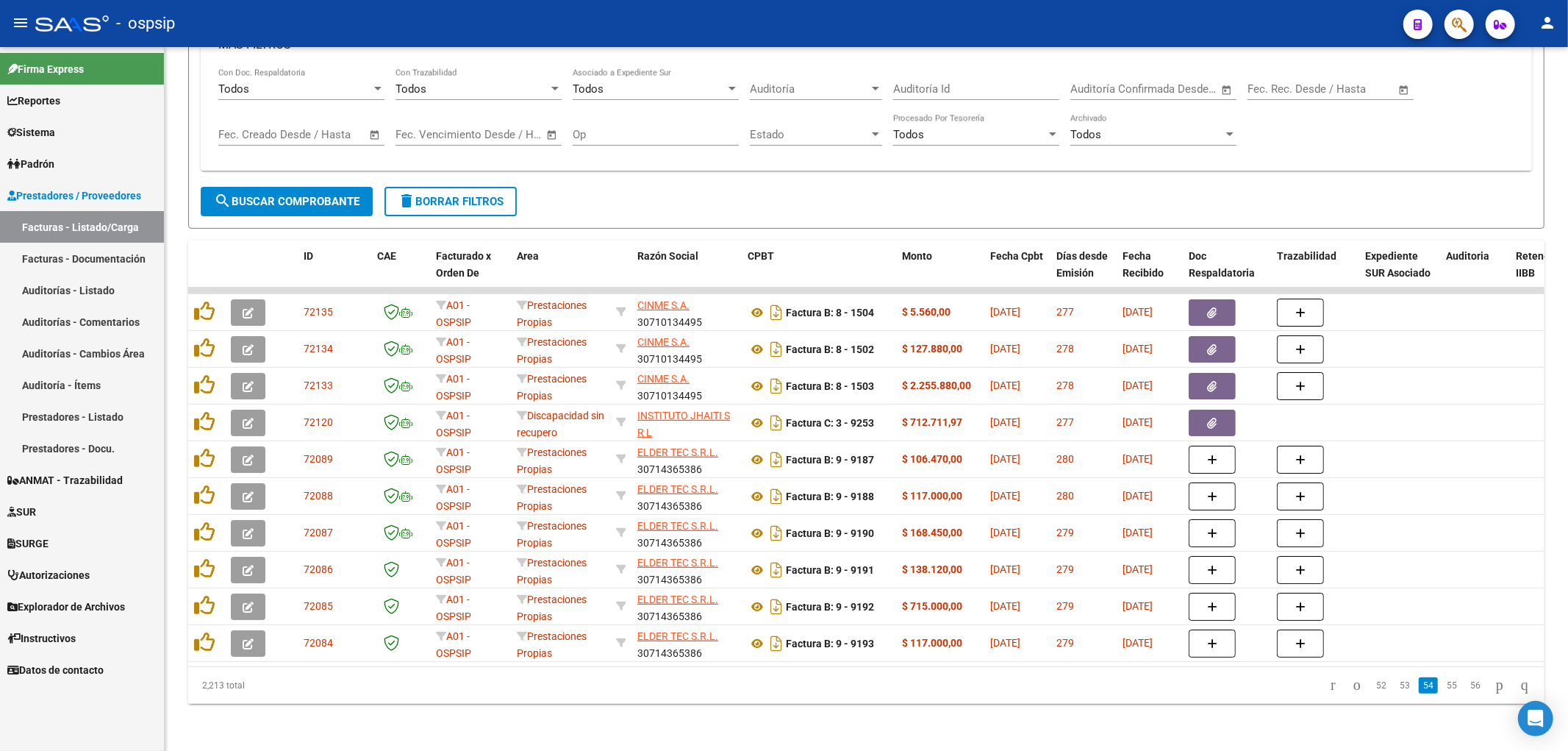
click at [775, 682] on link "55" at bounding box center [1451, 686] width 19 height 17
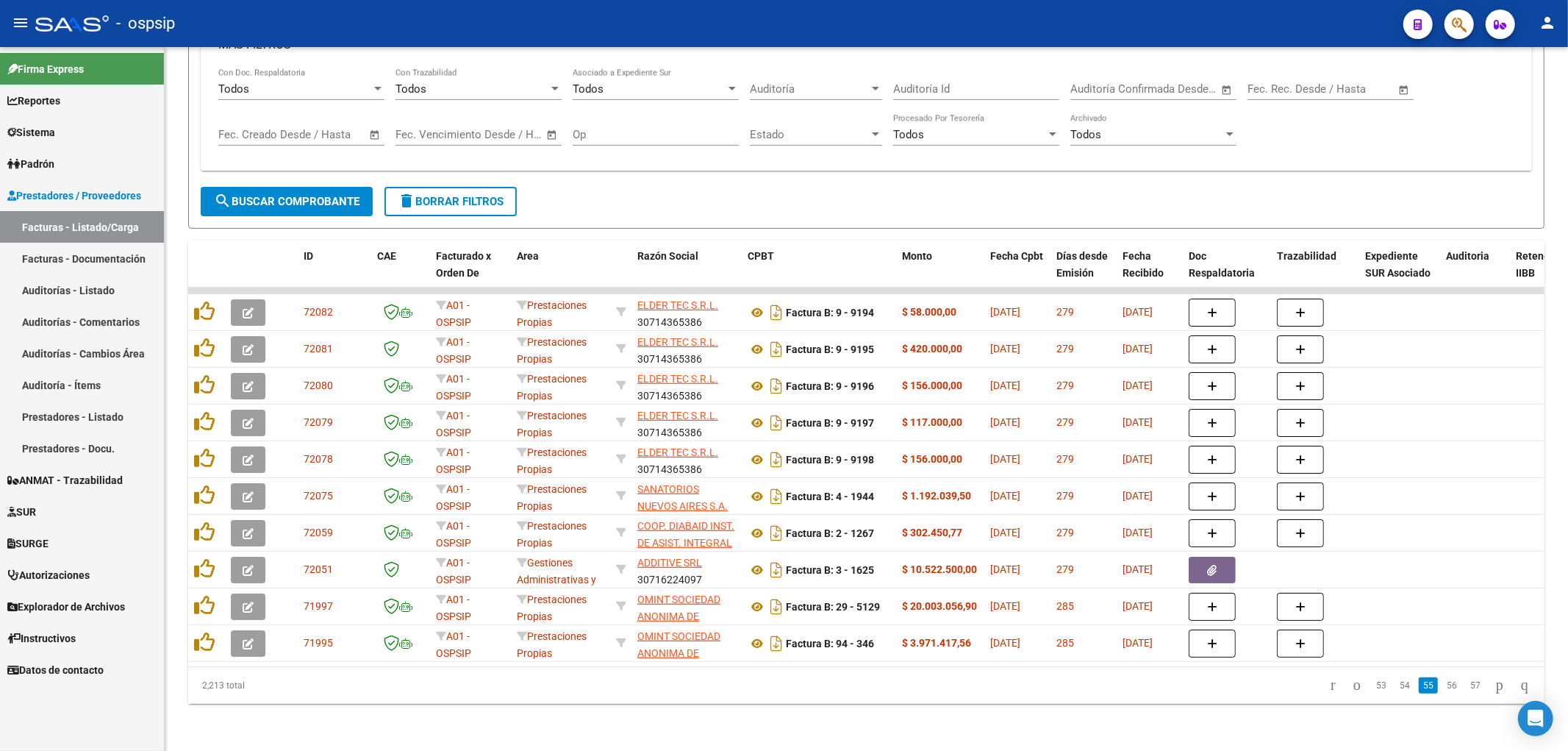
click at [775, 682] on link "56" at bounding box center [1451, 686] width 19 height 17
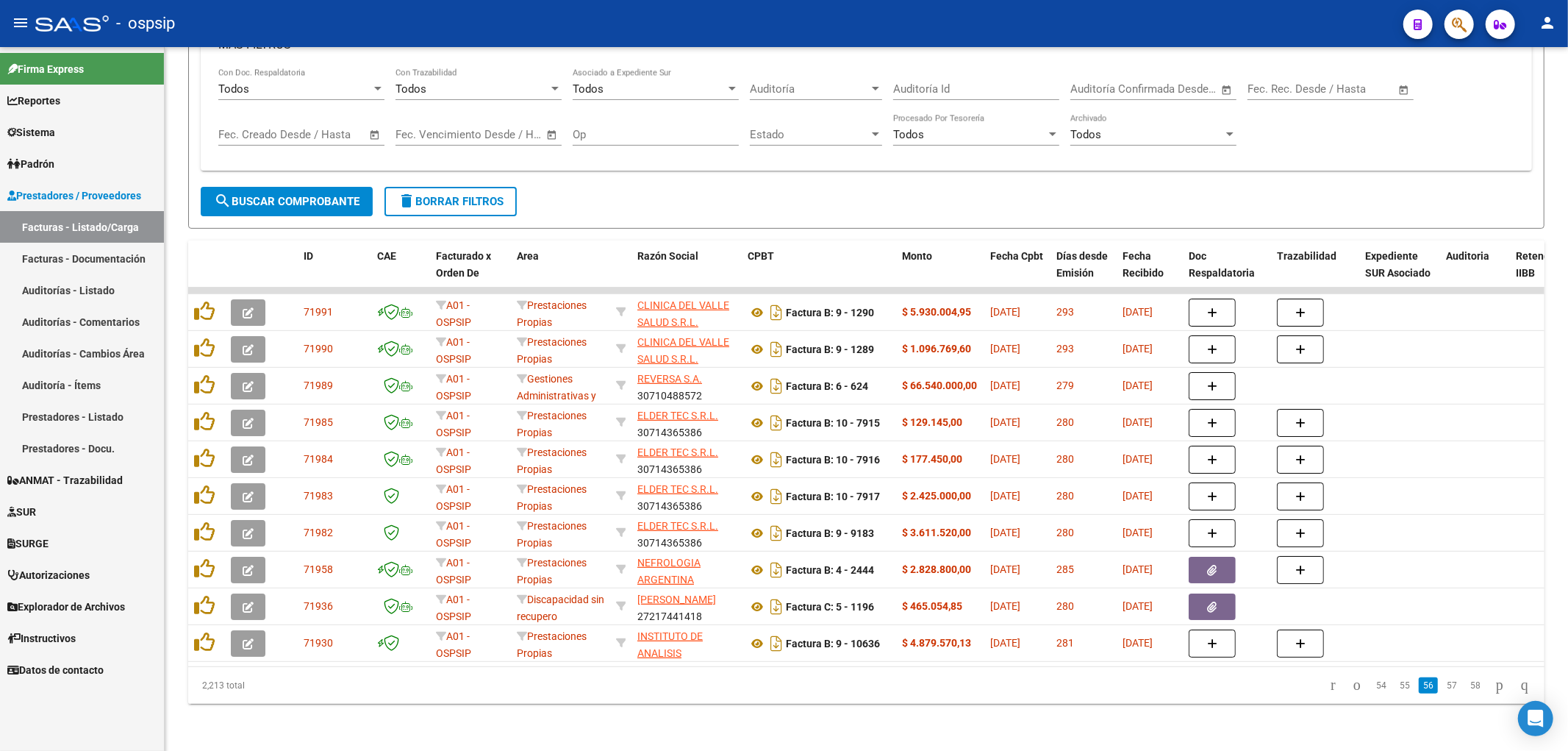
click at [775, 682] on link "57" at bounding box center [1451, 686] width 19 height 17
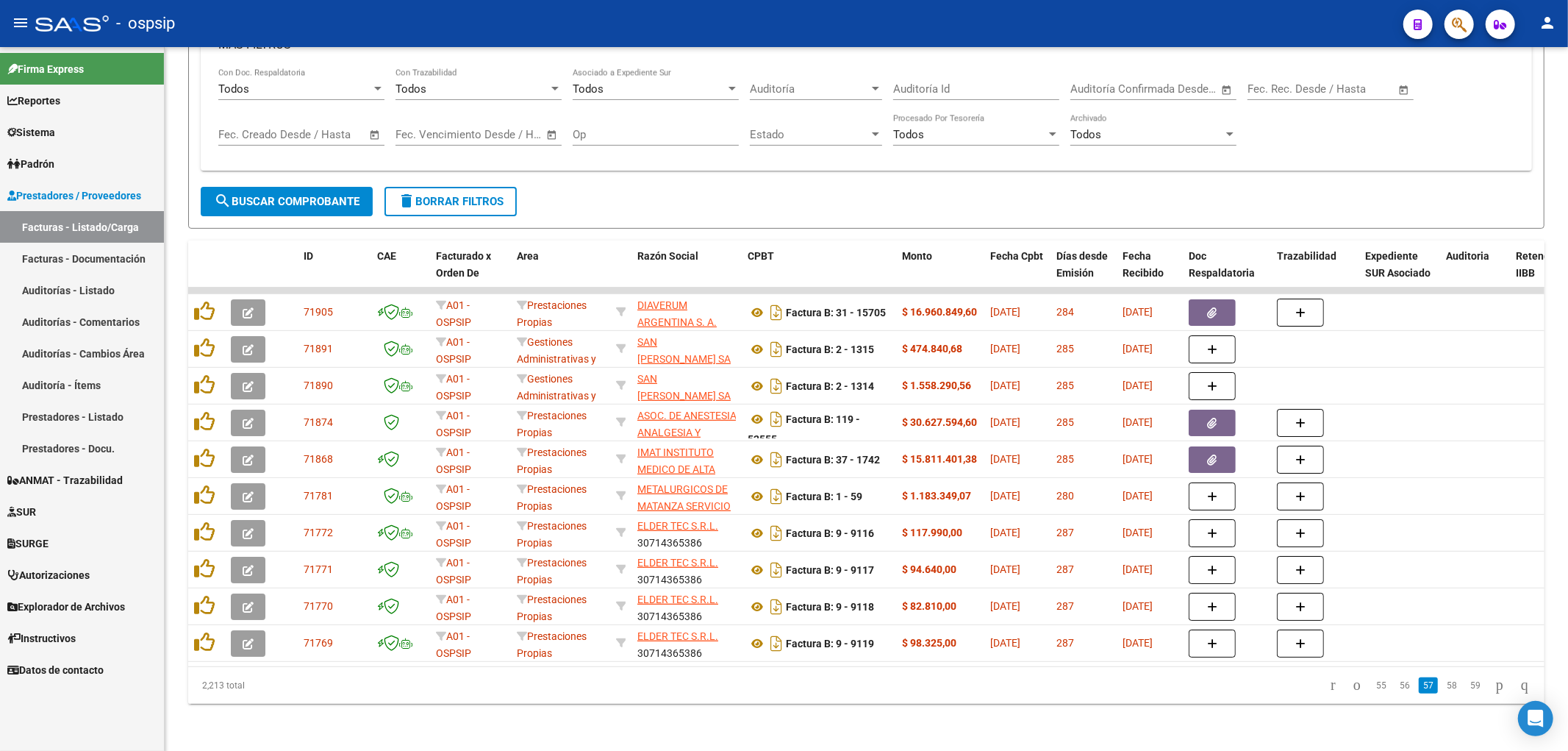
click at [775, 682] on link "58" at bounding box center [1451, 686] width 19 height 17
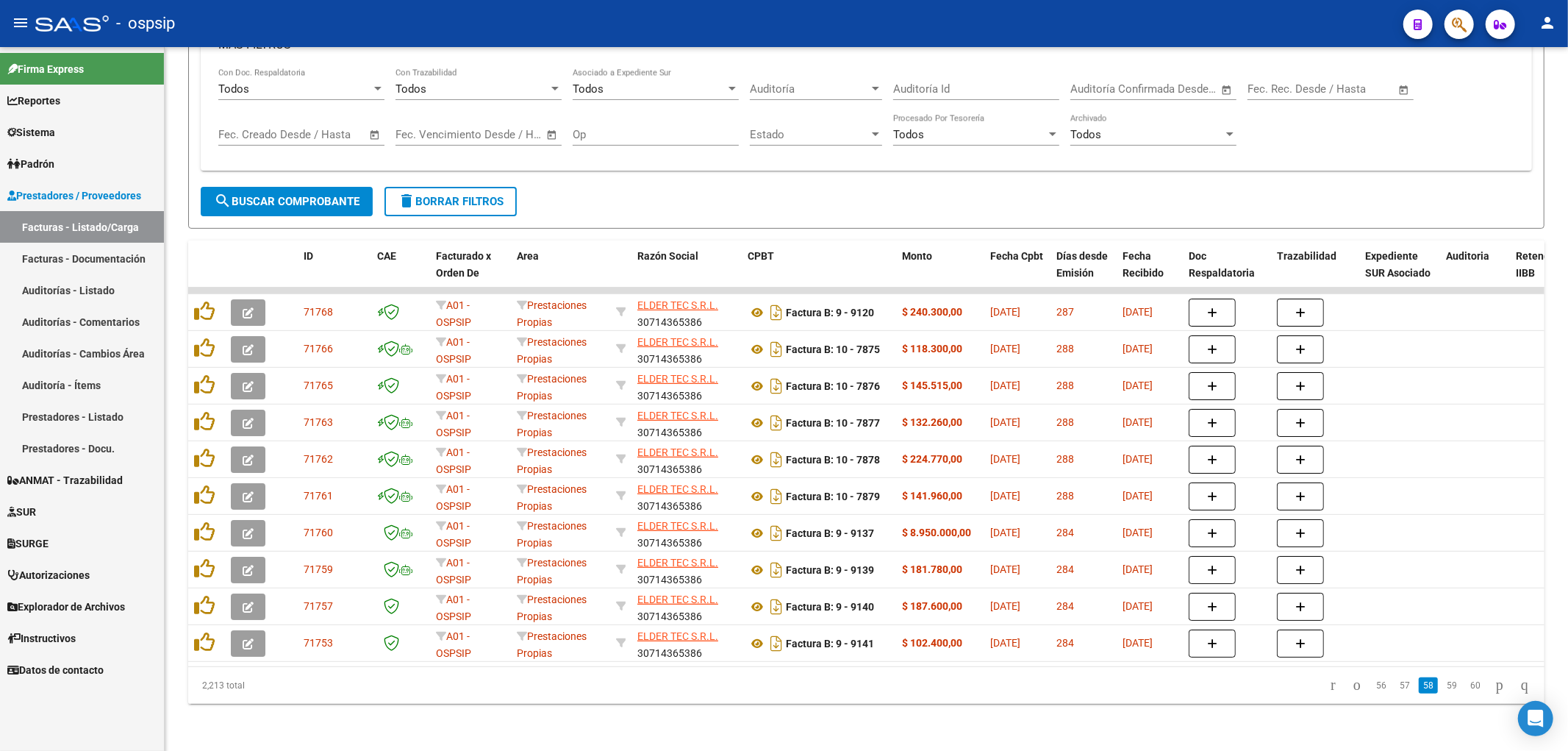
click at [775, 682] on link "59" at bounding box center [1451, 686] width 19 height 17
click at [775, 682] on link "60" at bounding box center [1451, 686] width 19 height 17
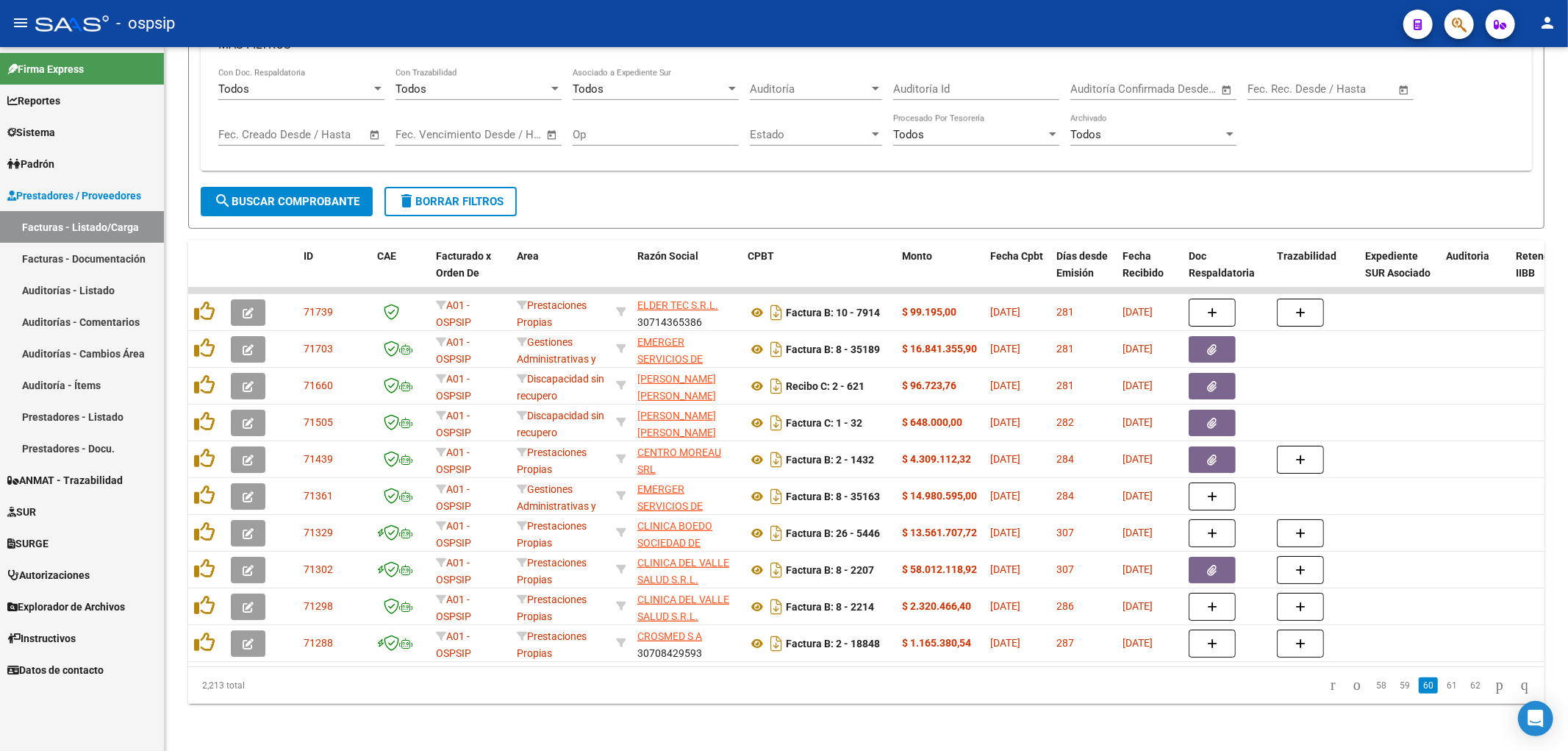
click at [775, 682] on link "61" at bounding box center [1451, 686] width 19 height 17
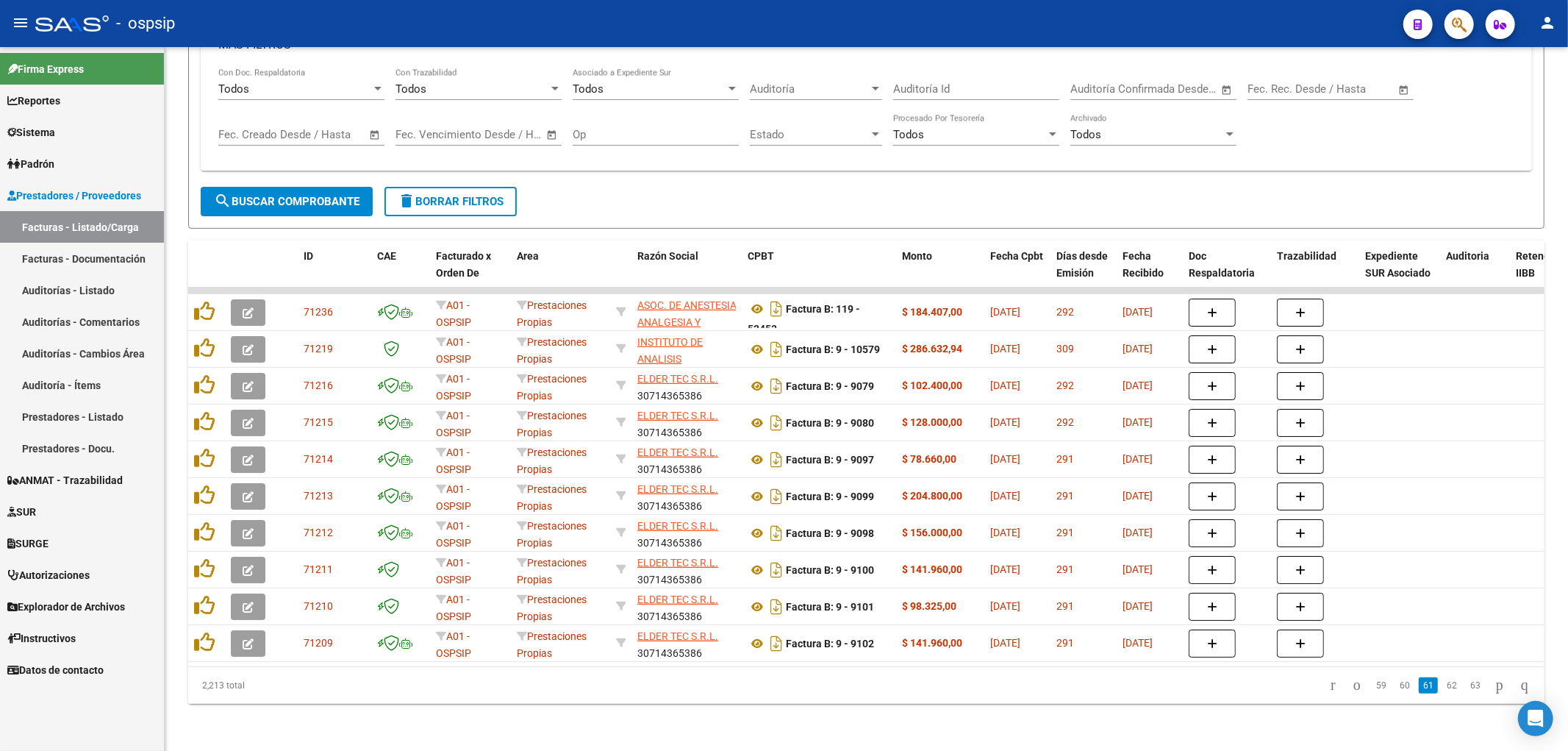
click at [775, 682] on link "62" at bounding box center [1451, 686] width 19 height 17
click at [775, 682] on link "63" at bounding box center [1451, 686] width 19 height 17
click at [775, 682] on link "64" at bounding box center [1451, 686] width 19 height 17
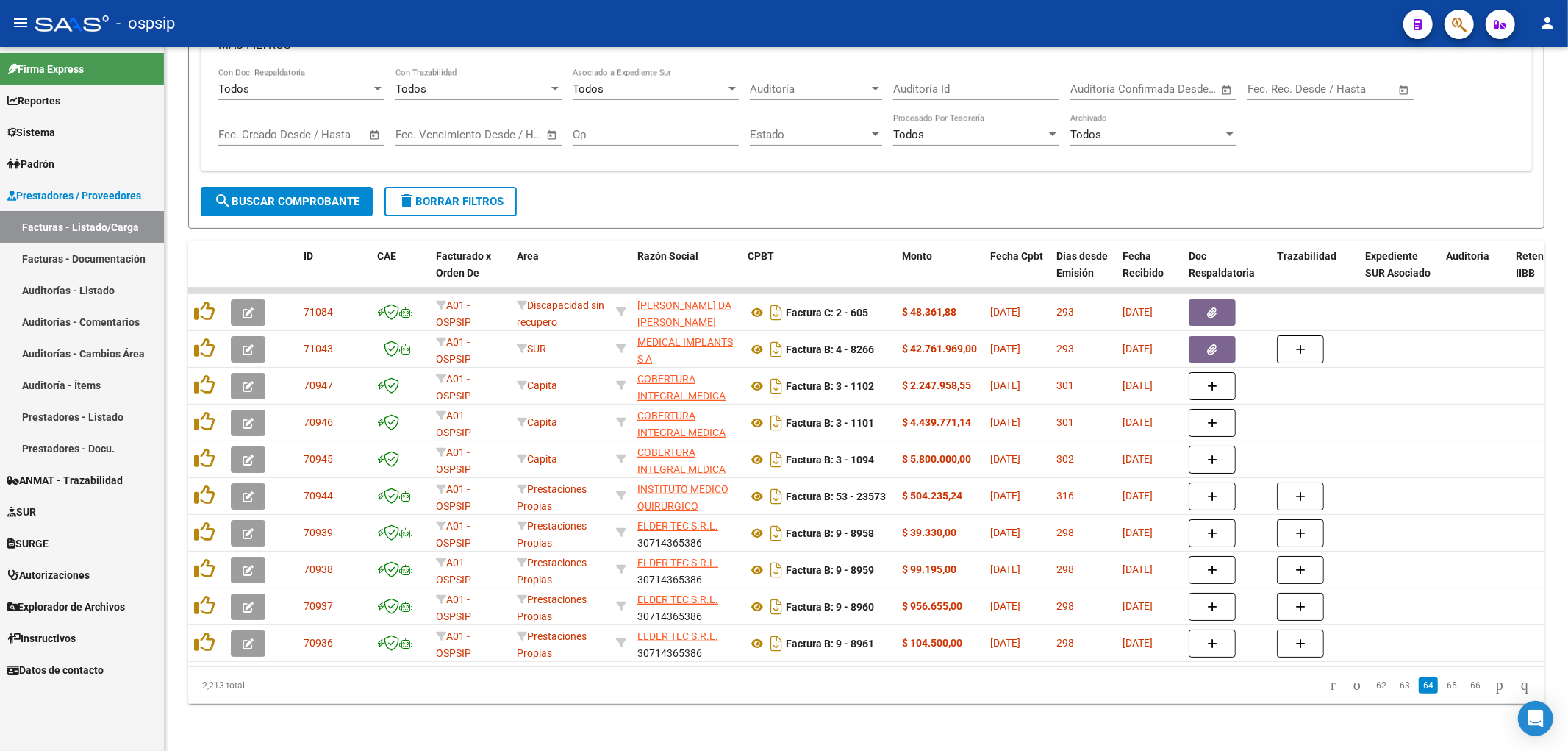
click at [775, 682] on link "65" at bounding box center [1451, 686] width 19 height 17
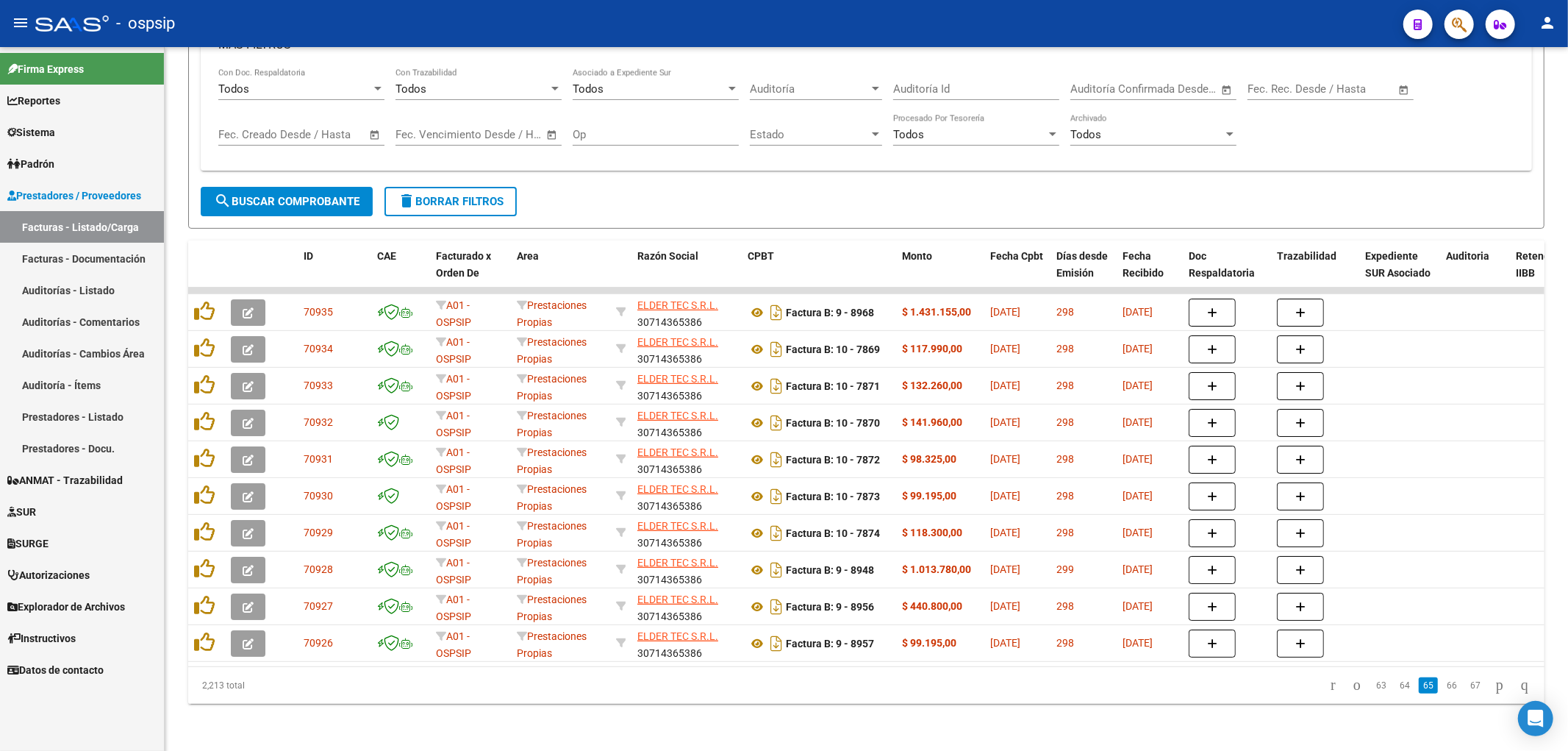
click at [775, 682] on link "66" at bounding box center [1451, 686] width 19 height 17
click at [775, 682] on link "67" at bounding box center [1451, 686] width 19 height 17
click at [775, 682] on link "68" at bounding box center [1451, 686] width 19 height 17
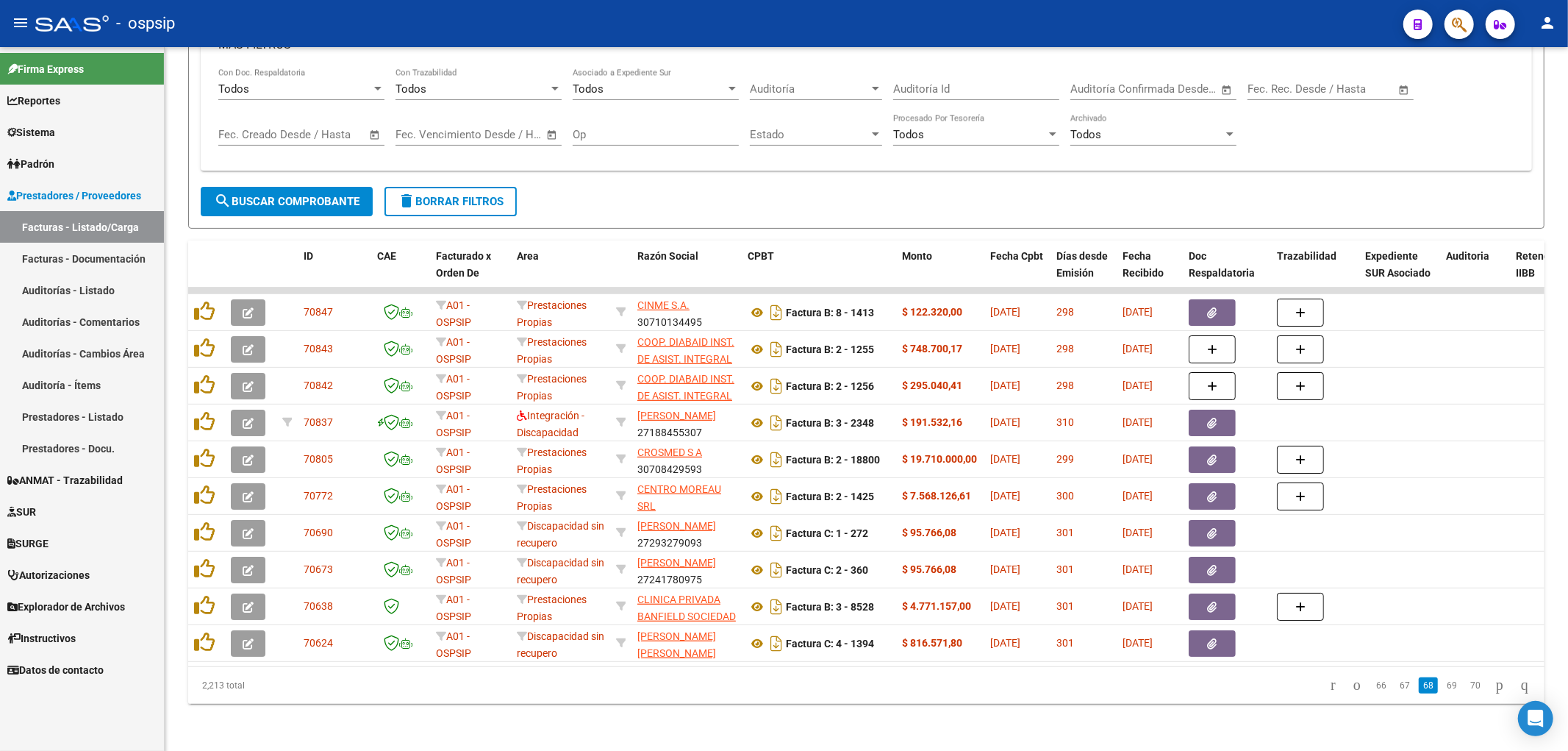
click at [775, 682] on link "69" at bounding box center [1451, 686] width 19 height 17
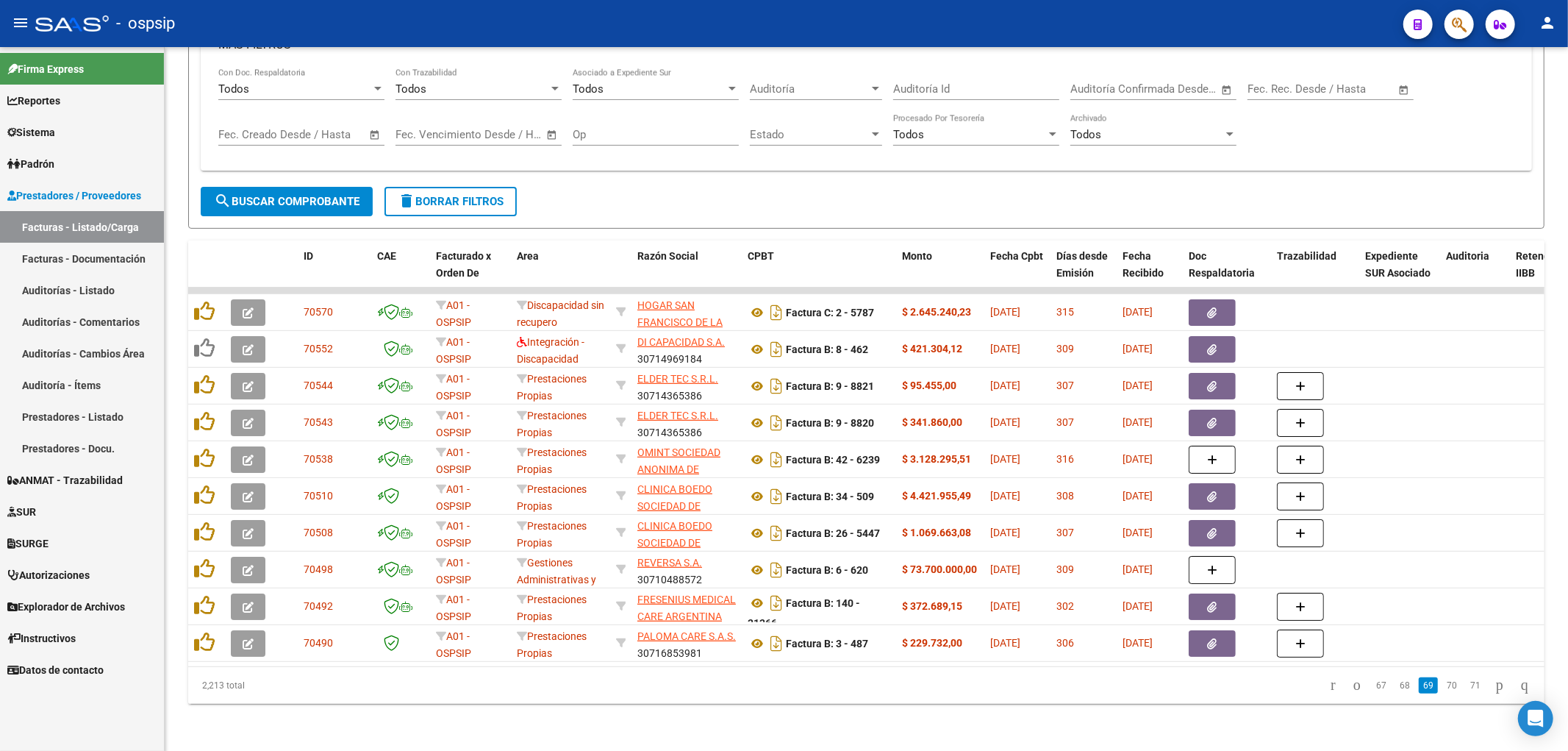
click at [775, 682] on link "70" at bounding box center [1451, 686] width 19 height 17
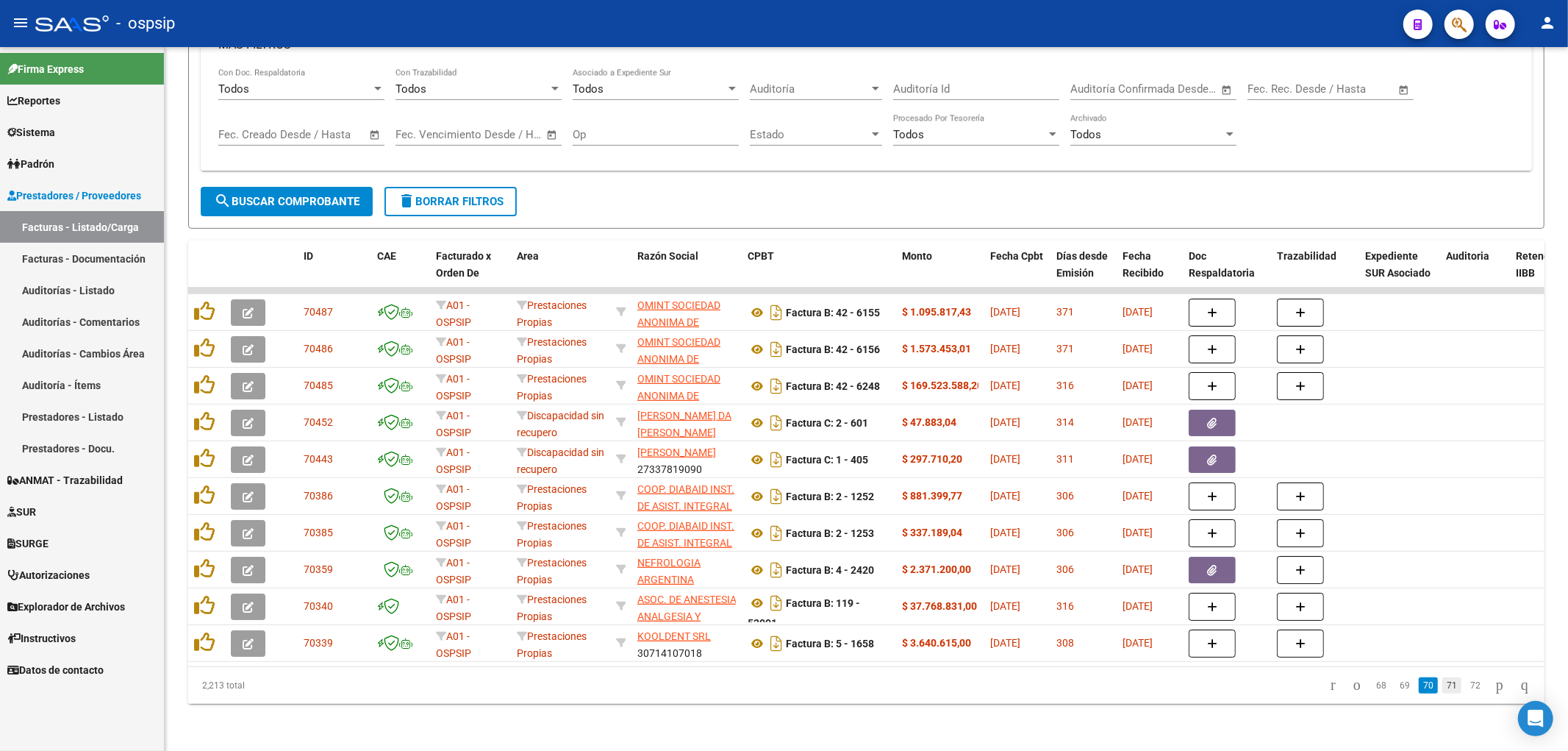
click at [775, 679] on link "71" at bounding box center [1451, 686] width 19 height 17
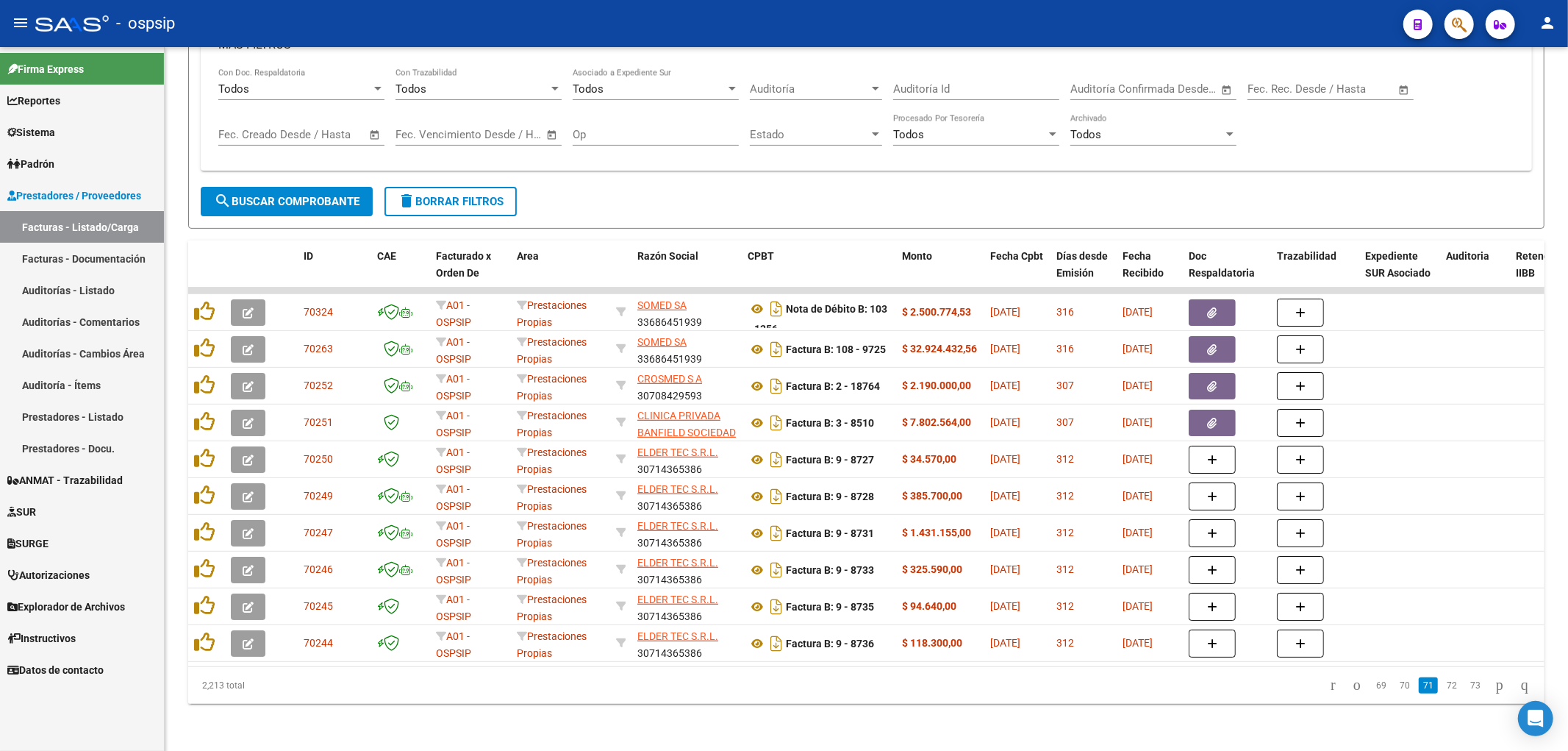
click at [775, 679] on link "72" at bounding box center [1451, 686] width 19 height 17
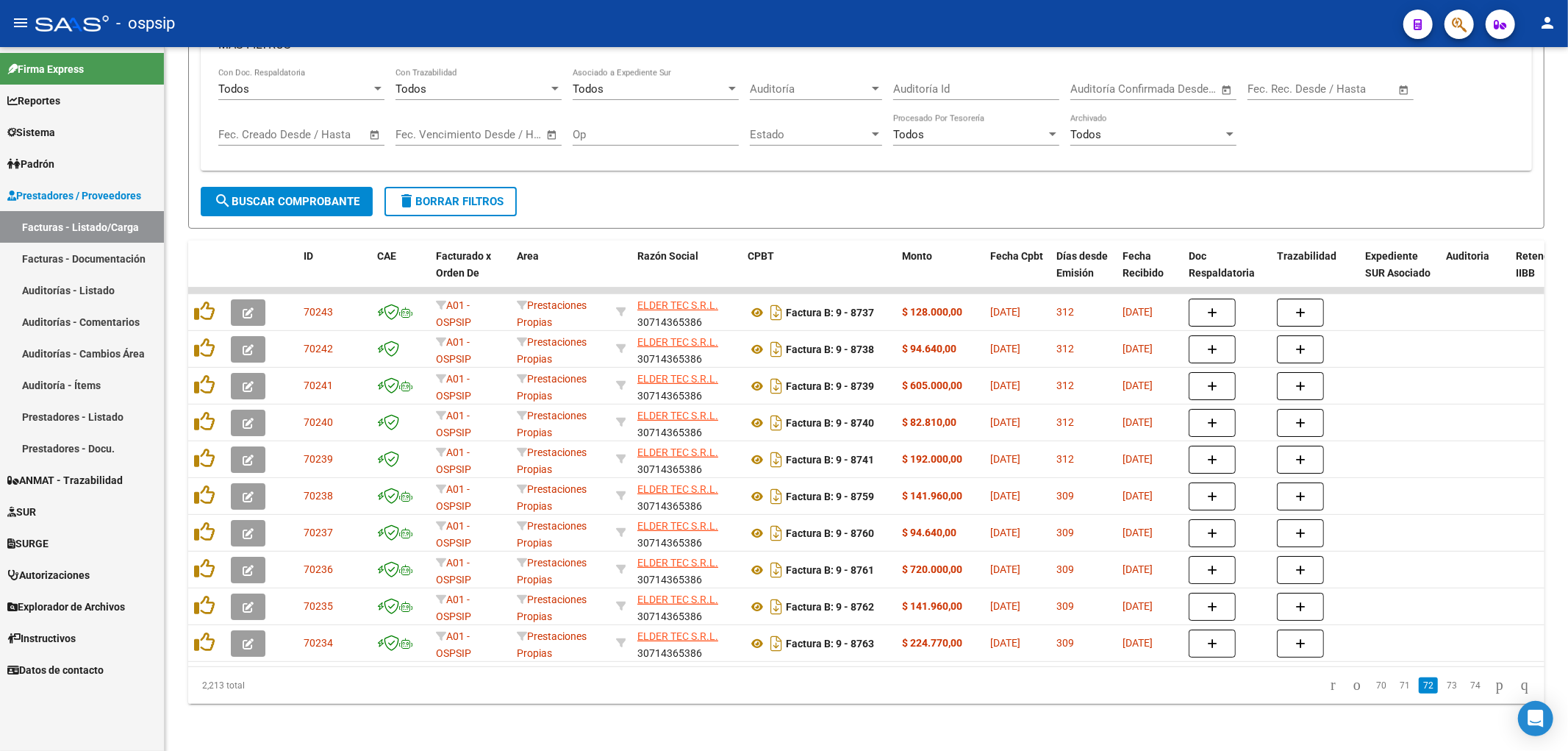
click at [775, 679] on link "73" at bounding box center [1451, 686] width 19 height 17
click at [775, 686] on link "74" at bounding box center [1451, 686] width 19 height 17
click at [775, 686] on link "75" at bounding box center [1451, 686] width 19 height 17
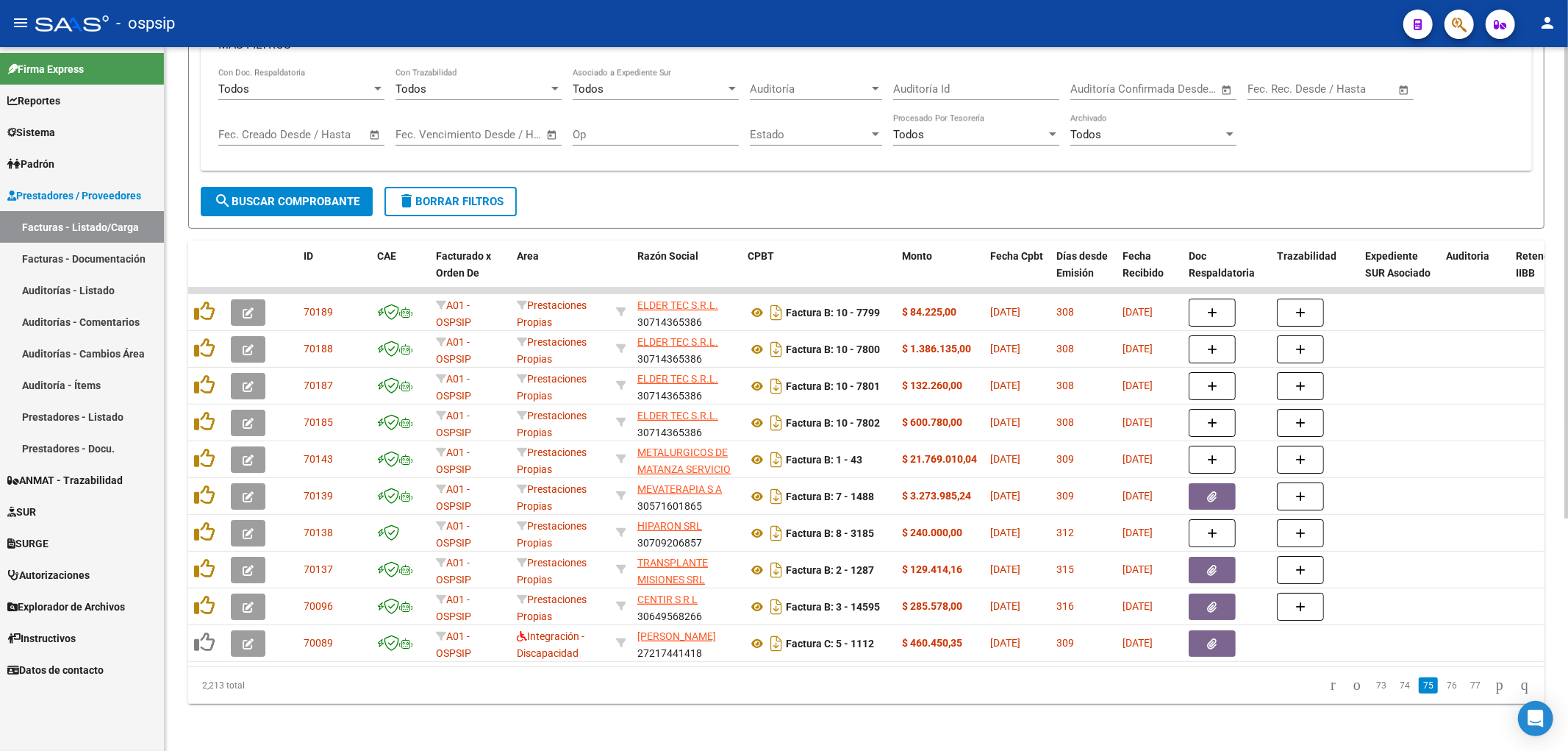
click at [775, 686] on link "76" at bounding box center [1451, 686] width 19 height 17
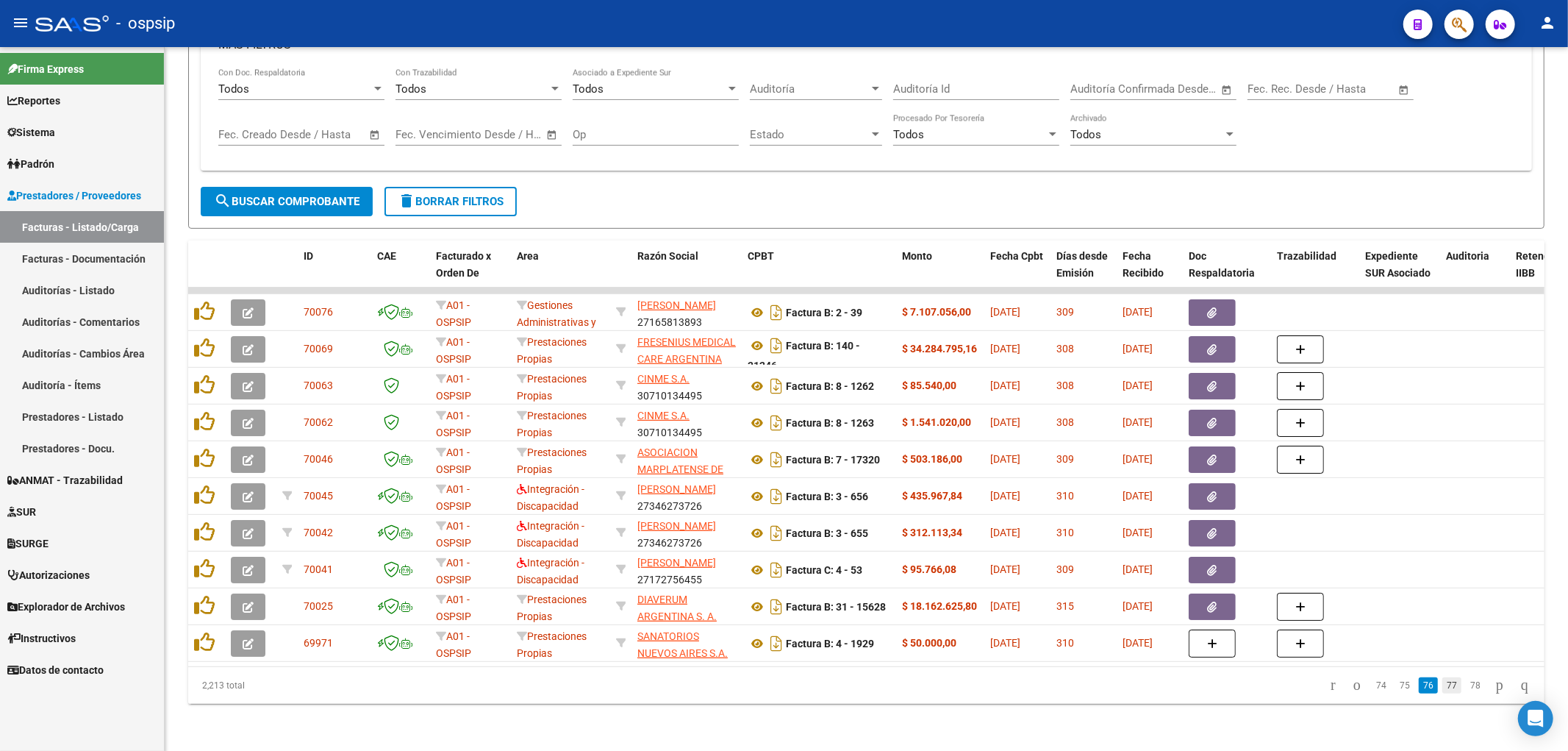
click at [775, 682] on link "77" at bounding box center [1451, 686] width 19 height 17
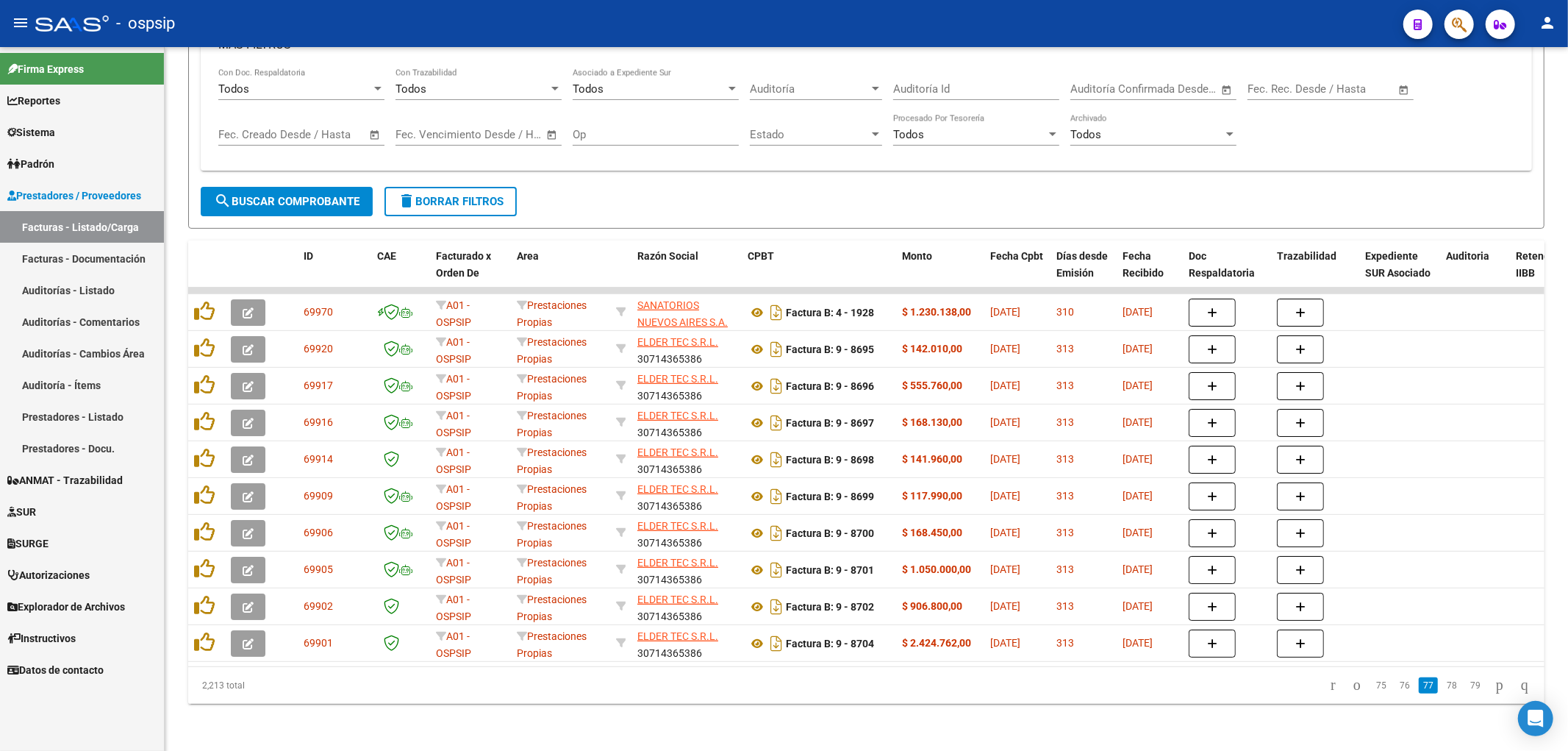
click at [775, 682] on link "78" at bounding box center [1451, 686] width 19 height 17
click at [775, 682] on link "79" at bounding box center [1451, 686] width 19 height 17
click at [775, 682] on link "80" at bounding box center [1451, 686] width 19 height 17
click at [775, 682] on link "81" at bounding box center [1451, 686] width 19 height 17
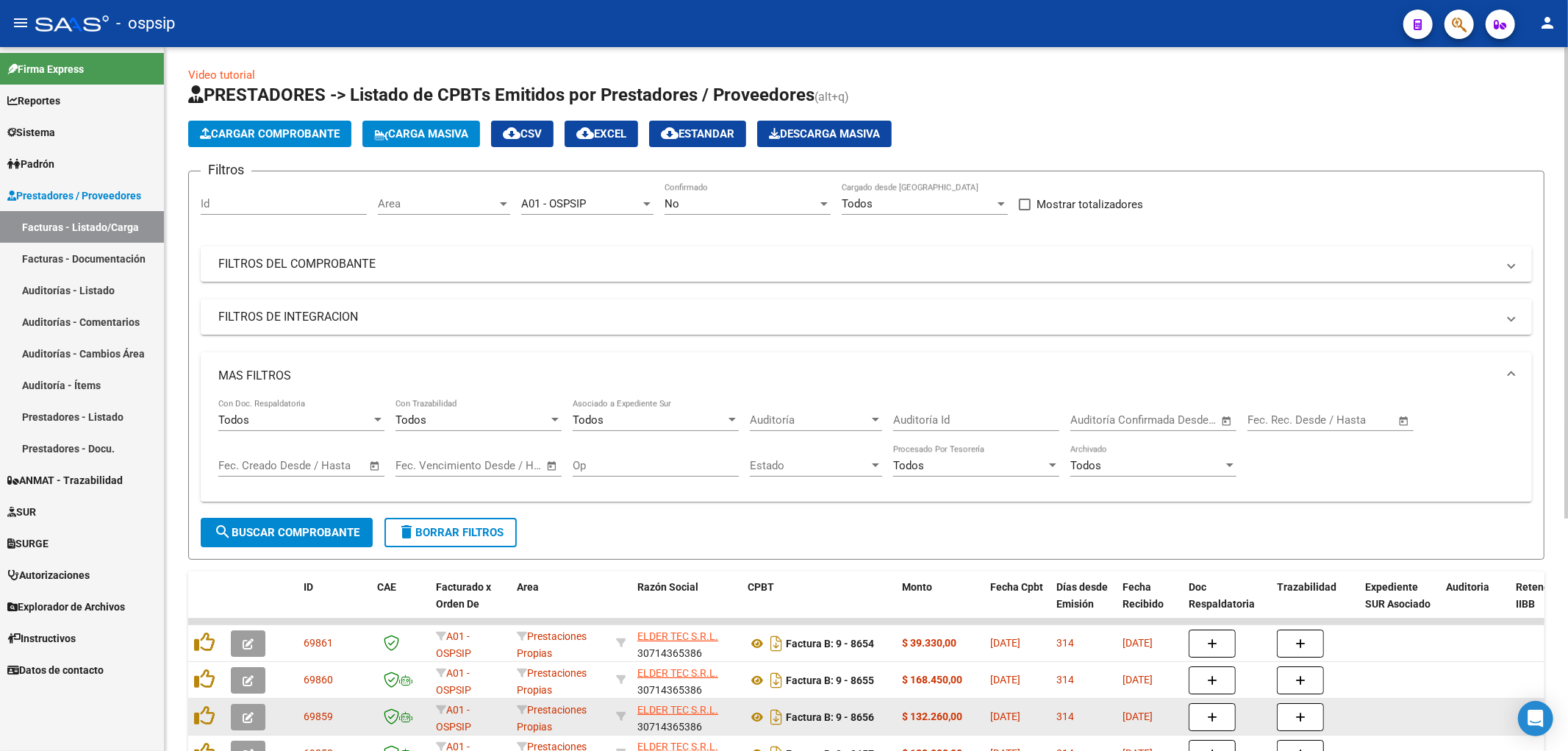
scroll to position [0, 0]
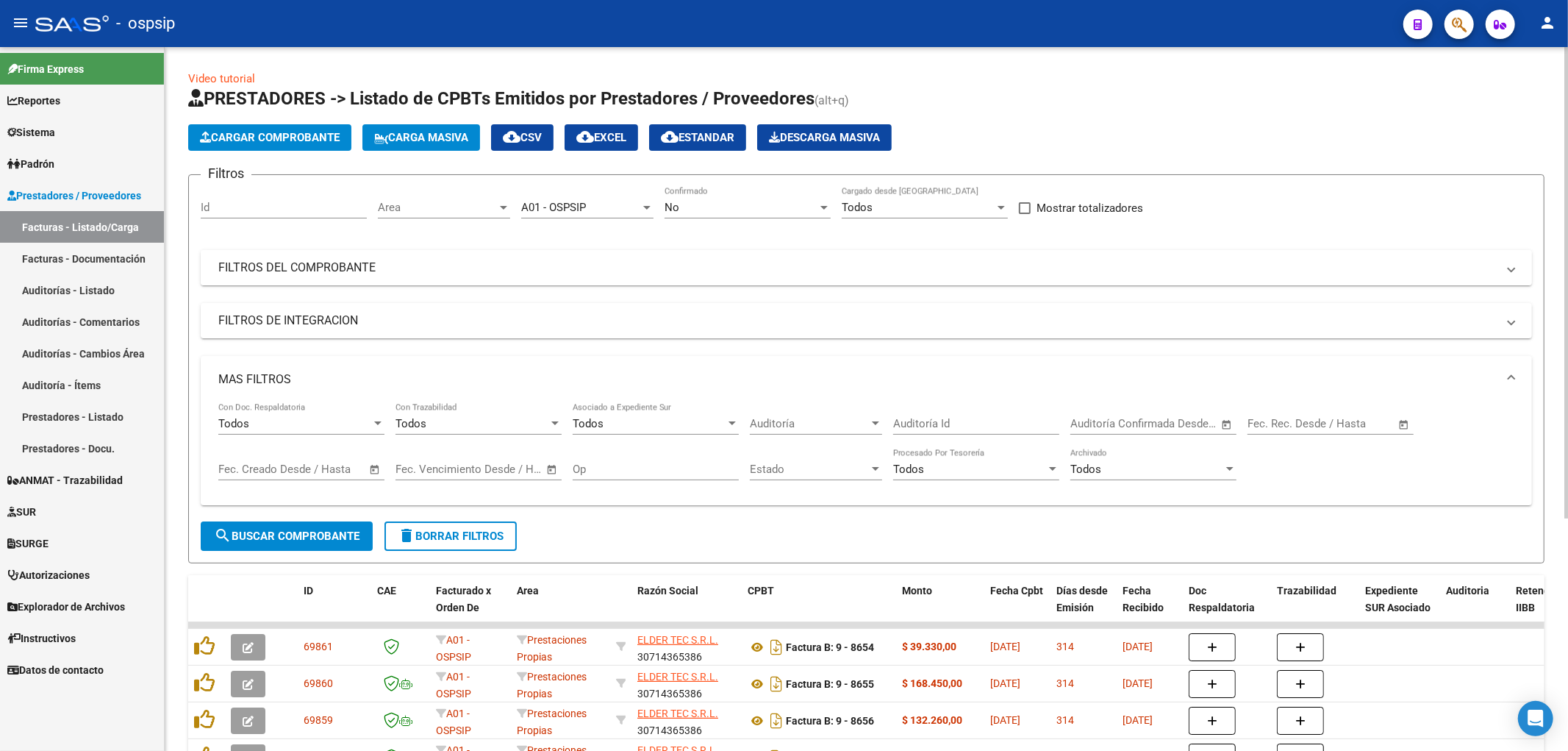
click at [421, 253] on mat-expansion-panel-header "FILTROS DEL COMPROBANTE" at bounding box center [866, 267] width 1332 height 36
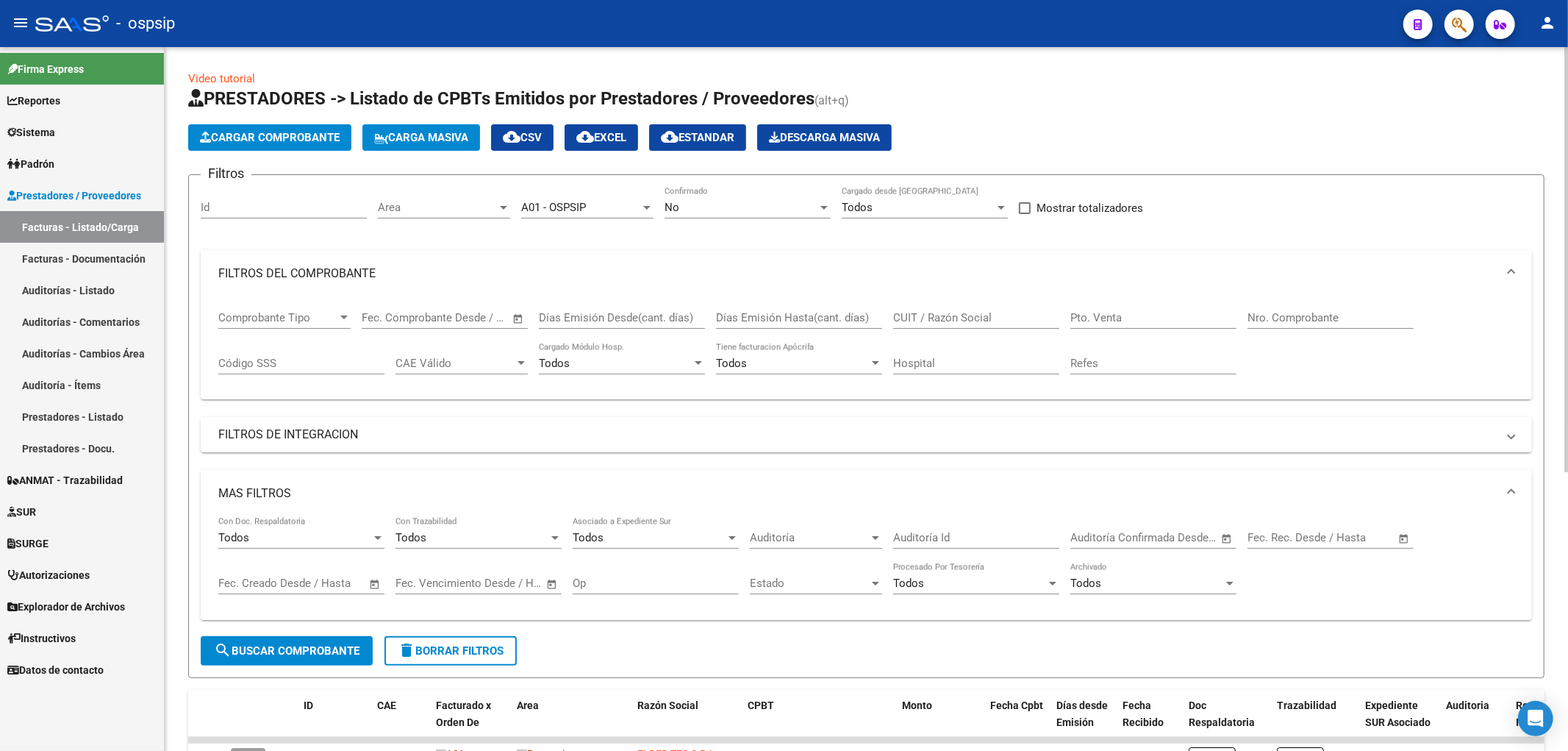
click at [305, 371] on div "Código SSS" at bounding box center [301, 359] width 166 height 31
click at [304, 359] on input "Código SSS" at bounding box center [301, 363] width 166 height 13
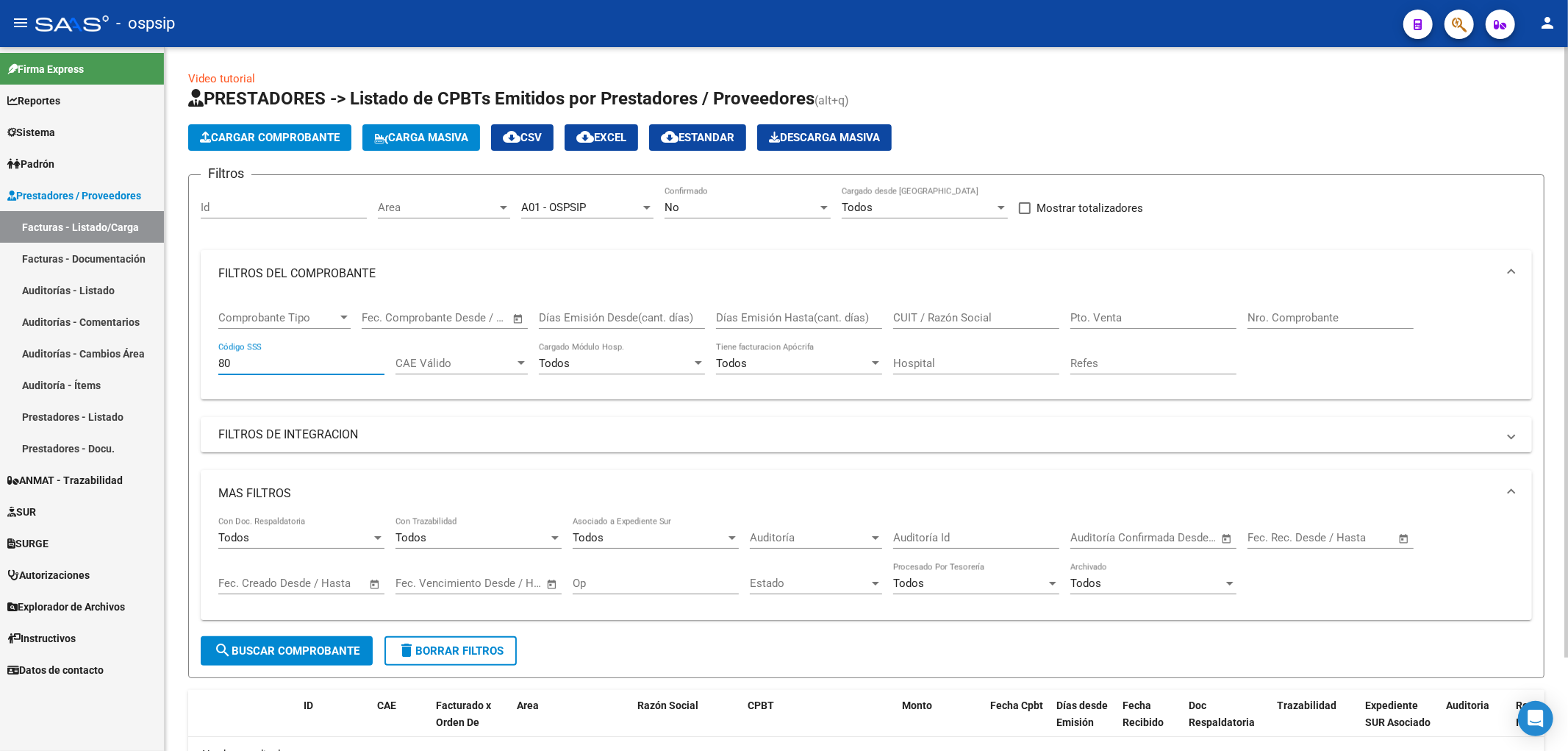
type input "8"
click at [775, 319] on input "Nro. Comprobante" at bounding box center [1331, 318] width 166 height 13
type input "8"
click at [775, 313] on input "Pto. Venta" at bounding box center [1153, 318] width 166 height 13
type input "80"
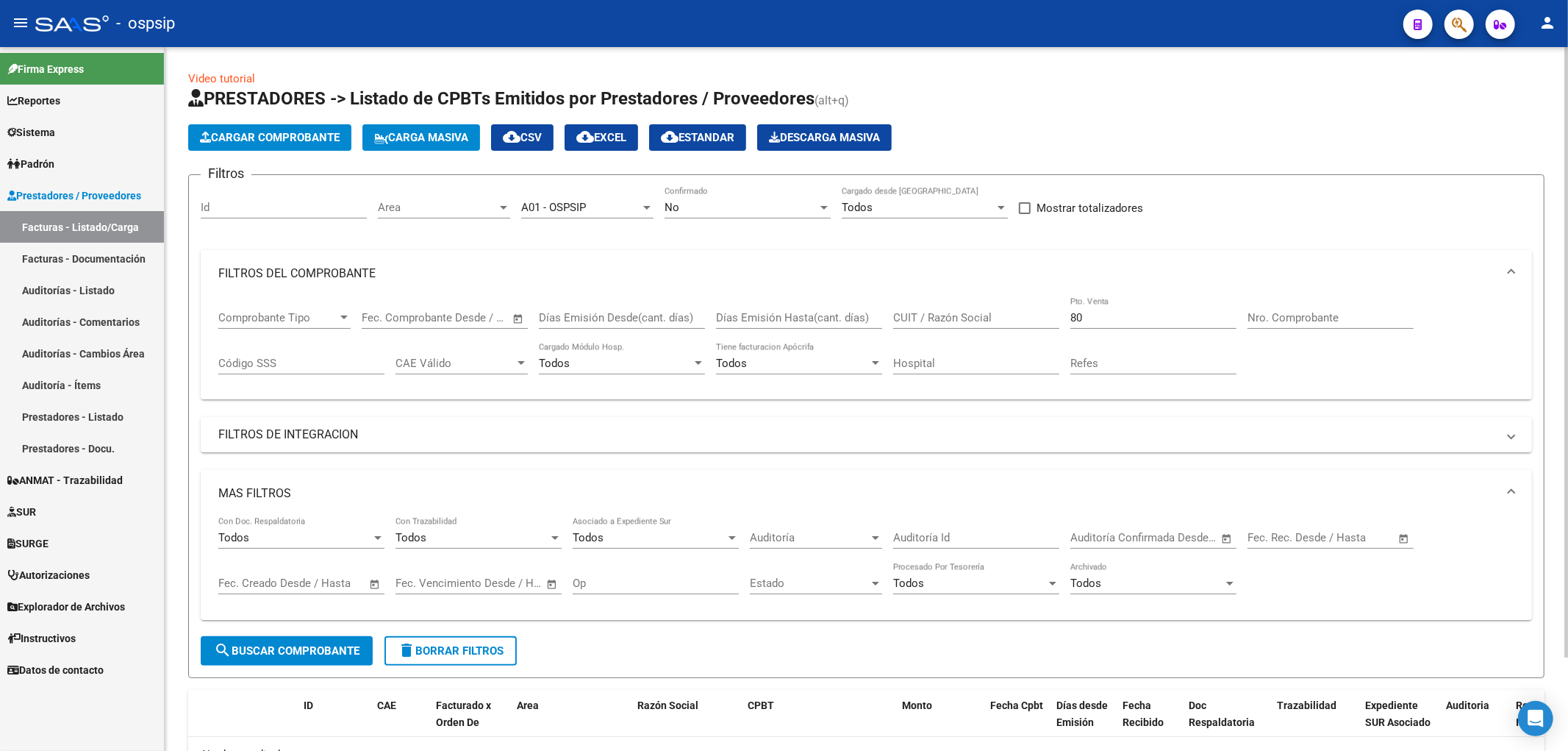
click at [621, 229] on div "A01 - OSPSIP Seleccionar Gerenciador" at bounding box center [588, 209] width 132 height 45
click at [612, 216] on div "A01 - OSPSIP Seleccionar Gerenciador" at bounding box center [588, 203] width 132 height 31
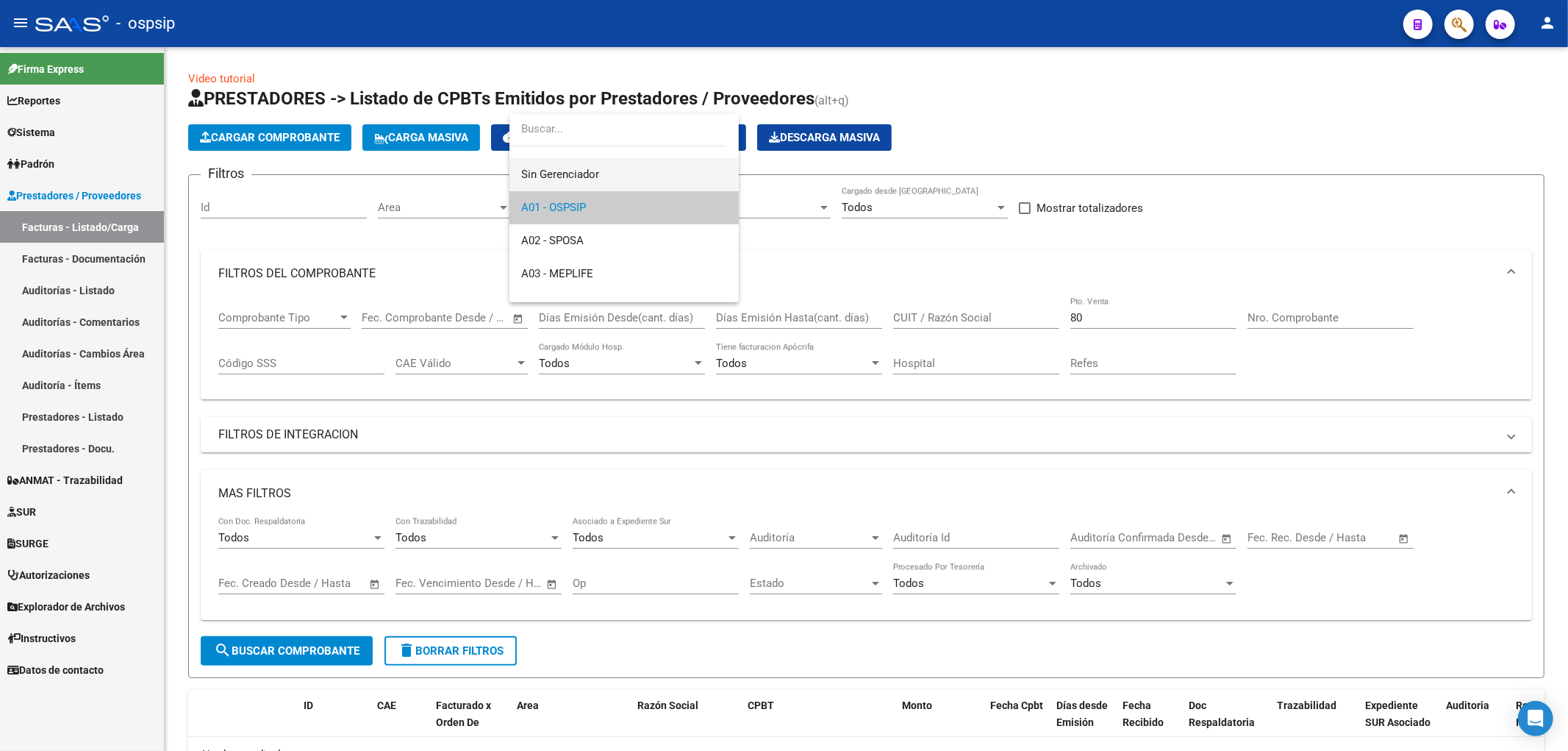
click at [614, 170] on span "Sin Gerenciador" at bounding box center [624, 175] width 206 height 33
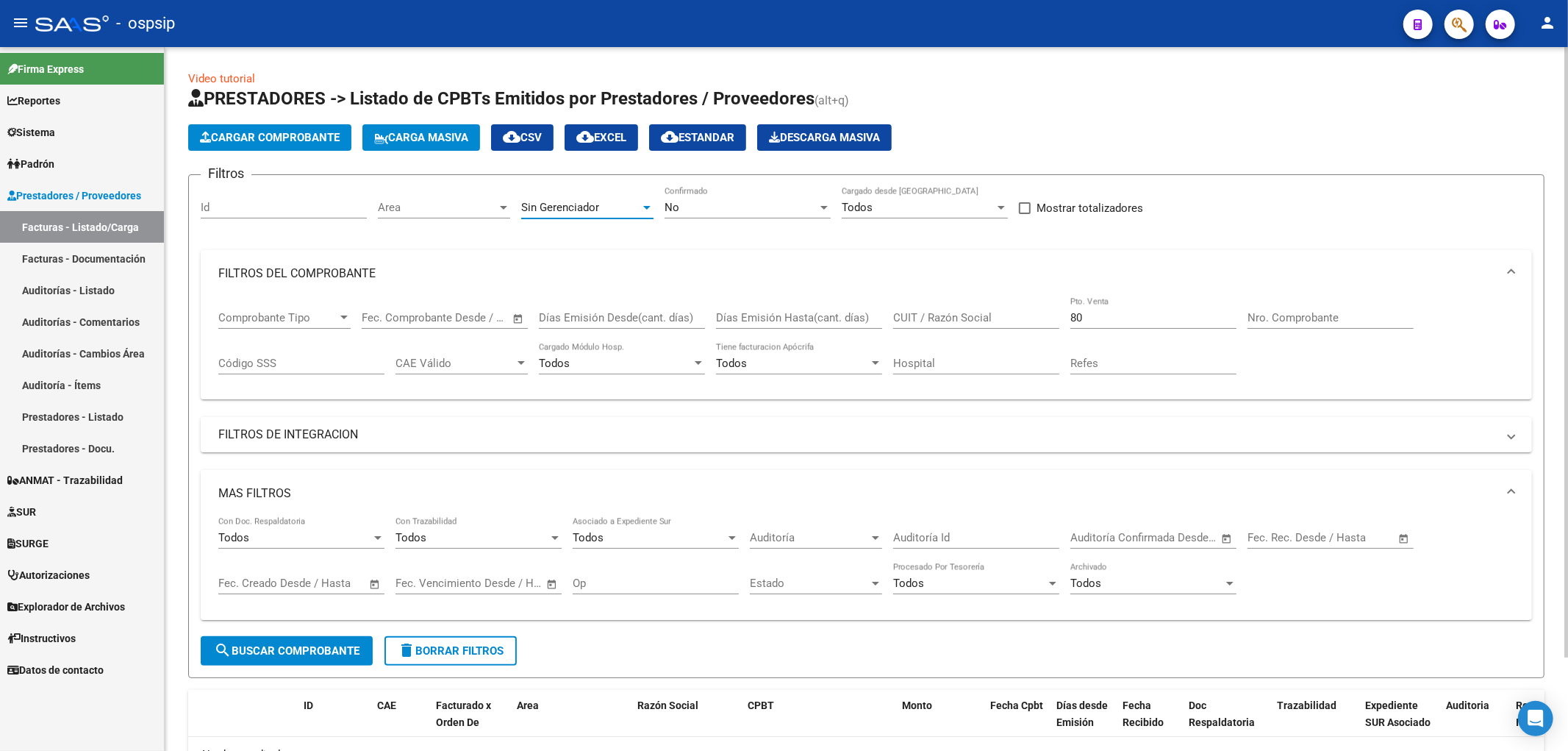
click at [629, 208] on div "Sin Gerenciador" at bounding box center [581, 208] width 119 height 13
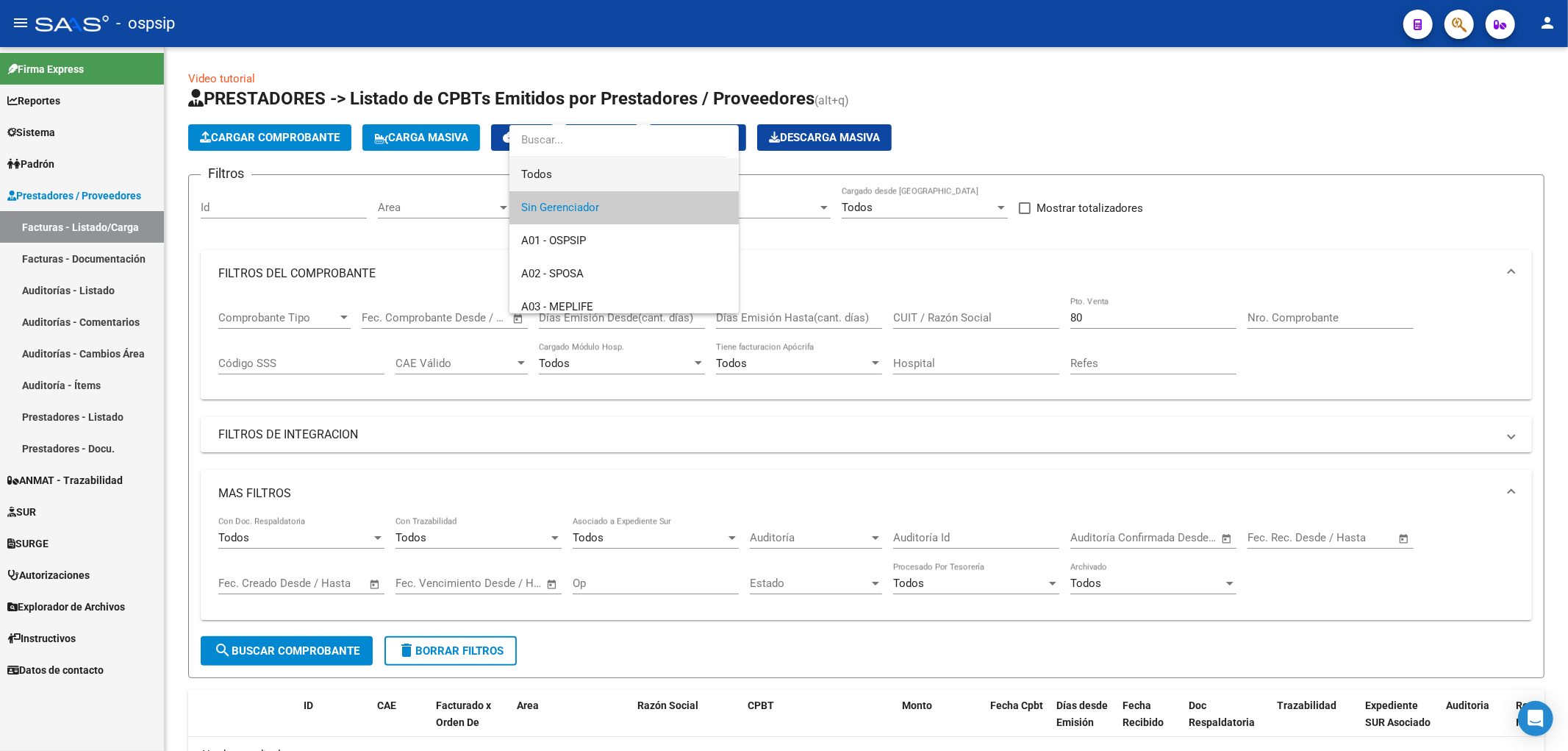
click at [605, 170] on span "Todos" at bounding box center [624, 175] width 206 height 33
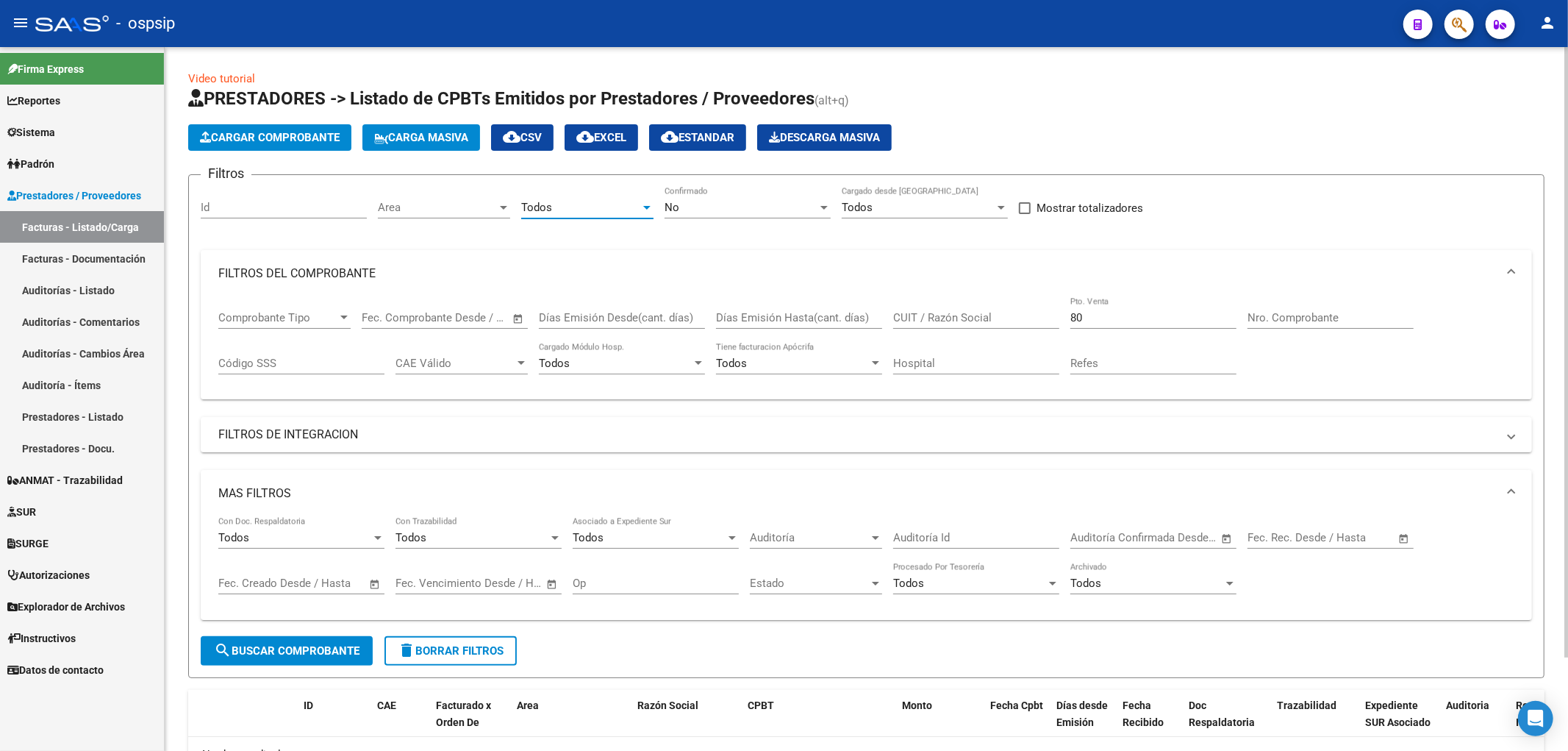
click at [775, 320] on input "80" at bounding box center [1153, 318] width 166 height 13
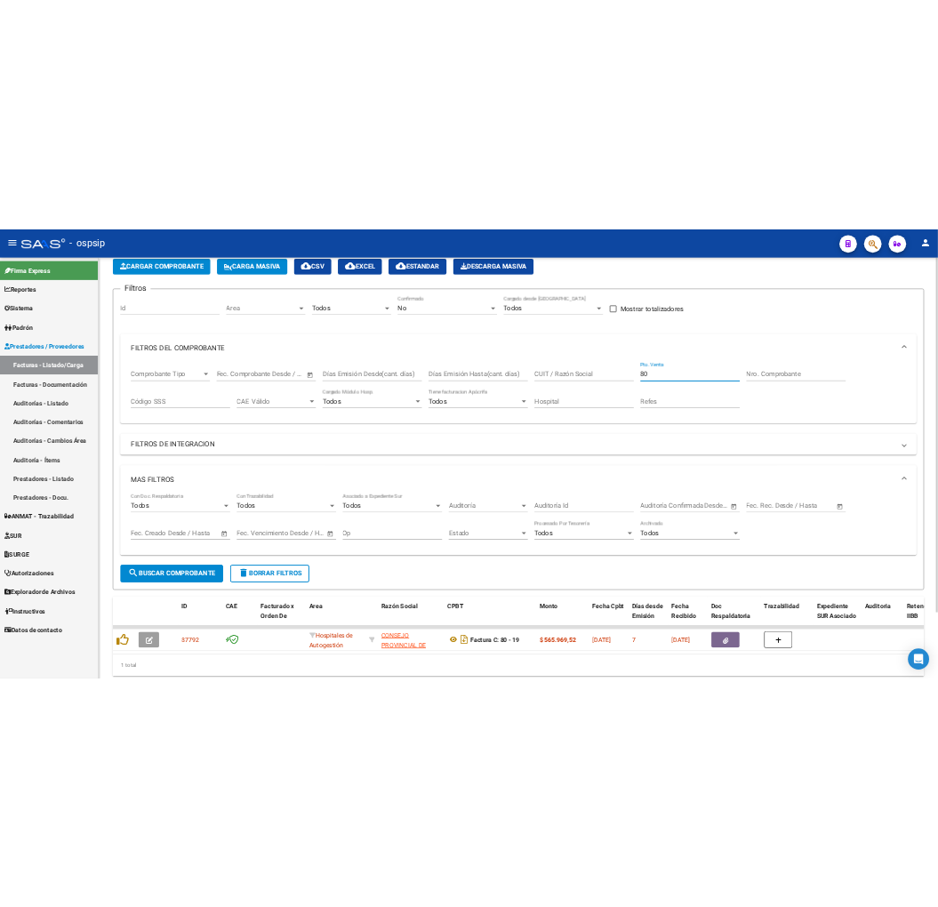
scroll to position [157, 0]
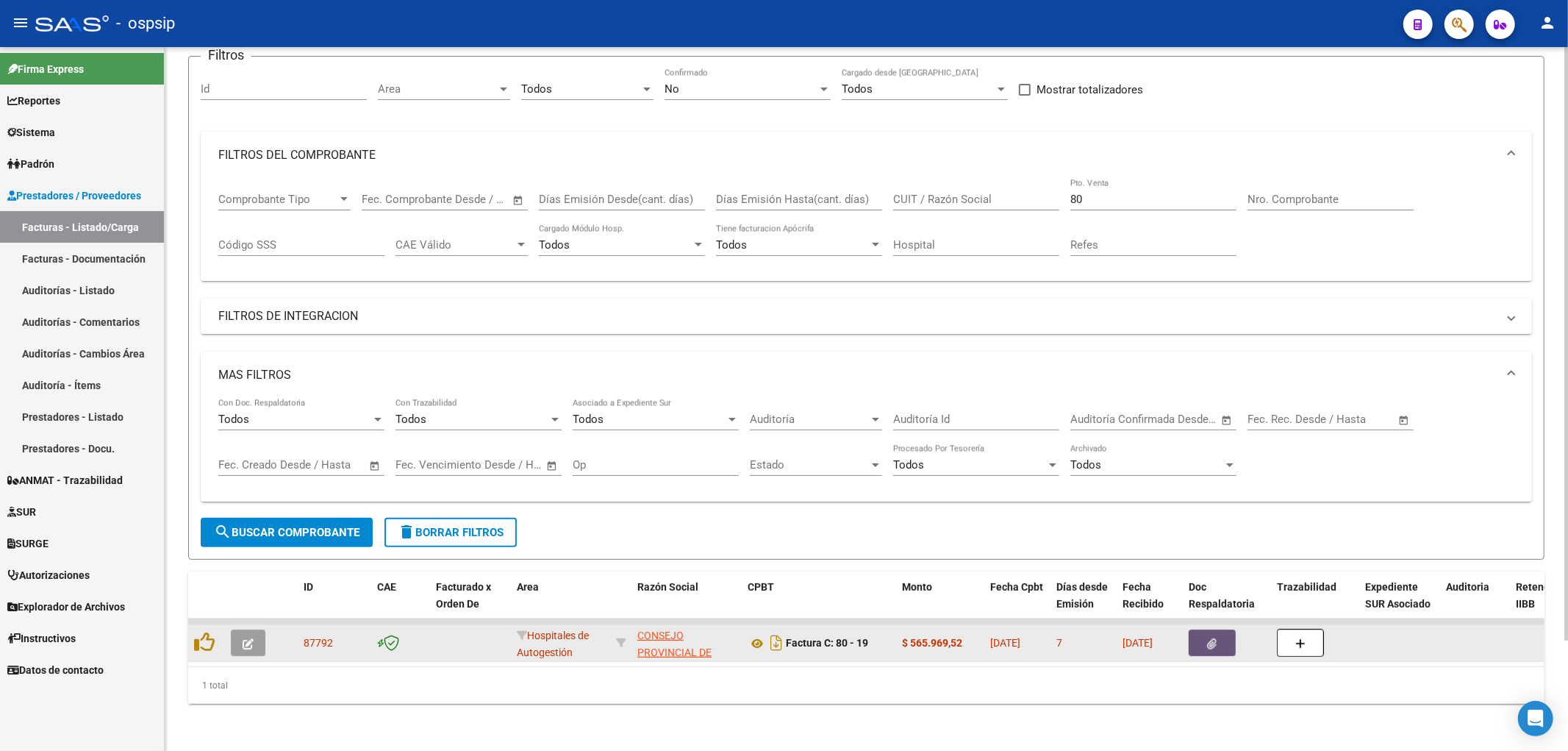
click at [775, 640] on button "button" at bounding box center [1212, 643] width 47 height 26
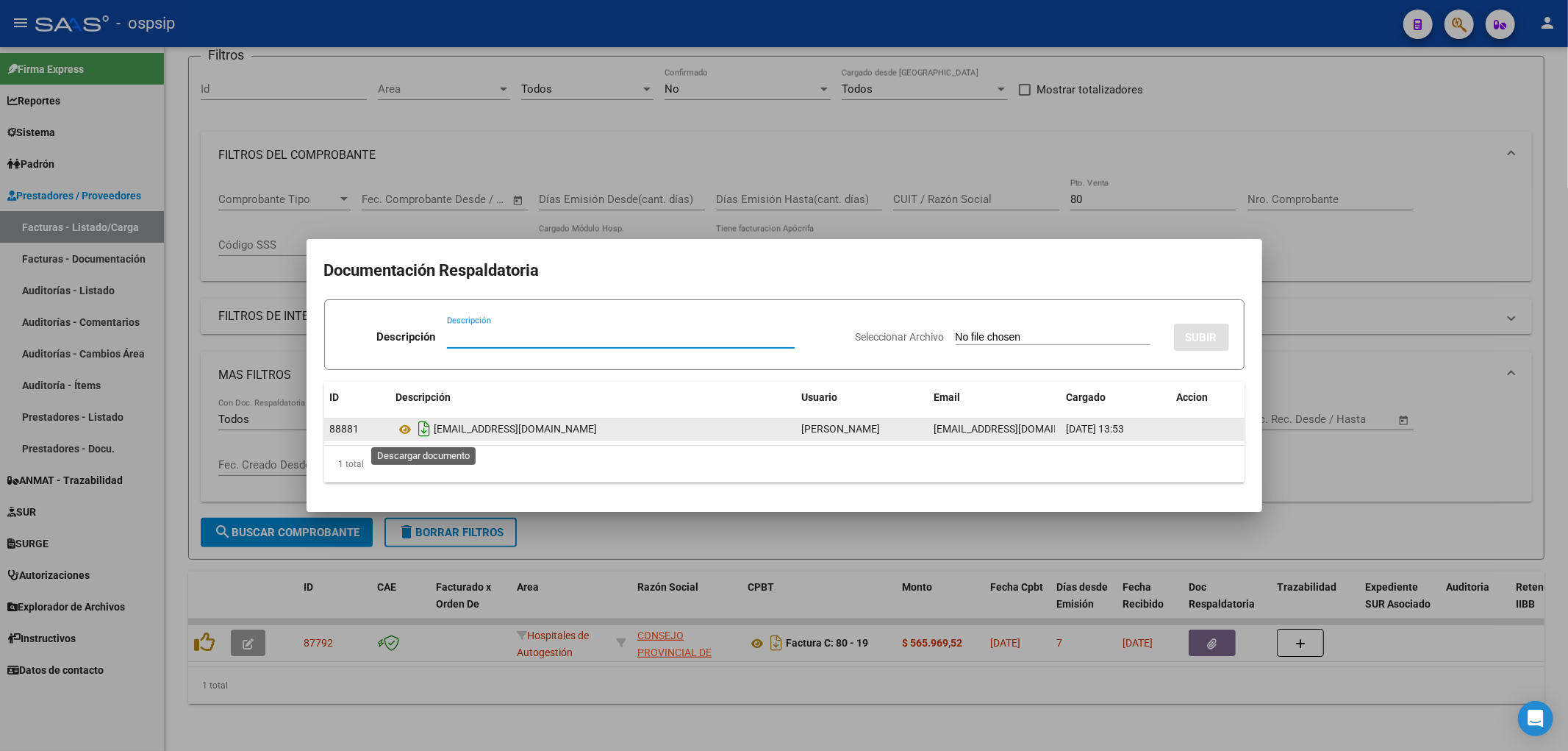
click at [419, 428] on icon "Descargar documento" at bounding box center [425, 428] width 19 height 23
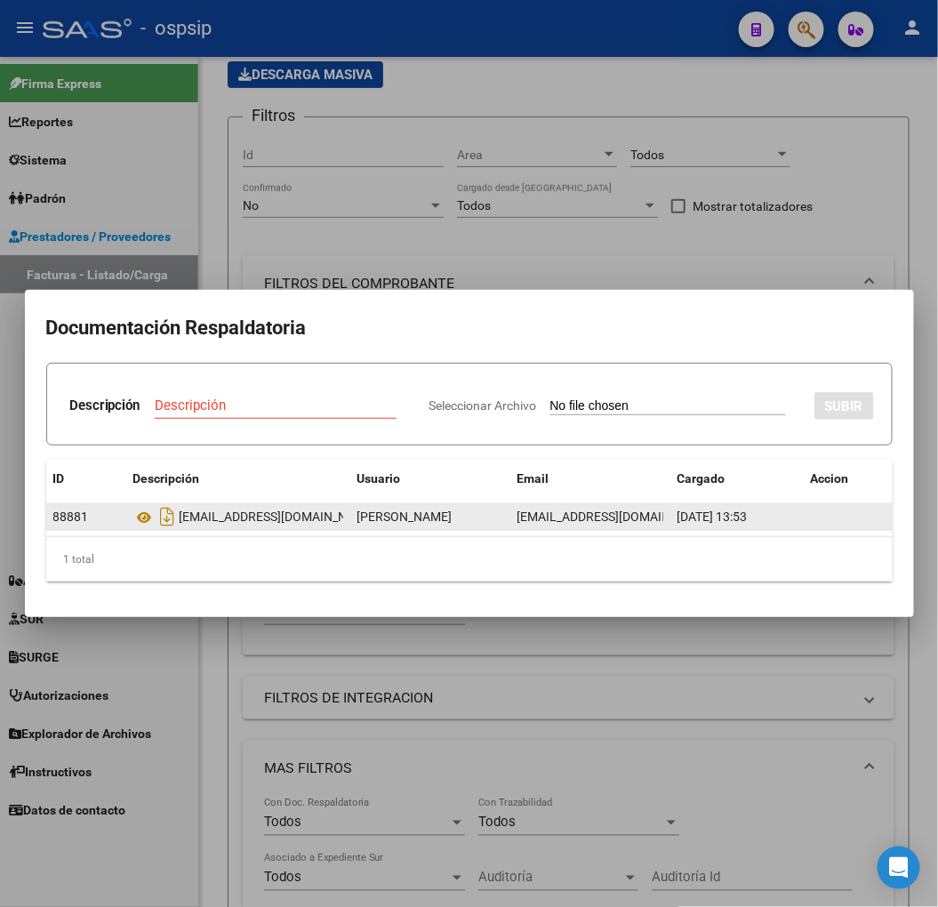
scroll to position [221, 0]
